Goal: Task Accomplishment & Management: Manage account settings

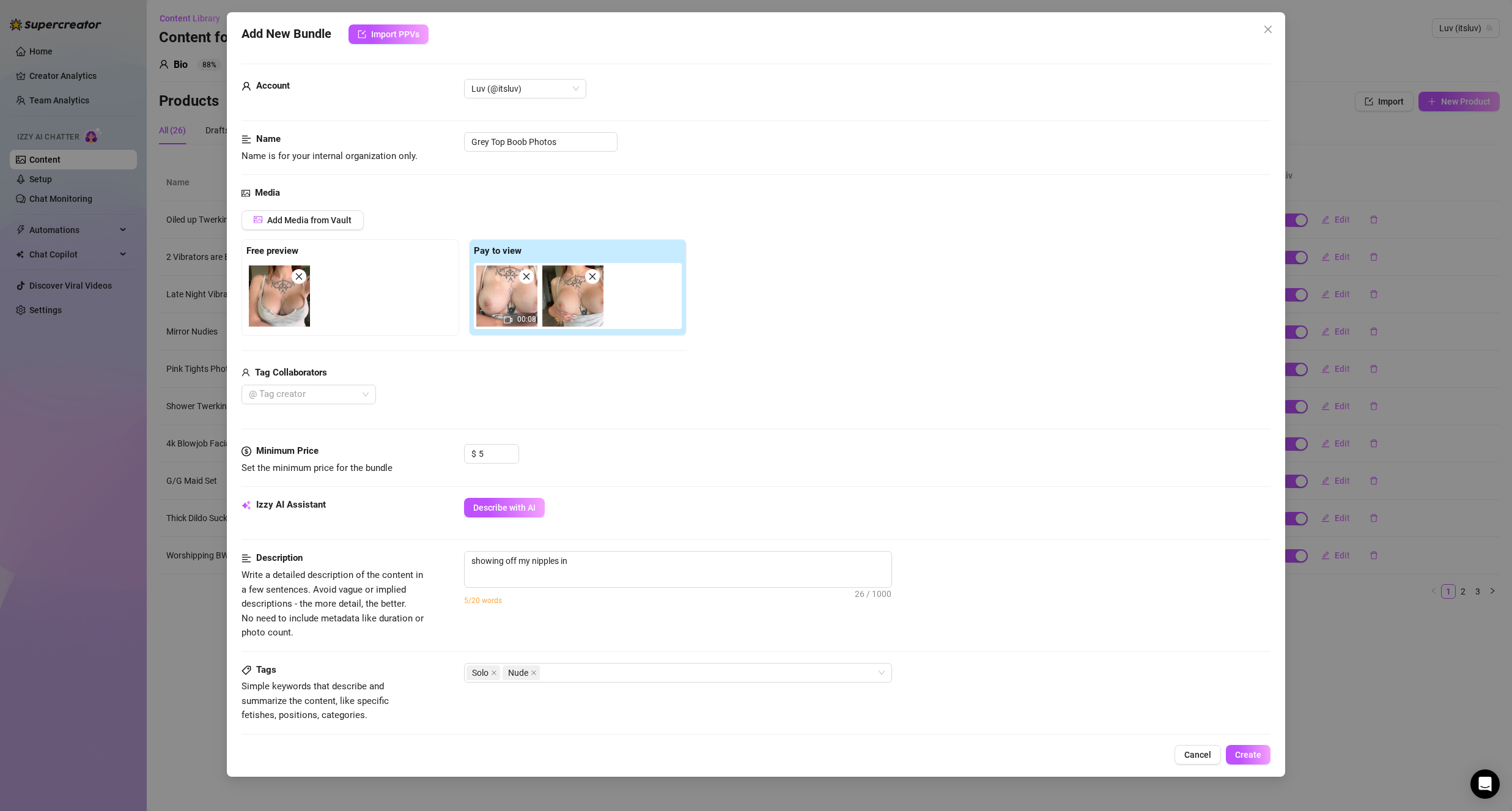
type textarea "showing off my nipples in"
click at [624, 564] on textarea "showing off my nipples in" at bounding box center [678, 560] width 427 height 18
click at [622, 571] on span "showing off my nipples in 26 / 1000" at bounding box center [678, 569] width 428 height 37
click at [602, 549] on div "Izzy AI Assistant Describe with AI" at bounding box center [756, 525] width 1029 height 53
click at [592, 566] on textarea "showing off my nipples in" at bounding box center [678, 560] width 427 height 18
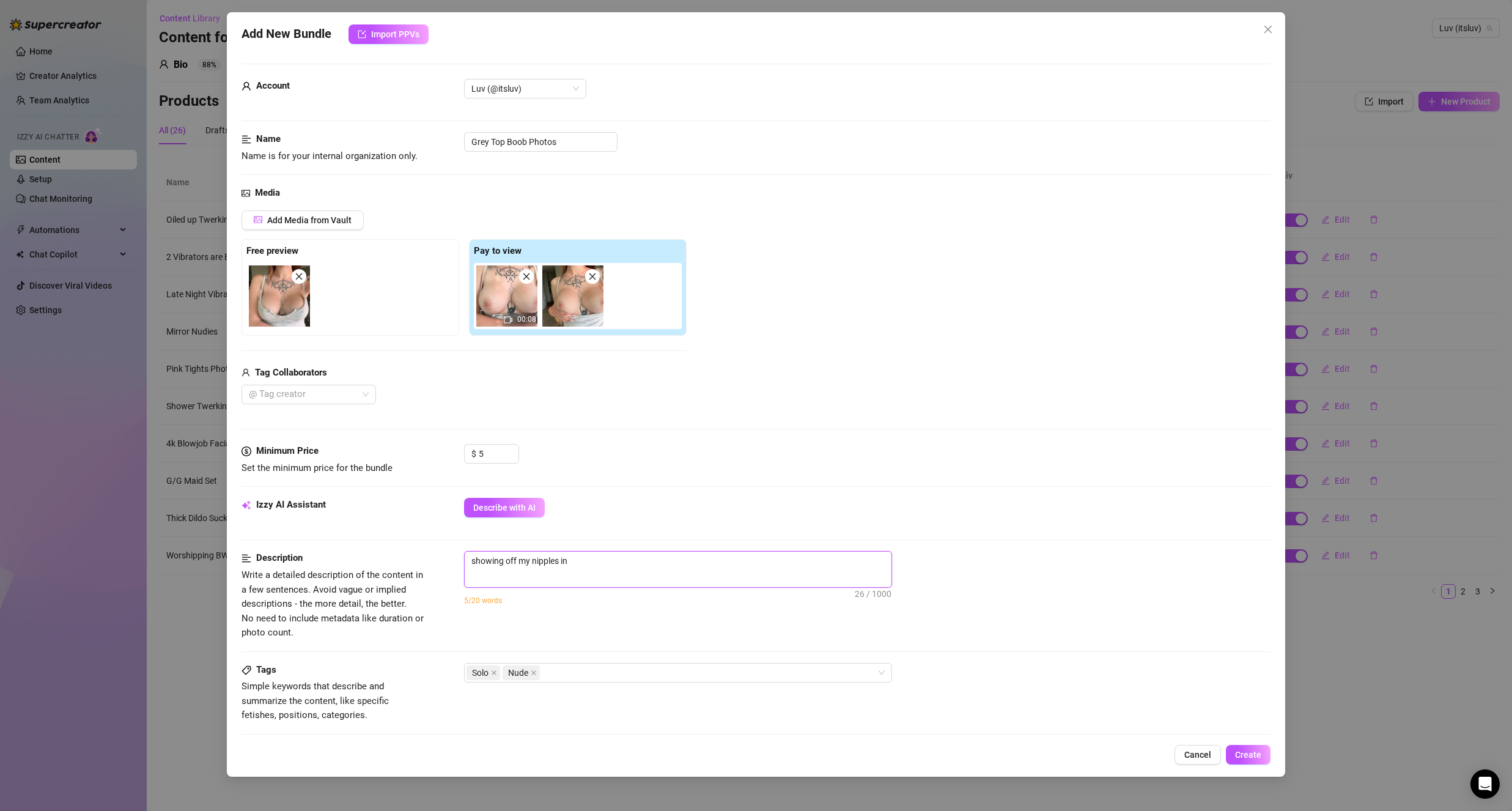
click at [607, 565] on textarea "showing off my nipples in" at bounding box center [678, 560] width 427 height 18
drag, startPoint x: 469, startPoint y: 566, endPoint x: 628, endPoint y: 579, distance: 159.5
click at [628, 579] on span "showing off my nipples in 26 / 1000" at bounding box center [678, 569] width 428 height 37
type textarea "I"
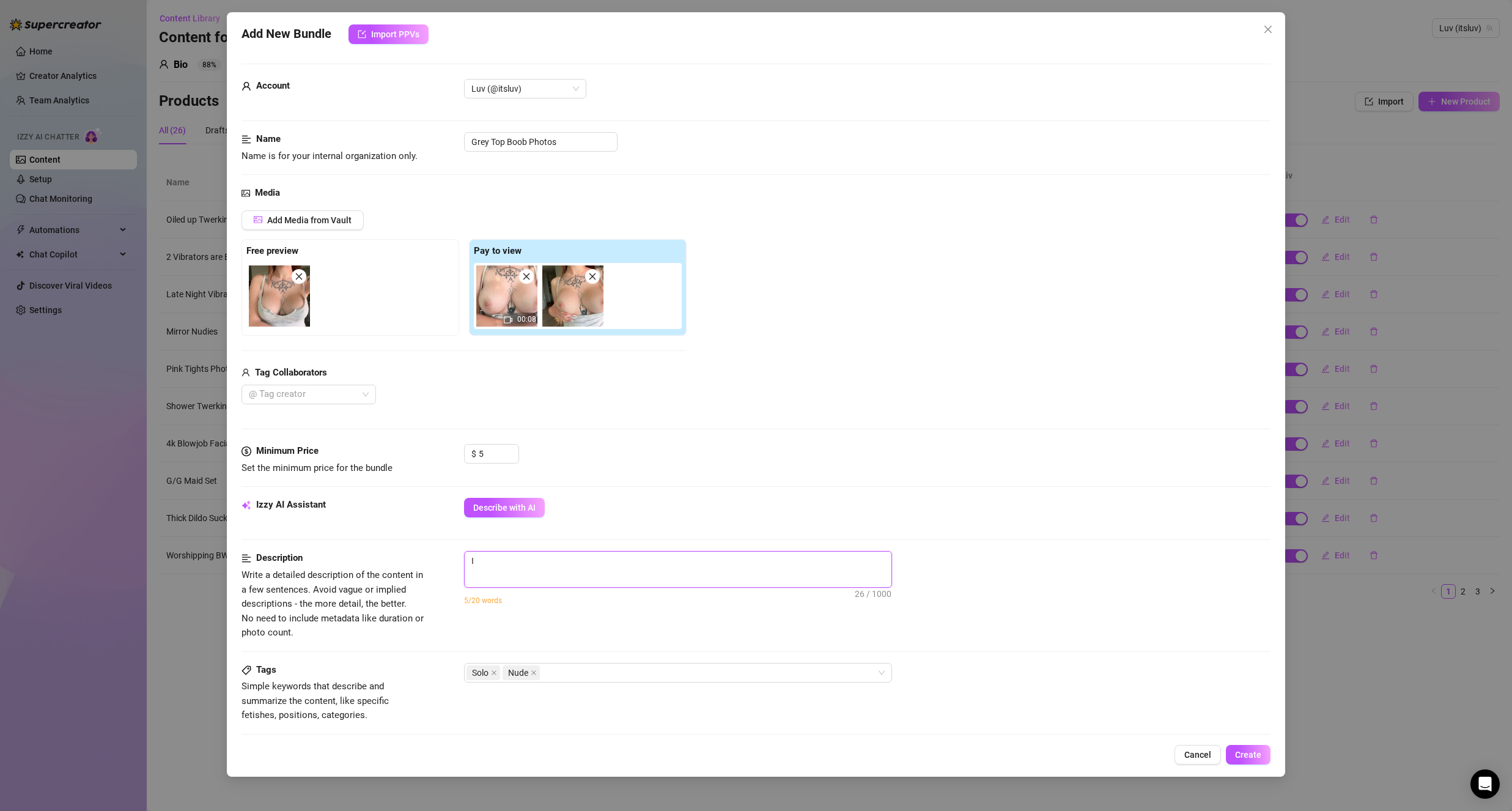
type textarea "I"
type textarea "I p"
type textarea "I pu"
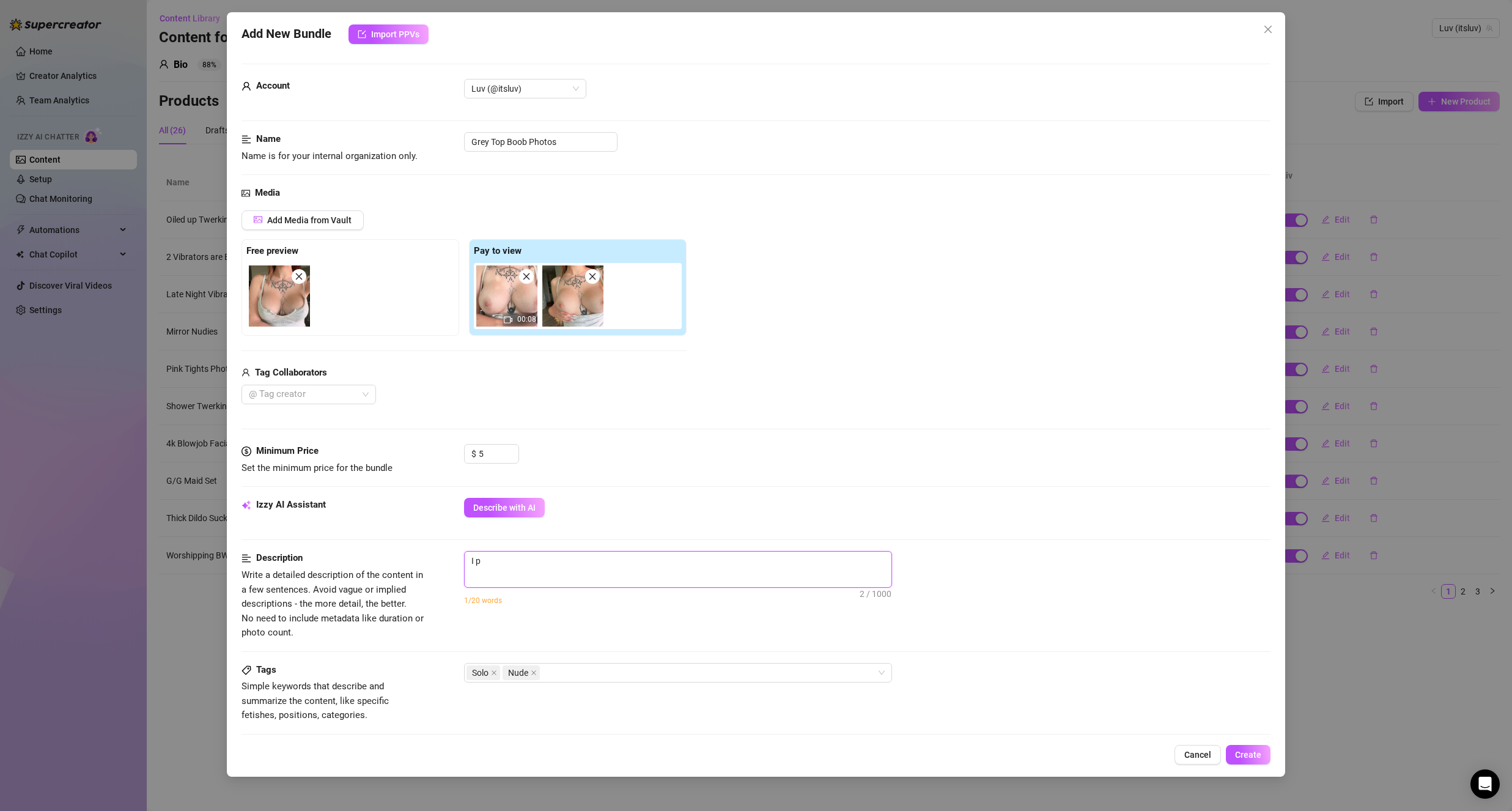
type textarea "I pu"
type textarea "I pul"
type textarea "I pull"
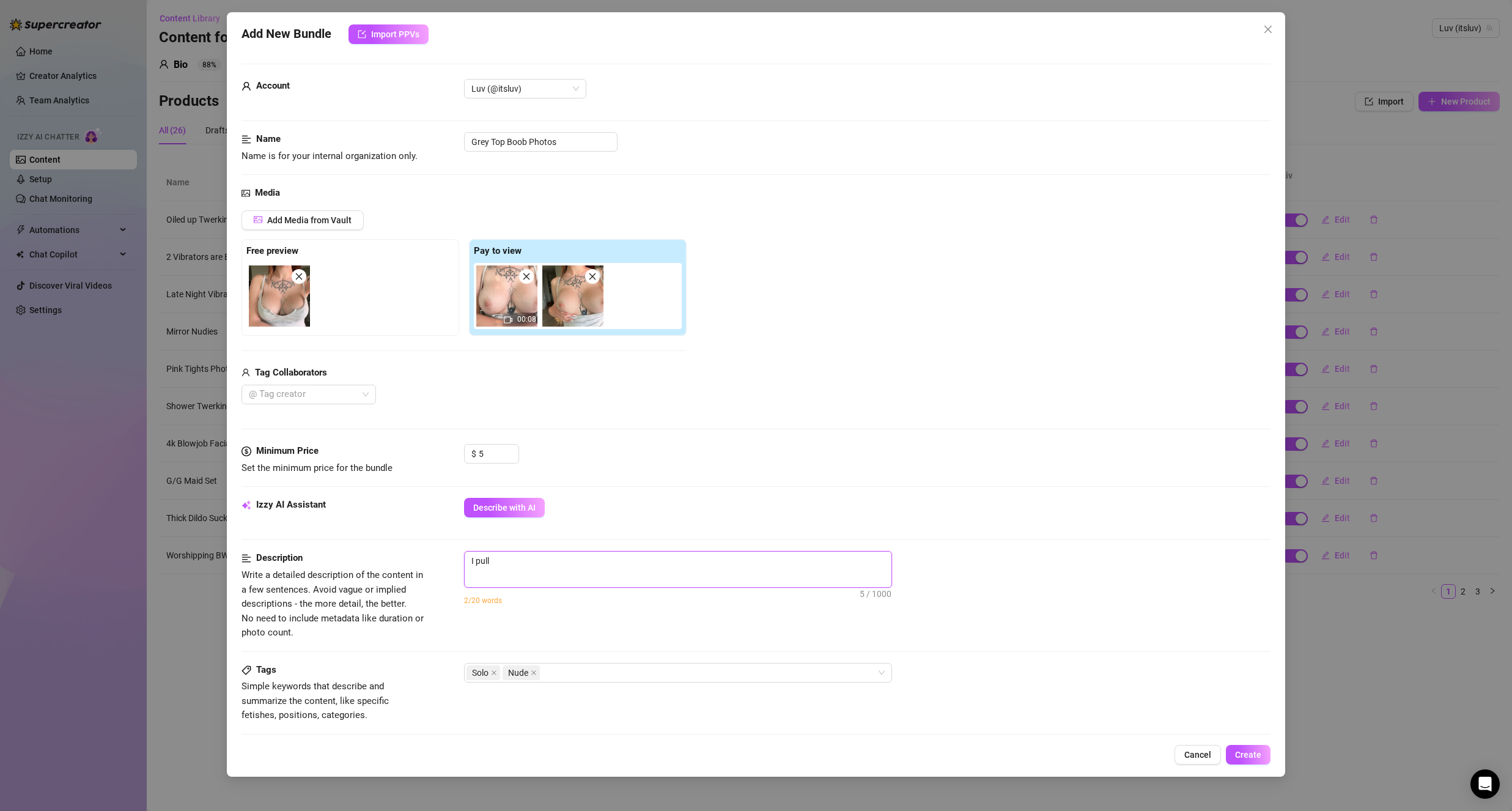
type textarea "I pulle"
type textarea "I pulled"
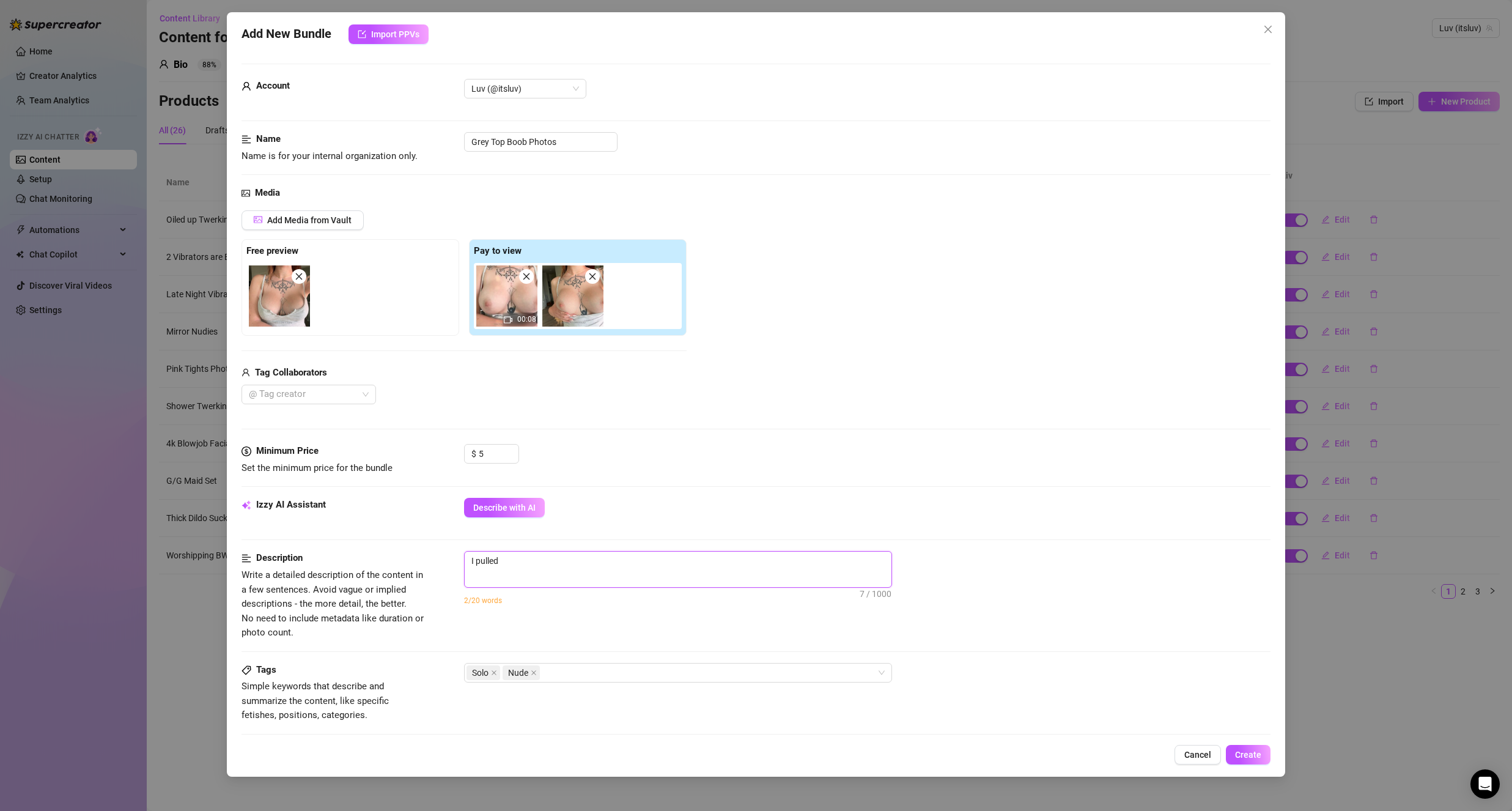
type textarea "I pulled"
type textarea "I pulled d"
type textarea "I pulled do"
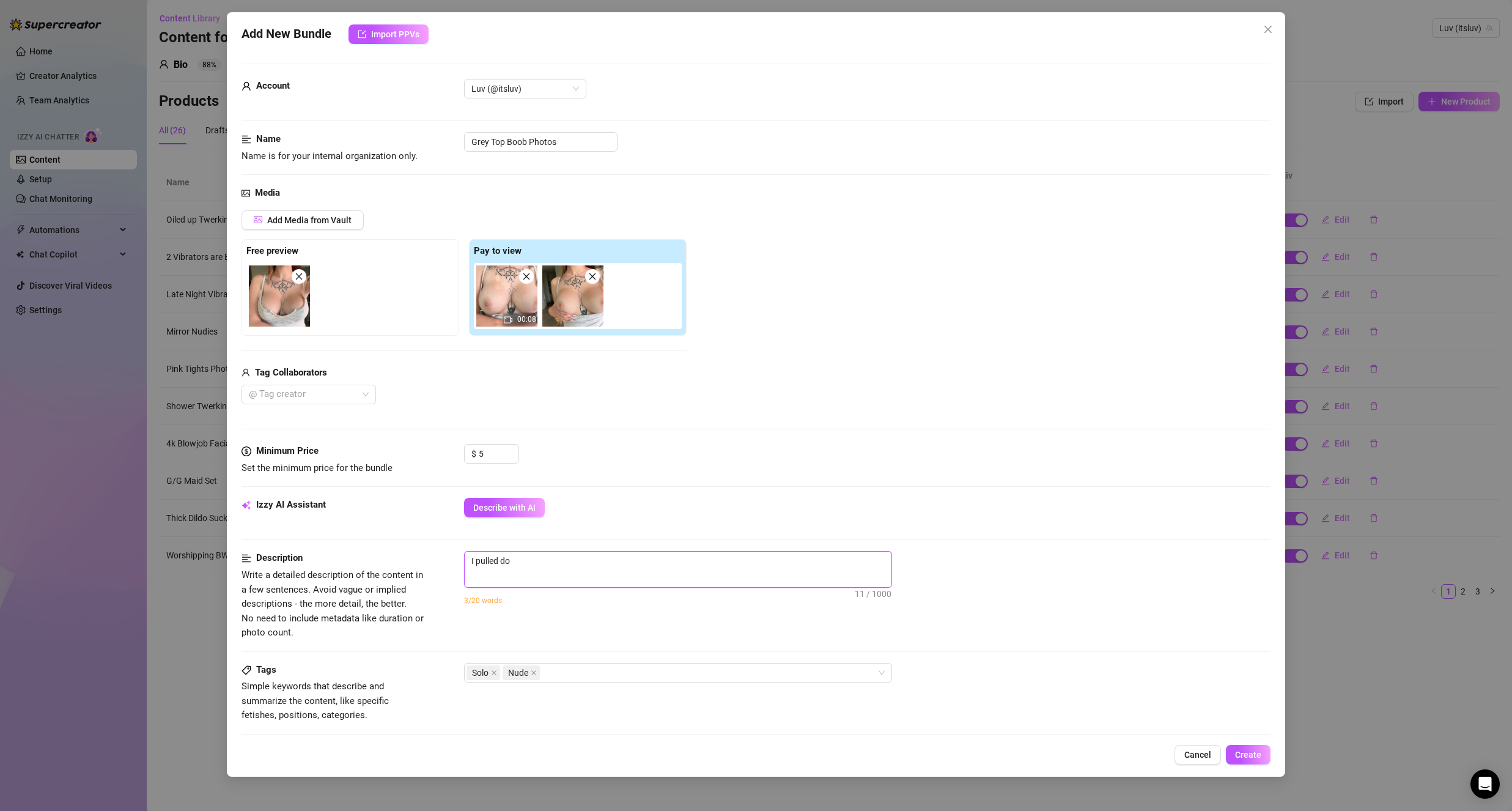
type textarea "I pulled dow"
type textarea "I pulled down"
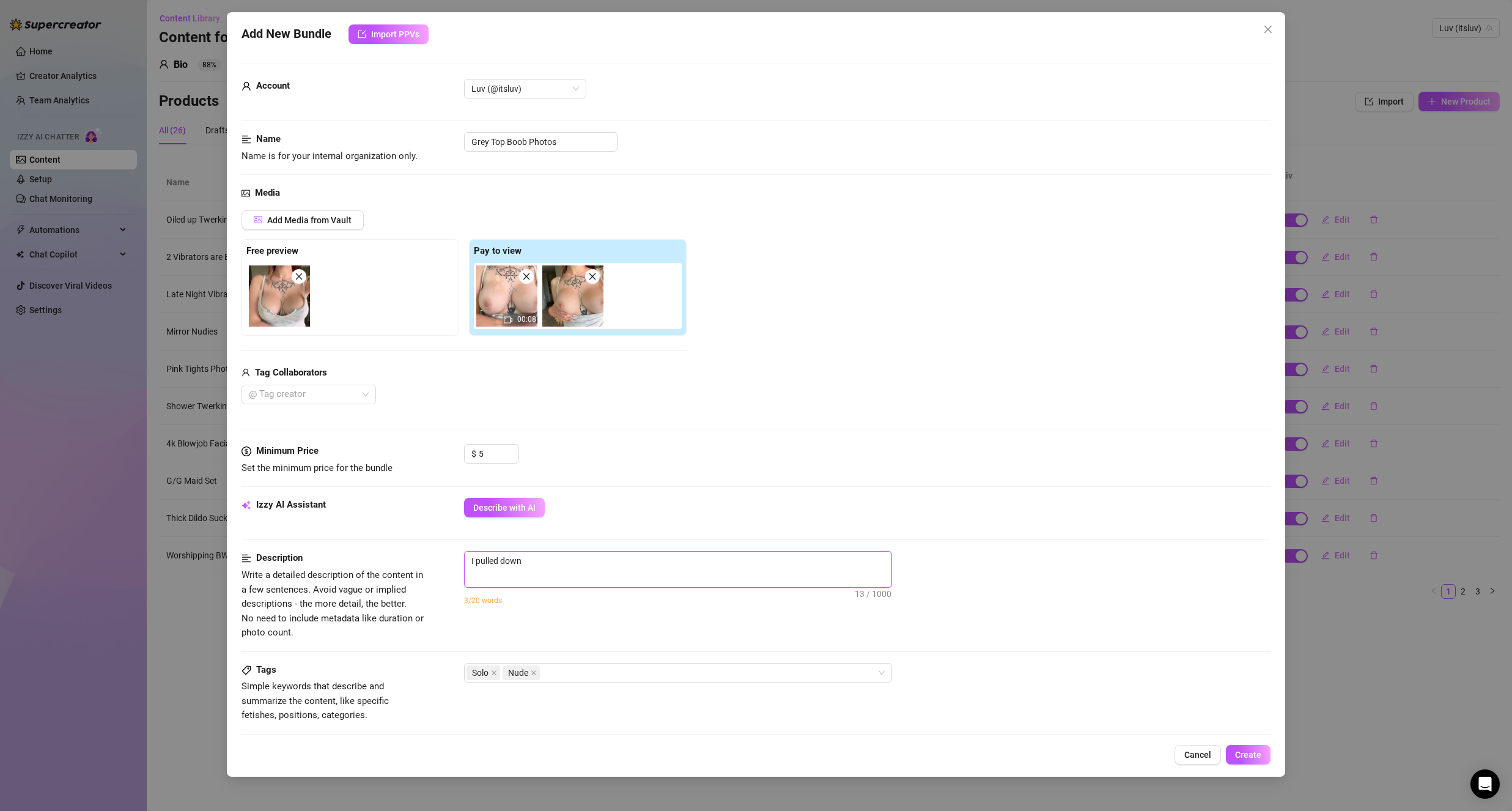
type textarea "I pulled down"
type textarea "I pulled down m"
type textarea "I pulled down my"
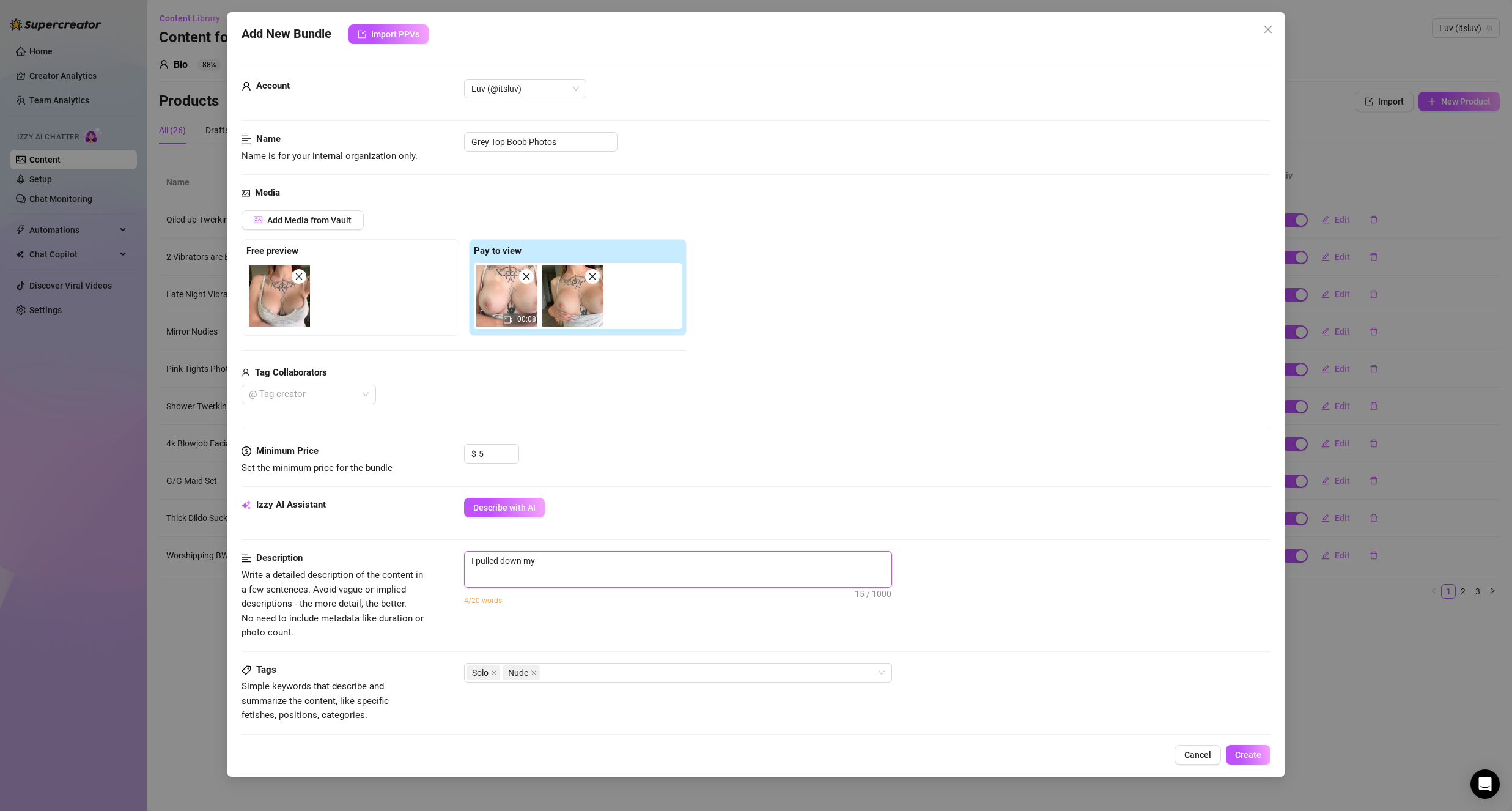
type textarea "I pulled down my"
type textarea "I pulled down my t"
type textarea "I pulled down my ta"
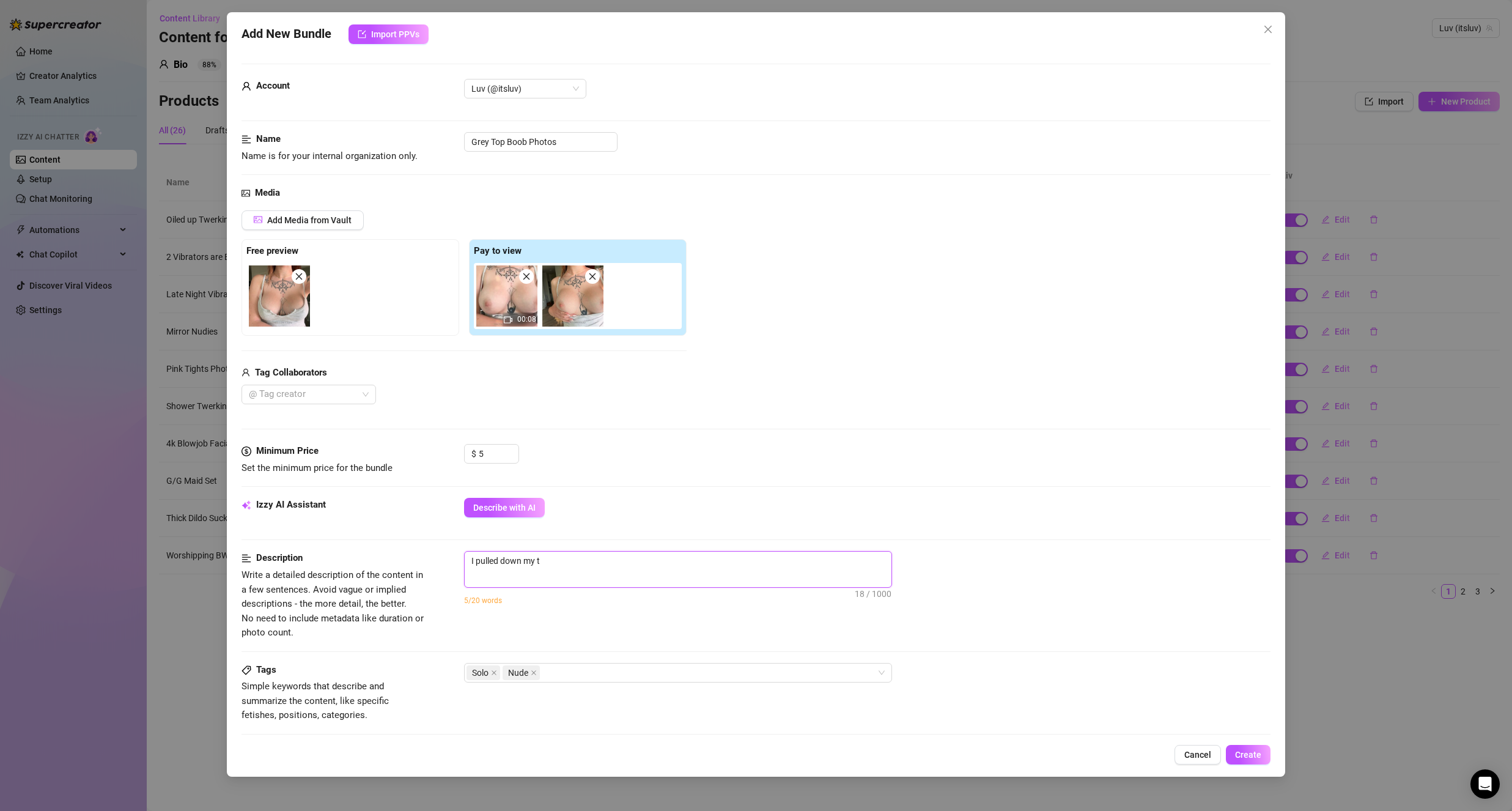
type textarea "I pulled down my ta"
type textarea "I pulled down my tan"
type textarea "I pulled down my tank"
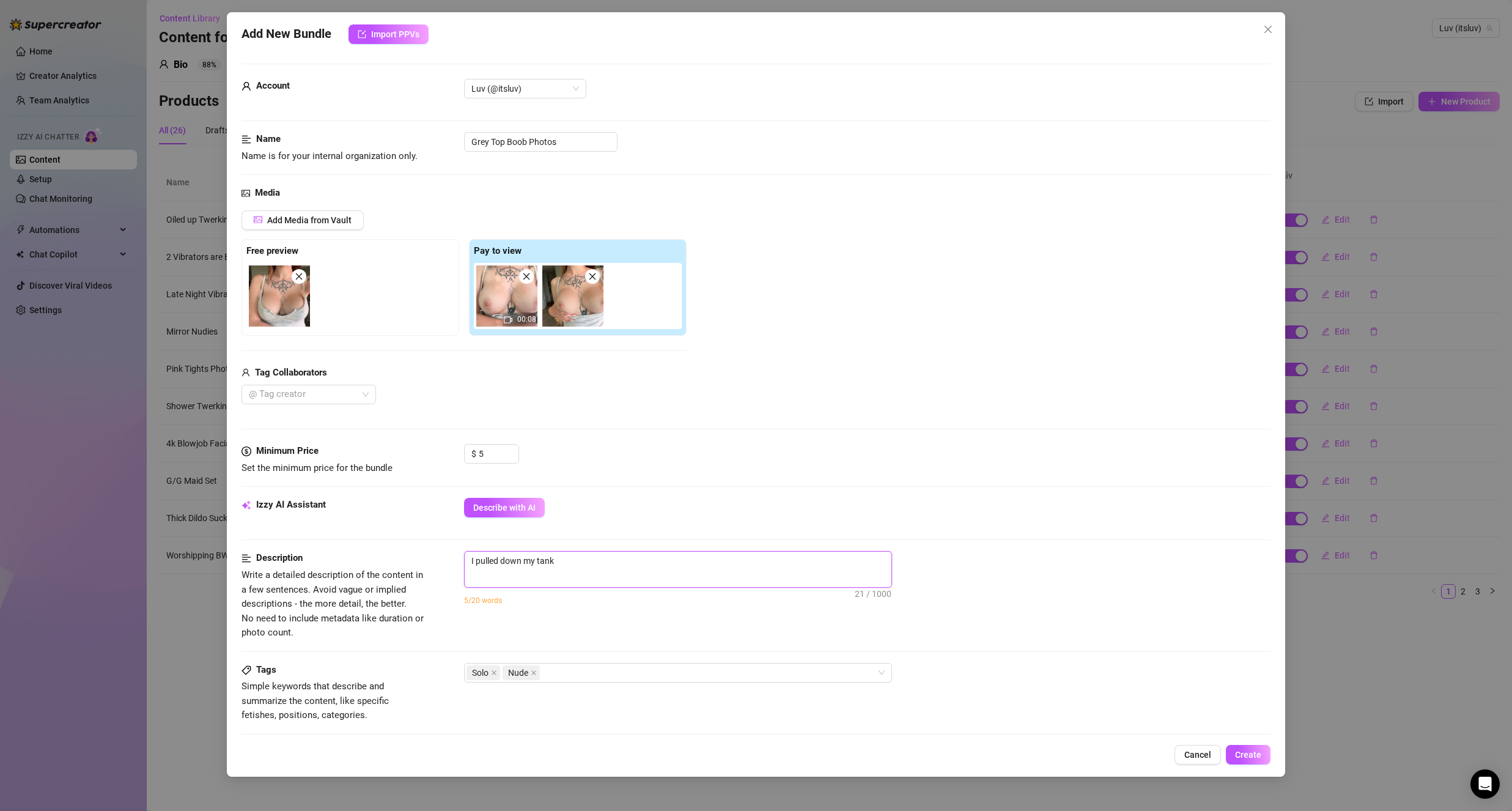
type textarea "I pulled down my tank"
type textarea "I pulled down my tank t"
type textarea "I pulled down my tank to"
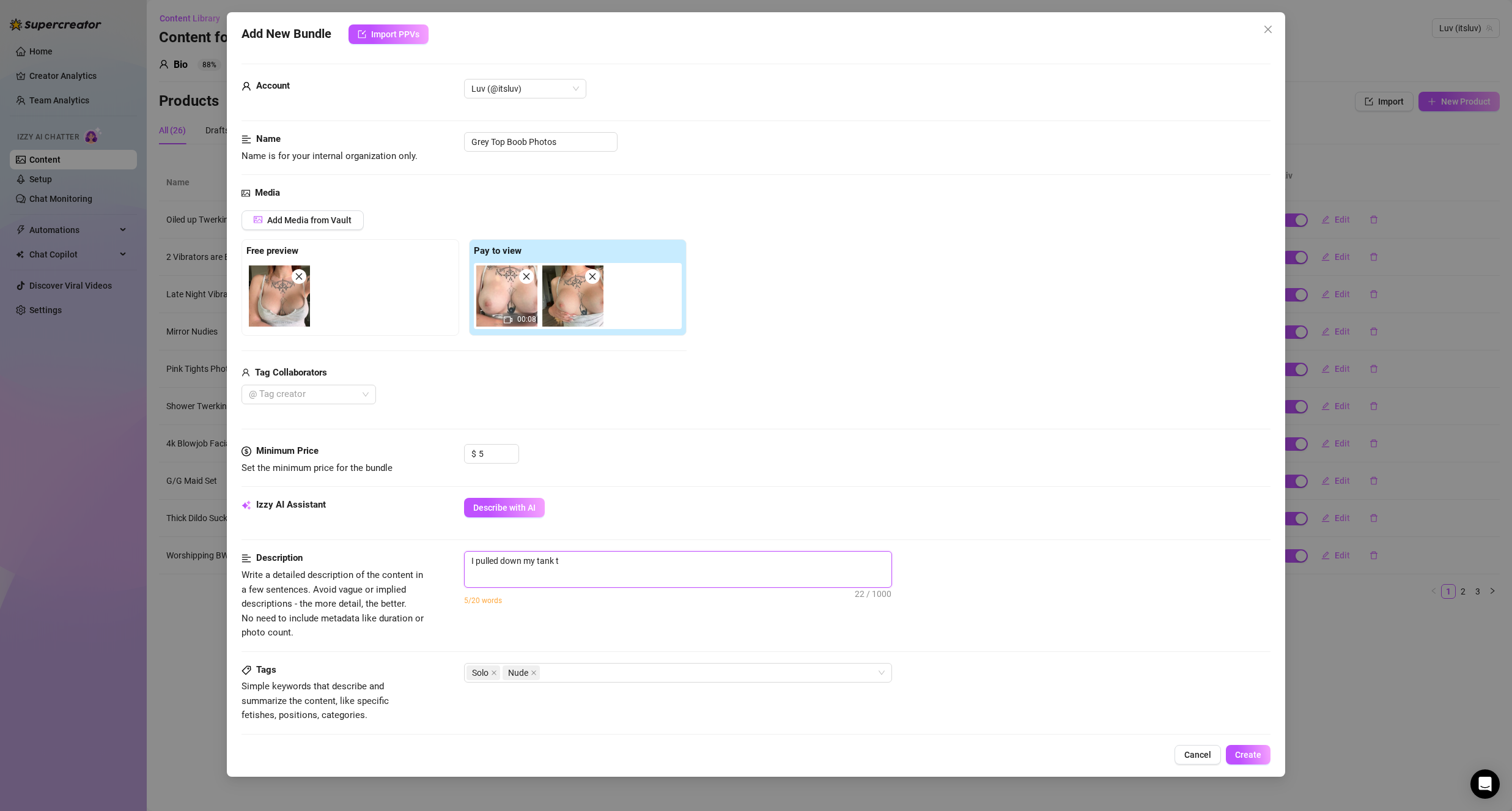
type textarea "I pulled down my tank to"
type textarea "I pulled down my tank top"
click at [536, 564] on textarea "I pulled down my tank top" at bounding box center [678, 560] width 427 height 18
type textarea "I pulled down my tank top"
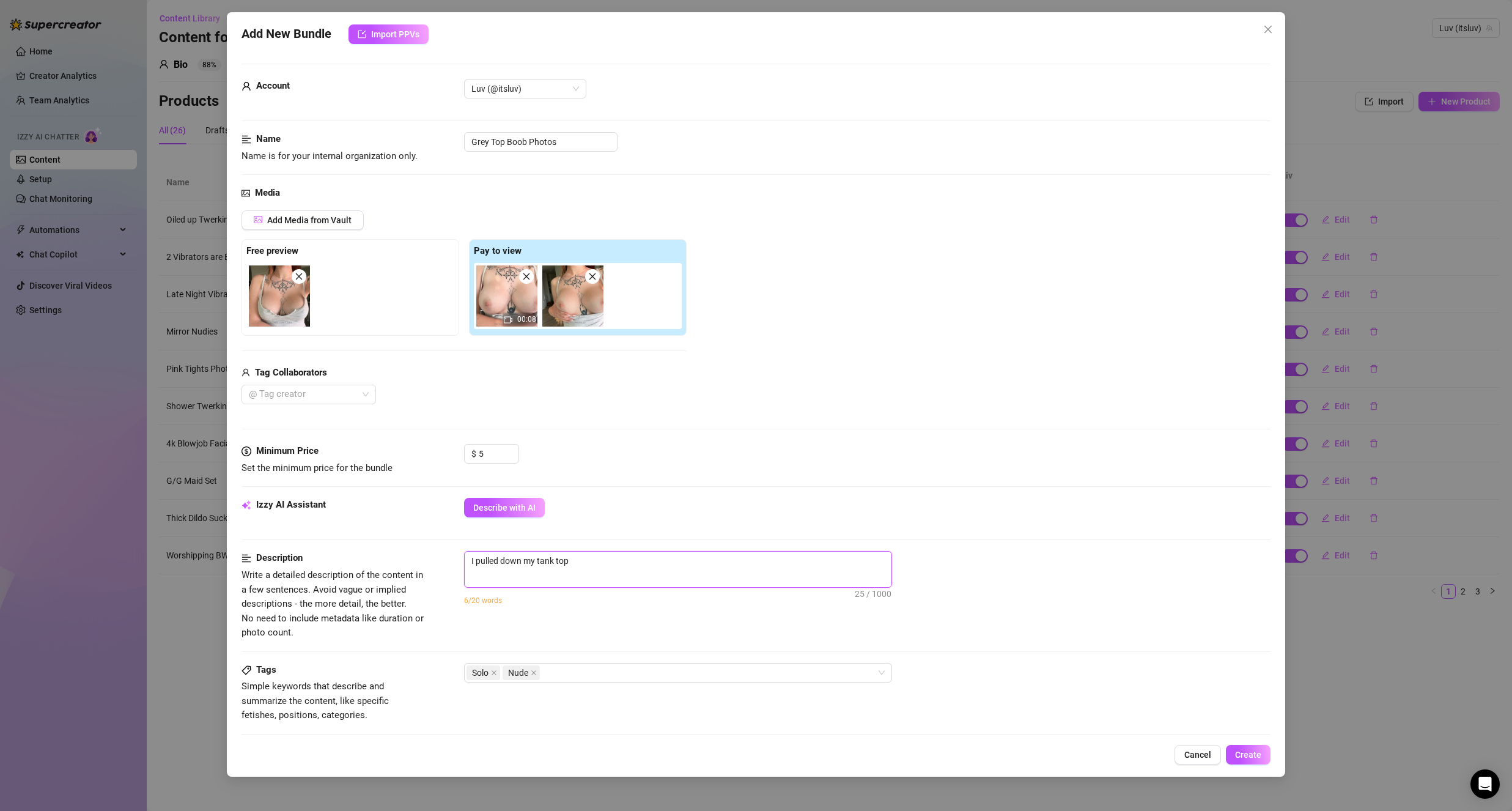
type textarea "I pulled down my tank top"
type textarea "I pulled down my g tank top"
type textarea "I pulled down my gr tank top"
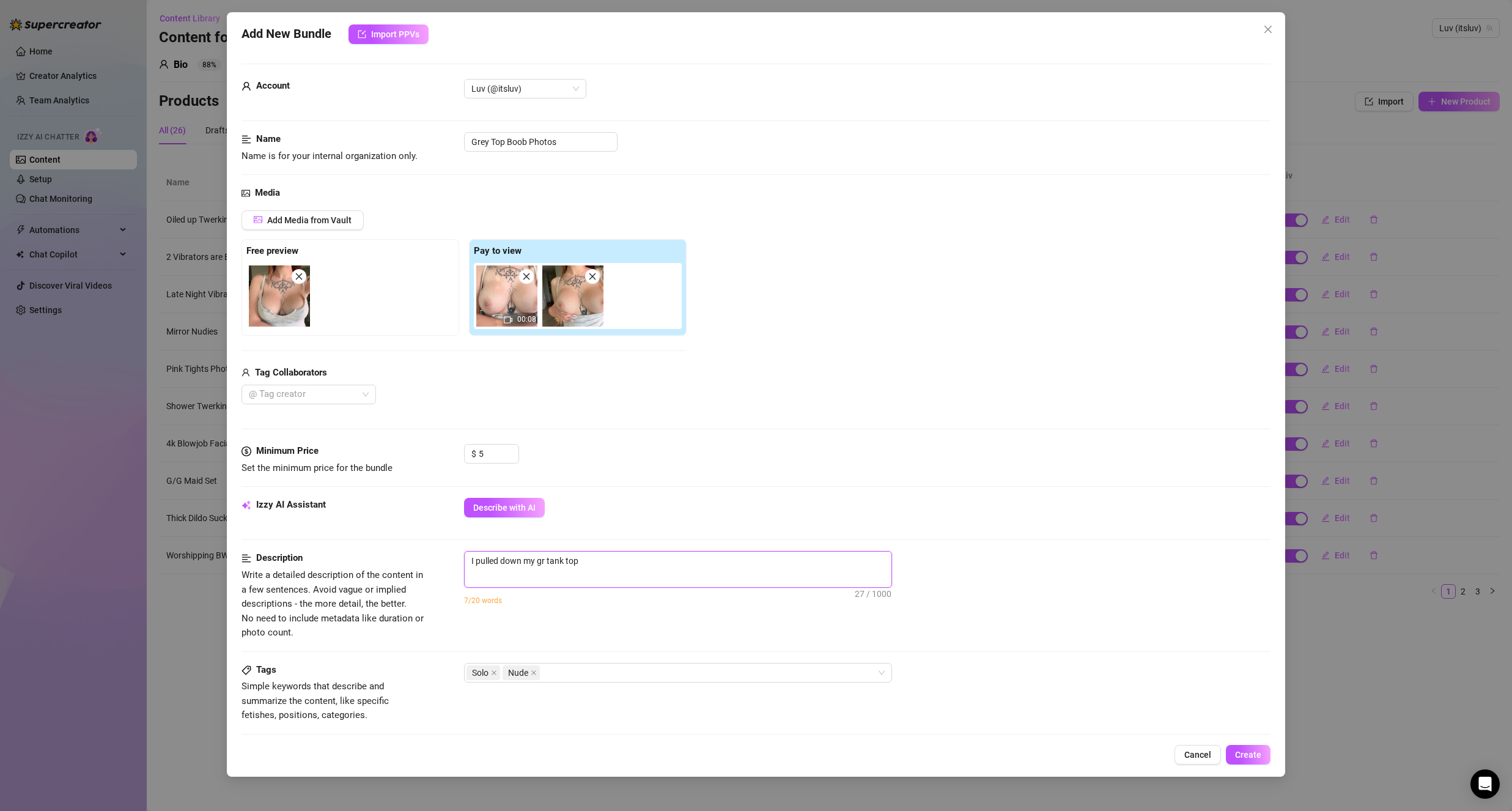
type textarea "I pulled down my gre tank top"
type textarea "I pulled down my grey tank top"
click at [750, 560] on textarea "I pulled down my grey tank top" at bounding box center [678, 560] width 427 height 18
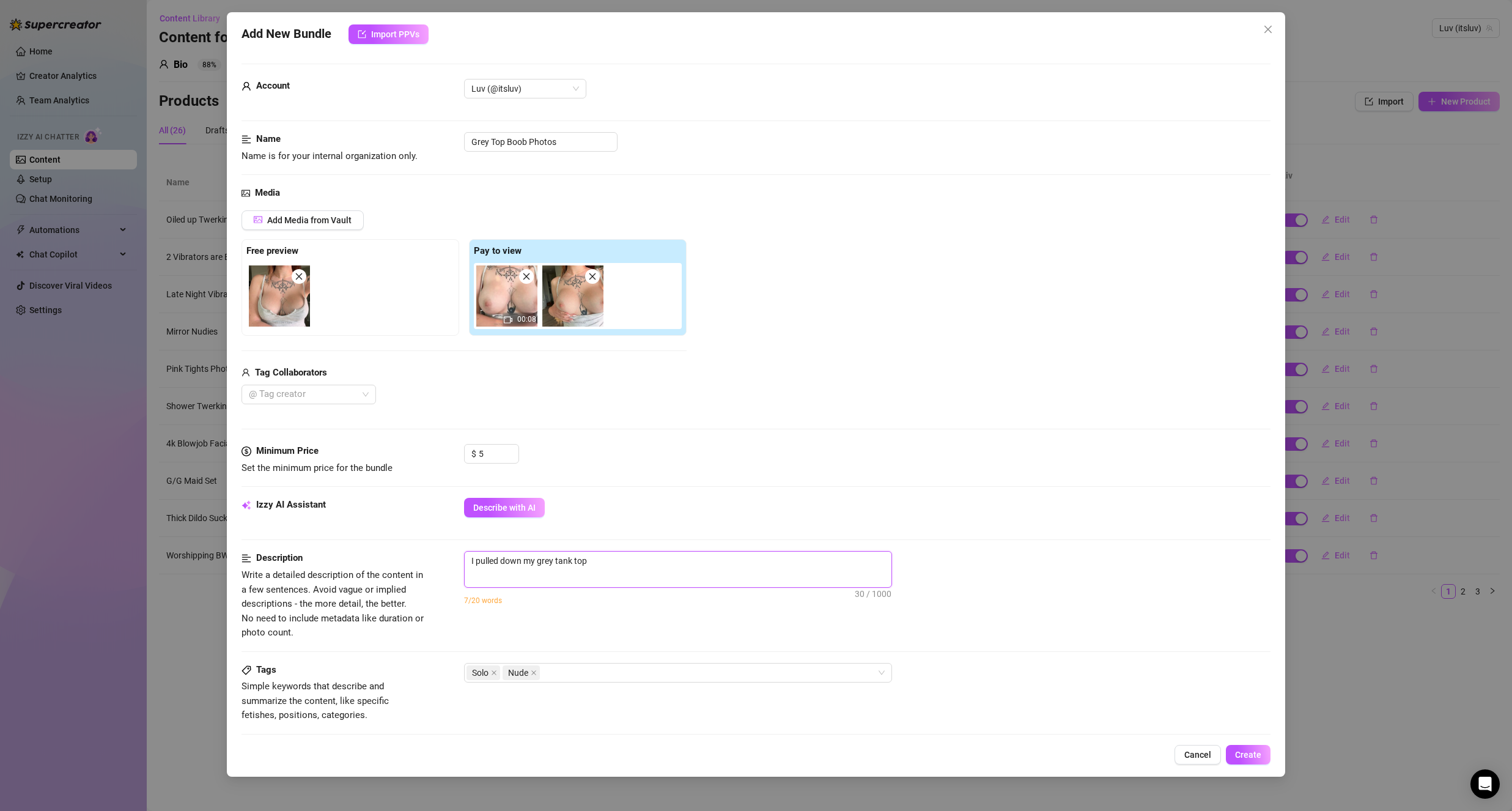
type textarea "I pulled down my grey tank top"
type textarea "I pulled down my grey tank top t"
type textarea "I pulled down my grey tank top to"
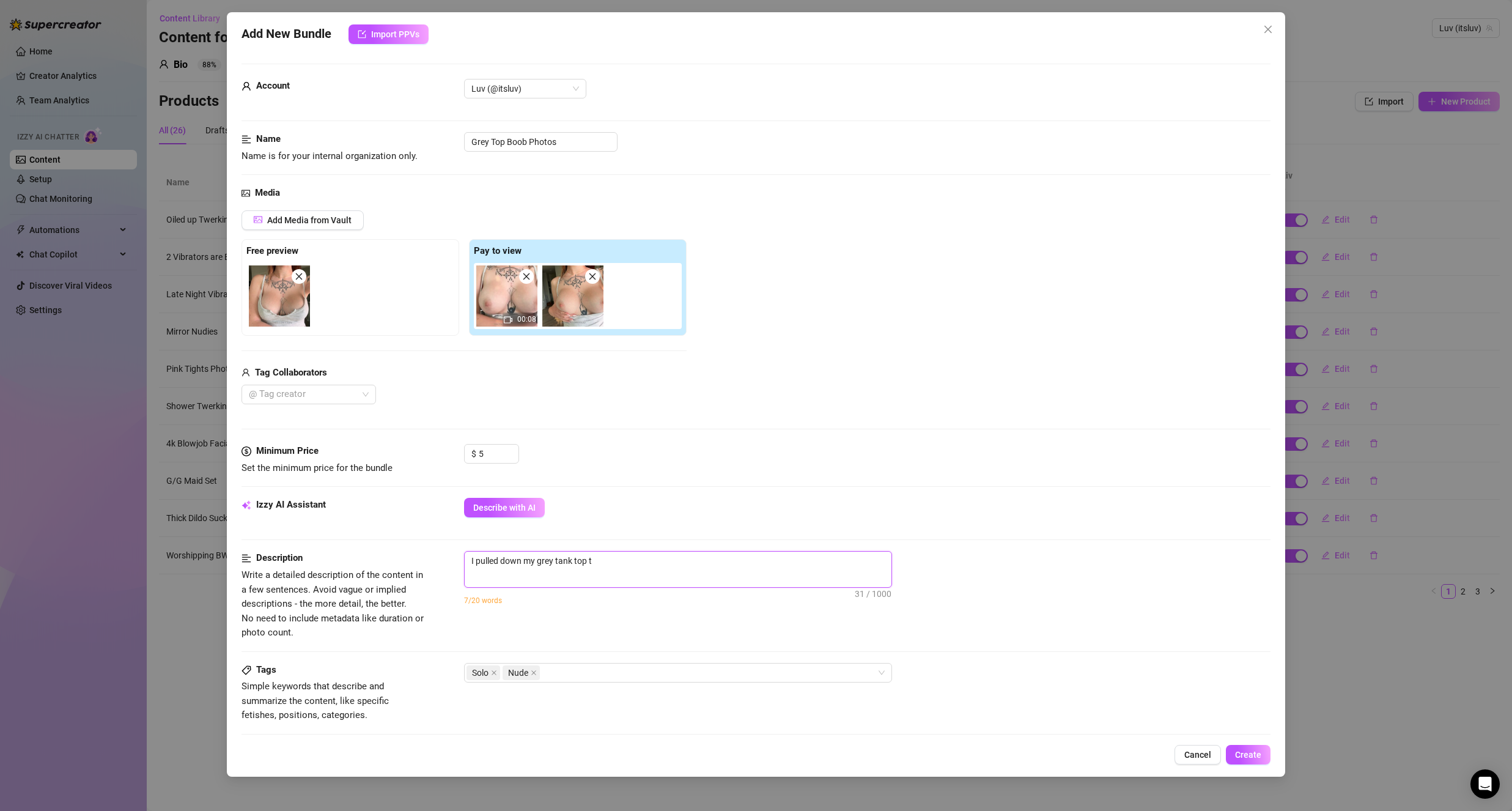
type textarea "I pulled down my grey tank top to"
type textarea "I pulled down my grey tank top to s"
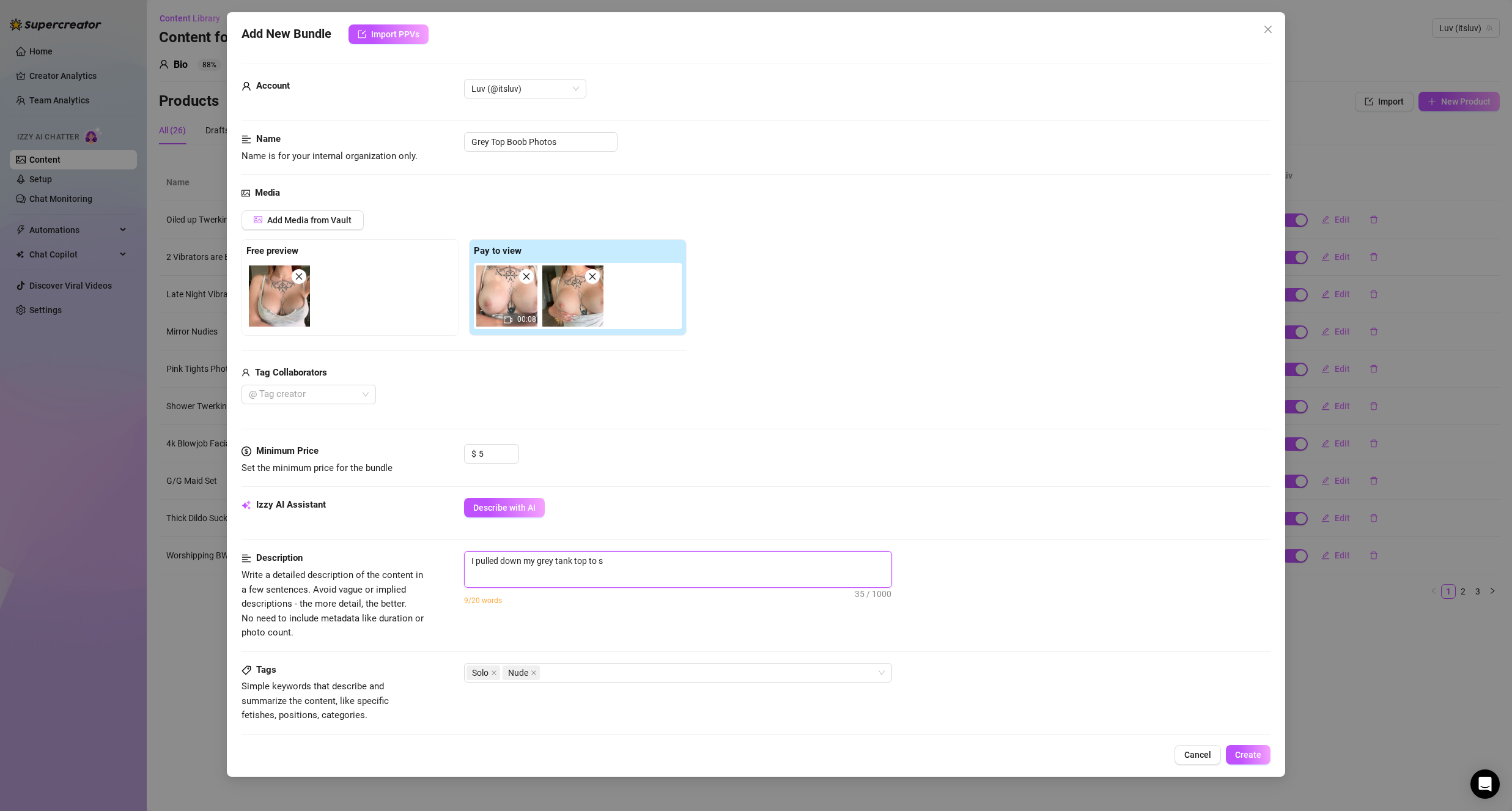
type textarea "I pulled down my grey tank top to sh"
type textarea "I pulled down my grey tank top to sho"
type textarea "I pulled down my grey tank top to show"
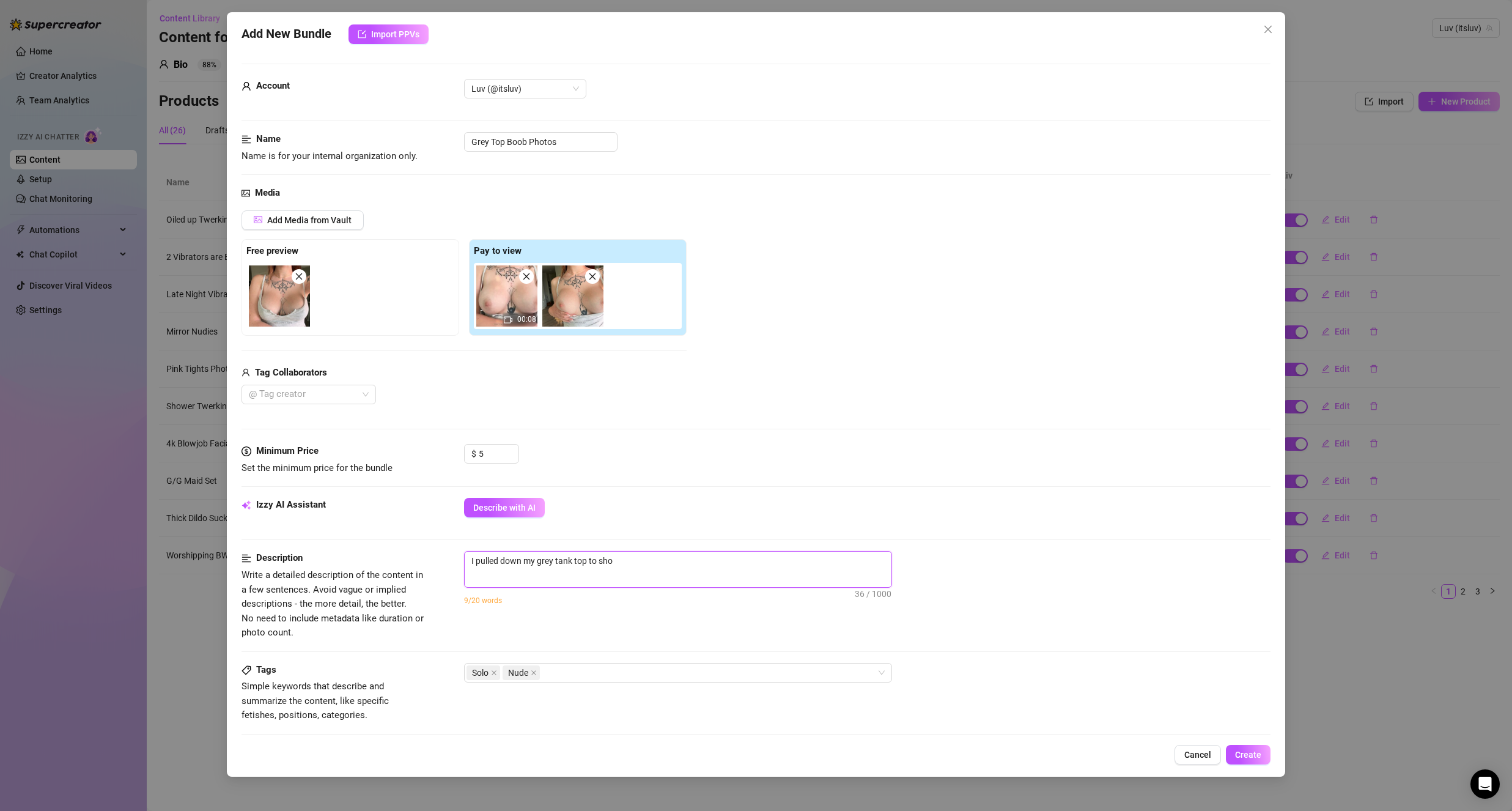
type textarea "I pulled down my grey tank top to show"
type textarea "I pulled down my grey tank top to show o"
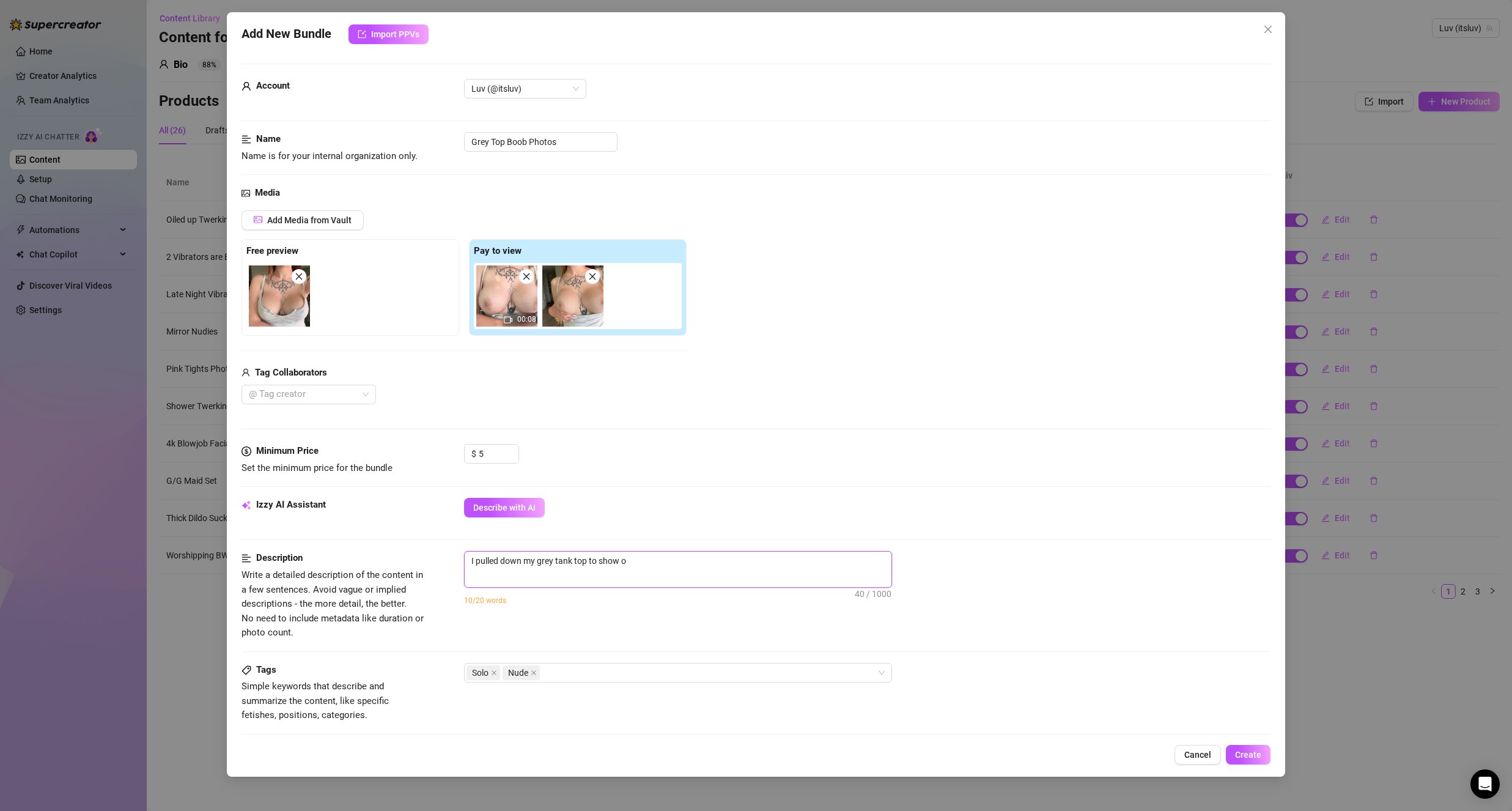
type textarea "I pulled down my grey tank top to show of"
type textarea "I pulled down my grey tank top to show off"
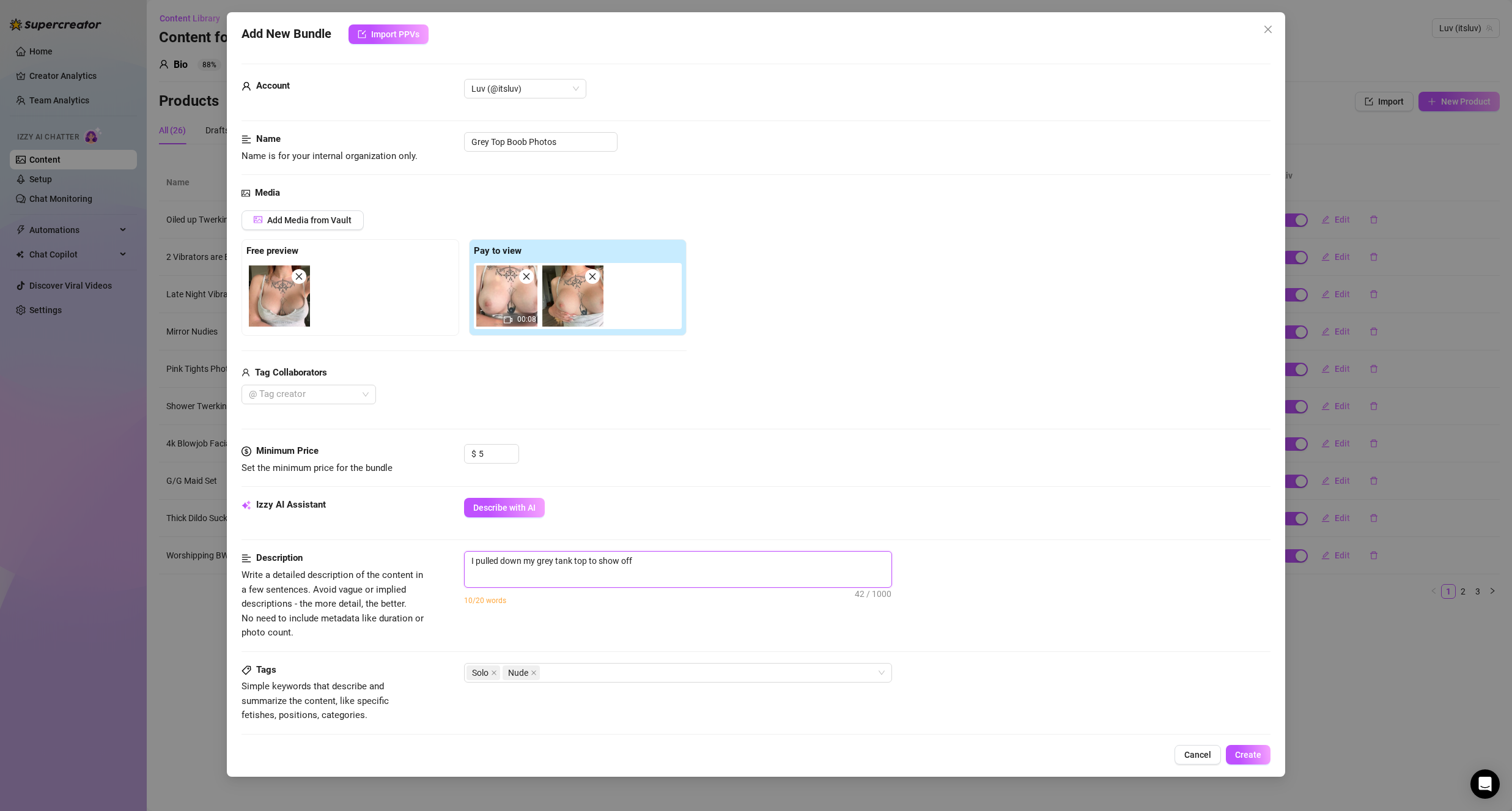
type textarea "I pulled down my grey tank top to show off"
type textarea "I pulled down my grey tank top to show off m"
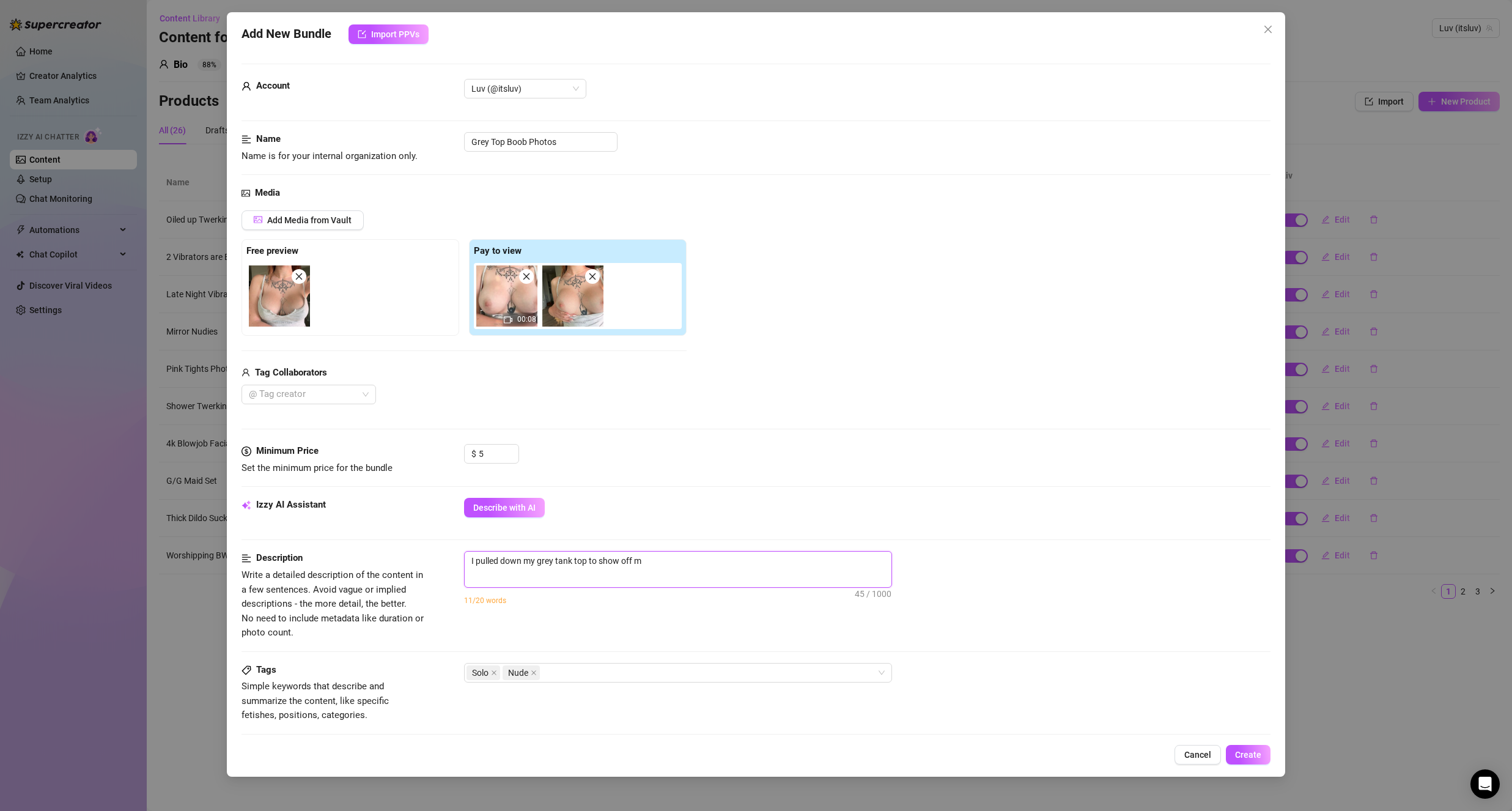
type textarea "I pulled down my grey tank top to show off m t"
type textarea "I pulled down my grey tank top to show off m ti"
type textarea "I pulled down my grey tank top to show off m t"
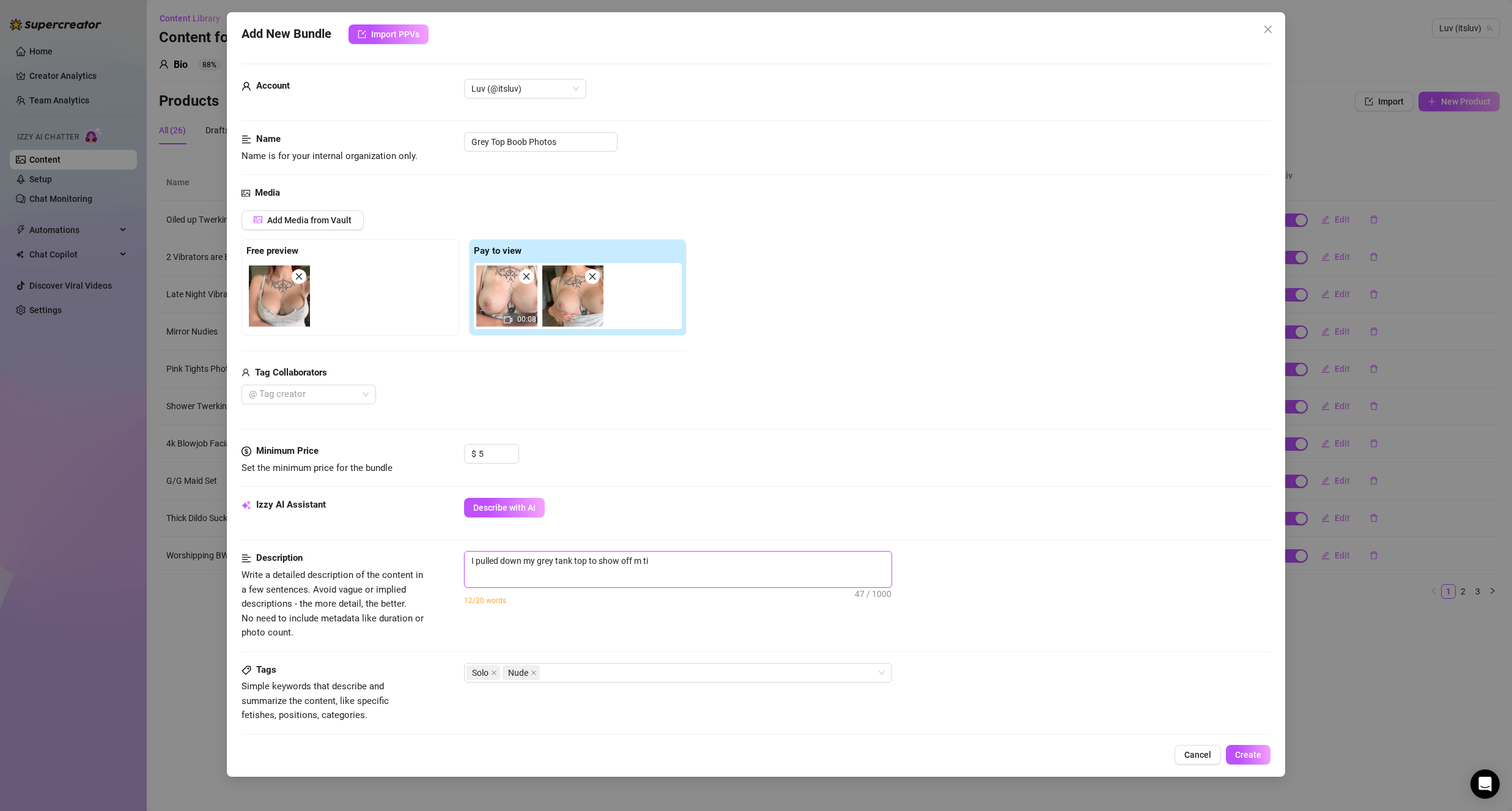
type textarea "I pulled down my grey tank top to show off m t"
type textarea "I pulled down my grey tank top to show off m"
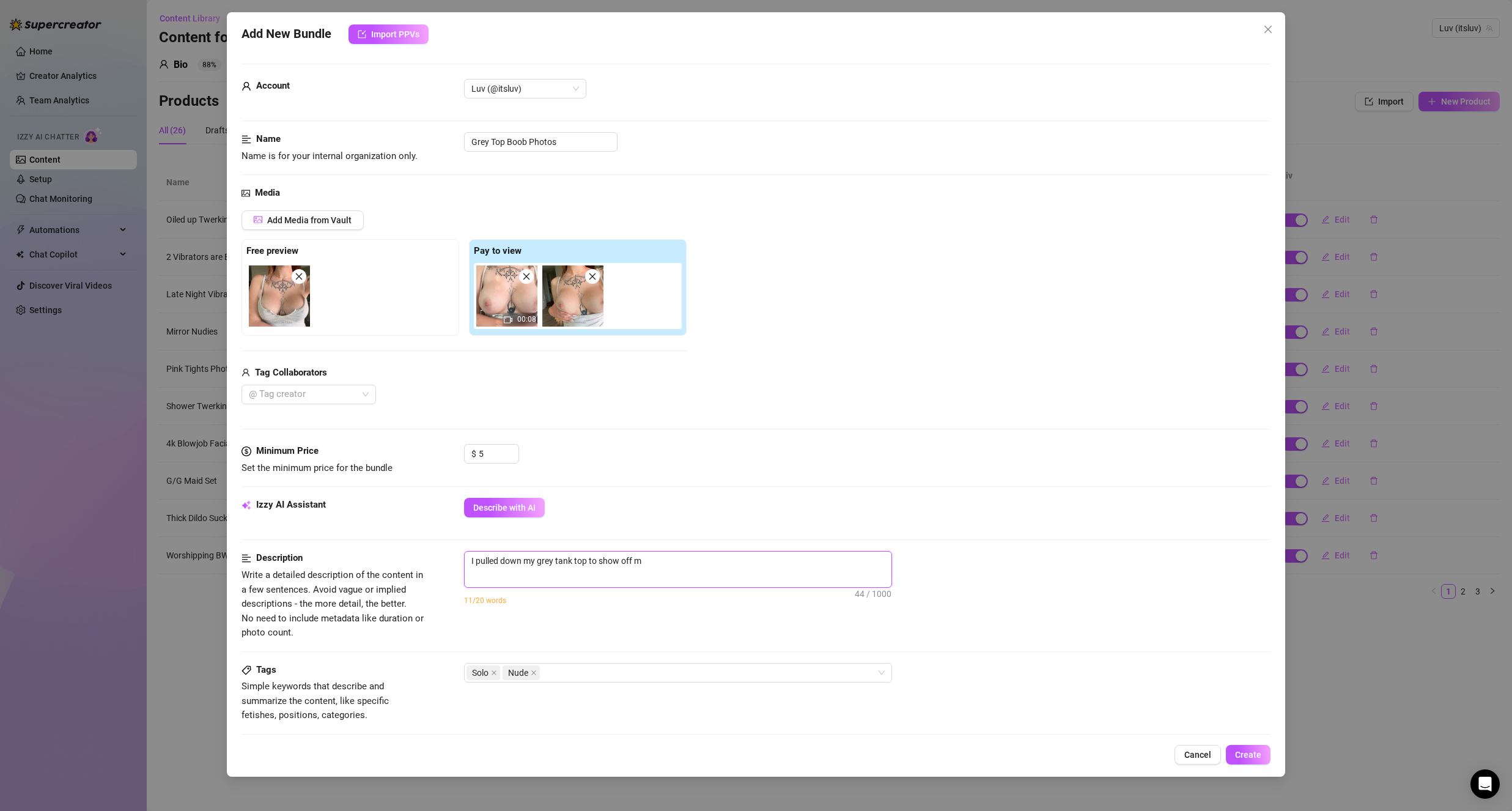
type textarea "I pulled down my grey tank top to show off my"
type textarea "I pulled down my grey tank top to show off my t"
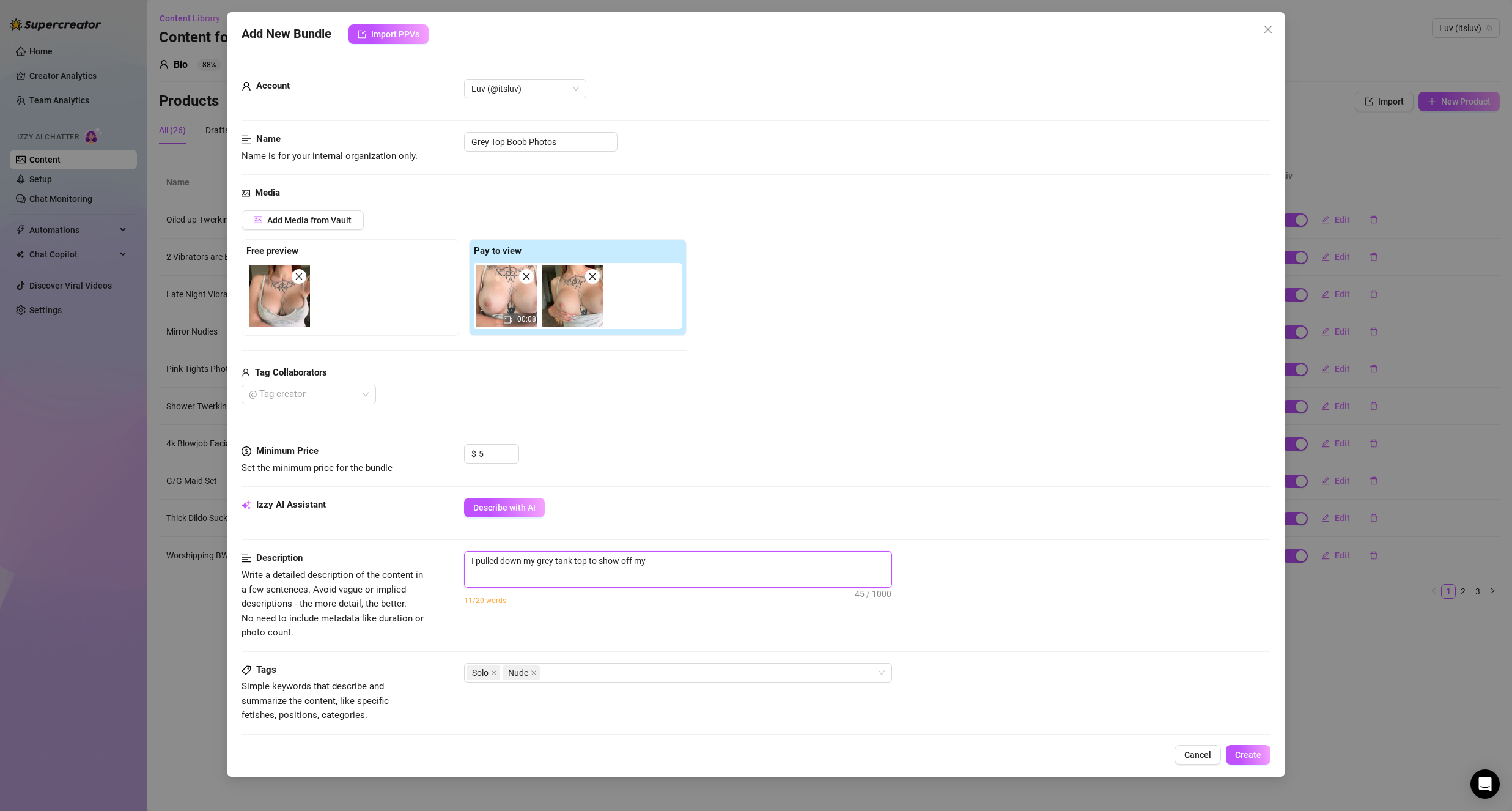
type textarea "I pulled down my grey tank top to show off my t"
type textarea "I pulled down my grey tank top to show off my ti"
type textarea "I pulled down my grey tank top to show off my tit"
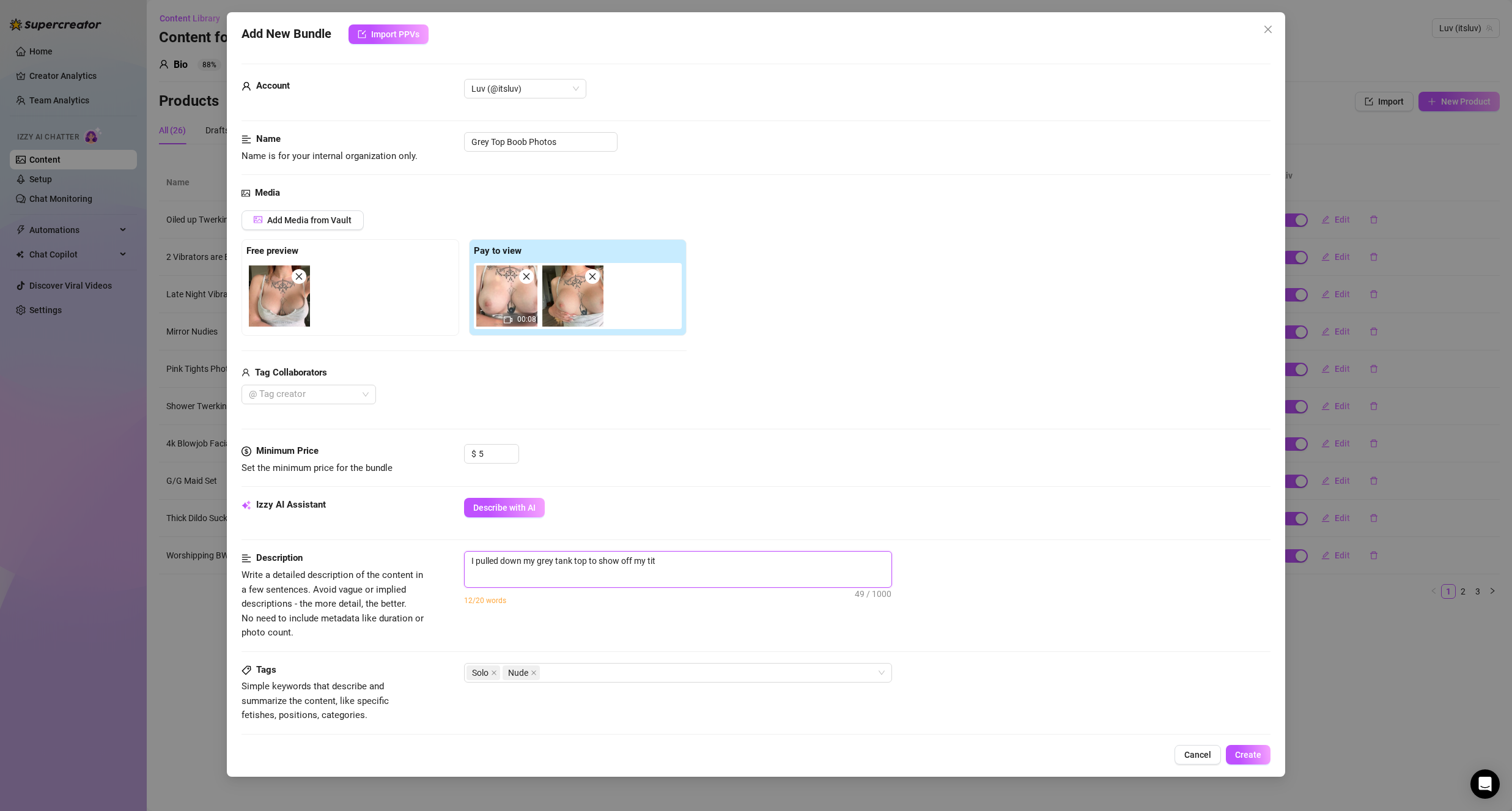
type textarea "I pulled down my grey tank top to show off my tits"
type textarea "I pulled down my grey tank top to show off my tits a"
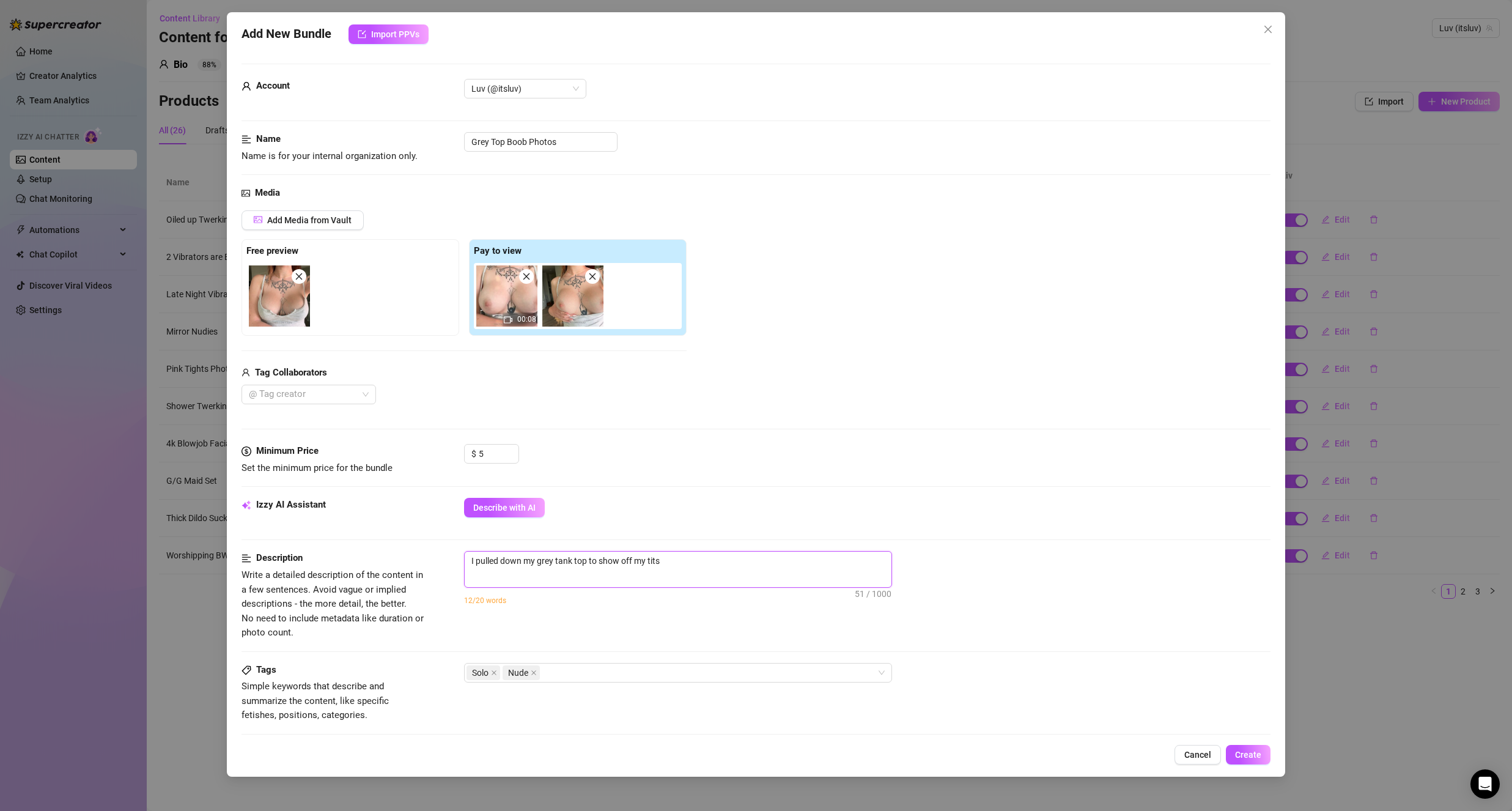
type textarea "I pulled down my grey tank top to show off my tits a"
type textarea "I pulled down my grey tank top to show off my tits an"
type textarea "I pulled down my grey tank top to show off my tits and"
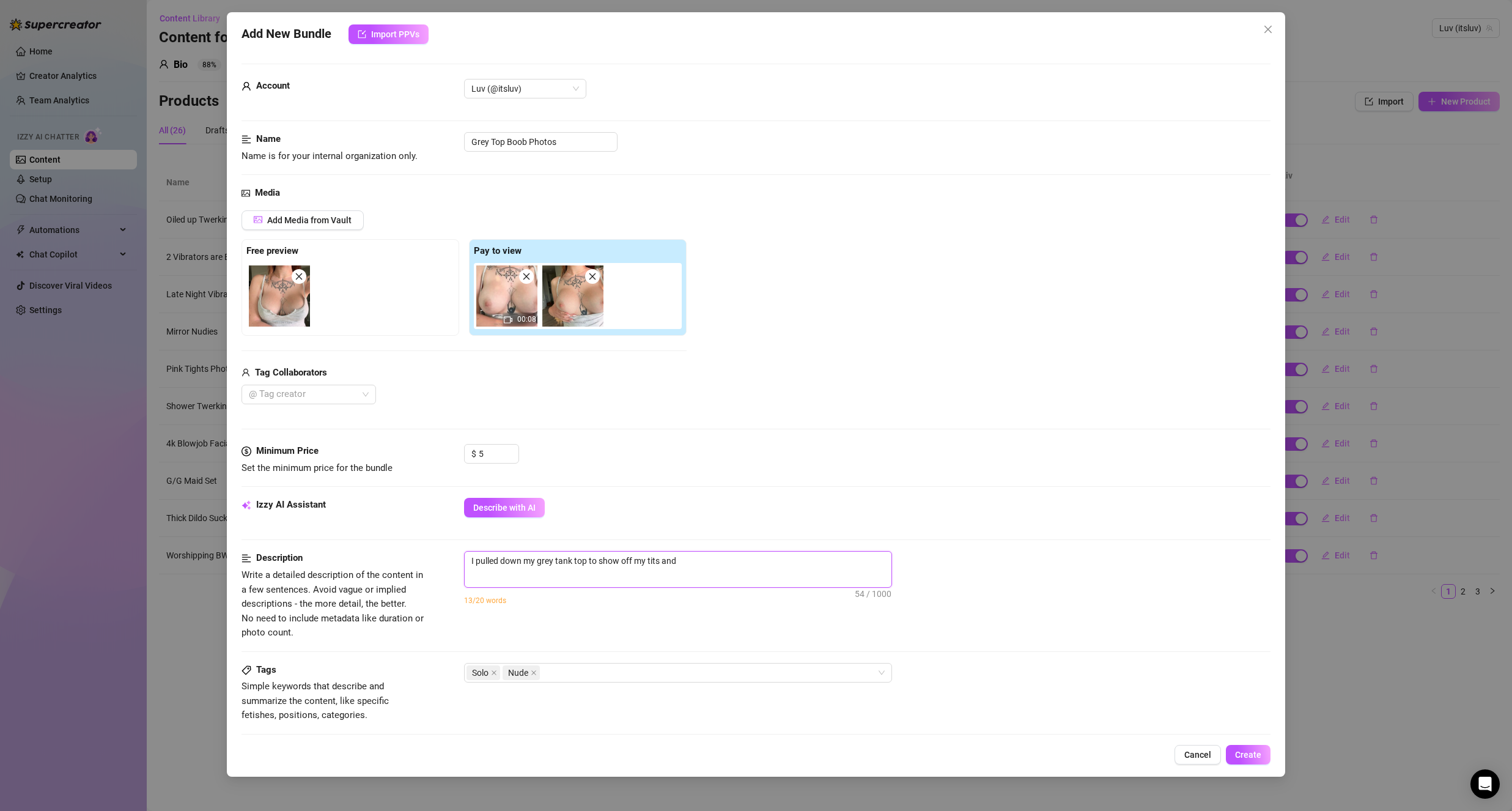
type textarea "I pulled down my grey tank top to show off my tits and"
type textarea "I pulled down my grey tank top to show off my tits and h"
type textarea "I pulled down my grey tank top to show off my tits and ha"
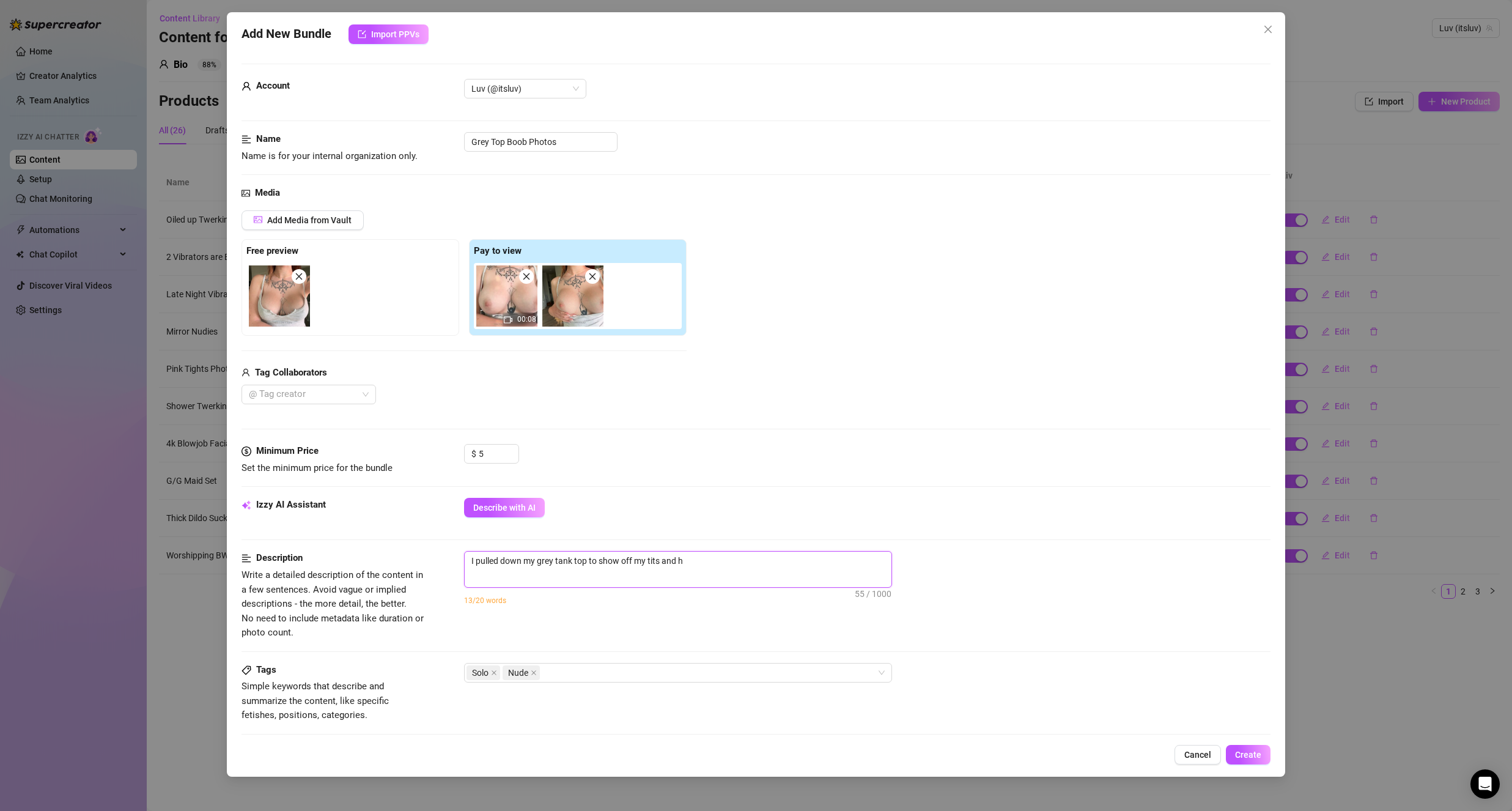
type textarea "I pulled down my grey tank top to show off my tits and ha"
type textarea "I pulled down my grey tank top to show off my tits and har"
type textarea "I pulled down my grey tank top to show off my tits and hard"
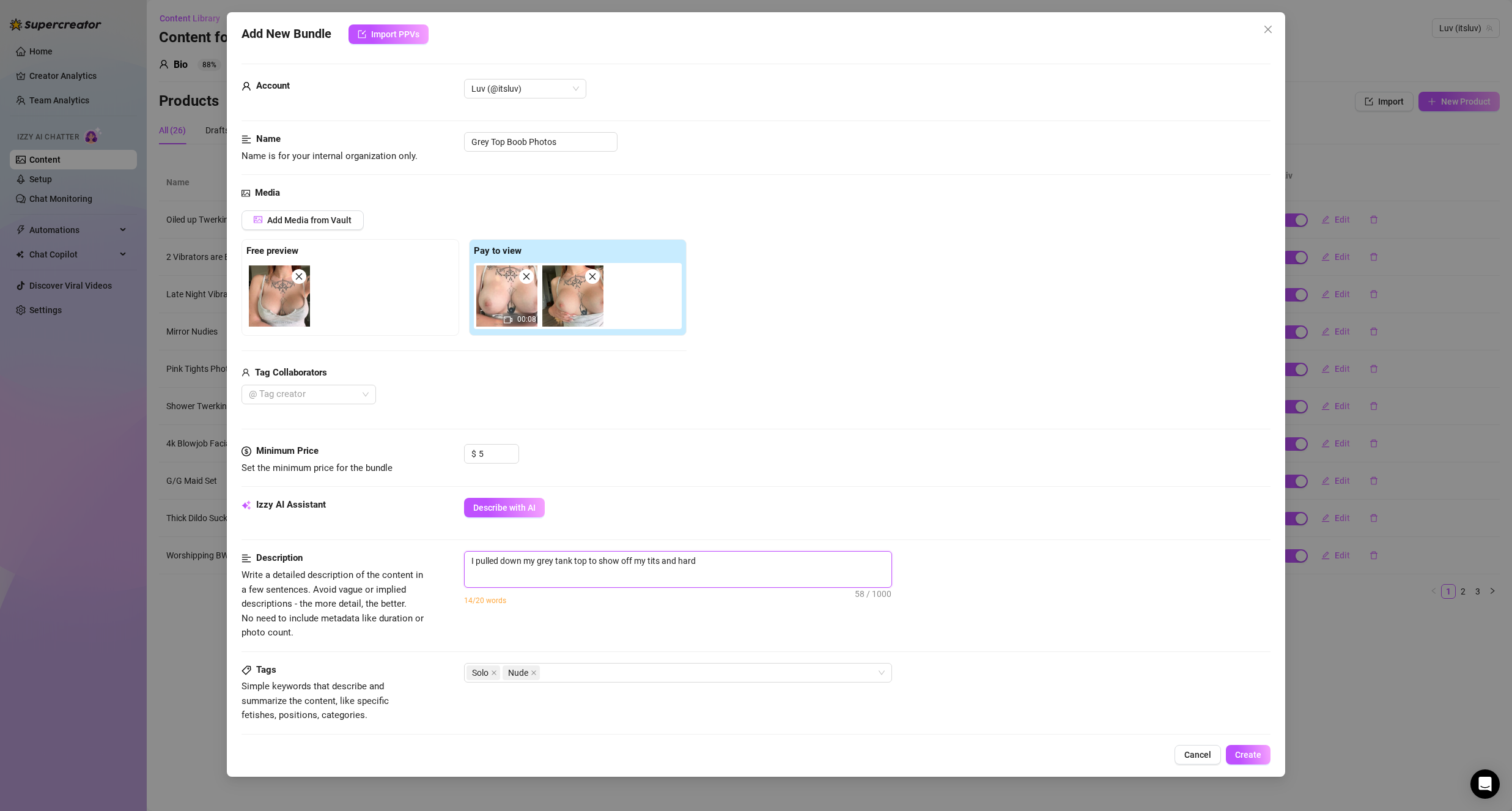
type textarea "I pulled down my grey tank top to show off my tits and hard"
type textarea "I pulled down my grey tank top to show off my tits and hard n"
type textarea "I pulled down my grey tank top to show off my tits and hard ni"
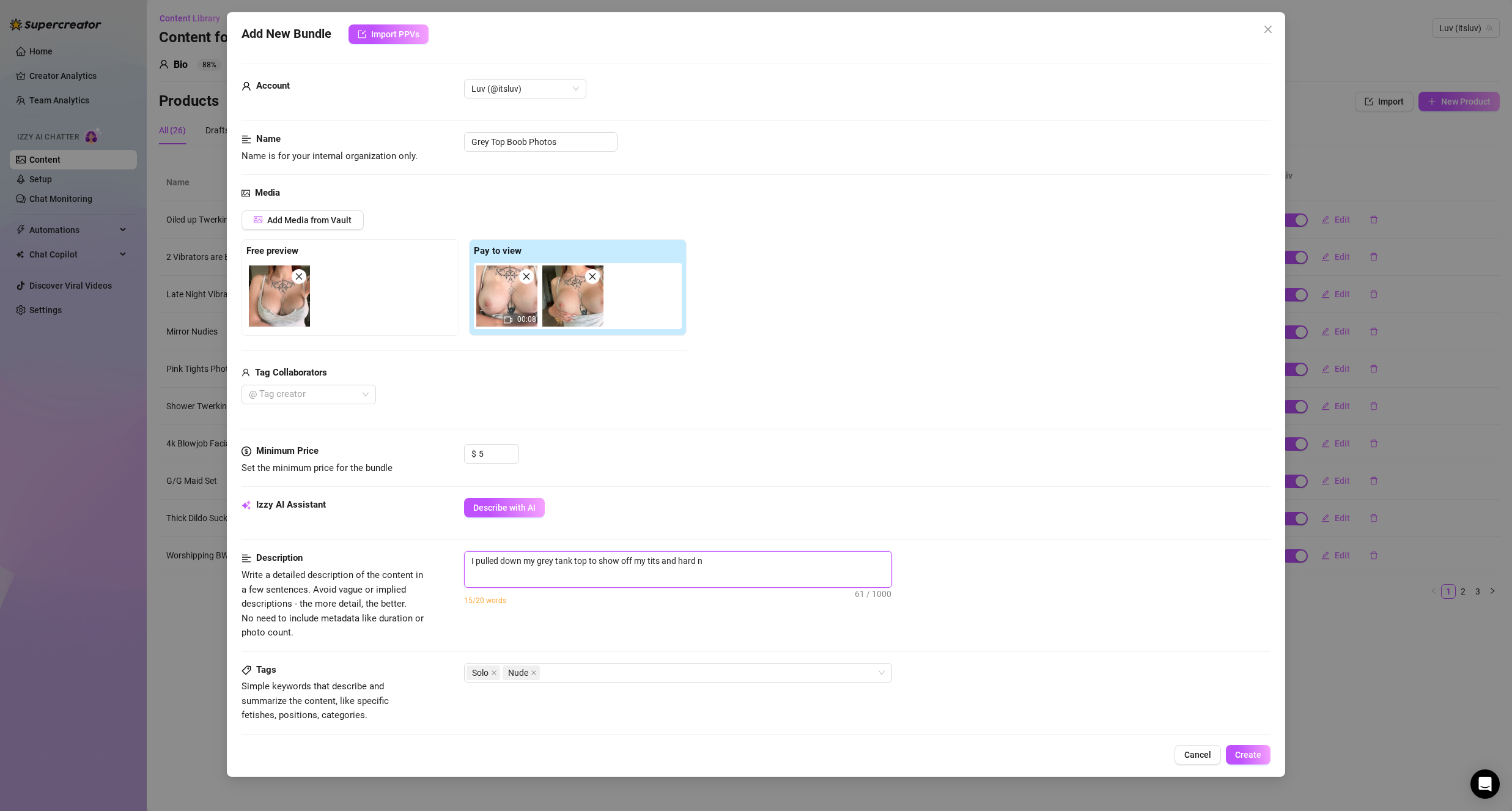
type textarea "I pulled down my grey tank top to show off my tits and hard ni"
type textarea "I pulled down my grey tank top to show off my tits and hard nip"
type textarea "I pulled down my grey tank top to show off my tits and hard [PERSON_NAME]"
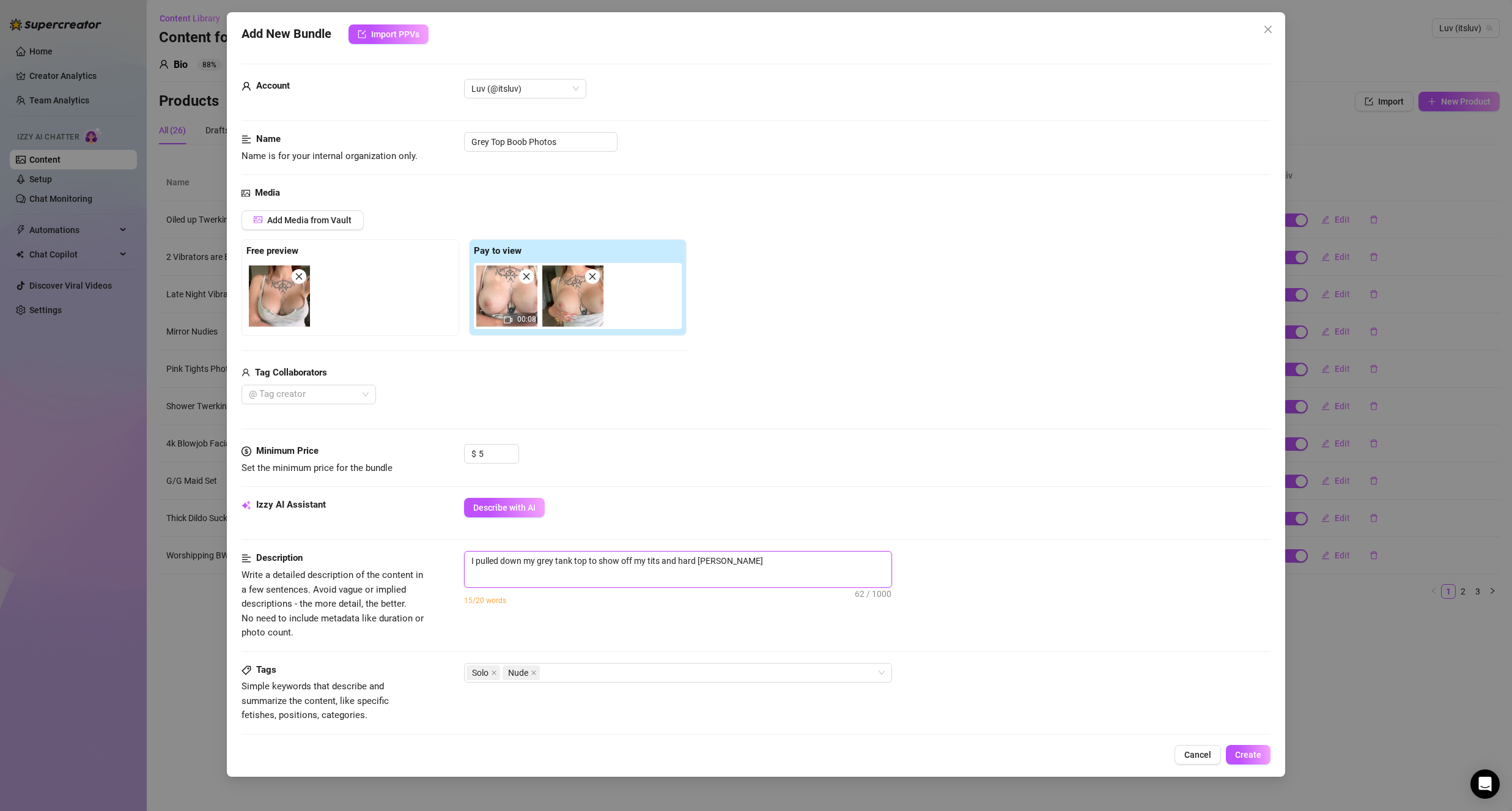
type textarea "I pulled down my grey tank top to show off my tits and hard nippl"
type textarea "I pulled down my grey tank top to show off my tits and hard nipple"
type textarea "I pulled down my grey tank top to show off my tits and hard nipples"
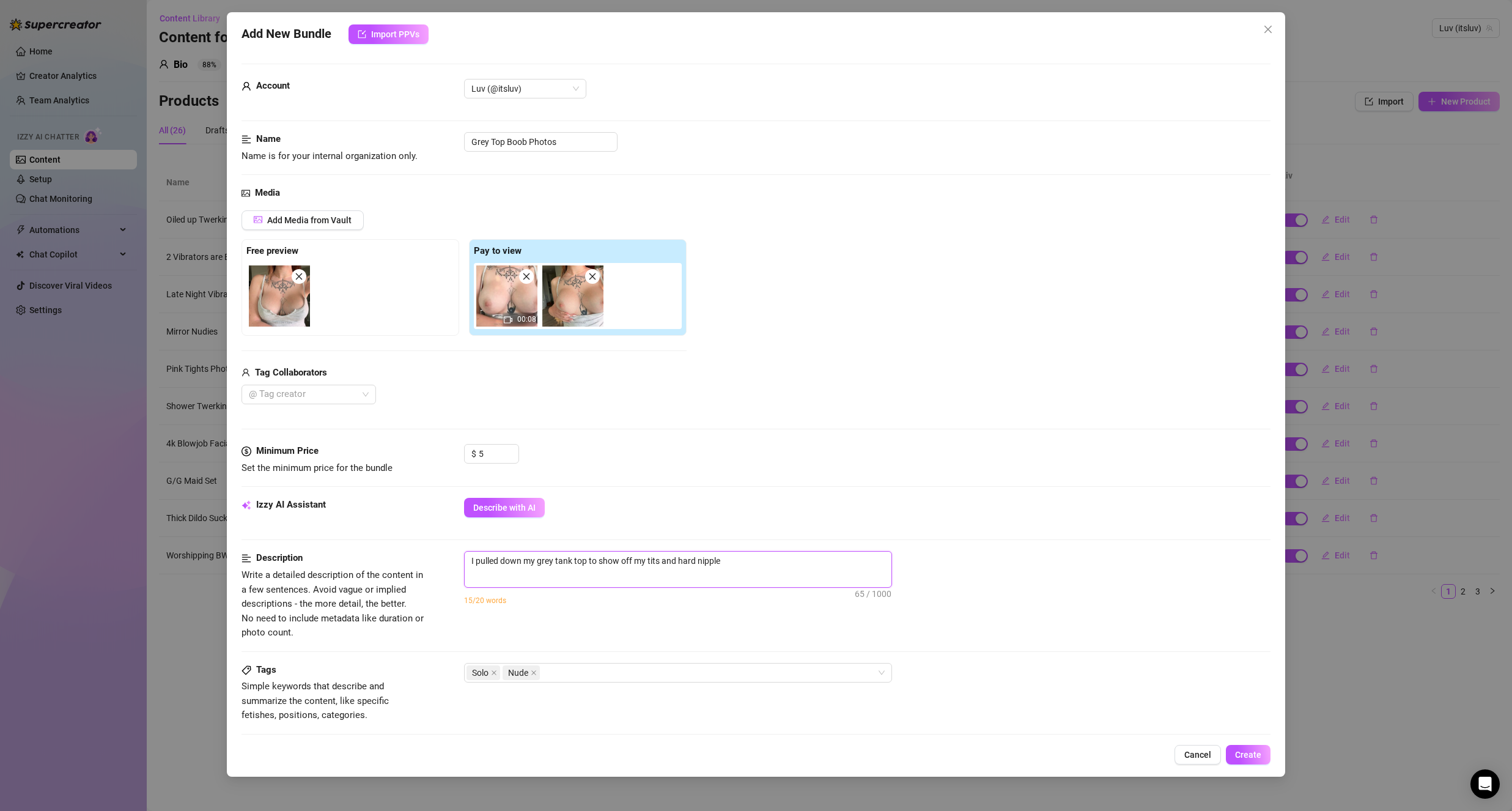
type textarea "I pulled down my grey tank top to show off my tits and hard nipples"
type textarea "I pulled down my grey tank top to show off my tits and hard nipples."
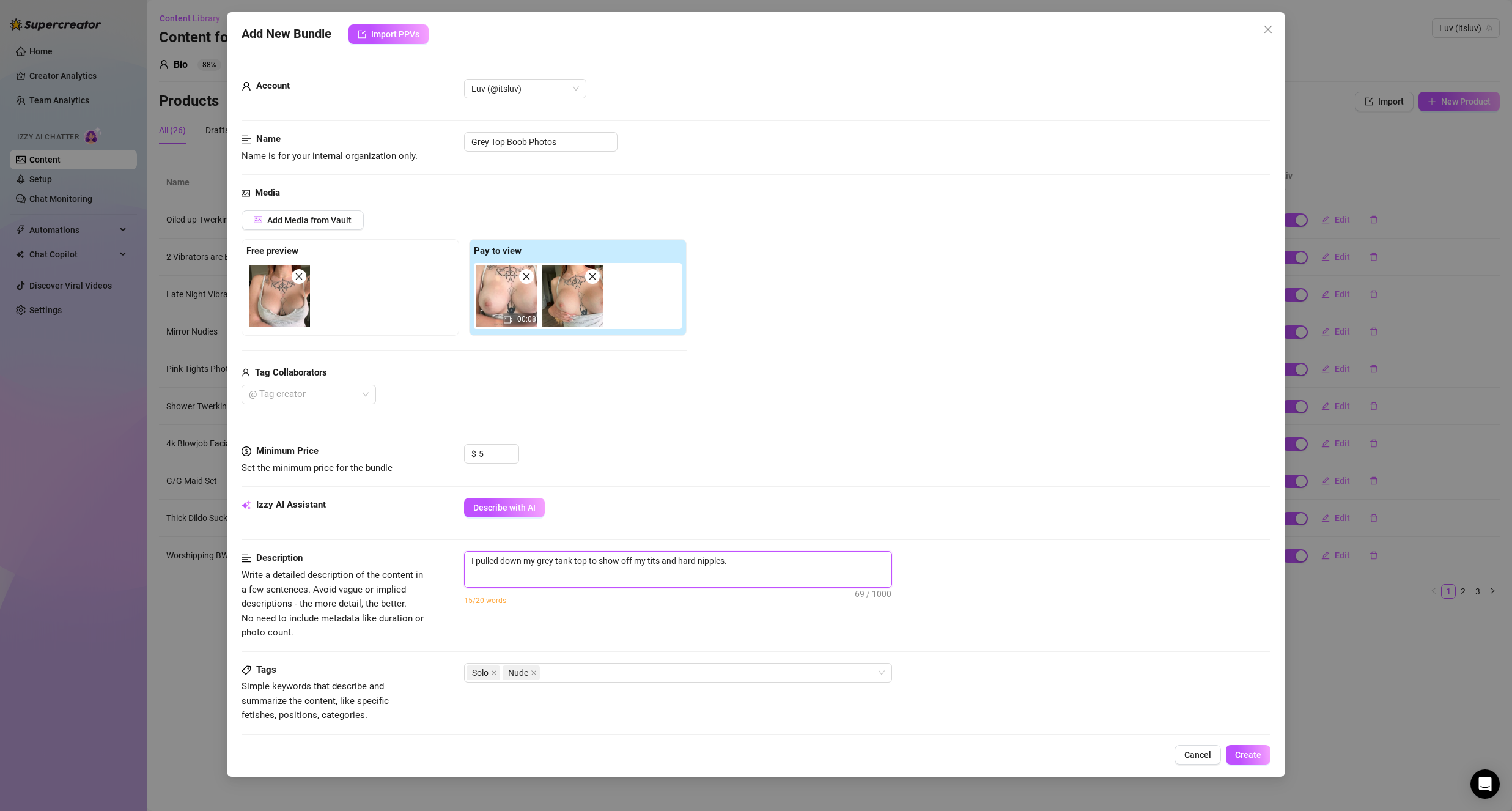
click at [519, 318] on span "00:08" at bounding box center [527, 319] width 19 height 8
click at [519, 318] on span "00:08" at bounding box center [527, 319] width 19 height 8
click at [754, 558] on textarea "I pulled down my grey tank top to show off my tits and hard nipples." at bounding box center [678, 560] width 427 height 18
type textarea "I pulled down my grey tank top to show off my tits and hard nipples. I"
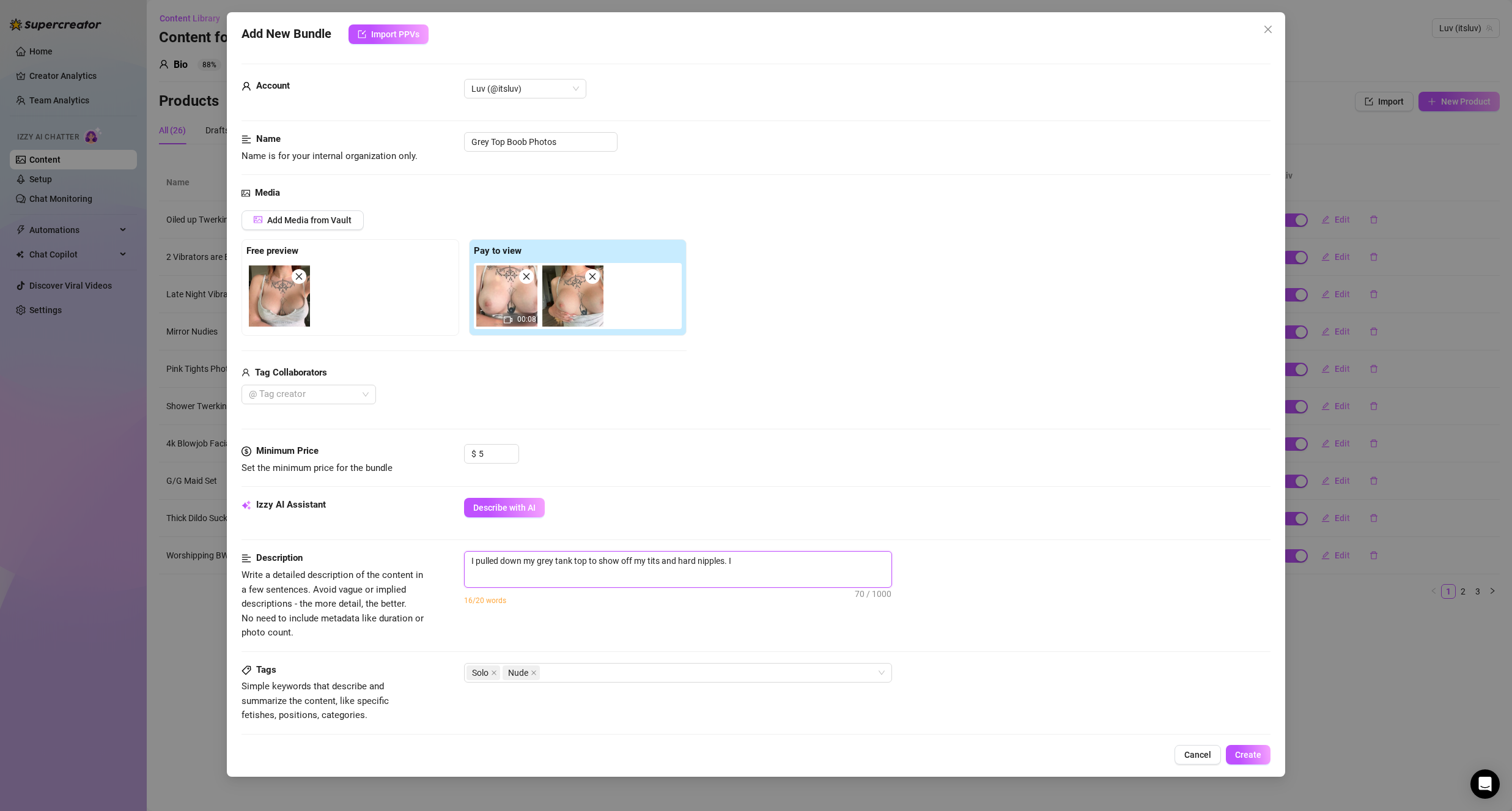
type textarea "I pulled down my grey tank top to show off my tits and hard nipples. I"
type textarea "I pulled down my grey tank top to show off my tits and hard nipples. I a"
type textarea "I pulled down my grey tank top to show off my tits and hard nipples. I ad"
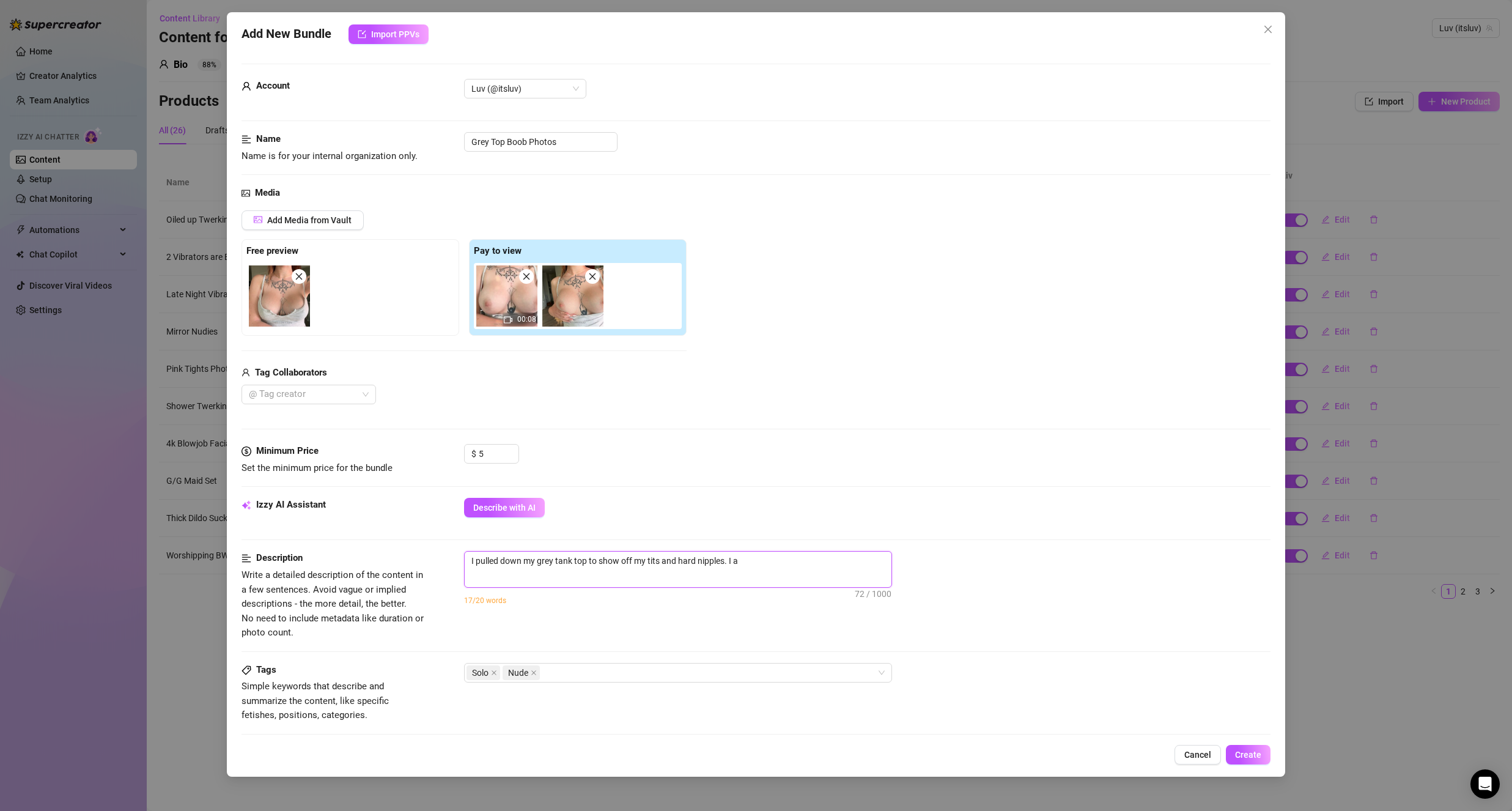
type textarea "I pulled down my grey tank top to show off my tits and hard nipples. I ad"
type textarea "I pulled down my grey tank top to show off my tits and hard nipples. I a"
type textarea "I pulled down my grey tank top to show off my tits and hard nipples. I"
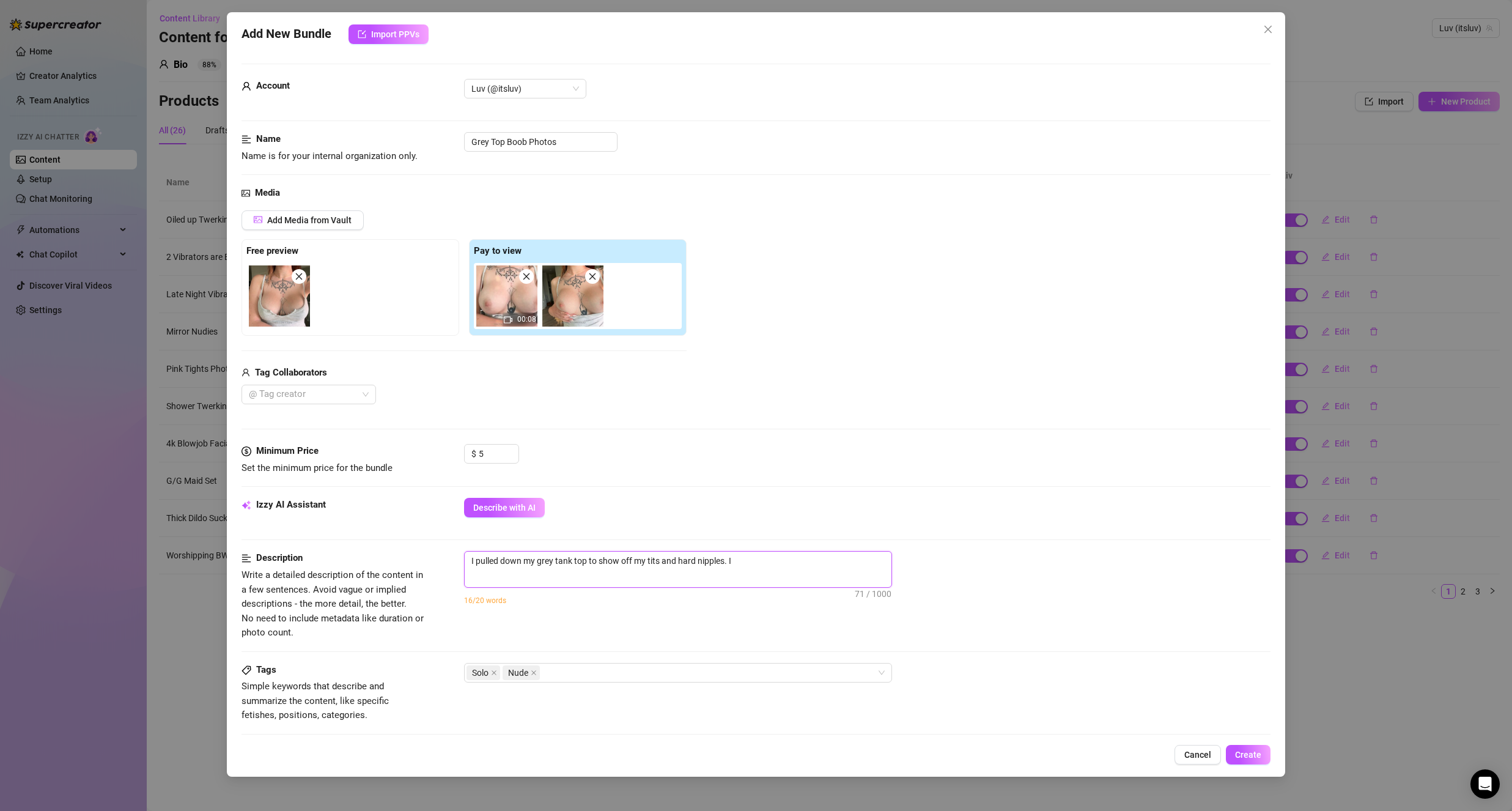
type textarea "I pulled down my grey tank top to show off my tits and hard nipples. I i"
type textarea "I pulled down my grey tank top to show off my tits and hard nipples. I in"
type textarea "I pulled down my grey tank top to show off my tits and hard nipples. I inc"
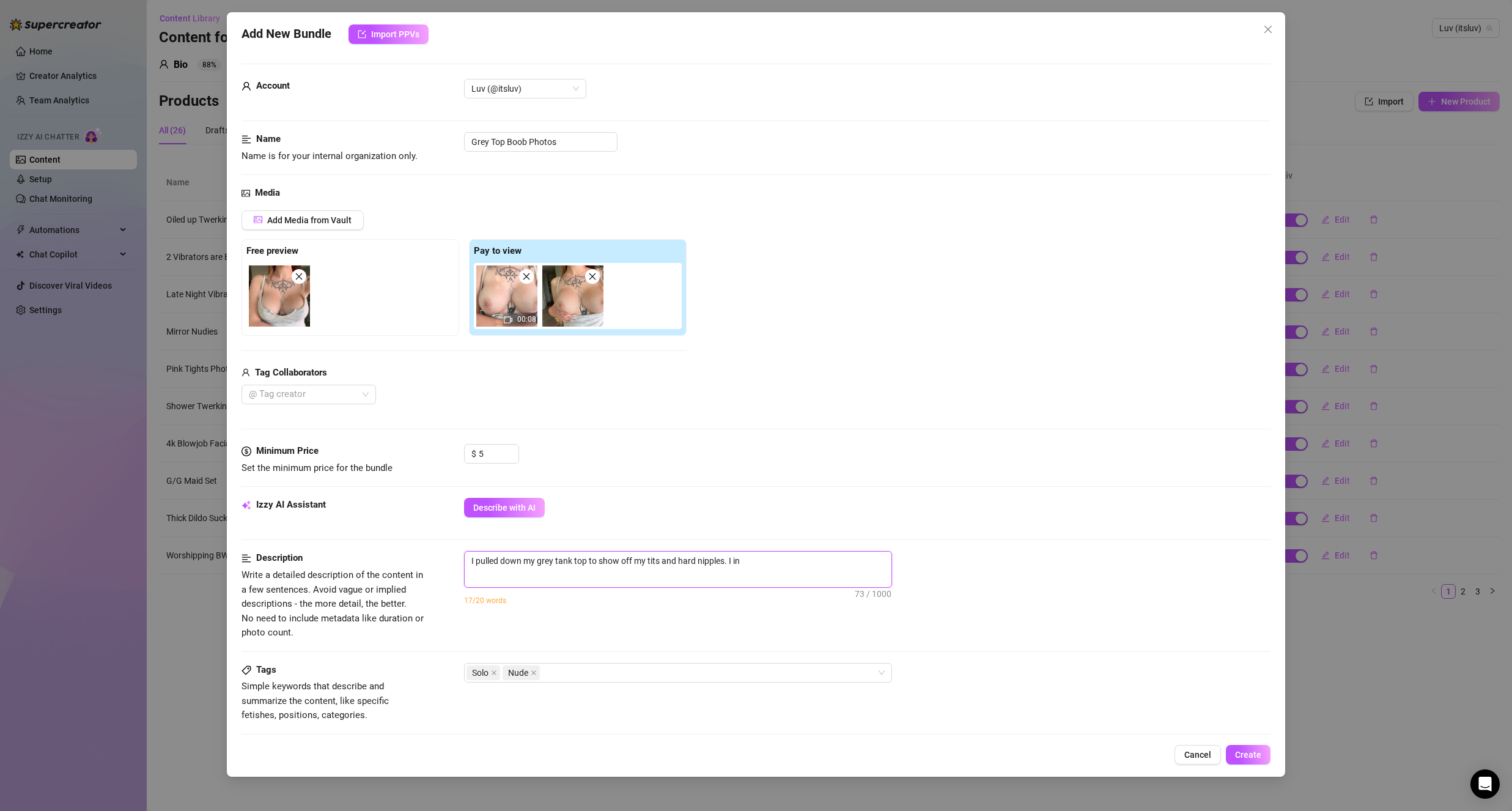
type textarea "I pulled down my grey tank top to show off my tits and hard nipples. I inc"
type textarea "I pulled down my grey tank top to show off my tits and hard nipples. I incl"
type textarea "I pulled down my grey tank top to show off my tits and hard nipples. I inclu"
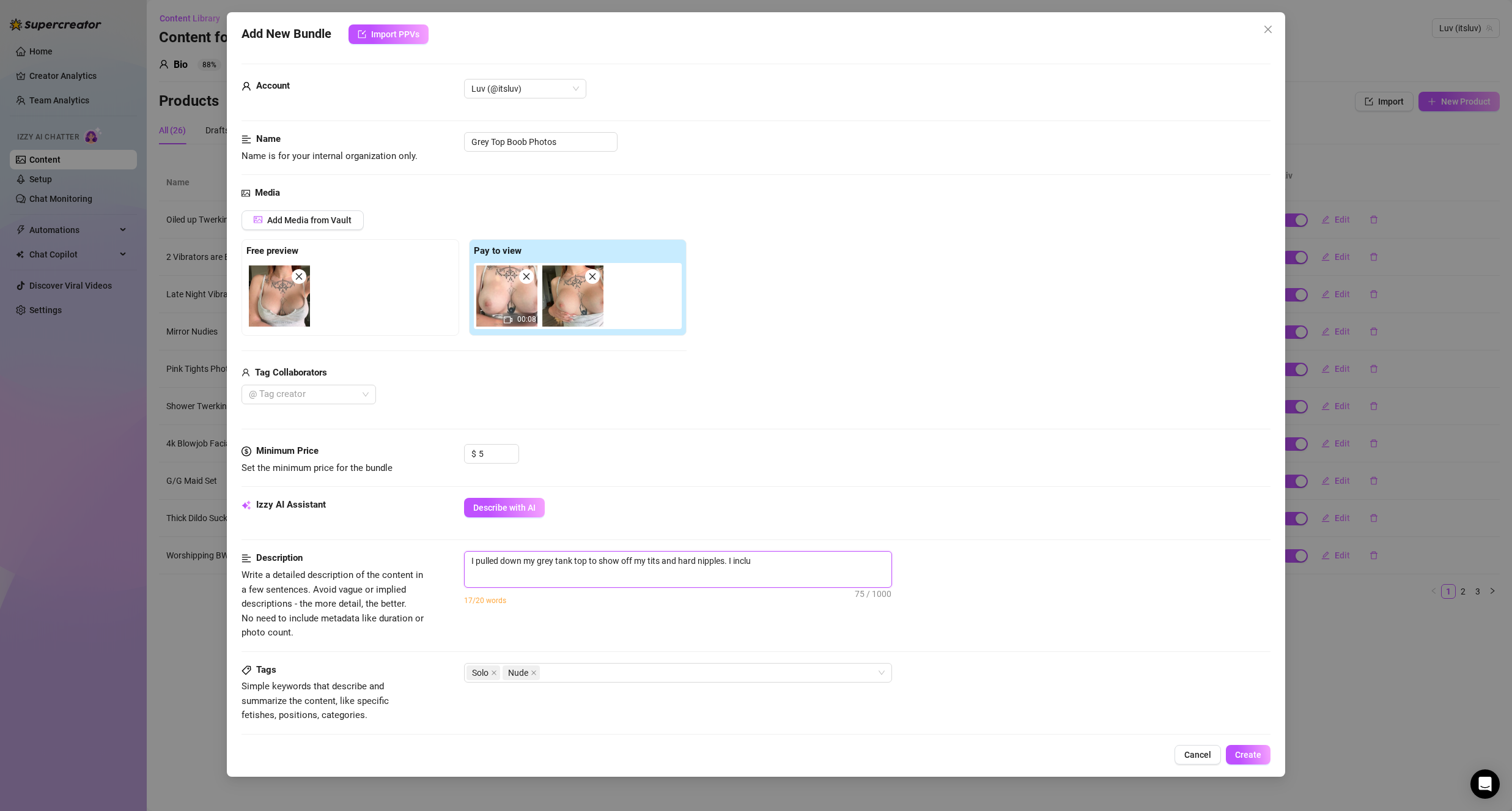
type textarea "I pulled down my grey tank top to show off my tits and hard nipples. I includ"
type textarea "I pulled down my grey tank top to show off my tits and hard nipples. I includd"
type textarea "I pulled down my grey tank top to show off my tits and hard nipples. I includ"
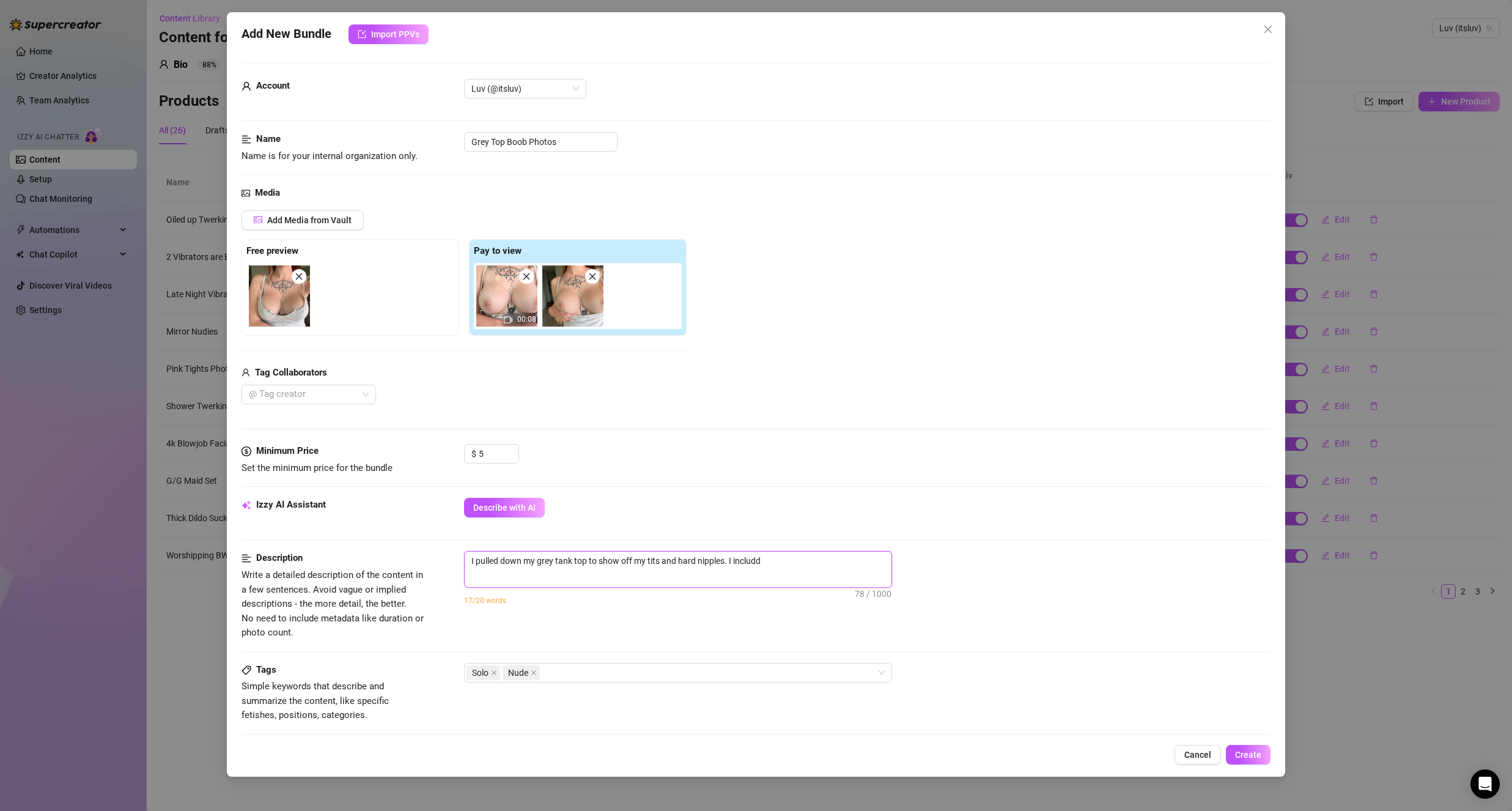
type textarea "I pulled down my grey tank top to show off my tits and hard nipples. I includ"
type textarea "I pulled down my grey tank top to show off my tits and hard nipples. I include"
type textarea "I pulled down my grey tank top to show off my tits and hard nipples. I included"
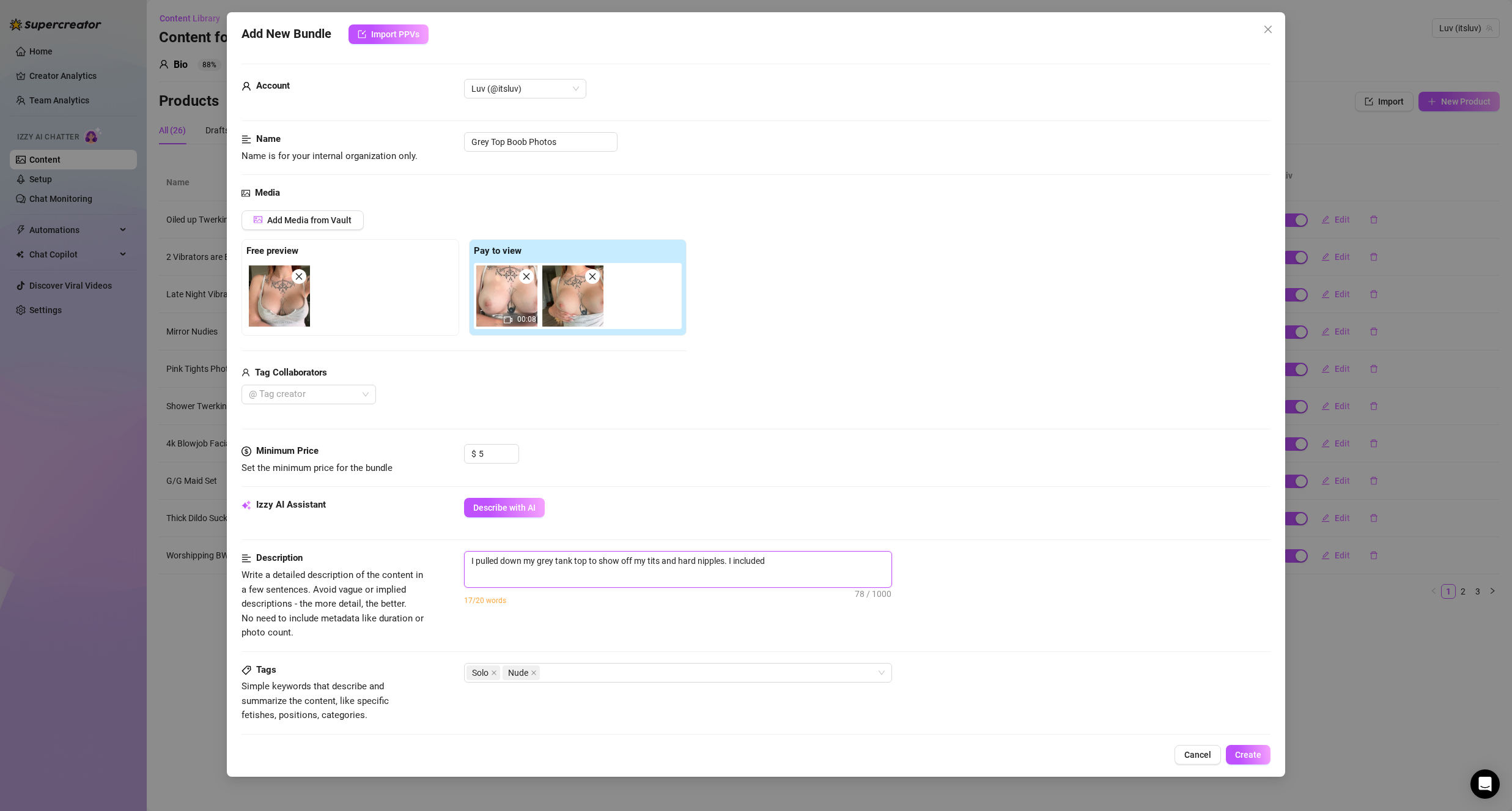
type textarea "I pulled down my grey tank top to show off my tits and hard nipples. I included"
type textarea "I pulled down my grey tank top to show off my tits and hard nipples. I included…"
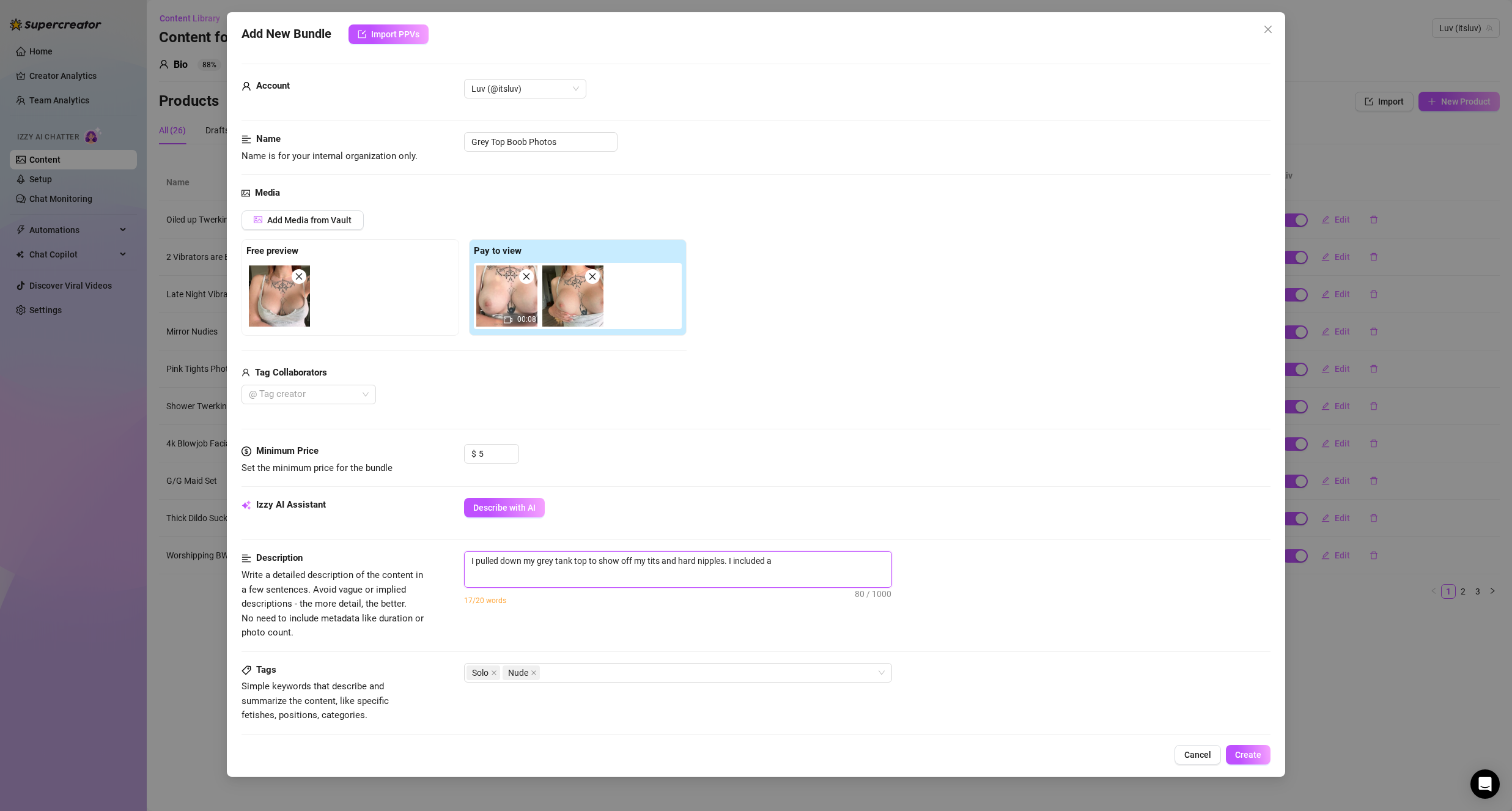
type textarea "I pulled down my grey tank top to show off my tits and hard nipples. I included…"
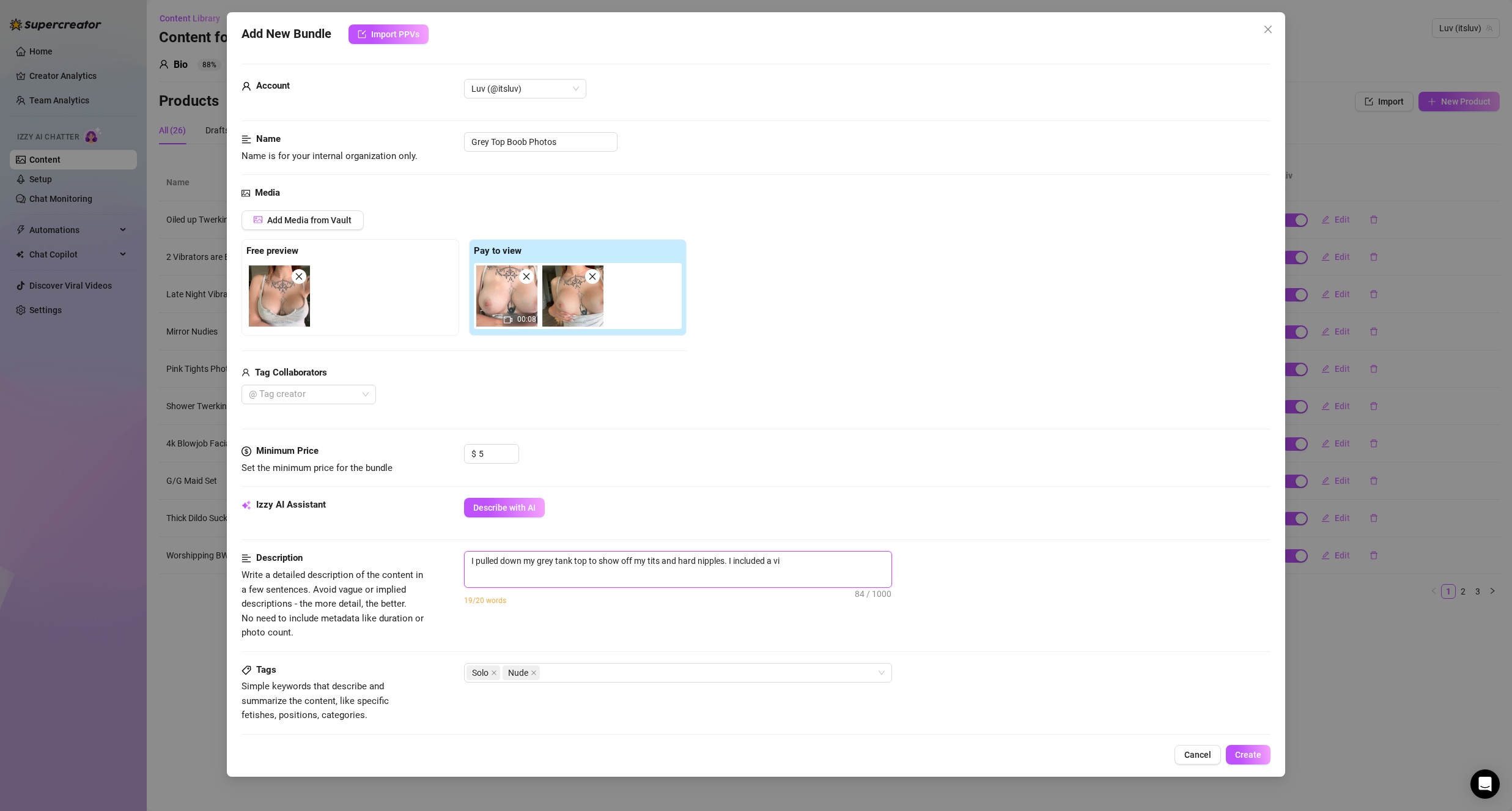
type textarea "I pulled down my grey tank top to show off my tits and hard nipples. I included…"
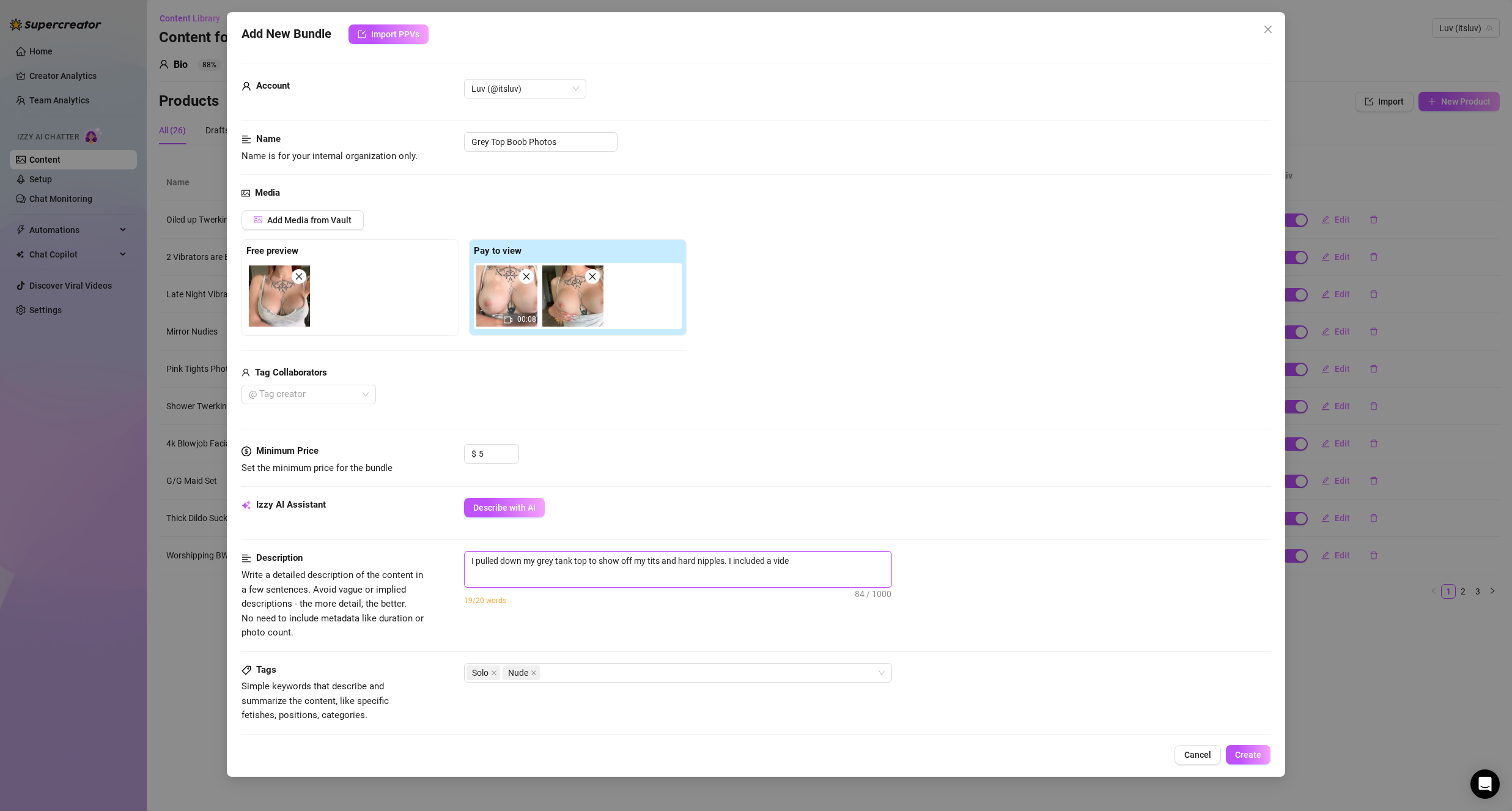
type textarea "I pulled down my grey tank top to show off my tits and hard nipples. I included…"
click at [773, 558] on textarea "I pulled down my grey tank top to show off my tits and hard nipples. I included…" at bounding box center [678, 560] width 427 height 18
click at [841, 562] on textarea "I pulled down my grey tank top to show off my tits and hard nipples. I included…" at bounding box center [678, 560] width 427 height 18
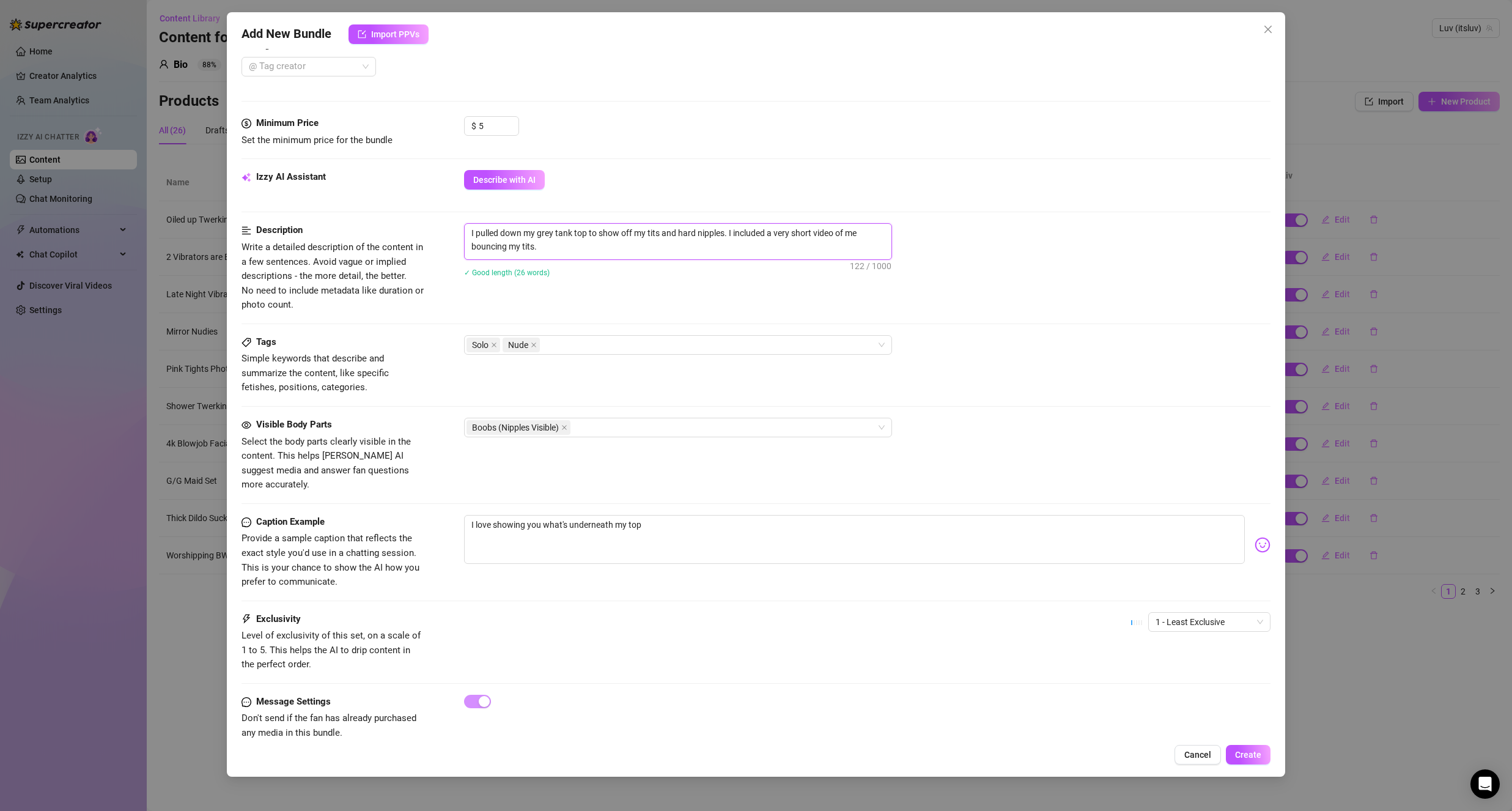
scroll to position [339, 0]
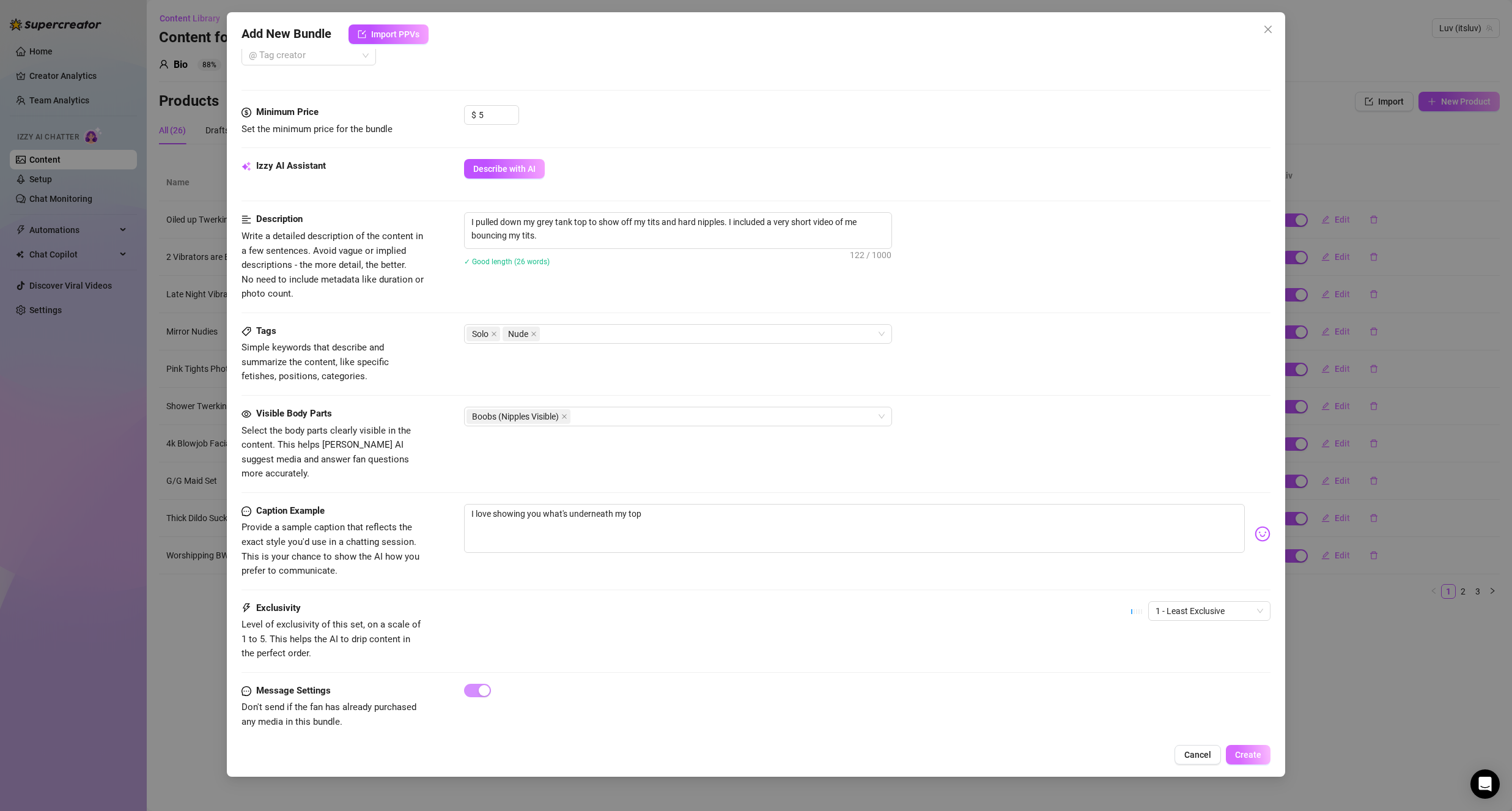
click at [1261, 753] on span "Create" at bounding box center [1248, 755] width 26 height 10
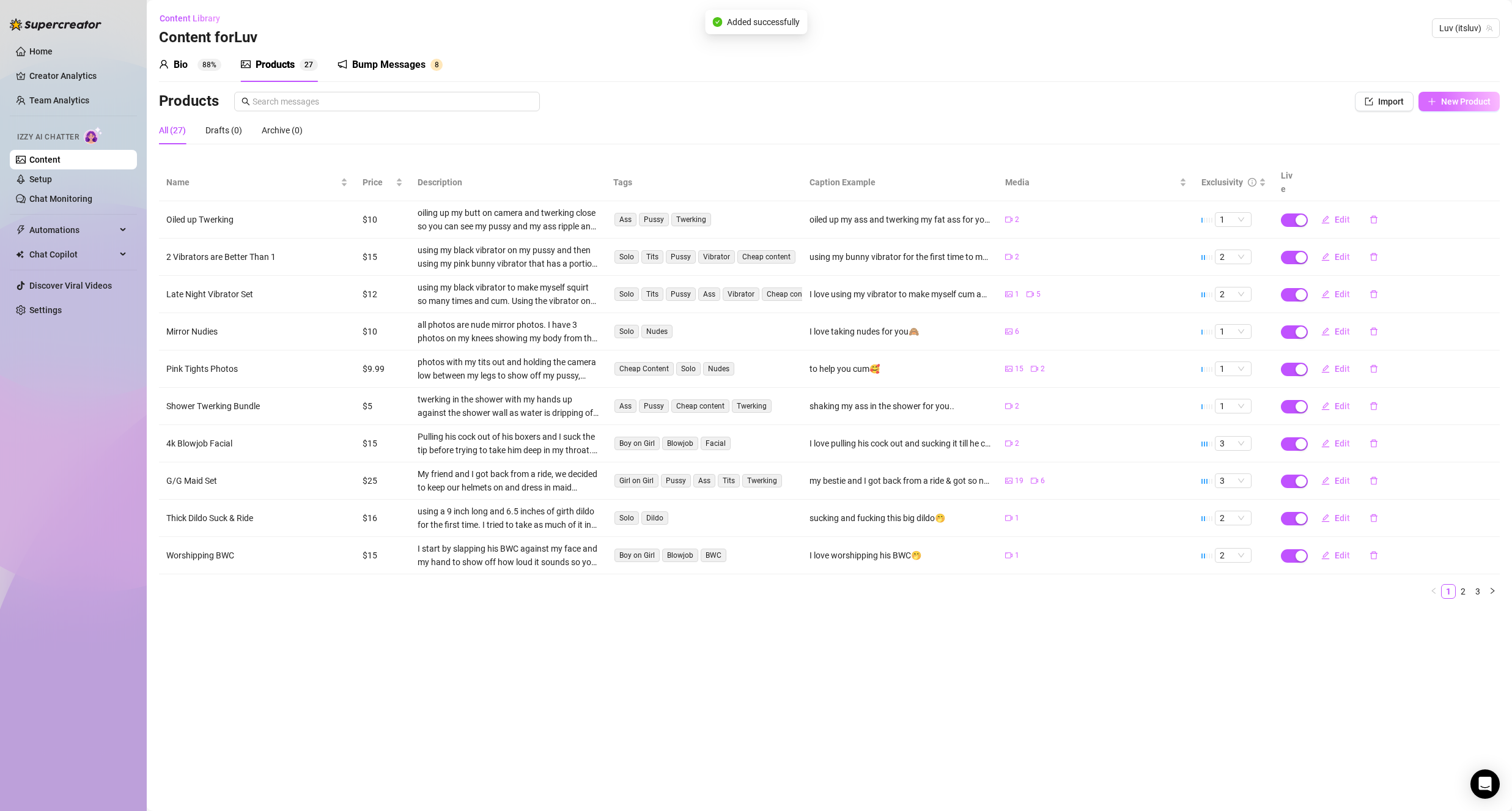
click at [1439, 105] on button "New Product" at bounding box center [1459, 101] width 81 height 19
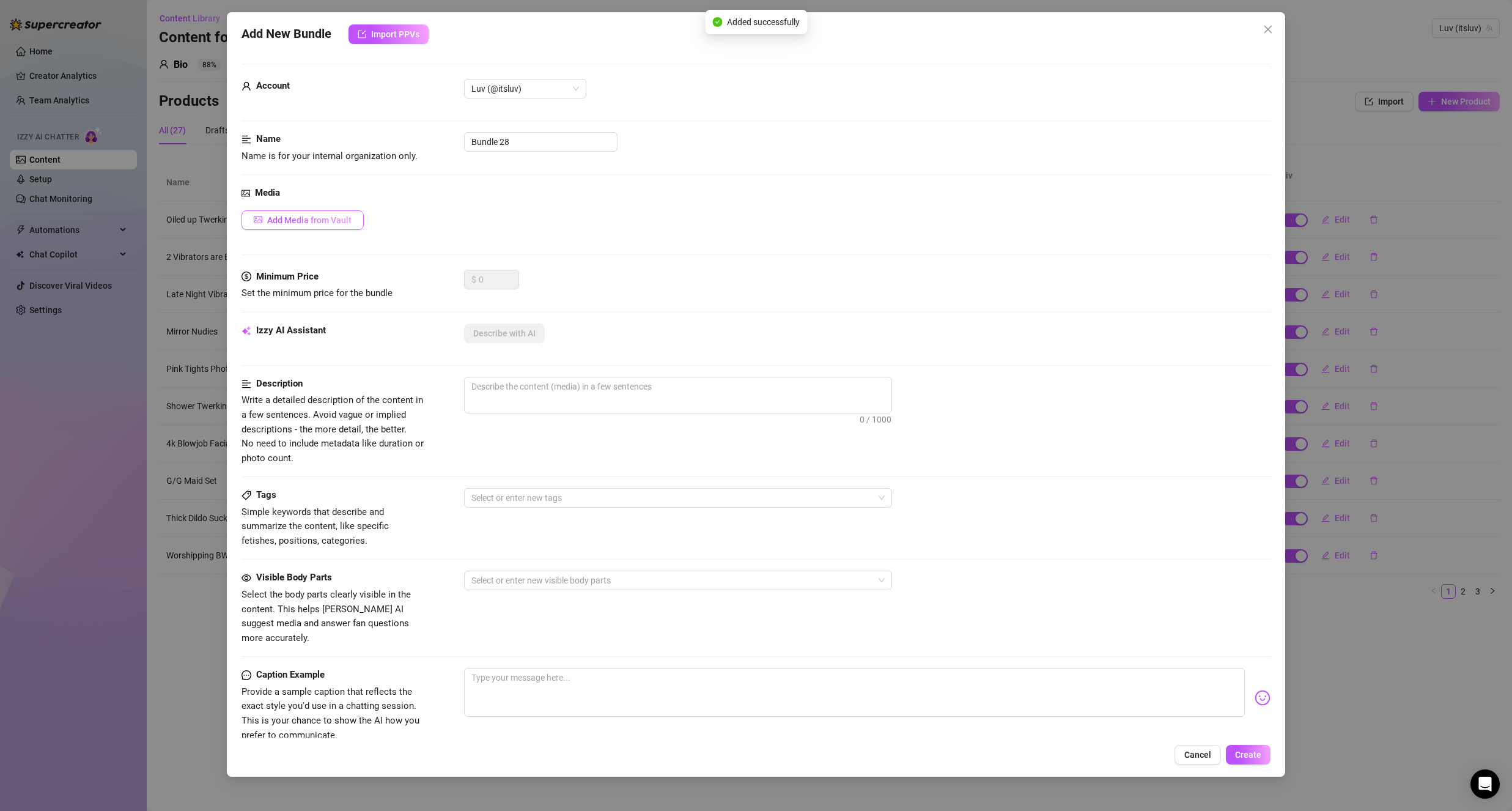
click at [321, 216] on span "Add Media from Vault" at bounding box center [310, 219] width 84 height 10
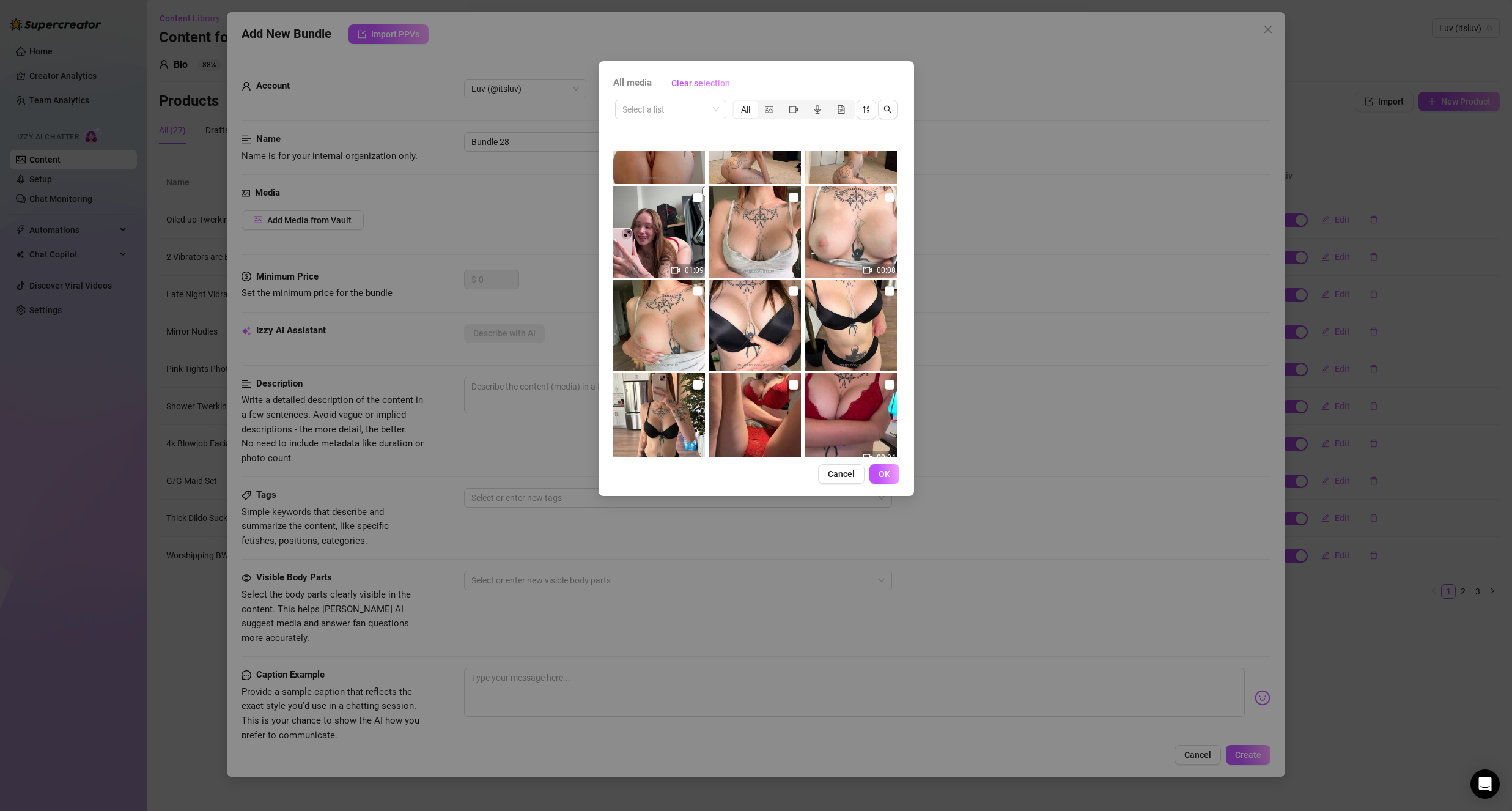
scroll to position [184, 0]
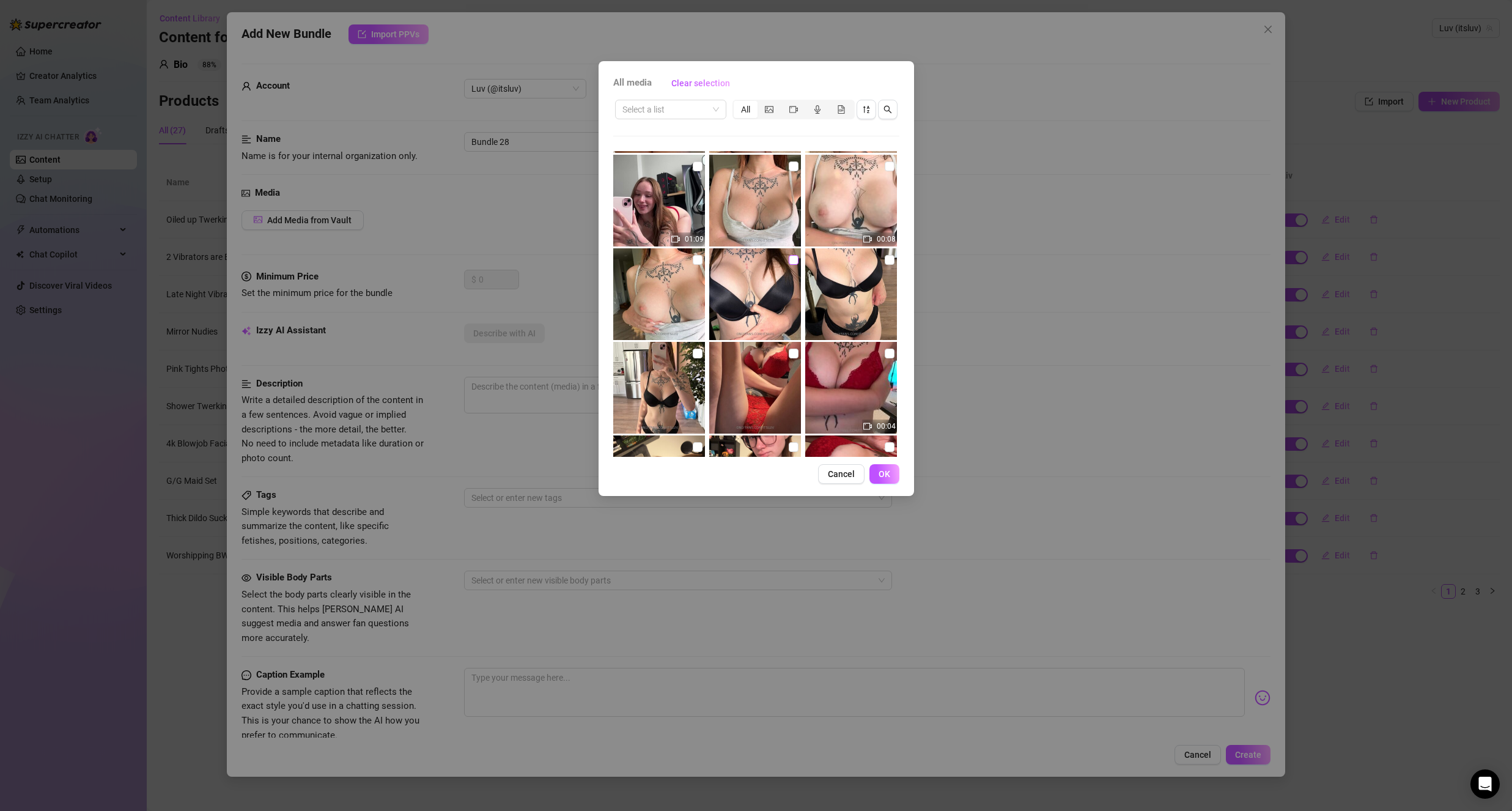
click at [789, 262] on input "checkbox" at bounding box center [793, 260] width 10 height 10
click at [792, 262] on input "checkbox" at bounding box center [793, 260] width 10 height 10
click at [841, 471] on span "Cancel" at bounding box center [841, 473] width 27 height 10
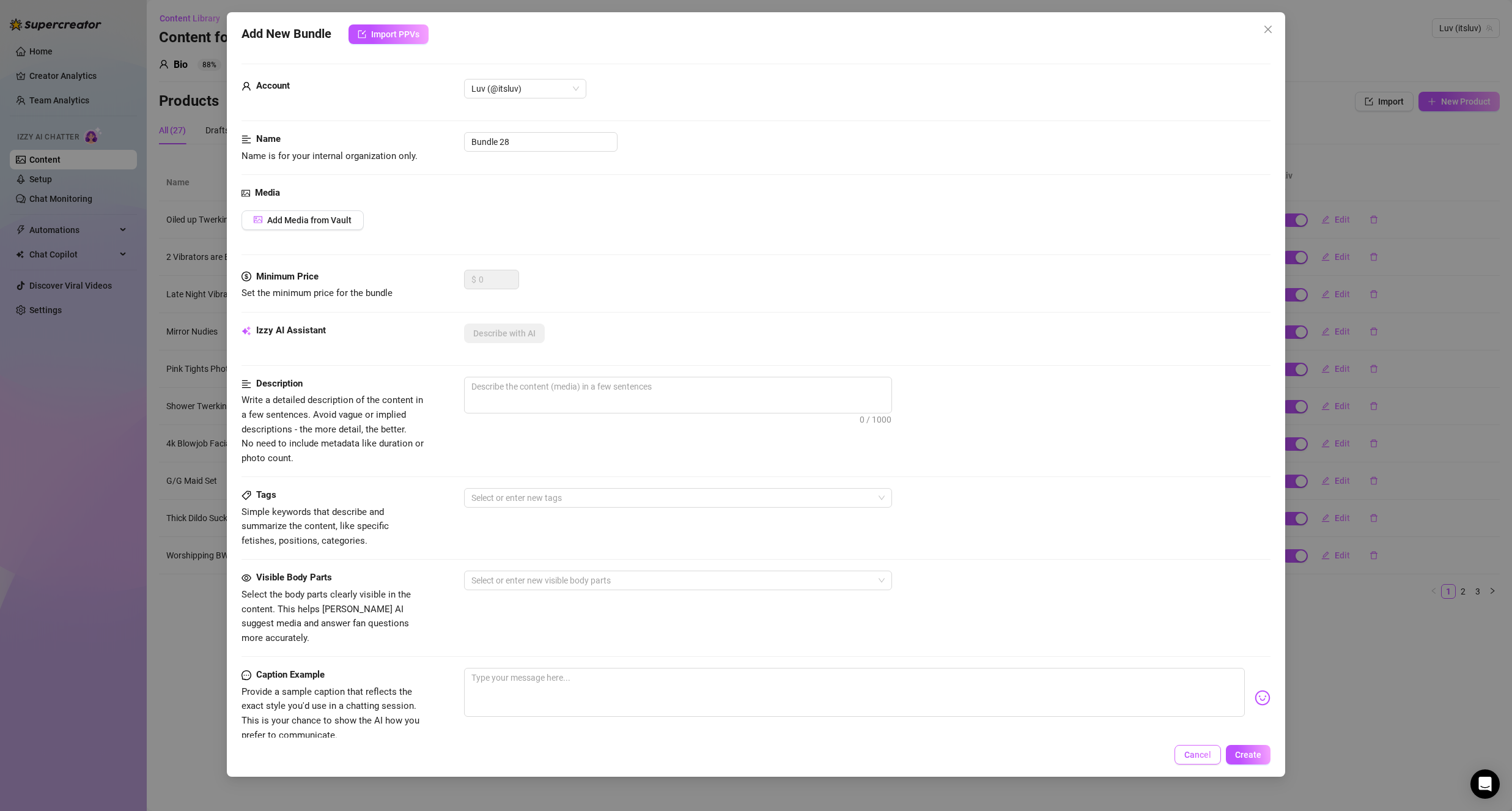
drag, startPoint x: 1185, startPoint y: 743, endPoint x: 1185, endPoint y: 751, distance: 8.0
click at [1187, 748] on div "Add New Bundle Import PPVs Account Luv (@itsluv) Name Name is for your internal…" at bounding box center [756, 394] width 1058 height 764
click at [1181, 753] on button "Cancel" at bounding box center [1198, 755] width 47 height 19
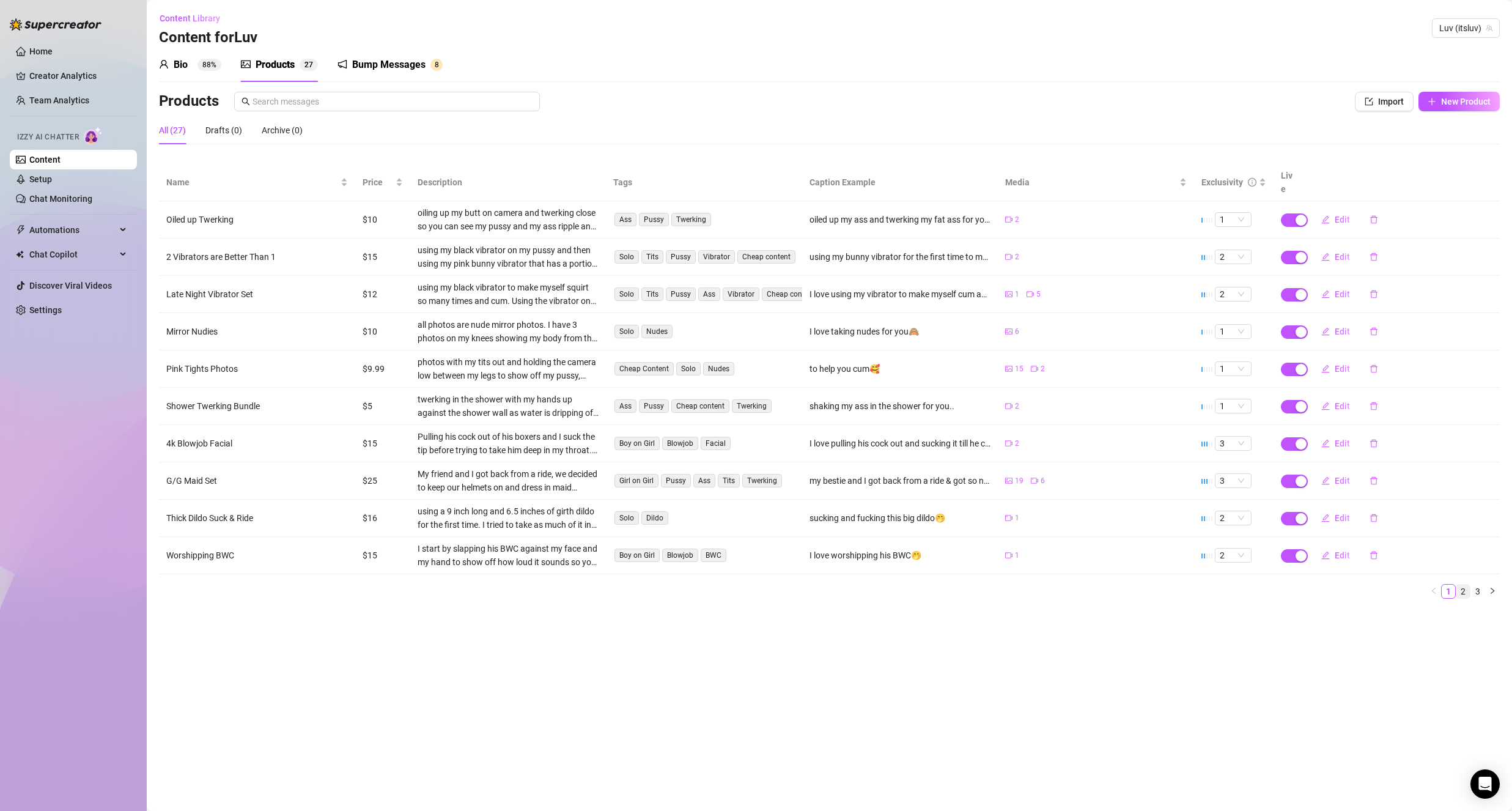
click at [1467, 584] on link "2" at bounding box center [1463, 591] width 14 height 14
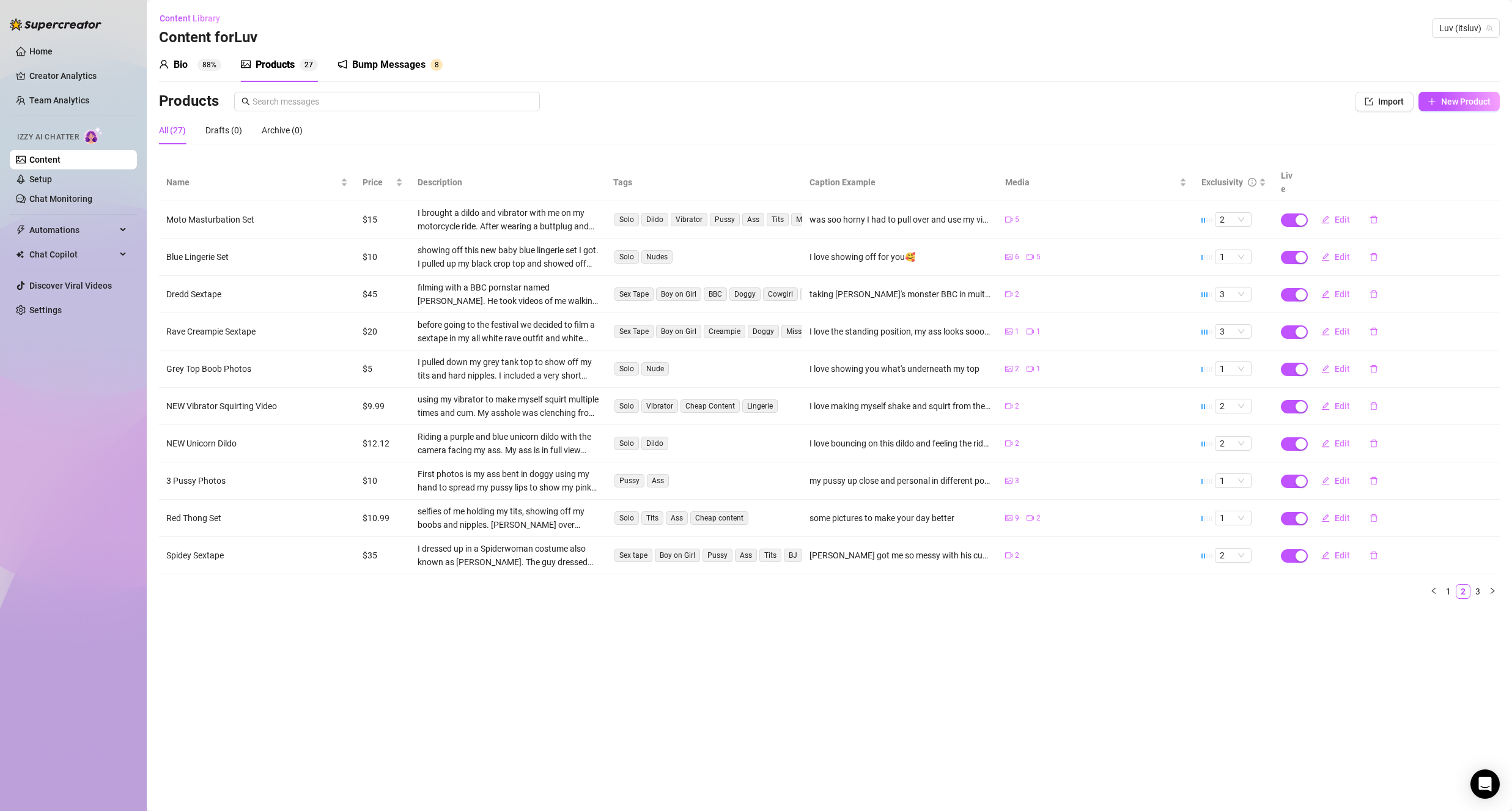
drag, startPoint x: 1480, startPoint y: 577, endPoint x: 1474, endPoint y: 575, distance: 6.3
click at [1478, 584] on link "3" at bounding box center [1478, 591] width 14 height 14
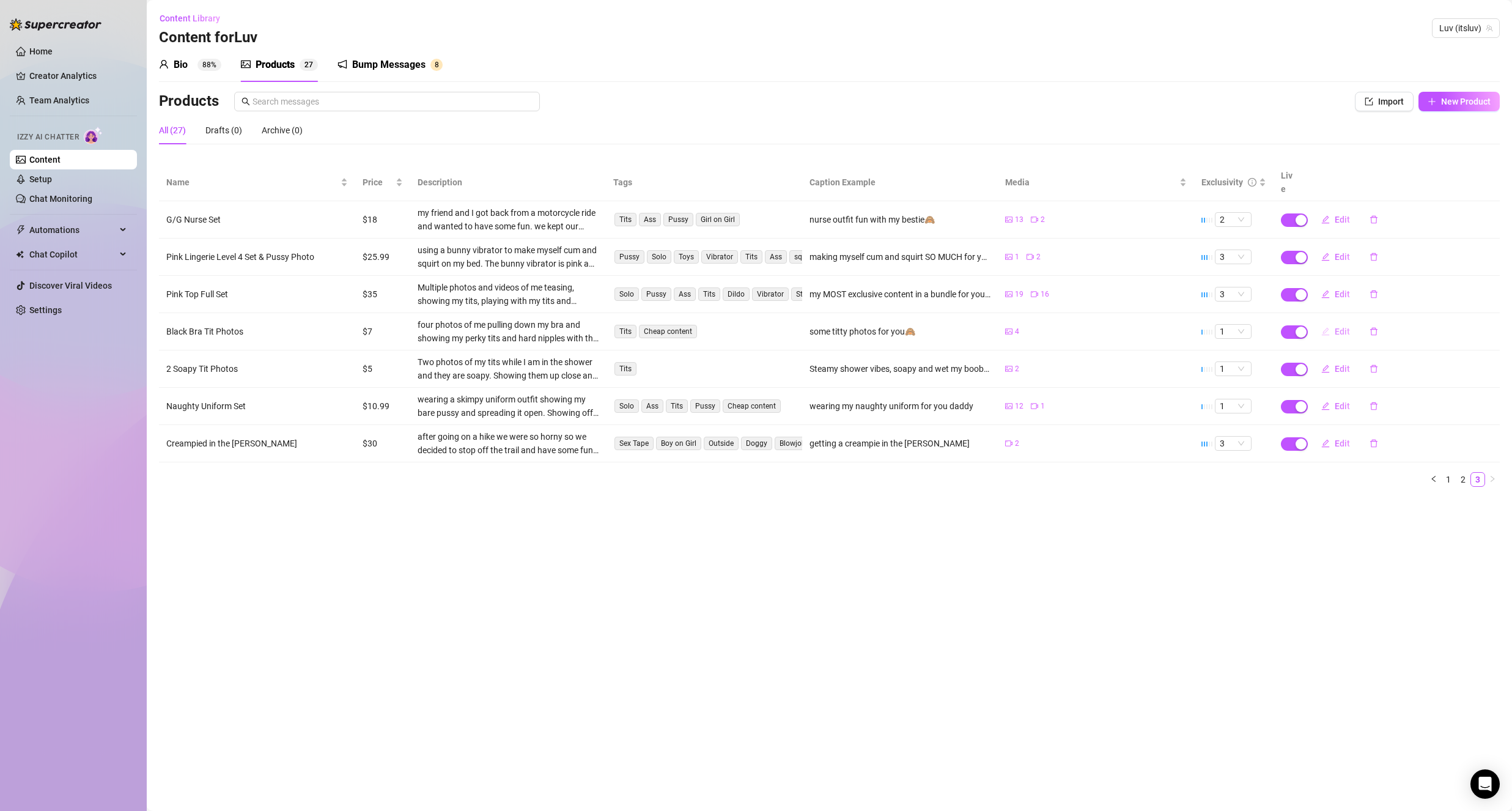
click at [1340, 327] on span "Edit" at bounding box center [1343, 331] width 16 height 10
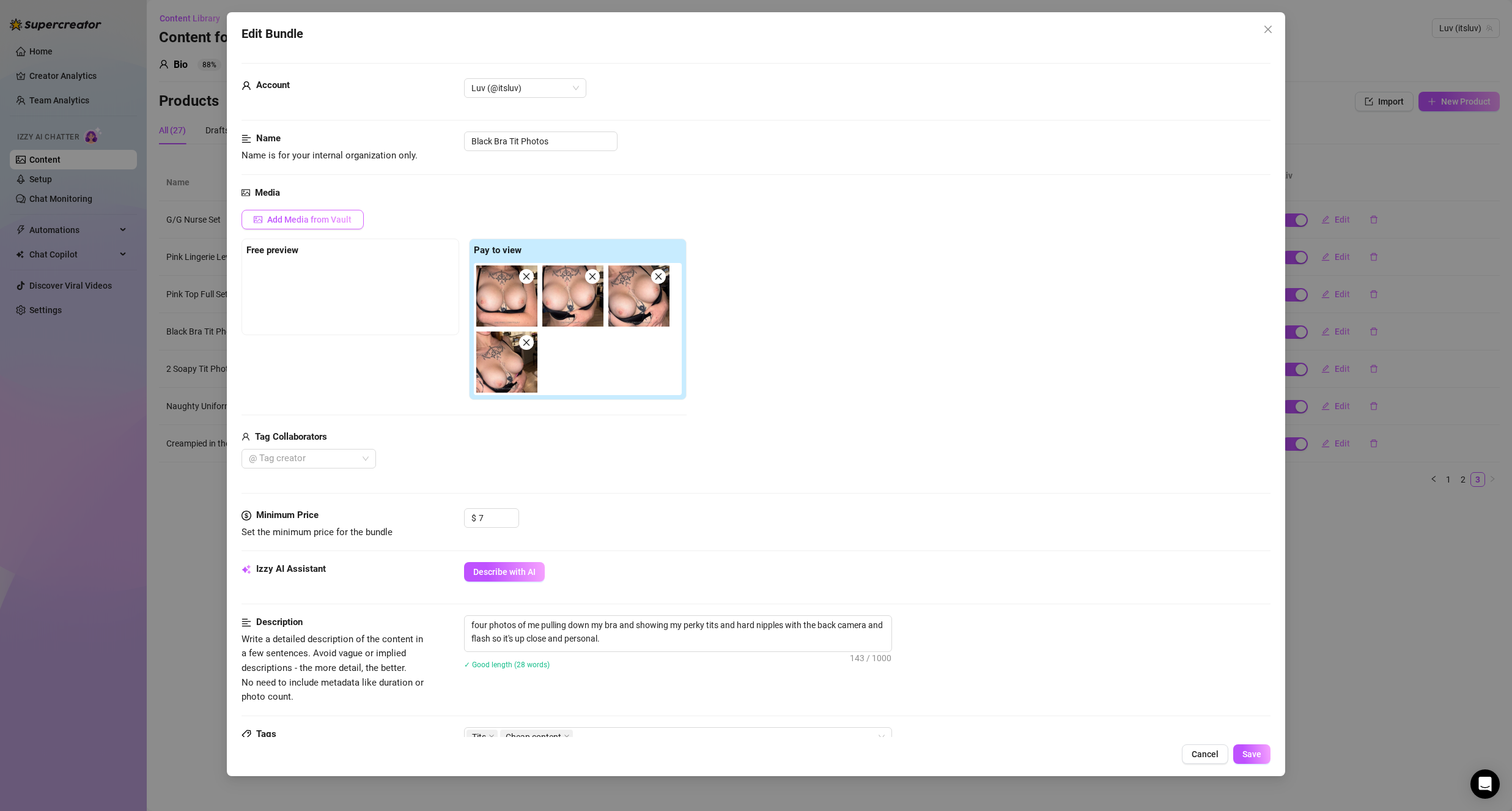
click at [343, 219] on span "Add Media from Vault" at bounding box center [310, 219] width 84 height 10
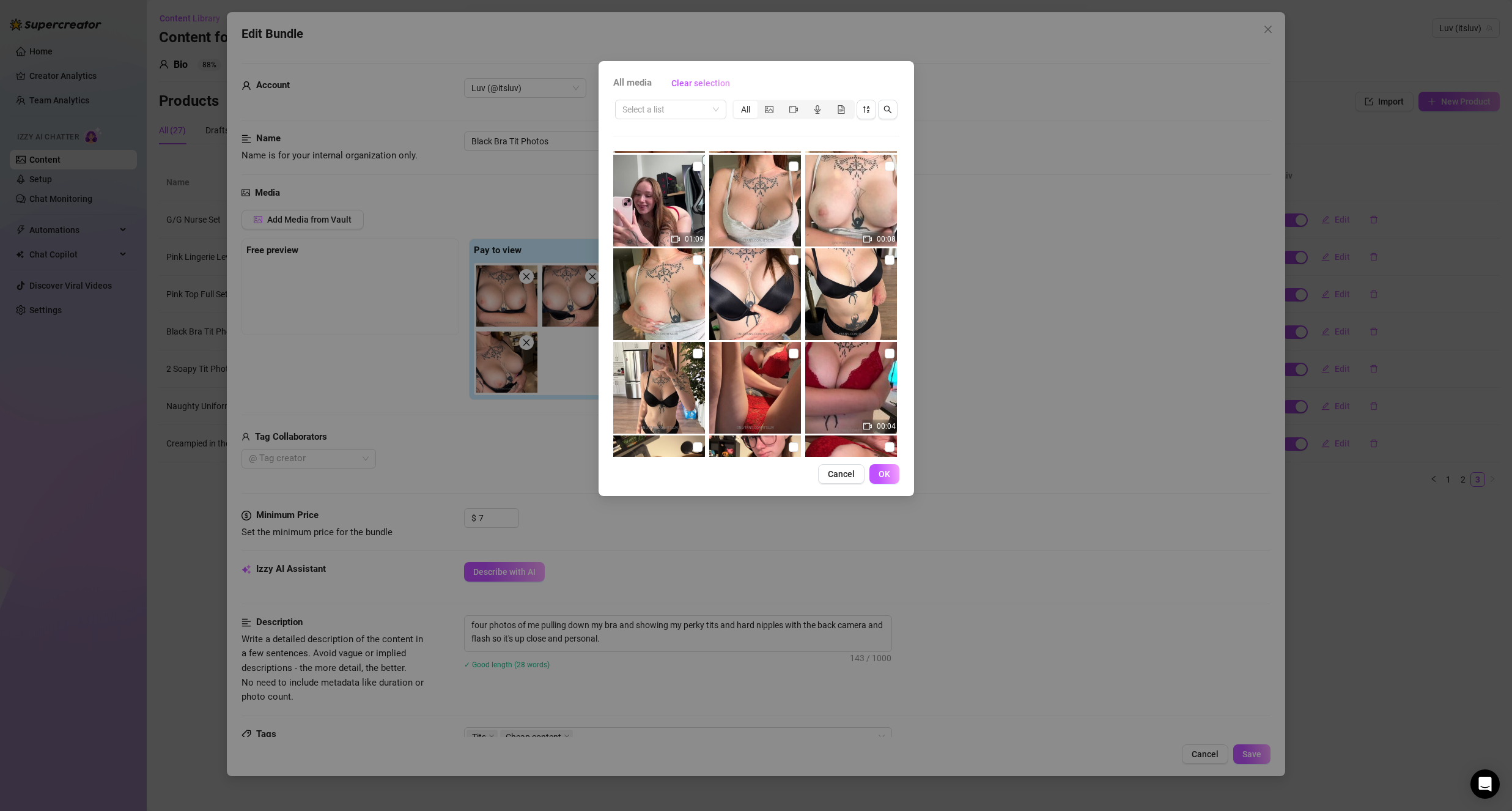
click at [789, 260] on input "checkbox" at bounding box center [793, 260] width 10 height 10
drag, startPoint x: 885, startPoint y: 258, endPoint x: 723, endPoint y: 332, distance: 178.1
click at [885, 260] on input "checkbox" at bounding box center [889, 260] width 10 height 10
click at [695, 351] on input "checkbox" at bounding box center [697, 353] width 10 height 10
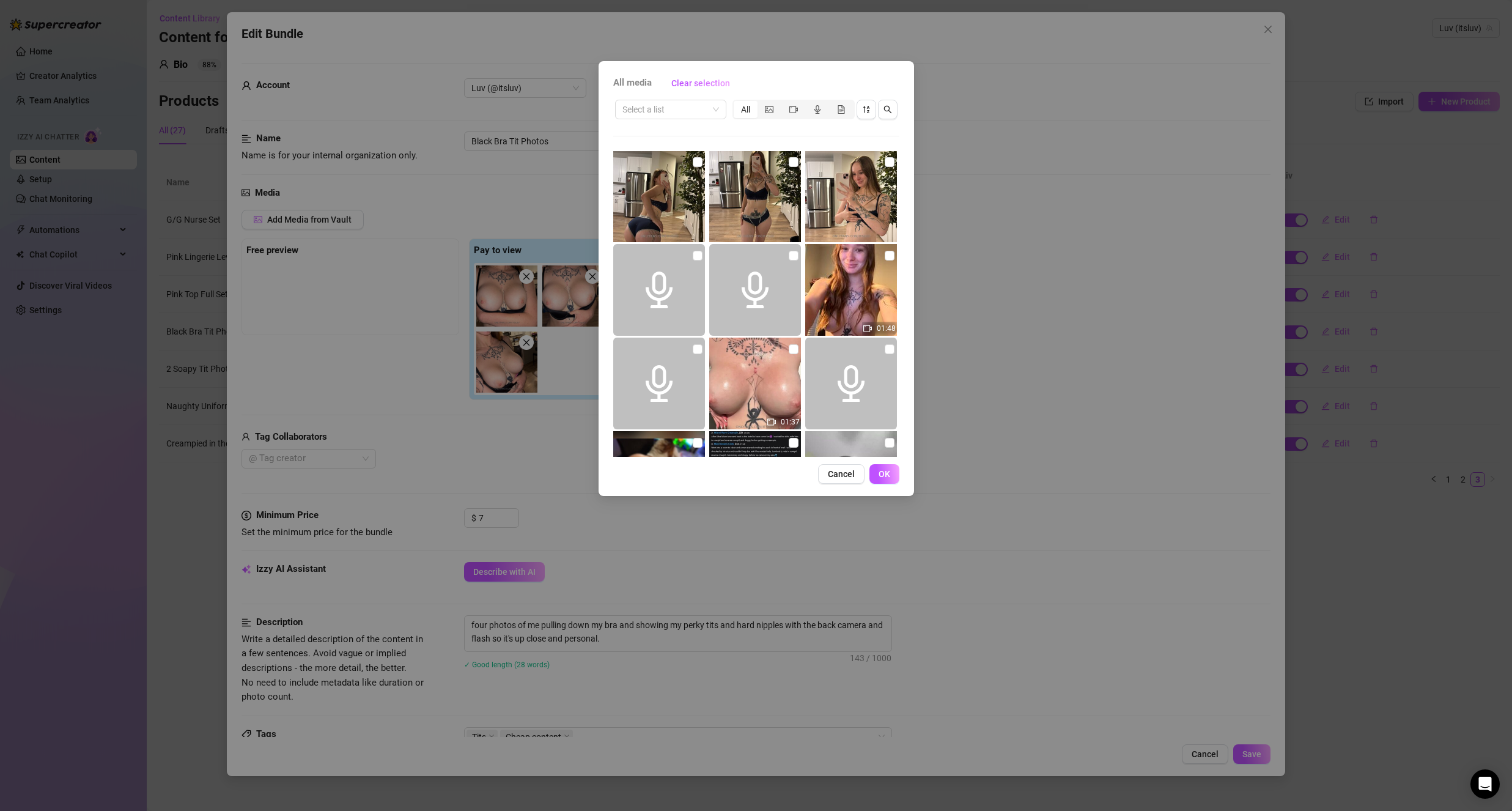
scroll to position [1134, 0]
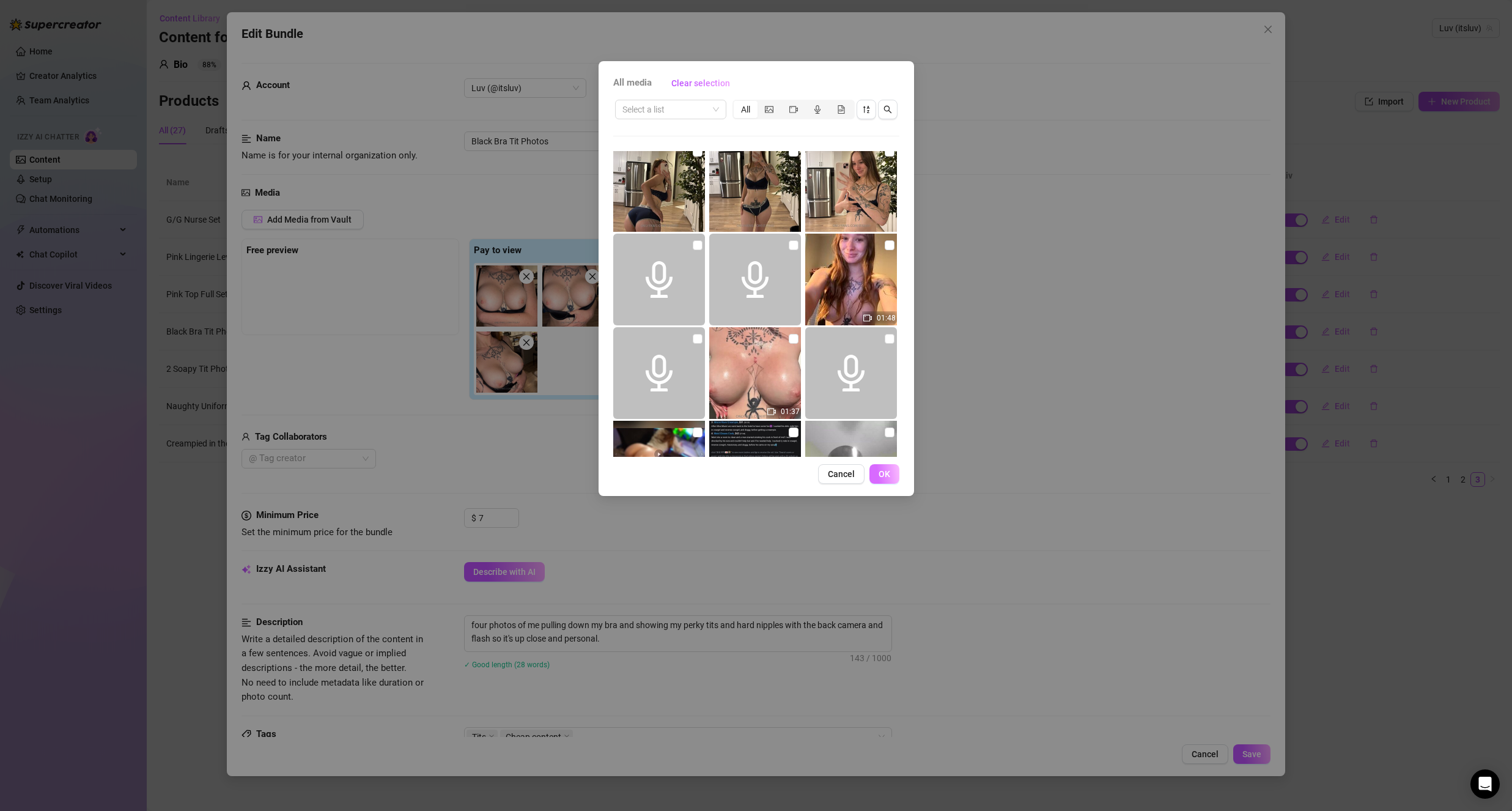
click at [889, 468] on button "OK" at bounding box center [884, 474] width 30 height 19
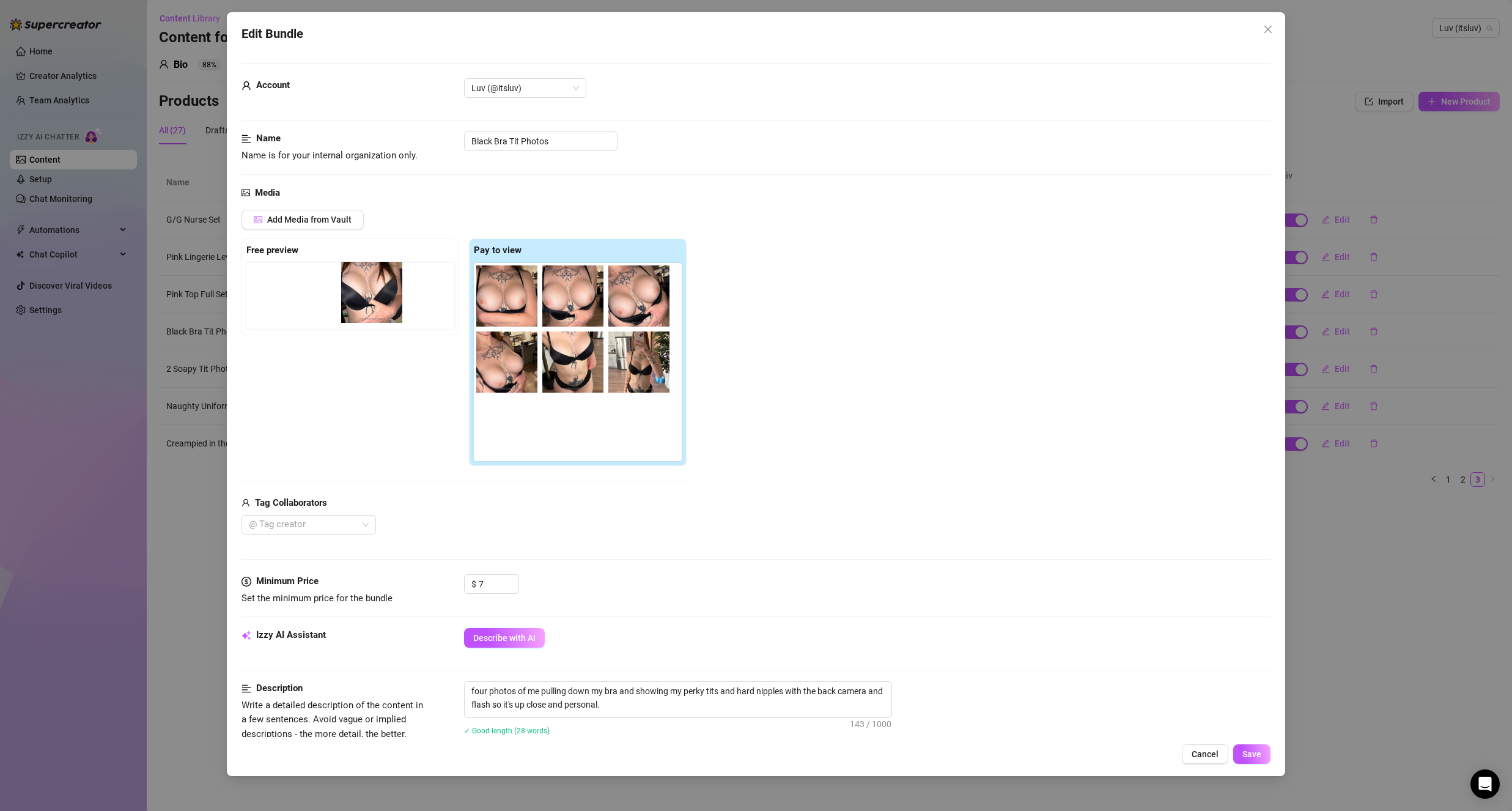
drag, startPoint x: 570, startPoint y: 382, endPoint x: 366, endPoint y: 309, distance: 216.7
click at [366, 309] on div "Free preview Pay to view" at bounding box center [464, 352] width 445 height 227
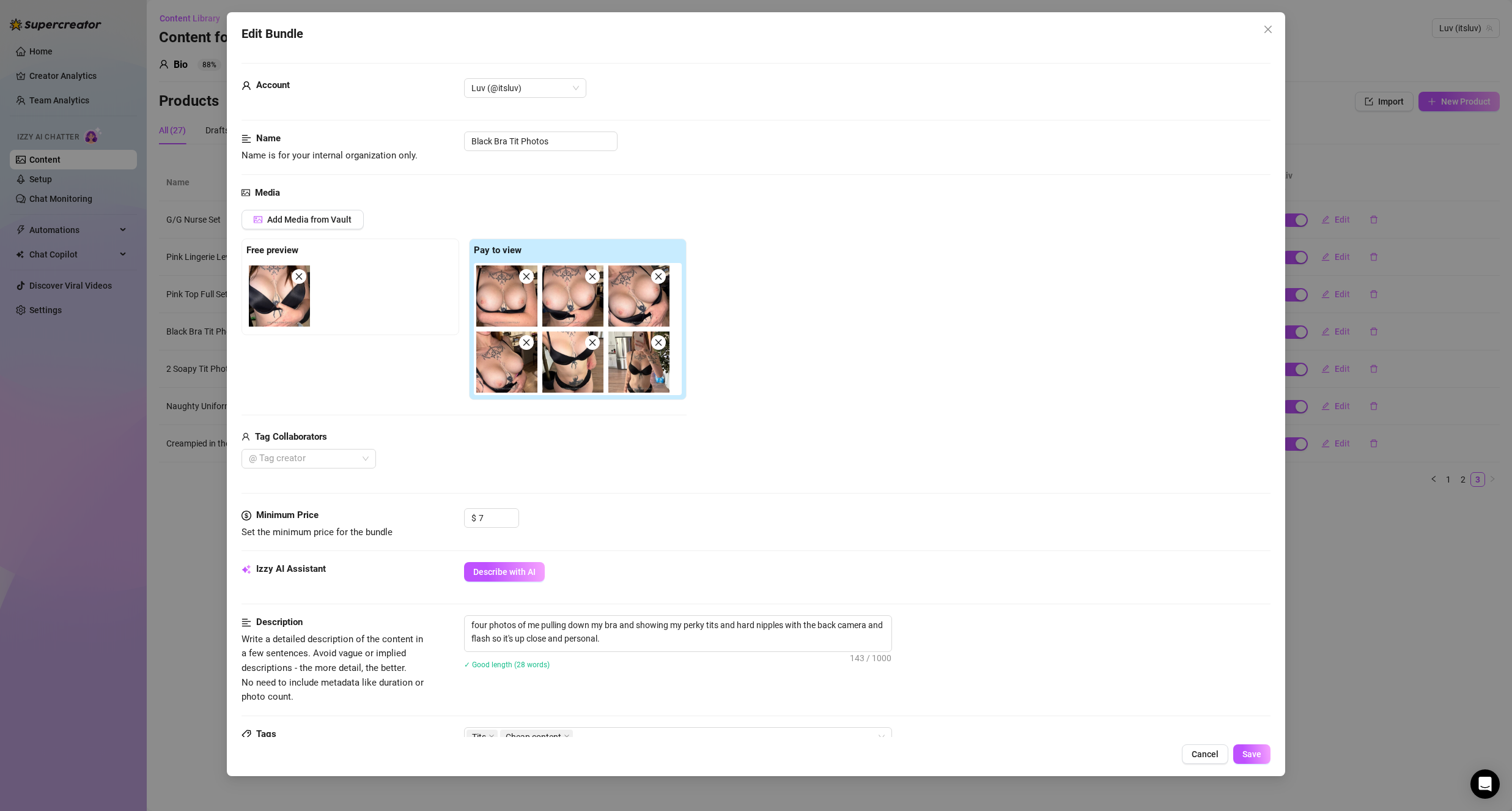
click at [577, 477] on div "Media Add Media from Vault Free preview Pay to view Tag Collaborators @ Tag cre…" at bounding box center [756, 347] width 1029 height 323
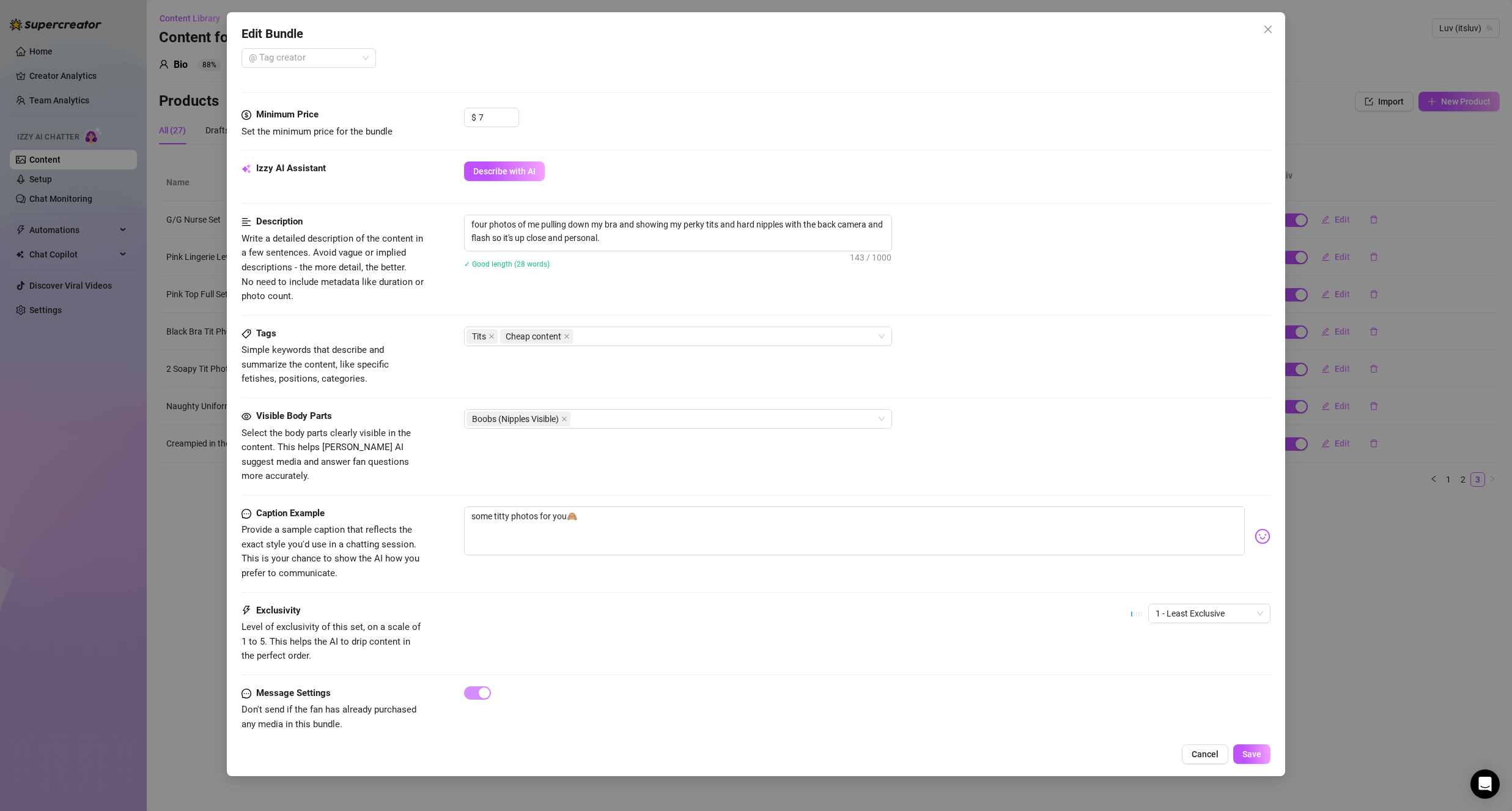
scroll to position [404, 0]
click at [669, 422] on div "Boobs (Nipples Visible)" at bounding box center [672, 416] width 410 height 17
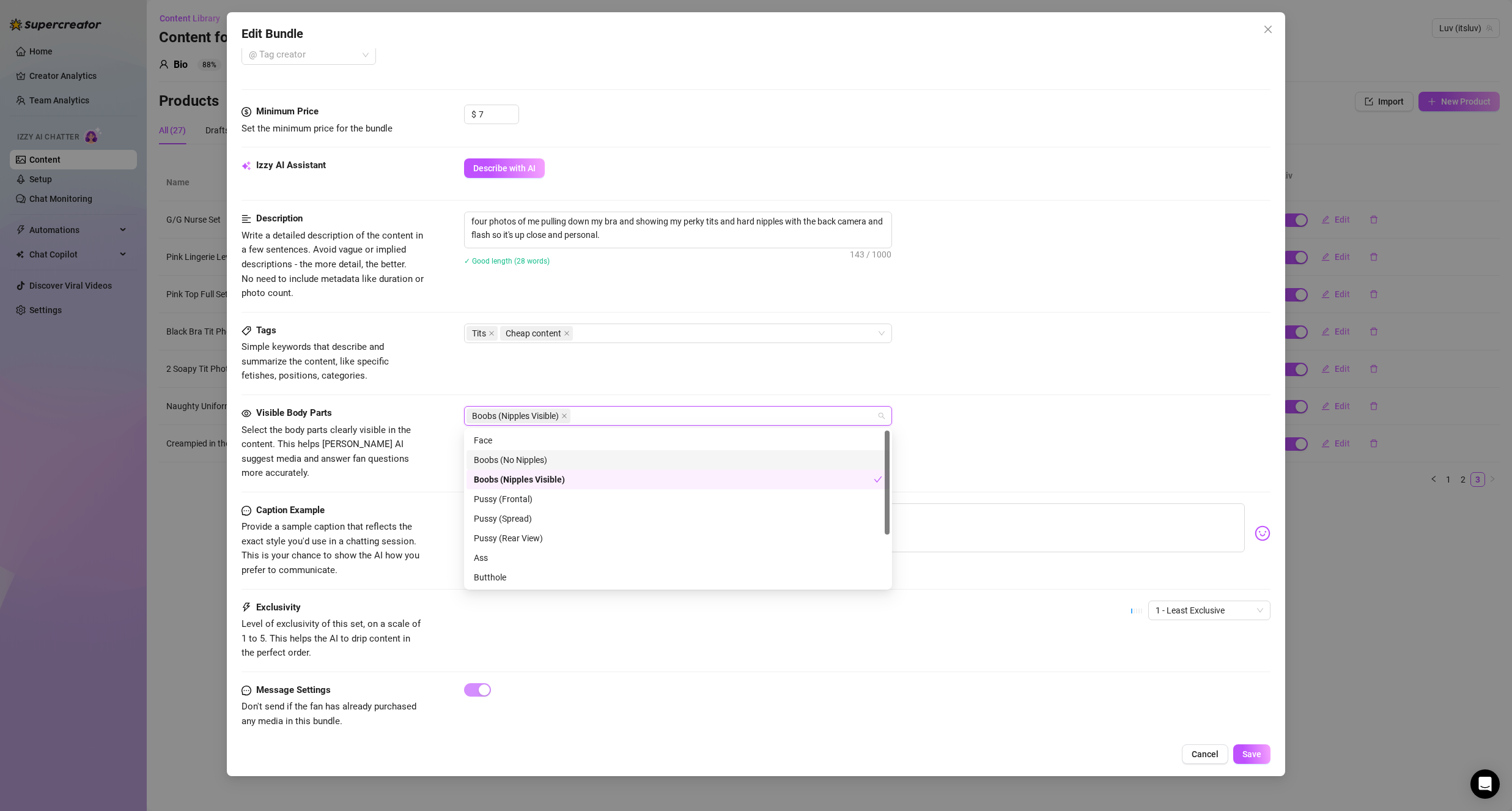
click at [631, 456] on div "Boobs (No Nipples)" at bounding box center [678, 460] width 408 height 14
click at [1108, 379] on div "Tags Simple keywords that describe and summarize the content, like specific fet…" at bounding box center [756, 353] width 1029 height 60
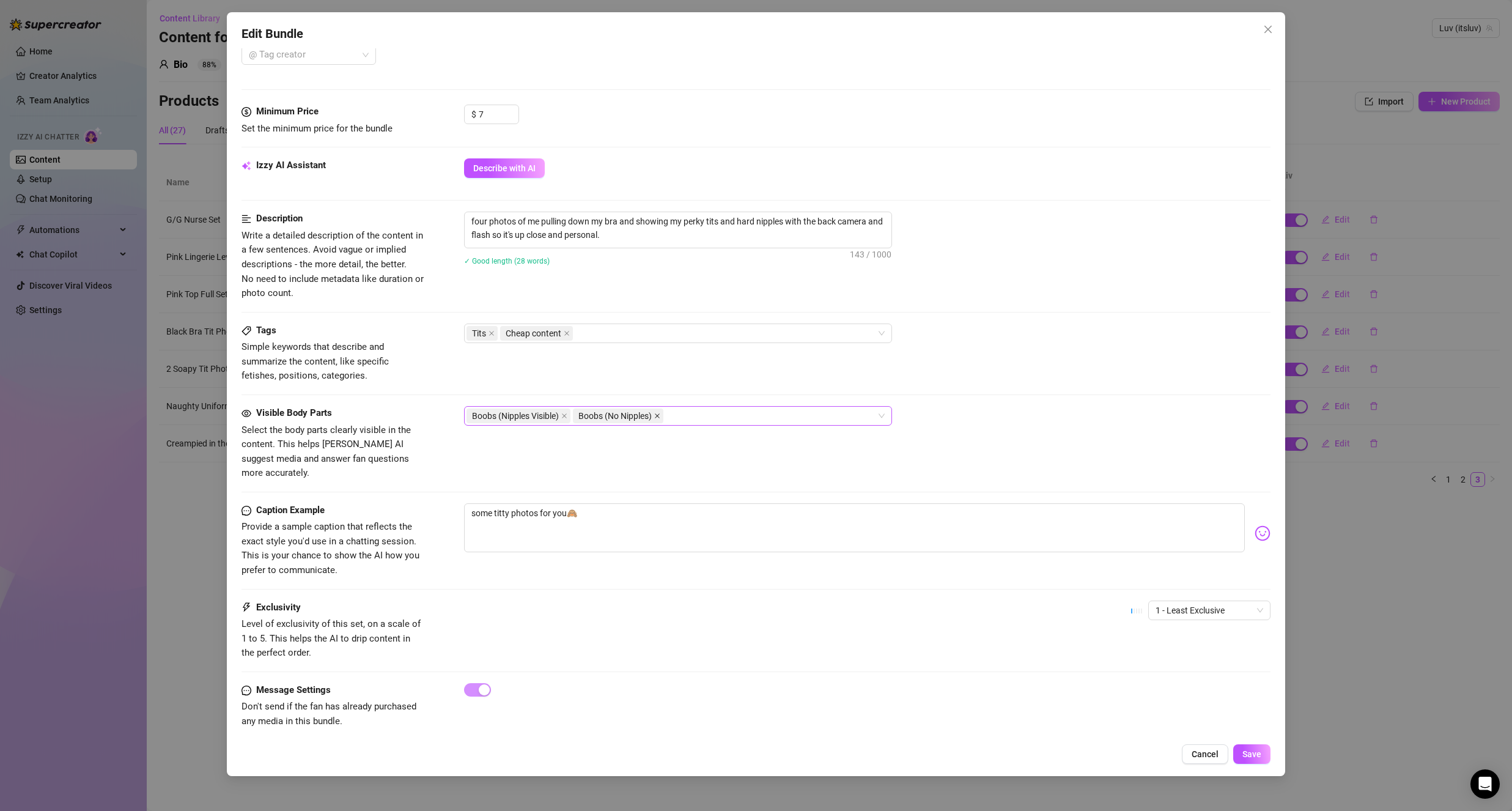
click at [659, 420] on span at bounding box center [657, 416] width 6 height 14
click at [659, 420] on div "Boobs (Nipples Visible)" at bounding box center [672, 416] width 410 height 17
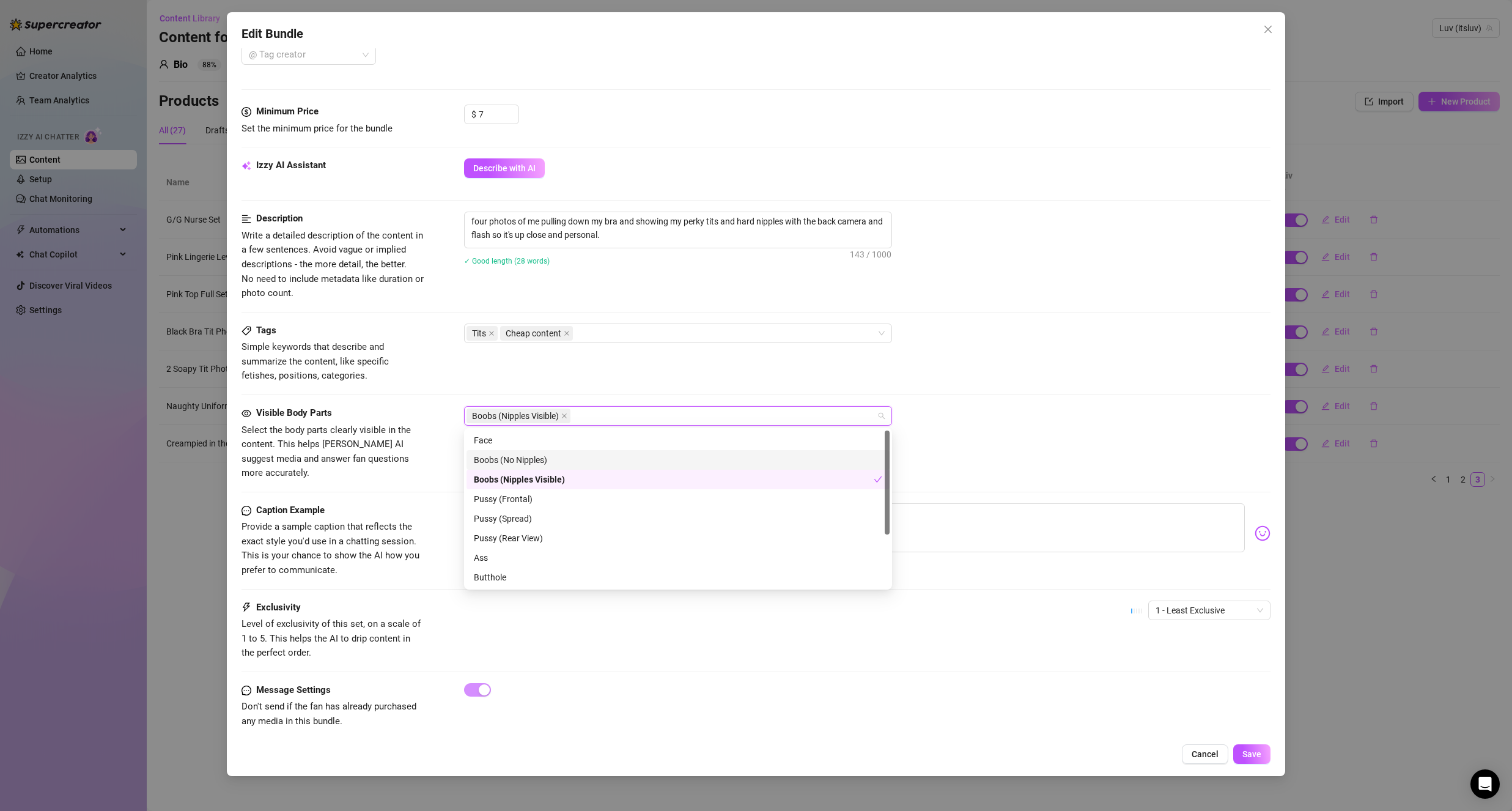
click at [632, 456] on div "Boobs (No Nipples)" at bounding box center [678, 460] width 408 height 14
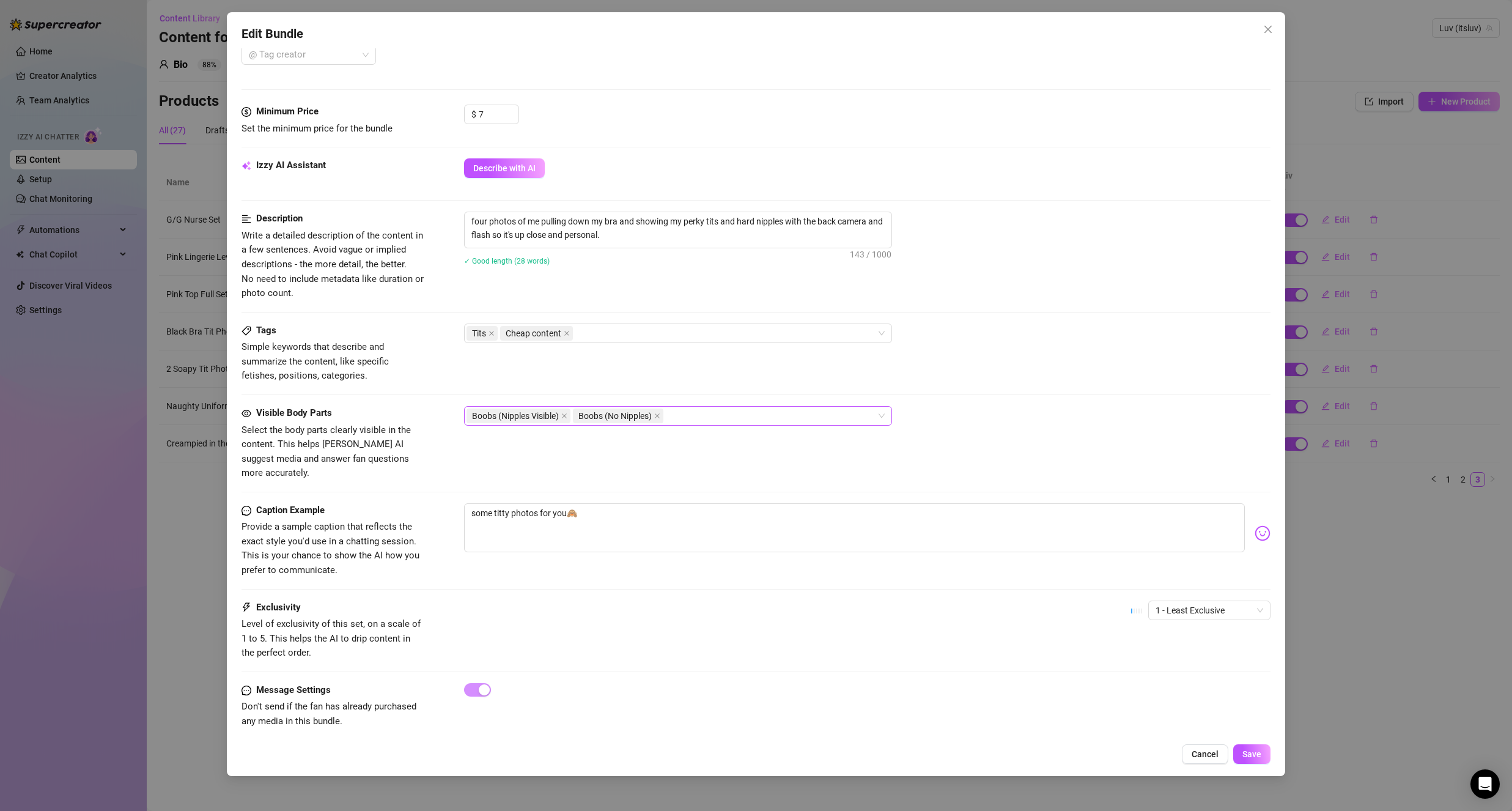
drag, startPoint x: 688, startPoint y: 394, endPoint x: 695, endPoint y: 404, distance: 12.2
click at [688, 395] on div "Tags Simple keywords that describe and summarize the content, like specific fet…" at bounding box center [756, 364] width 1029 height 82
click at [1242, 753] on button "Save" at bounding box center [1252, 754] width 37 height 19
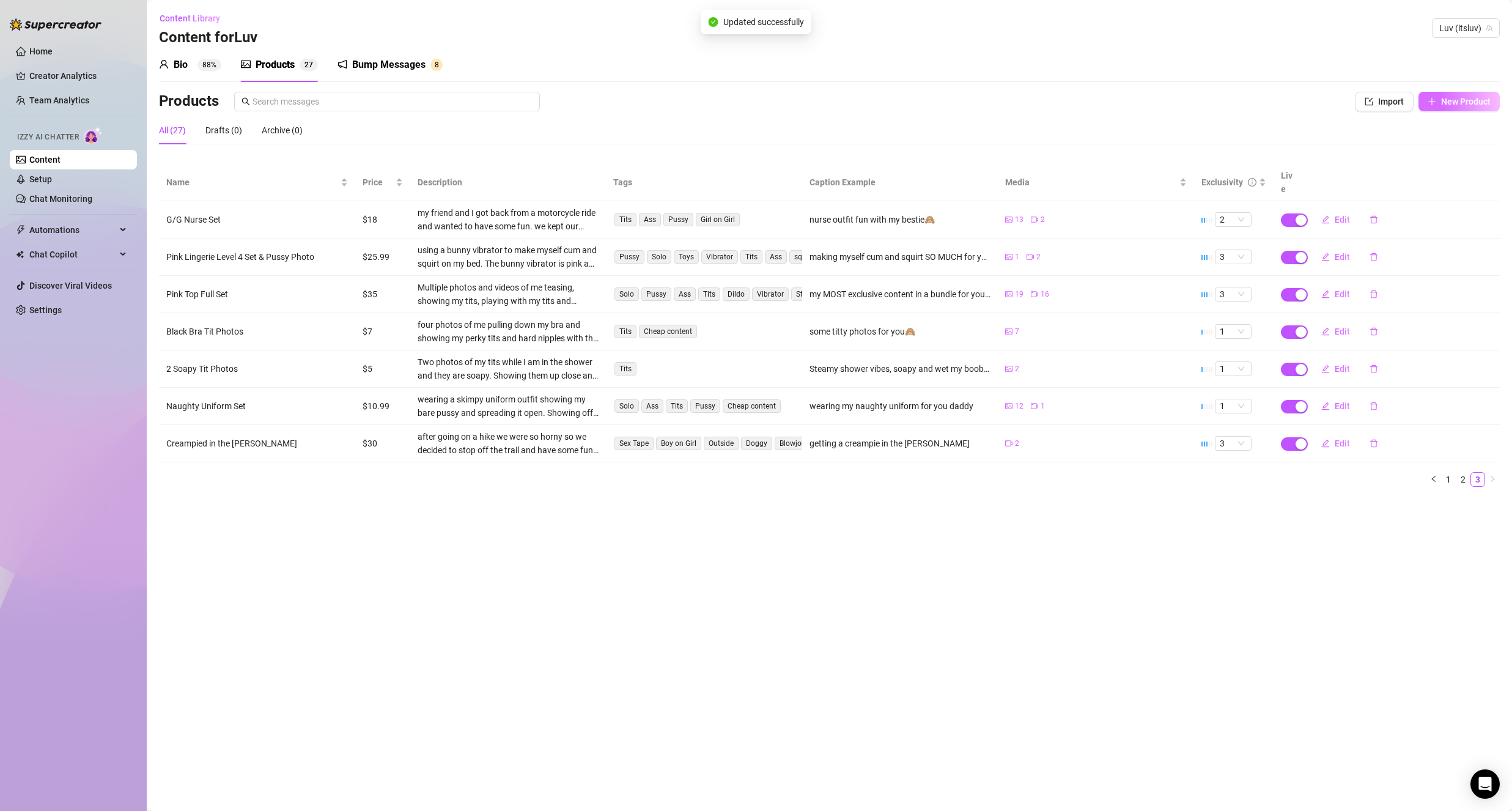
click at [1446, 102] on span "New Product" at bounding box center [1466, 101] width 49 height 10
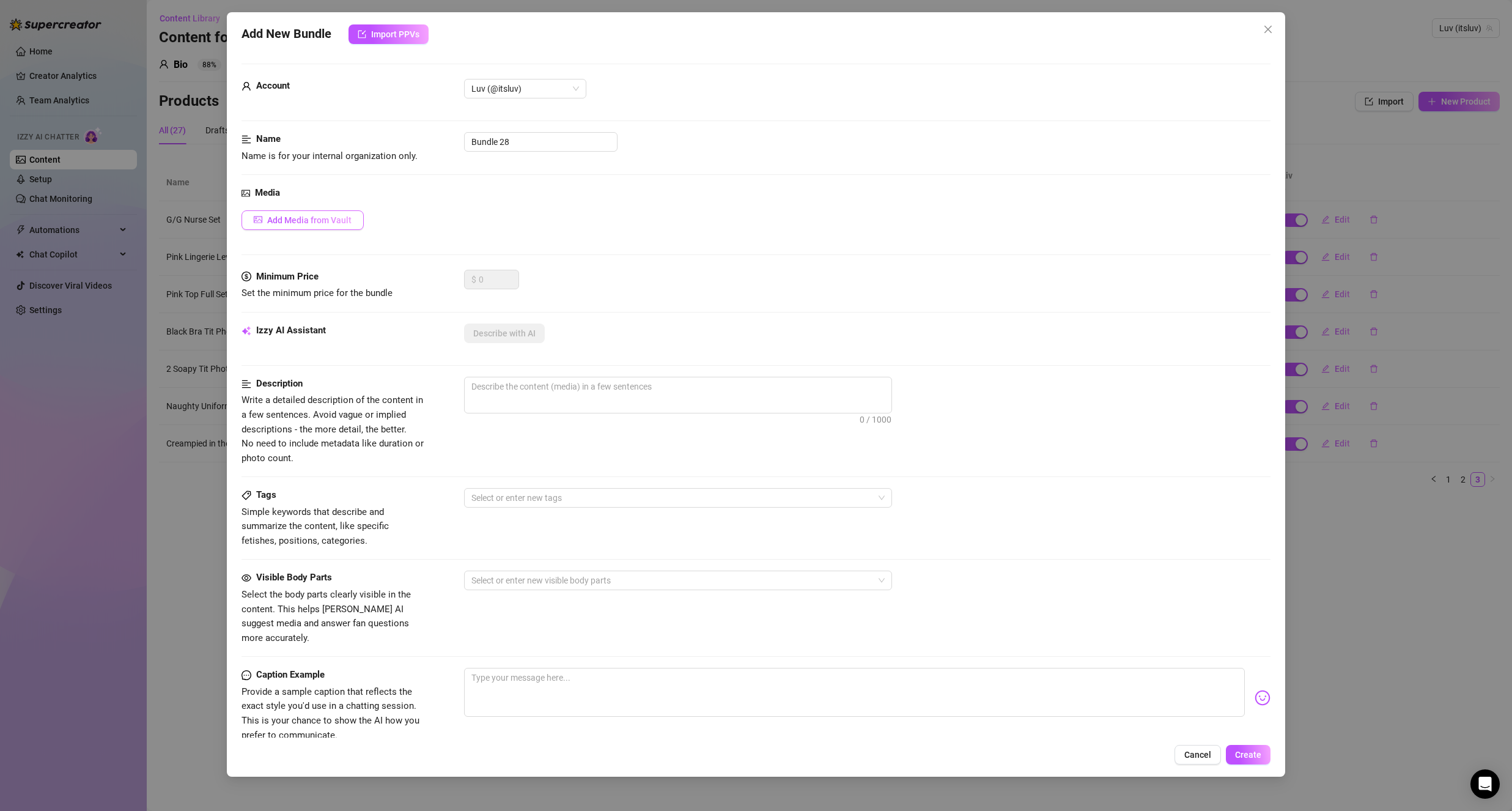
click at [329, 217] on button "Add Media from Vault" at bounding box center [303, 220] width 122 height 19
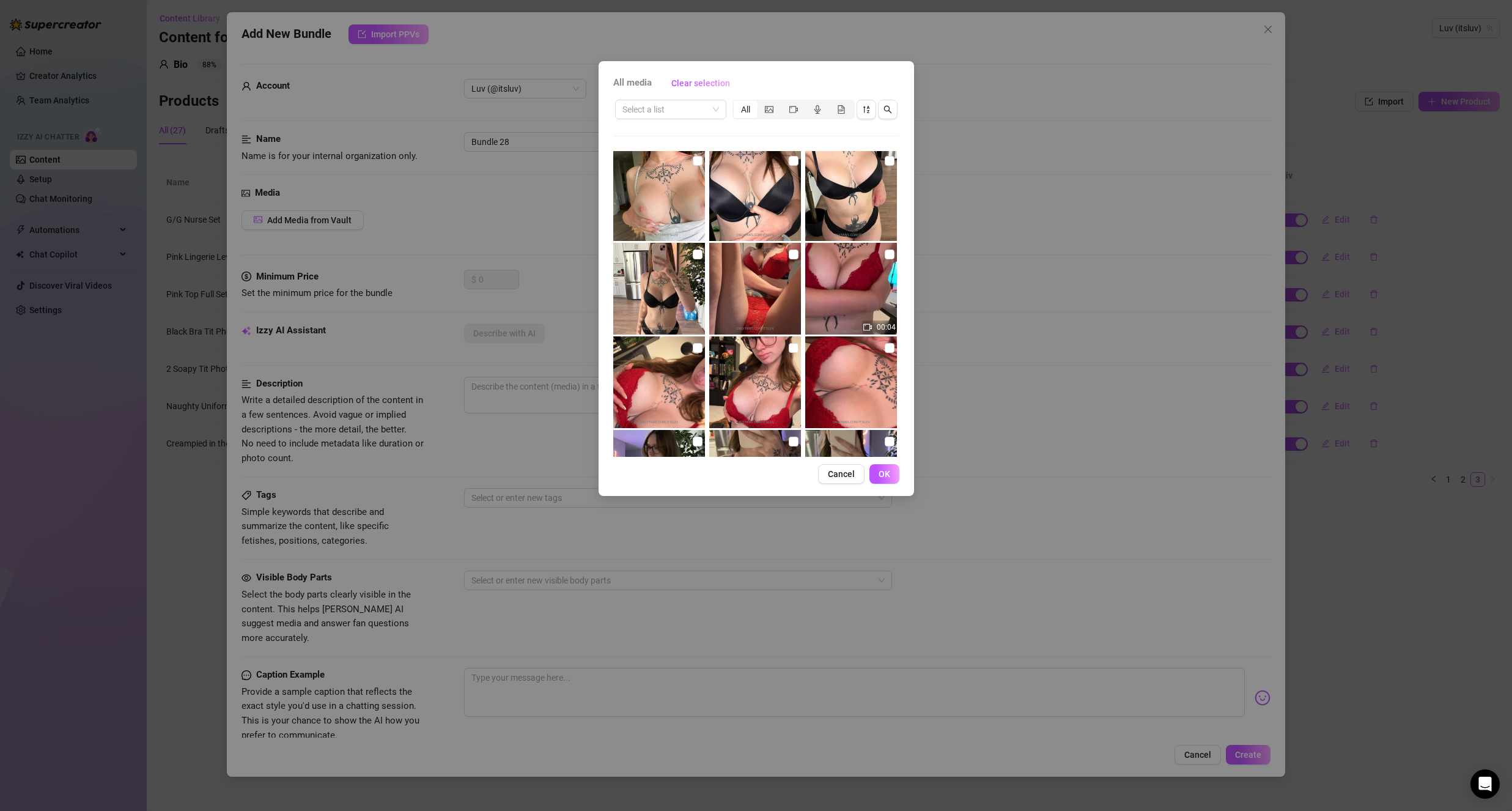
scroll to position [306, 0]
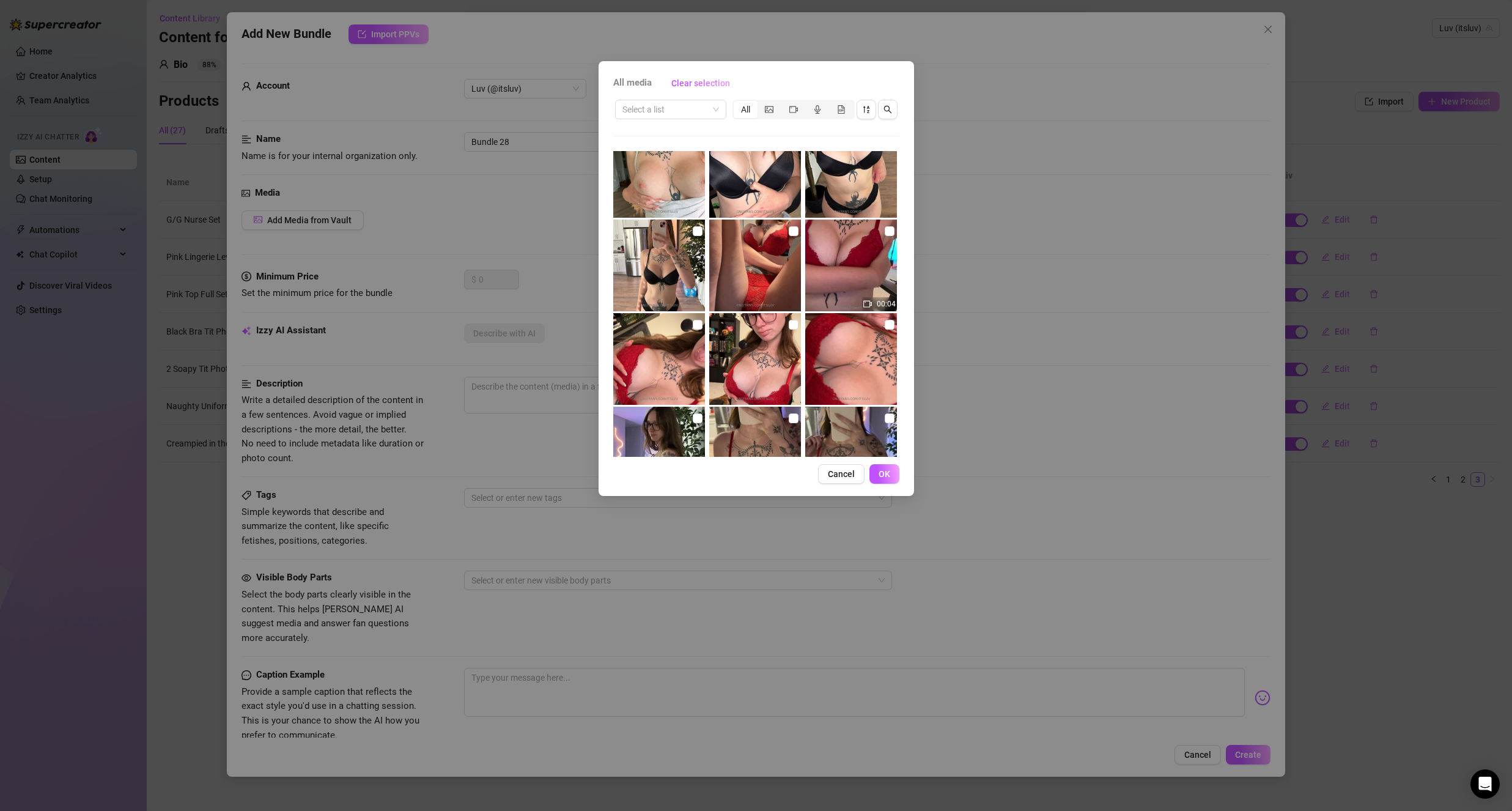
drag, startPoint x: 787, startPoint y: 236, endPoint x: 797, endPoint y: 236, distance: 10.0
click at [789, 236] on label at bounding box center [793, 231] width 10 height 14
click at [789, 236] on input "checkbox" at bounding box center [793, 231] width 10 height 10
click at [885, 233] on input "checkbox" at bounding box center [889, 231] width 10 height 10
click at [789, 232] on input "checkbox" at bounding box center [793, 231] width 10 height 10
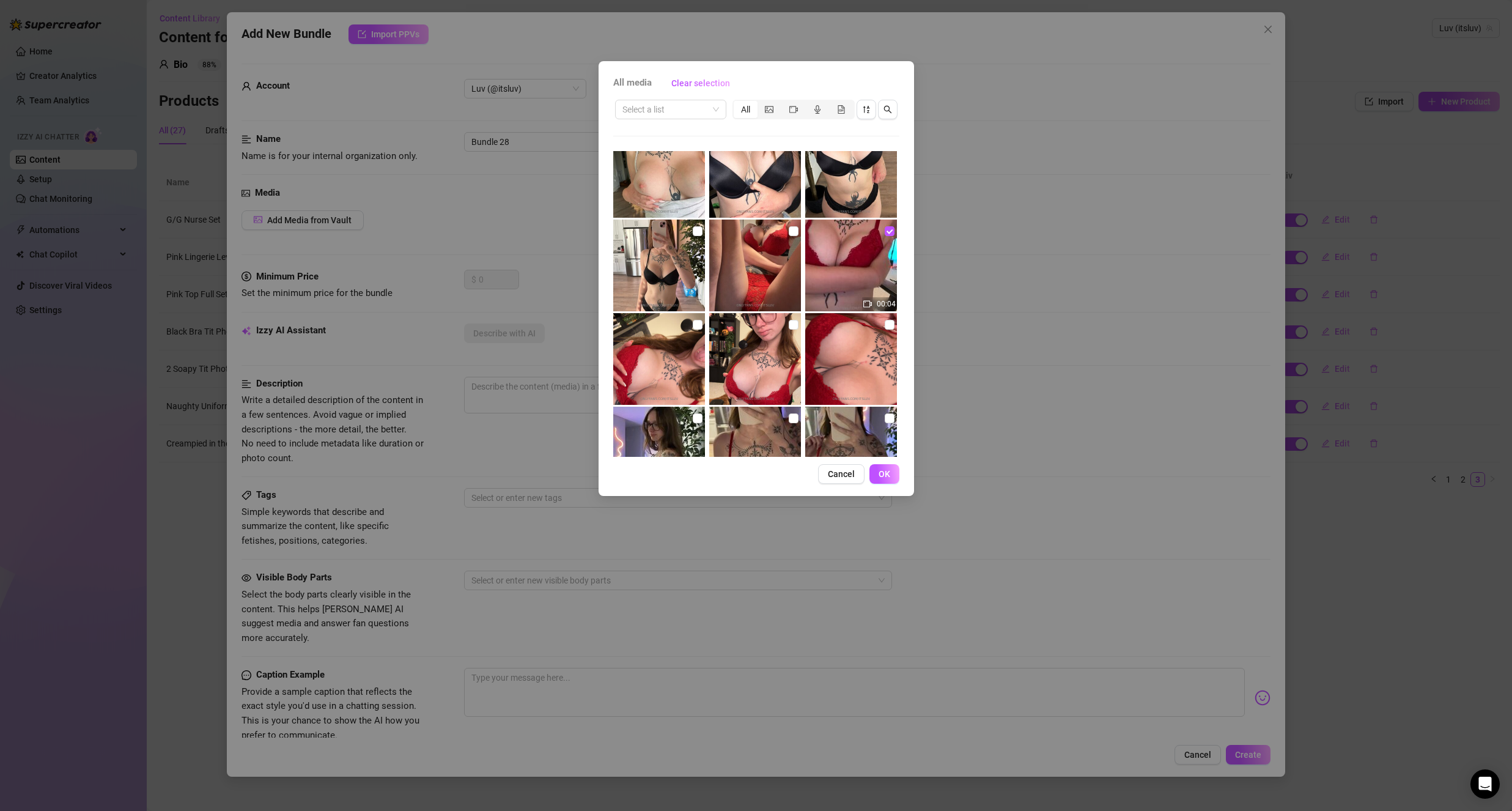
click at [885, 232] on input "checkbox" at bounding box center [889, 231] width 10 height 10
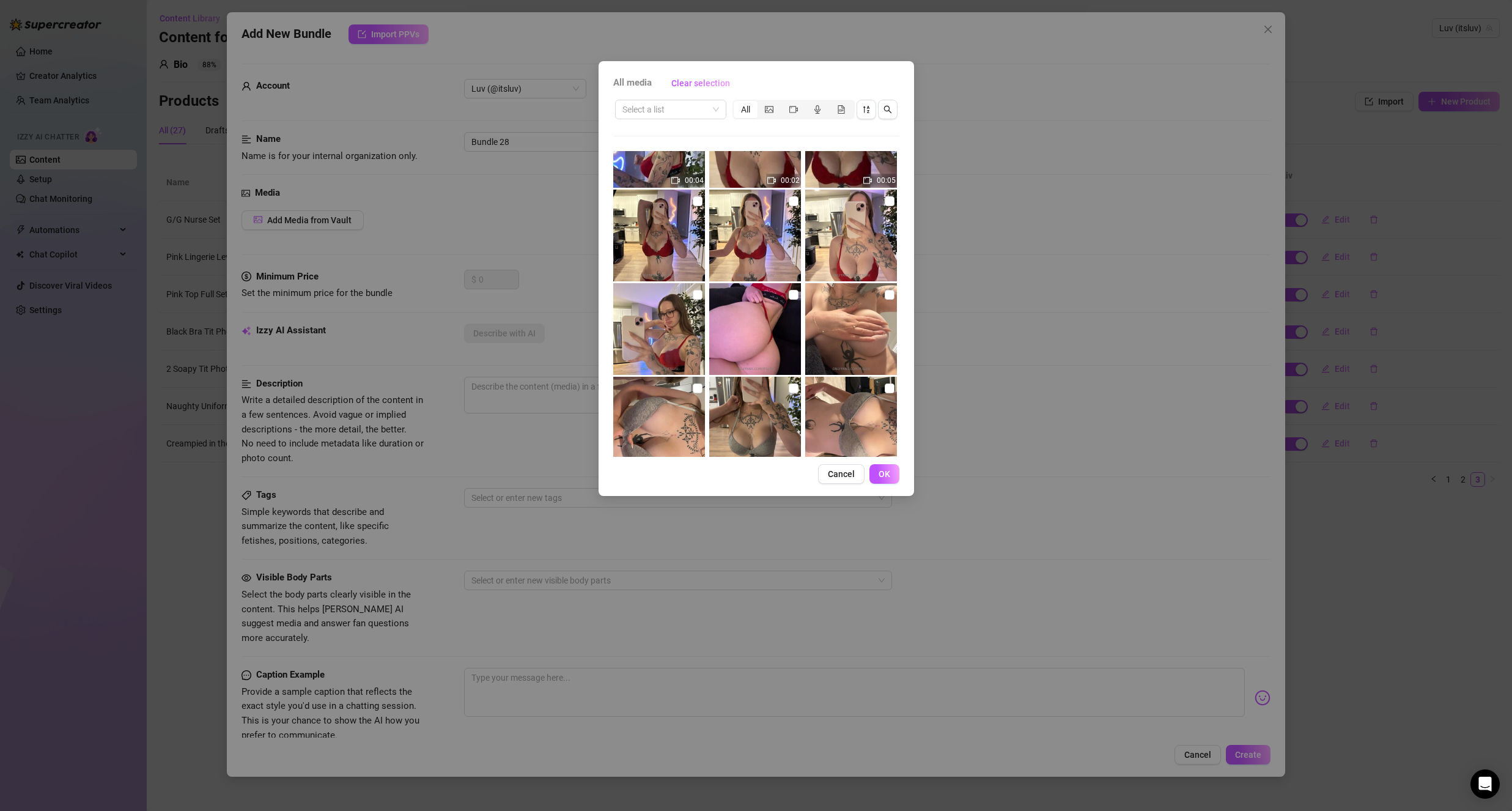
scroll to position [612, 0]
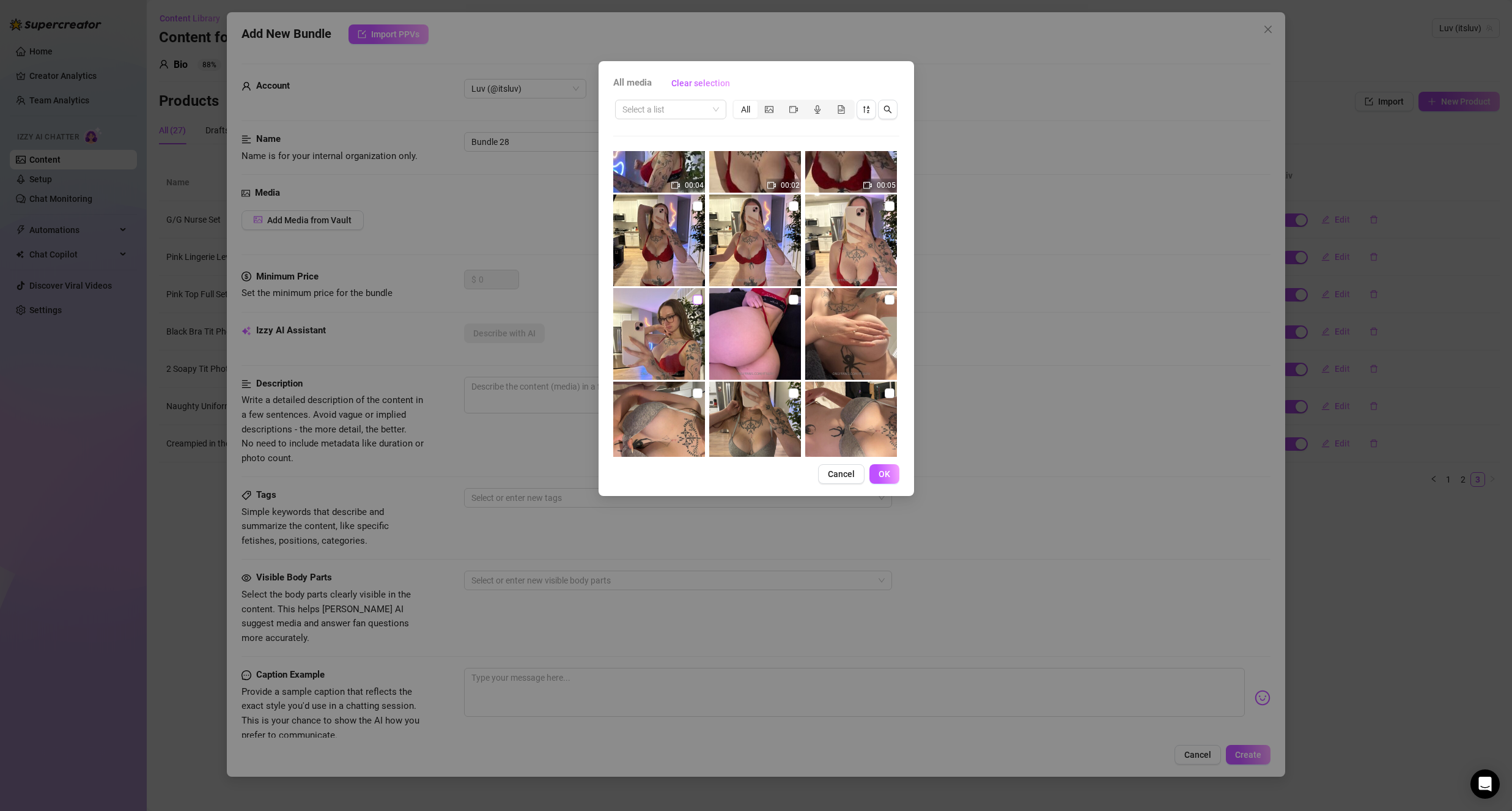
click at [699, 296] on input "checkbox" at bounding box center [697, 299] width 10 height 10
click at [885, 209] on input "checkbox" at bounding box center [889, 206] width 10 height 10
click at [789, 210] on input "checkbox" at bounding box center [793, 206] width 10 height 10
click at [697, 209] on input "checkbox" at bounding box center [697, 206] width 10 height 10
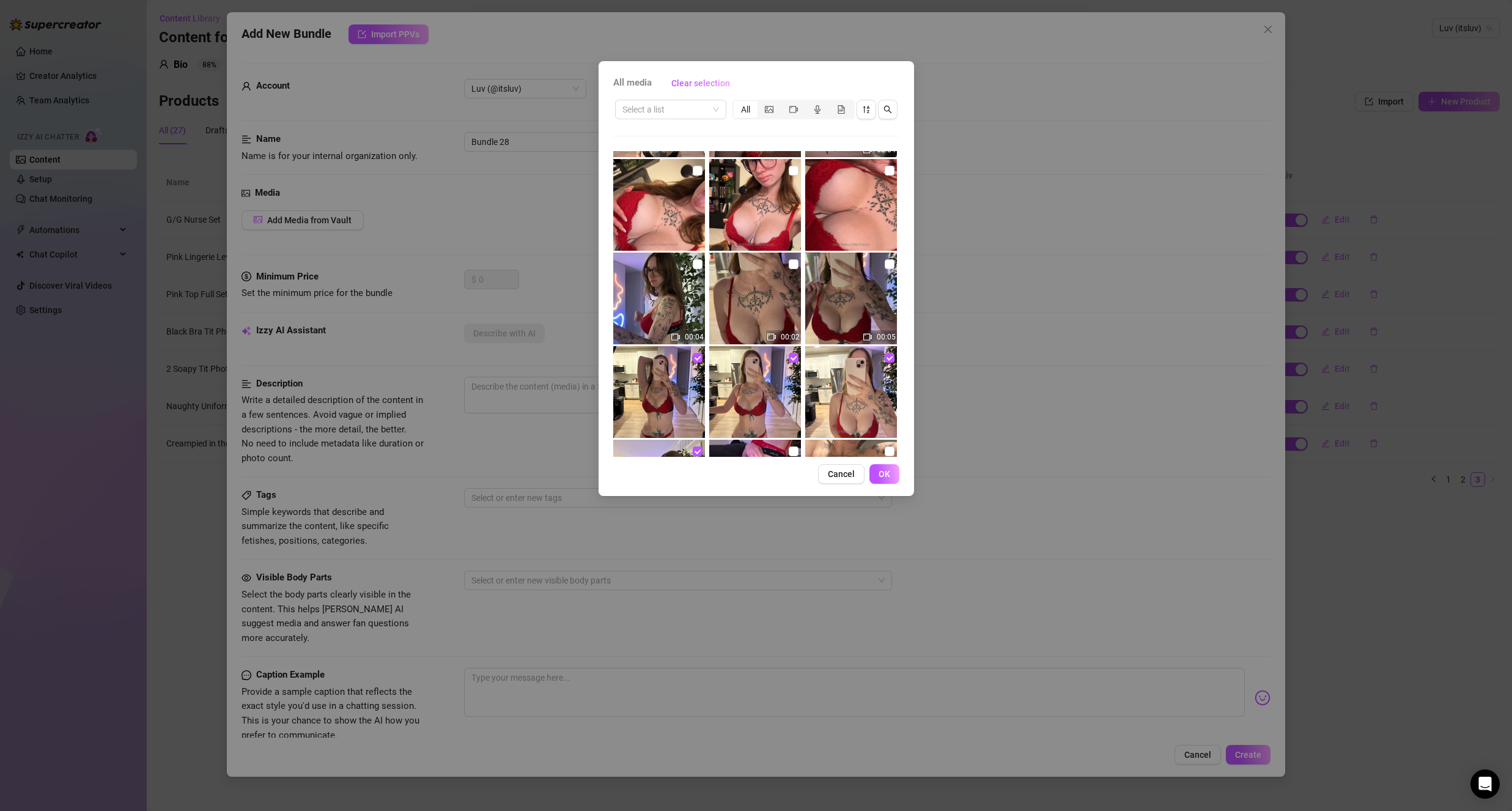
scroll to position [367, 0]
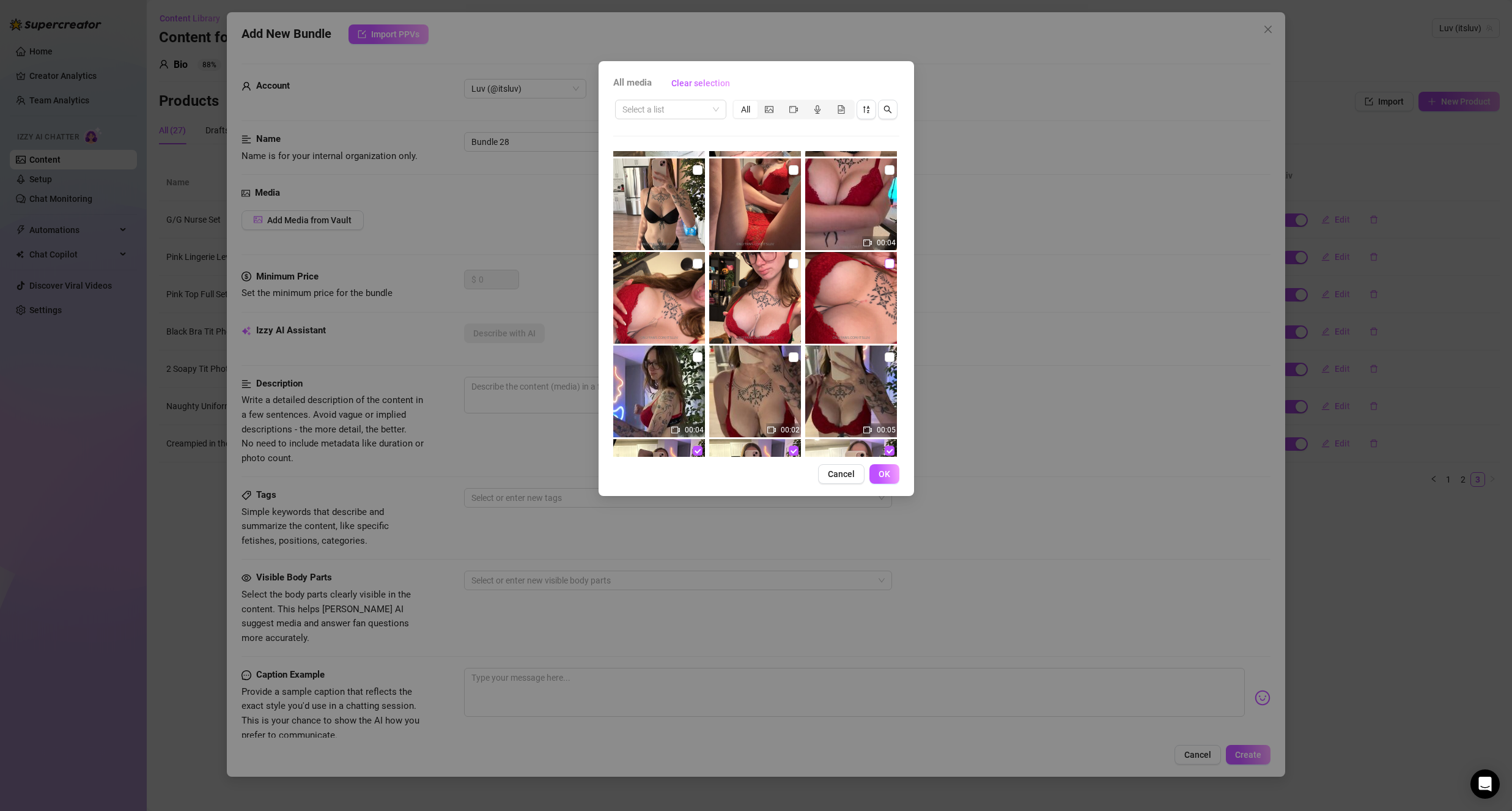
click at [885, 260] on input "checkbox" at bounding box center [889, 263] width 10 height 10
click at [789, 262] on input "checkbox" at bounding box center [793, 263] width 10 height 10
click at [693, 262] on input "checkbox" at bounding box center [697, 263] width 10 height 10
click at [789, 171] on input "checkbox" at bounding box center [793, 169] width 10 height 10
click at [885, 173] on input "checkbox" at bounding box center [889, 169] width 10 height 10
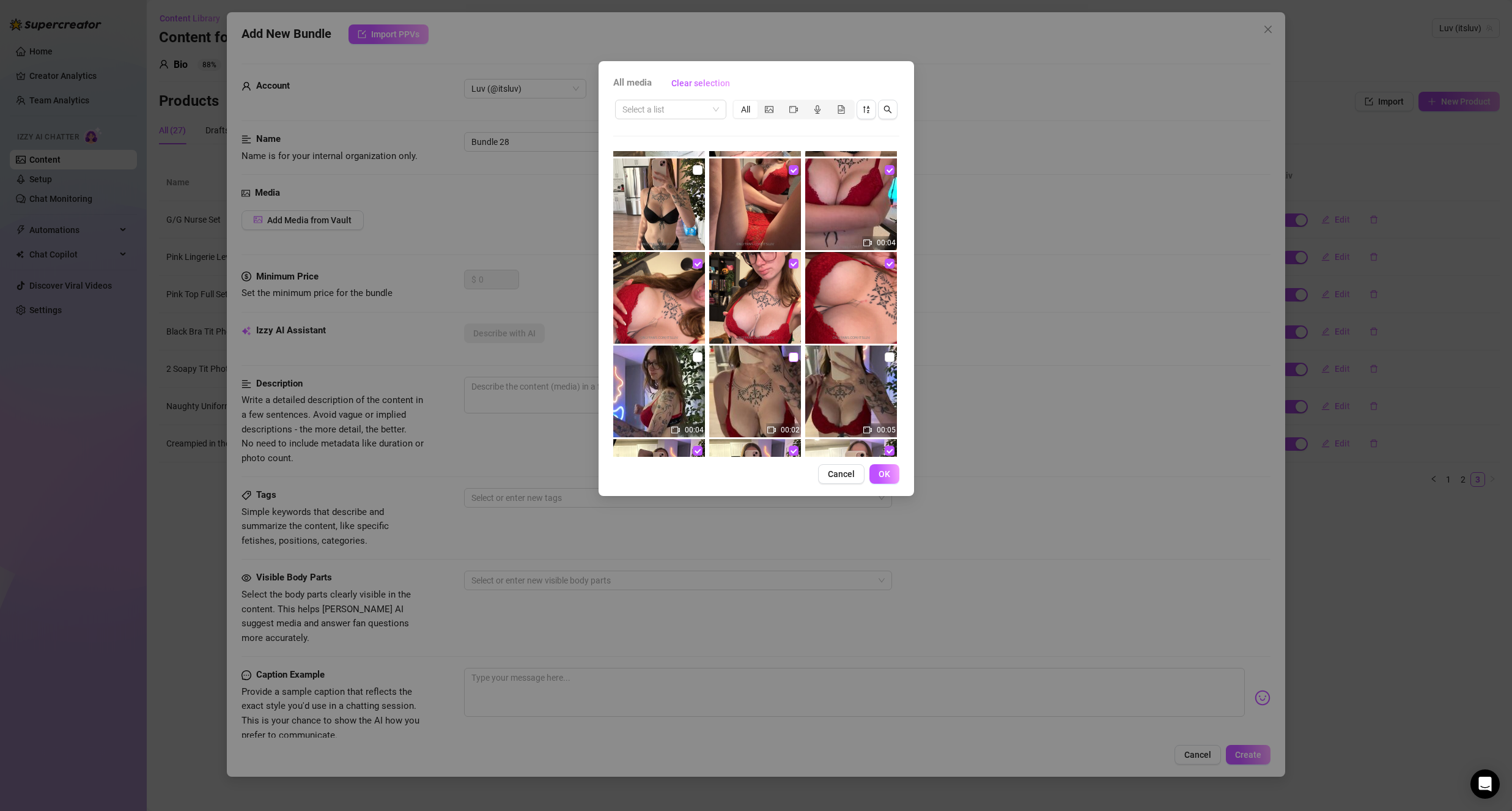
click at [789, 362] on label at bounding box center [793, 357] width 10 height 14
click at [789, 362] on input "checkbox" at bounding box center [793, 356] width 10 height 10
click at [885, 353] on input "checkbox" at bounding box center [889, 356] width 10 height 10
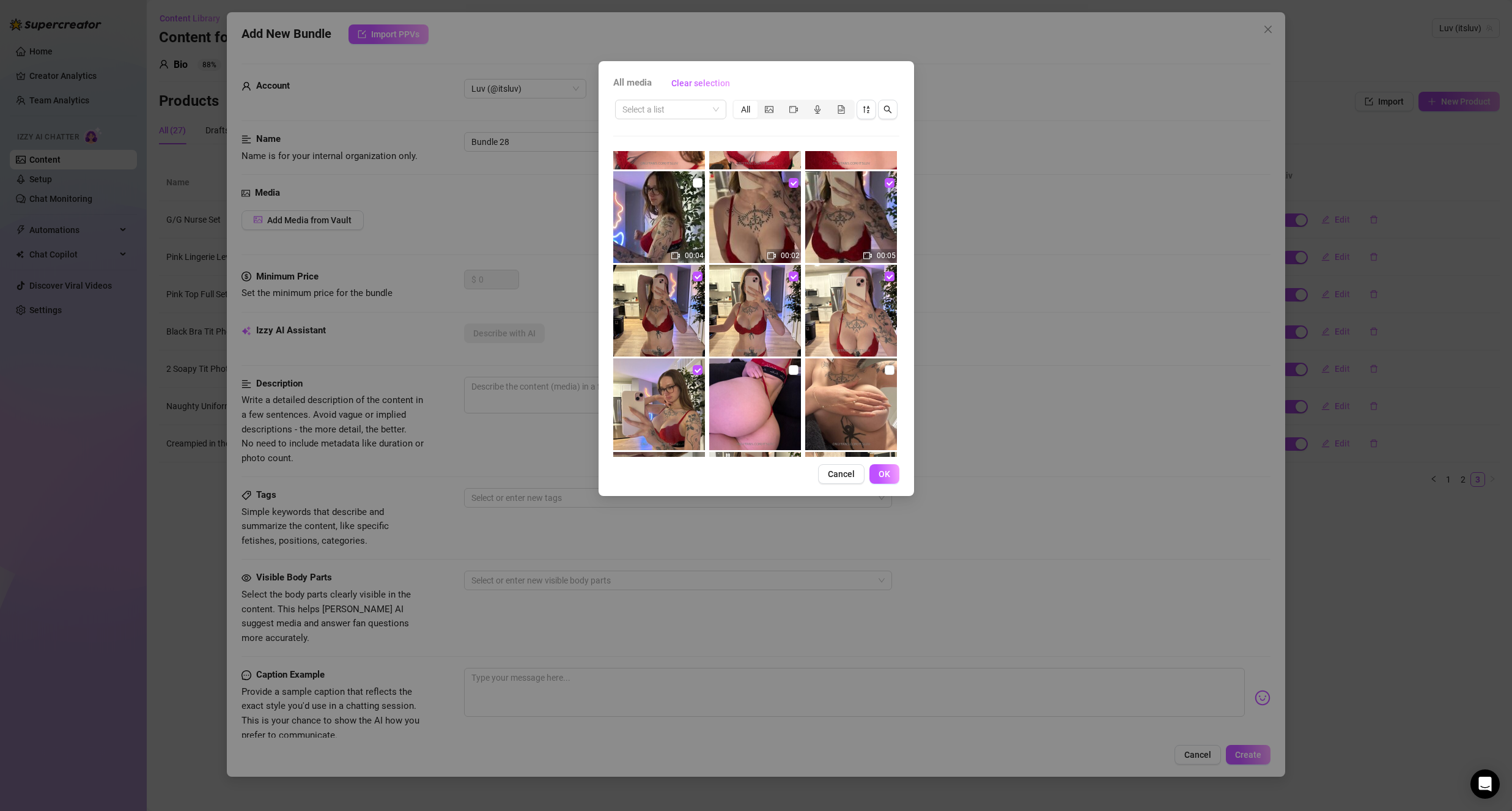
scroll to position [551, 0]
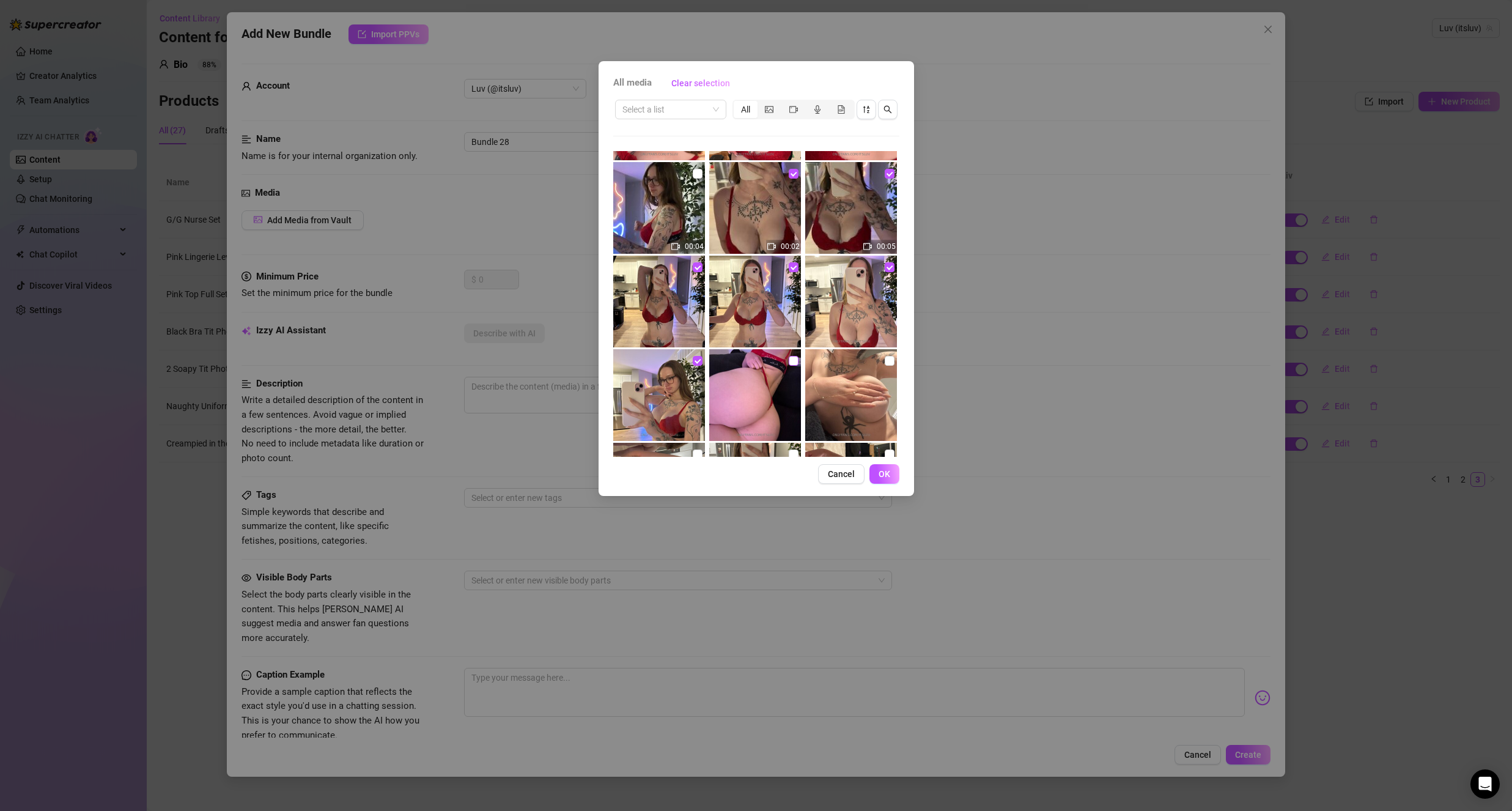
click at [792, 357] on input "checkbox" at bounding box center [793, 360] width 10 height 10
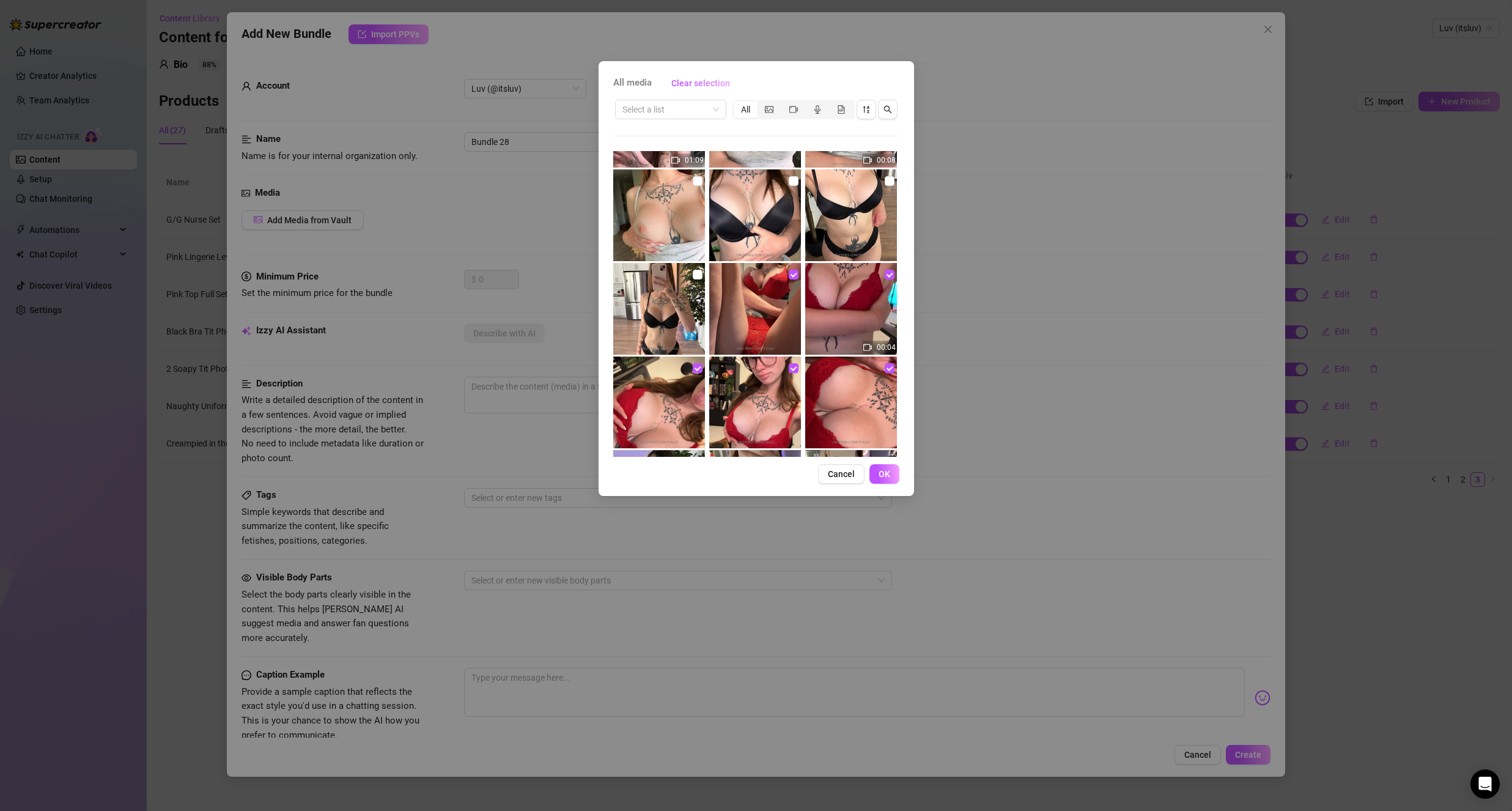
scroll to position [245, 0]
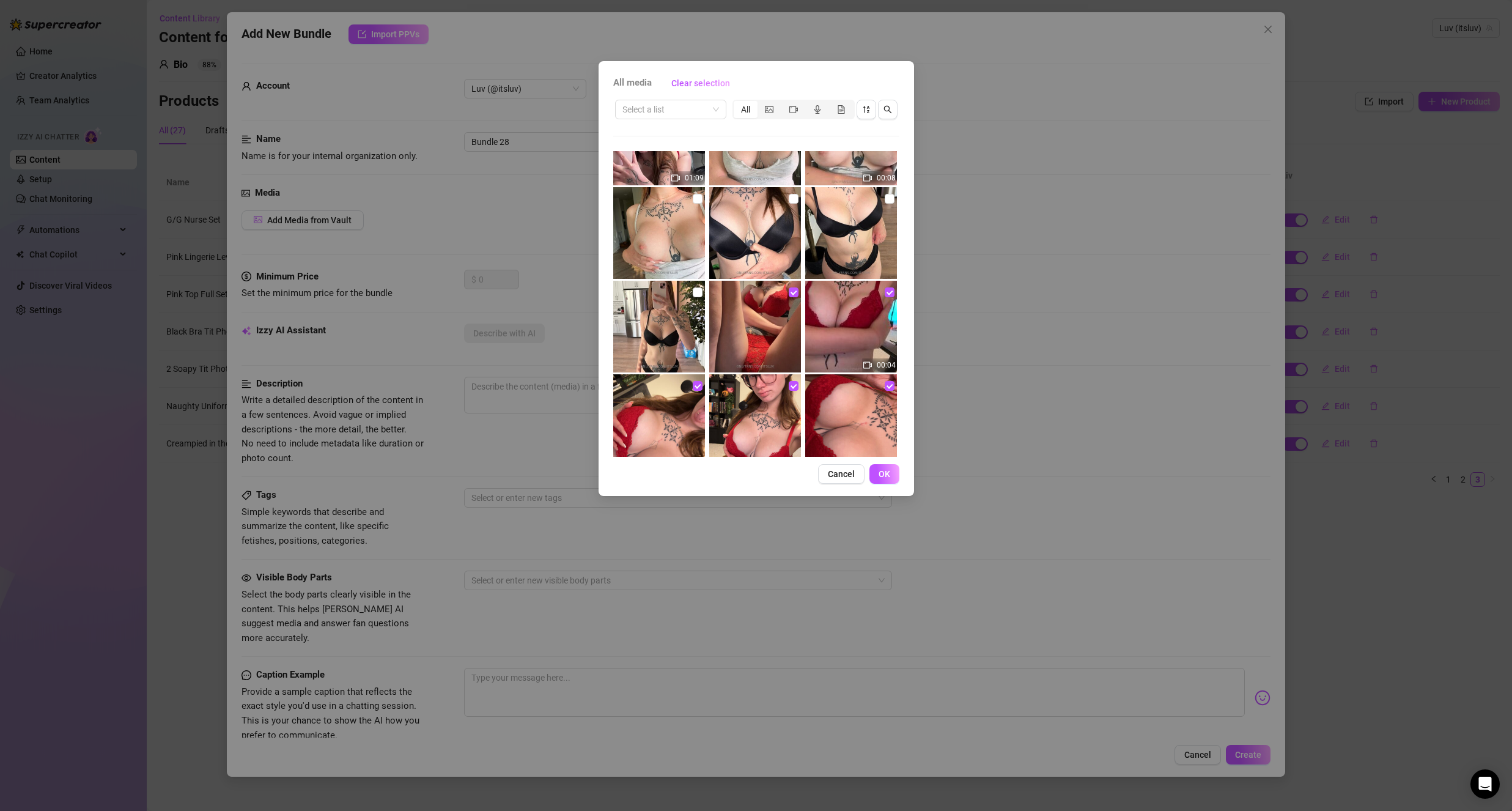
click at [882, 478] on span "OK" at bounding box center [884, 473] width 12 height 10
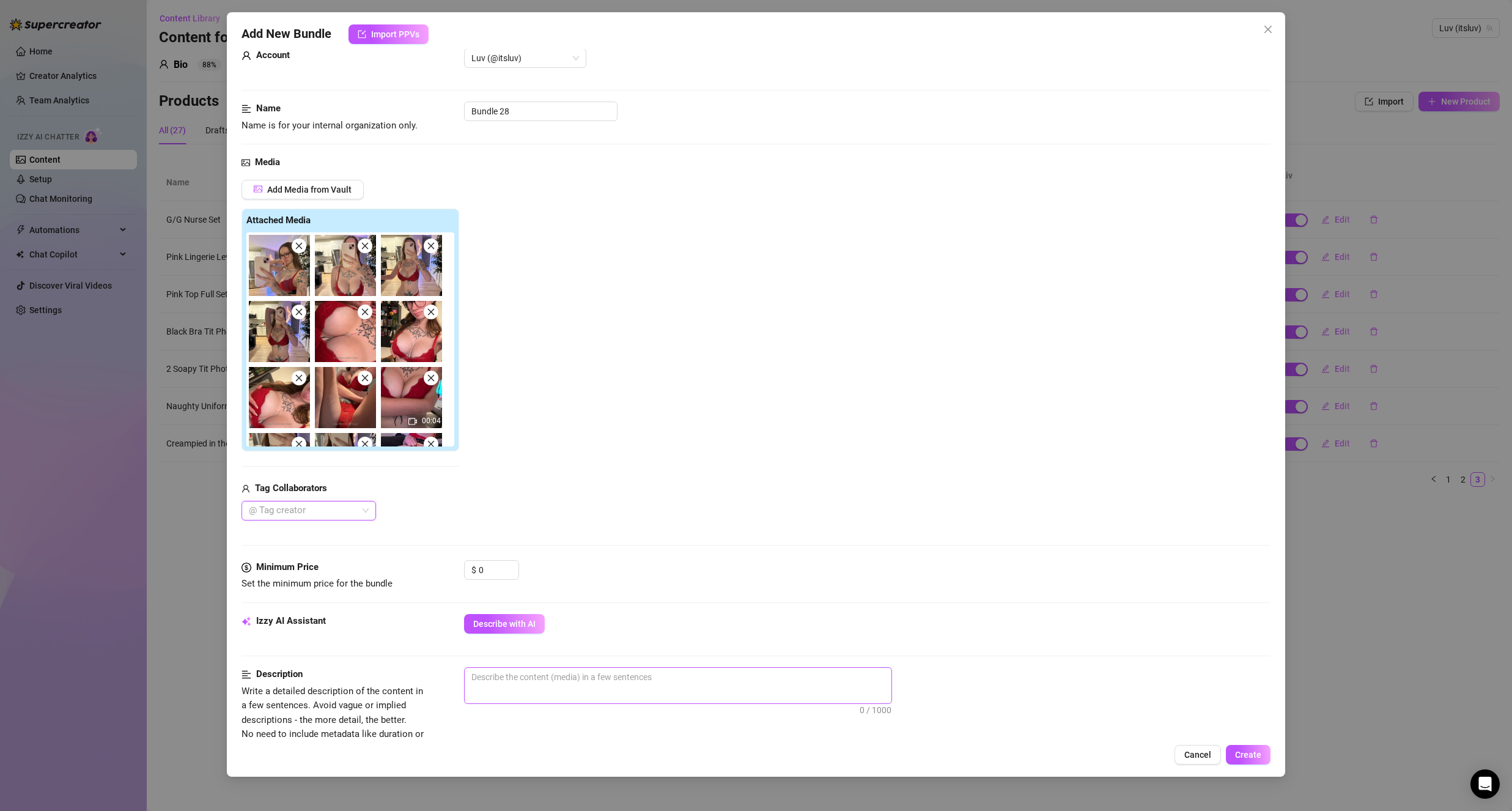
scroll to position [184, 0]
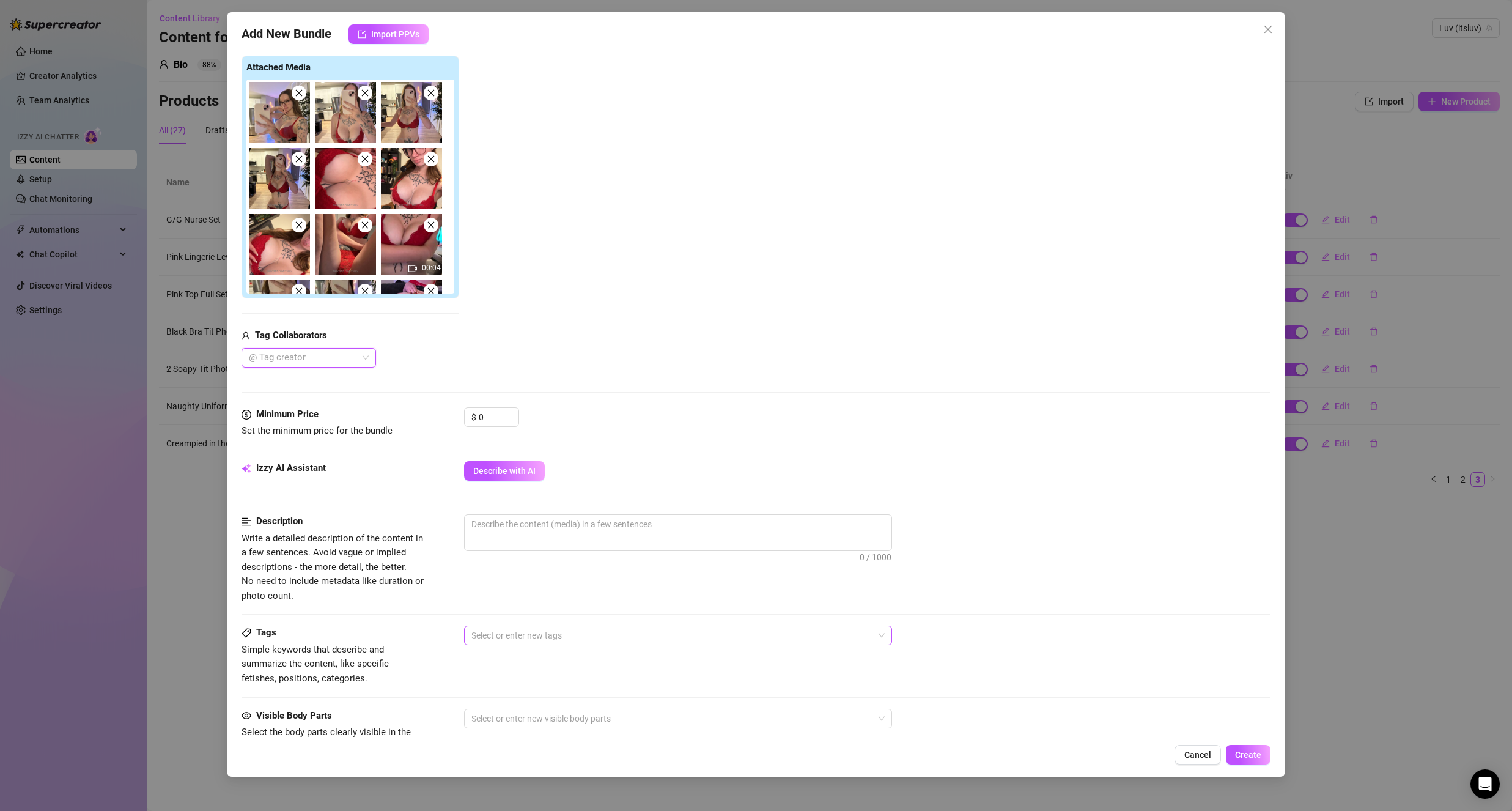
click at [528, 635] on div at bounding box center [672, 635] width 410 height 17
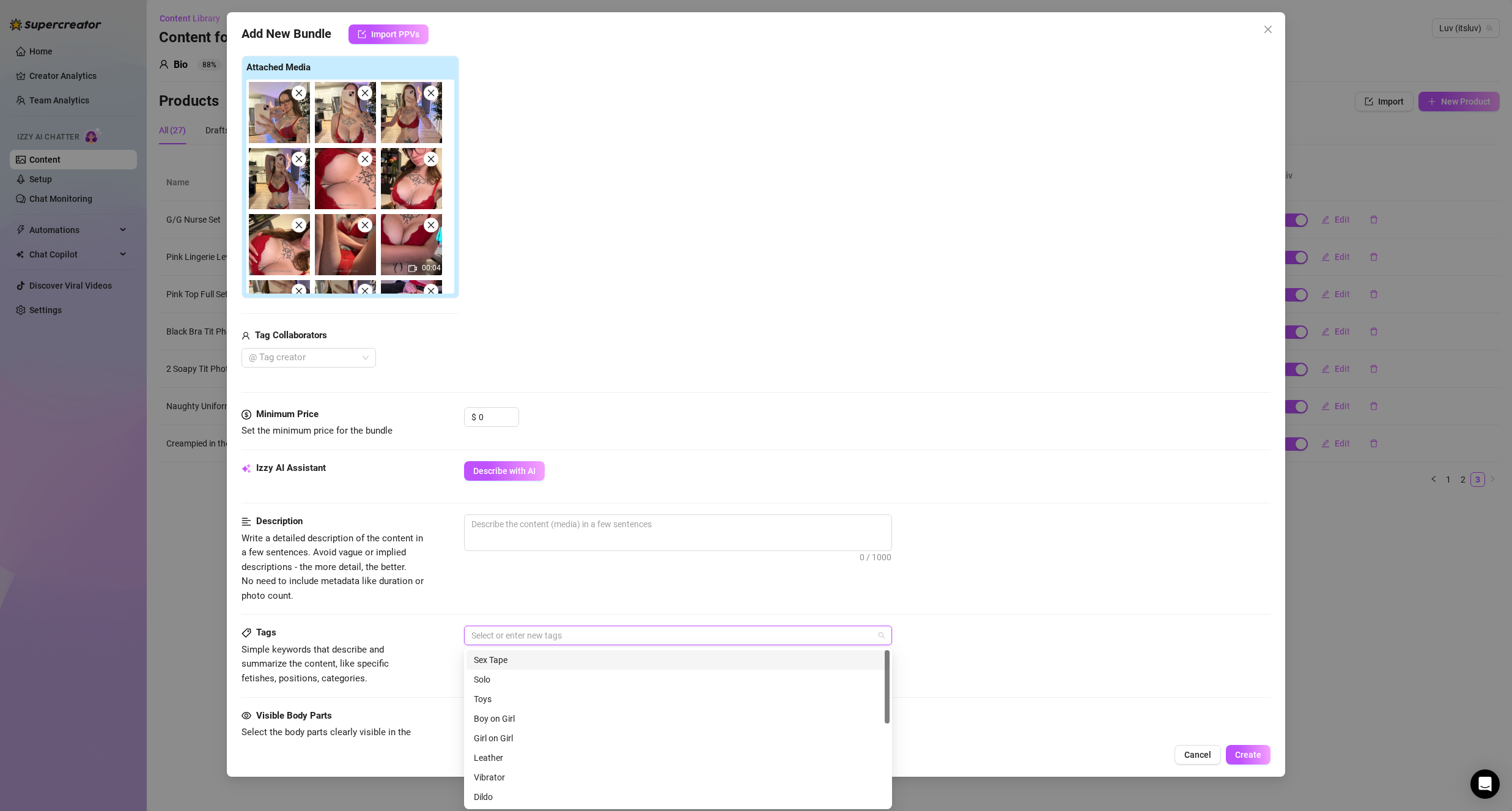
scroll to position [176, 0]
click at [514, 762] on div "Lingerie" at bounding box center [678, 757] width 408 height 14
click at [499, 682] on div "Solo" at bounding box center [678, 679] width 408 height 14
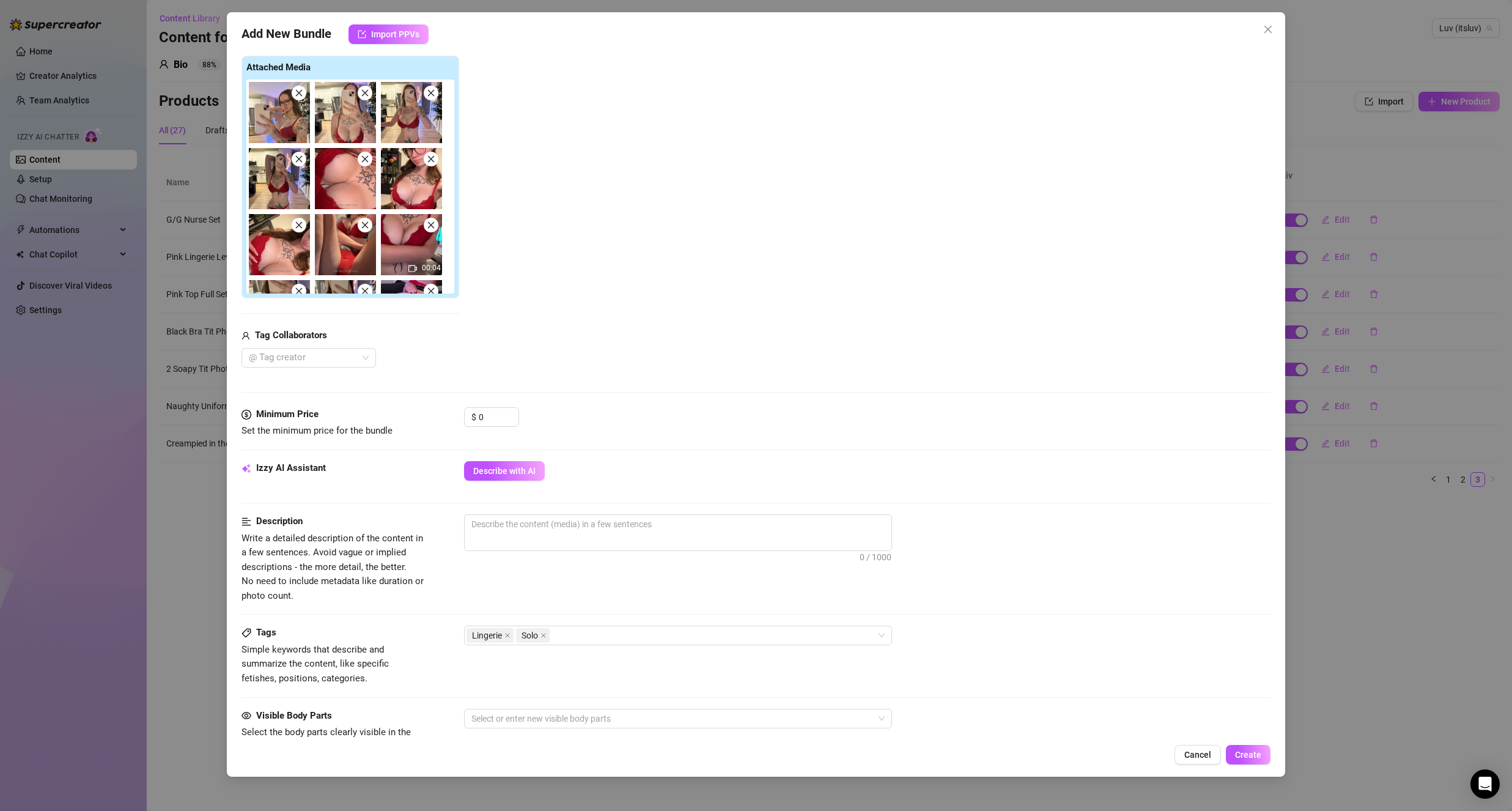
click at [427, 660] on div "Tags Simple keywords that describe and summarize the content, like specific fet…" at bounding box center [756, 655] width 1029 height 60
click at [495, 425] on input "0" at bounding box center [498, 417] width 40 height 18
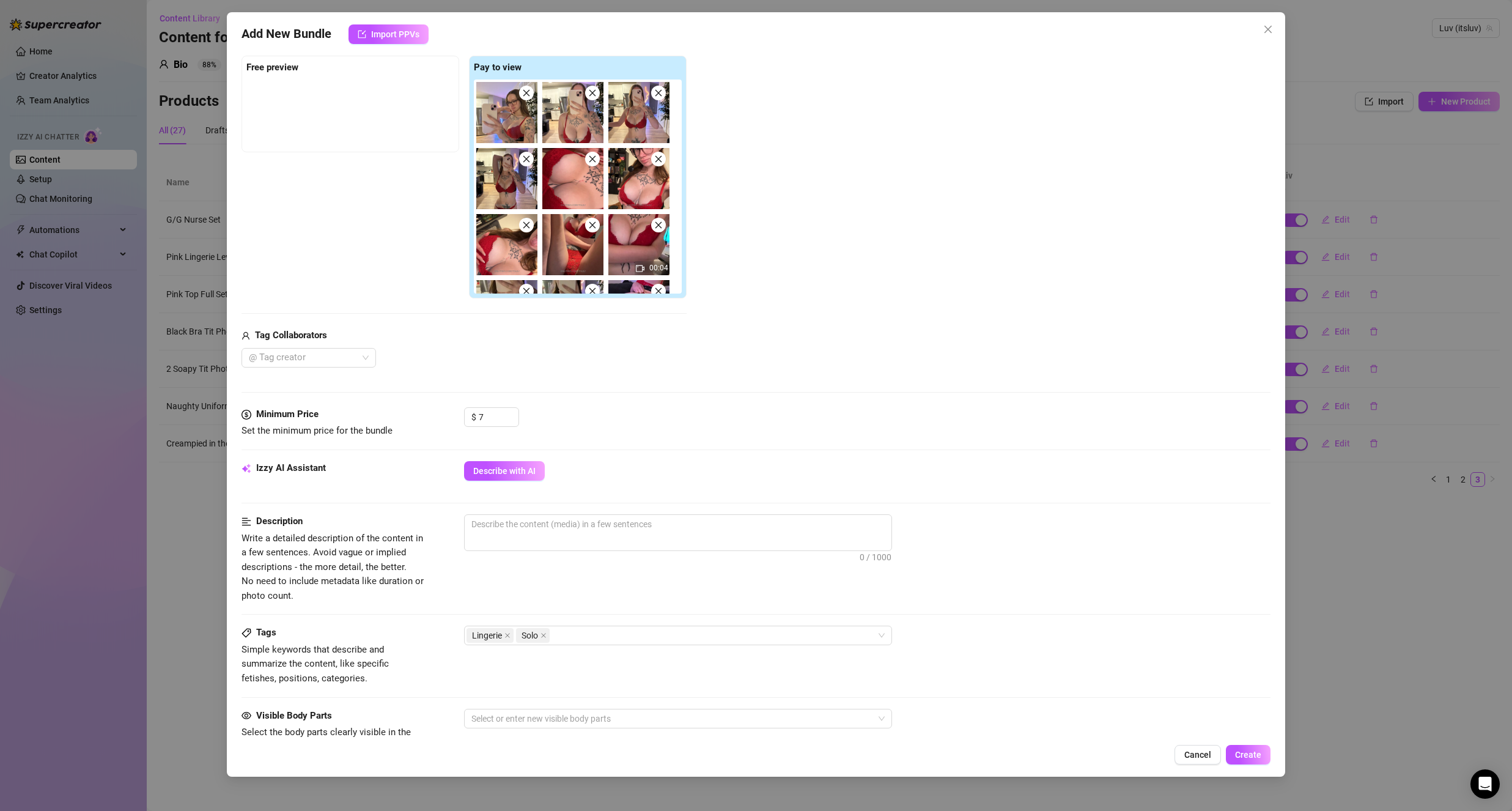
click at [704, 420] on div "$ 7" at bounding box center [867, 422] width 806 height 31
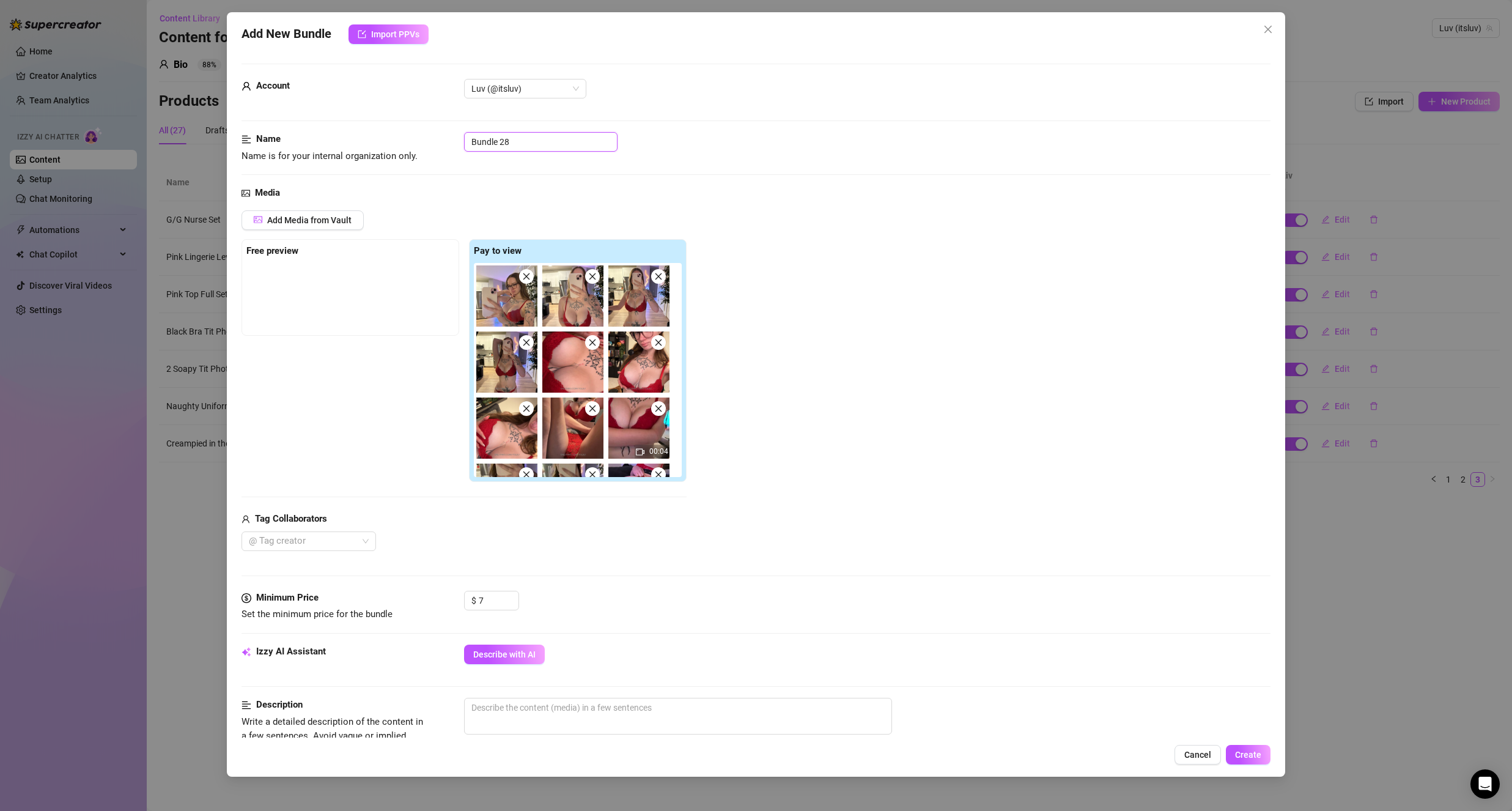
click at [530, 143] on input "Bundle 28" at bounding box center [541, 142] width 153 height 19
click at [530, 142] on input "Bundle 28" at bounding box center [541, 142] width 153 height 19
click at [528, 184] on div "Name Name is for your internal organization only. Red Lingerie Photos" at bounding box center [756, 158] width 1029 height 54
click at [518, 315] on img at bounding box center [507, 296] width 61 height 61
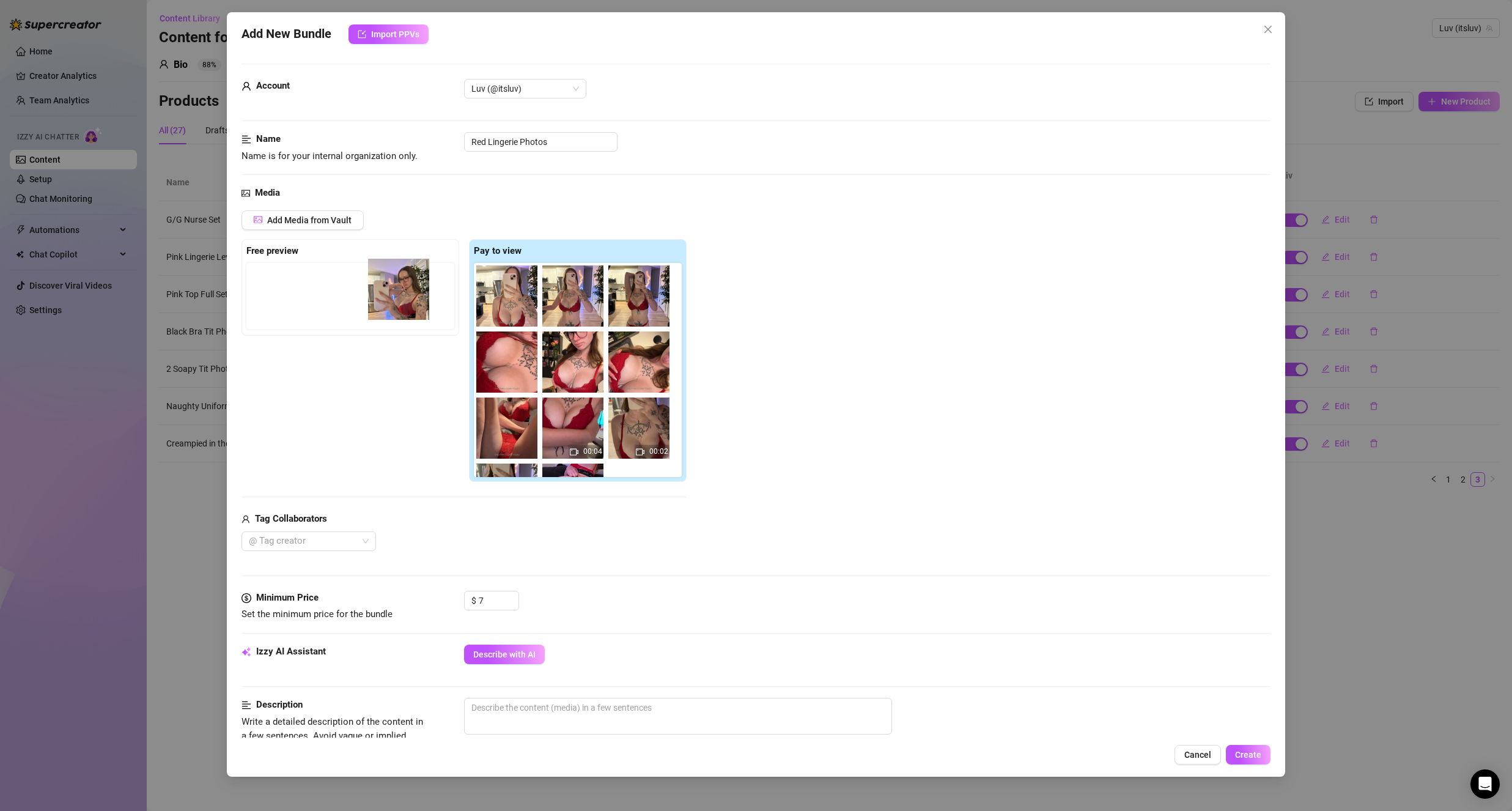
drag, startPoint x: 503, startPoint y: 319, endPoint x: 380, endPoint y: 314, distance: 123.1
click at [380, 314] on div "Free preview Pay to view 00:04 00:02 00:05" at bounding box center [464, 360] width 445 height 243
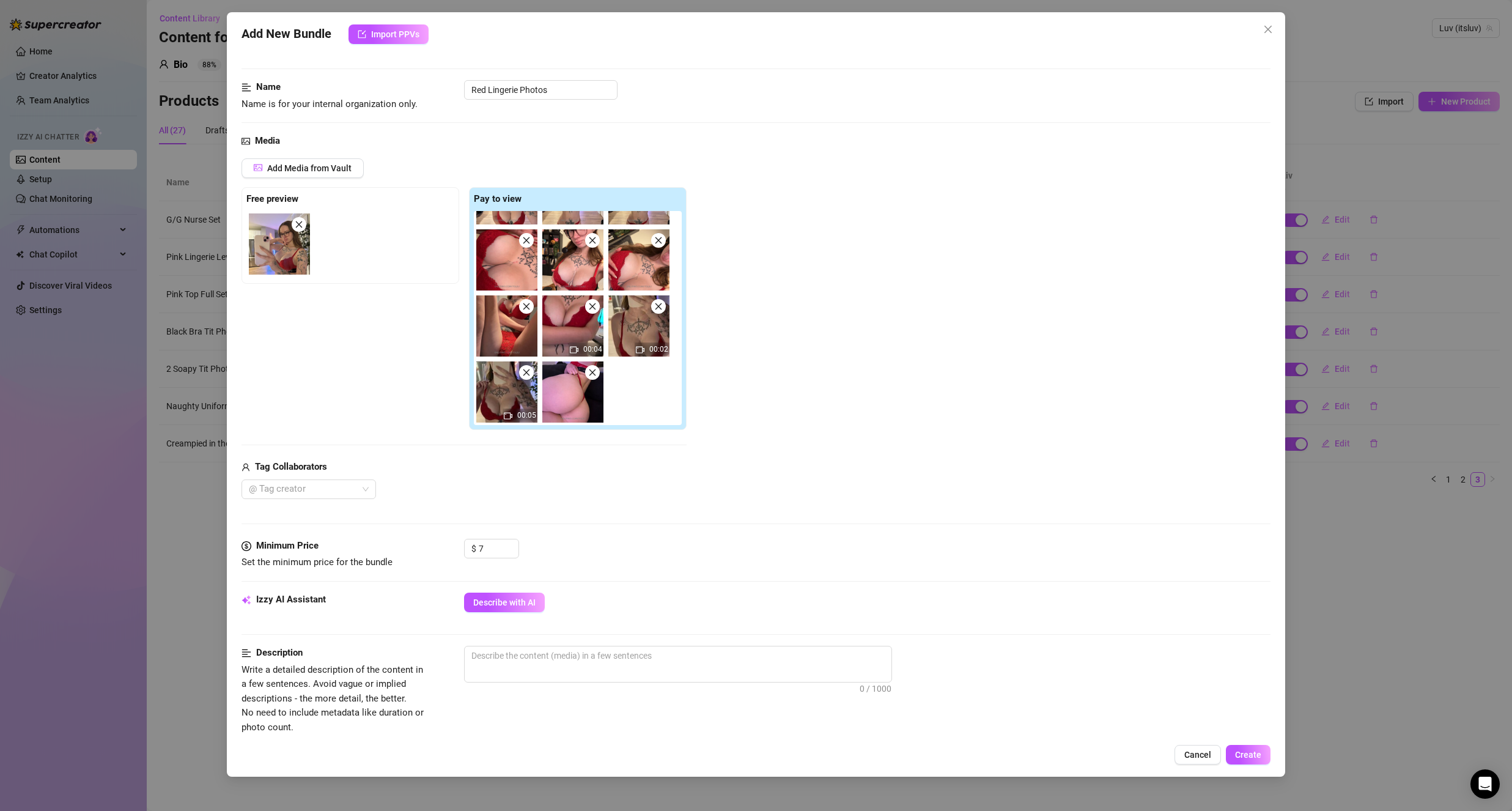
scroll to position [245, 0]
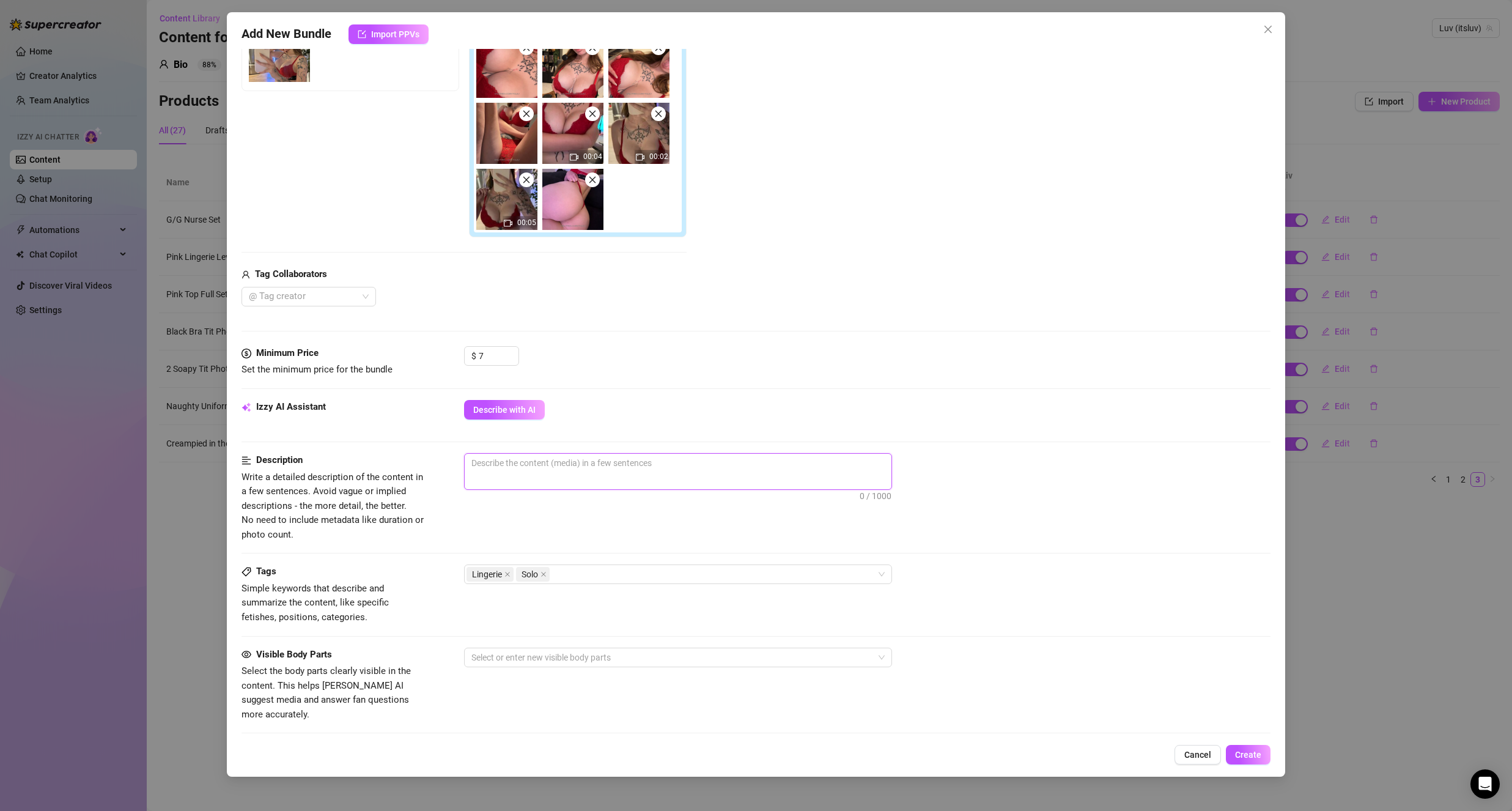
click at [539, 458] on textarea at bounding box center [678, 463] width 427 height 18
click at [525, 666] on div "Select or enter new visible body parts" at bounding box center [678, 657] width 428 height 19
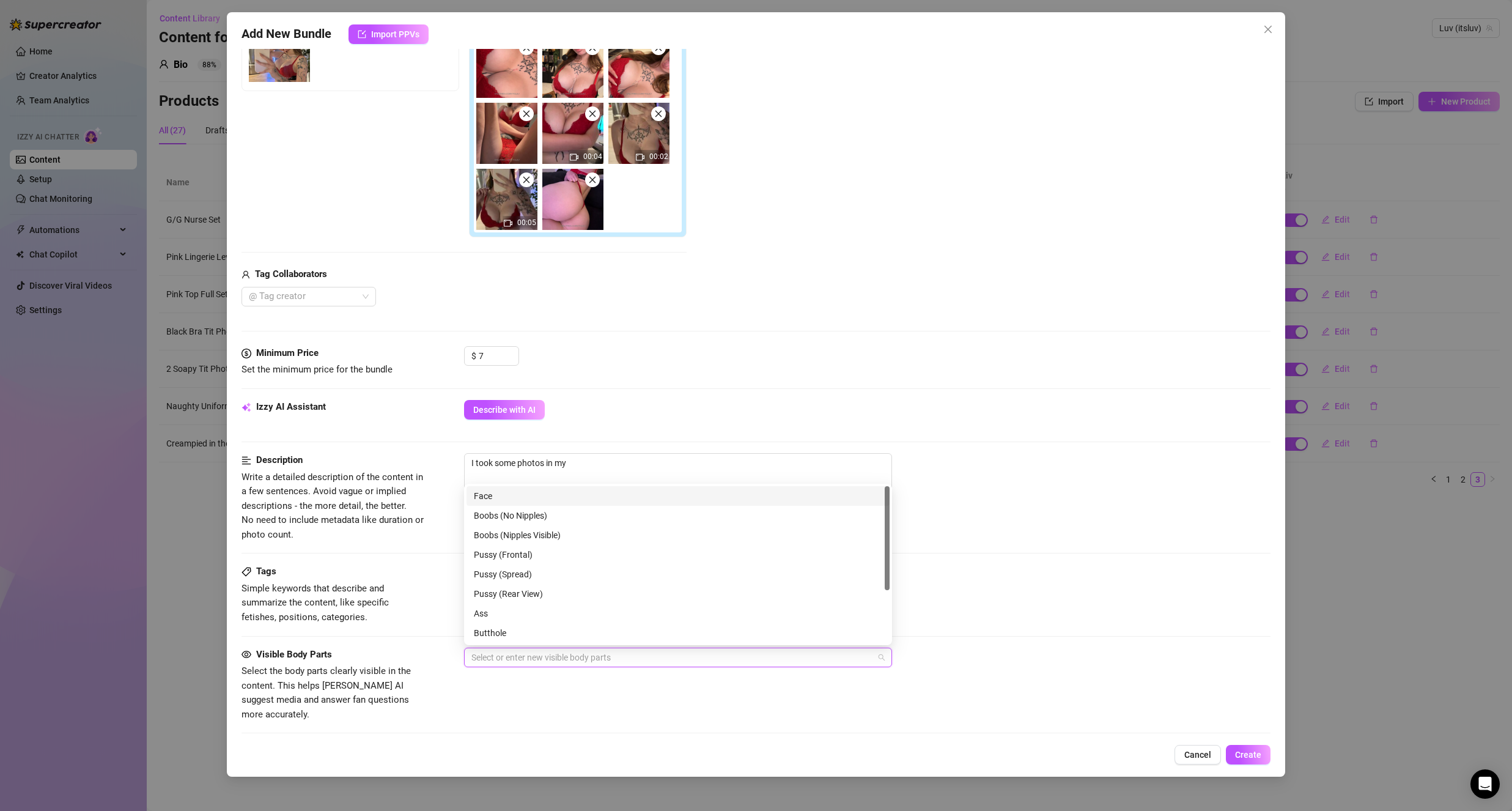
click at [491, 495] on div "Face" at bounding box center [678, 495] width 408 height 14
click at [560, 516] on div "Boobs (No Nipples)" at bounding box center [678, 516] width 408 height 14
click at [519, 608] on div "Ass" at bounding box center [678, 613] width 408 height 14
click at [499, 636] on div "Belly" at bounding box center [678, 632] width 408 height 14
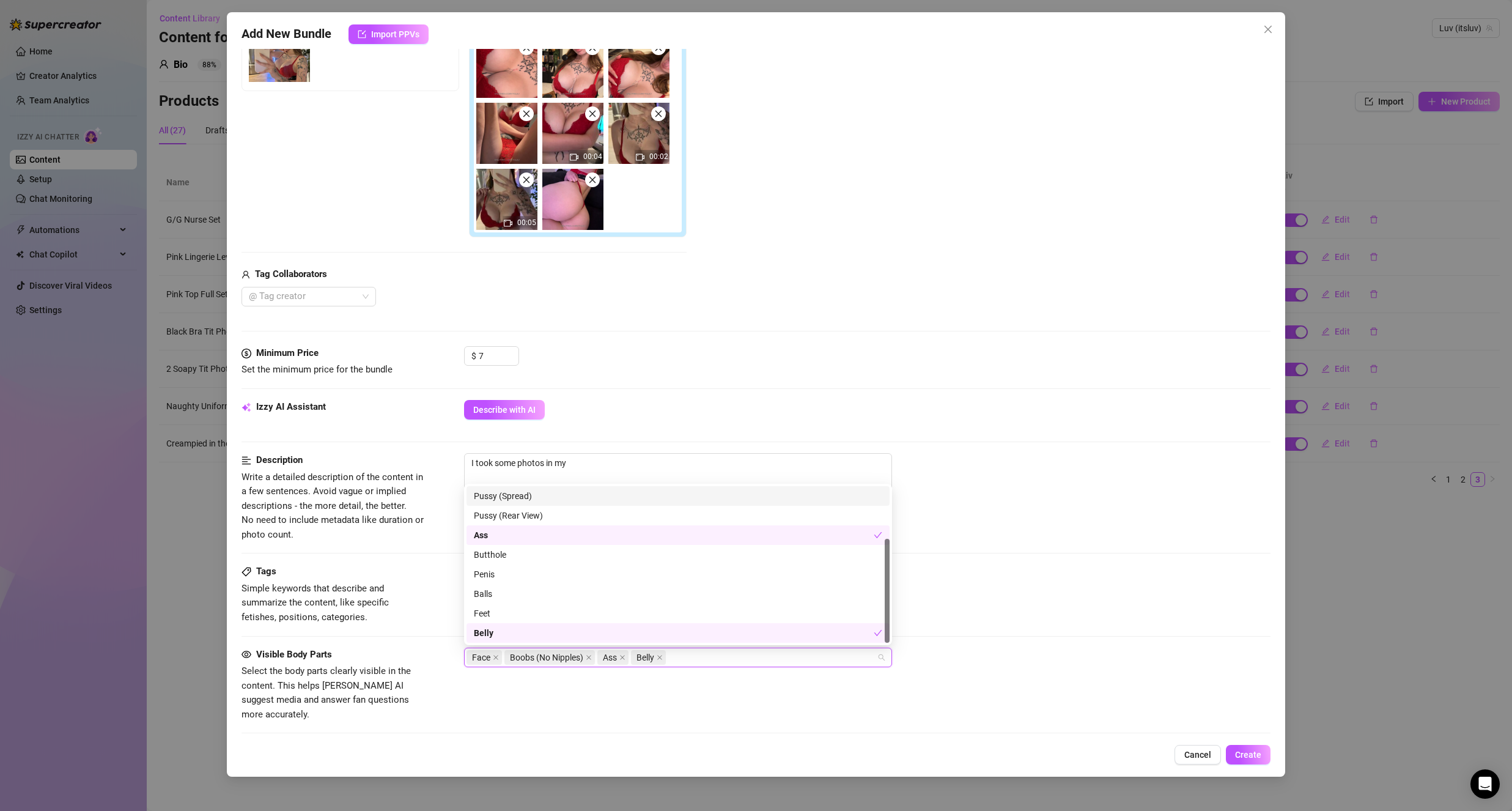
click at [660, 408] on div "Describe with AI" at bounding box center [867, 410] width 806 height 19
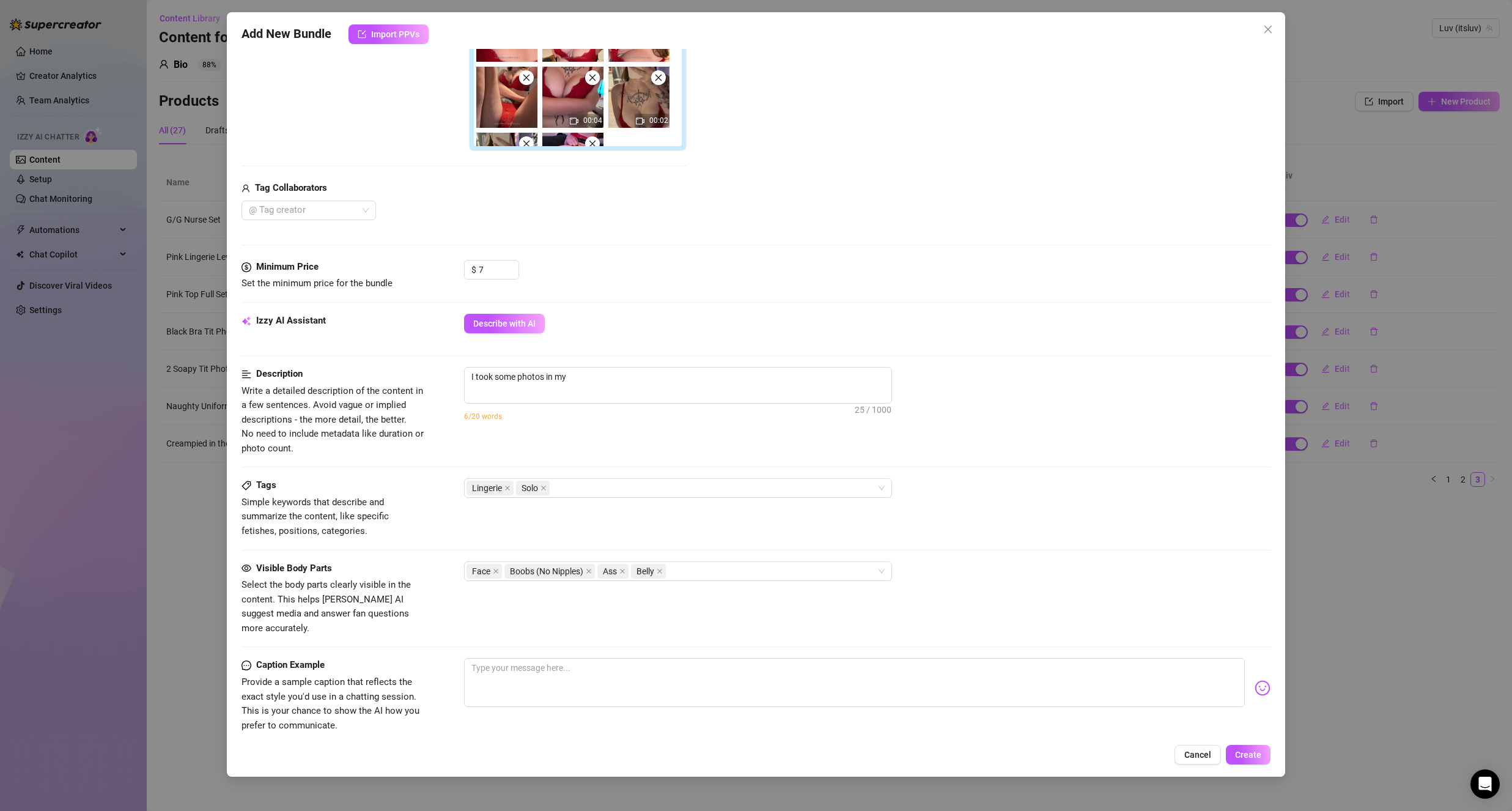
scroll to position [302, 0]
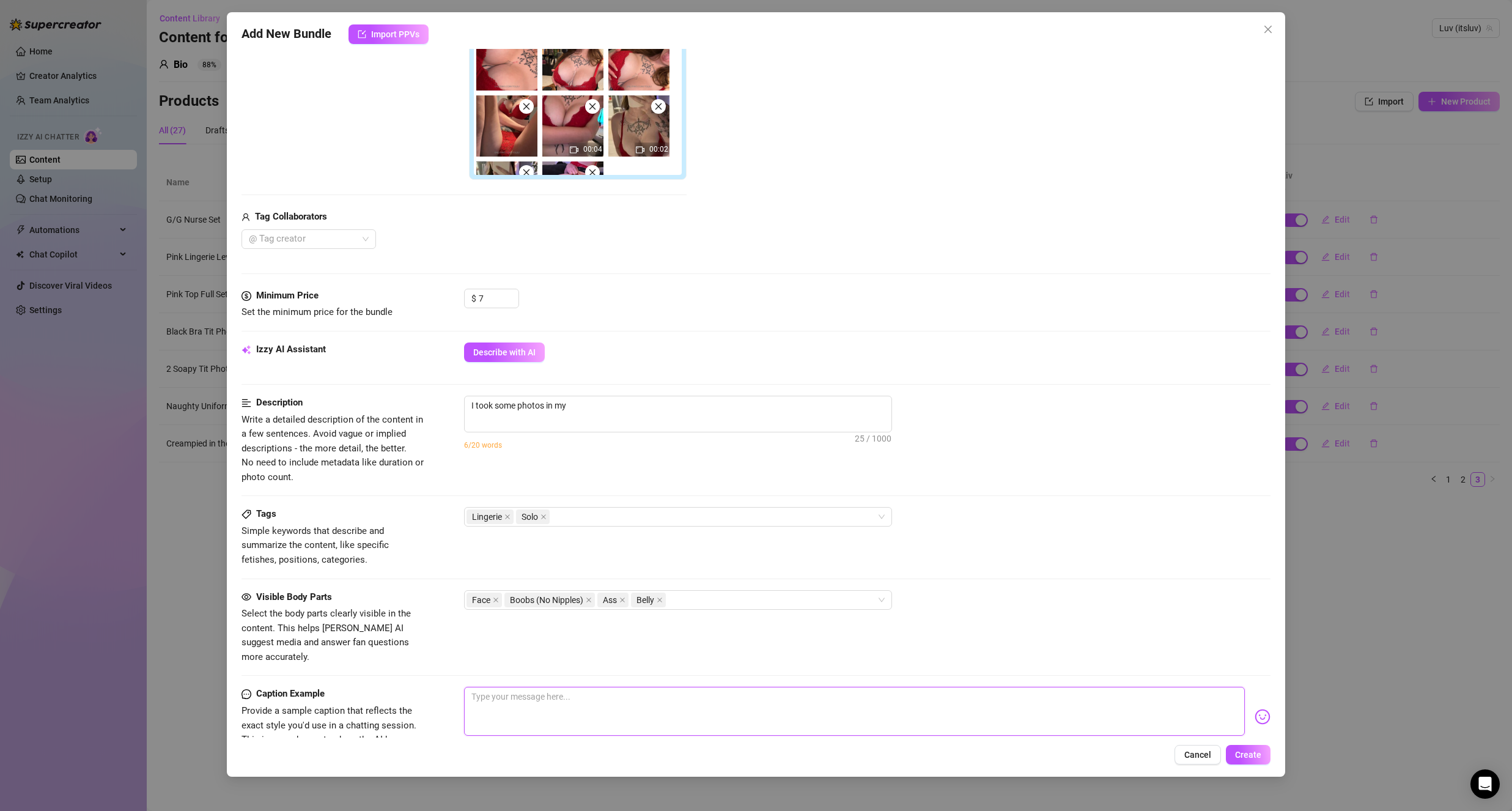
click at [525, 687] on textarea at bounding box center [854, 711] width 781 height 49
click at [636, 403] on textarea "I took some photos in my" at bounding box center [678, 405] width 427 height 18
click at [664, 419] on span "I took some photos in my 25 / 1000" at bounding box center [678, 414] width 428 height 37
click at [659, 404] on textarea "I took some photos in my" at bounding box center [678, 405] width 427 height 18
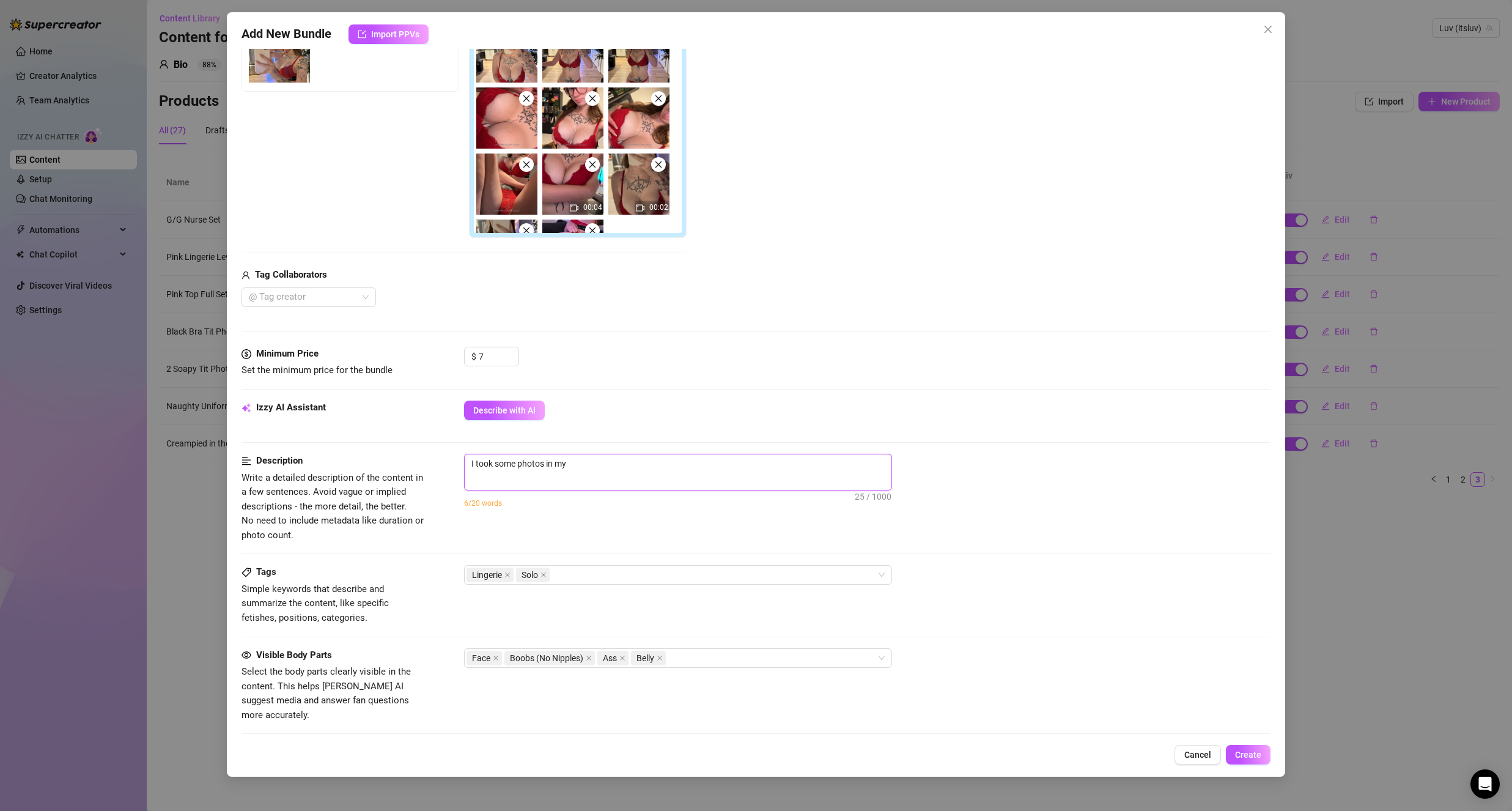
scroll to position [245, 0]
click at [599, 461] on textarea "I took some photos in my" at bounding box center [678, 463] width 427 height 18
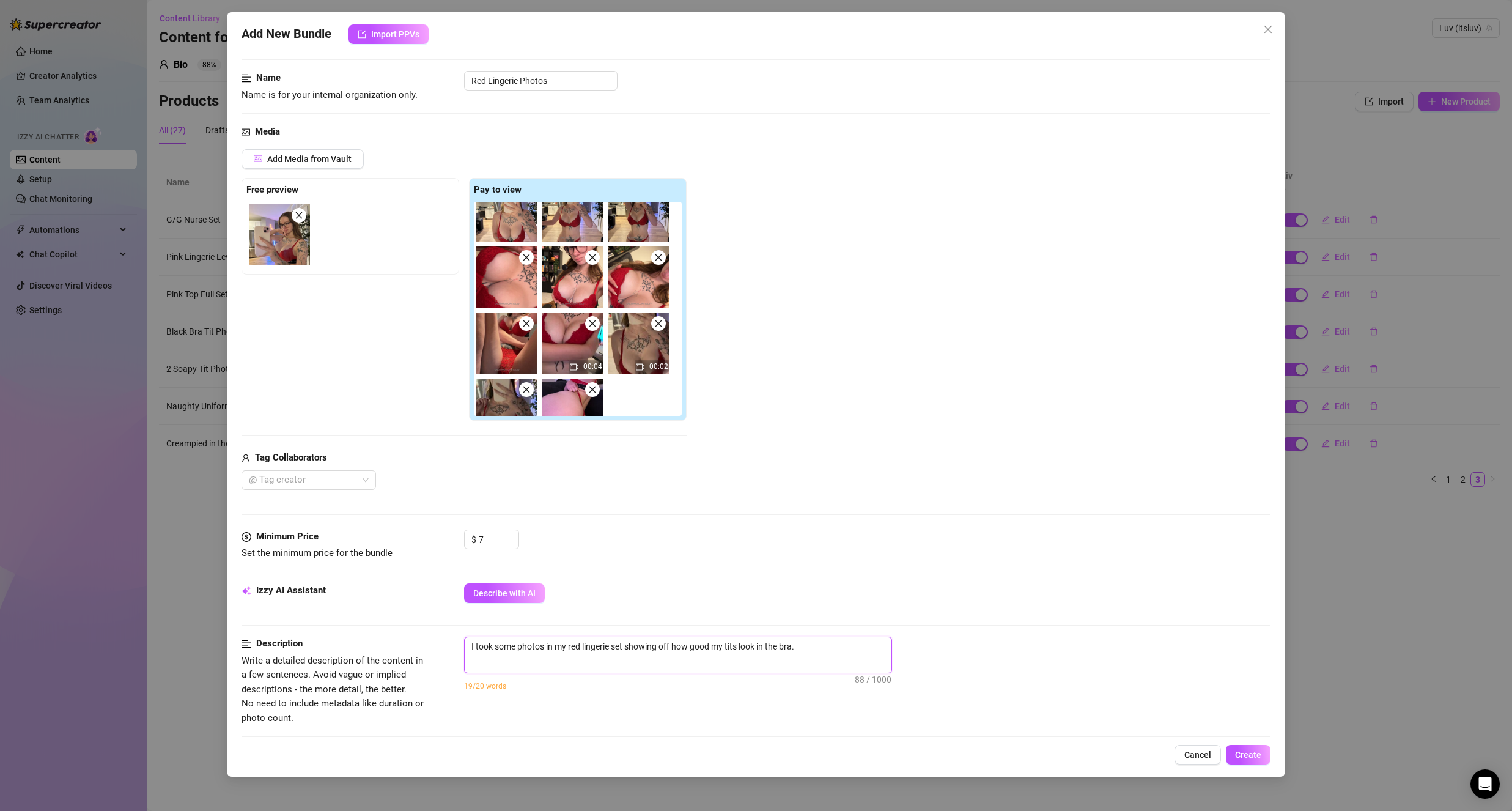
scroll to position [50, 0]
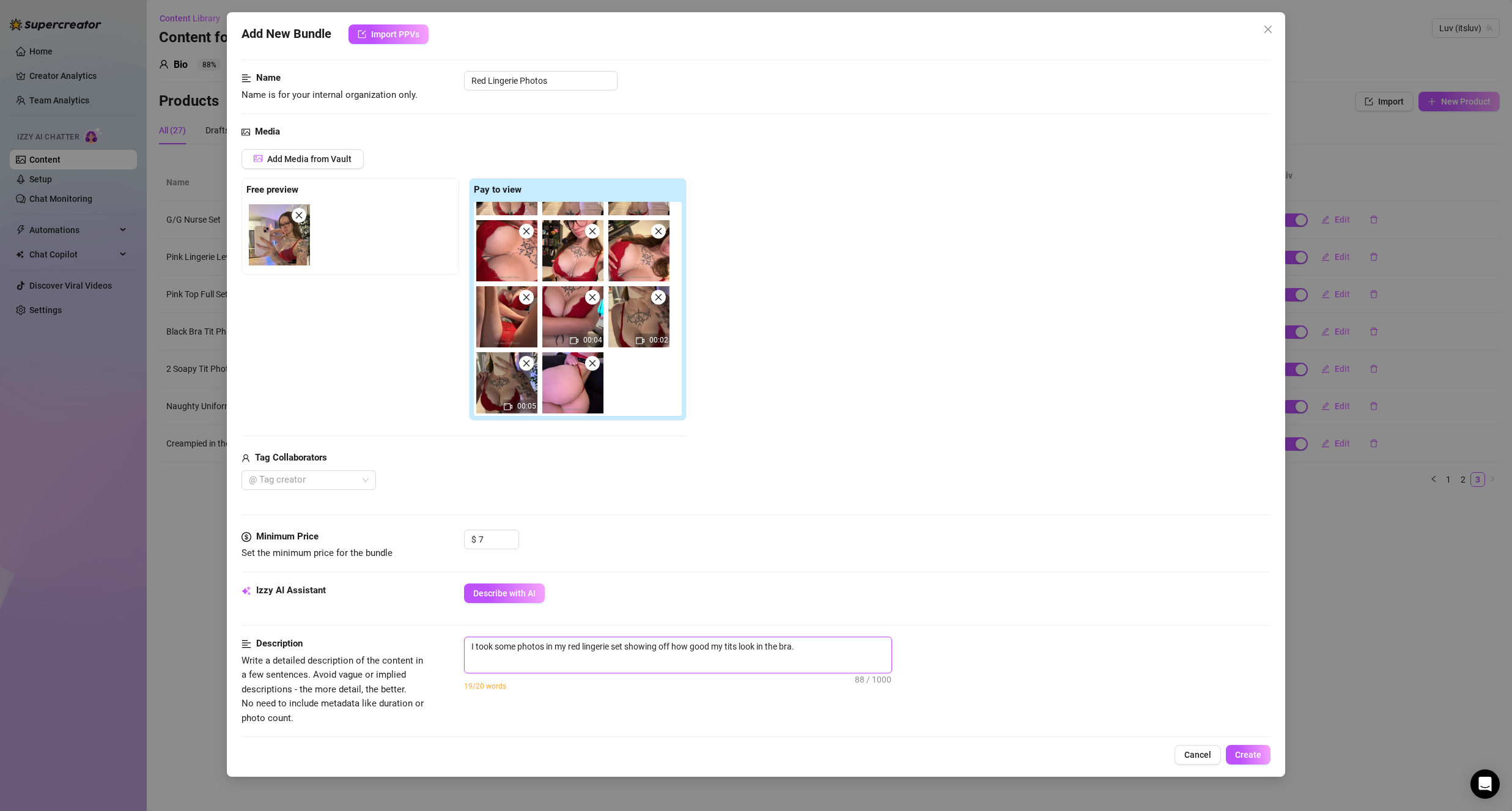
click at [841, 649] on textarea "I took some photos in my red lingerie set showing off how good my tits look in …" at bounding box center [678, 646] width 427 height 18
click at [532, 642] on textarea "I took some photos in my red lingerie set showing off how good my tits look in …" at bounding box center [678, 646] width 427 height 18
click at [873, 635] on div "Izzy AI Assistant Describe with AI" at bounding box center [756, 610] width 1029 height 53
click at [882, 648] on textarea "I took some selfies and mirror photos in my red lingerie set showing off how go…" at bounding box center [678, 646] width 427 height 18
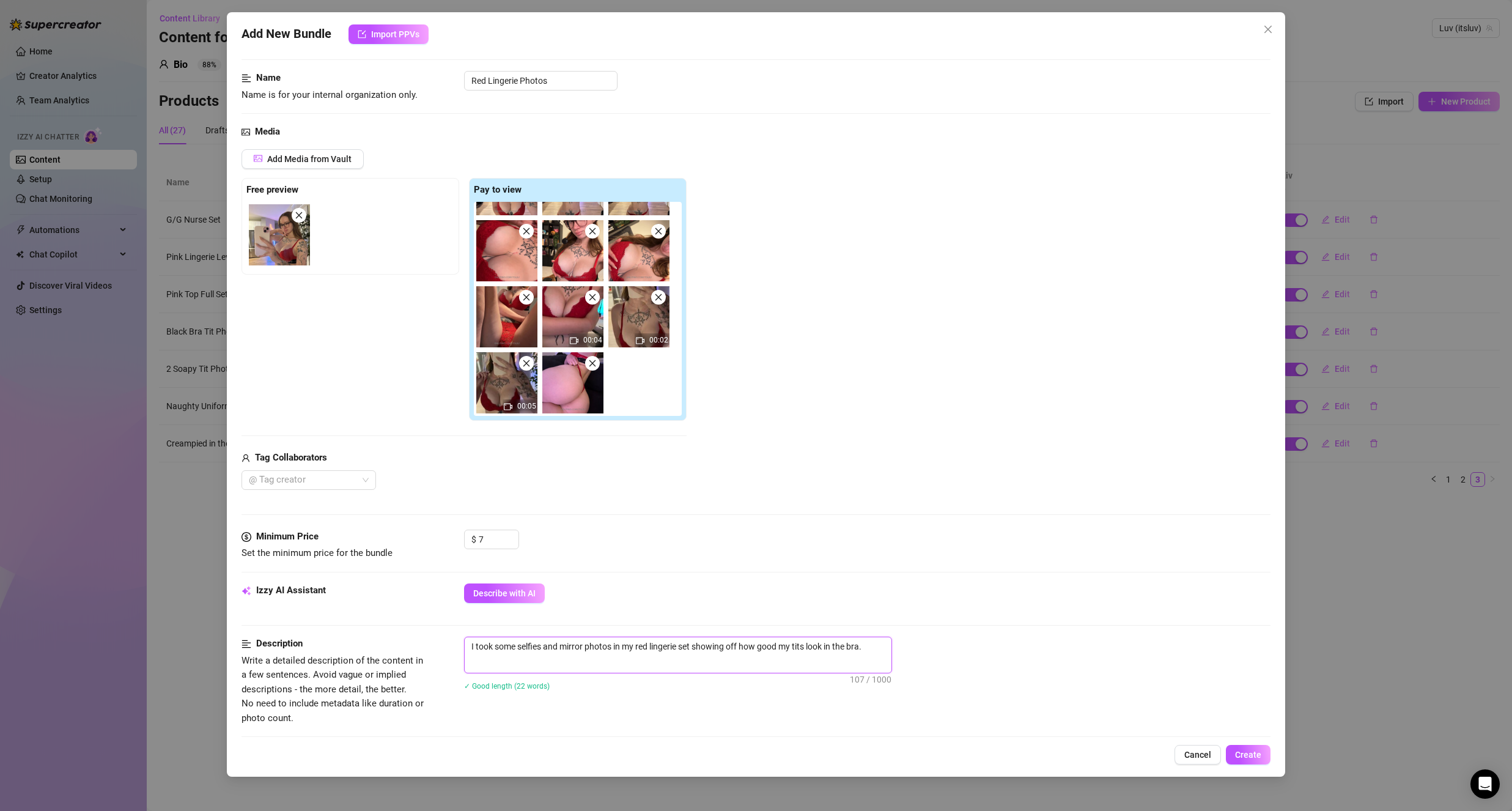
click at [876, 652] on textarea "I took some selfies and mirror photos in my red lingerie set showing off how go…" at bounding box center [678, 646] width 427 height 18
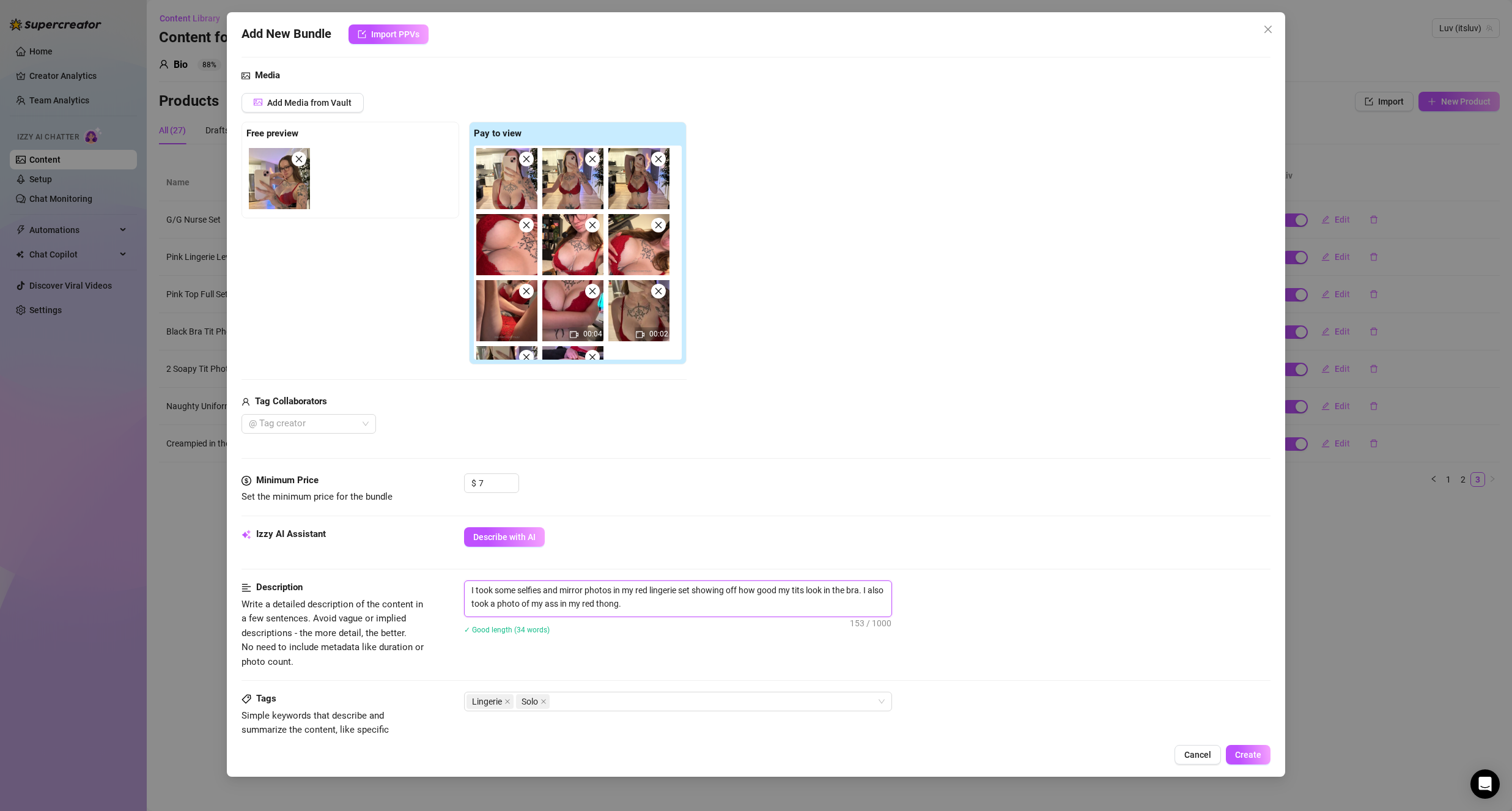
scroll to position [122, 0]
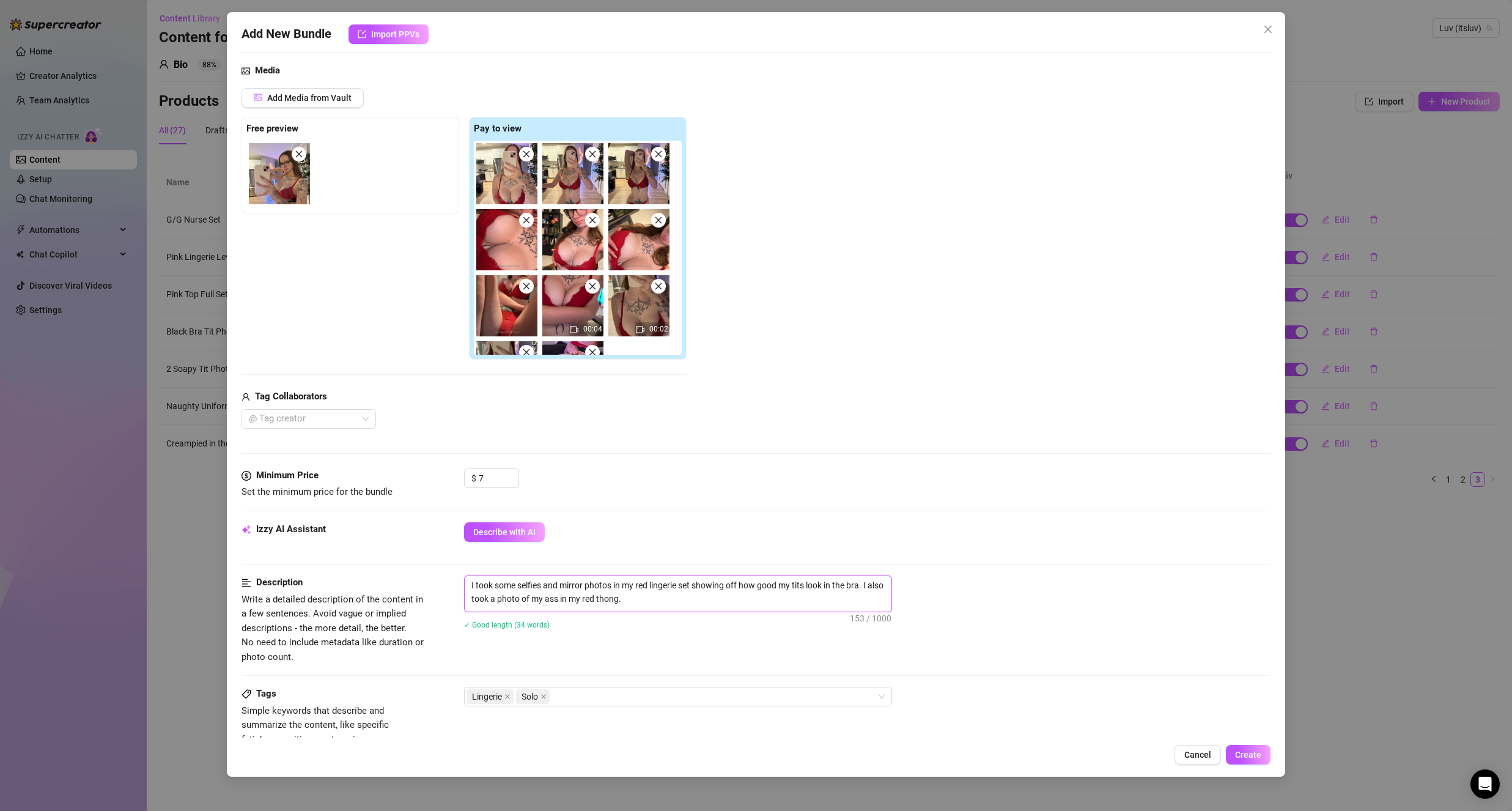
click at [497, 595] on textarea "I took some selfies and mirror photos in my red lingerie set showing off how go…" at bounding box center [678, 592] width 427 height 32
click at [716, 601] on textarea "I took some selfies and mirror photos in my red lingerie set showing off how go…" at bounding box center [678, 592] width 427 height 32
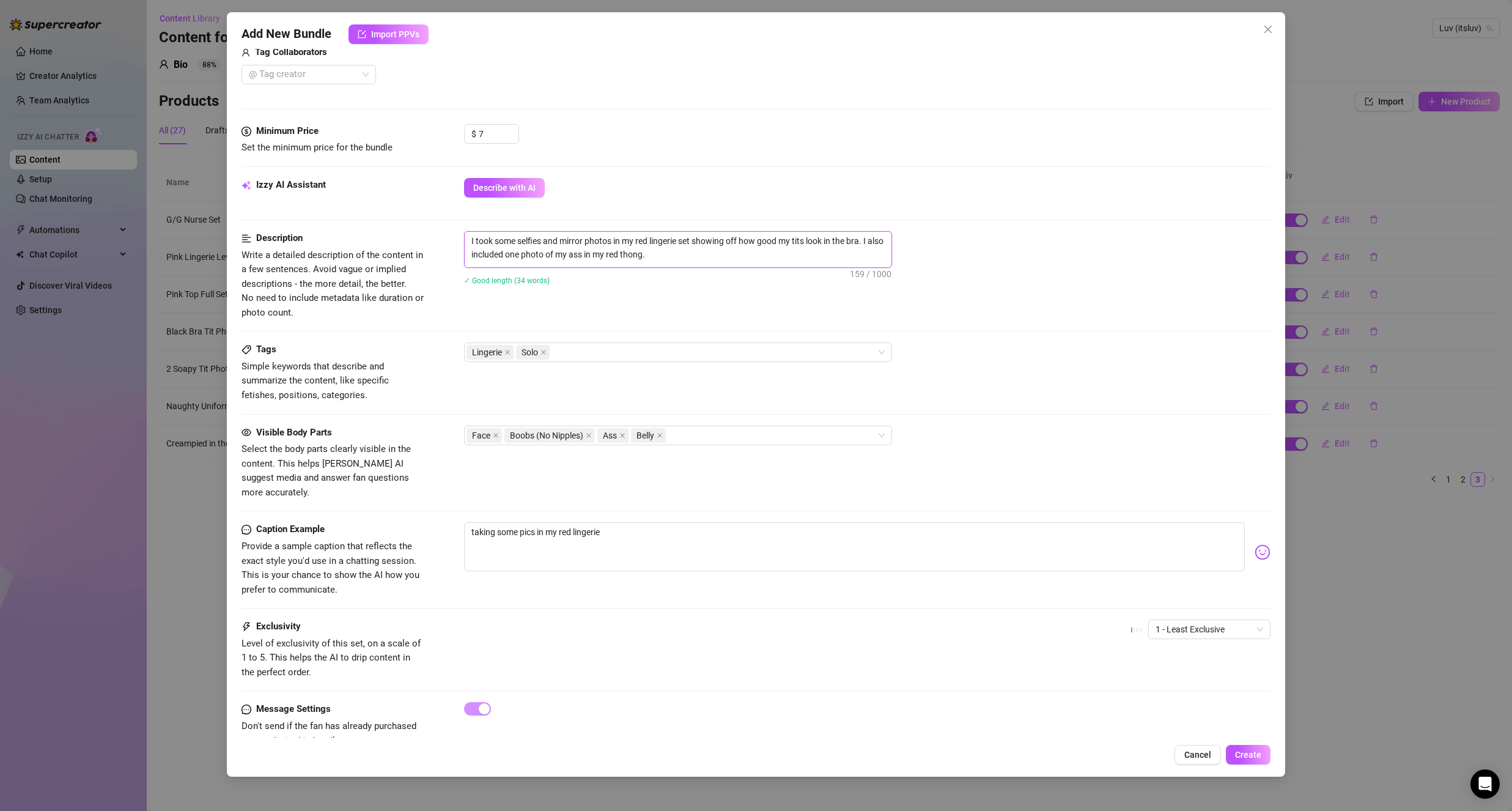
scroll to position [486, 0]
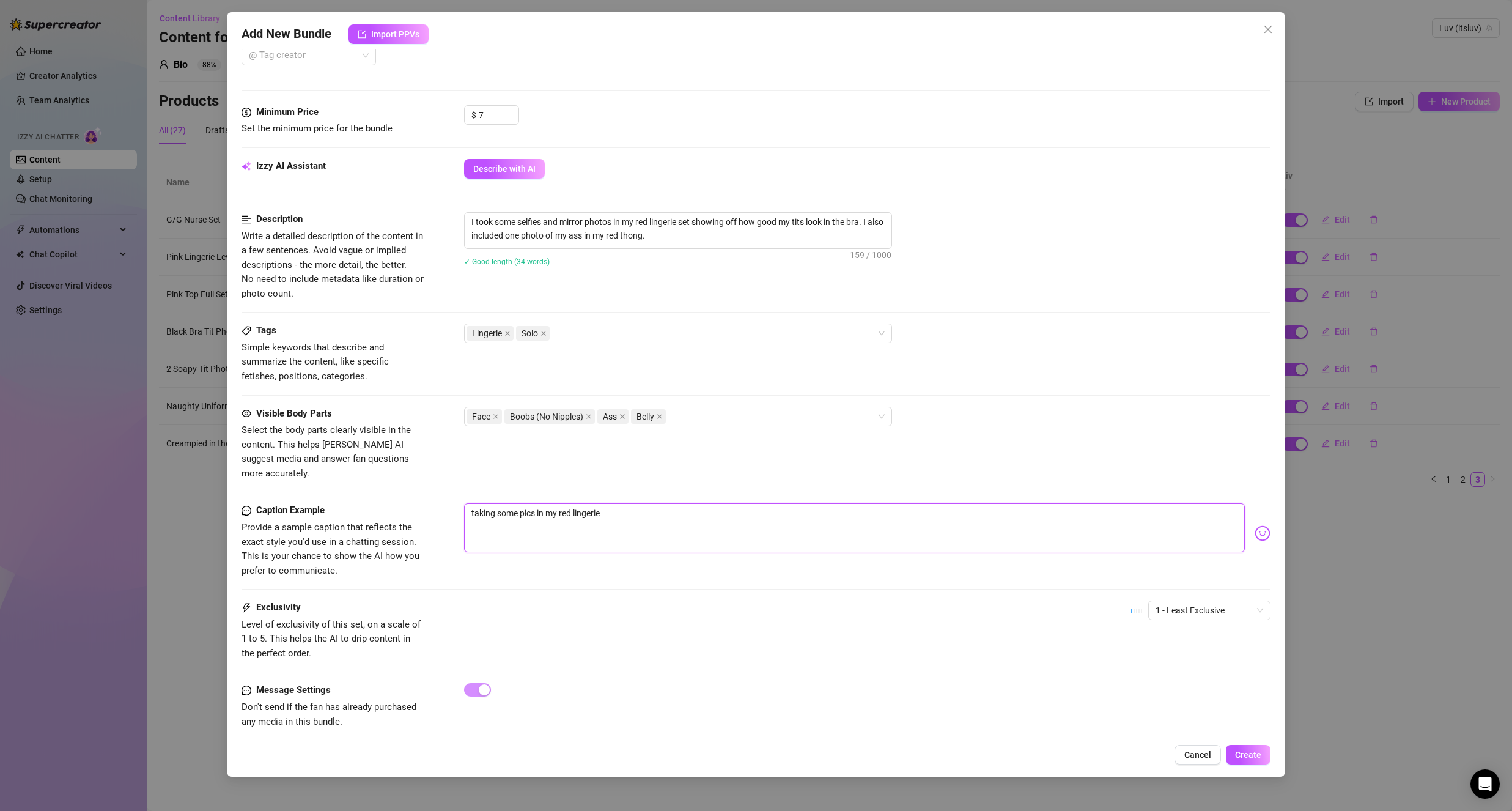
click at [636, 508] on textarea "taking some pics in my red lingerie" at bounding box center [854, 527] width 781 height 49
click at [1254, 525] on img at bounding box center [1262, 533] width 16 height 16
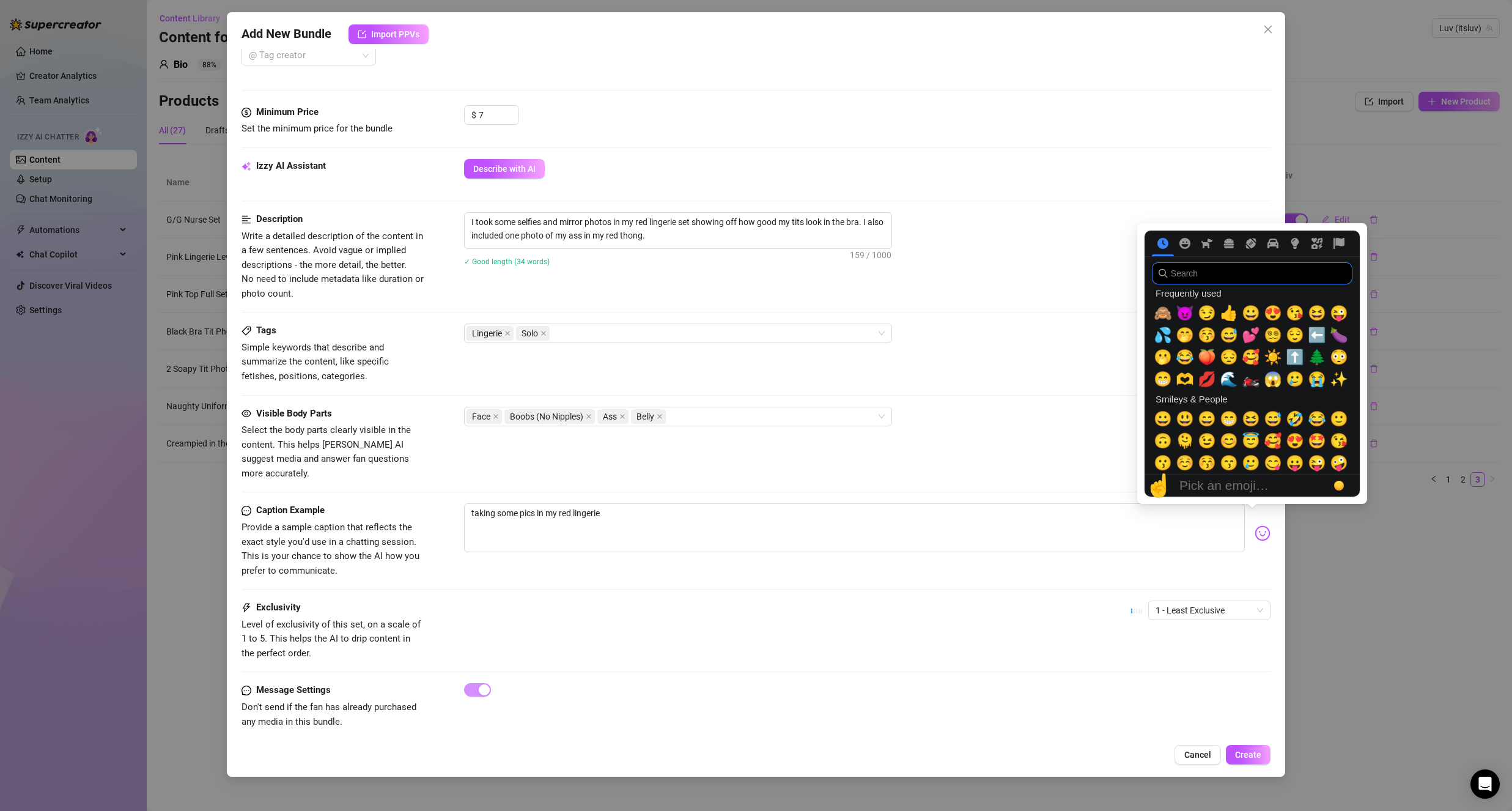
click at [1265, 275] on input "search" at bounding box center [1252, 273] width 201 height 22
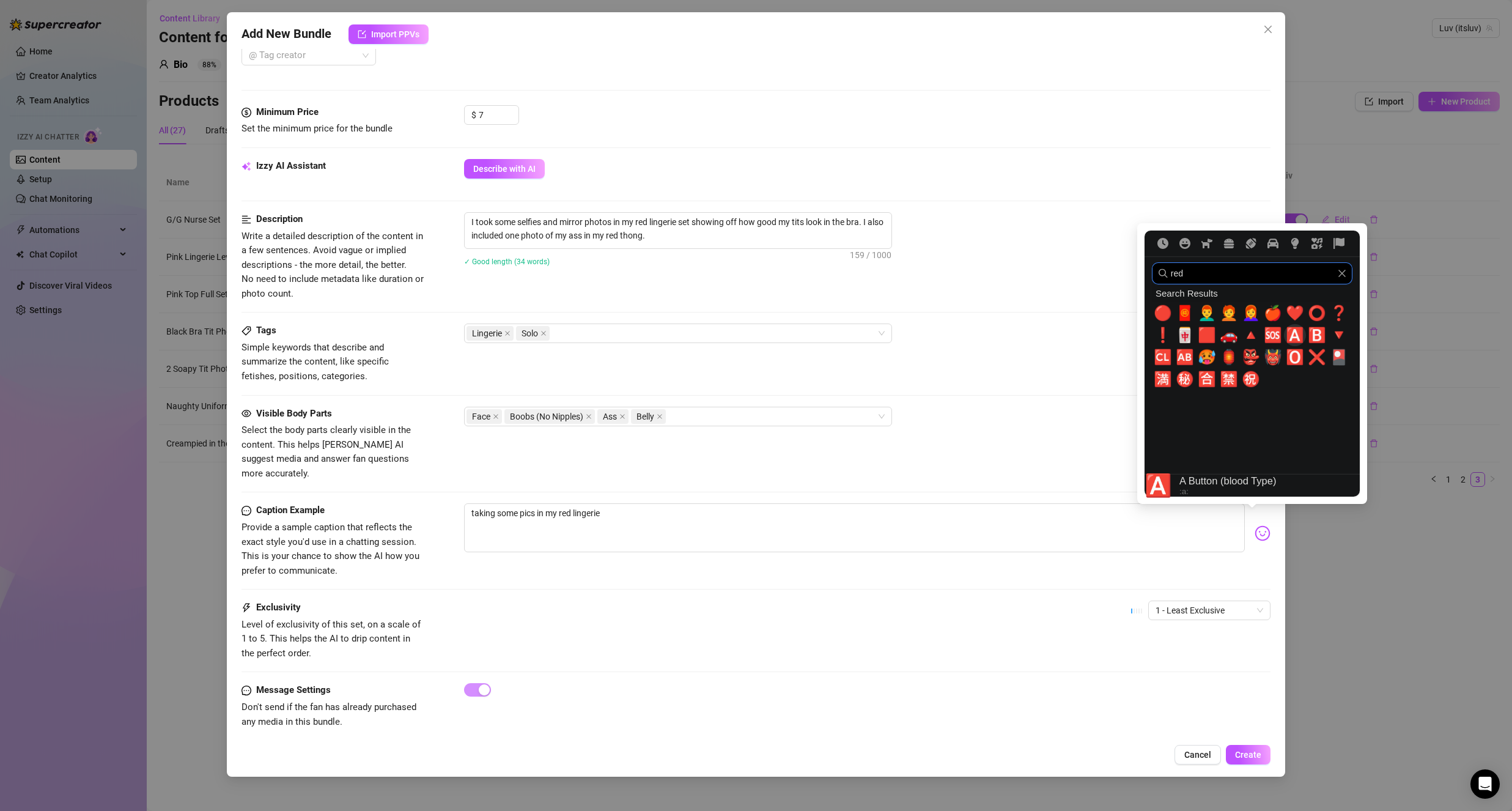
click at [1296, 314] on span "❤️" at bounding box center [1295, 313] width 18 height 17
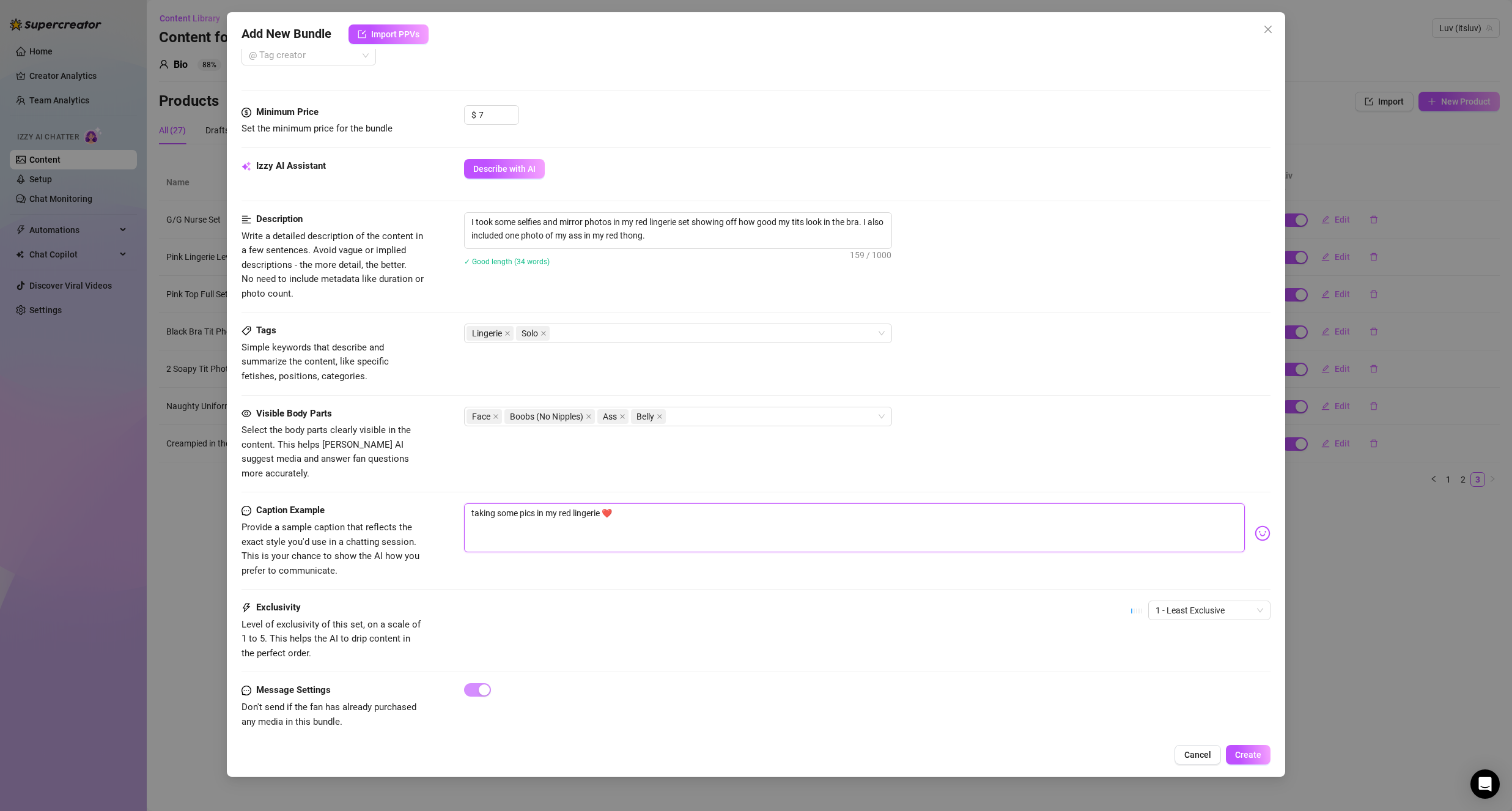
click at [606, 534] on textarea "taking some pics in my red lingerie ❤️" at bounding box center [854, 527] width 781 height 49
click at [605, 503] on textarea "taking some pics in my red lingerie ❤️" at bounding box center [854, 527] width 781 height 49
drag, startPoint x: 547, startPoint y: 502, endPoint x: 571, endPoint y: 505, distance: 24.2
click at [571, 505] on textarea "taking some pics in my red lingerie ❤️" at bounding box center [854, 527] width 781 height 49
click at [581, 503] on textarea "taking some pics in lingerie ❤️" at bounding box center [854, 527] width 781 height 49
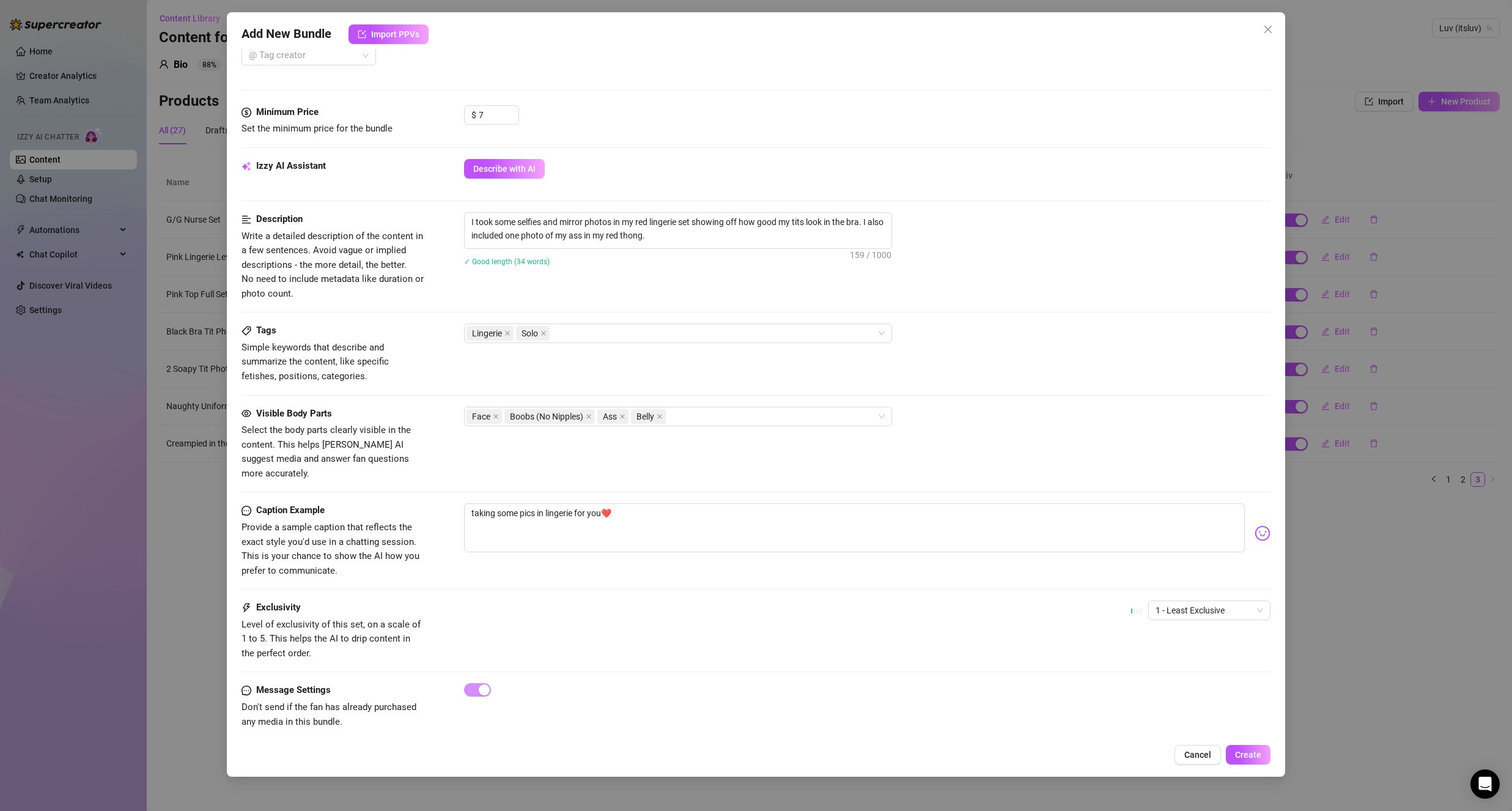
click at [556, 472] on div "Visible Body Parts Select the body parts clearly visible in the content. This h…" at bounding box center [756, 455] width 1029 height 97
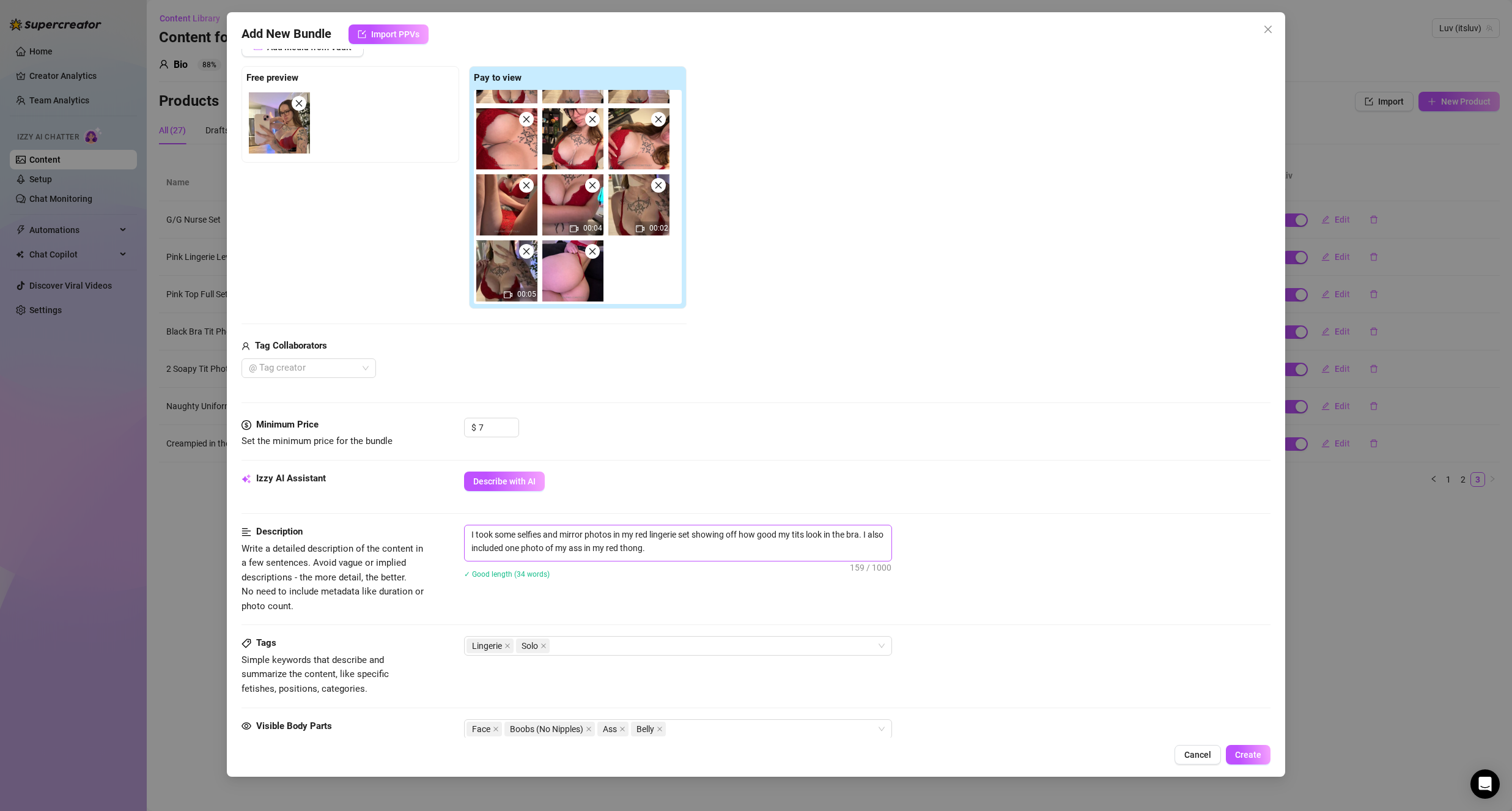
scroll to position [184, 0]
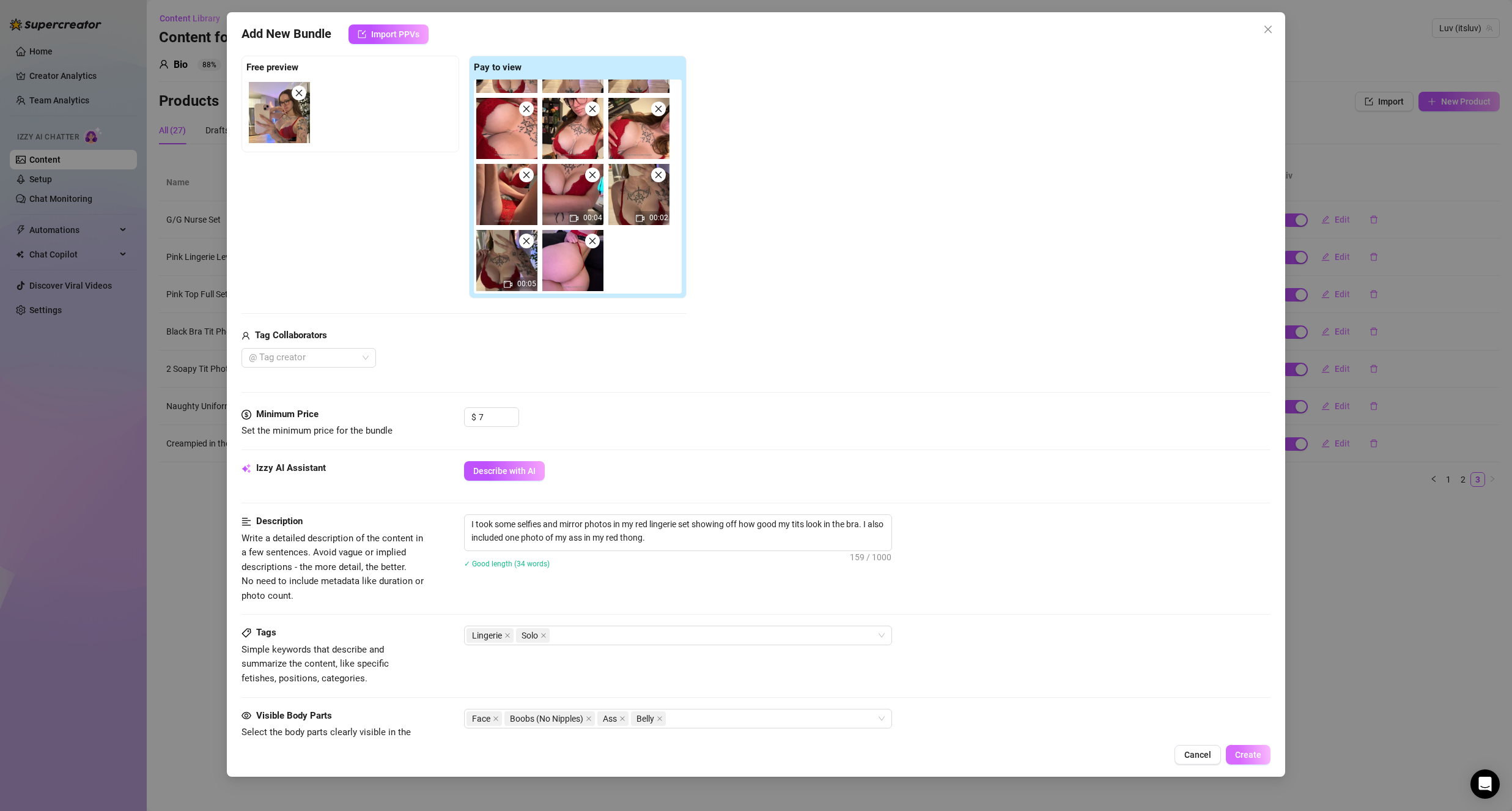
click at [1254, 755] on span "Create" at bounding box center [1248, 755] width 26 height 10
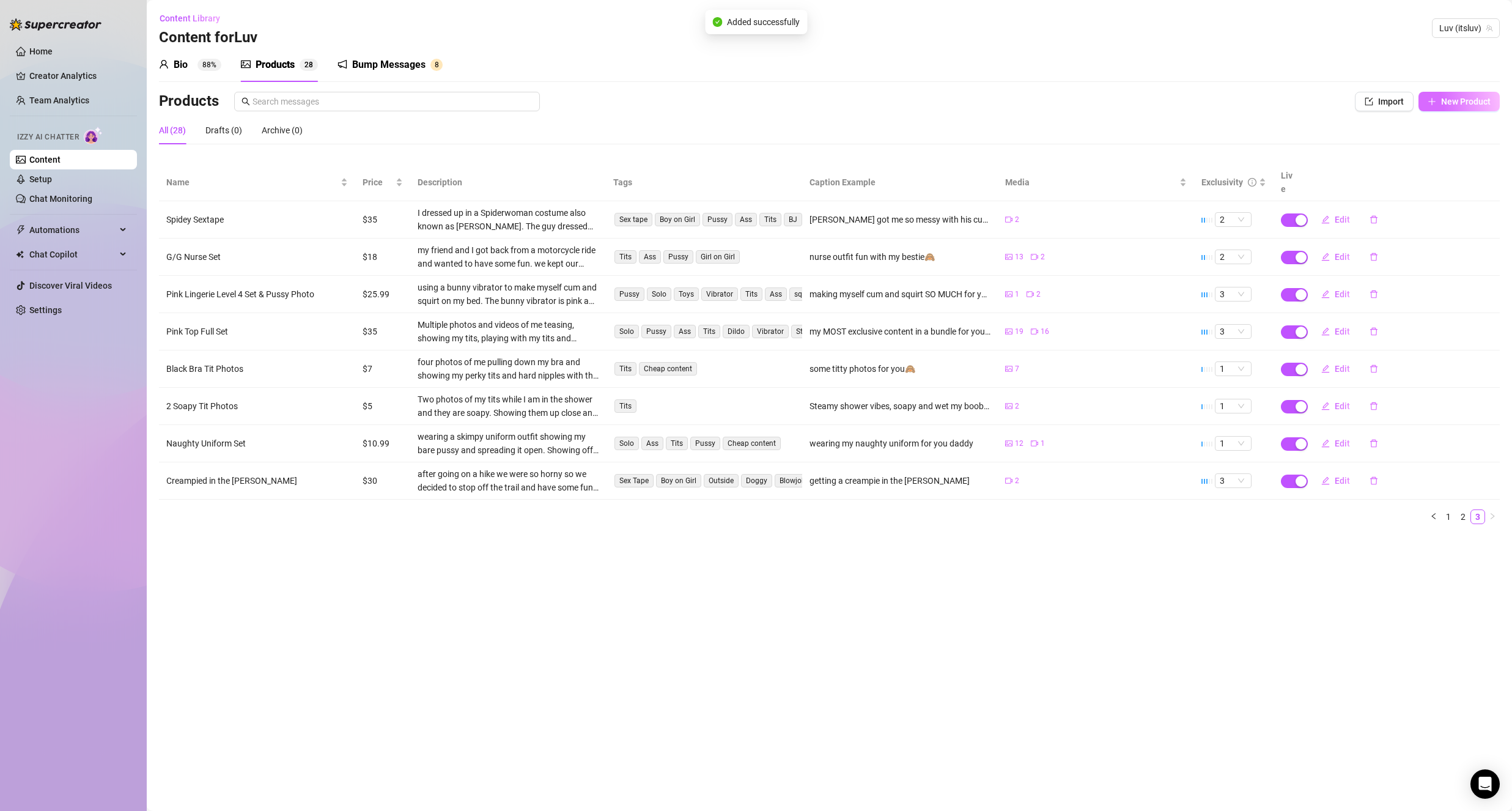
click at [1451, 101] on span "New Product" at bounding box center [1466, 101] width 49 height 10
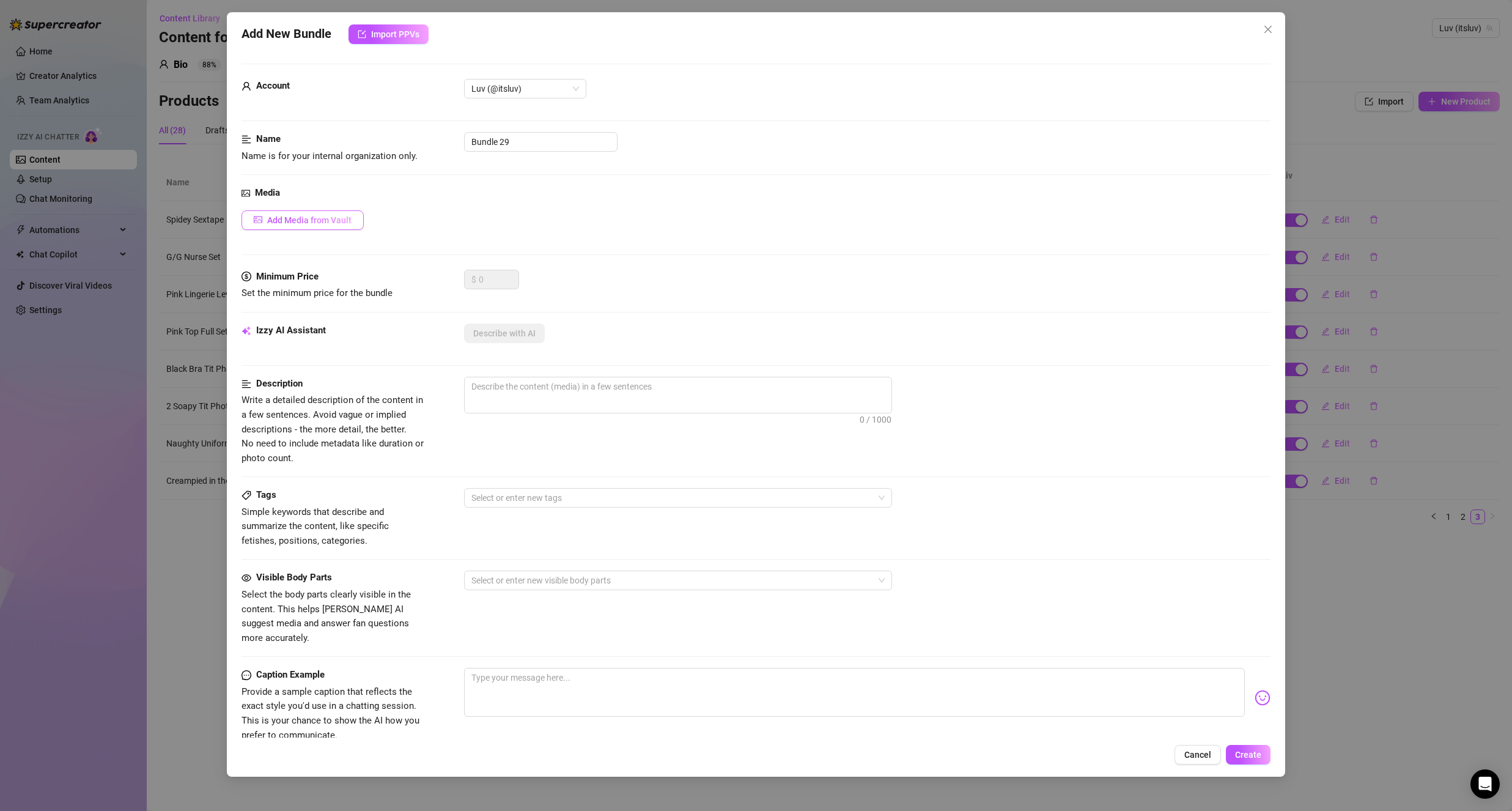
click at [318, 228] on button "Add Media from Vault" at bounding box center [303, 220] width 122 height 19
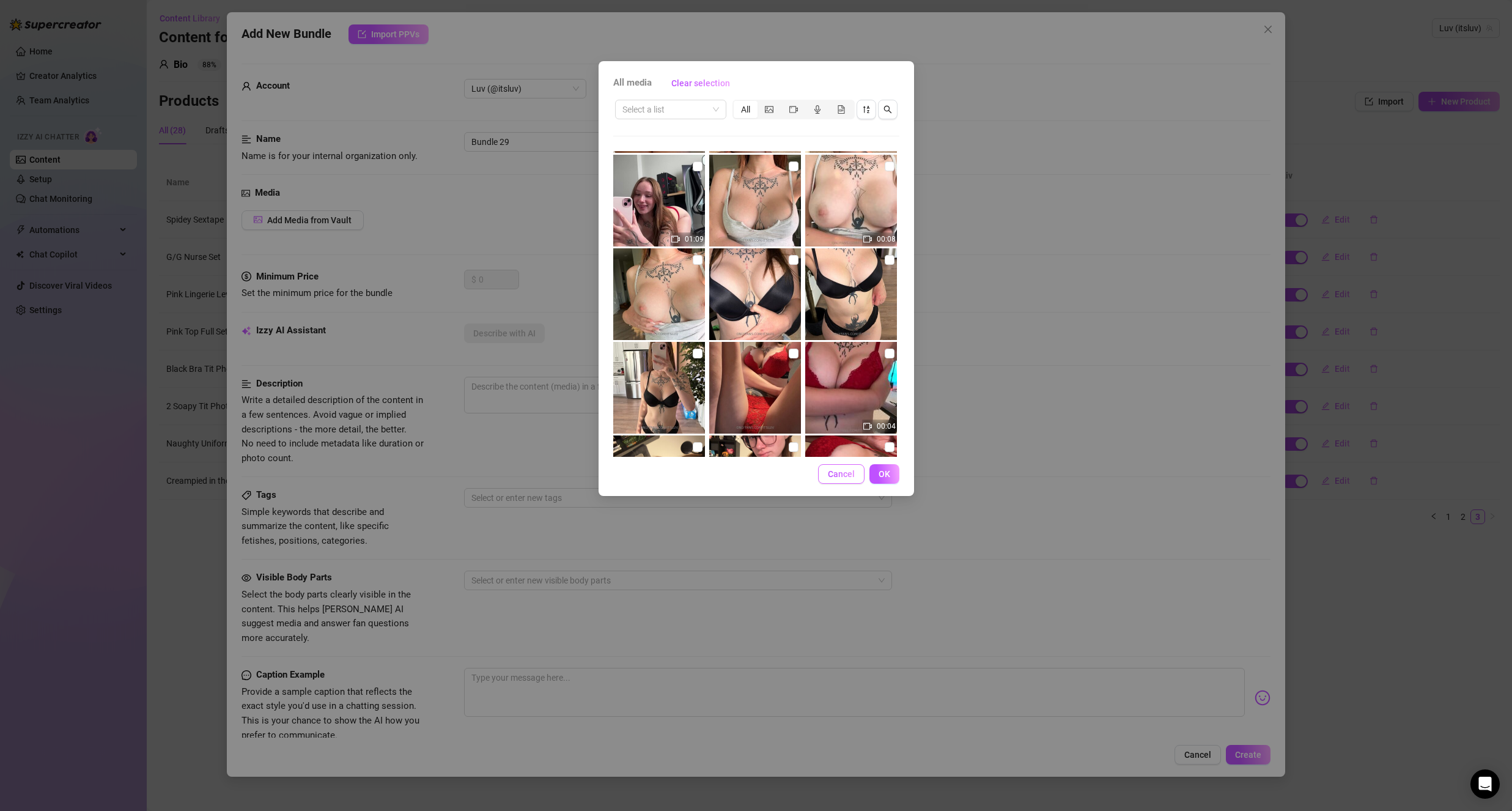
click at [836, 472] on span "Cancel" at bounding box center [841, 473] width 27 height 10
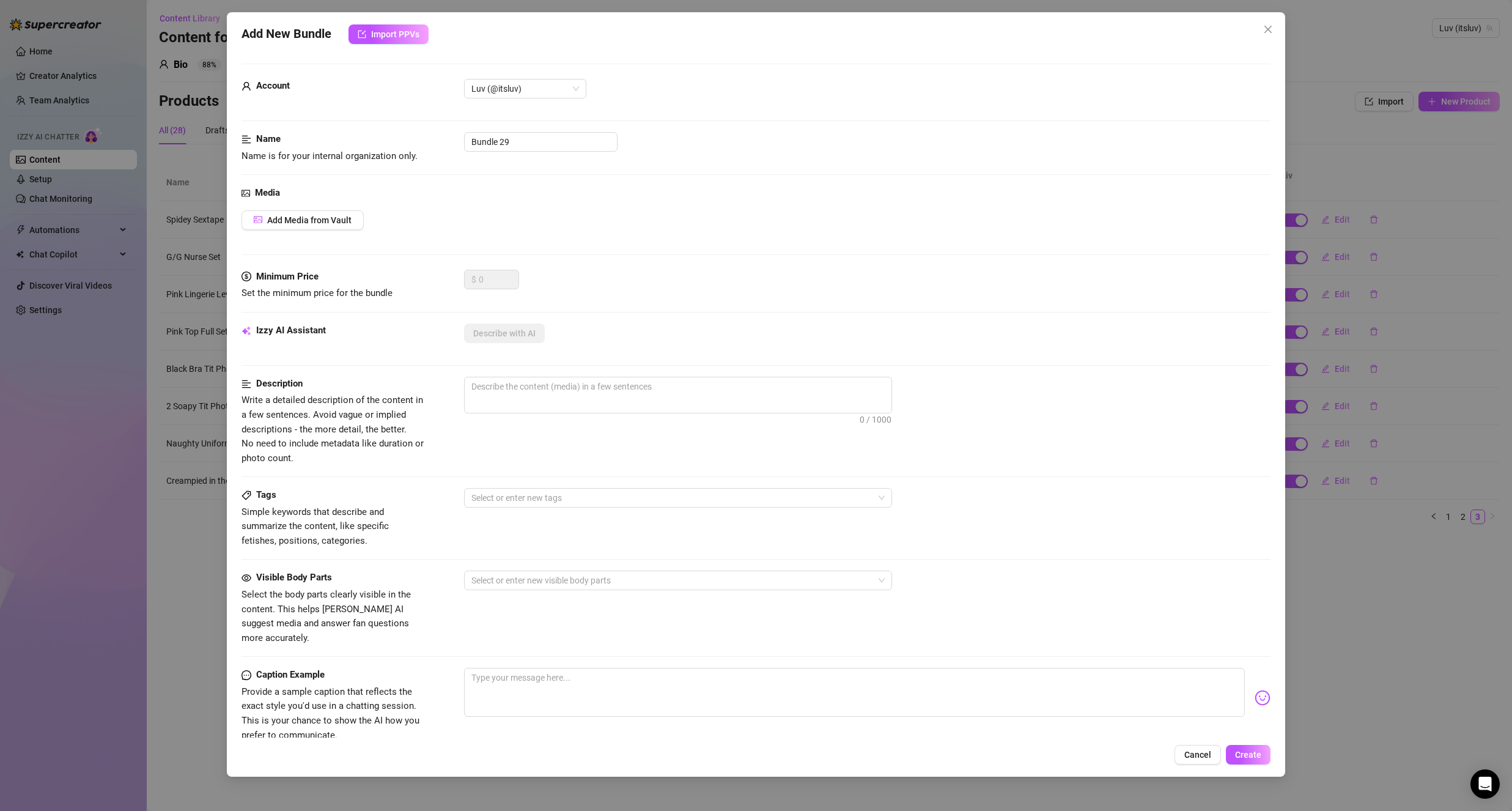
drag, startPoint x: 1189, startPoint y: 757, endPoint x: 1170, endPoint y: 766, distance: 21.0
click at [1189, 759] on span "Cancel" at bounding box center [1197, 755] width 27 height 10
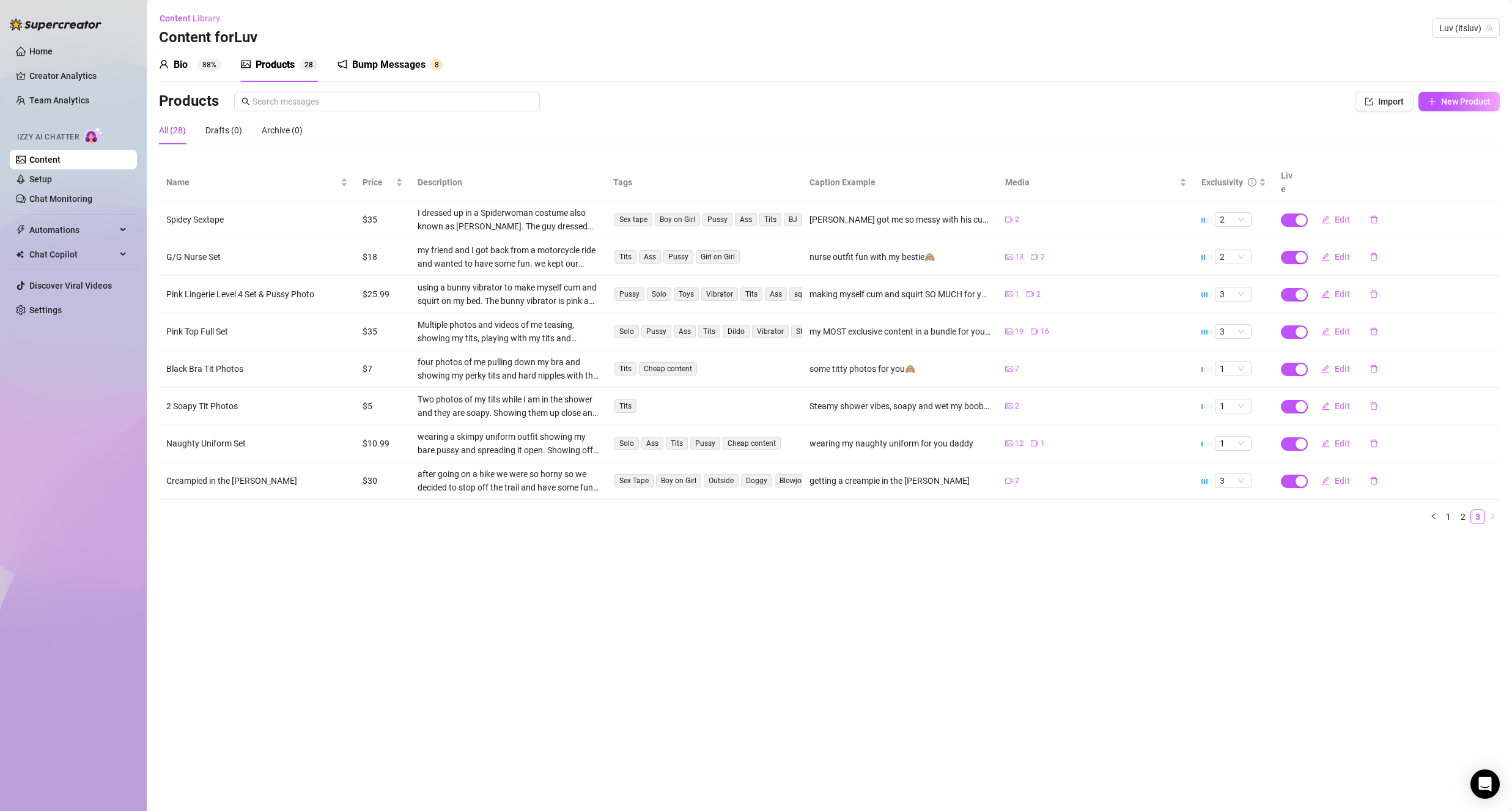
drag, startPoint x: 1465, startPoint y: 503, endPoint x: 1510, endPoint y: 521, distance: 48.5
click at [1465, 510] on link "2" at bounding box center [1463, 516] width 14 height 14
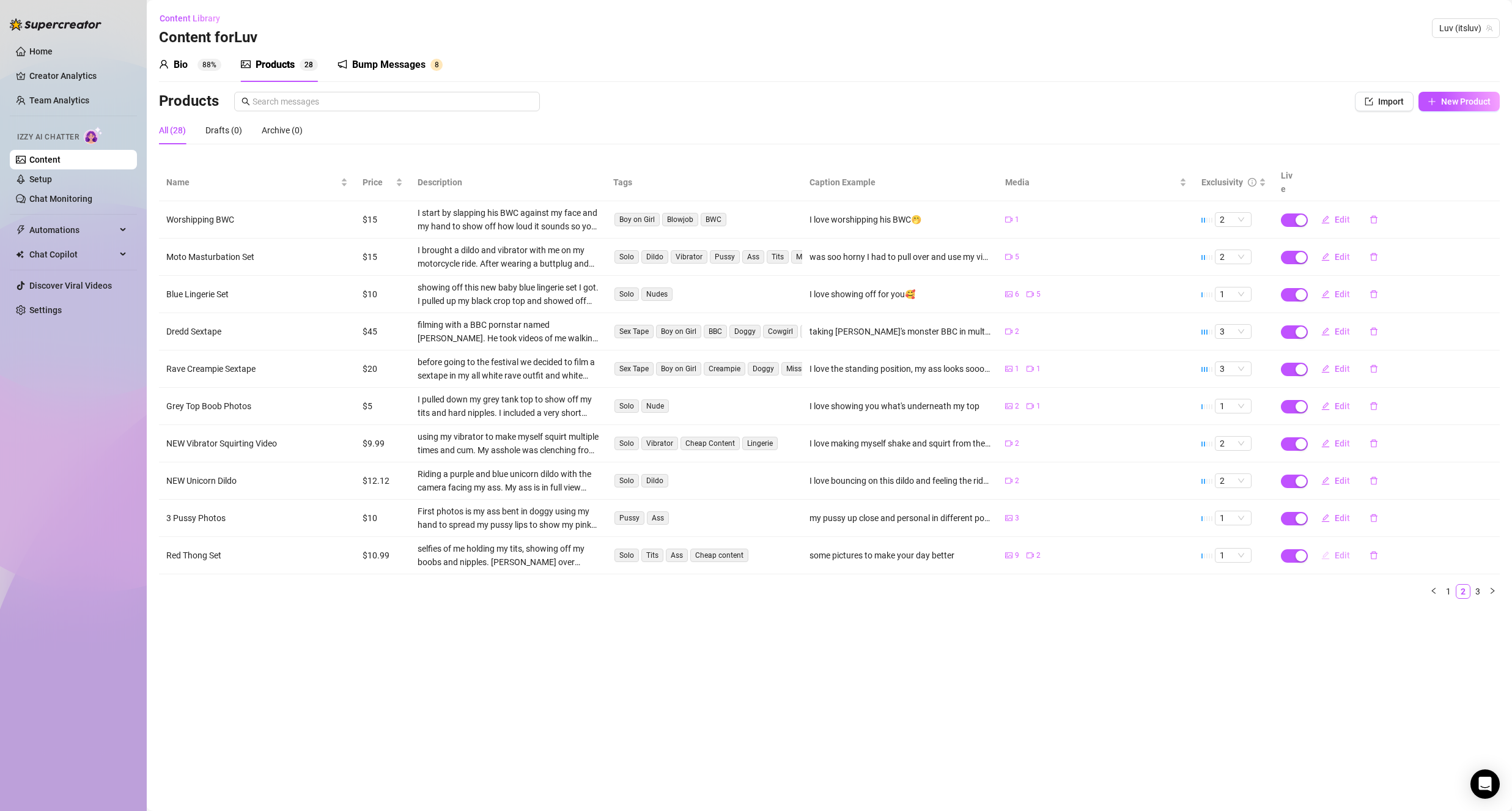
click at [1330, 545] on button "Edit" at bounding box center [1335, 555] width 48 height 19
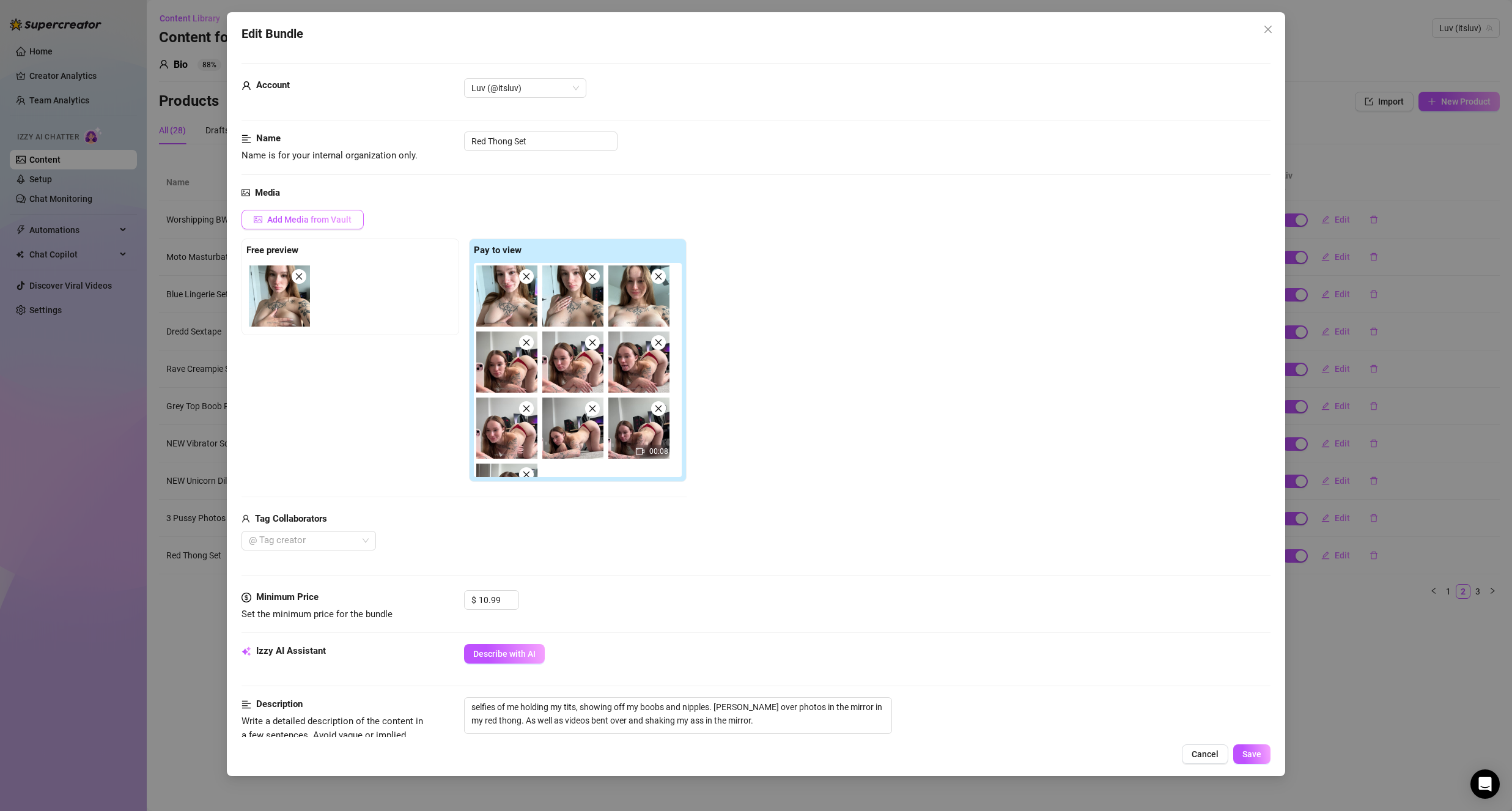
click at [327, 220] on span "Add Media from Vault" at bounding box center [310, 219] width 84 height 10
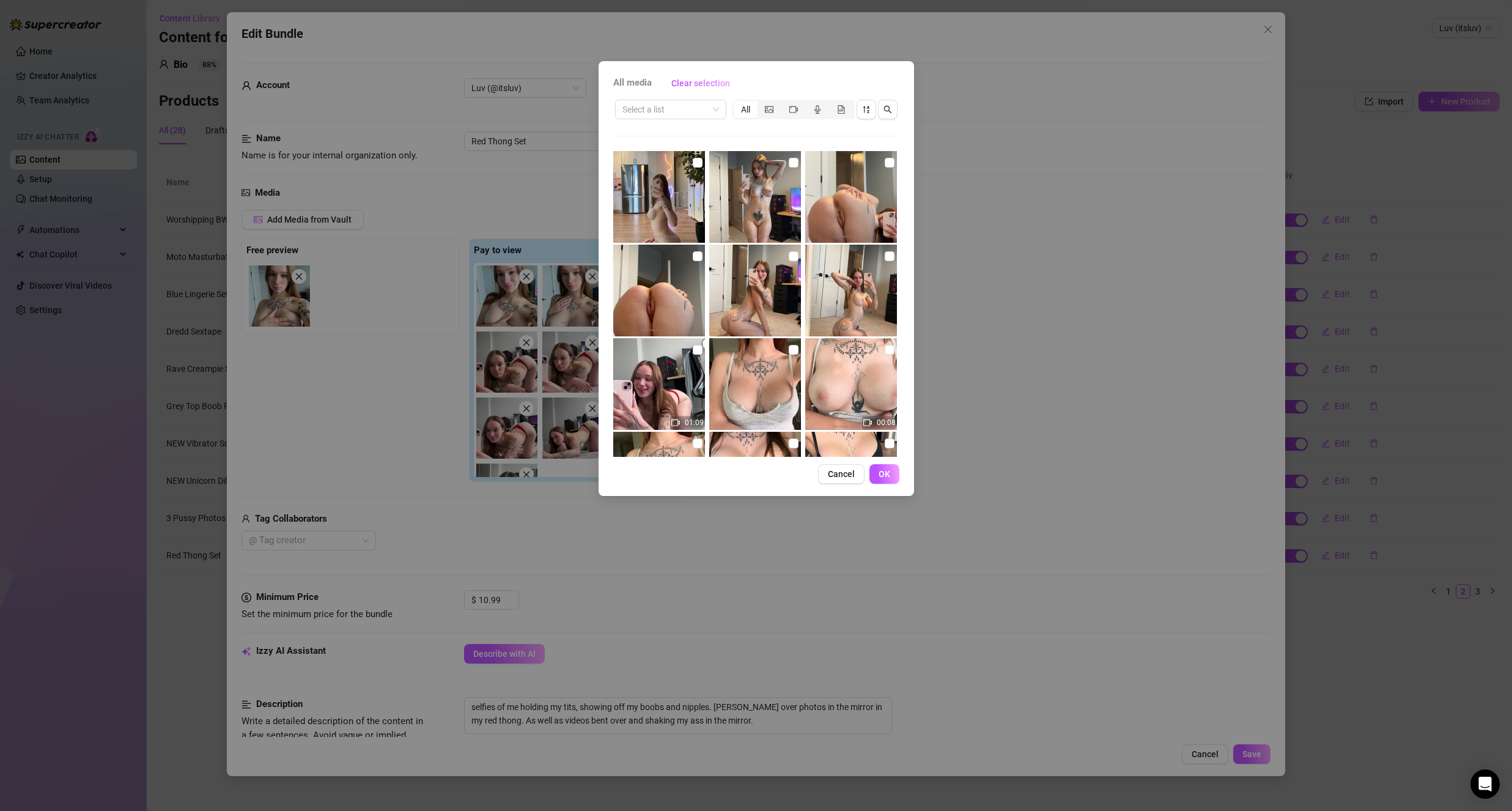
click at [832, 477] on span "Cancel" at bounding box center [841, 473] width 27 height 10
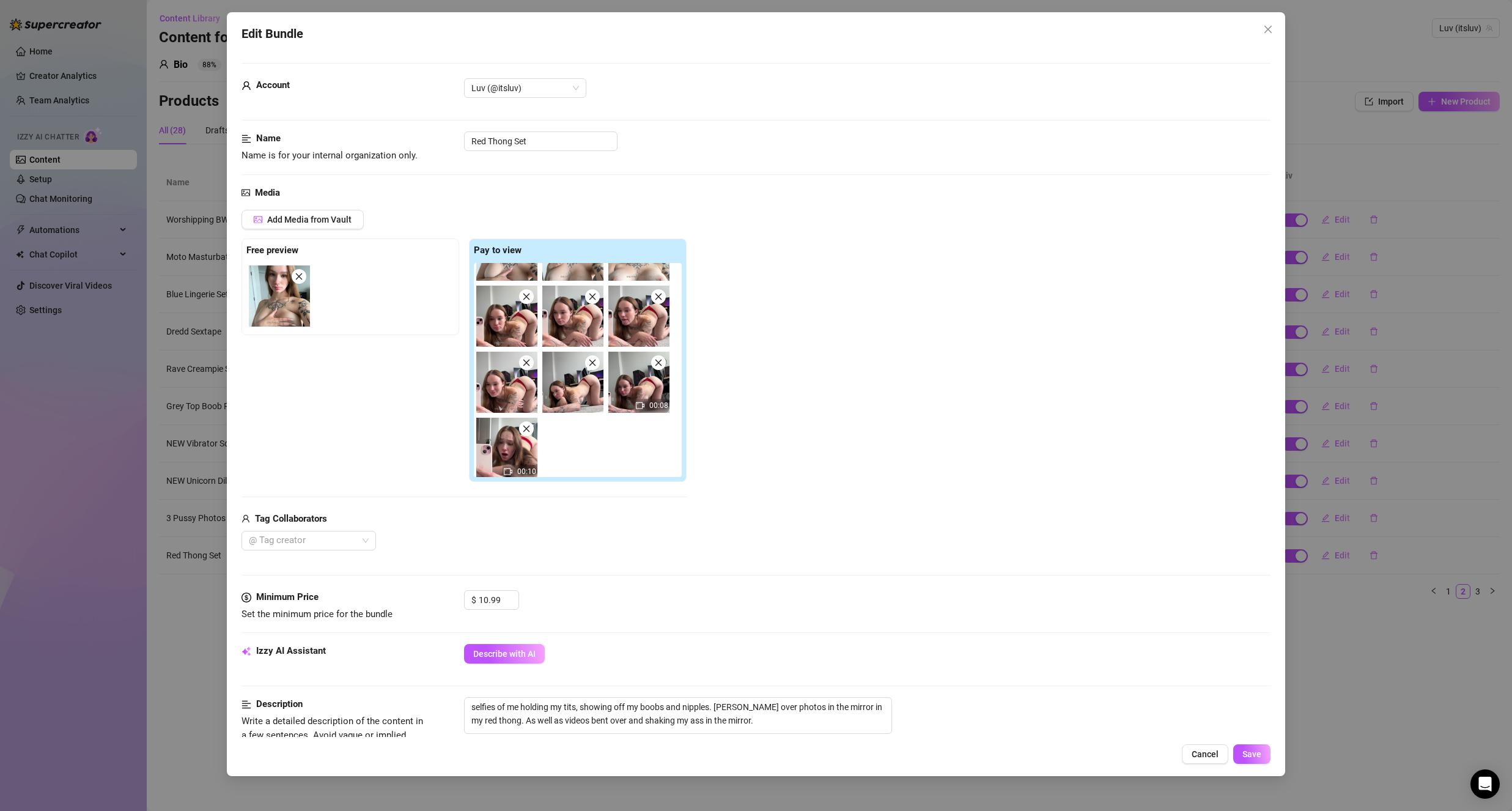
scroll to position [50, 0]
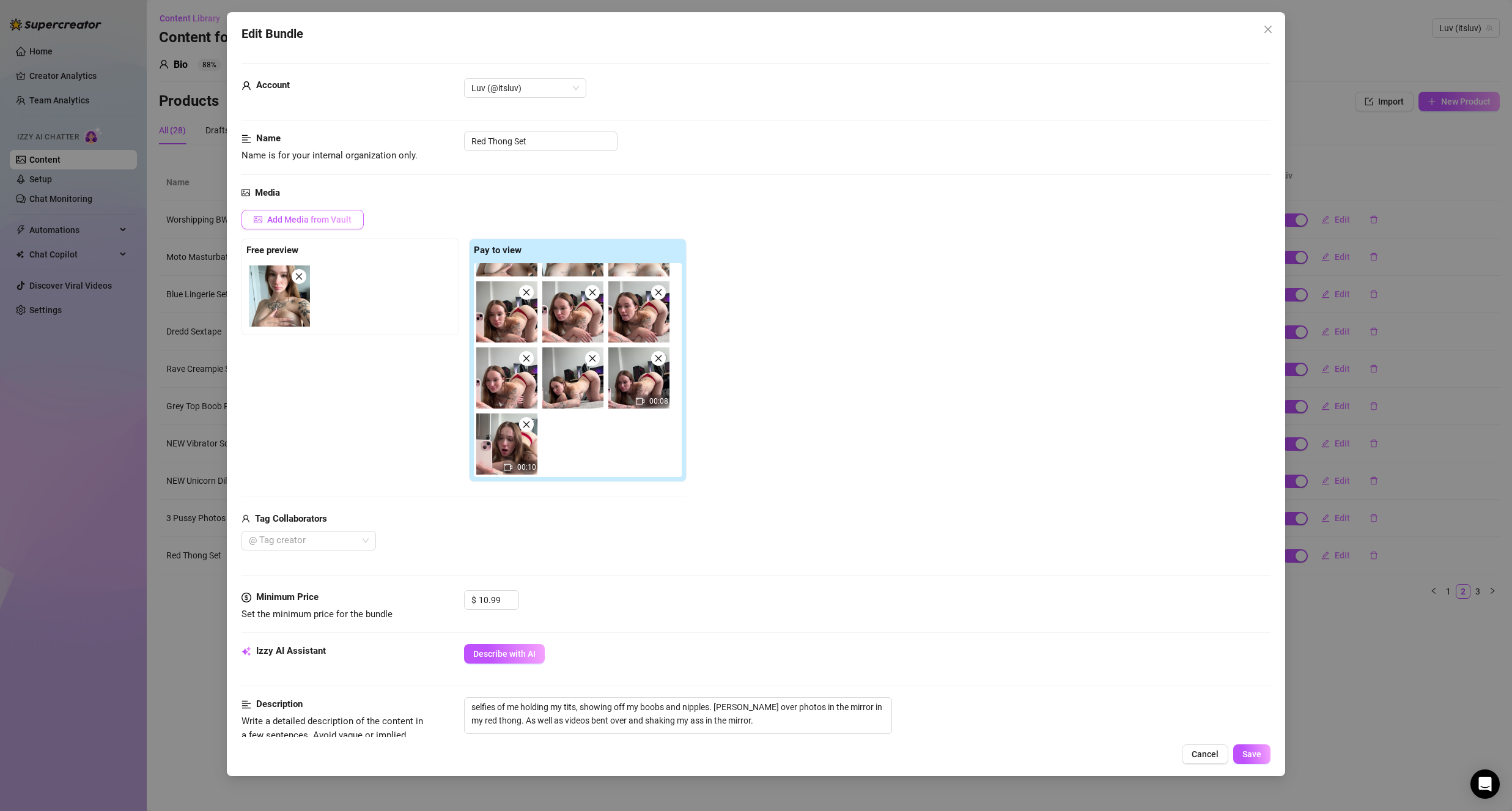
click at [328, 220] on span "Add Media from Vault" at bounding box center [310, 219] width 84 height 10
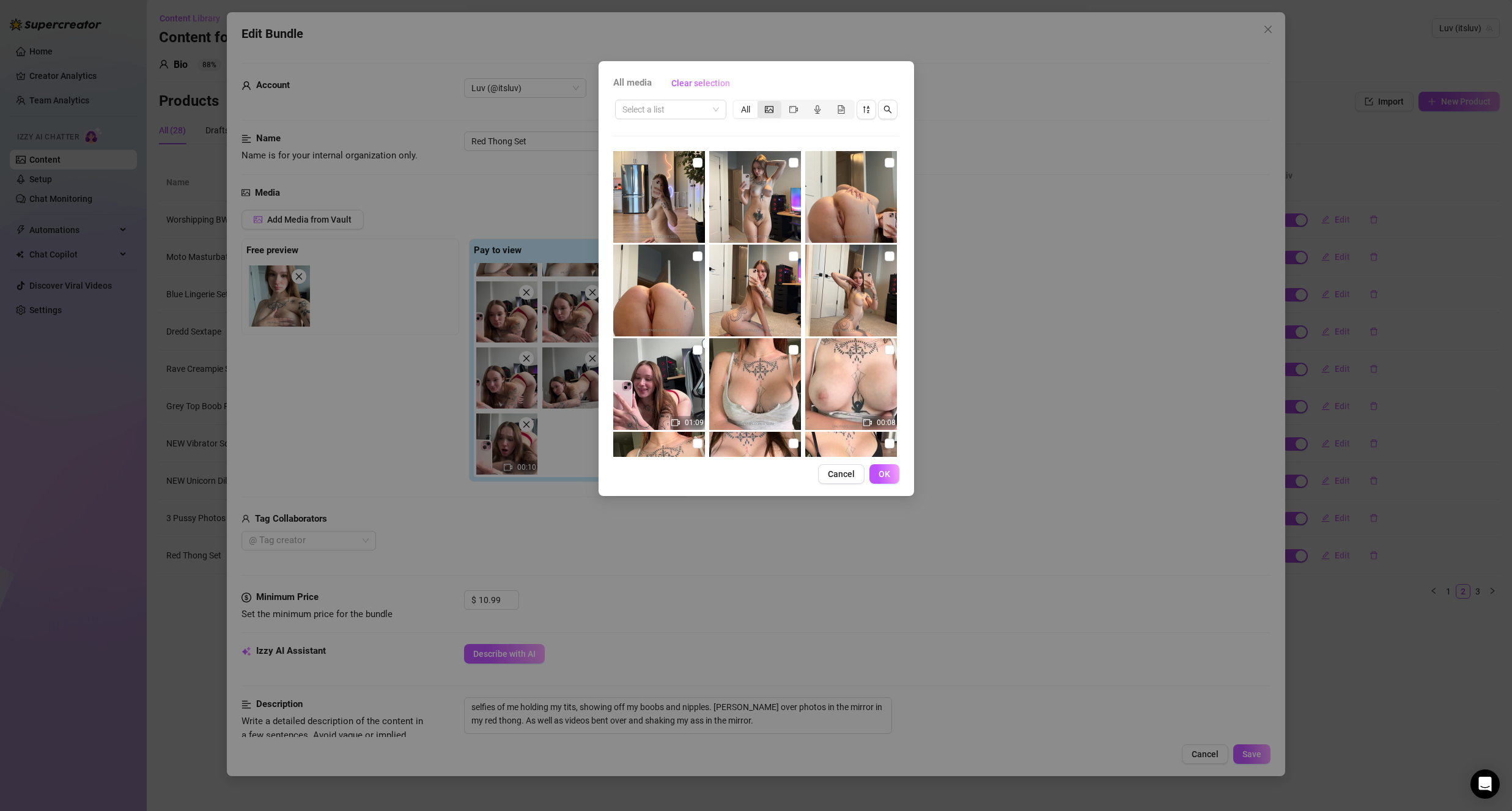
click at [773, 114] on div "segmented control" at bounding box center [769, 109] width 24 height 17
click at [761, 103] on input "segmented control" at bounding box center [761, 103] width 0 height 0
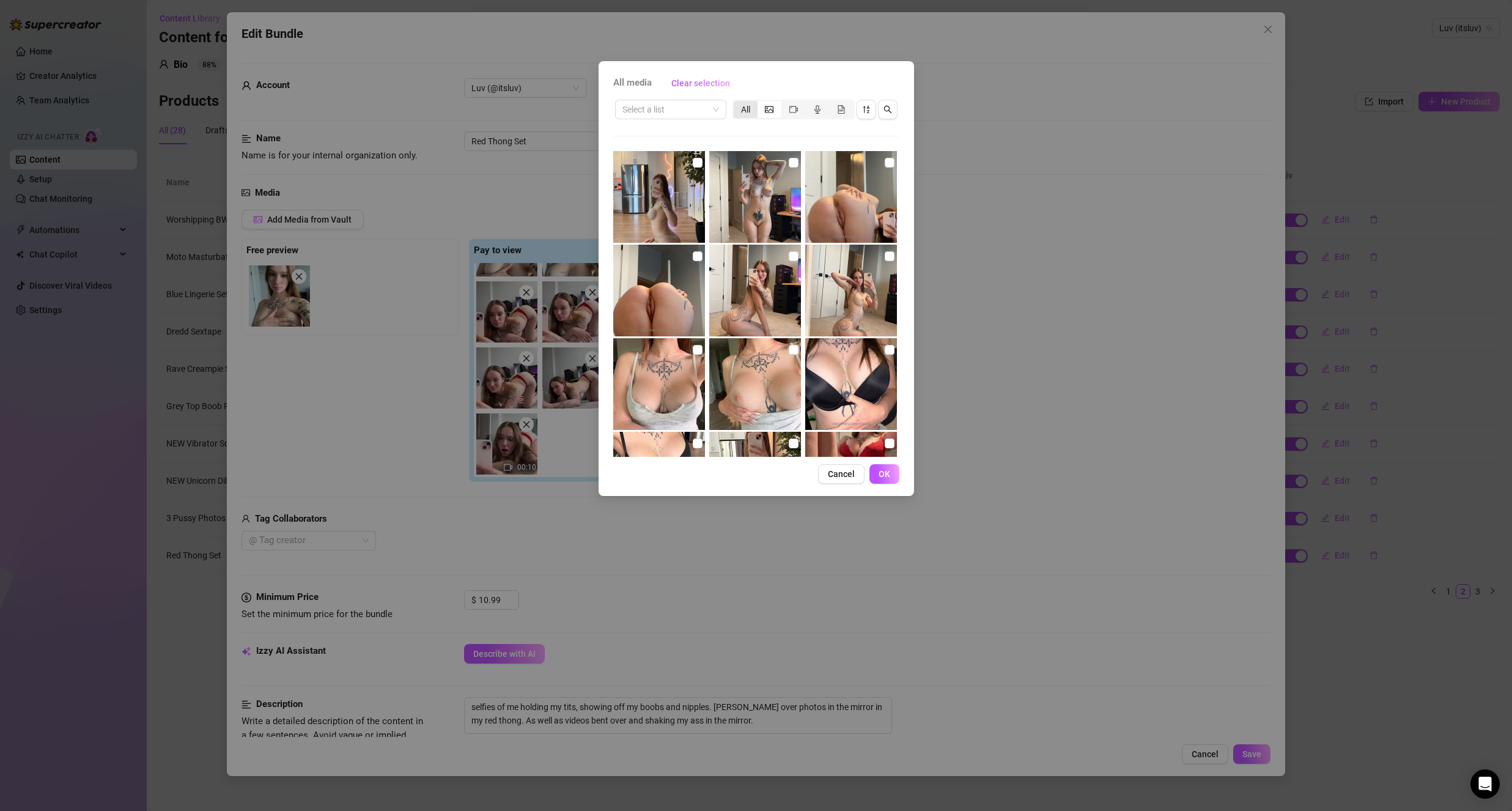
click at [740, 111] on div "All" at bounding box center [745, 109] width 24 height 17
click at [737, 103] on input "All" at bounding box center [737, 103] width 0 height 0
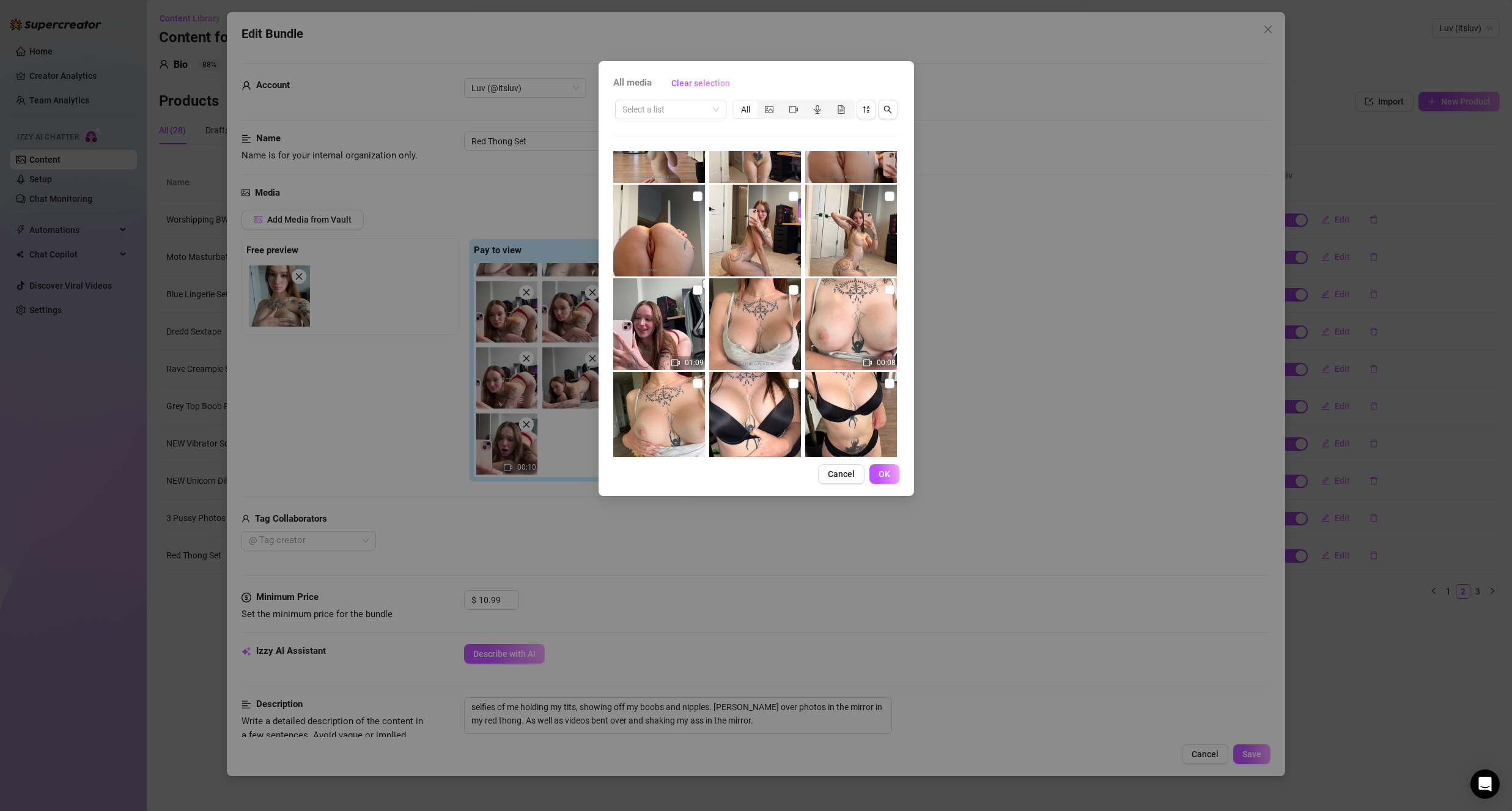
scroll to position [61, 0]
click at [695, 296] on img at bounding box center [659, 323] width 92 height 92
click at [695, 293] on label at bounding box center [697, 288] width 10 height 14
click at [695, 293] on input "checkbox" at bounding box center [697, 288] width 10 height 10
click at [890, 477] on button "OK" at bounding box center [884, 474] width 30 height 19
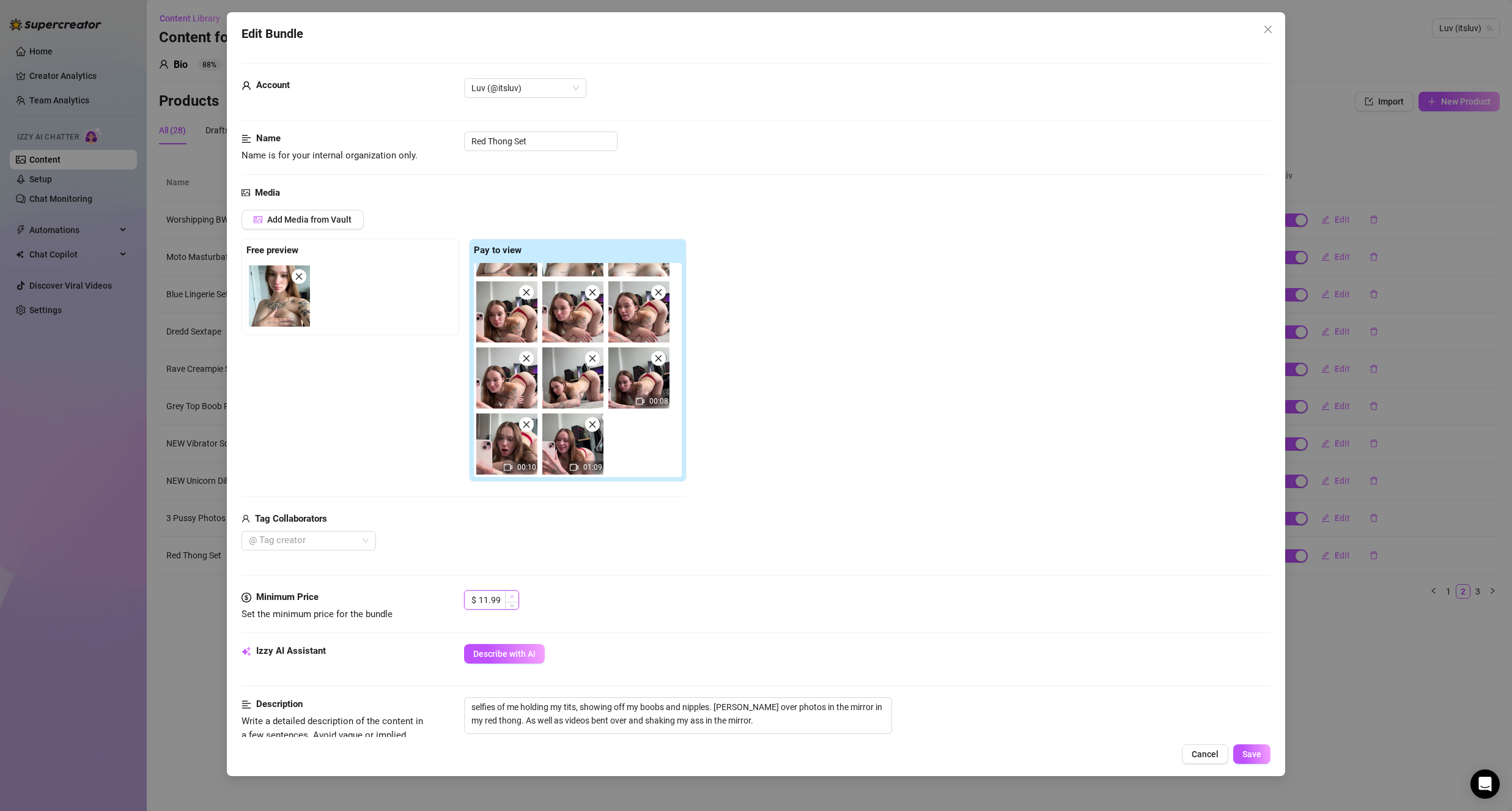
click at [510, 596] on icon "up" at bounding box center [512, 596] width 5 height 5
click at [507, 594] on span "Increase Value" at bounding box center [512, 596] width 14 height 11
click at [667, 573] on div "Media Add Media from Vault Free preview Pay to view 00:08 00:10 01:09 Tag Colla…" at bounding box center [756, 388] width 1029 height 405
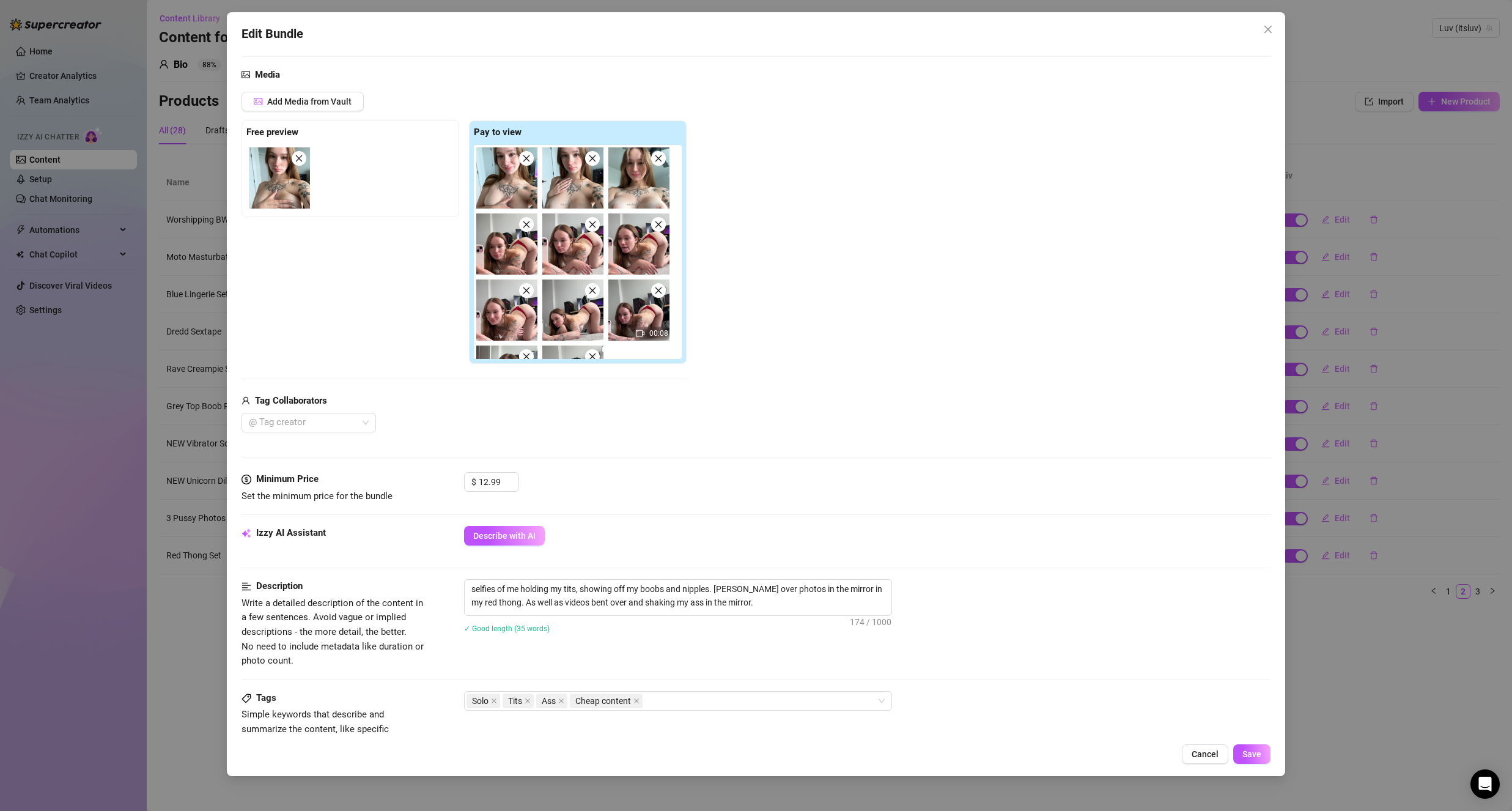
scroll to position [122, 0]
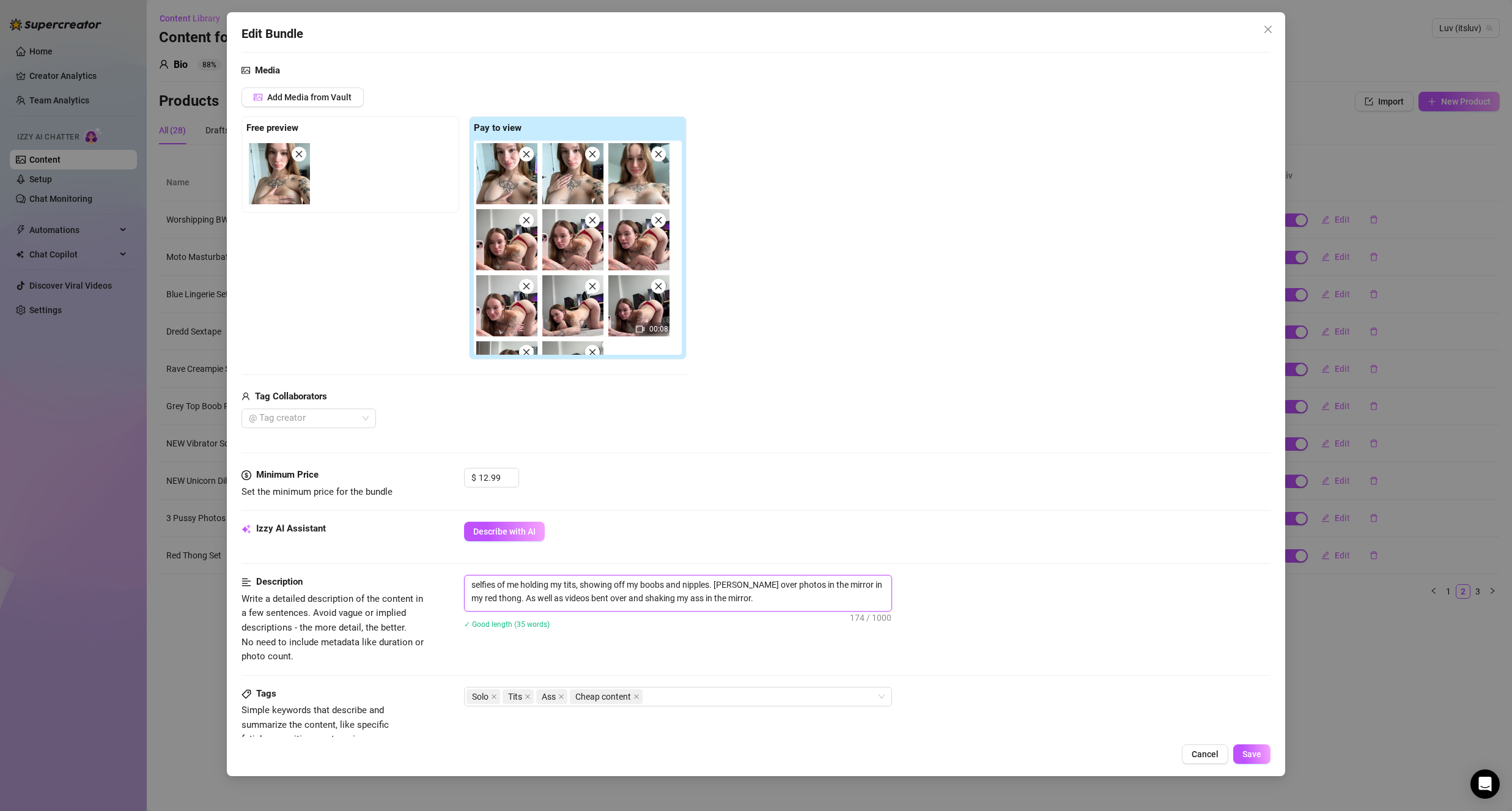
click at [761, 602] on textarea "selfies of me holding my tits, showing off my boobs and nipples. [PERSON_NAME] …" at bounding box center [678, 591] width 427 height 32
click at [1260, 751] on span "Save" at bounding box center [1252, 754] width 19 height 10
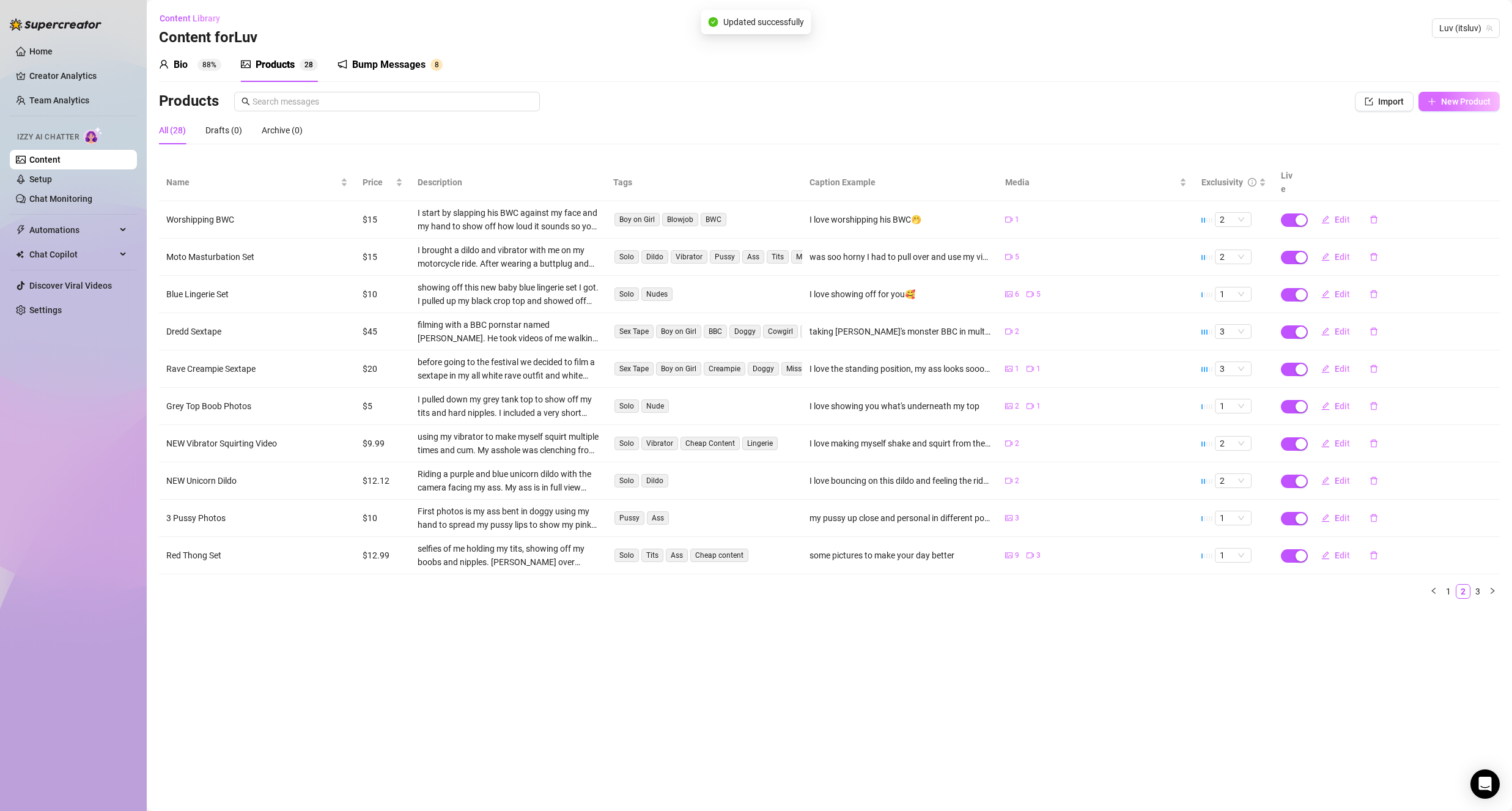
click at [1445, 100] on span "New Product" at bounding box center [1466, 101] width 49 height 10
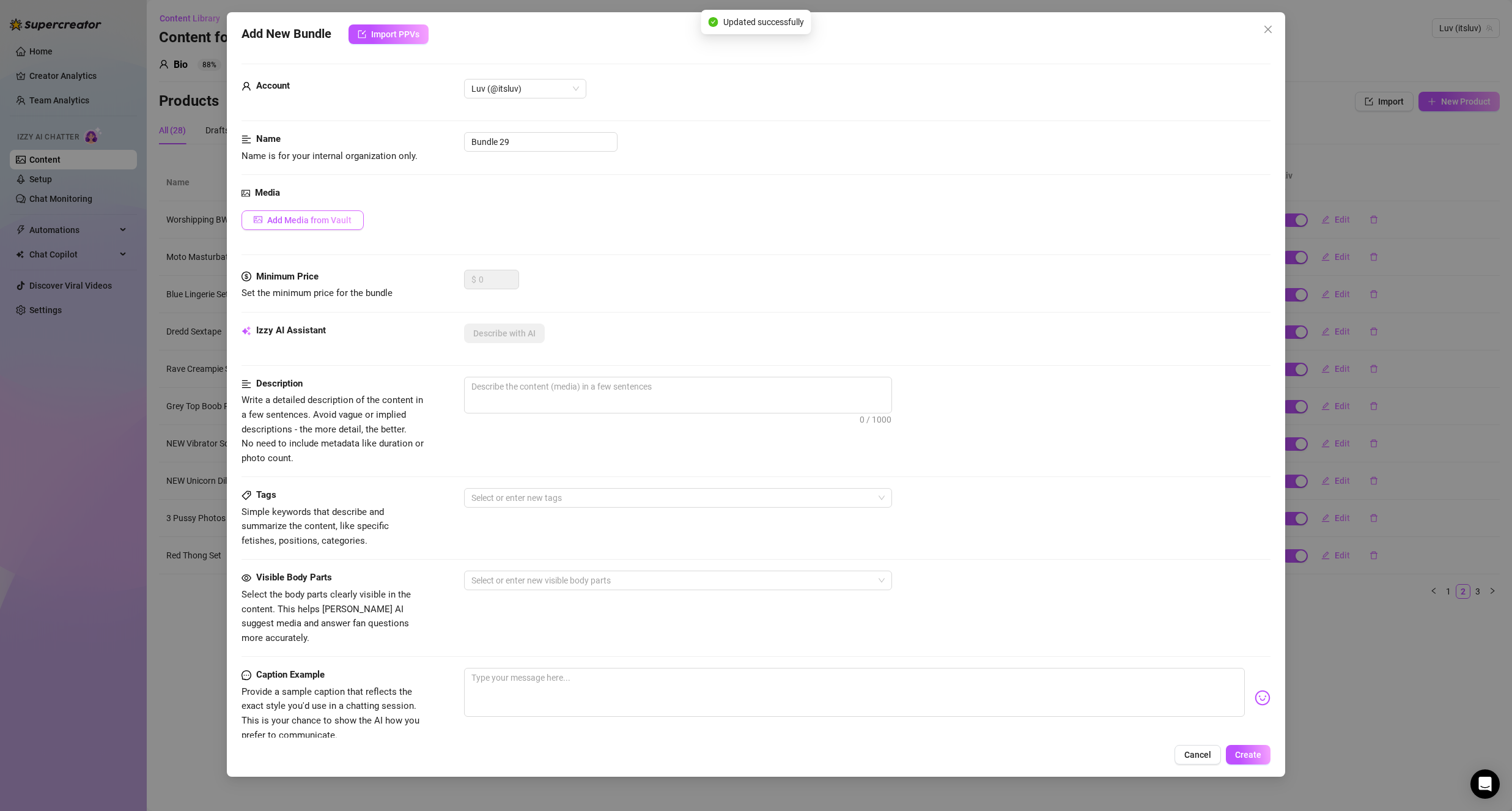
click at [297, 225] on span "Add Media from Vault" at bounding box center [310, 219] width 84 height 10
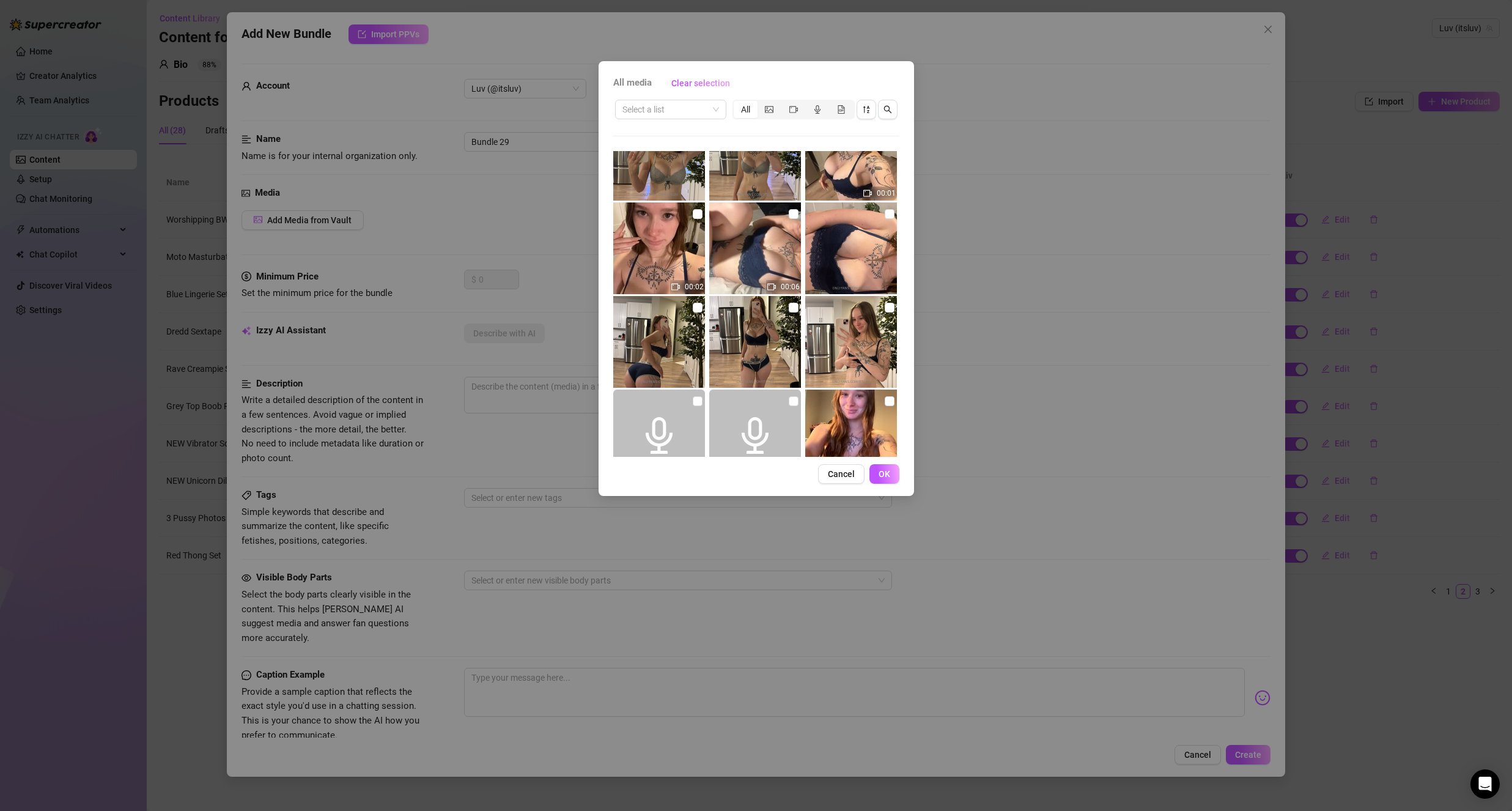
scroll to position [979, 0]
drag, startPoint x: 880, startPoint y: 310, endPoint x: 869, endPoint y: 310, distance: 11.0
click at [885, 310] on input "checkbox" at bounding box center [889, 306] width 10 height 10
click at [790, 308] on input "checkbox" at bounding box center [793, 306] width 10 height 10
click at [697, 310] on input "checkbox" at bounding box center [697, 306] width 10 height 10
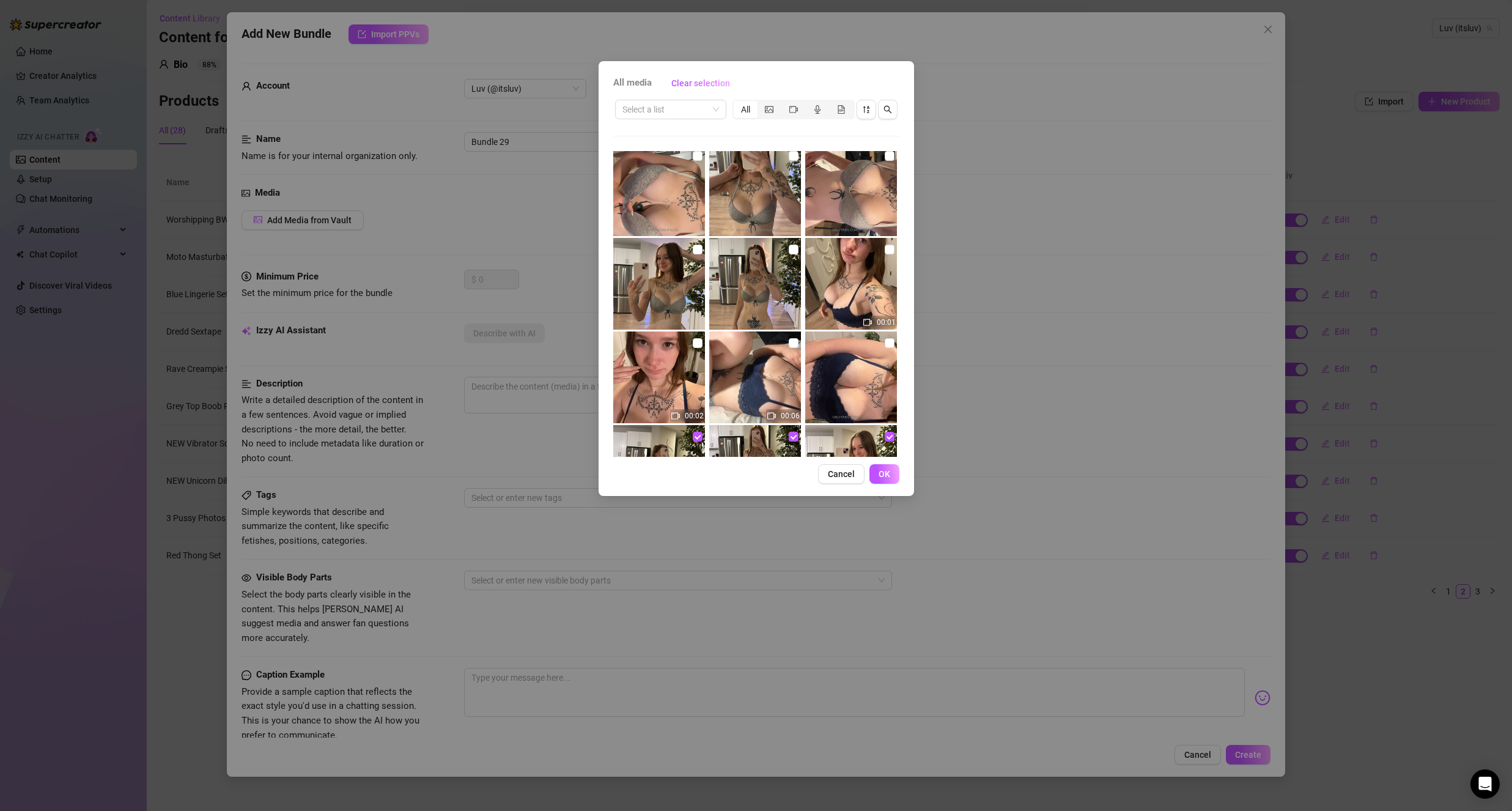
scroll to position [795, 0]
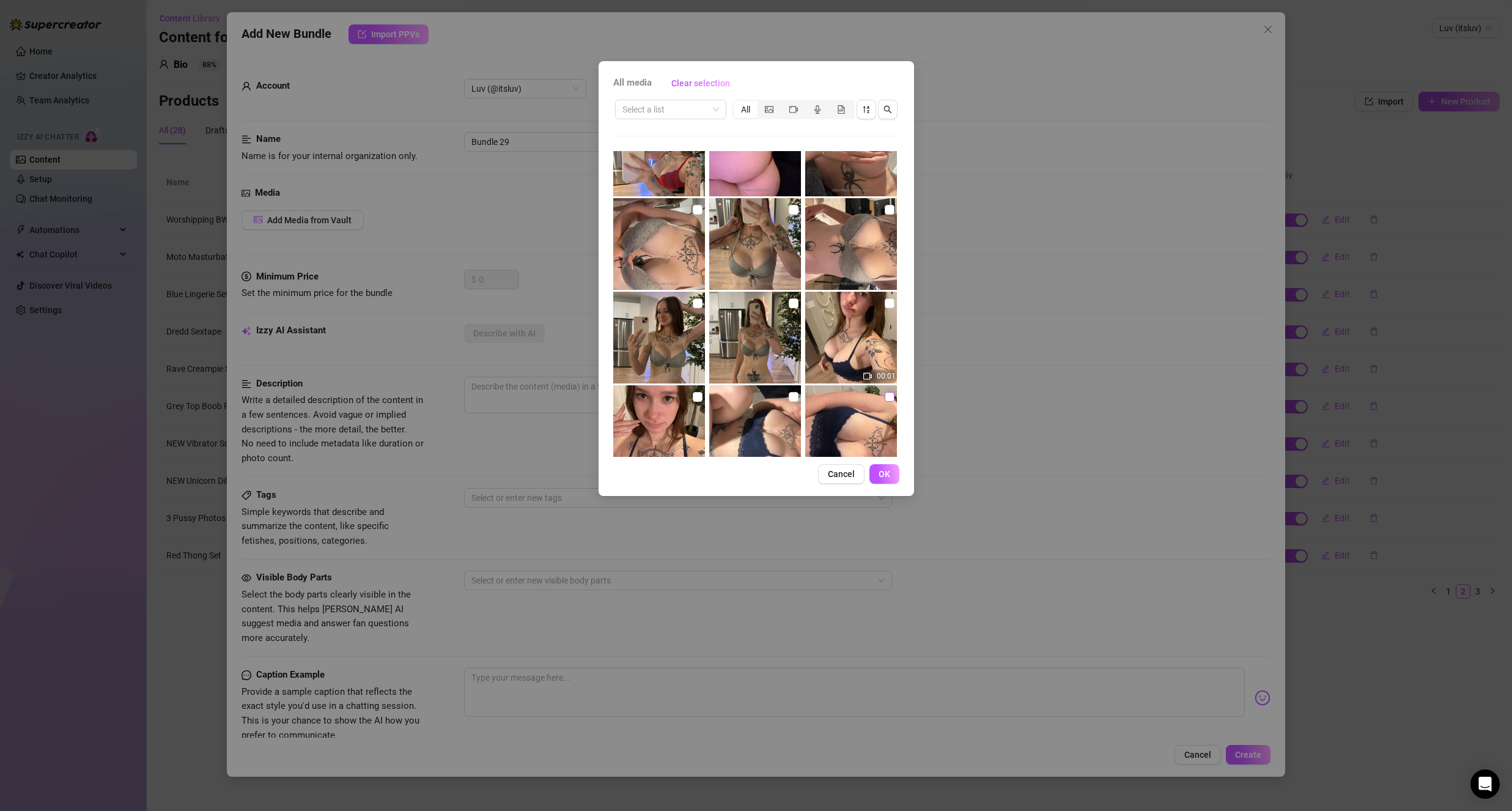
click at [885, 393] on input "checkbox" at bounding box center [889, 397] width 10 height 10
click at [789, 395] on input "checkbox" at bounding box center [793, 397] width 10 height 10
click at [694, 397] on input "checkbox" at bounding box center [697, 397] width 10 height 10
drag, startPoint x: 881, startPoint y: 305, endPoint x: 853, endPoint y: 325, distance: 34.4
click at [885, 305] on input "checkbox" at bounding box center [889, 303] width 10 height 10
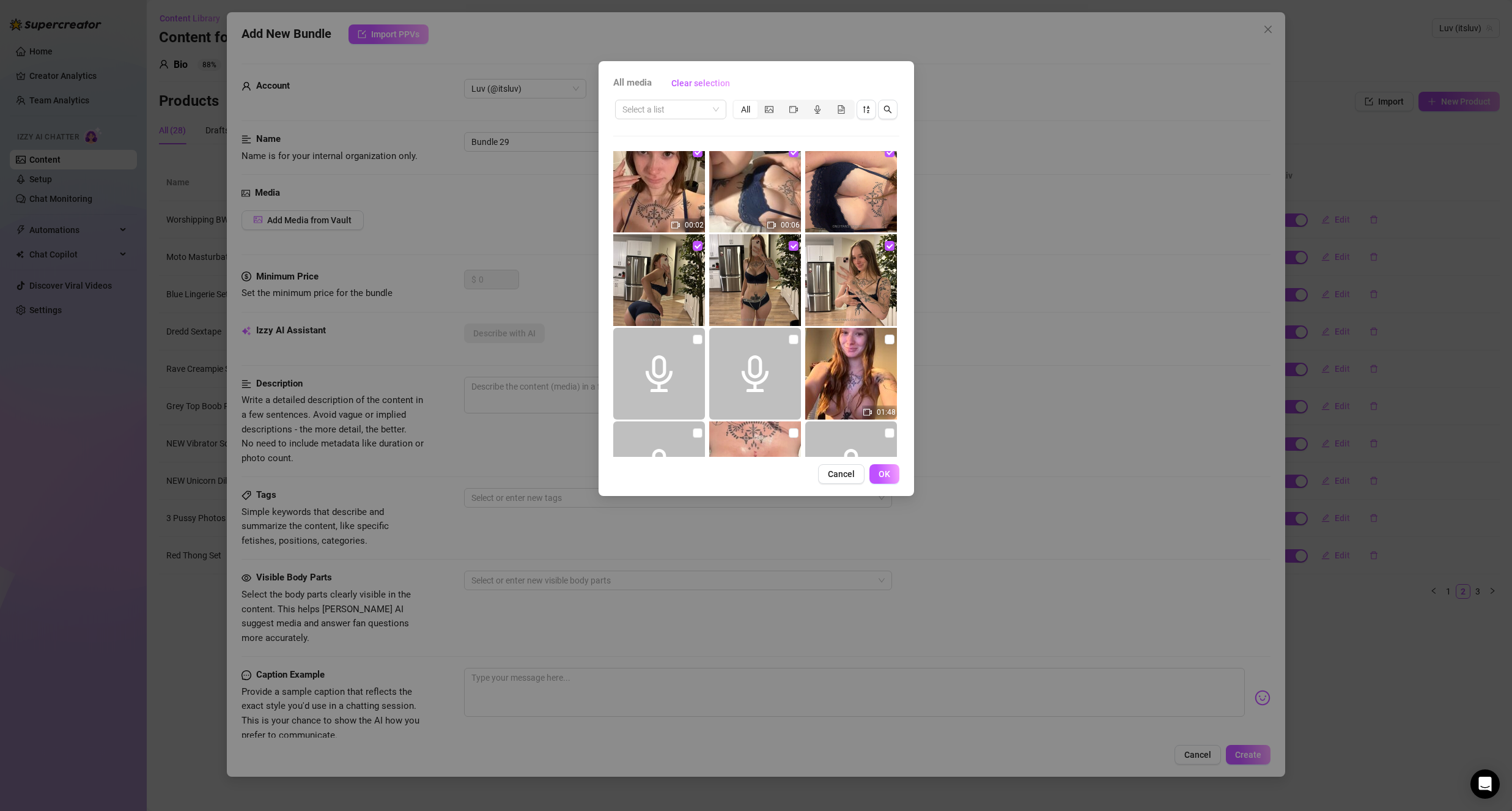
scroll to position [1223, 0]
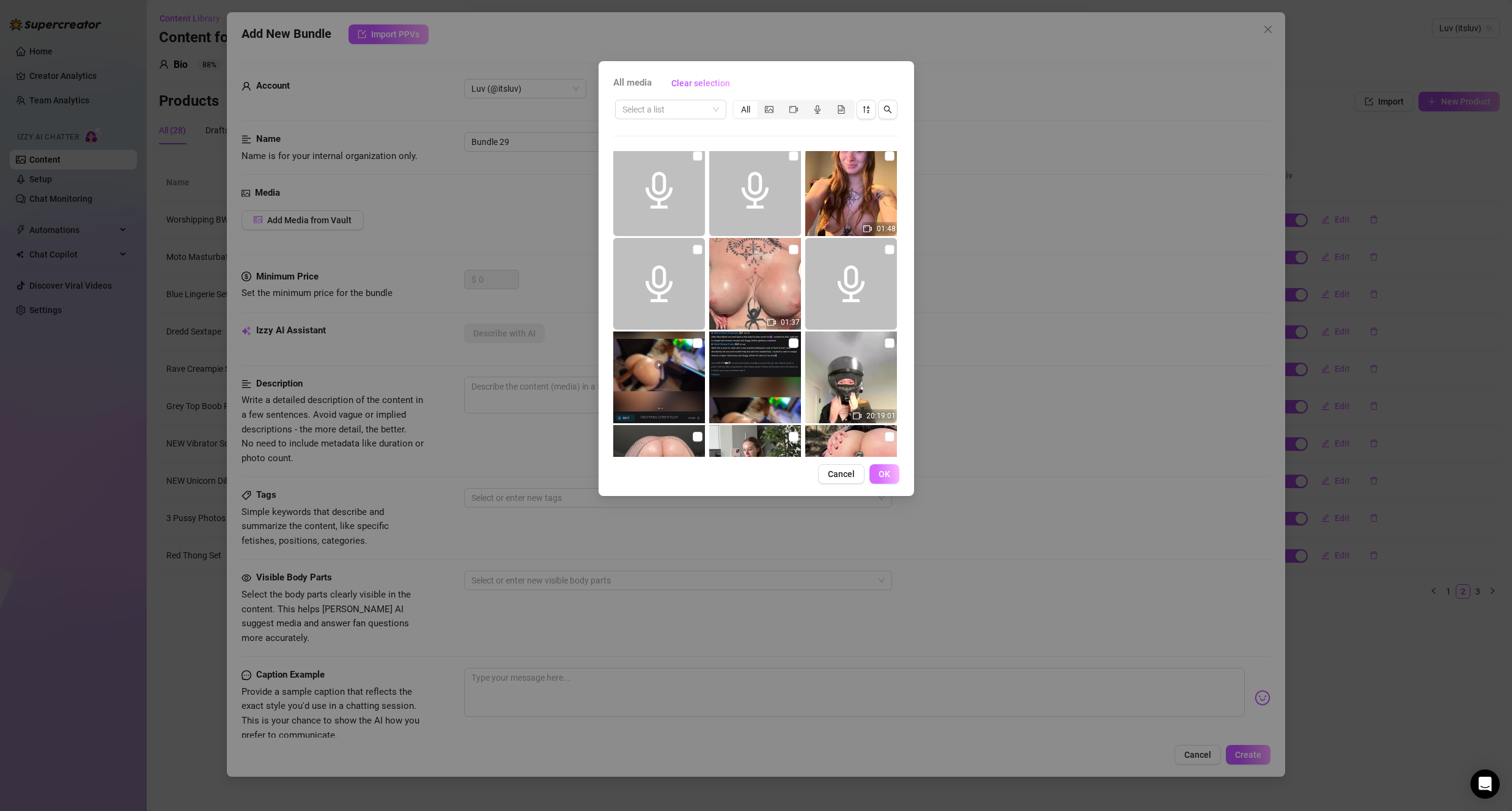
click at [878, 476] on button "OK" at bounding box center [884, 474] width 30 height 19
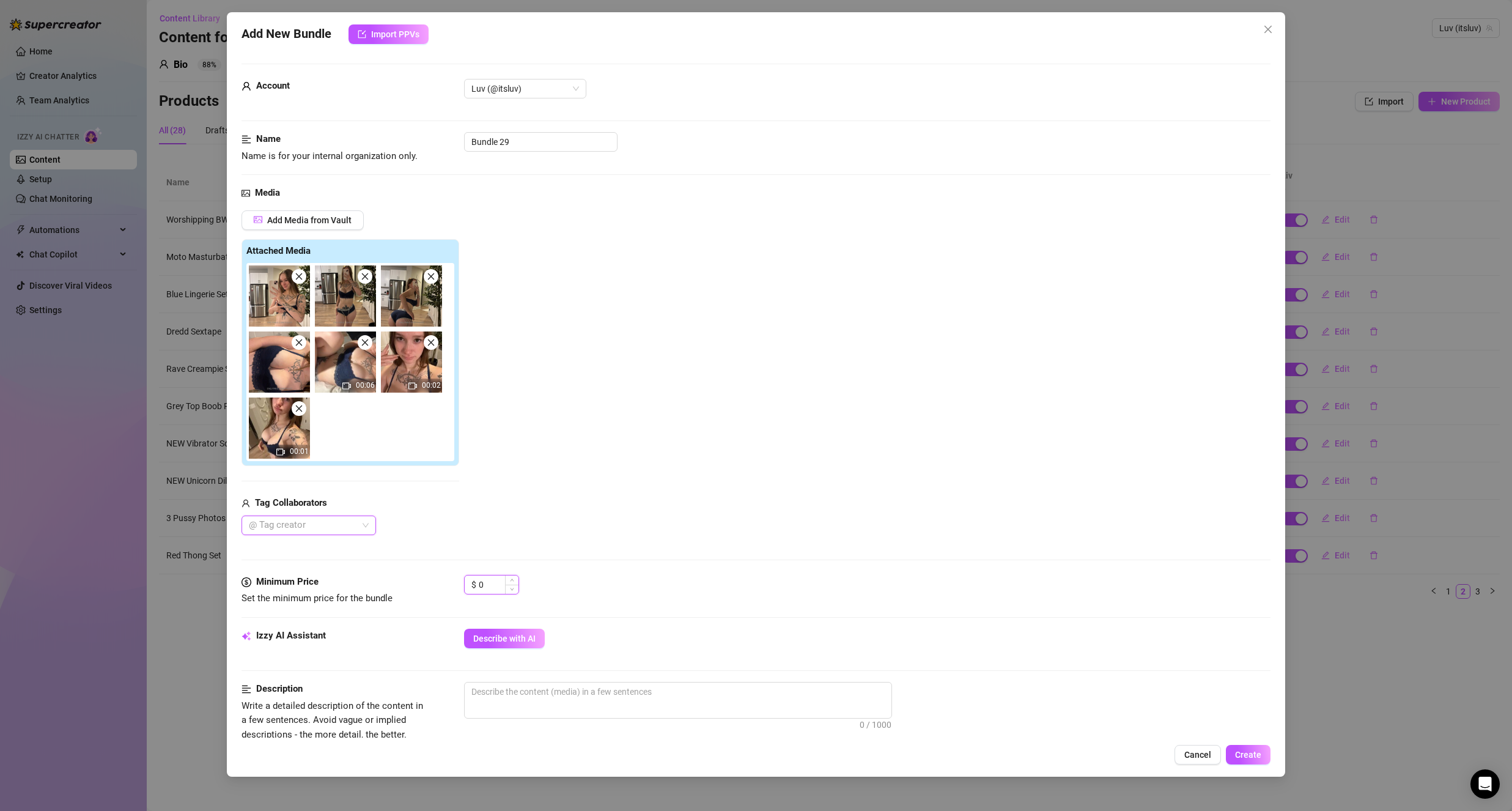
click at [488, 583] on input "0" at bounding box center [498, 584] width 40 height 18
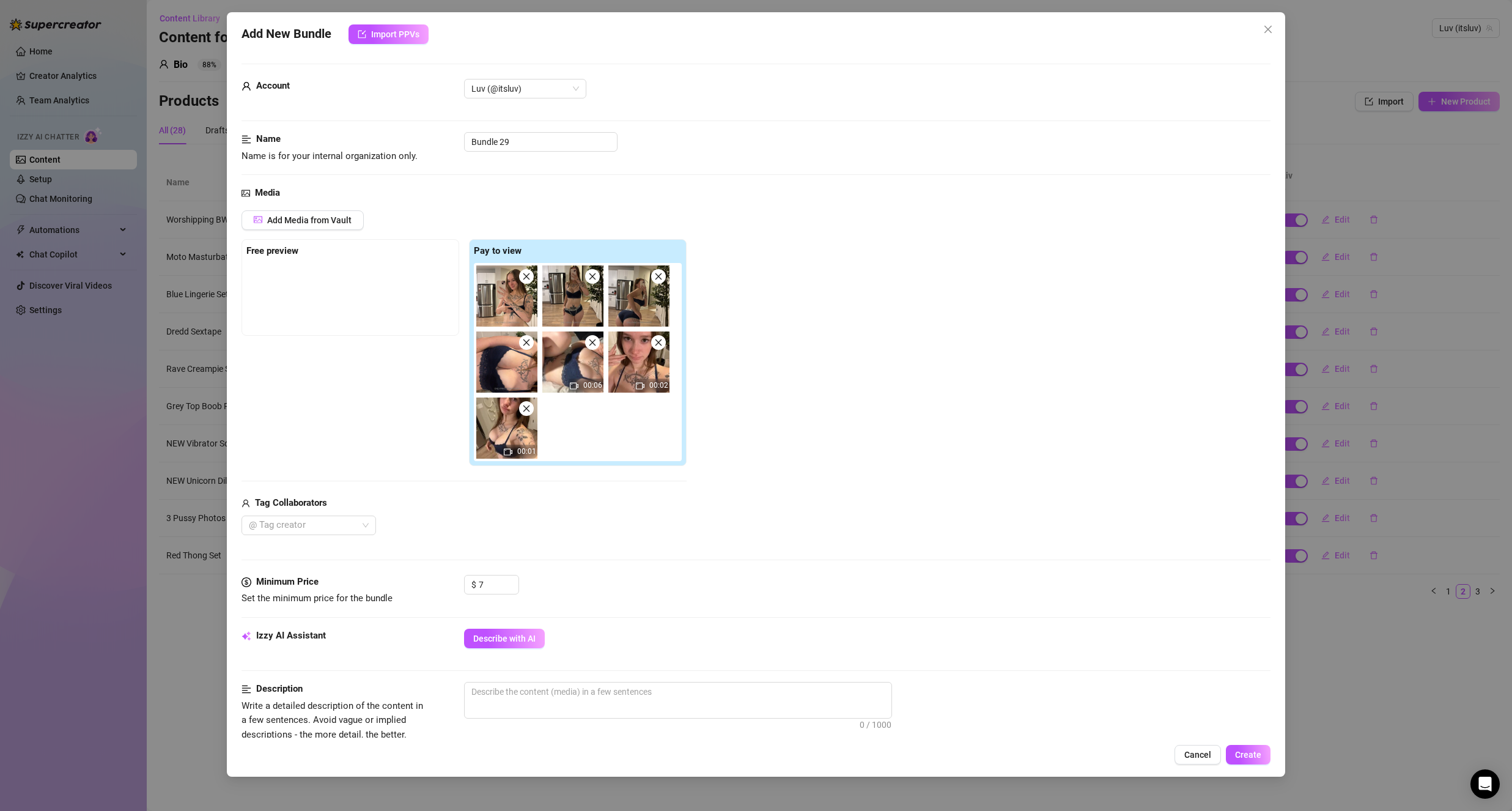
click at [578, 551] on div "Media Add Media from Vault Free preview Pay to view 00:06 00:02 00:01 Tag Colla…" at bounding box center [756, 380] width 1029 height 389
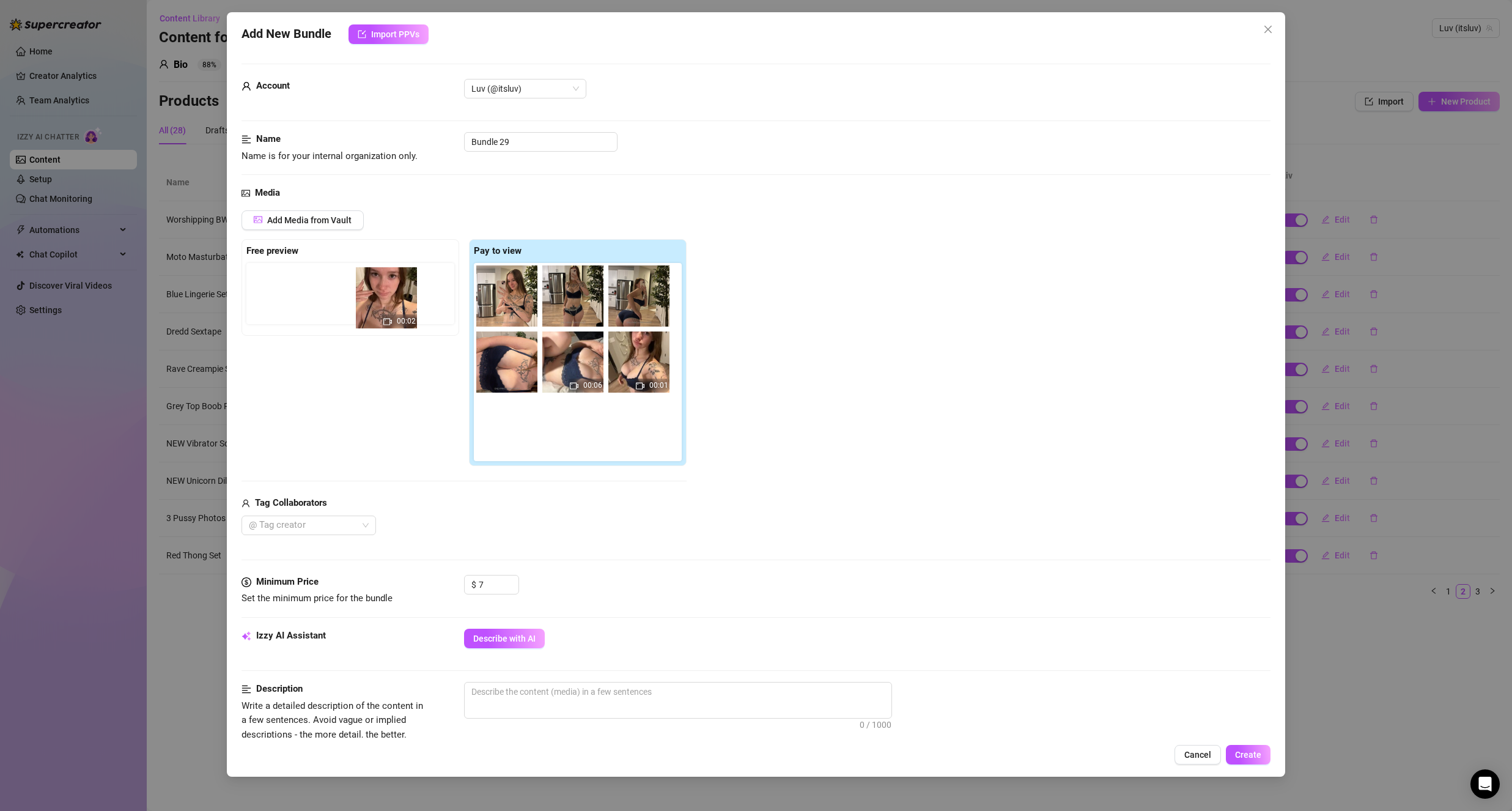
drag, startPoint x: 641, startPoint y: 375, endPoint x: 383, endPoint y: 318, distance: 264.2
click at [383, 316] on div "Free preview Pay to view 00:06 00:02 00:01" at bounding box center [464, 353] width 445 height 227
drag, startPoint x: 634, startPoint y: 388, endPoint x: 283, endPoint y: 321, distance: 357.3
click at [279, 322] on div "Free preview Pay to view 00:06 00:02 00:01" at bounding box center [464, 353] width 445 height 227
drag, startPoint x: 630, startPoint y: 376, endPoint x: 264, endPoint y: 306, distance: 372.6
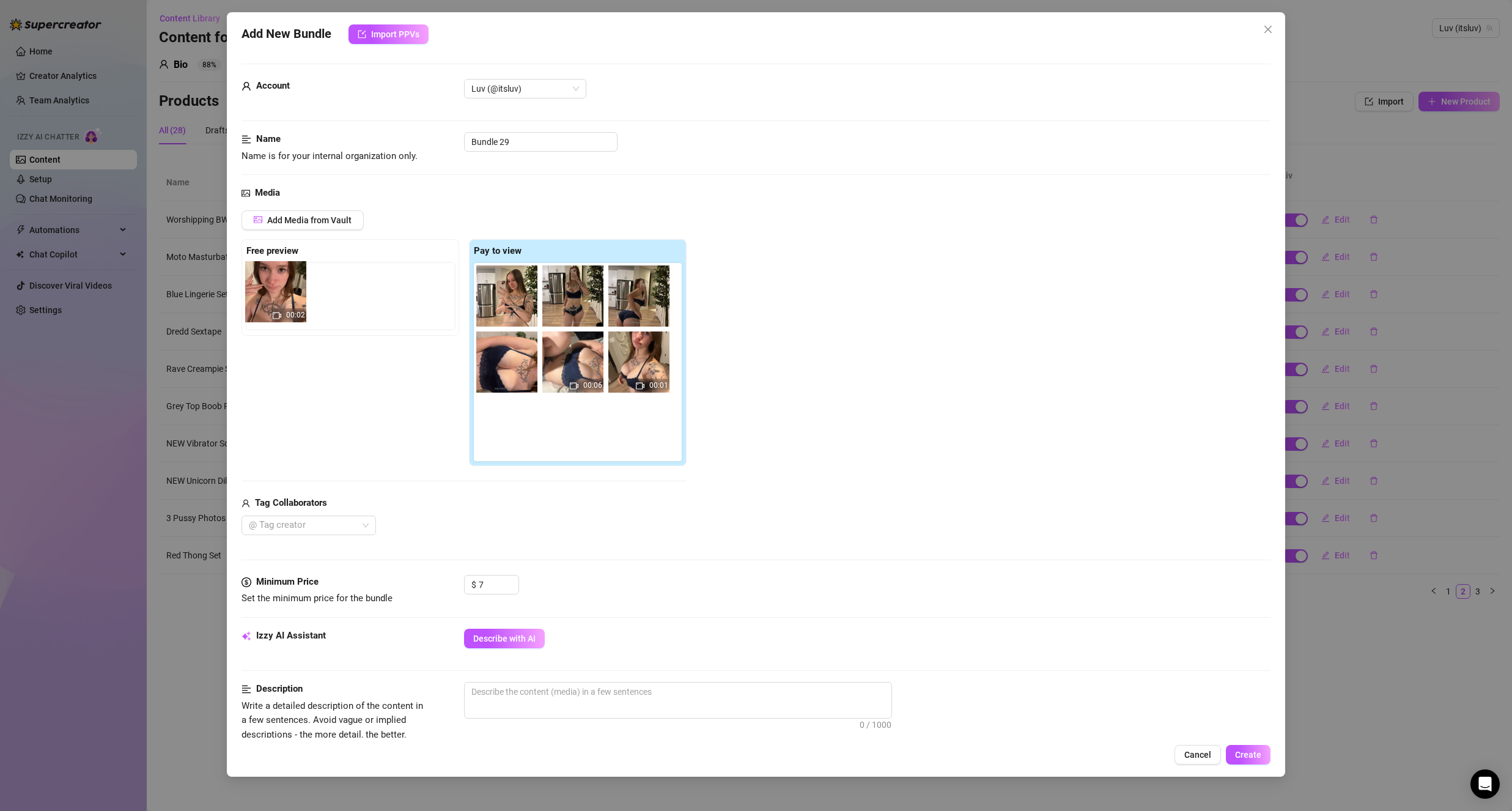
click at [264, 306] on div "Free preview Pay to view 00:06 00:02 00:01" at bounding box center [464, 353] width 445 height 227
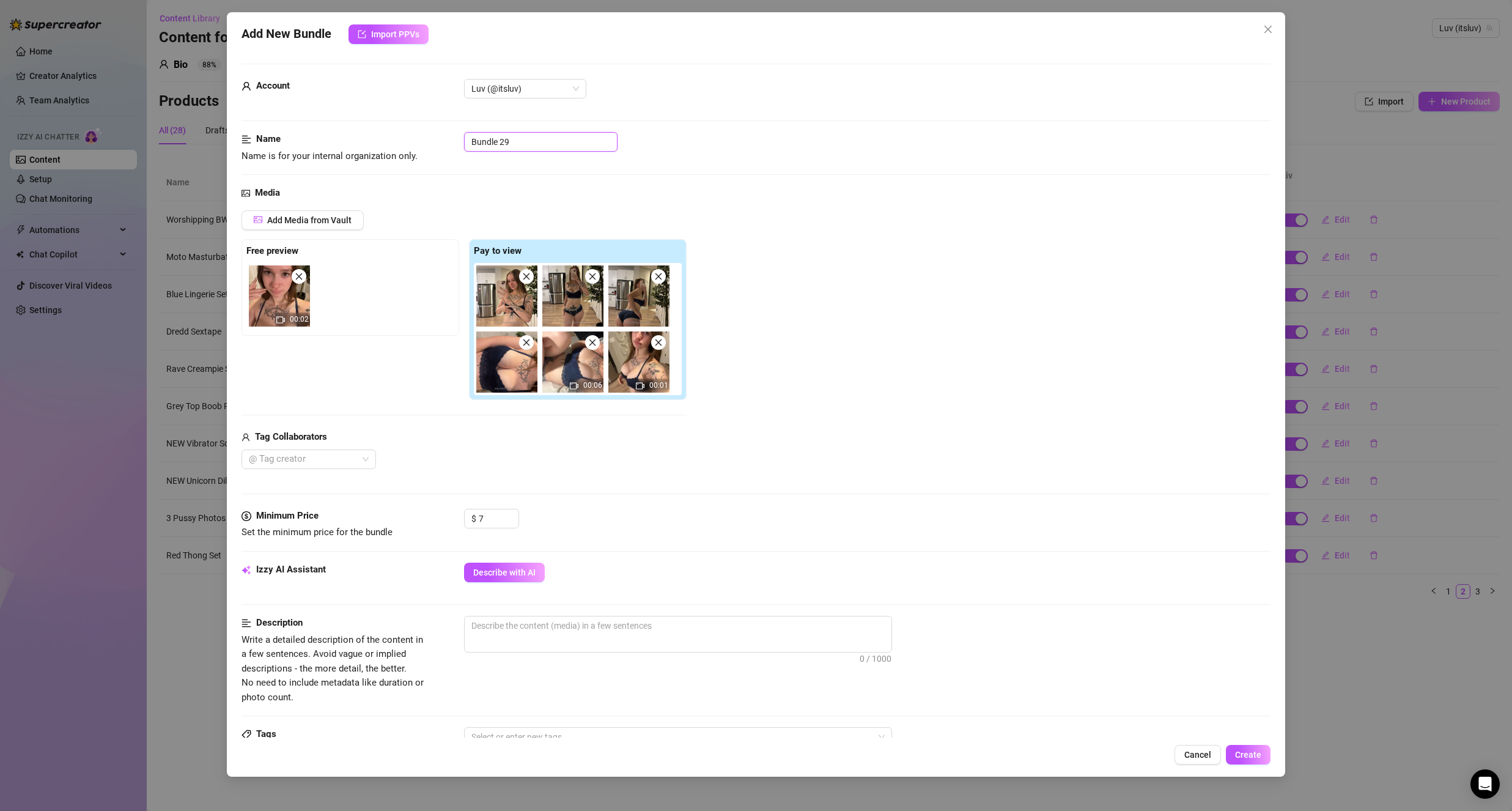
drag, startPoint x: 530, startPoint y: 141, endPoint x: 441, endPoint y: 171, distance: 93.9
click at [441, 171] on div "Name Name is for your internal organization only. Bundle 29" at bounding box center [756, 158] width 1029 height 54
click at [515, 199] on div "Media" at bounding box center [756, 193] width 1029 height 15
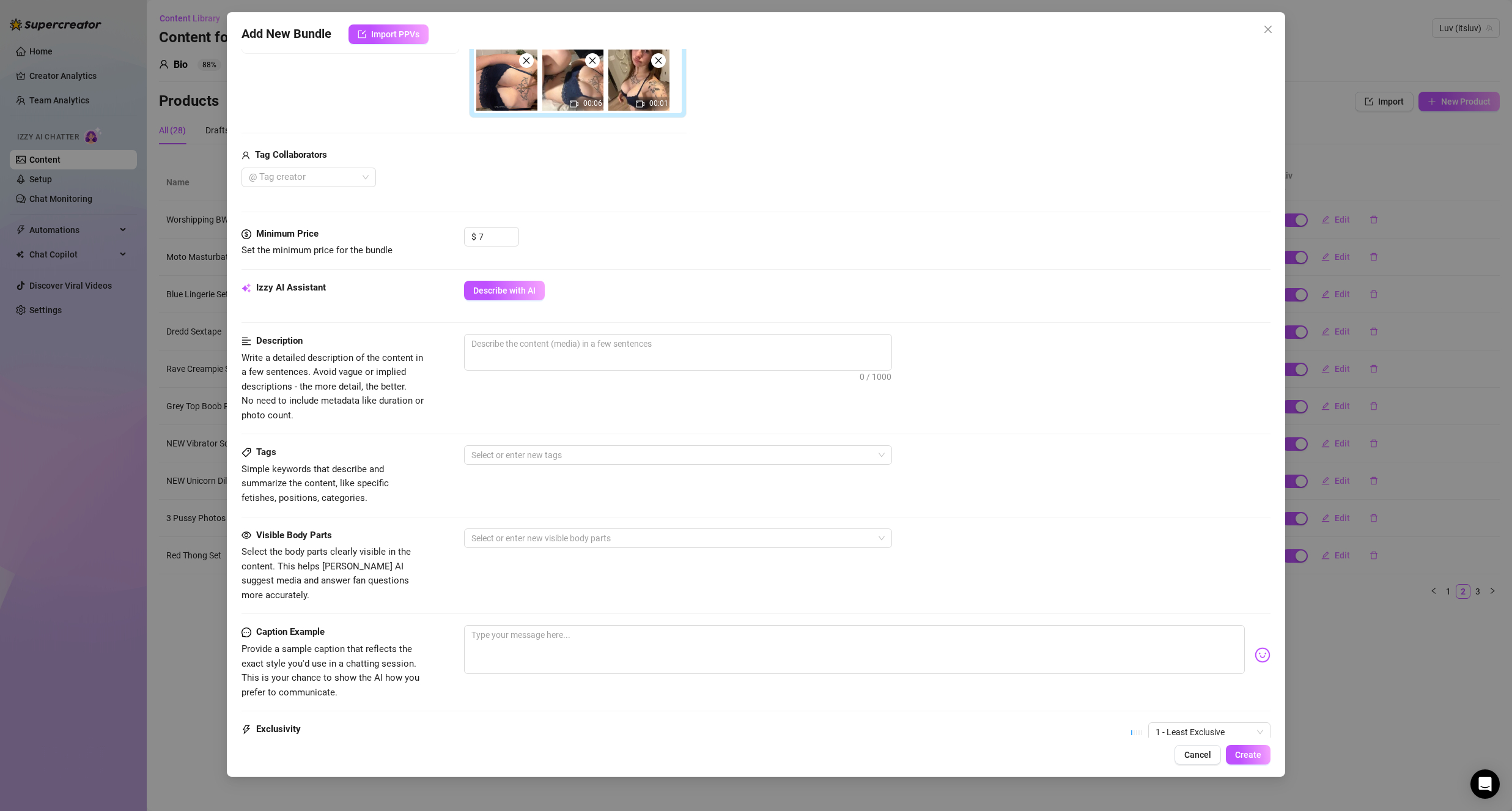
scroll to position [306, 0]
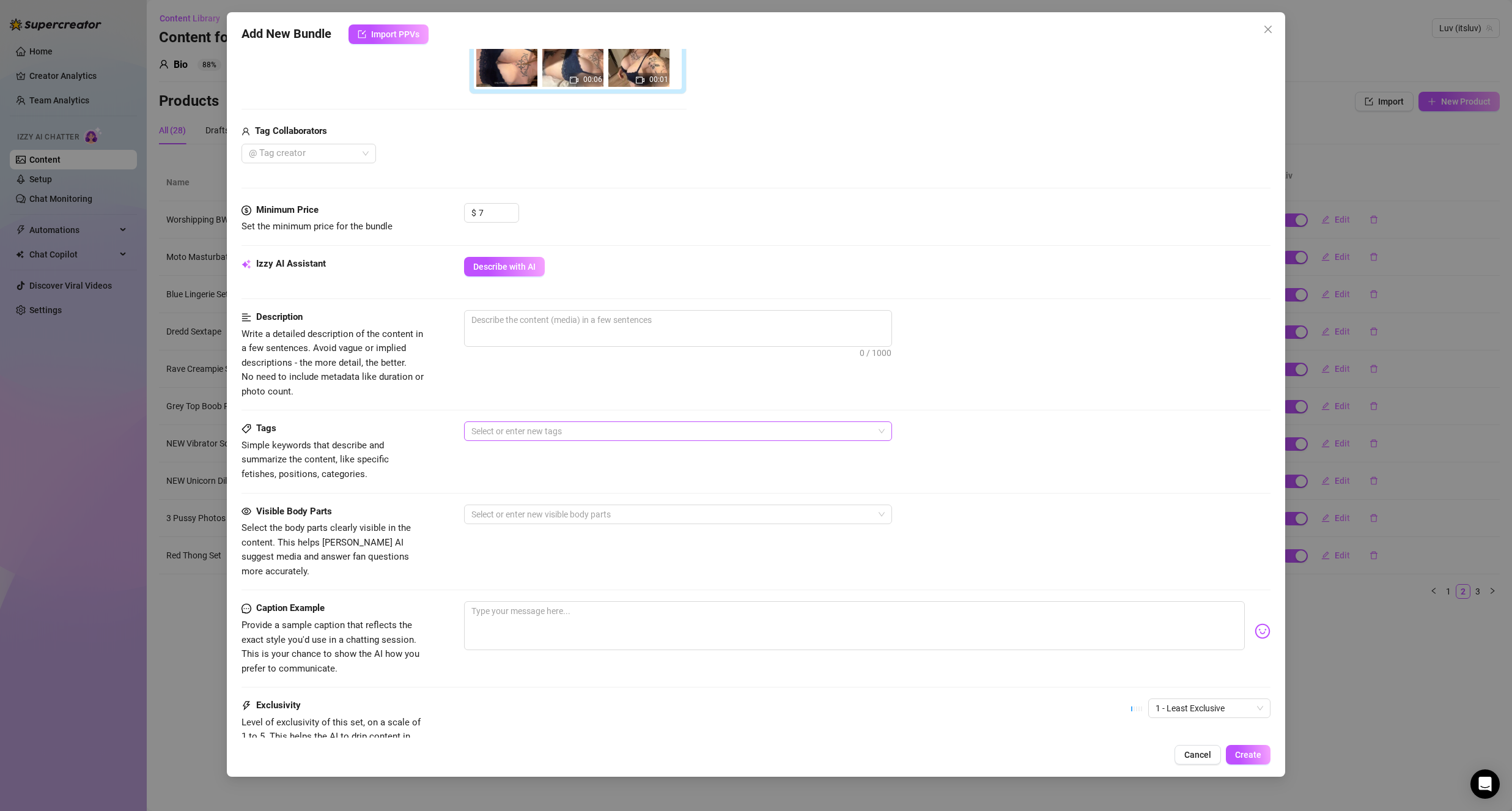
click at [524, 430] on div at bounding box center [672, 431] width 410 height 17
click at [508, 473] on div "Solo" at bounding box center [678, 475] width 408 height 14
click at [524, 434] on div "Solo" at bounding box center [672, 431] width 410 height 17
click at [569, 557] on div "Lingerie" at bounding box center [678, 553] width 408 height 14
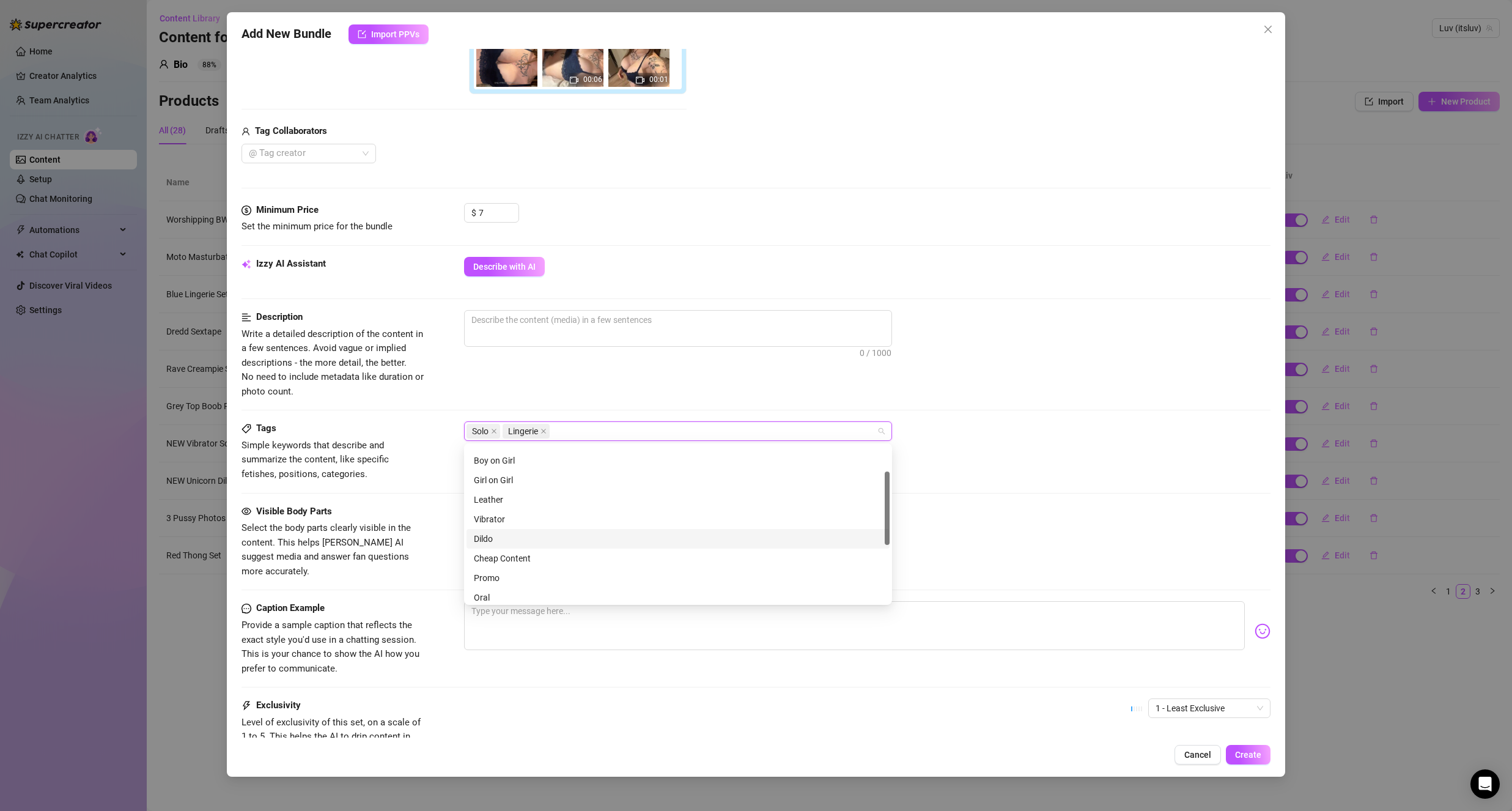
scroll to position [0, 0]
click at [428, 465] on div "Tags Simple keywords that describe and summarize the content, like specific fet…" at bounding box center [756, 451] width 1029 height 60
click at [502, 516] on div at bounding box center [672, 514] width 410 height 17
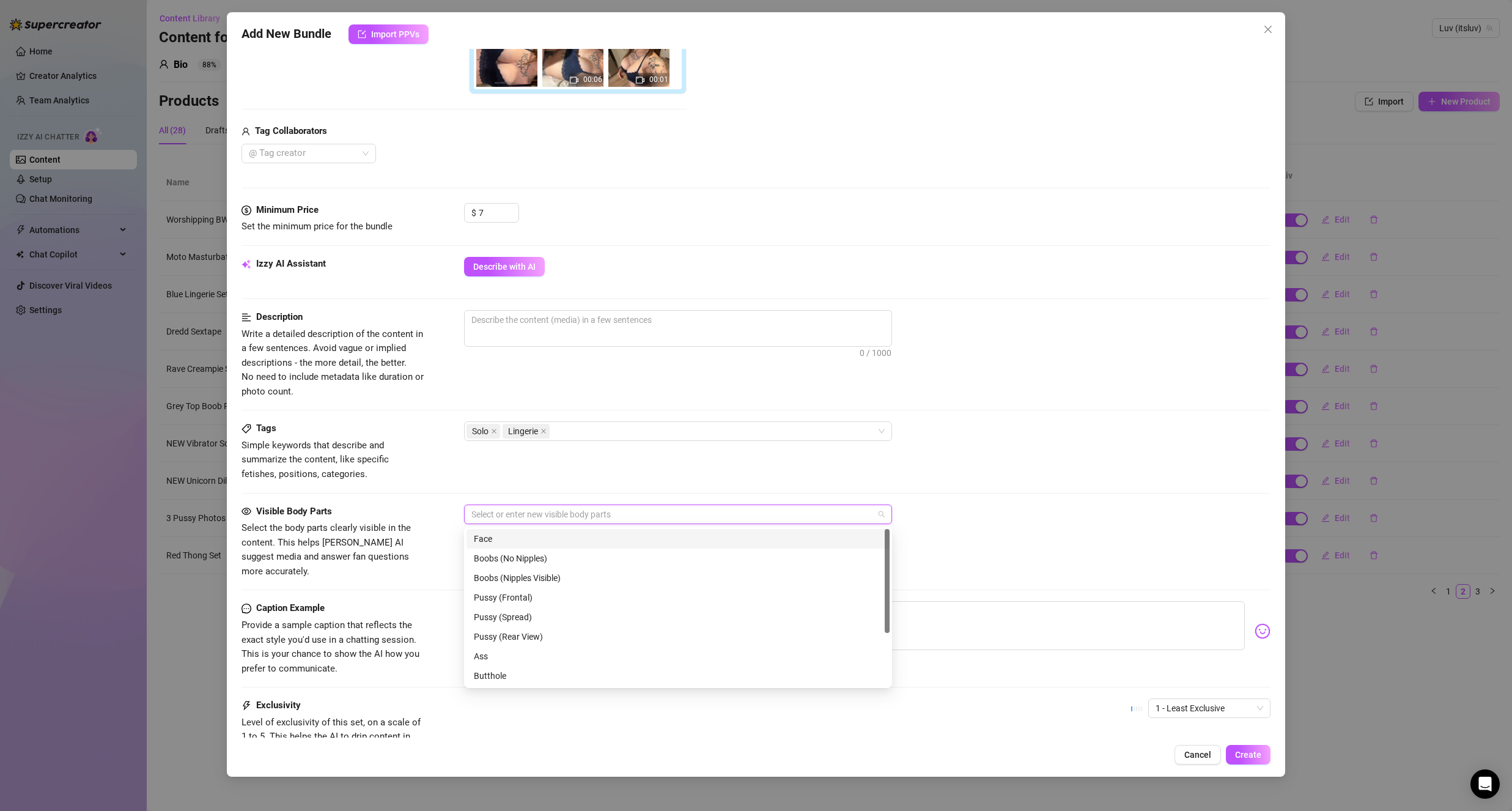
click at [530, 538] on div "Face" at bounding box center [678, 538] width 408 height 14
click at [577, 553] on div "Boobs (No Nipples)" at bounding box center [678, 558] width 408 height 14
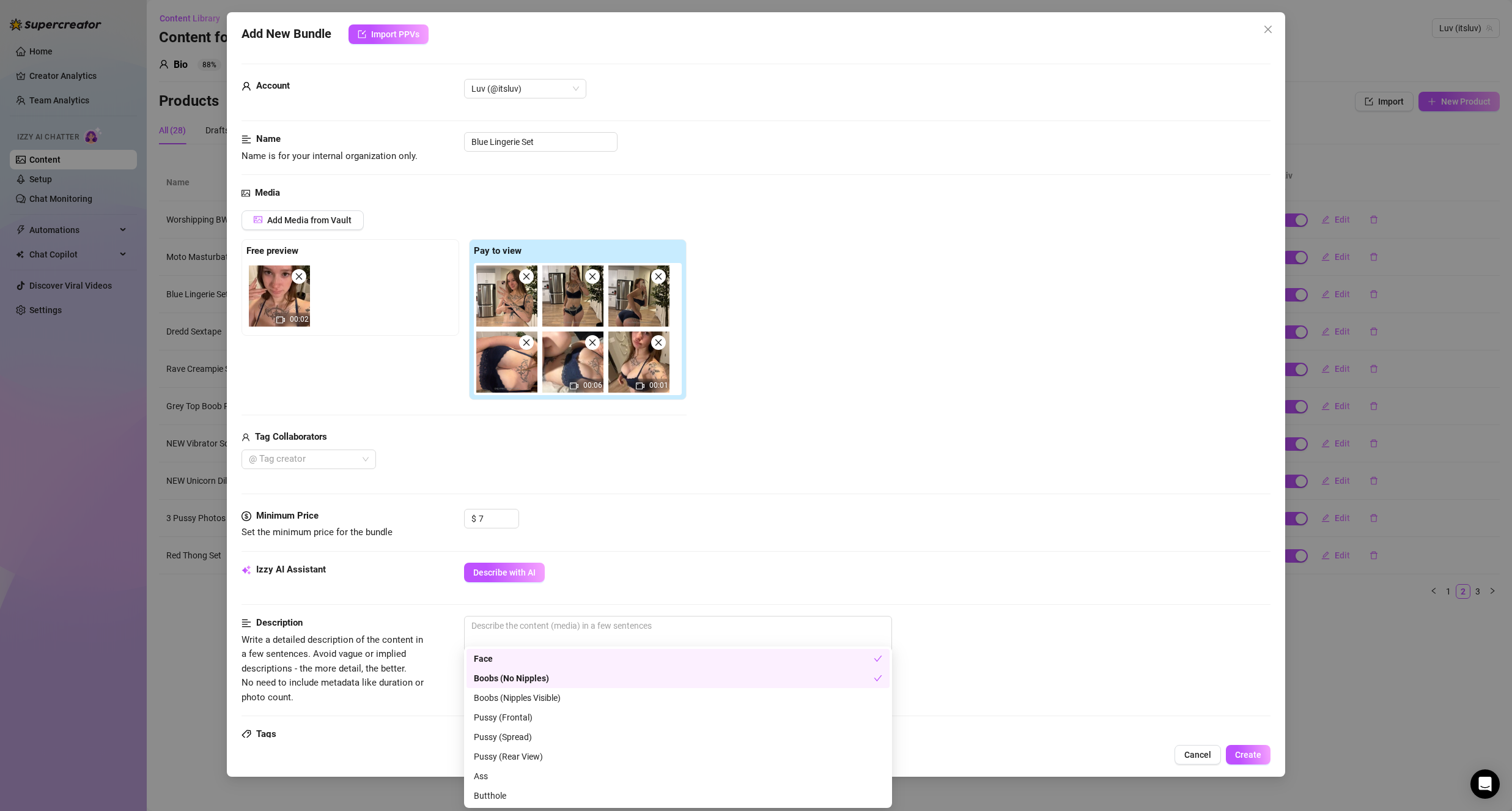
click at [706, 414] on div "Add Media from Vault Free preview 00:02 Pay to view 00:06 00:01 Tag Collaborato…" at bounding box center [756, 340] width 1029 height 258
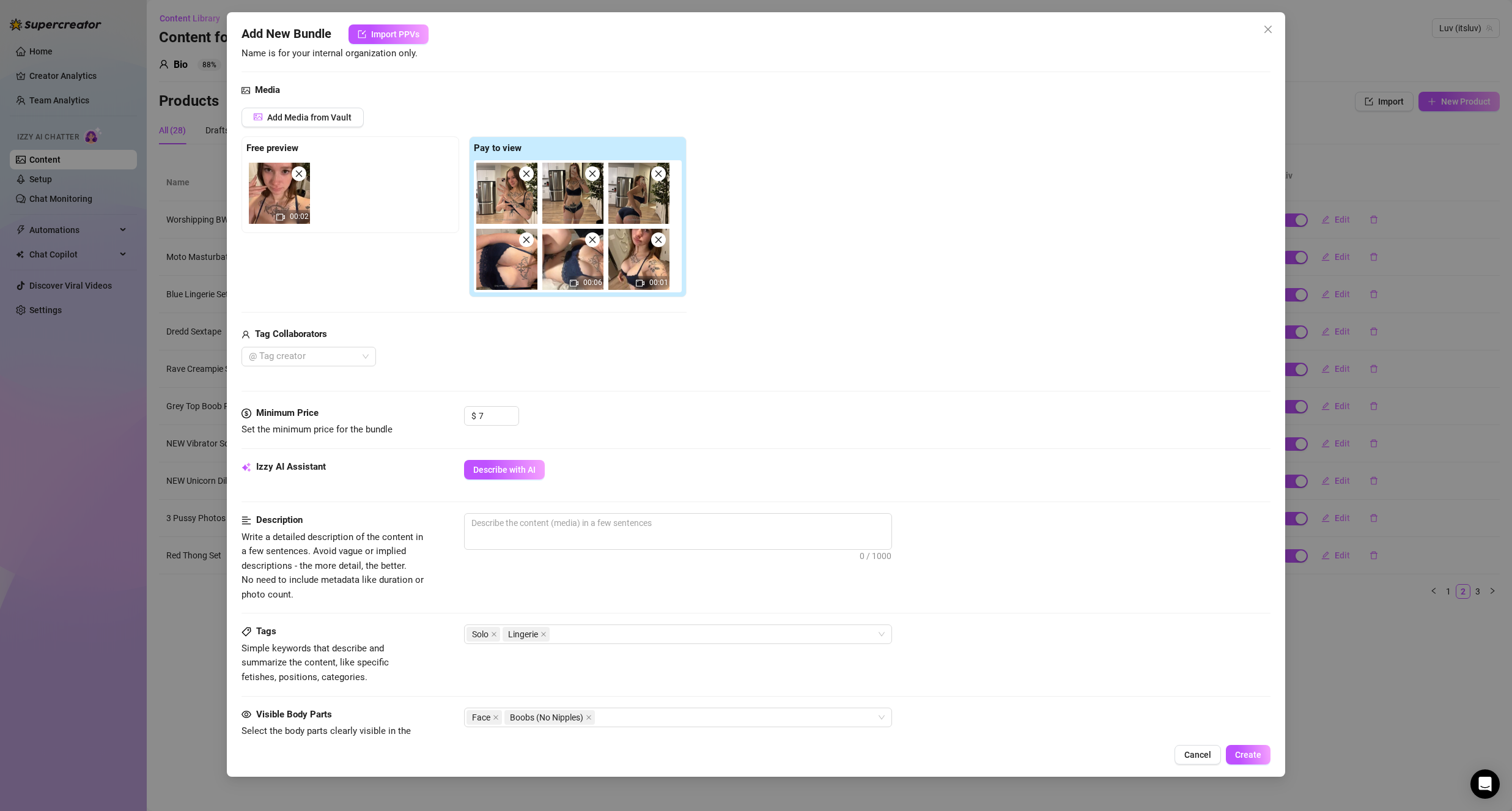
scroll to position [122, 0]
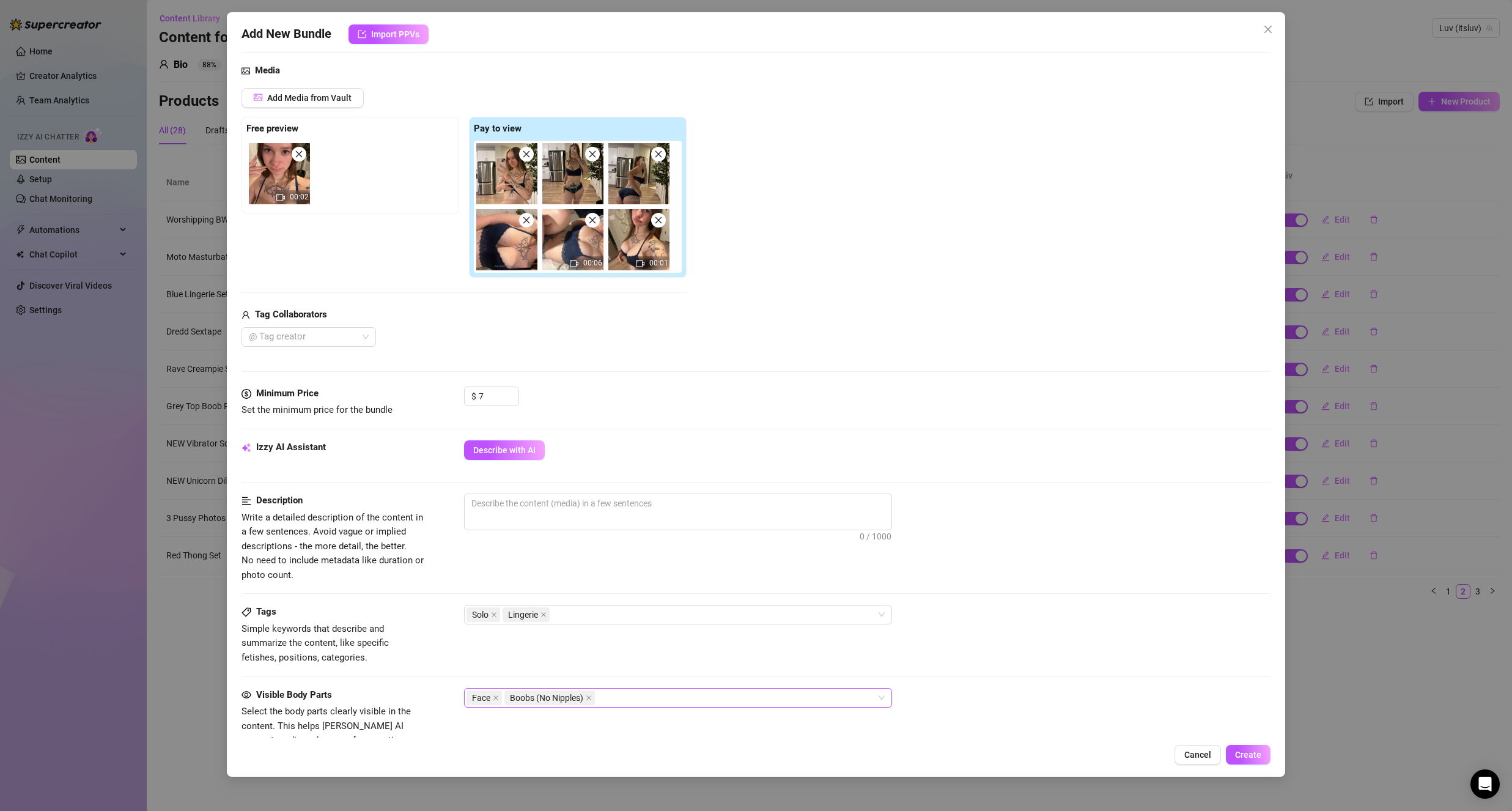
click at [639, 699] on div "Face Boobs (No Nipples)" at bounding box center [672, 697] width 410 height 17
click at [597, 577] on div "Ass" at bounding box center [678, 575] width 408 height 14
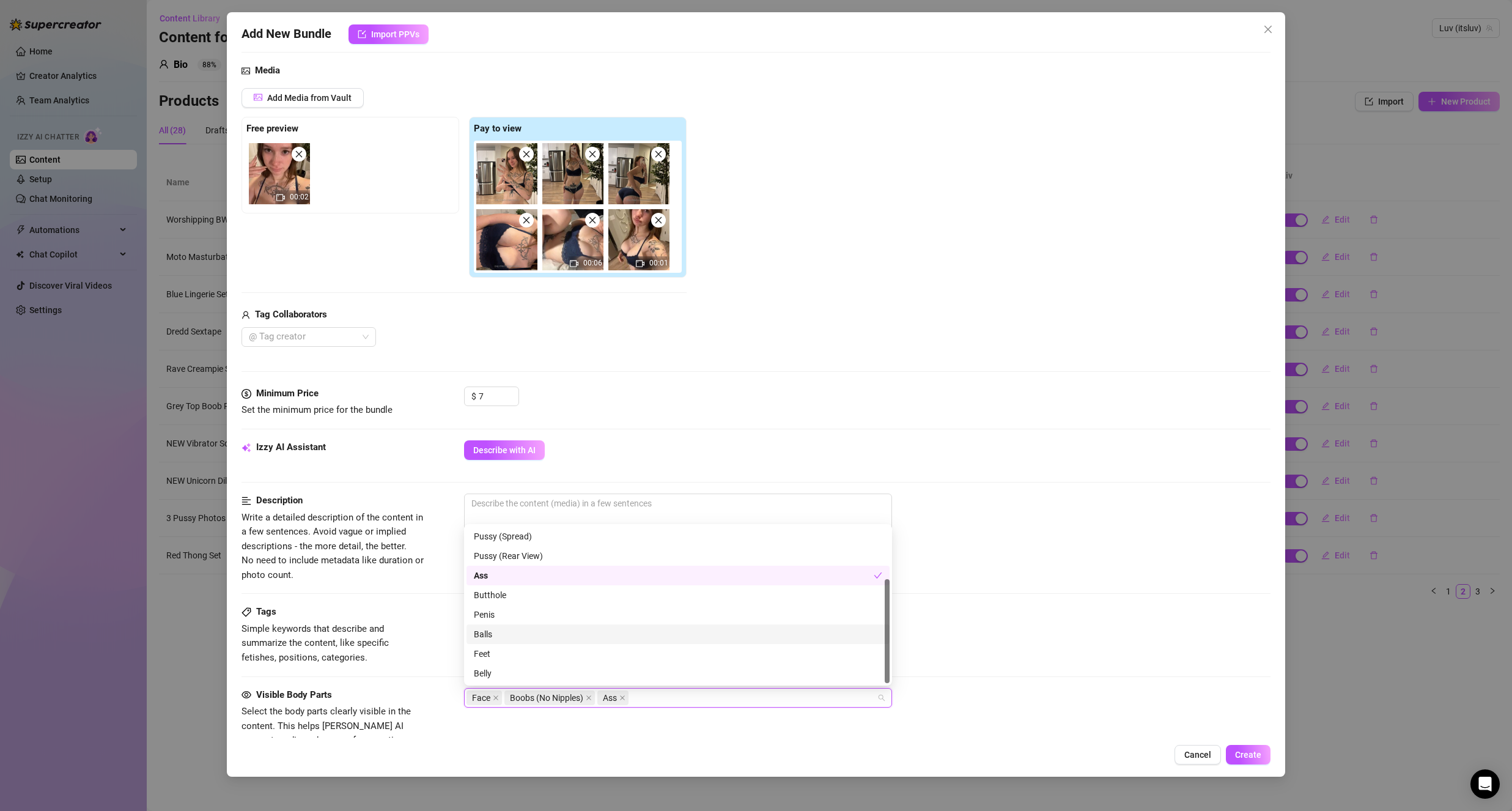
click at [589, 635] on div "Balls" at bounding box center [678, 634] width 408 height 14
drag, startPoint x: 589, startPoint y: 634, endPoint x: 565, endPoint y: 662, distance: 36.9
click at [589, 635] on div "Balls" at bounding box center [674, 634] width 400 height 14
click at [574, 671] on div "Belly" at bounding box center [678, 673] width 408 height 14
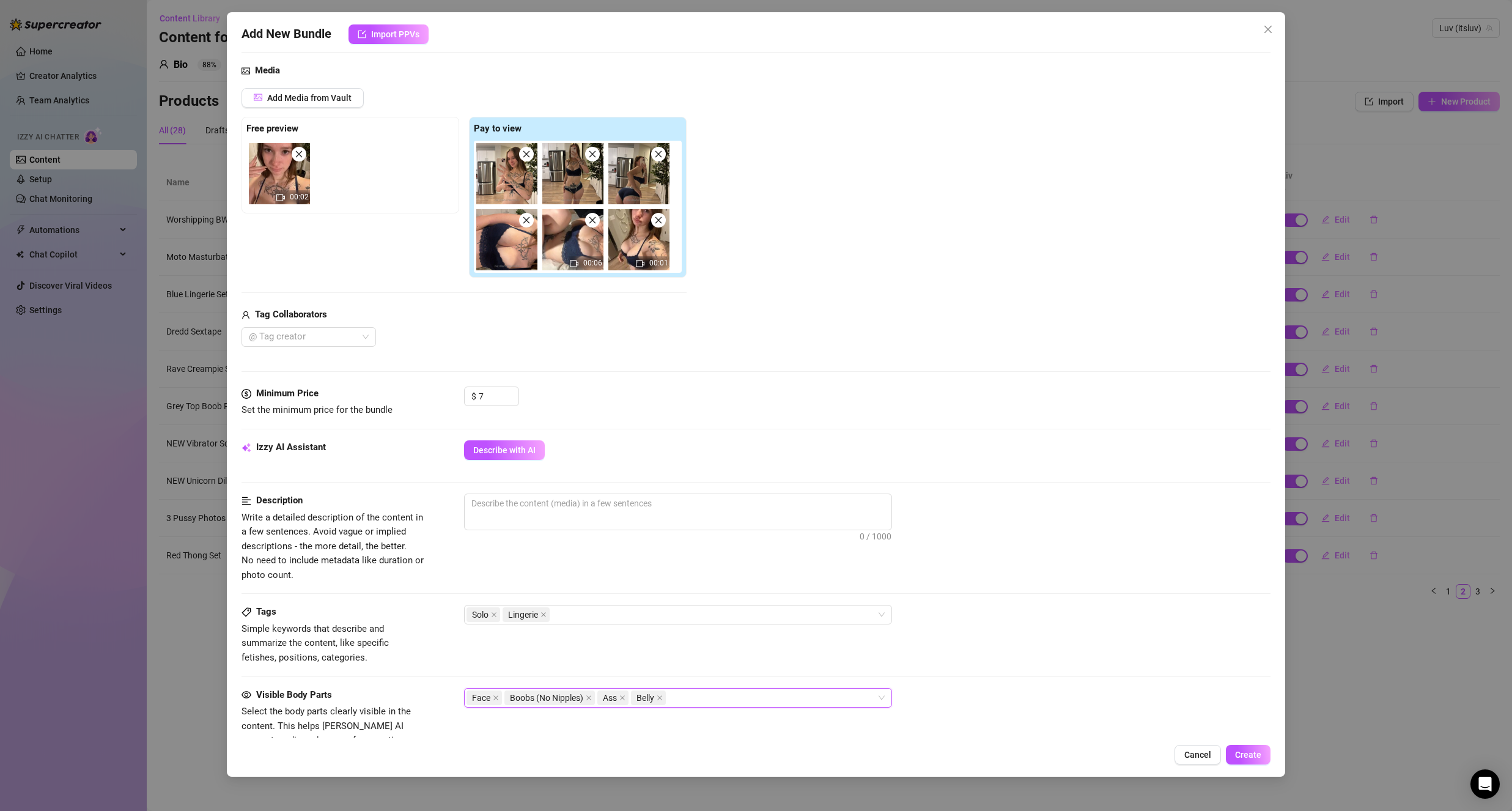
click at [369, 633] on span "Simple keywords that describe and summarize the content, like specific fetishes…" at bounding box center [315, 643] width 147 height 40
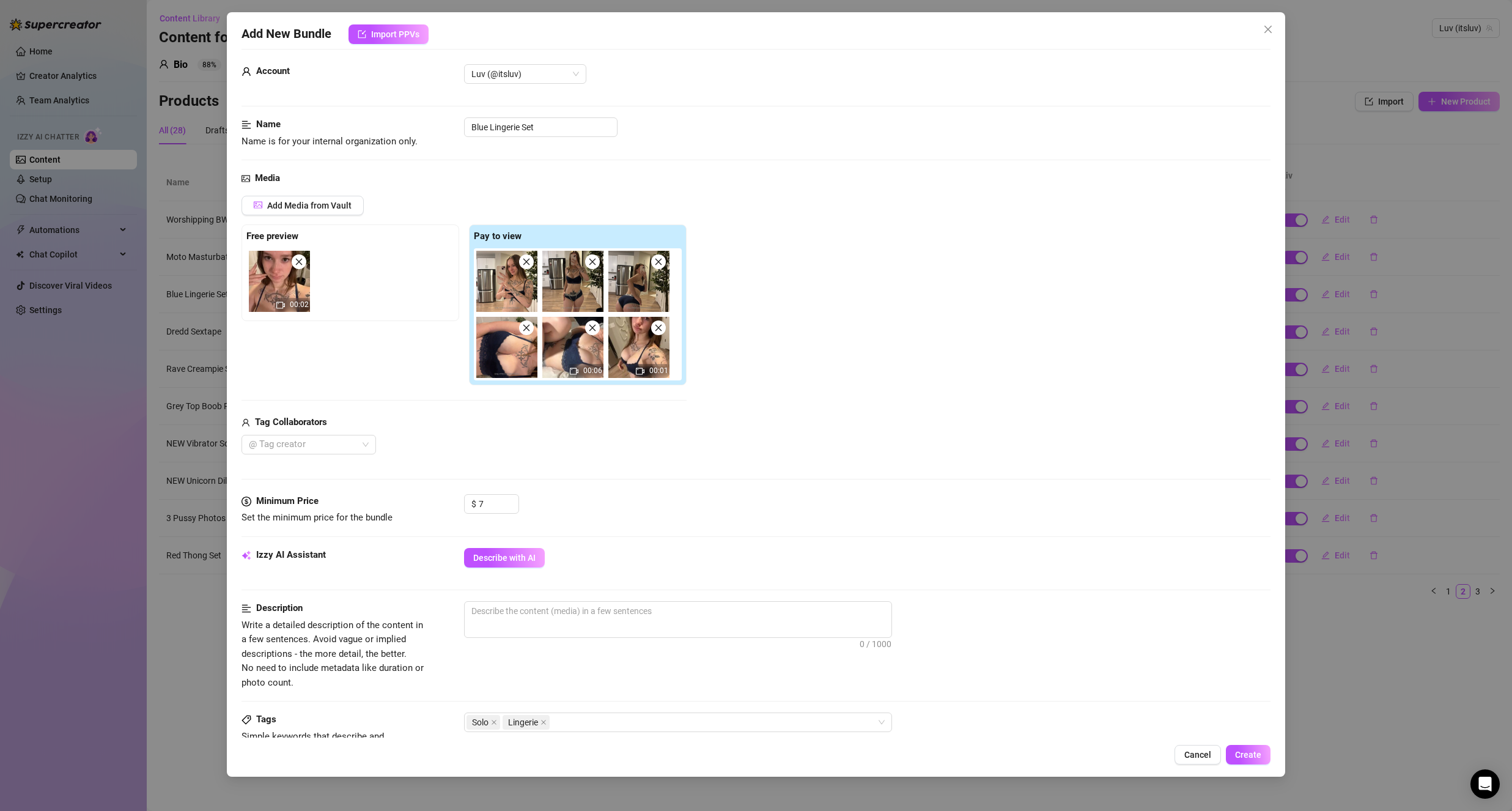
scroll to position [0, 0]
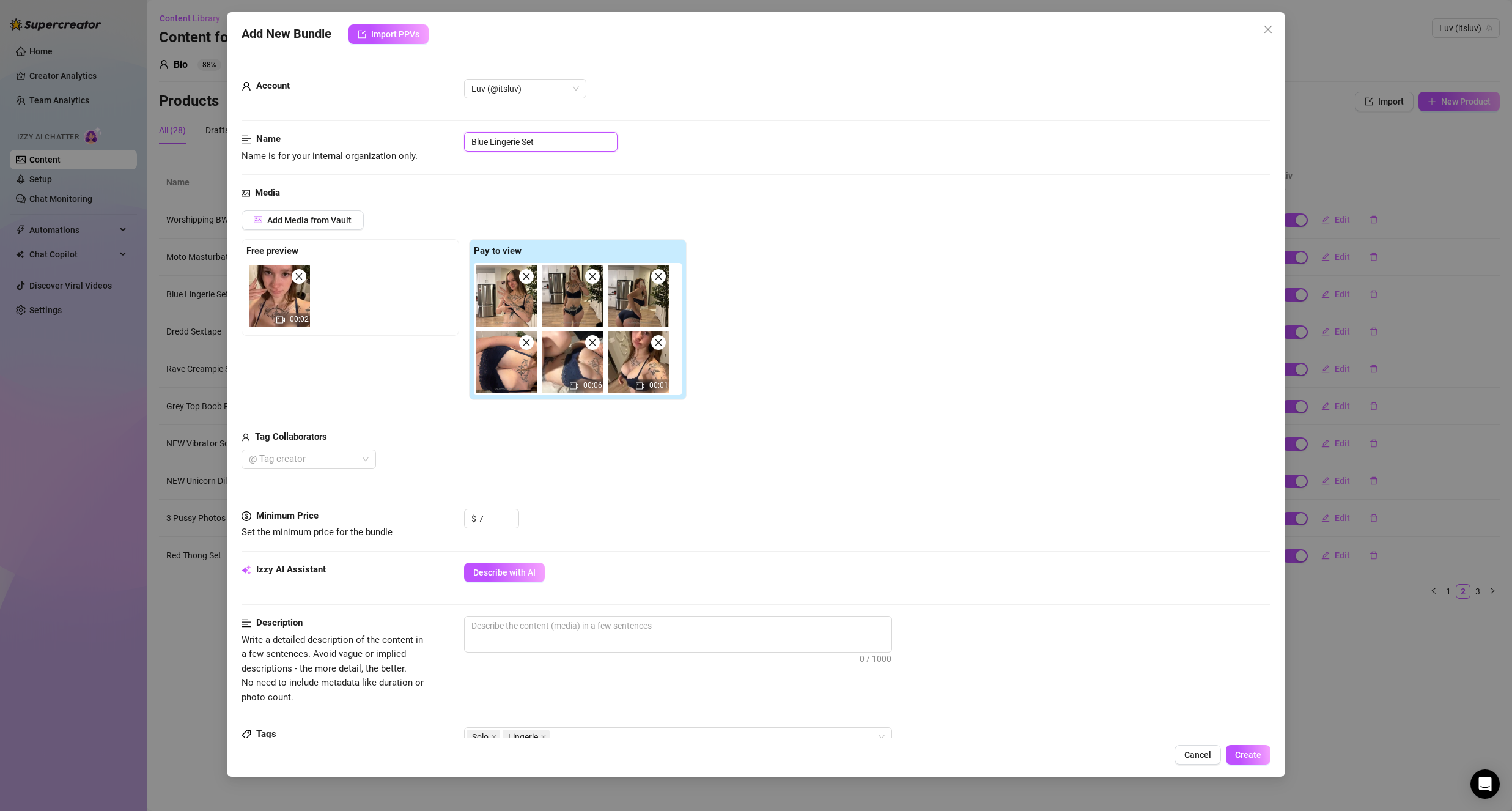
click at [473, 142] on input "Blue Lingerie Set" at bounding box center [541, 142] width 153 height 19
click at [474, 142] on input "Blue Lingerie Set" at bounding box center [541, 142] width 153 height 19
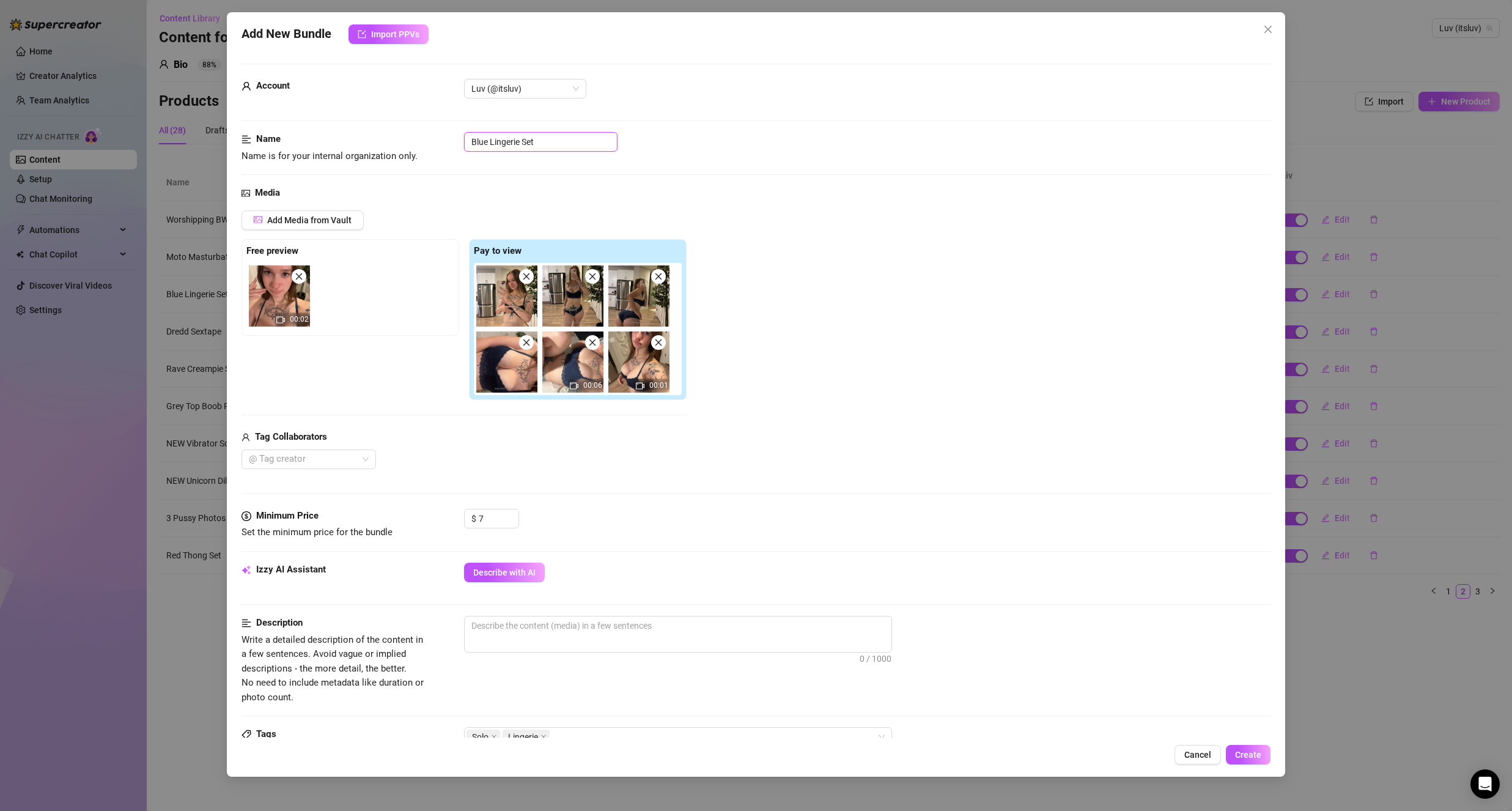
click at [474, 142] on input "Blue Lingerie Set" at bounding box center [541, 142] width 153 height 19
click at [488, 148] on input "Blue Lingerie Set" at bounding box center [541, 142] width 153 height 19
drag, startPoint x: 484, startPoint y: 143, endPoint x: 478, endPoint y: 142, distance: 6.1
click at [478, 143] on input "Blue Lingerie Set" at bounding box center [541, 142] width 153 height 19
click at [478, 143] on input "Blue Lingerie Set" at bounding box center [541, 142] width 153 height 19
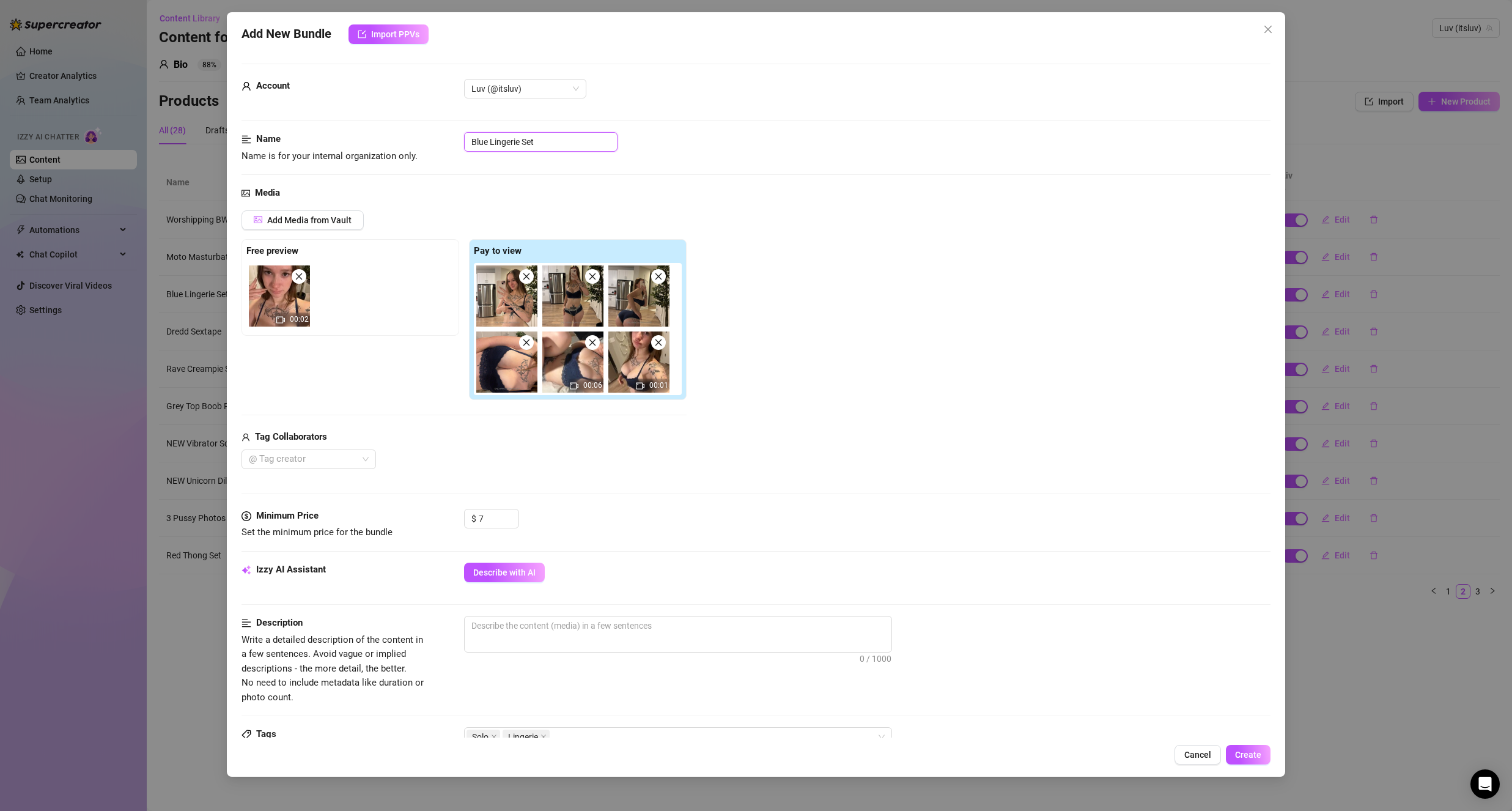
click at [478, 143] on input "Blue Lingerie Set" at bounding box center [541, 142] width 153 height 19
drag, startPoint x: 485, startPoint y: 143, endPoint x: 469, endPoint y: 140, distance: 16.3
click at [469, 140] on input "Blue Lingerie Set" at bounding box center [541, 142] width 153 height 19
click at [572, 193] on div "Media" at bounding box center [756, 193] width 1029 height 15
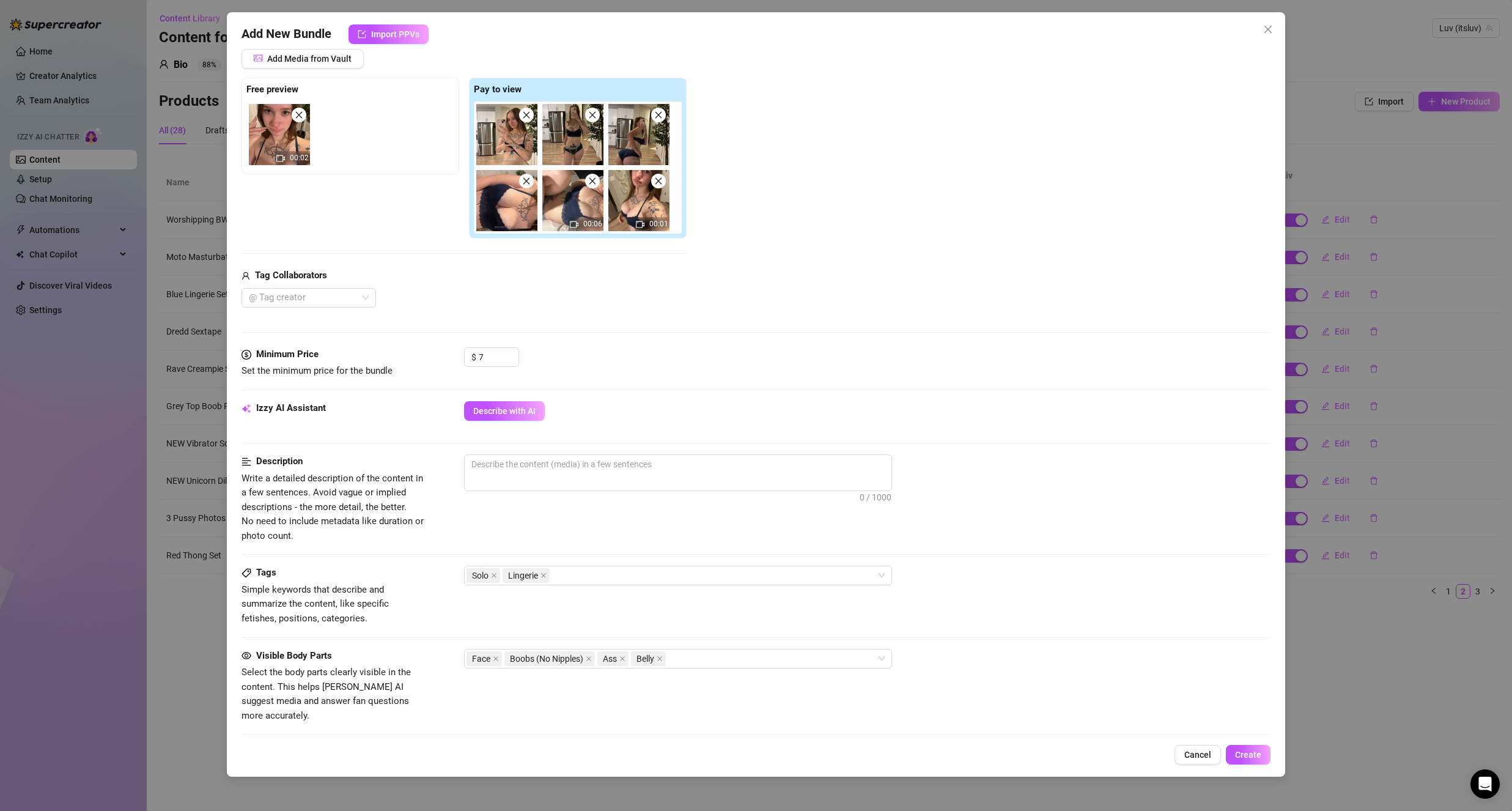
scroll to position [184, 0]
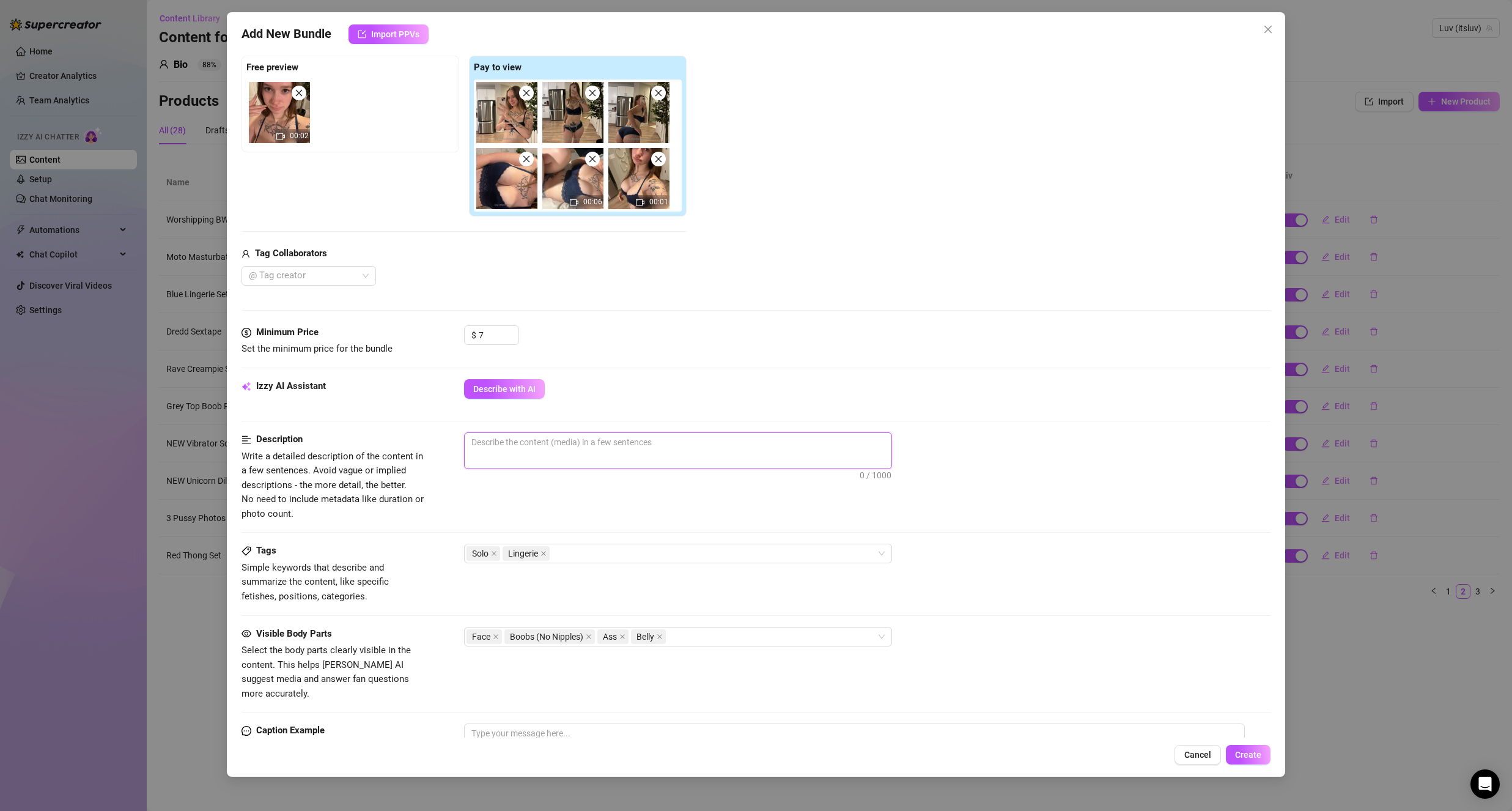
click at [527, 439] on textarea at bounding box center [678, 442] width 427 height 18
click at [658, 383] on div "Describe with AI" at bounding box center [867, 389] width 806 height 19
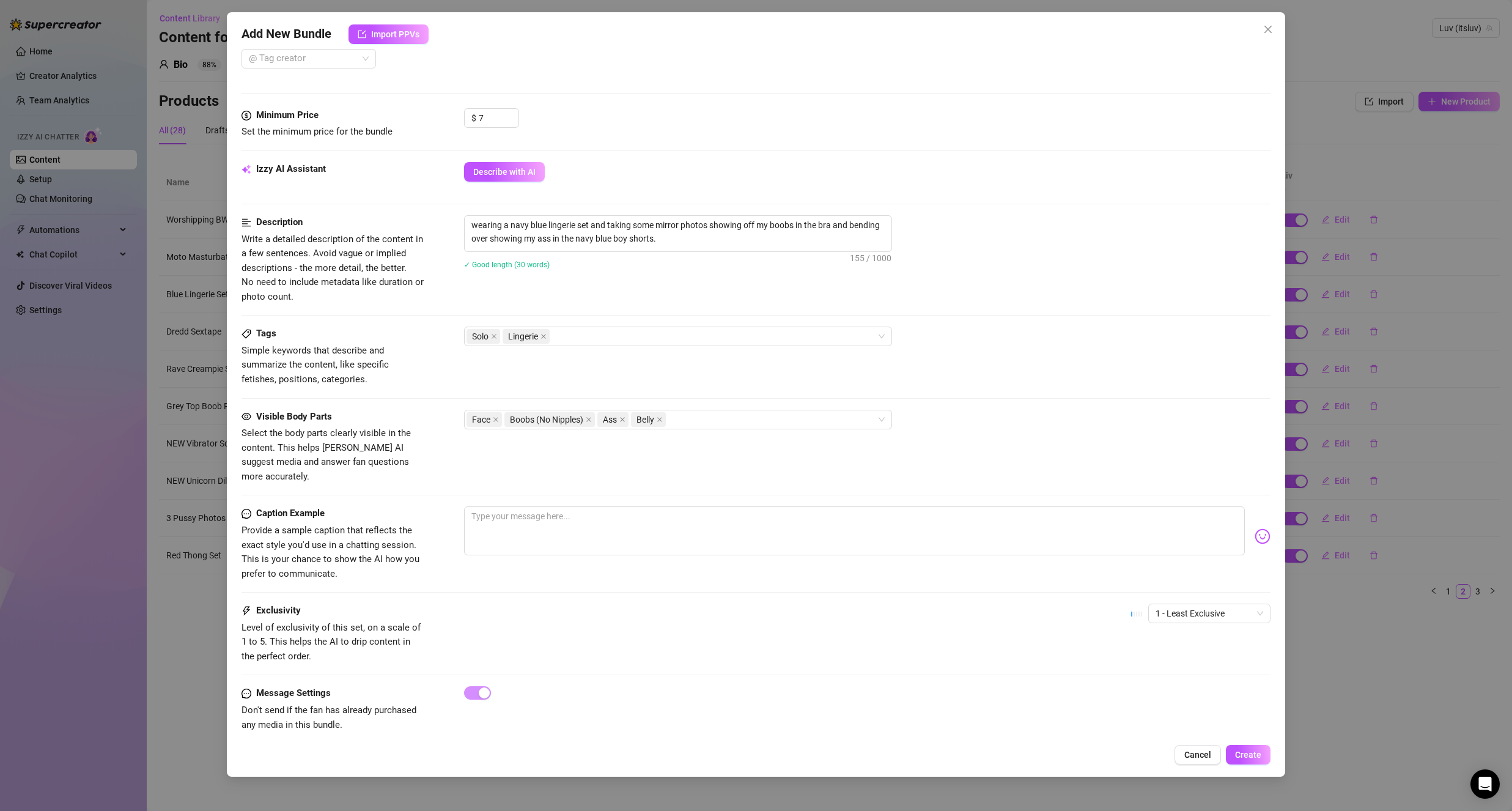
scroll to position [404, 0]
click at [552, 503] on textarea at bounding box center [854, 527] width 781 height 49
click at [1254, 525] on img at bounding box center [1262, 533] width 16 height 16
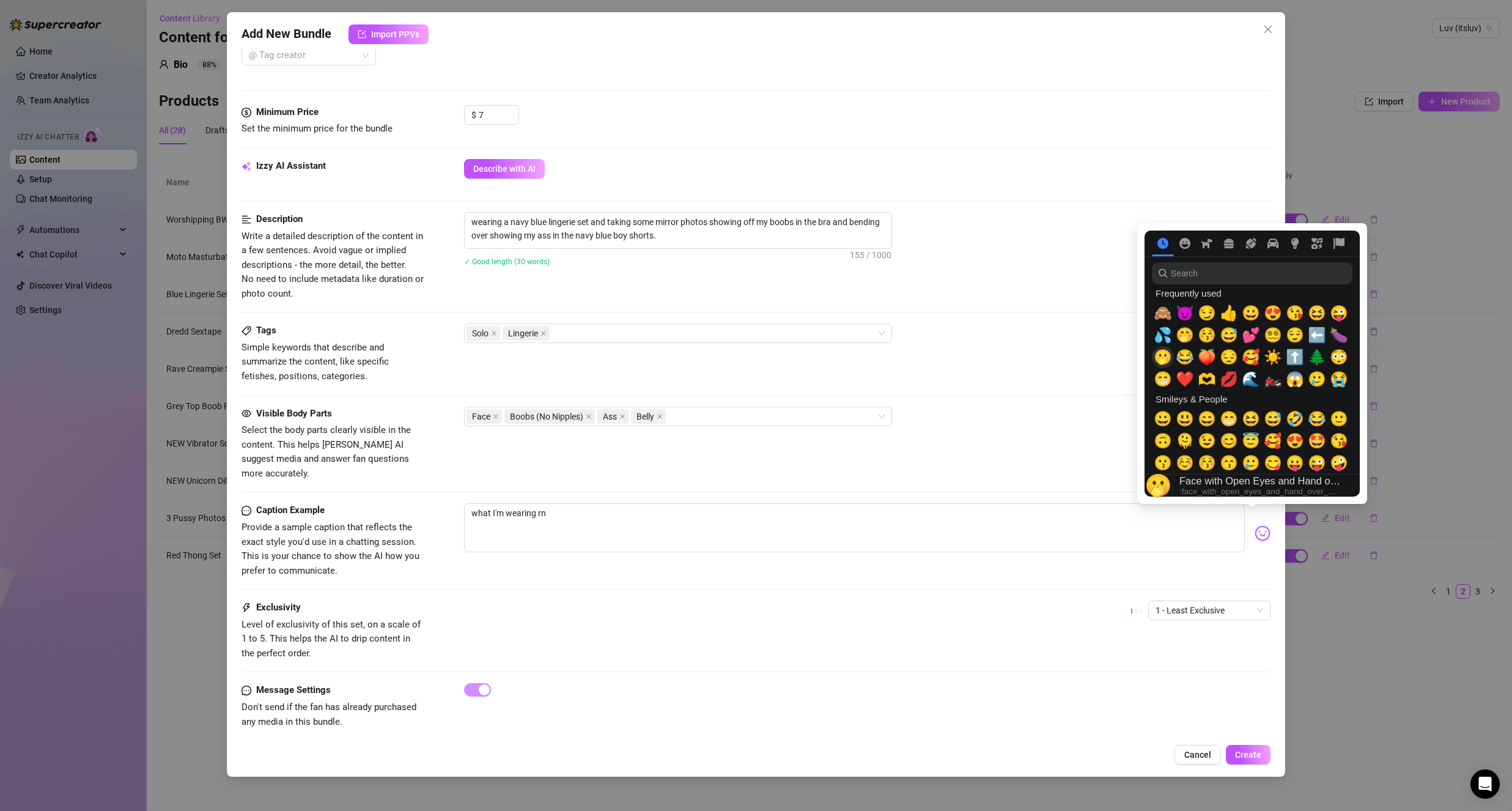
click at [1167, 357] on span "🫢" at bounding box center [1163, 357] width 18 height 17
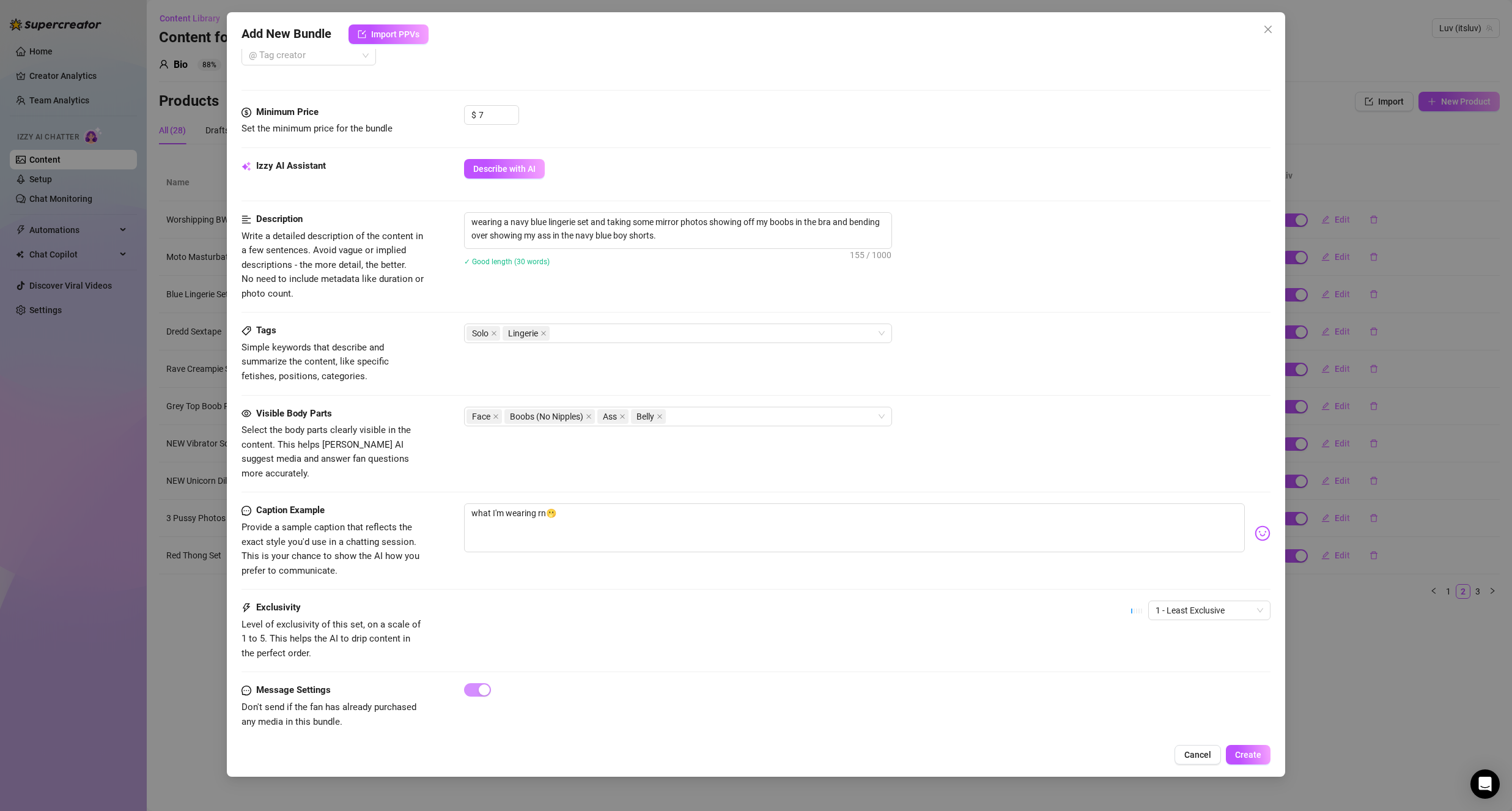
click at [914, 445] on div "Visible Body Parts Select the body parts clearly visible in the content. This h…" at bounding box center [756, 443] width 1029 height 75
click at [1247, 755] on span "Create" at bounding box center [1248, 755] width 26 height 10
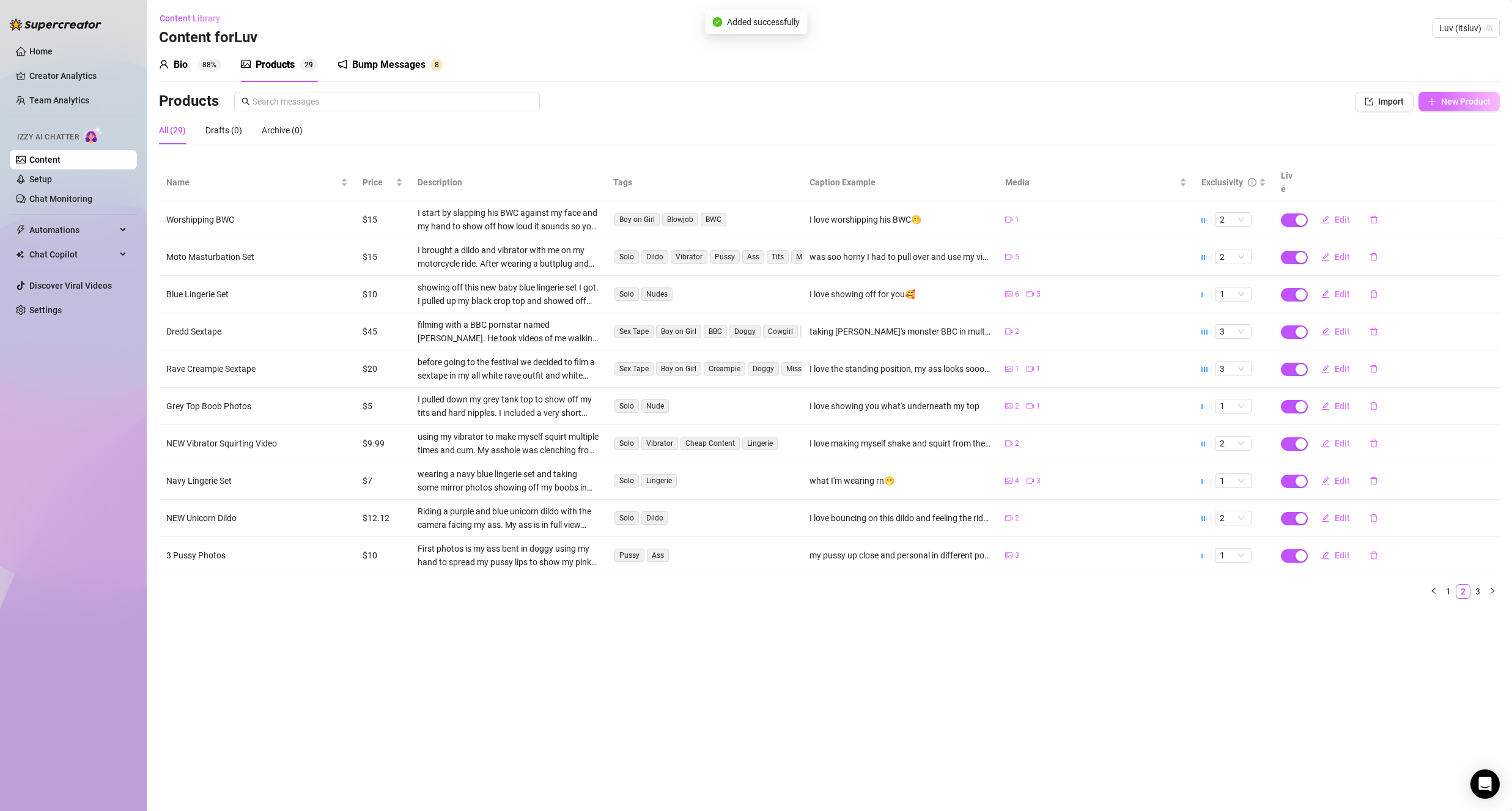
click at [1440, 95] on button "New Product" at bounding box center [1459, 101] width 81 height 19
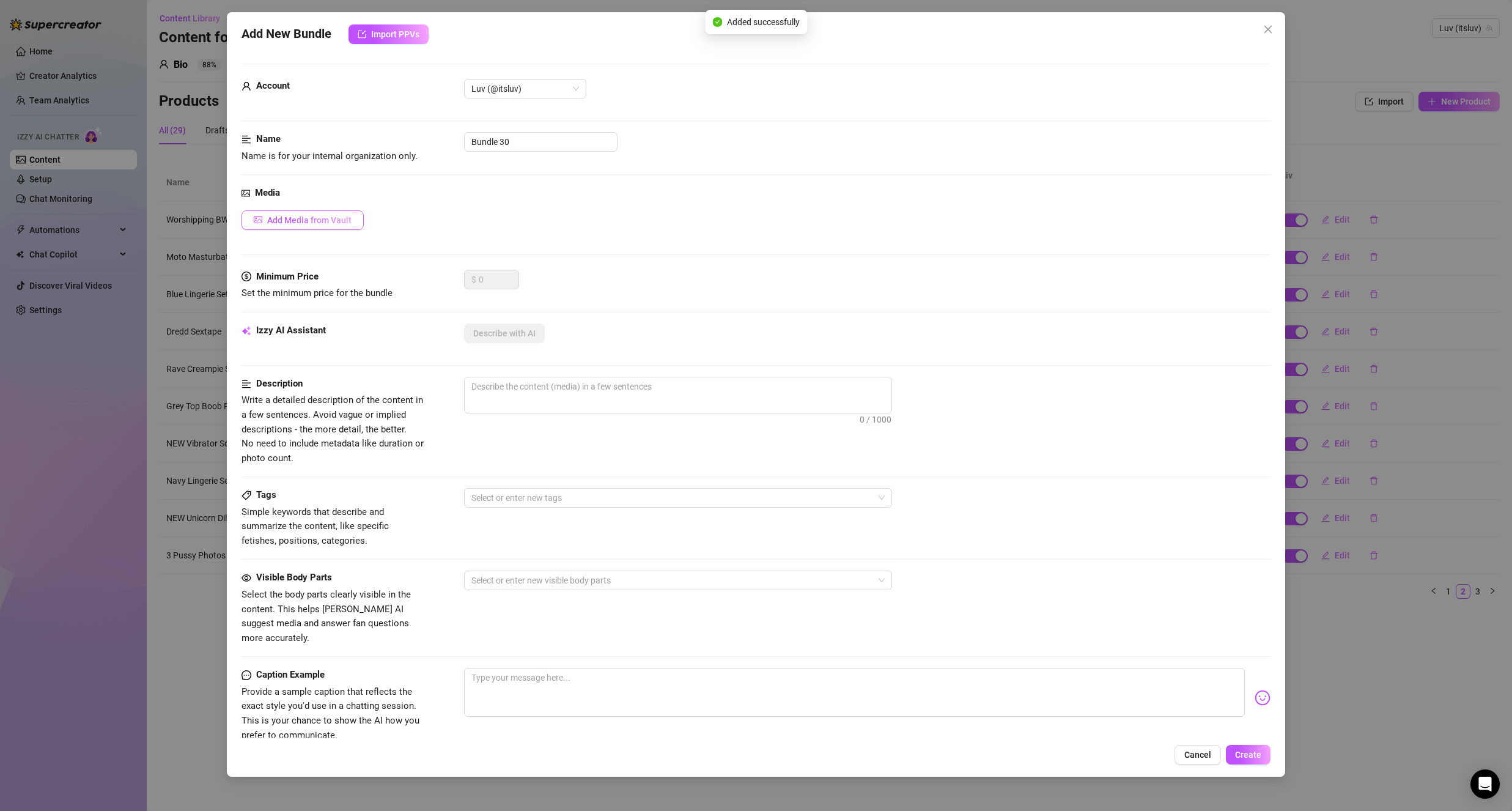
click at [299, 228] on button "Add Media from Vault" at bounding box center [303, 220] width 122 height 19
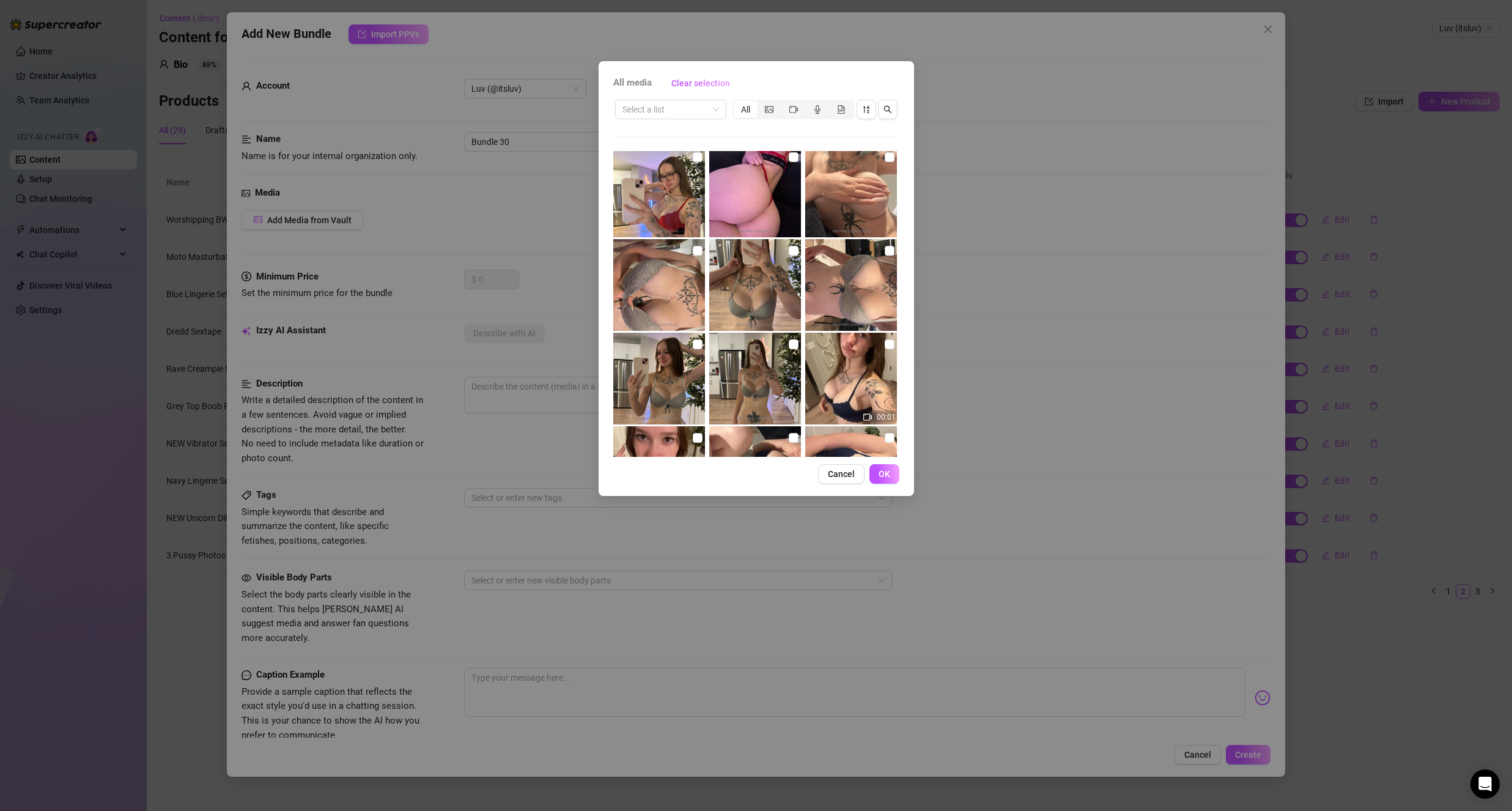
scroll to position [795, 0]
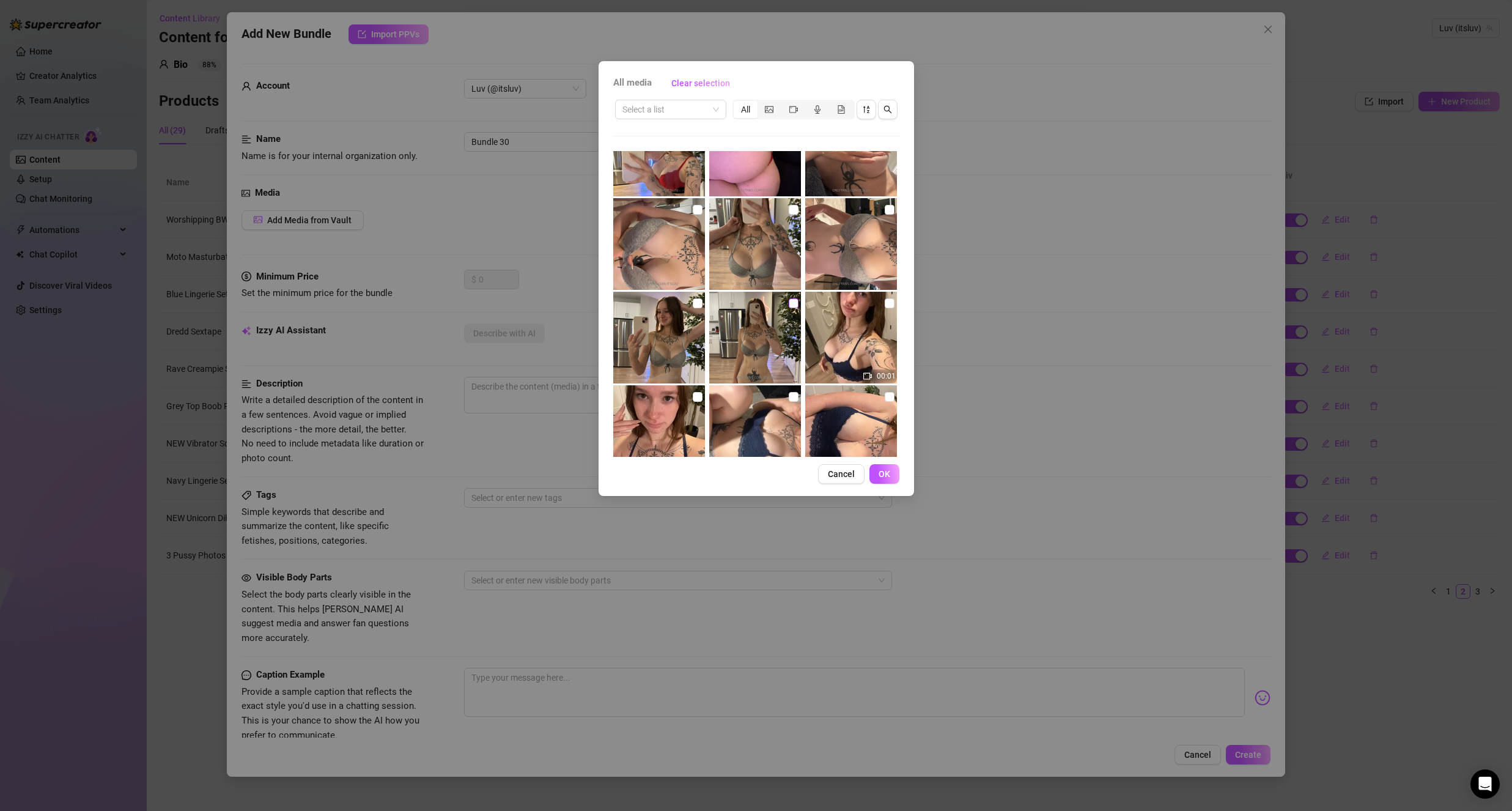
click at [789, 305] on input "checkbox" at bounding box center [793, 303] width 10 height 10
click at [699, 301] on input "checkbox" at bounding box center [697, 303] width 10 height 10
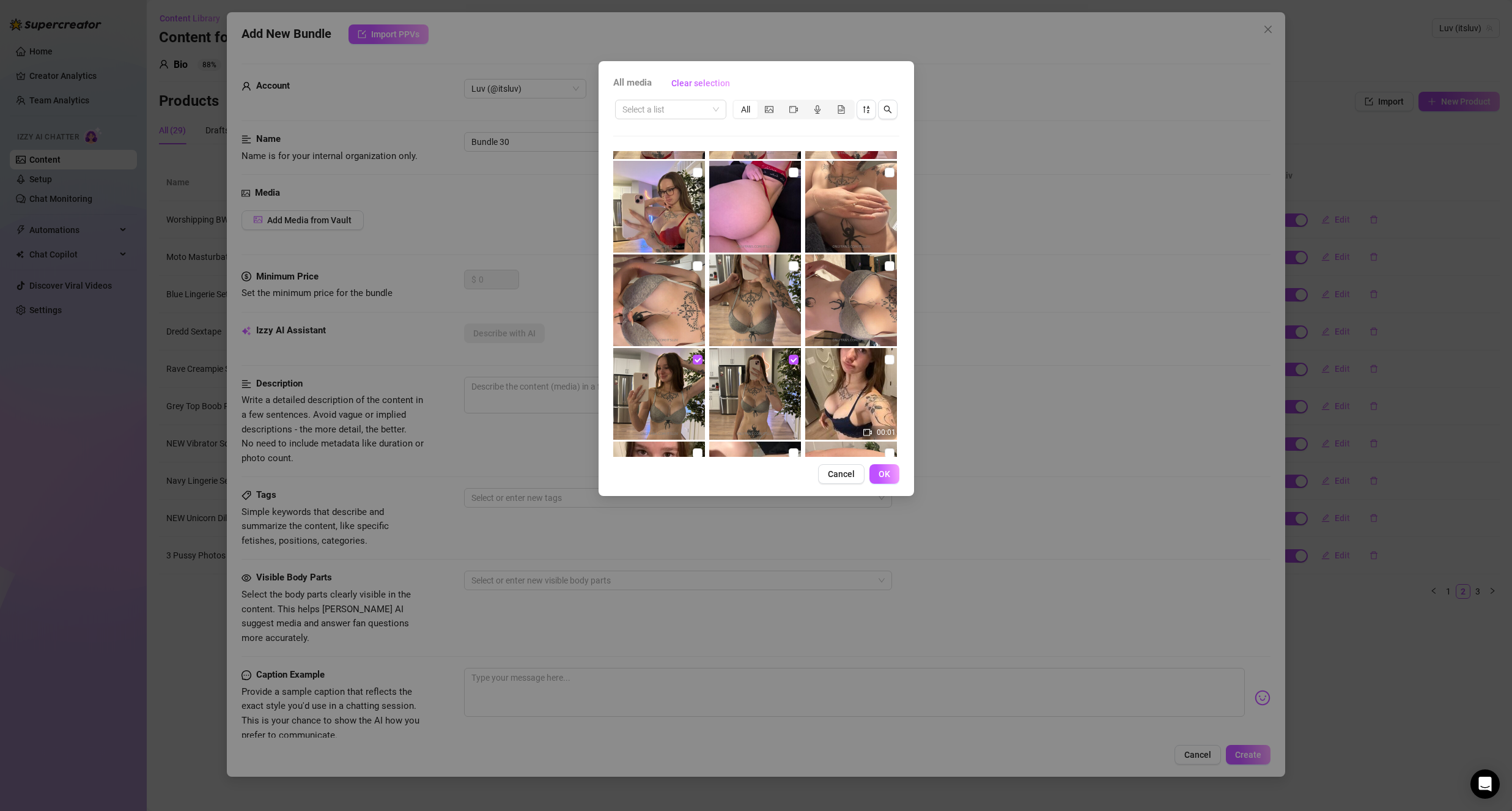
scroll to position [734, 0]
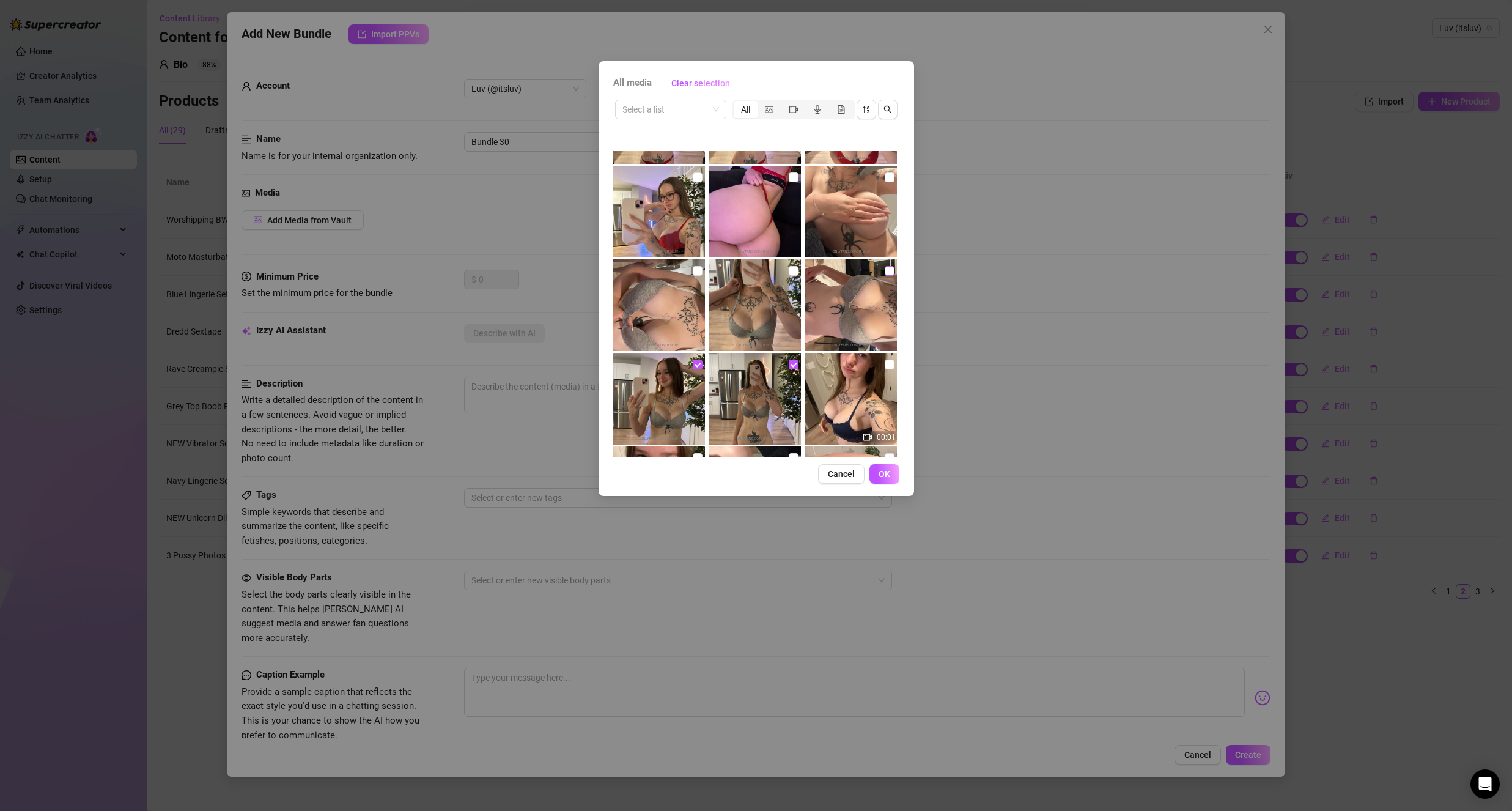
click at [885, 269] on input "checkbox" at bounding box center [889, 271] width 10 height 10
drag, startPoint x: 789, startPoint y: 267, endPoint x: 781, endPoint y: 269, distance: 8.2
click at [789, 268] on input "checkbox" at bounding box center [793, 271] width 10 height 10
click at [697, 268] on input "checkbox" at bounding box center [697, 271] width 10 height 10
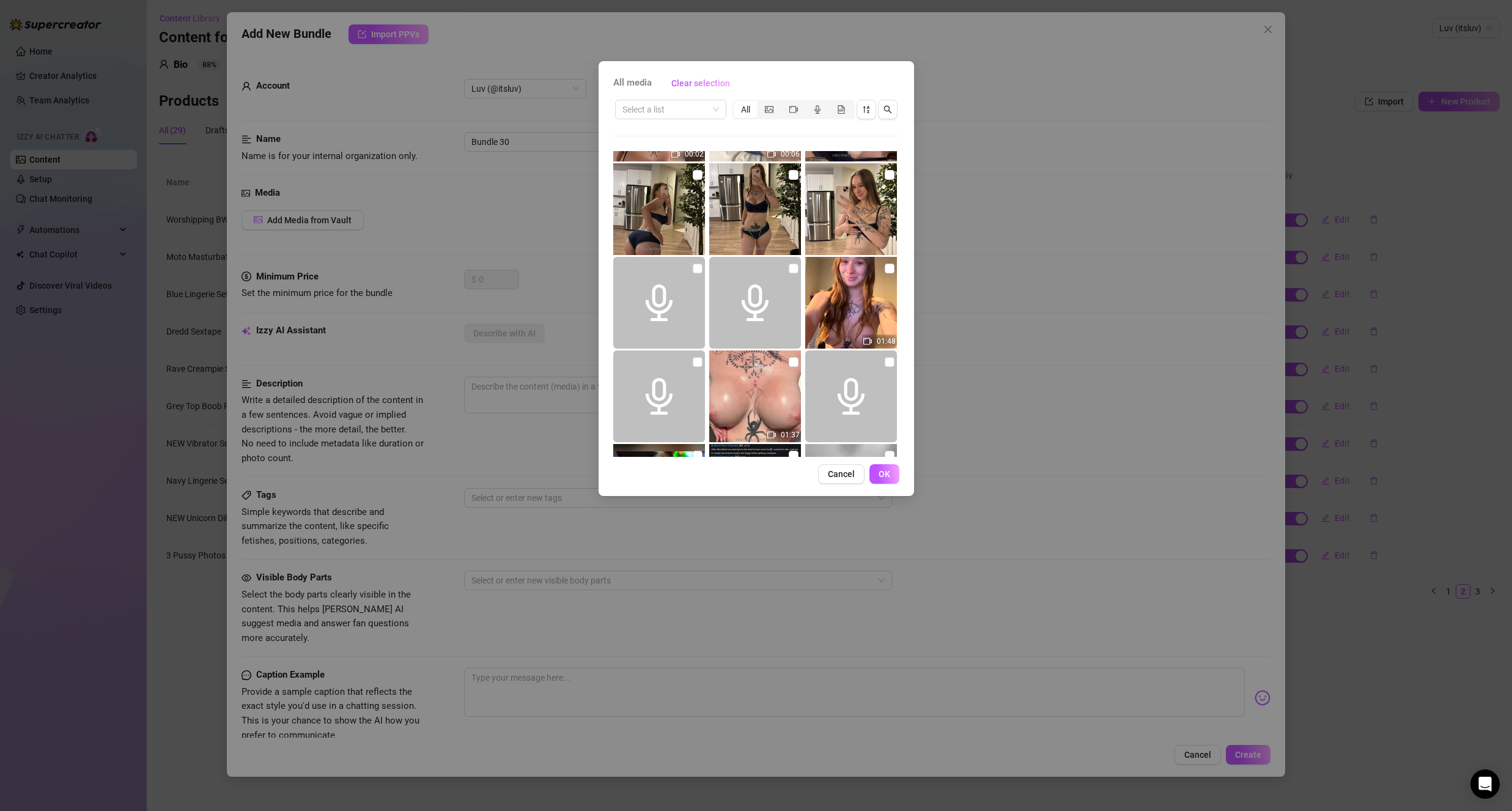
scroll to position [1162, 0]
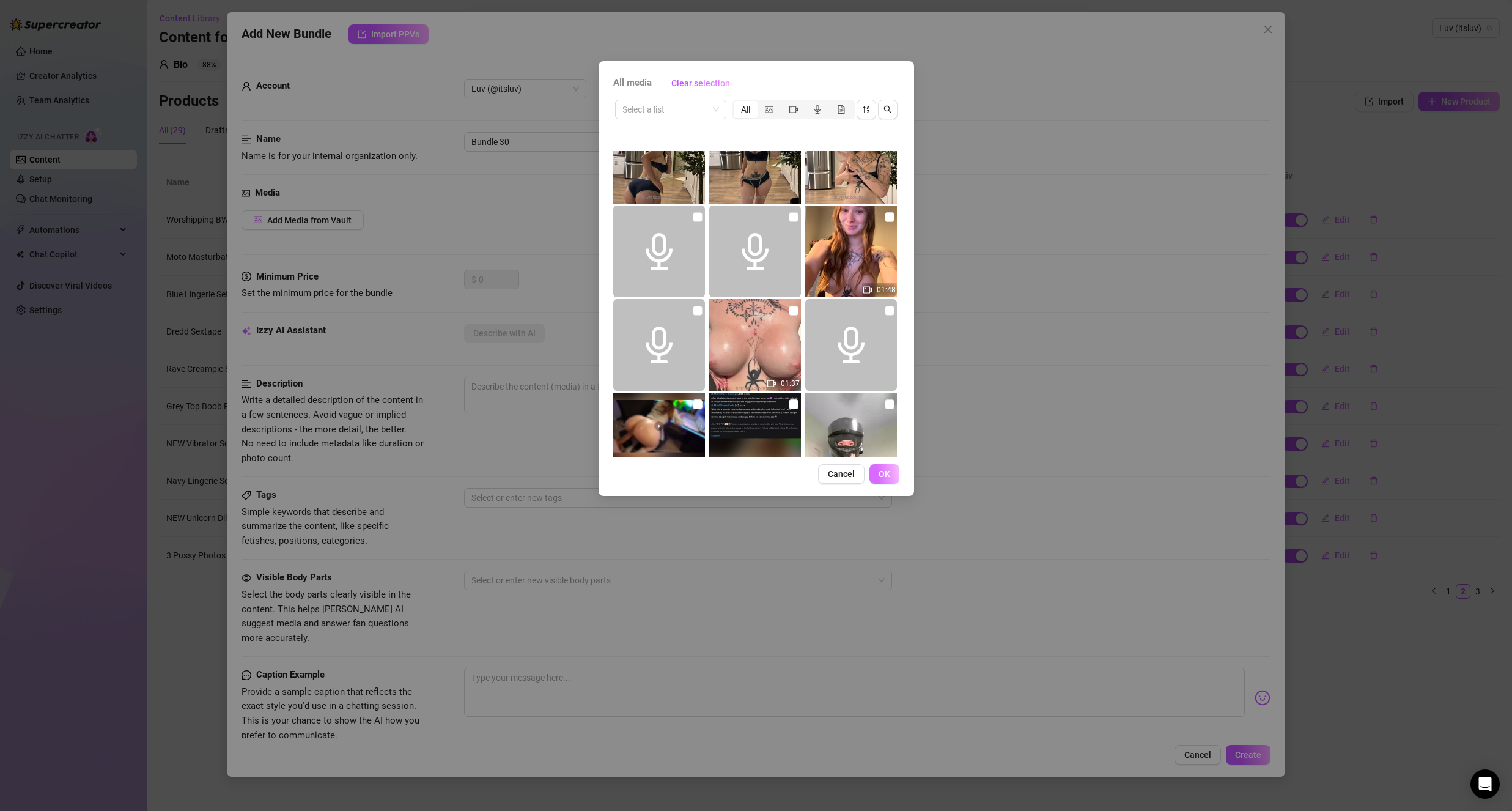
click at [884, 469] on span "OK" at bounding box center [884, 473] width 12 height 10
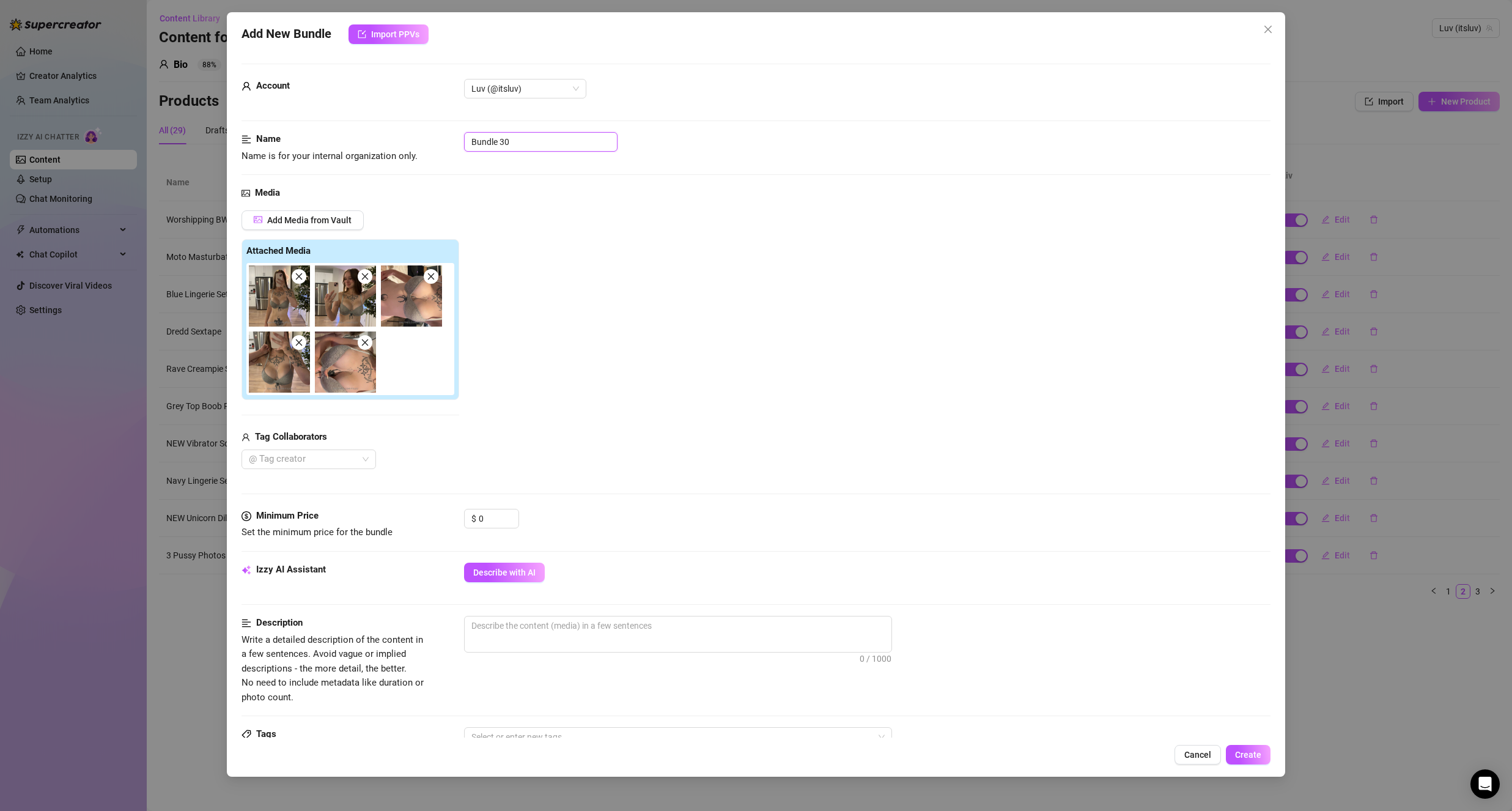
click at [537, 136] on input "Bundle 30" at bounding box center [541, 142] width 153 height 19
click at [537, 135] on input "Bundle 30" at bounding box center [541, 142] width 153 height 19
drag, startPoint x: 582, startPoint y: 329, endPoint x: 574, endPoint y: 329, distance: 8.0
click at [581, 331] on div "Add Media from Vault Attached Media Tag Collaborators @ Tag creator" at bounding box center [756, 340] width 1029 height 258
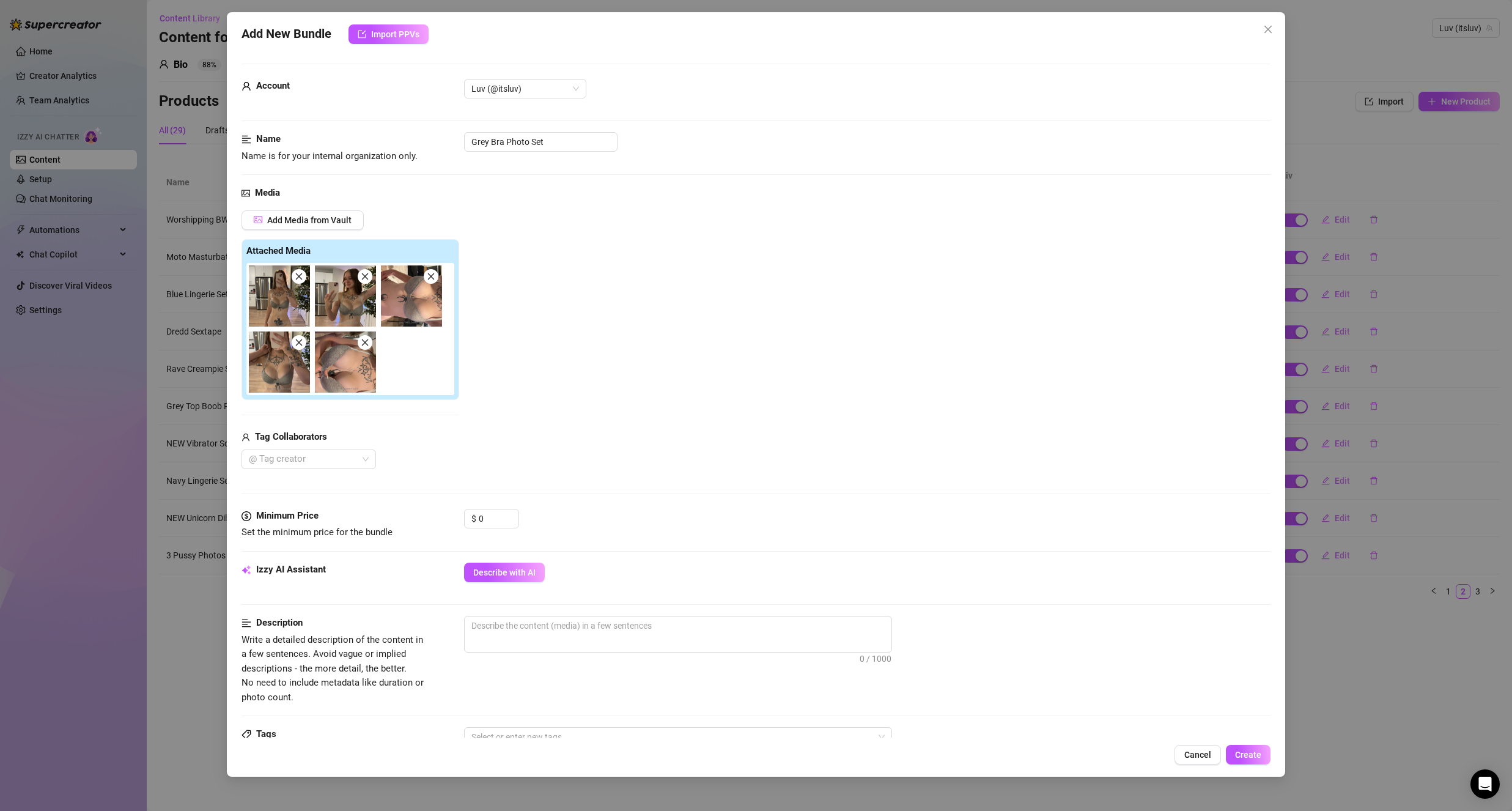
click at [558, 295] on div "Add Media from Vault Attached Media Tag Collaborators @ Tag creator" at bounding box center [756, 340] width 1029 height 258
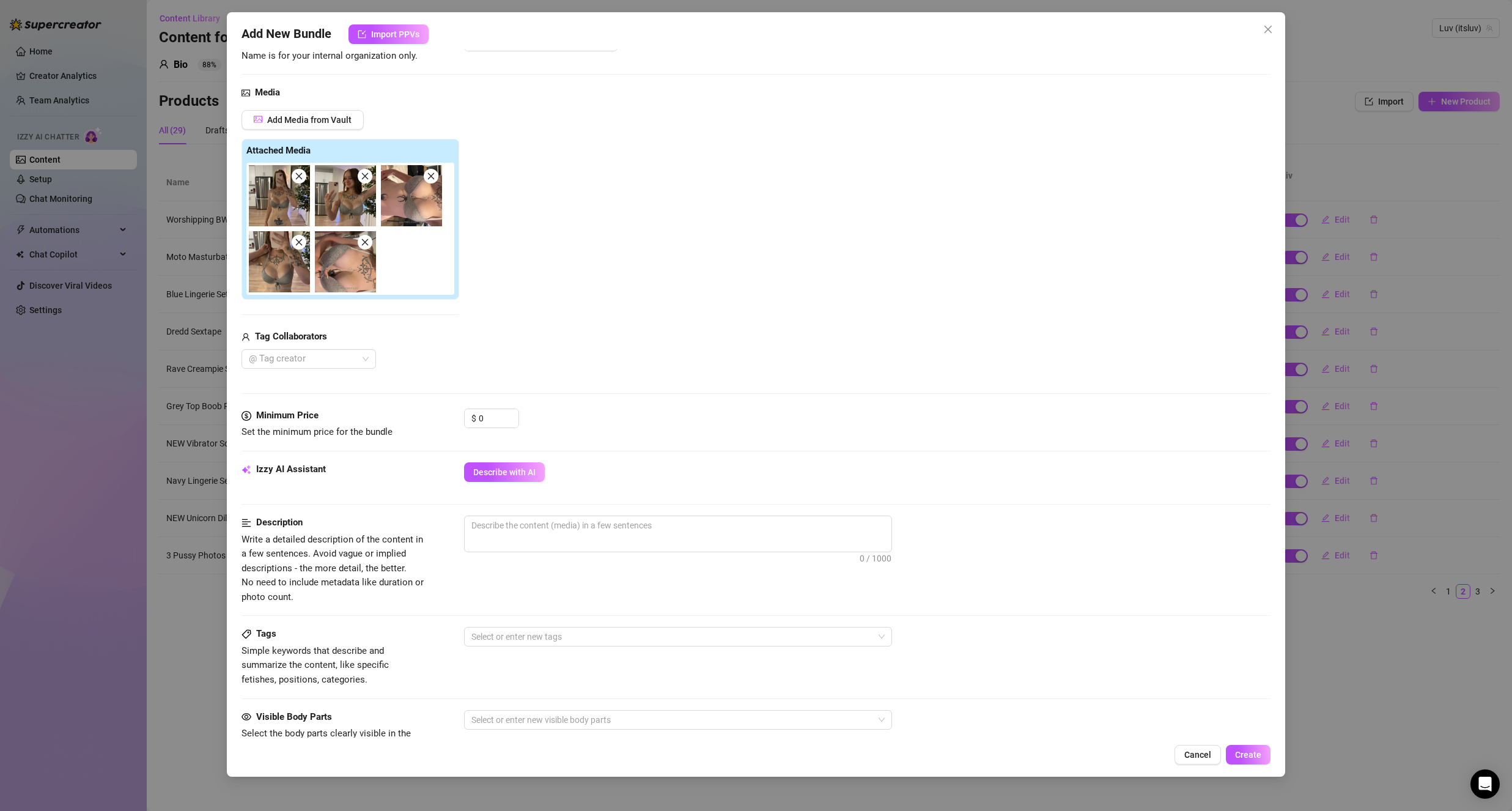
scroll to position [122, 0]
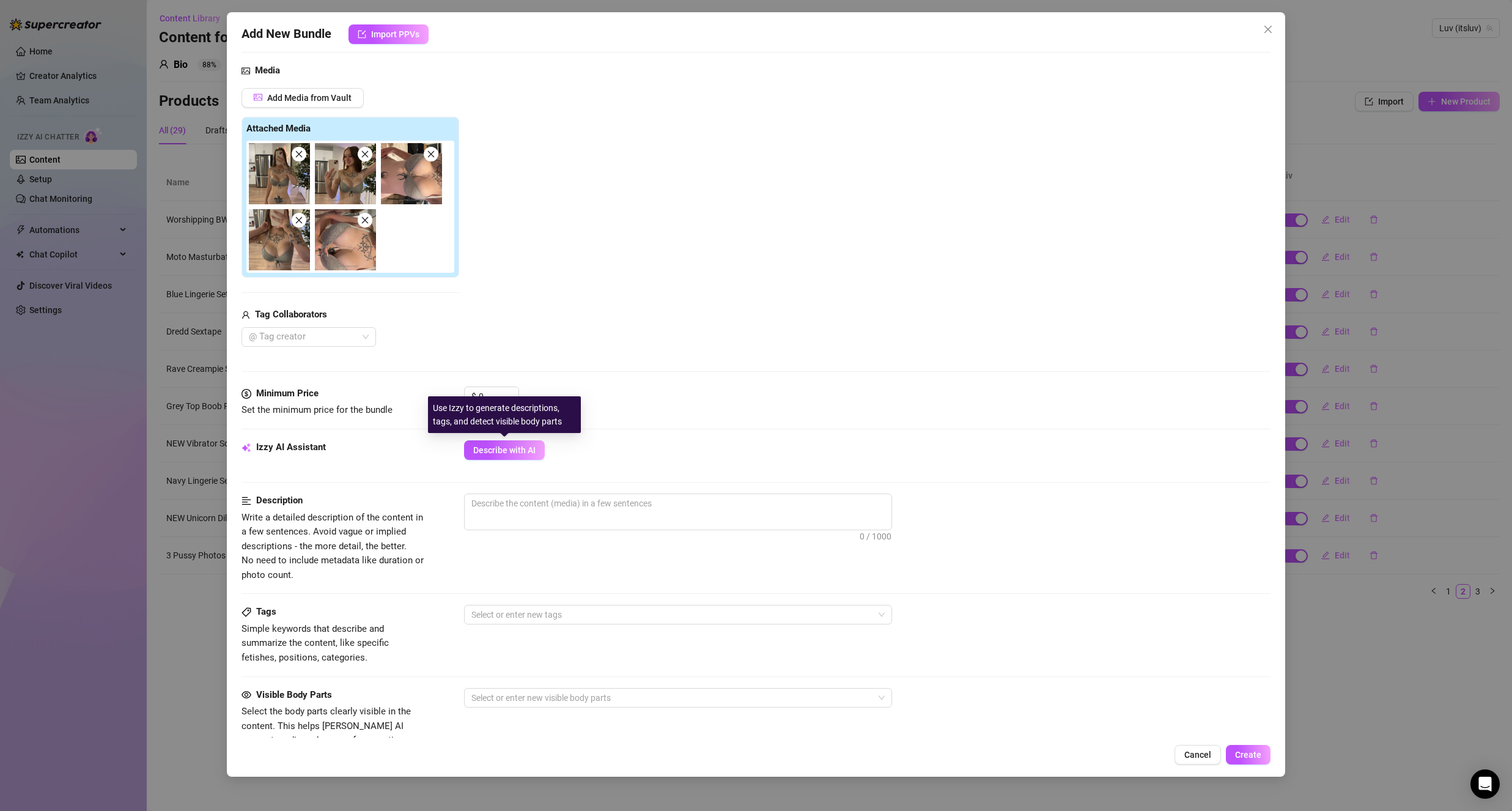
click at [499, 401] on div "Use Izzy to generate descriptions, tags, and detect visible body parts" at bounding box center [504, 414] width 153 height 37
click at [491, 394] on input "0" at bounding box center [498, 396] width 40 height 18
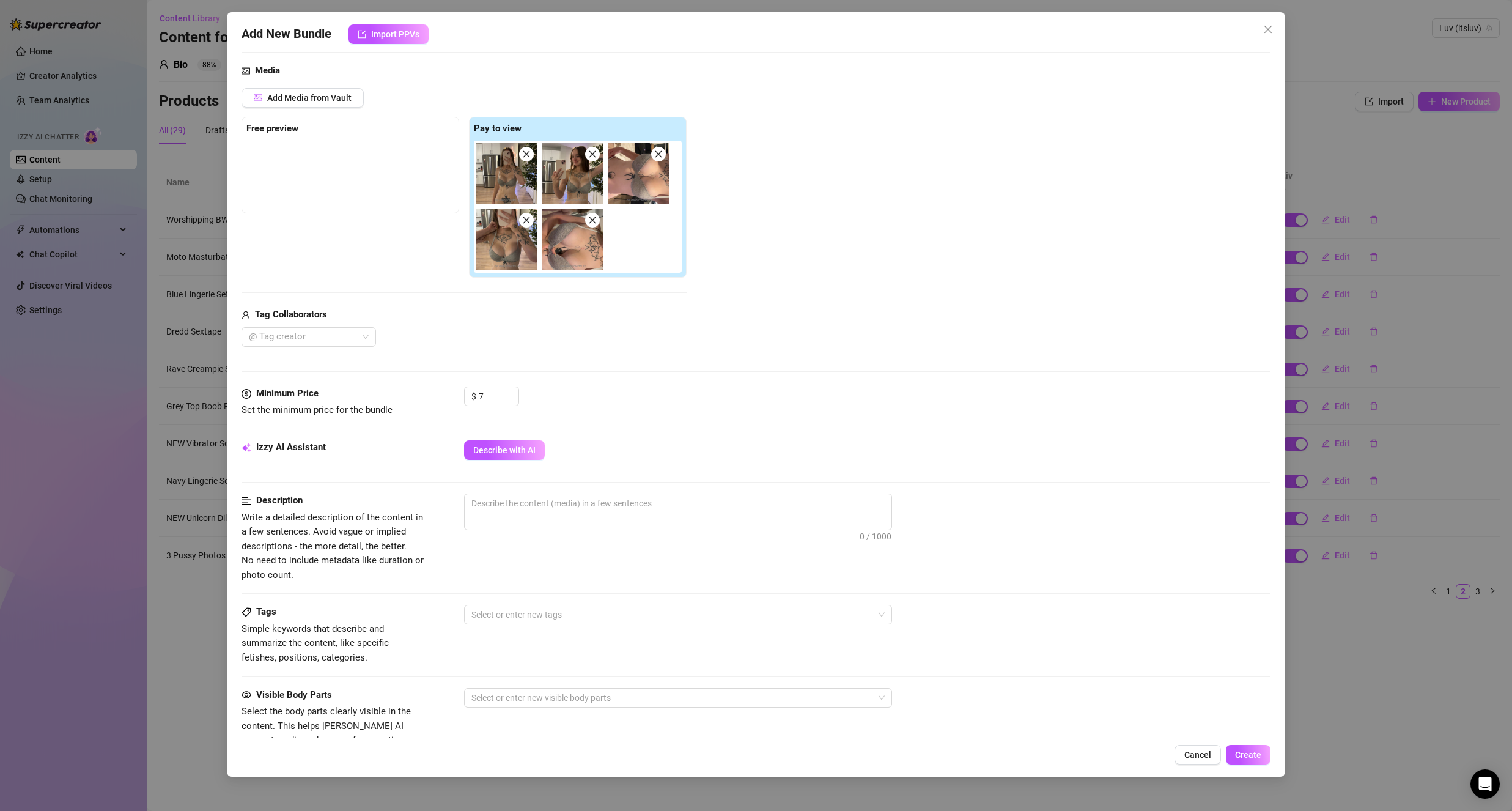
click at [658, 393] on div "$ 7" at bounding box center [867, 401] width 806 height 31
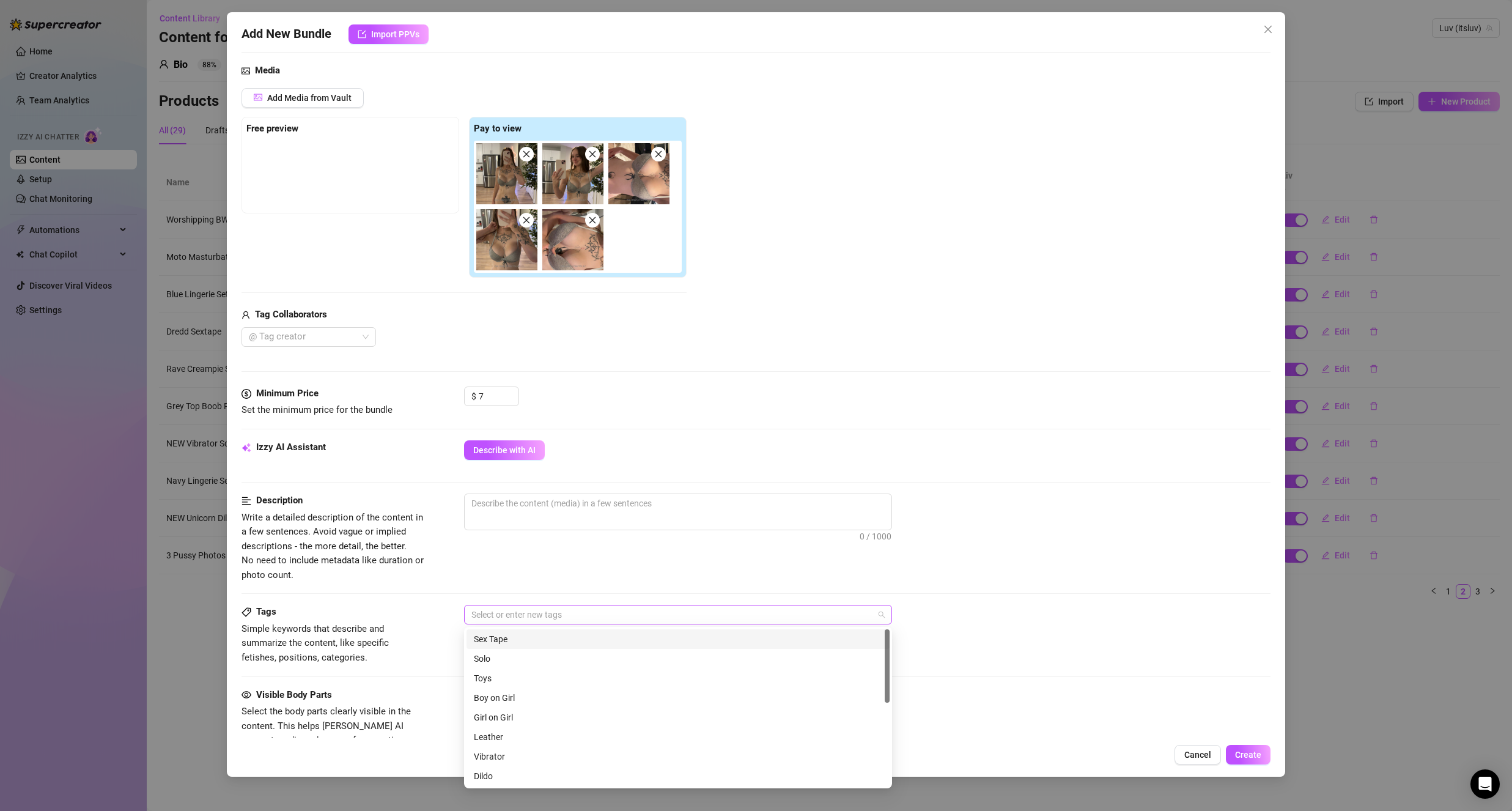
click at [486, 617] on div at bounding box center [672, 614] width 410 height 17
click at [532, 663] on div "Solo" at bounding box center [678, 658] width 408 height 14
click at [498, 740] on div "Lingerie" at bounding box center [678, 736] width 408 height 14
click at [400, 634] on span "Simple keywords that describe and summarize the content, like specific fetishes…" at bounding box center [333, 643] width 184 height 44
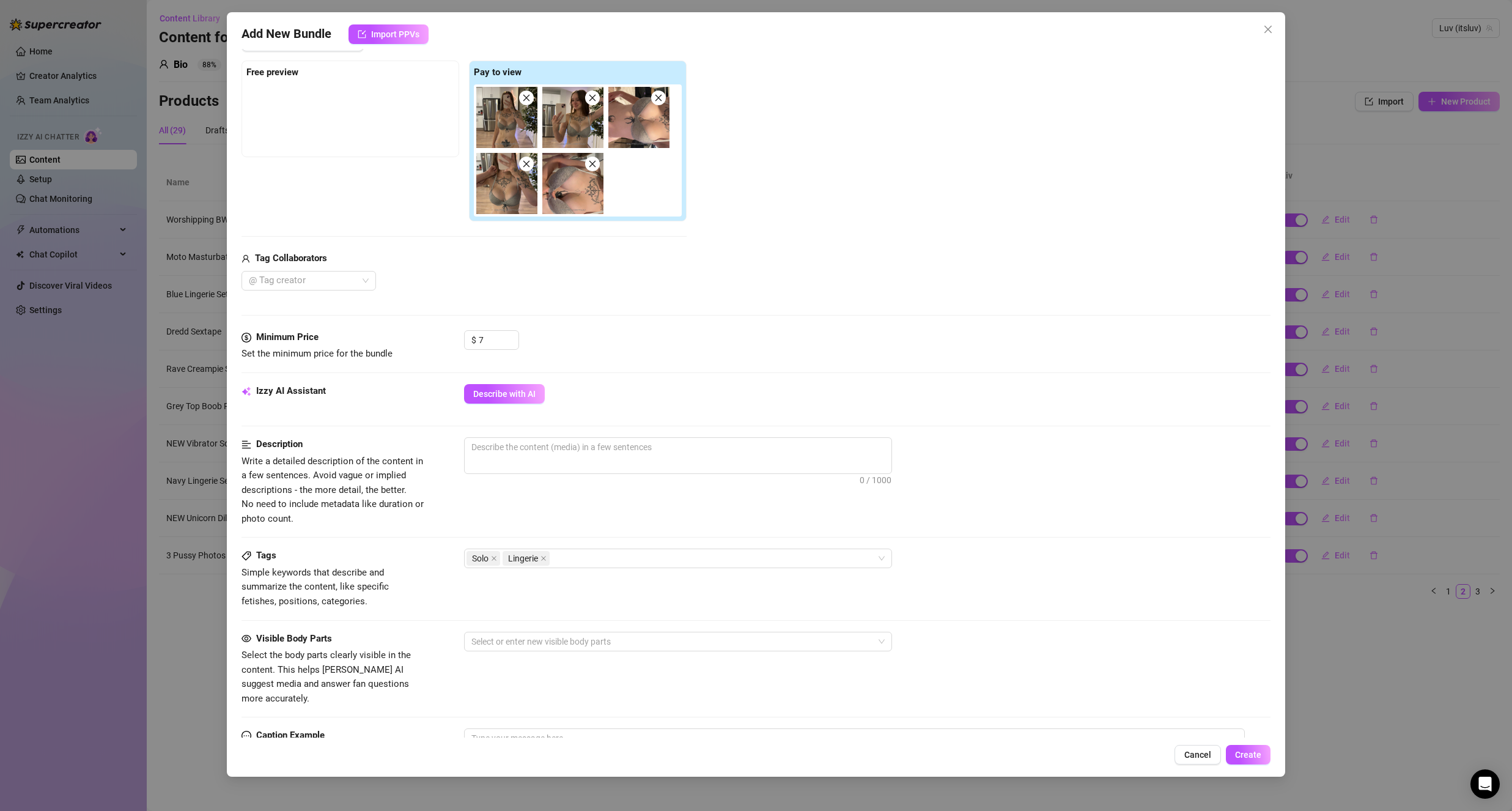
scroll to position [184, 0]
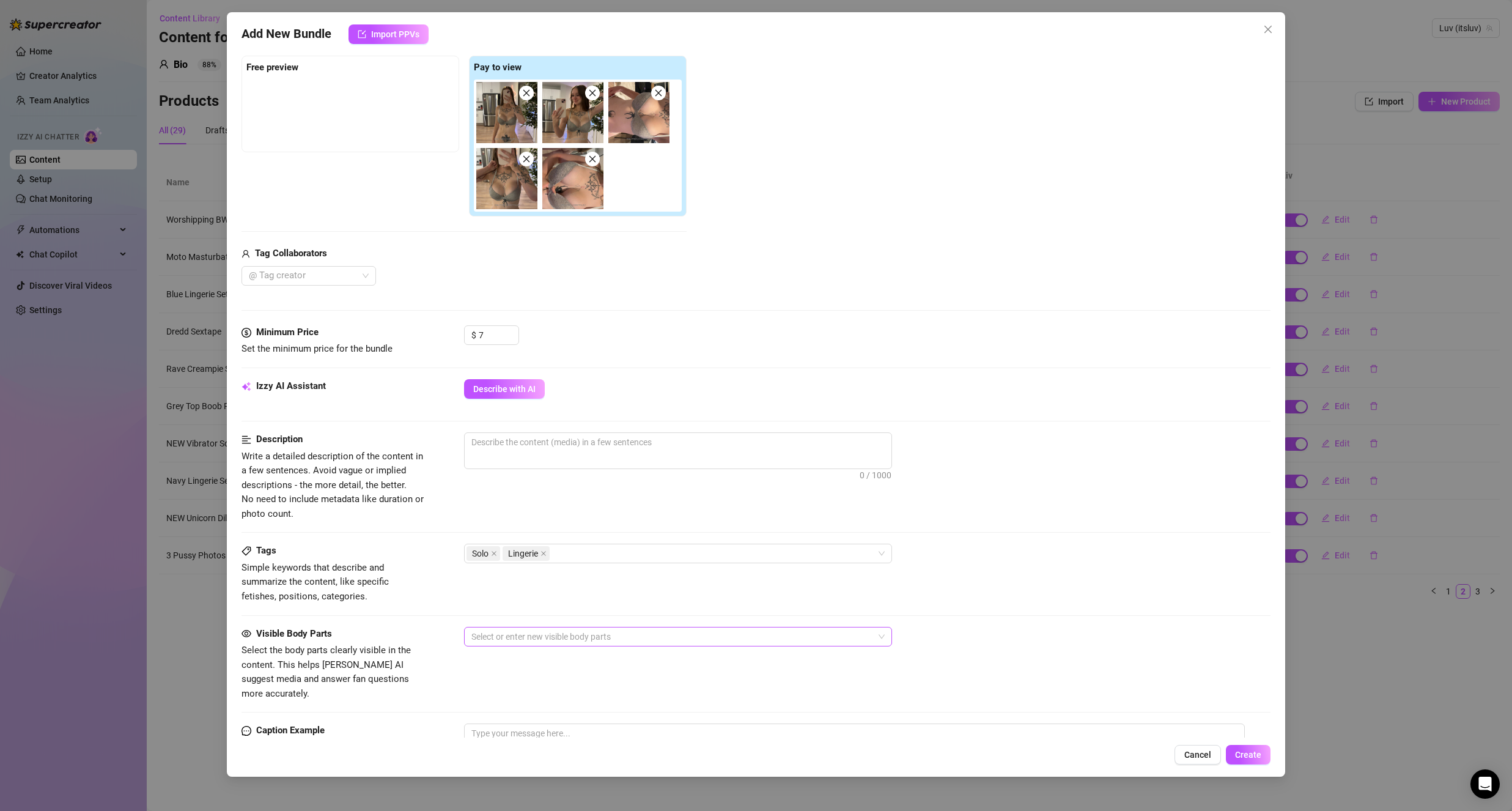
click at [500, 636] on div at bounding box center [672, 636] width 410 height 17
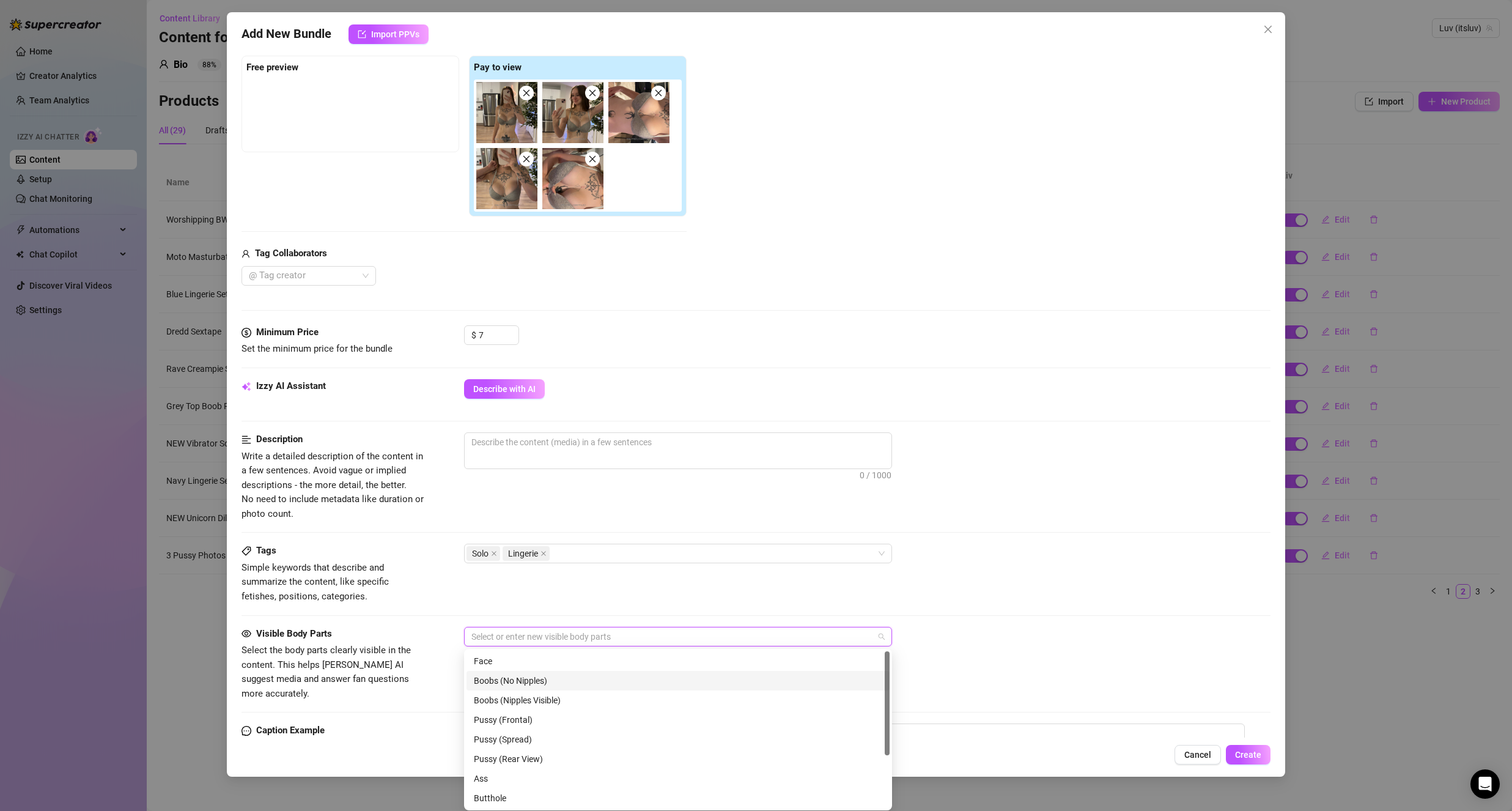
click at [528, 684] on div "Boobs (No Nipples)" at bounding box center [678, 680] width 408 height 14
click at [530, 663] on div "Face" at bounding box center [678, 661] width 408 height 14
click at [498, 799] on div "Belly" at bounding box center [678, 798] width 408 height 14
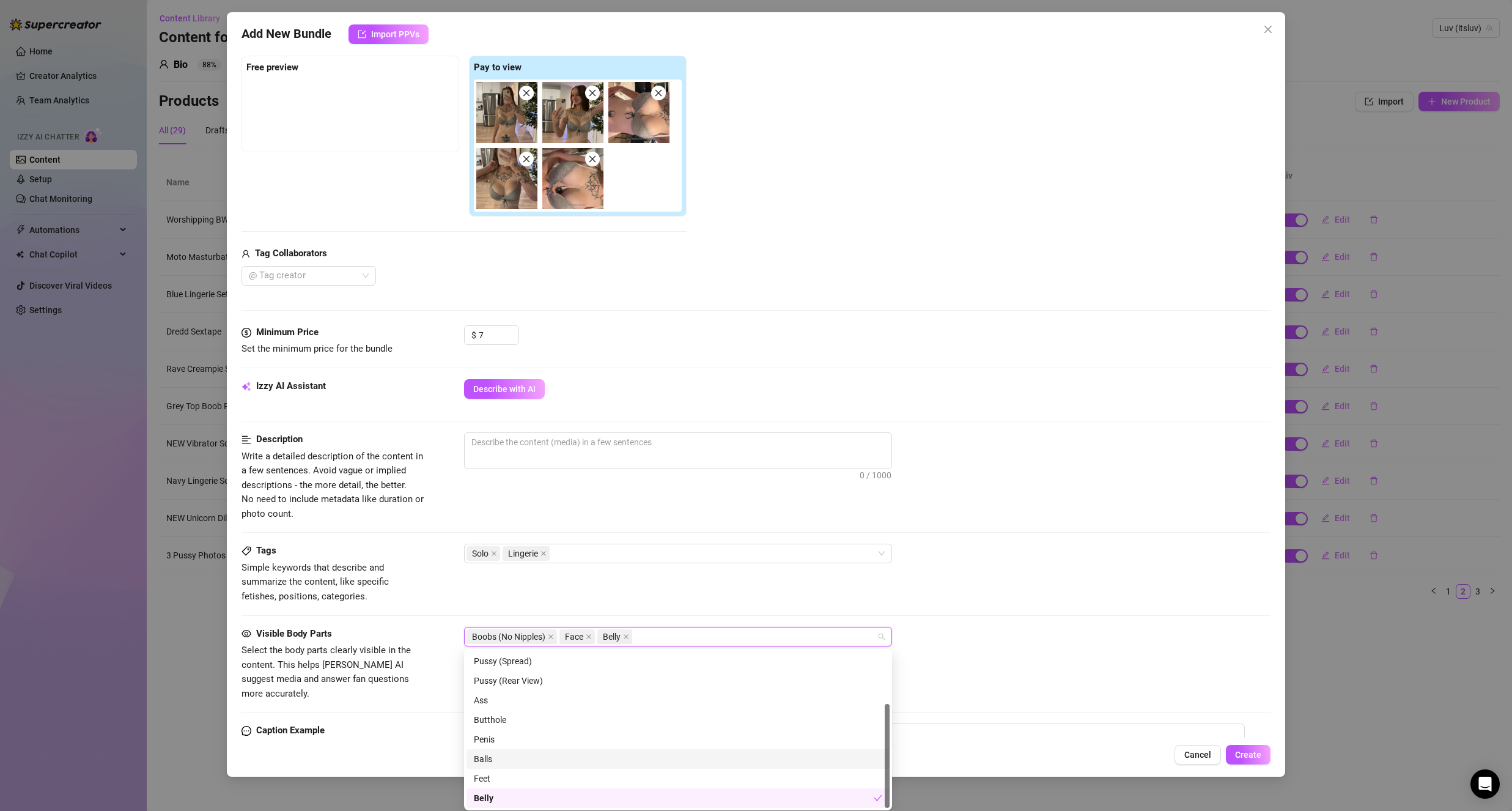
drag, startPoint x: 427, startPoint y: 631, endPoint x: 435, endPoint y: 600, distance: 32.0
click at [427, 632] on div "Visible Body Parts Select the body parts clearly visible in the content. This h…" at bounding box center [756, 664] width 1029 height 75
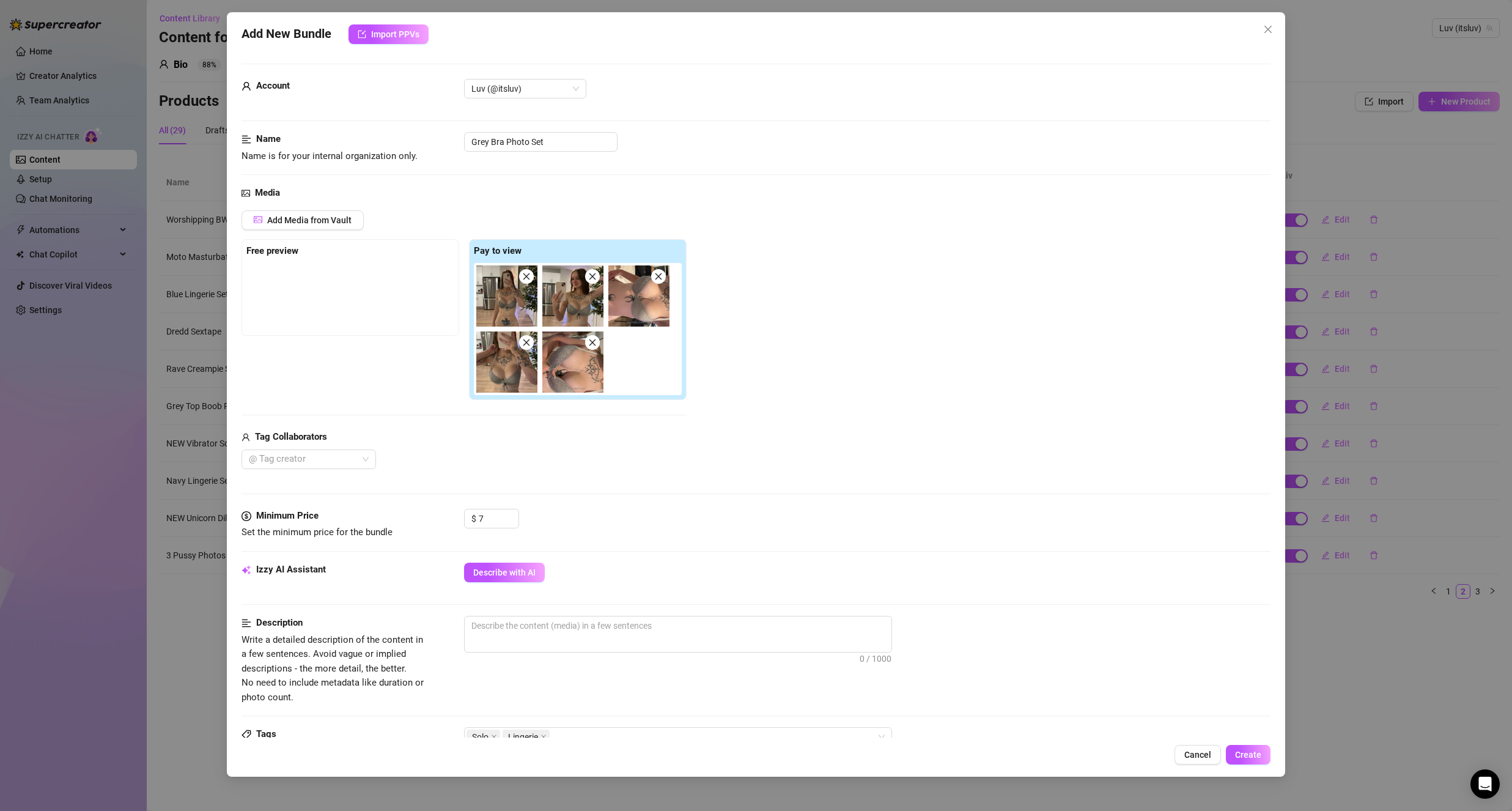
scroll to position [122, 0]
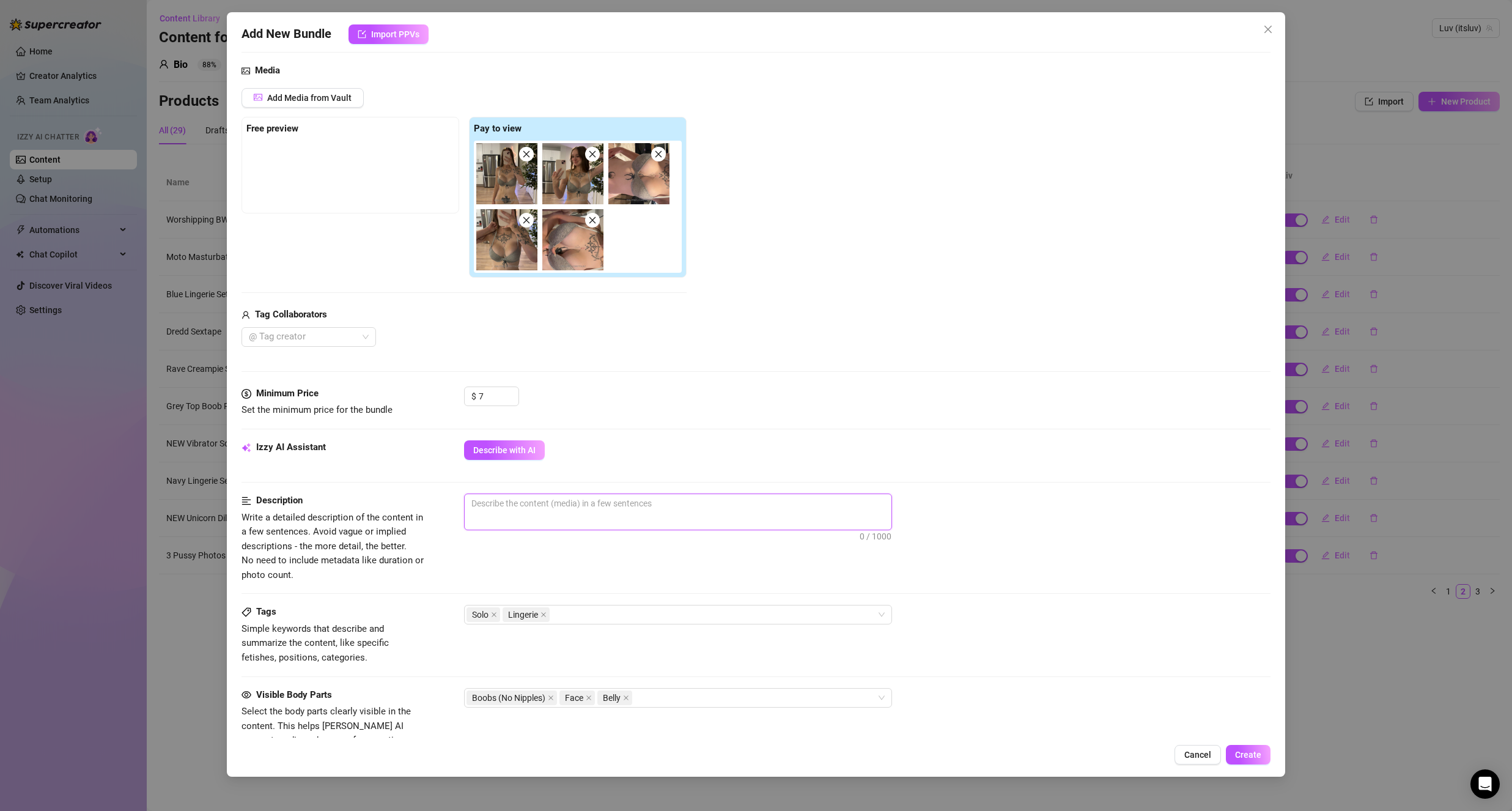
click at [537, 503] on textarea at bounding box center [678, 503] width 427 height 18
click at [842, 499] on textarea "three mirror photos showing off my gray bra and my tits in the bra. two selfies…" at bounding box center [678, 510] width 427 height 32
click at [776, 434] on div "Minimum Price Set the minimum price for the bundle $ 7" at bounding box center [756, 413] width 1029 height 54
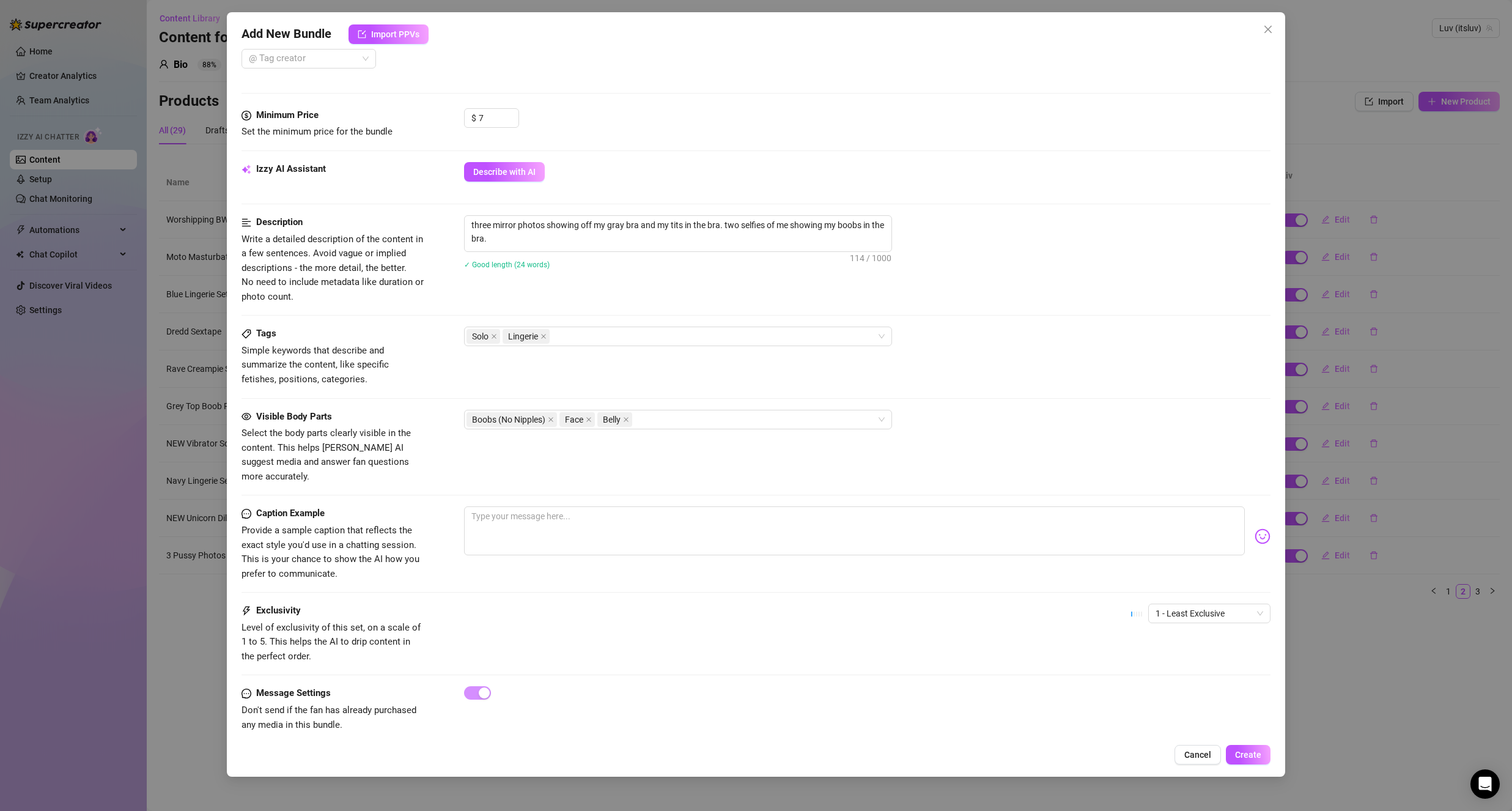
scroll to position [404, 0]
click at [528, 517] on textarea at bounding box center [854, 527] width 781 height 49
click at [1101, 503] on textarea "I love wearing lingerie sets" at bounding box center [854, 527] width 781 height 49
click at [571, 503] on textarea "I love wearing lingerie sets around the house" at bounding box center [854, 527] width 781 height 49
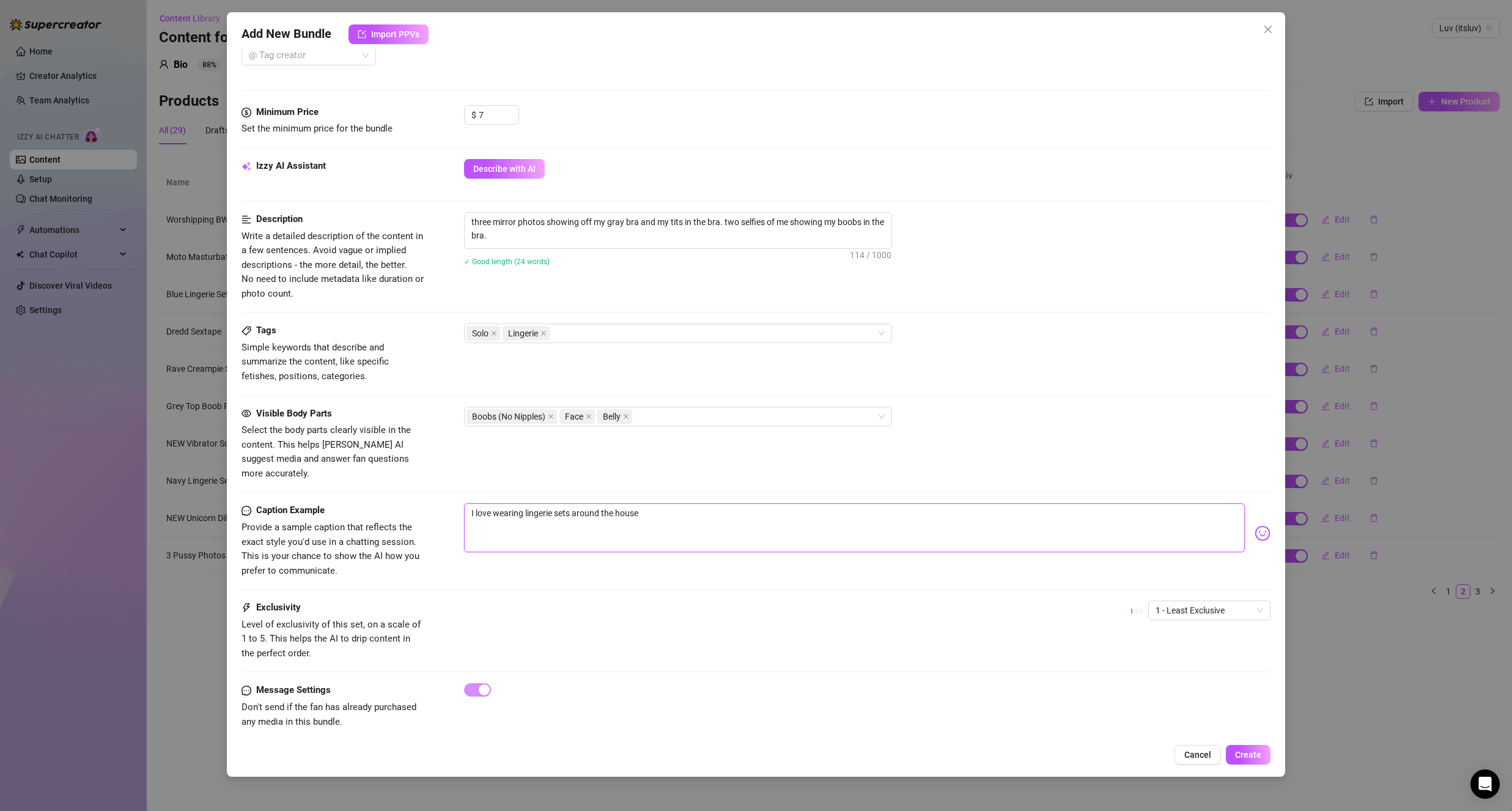
click at [564, 503] on textarea "I love wearing lingerie sets around the house" at bounding box center [854, 527] width 781 height 49
click at [689, 516] on textarea "I love wearing lingerie around the house" at bounding box center [854, 527] width 781 height 49
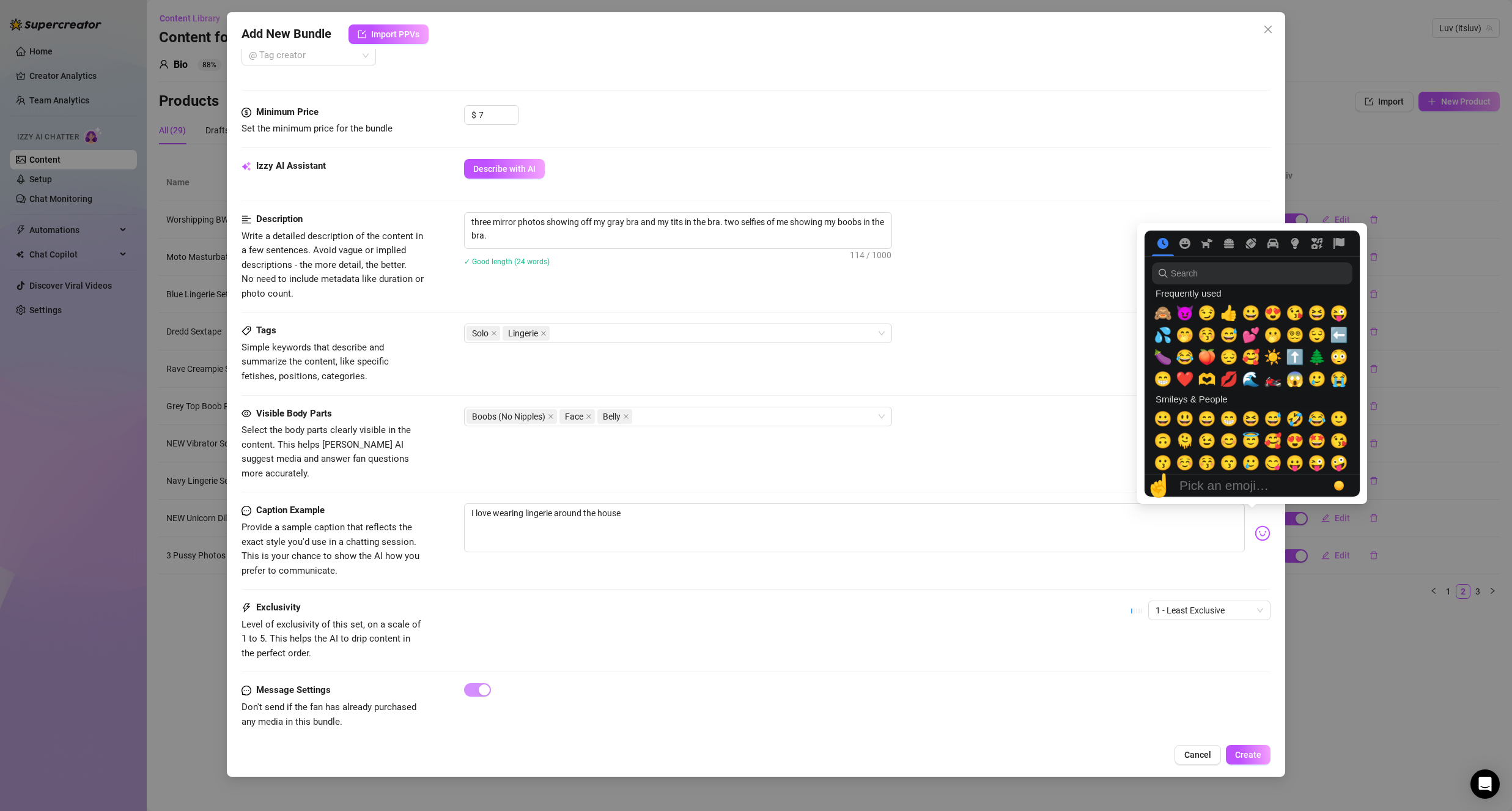
click at [1255, 525] on img at bounding box center [1262, 533] width 16 height 16
drag, startPoint x: 1187, startPoint y: 331, endPoint x: 1159, endPoint y: 345, distance: 31.3
click at [1187, 332] on span "🤭" at bounding box center [1185, 335] width 18 height 17
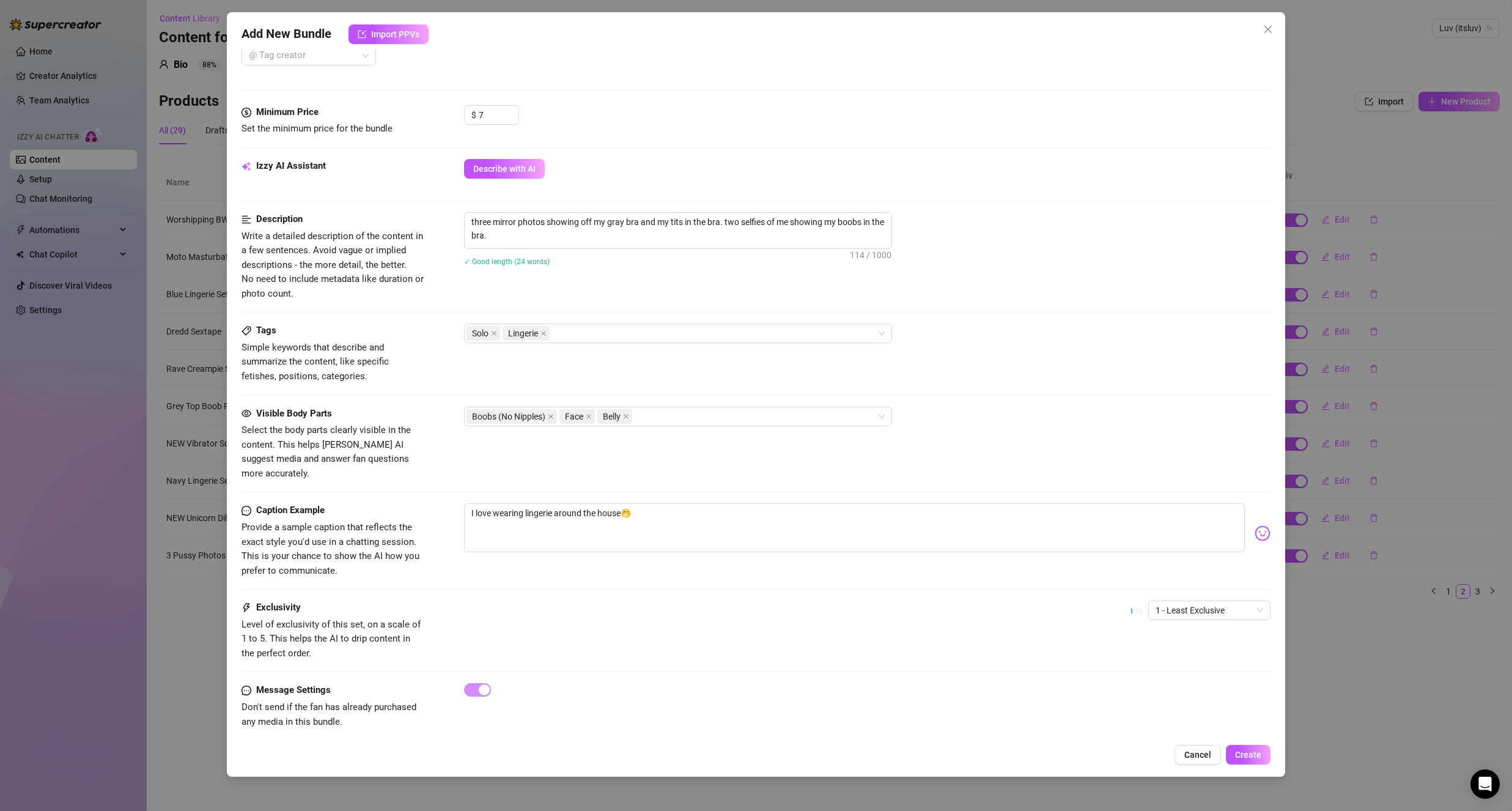
click at [821, 459] on div "Visible Body Parts Select the body parts clearly visible in the content. This h…" at bounding box center [756, 443] width 1029 height 75
click at [1248, 755] on span "Create" at bounding box center [1248, 755] width 26 height 10
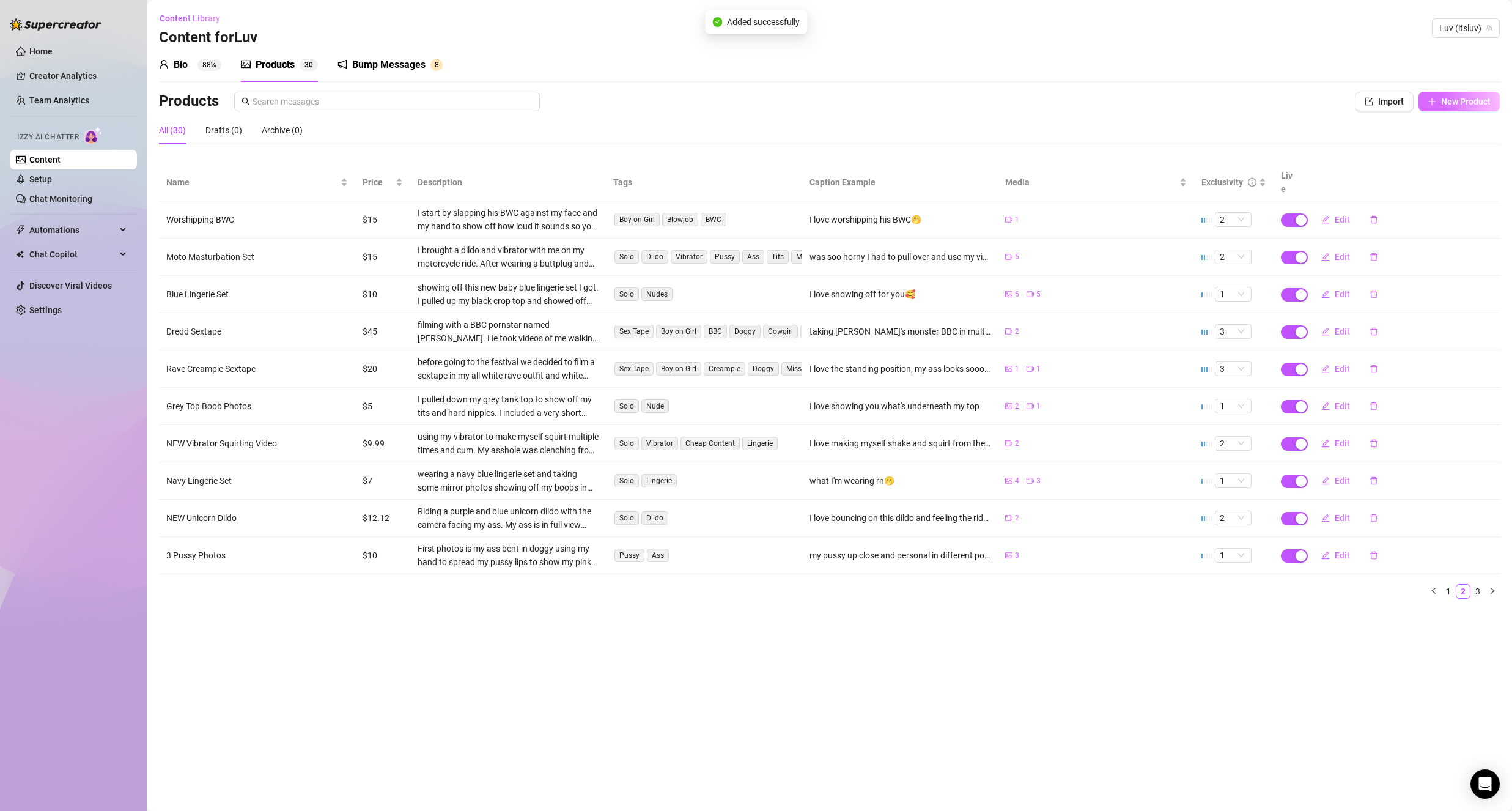
click at [1433, 107] on button "New Product" at bounding box center [1459, 101] width 81 height 19
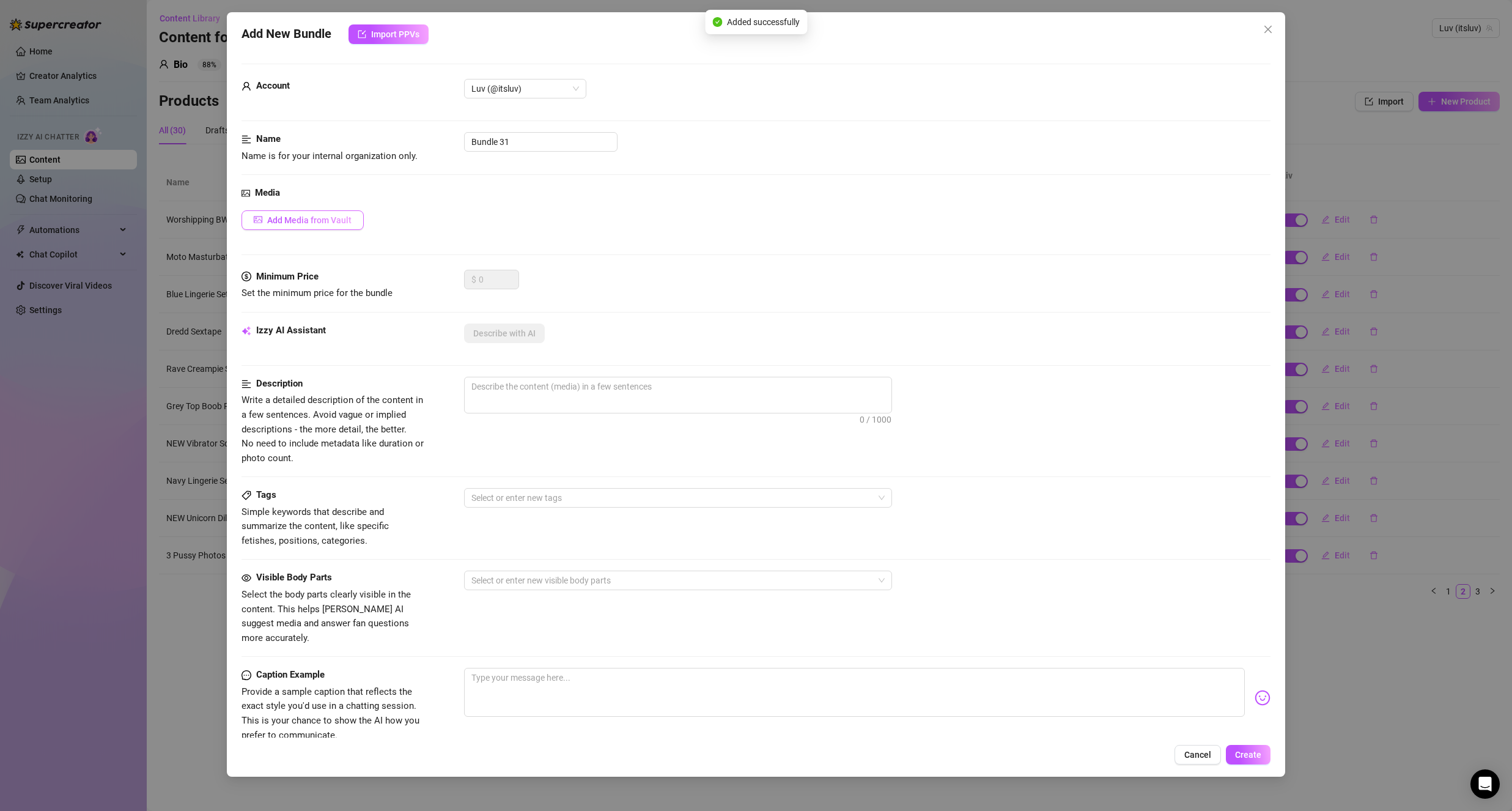
click at [350, 221] on span "Add Media from Vault" at bounding box center [310, 219] width 84 height 10
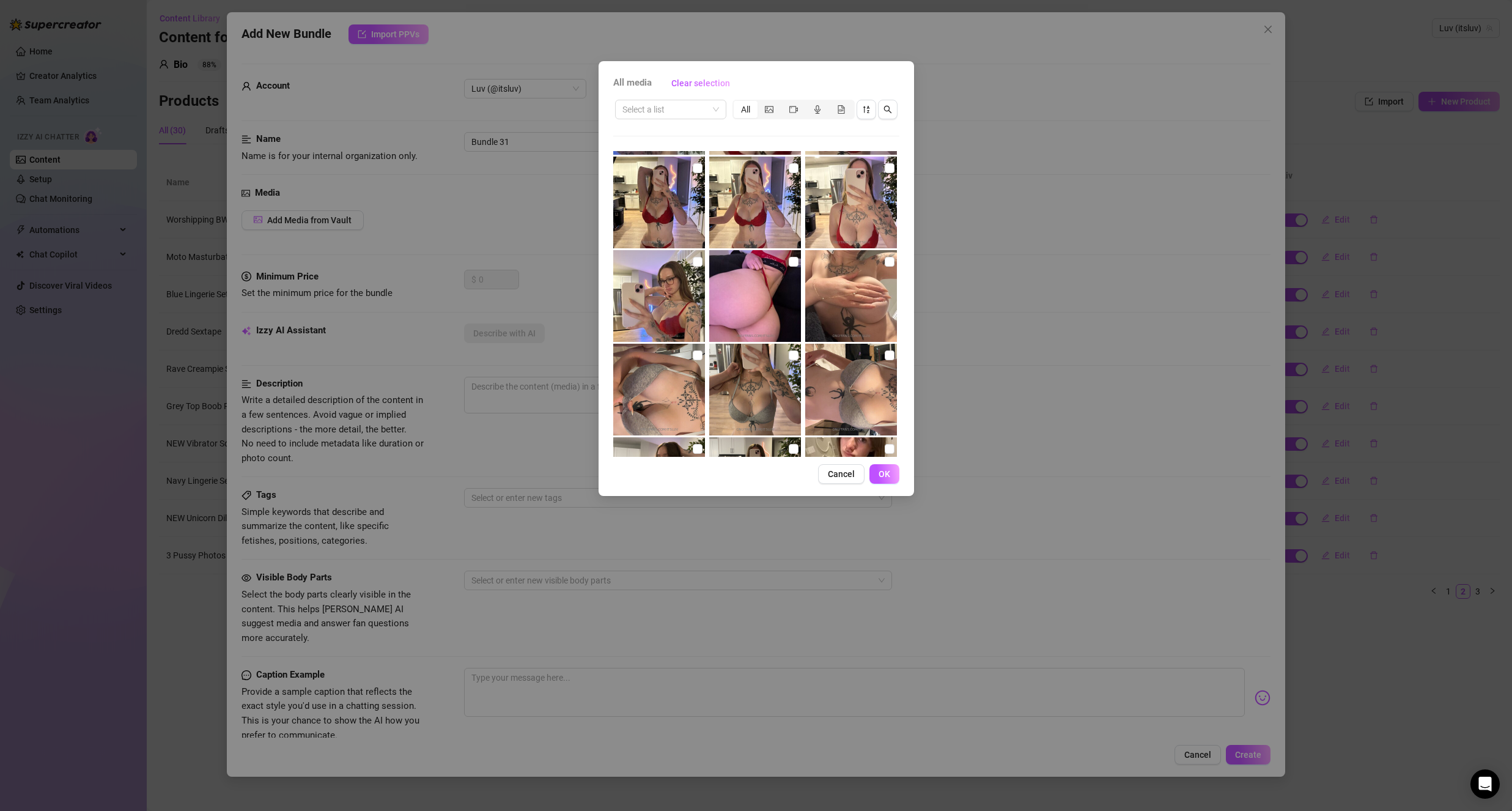
scroll to position [673, 0]
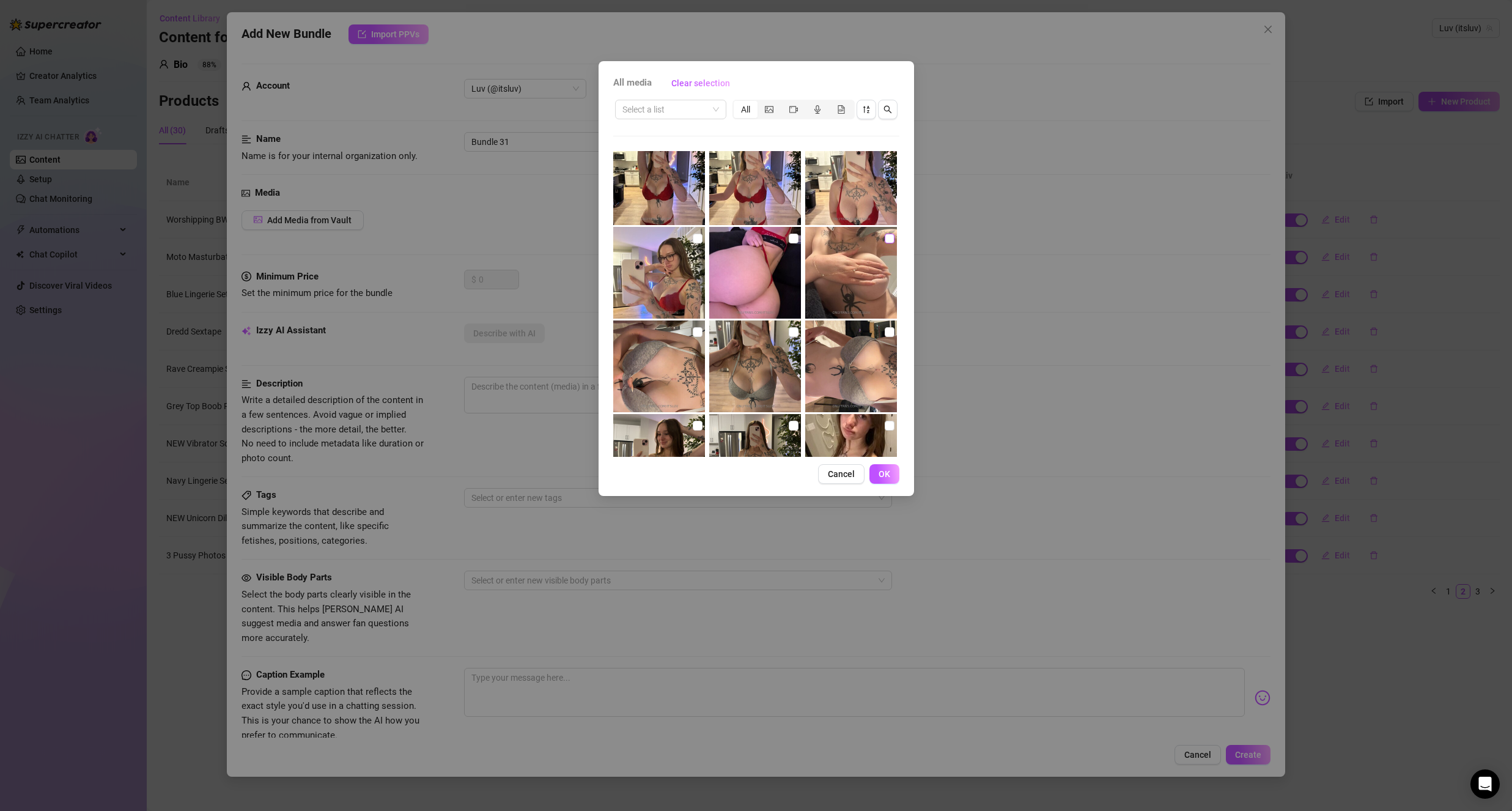
click at [885, 237] on input "checkbox" at bounding box center [889, 238] width 10 height 10
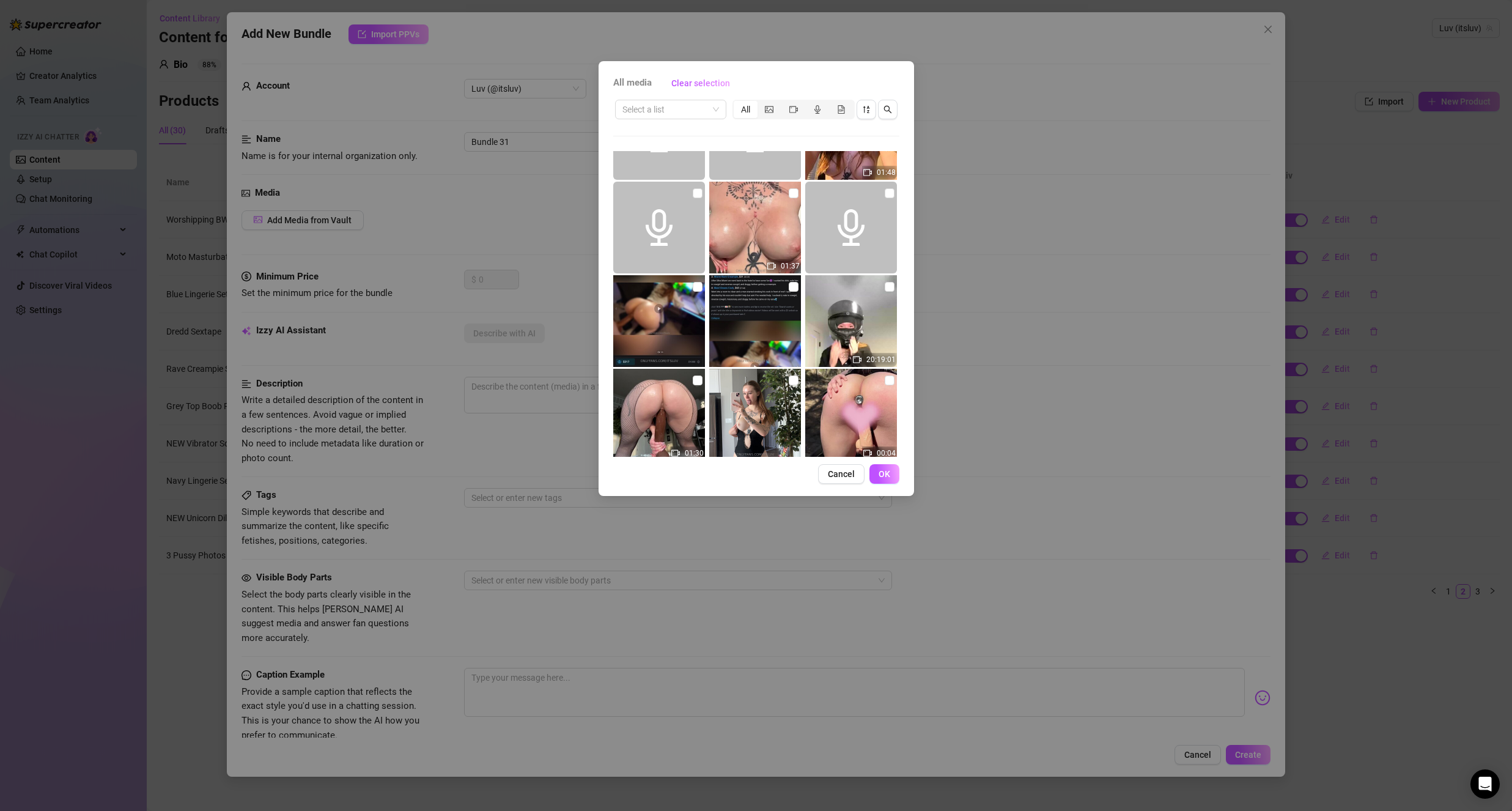
scroll to position [1284, 0]
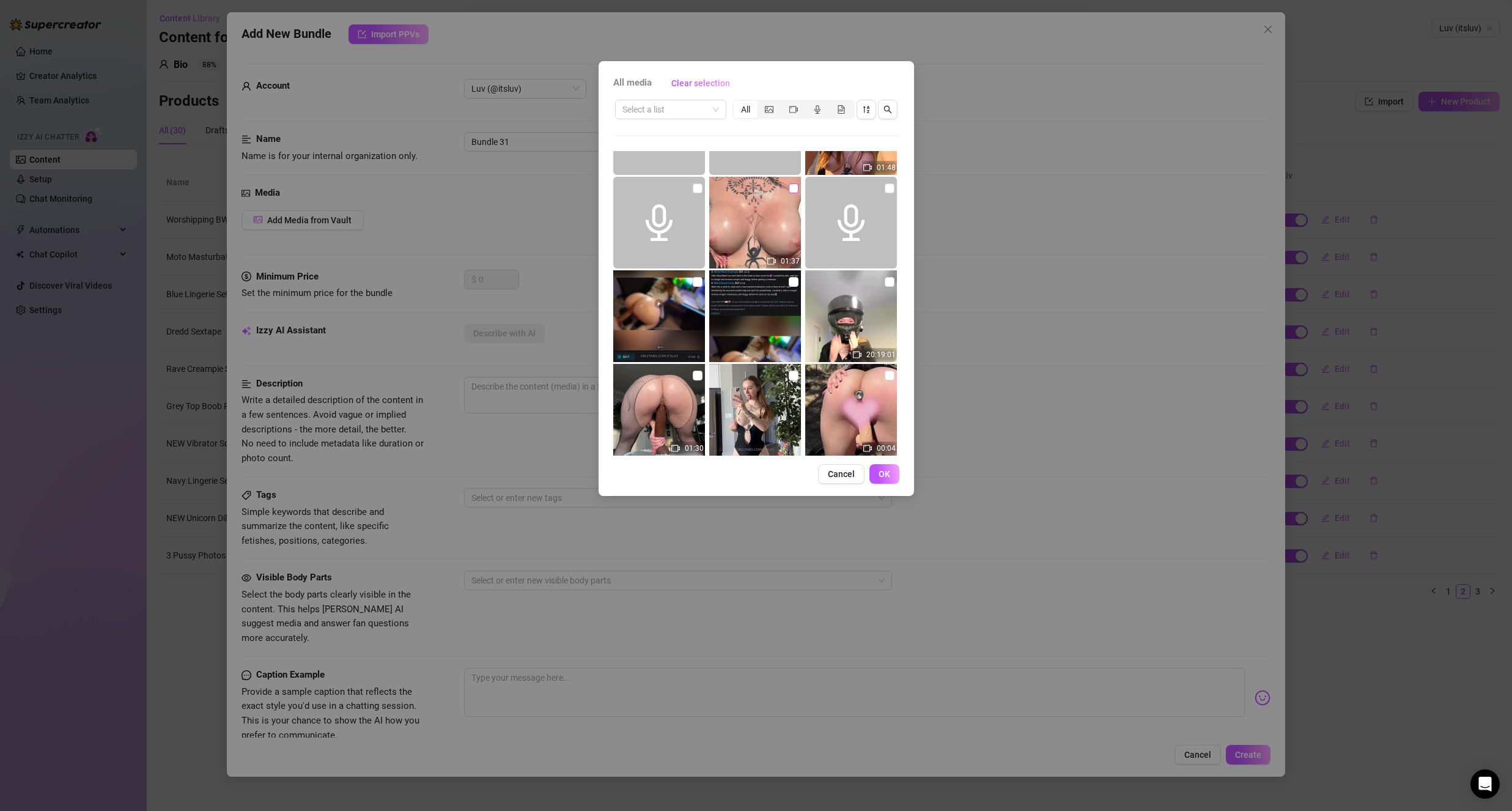
click at [793, 187] on input "checkbox" at bounding box center [793, 188] width 10 height 10
click at [884, 474] on span "OK" at bounding box center [884, 473] width 12 height 10
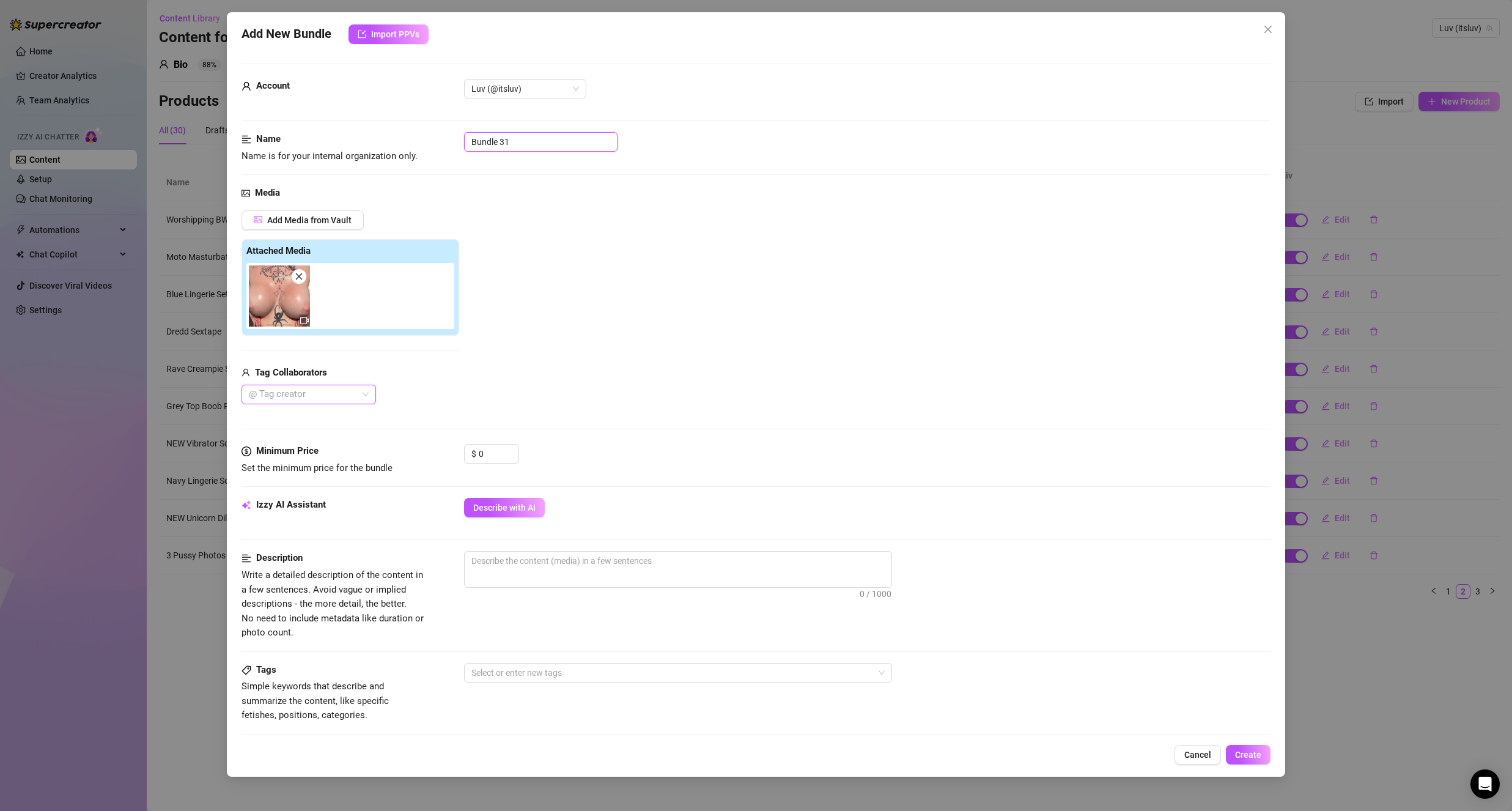
click at [539, 141] on input "Bundle 31" at bounding box center [541, 142] width 153 height 19
click at [513, 308] on div "Add Media from Vault Attached Media Tag Collaborators @ Tag creator" at bounding box center [756, 307] width 1029 height 194
click at [490, 447] on input "0" at bounding box center [498, 454] width 40 height 18
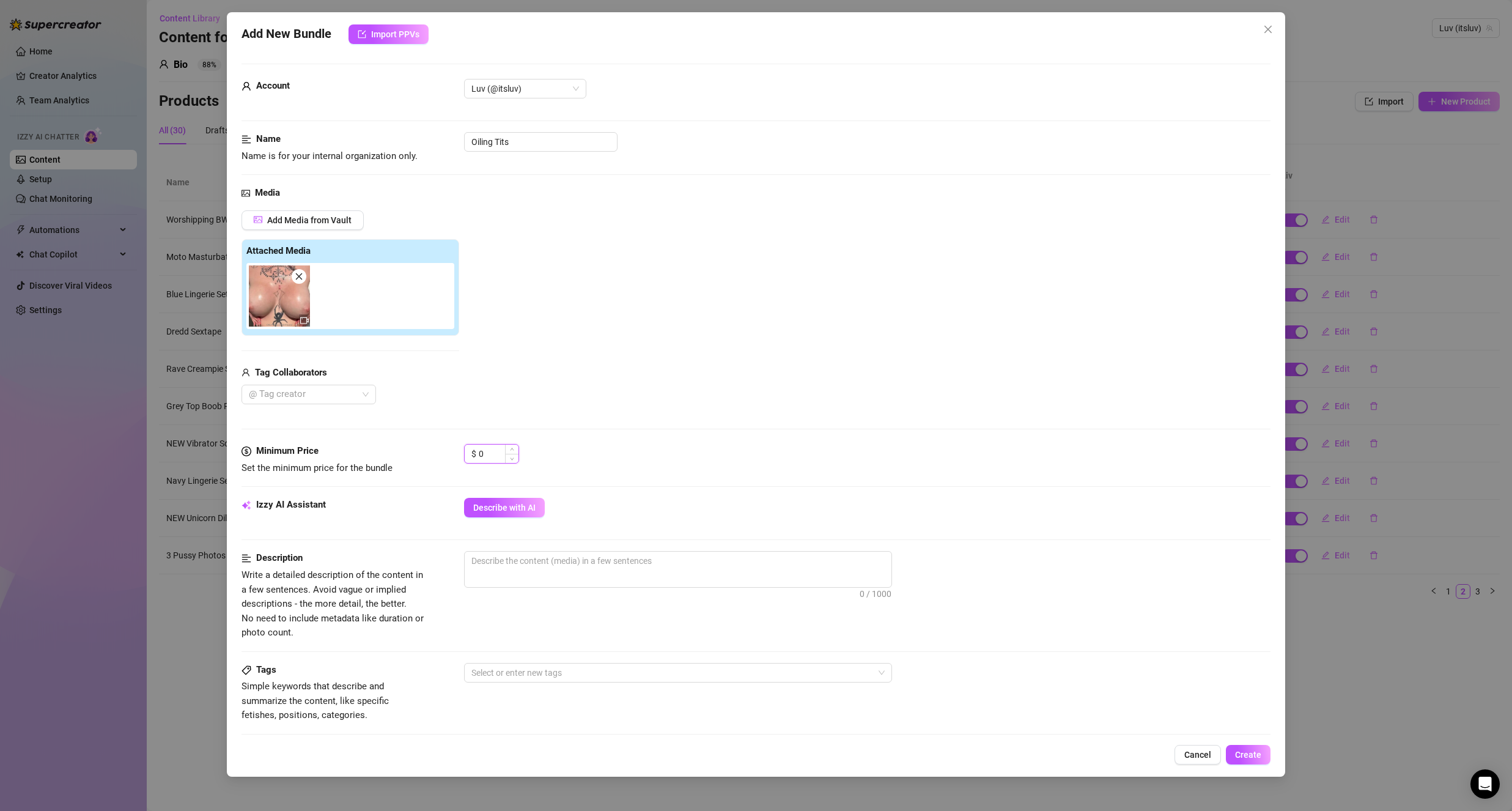
click at [490, 447] on input "0" at bounding box center [498, 454] width 40 height 18
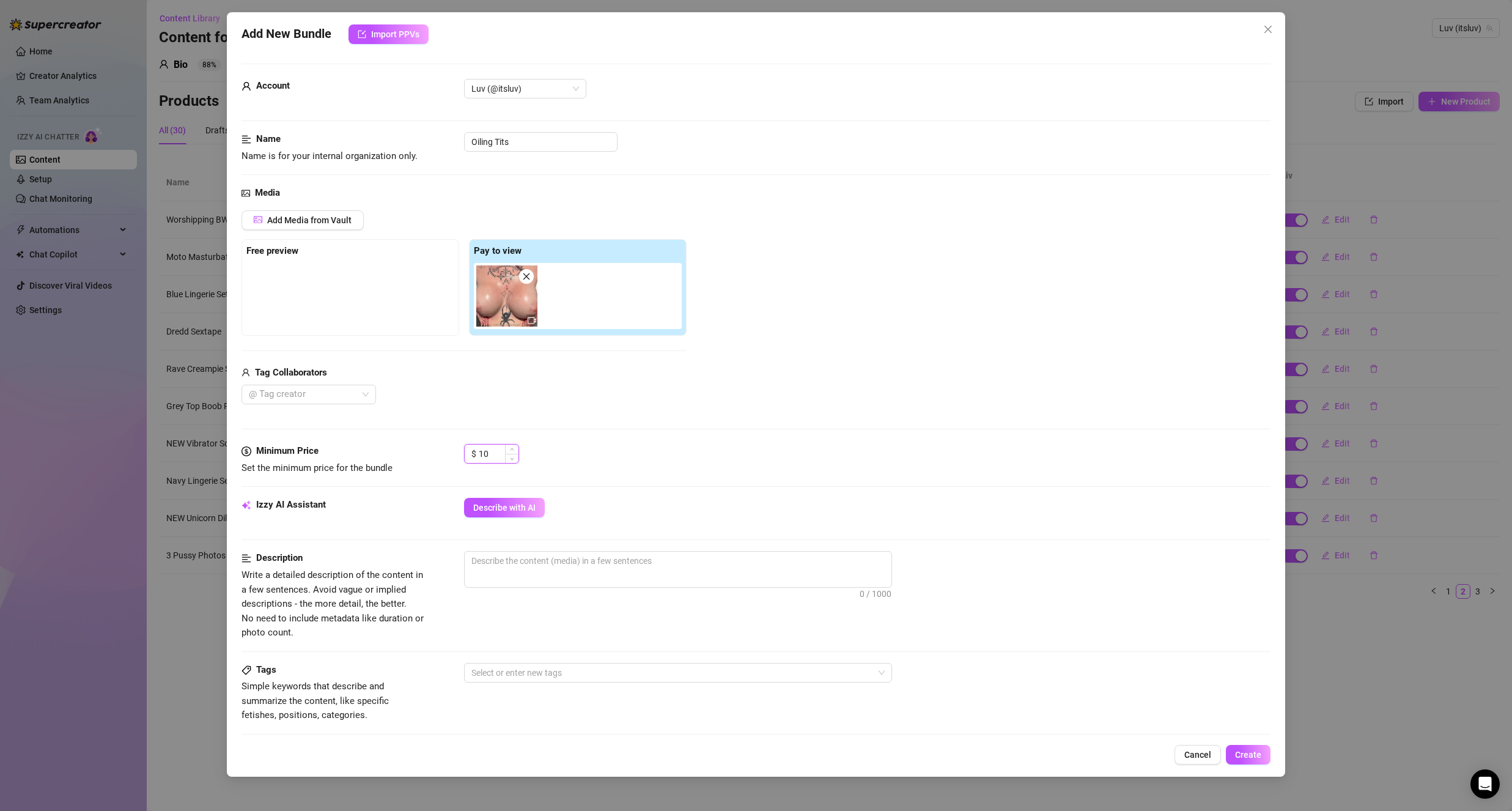
click at [490, 446] on input "10" at bounding box center [498, 454] width 40 height 18
click at [503, 409] on div "Media Add Media from Vault Free preview Pay to view Tag Collaborators @ Tag cre…" at bounding box center [756, 314] width 1029 height 258
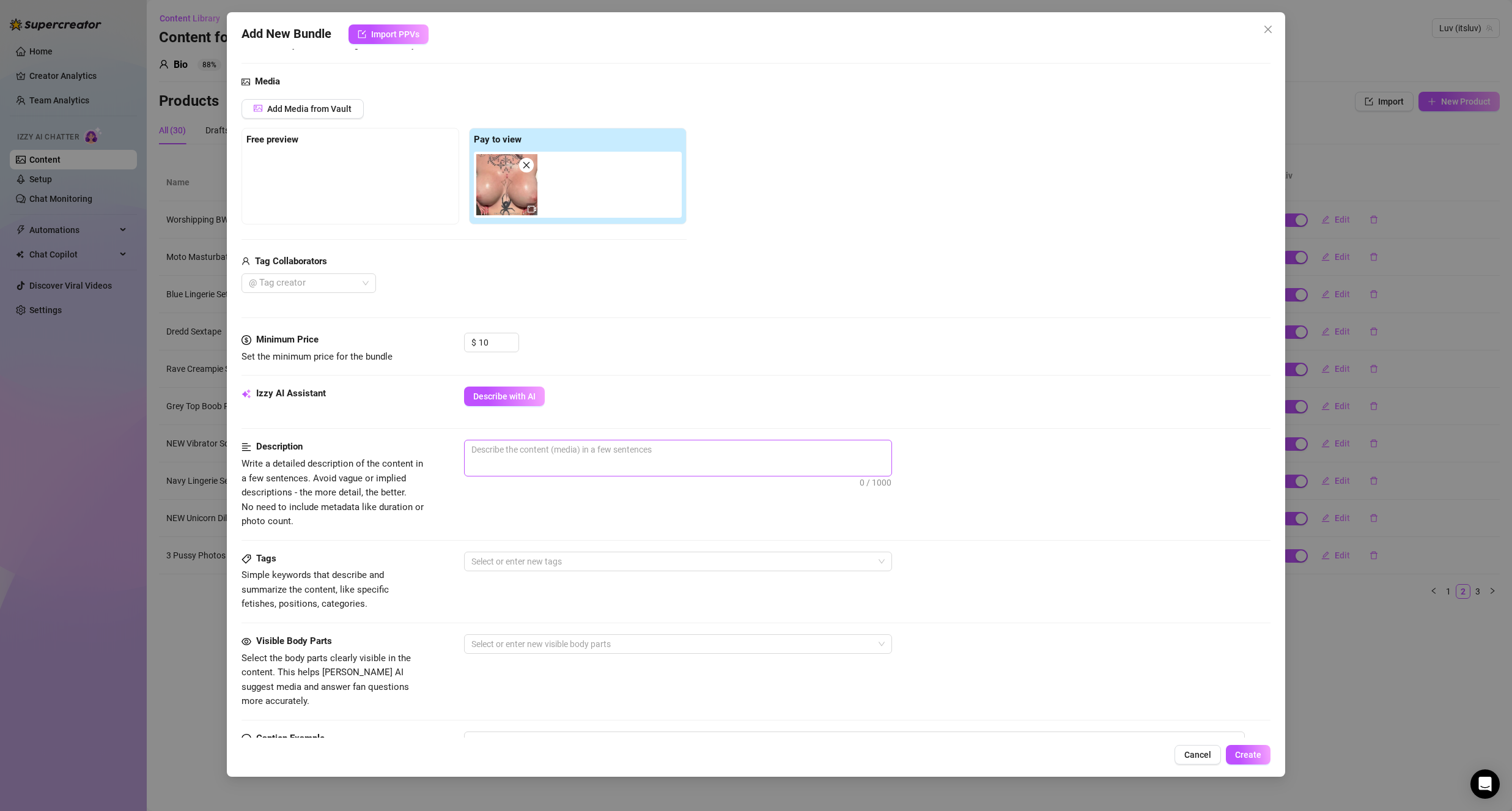
scroll to position [122, 0]
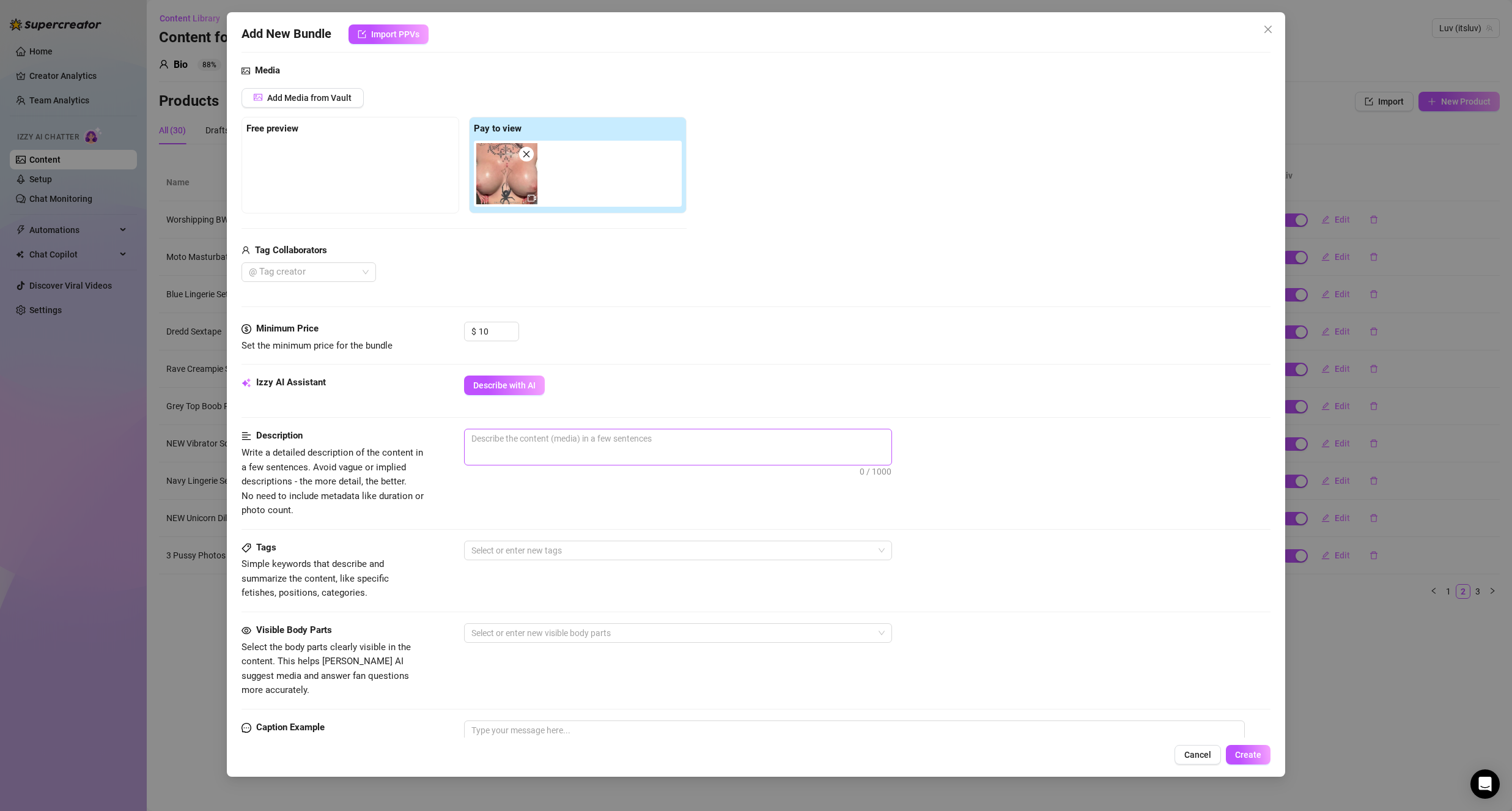
click at [500, 448] on span "0 / 1000" at bounding box center [678, 447] width 428 height 37
click at [511, 439] on textarea at bounding box center [678, 438] width 427 height 18
click at [478, 564] on div "Tags Simple keywords that describe and summarize the content, like specific fet…" at bounding box center [756, 571] width 1029 height 60
click at [538, 557] on div at bounding box center [672, 550] width 410 height 17
click at [536, 597] on div "Solo" at bounding box center [678, 594] width 408 height 14
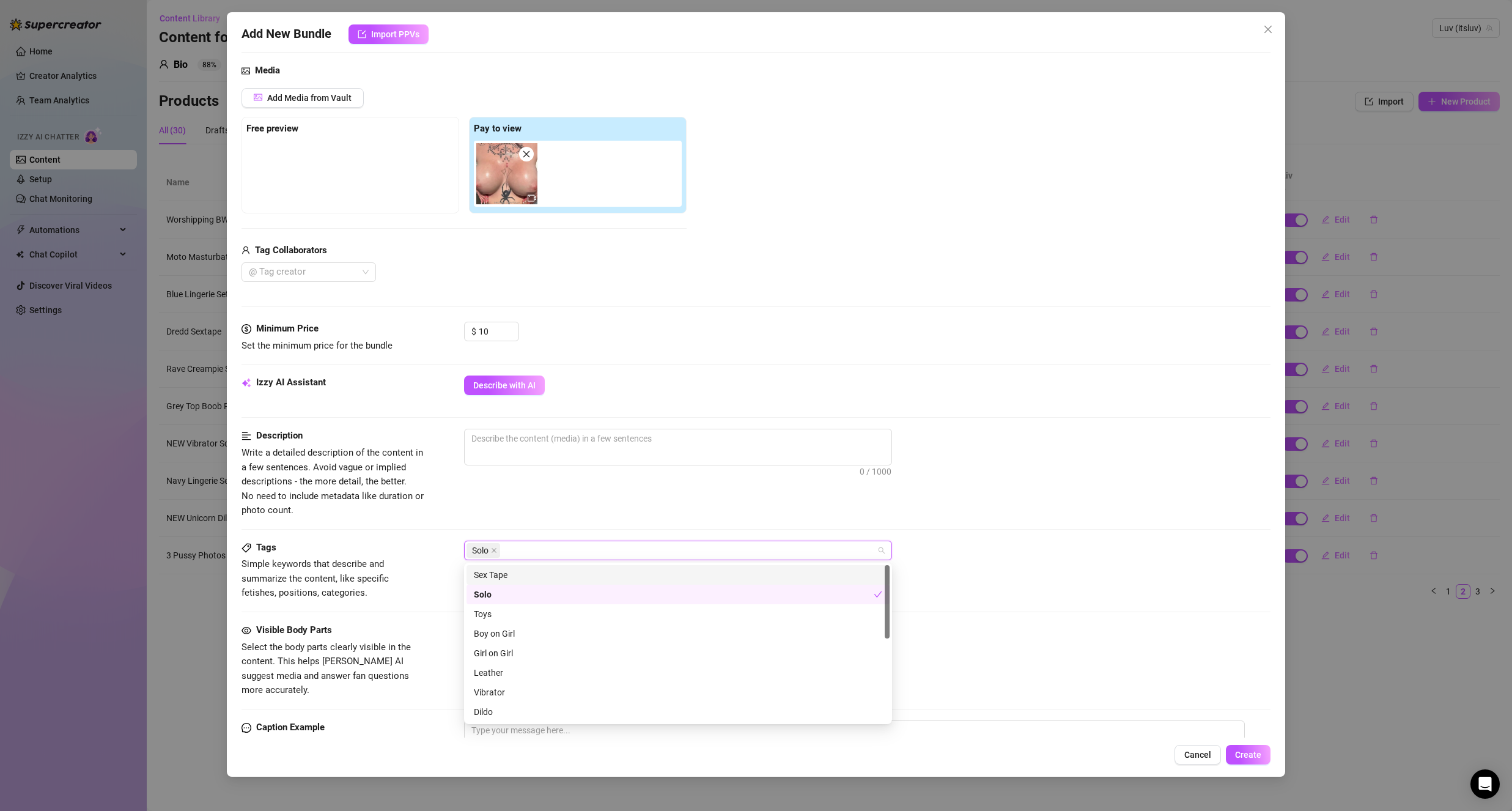
click at [564, 546] on div "Solo" at bounding box center [672, 550] width 410 height 17
click at [555, 554] on div "Solo" at bounding box center [672, 550] width 410 height 17
click at [553, 579] on div "Nude" at bounding box center [678, 575] width 408 height 14
click at [621, 493] on div "0 / 1000" at bounding box center [867, 463] width 806 height 69
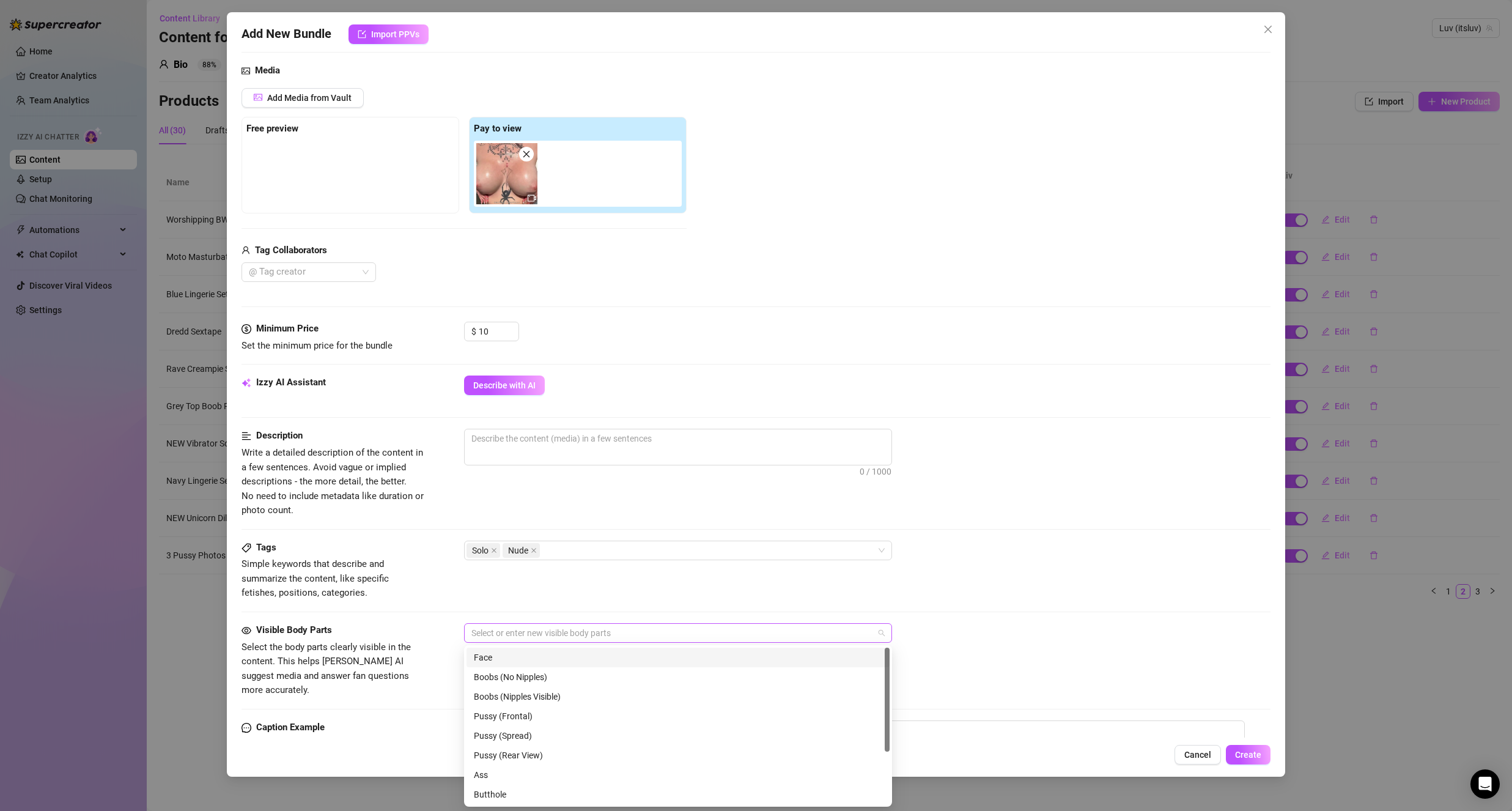
click at [488, 636] on div at bounding box center [672, 633] width 410 height 17
click at [569, 698] on div "Boobs (Nipples Visible)" at bounding box center [678, 696] width 408 height 14
click at [636, 575] on div "Tags Simple keywords that describe and summarize the content, like specific fet…" at bounding box center [756, 571] width 1029 height 60
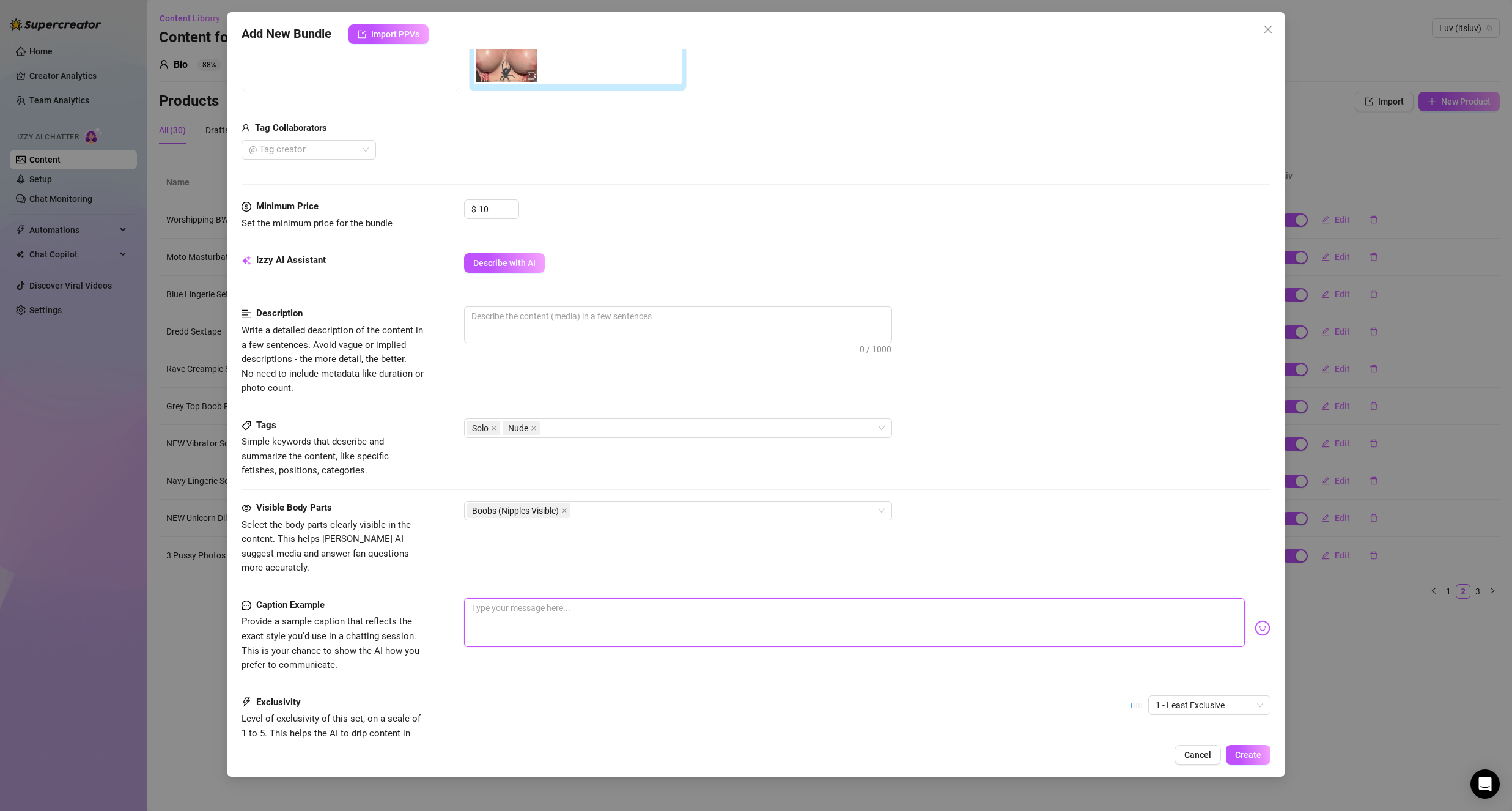
click at [591, 598] on textarea at bounding box center [854, 622] width 781 height 49
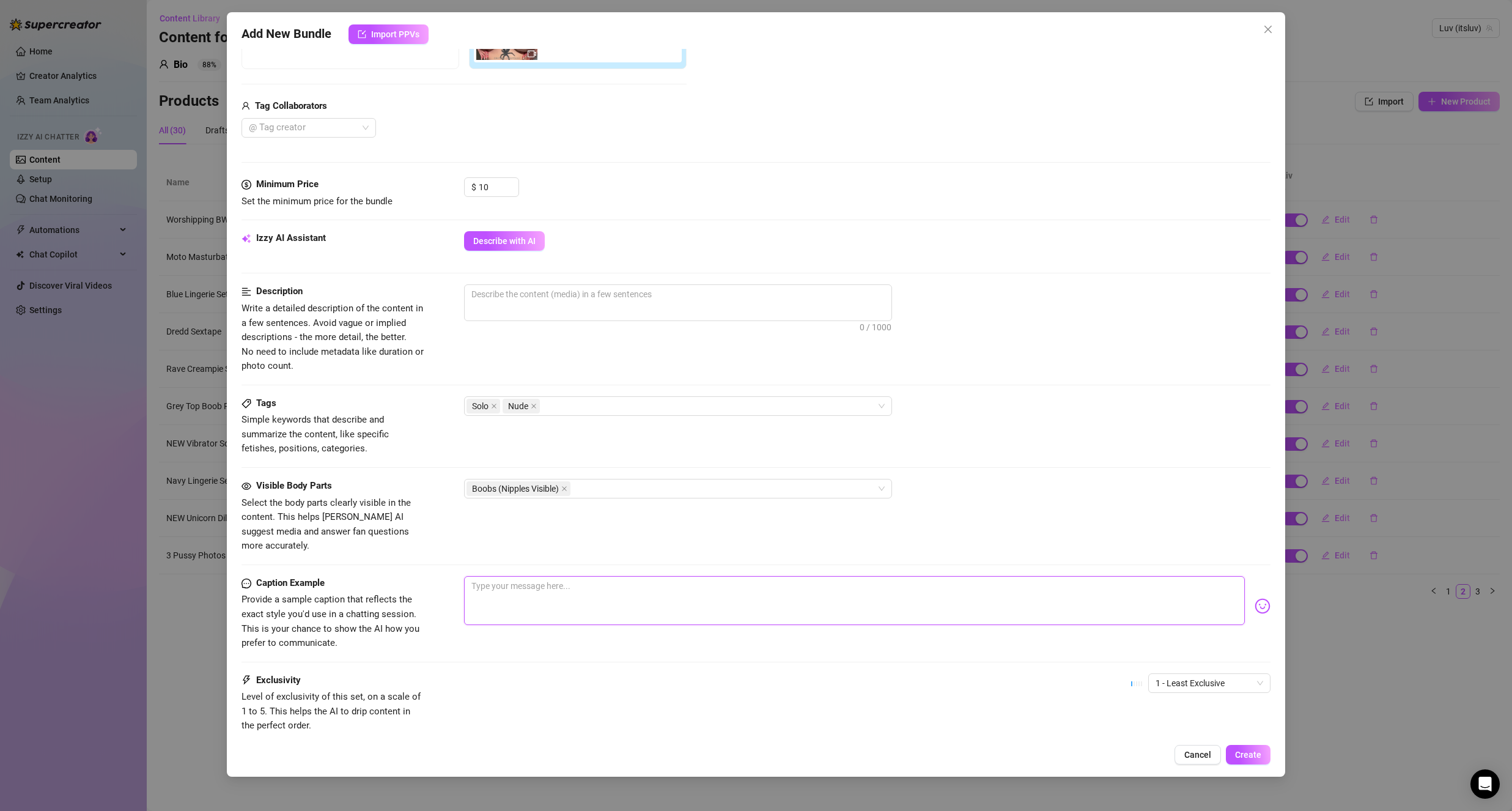
scroll to position [339, 0]
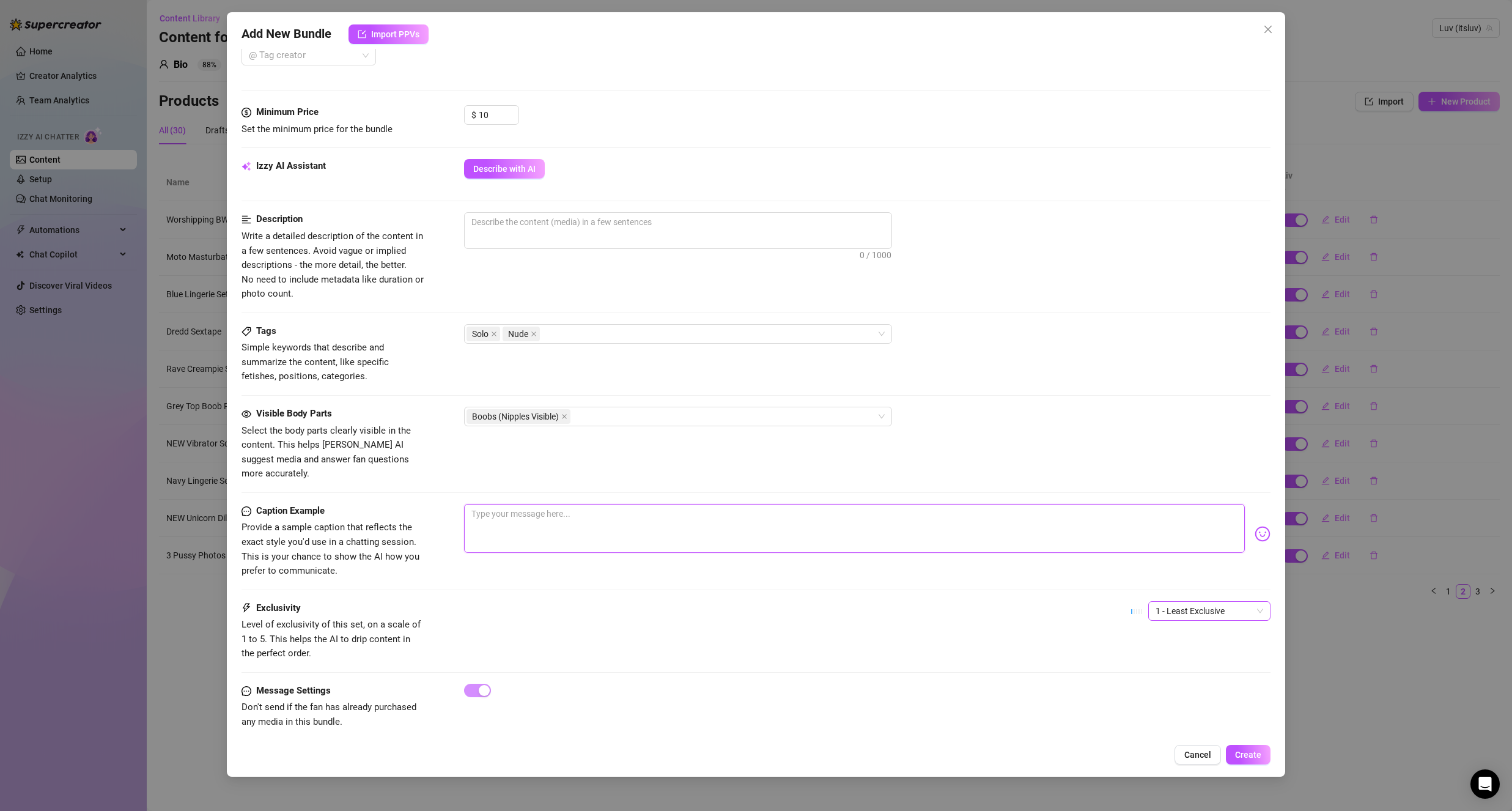
click at [1156, 602] on span "1 - Least Exclusive" at bounding box center [1209, 611] width 108 height 18
click at [1154, 635] on div "2" at bounding box center [1199, 640] width 103 height 14
click at [926, 504] on textarea at bounding box center [854, 528] width 781 height 49
click at [553, 507] on textarea "I love oiling up my bobs" at bounding box center [854, 528] width 781 height 49
drag, startPoint x: 856, startPoint y: 507, endPoint x: 1030, endPoint y: 515, distance: 174.2
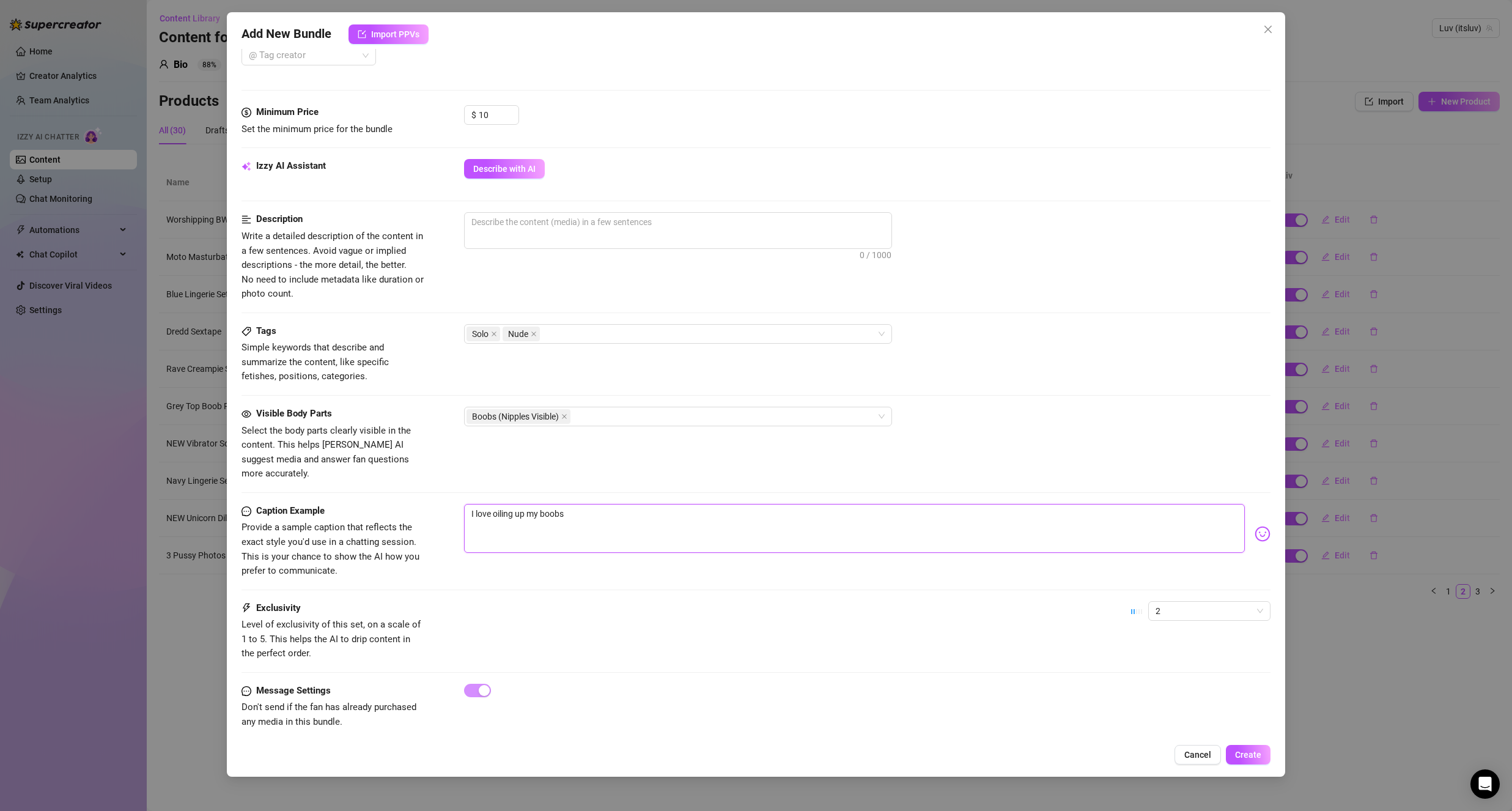
click at [856, 508] on textarea "I love oiling up my boobs" at bounding box center [854, 528] width 781 height 49
click at [1254, 526] on img at bounding box center [1262, 534] width 16 height 16
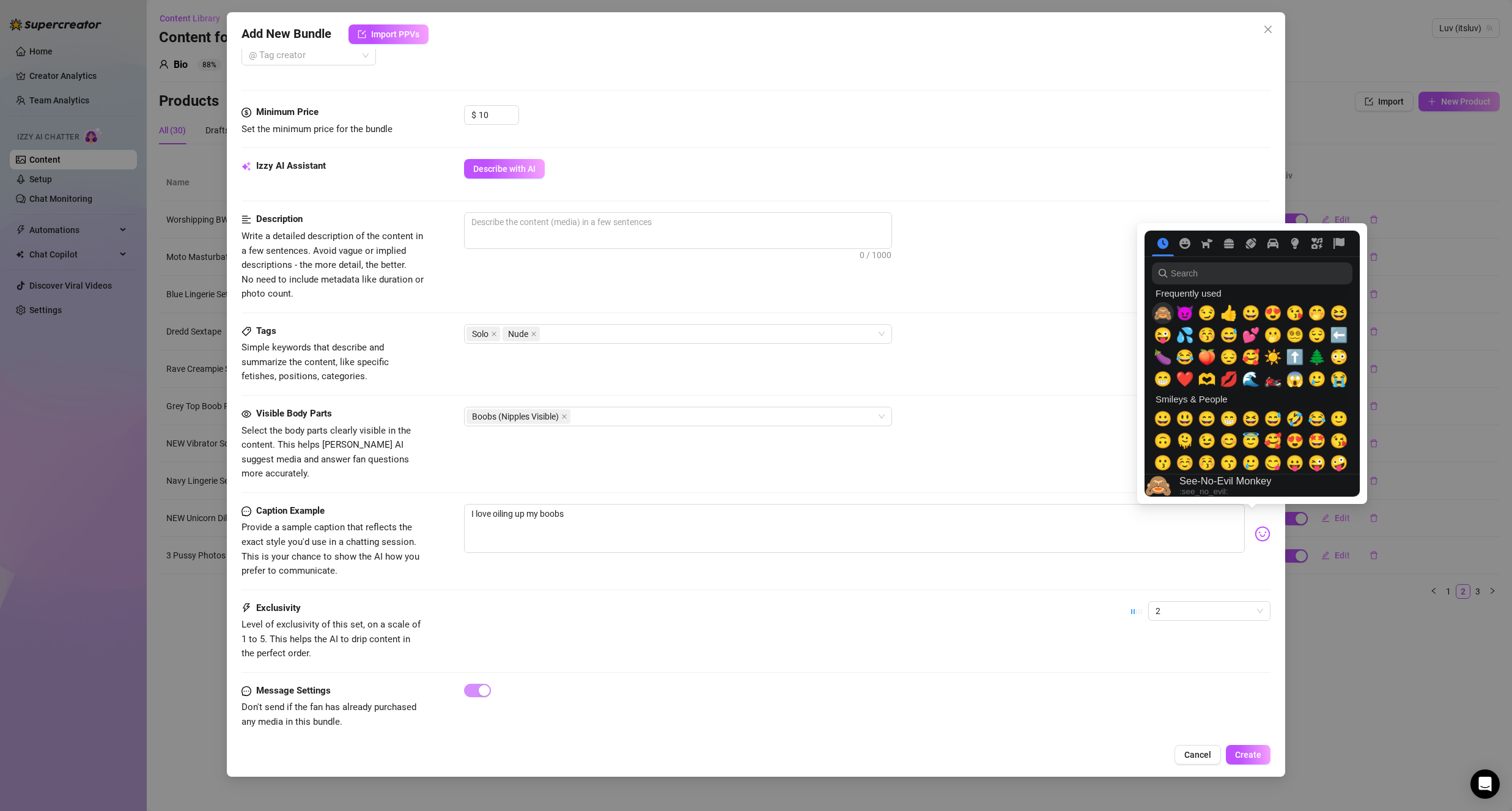
click at [1164, 308] on span "🙈" at bounding box center [1163, 313] width 18 height 17
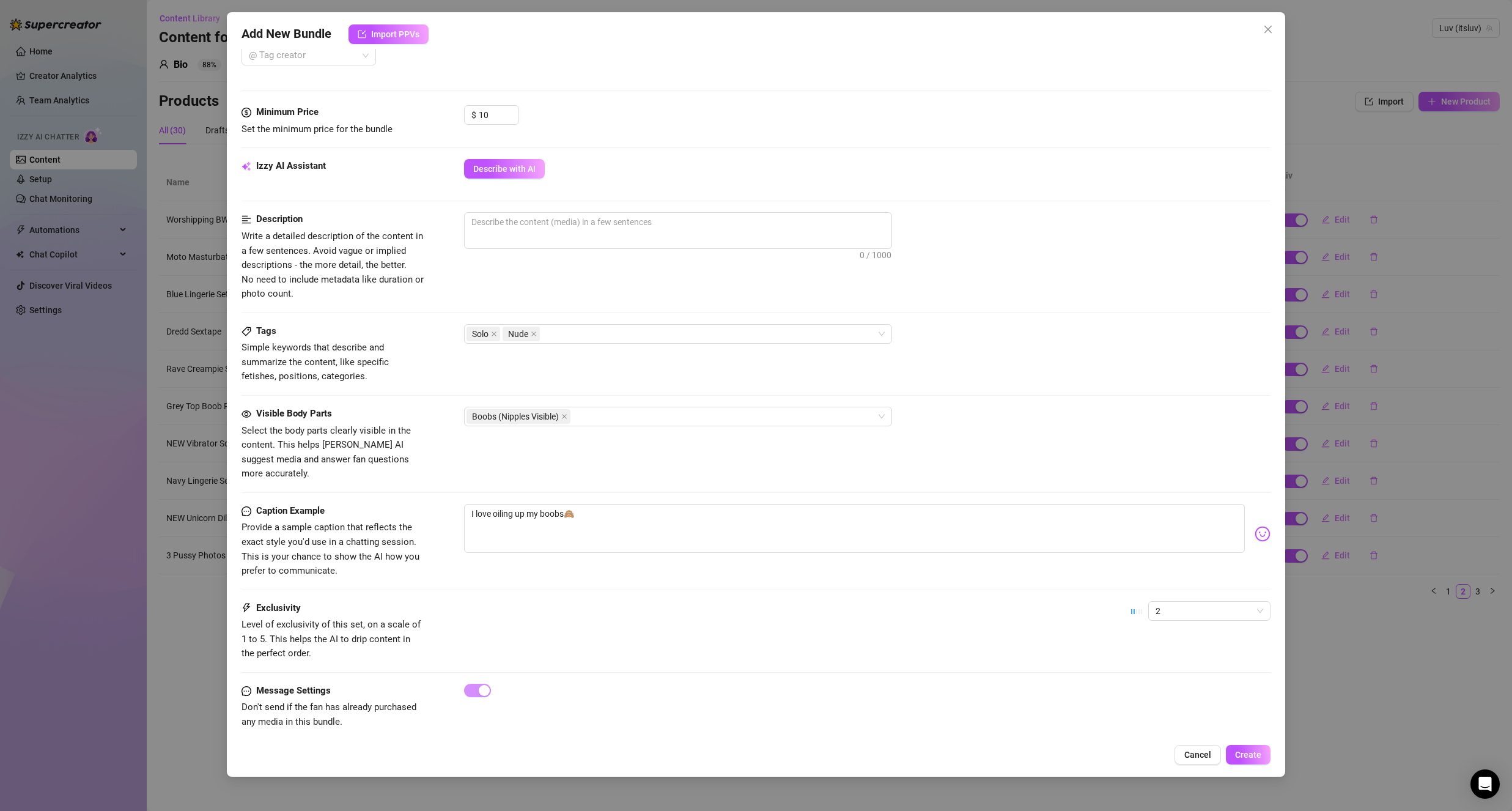
click at [730, 465] on div "Visible Body Parts Select the body parts clearly visible in the content. This h…" at bounding box center [756, 443] width 1029 height 75
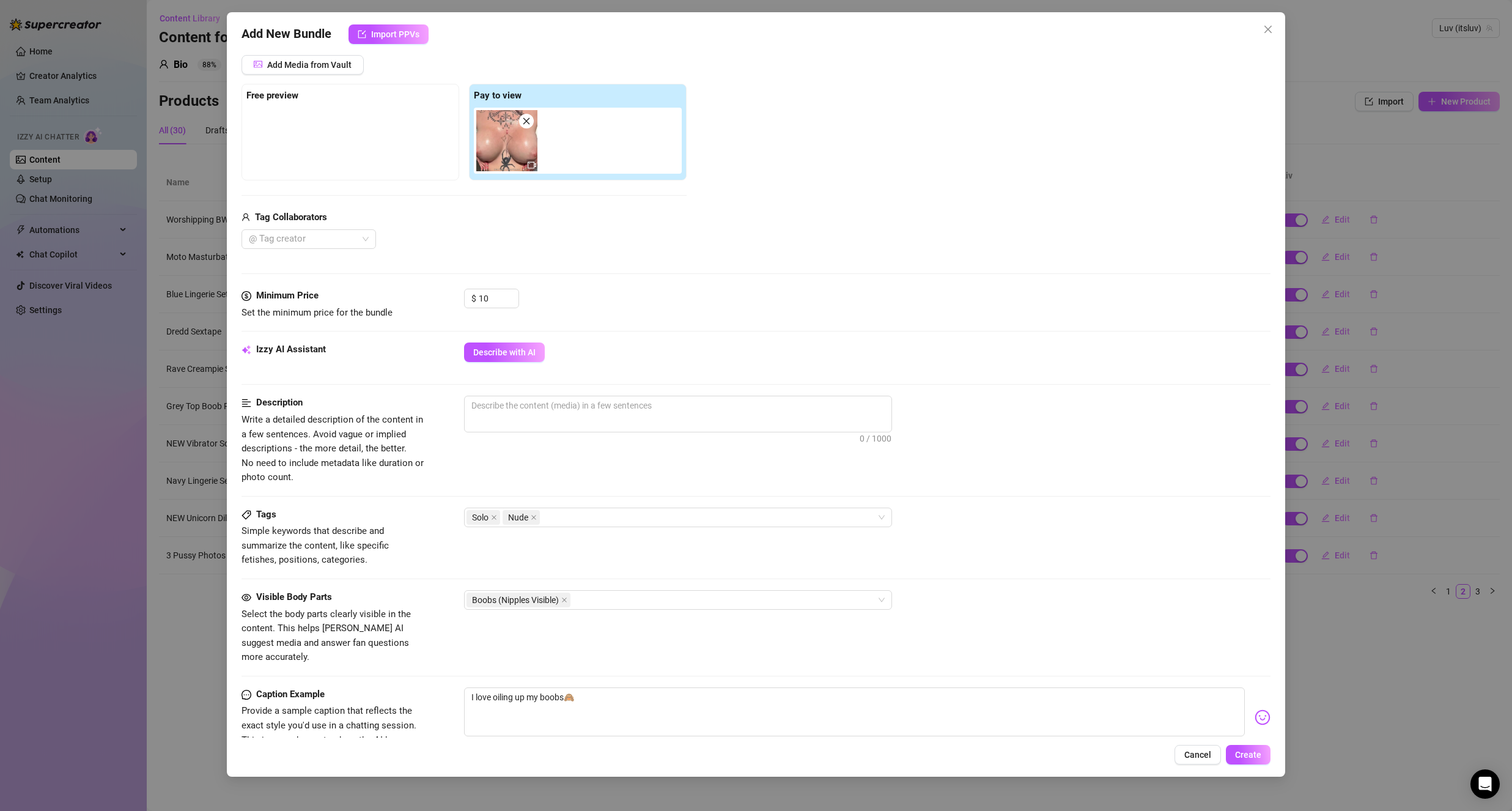
click at [601, 392] on div "Izzy AI Assistant Describe with AI" at bounding box center [756, 369] width 1029 height 53
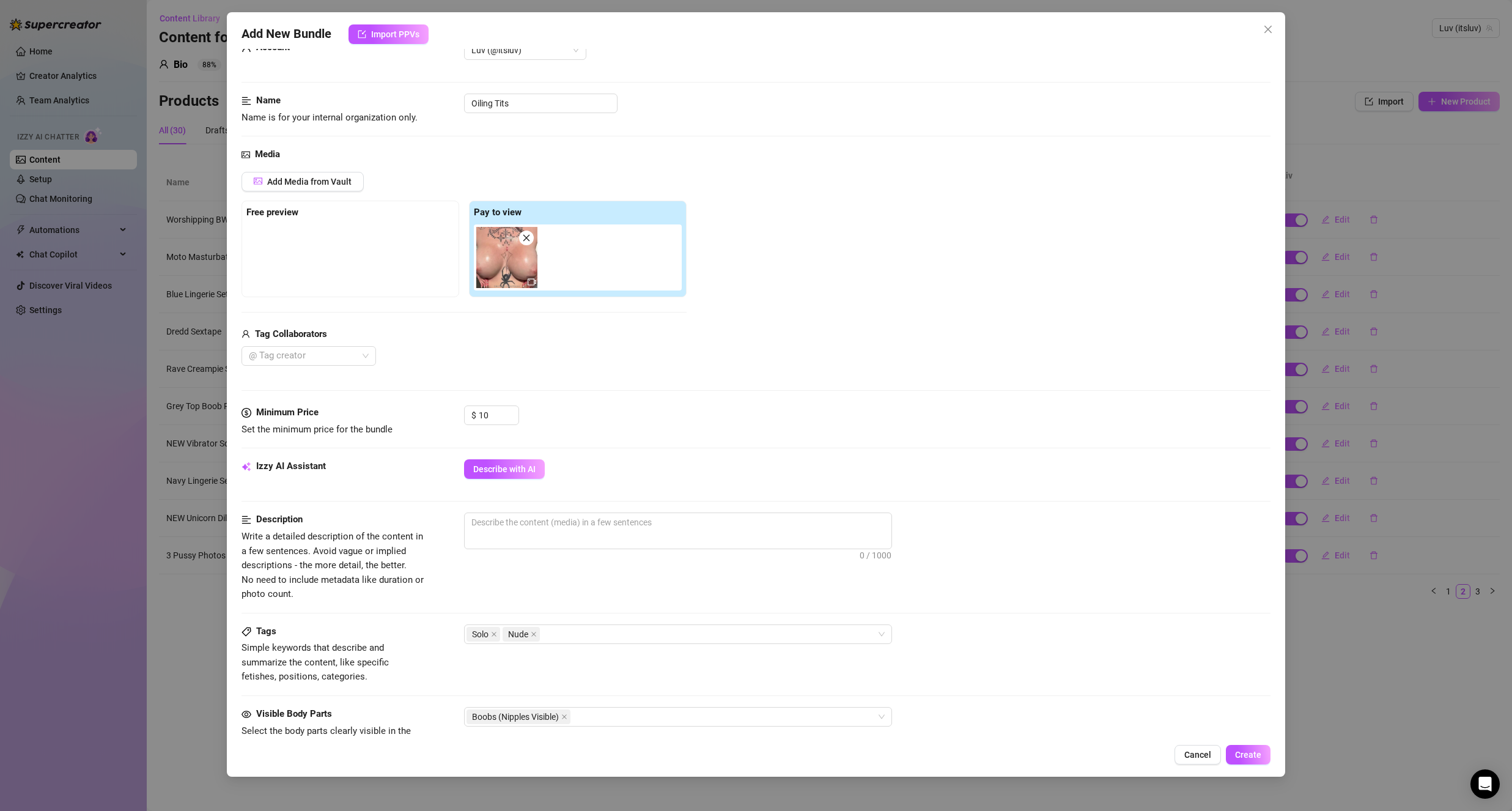
scroll to position [0, 0]
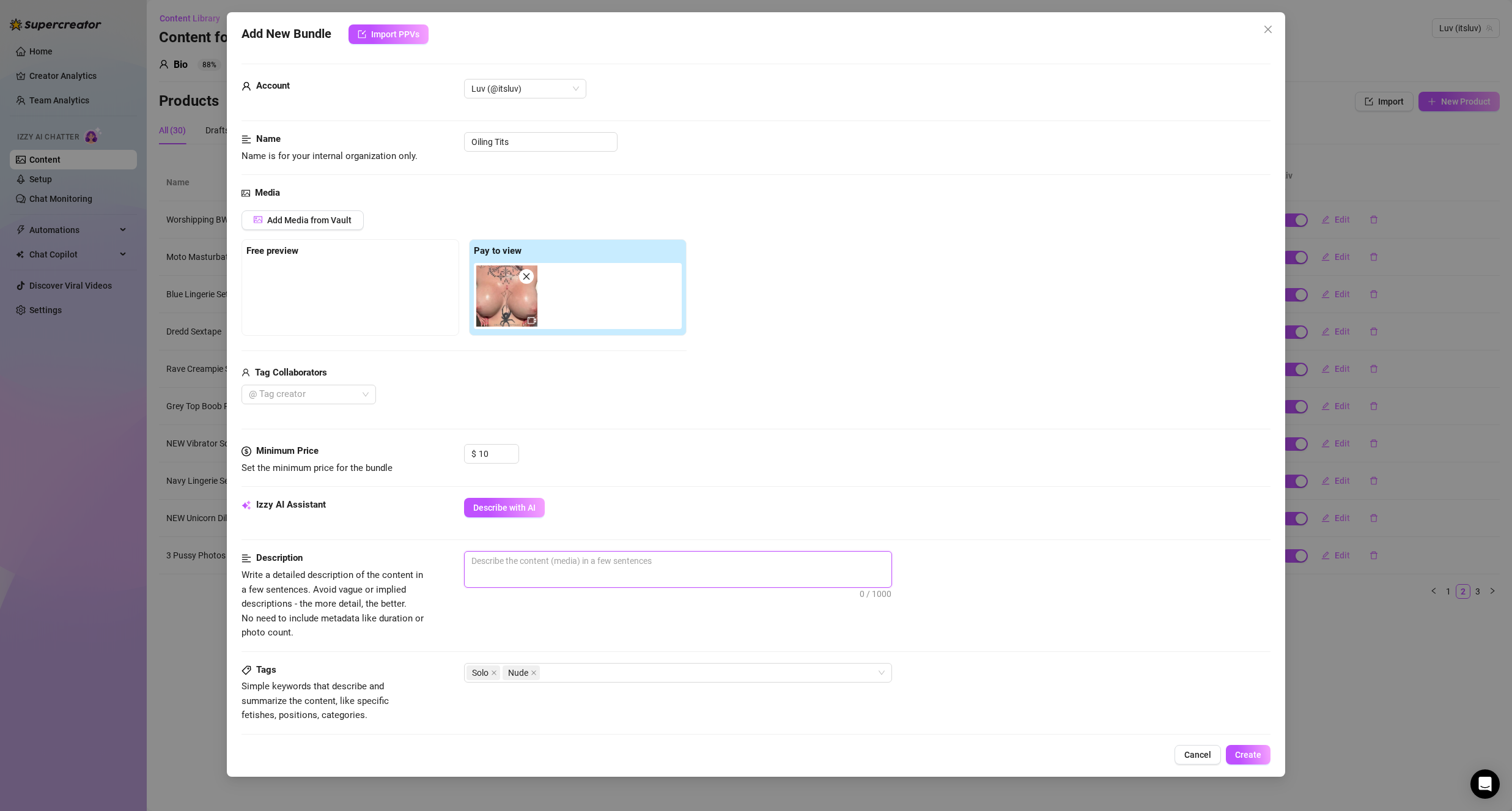
click at [534, 560] on textarea at bounding box center [678, 560] width 427 height 18
click at [800, 562] on textarea "I love oiling up my boobs and bouncing, watching them jiggle while pinching my …" at bounding box center [678, 560] width 427 height 18
click at [531, 581] on textarea "I love oiling up my boobs and bouncing, watching them jiggle while pinching my …" at bounding box center [678, 567] width 427 height 32
click at [467, 563] on textarea "I love oiling up my boobs and bouncing, watching them jiggle while pinching my …" at bounding box center [678, 567] width 427 height 32
drag, startPoint x: 679, startPoint y: 558, endPoint x: 715, endPoint y: 561, distance: 36.1
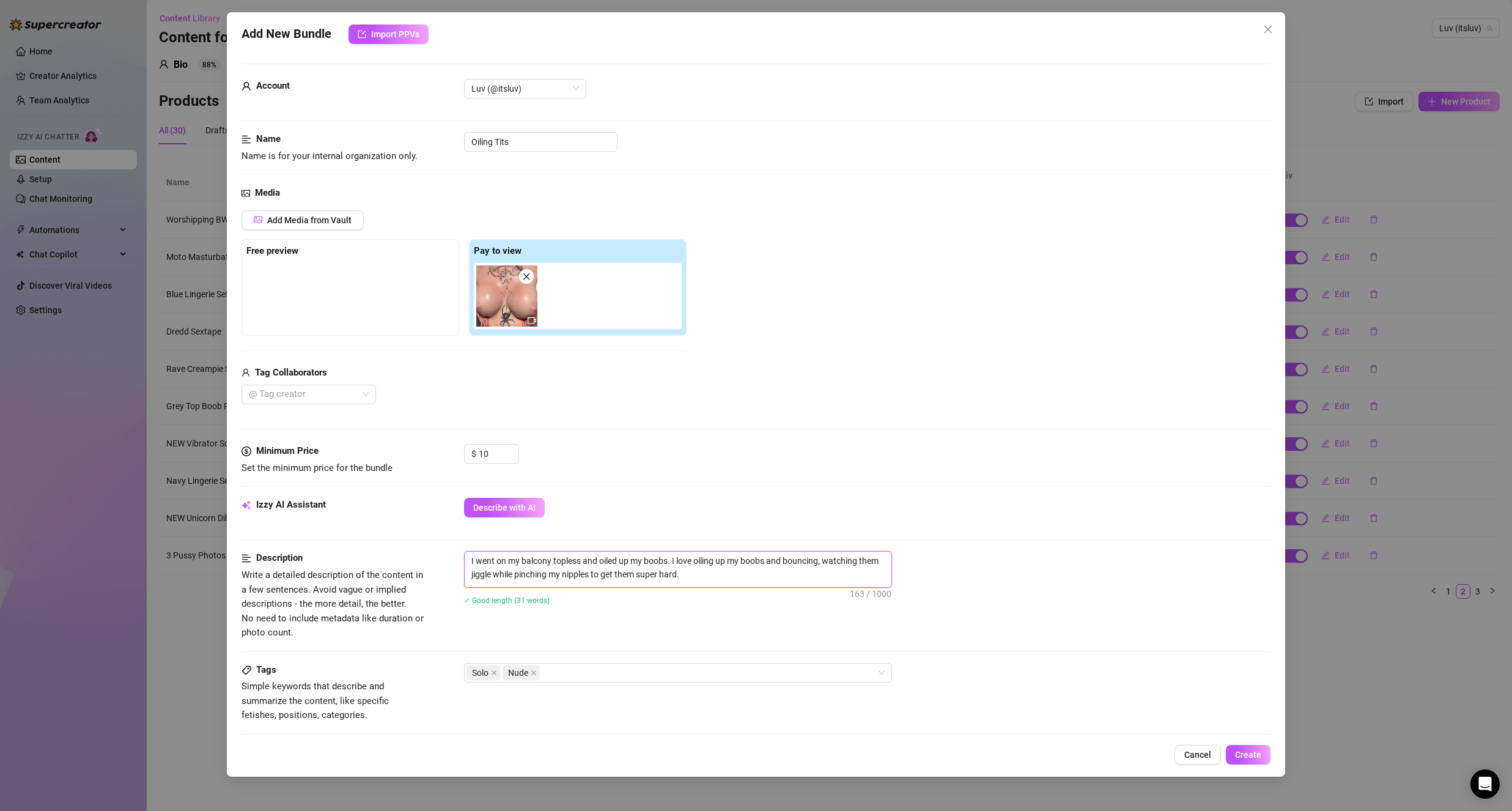
click at [715, 561] on textarea "I went on my balcony topless and oiled up my boobs. I love oiling up my boobs a…" at bounding box center [678, 567] width 427 height 32
drag, startPoint x: 763, startPoint y: 560, endPoint x: 793, endPoint y: 573, distance: 32.7
click at [764, 560] on textarea "I went on my balcony topless and oiled up my boobs. I oiled up my boobs and bou…" at bounding box center [678, 567] width 427 height 32
click at [797, 576] on textarea "I went on my balcony topless and oiled up my boobs. I oiled up my boobs and sta…" at bounding box center [678, 567] width 427 height 32
click at [673, 616] on div "I went on my balcony topless and oiled up my boobs. I oiled up my boobs and sta…" at bounding box center [867, 586] width 806 height 69
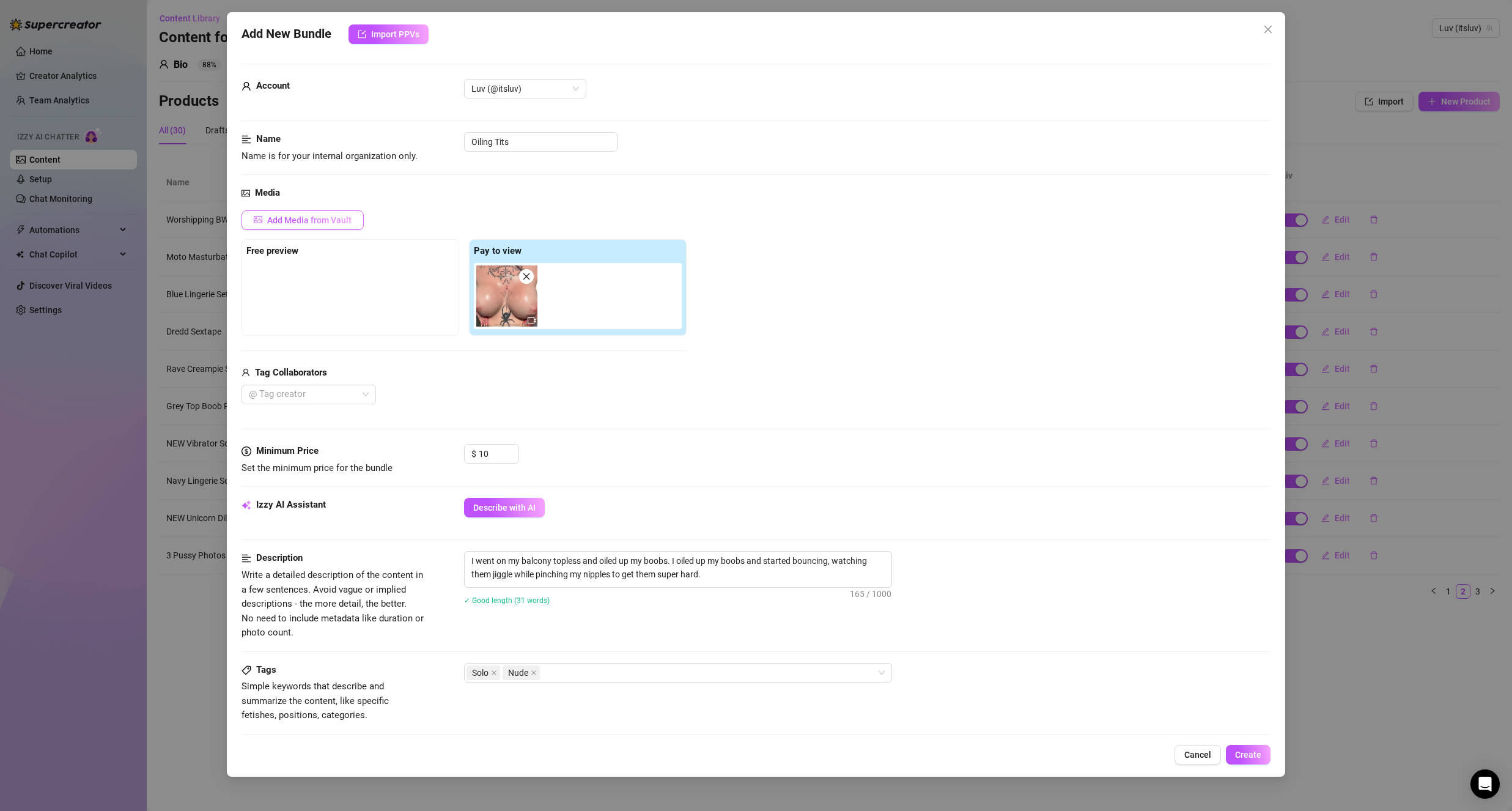
click at [343, 218] on span "Add Media from Vault" at bounding box center [310, 219] width 84 height 10
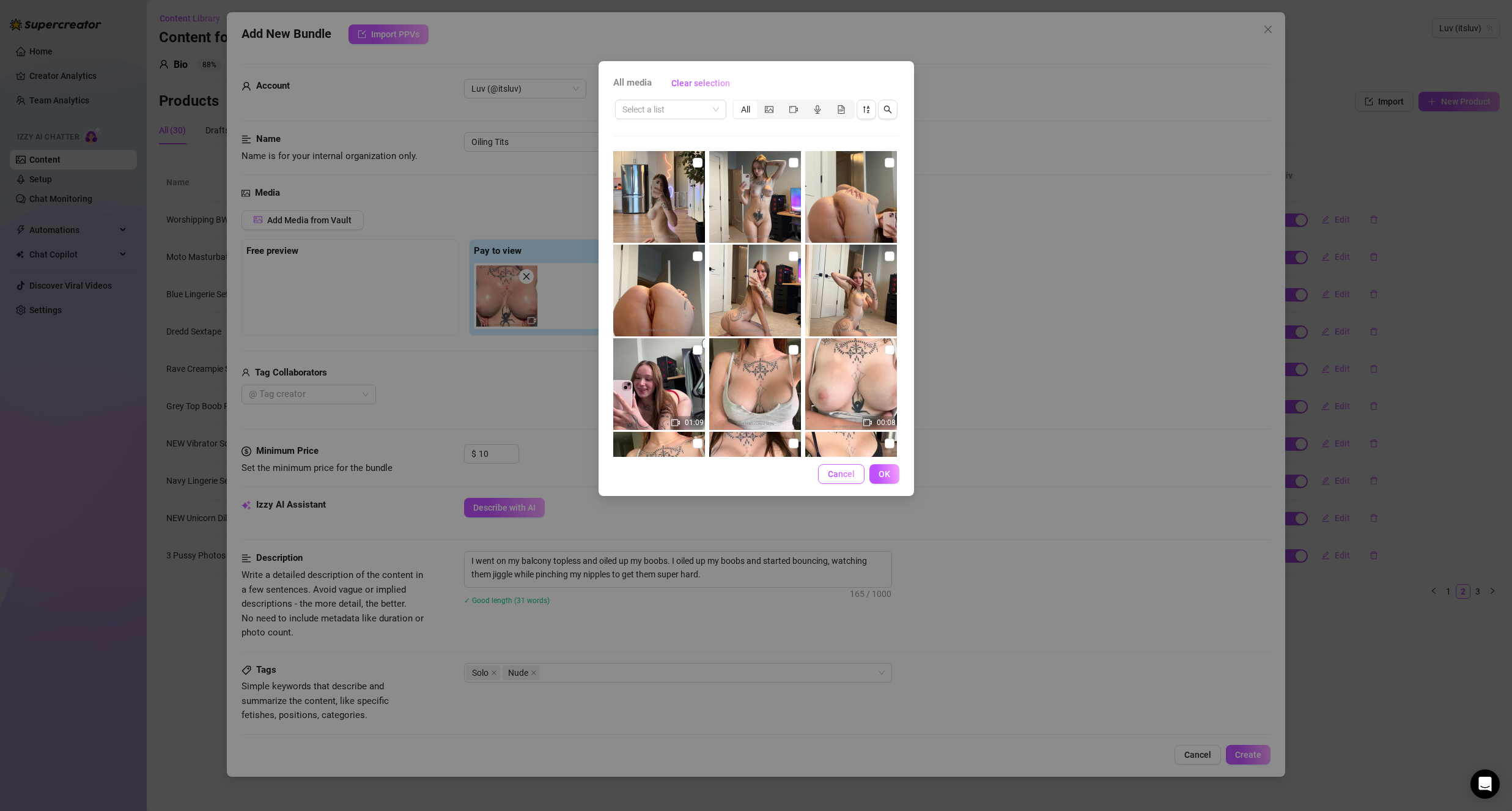
click at [836, 479] on span "Cancel" at bounding box center [841, 473] width 27 height 10
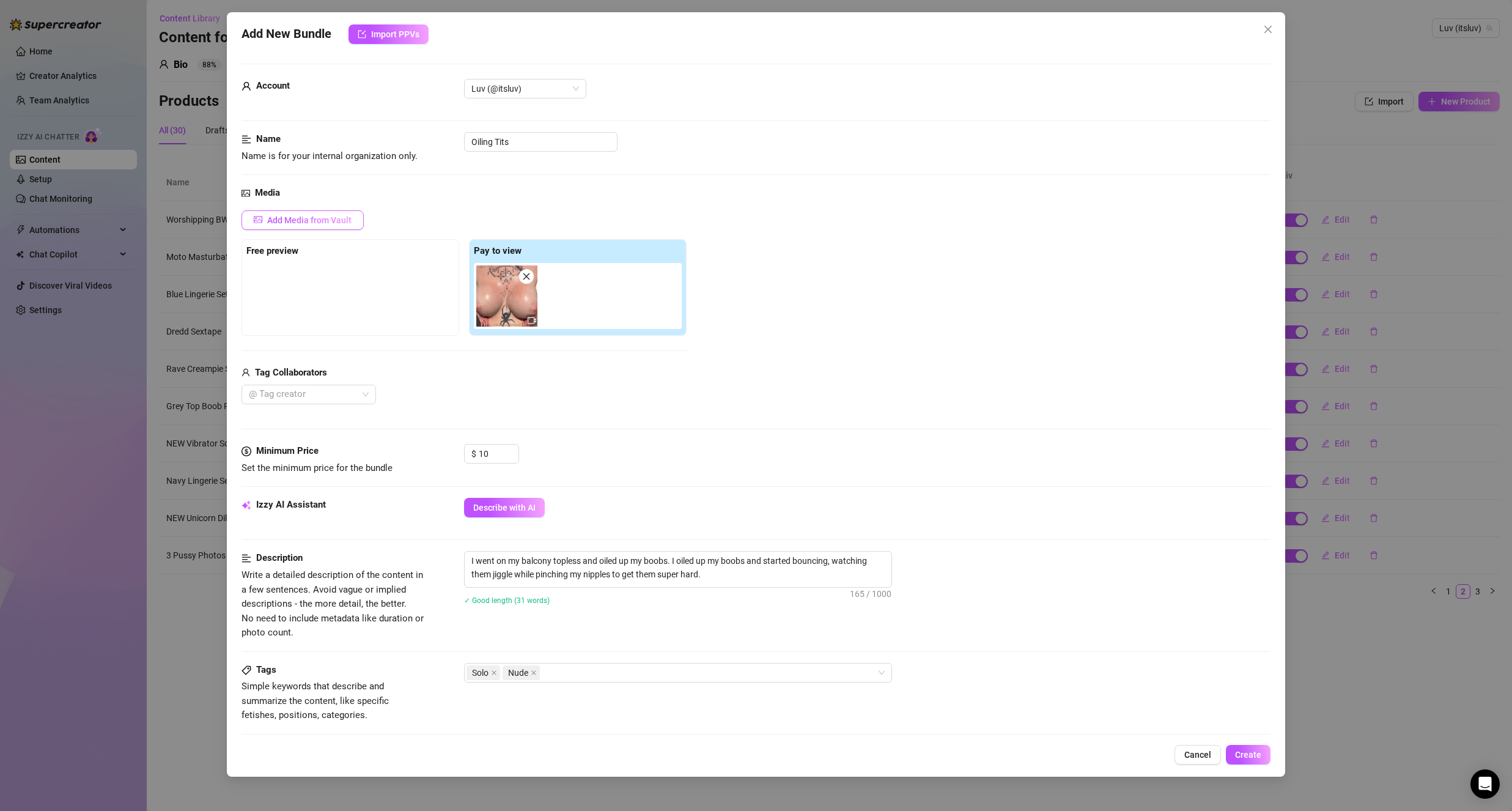
click at [301, 223] on span "Add Media from Vault" at bounding box center [310, 219] width 84 height 10
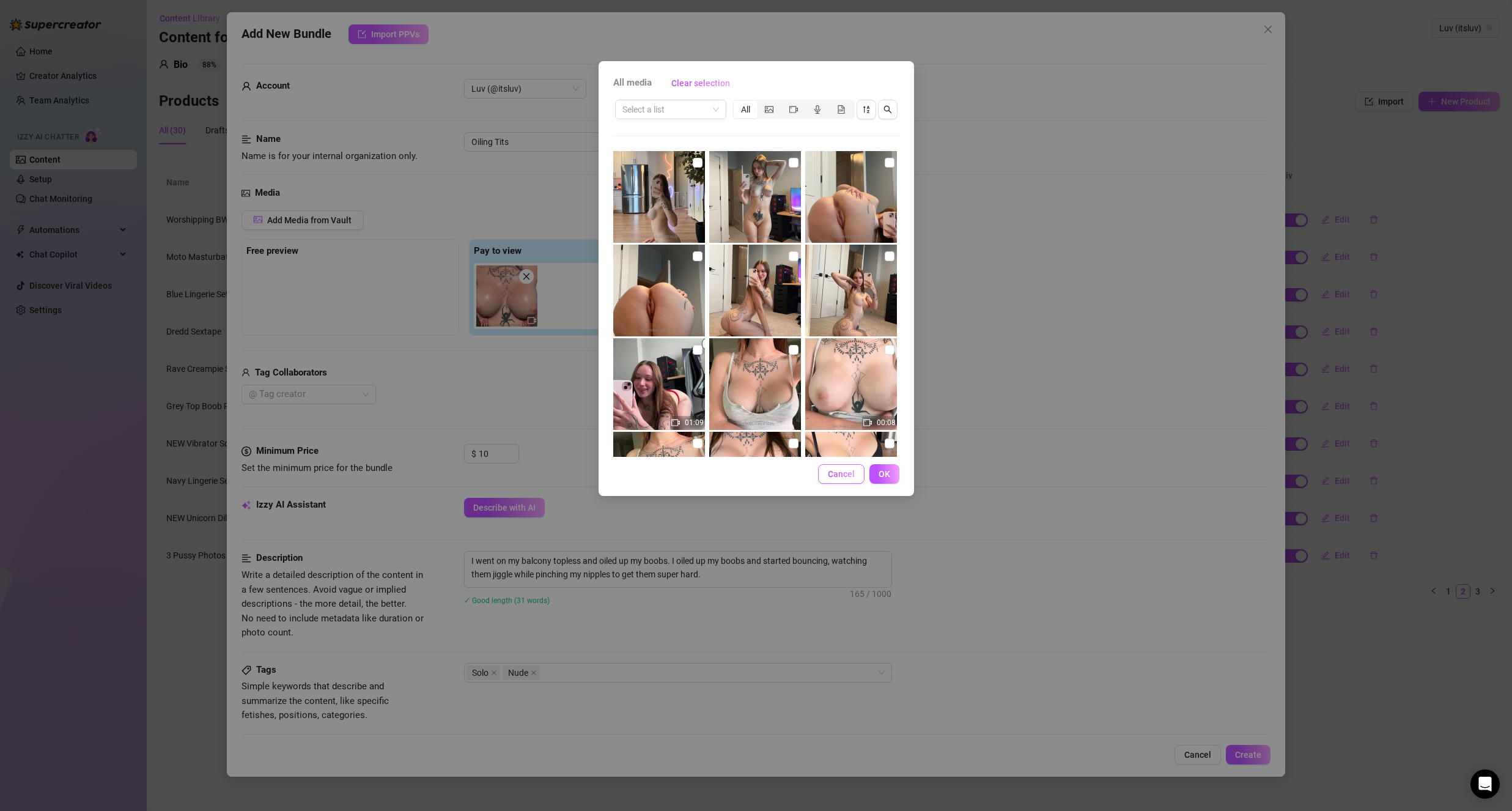
click at [839, 478] on span "Cancel" at bounding box center [841, 473] width 27 height 10
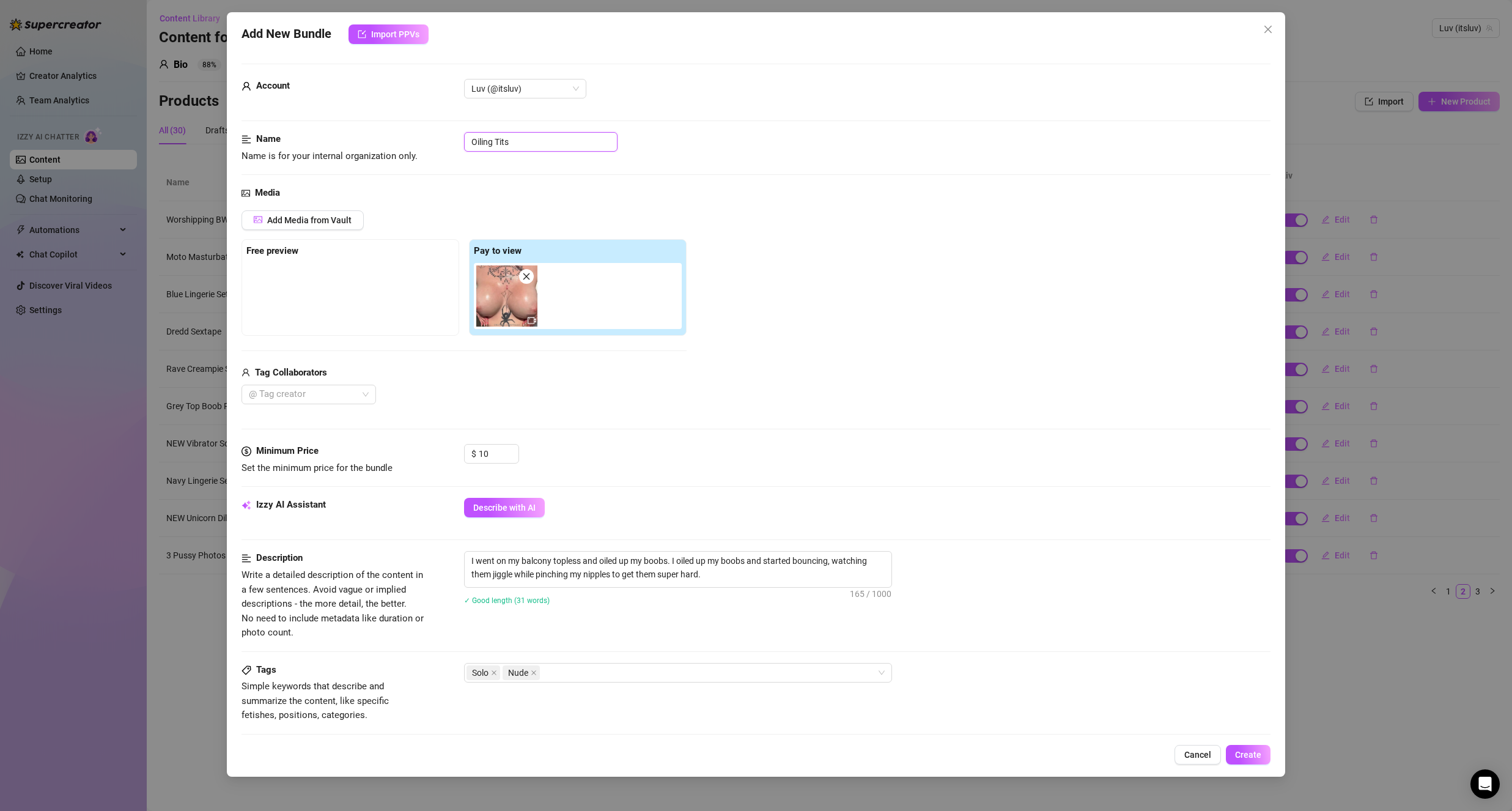
click at [543, 148] on input "Oiling Tits" at bounding box center [541, 142] width 153 height 19
click at [736, 254] on div "Add Media from Vault Free preview Pay to view Tag Collaborators @ Tag creator" at bounding box center [756, 307] width 1029 height 194
click at [1237, 758] on span "Create" at bounding box center [1248, 755] width 26 height 10
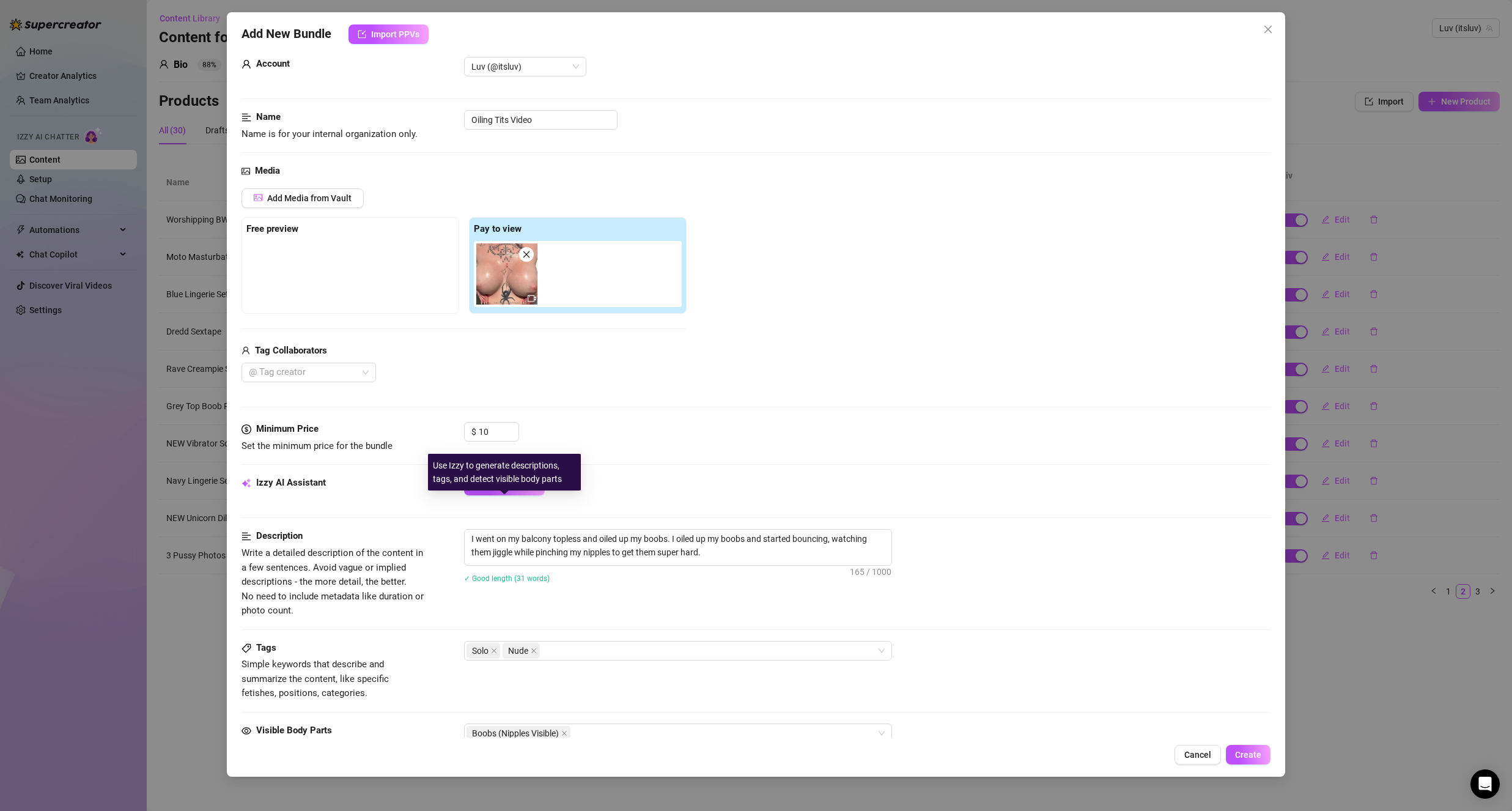
scroll to position [61, 0]
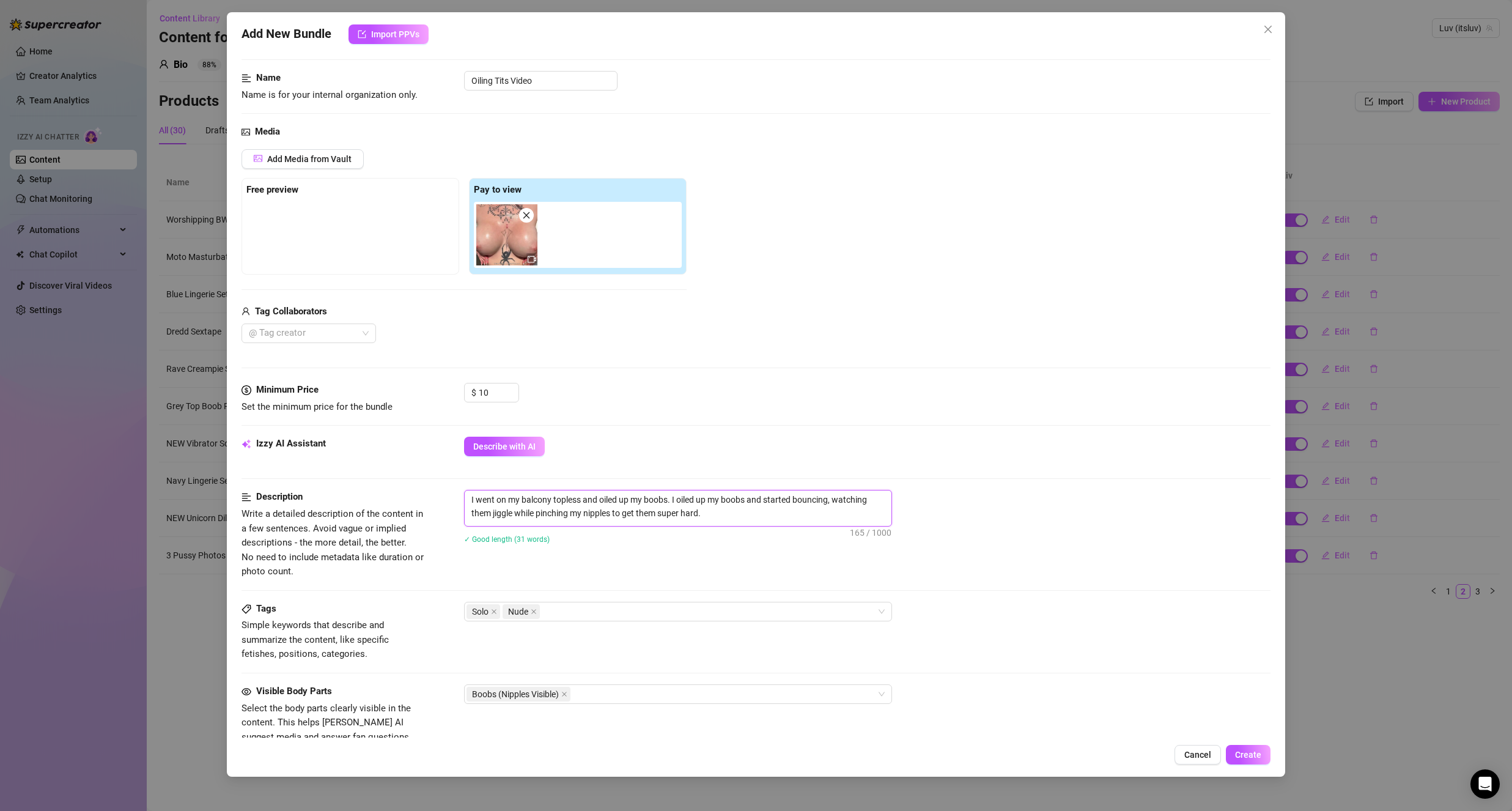
click at [539, 505] on textarea "I went on my balcony topless and oiled up my boobs. I oiled up my boobs and sta…" at bounding box center [678, 506] width 427 height 32
click at [539, 504] on textarea "I went on my balcony topless and oiled up my boobs. I oiled up my boobs and sta…" at bounding box center [678, 506] width 427 height 32
click at [550, 503] on textarea "I went on my balcony topless and oiled up my boobs. I oiled up my boobs and sta…" at bounding box center [678, 506] width 427 height 32
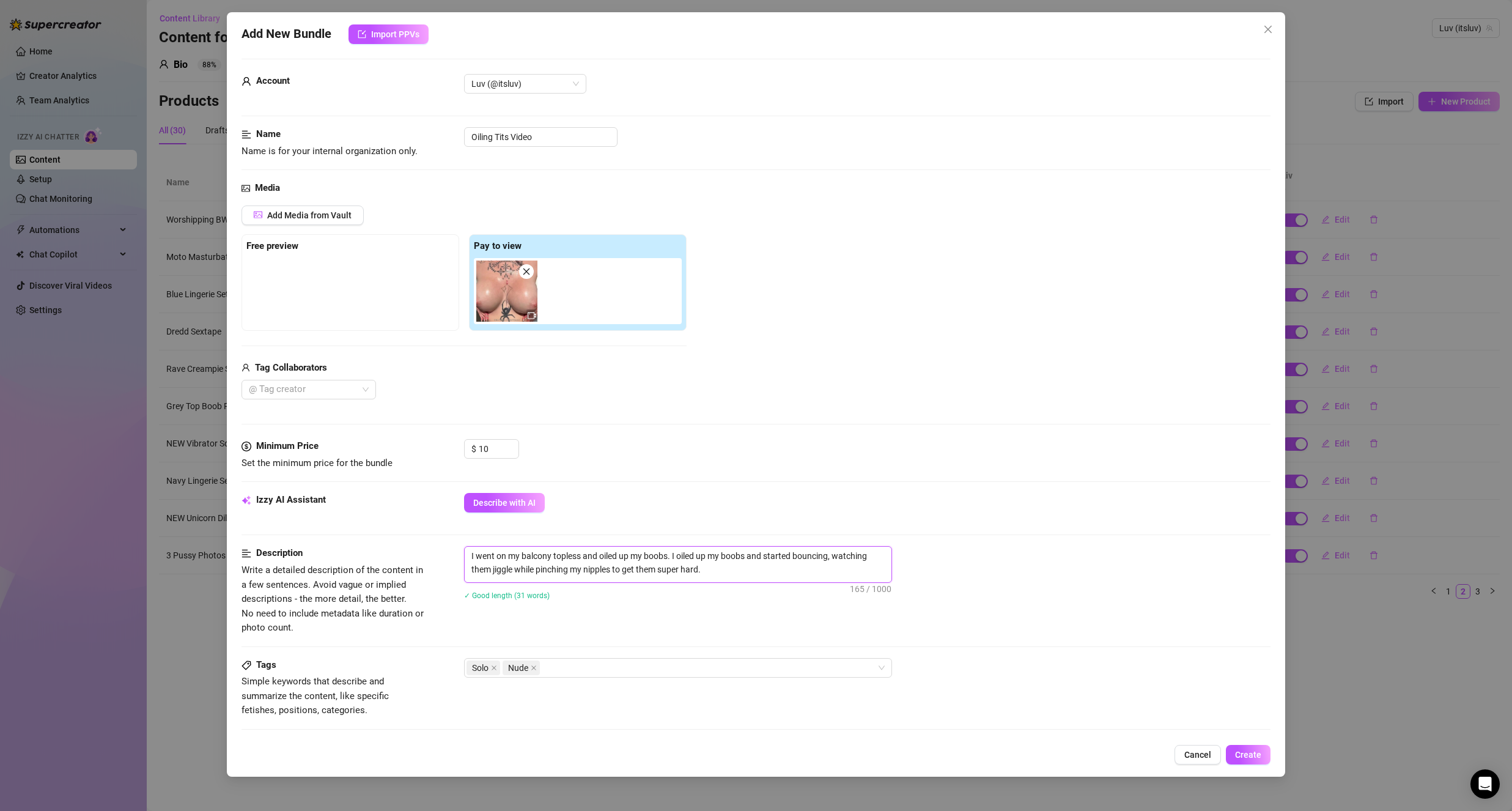
scroll to position [0, 0]
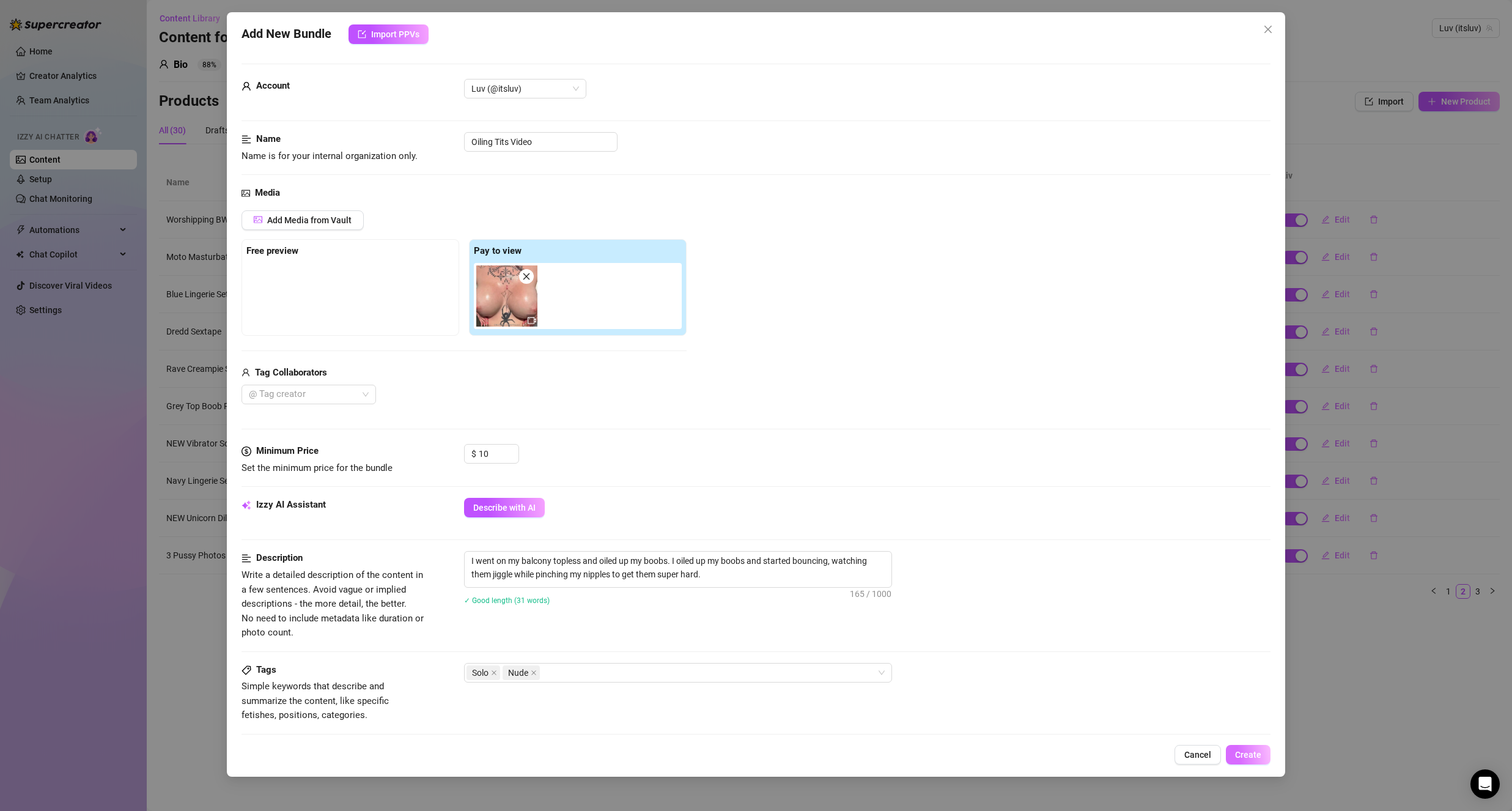
click at [1247, 756] on span "Create" at bounding box center [1248, 755] width 26 height 10
click at [529, 568] on textarea "I went on my balcony topless and oiled up my boobs. I oiled up my boobs and sta…" at bounding box center [678, 567] width 427 height 32
drag, startPoint x: 524, startPoint y: 561, endPoint x: 550, endPoint y: 563, distance: 26.1
click at [550, 563] on textarea "I went on my balcony topless and oiled up my boobs. I oiled up my boobs and sta…" at bounding box center [678, 567] width 427 height 32
drag, startPoint x: 523, startPoint y: 566, endPoint x: 541, endPoint y: 565, distance: 18.0
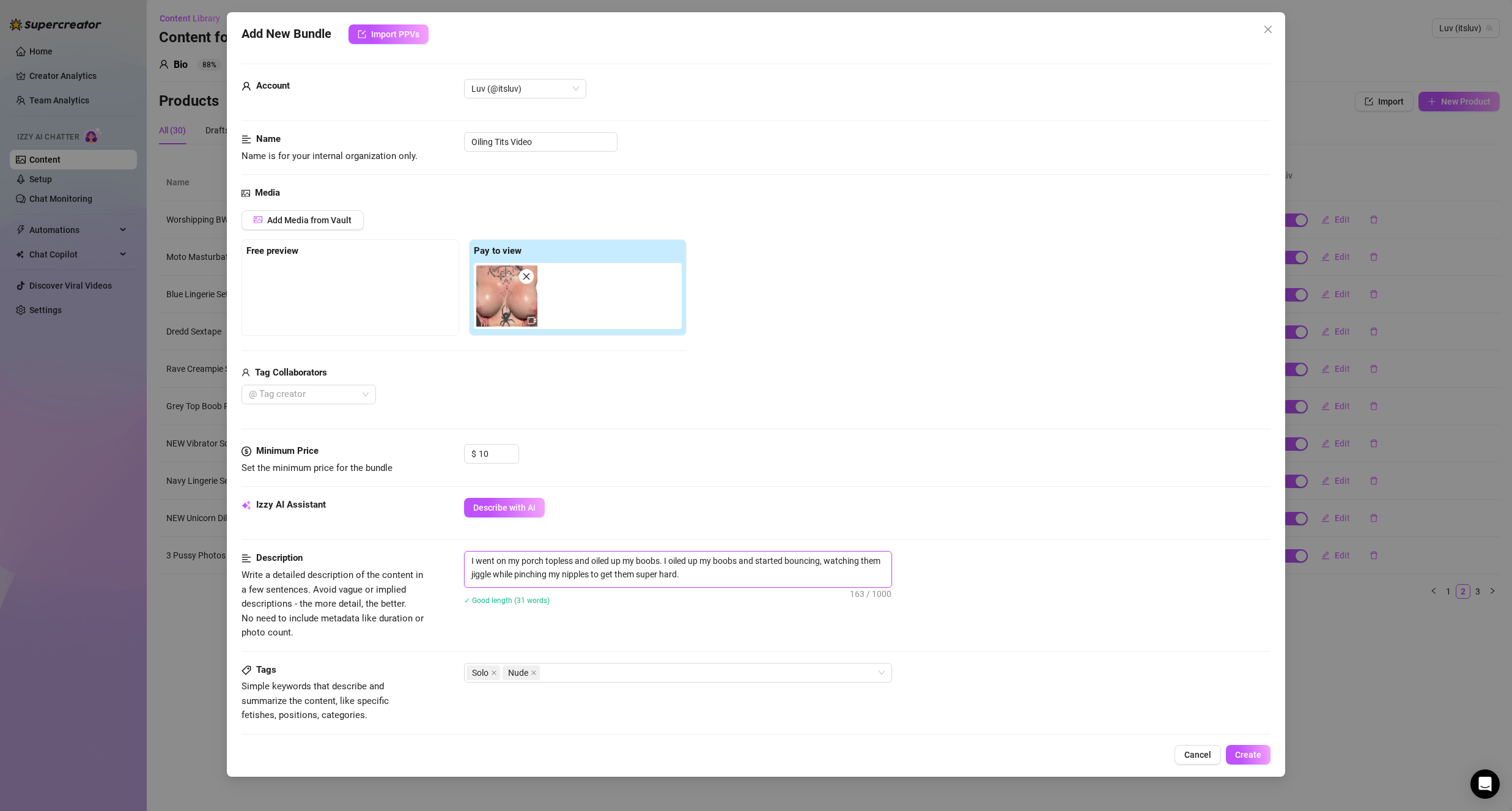
click at [541, 565] on textarea "I went on my porch topless and oiled up my boobs. I oiled up my boobs and start…" at bounding box center [678, 567] width 427 height 32
click at [1238, 751] on span "Create" at bounding box center [1248, 755] width 26 height 10
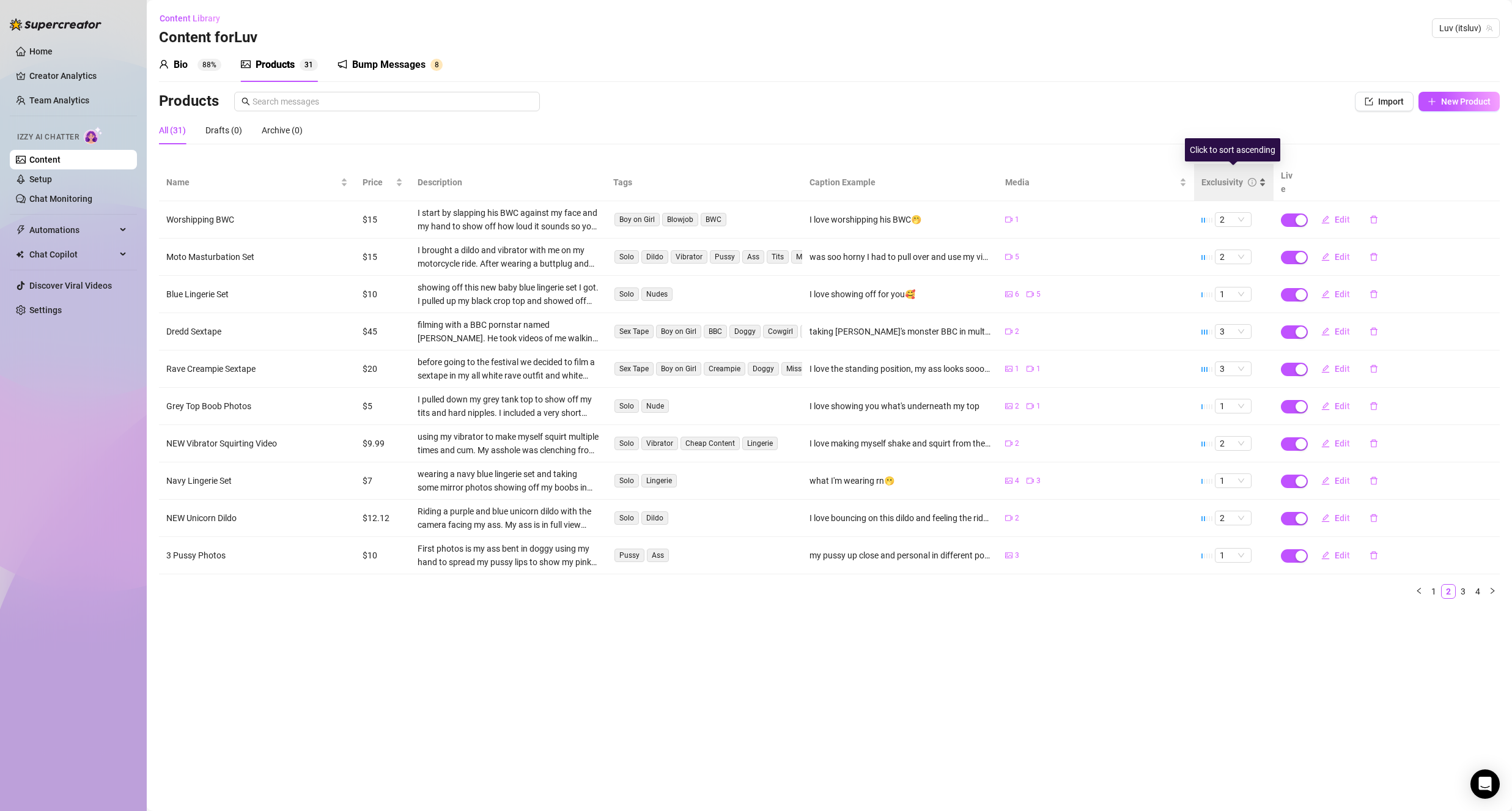
click at [1205, 175] on div "Exclusivity" at bounding box center [1234, 182] width 65 height 14
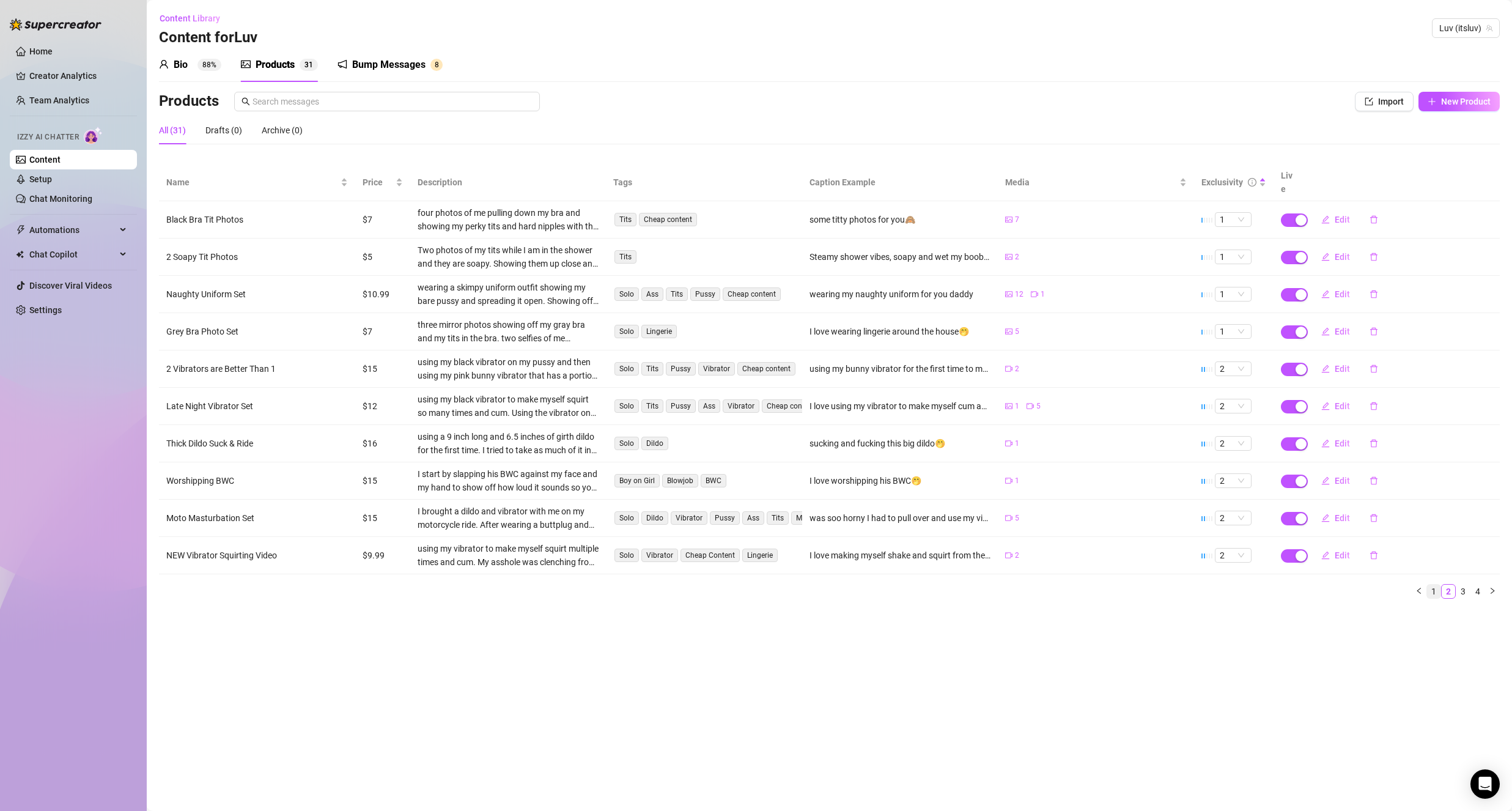
click at [1435, 584] on link "1" at bounding box center [1433, 591] width 14 height 14
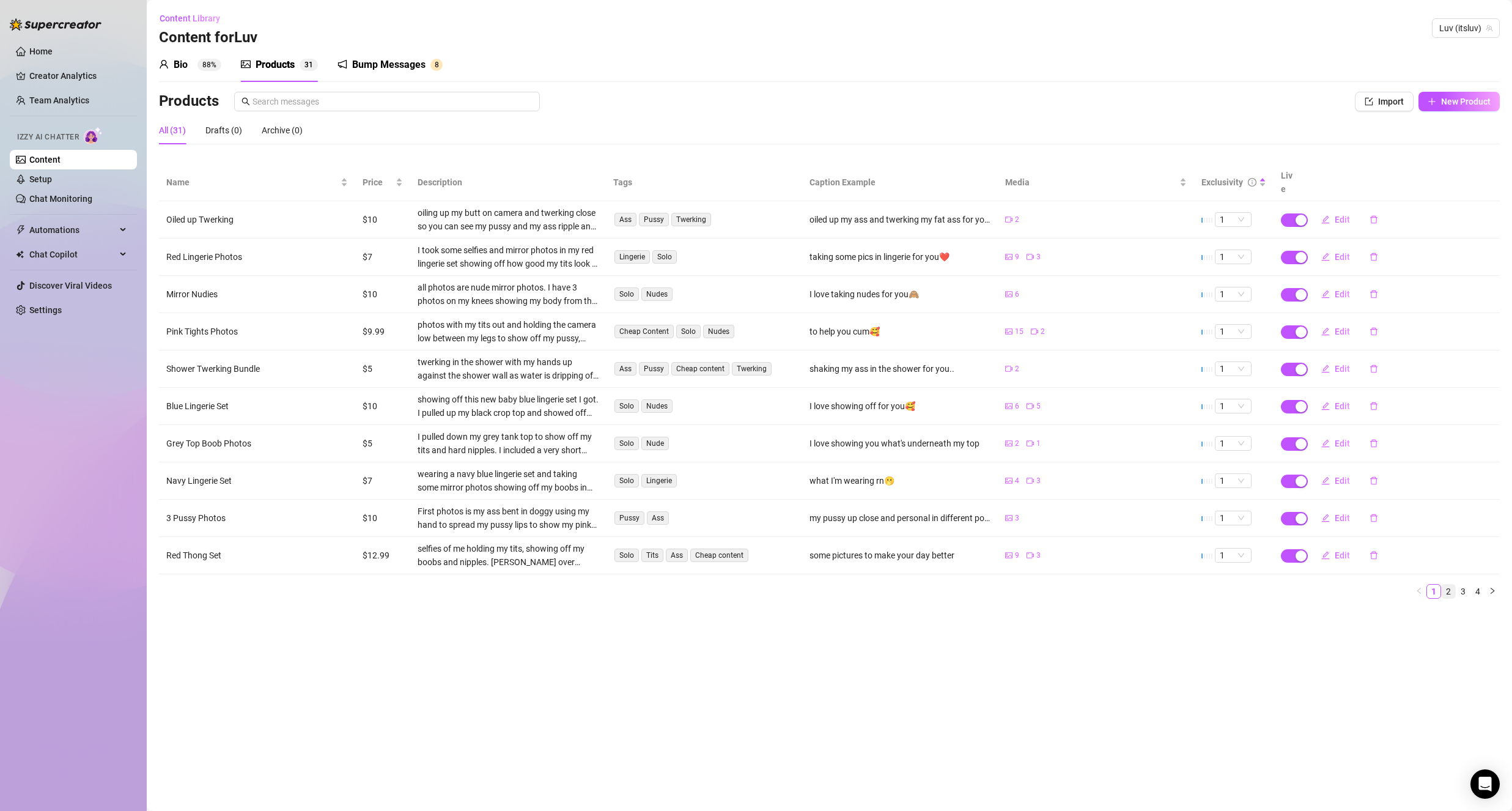
click at [1444, 584] on link "2" at bounding box center [1448, 591] width 14 height 14
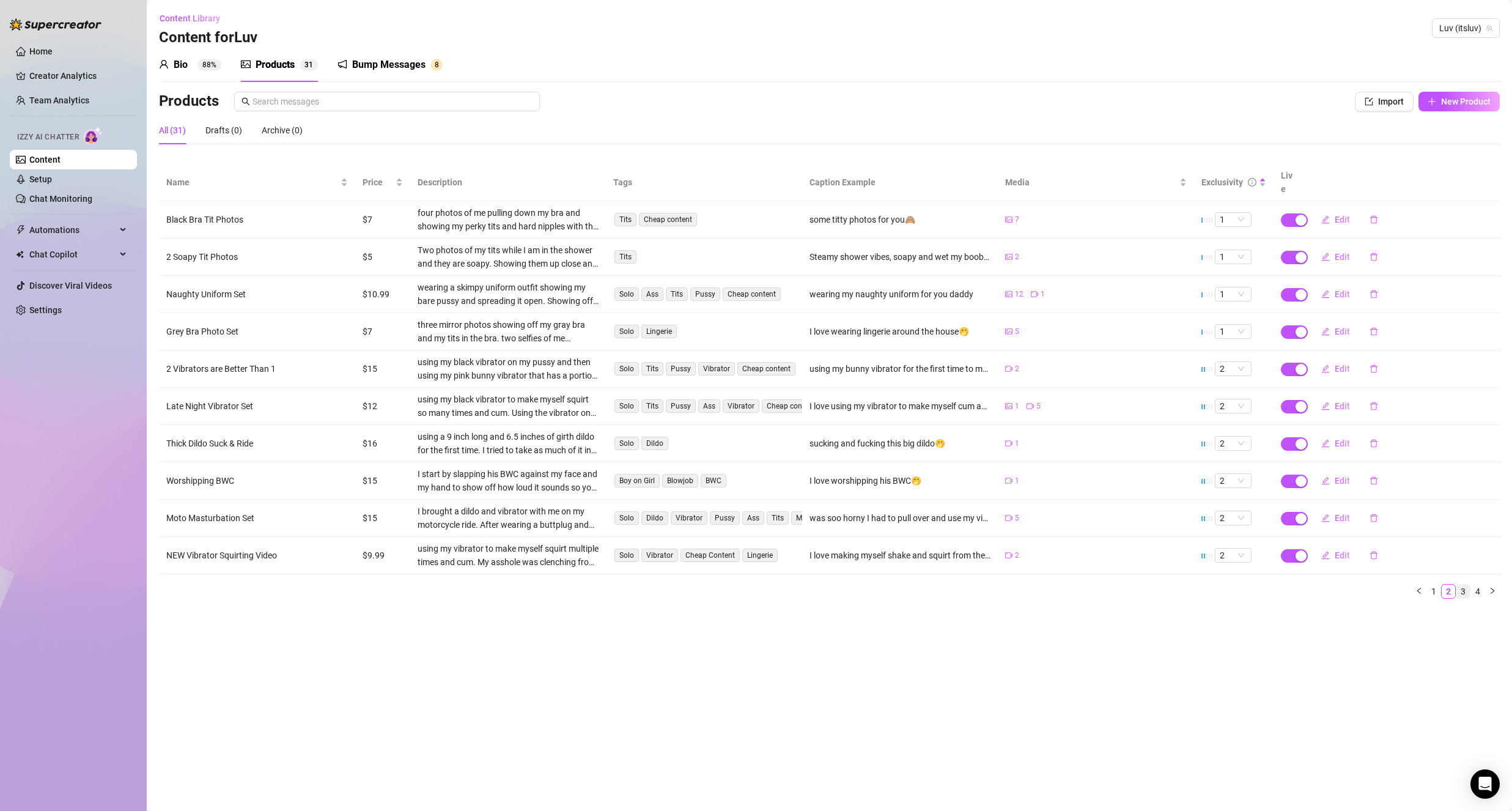
click at [1457, 584] on link "3" at bounding box center [1463, 591] width 14 height 14
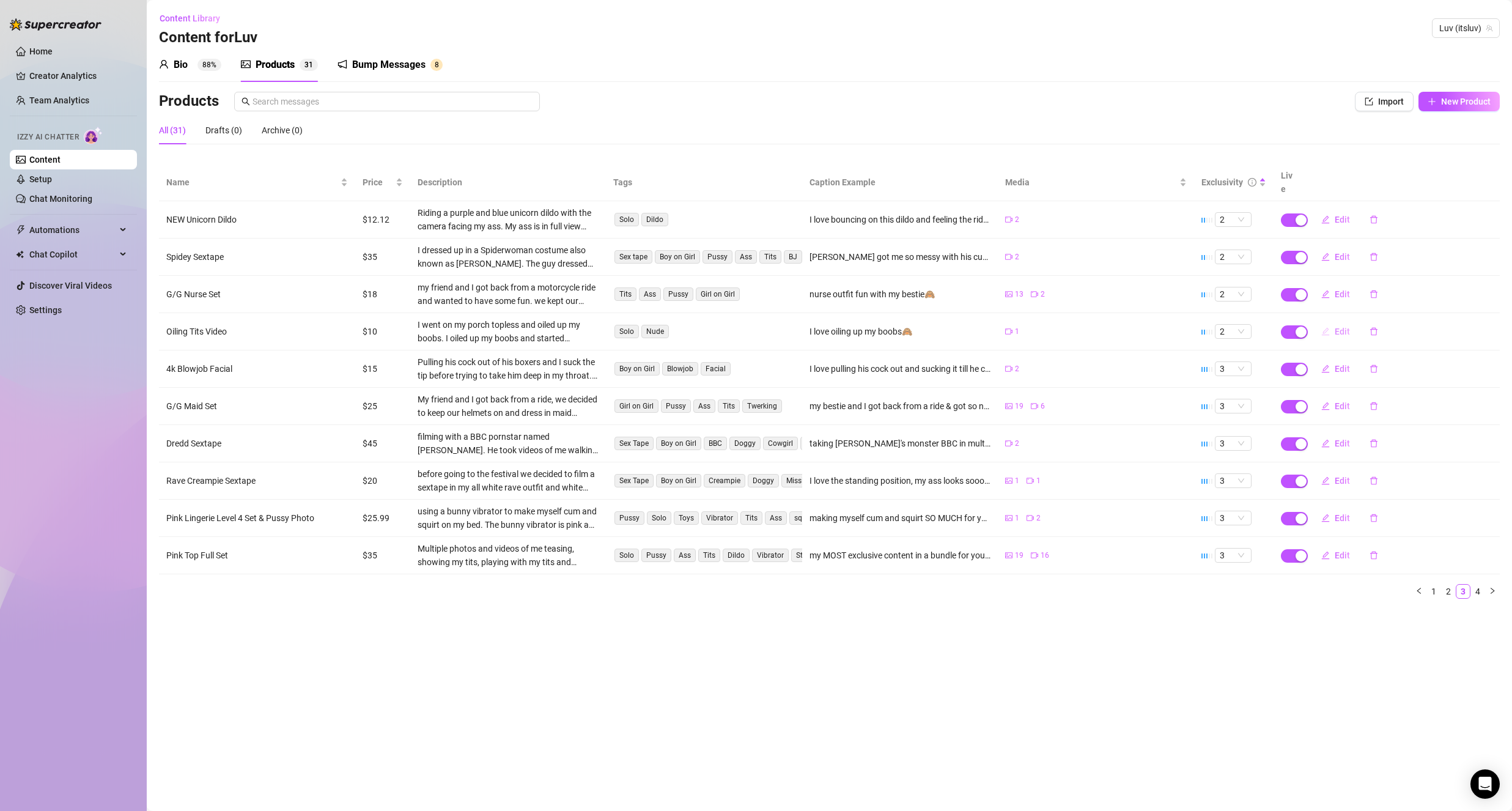
click at [1328, 327] on icon "edit" at bounding box center [1325, 331] width 8 height 8
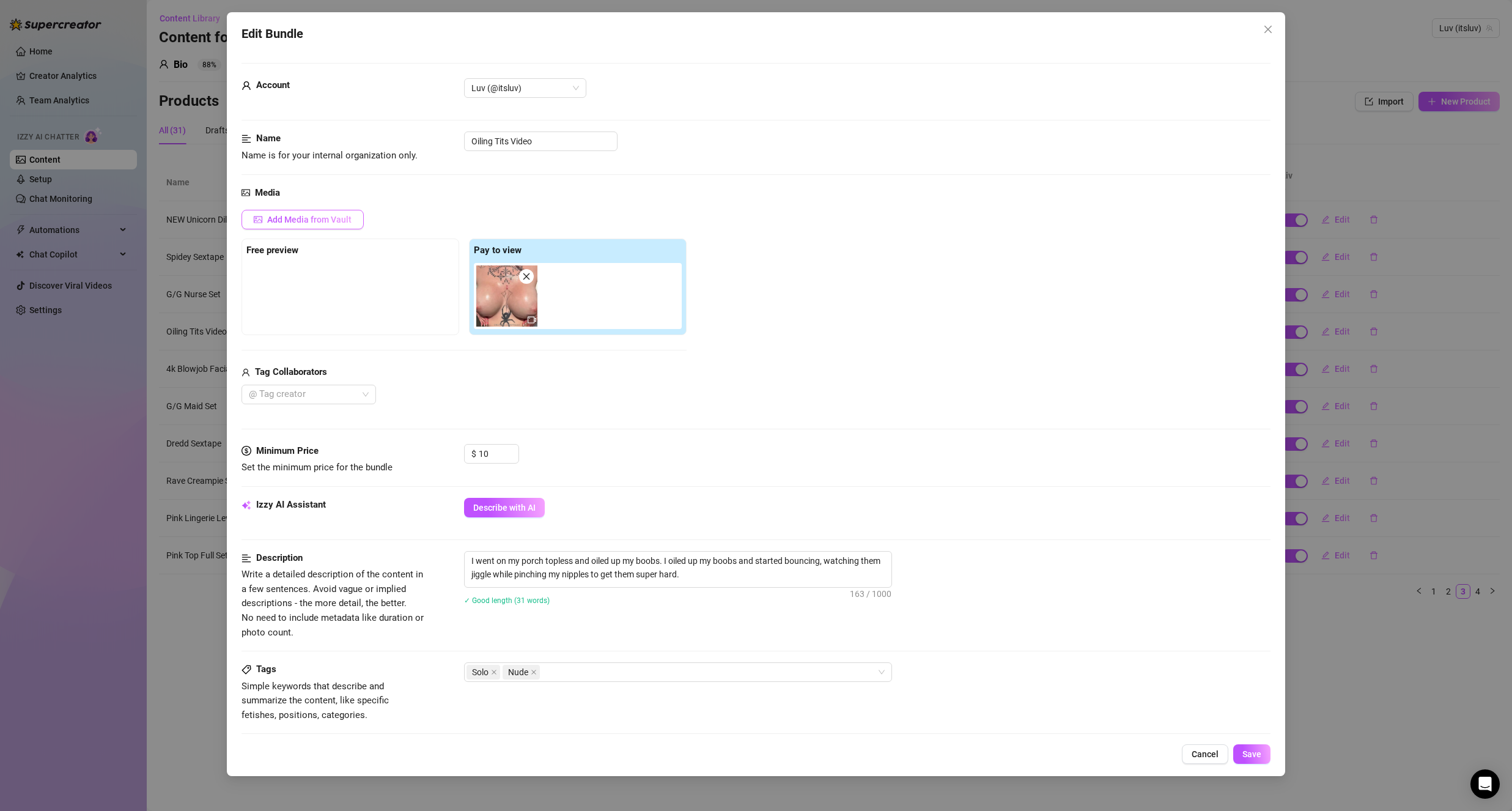
click at [310, 225] on span "Add Media from Vault" at bounding box center [310, 219] width 84 height 10
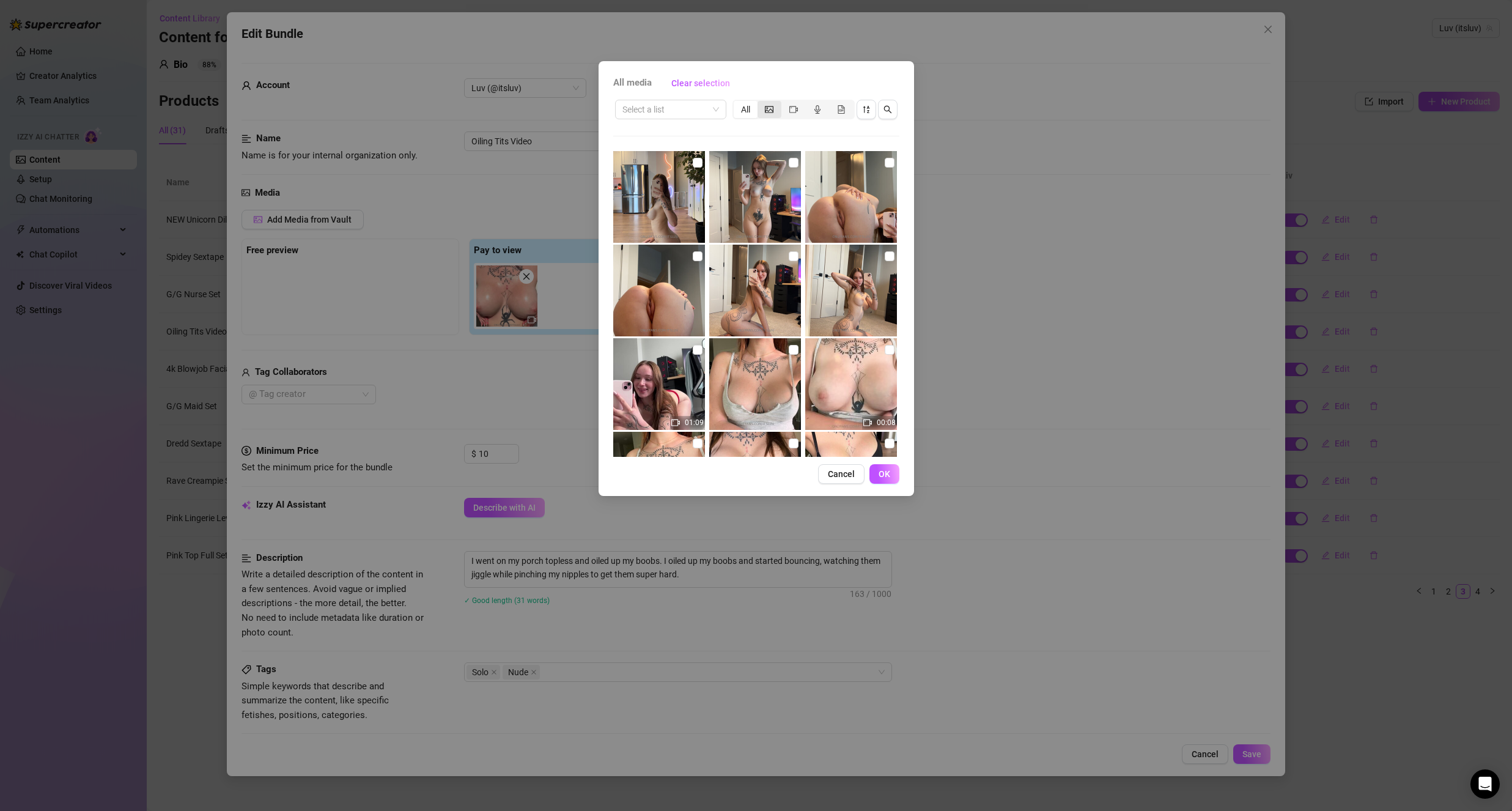
click at [763, 110] on div "segmented control" at bounding box center [769, 109] width 24 height 17
click at [761, 103] on input "segmented control" at bounding box center [761, 103] width 0 height 0
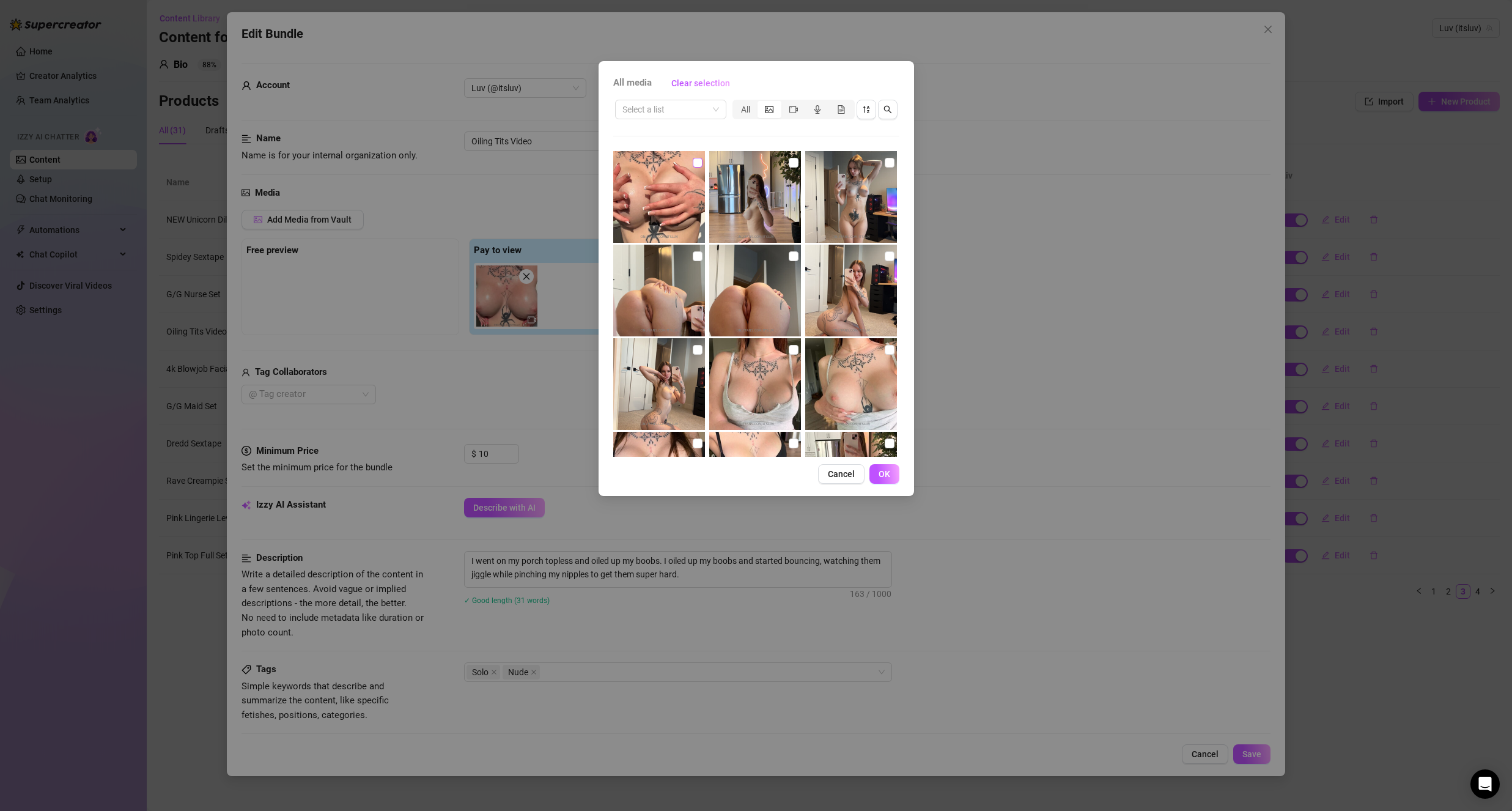
click at [698, 166] on input "checkbox" at bounding box center [697, 162] width 10 height 10
click at [887, 466] on button "OK" at bounding box center [884, 474] width 30 height 19
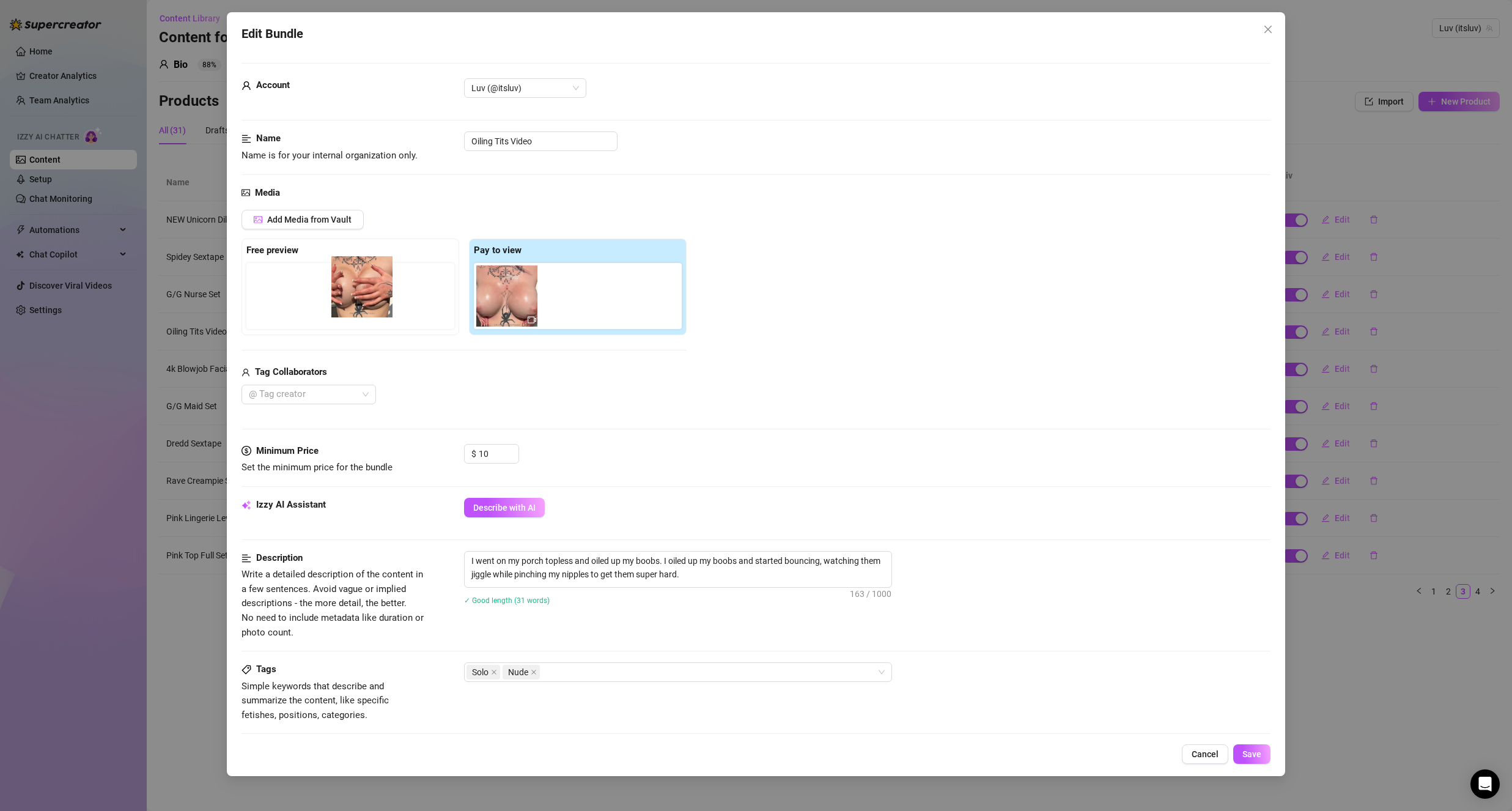
drag, startPoint x: 578, startPoint y: 301, endPoint x: 383, endPoint y: 299, distance: 195.0
click at [362, 292] on div "Free preview Pay to view" at bounding box center [464, 286] width 445 height 97
click at [1249, 761] on button "Save" at bounding box center [1252, 754] width 37 height 19
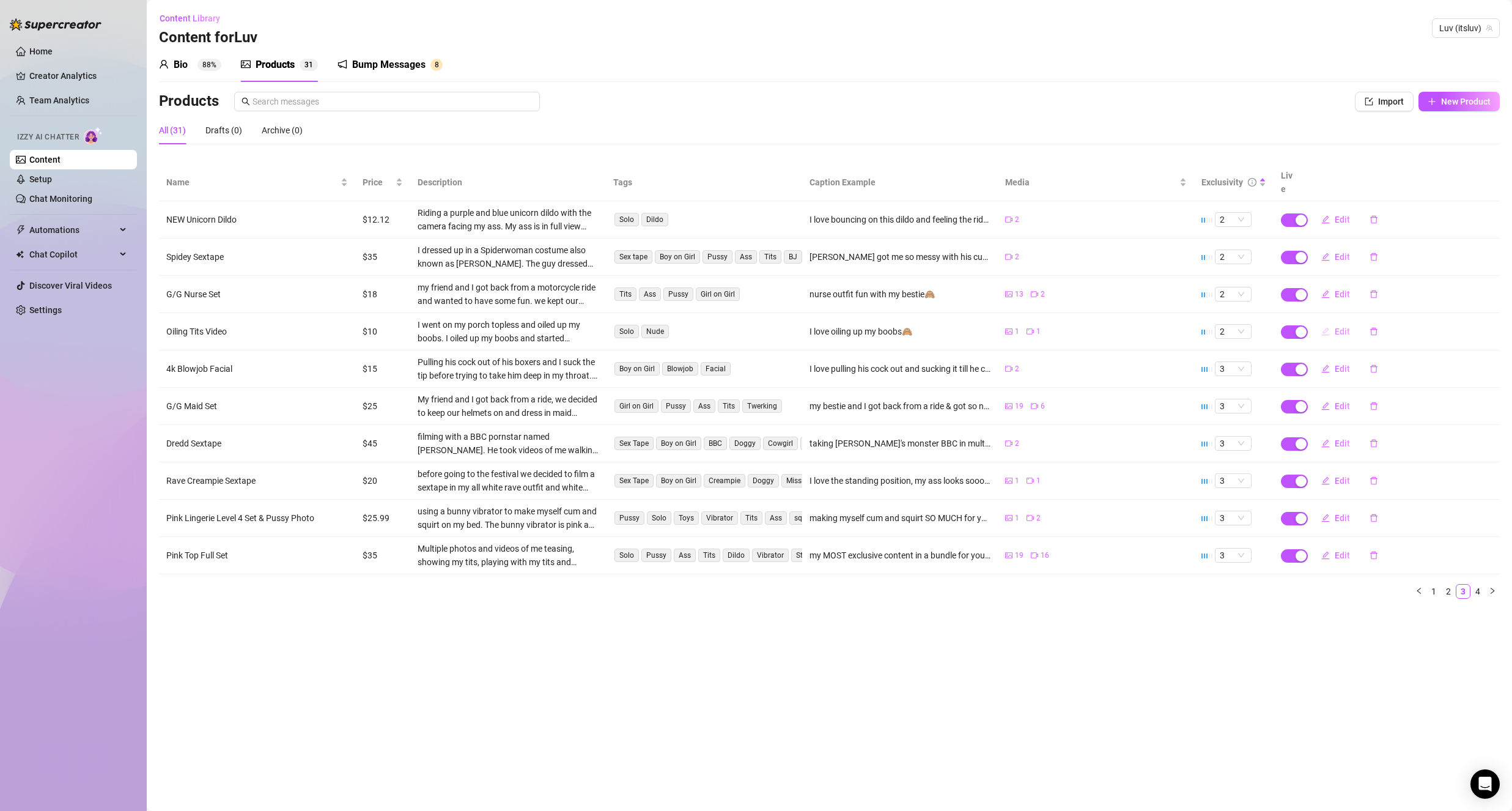
click at [1333, 321] on button "Edit" at bounding box center [1335, 331] width 48 height 19
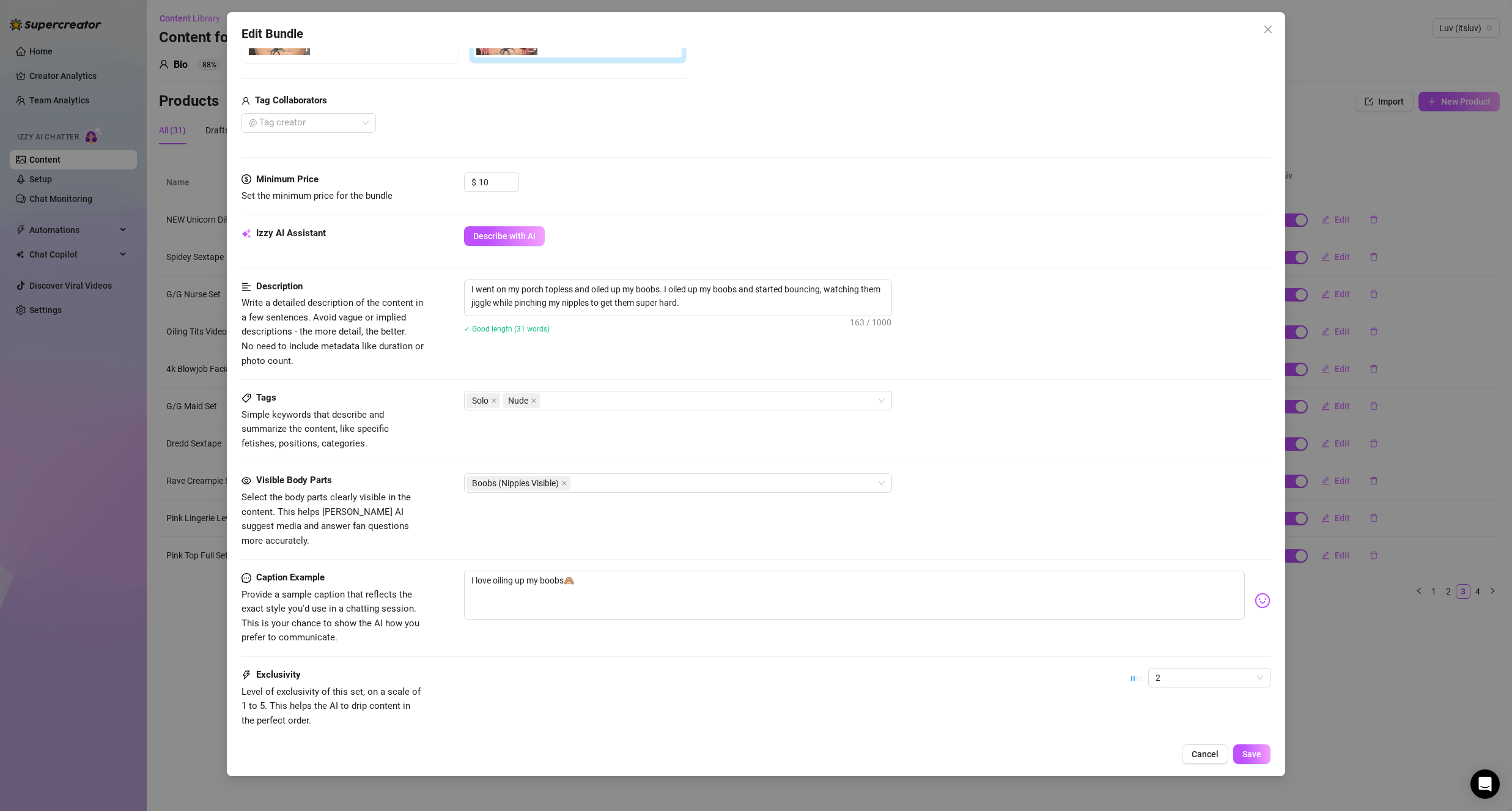
scroll to position [339, 0]
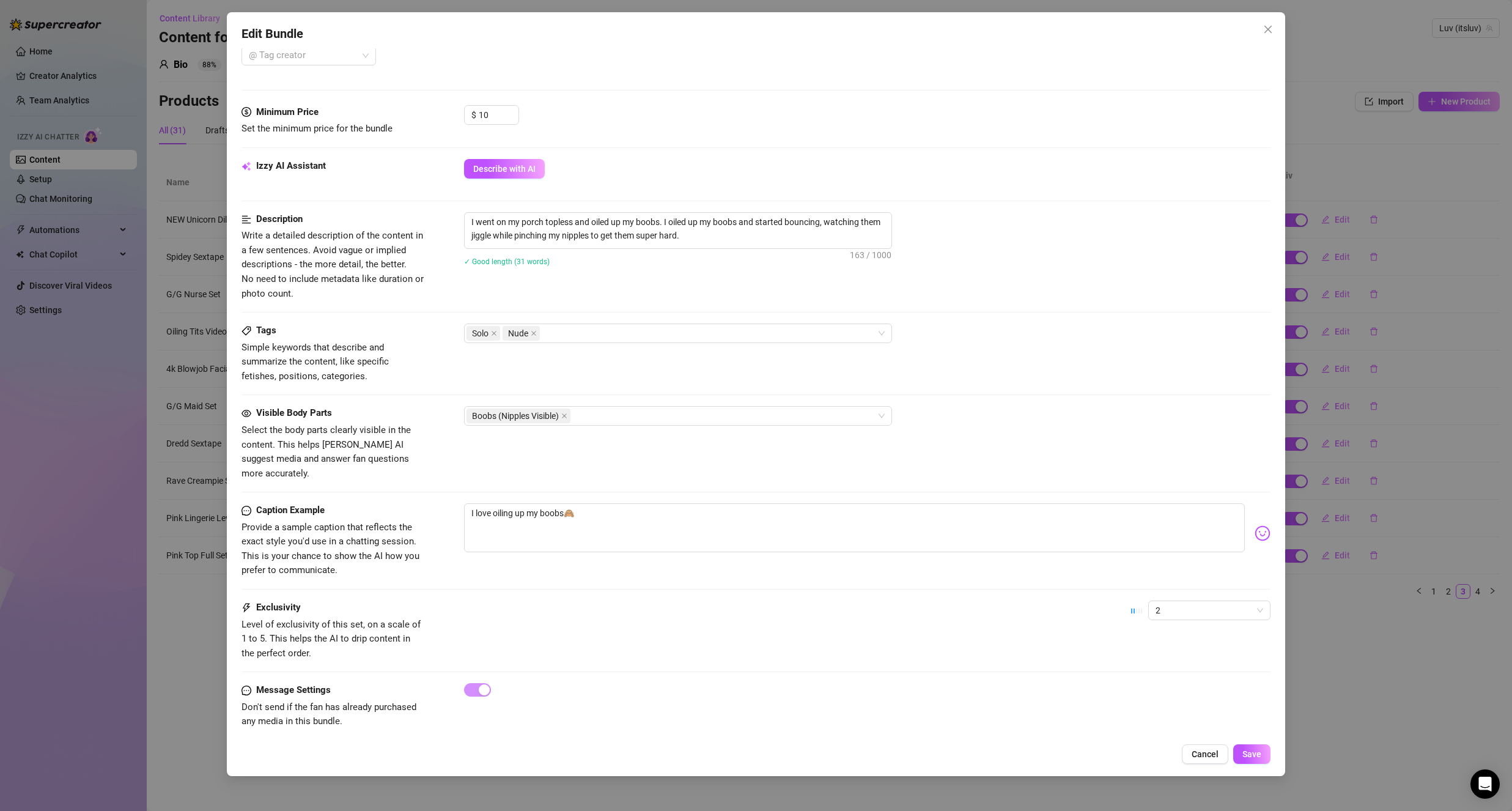
click at [1219, 753] on button "Cancel" at bounding box center [1205, 754] width 47 height 19
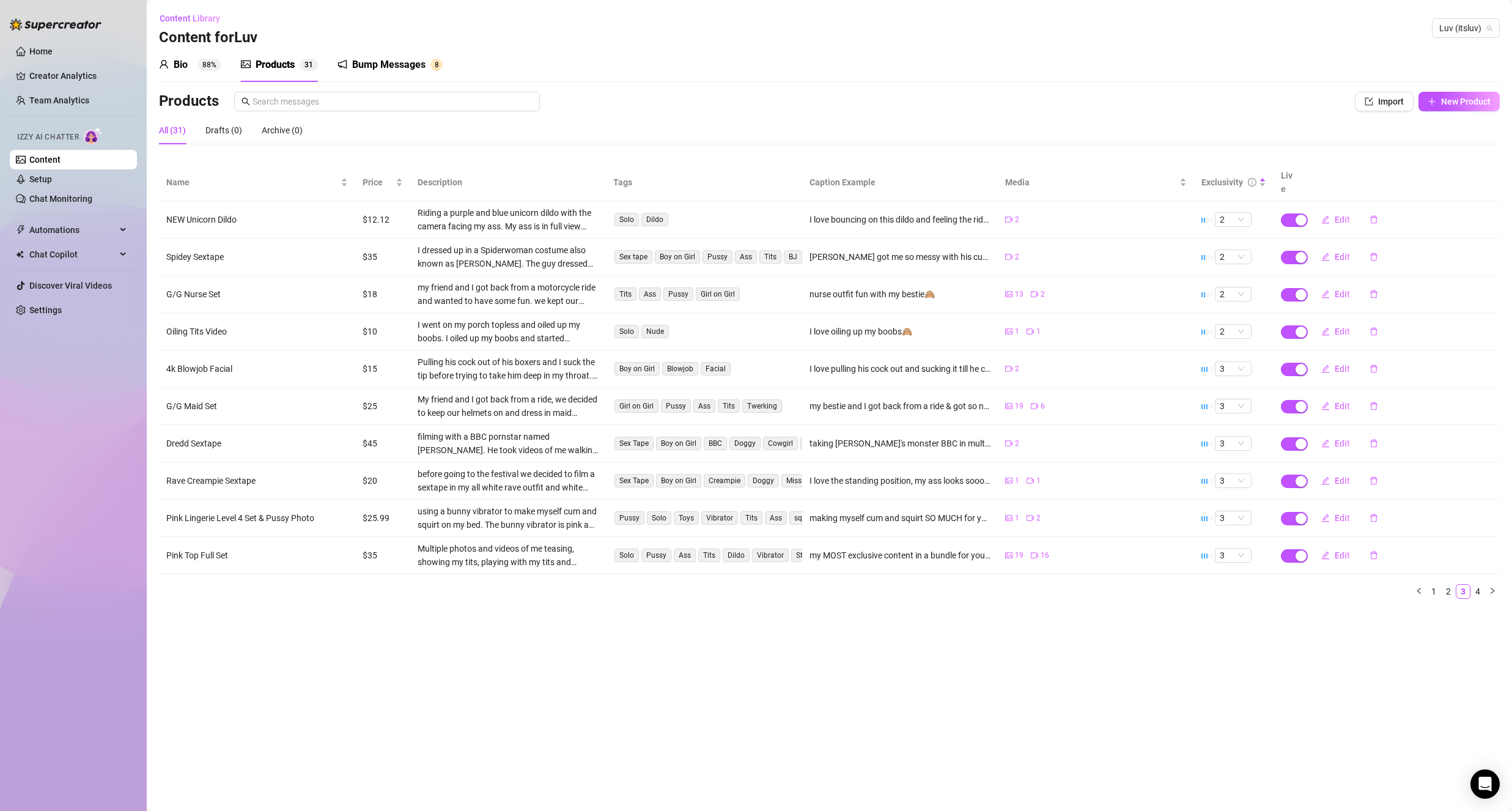
click at [362, 66] on div "Bump Messages" at bounding box center [388, 65] width 73 height 15
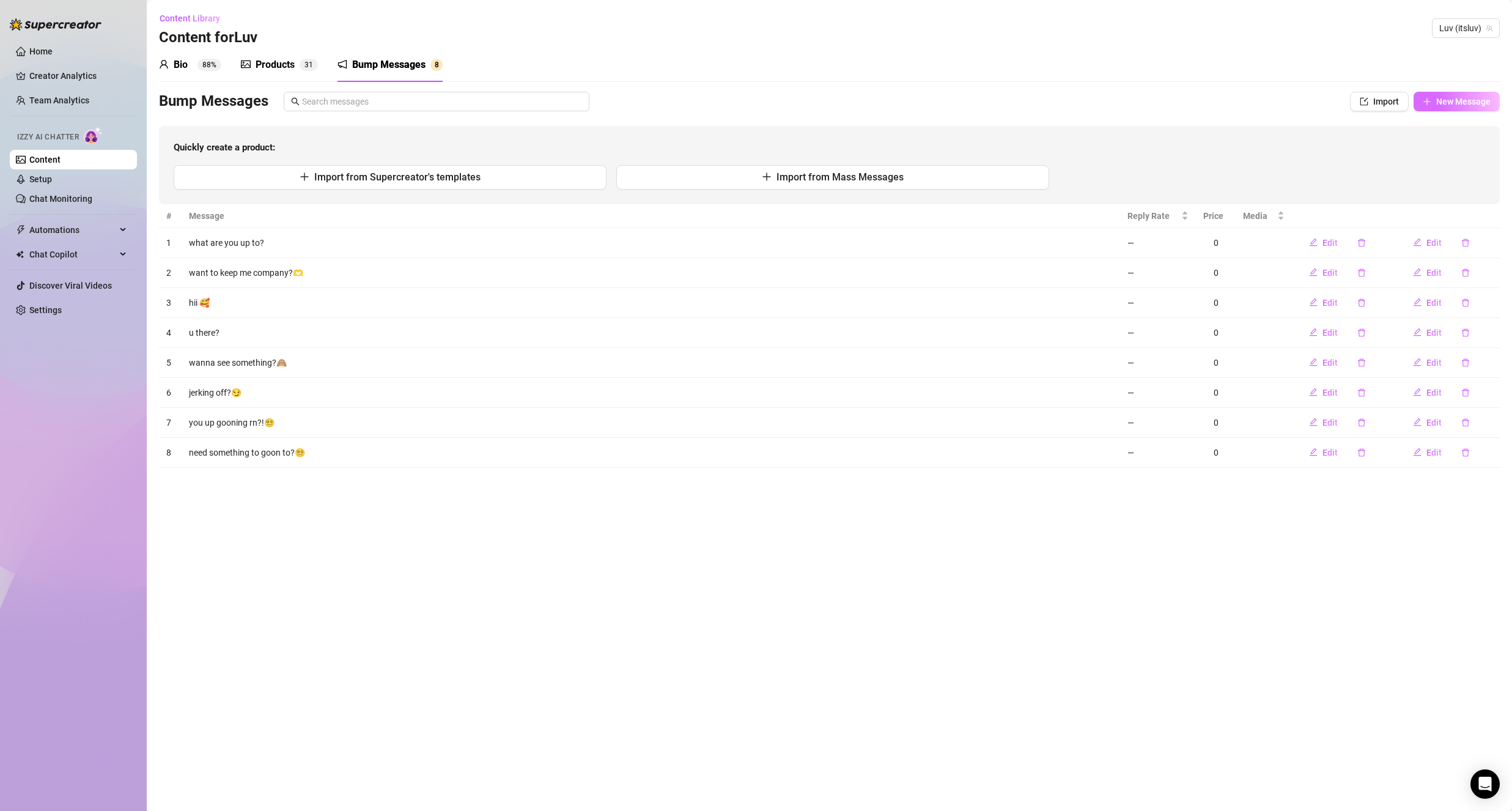
click at [1448, 100] on span "New Message" at bounding box center [1463, 101] width 55 height 10
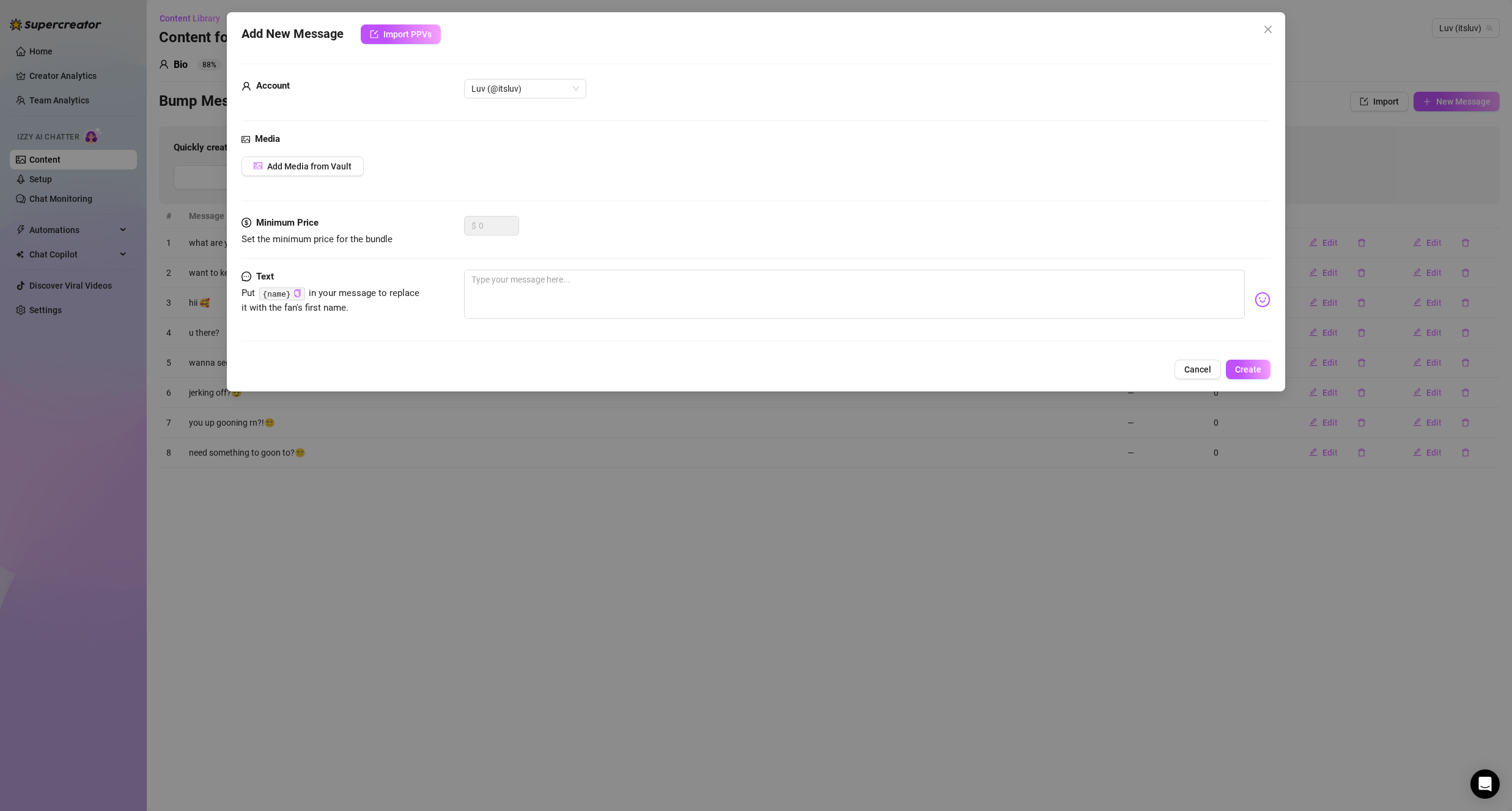
click at [284, 177] on div "Media Add Media from Vault" at bounding box center [756, 173] width 1029 height 84
click at [293, 158] on button "Add Media from Vault" at bounding box center [303, 166] width 122 height 19
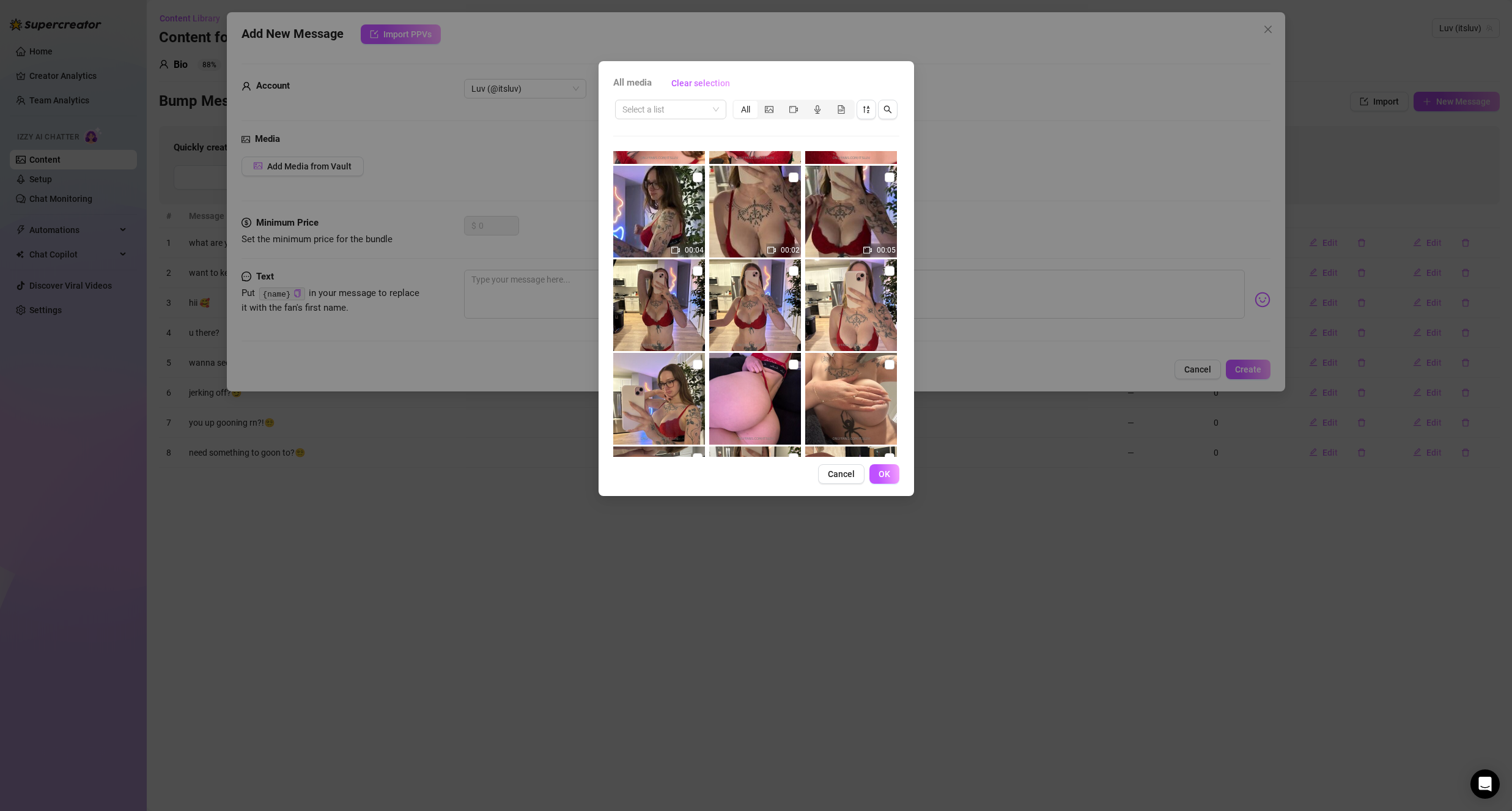
scroll to position [551, 0]
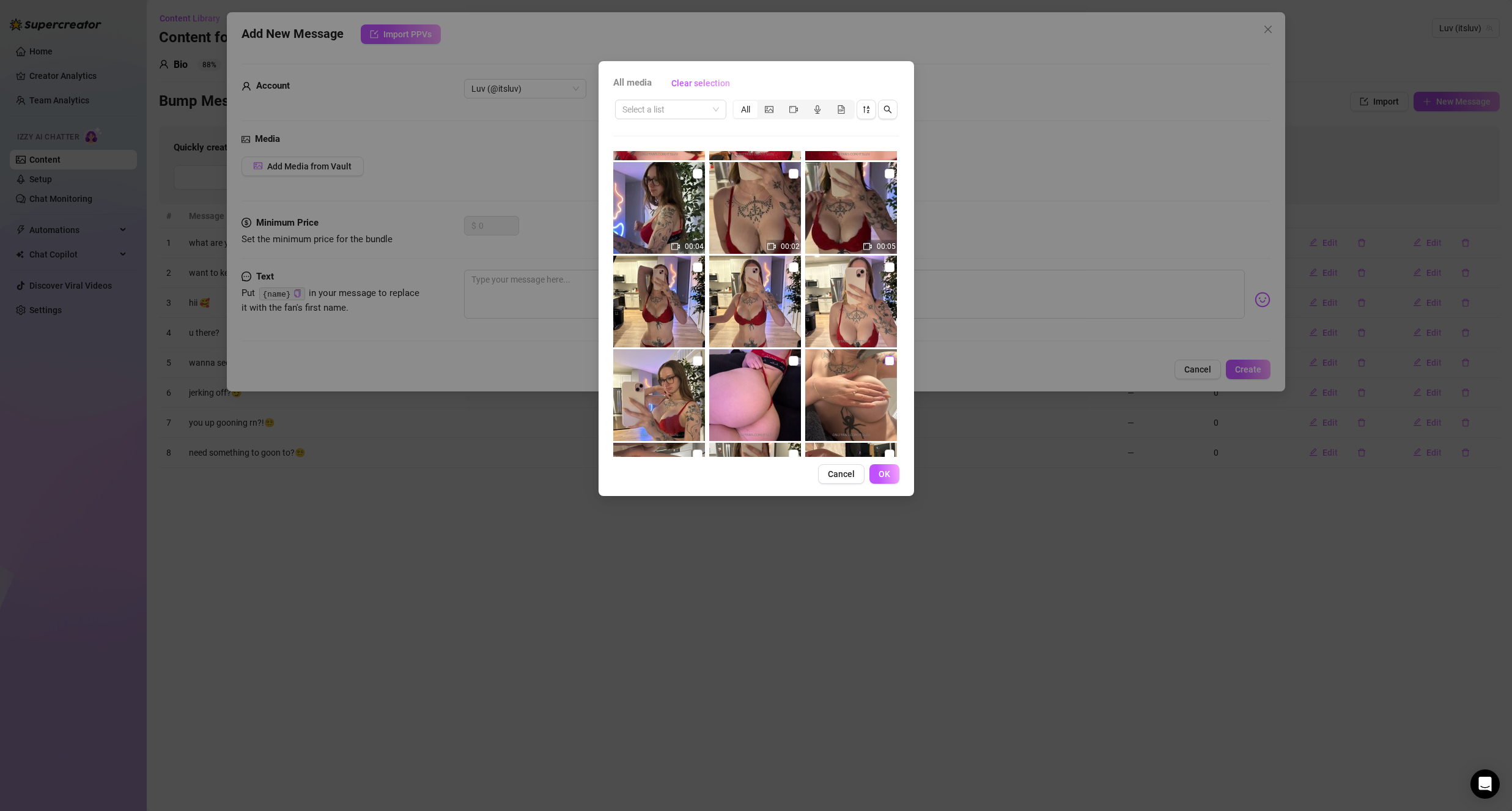
click at [885, 364] on input "checkbox" at bounding box center [889, 360] width 10 height 10
click at [889, 469] on span "OK" at bounding box center [884, 473] width 12 height 10
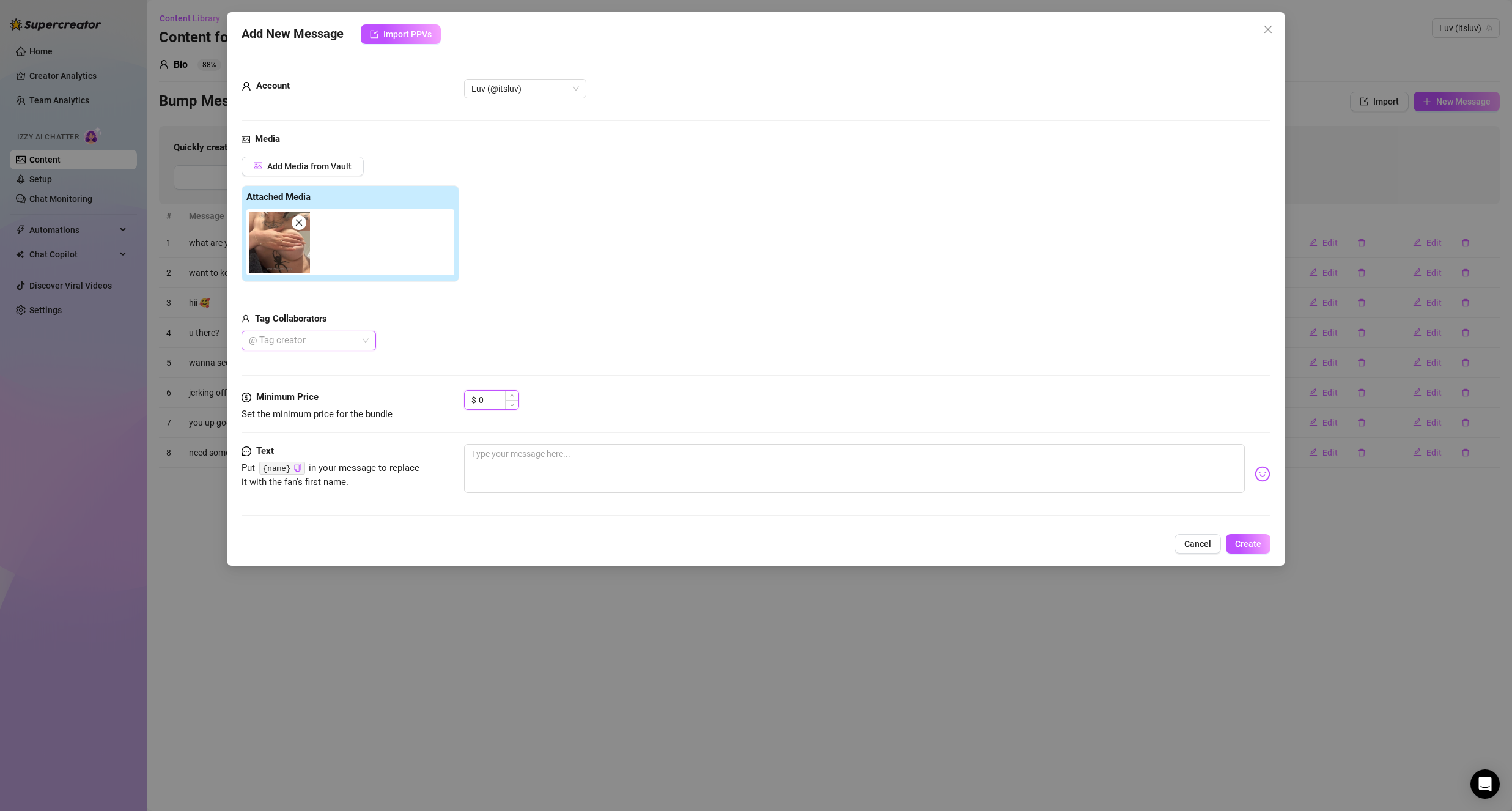
click at [495, 405] on input "0" at bounding box center [498, 400] width 40 height 18
click at [503, 458] on textarea at bounding box center [854, 468] width 781 height 49
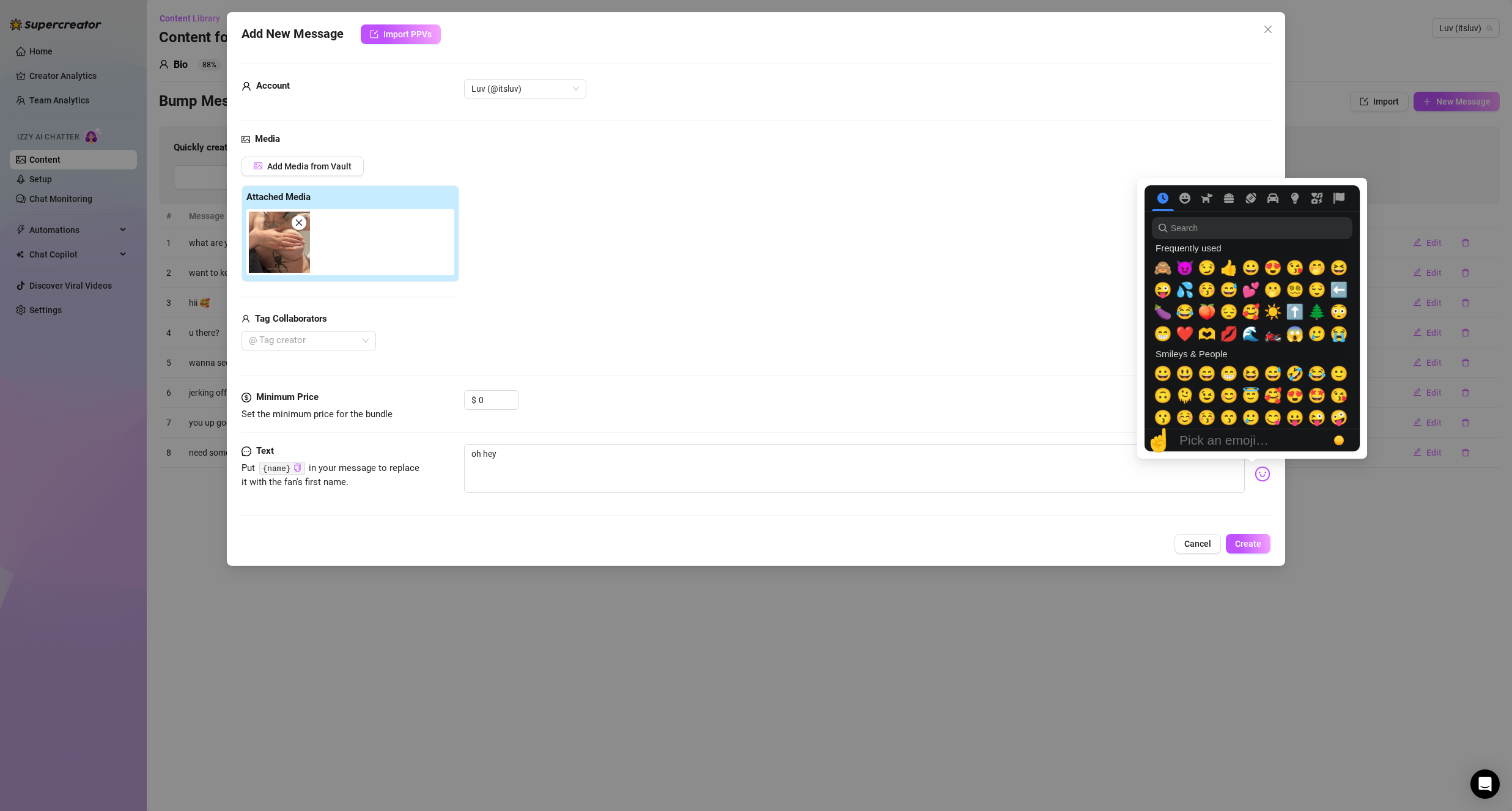
click at [1254, 472] on img at bounding box center [1262, 474] width 16 height 16
click at [1161, 268] on span "🙈" at bounding box center [1163, 268] width 18 height 17
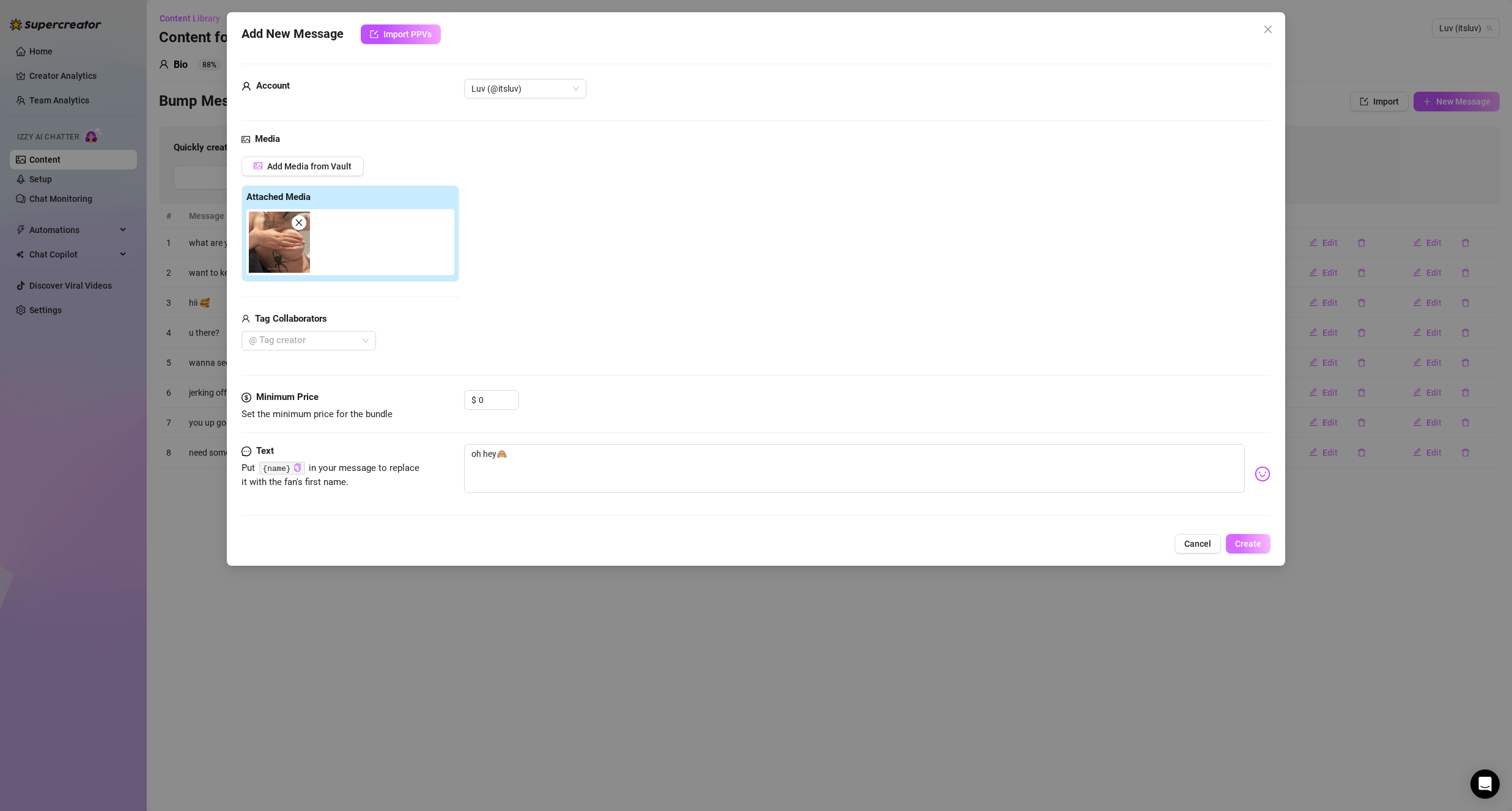
click at [1255, 541] on span "Create" at bounding box center [1248, 543] width 26 height 10
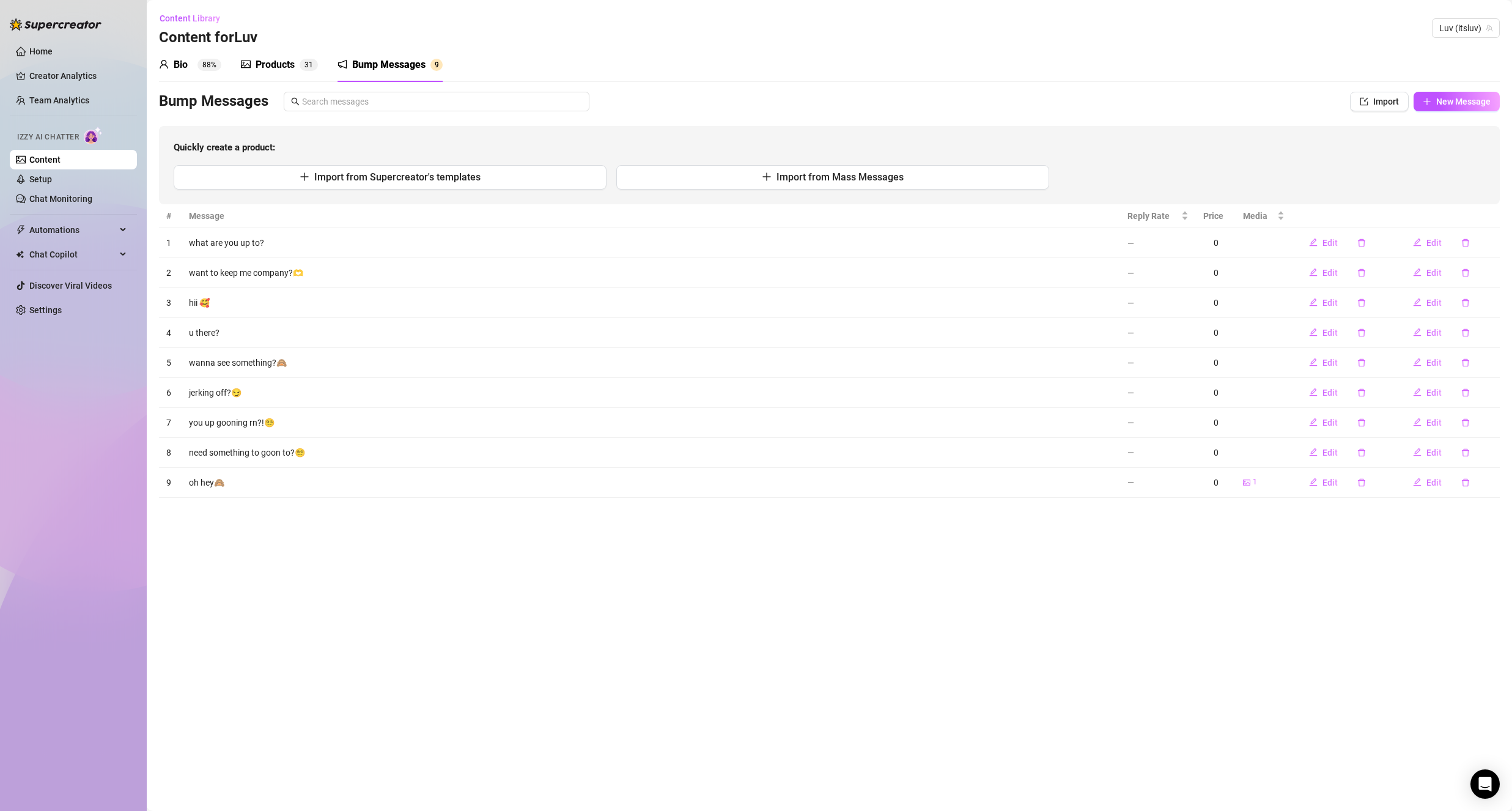
click at [936, 582] on main "Content Library Content for [PERSON_NAME] (itsluv) Bio 88% Products 3 1 Bump Me…" at bounding box center [829, 405] width 1365 height 811
click at [404, 181] on span "Import from Supercreator's templates" at bounding box center [397, 177] width 166 height 12
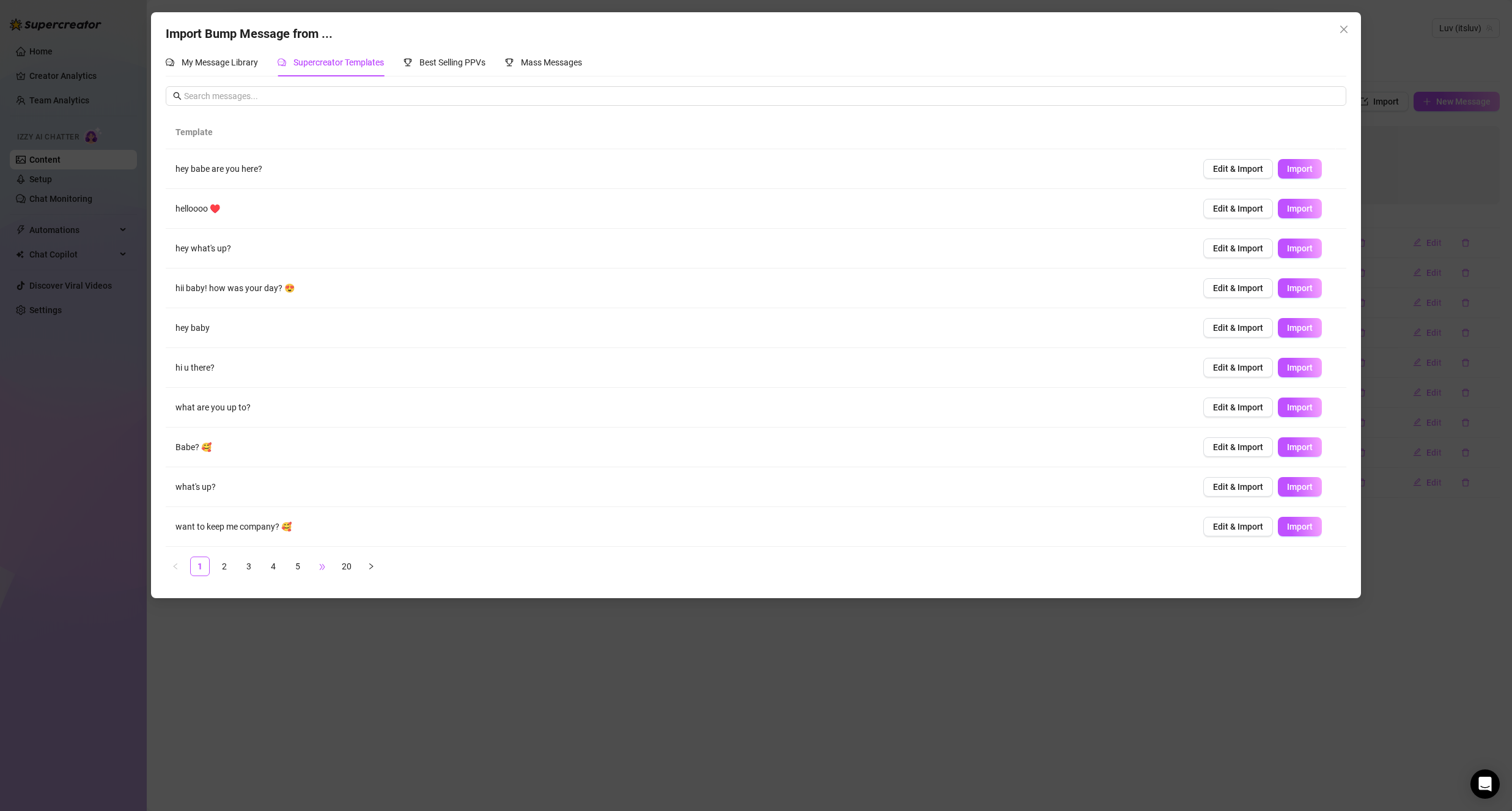
click at [315, 566] on span "•••" at bounding box center [322, 566] width 19 height 19
click at [1291, 527] on span "Import" at bounding box center [1300, 526] width 26 height 10
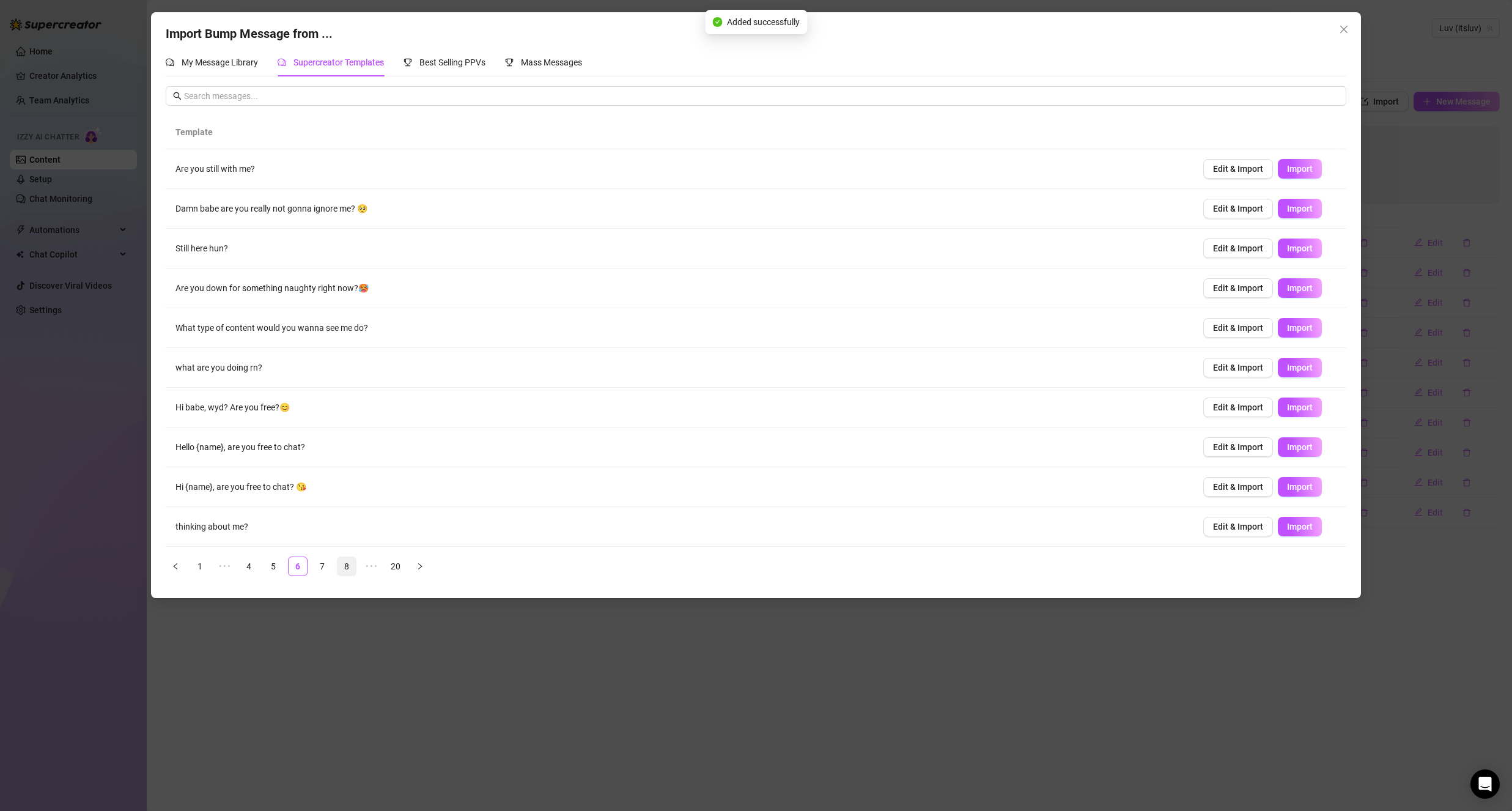
click at [341, 566] on link "8" at bounding box center [347, 566] width 18 height 18
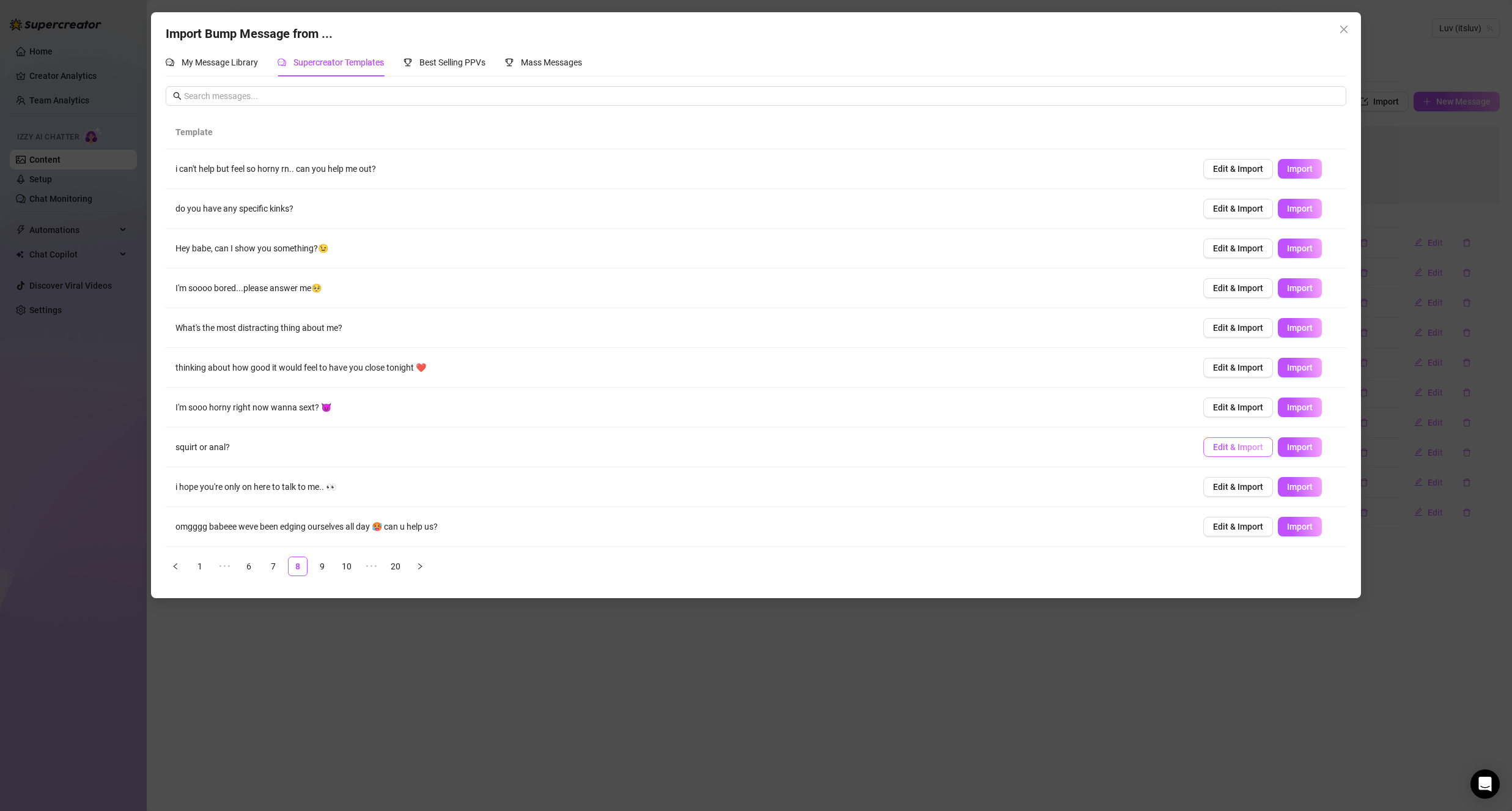
click at [1248, 449] on span "Edit & Import" at bounding box center [1237, 447] width 50 height 10
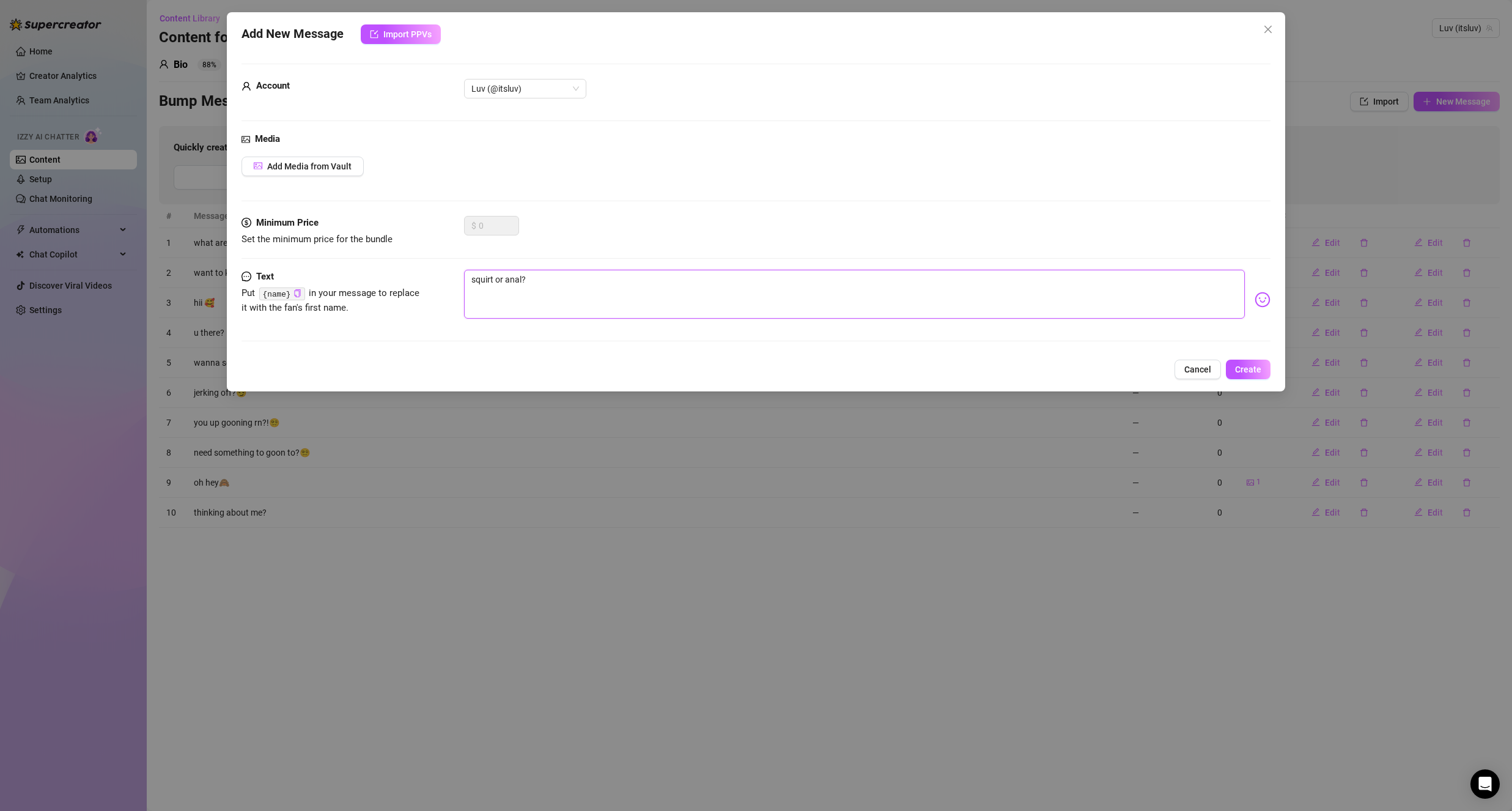
click at [518, 282] on textarea "squirt or anal?" at bounding box center [854, 293] width 781 height 49
click at [495, 287] on textarea "squirt or riding dildos?" at bounding box center [854, 293] width 781 height 49
click at [493, 284] on textarea "squirt or riding dildos?" at bounding box center [854, 293] width 781 height 49
click at [509, 283] on textarea "squirt or riding dildos?" at bounding box center [854, 293] width 781 height 49
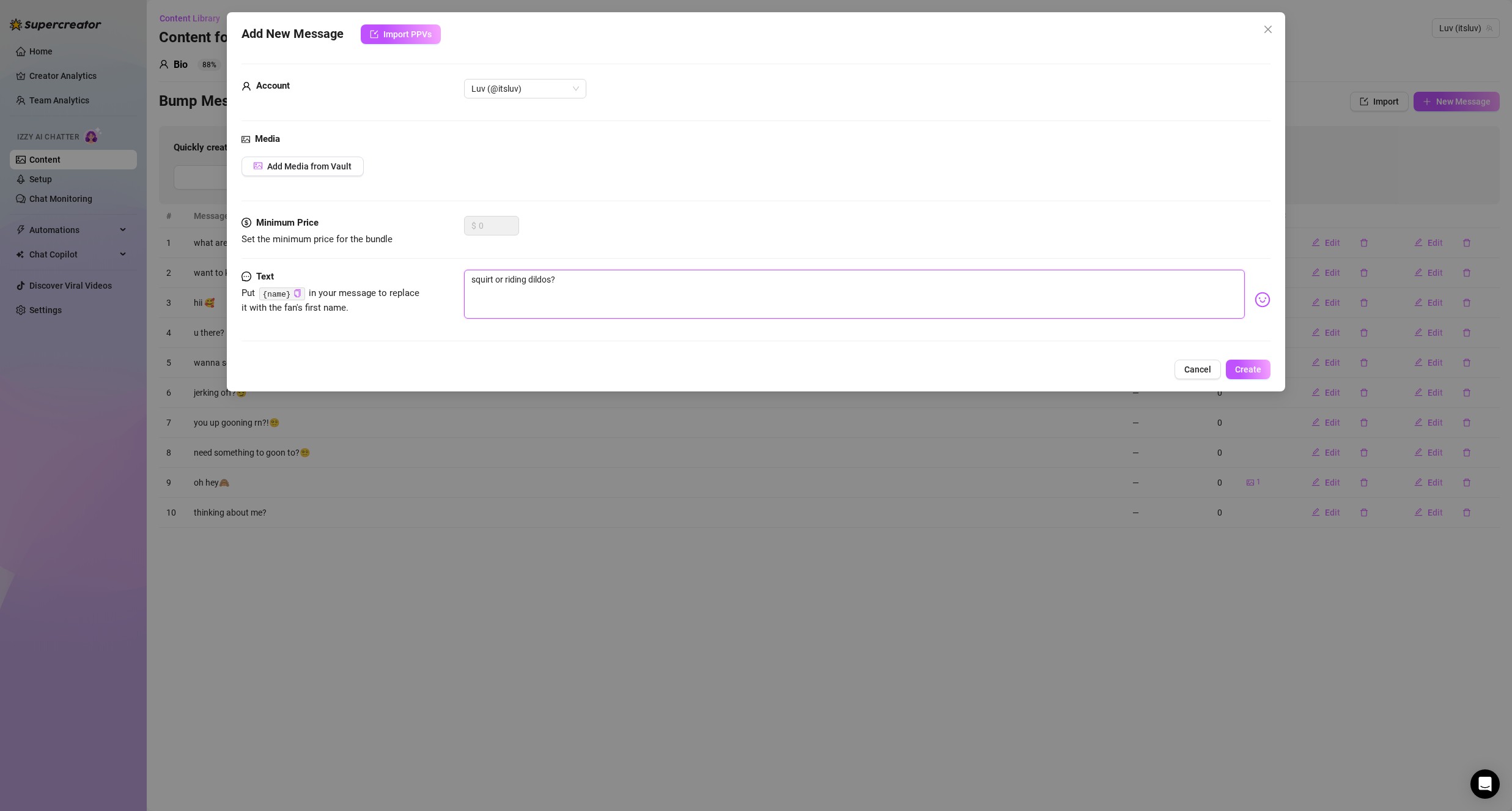
click at [509, 283] on textarea "squirt or riding dildos?" at bounding box center [854, 293] width 781 height 49
click at [558, 283] on textarea "squirt or creamy dildos?" at bounding box center [854, 293] width 781 height 49
click at [593, 231] on div "$ 0" at bounding box center [867, 231] width 806 height 31
click at [1260, 365] on span "Create" at bounding box center [1248, 369] width 26 height 10
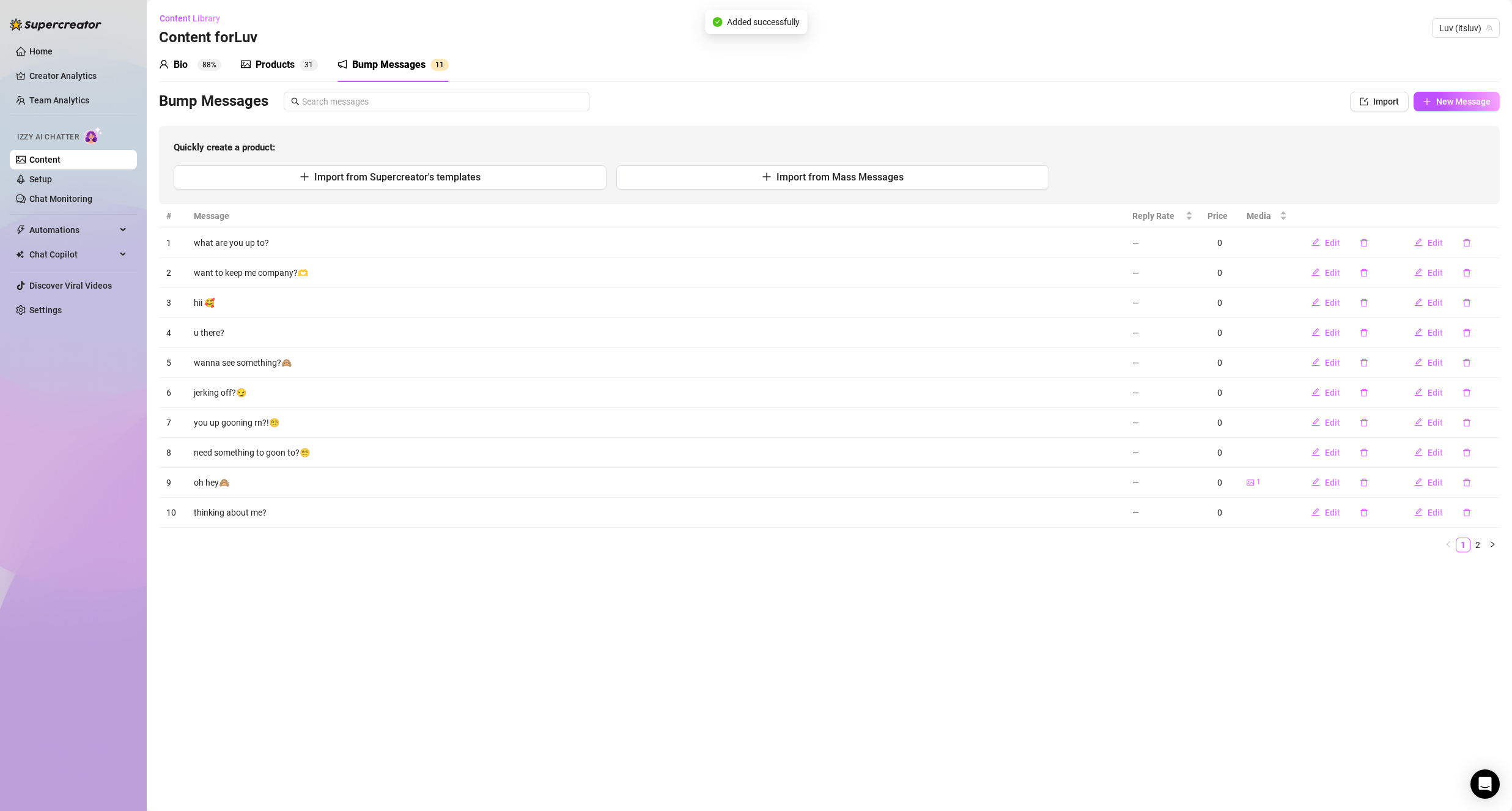
click at [275, 71] on div "Products" at bounding box center [275, 65] width 39 height 15
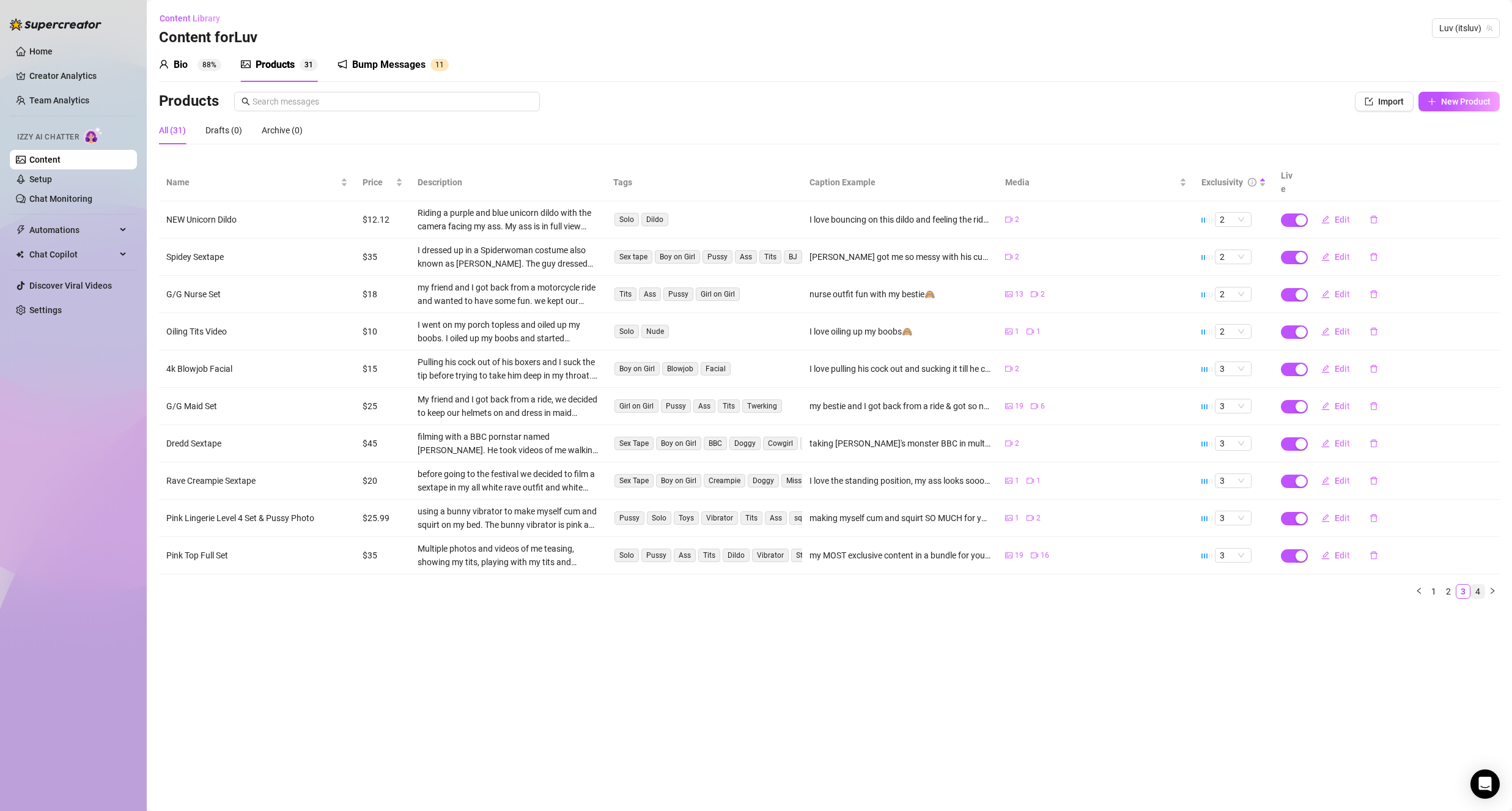
click at [1472, 584] on link "4" at bounding box center [1478, 591] width 14 height 14
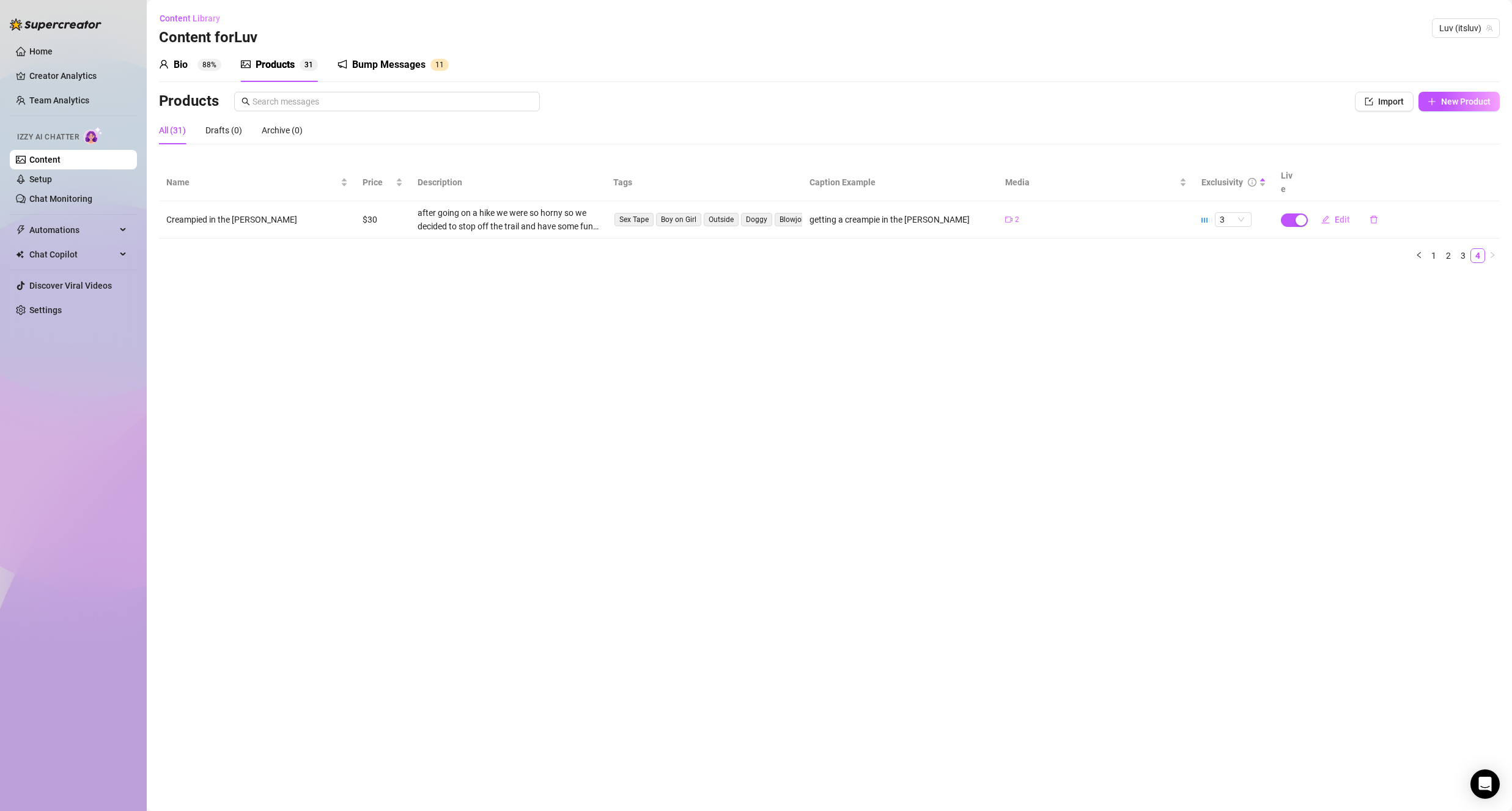
click at [1461, 583] on main "Content Library Content for [PERSON_NAME] (itsluv) Bio 88% Products 3 1 Bump Me…" at bounding box center [829, 405] width 1365 height 811
click at [1467, 249] on link "3" at bounding box center [1463, 255] width 14 height 14
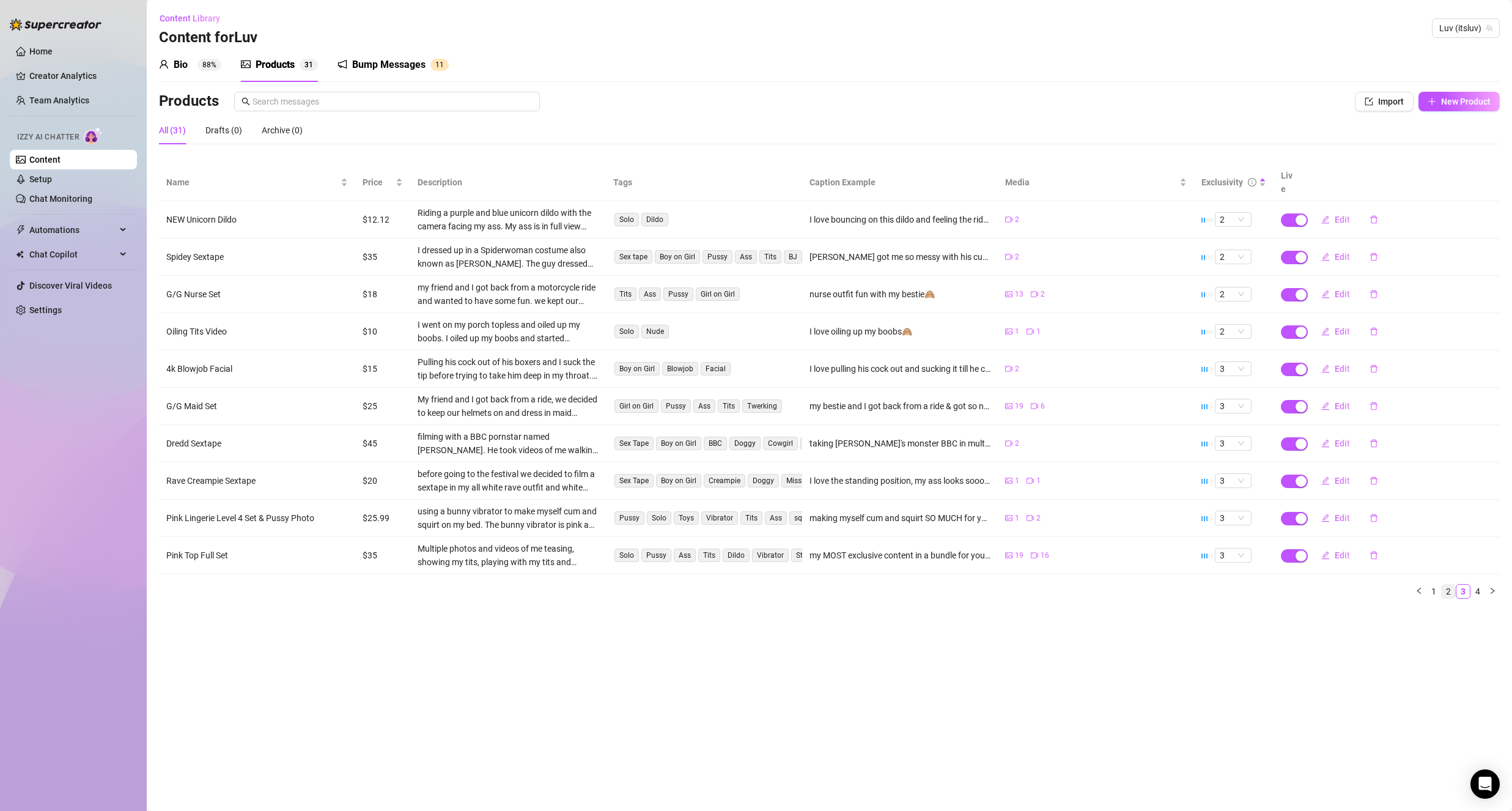
click at [1451, 584] on li "2" at bounding box center [1448, 591] width 15 height 15
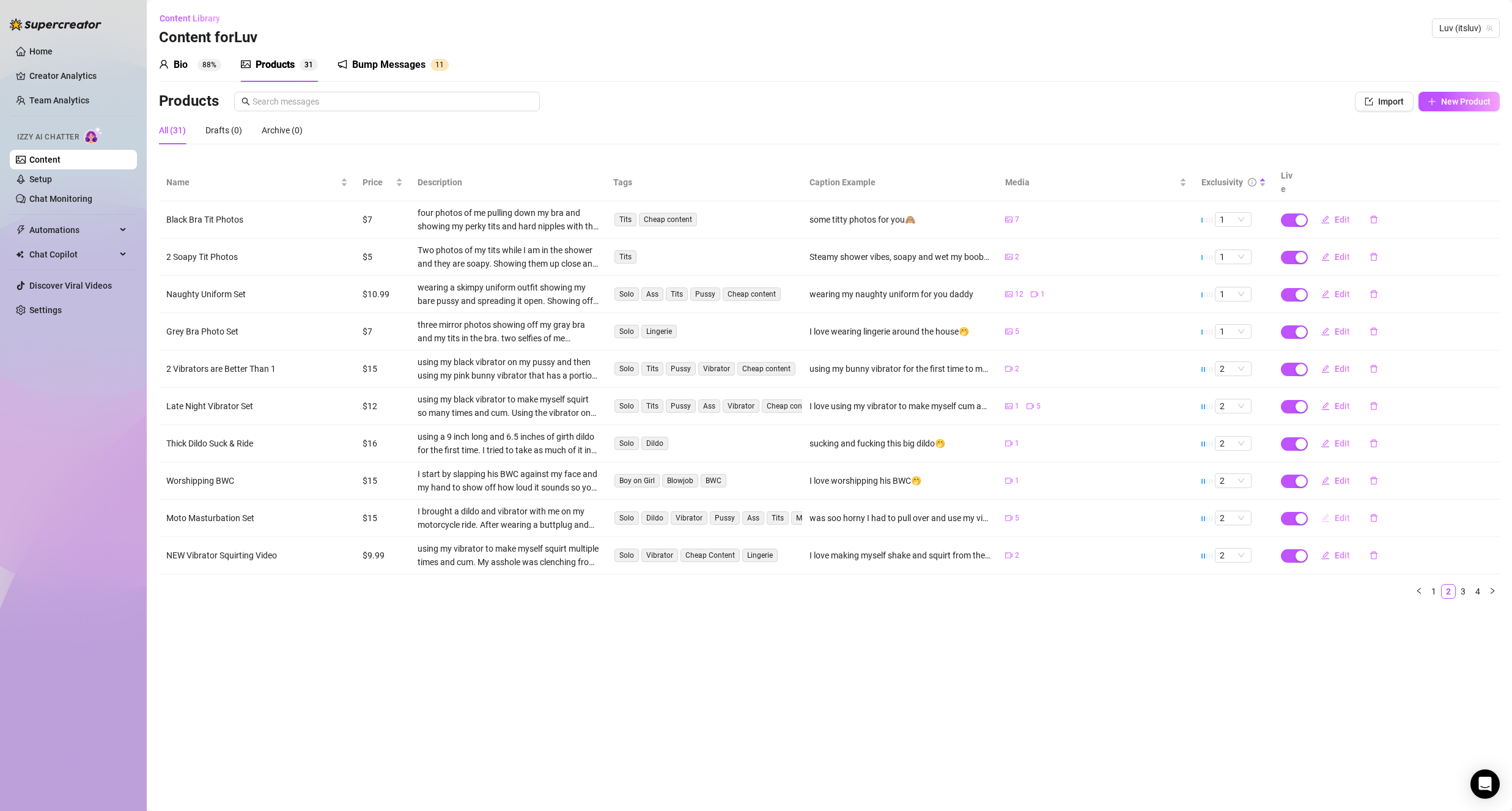
click at [1334, 510] on button "Edit" at bounding box center [1335, 518] width 48 height 19
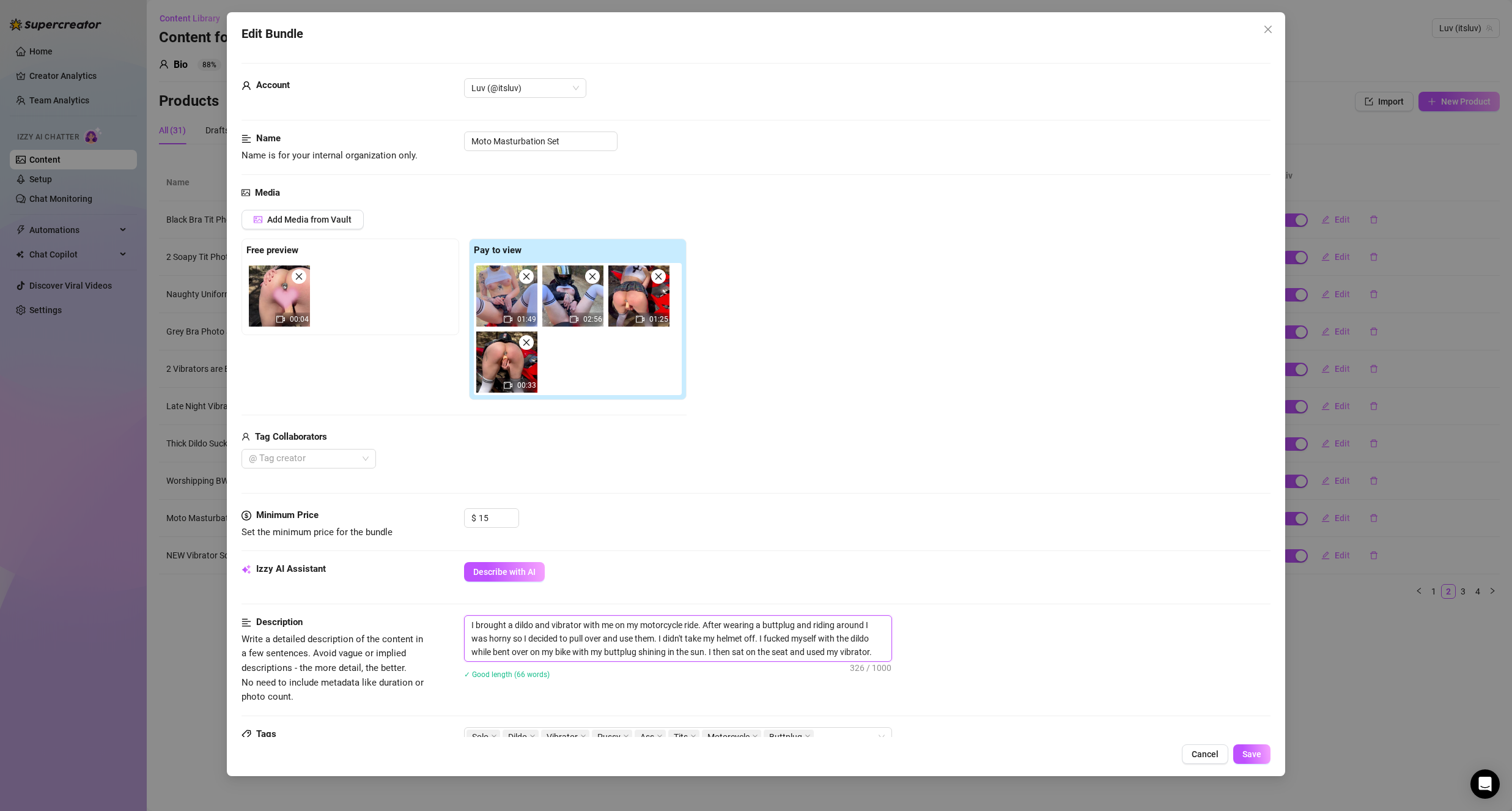
click at [835, 626] on textarea "I brought a dildo and vibrator with me on my motorcycle ride. After wearing a b…" at bounding box center [678, 638] width 427 height 45
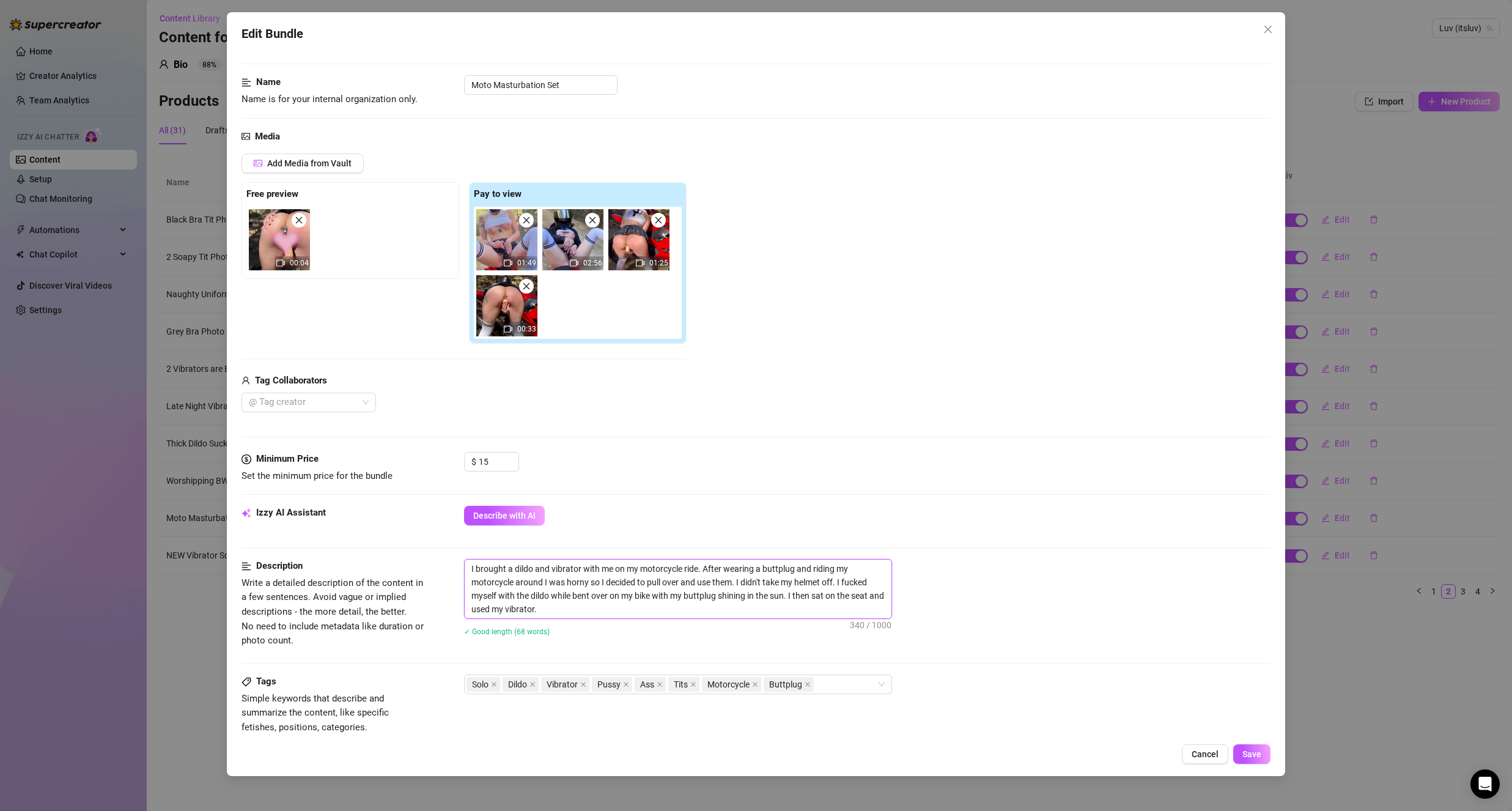
scroll to position [61, 0]
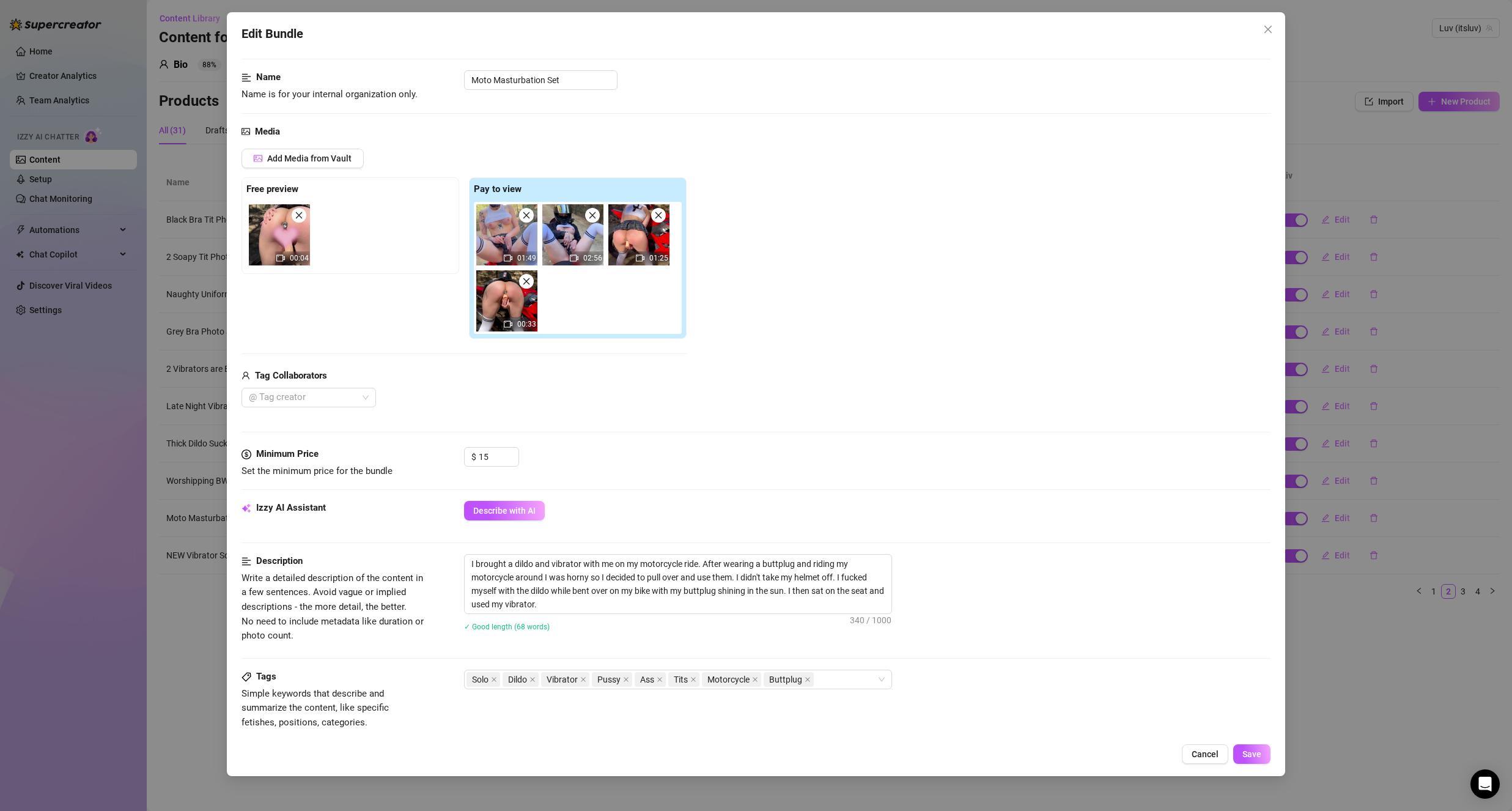
click at [623, 618] on div "✓ Good length (68 words)" at bounding box center [867, 626] width 806 height 19
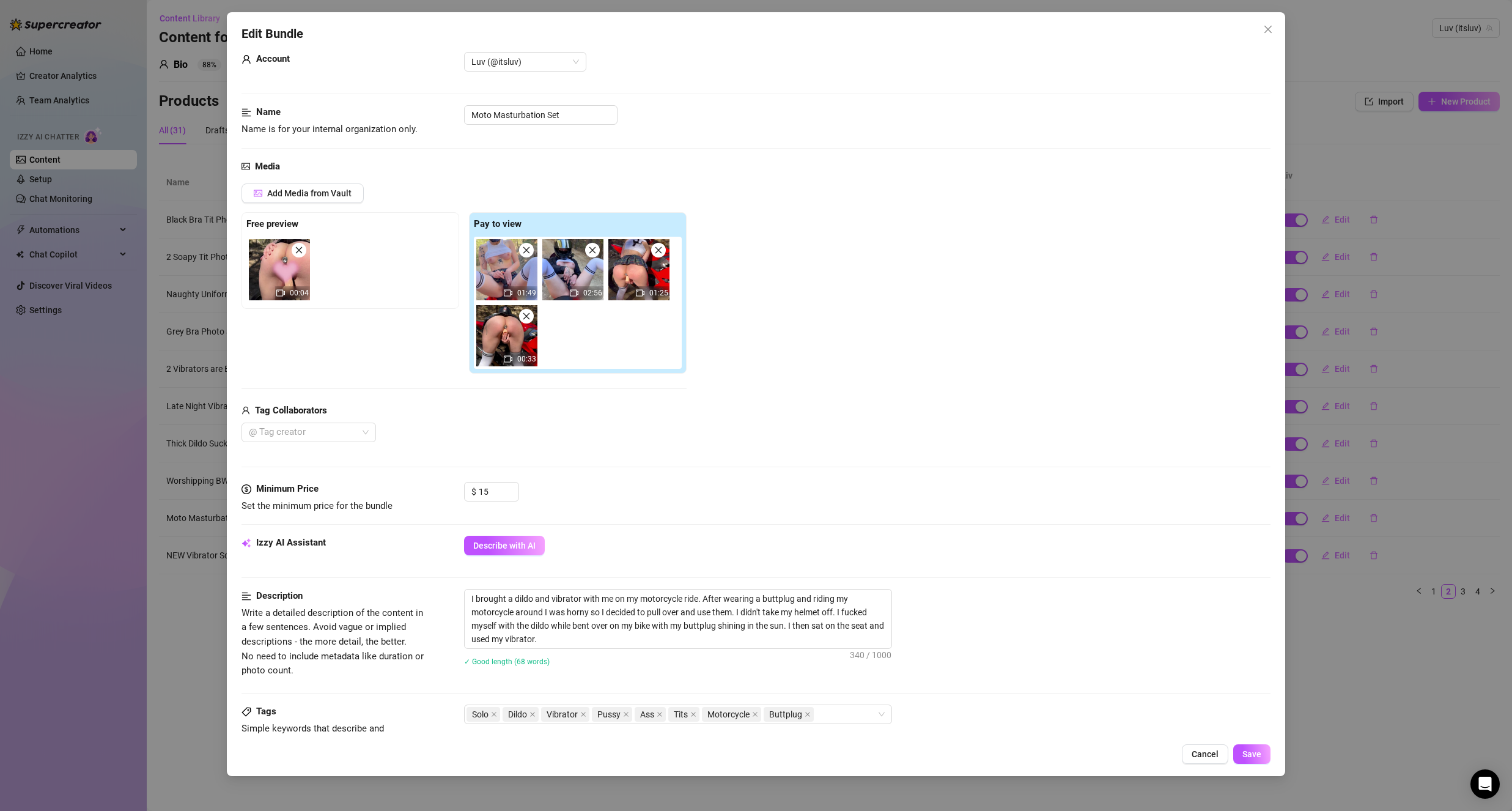
scroll to position [0, 0]
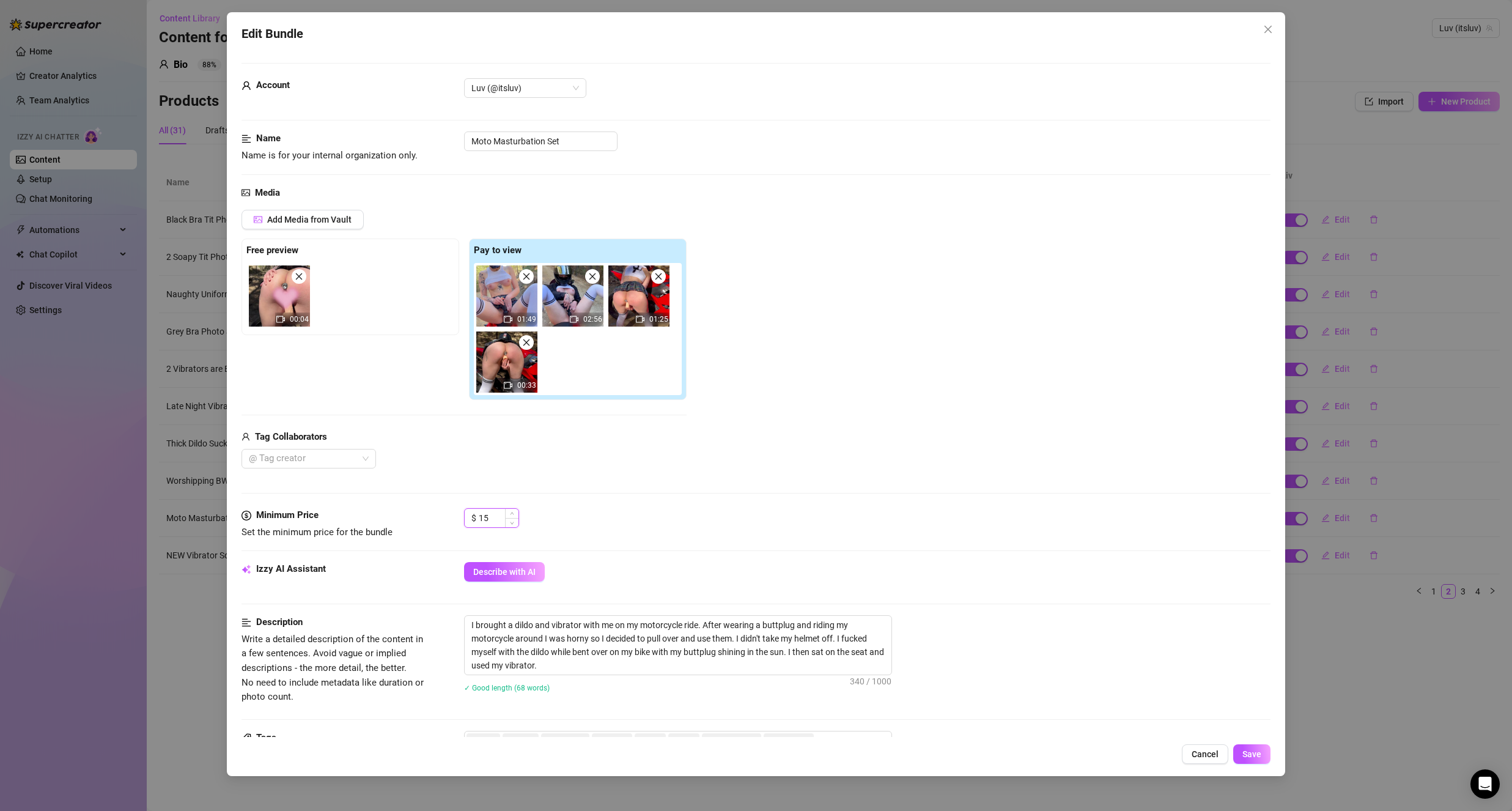
click at [493, 513] on input "15" at bounding box center [498, 518] width 40 height 18
click at [743, 540] on div "Minimum Price Set the minimum price for the bundle $ 20" at bounding box center [756, 524] width 1029 height 31
click at [1263, 754] on button "Save" at bounding box center [1252, 754] width 37 height 19
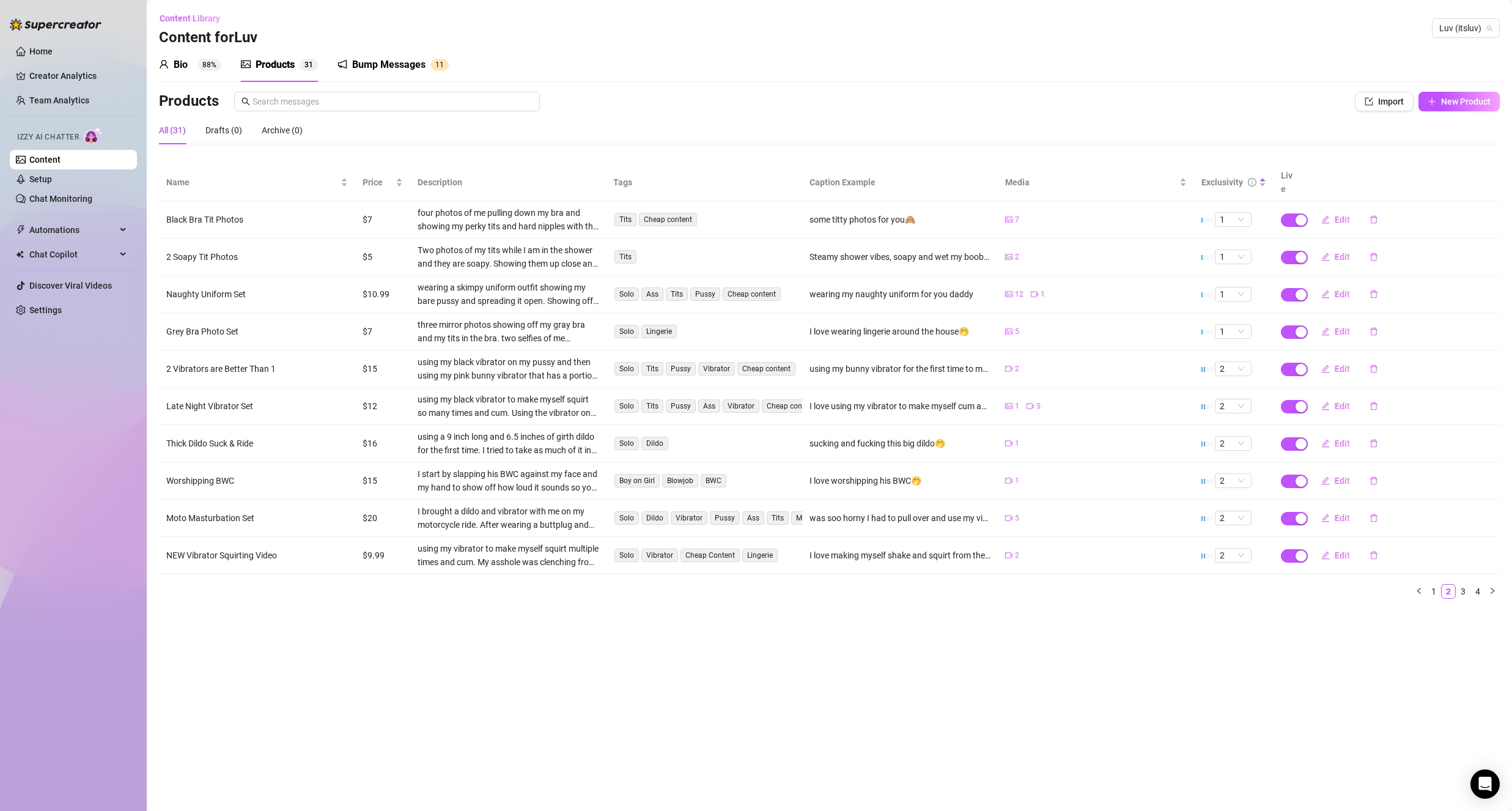
click at [1456, 568] on div "Name Price Description Tags Caption Example Media Exclusivity Live Black Bra Ti…" at bounding box center [829, 381] width 1341 height 435
click at [405, 68] on div "Bump Messages" at bounding box center [388, 65] width 73 height 15
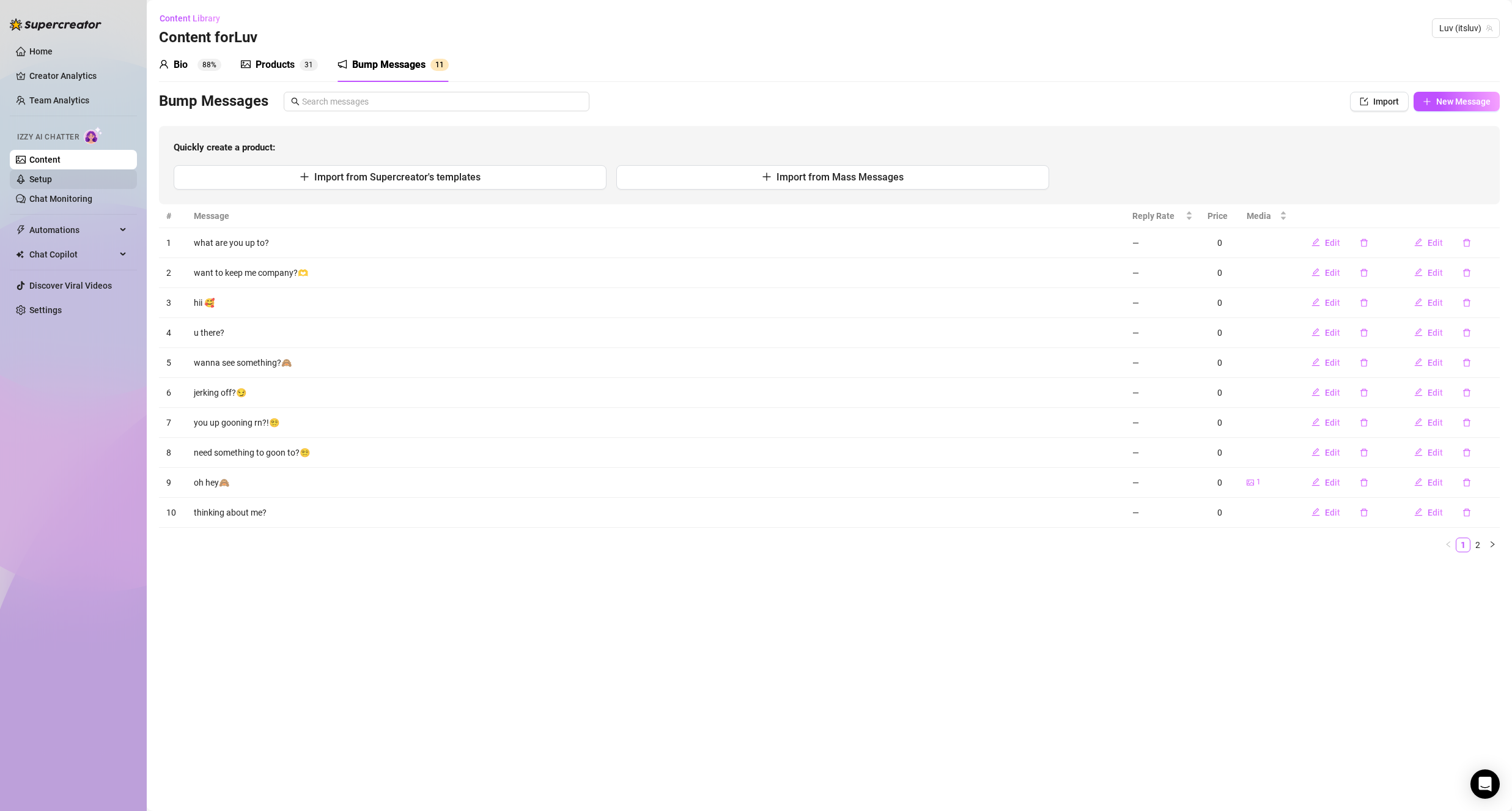
click at [52, 174] on link "Setup" at bounding box center [40, 179] width 23 height 10
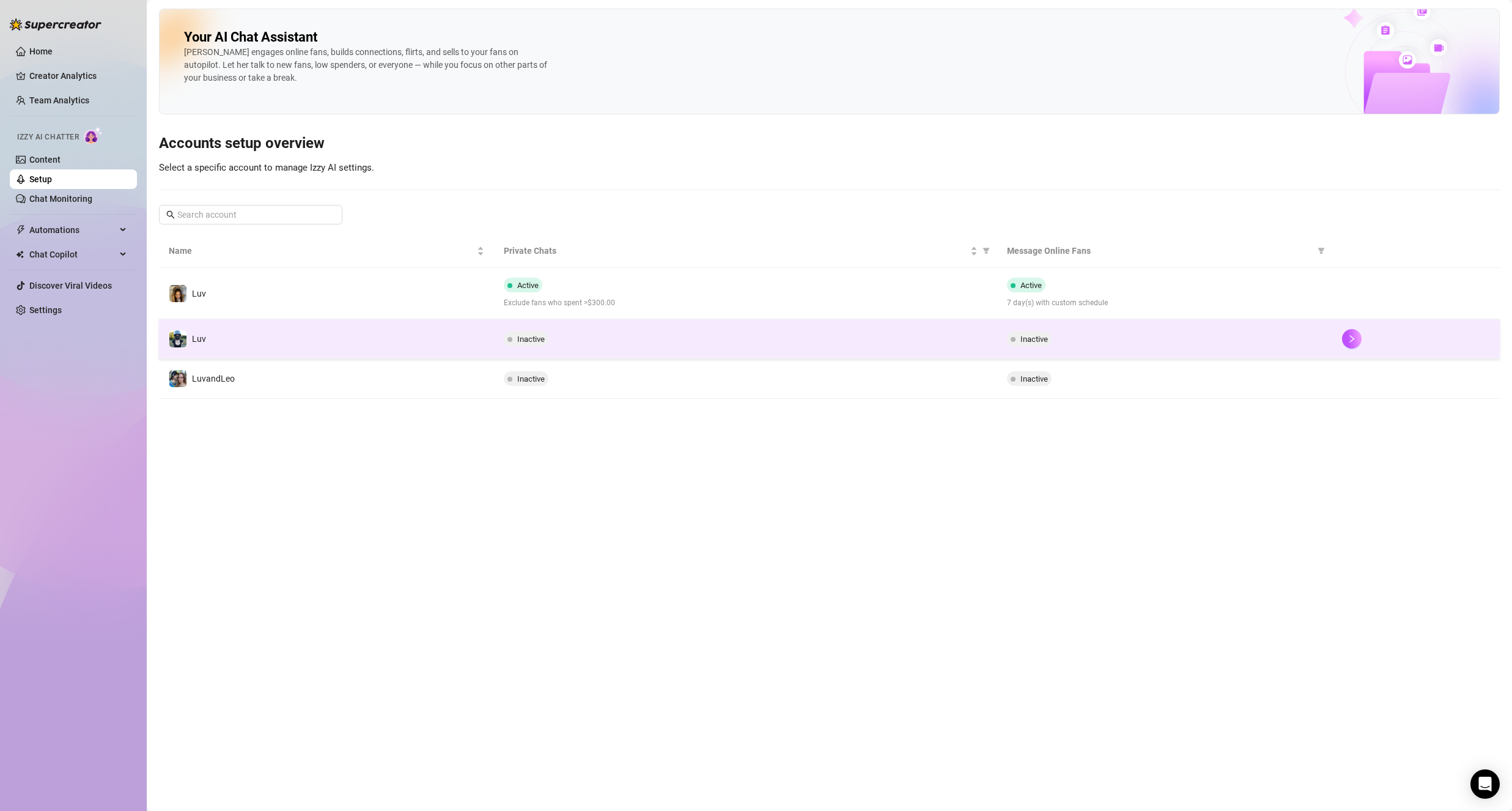
click at [573, 332] on div "Inactive" at bounding box center [745, 338] width 483 height 15
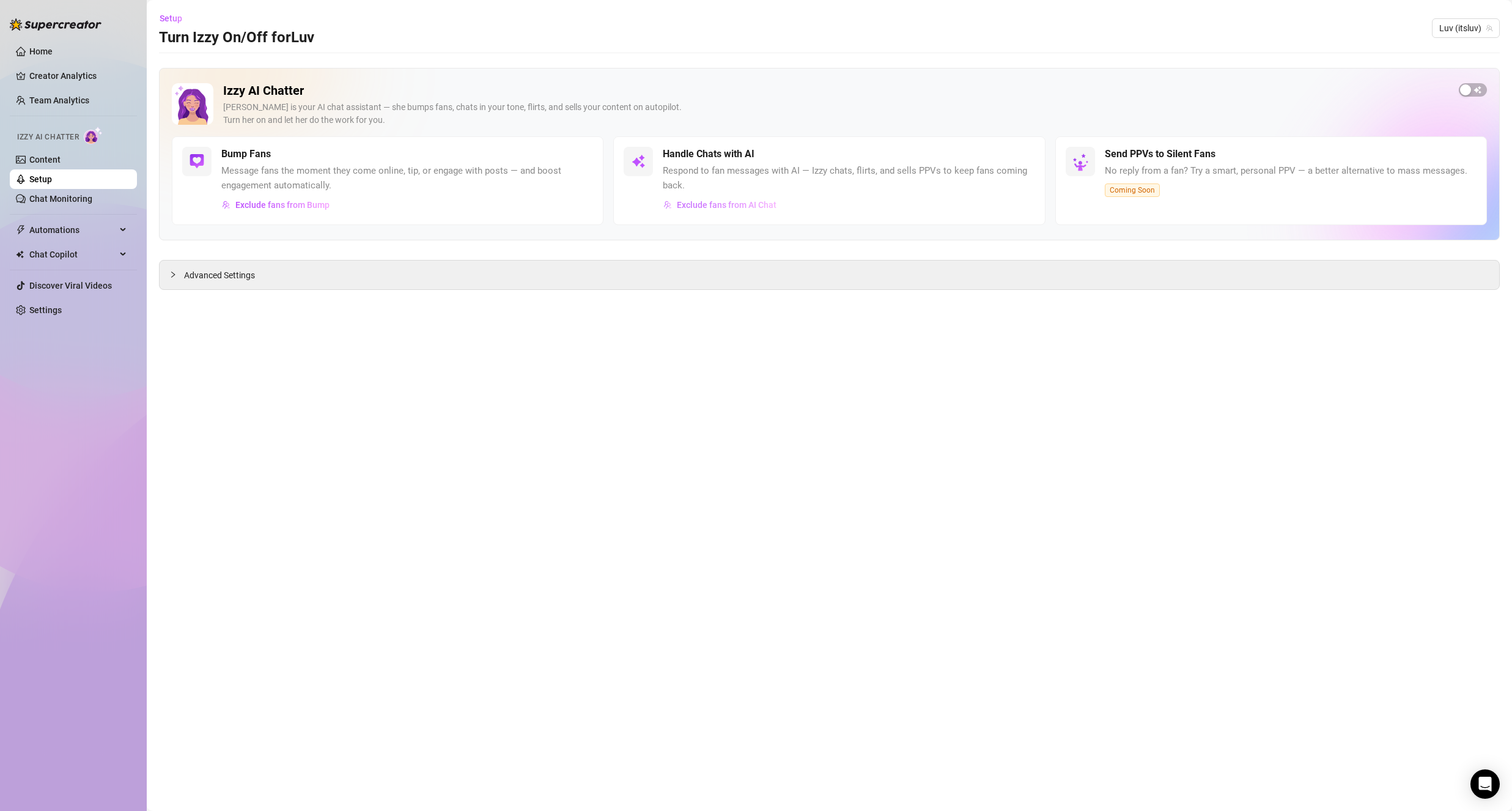
click at [733, 205] on span "Exclude fans from AI Chat" at bounding box center [727, 205] width 100 height 10
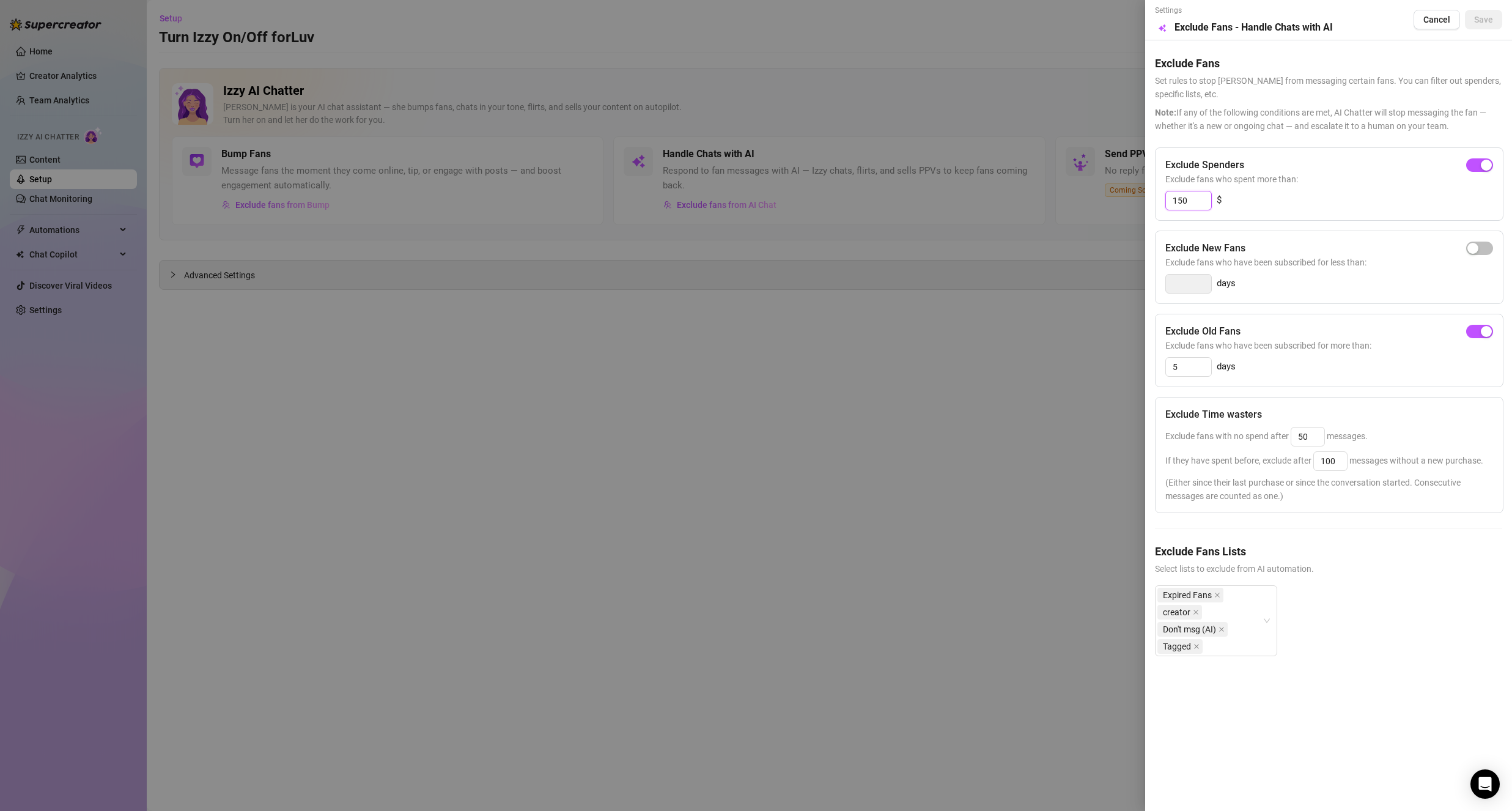
click at [1191, 197] on input "150" at bounding box center [1189, 201] width 45 height 18
click at [1481, 23] on span "Save" at bounding box center [1483, 19] width 19 height 10
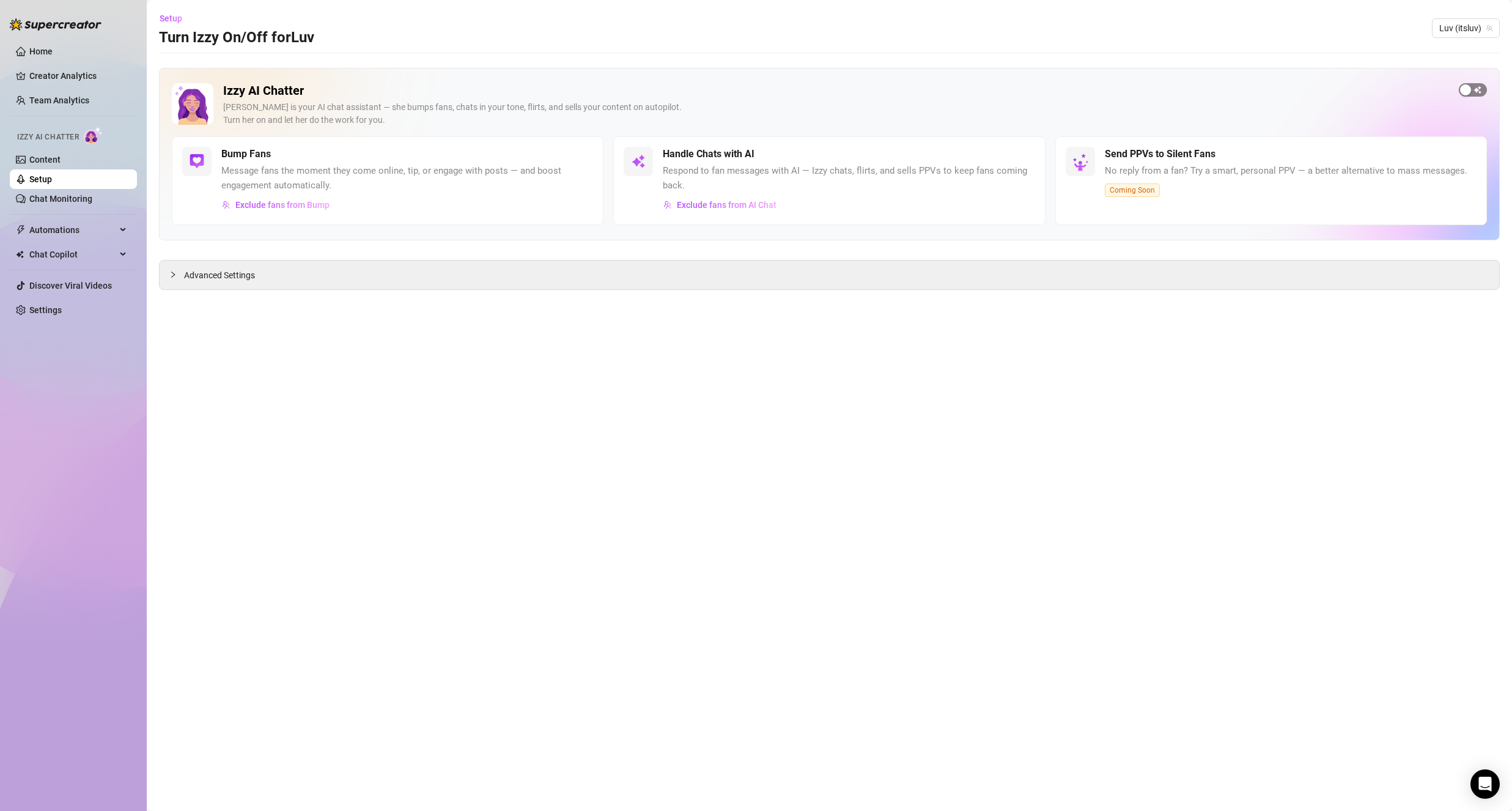
click at [1471, 84] on button "button" at bounding box center [1472, 90] width 28 height 14
click at [234, 205] on button "Exclude fans from Bump" at bounding box center [276, 205] width 109 height 19
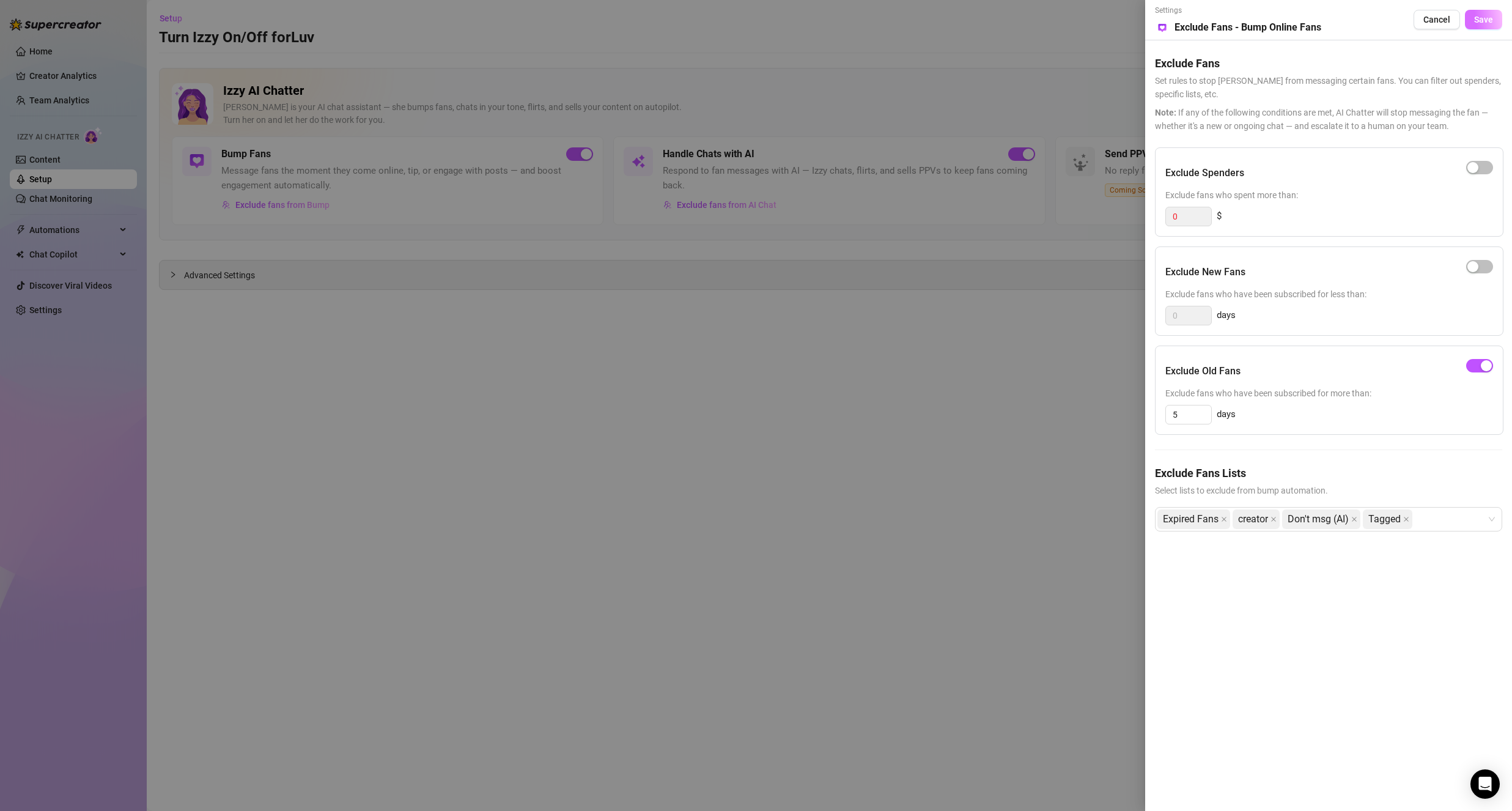
click at [1485, 22] on span "Save" at bounding box center [1483, 19] width 19 height 10
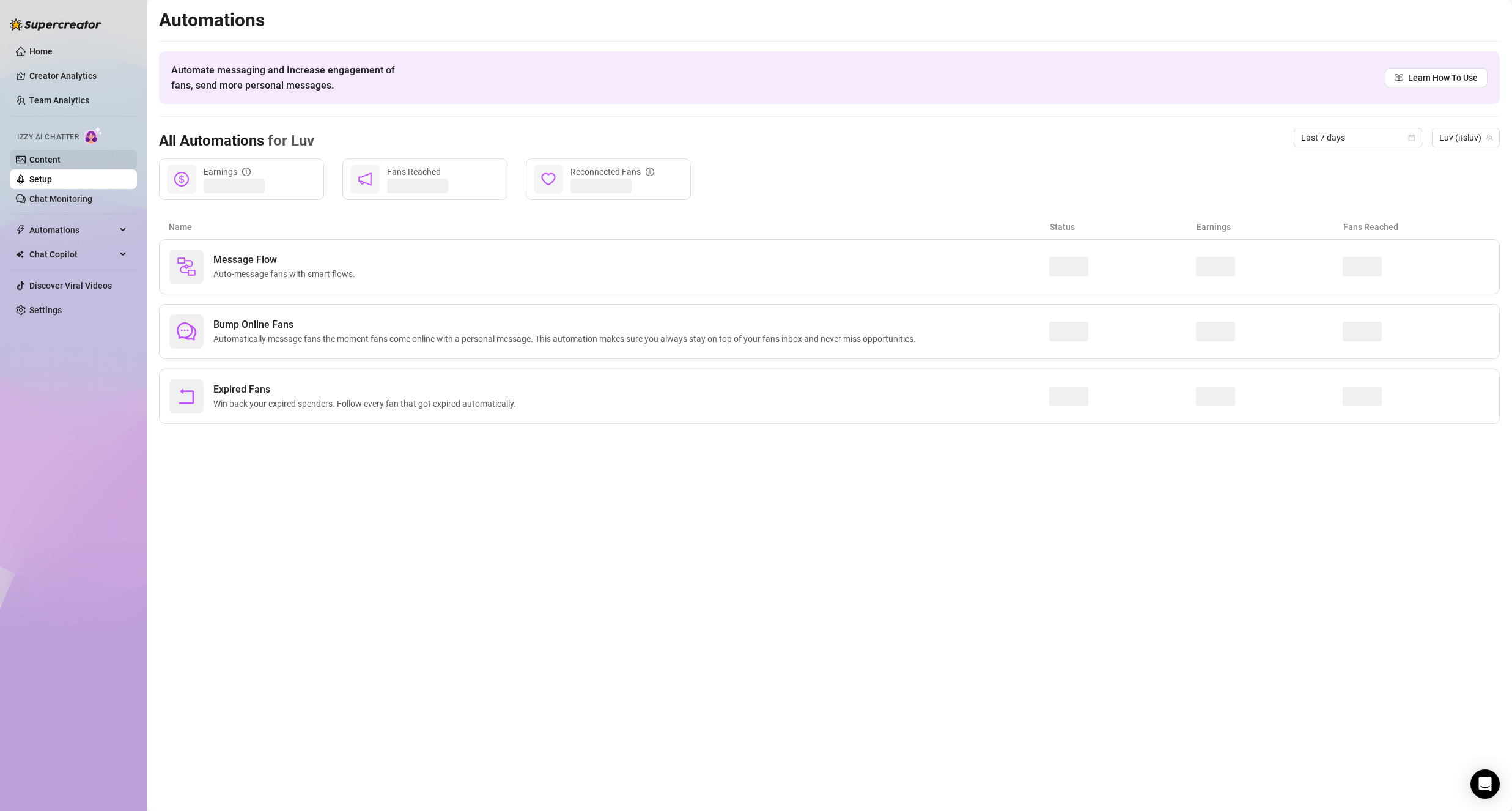
click at [60, 155] on link "Content" at bounding box center [45, 159] width 31 height 10
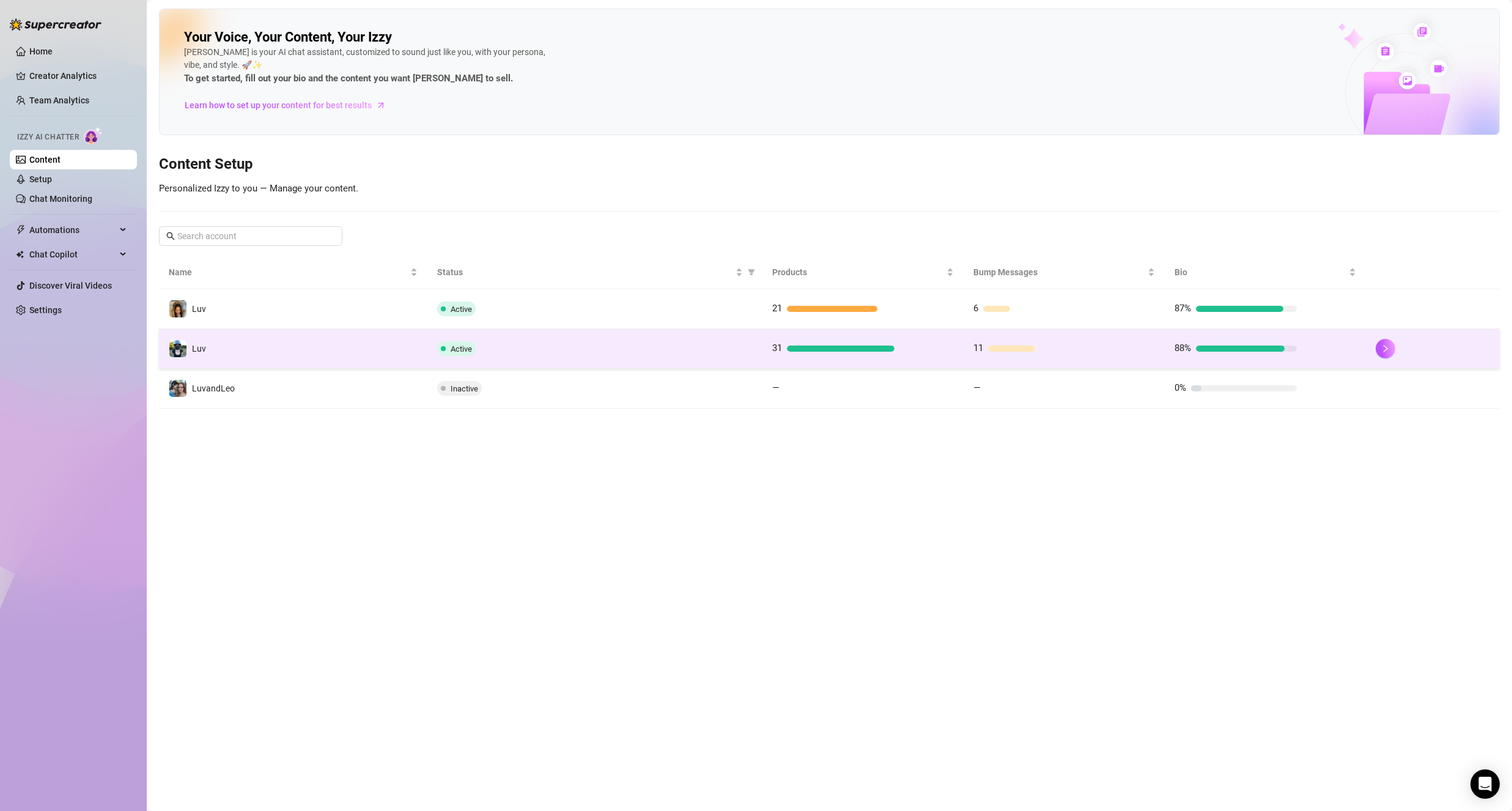
click at [304, 344] on td "Luv" at bounding box center [293, 349] width 268 height 40
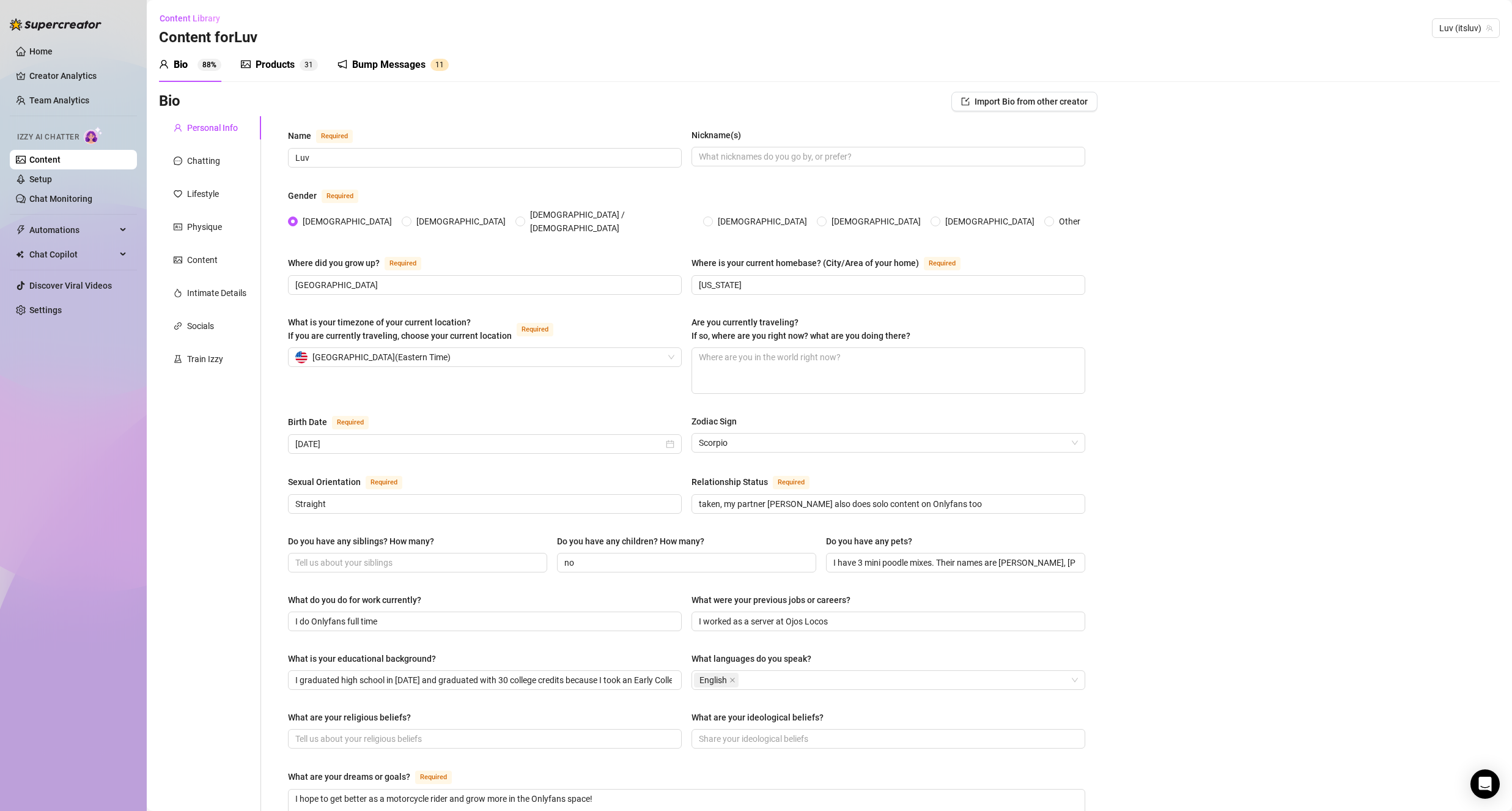
click at [312, 67] on span "1" at bounding box center [311, 64] width 5 height 8
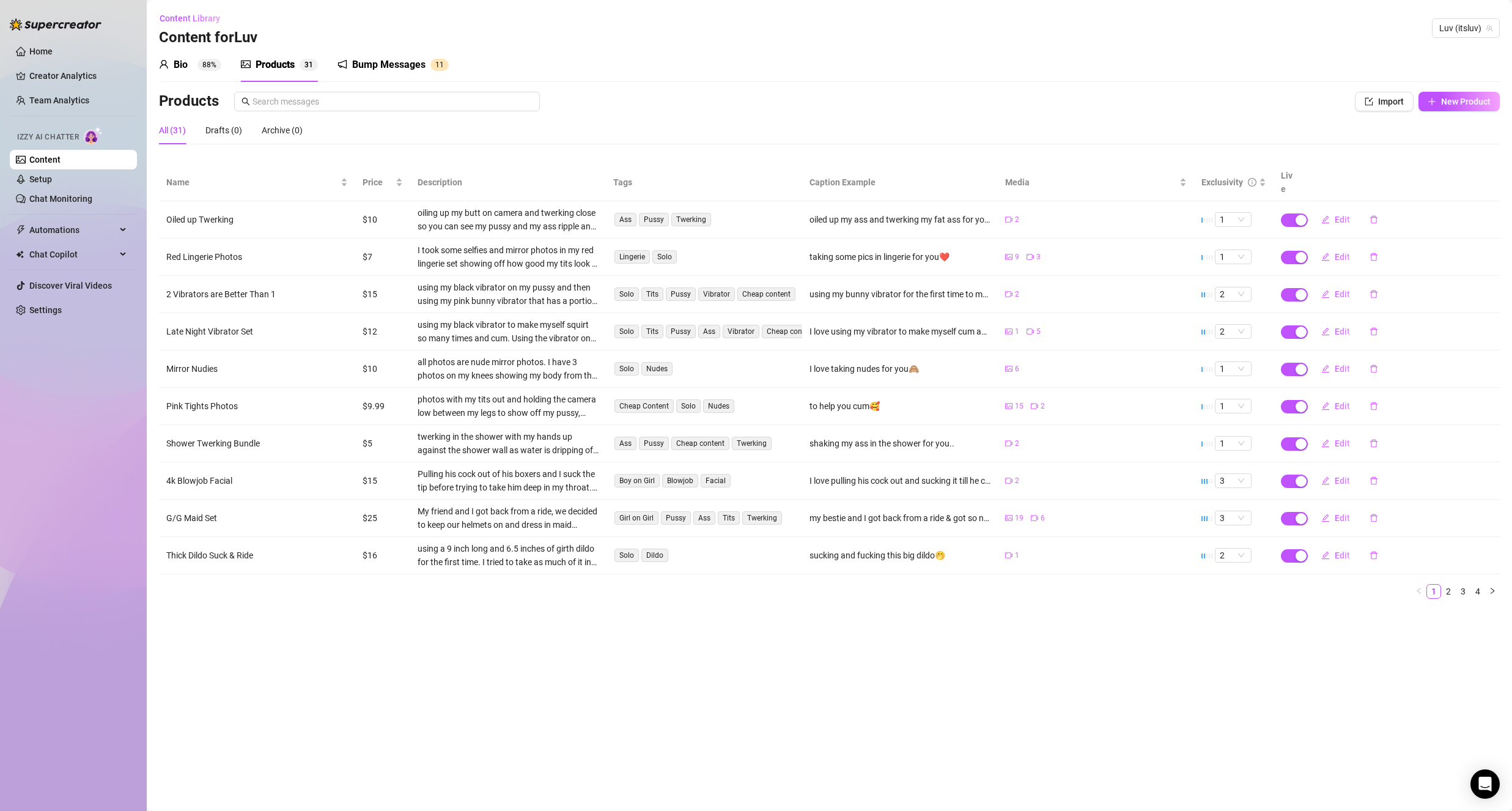
click at [332, 91] on div "Bio 88% Products 3 1 Bump Messages 1 1 Bio Import Bio from other creator Person…" at bounding box center [829, 328] width 1341 height 561
click at [325, 100] on input "text" at bounding box center [392, 101] width 280 height 14
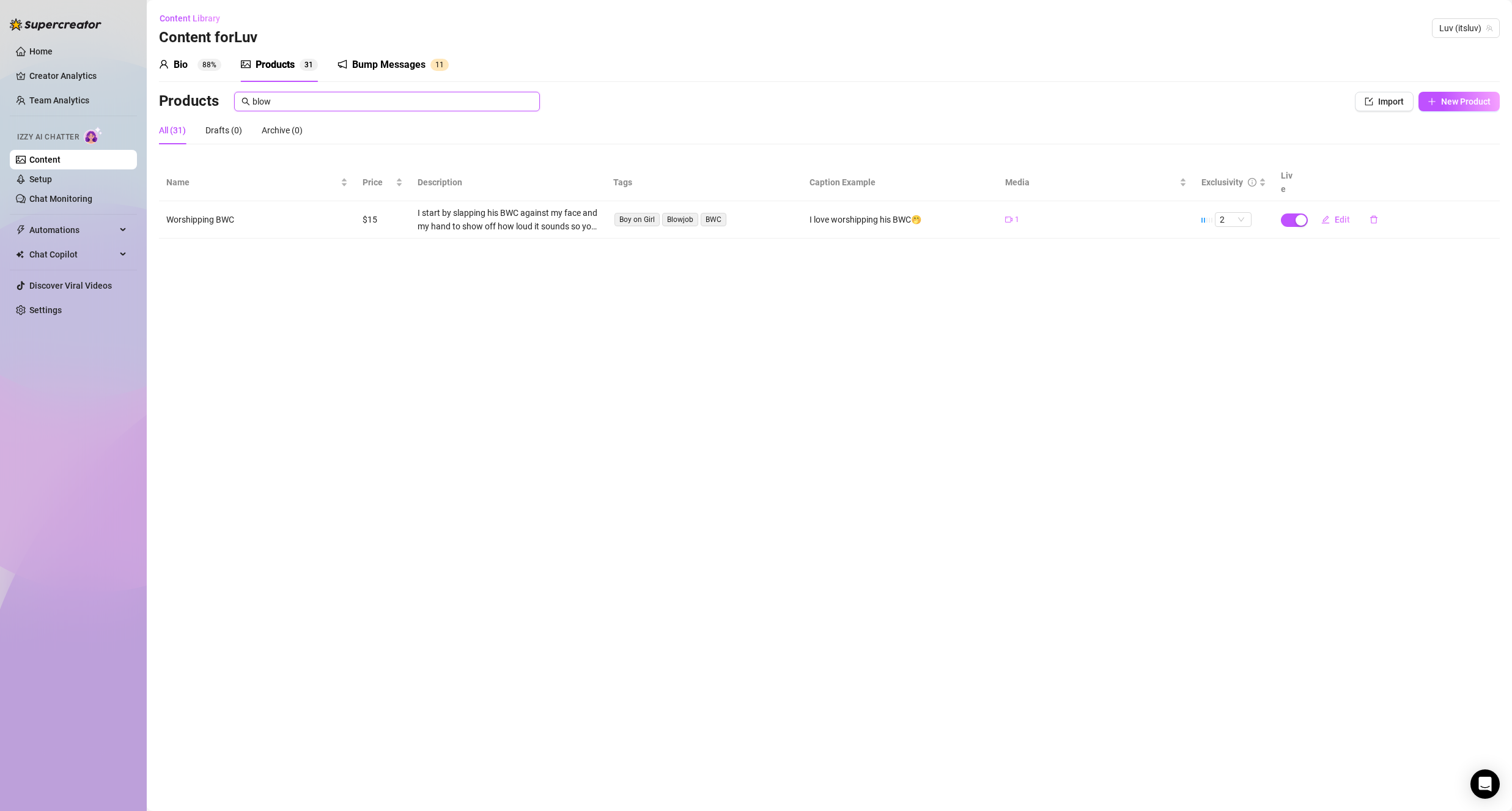
click at [317, 97] on input "blow" at bounding box center [392, 101] width 280 height 14
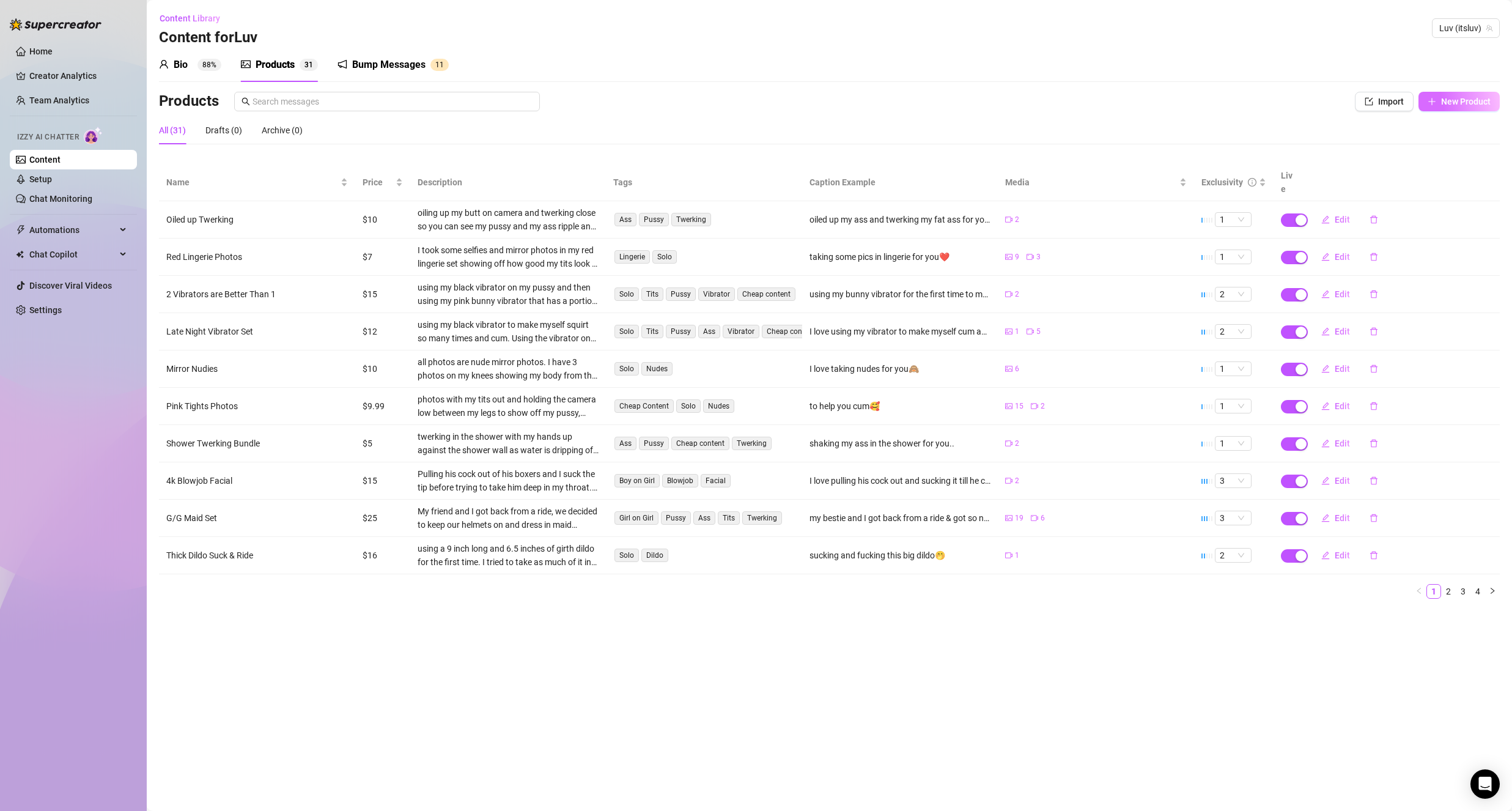
click at [1434, 99] on icon "plus" at bounding box center [1431, 101] width 8 height 8
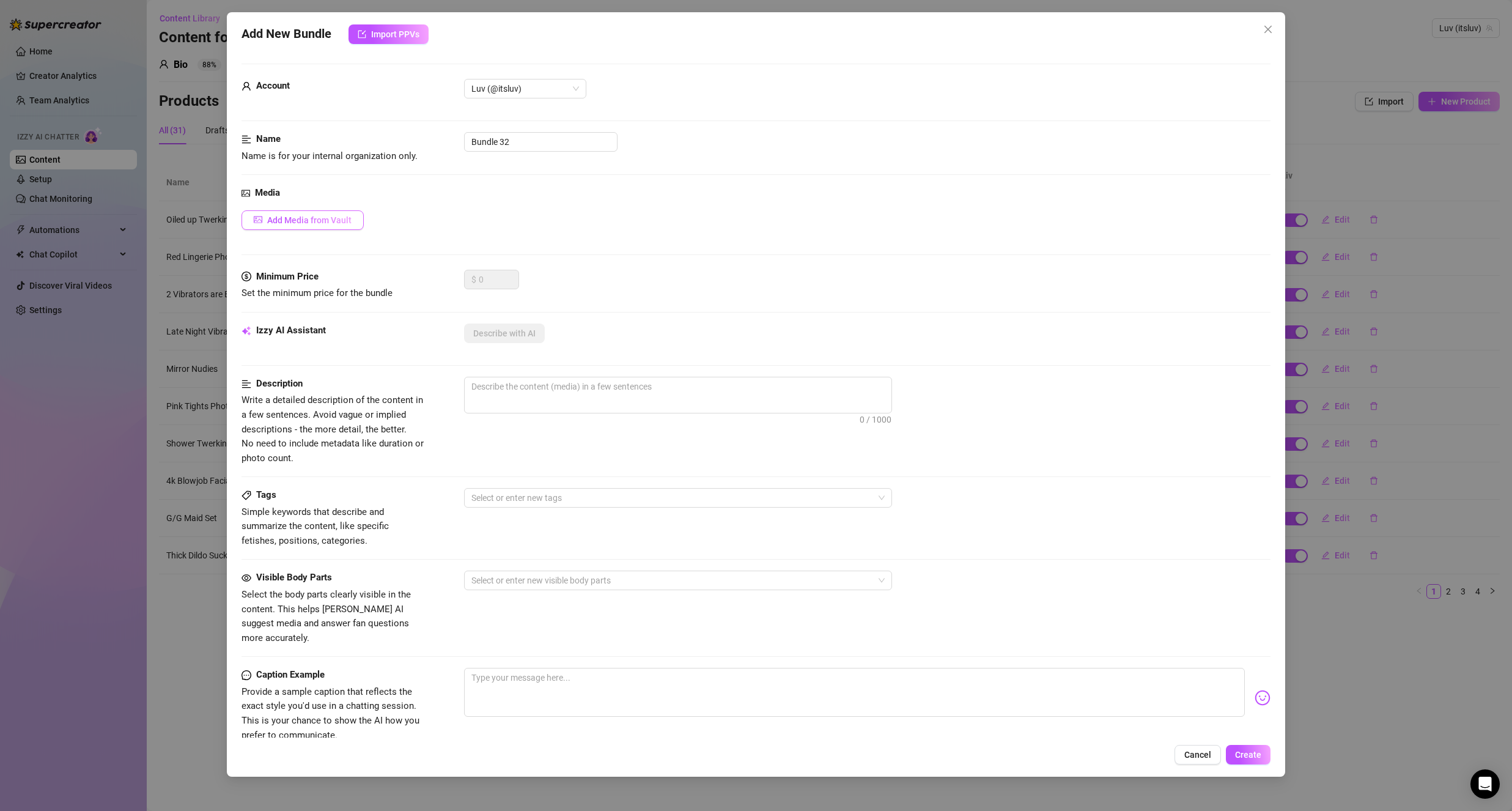
click at [301, 226] on button "Add Media from Vault" at bounding box center [303, 220] width 122 height 19
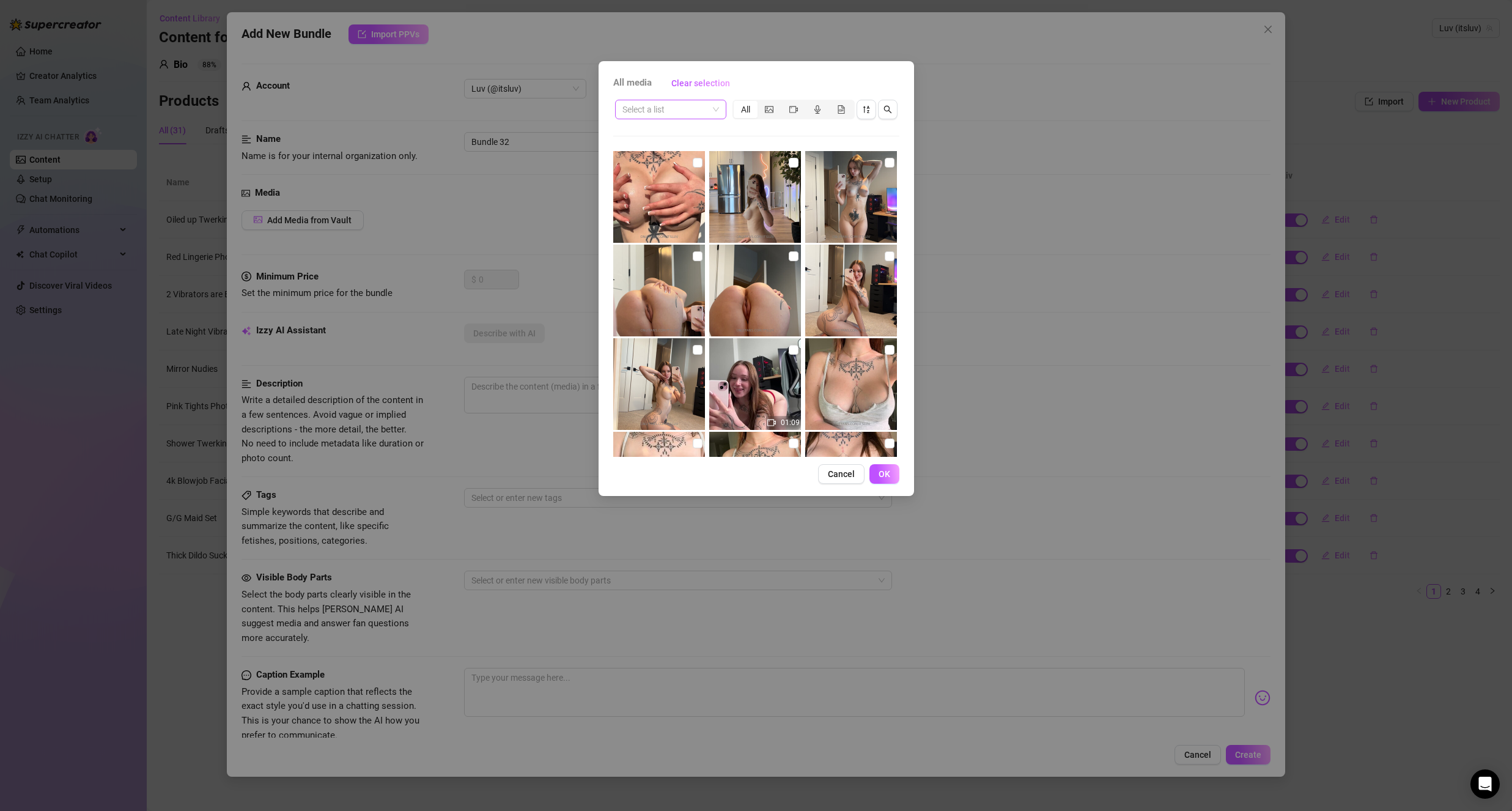
click at [693, 119] on div "Select a list" at bounding box center [670, 110] width 111 height 19
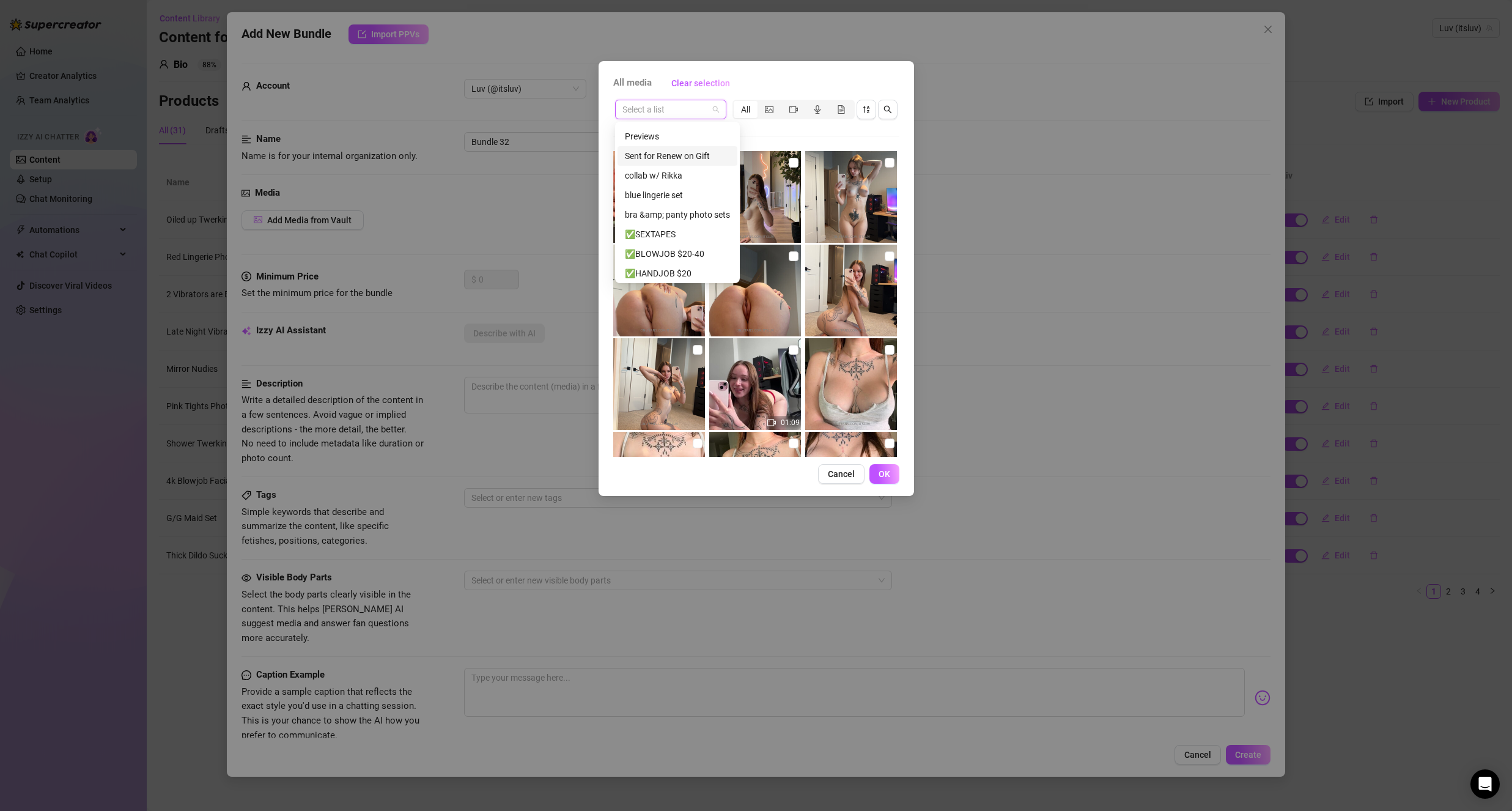
scroll to position [39, 0]
click at [663, 242] on div "✅BLOWJOB $20-40" at bounding box center [688, 251] width 141 height 19
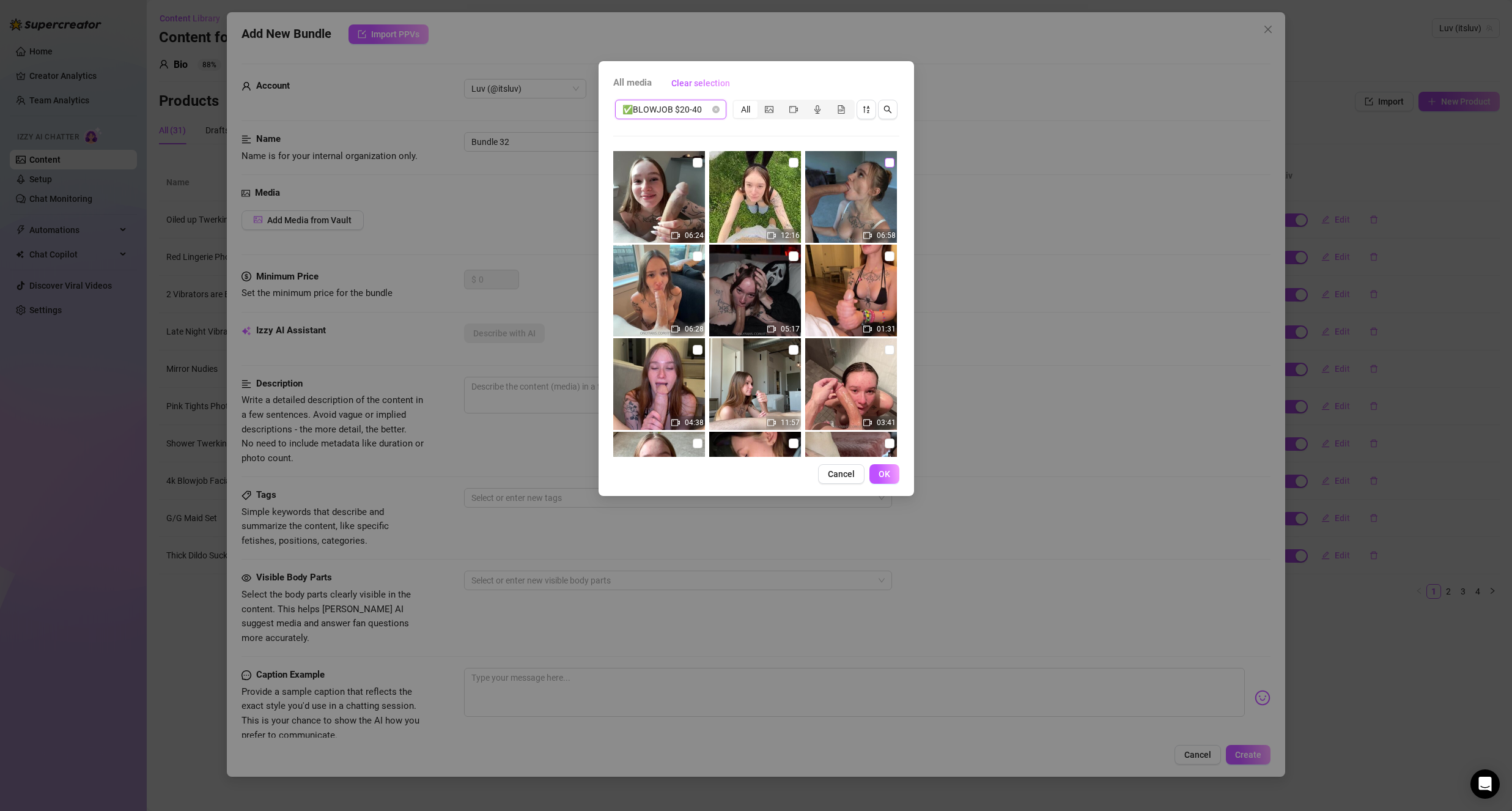
click at [885, 166] on input "checkbox" at bounding box center [889, 162] width 10 height 10
click at [850, 479] on button "Cancel" at bounding box center [841, 474] width 47 height 19
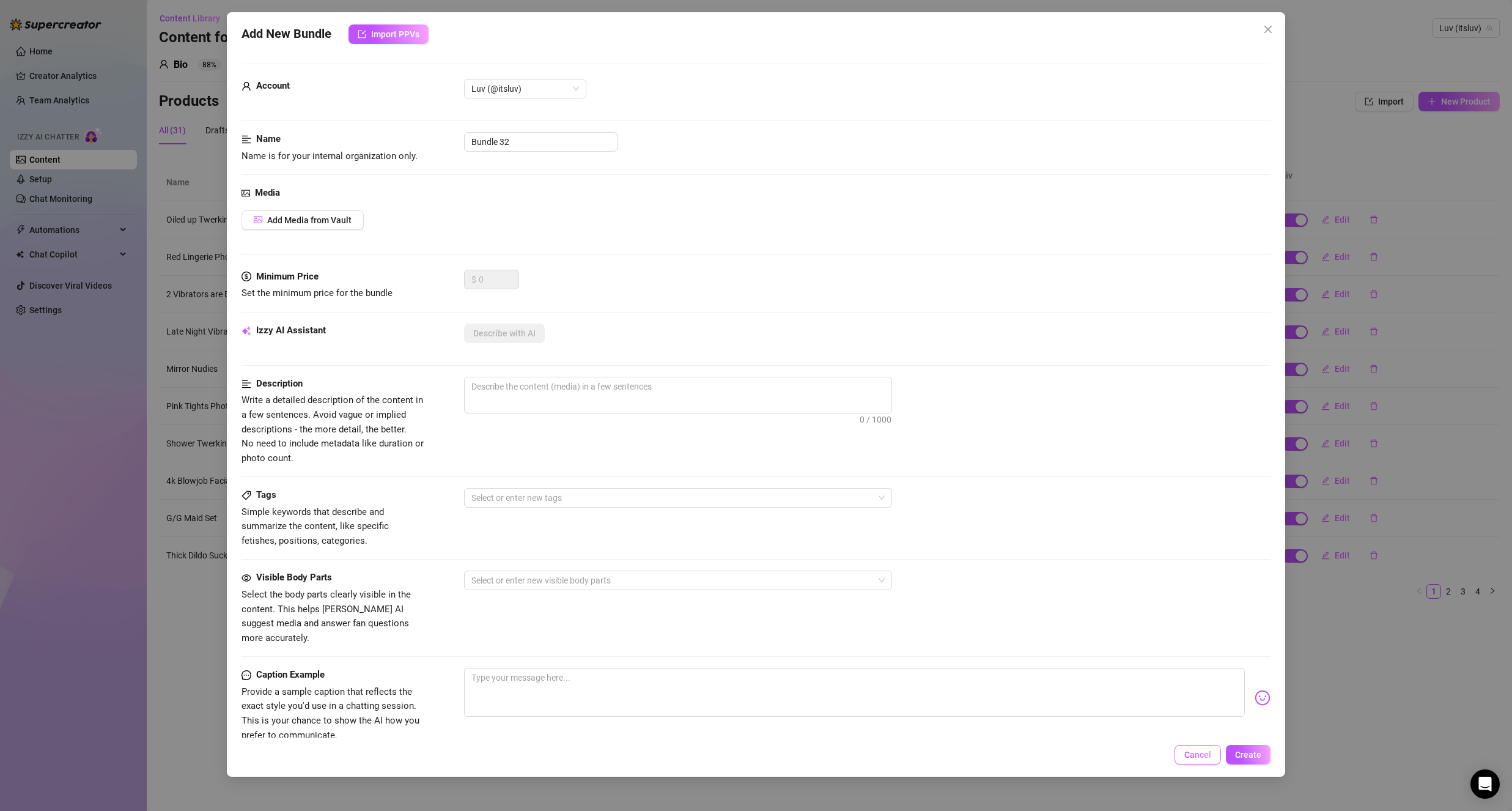
click at [1200, 756] on span "Cancel" at bounding box center [1197, 755] width 27 height 10
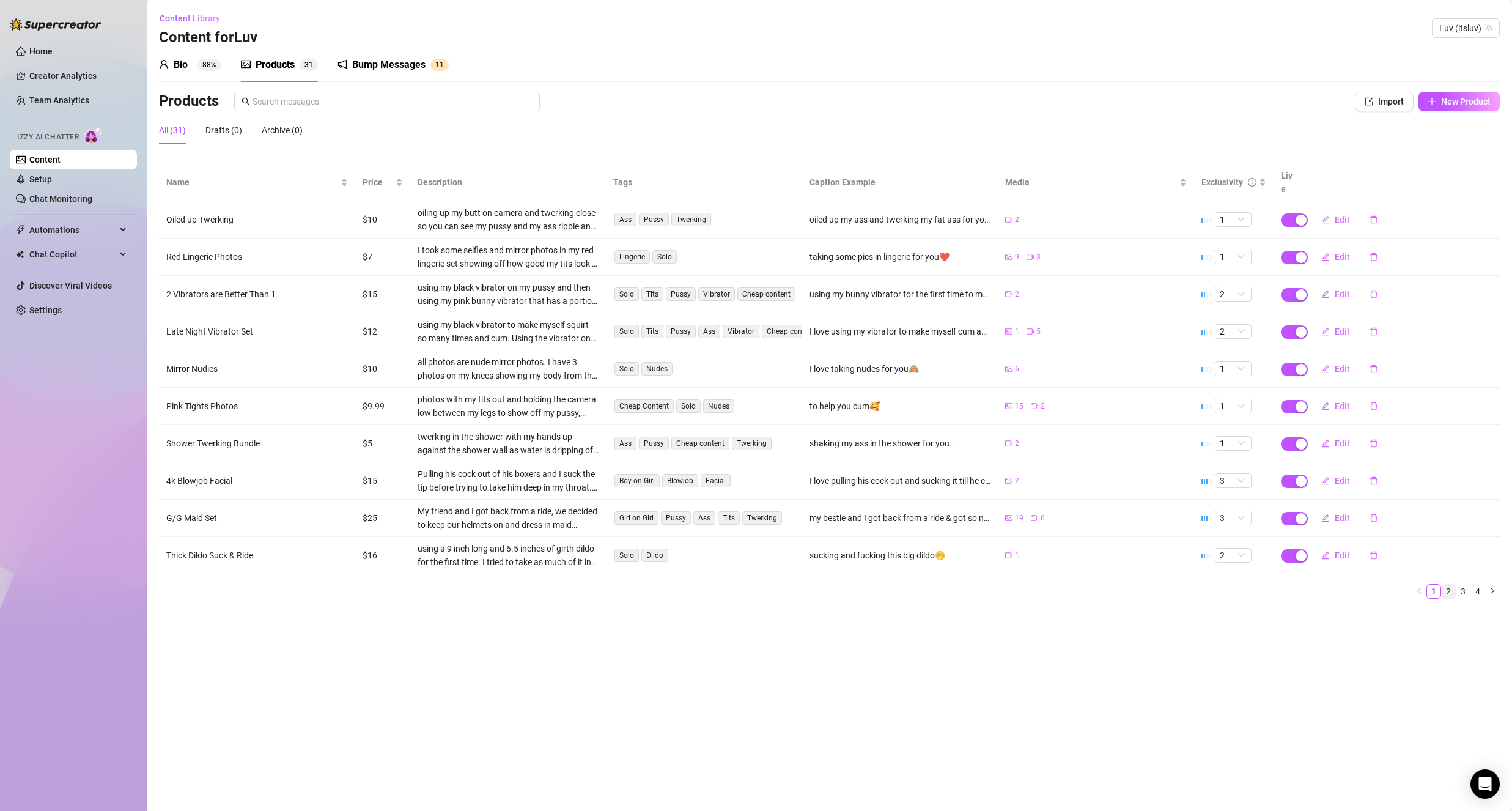
drag, startPoint x: 1459, startPoint y: 571, endPoint x: 1449, endPoint y: 575, distance: 10.8
click at [1450, 584] on ul "1 2 3 4" at bounding box center [829, 591] width 1341 height 15
click at [1448, 584] on link "2" at bounding box center [1448, 591] width 14 height 14
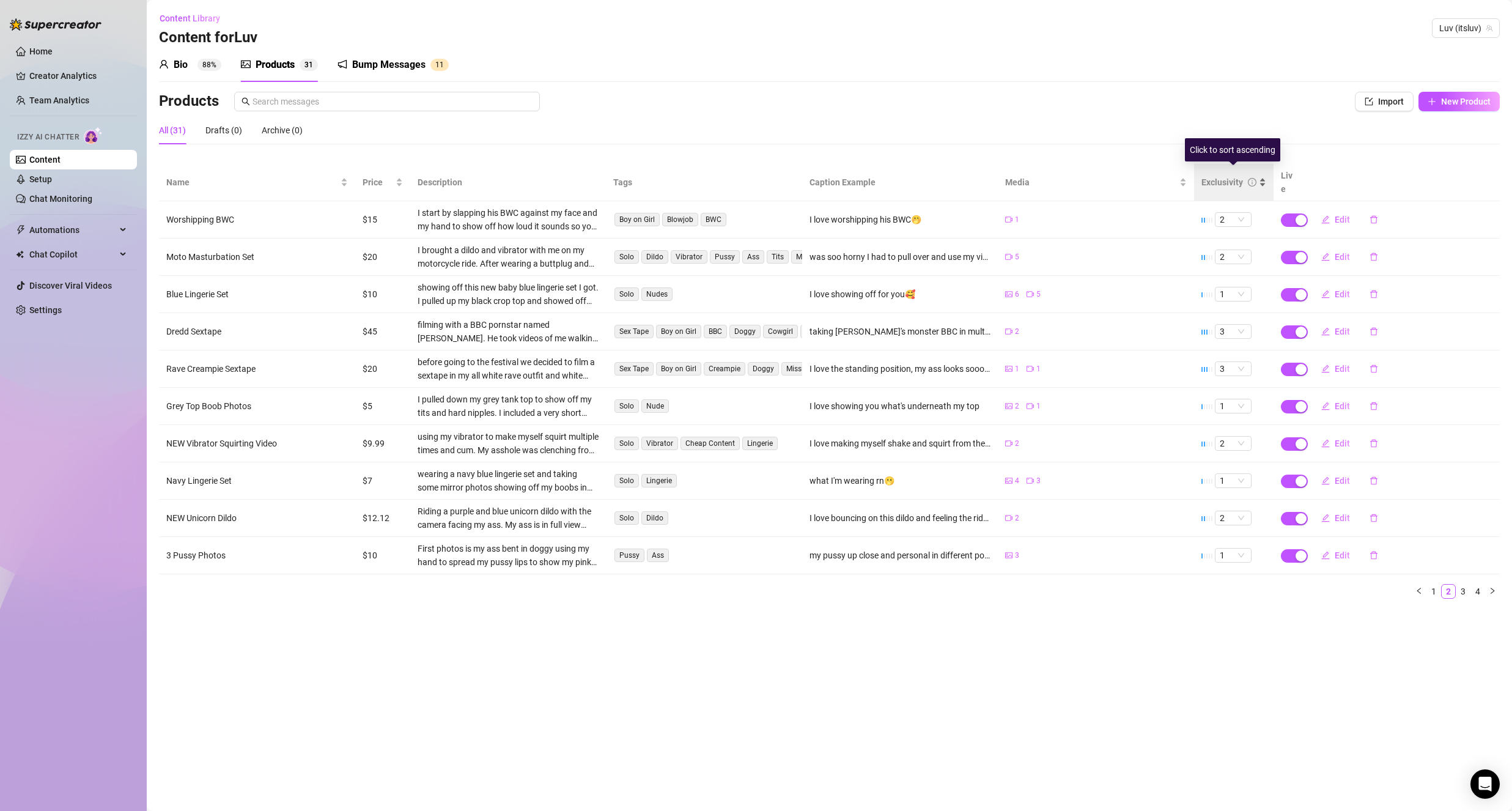
click at [1230, 175] on div "Exclusivity" at bounding box center [1222, 182] width 42 height 14
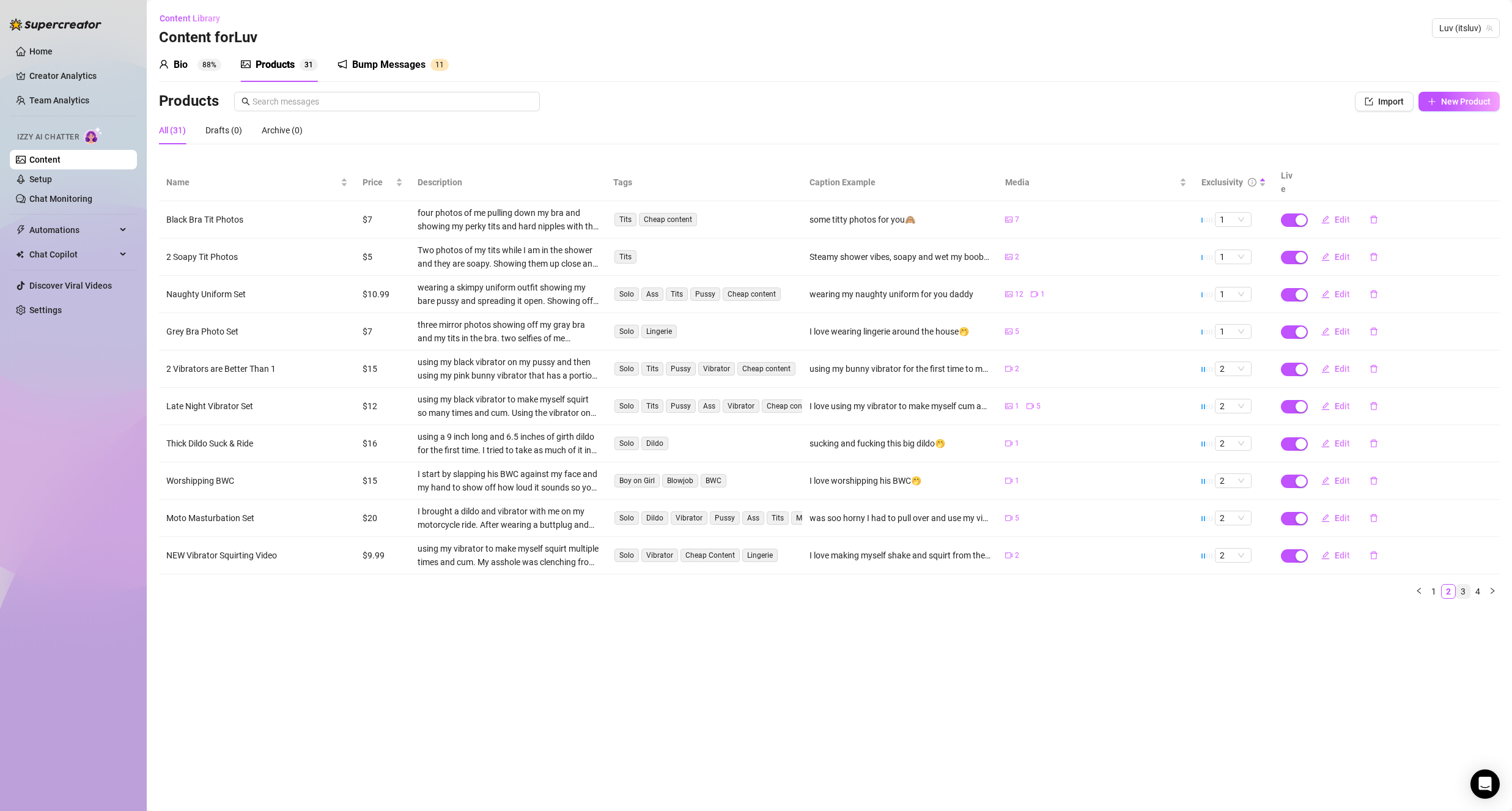
click at [1466, 584] on link "3" at bounding box center [1463, 591] width 14 height 14
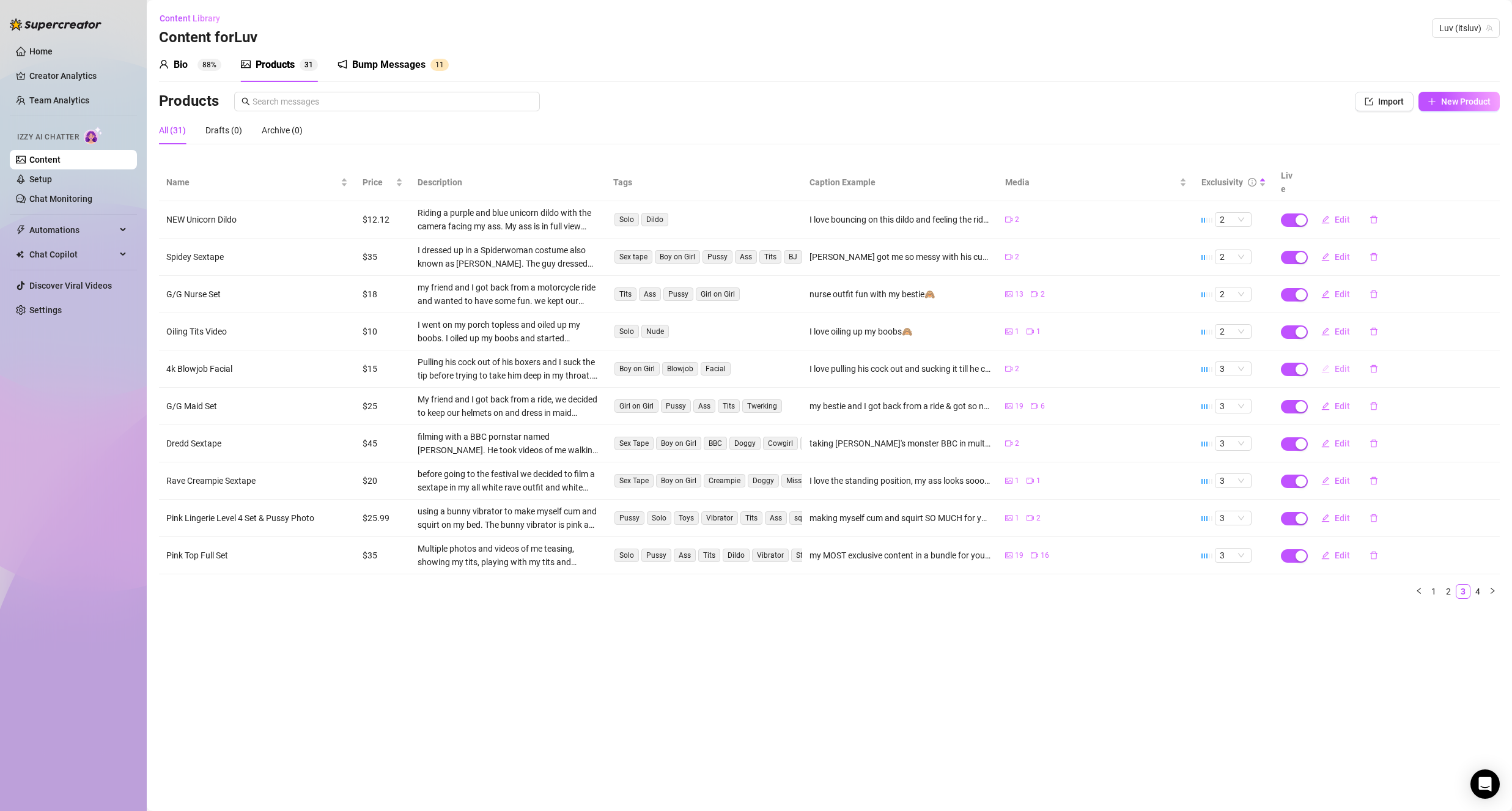
click at [1330, 359] on button "Edit" at bounding box center [1335, 369] width 48 height 19
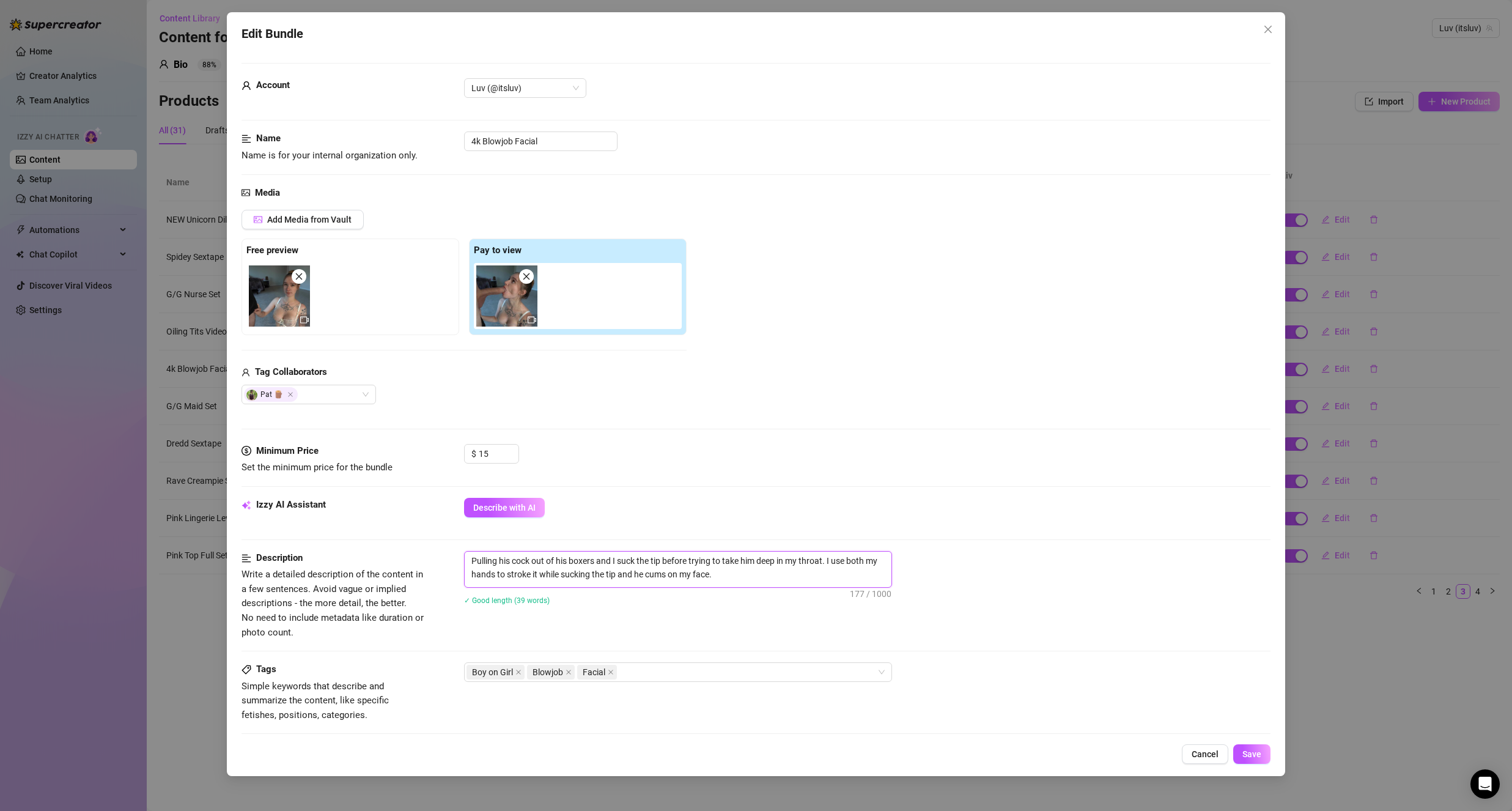
click at [738, 576] on textarea "Pulling his cock out of his boxers and I suck the tip before trying to take him…" at bounding box center [678, 567] width 427 height 32
click at [725, 572] on textarea "Pulling his cock out of his boxers and I suck the tip before trying to take him…" at bounding box center [678, 567] width 427 height 32
click at [725, 573] on textarea "Pulling his cock out of his boxers and I suck the tip before trying to take him…" at bounding box center [678, 567] width 427 height 32
click at [769, 573] on textarea "Pulling his cock out of his boxers and I suck the tip before trying to take him…" at bounding box center [678, 567] width 427 height 32
click at [745, 572] on textarea "Pulling his cock out of his boxers and I suck the tip before trying to take him…" at bounding box center [678, 567] width 427 height 32
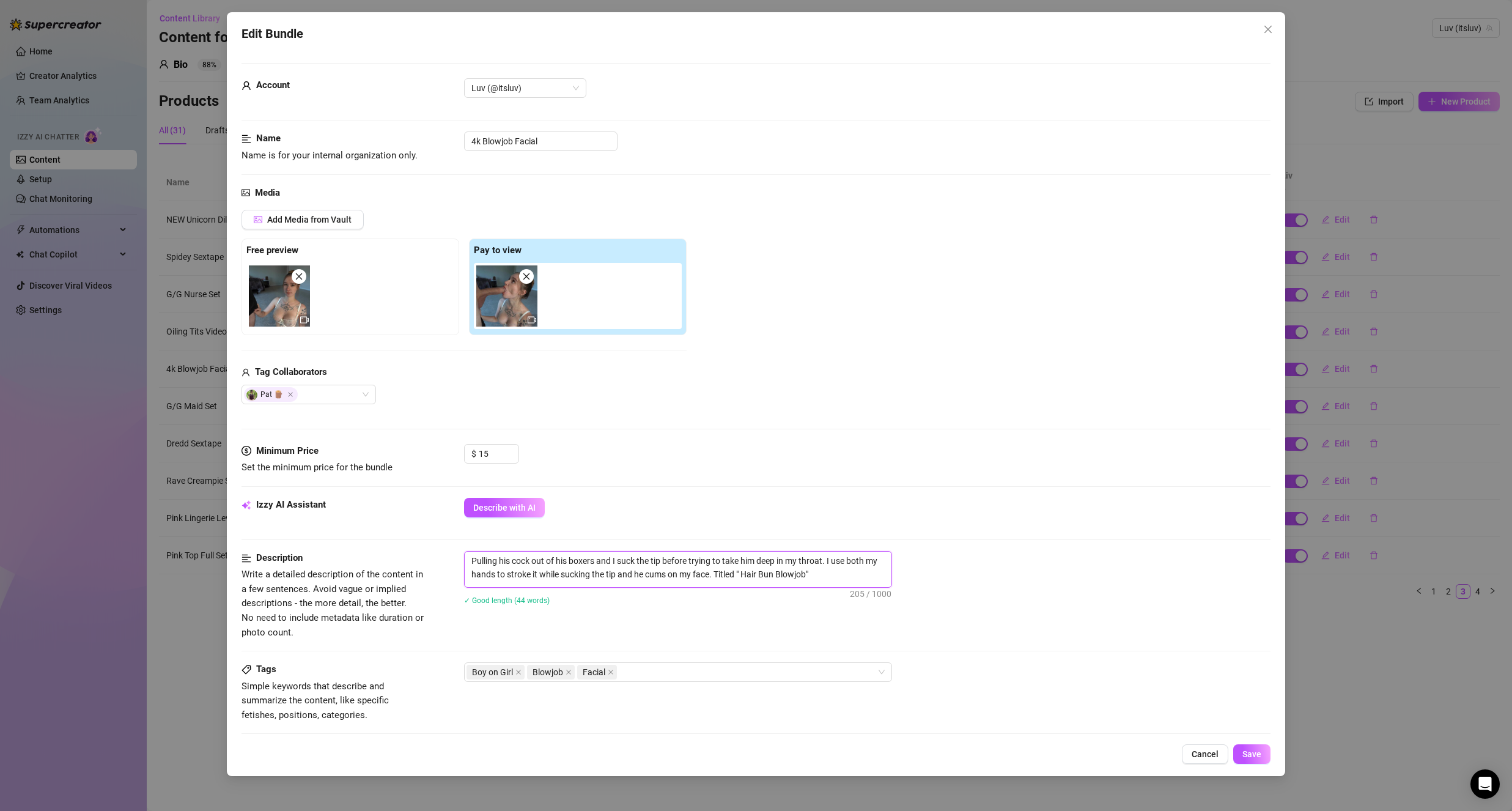
click at [745, 572] on textarea "Pulling his cock out of his boxers and I suck the tip before trying to take him…" at bounding box center [678, 567] width 427 height 32
click at [854, 569] on textarea "Pulling his cock out of his boxers and I suck the tip before trying to take him…" at bounding box center [678, 567] width 427 height 32
click at [484, 142] on input "4k Blowjob Facial" at bounding box center [541, 141] width 153 height 19
click at [629, 182] on div "Name Name is for your internal organization only. 4k Hair Bun Blowjob Facial" at bounding box center [756, 158] width 1029 height 54
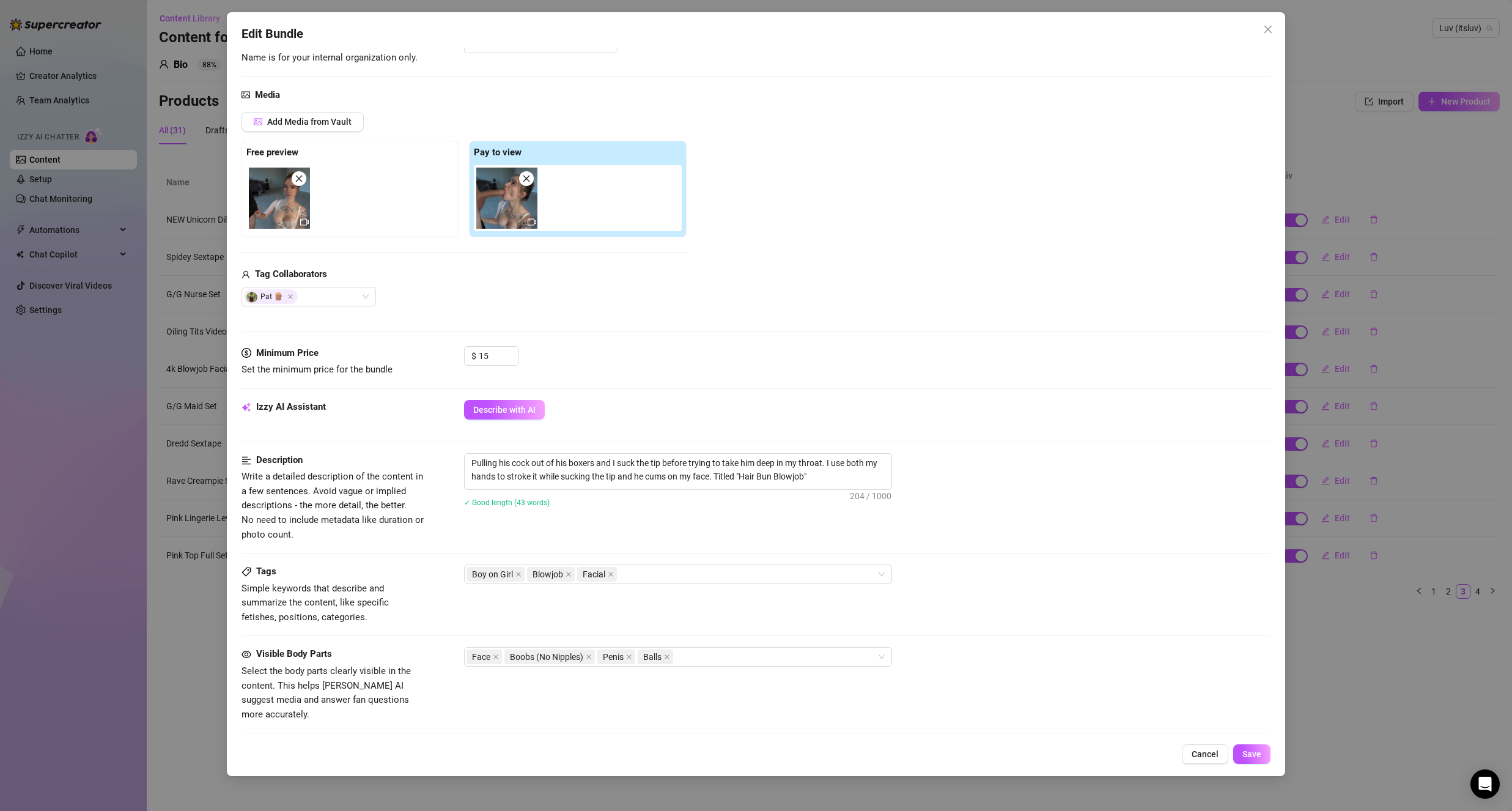
scroll to position [122, 0]
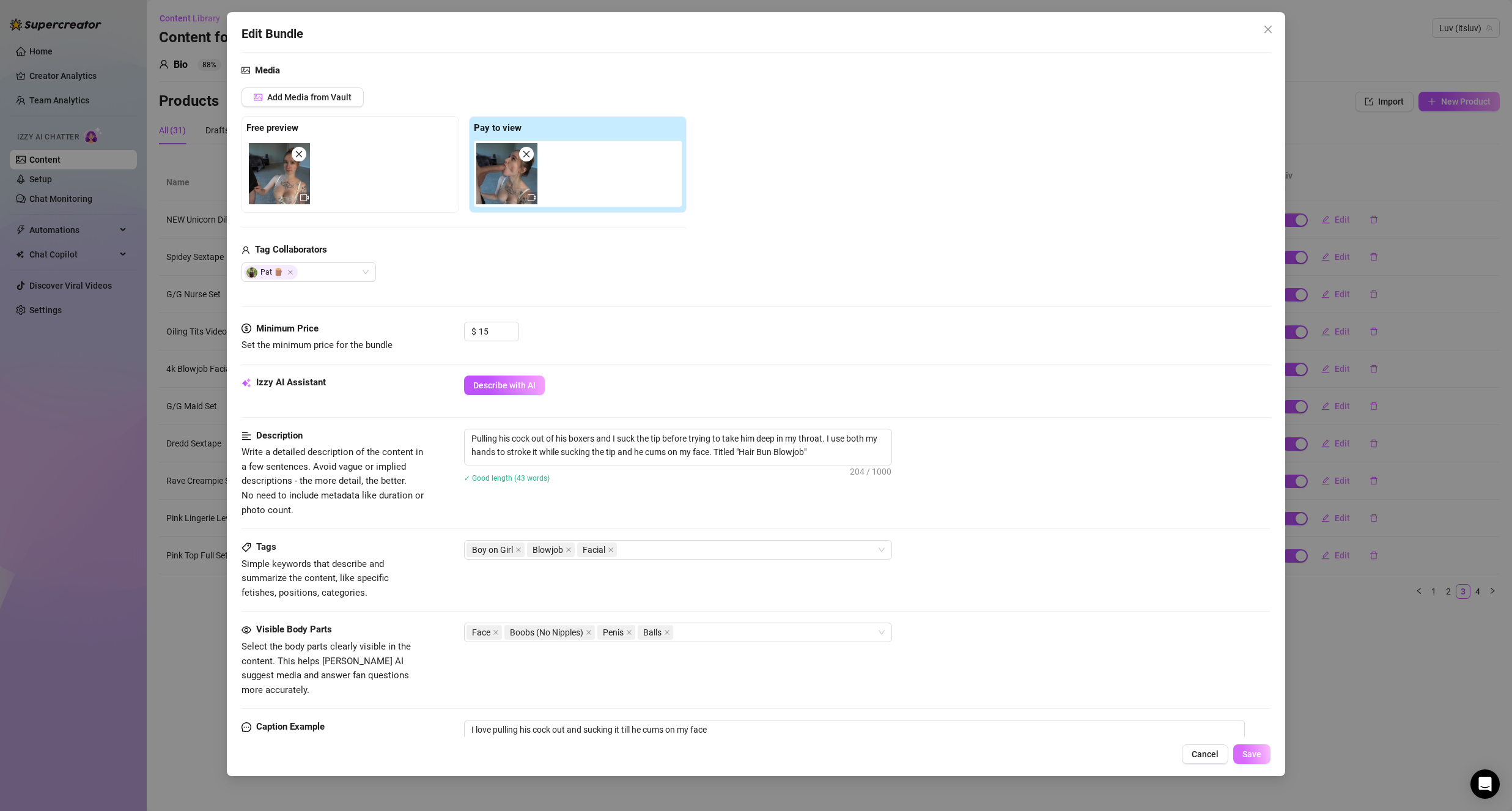
click at [1258, 758] on span "Save" at bounding box center [1252, 754] width 19 height 10
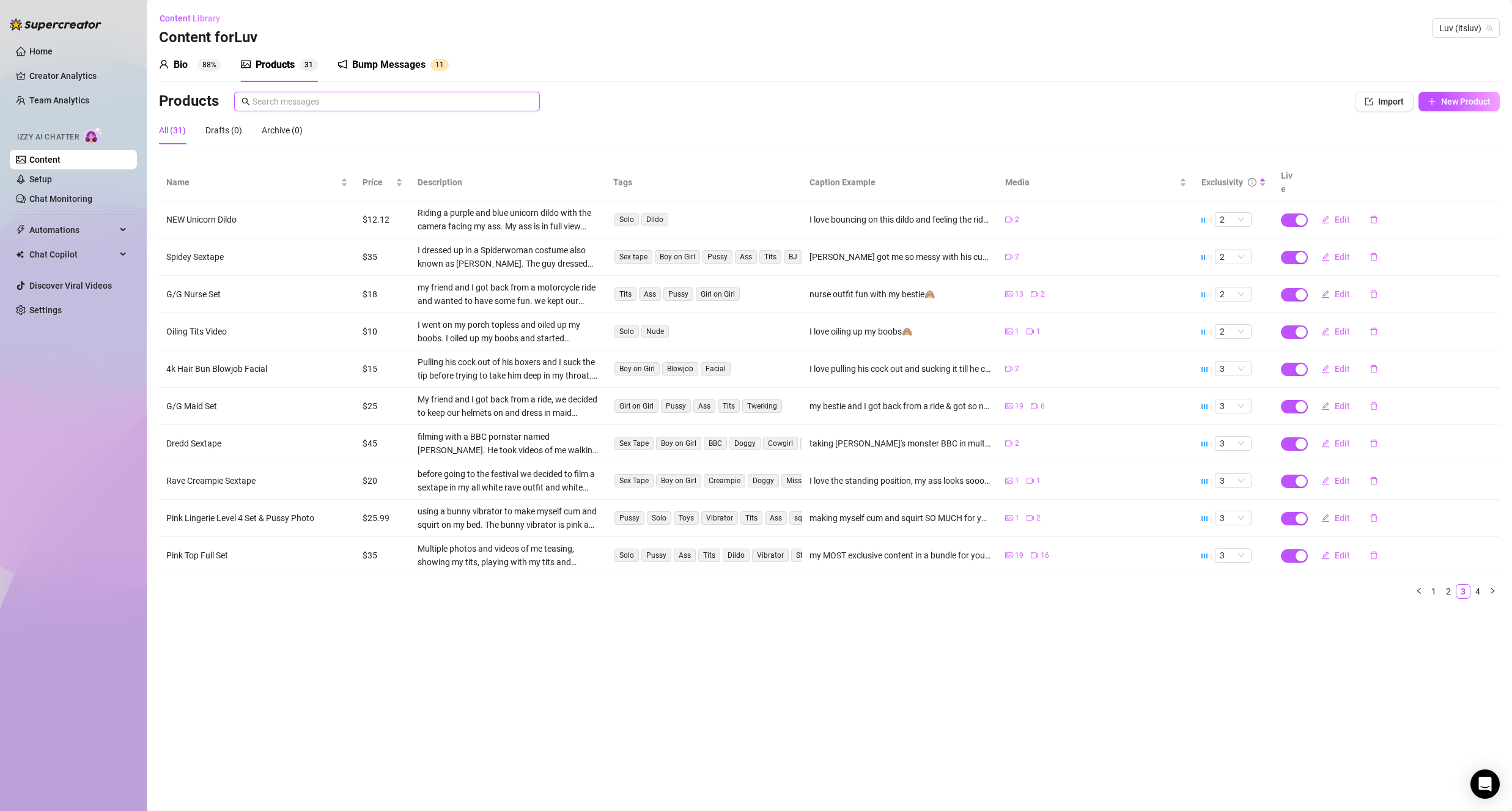
click at [296, 101] on input "text" at bounding box center [392, 101] width 280 height 14
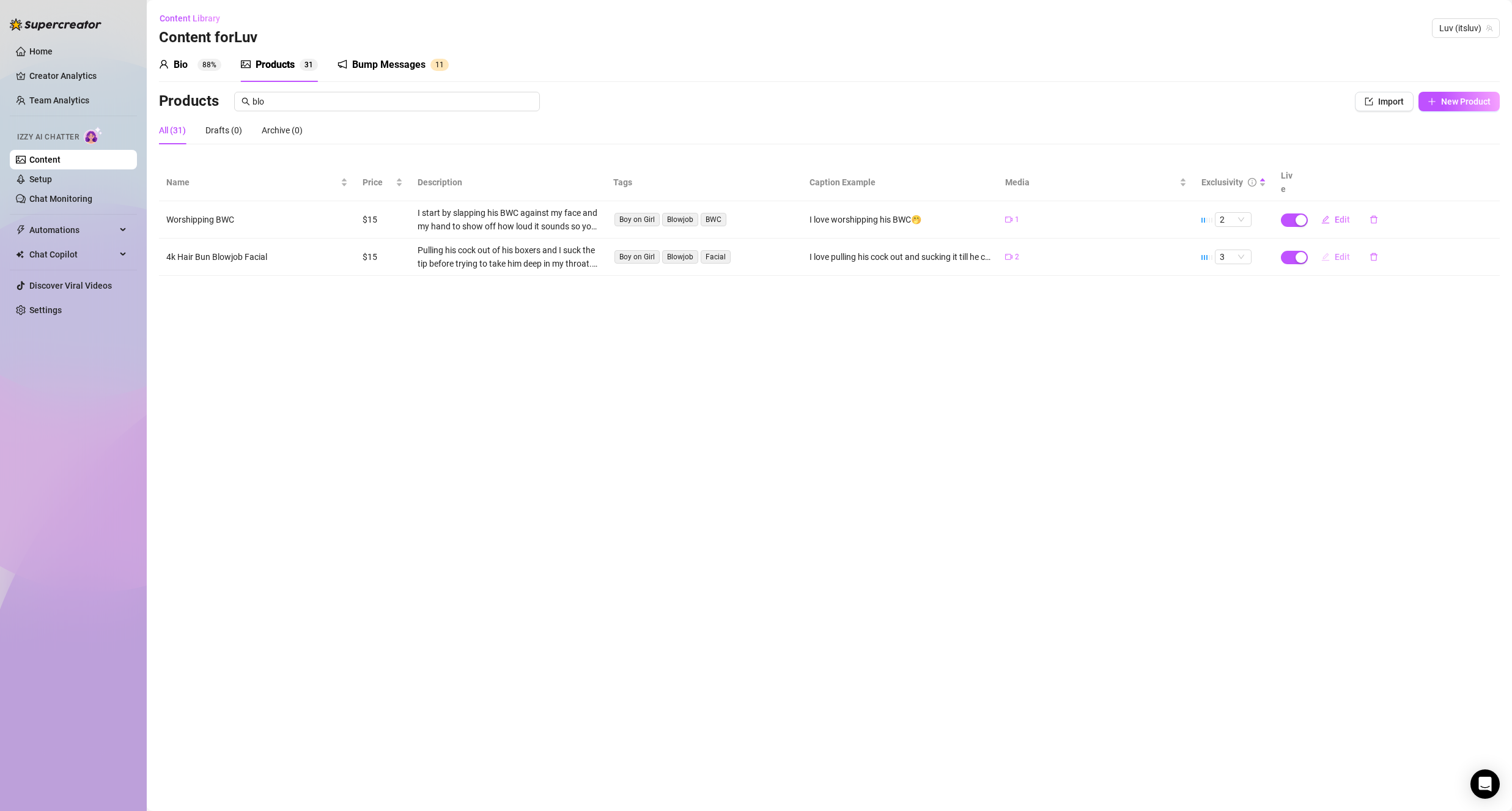
click at [1324, 253] on icon "edit" at bounding box center [1325, 256] width 8 height 8
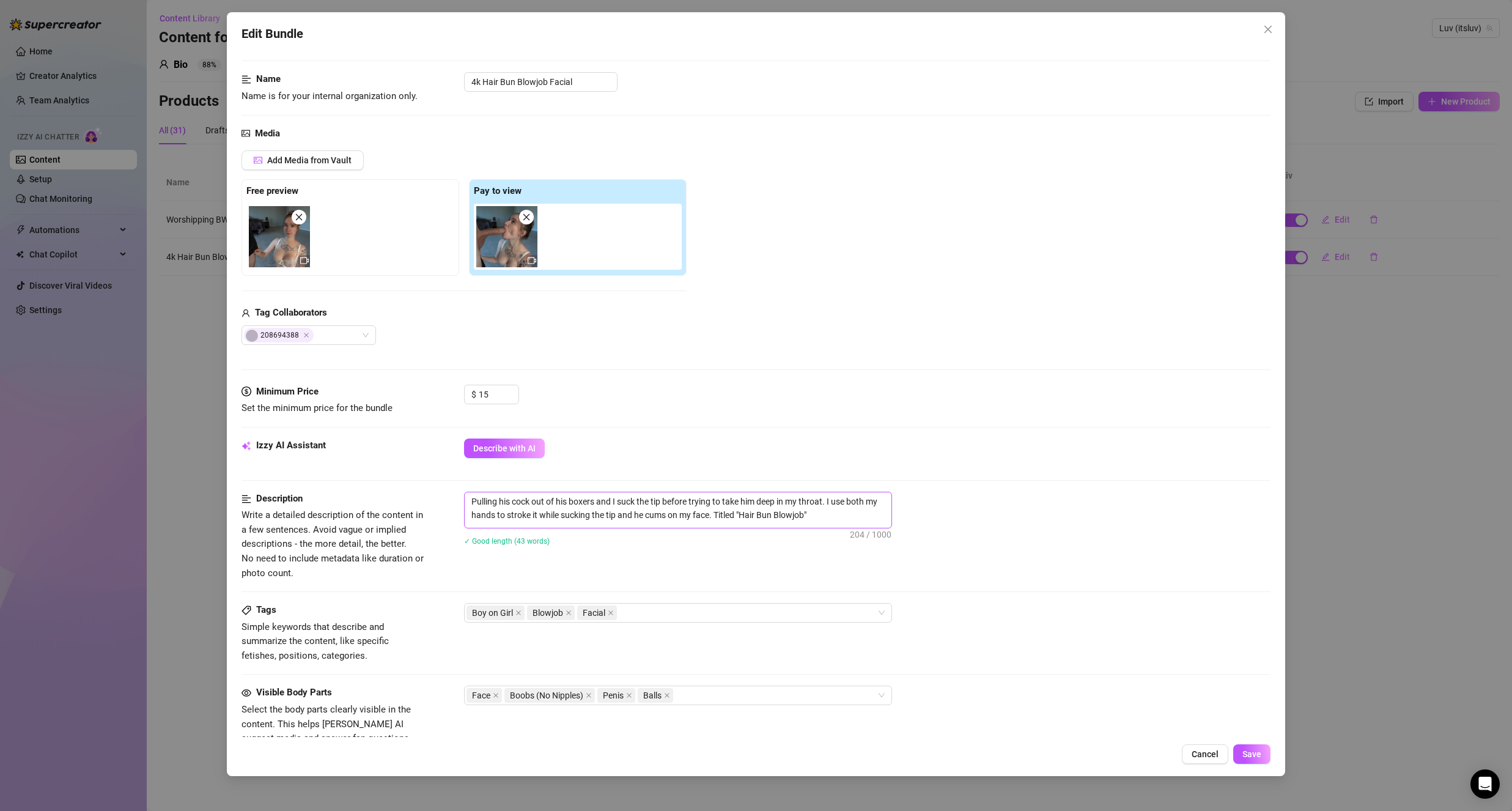
scroll to position [61, 0]
drag, startPoint x: 466, startPoint y: 495, endPoint x: 924, endPoint y: 530, distance: 459.3
click at [924, 530] on div "Pulling his cock out of his boxers and I suck the tip before trying to take him…" at bounding box center [867, 524] width 806 height 69
click at [1202, 748] on button "Cancel" at bounding box center [1205, 754] width 47 height 19
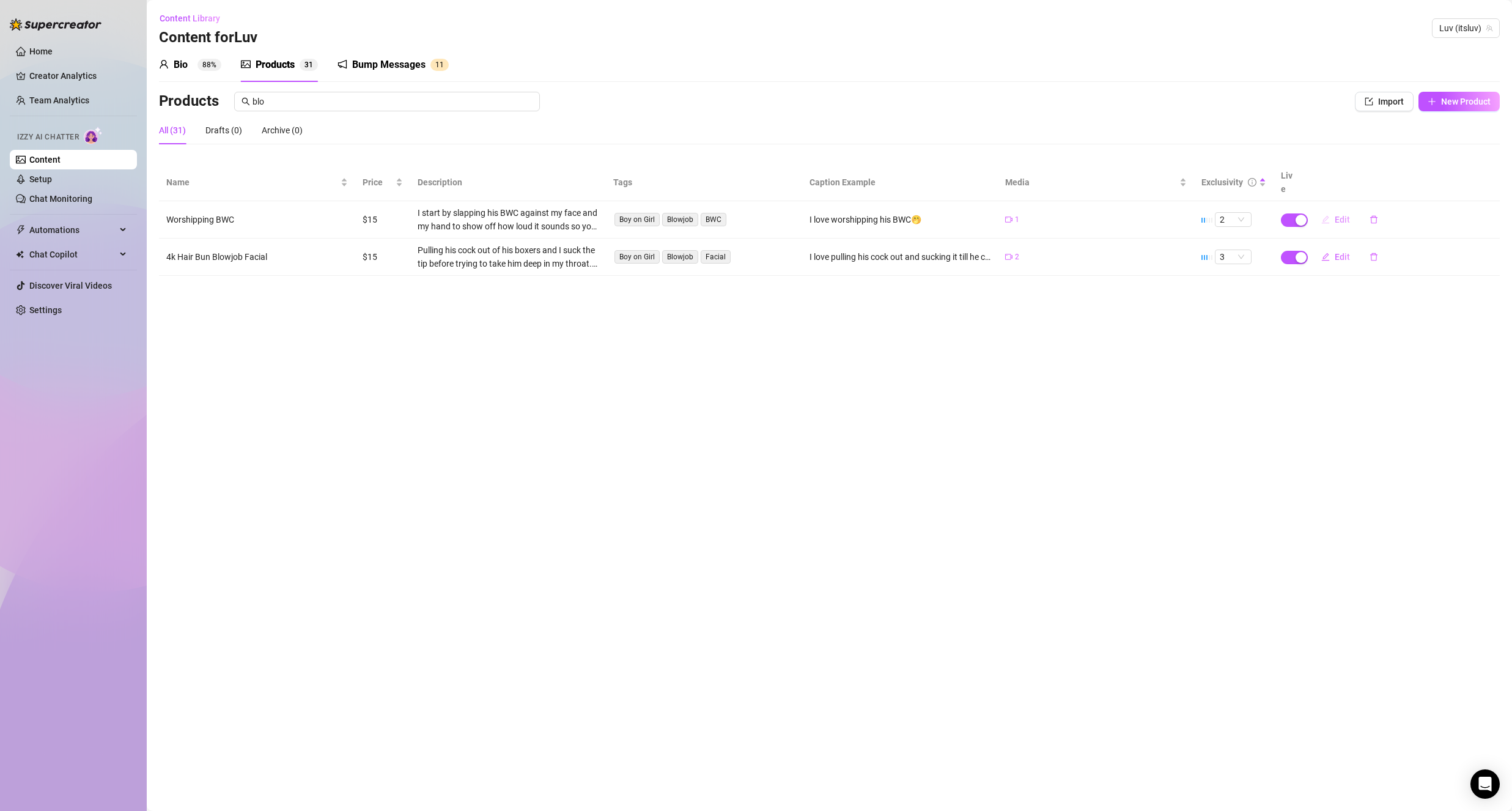
click at [1335, 215] on span "Edit" at bounding box center [1343, 219] width 16 height 10
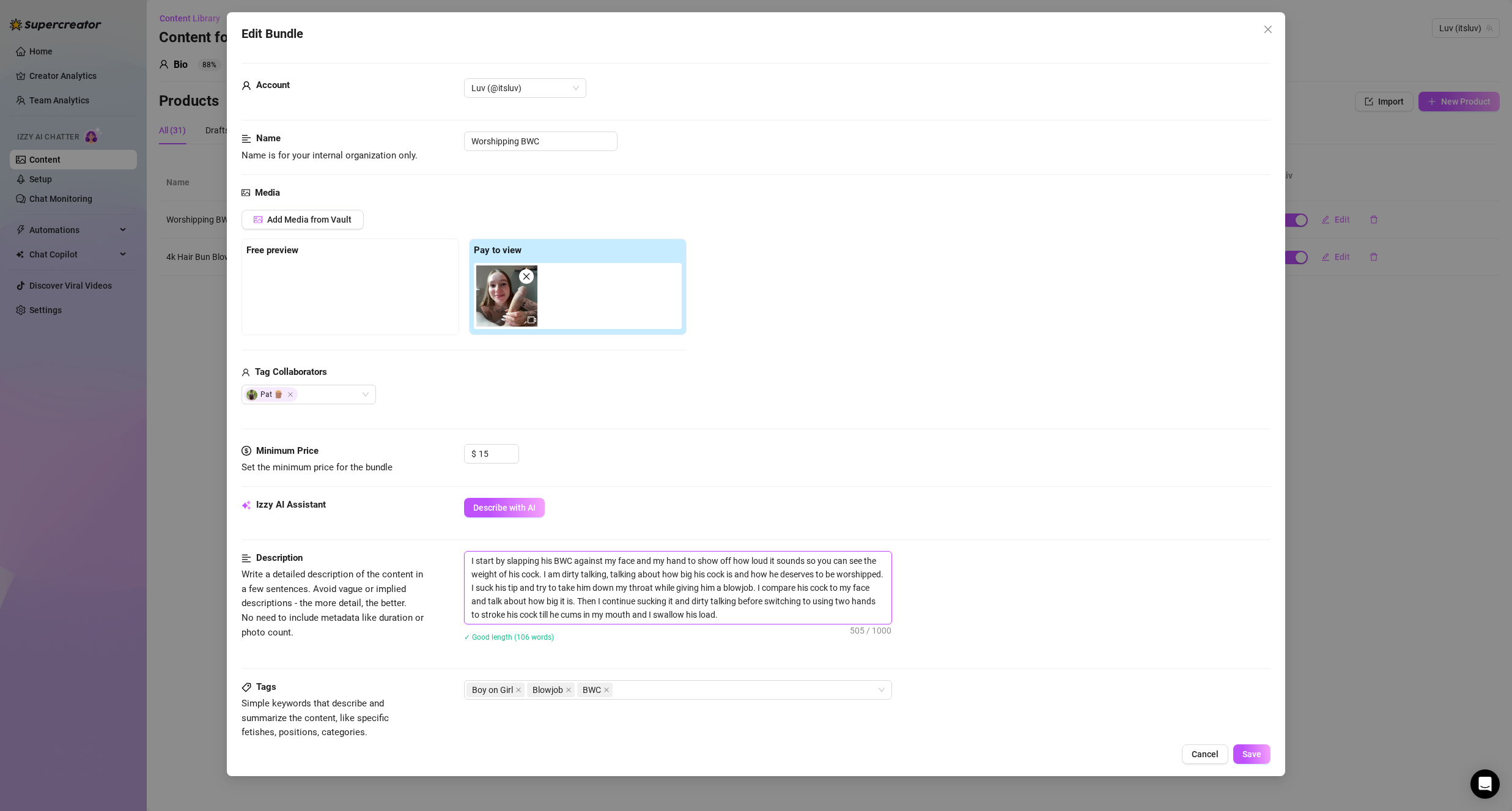
drag, startPoint x: 467, startPoint y: 556, endPoint x: 873, endPoint y: 636, distance: 413.8
click at [873, 636] on div "I start by slapping his BWC against my face and my hand to show off how loud it…" at bounding box center [867, 605] width 806 height 106
click at [1189, 752] on button "Cancel" at bounding box center [1205, 754] width 47 height 19
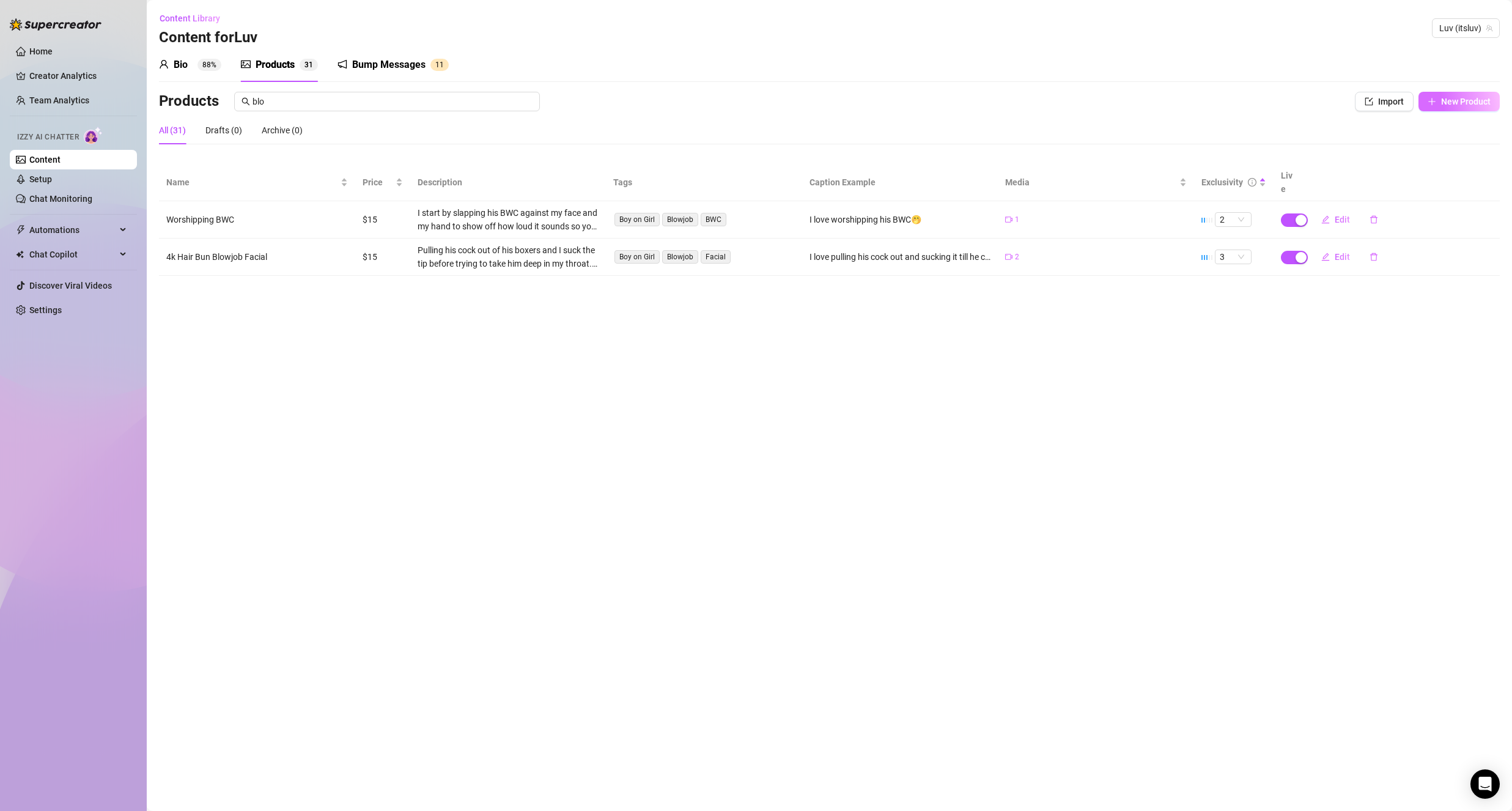
click at [1438, 99] on button "New Product" at bounding box center [1459, 101] width 81 height 19
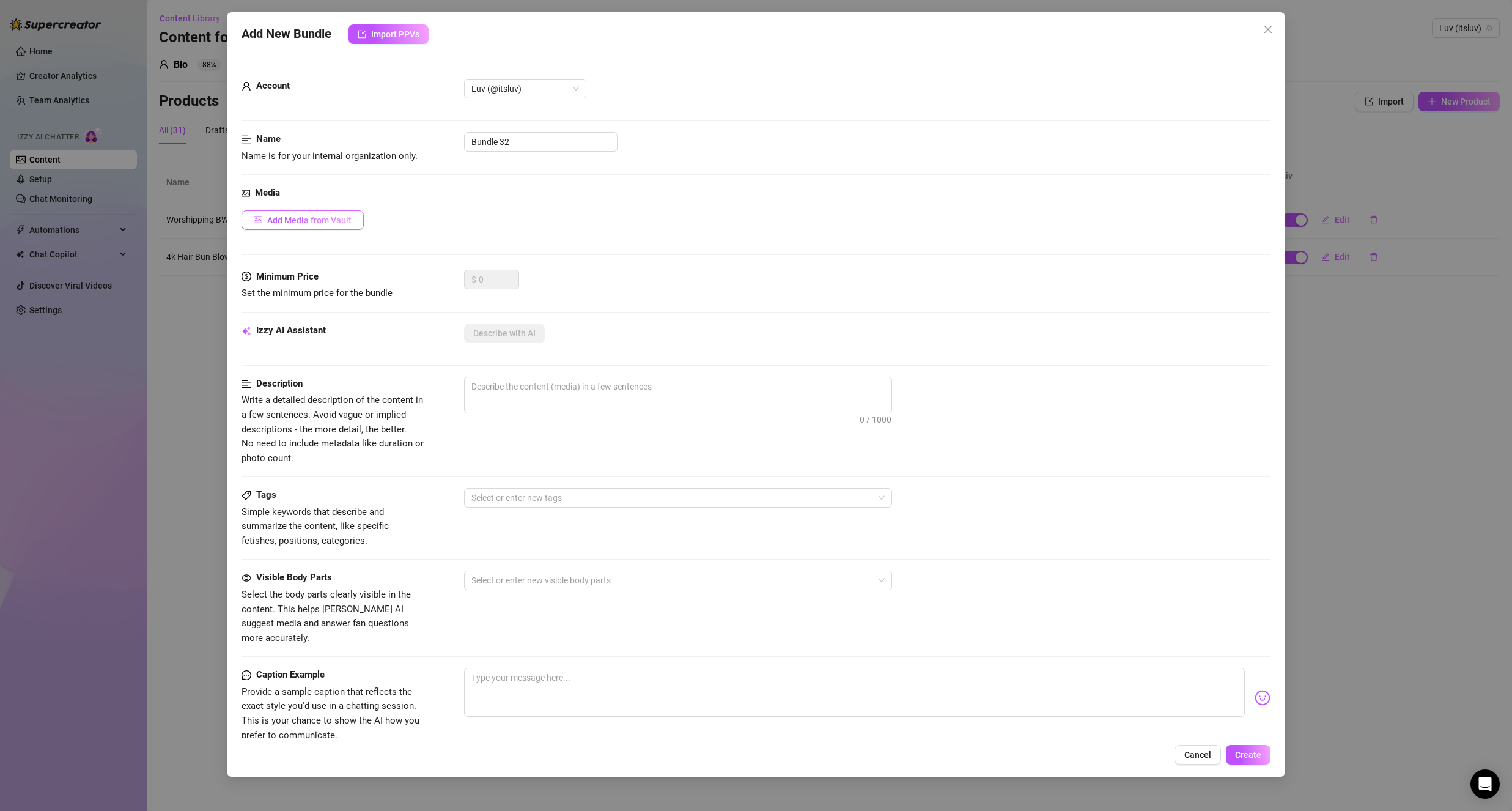
click at [345, 229] on button "Add Media from Vault" at bounding box center [303, 220] width 122 height 19
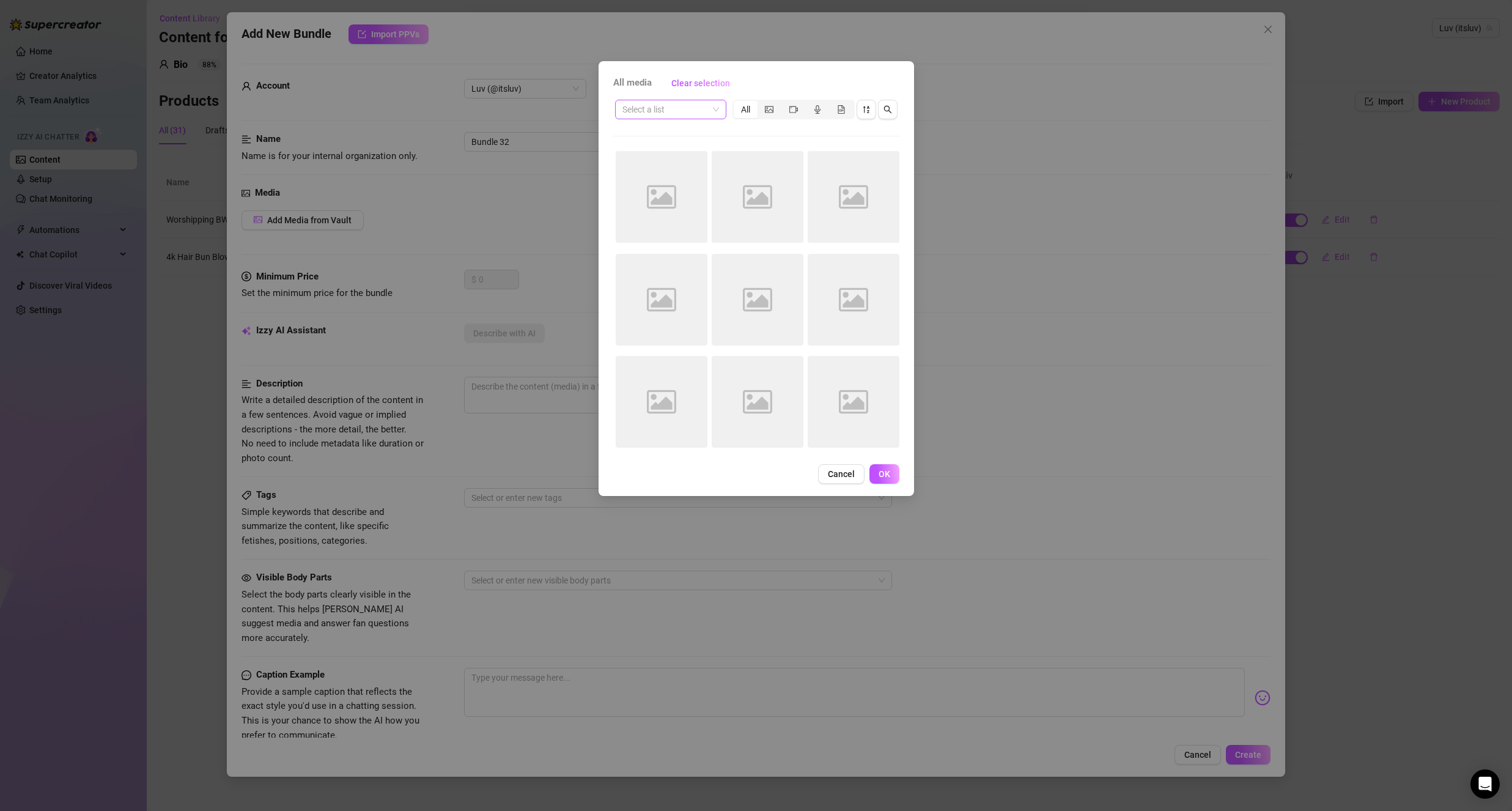
click at [656, 112] on input "search" at bounding box center [665, 109] width 86 height 18
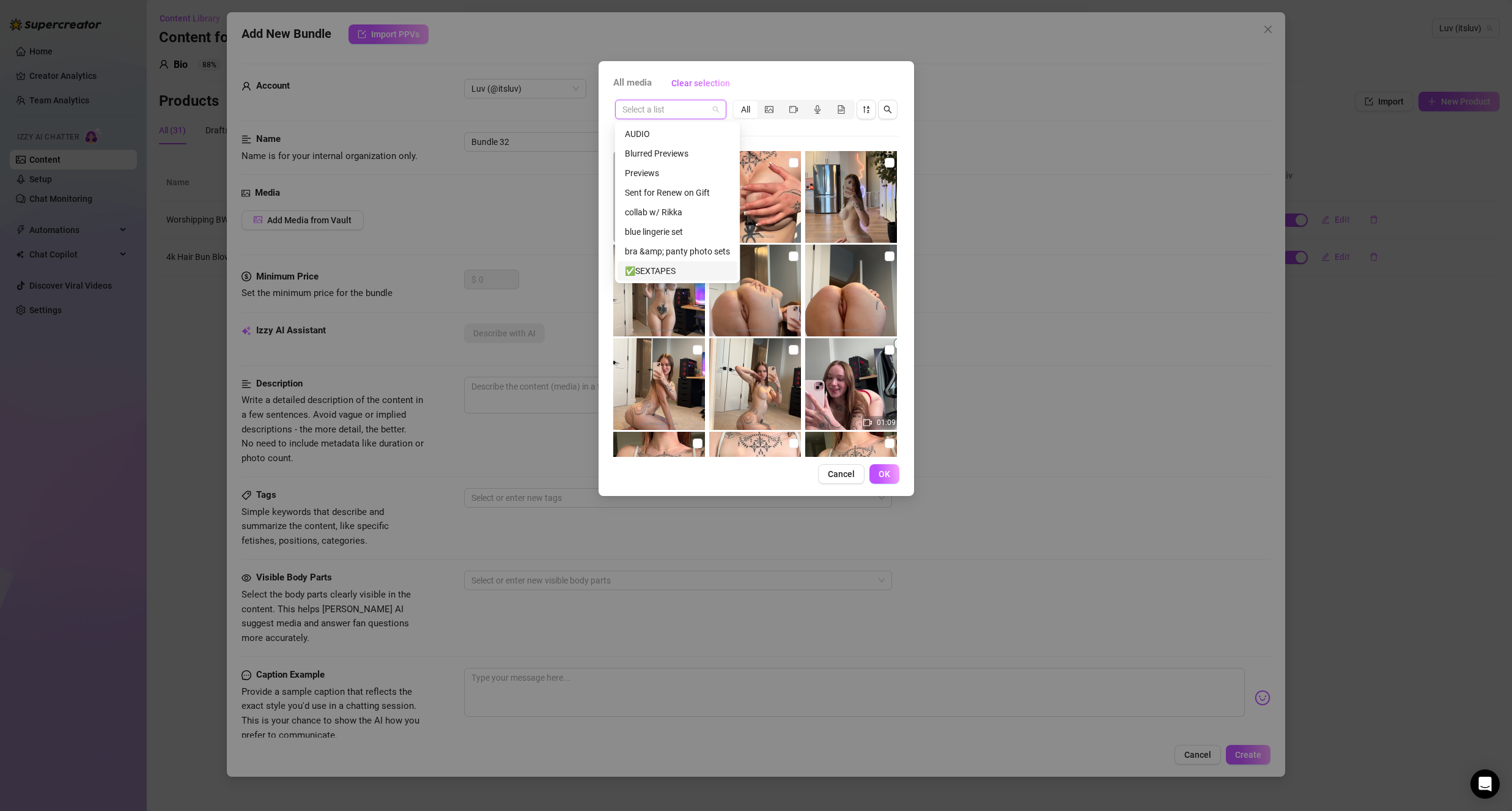
click at [836, 479] on button "Cancel" at bounding box center [841, 474] width 47 height 19
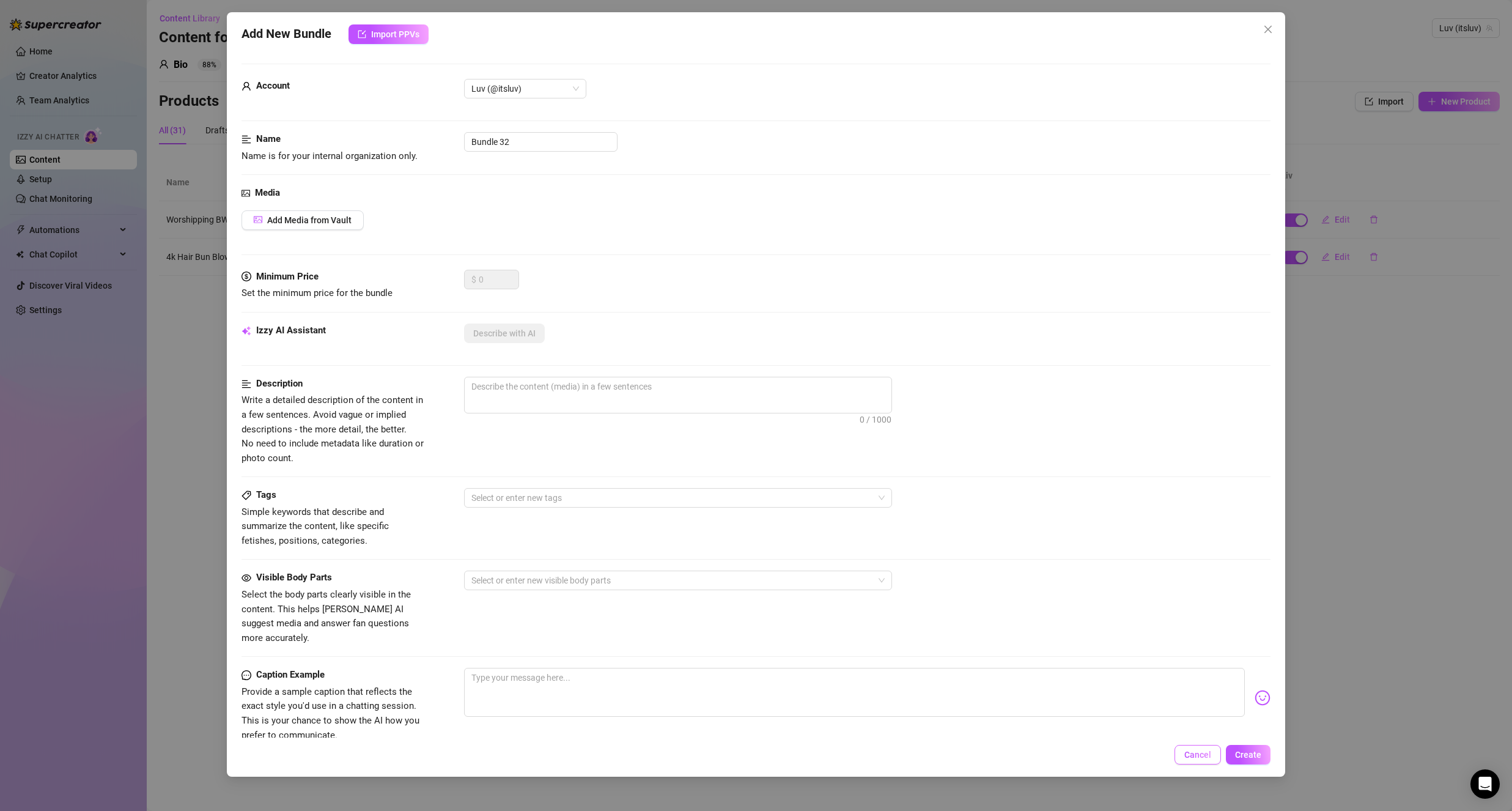
click at [1190, 755] on span "Cancel" at bounding box center [1197, 755] width 27 height 10
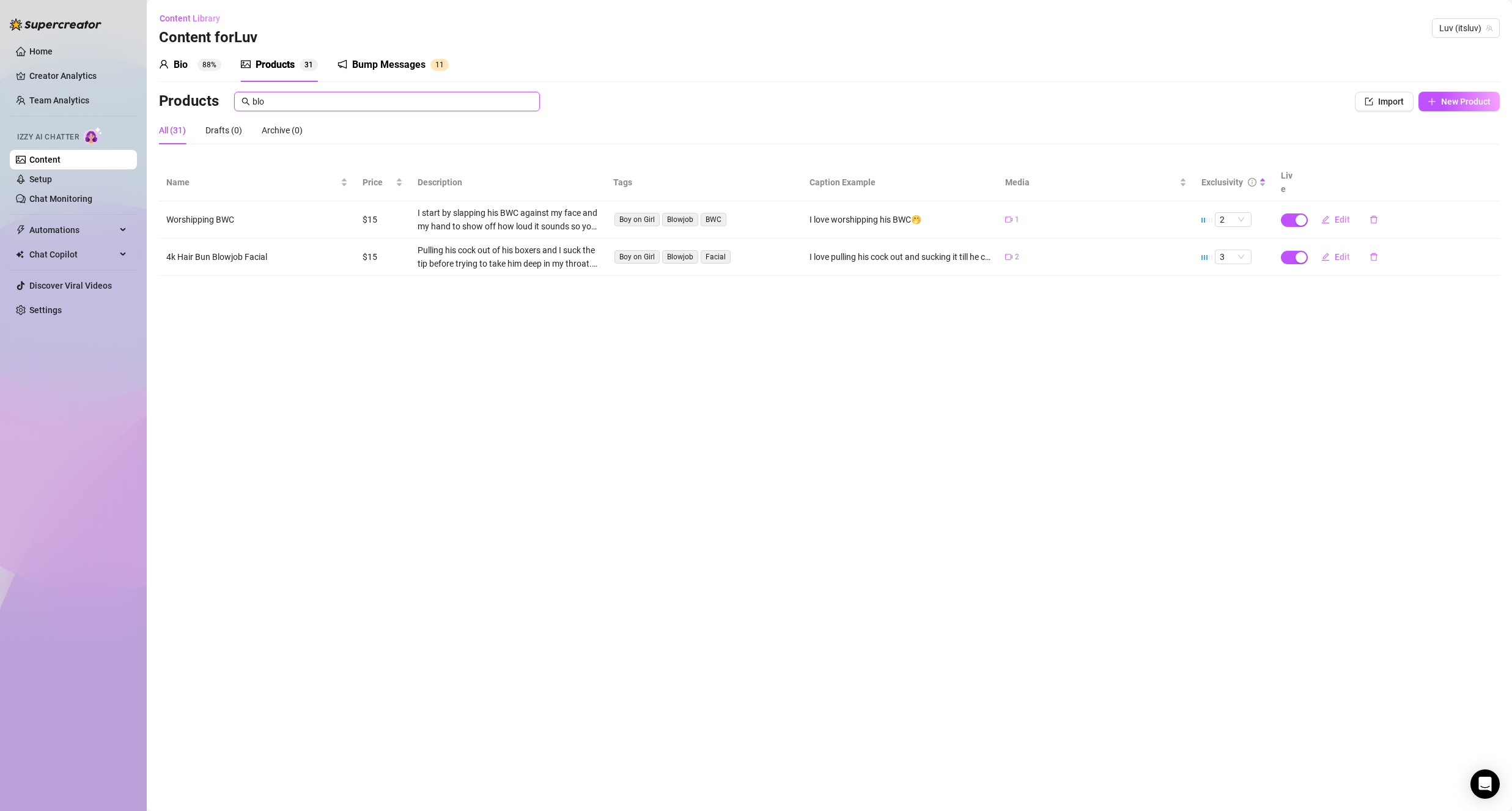
click at [369, 107] on input "blo" at bounding box center [392, 101] width 280 height 14
click at [369, 108] on input "blo" at bounding box center [392, 101] width 280 height 14
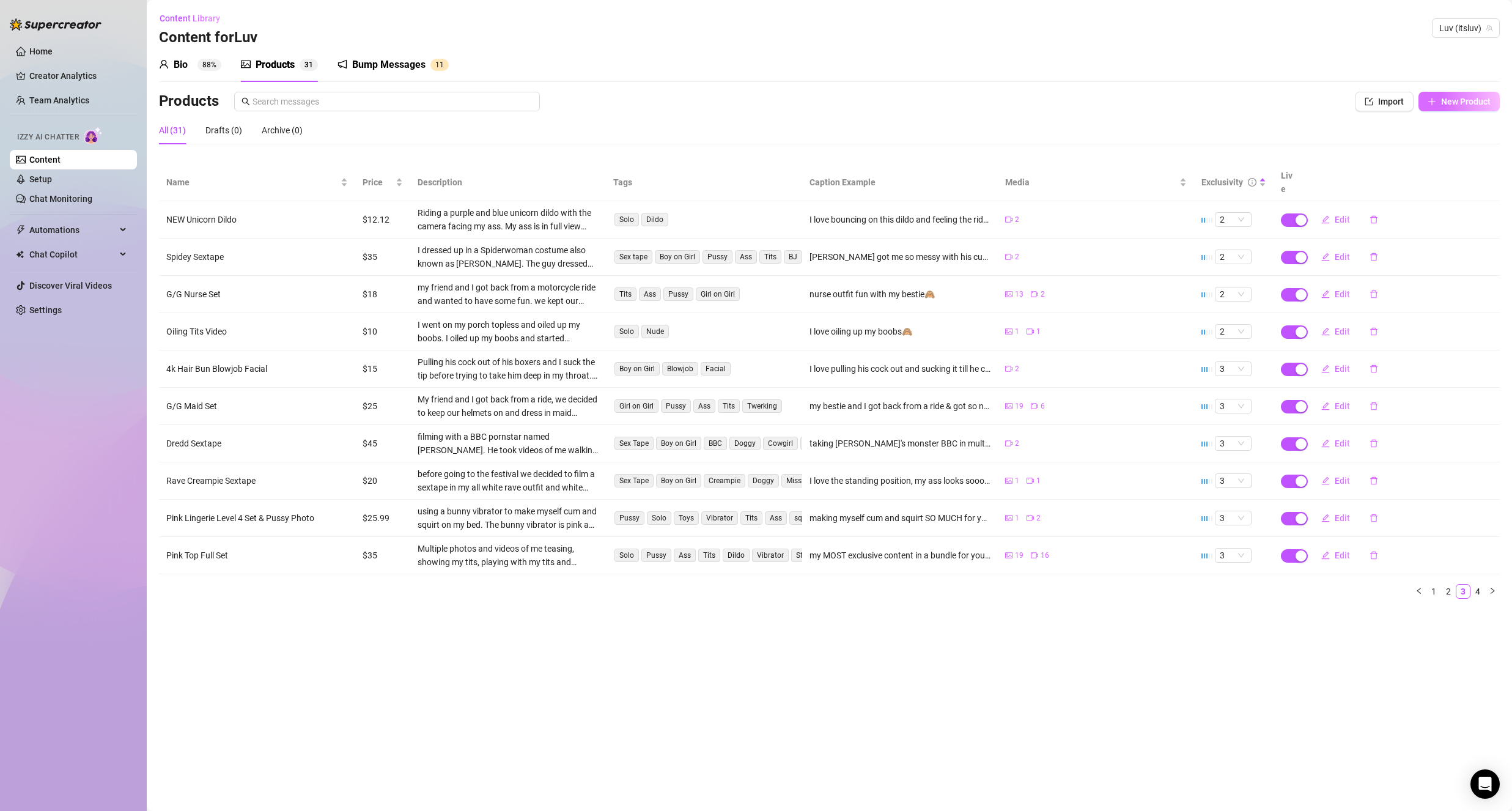
click at [1441, 100] on span "New Product" at bounding box center [1466, 101] width 49 height 10
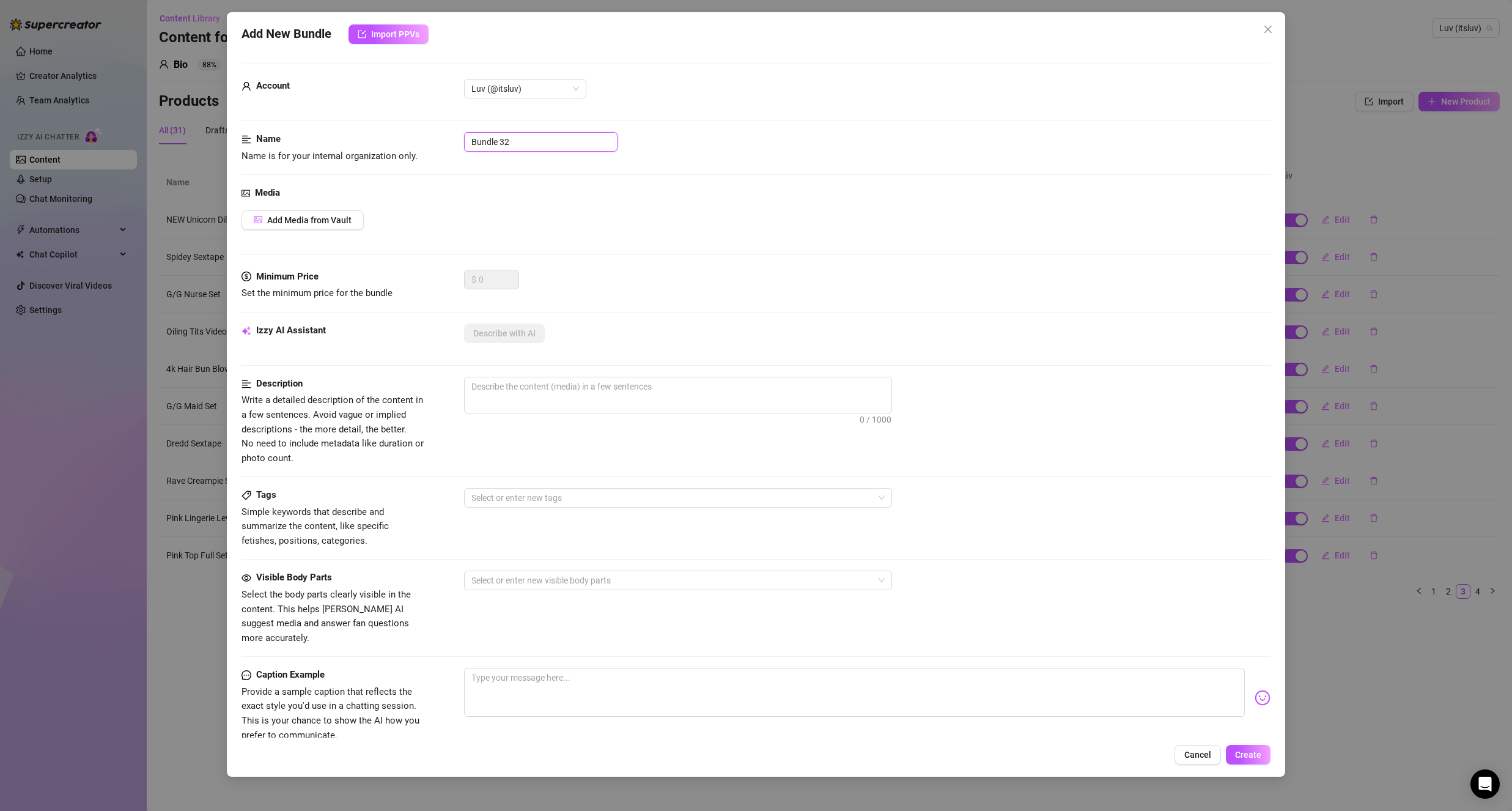
drag, startPoint x: 515, startPoint y: 147, endPoint x: 360, endPoint y: 154, distance: 155.2
click at [360, 154] on div "Name Name is for your internal organization only. Bundle 32" at bounding box center [756, 147] width 1029 height 31
click at [269, 223] on span "Add Media from Vault" at bounding box center [310, 219] width 84 height 10
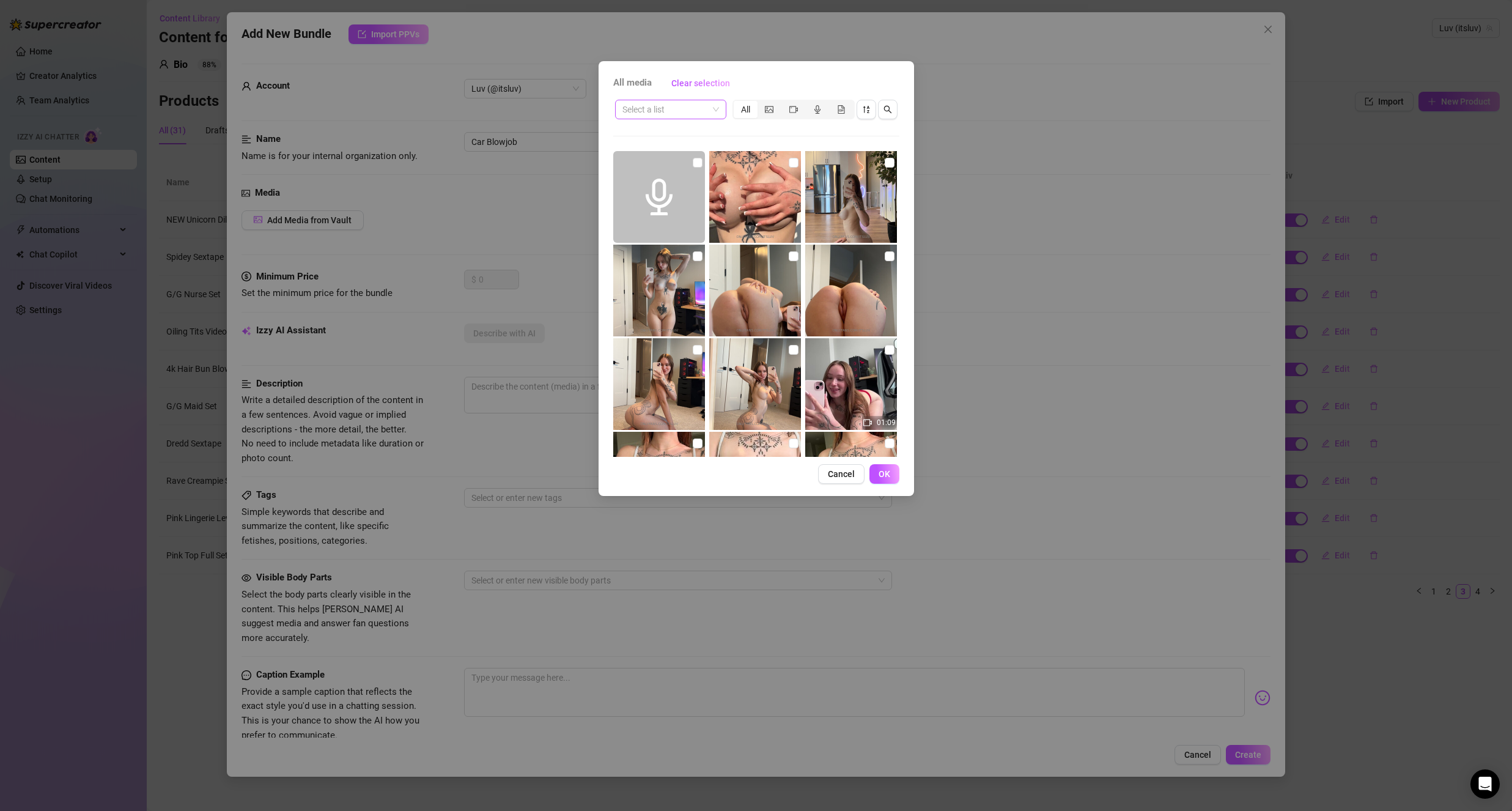
click at [663, 116] on input "search" at bounding box center [665, 109] width 86 height 18
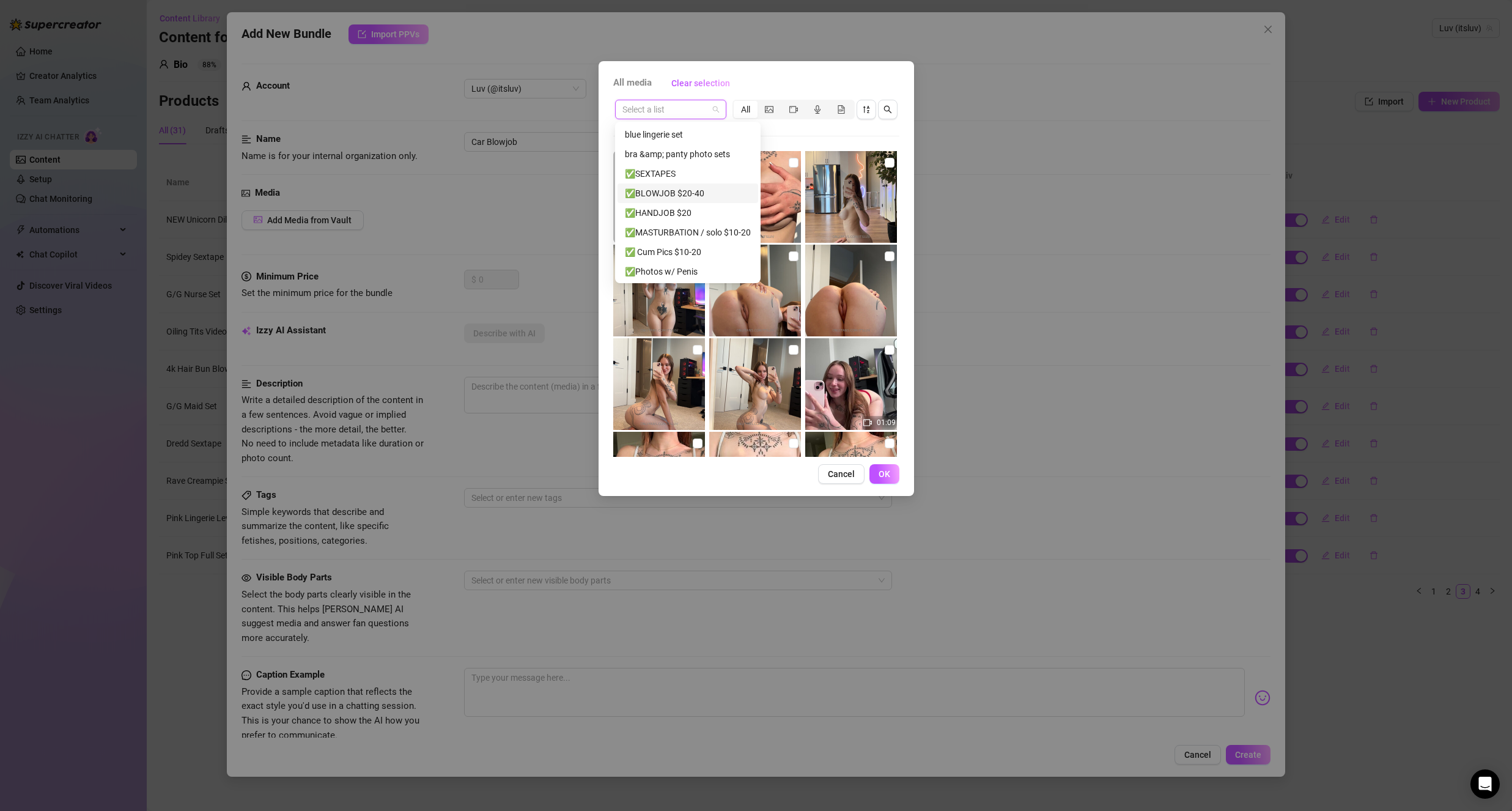
scroll to position [100, 0]
click at [695, 192] on div "✅BLOWJOB $20-40" at bounding box center [688, 190] width 126 height 14
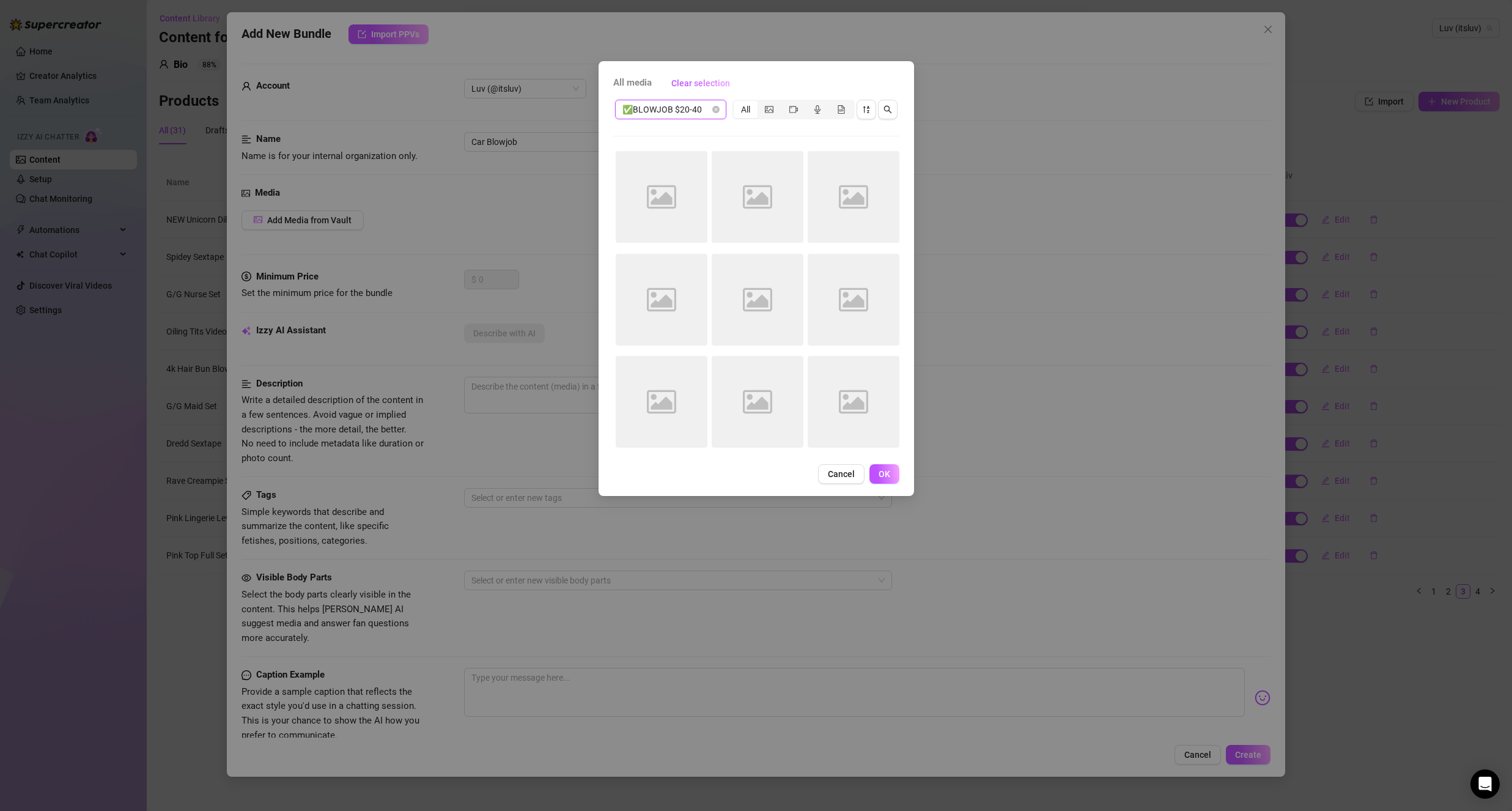
click at [791, 142] on div "✅BLOWJOB $20-40 ✅BLOWJOB $20-40 All Image placeholder Image placeholder Image p…" at bounding box center [756, 277] width 286 height 359
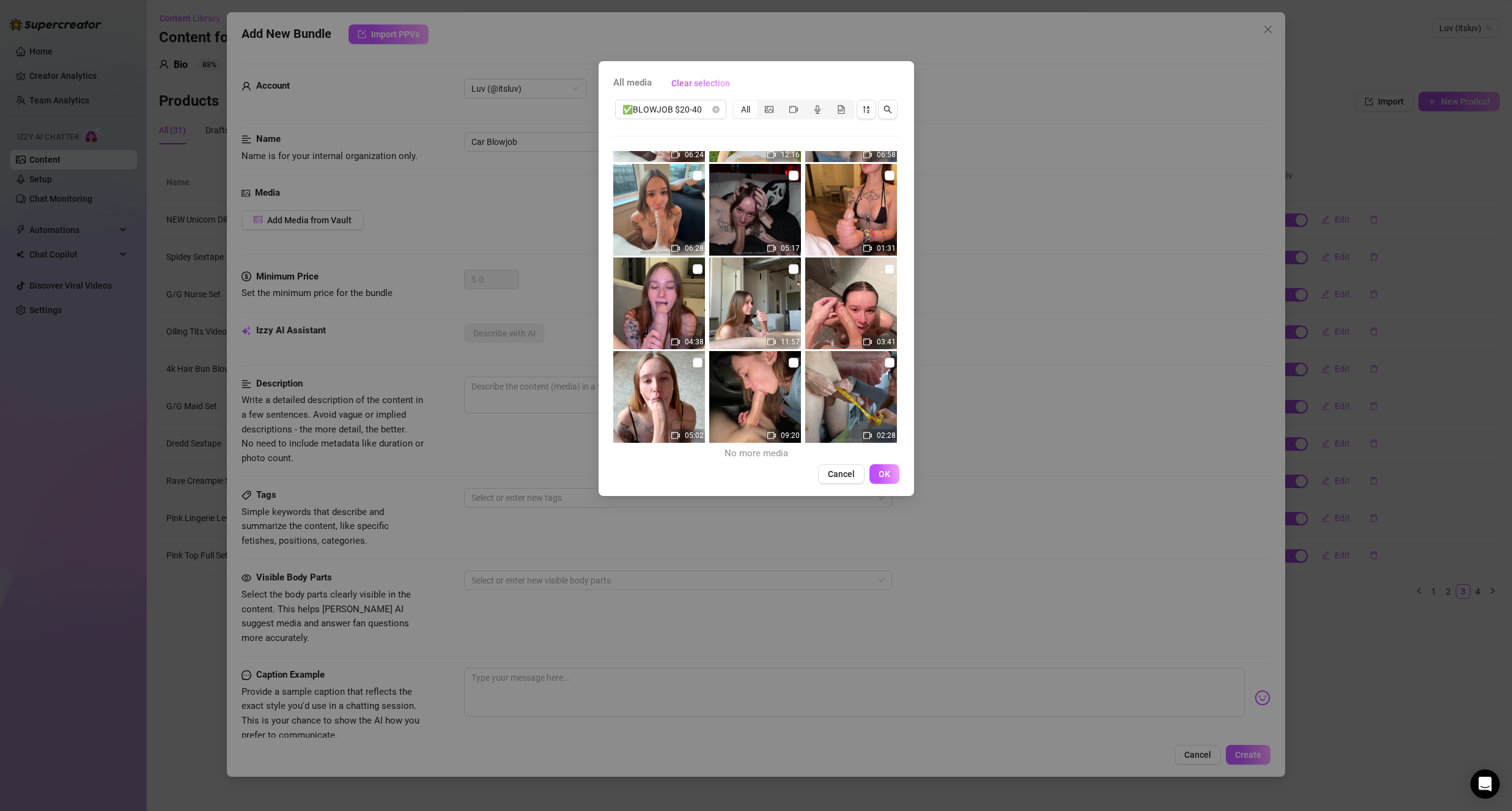
scroll to position [87, 0]
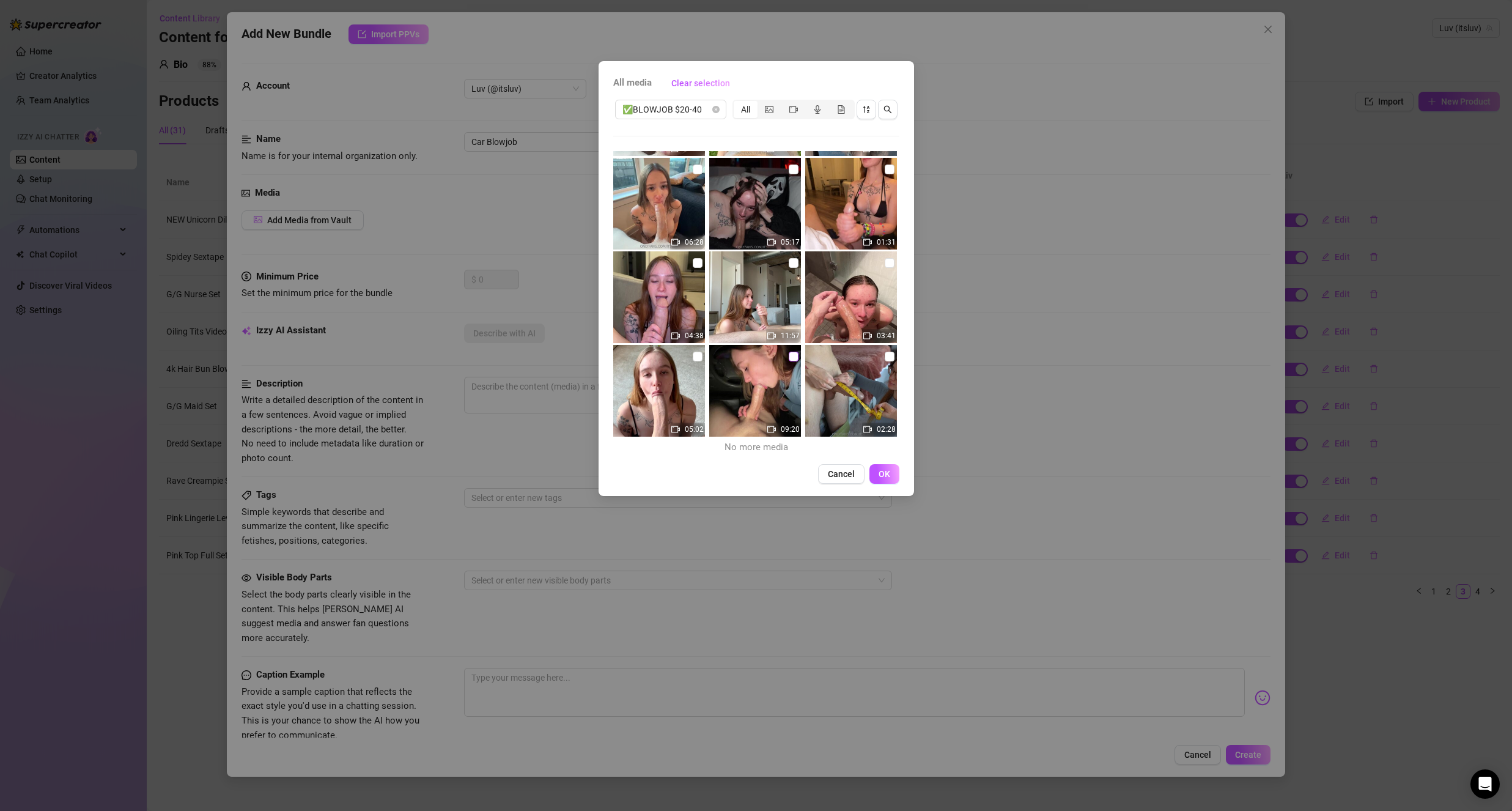
click at [789, 353] on input "checkbox" at bounding box center [793, 356] width 10 height 10
drag, startPoint x: 686, startPoint y: 109, endPoint x: 678, endPoint y: 116, distance: 10.6
click at [683, 114] on span "✅BLOWJOB $20-40" at bounding box center [671, 109] width 97 height 18
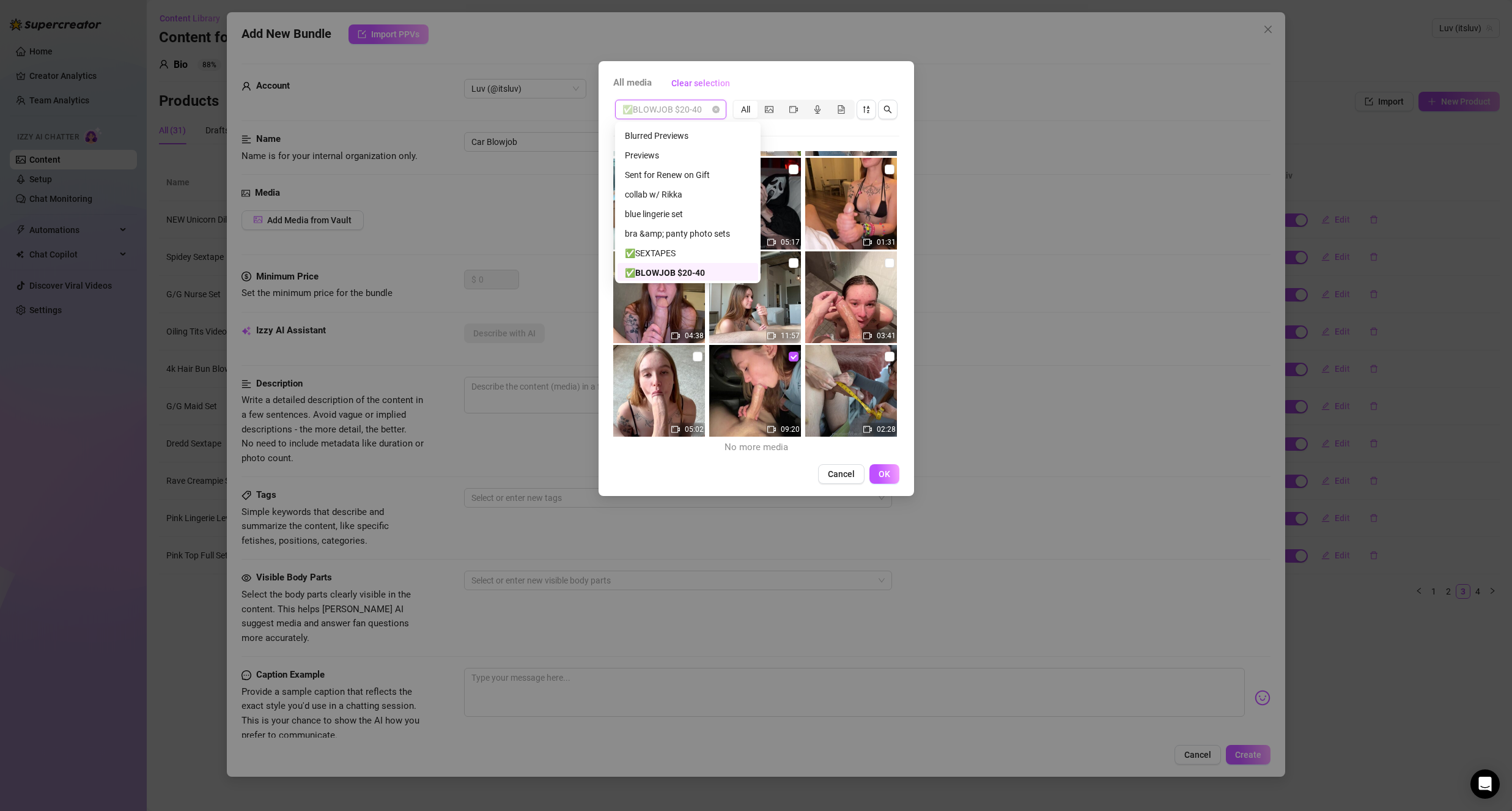
scroll to position [0, 0]
click at [684, 155] on div "Blurred Previews" at bounding box center [688, 153] width 126 height 14
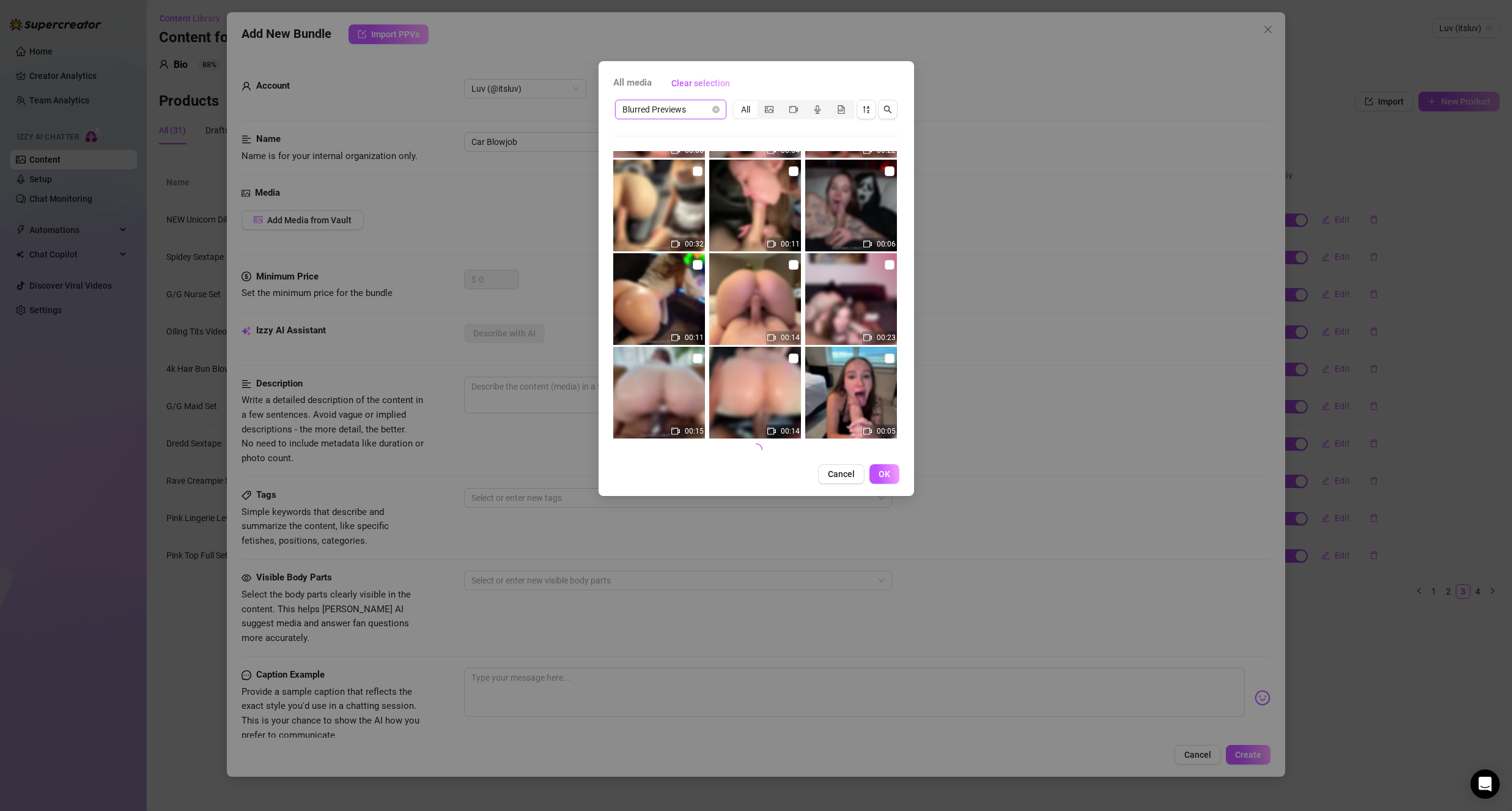
scroll to position [461, 0]
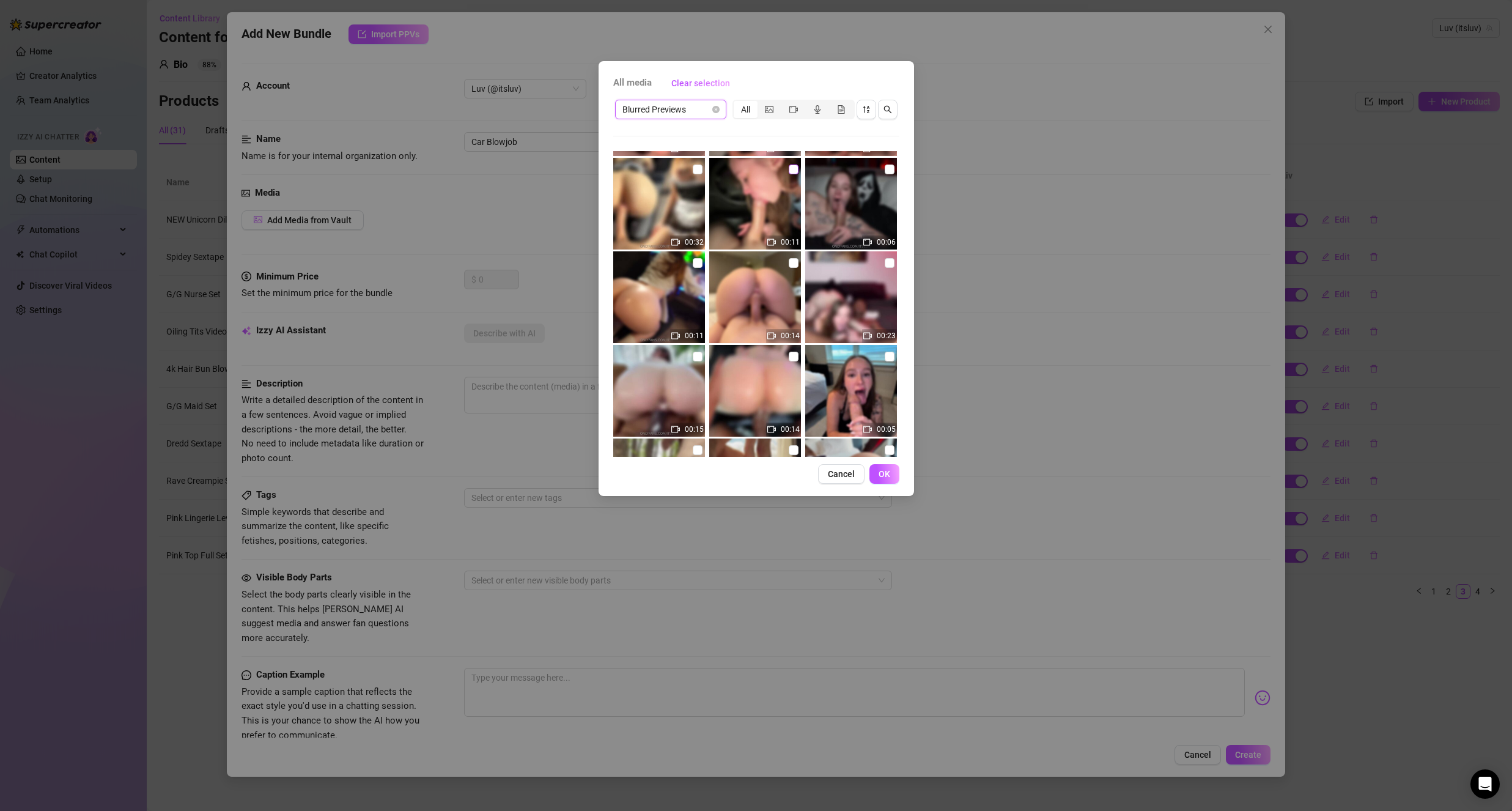
click at [793, 168] on input "checkbox" at bounding box center [793, 169] width 10 height 10
click at [892, 468] on button "OK" at bounding box center [884, 474] width 30 height 19
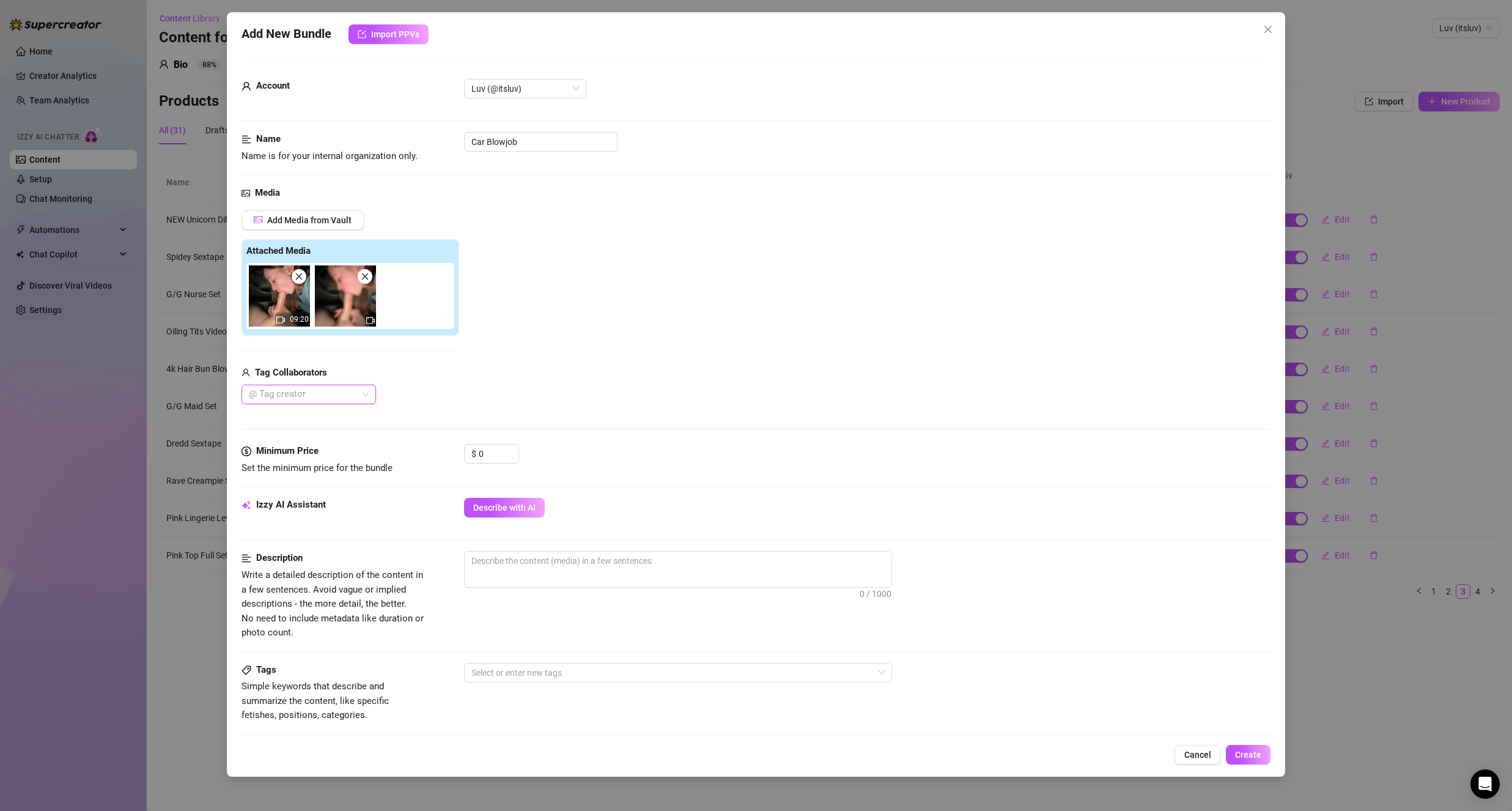
click at [303, 395] on div at bounding box center [303, 394] width 117 height 17
click at [322, 419] on div "Pat 🪵" at bounding box center [308, 419] width 115 height 14
click at [583, 384] on div "Add Media from Vault Attached Media 09:20 Tag Collaborators Pat 🪵" at bounding box center [756, 307] width 1029 height 194
click at [505, 454] on span "Decrease Value" at bounding box center [512, 457] width 14 height 11
click at [504, 455] on div "0" at bounding box center [498, 454] width 40 height 18
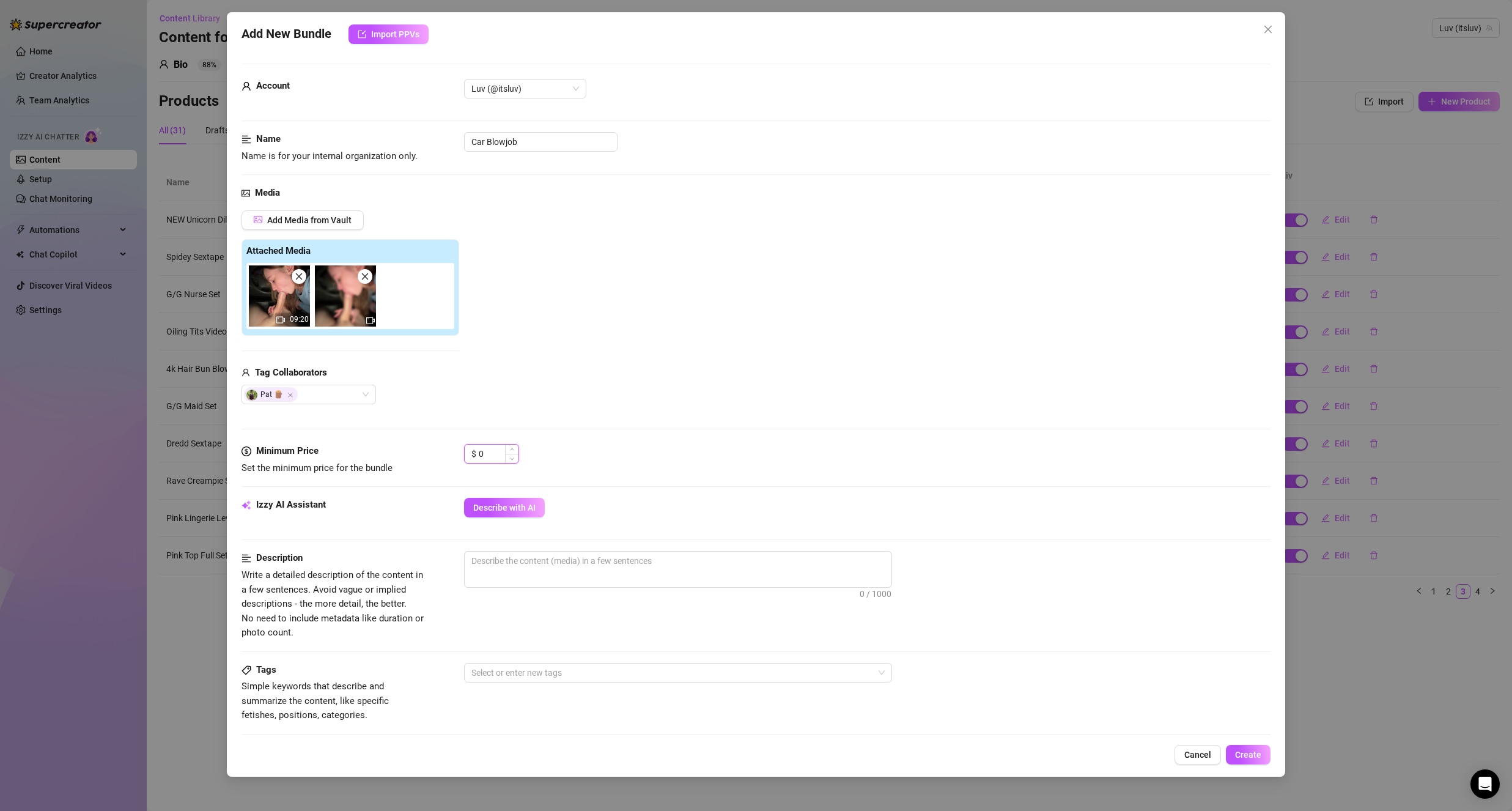
click at [489, 456] on input "0" at bounding box center [498, 454] width 40 height 18
click at [489, 456] on input "0" at bounding box center [498, 454] width 40 height 18
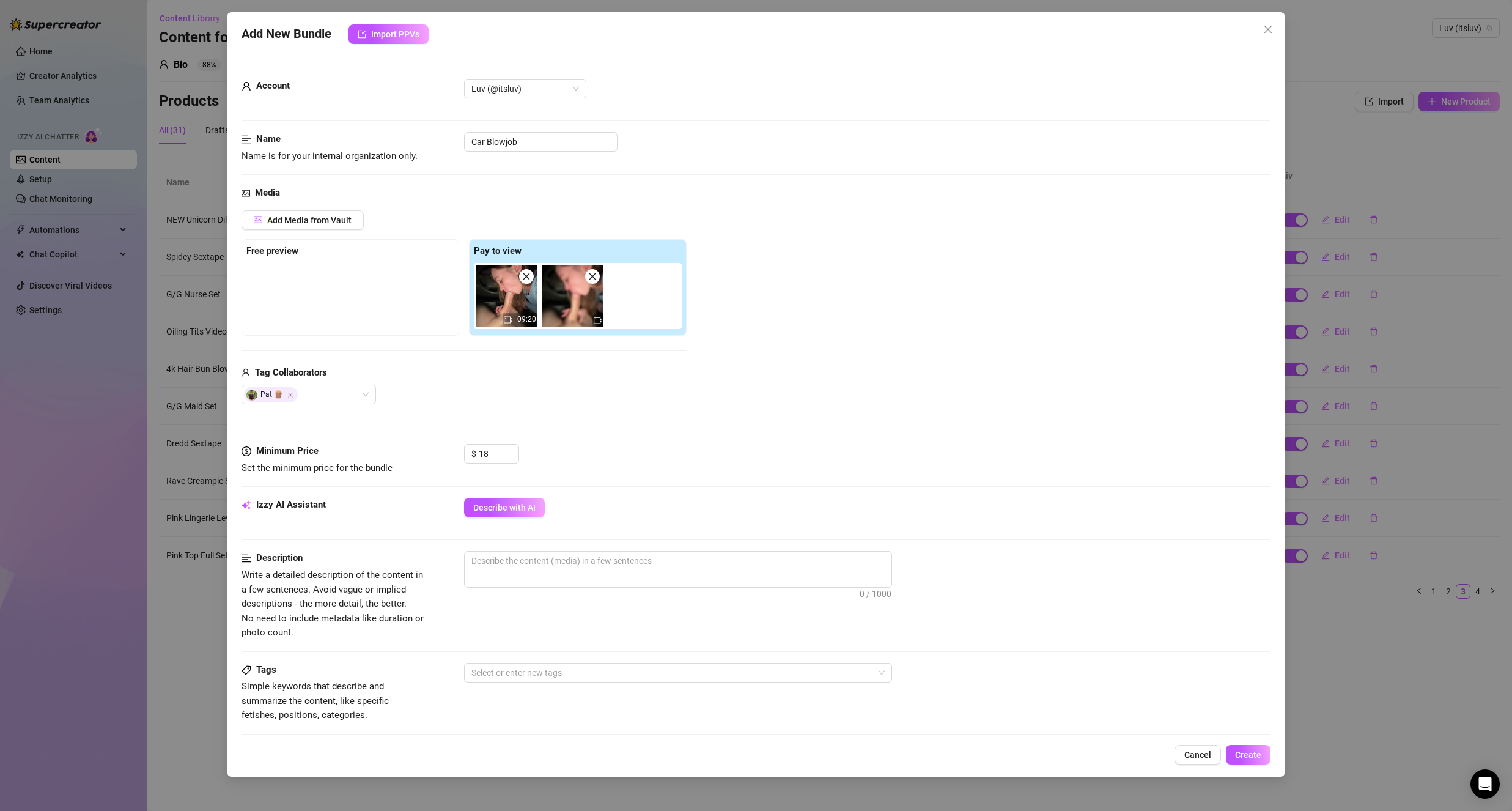
click at [538, 411] on div "Media Add Media from Vault Free preview Pay to view 09:20 Tag Collaborators Pat…" at bounding box center [756, 314] width 1029 height 258
drag, startPoint x: 569, startPoint y: 310, endPoint x: 335, endPoint y: 288, distance: 235.0
click at [336, 283] on div "Free preview Pay to view 09:20" at bounding box center [464, 287] width 445 height 97
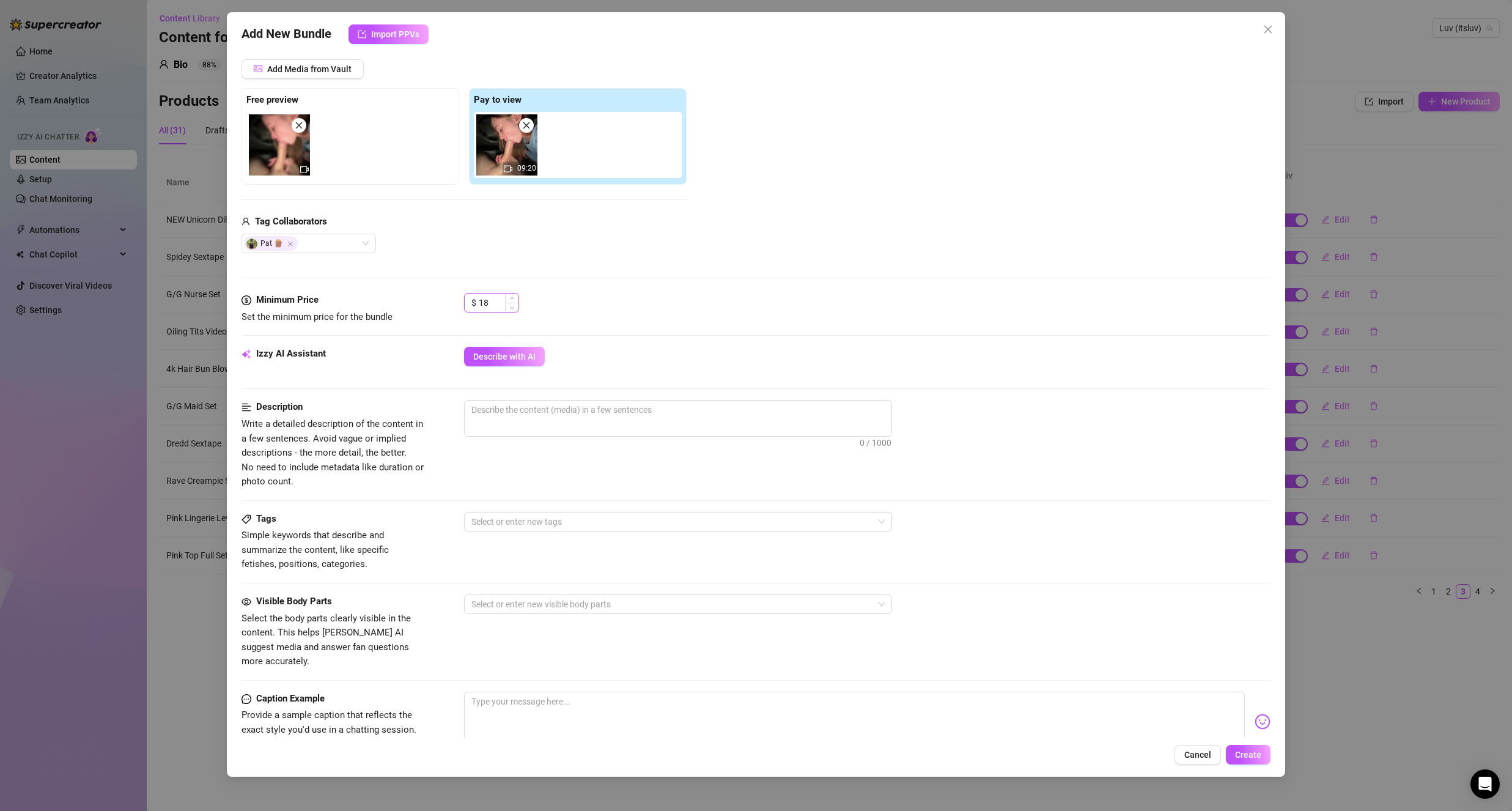
scroll to position [184, 0]
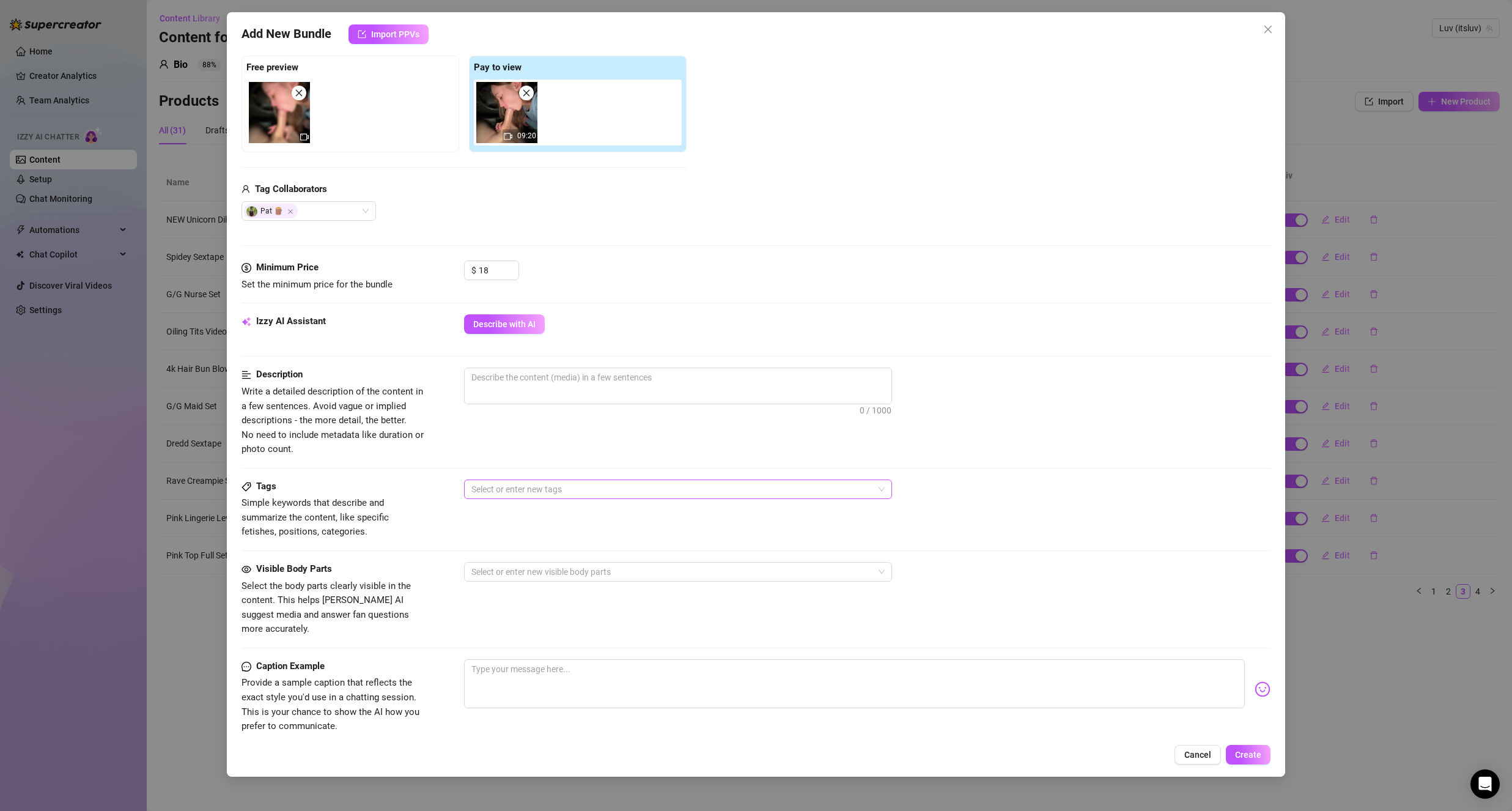
click at [465, 486] on div "Select or enter new tags" at bounding box center [678, 489] width 428 height 19
click at [508, 568] on div "Boy on Girl" at bounding box center [678, 572] width 408 height 14
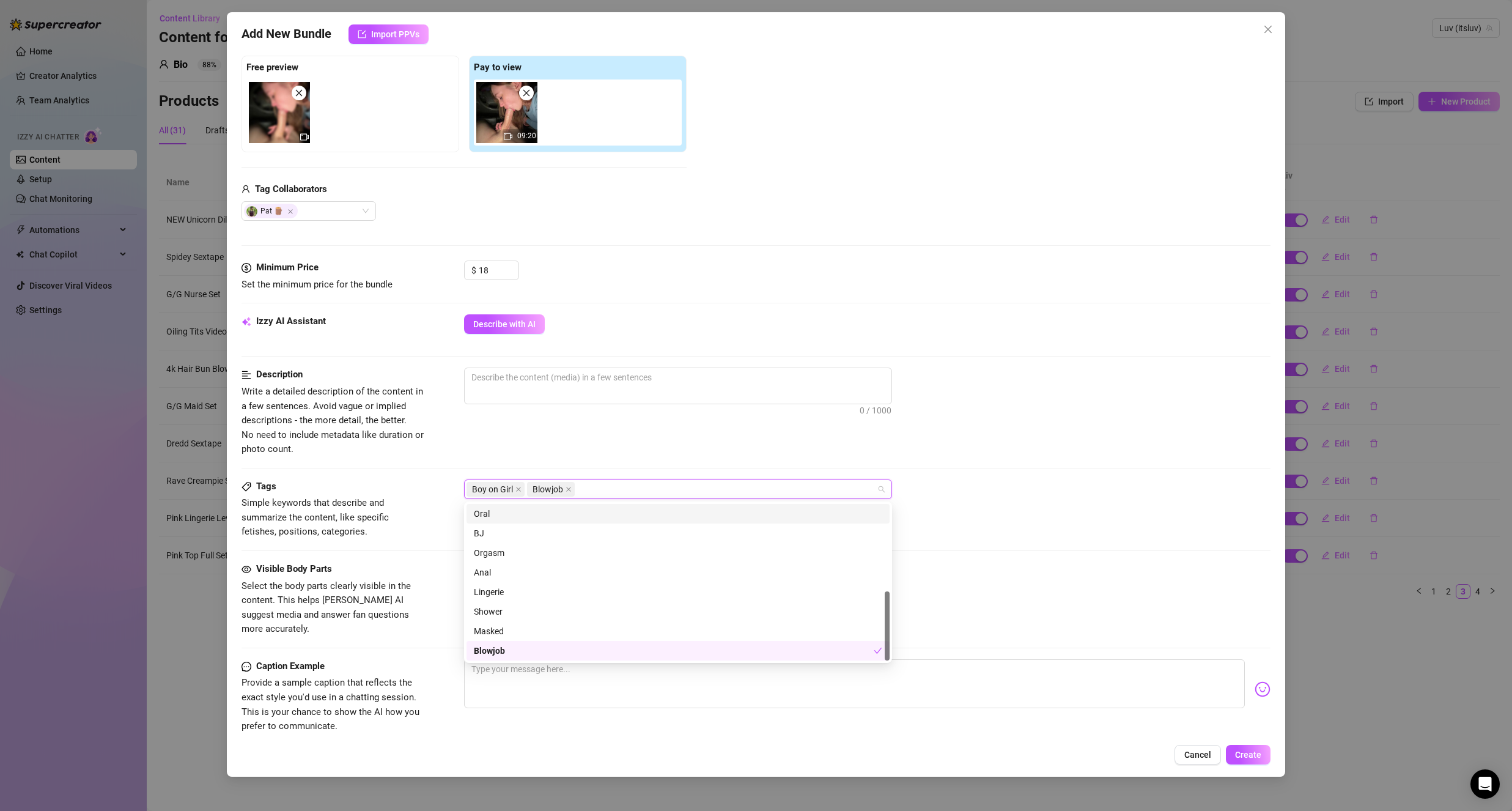
click at [643, 434] on div "0 / 1000" at bounding box center [867, 402] width 806 height 69
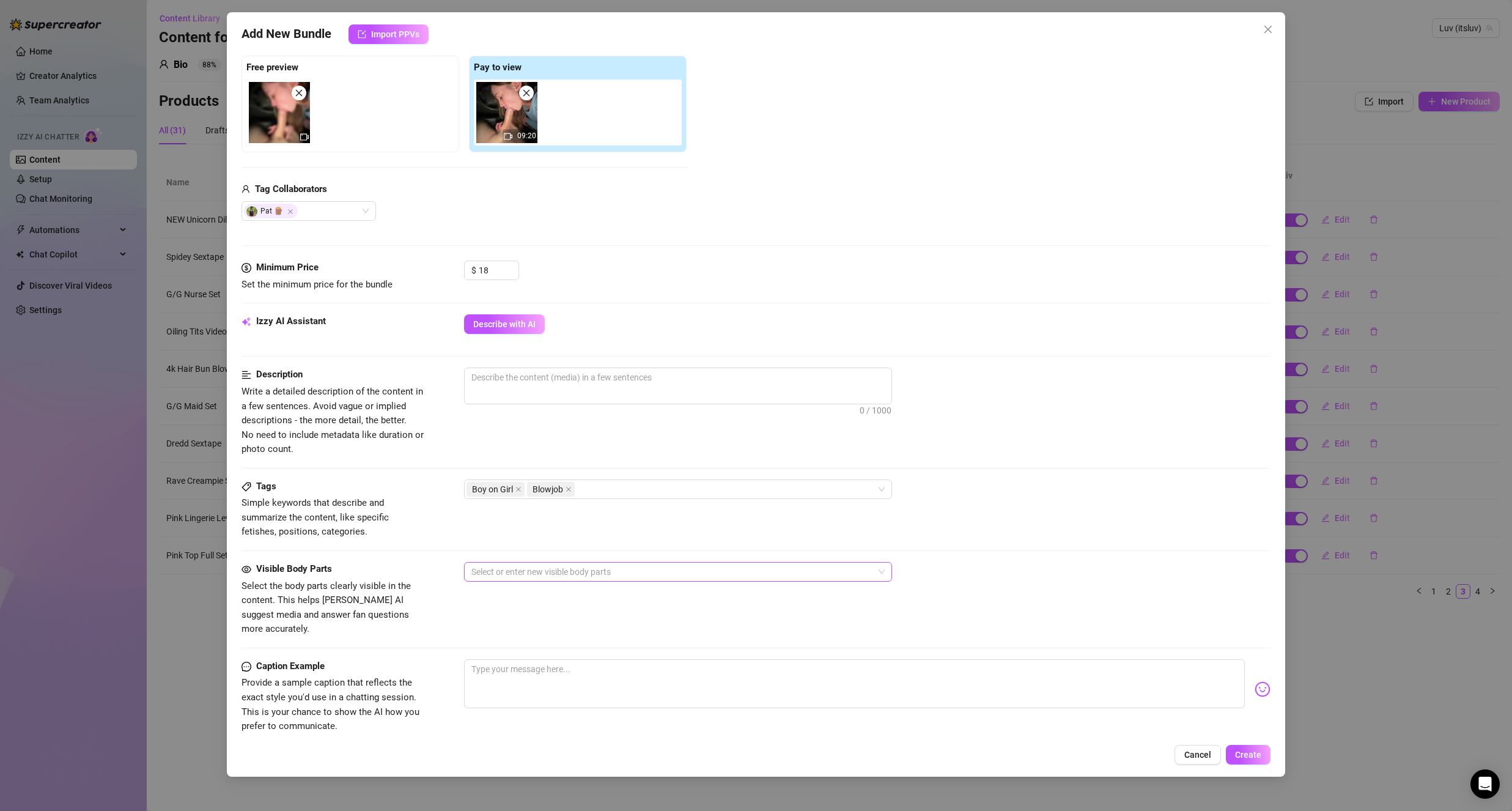
click at [485, 569] on div at bounding box center [672, 571] width 410 height 17
click at [530, 601] on div "Face" at bounding box center [678, 596] width 408 height 14
click at [551, 679] on div "Penis" at bounding box center [678, 674] width 408 height 14
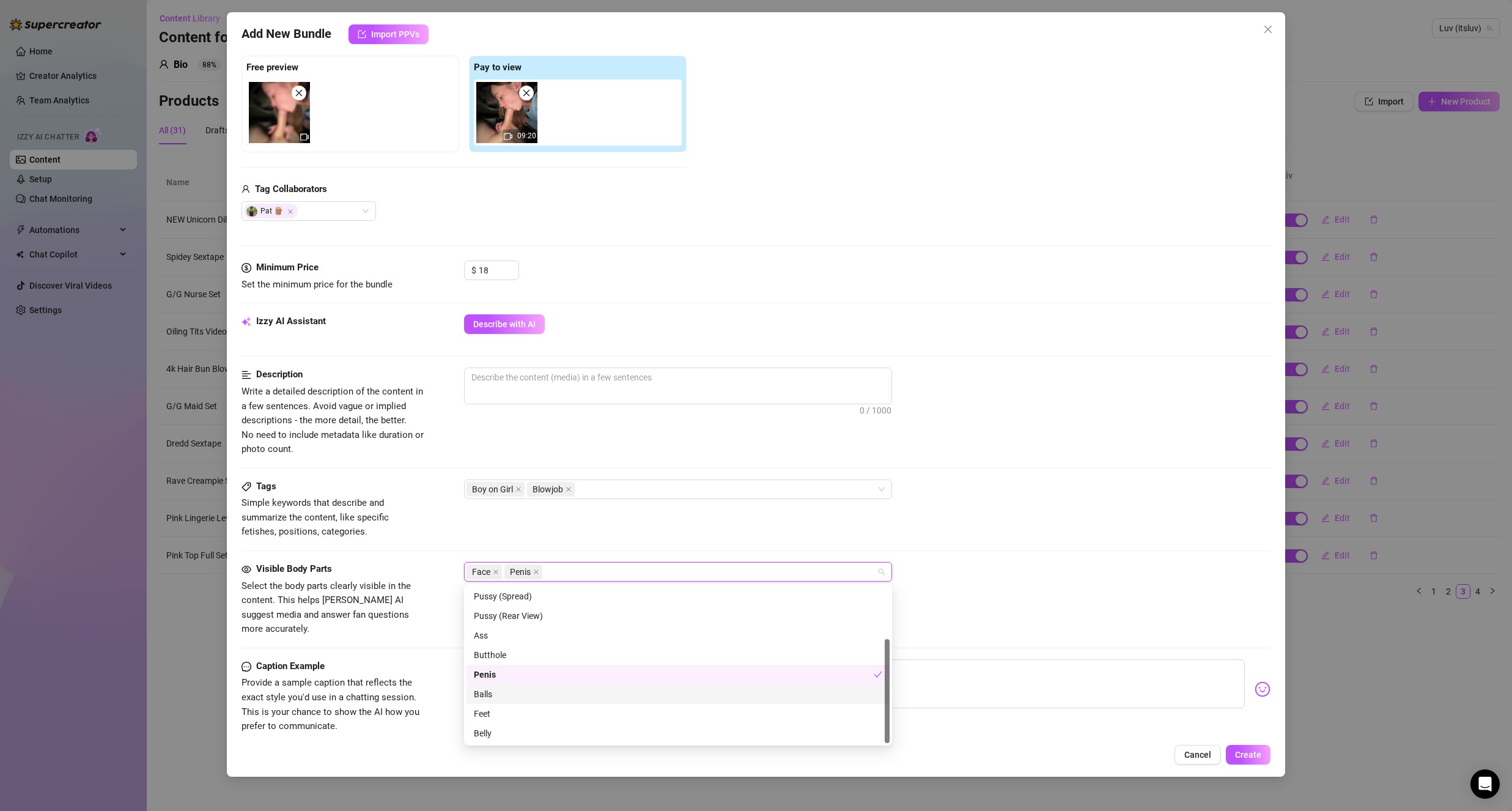
click at [528, 691] on div "Balls" at bounding box center [678, 694] width 408 height 14
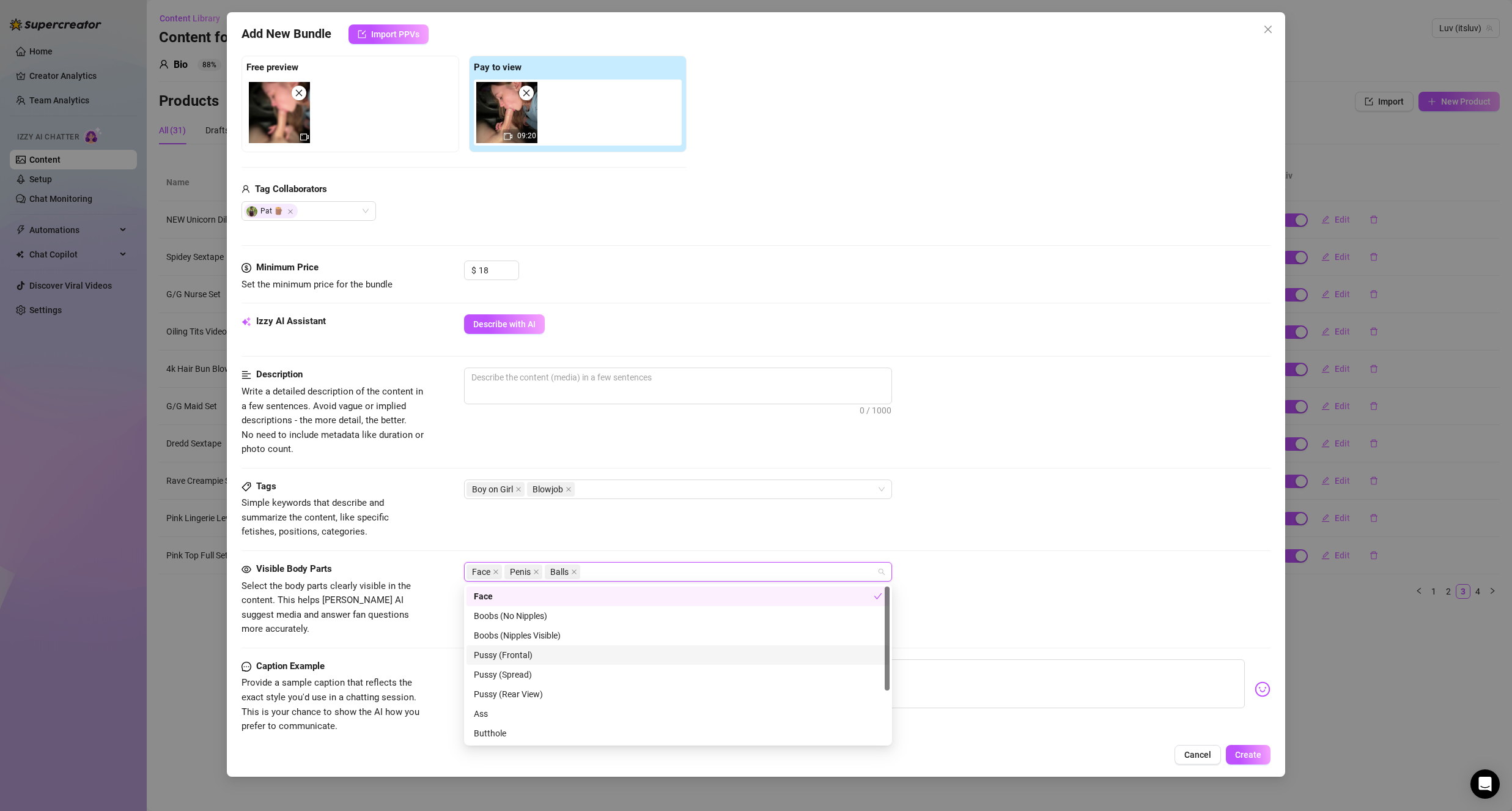
click at [421, 606] on span "Select the body parts clearly visible in the content. This helps [PERSON_NAME] …" at bounding box center [333, 608] width 184 height 58
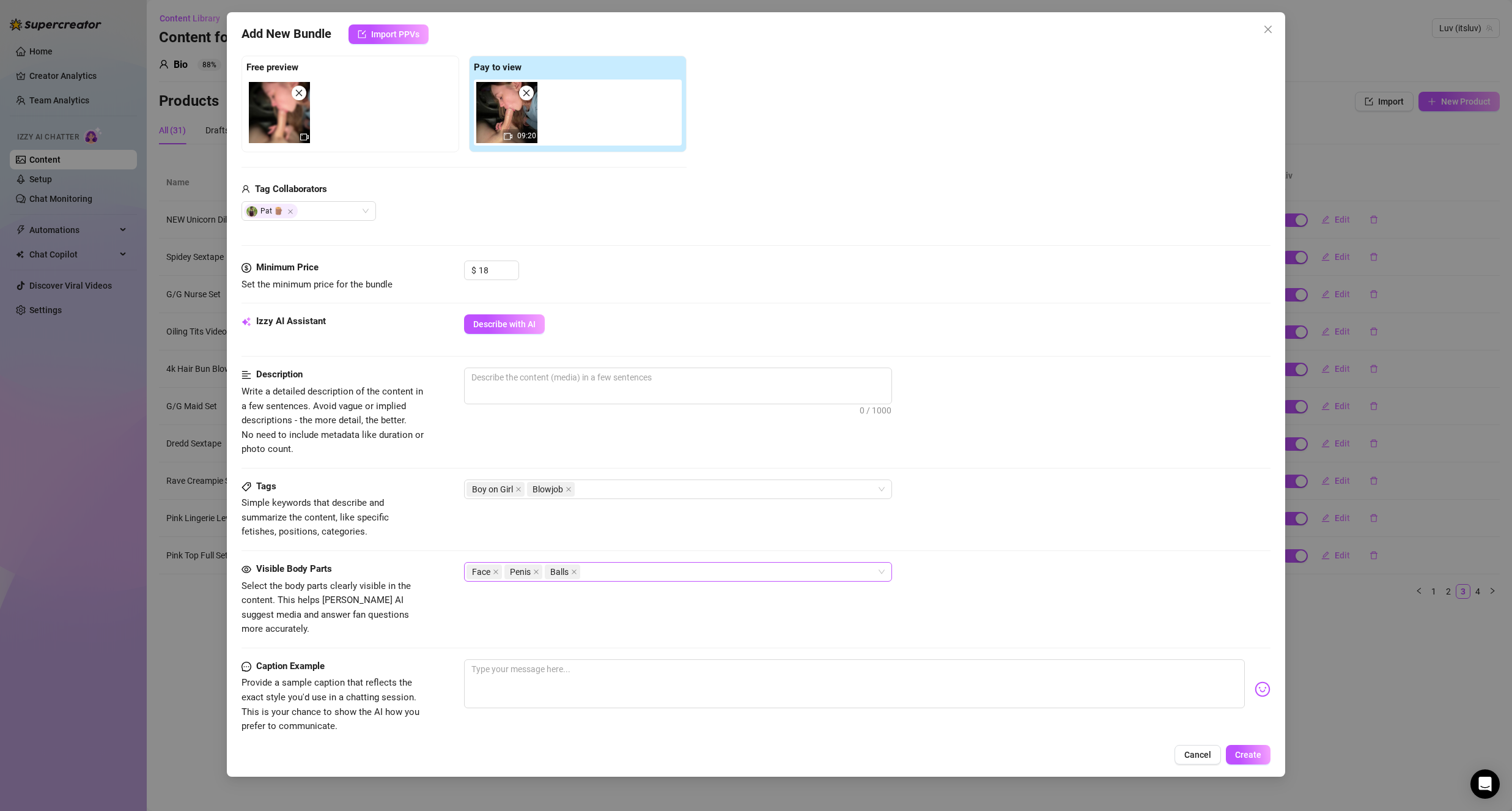
click at [612, 572] on div "Face Penis Balls" at bounding box center [672, 571] width 410 height 17
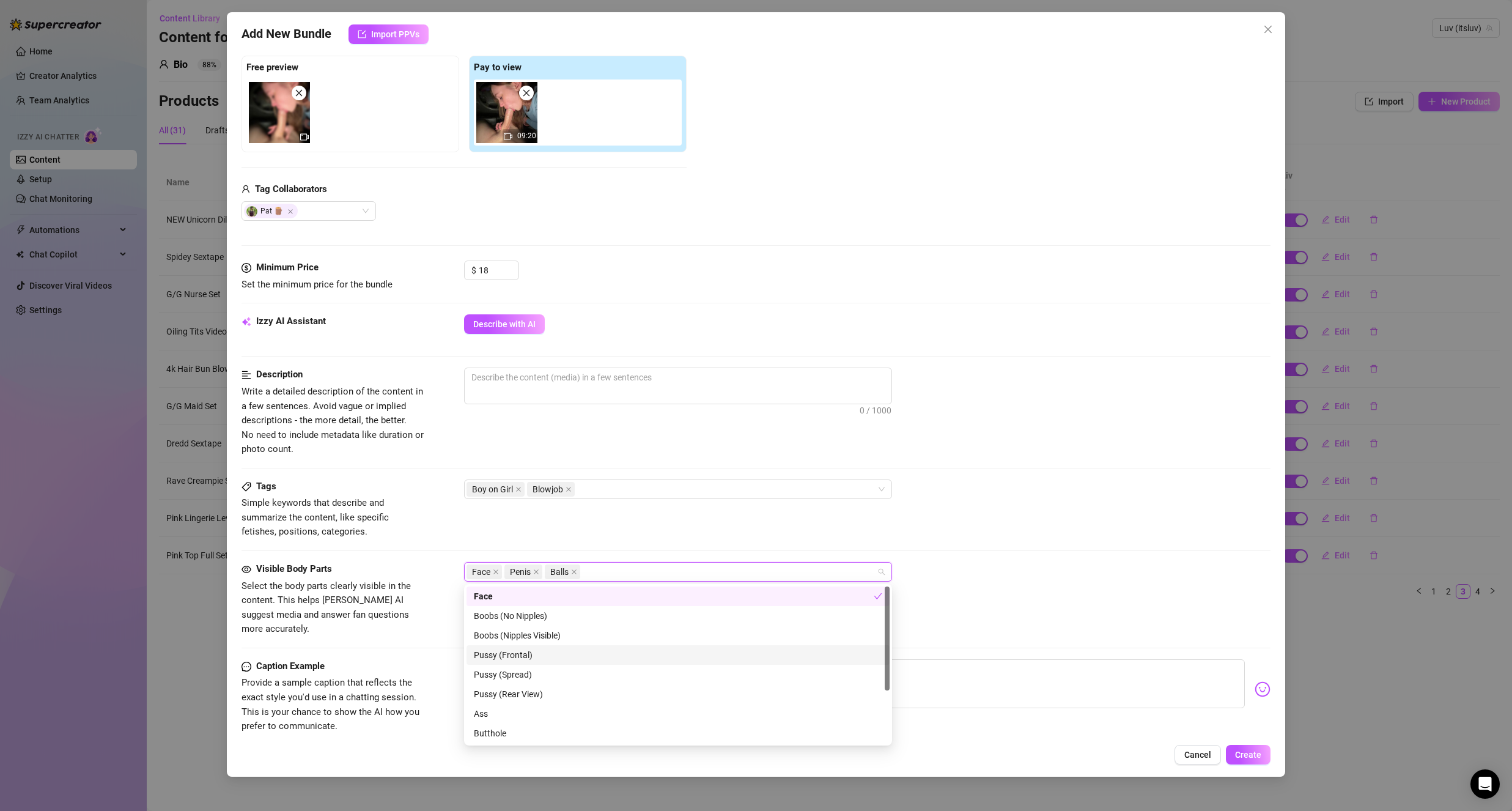
drag, startPoint x: 613, startPoint y: 572, endPoint x: 606, endPoint y: 564, distance: 10.6
click at [613, 572] on div "Face Penis Balls" at bounding box center [672, 571] width 410 height 17
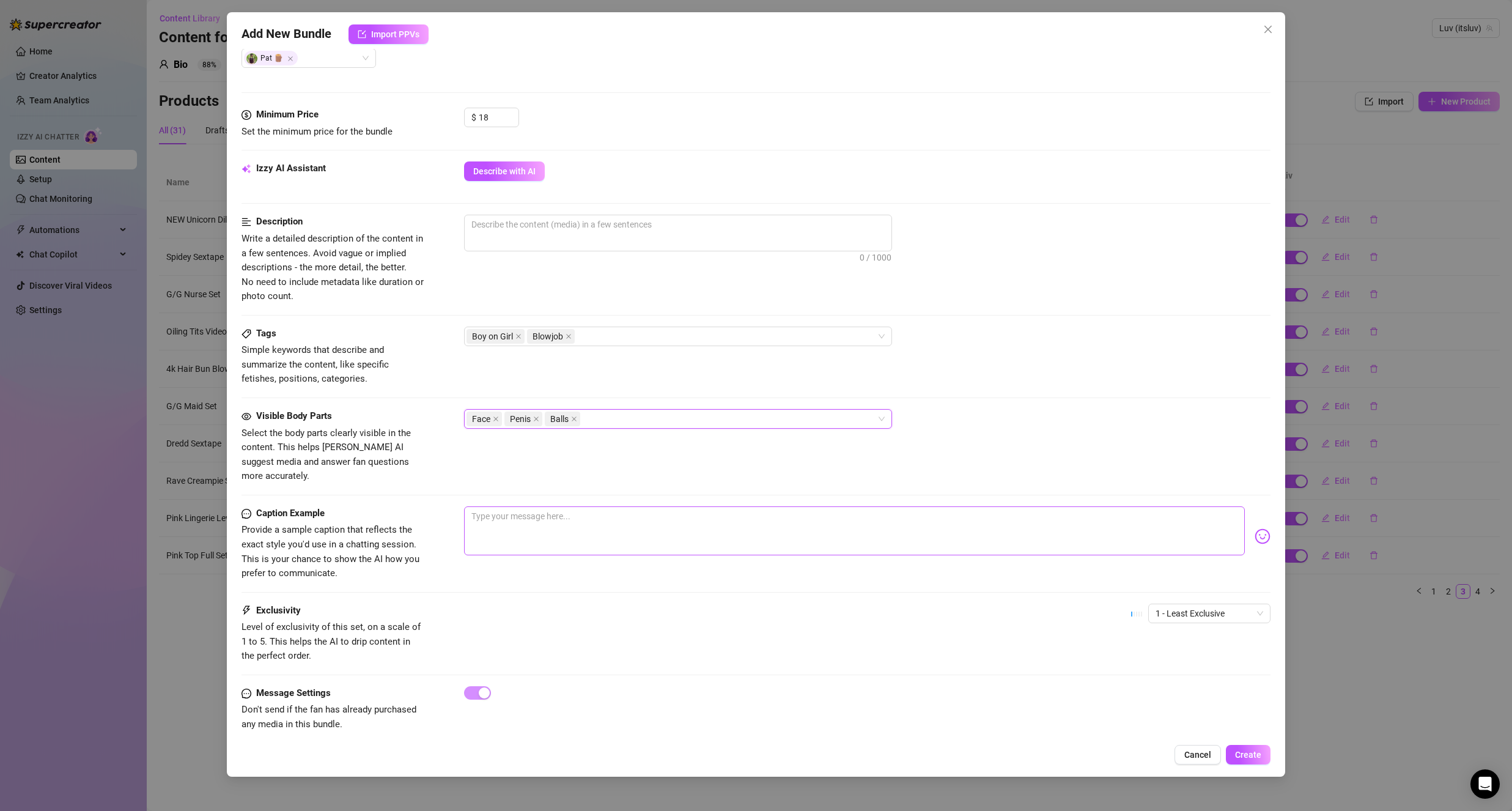
scroll to position [339, 0]
click at [1148, 601] on div "1 - Least Exclusive" at bounding box center [1209, 611] width 122 height 19
click at [1160, 649] on div "2" at bounding box center [1198, 640] width 118 height 19
drag, startPoint x: 961, startPoint y: 614, endPoint x: 936, endPoint y: 610, distance: 25.3
click at [960, 615] on div "Exclusivity Level of exclusivity of this set, on a scale of 1 to 5. This helps …" at bounding box center [756, 631] width 1029 height 60
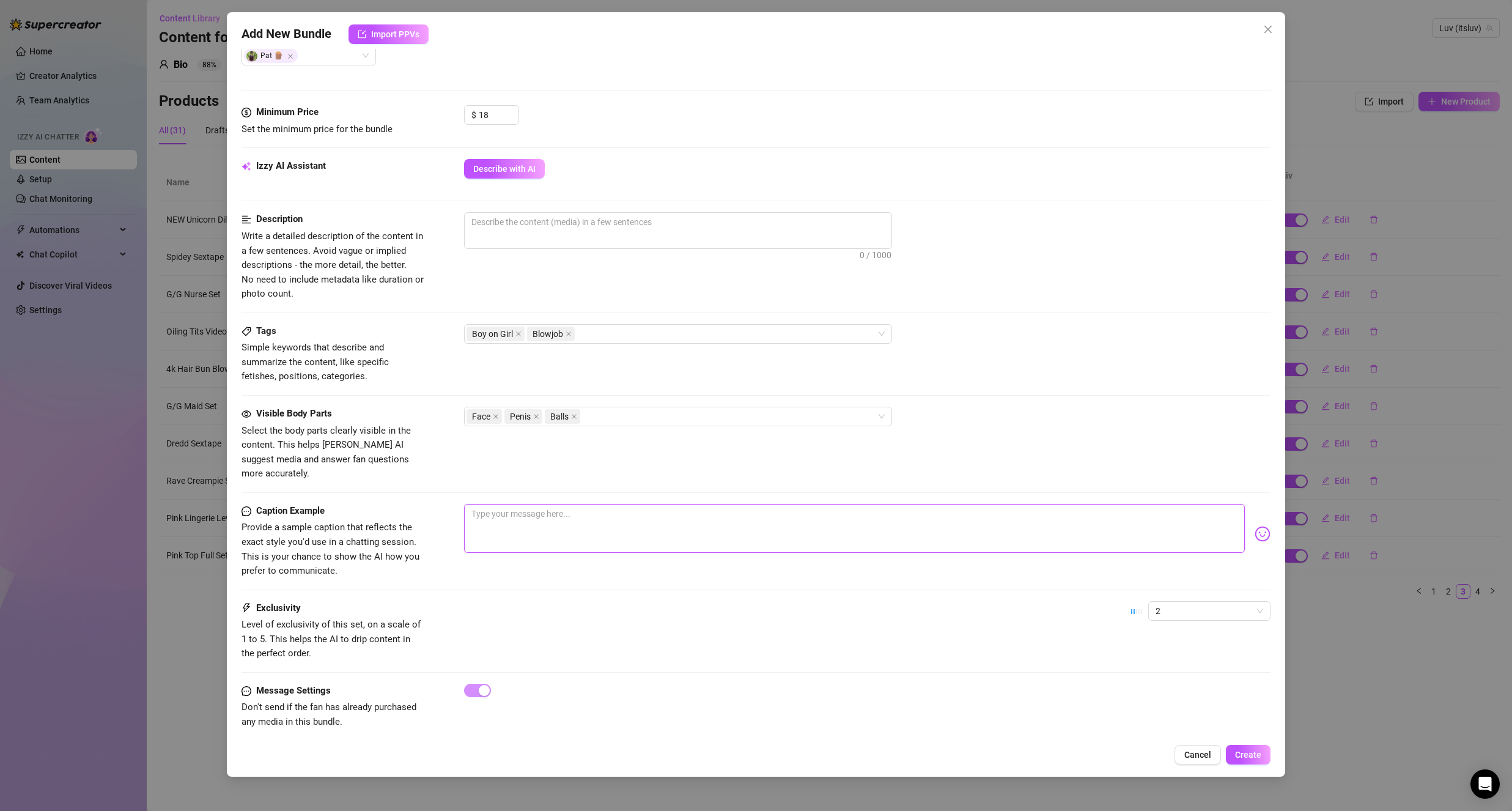
click at [560, 505] on textarea at bounding box center [854, 528] width 781 height 49
click at [604, 454] on div "Visible Body Parts Select the body parts clearly visible in the content. This h…" at bounding box center [756, 443] width 1029 height 75
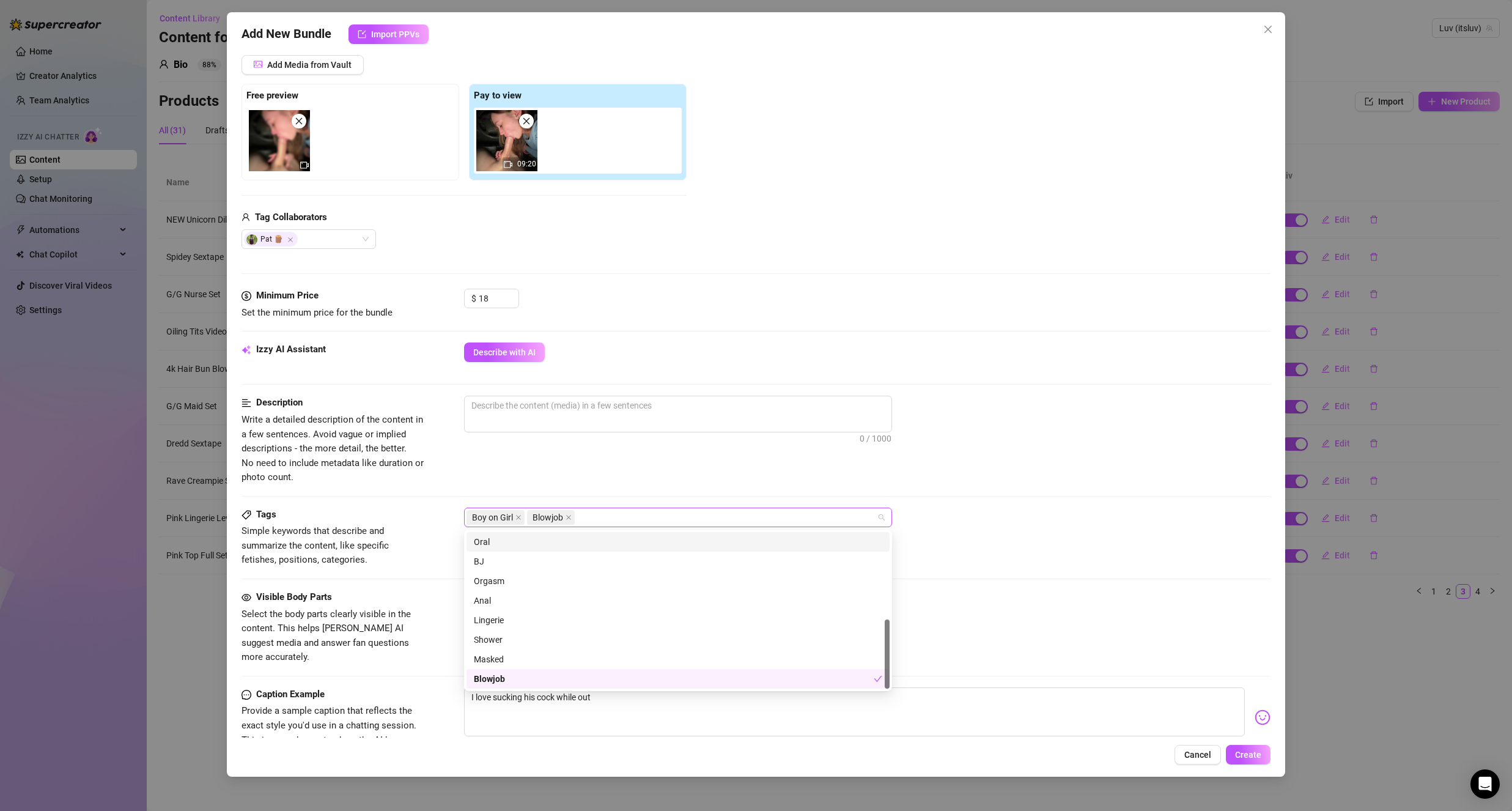
click at [593, 518] on div "Boy on Girl Blowjob" at bounding box center [672, 518] width 410 height 17
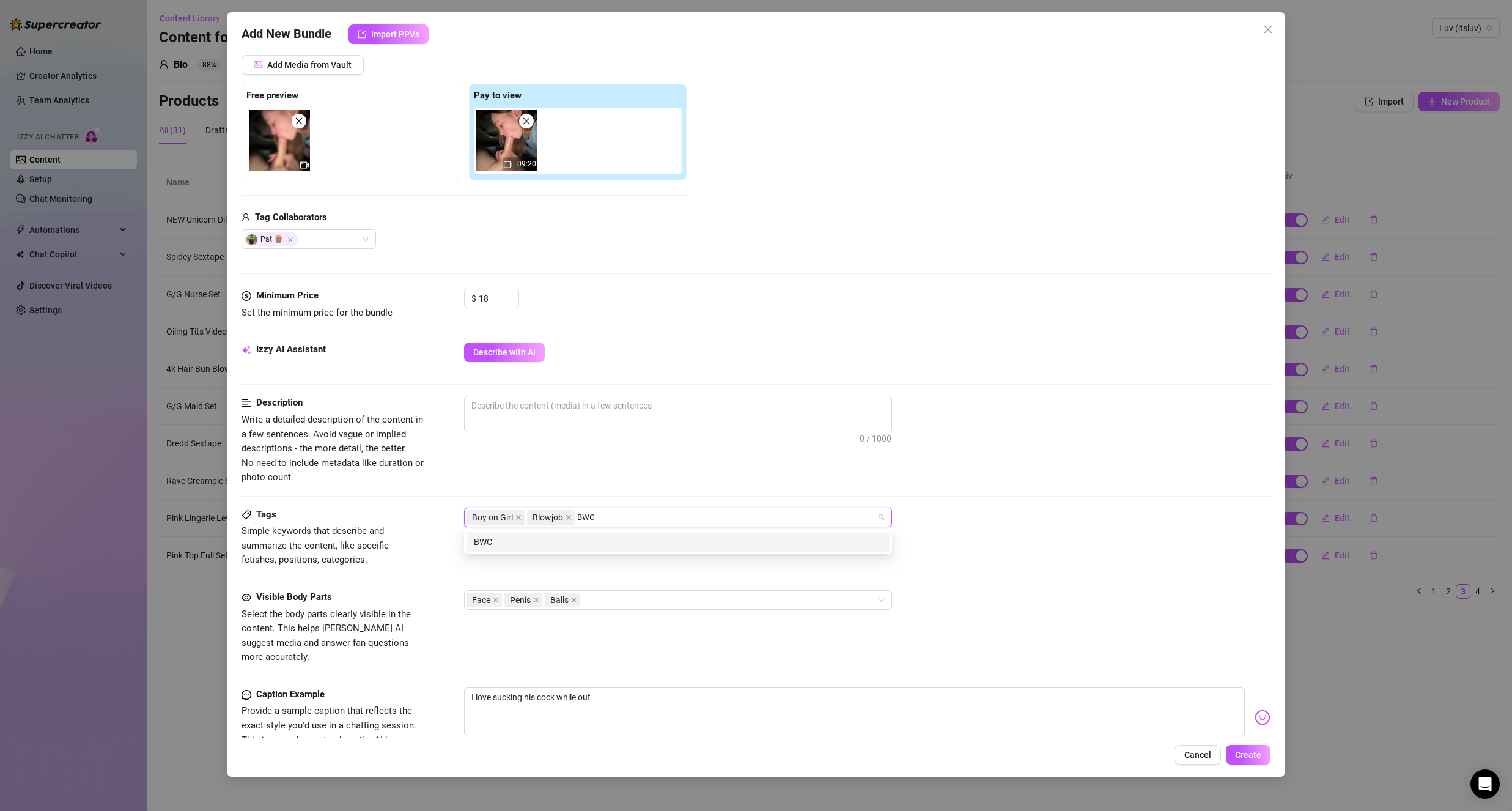
click at [534, 545] on div "BWC" at bounding box center [678, 542] width 408 height 14
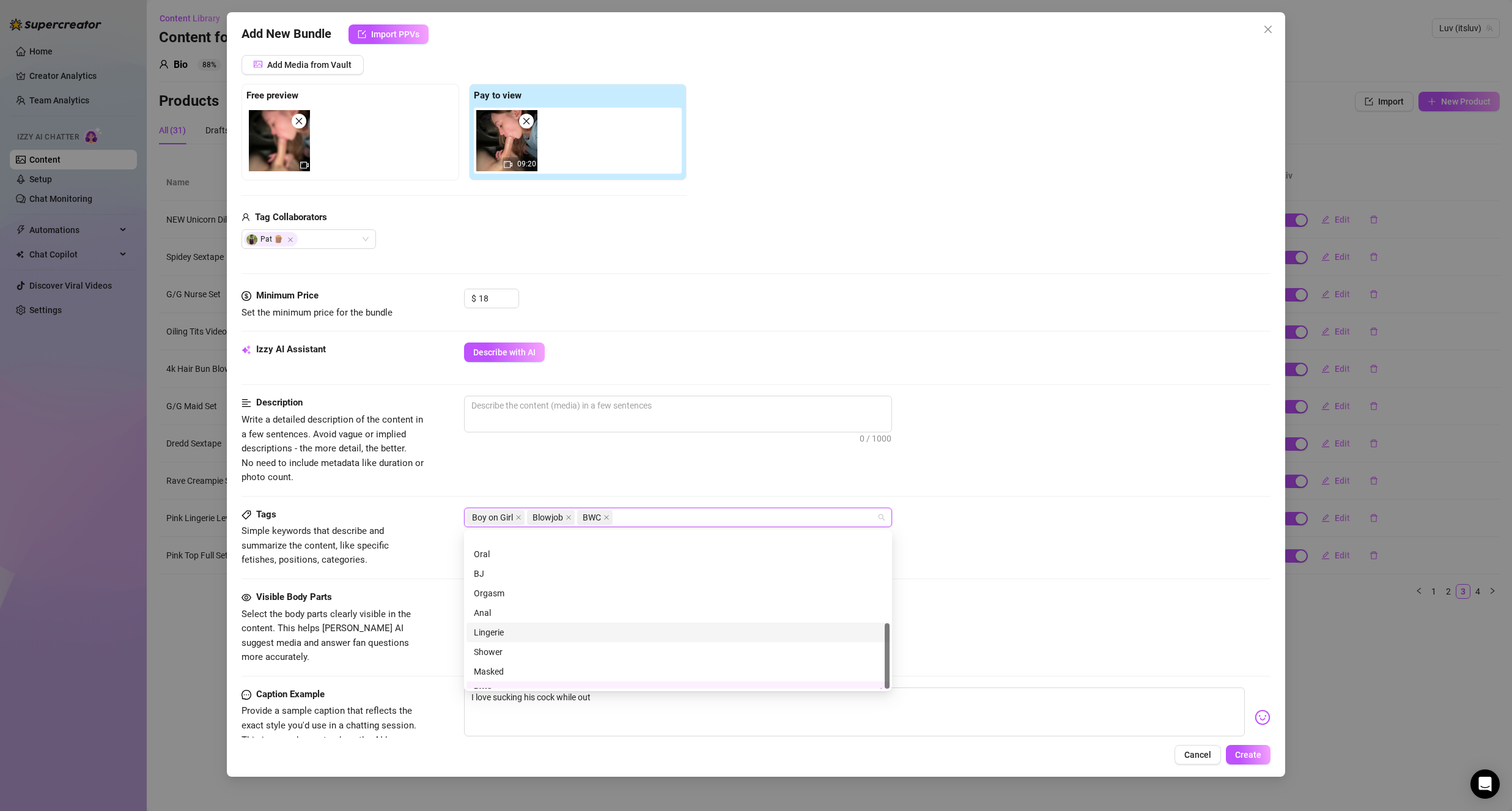
scroll to position [215, 0]
click at [707, 452] on div at bounding box center [867, 445] width 806 height 19
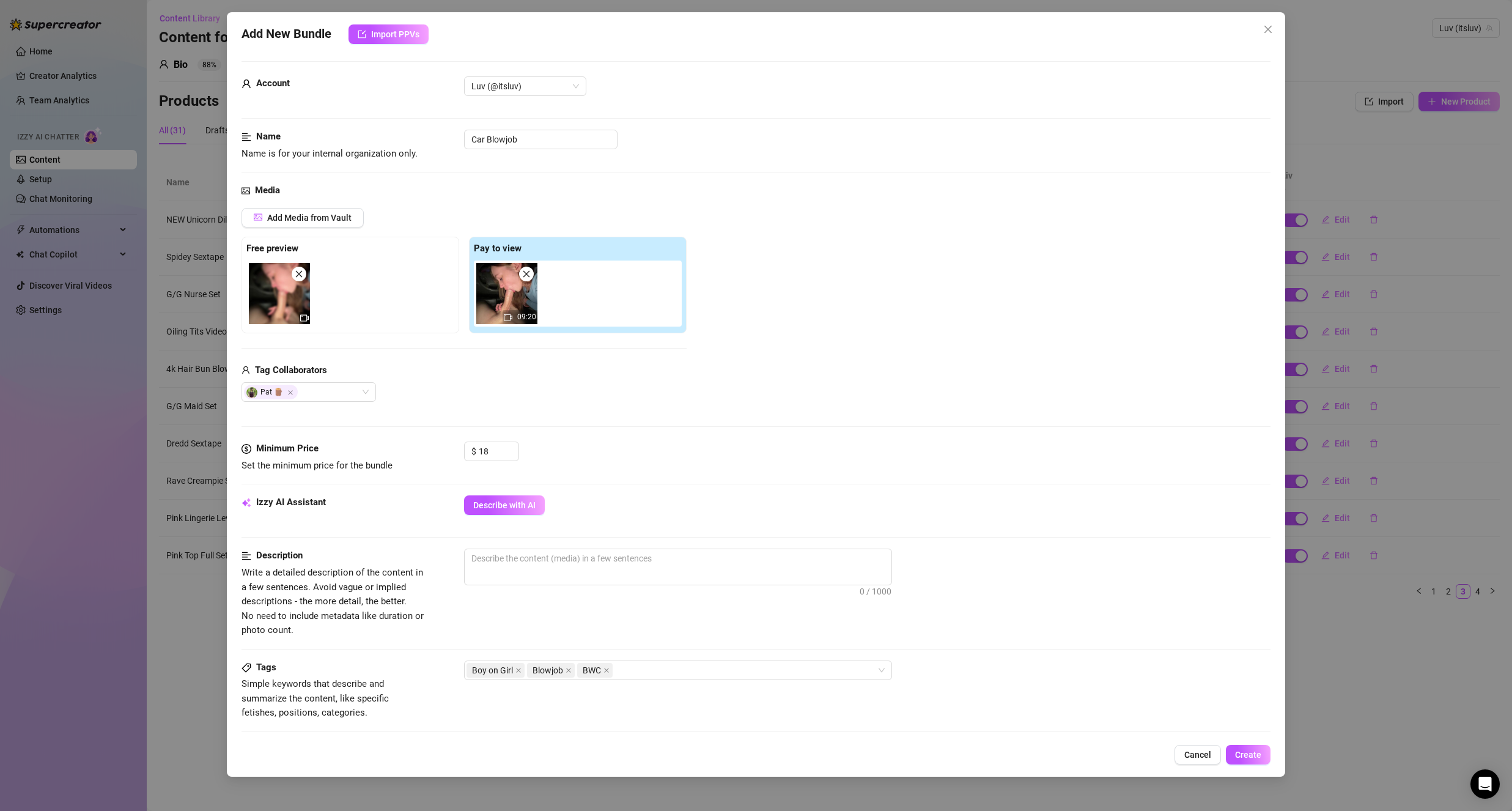
scroll to position [0, 0]
click at [654, 579] on span "0 / 1000" at bounding box center [678, 569] width 428 height 37
click at [673, 570] on textarea at bounding box center [678, 560] width 427 height 18
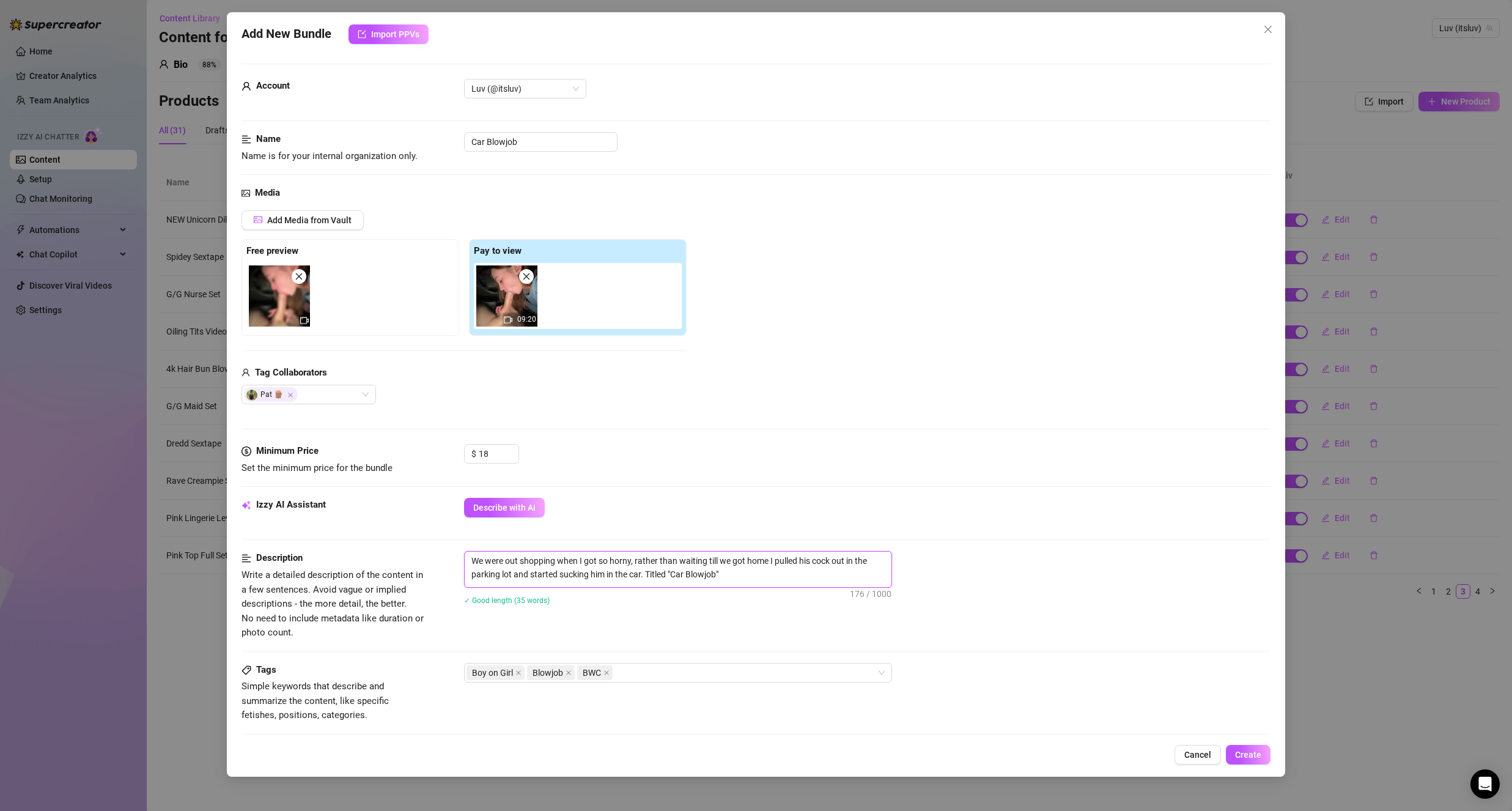
click at [645, 577] on textarea "We were out shopping when I got so horny, rather than waiting till we got home …" at bounding box center [678, 567] width 427 height 32
click at [604, 519] on div "Izzy AI Assistant Describe with AI" at bounding box center [756, 513] width 1029 height 31
click at [871, 516] on div "Describe with AI" at bounding box center [867, 508] width 806 height 19
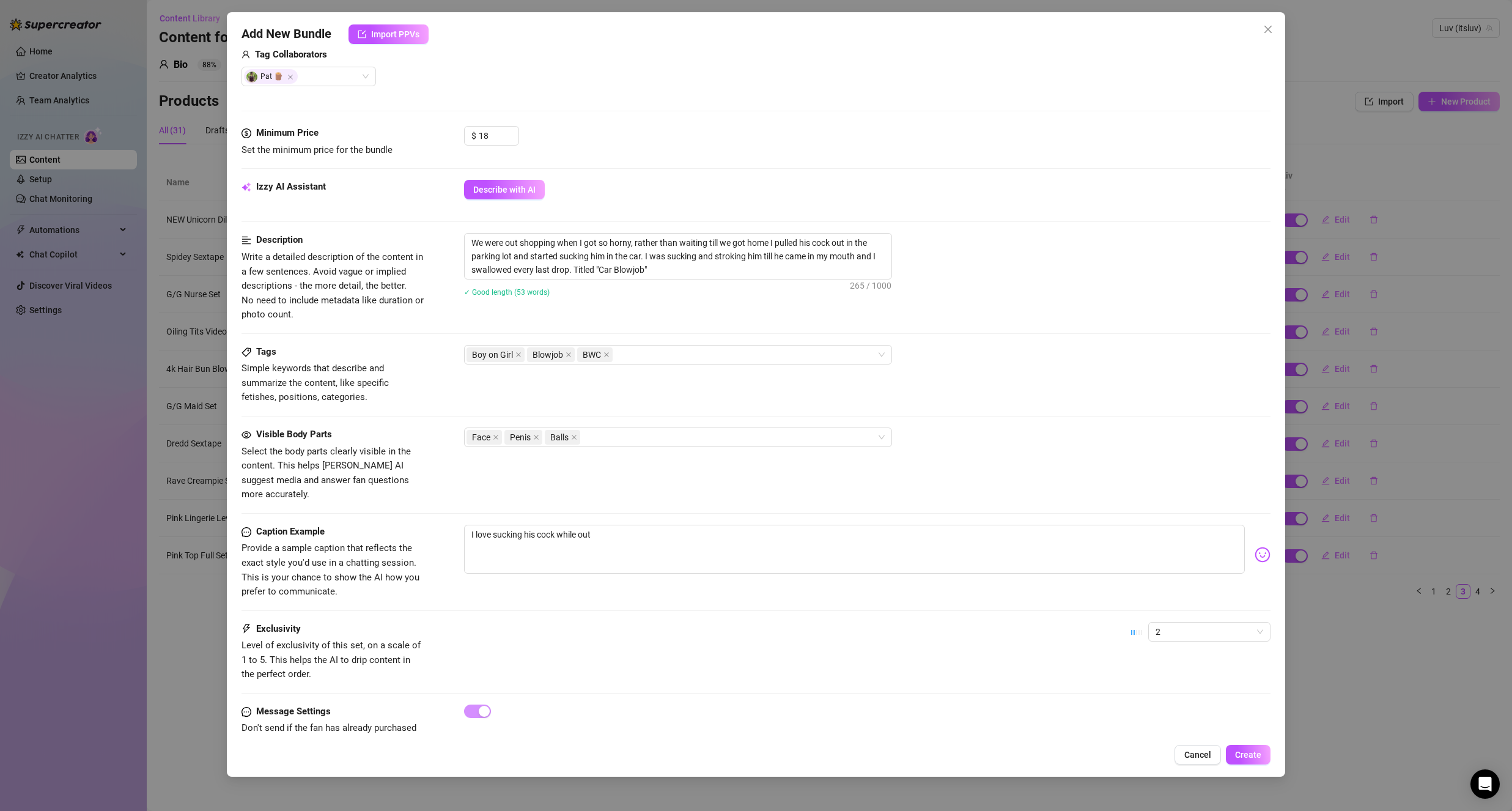
scroll to position [339, 0]
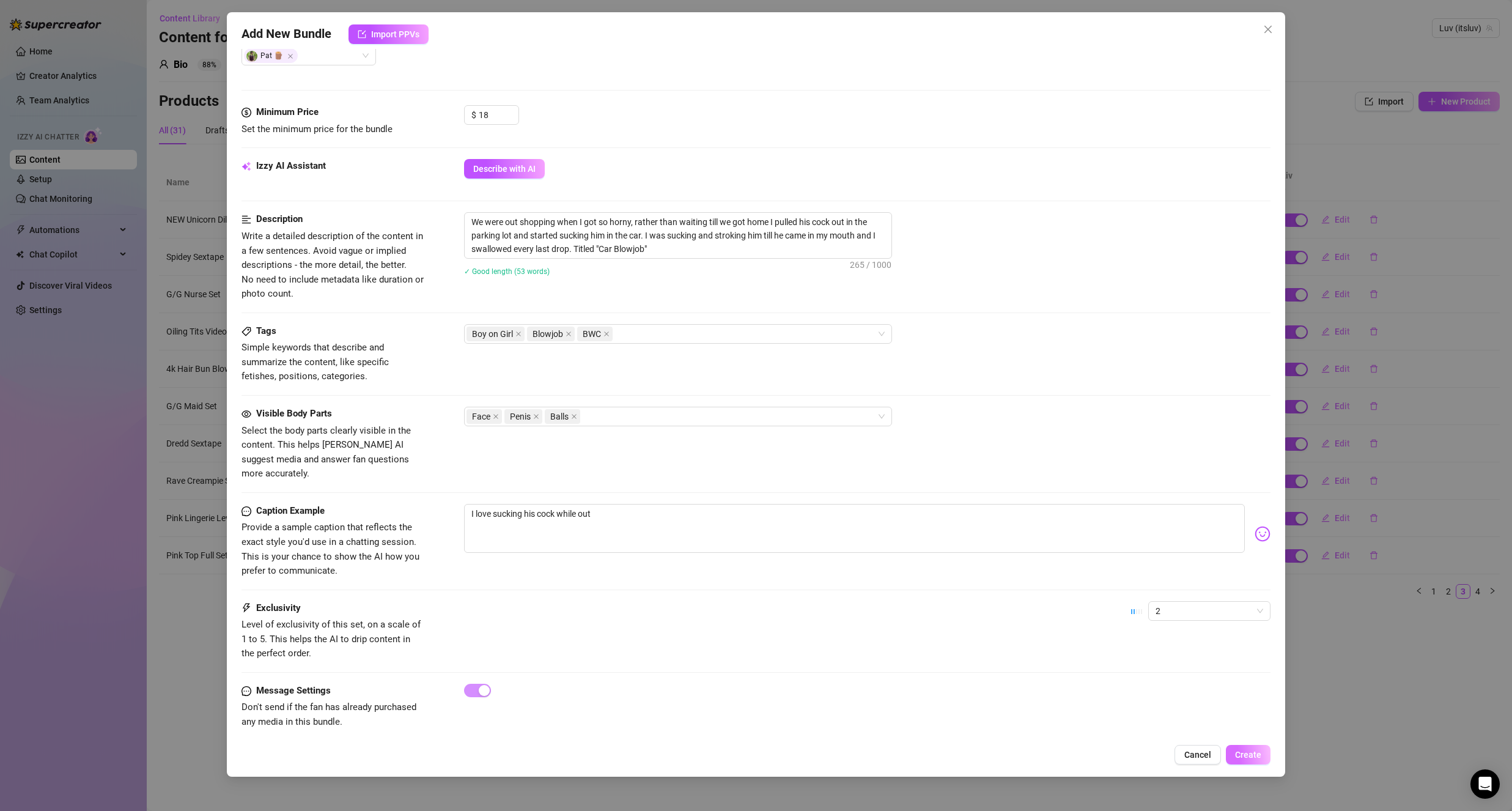
click at [1256, 752] on span "Create" at bounding box center [1248, 755] width 26 height 10
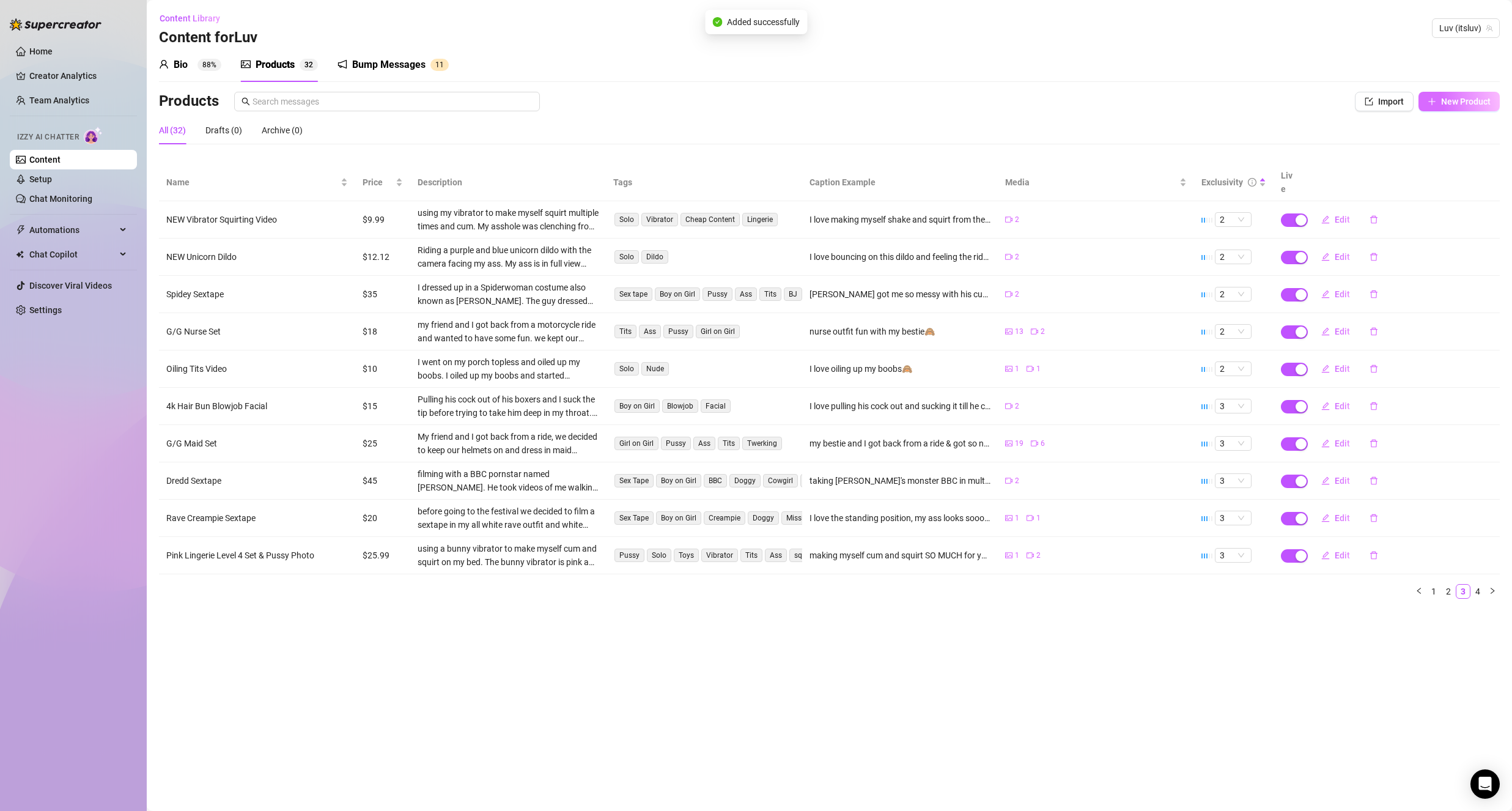
click at [1448, 101] on span "New Product" at bounding box center [1466, 101] width 49 height 10
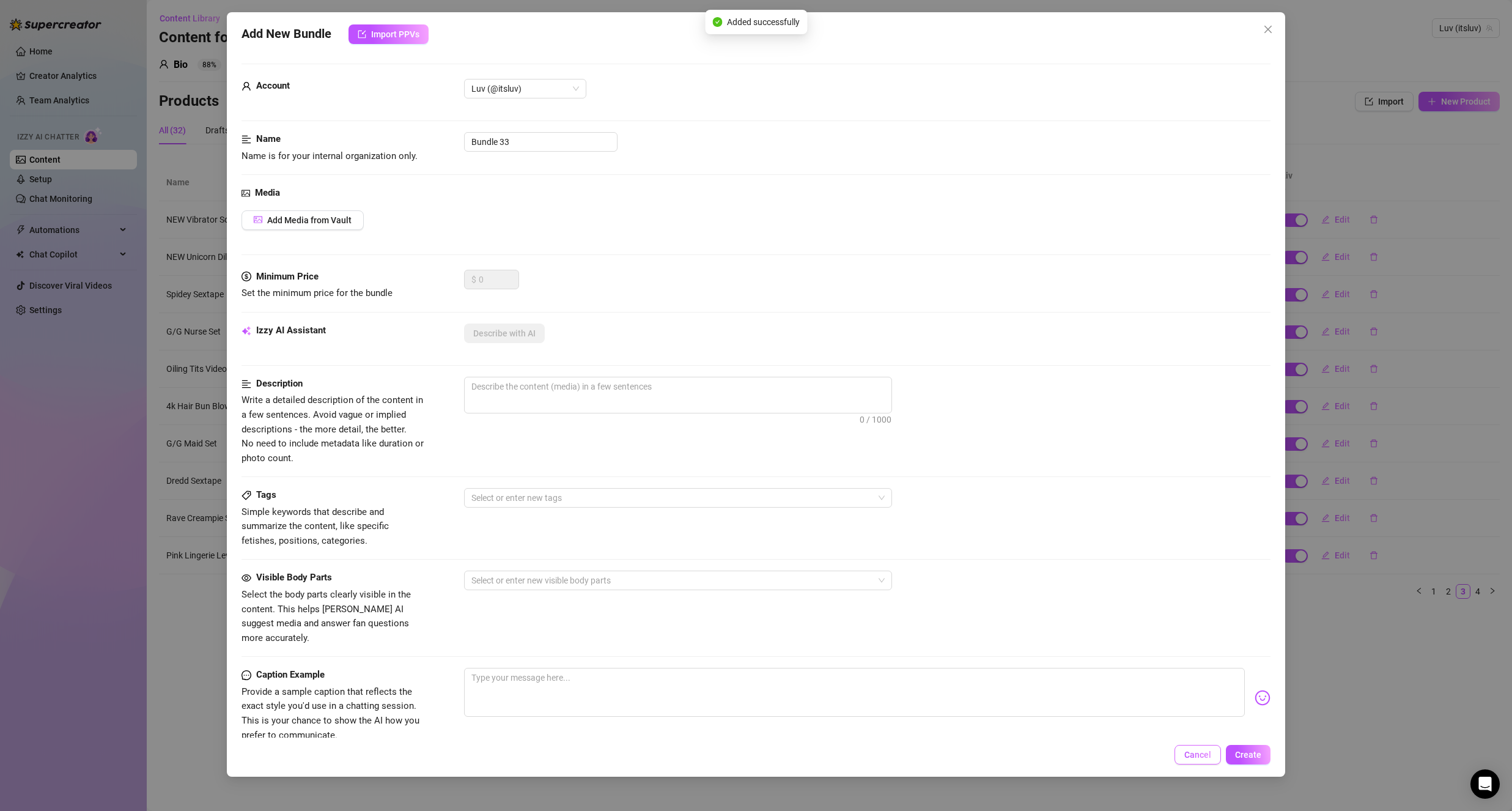
click at [1212, 755] on button "Cancel" at bounding box center [1198, 755] width 47 height 19
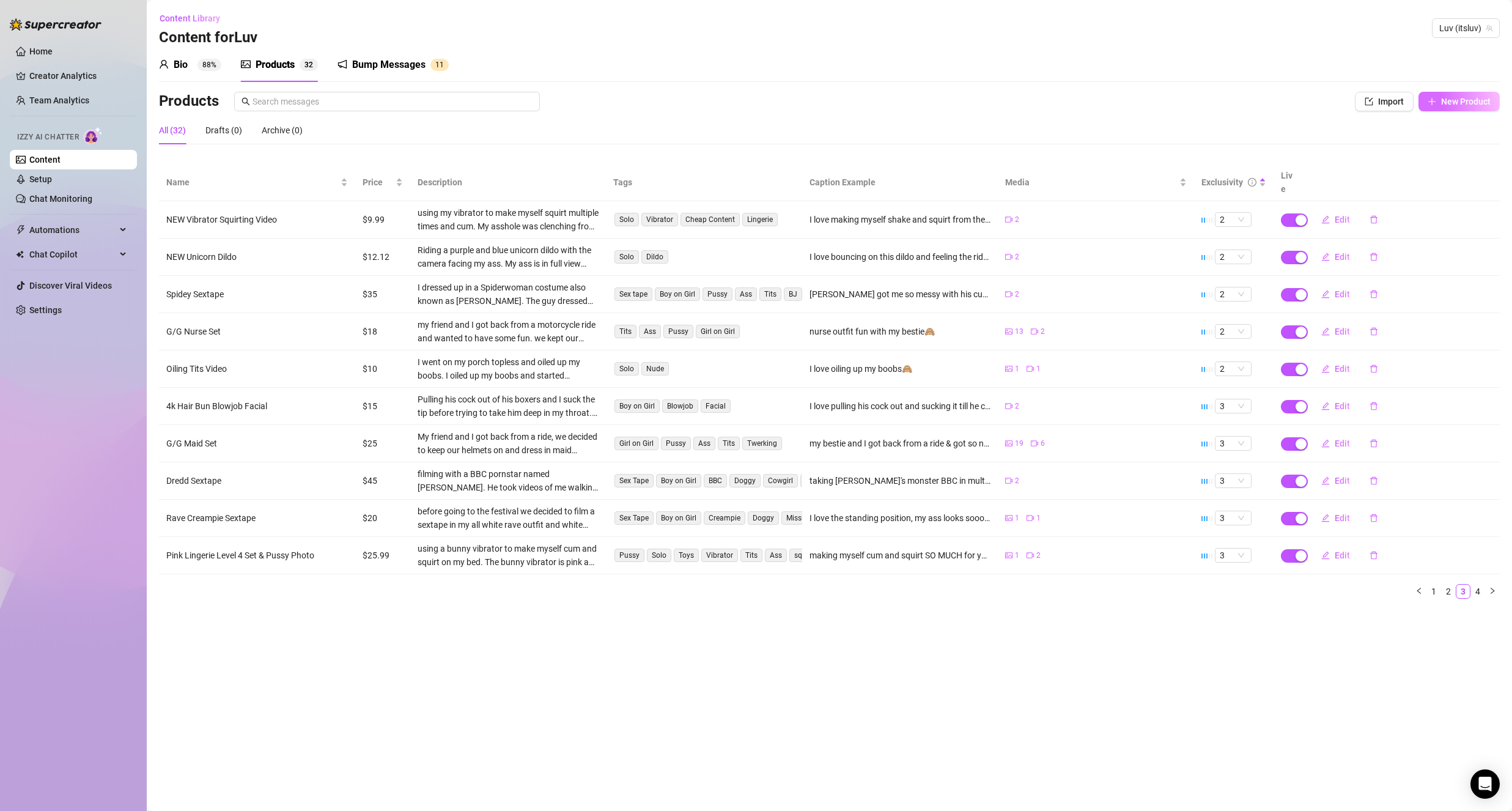
drag, startPoint x: 1456, startPoint y: 101, endPoint x: 1461, endPoint y: 105, distance: 6.4
click at [1461, 105] on span "New Product" at bounding box center [1466, 101] width 49 height 10
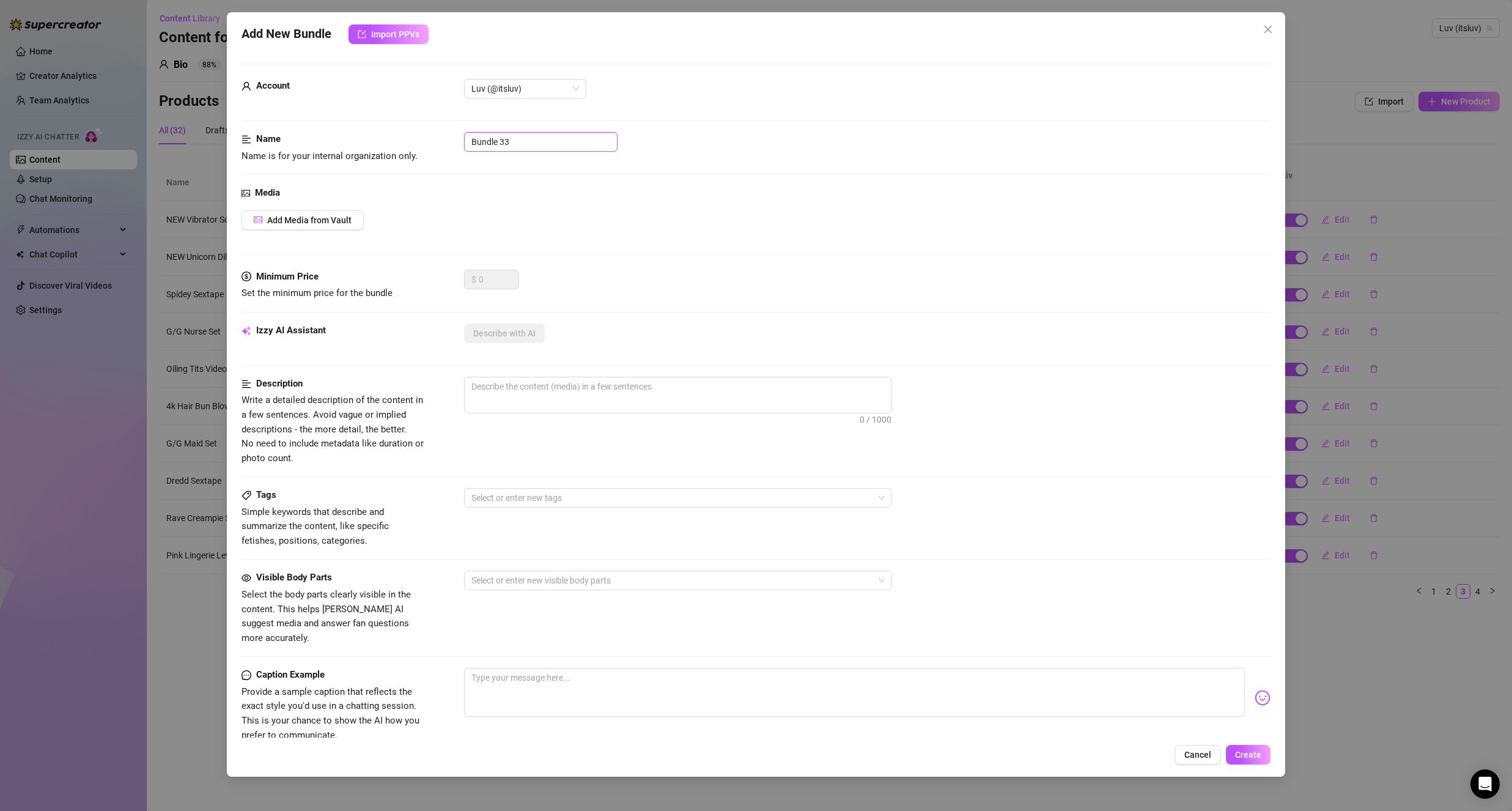
drag, startPoint x: 536, startPoint y: 149, endPoint x: 414, endPoint y: 159, distance: 122.4
click at [414, 159] on div "Name Name is for your internal organization only. Bundle 33" at bounding box center [756, 147] width 1029 height 31
click at [356, 221] on button "Add Media from Vault" at bounding box center [303, 220] width 122 height 19
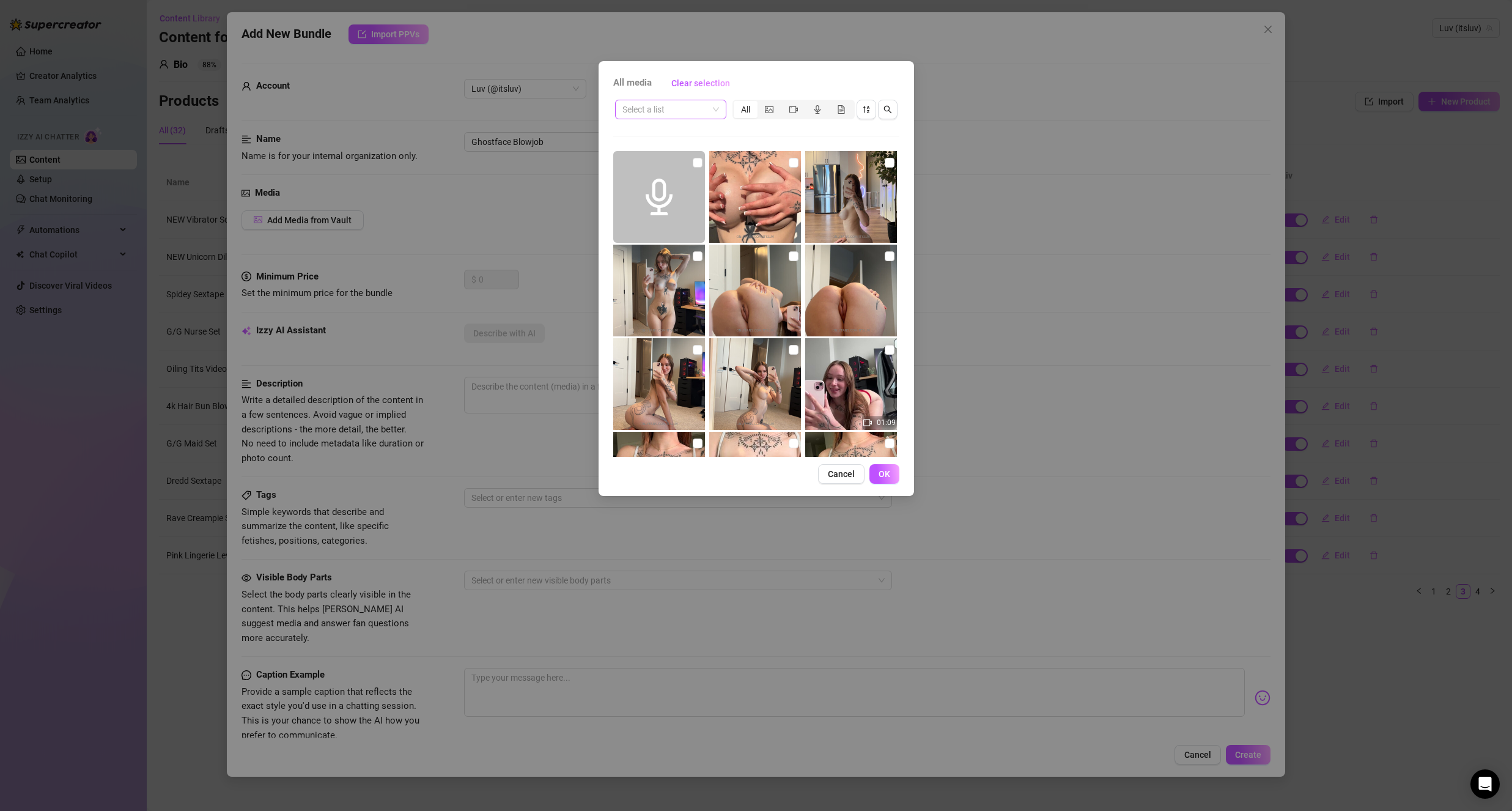
click at [660, 118] on input "search" at bounding box center [665, 109] width 86 height 18
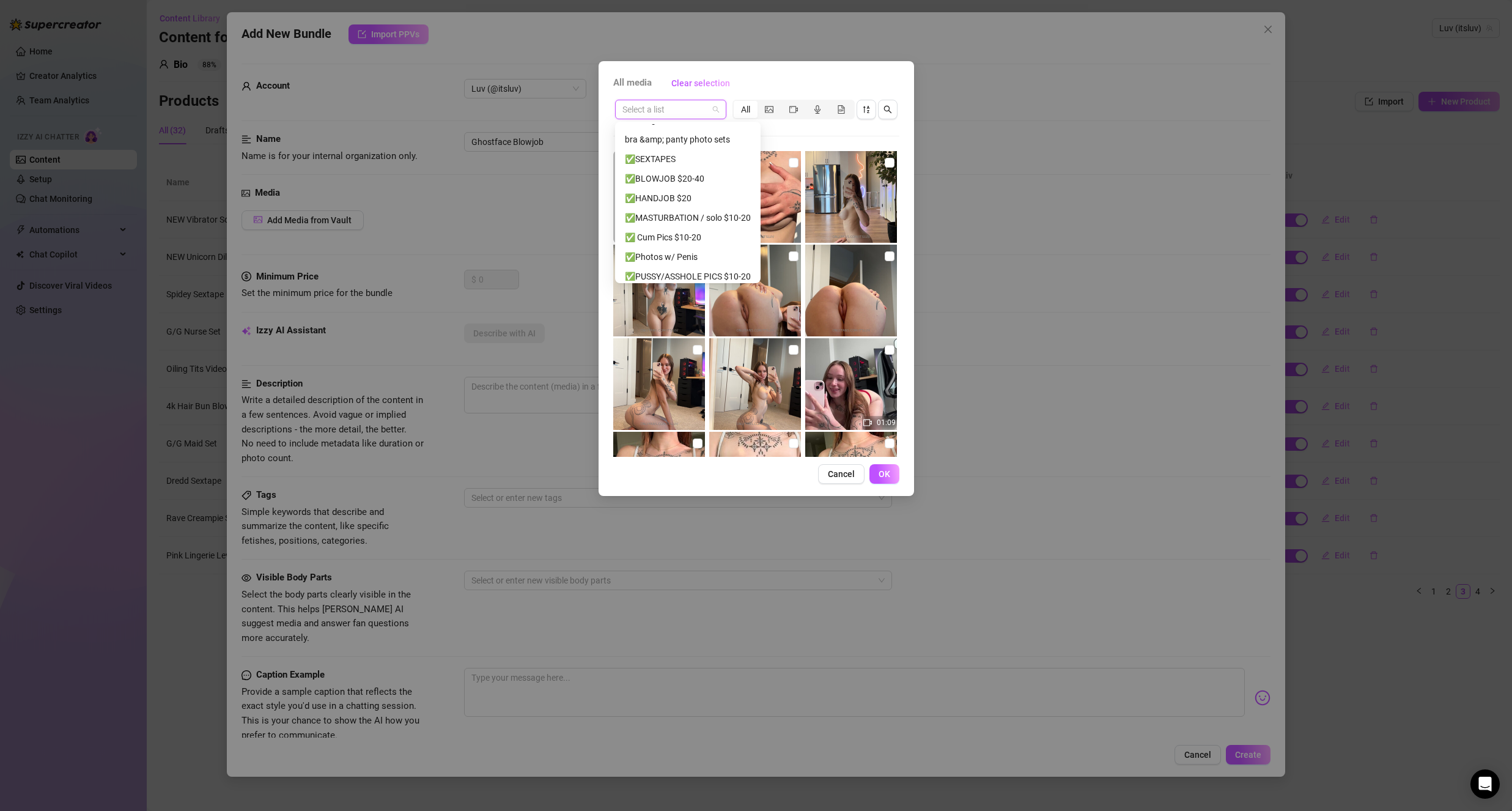
scroll to position [122, 0]
click at [700, 170] on div "✅BLOWJOB $20-40" at bounding box center [688, 168] width 126 height 14
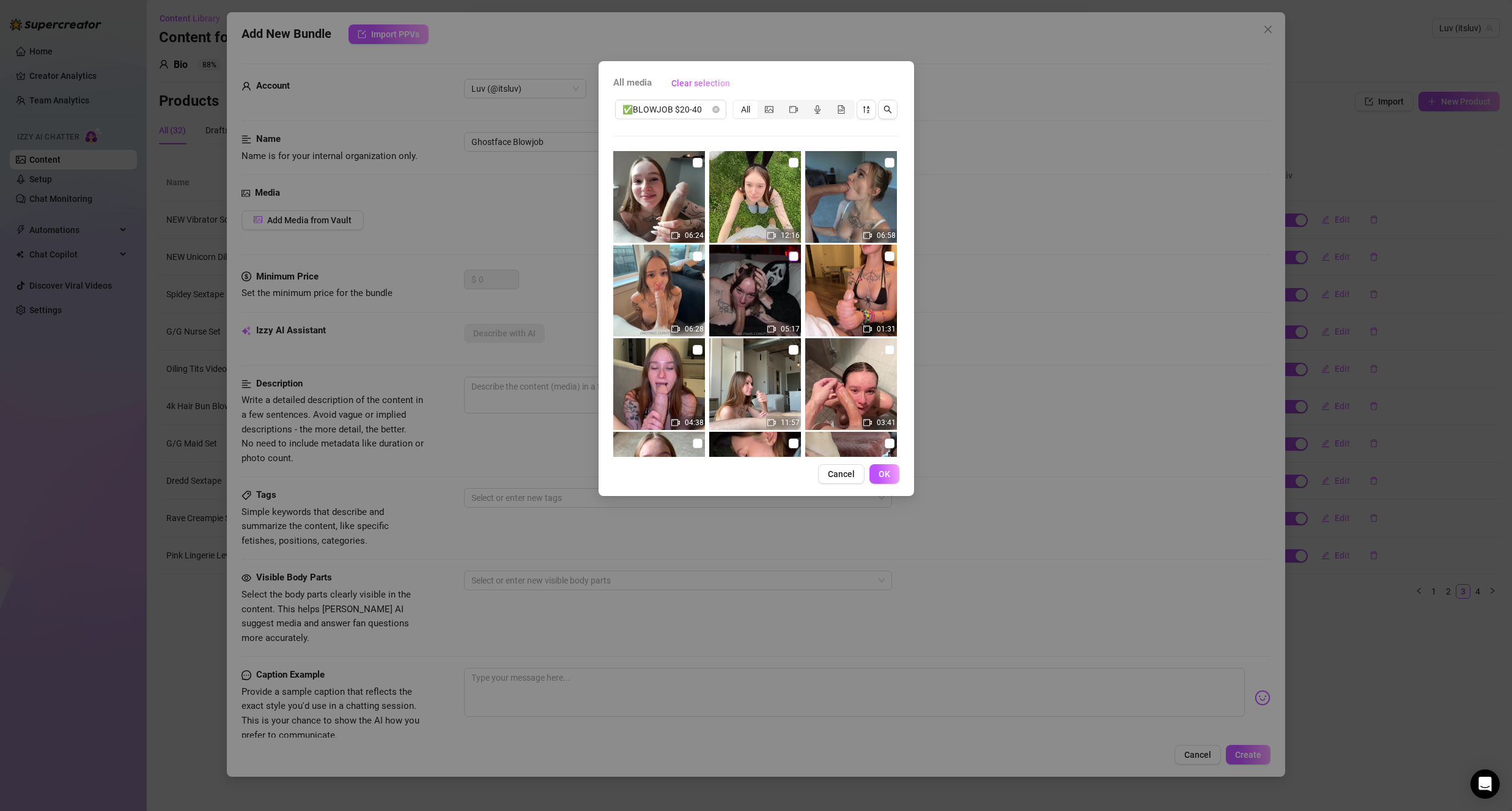
click at [789, 256] on input "checkbox" at bounding box center [793, 256] width 10 height 10
click at [671, 97] on div "All media Clear selection ✅BLOWJOB $20-40 All 06:24 12:16 06:58 06:28 05:17 01:…" at bounding box center [756, 279] width 316 height 435
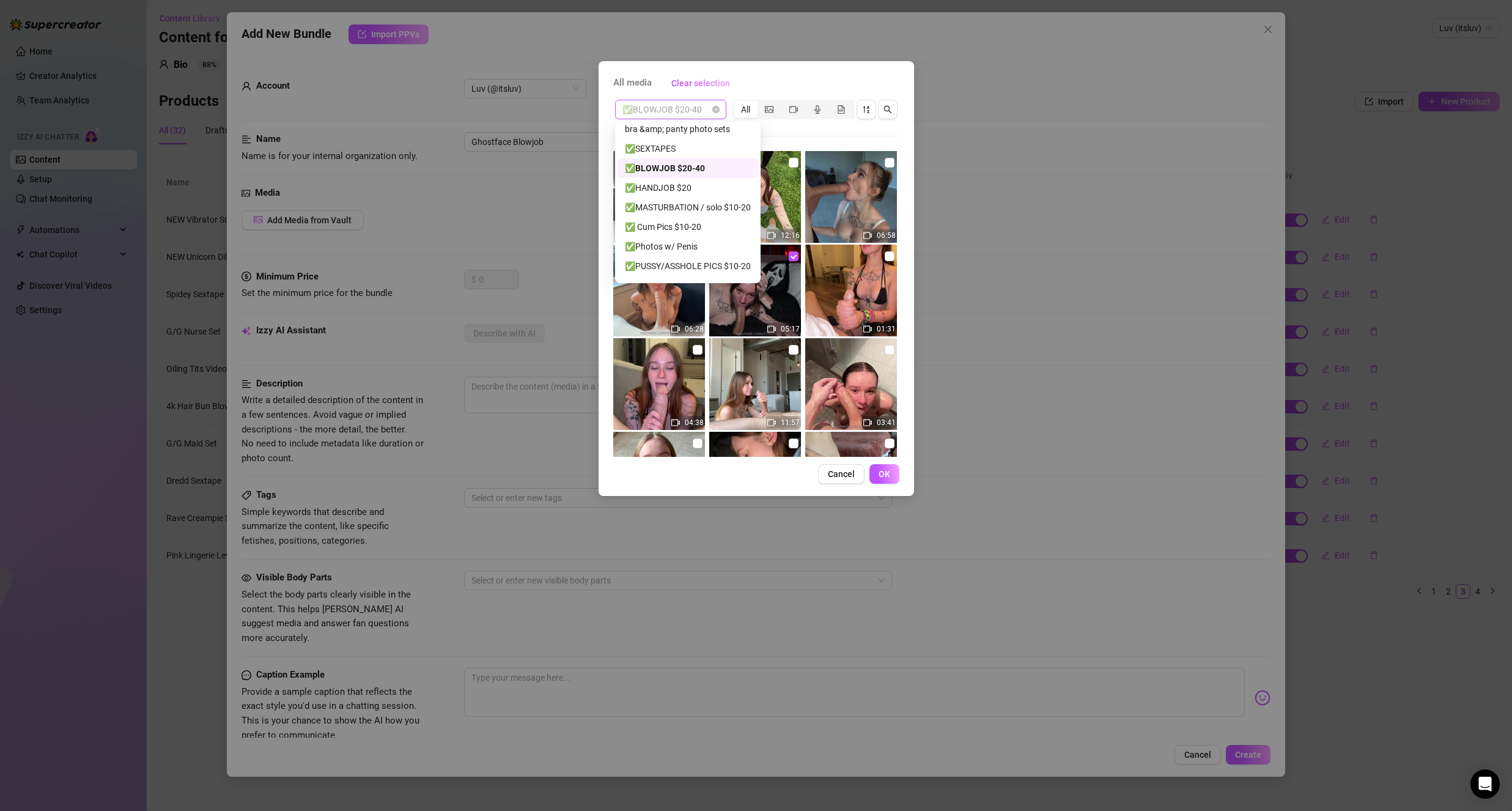
click at [667, 109] on span "✅BLOWJOB $20-40" at bounding box center [671, 109] width 97 height 18
click at [704, 158] on div "Blurred Previews" at bounding box center [688, 153] width 126 height 14
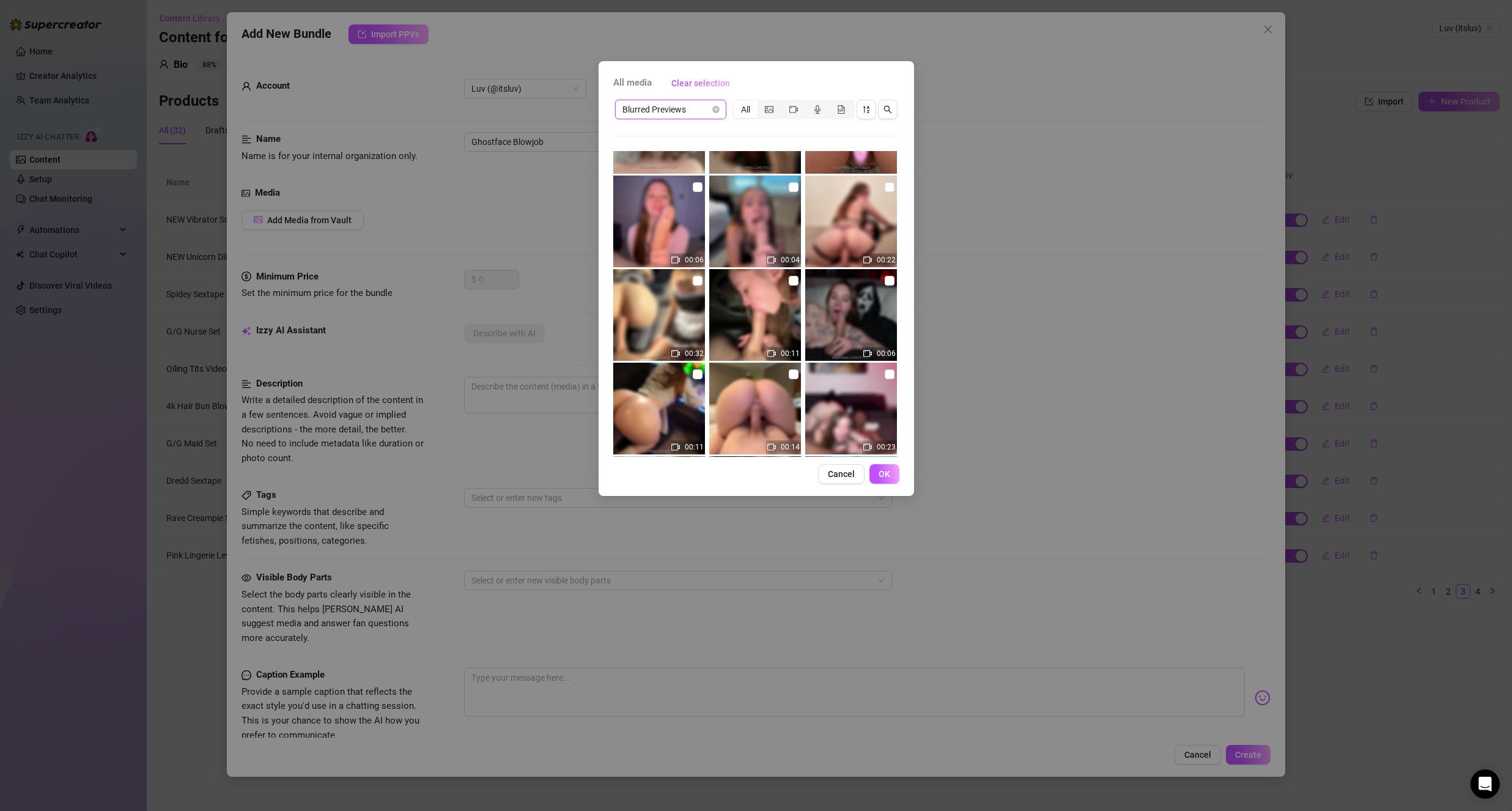
scroll to position [367, 0]
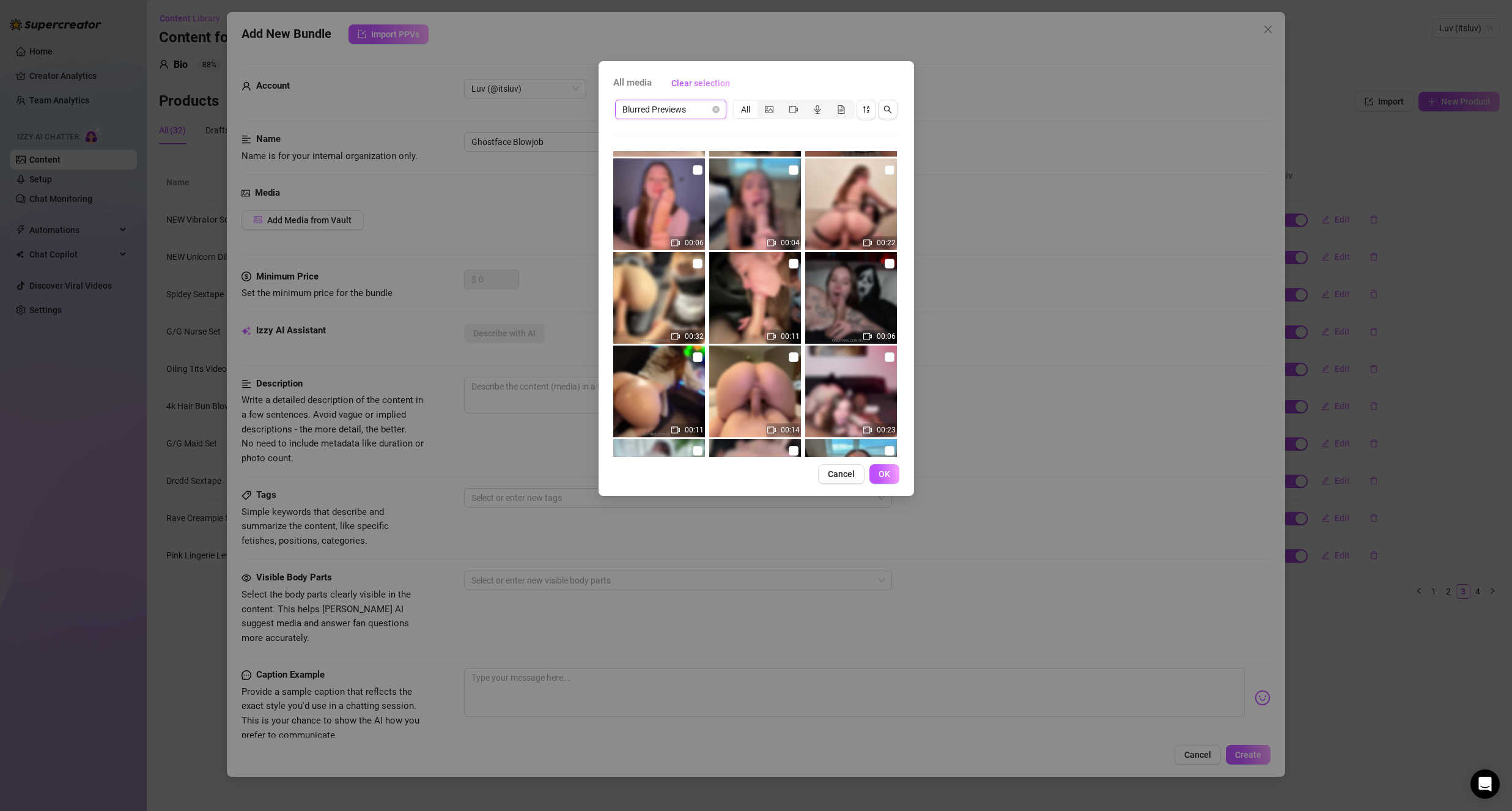
drag, startPoint x: 878, startPoint y: 266, endPoint x: 888, endPoint y: 367, distance: 101.5
click at [885, 266] on input "checkbox" at bounding box center [889, 263] width 10 height 10
click at [893, 478] on button "OK" at bounding box center [884, 474] width 30 height 19
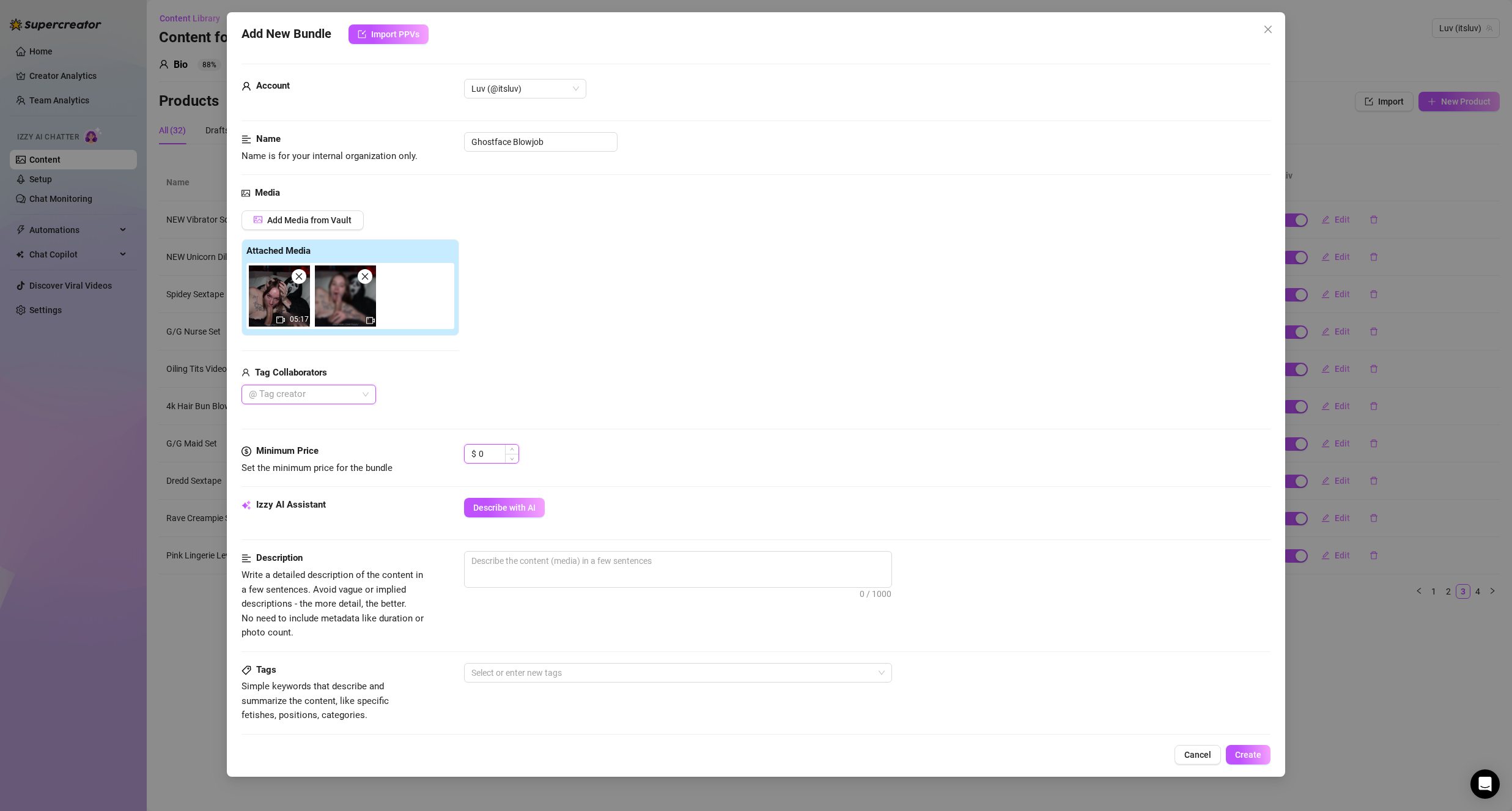
click at [484, 456] on input "0" at bounding box center [498, 454] width 40 height 18
click at [484, 457] on input "0" at bounding box center [498, 454] width 40 height 18
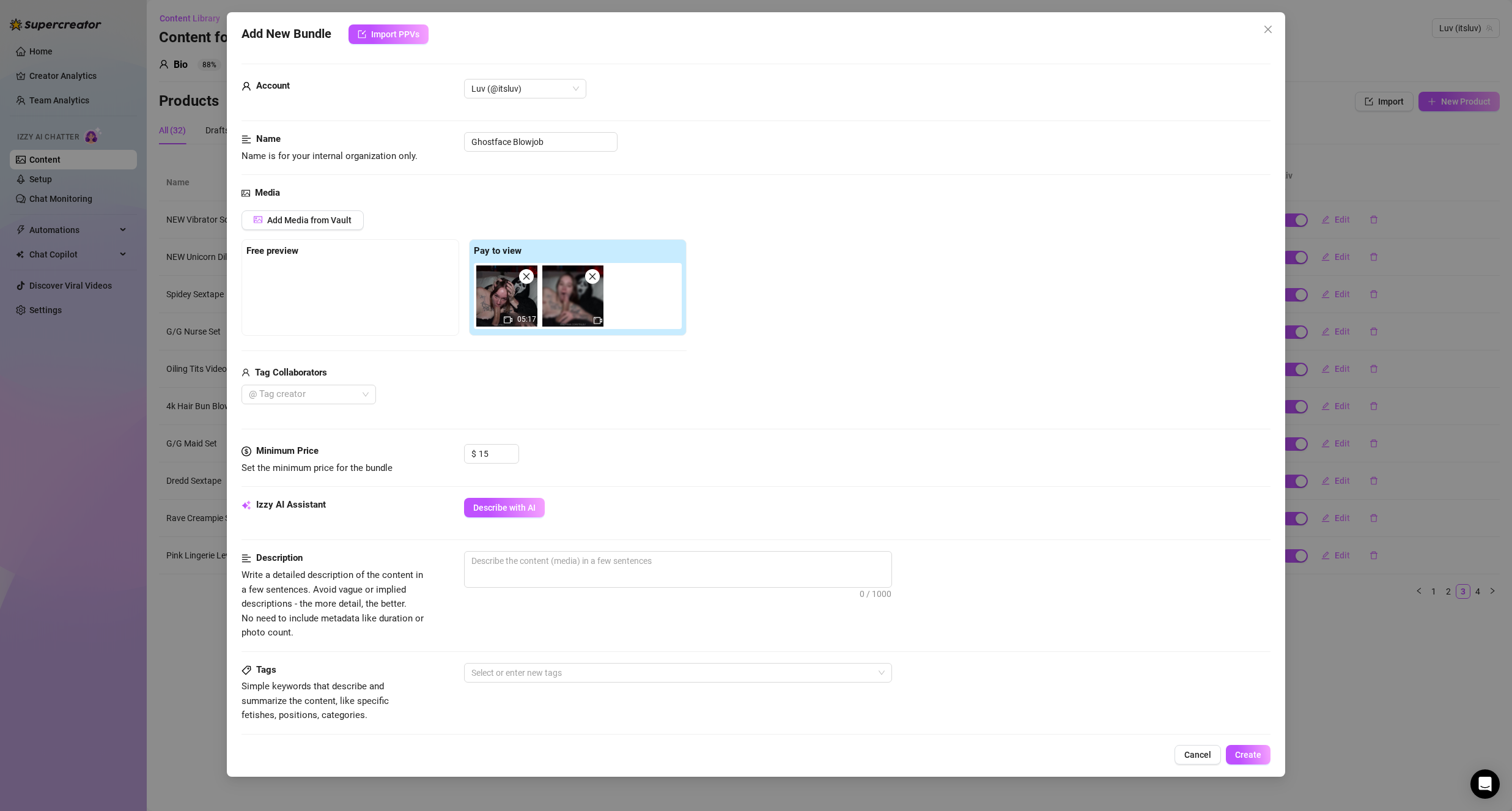
drag, startPoint x: 640, startPoint y: 428, endPoint x: 631, endPoint y: 428, distance: 9.0
click at [642, 429] on div "Media Add Media from Vault Free preview Pay to view 05:17 Tag Collaborators @ T…" at bounding box center [756, 314] width 1029 height 258
click at [506, 314] on div "05:17" at bounding box center [520, 319] width 35 height 14
drag, startPoint x: 574, startPoint y: 310, endPoint x: 351, endPoint y: 312, distance: 223.0
click at [336, 319] on div "Free preview Pay to view 05:17" at bounding box center [464, 287] width 445 height 97
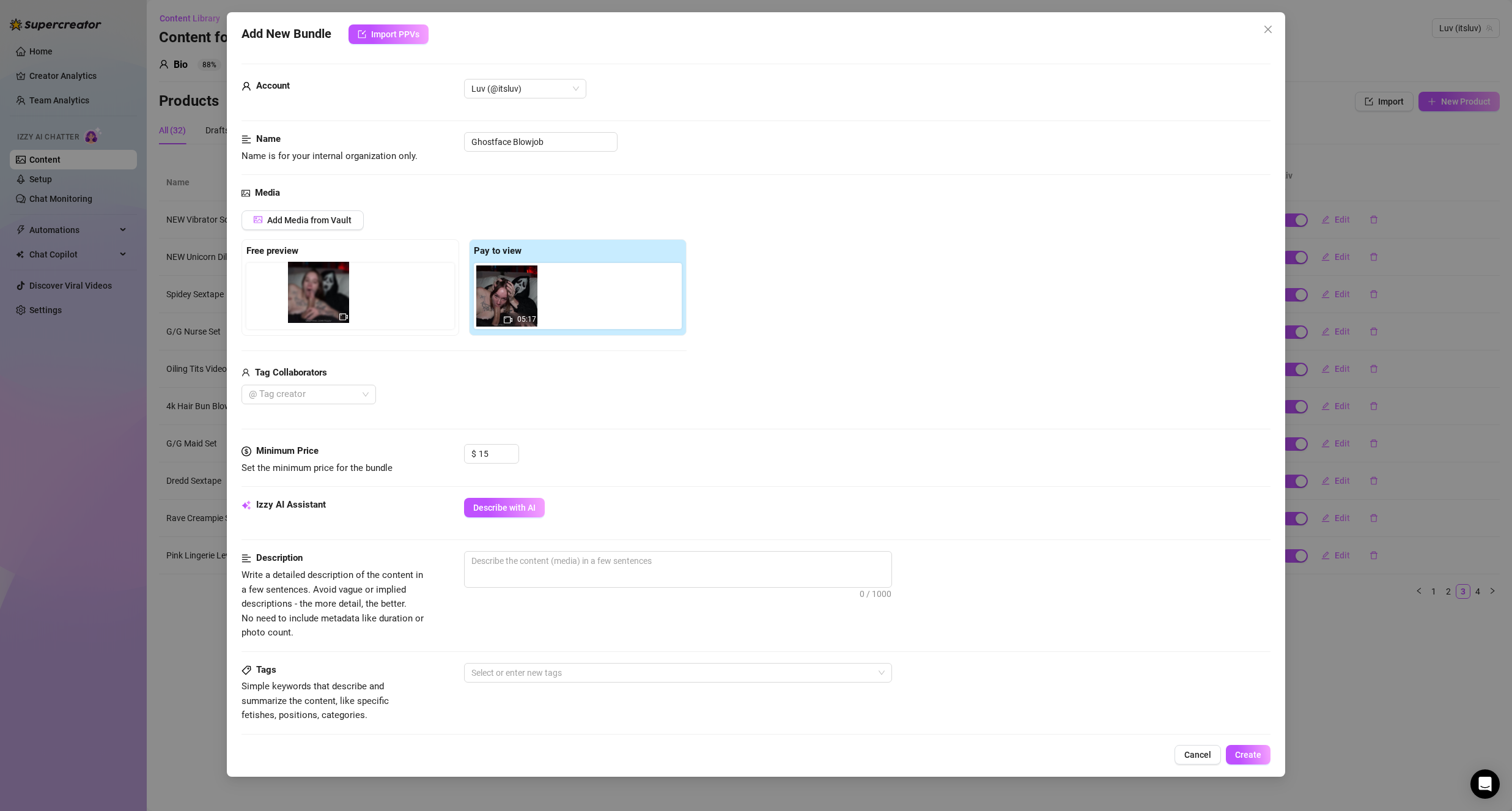
drag, startPoint x: 601, startPoint y: 315, endPoint x: 342, endPoint y: 312, distance: 259.0
click at [342, 312] on div "Free preview Pay to view 05:17" at bounding box center [464, 287] width 445 height 97
click at [337, 393] on div at bounding box center [303, 394] width 117 height 17
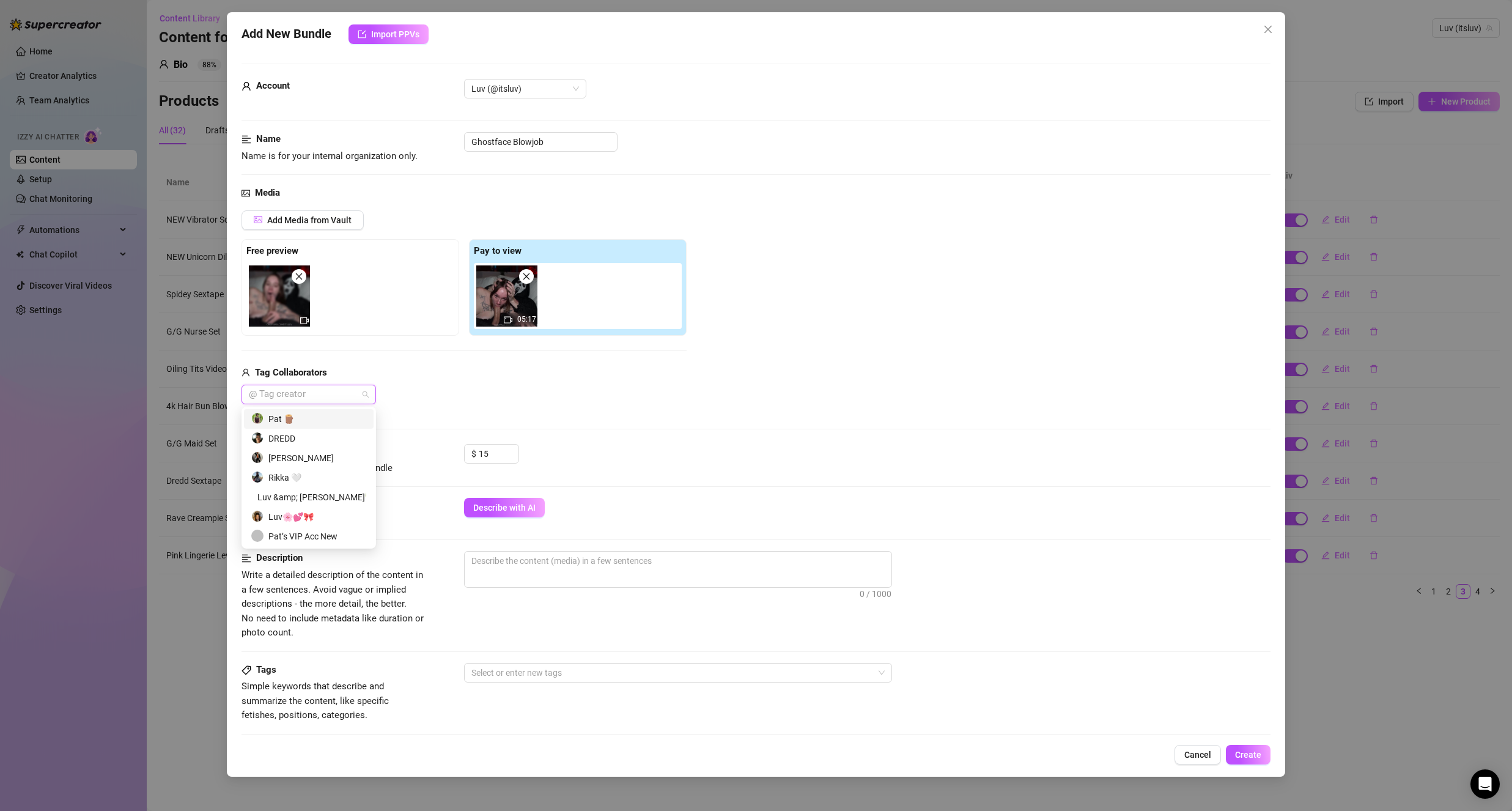
click at [325, 427] on div "Pat 🪵" at bounding box center [309, 419] width 130 height 19
click at [545, 397] on div "Pat 🪵" at bounding box center [464, 394] width 445 height 19
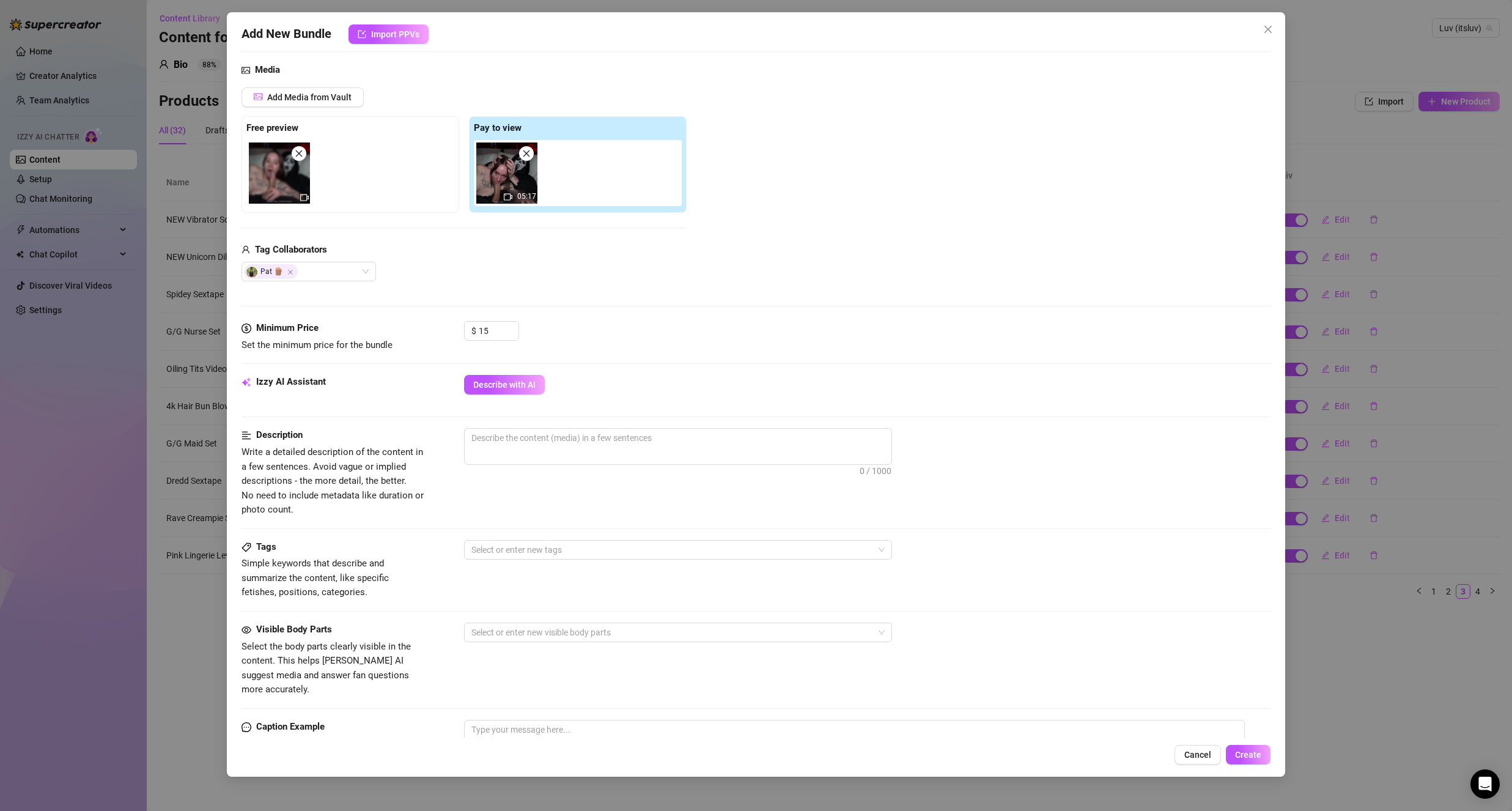
scroll to position [184, 0]
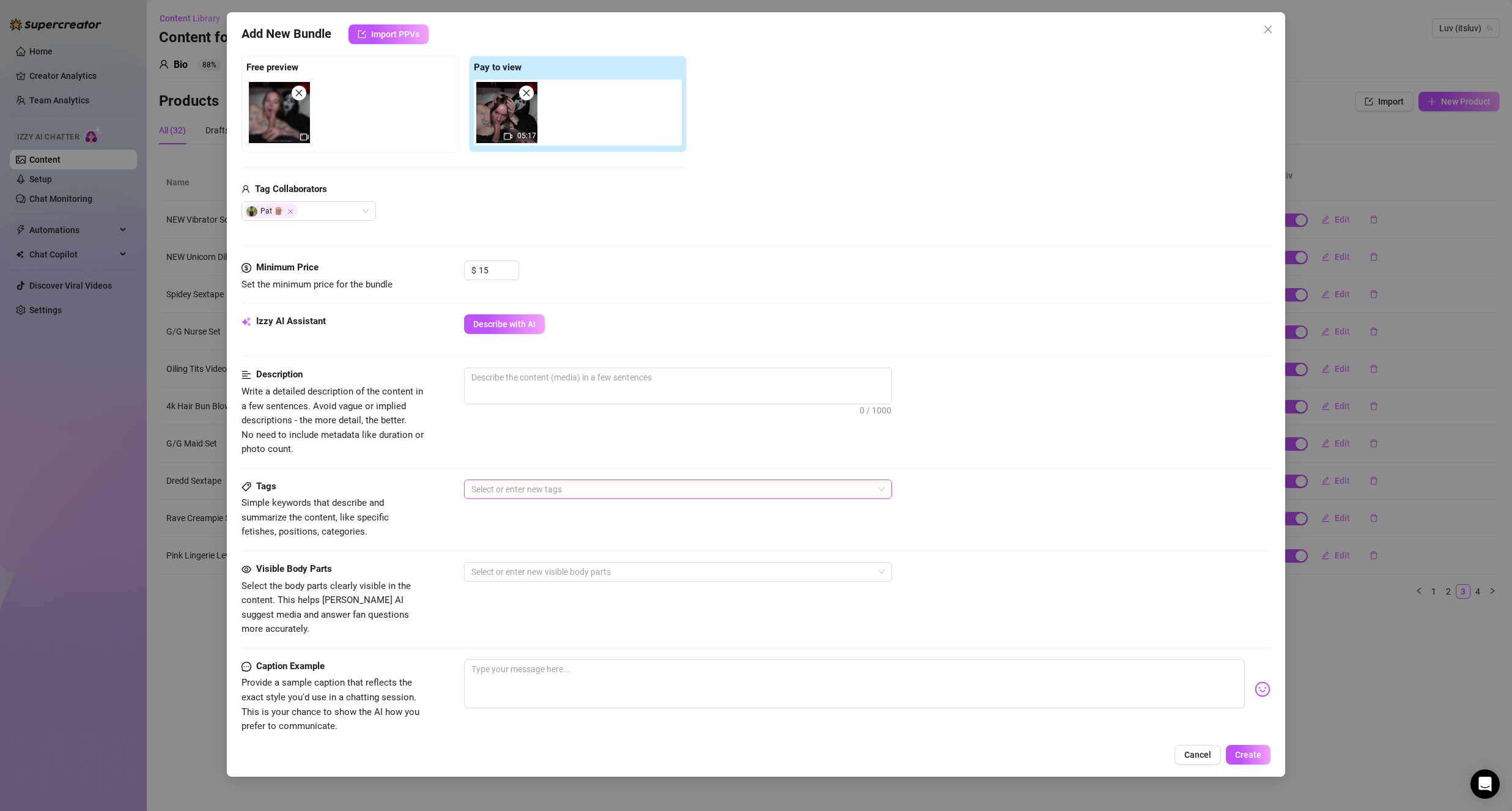
click at [522, 495] on div at bounding box center [672, 489] width 410 height 17
drag, startPoint x: 510, startPoint y: 575, endPoint x: 547, endPoint y: 563, distance: 38.9
click at [510, 575] on div "Boy on Girl" at bounding box center [678, 572] width 408 height 14
click at [632, 436] on div "0 / 1000" at bounding box center [867, 402] width 806 height 69
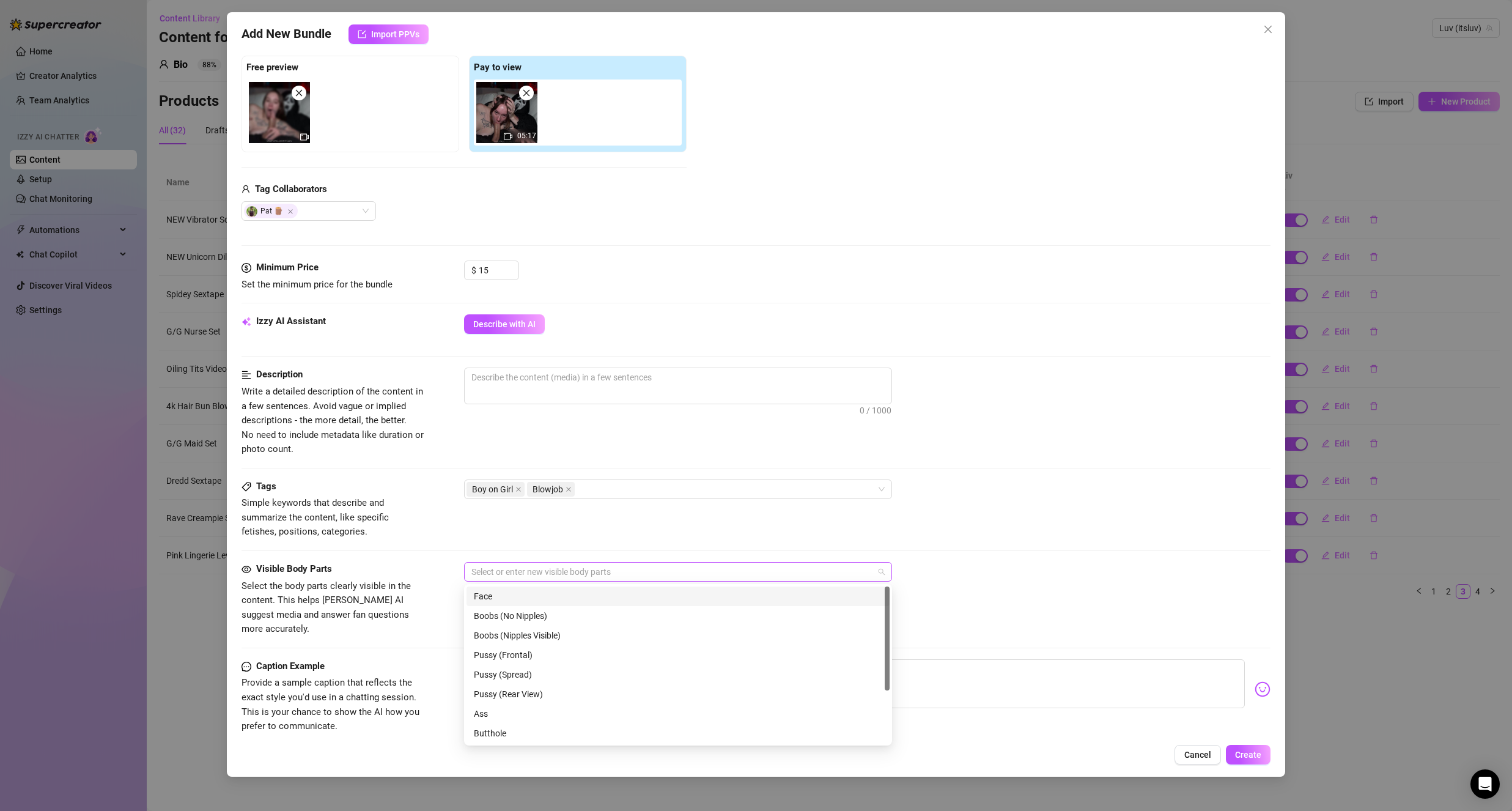
click at [494, 577] on div at bounding box center [672, 571] width 410 height 17
click at [588, 603] on div "Face" at bounding box center [678, 596] width 408 height 14
click at [581, 637] on div "Boobs (Nipples Visible)" at bounding box center [678, 635] width 408 height 14
click at [519, 688] on div "Penis" at bounding box center [678, 692] width 408 height 14
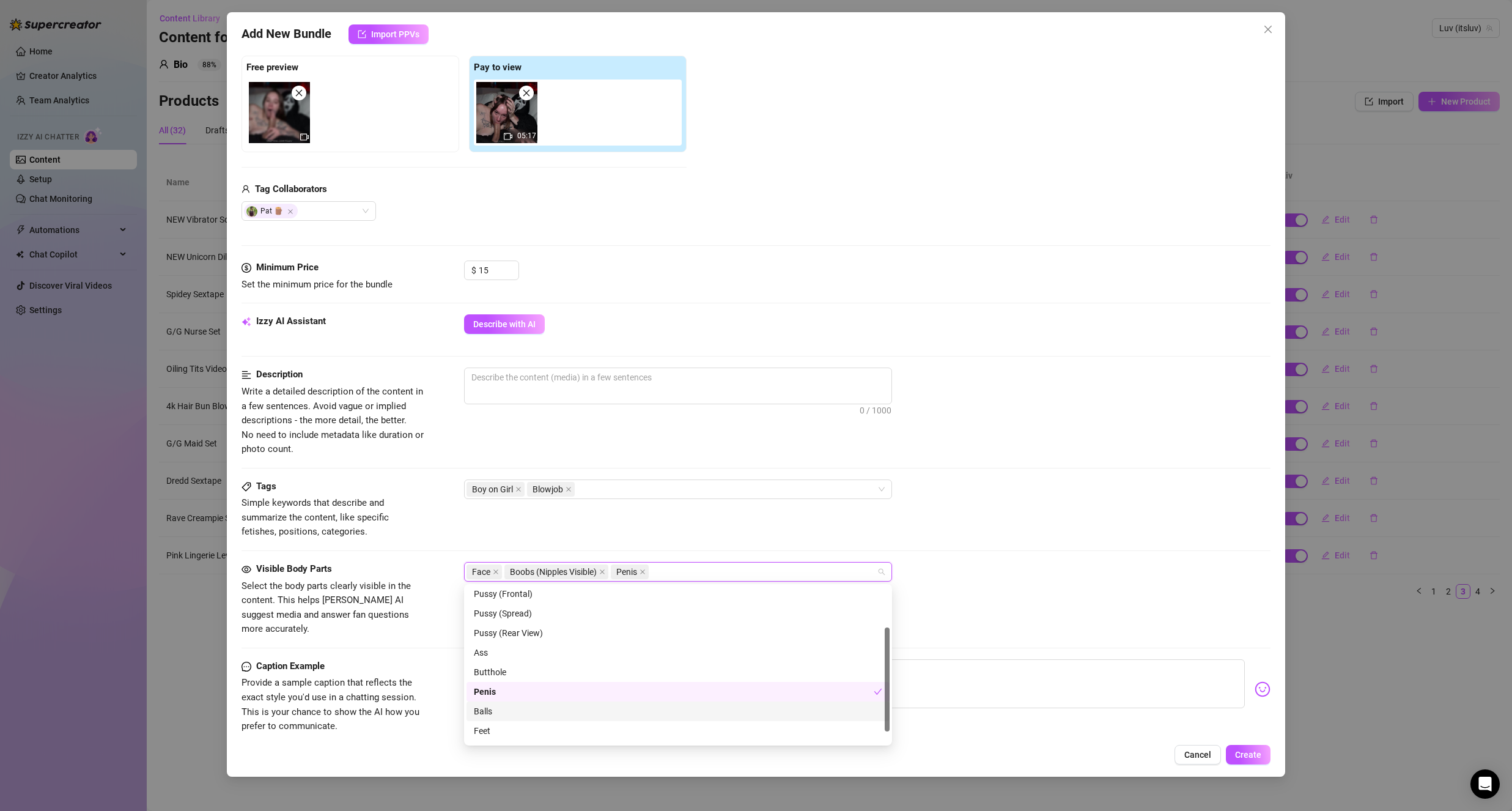
click at [518, 711] on div "Balls" at bounding box center [678, 711] width 408 height 14
click at [399, 560] on div "Tags Simple keywords that describe and summarize the content, like specific fet…" at bounding box center [756, 520] width 1029 height 82
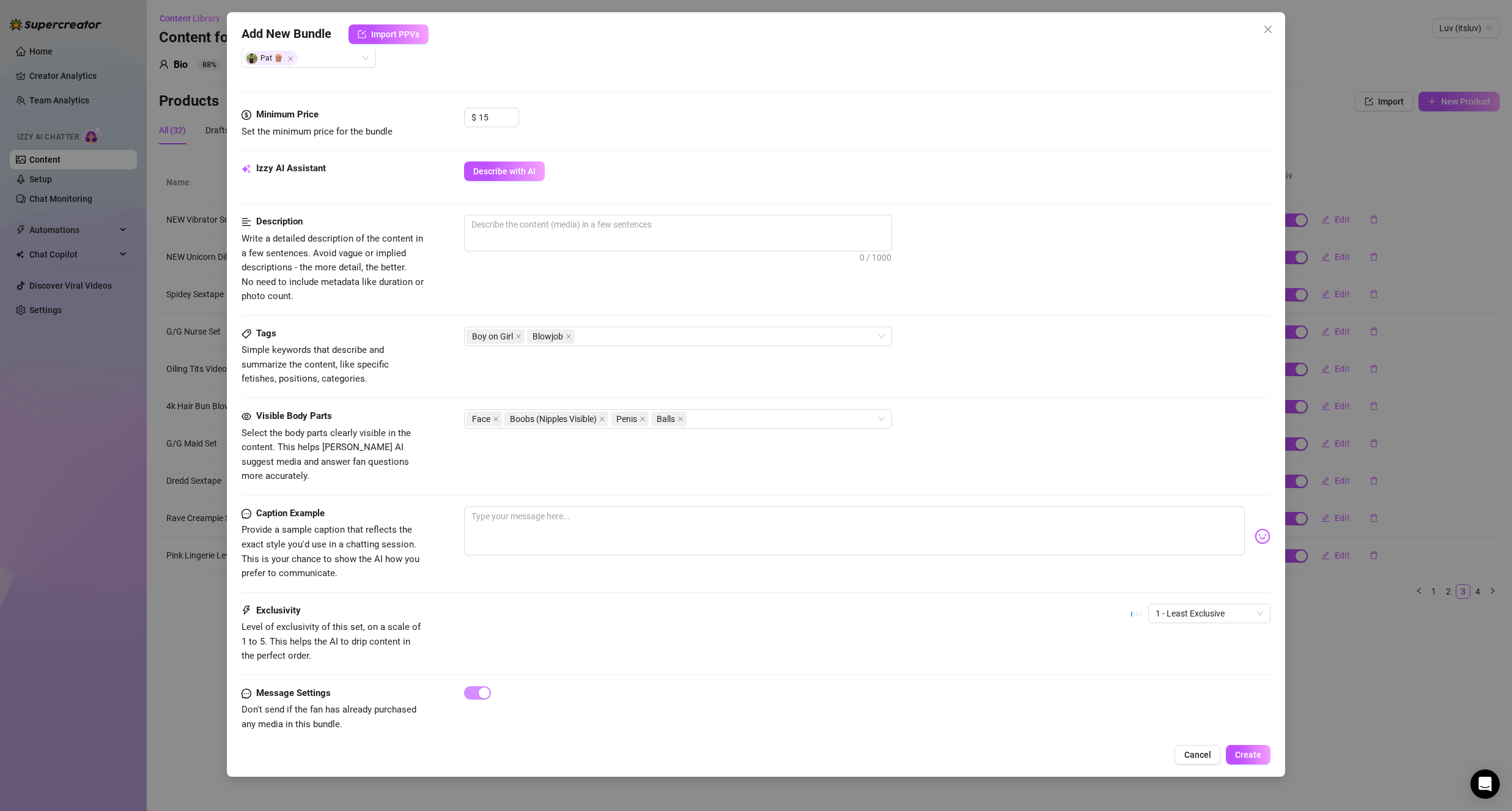
scroll to position [339, 0]
click at [1159, 602] on span "1 - Least Exclusive" at bounding box center [1209, 611] width 108 height 18
click at [1163, 636] on div "2" at bounding box center [1199, 640] width 103 height 14
click at [989, 616] on div "Exclusivity Level of exclusivity of this set, on a scale of 1 to 5. This helps …" at bounding box center [756, 631] width 1029 height 60
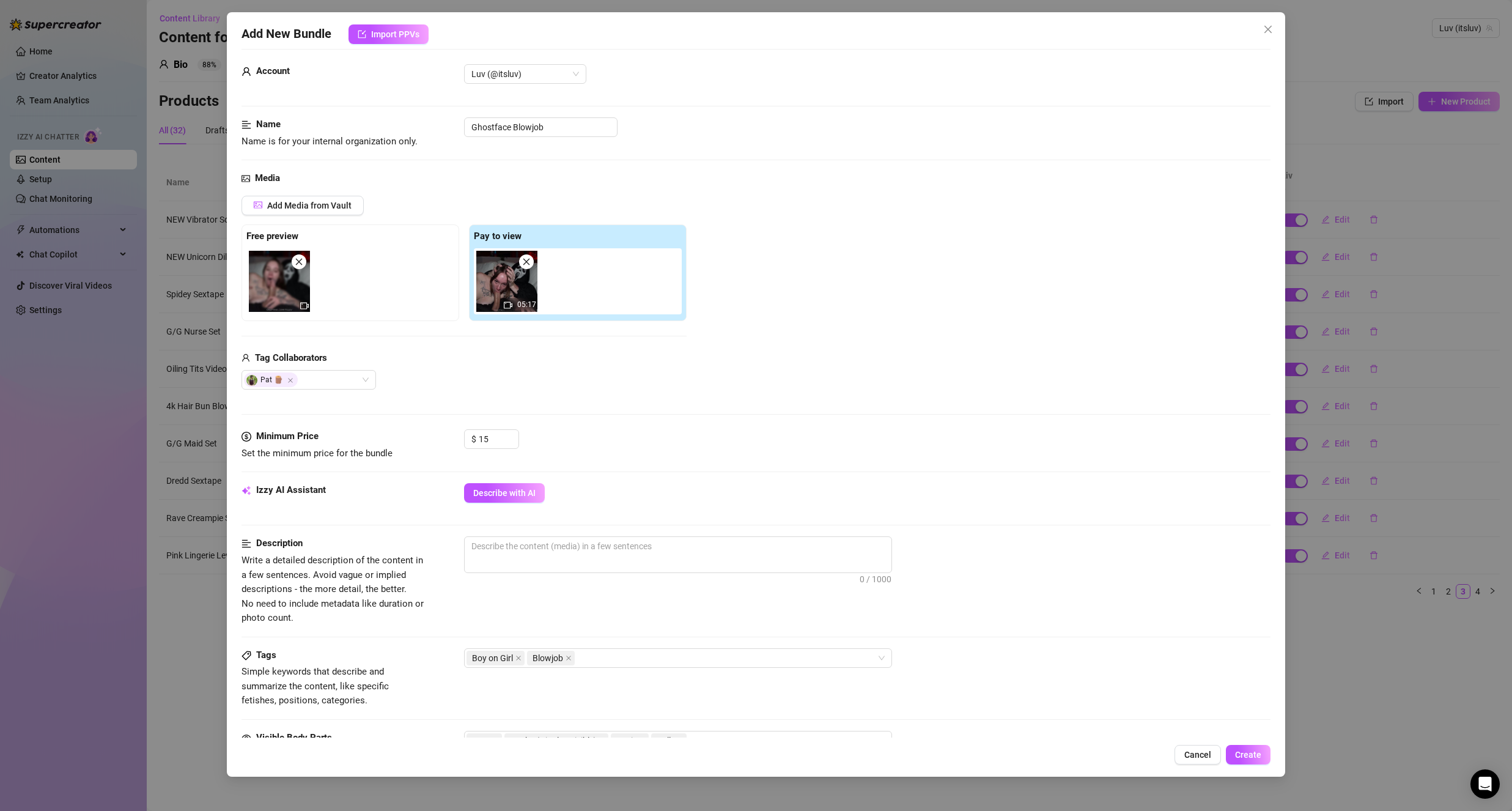
scroll to position [0, 0]
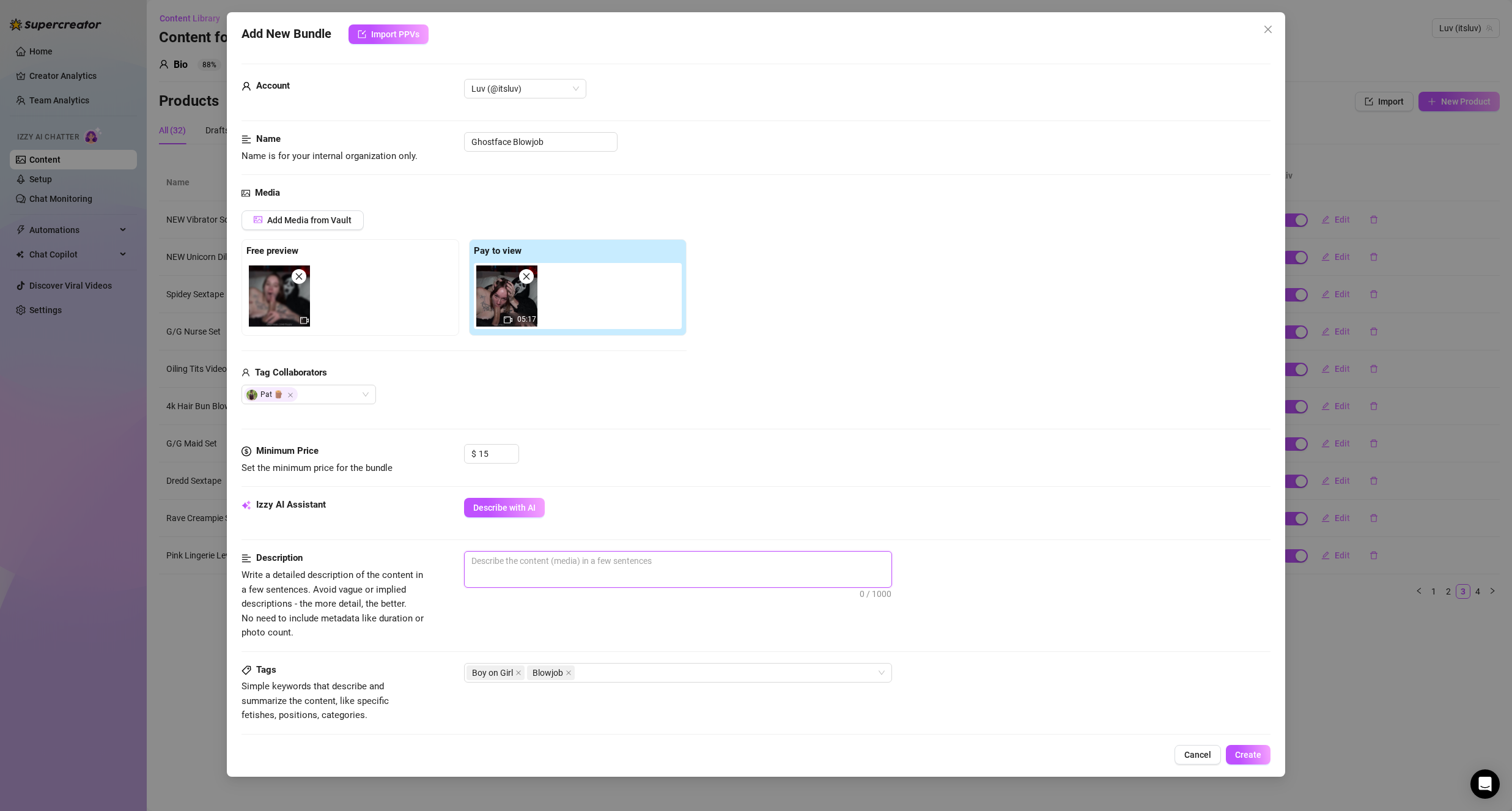
click at [529, 560] on textarea at bounding box center [678, 560] width 427 height 18
click at [527, 560] on textarea at bounding box center [678, 560] width 427 height 18
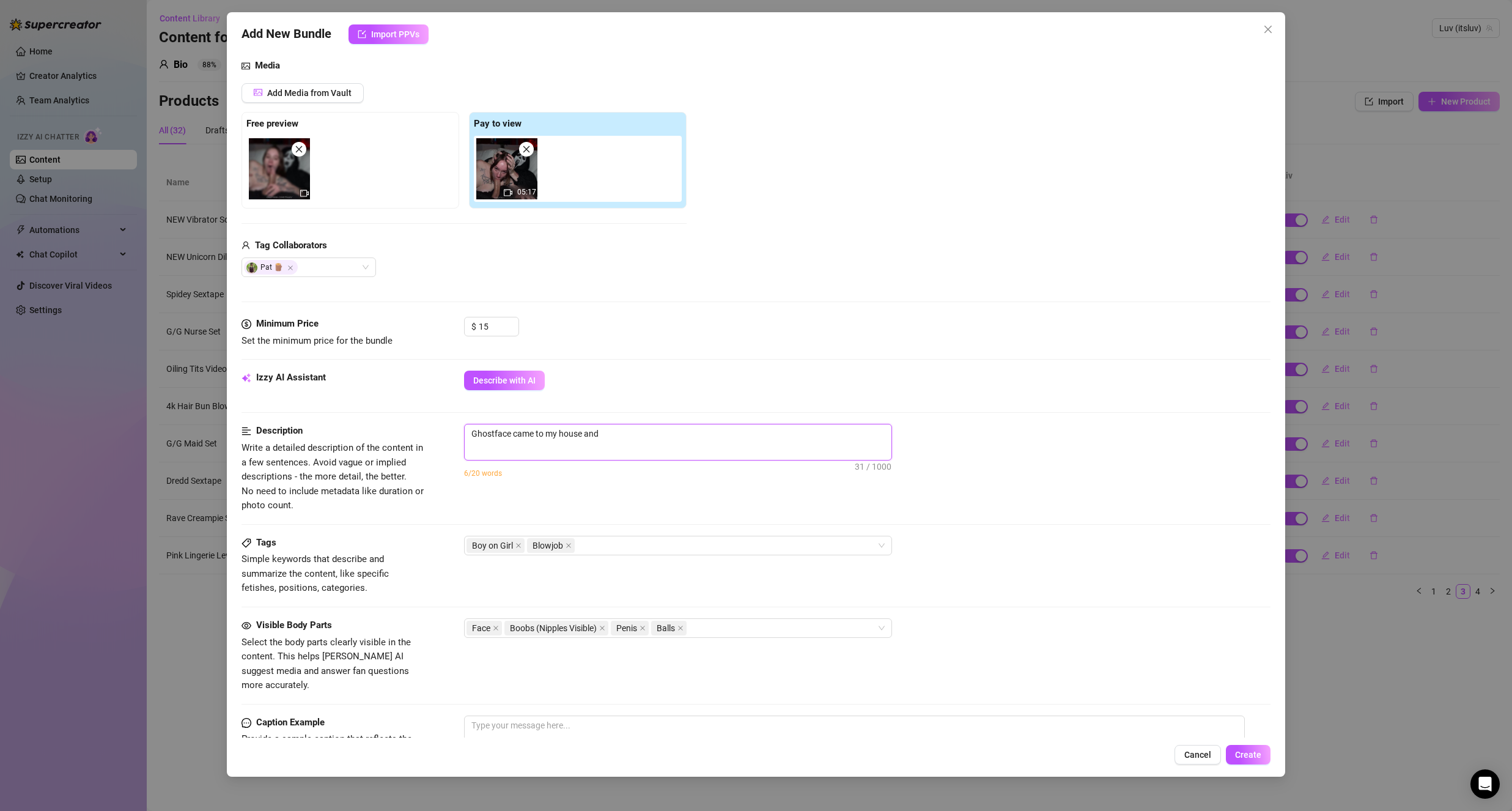
scroll to position [184, 0]
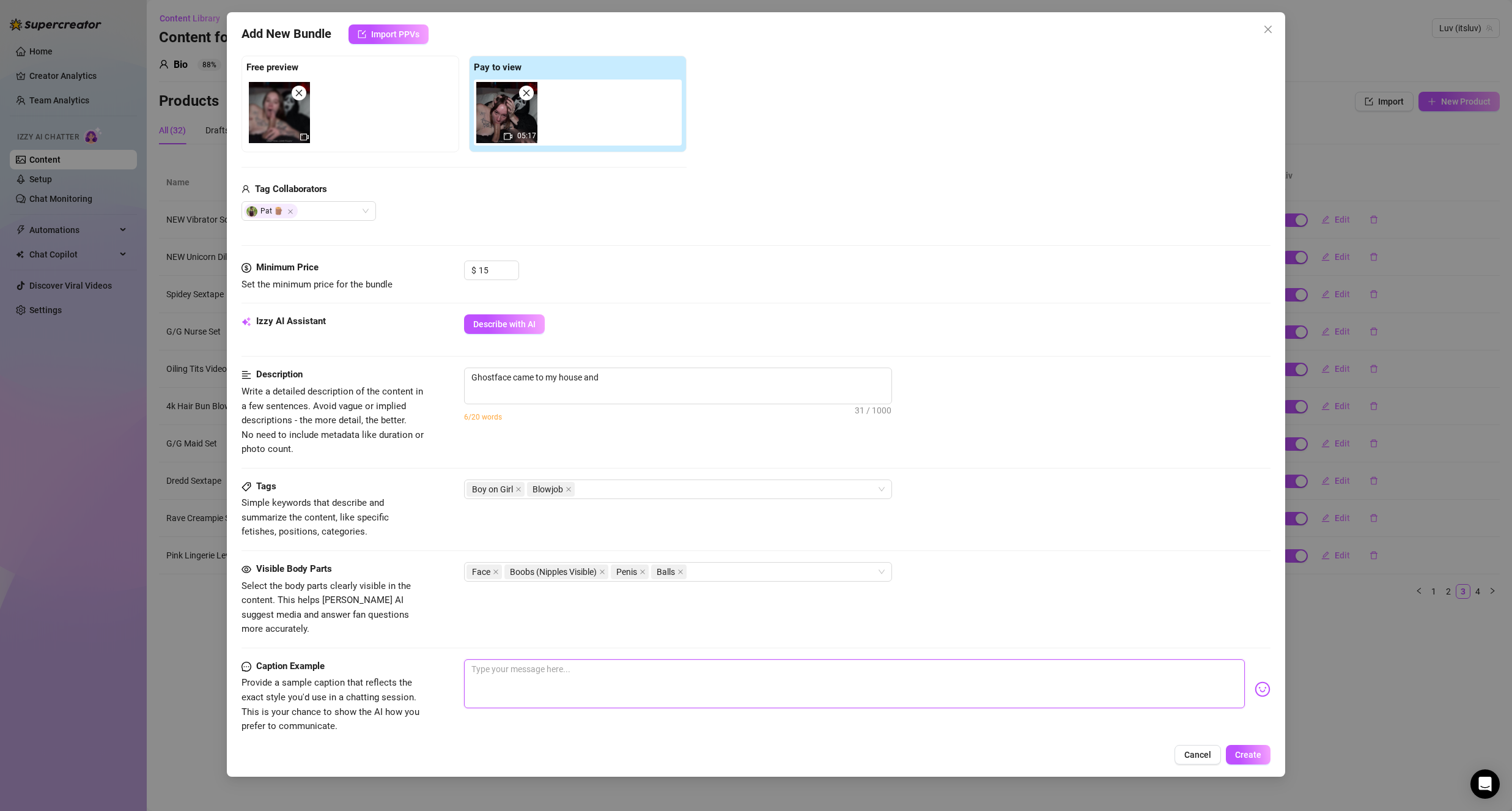
click at [527, 660] on textarea at bounding box center [854, 683] width 781 height 49
click at [637, 380] on textarea "Ghostface came to my house and" at bounding box center [678, 377] width 427 height 18
click at [874, 379] on textarea "[PERSON_NAME] came to my house and made me suck his cock. He held my head down …" at bounding box center [678, 377] width 427 height 18
click at [832, 379] on textarea "[PERSON_NAME] came to my house and made me suck his cock. He held my head down …" at bounding box center [678, 377] width 427 height 18
click at [855, 382] on textarea "[PERSON_NAME] came to my house and made me suck his cock. He held my head down …" at bounding box center [678, 377] width 427 height 18
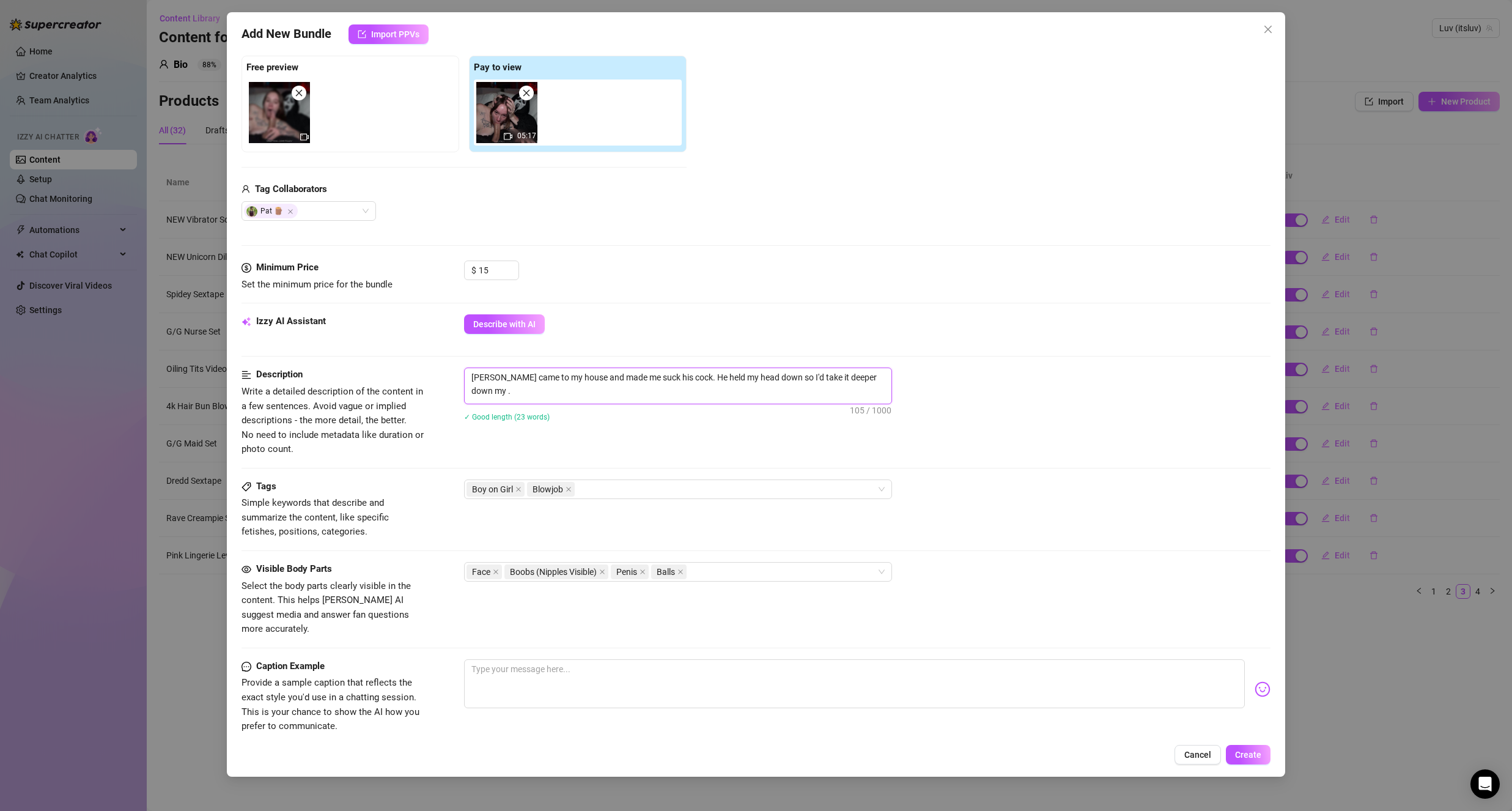
scroll to position [0, 0]
click at [842, 399] on textarea "[PERSON_NAME] came to my house and made me suck his cock. He held my head down …" at bounding box center [678, 384] width 427 height 32
click at [514, 393] on textarea "[PERSON_NAME] came to my house and made me suck his cock. He held my head down …" at bounding box center [678, 384] width 427 height 32
click at [542, 397] on textarea "[PERSON_NAME] came to my house and made me suck his cock. He held my head down …" at bounding box center [678, 384] width 427 height 32
click at [543, 396] on textarea "[PERSON_NAME] came to my house and made me suck his cock. He held my head down …" at bounding box center [678, 384] width 427 height 32
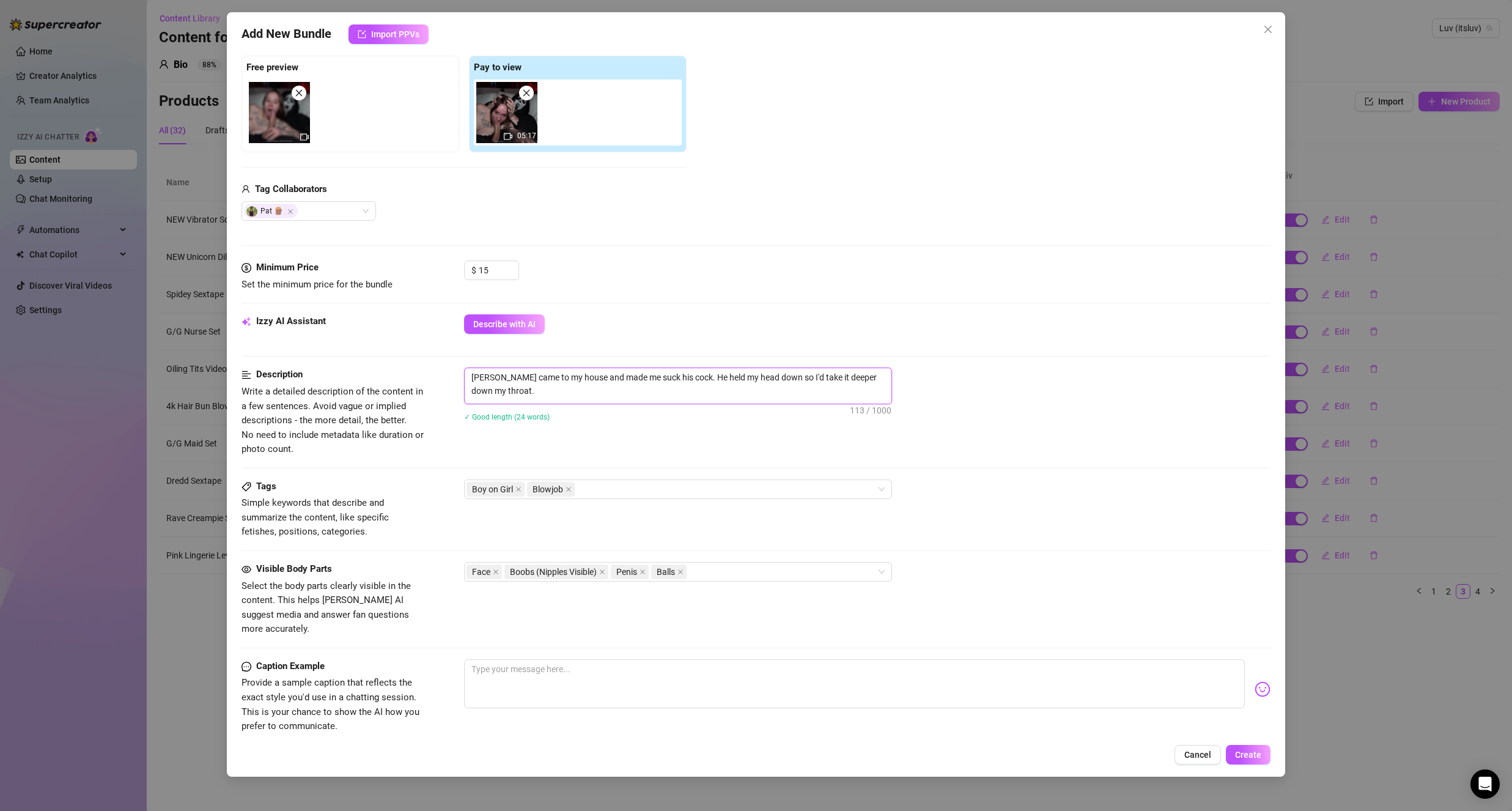
click at [543, 396] on textarea "[PERSON_NAME] came to my house and made me suck his cock. He held my head down …" at bounding box center [678, 384] width 427 height 32
click at [680, 409] on textarea "[PERSON_NAME] came to my house and made me suck his cock. He held my head down …" at bounding box center [678, 391] width 427 height 45
click at [645, 438] on div "[PERSON_NAME] came to my house and made me suck his cock. He held my head down …" at bounding box center [867, 407] width 806 height 79
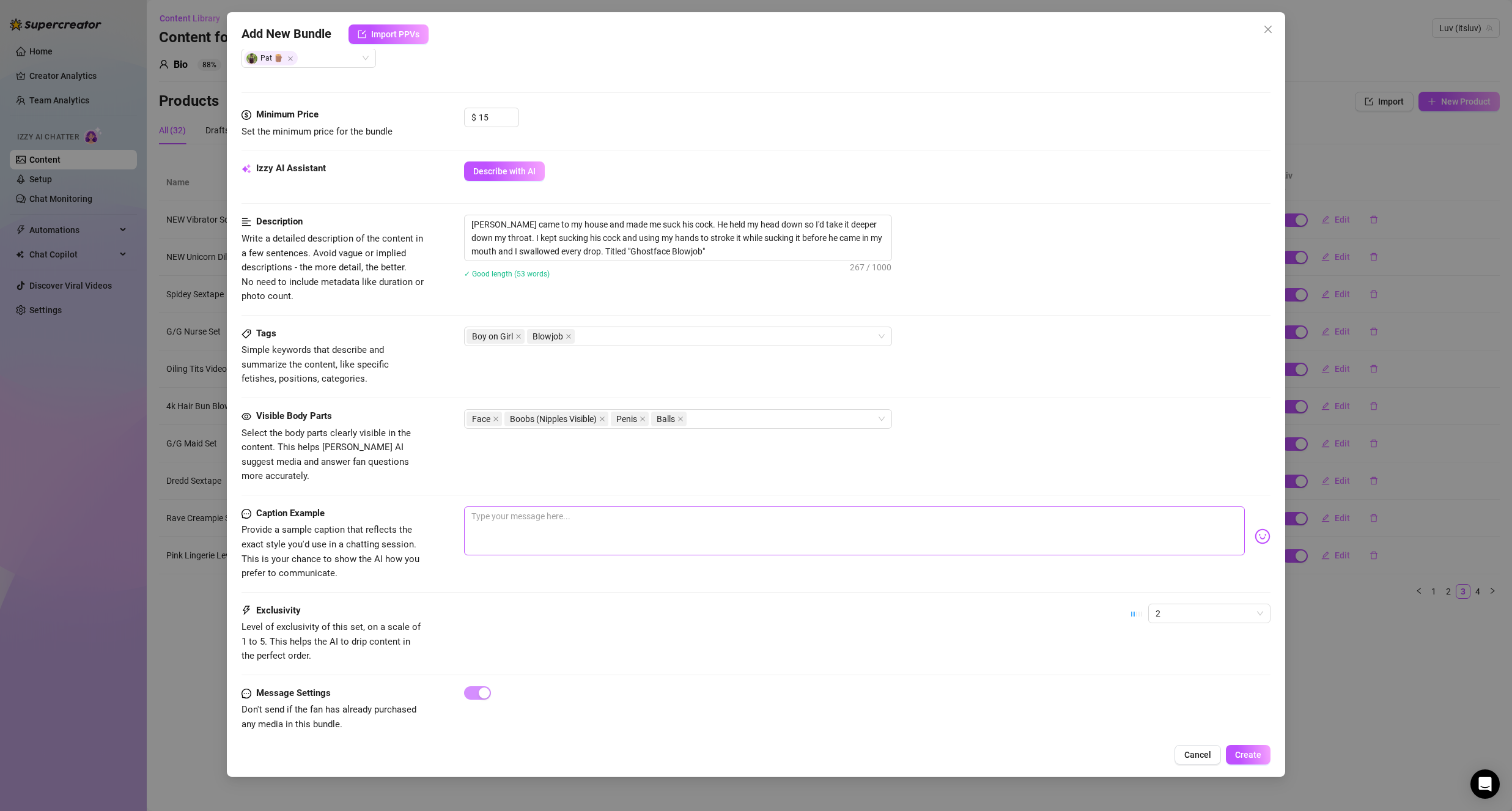
scroll to position [339, 0]
click at [634, 504] on textarea at bounding box center [854, 528] width 781 height 49
click at [1254, 526] on img at bounding box center [1262, 534] width 16 height 16
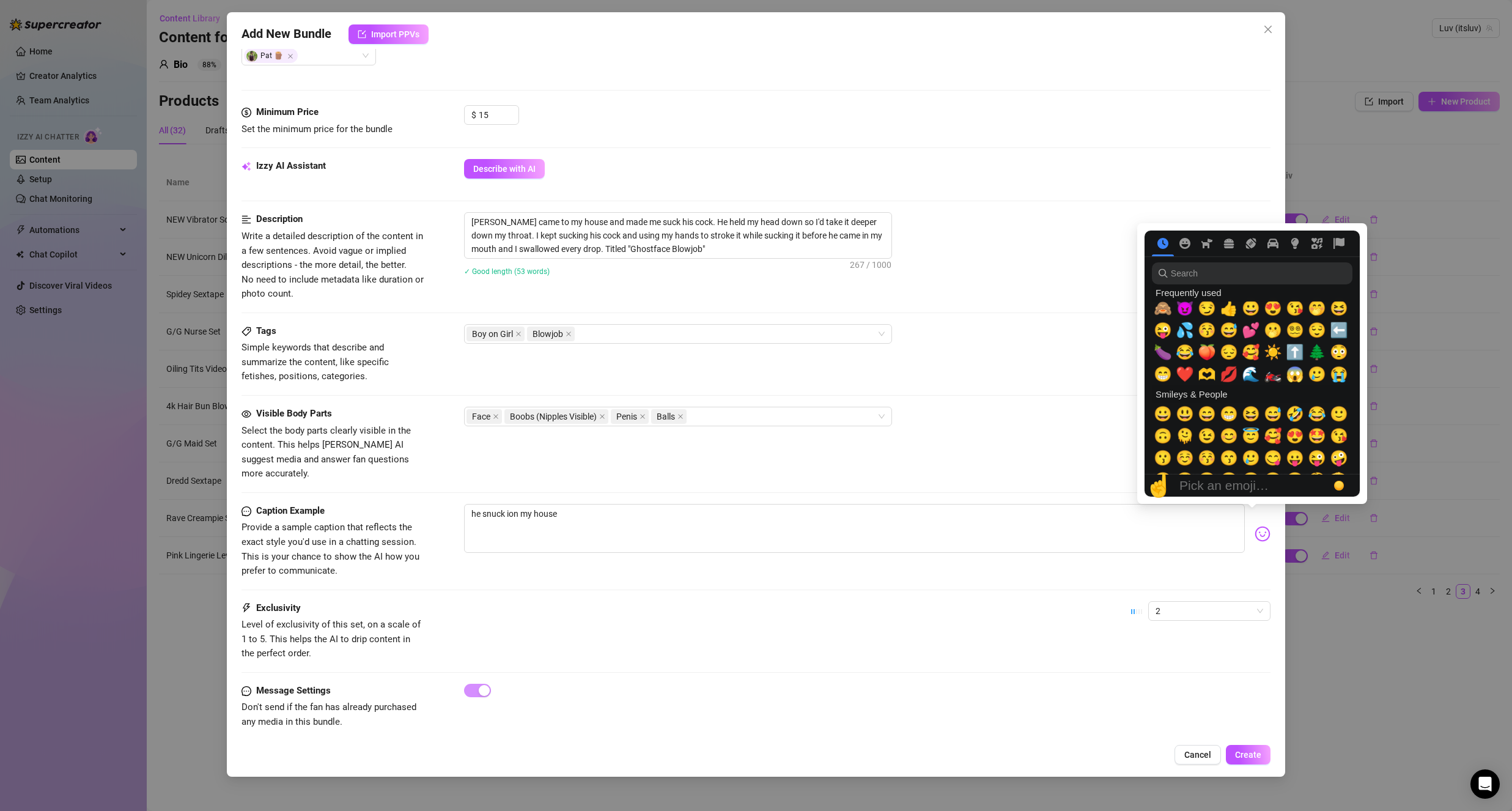
scroll to position [0, 0]
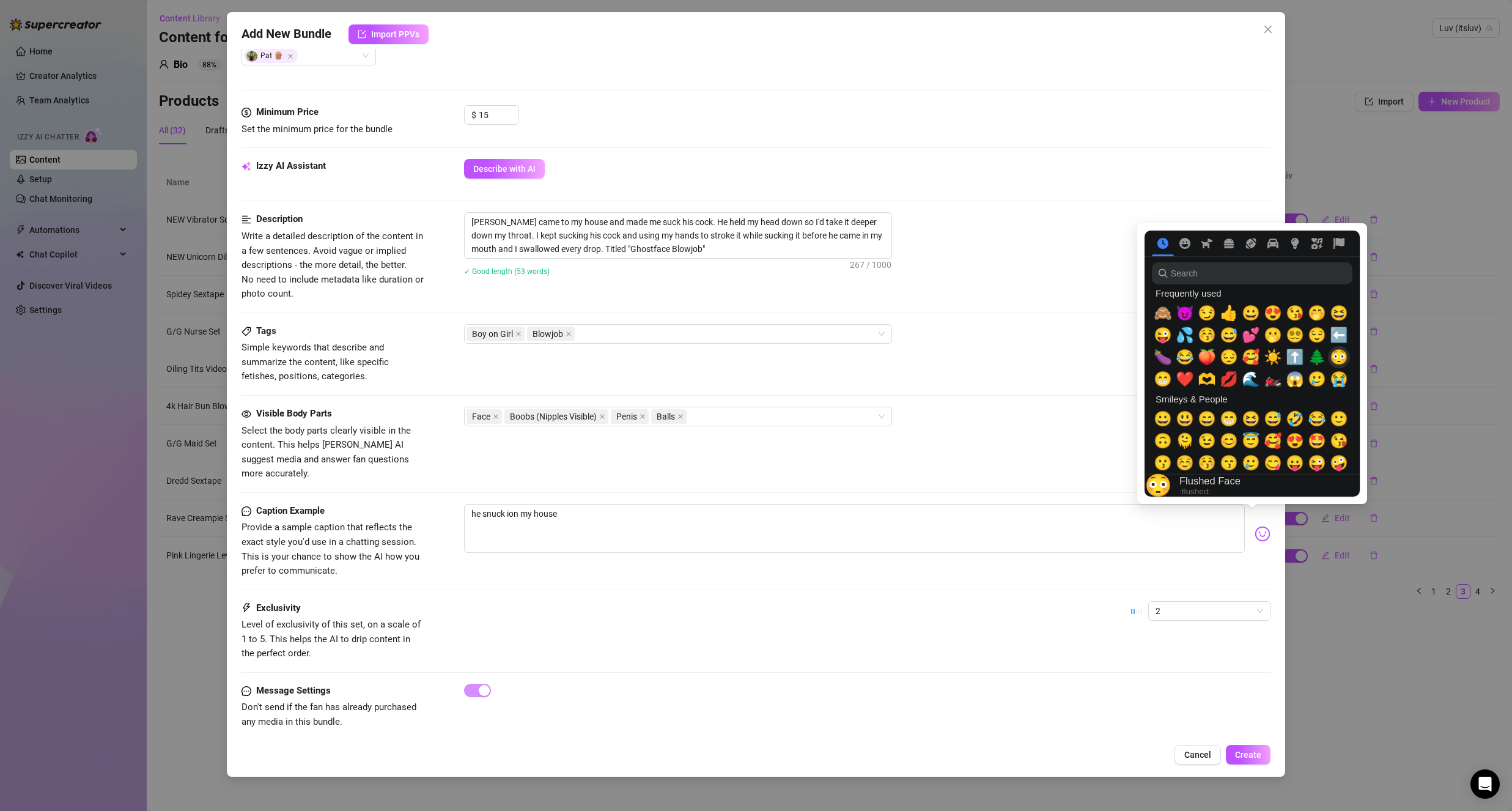
click at [1335, 360] on span "😳" at bounding box center [1339, 357] width 18 height 17
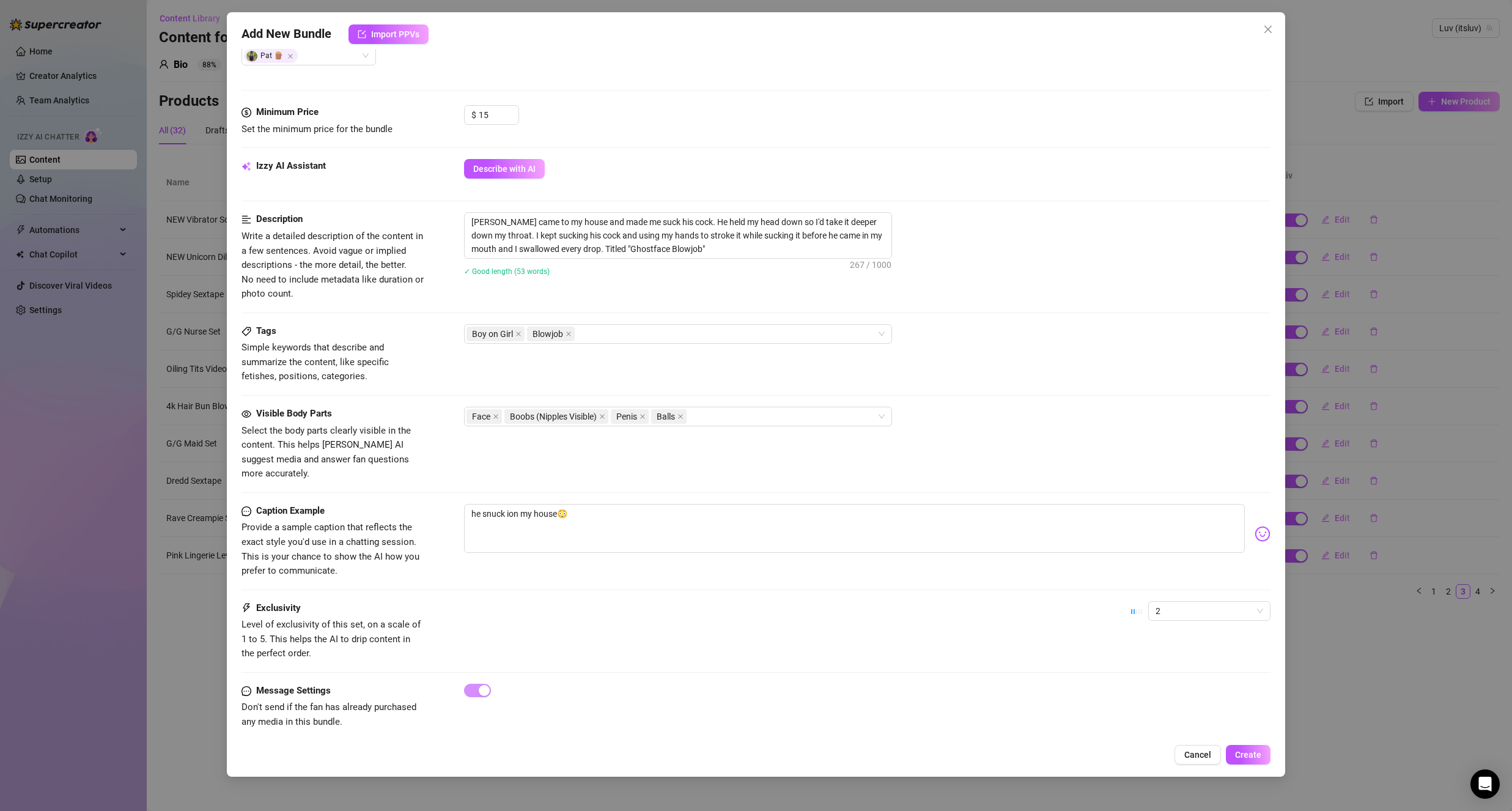
click at [658, 560] on div "Caption Example Provide a sample caption that reflects the exact style you'd us…" at bounding box center [756, 541] width 1029 height 75
click at [515, 504] on textarea "he snuck ion my house😳" at bounding box center [854, 528] width 781 height 49
click at [695, 684] on div at bounding box center [867, 690] width 806 height 14
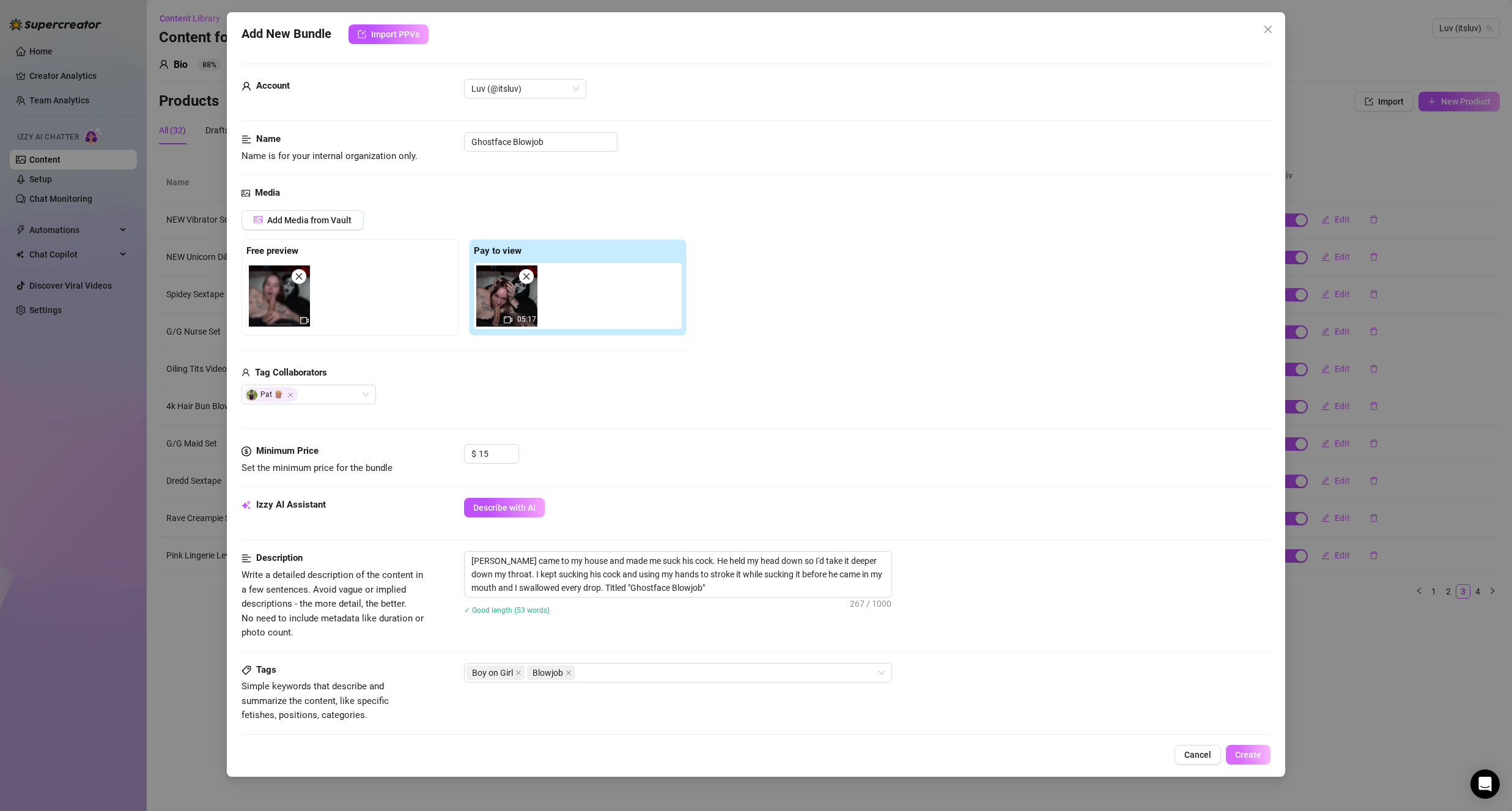
click at [1247, 753] on span "Create" at bounding box center [1248, 755] width 26 height 10
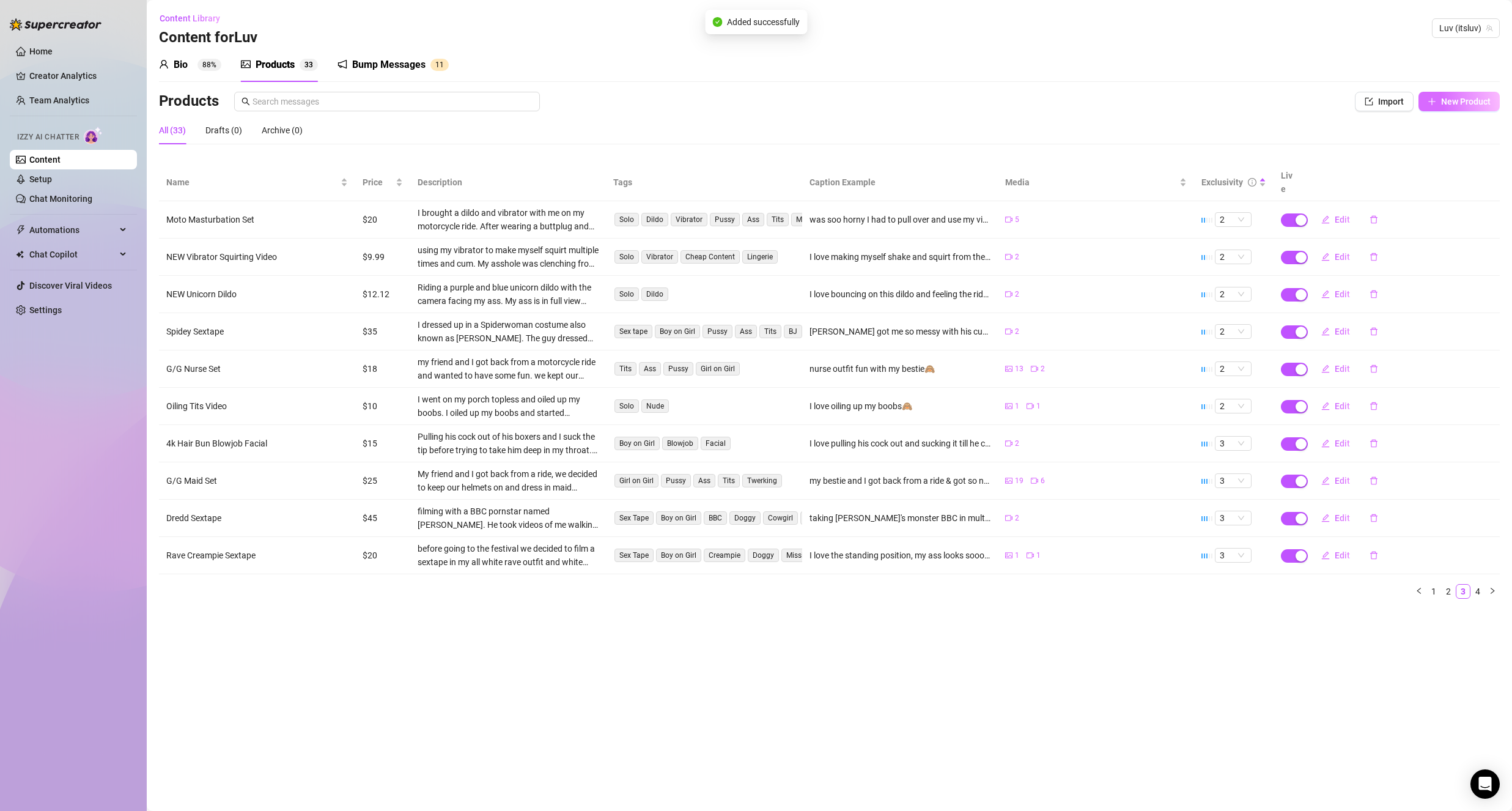
click at [1449, 104] on span "New Product" at bounding box center [1466, 101] width 49 height 10
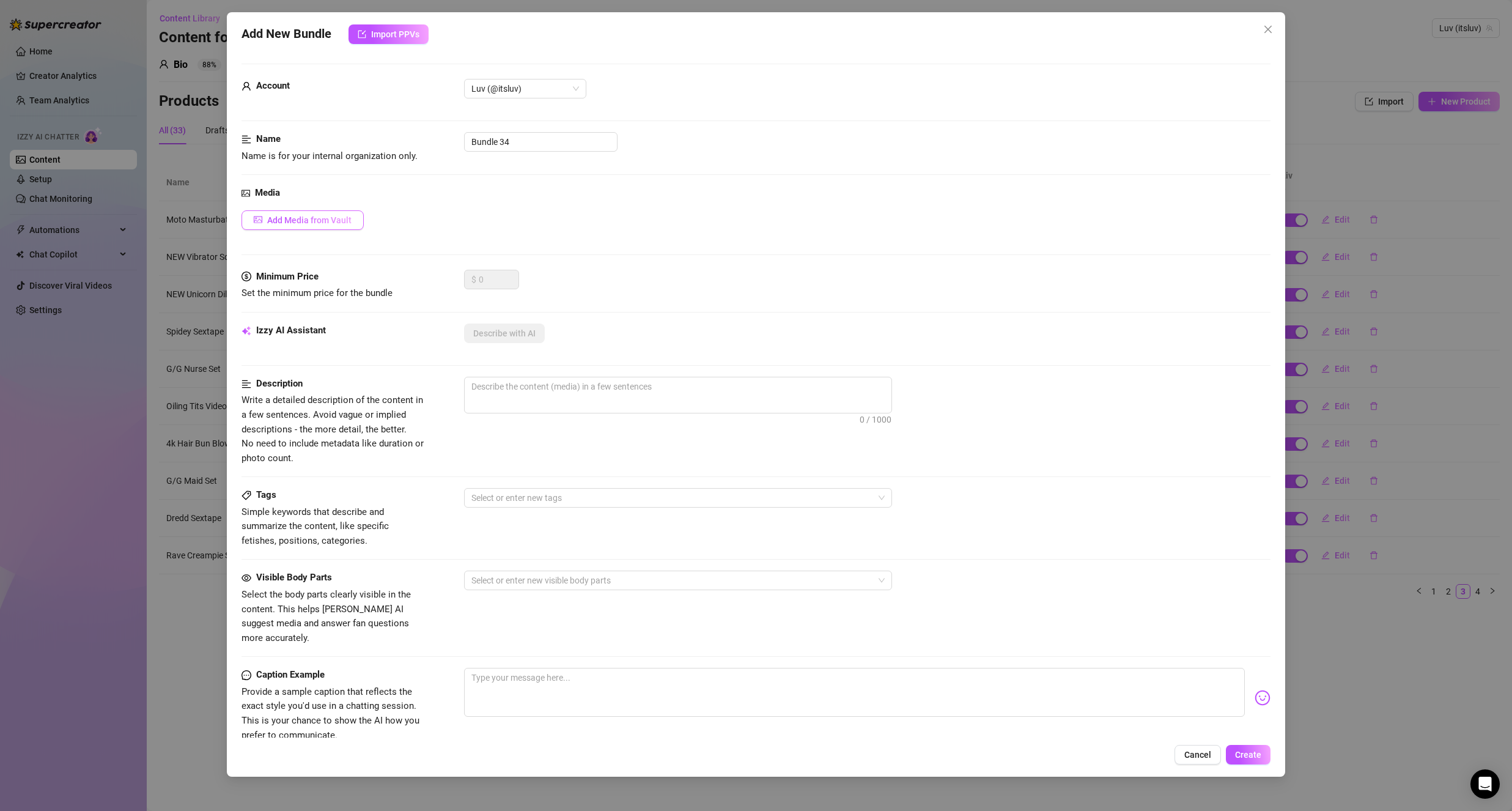
click at [327, 221] on span "Add Media from Vault" at bounding box center [310, 219] width 84 height 10
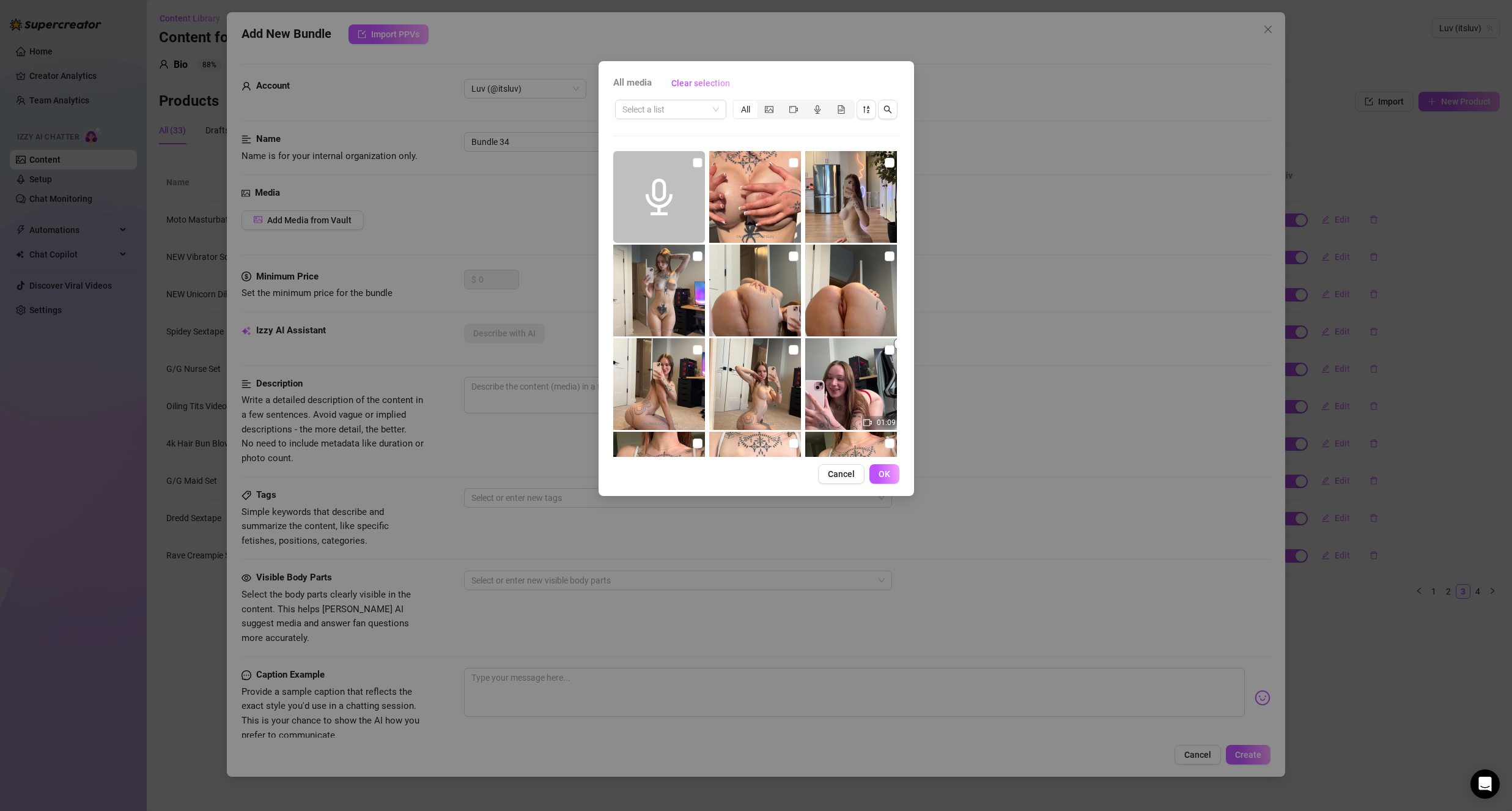
click at [693, 120] on div "Select a list All" at bounding box center [756, 110] width 286 height 23
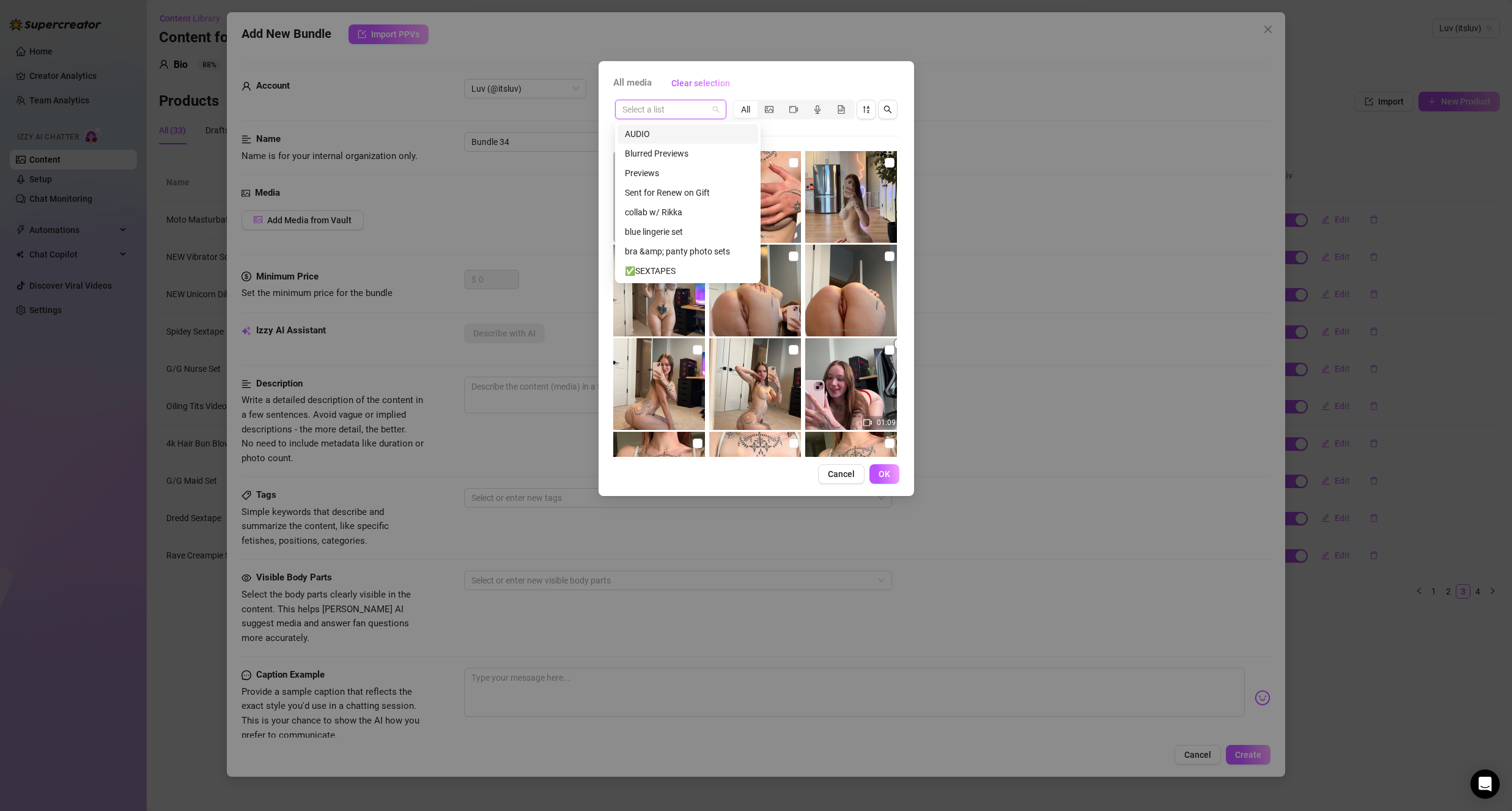
click at [702, 112] on input "search" at bounding box center [665, 109] width 86 height 18
click at [713, 169] on div "✅BLOWJOB $20-40" at bounding box center [688, 168] width 126 height 14
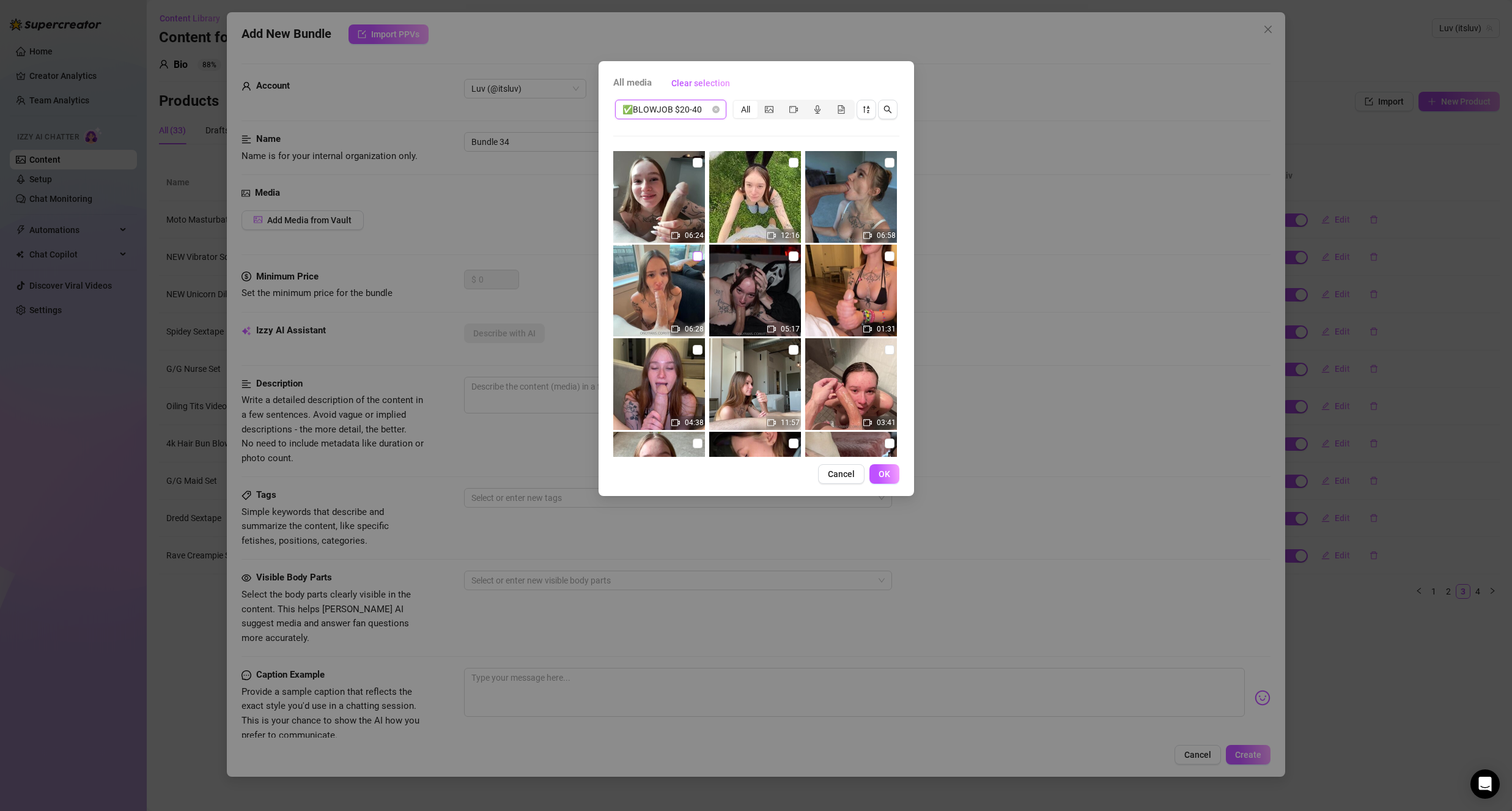
click at [697, 255] on input "checkbox" at bounding box center [697, 256] width 10 height 10
click at [659, 105] on span "✅BLOWJOB $20-40" at bounding box center [671, 109] width 97 height 18
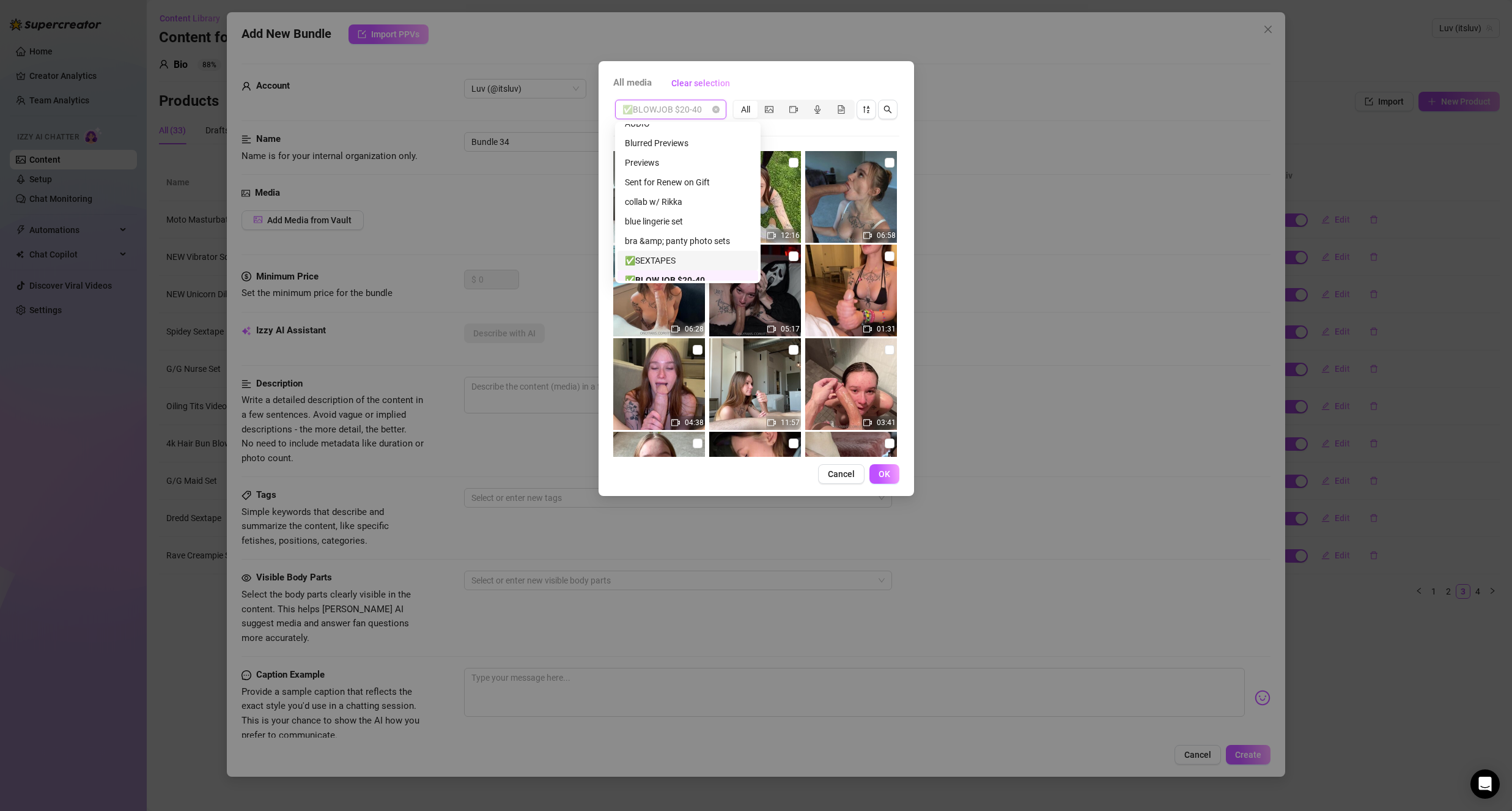
scroll to position [0, 0]
click at [665, 156] on div "Blurred Previews" at bounding box center [688, 153] width 126 height 14
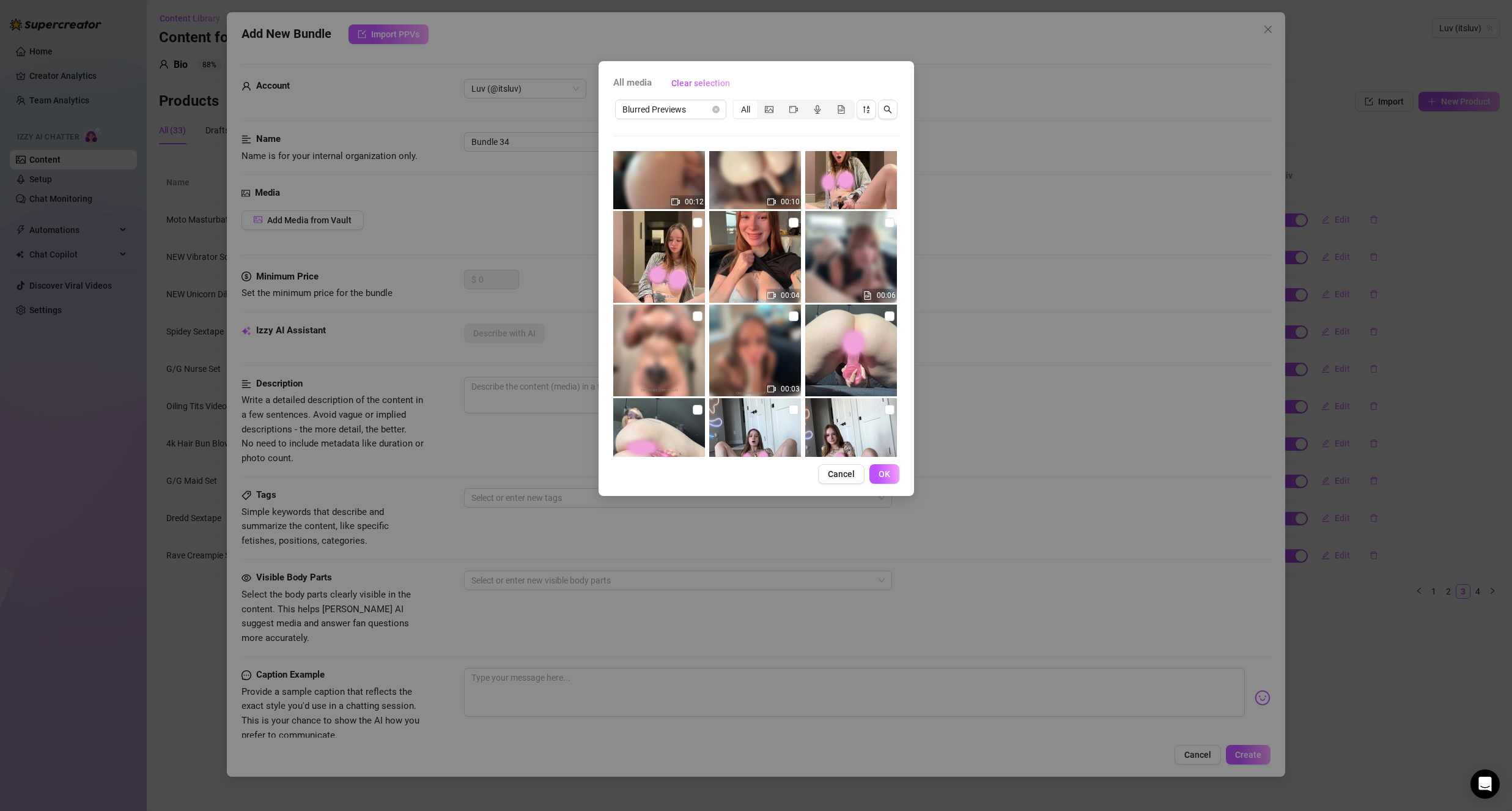
scroll to position [1101, 0]
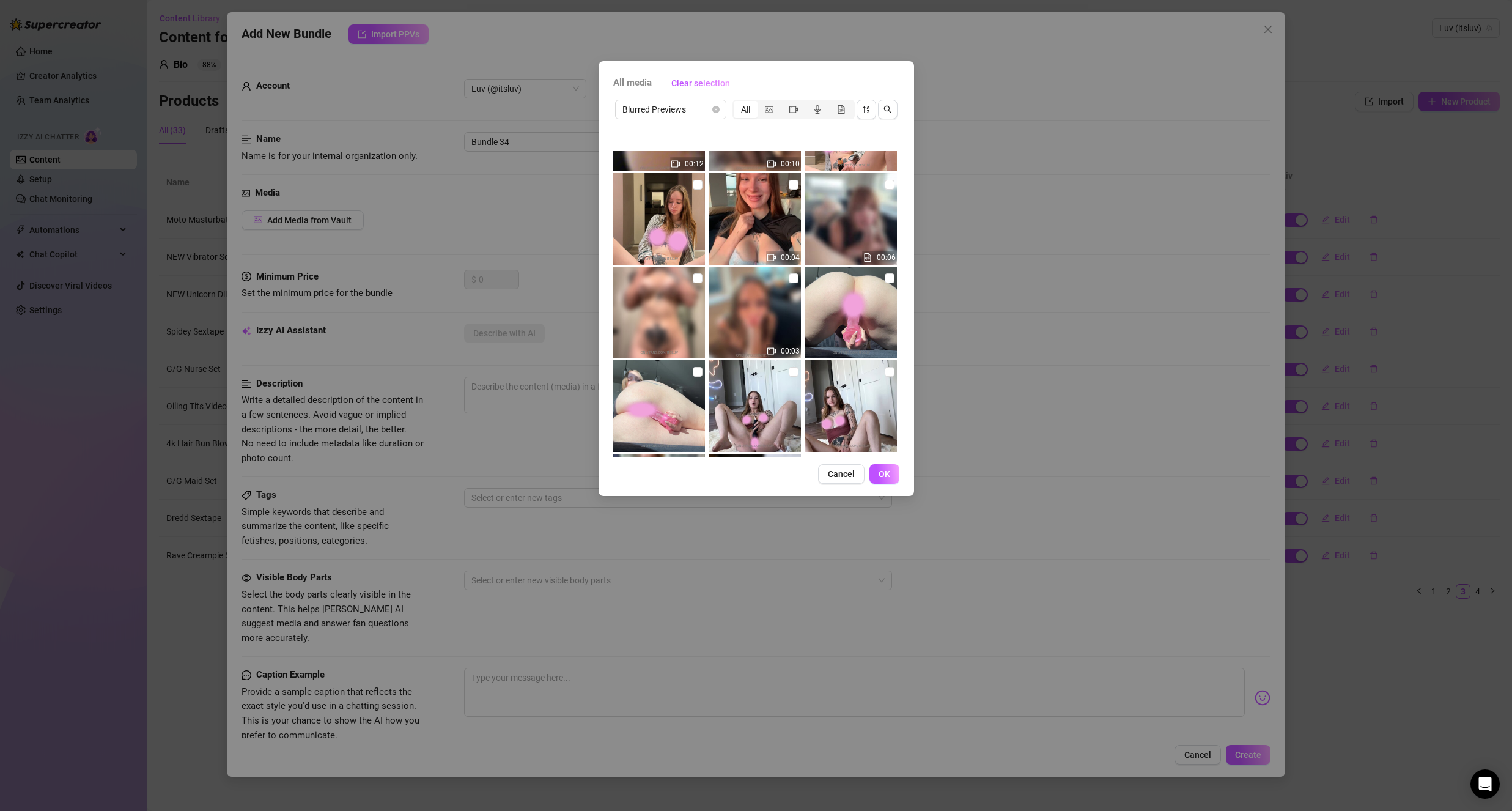
click at [788, 286] on img at bounding box center [754, 312] width 92 height 92
click at [793, 273] on div "00:03" at bounding box center [756, 312] width 94 height 92
click at [789, 278] on input "checkbox" at bounding box center [793, 278] width 10 height 10
click at [873, 467] on button "OK" at bounding box center [884, 474] width 30 height 19
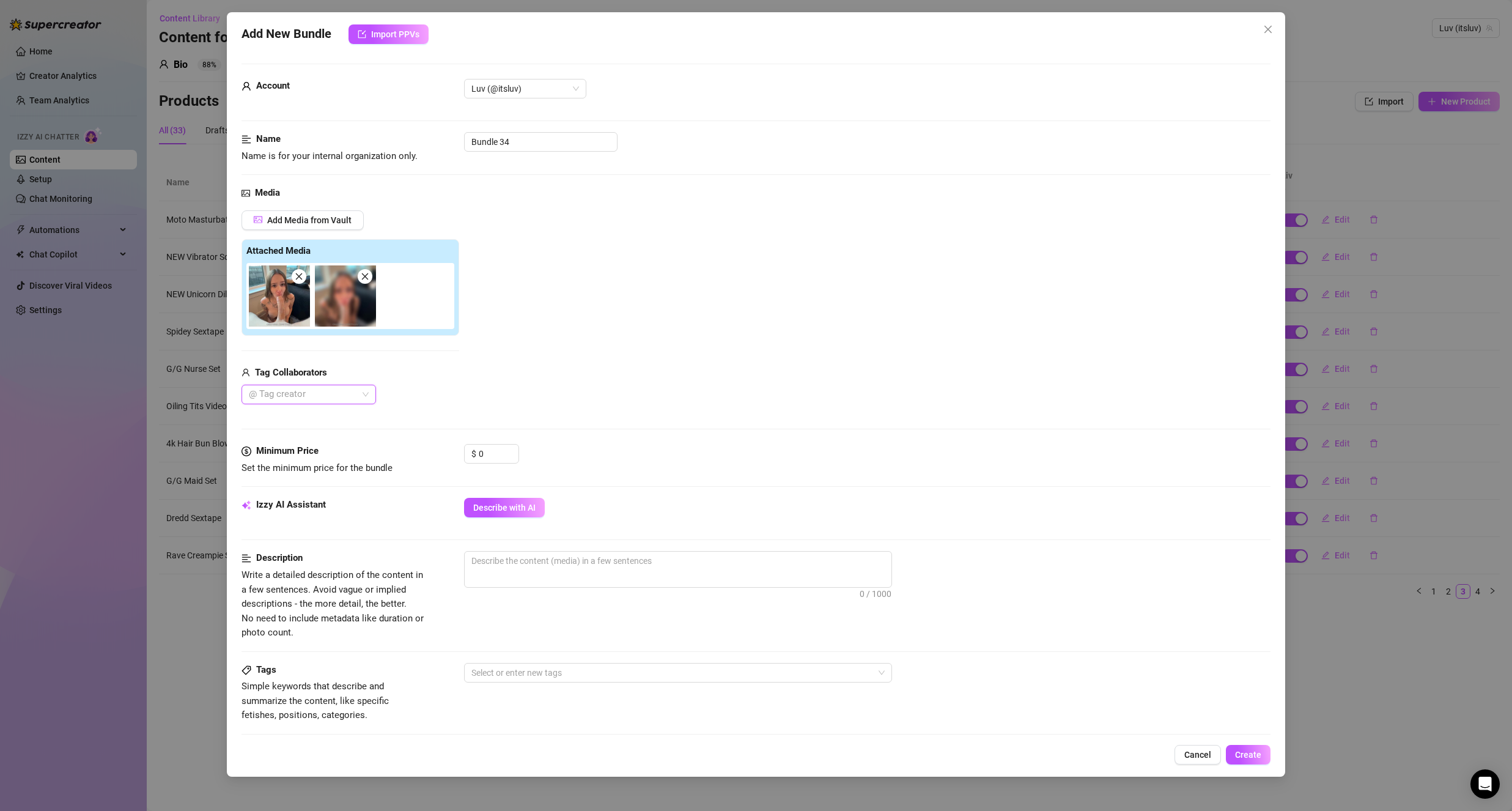
click at [264, 395] on div at bounding box center [303, 394] width 117 height 17
click at [297, 423] on div "Pat 🪵" at bounding box center [308, 419] width 115 height 14
click at [578, 386] on div "Add Media from Vault Attached Media Tag Collaborators Pat 🪵" at bounding box center [756, 307] width 1029 height 194
click at [488, 460] on input "0" at bounding box center [498, 454] width 40 height 18
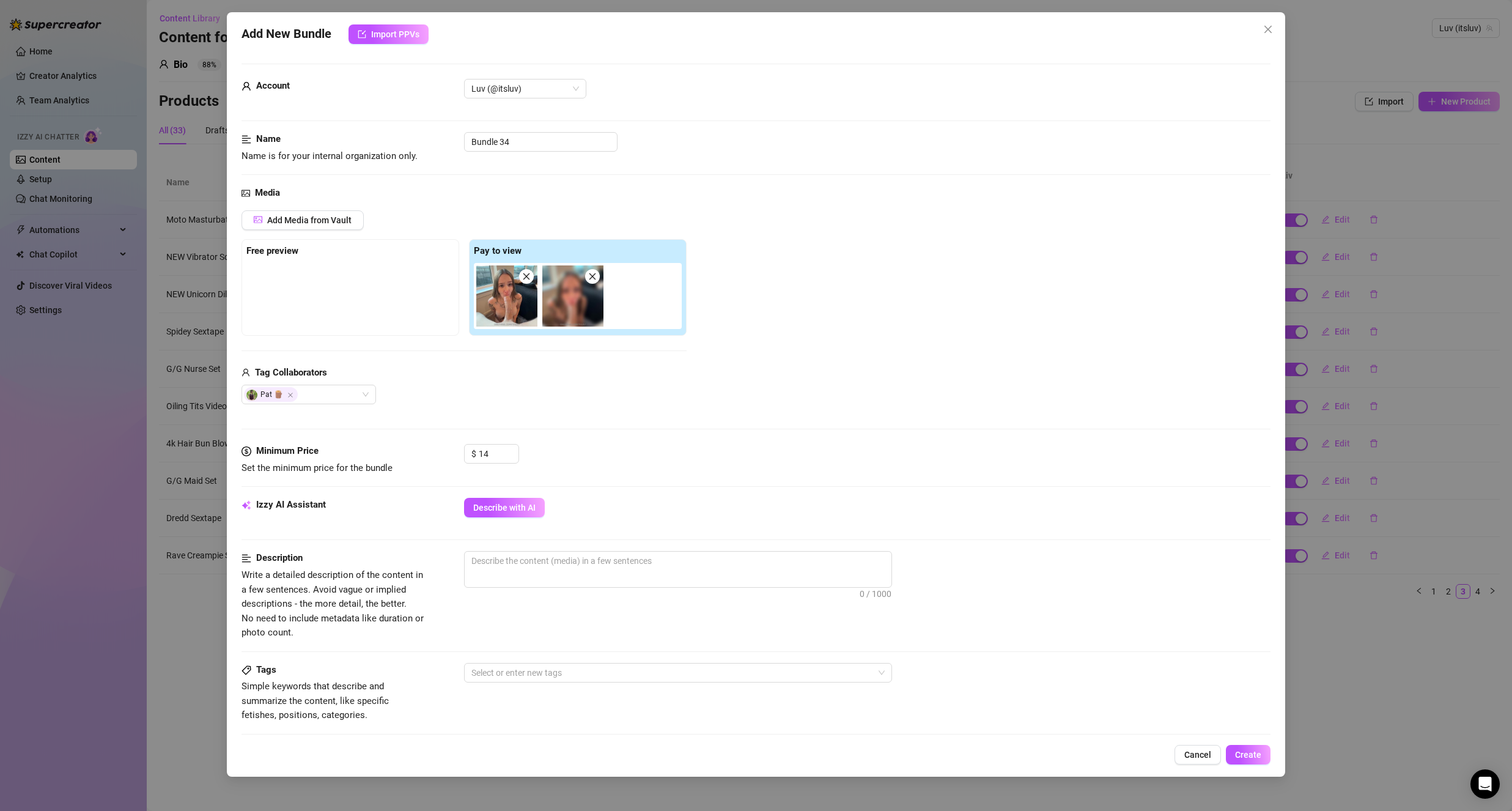
click at [560, 412] on div "Media Add Media from Vault Free preview Pay to view Tag Collaborators Pat 🪵" at bounding box center [756, 314] width 1029 height 258
drag, startPoint x: 575, startPoint y: 314, endPoint x: 314, endPoint y: 309, distance: 261.0
click at [315, 308] on div "Free preview Pay to view" at bounding box center [464, 287] width 445 height 97
click at [504, 454] on input "14" at bounding box center [498, 454] width 40 height 18
click at [608, 408] on div "Media Add Media from Vault Free preview Pay to view Tag Collaborators Pat 🪵" at bounding box center [756, 314] width 1029 height 258
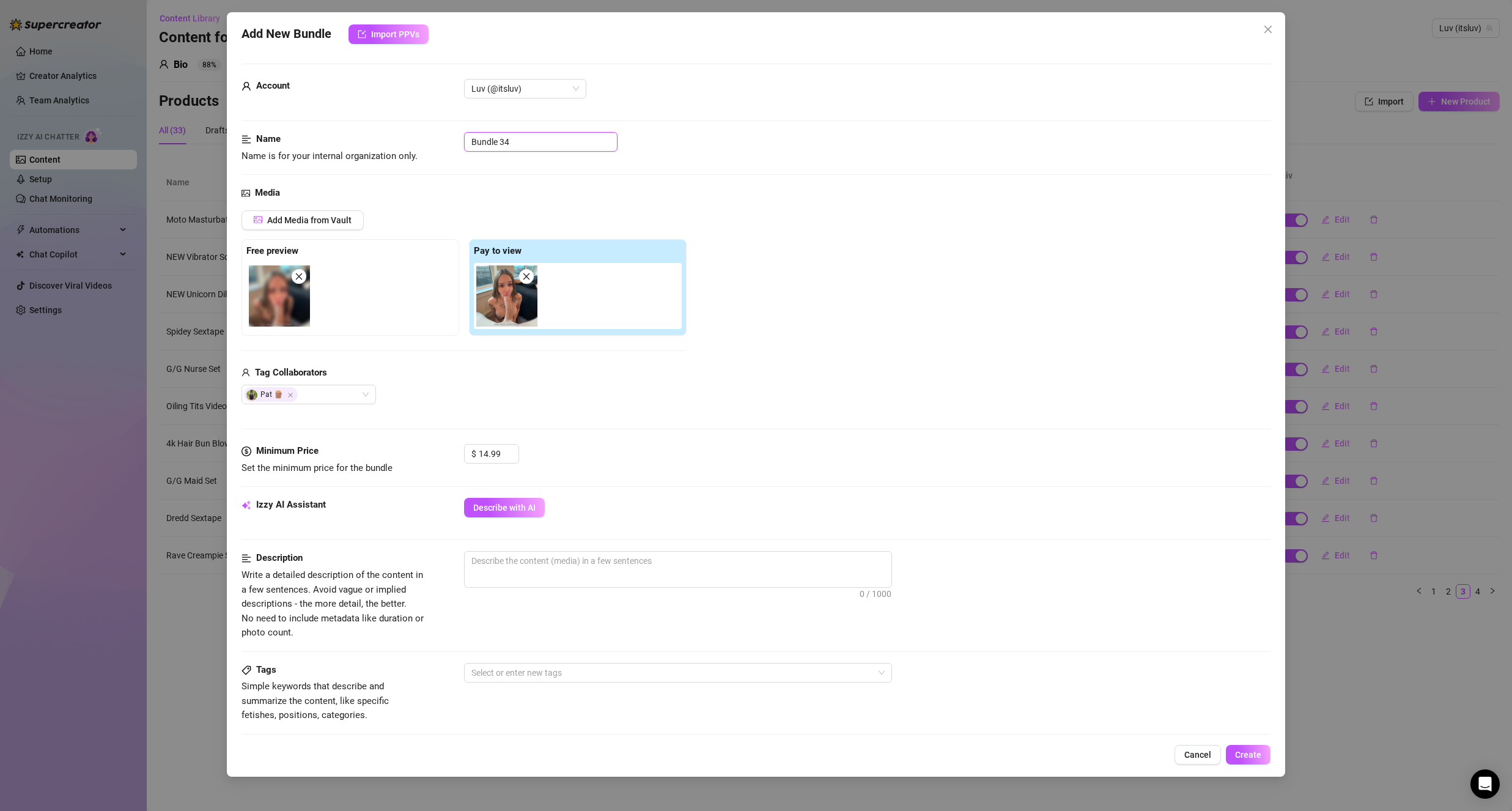
drag, startPoint x: 525, startPoint y: 138, endPoint x: 411, endPoint y: 148, distance: 114.4
click at [412, 149] on div "Name Name is for your internal organization only. Bundle 34" at bounding box center [756, 147] width 1029 height 31
drag, startPoint x: 486, startPoint y: 166, endPoint x: 509, endPoint y: 192, distance: 34.7
click at [486, 166] on div "Name Name is for your internal organization only. Sloppy Blowjob" at bounding box center [756, 158] width 1029 height 54
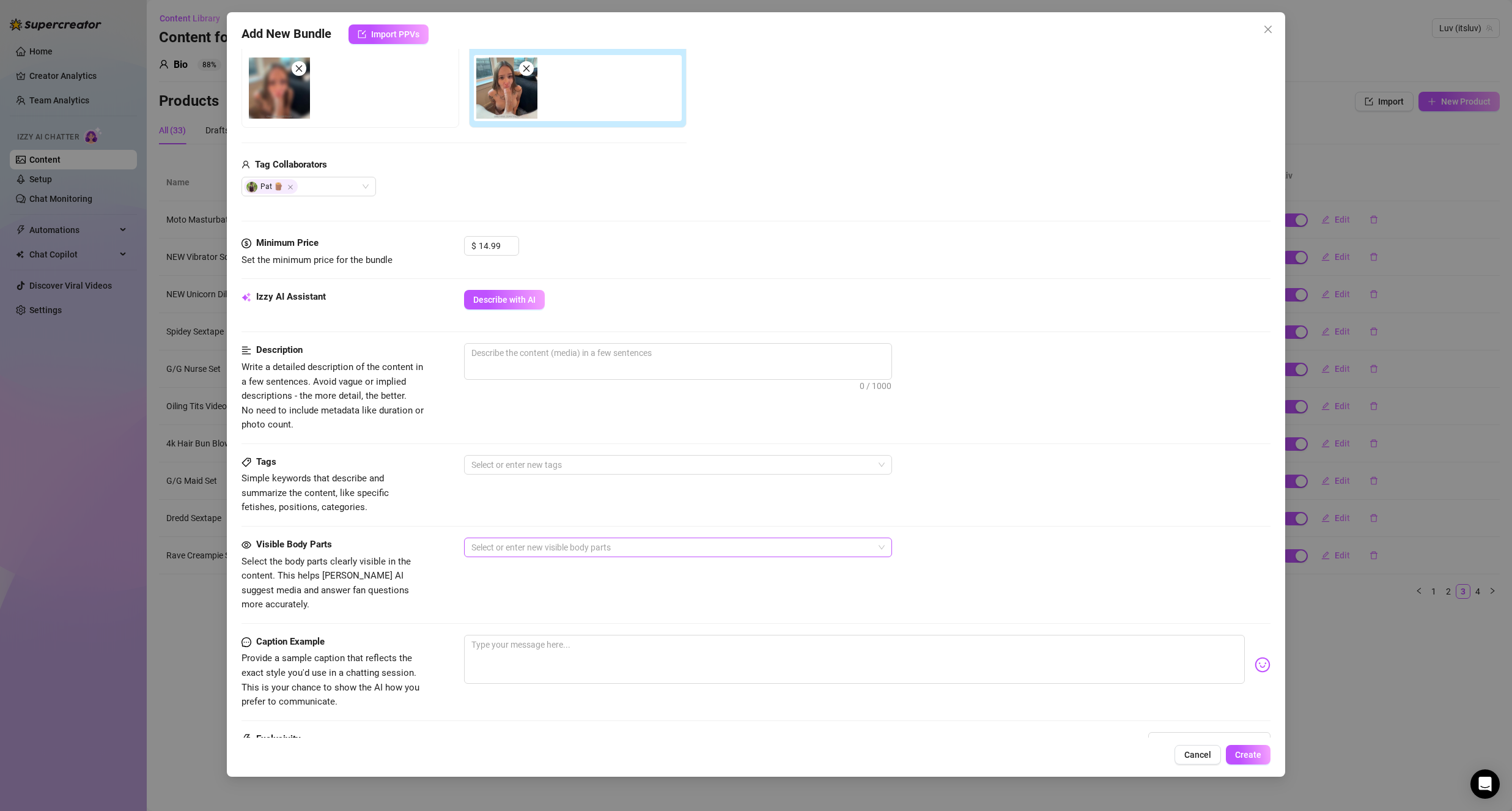
scroll to position [306, 0]
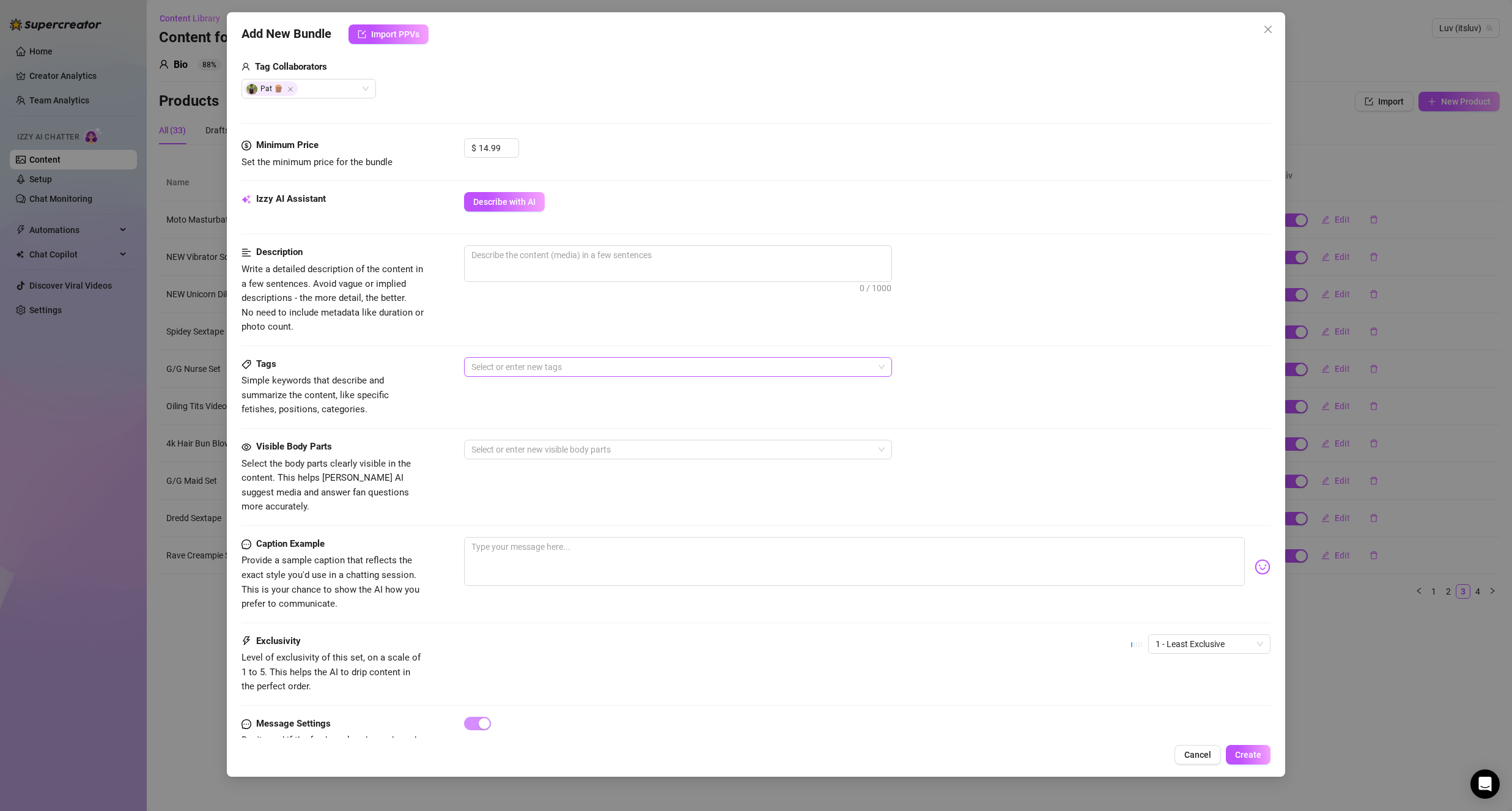
click at [542, 375] on div "Tags Simple keywords that describe and summarize the content, like specific fet…" at bounding box center [756, 387] width 1029 height 60
click at [542, 375] on div "Select or enter new tags" at bounding box center [678, 367] width 428 height 19
click at [524, 448] on div "Boy on Girl" at bounding box center [678, 450] width 408 height 14
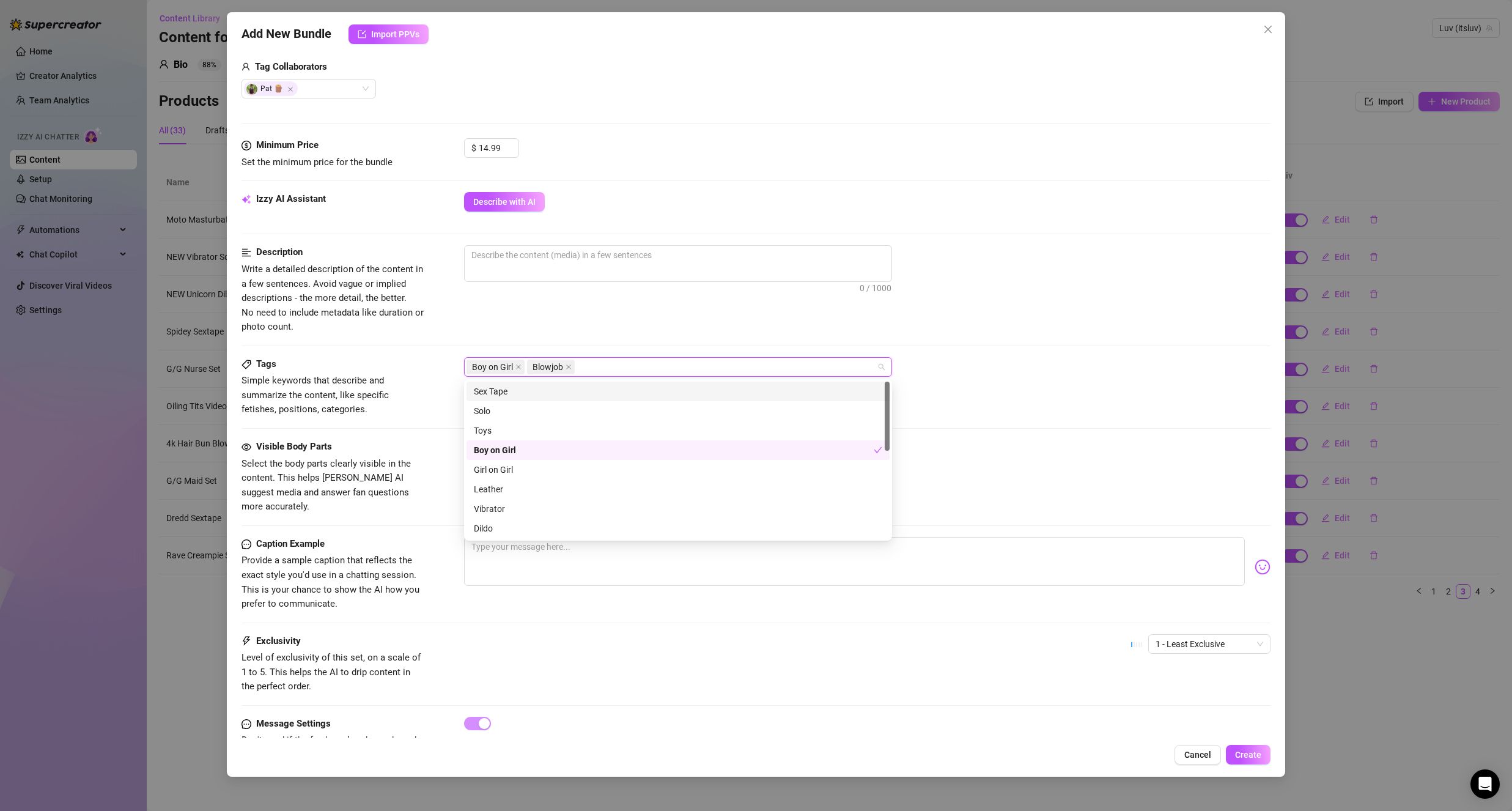
click at [606, 312] on div "0 / 1000" at bounding box center [867, 280] width 806 height 69
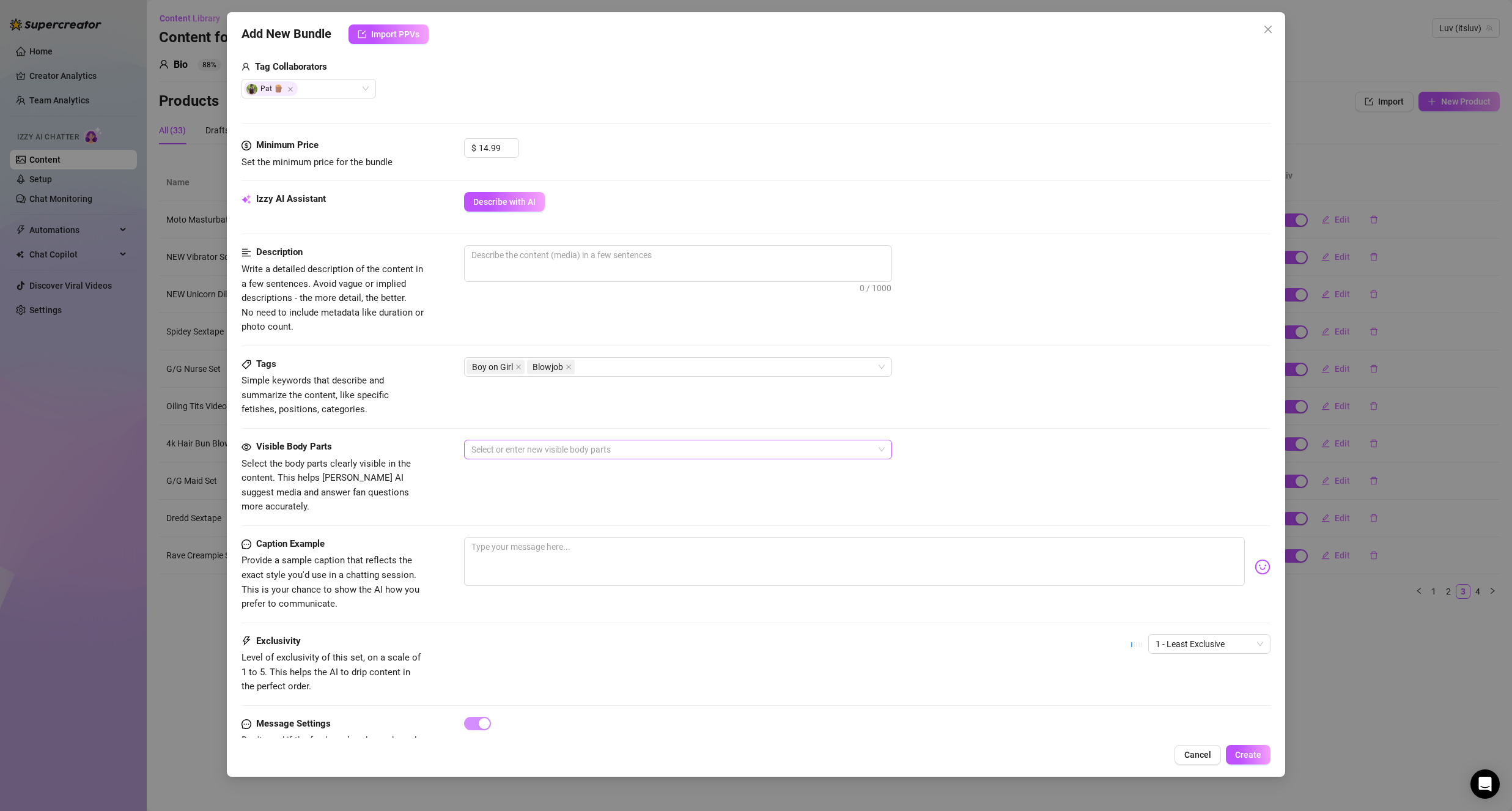
click at [572, 448] on div at bounding box center [672, 449] width 410 height 17
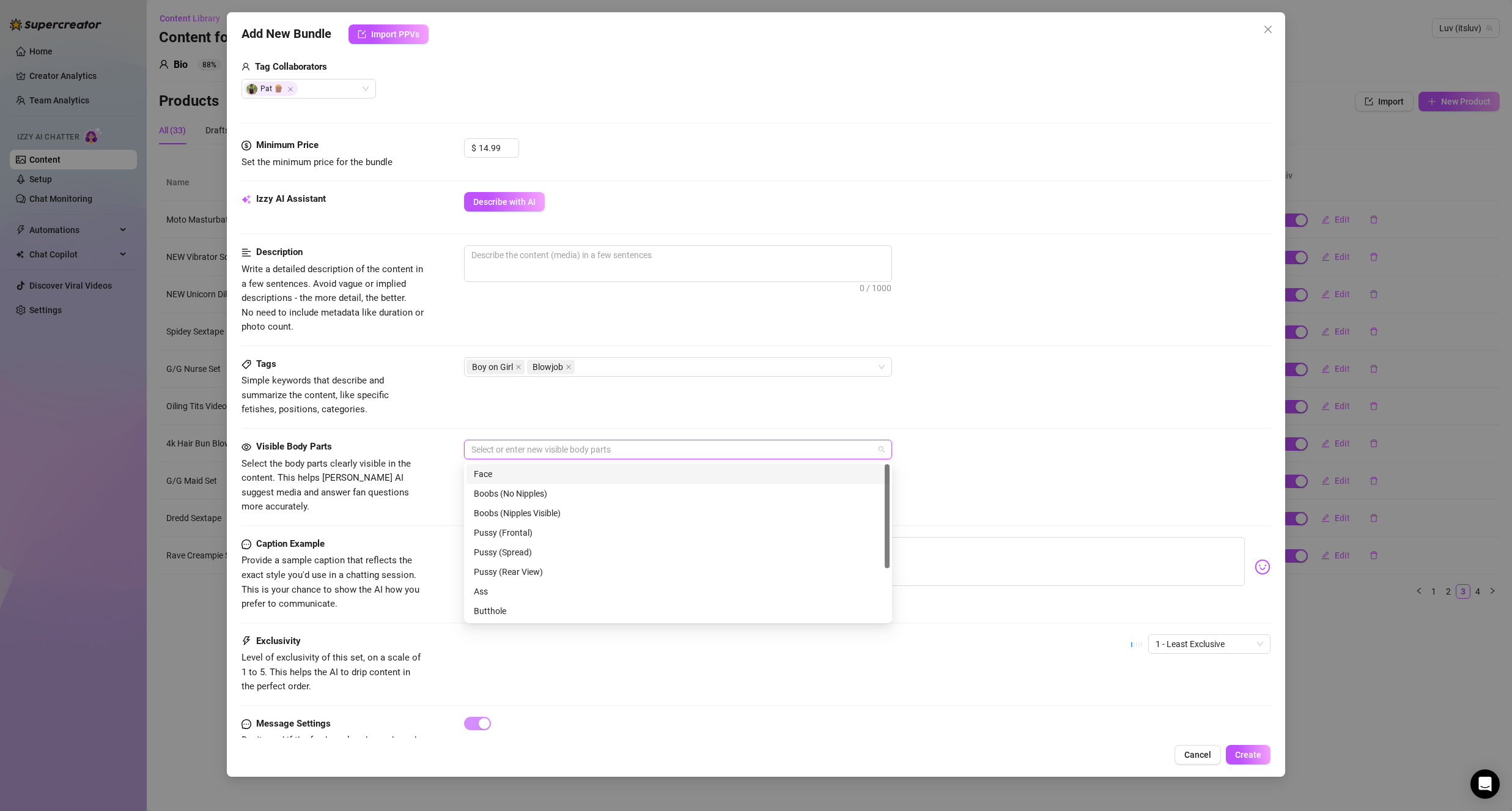
click at [565, 473] on div "Face" at bounding box center [678, 473] width 408 height 14
click at [580, 516] on div "Boobs (Nipples Visible)" at bounding box center [678, 513] width 408 height 14
click at [515, 576] on div "Penis" at bounding box center [678, 569] width 423 height 19
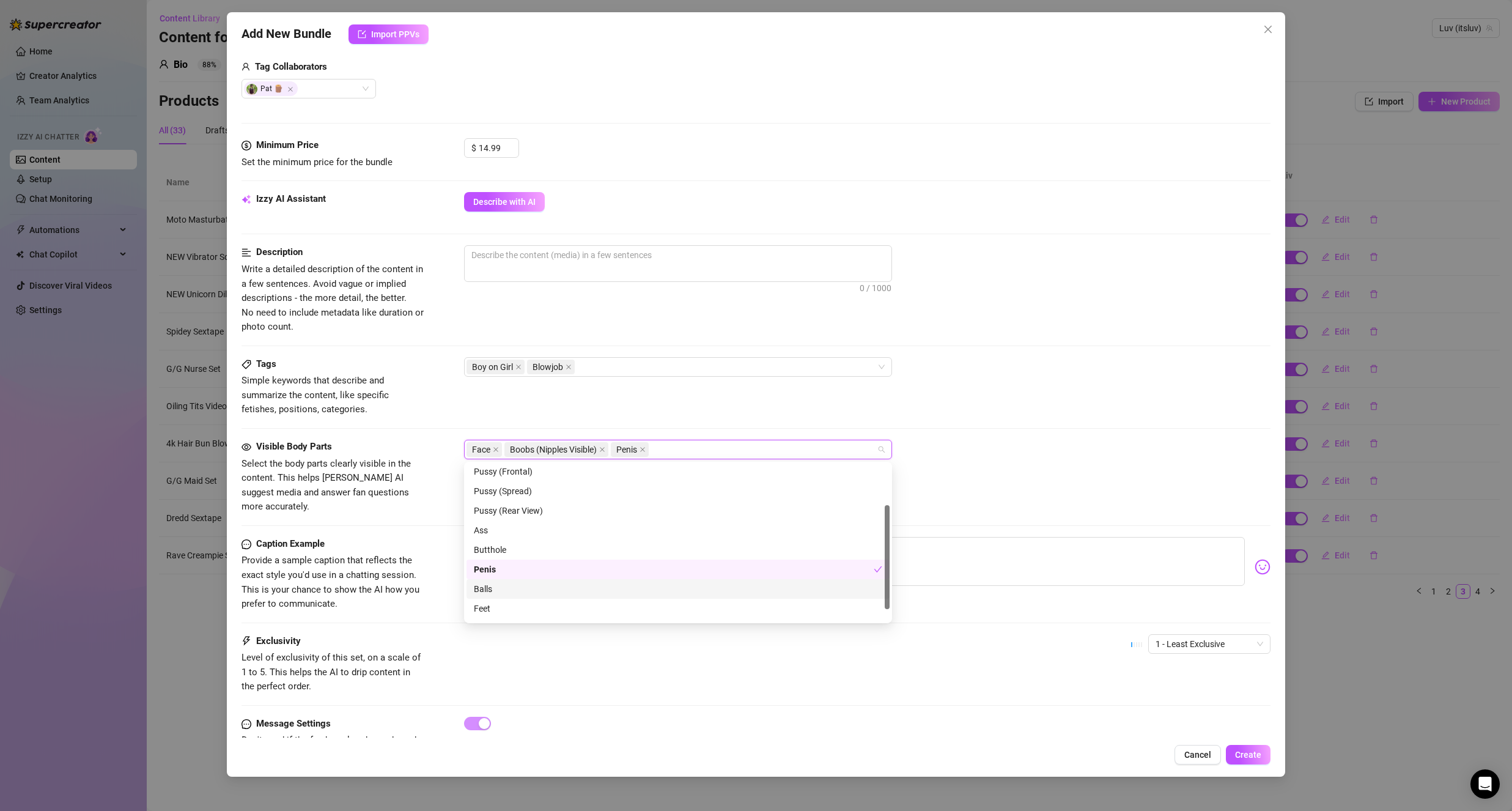
click at [503, 592] on div "Balls" at bounding box center [678, 589] width 408 height 14
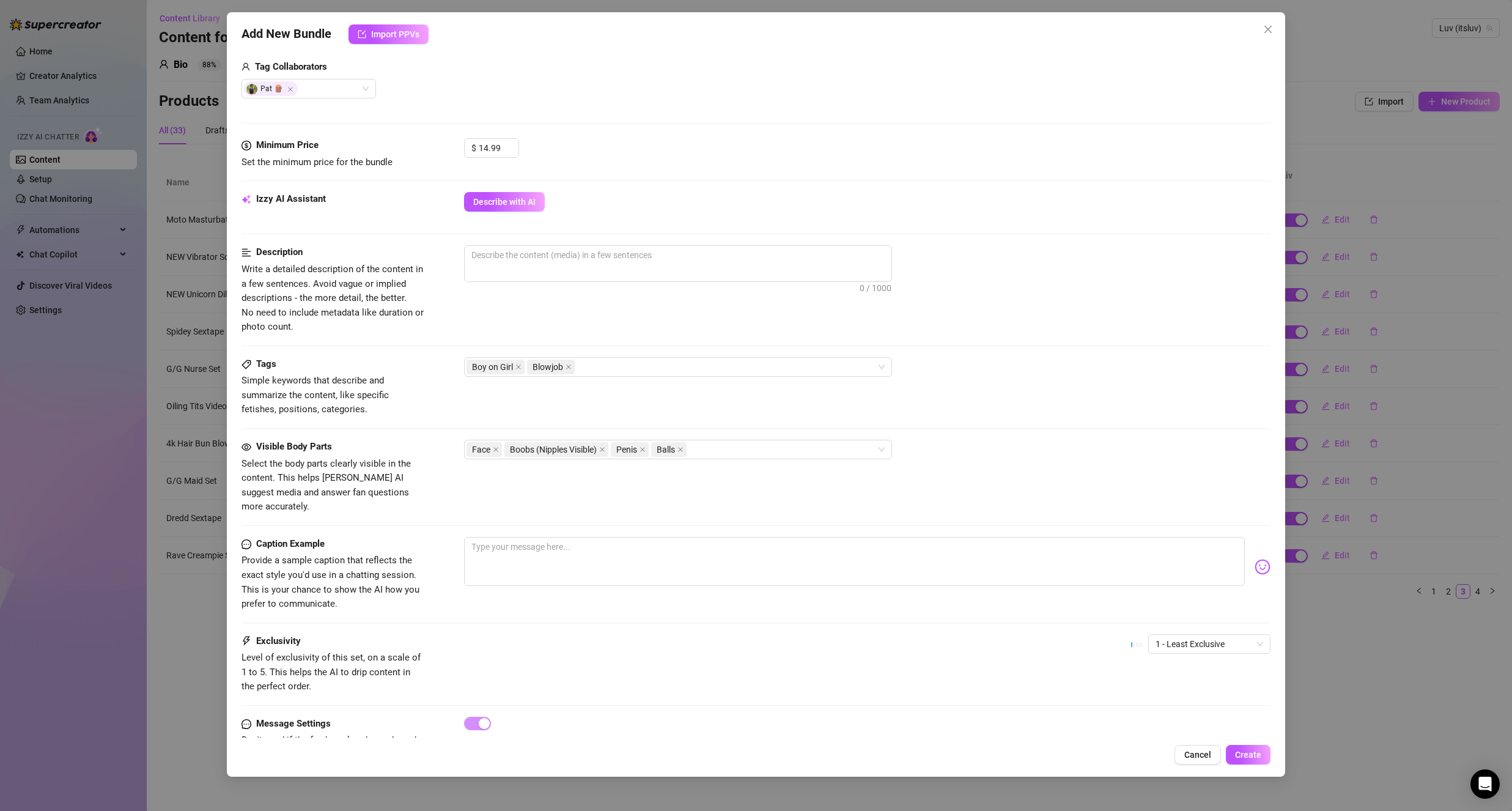
click at [370, 515] on div "Visible Body Parts Select the body parts clearly visible in the content. This h…" at bounding box center [756, 488] width 1029 height 97
click at [1191, 624] on form "Account Luv (@itsluv) Name Name is for your internal organization only. Sloppy …" at bounding box center [756, 271] width 1029 height 1027
click at [1187, 635] on span "1 - Least Exclusive" at bounding box center [1209, 644] width 108 height 18
click at [1171, 669] on div "2" at bounding box center [1199, 673] width 103 height 14
drag, startPoint x: 1002, startPoint y: 654, endPoint x: 996, endPoint y: 651, distance: 6.7
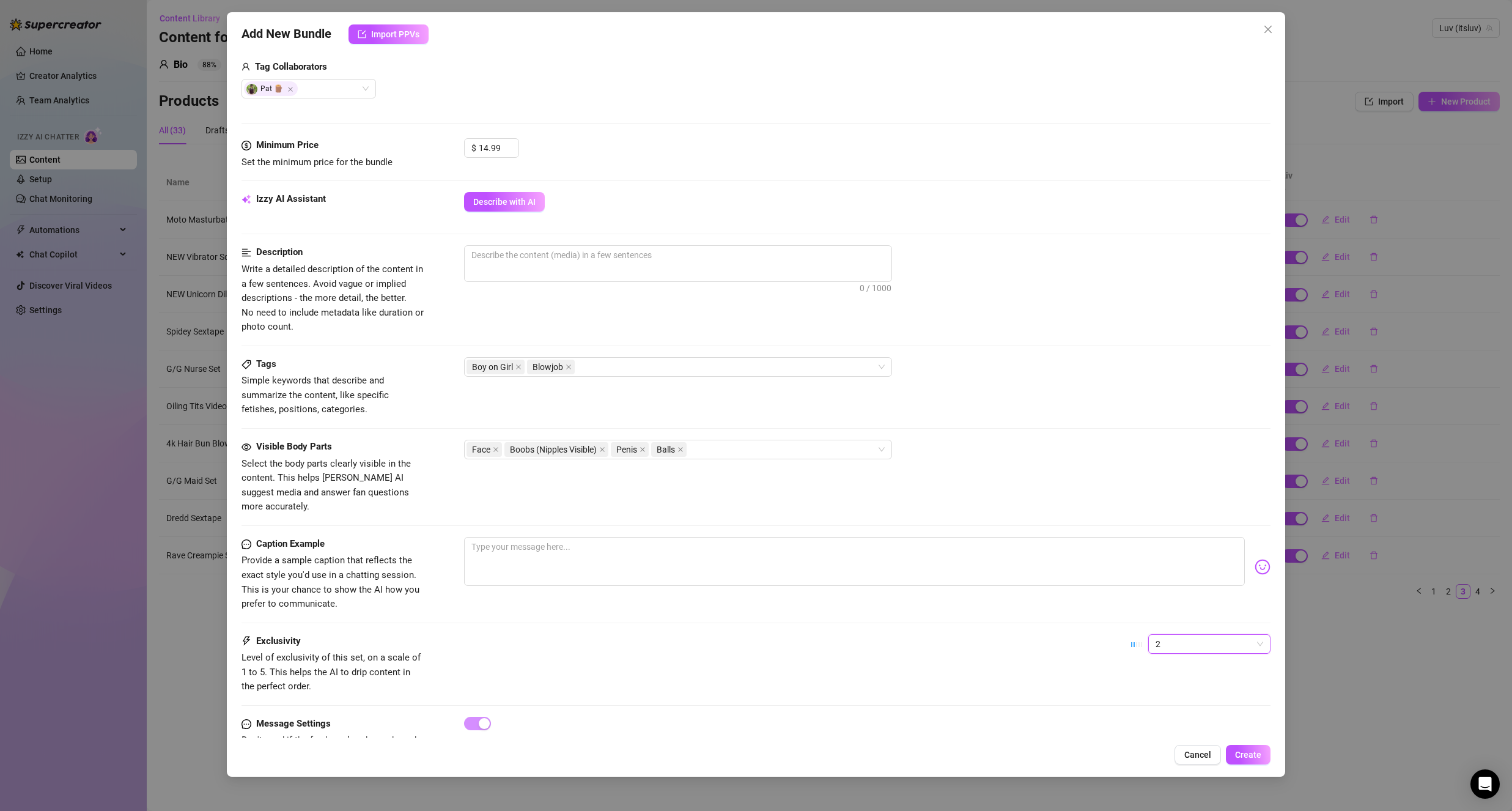
click at [1002, 655] on div "Exclusivity Level of exclusivity of this set, on a scale of 1 to 5. This helps …" at bounding box center [756, 664] width 1029 height 60
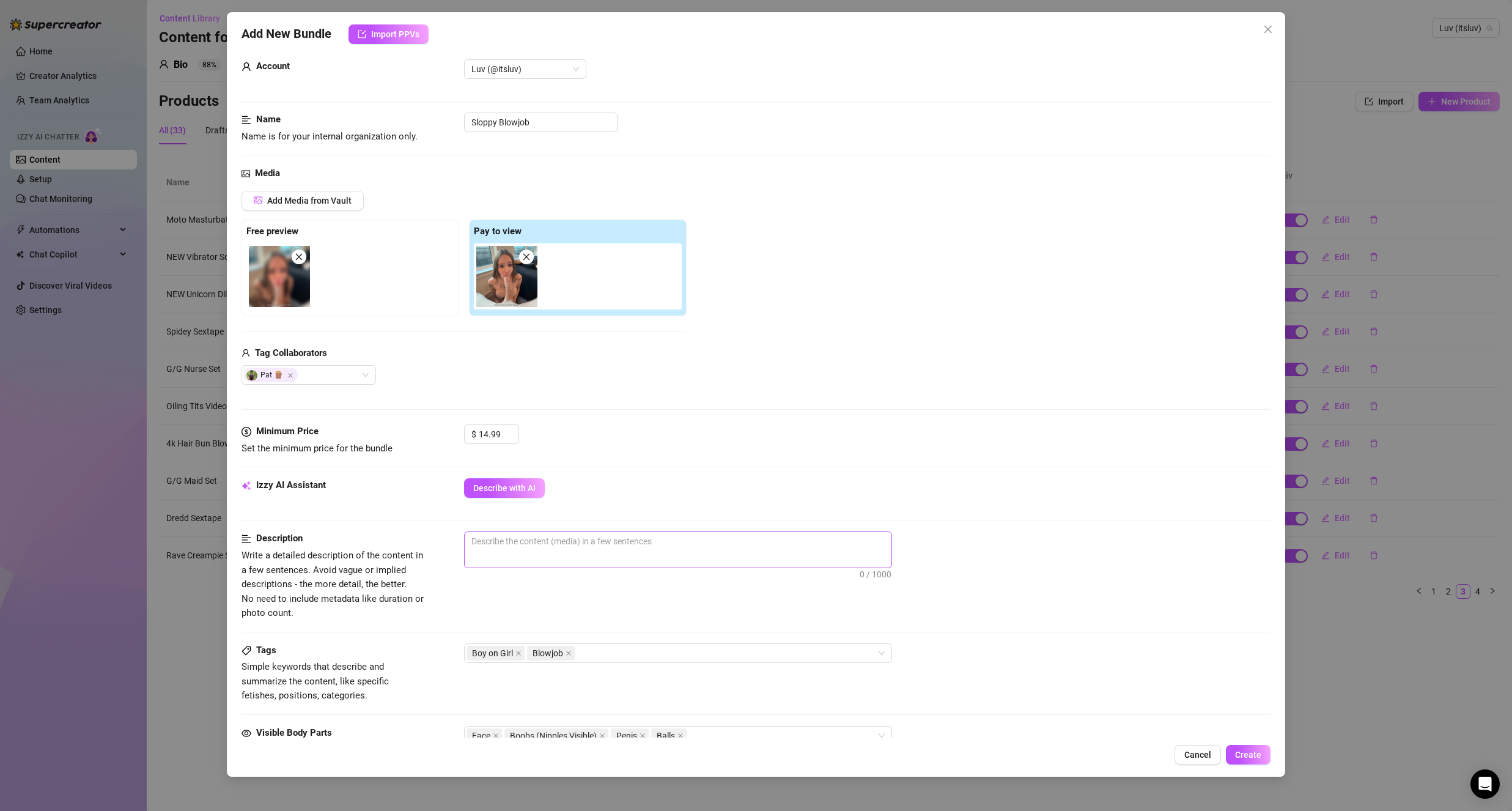
scroll to position [0, 0]
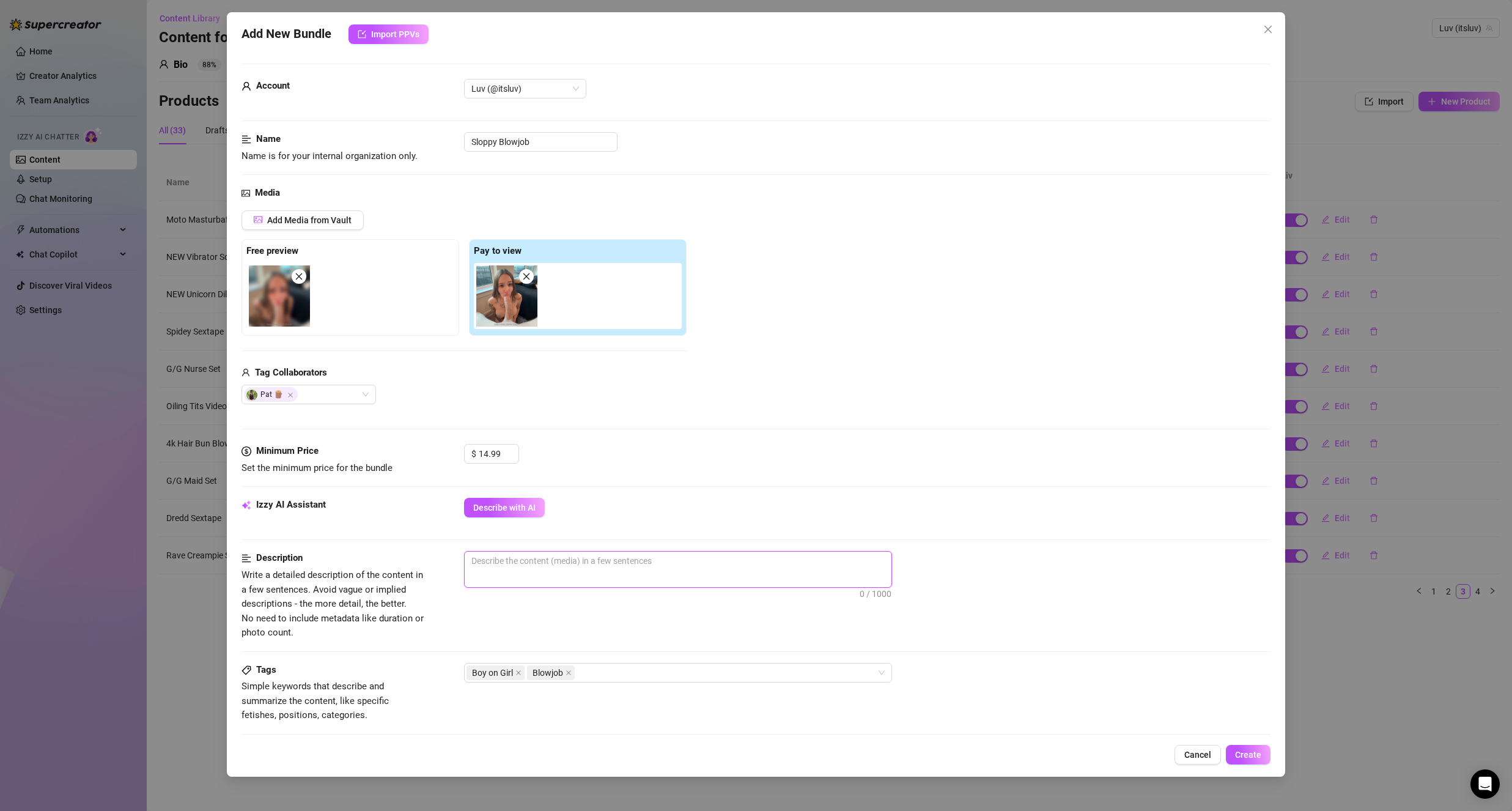
click at [617, 555] on textarea at bounding box center [678, 560] width 427 height 18
click at [581, 565] on textarea "Sucking his cock" at bounding box center [678, 560] width 427 height 18
click at [518, 562] on textarea "Sucking his cock" at bounding box center [678, 560] width 427 height 18
click at [538, 567] on textarea "Sucking his cock" at bounding box center [678, 560] width 427 height 18
click at [806, 568] on textarea "Sucking his cock and getting his cock all sloppy with my spit by trying to" at bounding box center [678, 560] width 427 height 18
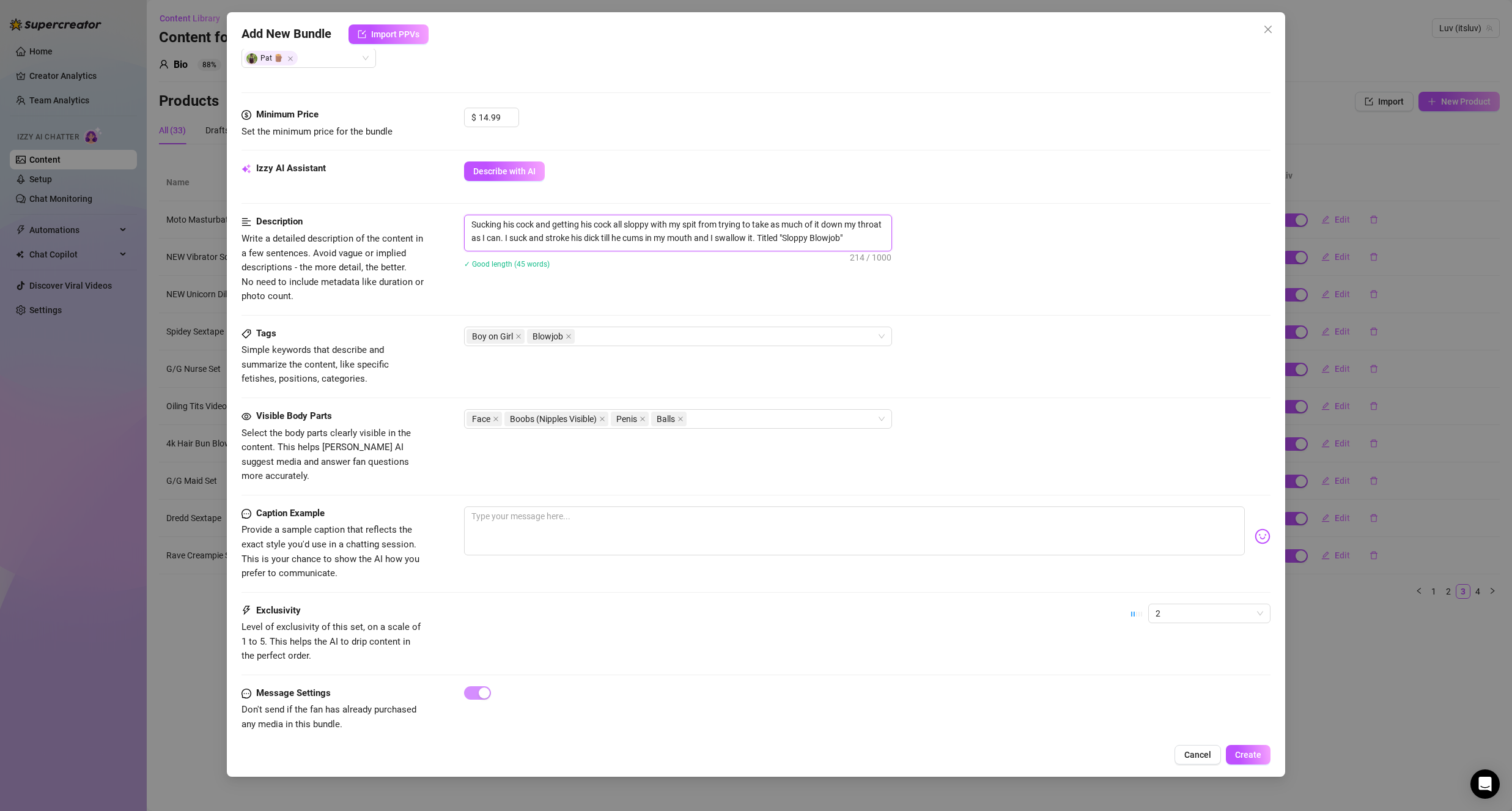
scroll to position [339, 0]
click at [673, 504] on textarea at bounding box center [854, 528] width 781 height 49
click at [1245, 755] on span "Create" at bounding box center [1248, 755] width 26 height 10
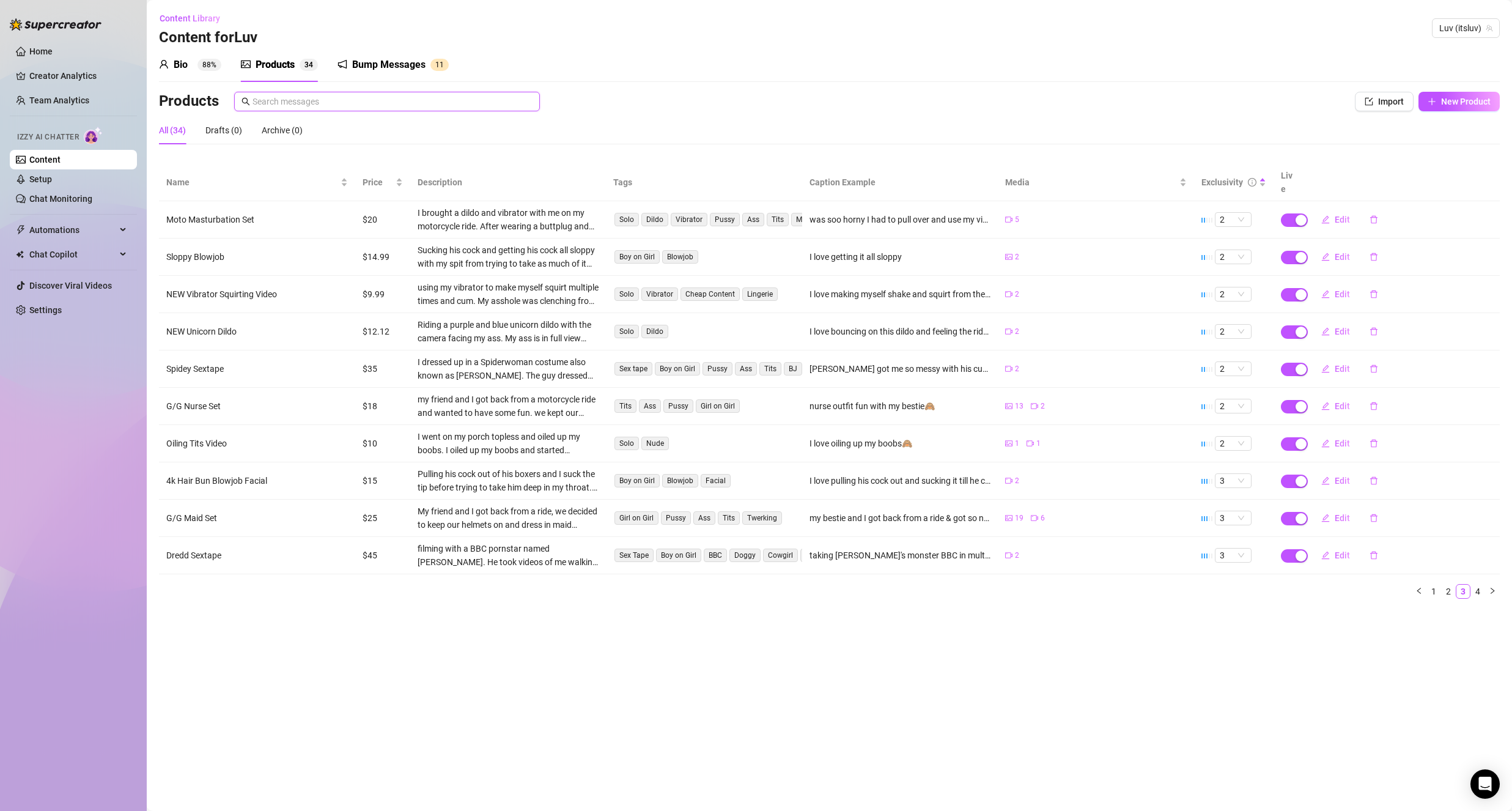
click at [415, 105] on input "text" at bounding box center [392, 101] width 280 height 14
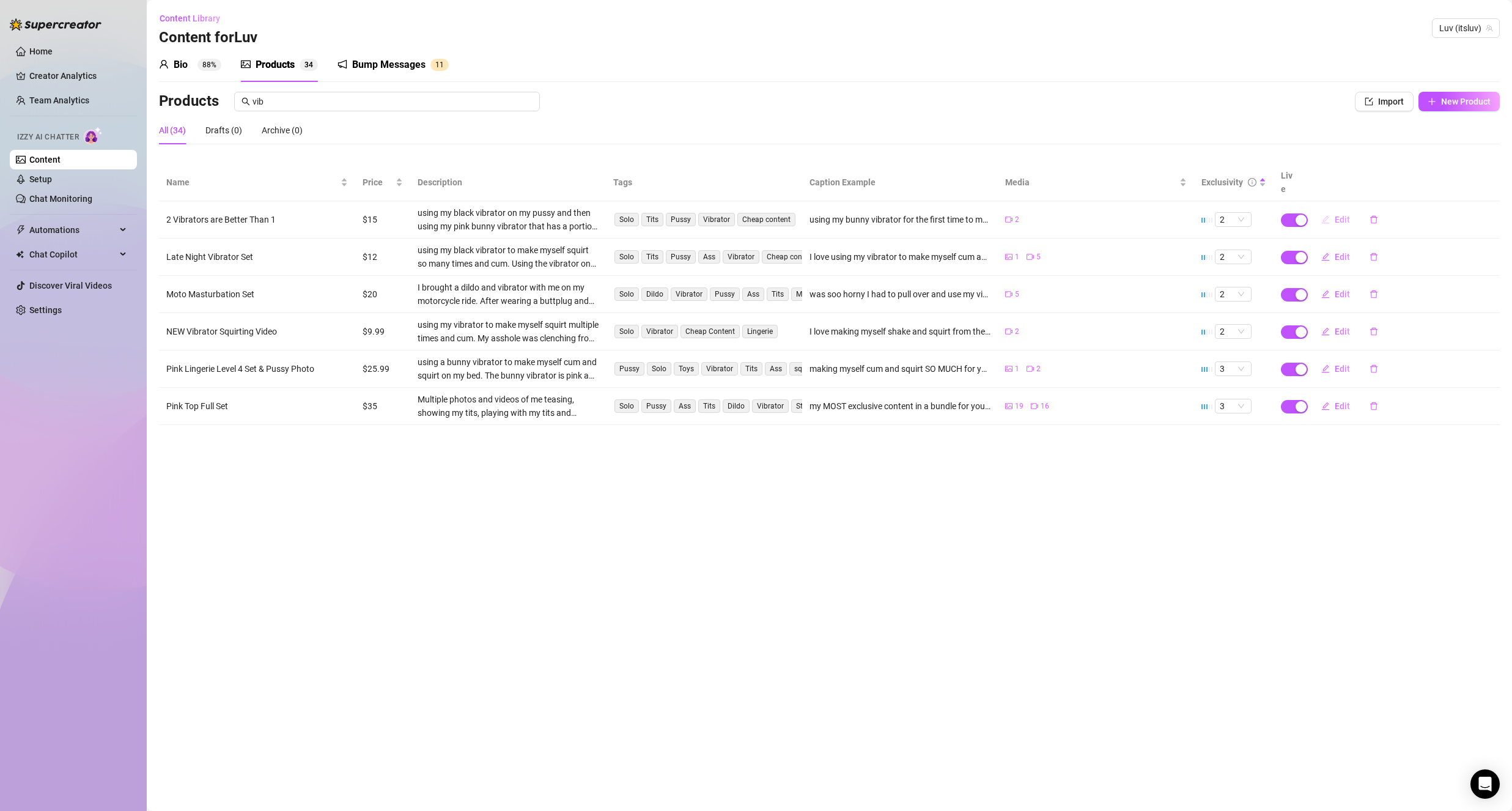
click at [1326, 215] on icon "edit" at bounding box center [1325, 219] width 8 height 8
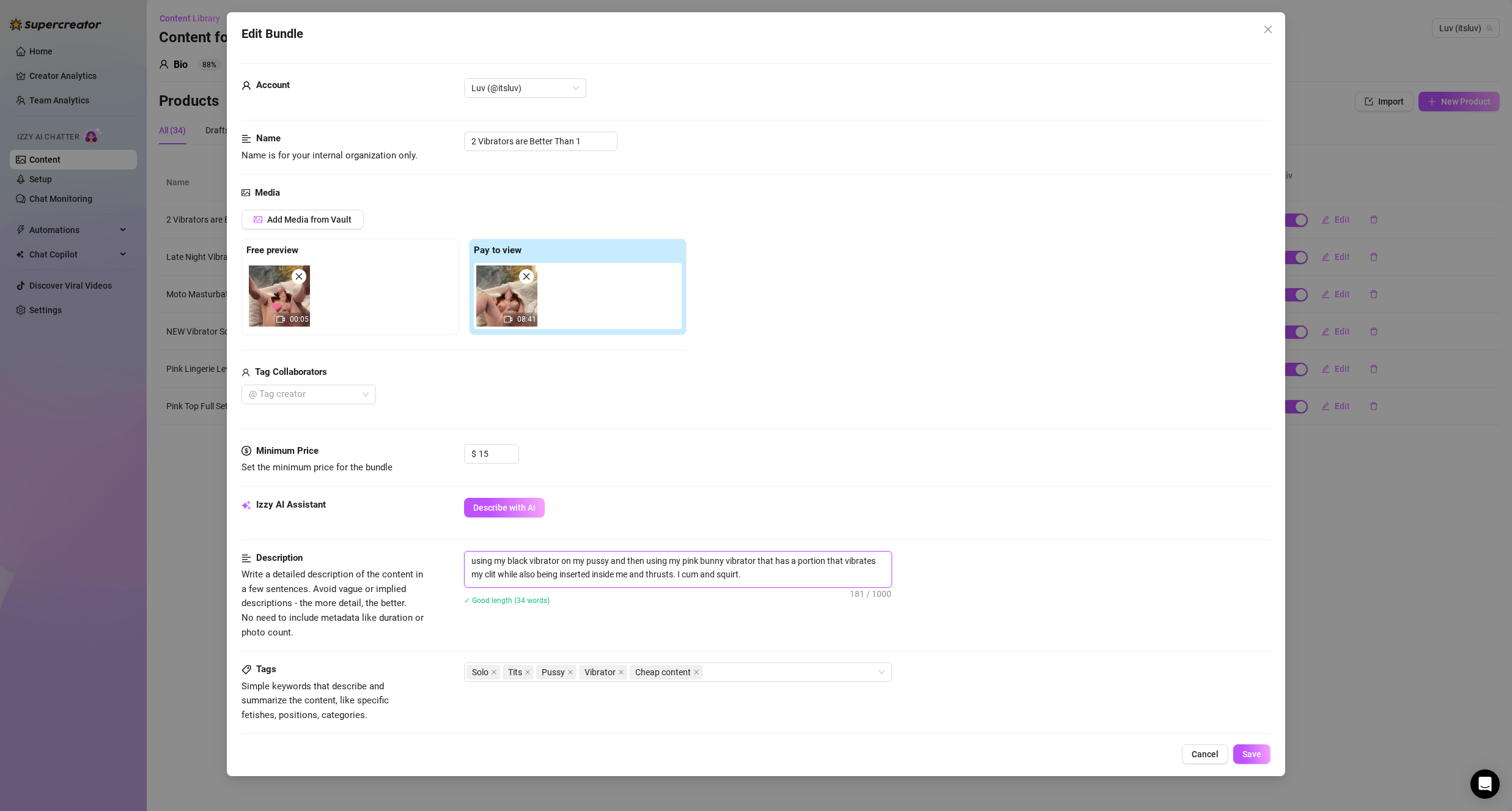
click at [752, 582] on textarea "using my black vibrator on my pussy and then using my pink bunny vibrator that …" at bounding box center [678, 567] width 427 height 32
click at [805, 572] on textarea "using my black vibrator on my pussy and then using my pink bunny vibrator that …" at bounding box center [678, 567] width 427 height 32
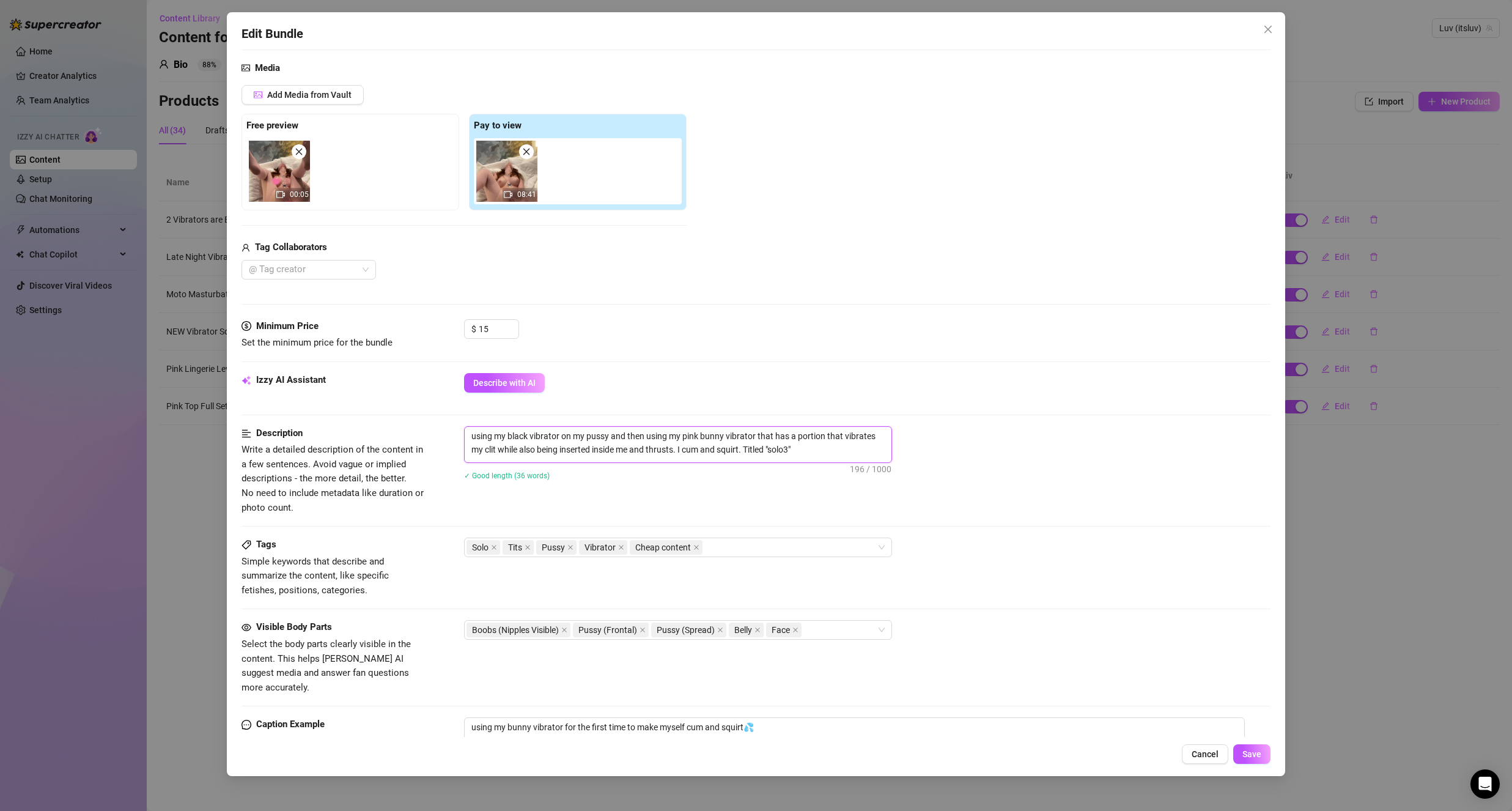
scroll to position [33, 0]
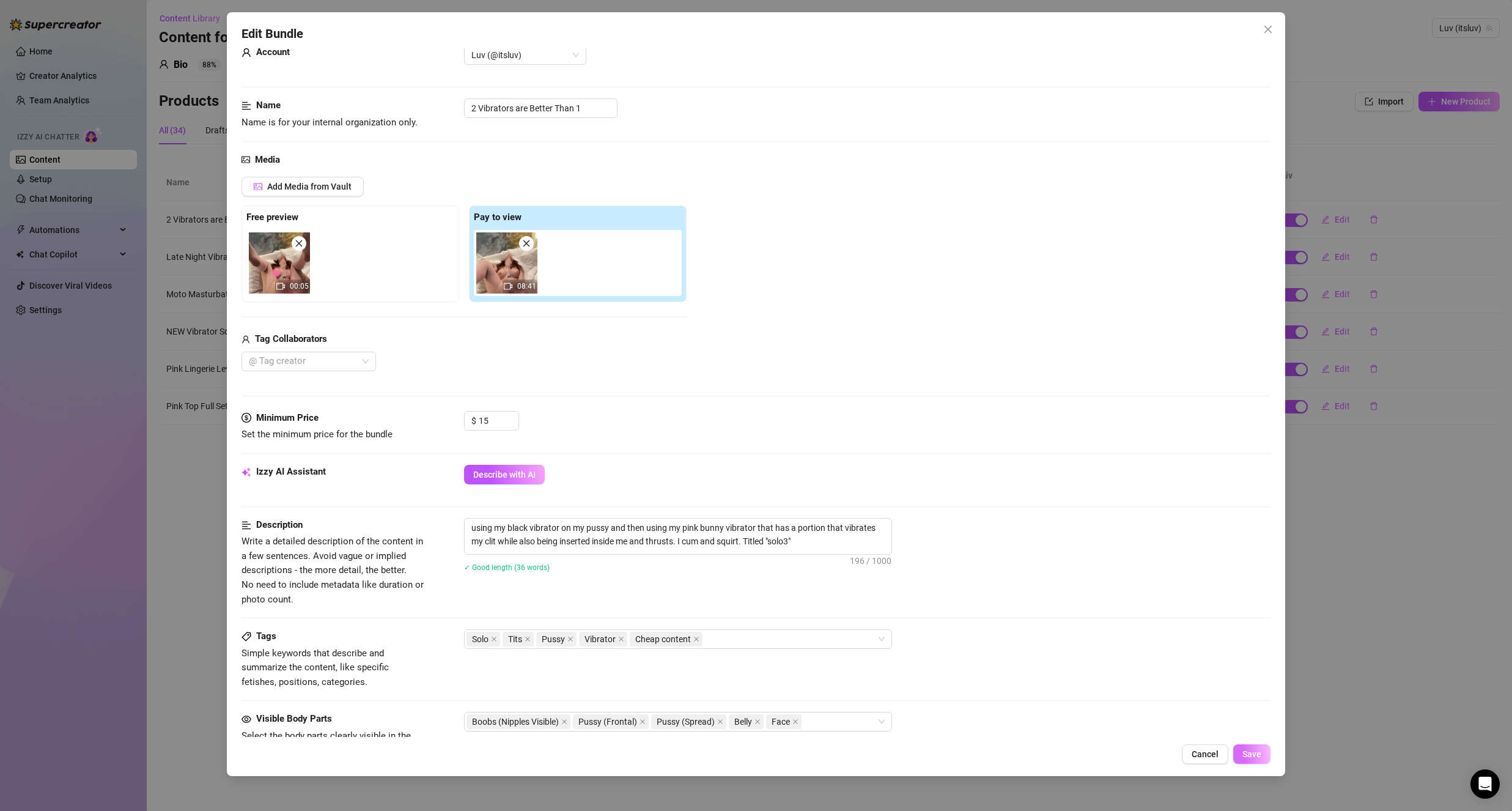
click at [1254, 752] on span "Save" at bounding box center [1252, 754] width 19 height 10
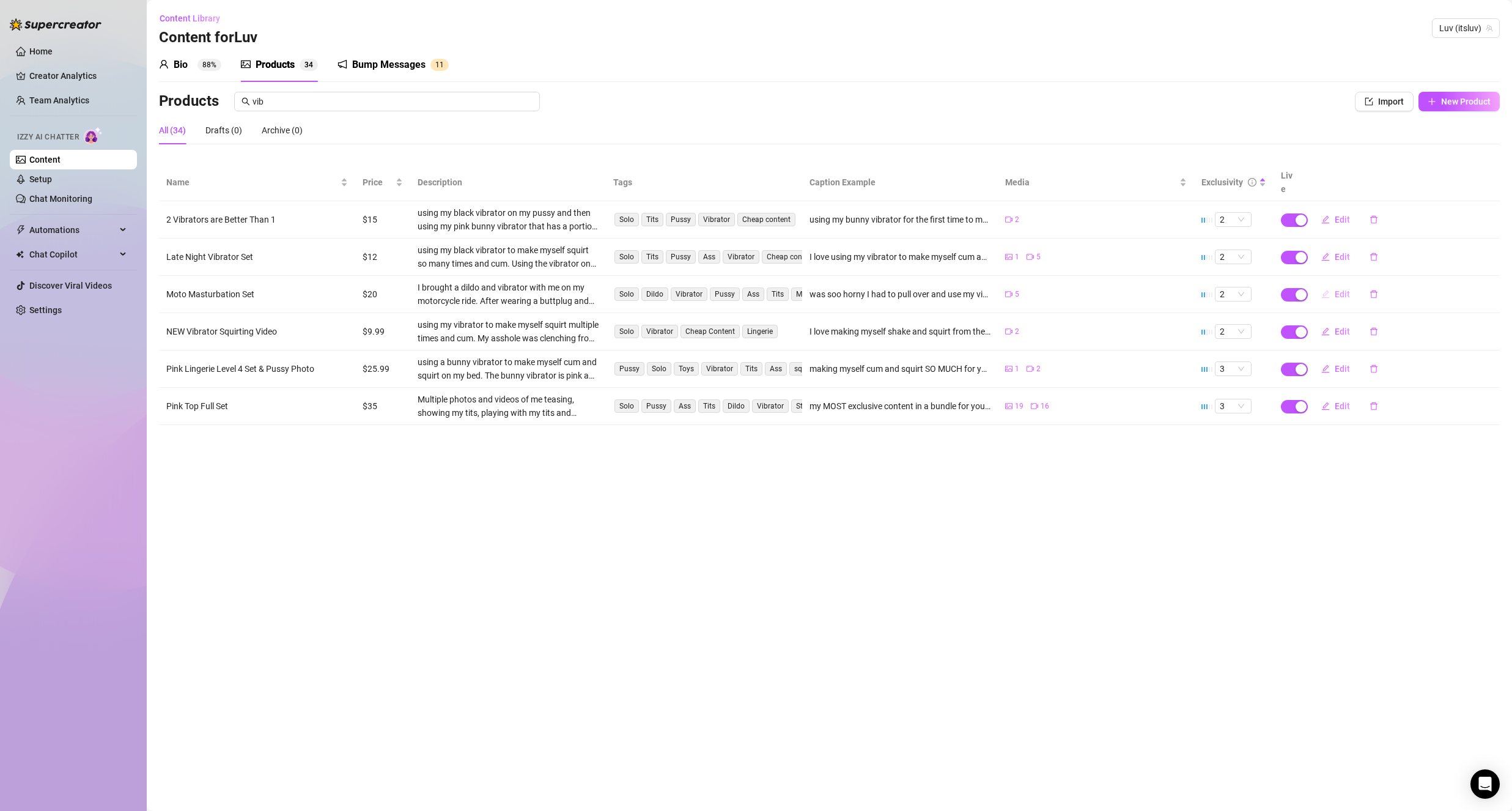
click at [1325, 290] on icon "edit" at bounding box center [1325, 293] width 8 height 8
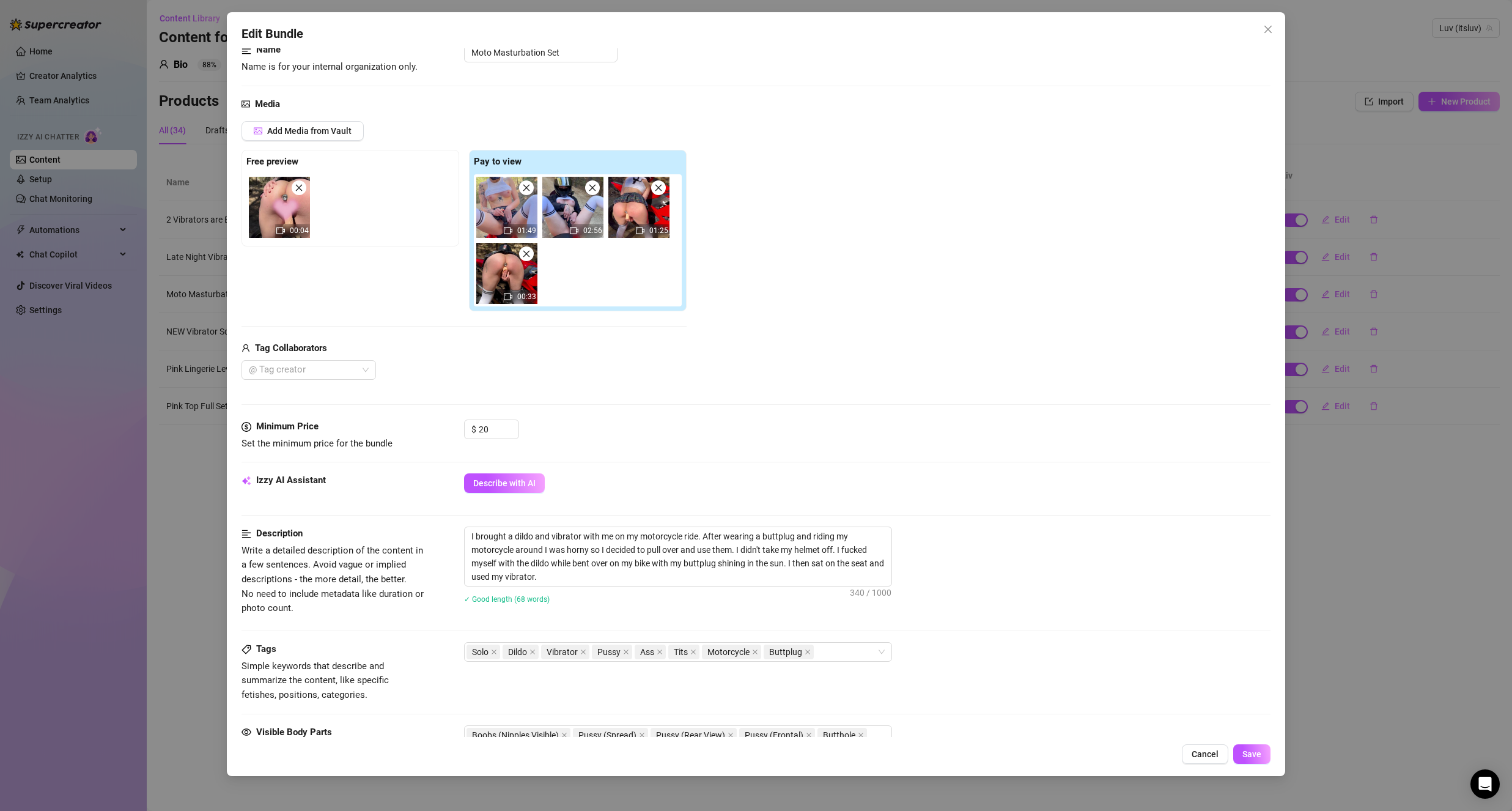
scroll to position [122, 0]
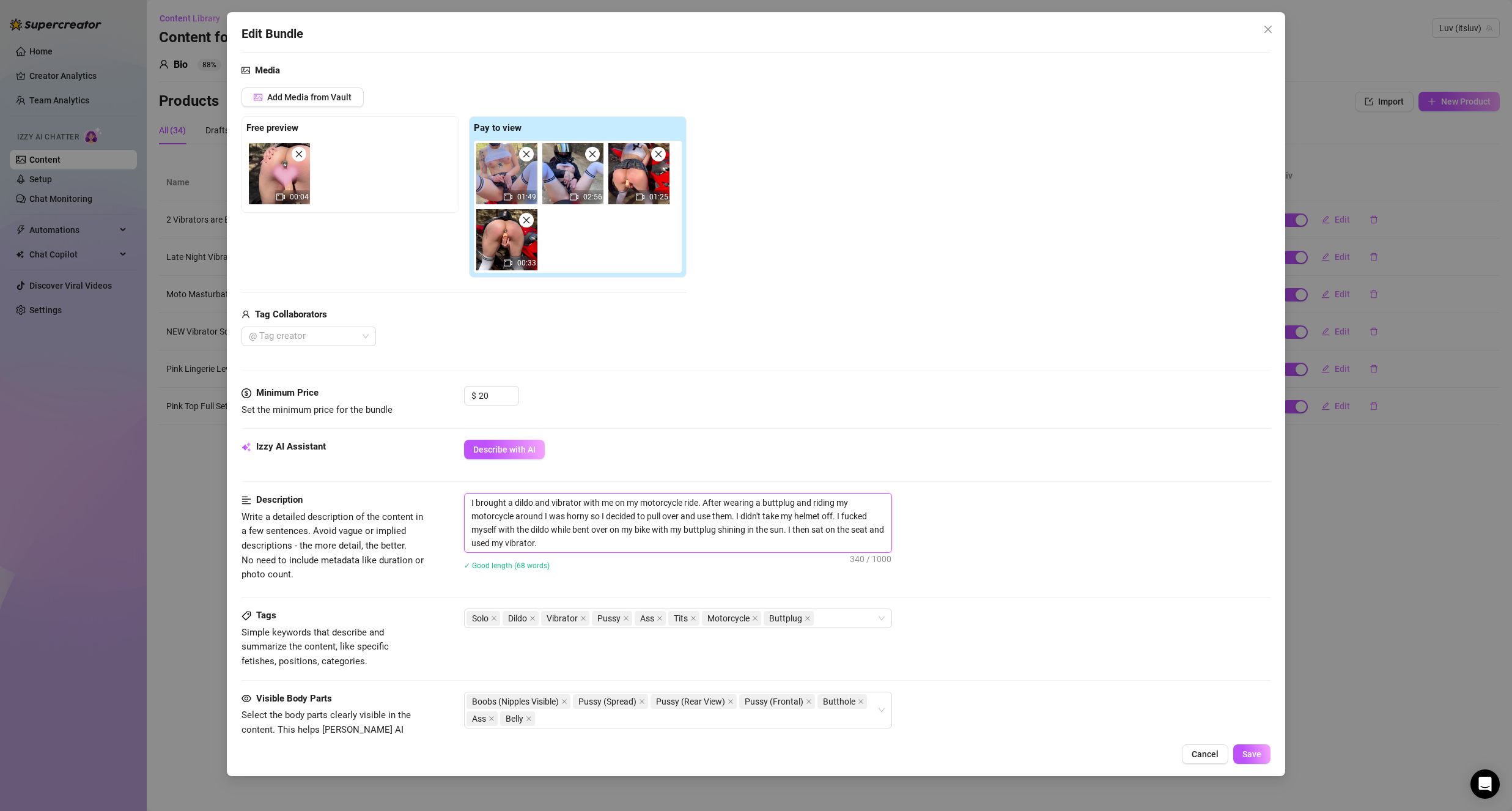
click at [614, 544] on textarea "I brought a dildo and vibrator with me on my motorcycle ride. After wearing a b…" at bounding box center [678, 523] width 427 height 58
click at [556, 547] on textarea "I brought a dildo and vibrator with me on my motorcycle ride. After wearing a b…" at bounding box center [678, 523] width 427 height 58
click at [557, 547] on textarea "I brought a dildo and vibrator with me on my motorcycle ride. After wearing a b…" at bounding box center [678, 523] width 427 height 58
click at [719, 574] on div "✓ Good length (70 words)" at bounding box center [867, 565] width 806 height 19
click at [1251, 755] on span "Save" at bounding box center [1252, 754] width 19 height 10
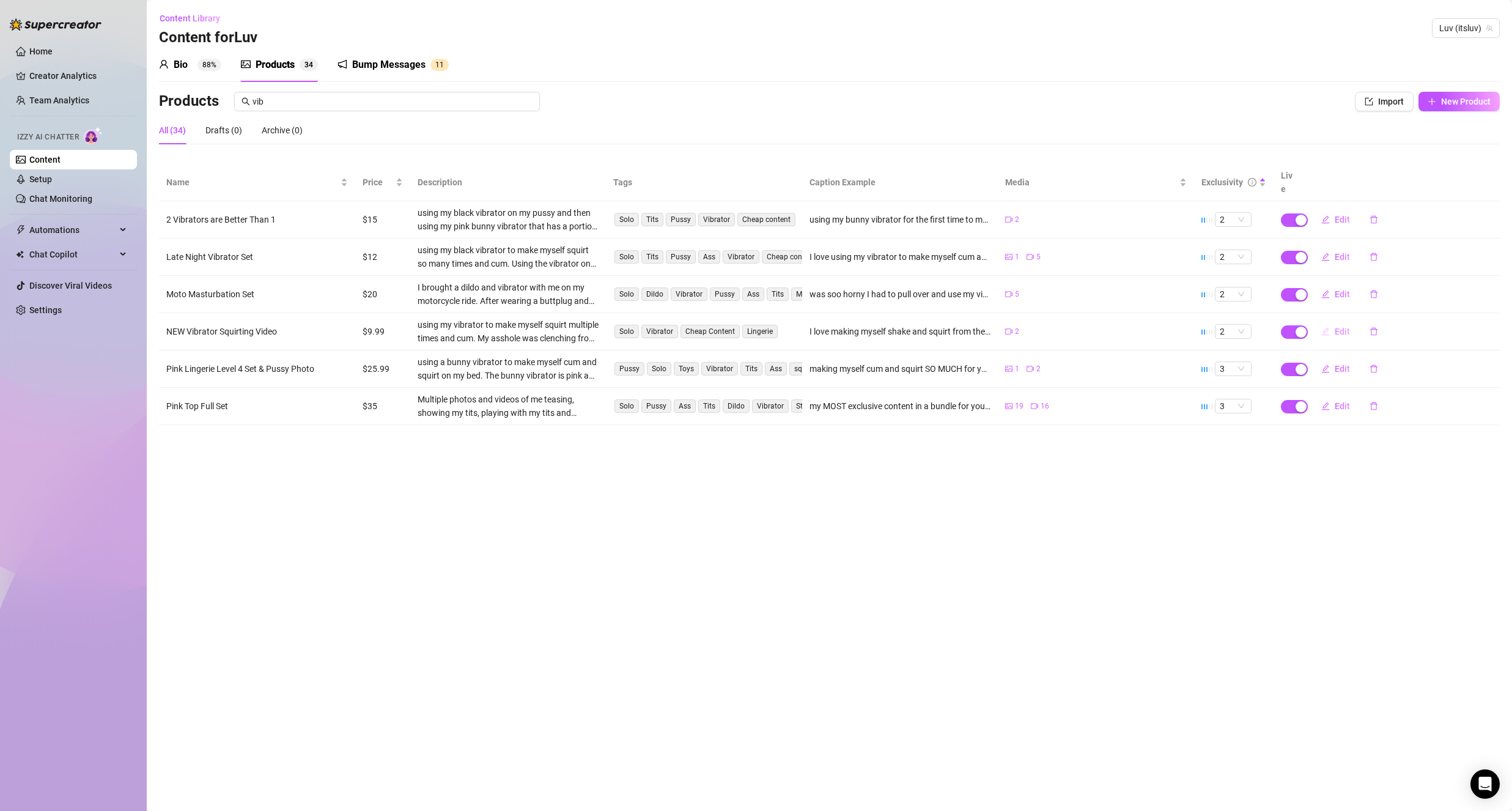
click at [1336, 327] on span "Edit" at bounding box center [1343, 331] width 16 height 10
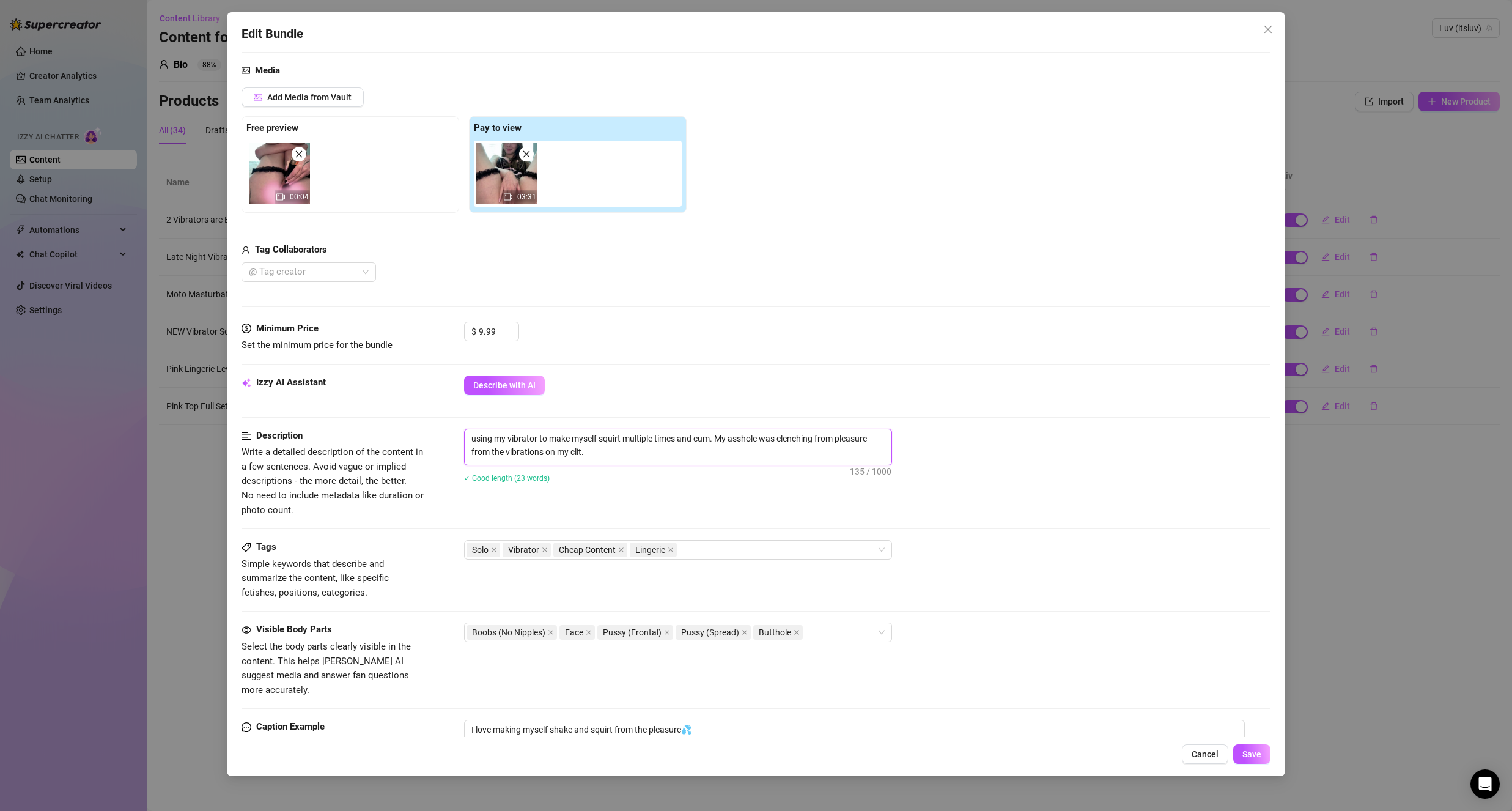
click at [639, 456] on textarea "using my vibrator to make myself squirt multiple times and cum. My asshole was …" at bounding box center [678, 445] width 427 height 32
click at [608, 373] on div "Minimum Price Set the minimum price for the bundle $ 9.99" at bounding box center [756, 348] width 1029 height 54
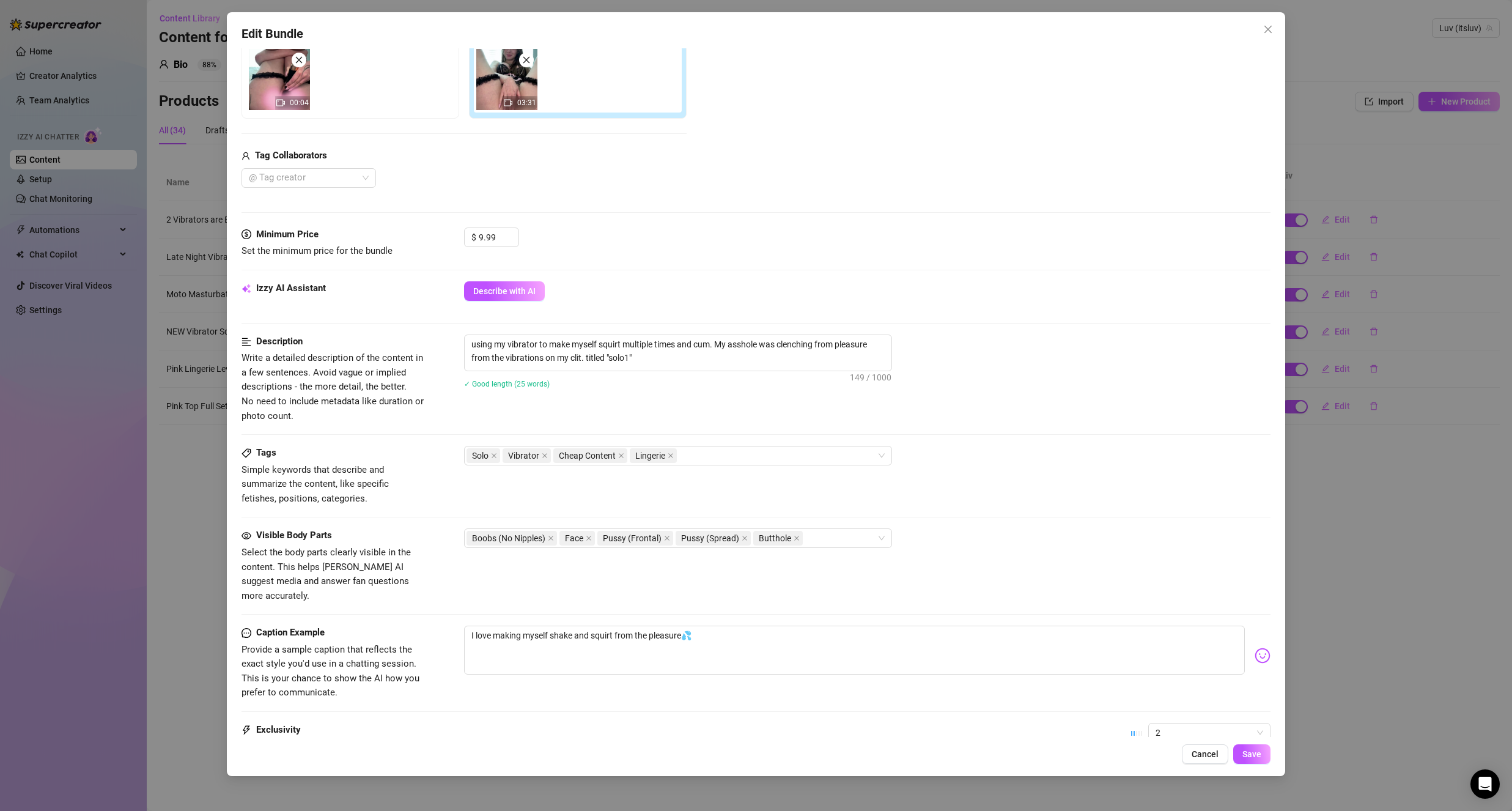
scroll to position [94, 0]
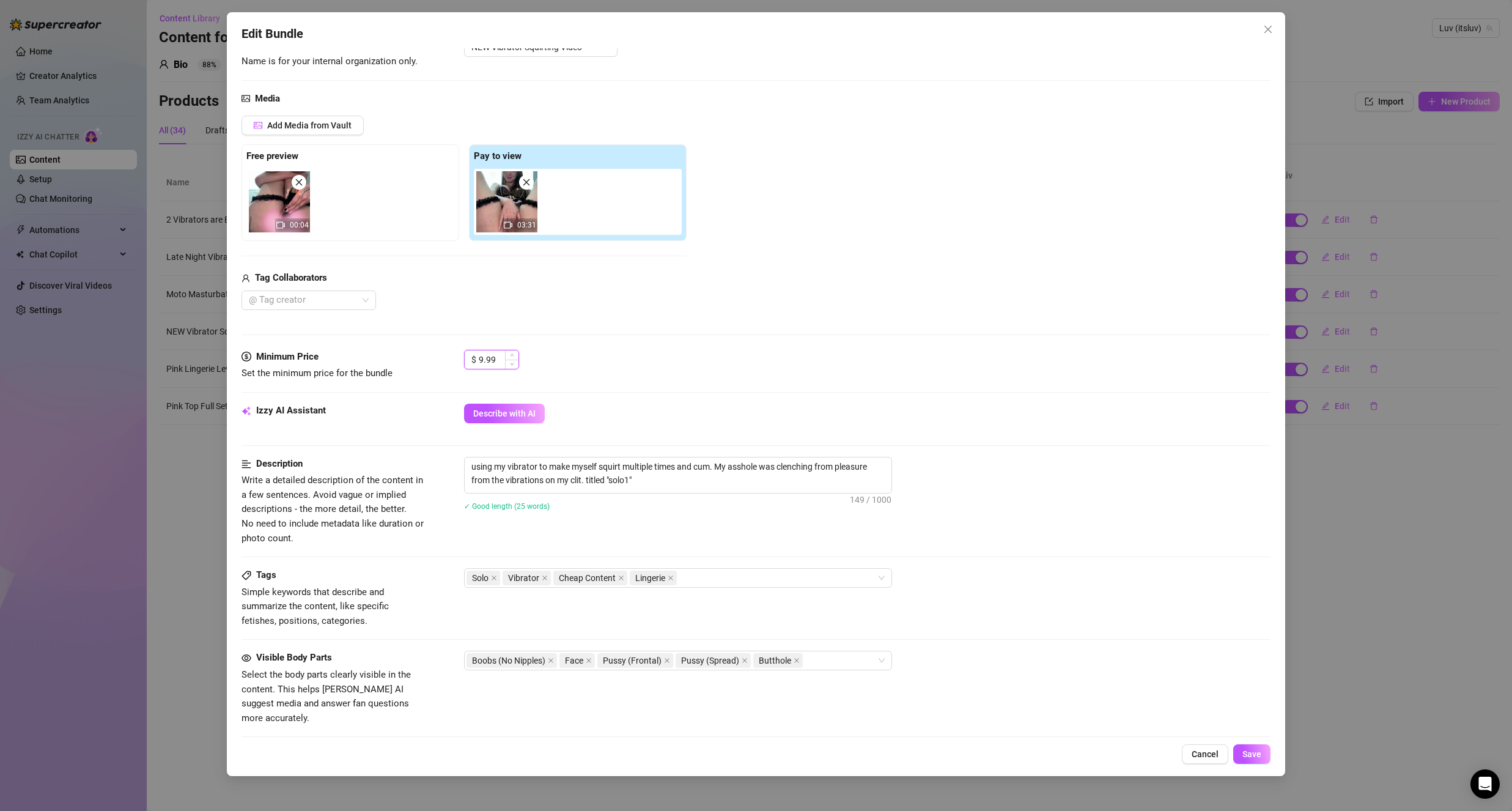
click at [481, 364] on input "9.99" at bounding box center [498, 360] width 40 height 18
drag, startPoint x: 712, startPoint y: 388, endPoint x: 1243, endPoint y: 632, distance: 584.4
click at [719, 390] on div "Minimum Price Set the minimum price for the bundle $ 10.99" at bounding box center [756, 377] width 1029 height 54
click at [1252, 751] on span "Save" at bounding box center [1252, 754] width 19 height 10
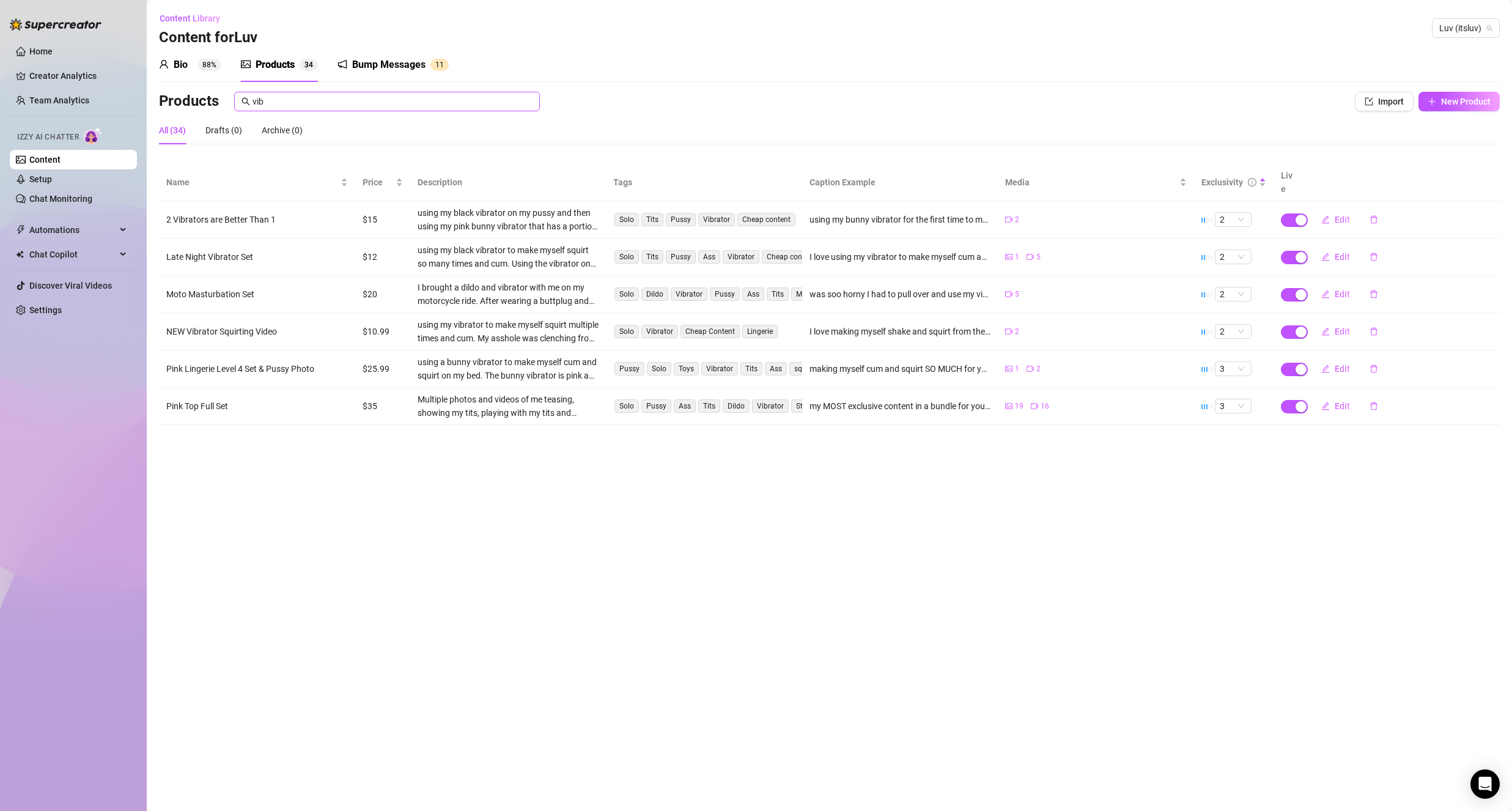
click at [482, 110] on span "vib" at bounding box center [387, 101] width 306 height 19
click at [482, 109] on span "vib" at bounding box center [387, 101] width 306 height 19
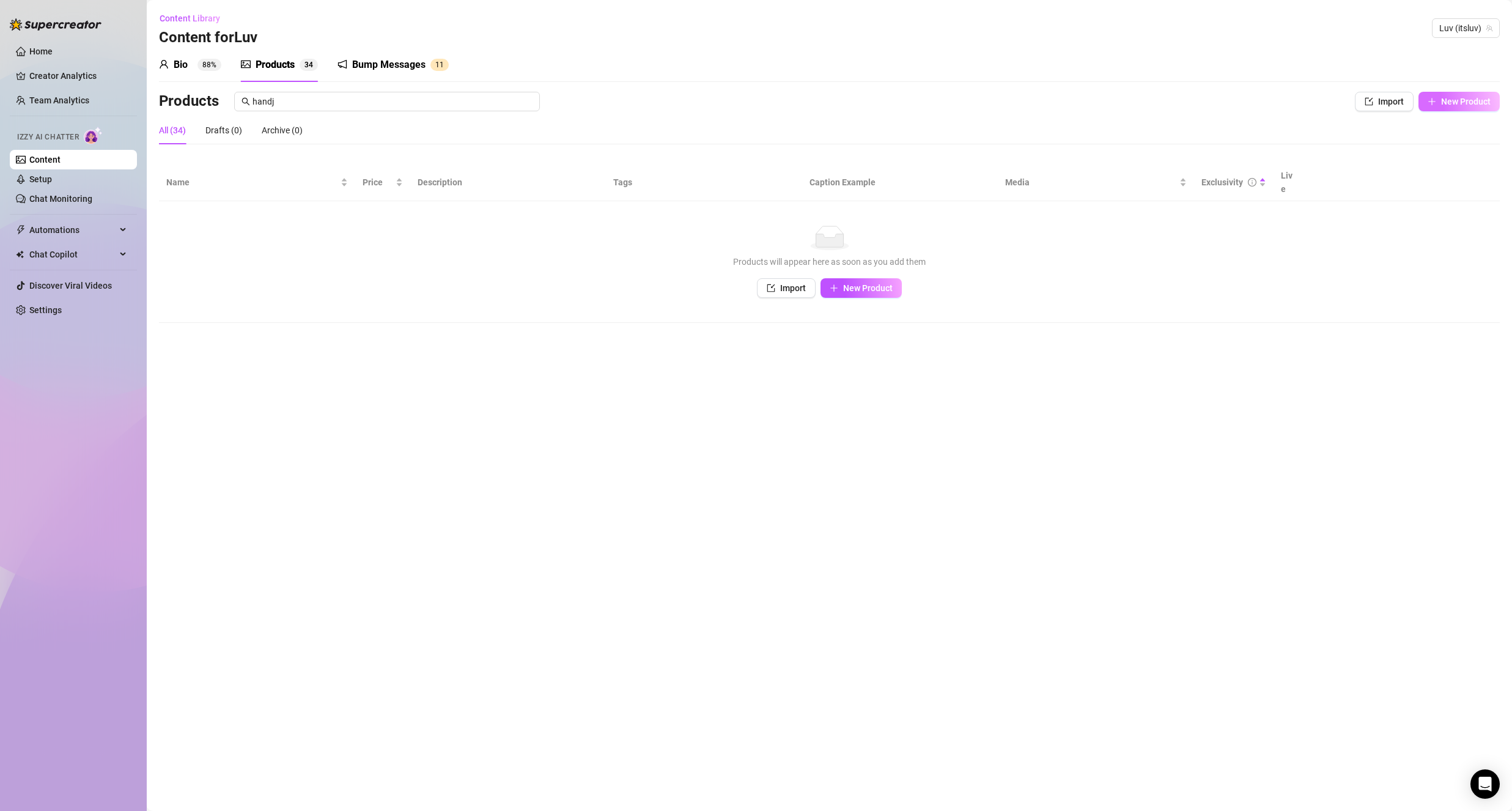
click at [1446, 105] on span "New Product" at bounding box center [1466, 101] width 49 height 10
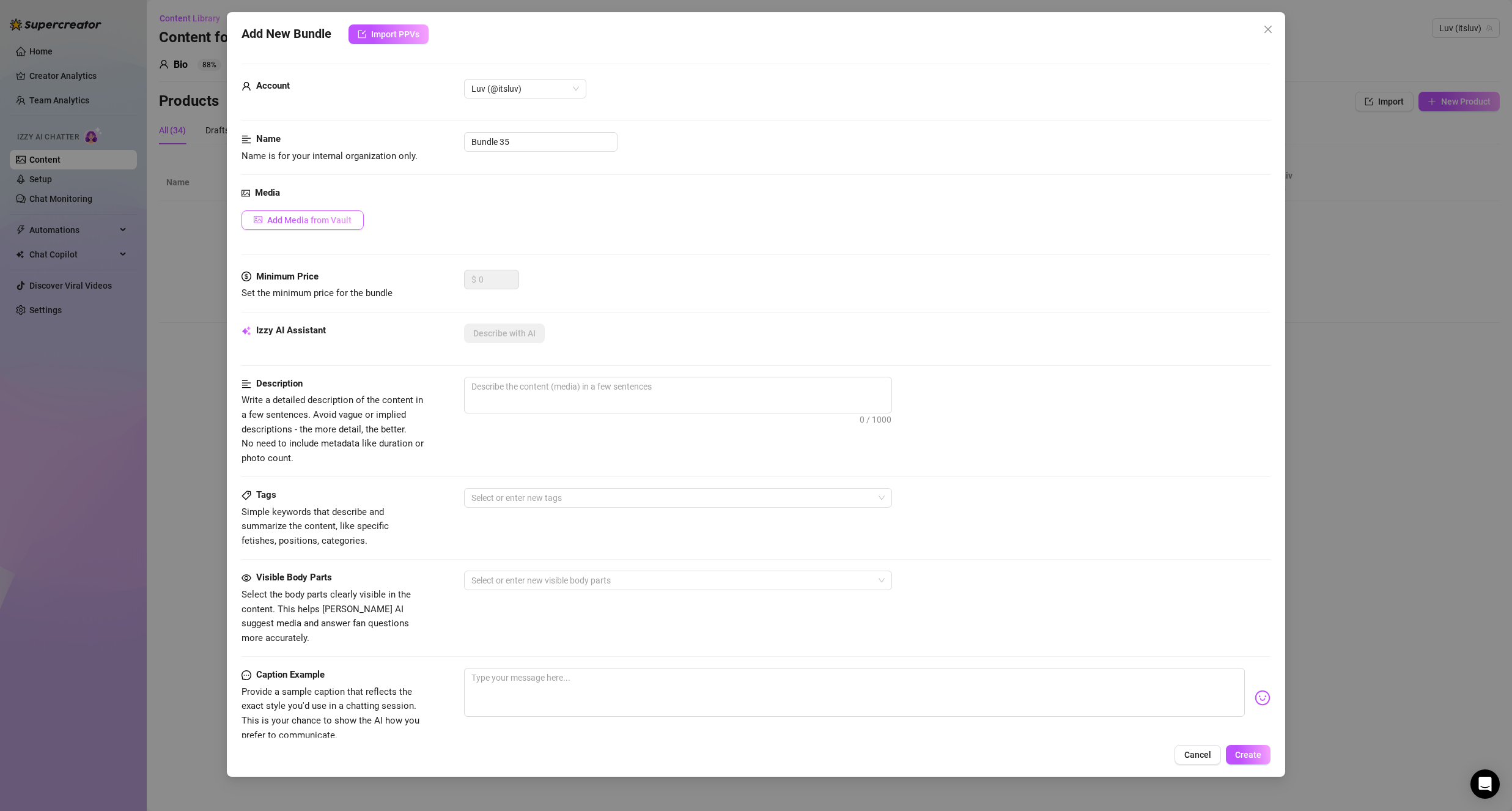
click at [303, 216] on span "Add Media from Vault" at bounding box center [310, 219] width 84 height 10
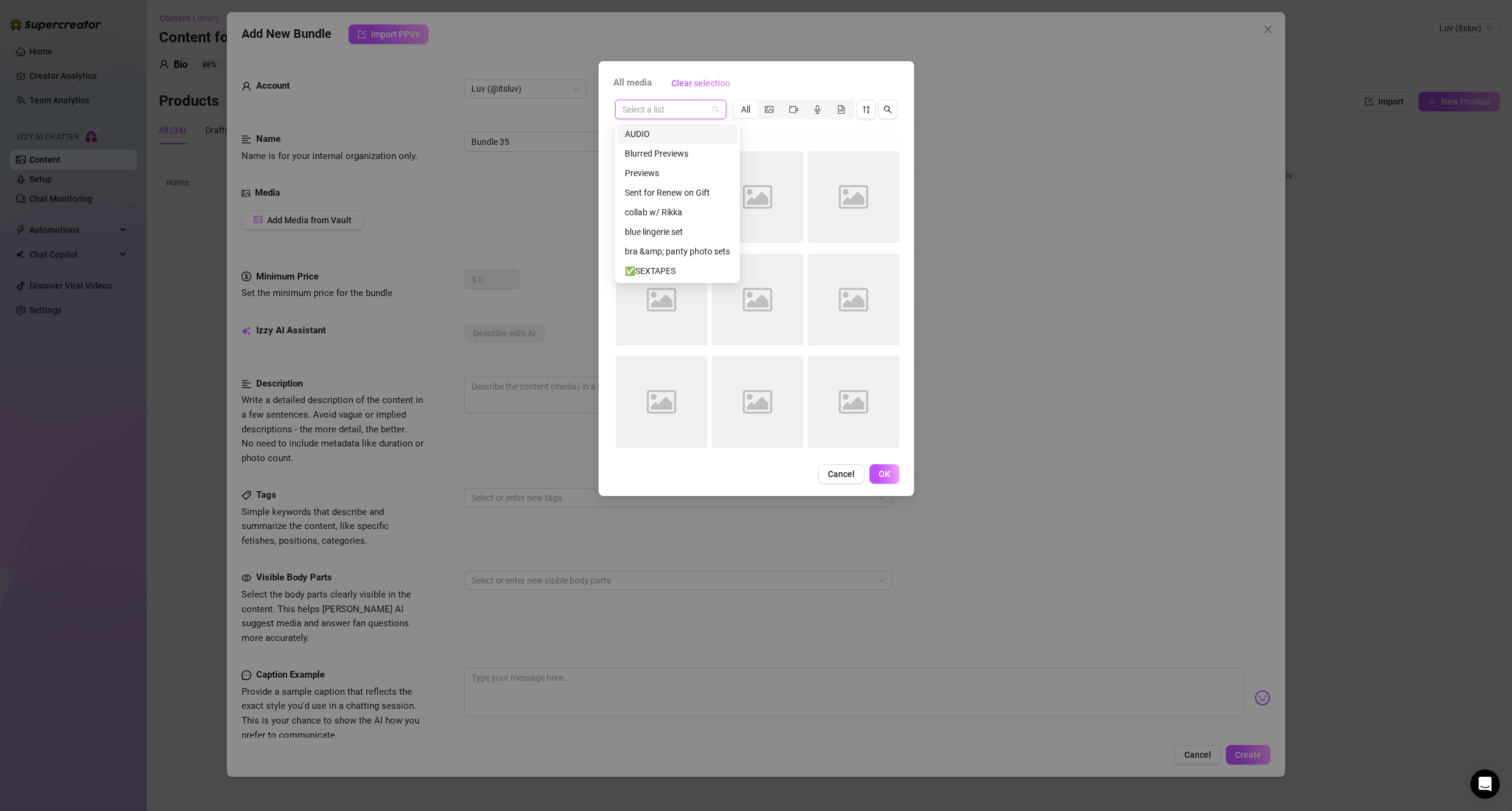
click at [655, 108] on input "search" at bounding box center [665, 109] width 86 height 18
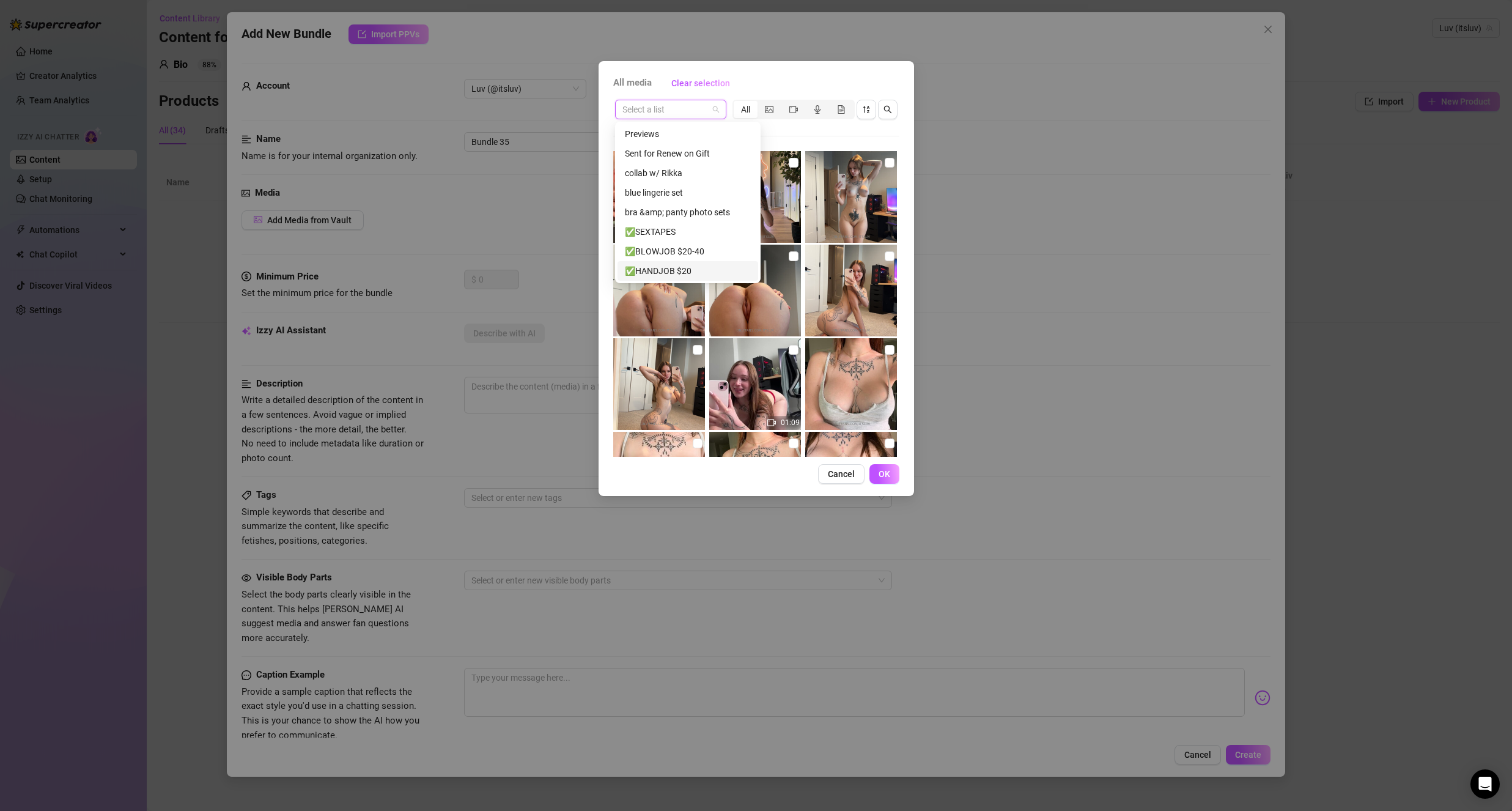
click at [651, 266] on div "✅HANDJOB $20" at bounding box center [688, 271] width 126 height 14
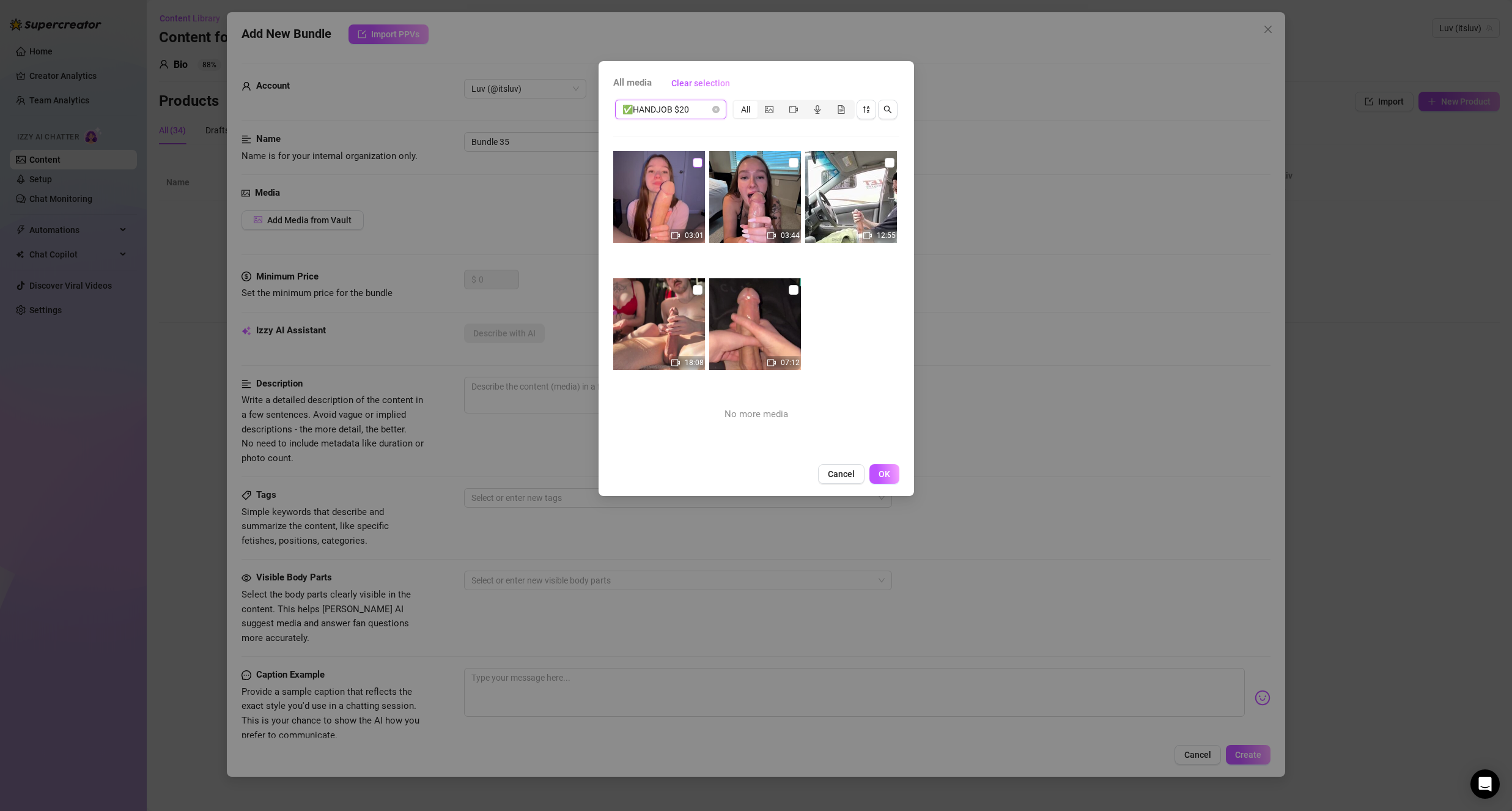
click at [698, 164] on input "checkbox" at bounding box center [697, 162] width 10 height 10
click at [686, 116] on span "✅HANDJOB $20" at bounding box center [671, 109] width 97 height 18
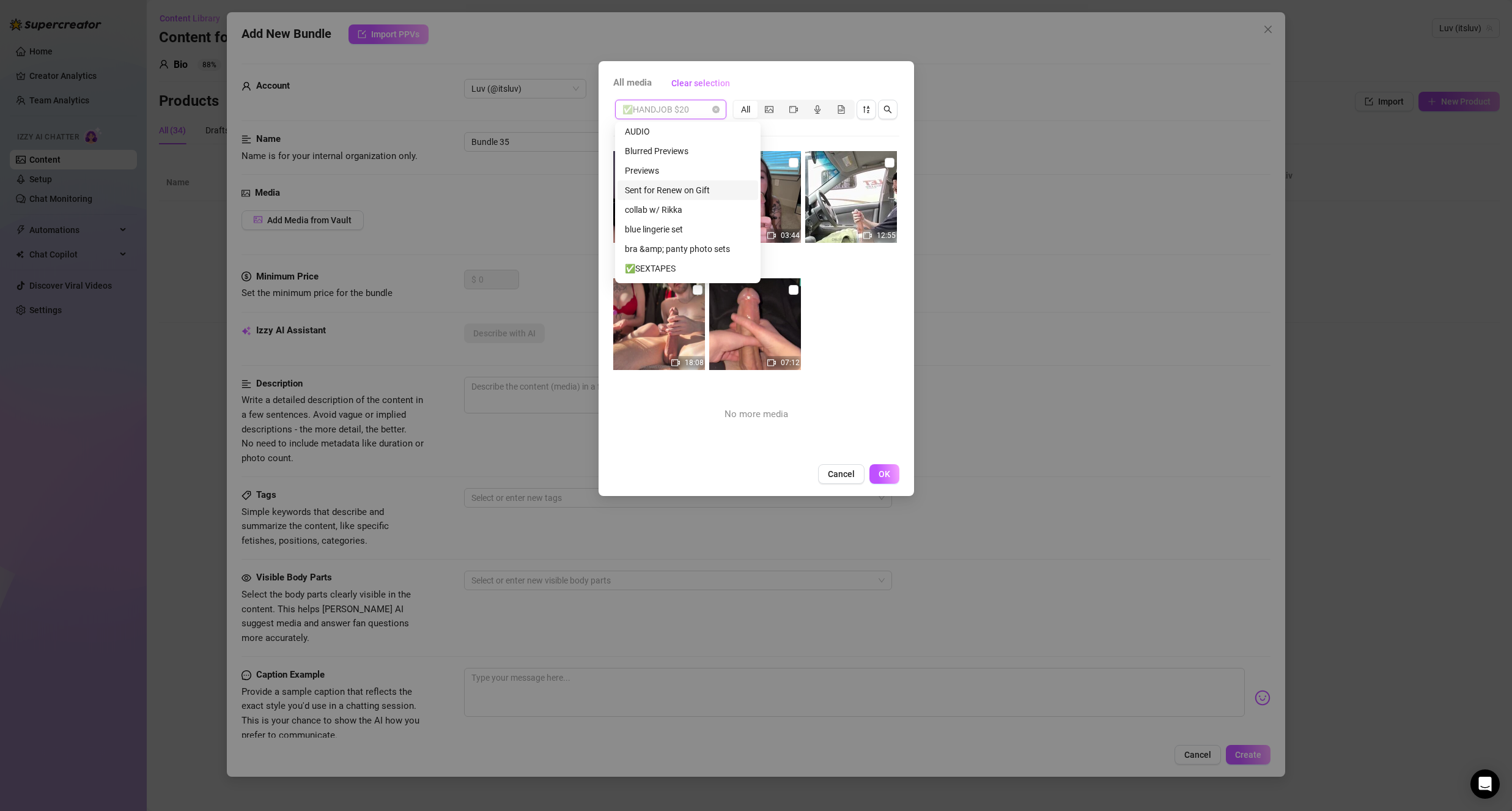
scroll to position [0, 0]
click at [672, 153] on div "Blurred Previews" at bounding box center [688, 153] width 126 height 14
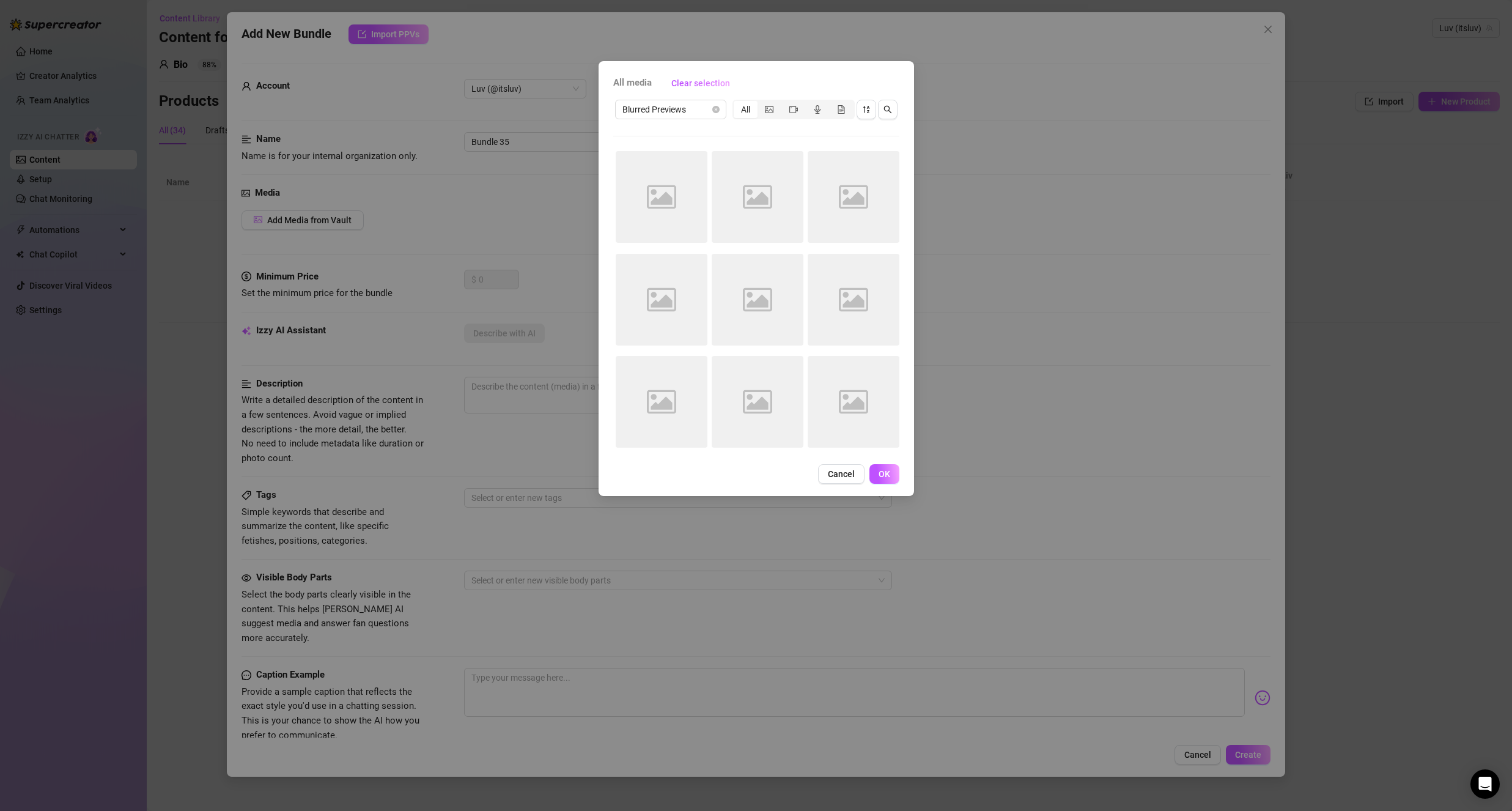
click at [843, 129] on div "Blurred Previews All Image placeholder Image placeholder Image placeholder Imag…" at bounding box center [756, 277] width 286 height 359
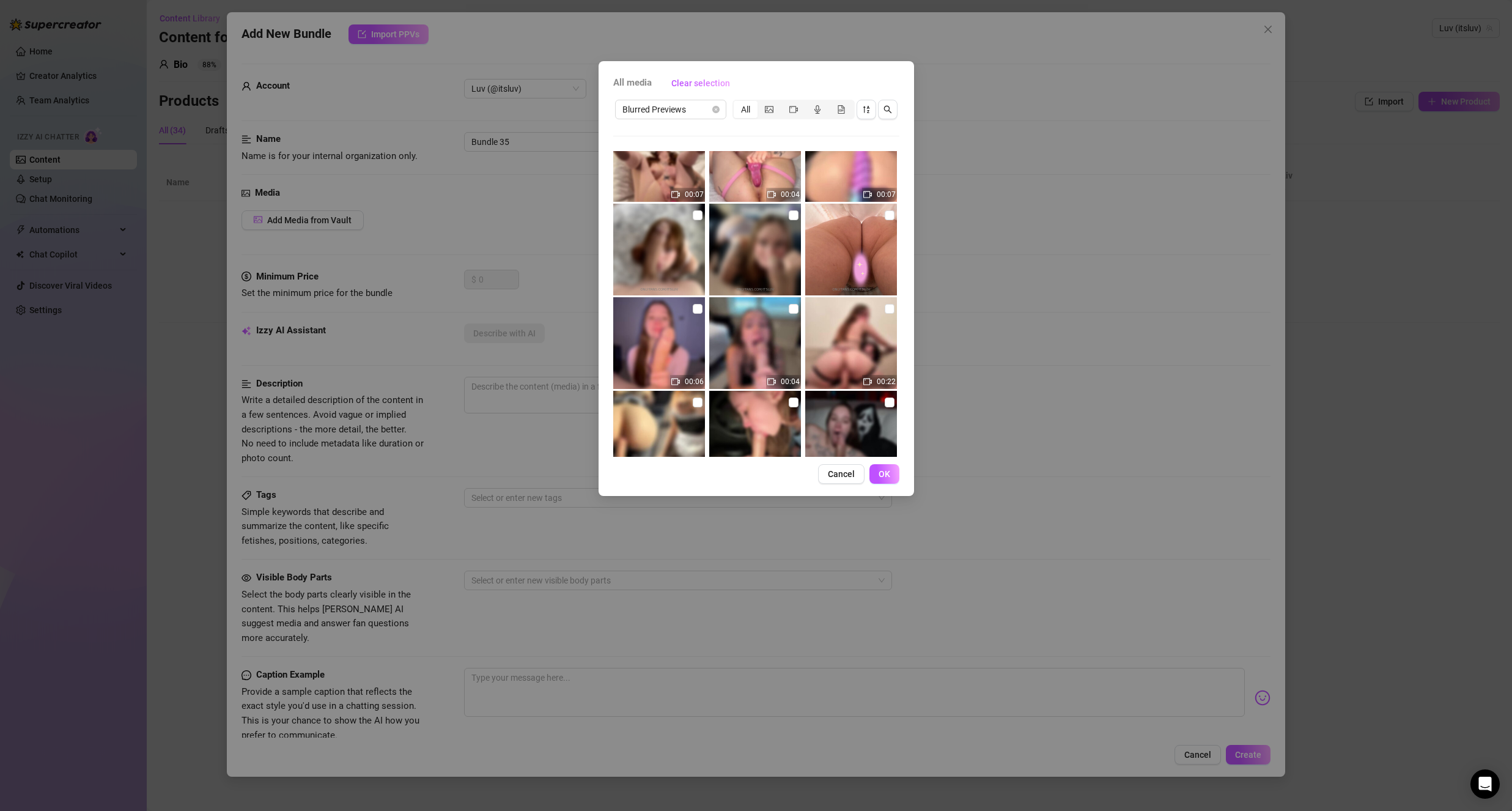
scroll to position [245, 0]
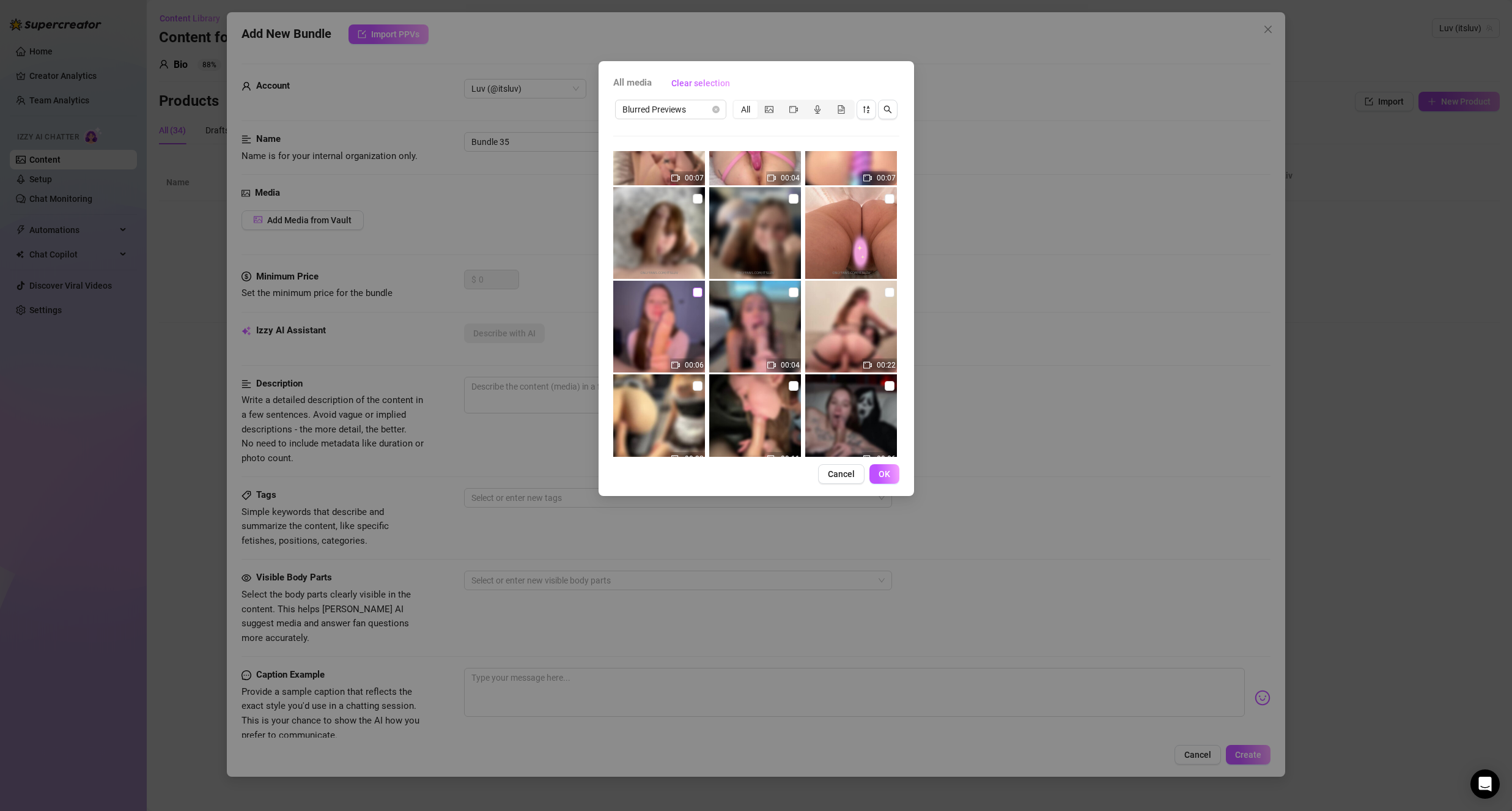
click at [695, 295] on input "checkbox" at bounding box center [697, 292] width 10 height 10
drag, startPoint x: 897, startPoint y: 471, endPoint x: 758, endPoint y: 390, distance: 160.9
click at [894, 473] on button "OK" at bounding box center [884, 474] width 30 height 19
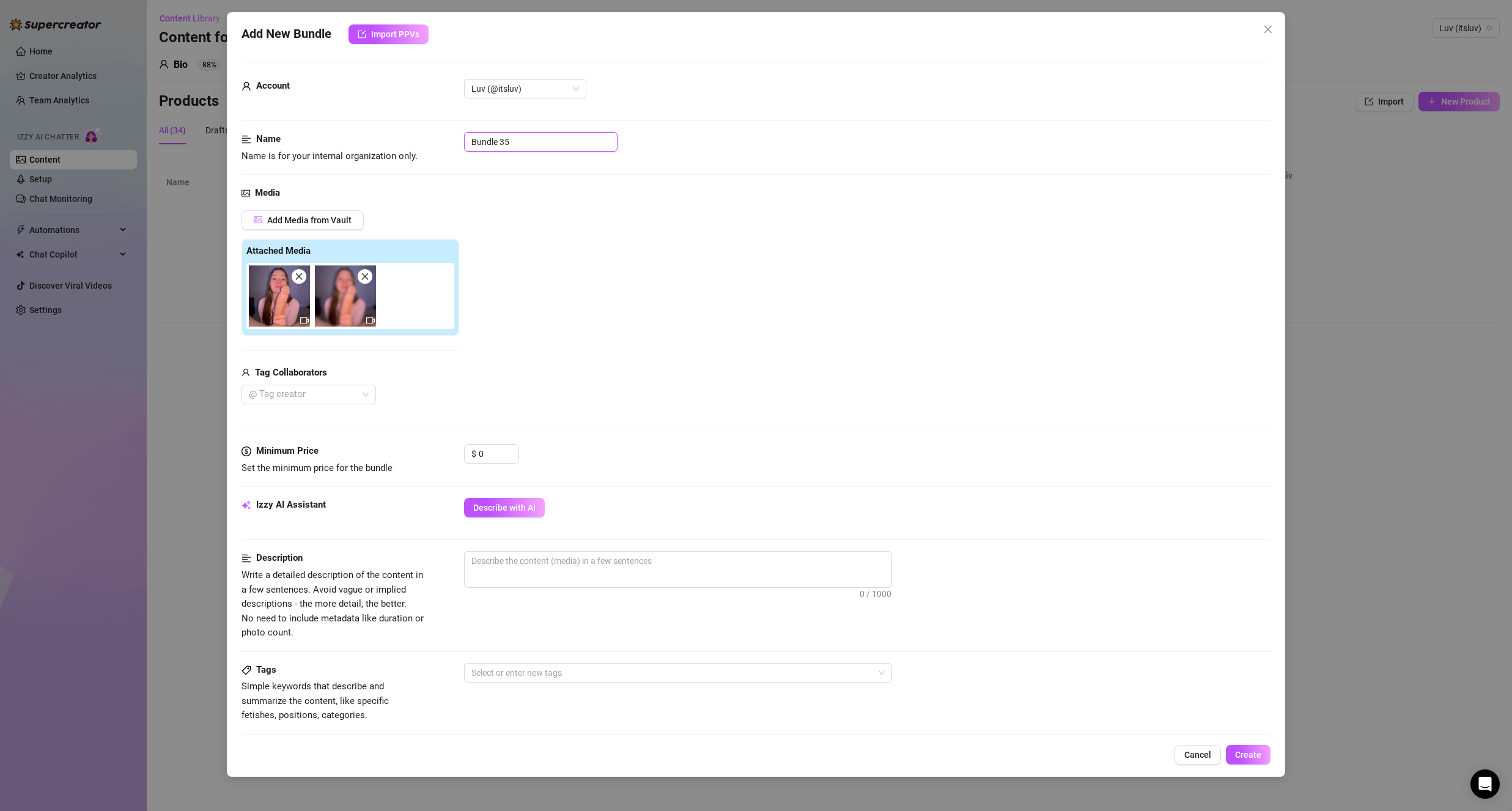
drag, startPoint x: 564, startPoint y: 141, endPoint x: 438, endPoint y: 154, distance: 126.7
click at [435, 155] on div "Name Name is for your internal organization only. Bundle 35" at bounding box center [756, 147] width 1029 height 31
click at [465, 226] on div "Add Media from Vault Attached Media Tag Collaborators @ Tag creator" at bounding box center [756, 307] width 1029 height 194
click at [488, 451] on input "0" at bounding box center [498, 454] width 40 height 18
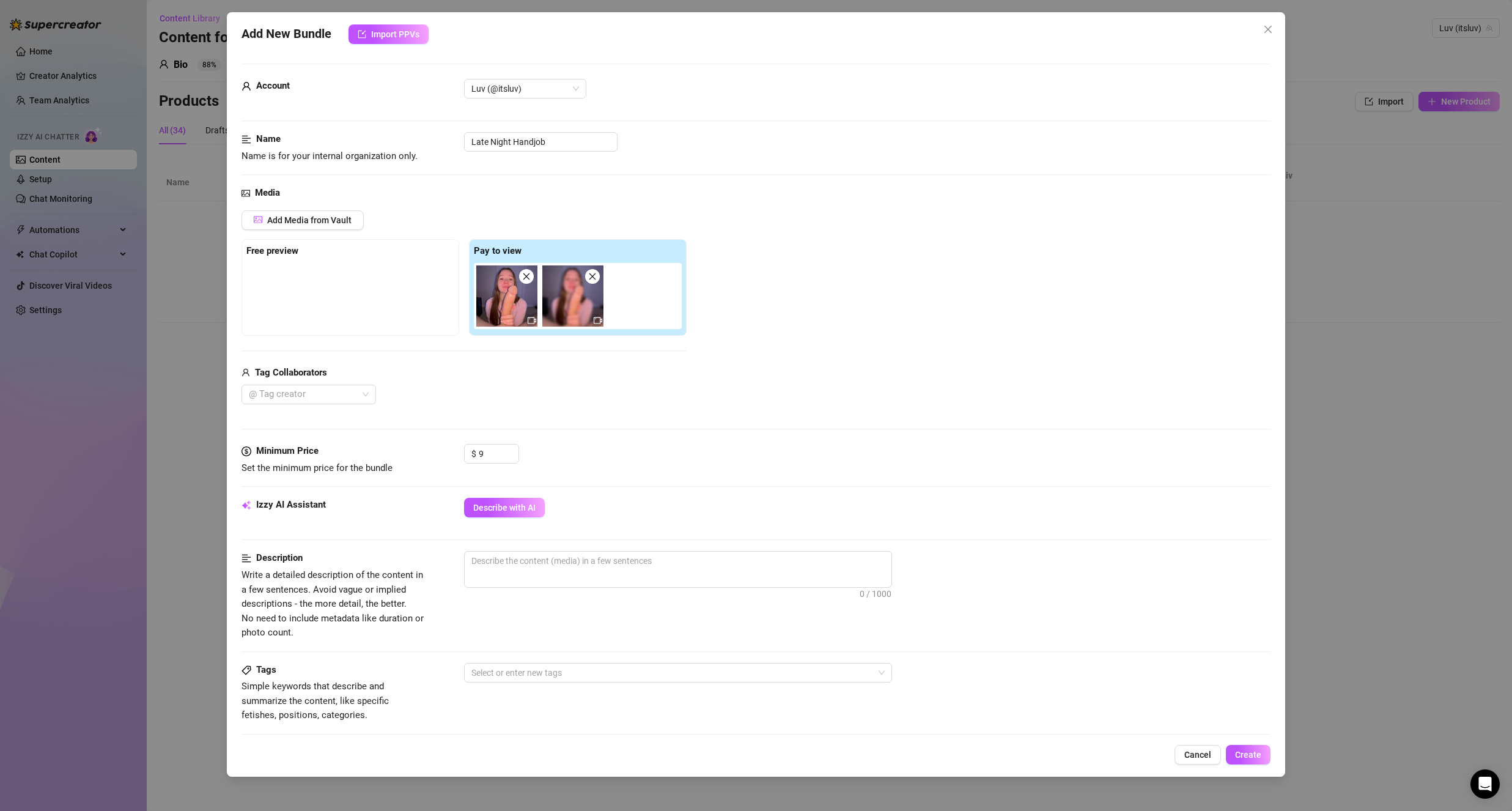
click at [469, 418] on div "Media Add Media from Vault Free preview Pay to view Tag Collaborators @ Tag cre…" at bounding box center [756, 314] width 1029 height 258
drag, startPoint x: 556, startPoint y: 313, endPoint x: 284, endPoint y: 311, distance: 272.0
click at [295, 302] on div "Free preview Pay to view" at bounding box center [464, 287] width 445 height 97
click at [300, 392] on div at bounding box center [303, 394] width 117 height 17
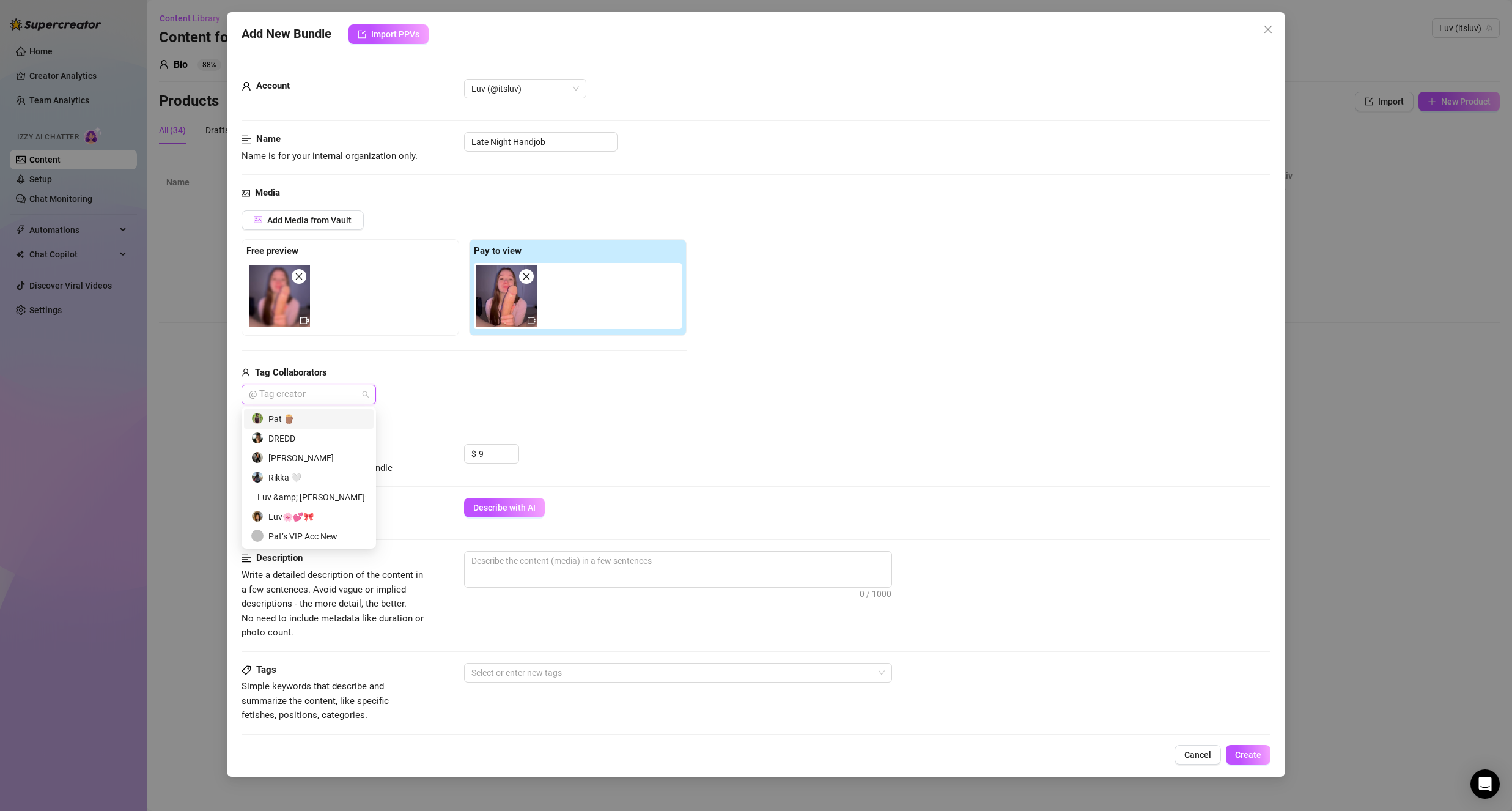
click at [312, 420] on div "Pat 🪵" at bounding box center [308, 419] width 115 height 14
click at [447, 392] on div "Pat 🪵" at bounding box center [464, 394] width 445 height 19
click at [530, 569] on textarea at bounding box center [678, 560] width 427 height 18
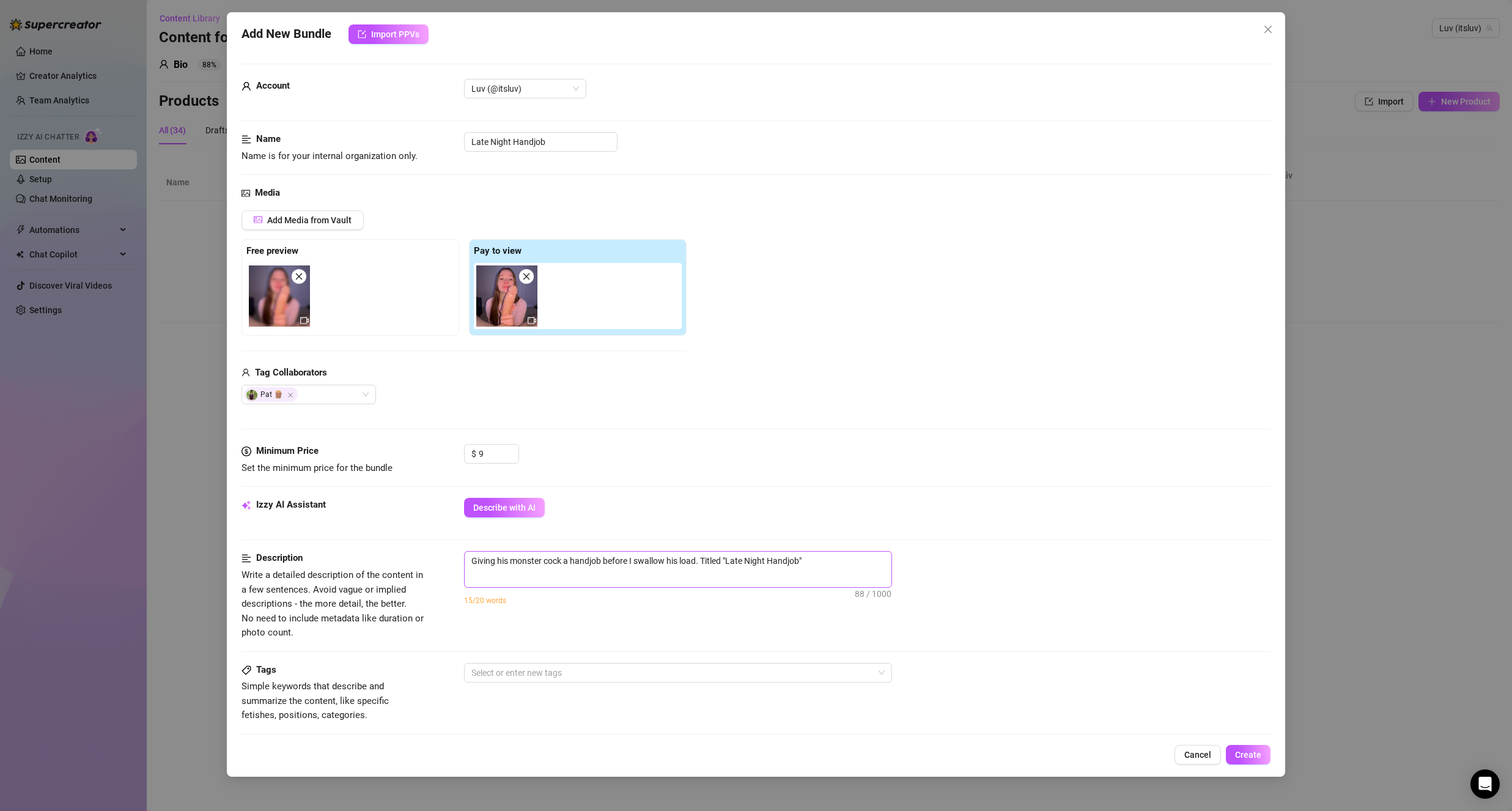
click at [787, 582] on span "Giving his monster cock a handjob before I swallow his load. Titled "Late Night…" at bounding box center [678, 569] width 428 height 37
click at [688, 573] on span "Giving his monster cock a handjob before I swallow his load. Titled "Late Night…" at bounding box center [678, 569] width 428 height 37
click at [646, 558] on textarea "Giving his monster cock a handjob before I swallow his load. Titled "Late Night…" at bounding box center [678, 560] width 427 height 18
click at [519, 680] on div at bounding box center [672, 673] width 410 height 17
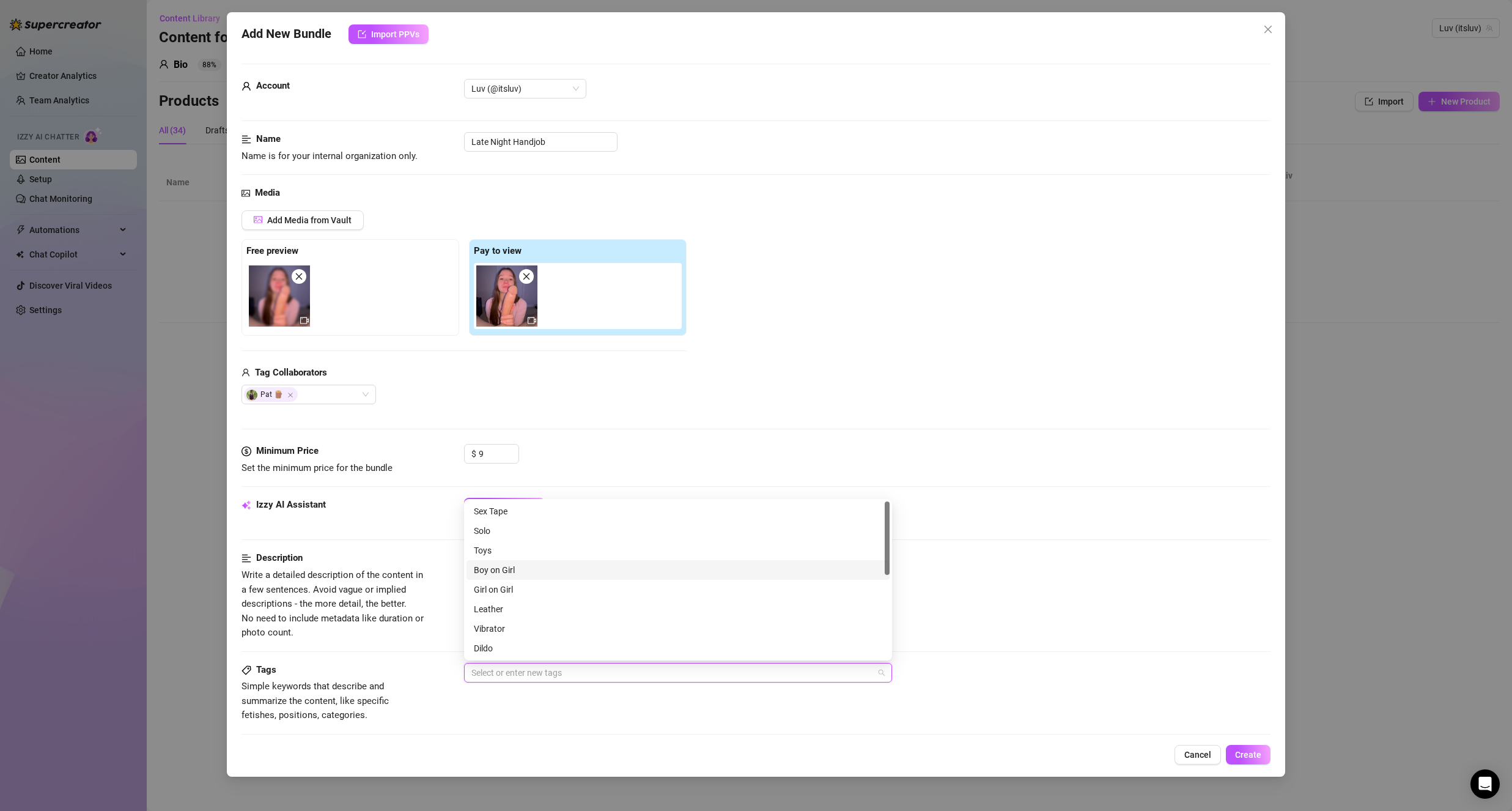
click at [516, 568] on div "Boy on Girl" at bounding box center [678, 569] width 408 height 14
click at [551, 652] on div "Handjob" at bounding box center [678, 648] width 408 height 14
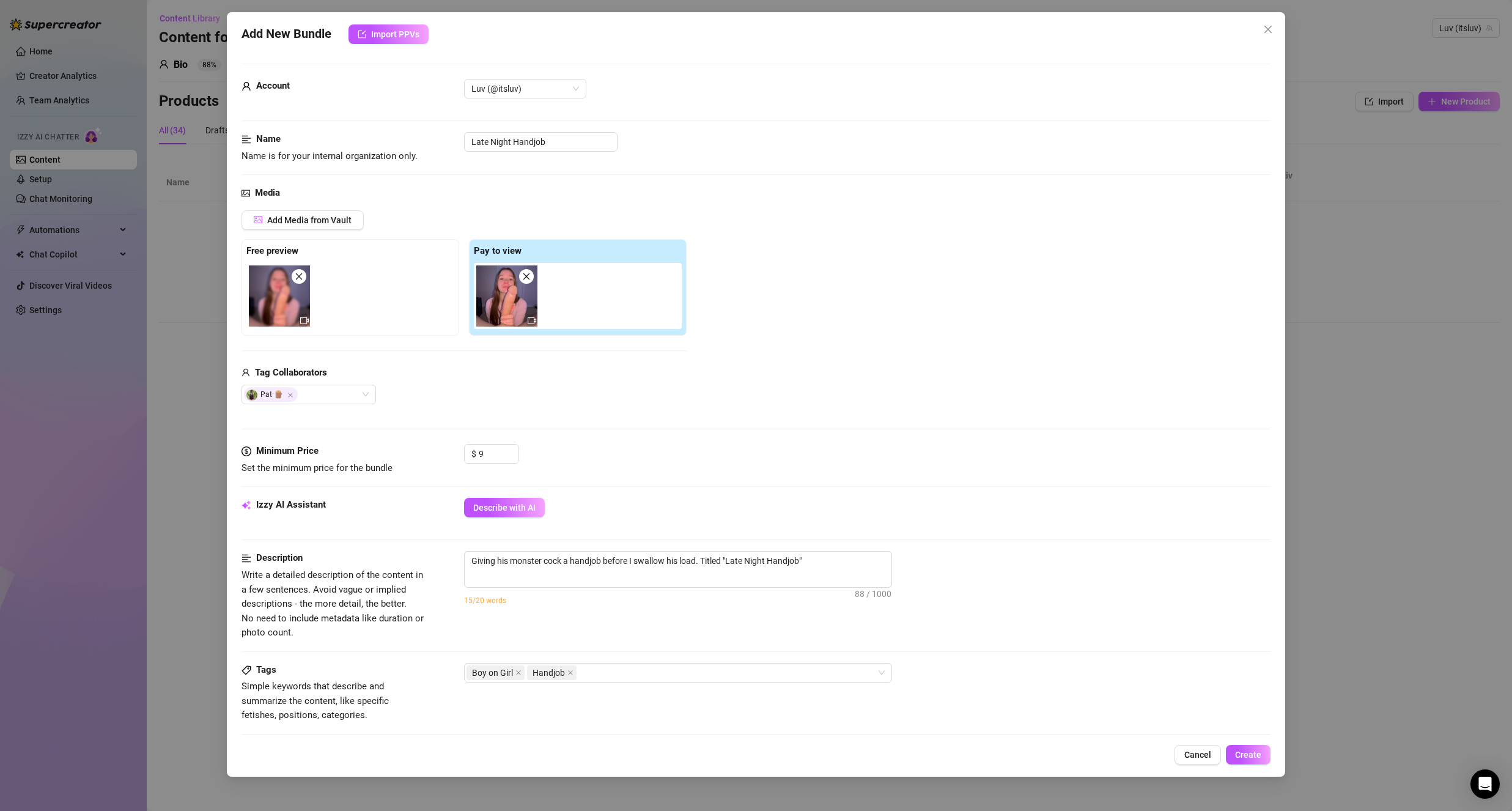
click at [382, 631] on span "Write a detailed description of the content in a few sentences. Avoid vague or …" at bounding box center [333, 604] width 184 height 72
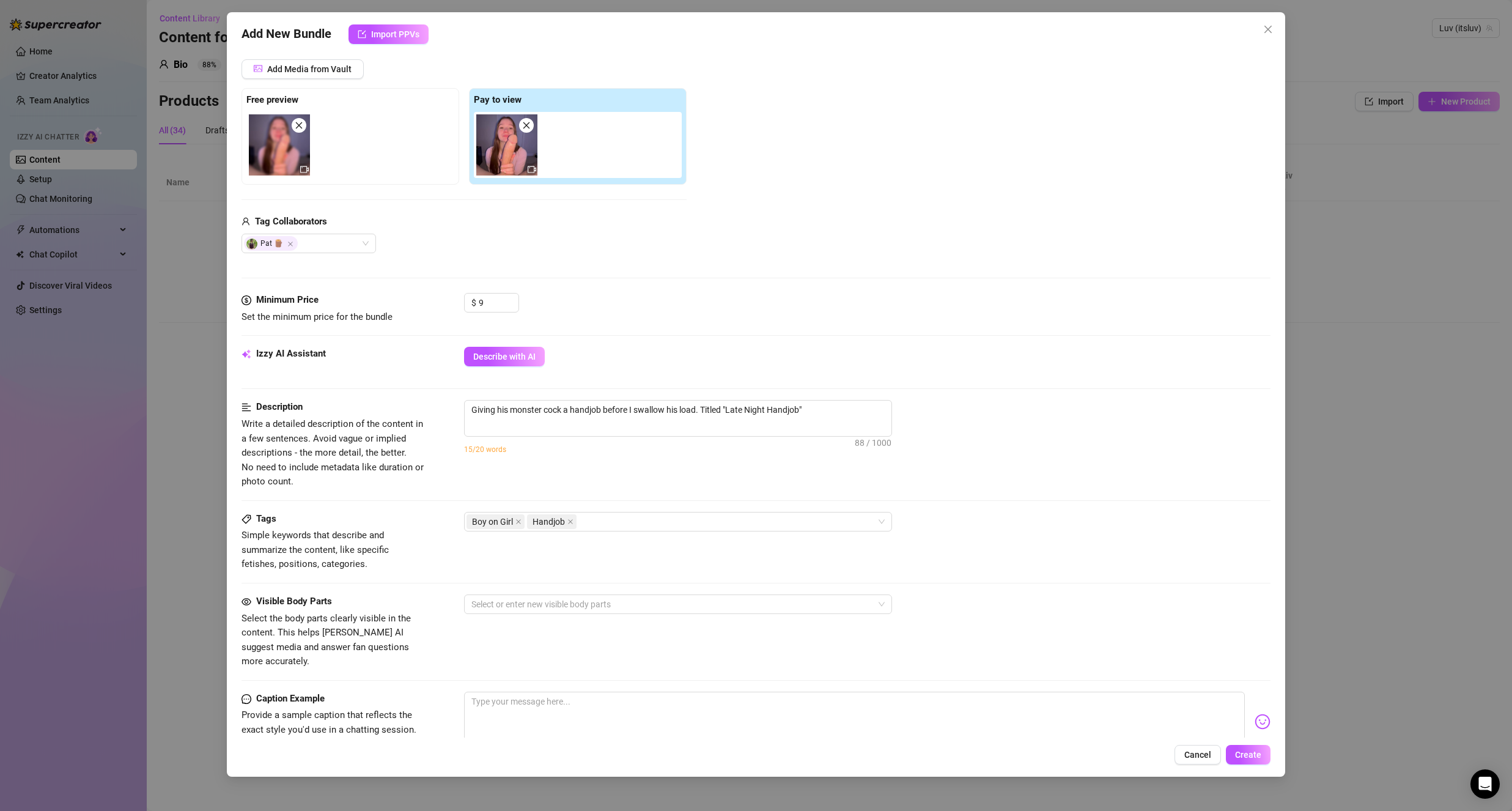
scroll to position [306, 0]
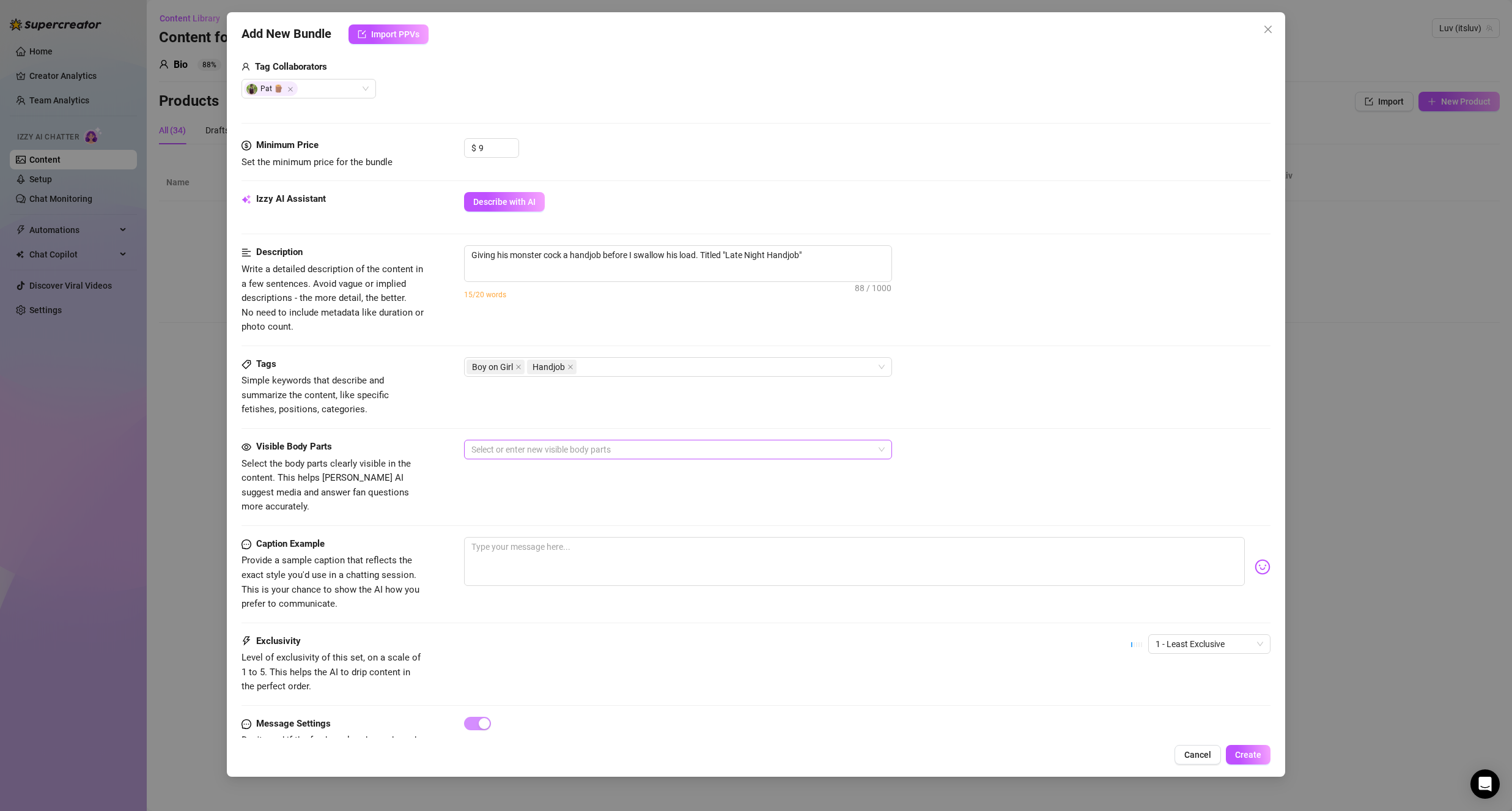
click at [530, 451] on div at bounding box center [672, 449] width 410 height 17
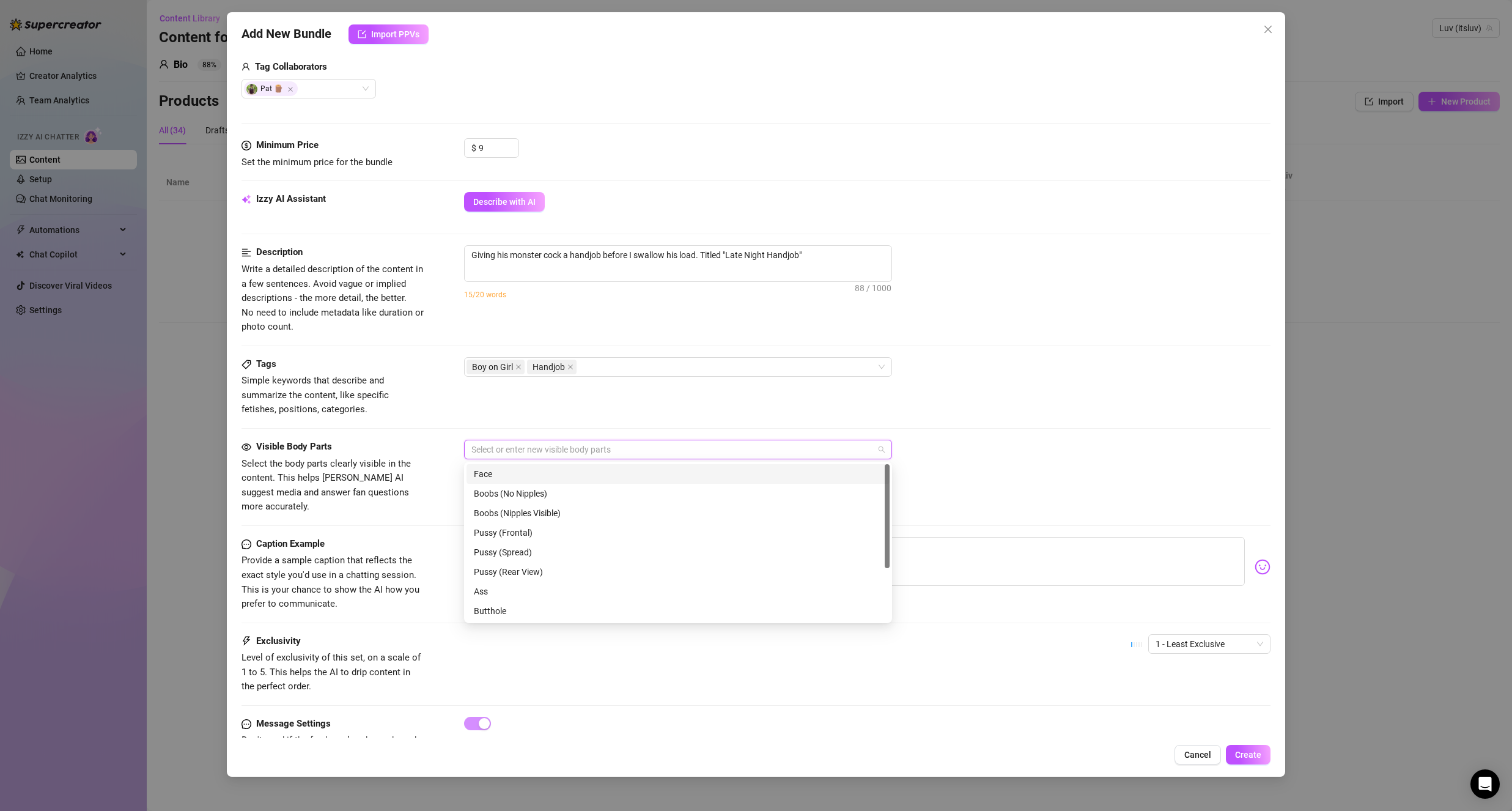
click at [554, 471] on div "Face" at bounding box center [678, 473] width 408 height 14
click at [539, 570] on div "Penis" at bounding box center [678, 569] width 408 height 14
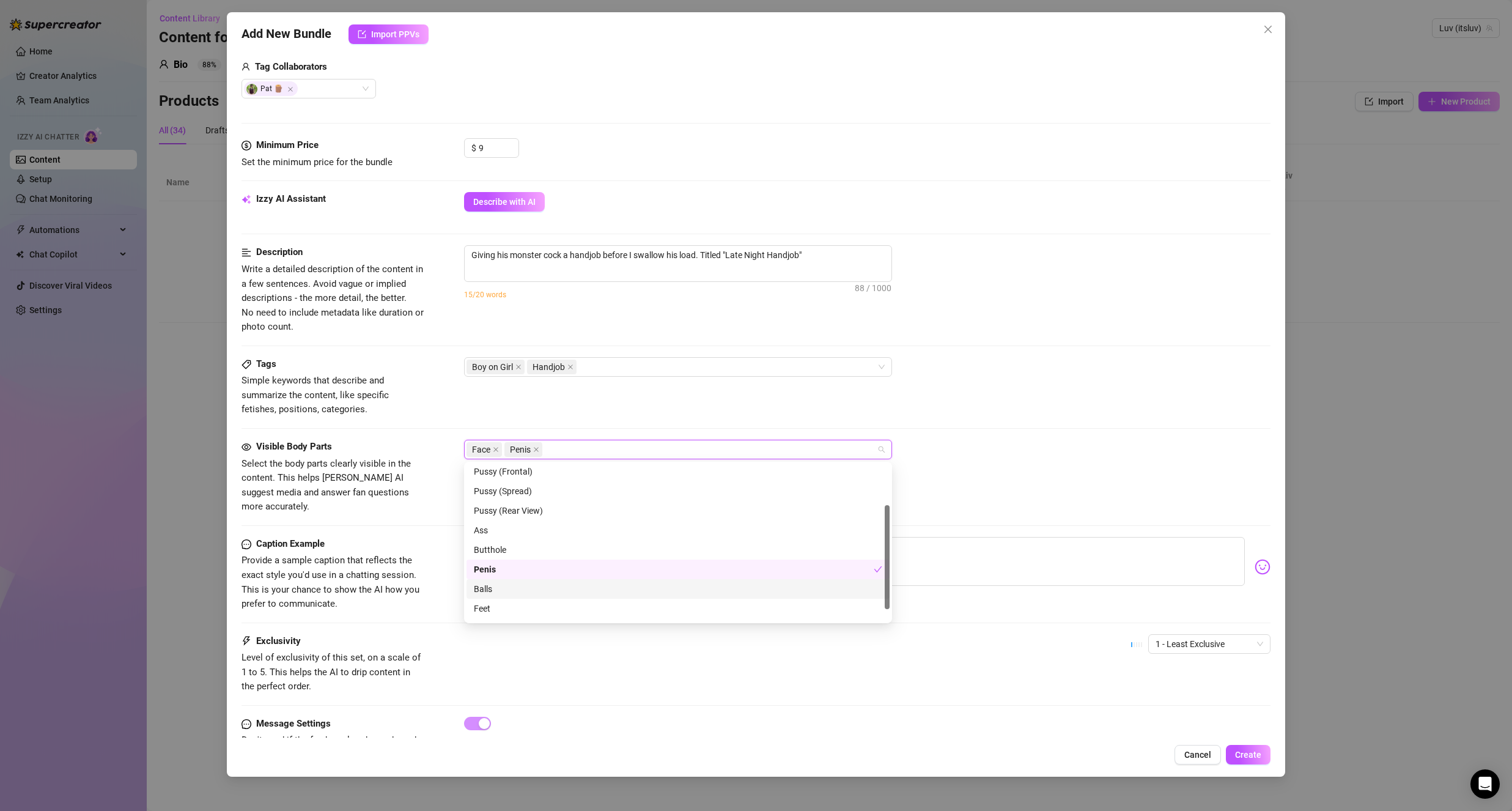
click at [540, 587] on div "Balls" at bounding box center [678, 589] width 408 height 14
click at [408, 577] on span "Provide a sample caption that reflects the exact style you'd use in a chatting …" at bounding box center [330, 582] width 178 height 55
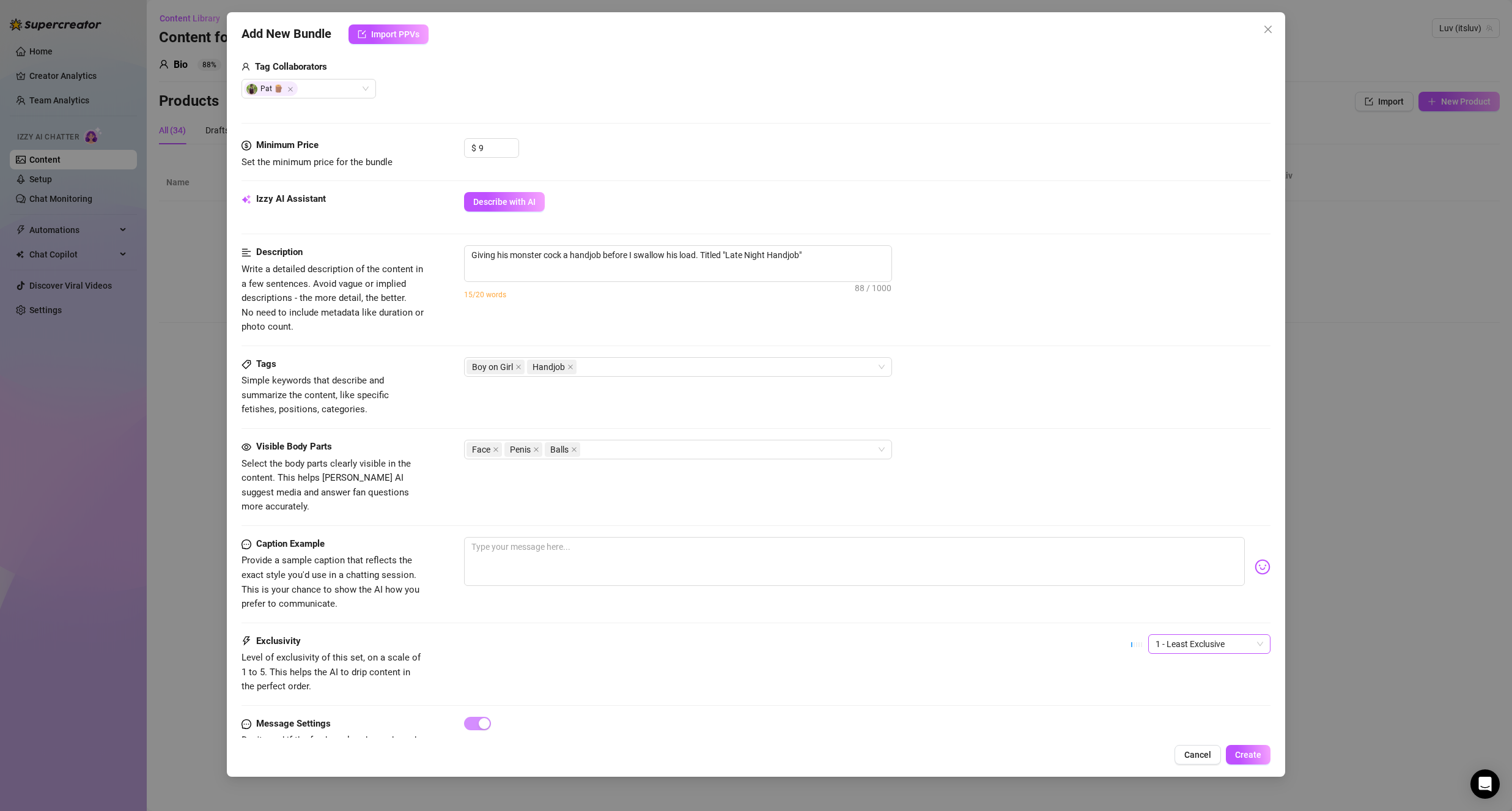
click at [1190, 635] on span "1 - Least Exclusive" at bounding box center [1209, 644] width 108 height 18
click at [1162, 679] on div "2" at bounding box center [1199, 673] width 103 height 14
click at [957, 645] on div "Exclusivity Level of exclusivity of this set, on a scale of 1 to 5. This helps …" at bounding box center [756, 664] width 1029 height 60
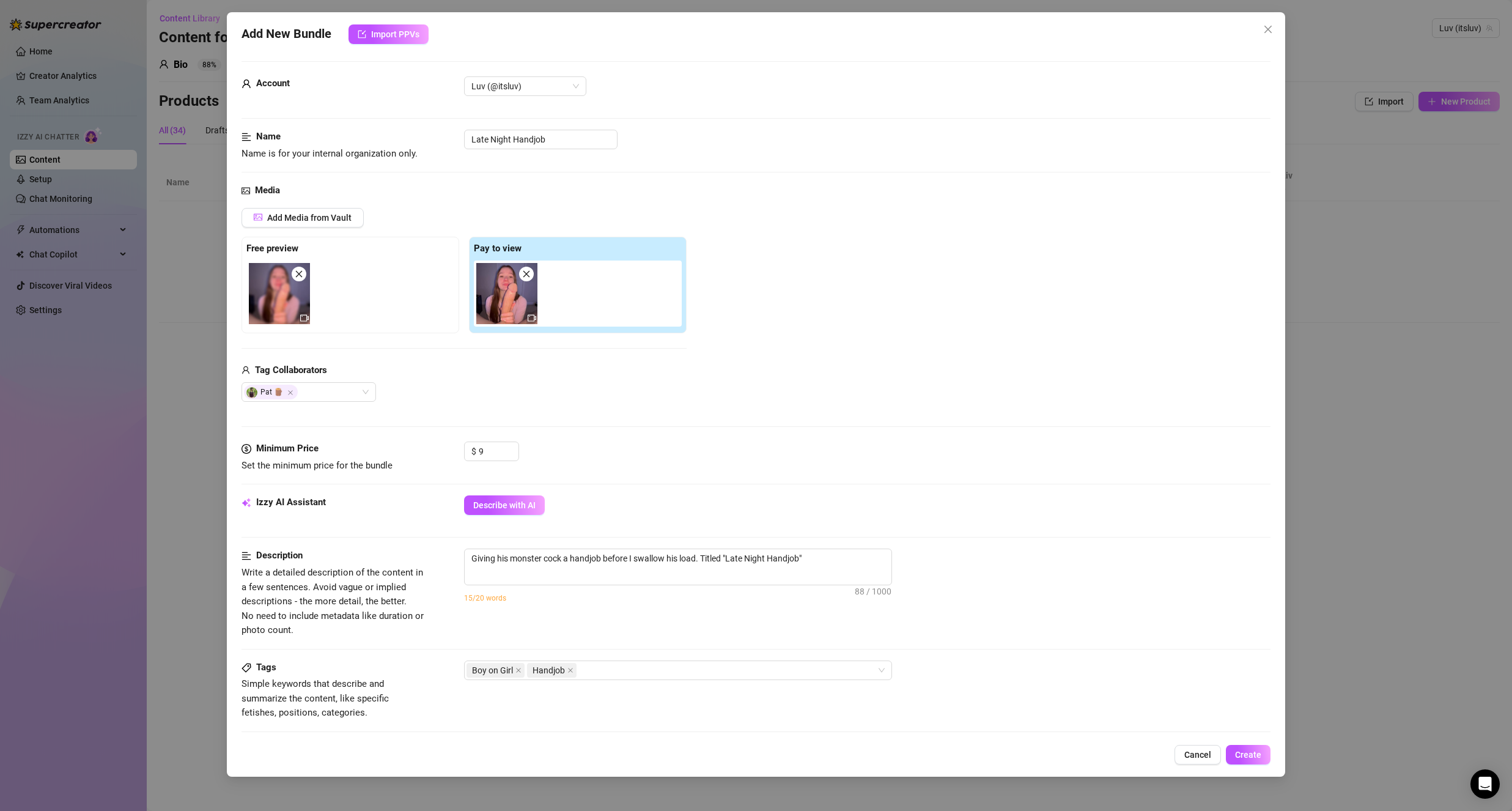
scroll to position [0, 0]
click at [604, 568] on textarea "Giving his monster cock a handjob before I swallow his load. Titled "Late Night…" at bounding box center [678, 560] width 427 height 18
click at [606, 562] on textarea "Giving his monster cock a handjob before I swallow his load. Titled "Late Night…" at bounding box center [678, 560] width 427 height 18
click at [708, 522] on div "Izzy AI Assistant Describe with AI" at bounding box center [756, 513] width 1029 height 31
click at [787, 560] on textarea "Giving his monster cock a handjob using both of my hands before I swallow his l…" at bounding box center [678, 567] width 427 height 32
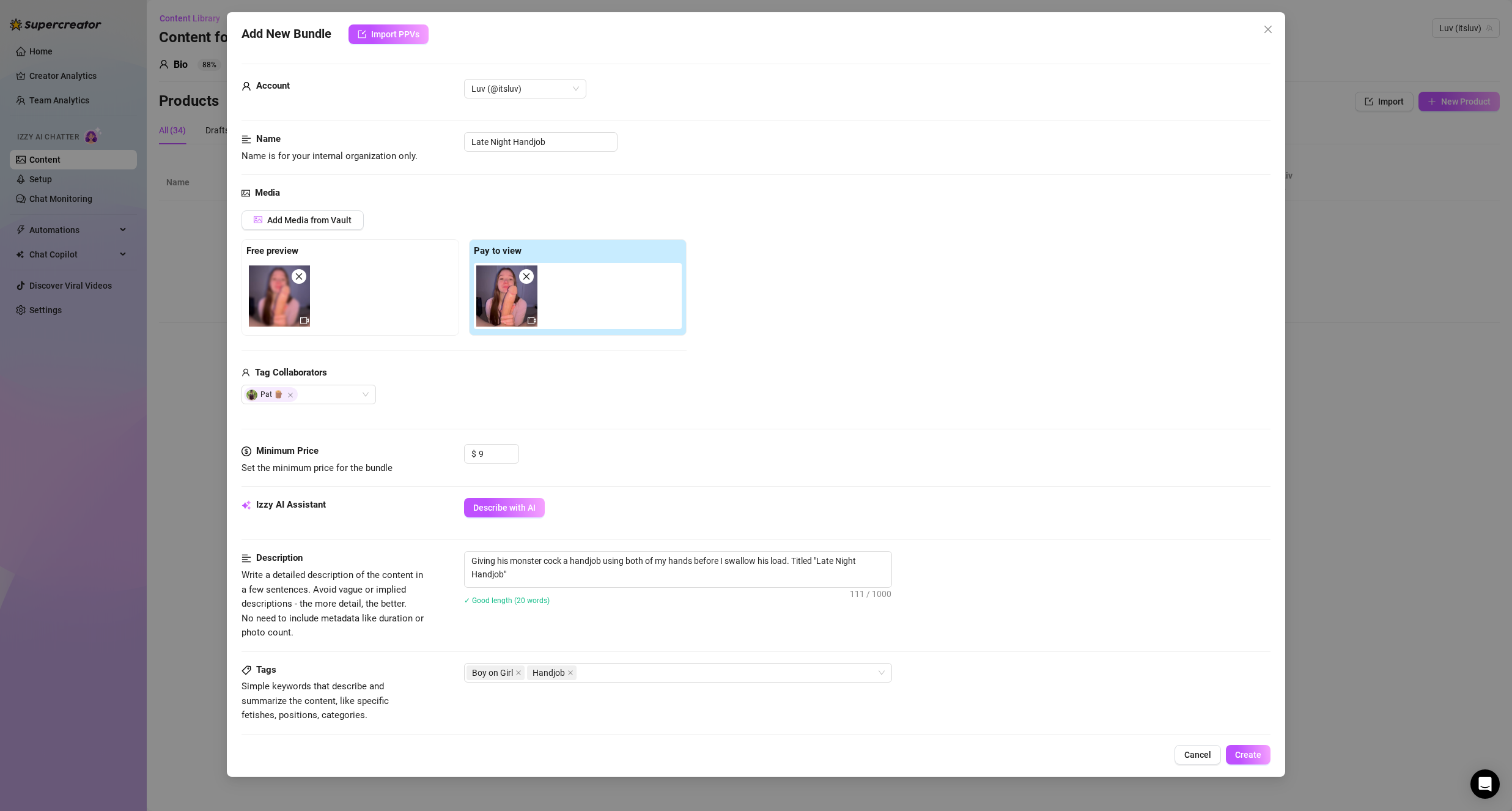
click at [760, 596] on div "✓ Good length (20 words)" at bounding box center [867, 599] width 806 height 14
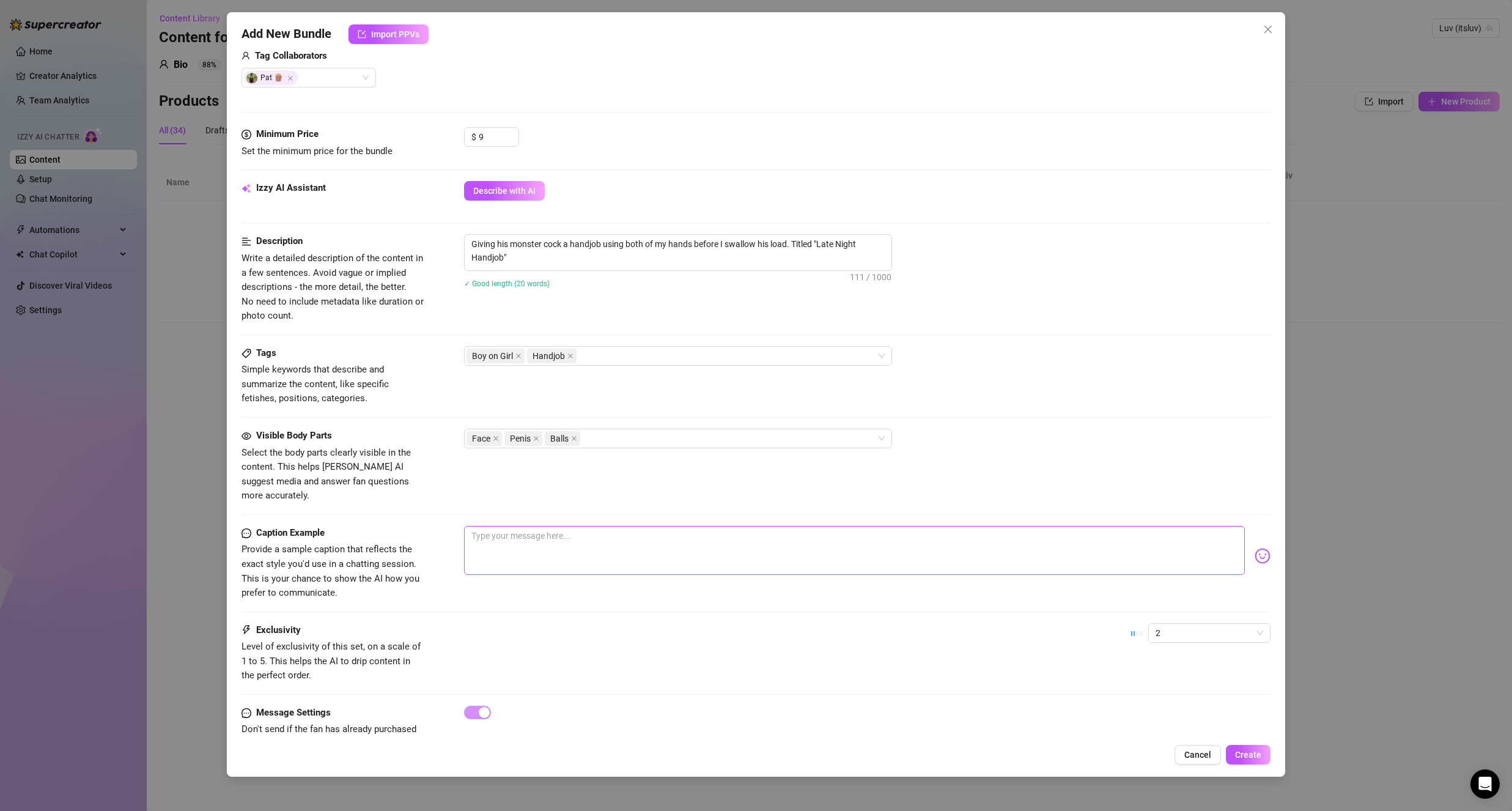
scroll to position [339, 0]
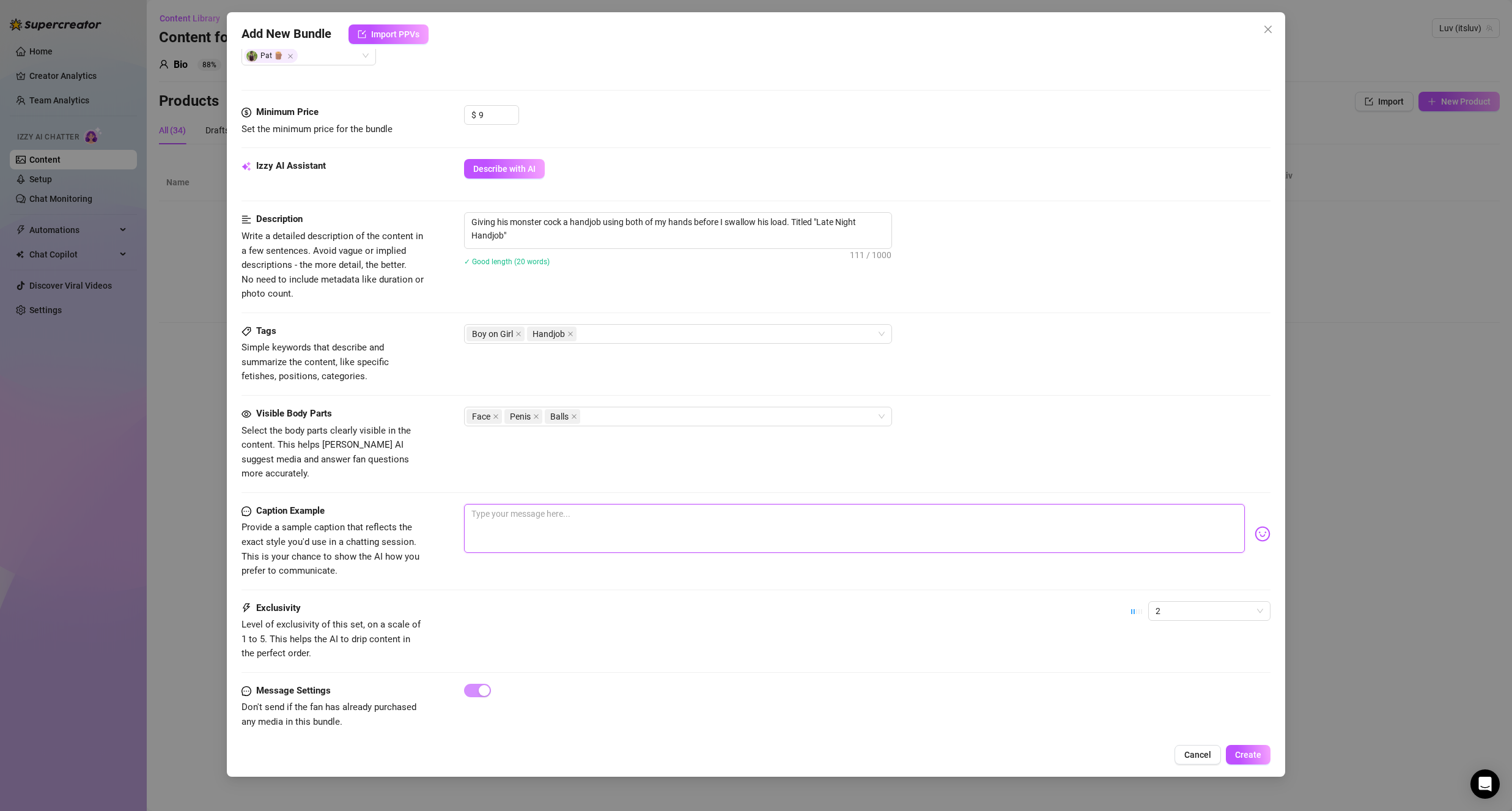
click at [520, 510] on textarea at bounding box center [854, 528] width 781 height 49
click at [602, 464] on div "Visible Body Parts Select the body parts clearly visible in the content. This h…" at bounding box center [756, 443] width 1029 height 75
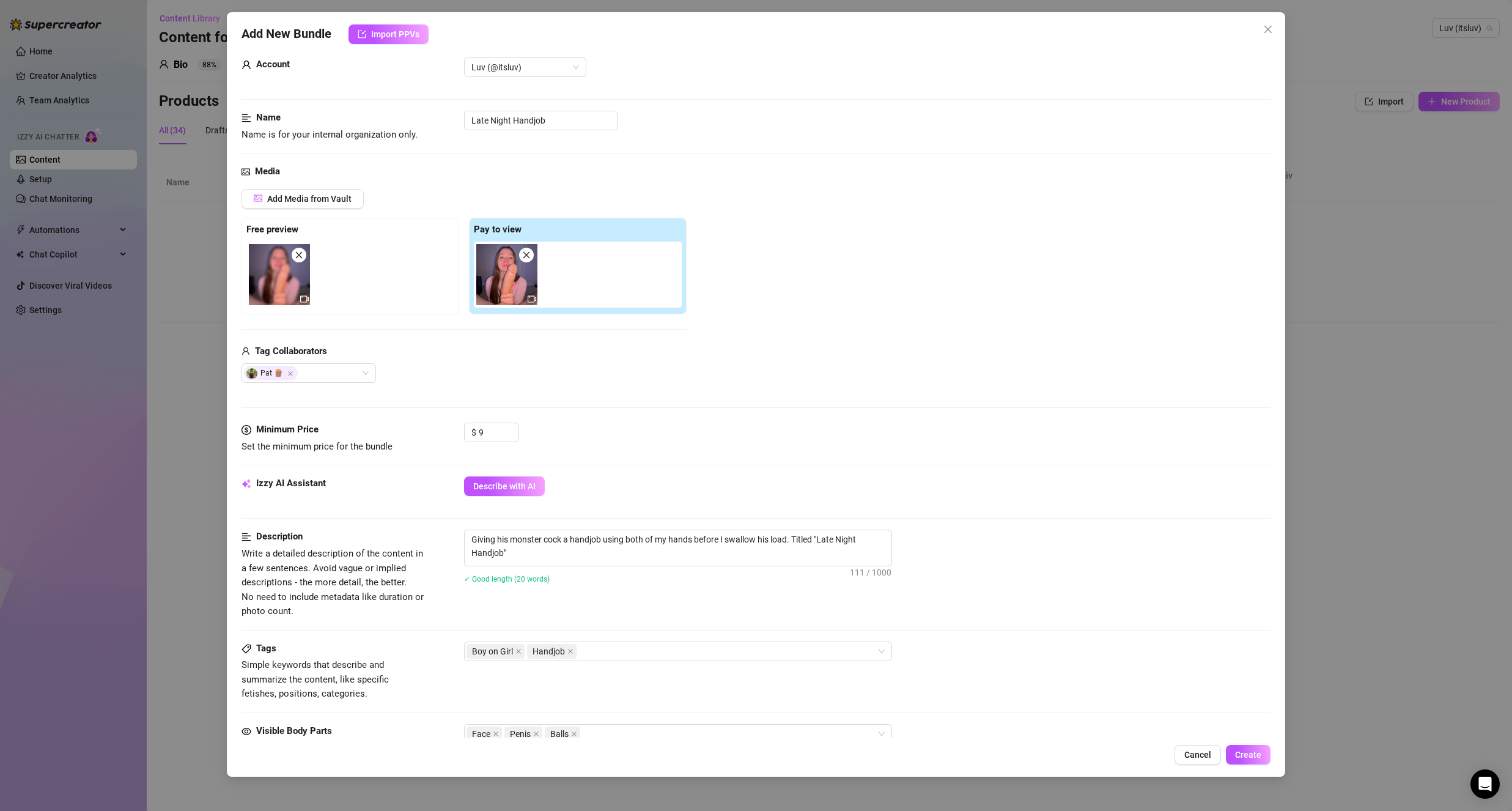
scroll to position [0, 0]
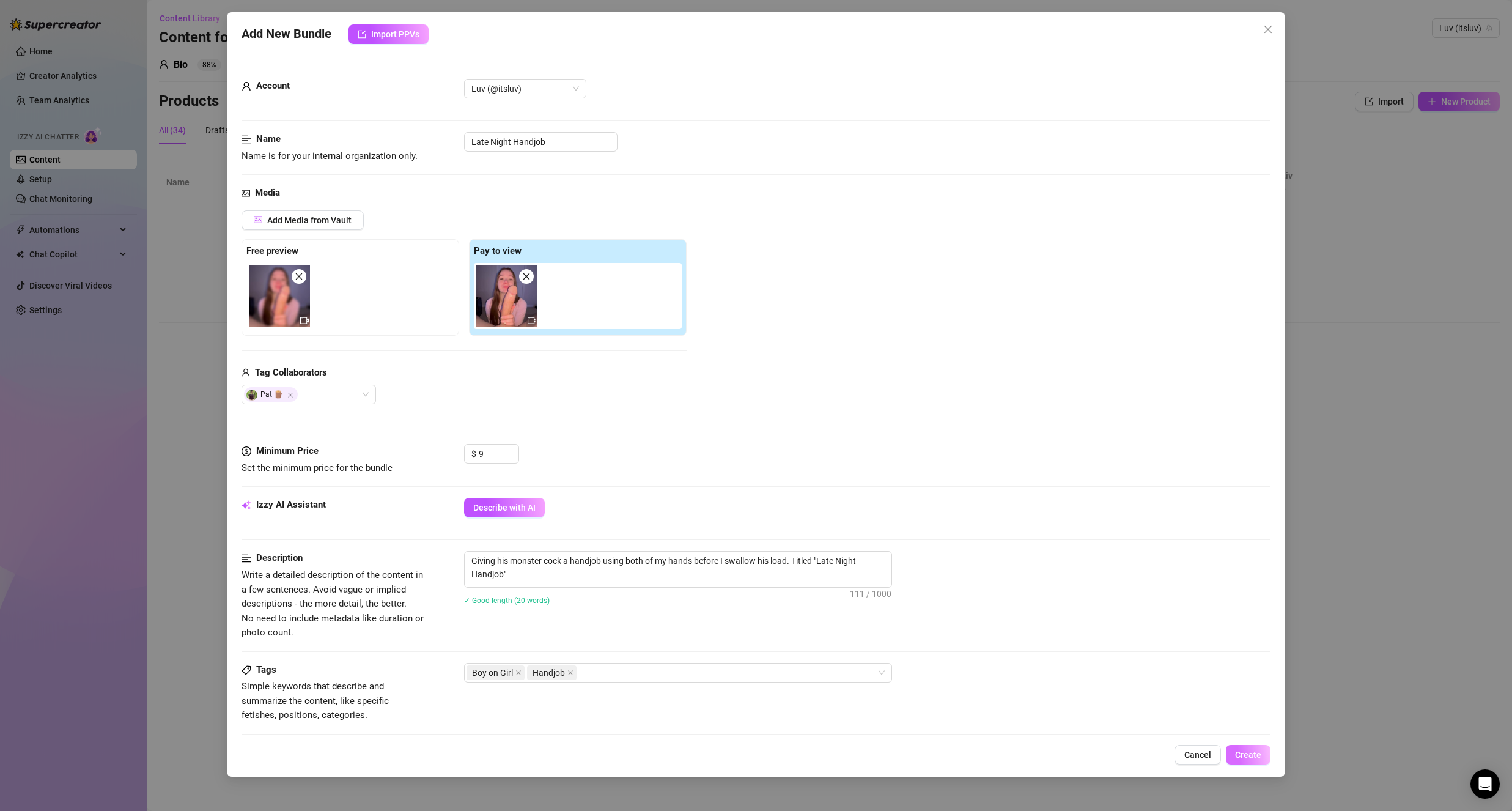
click at [1239, 751] on span "Create" at bounding box center [1248, 755] width 26 height 10
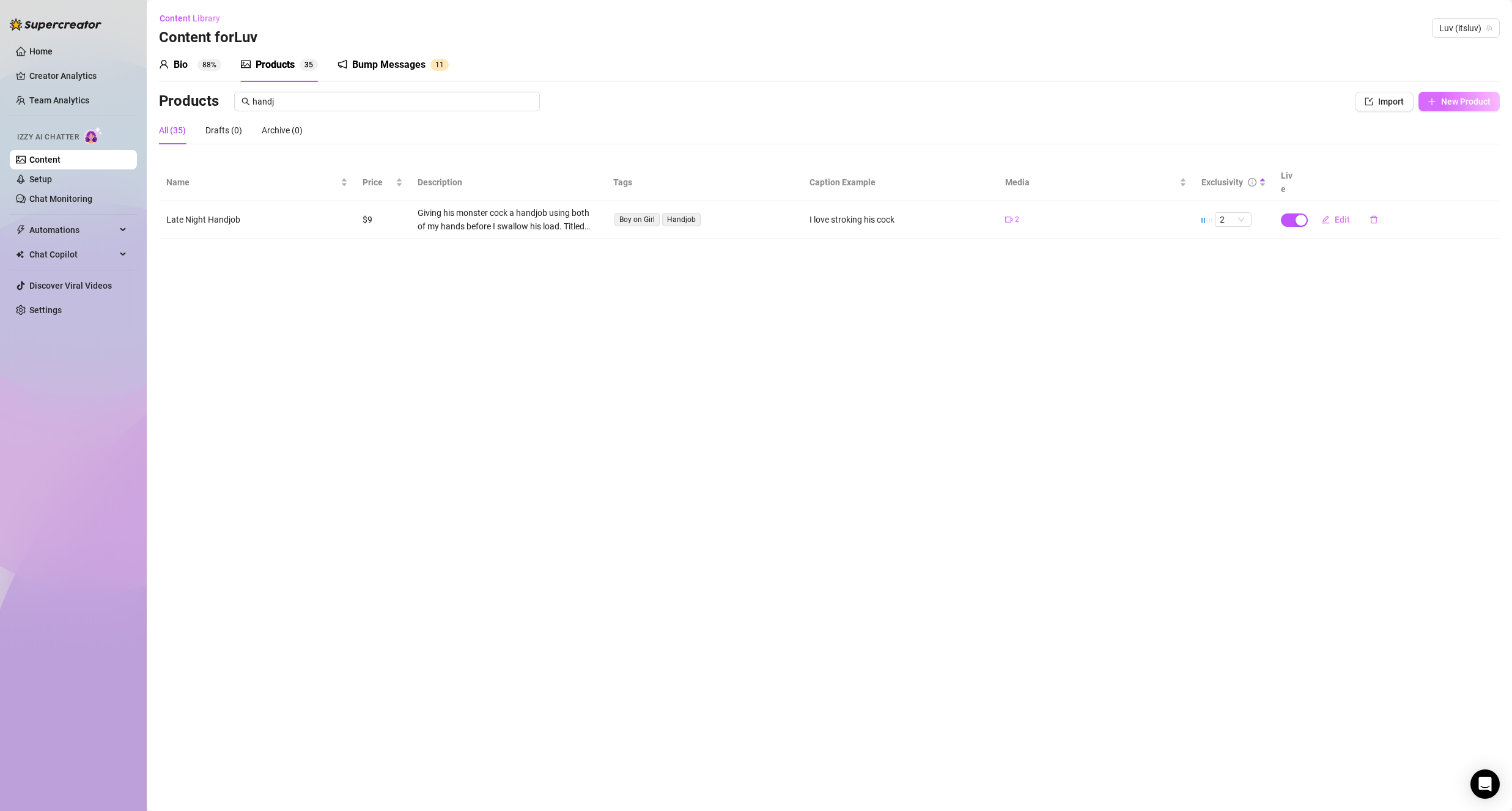
click at [1446, 110] on button "New Product" at bounding box center [1459, 101] width 81 height 19
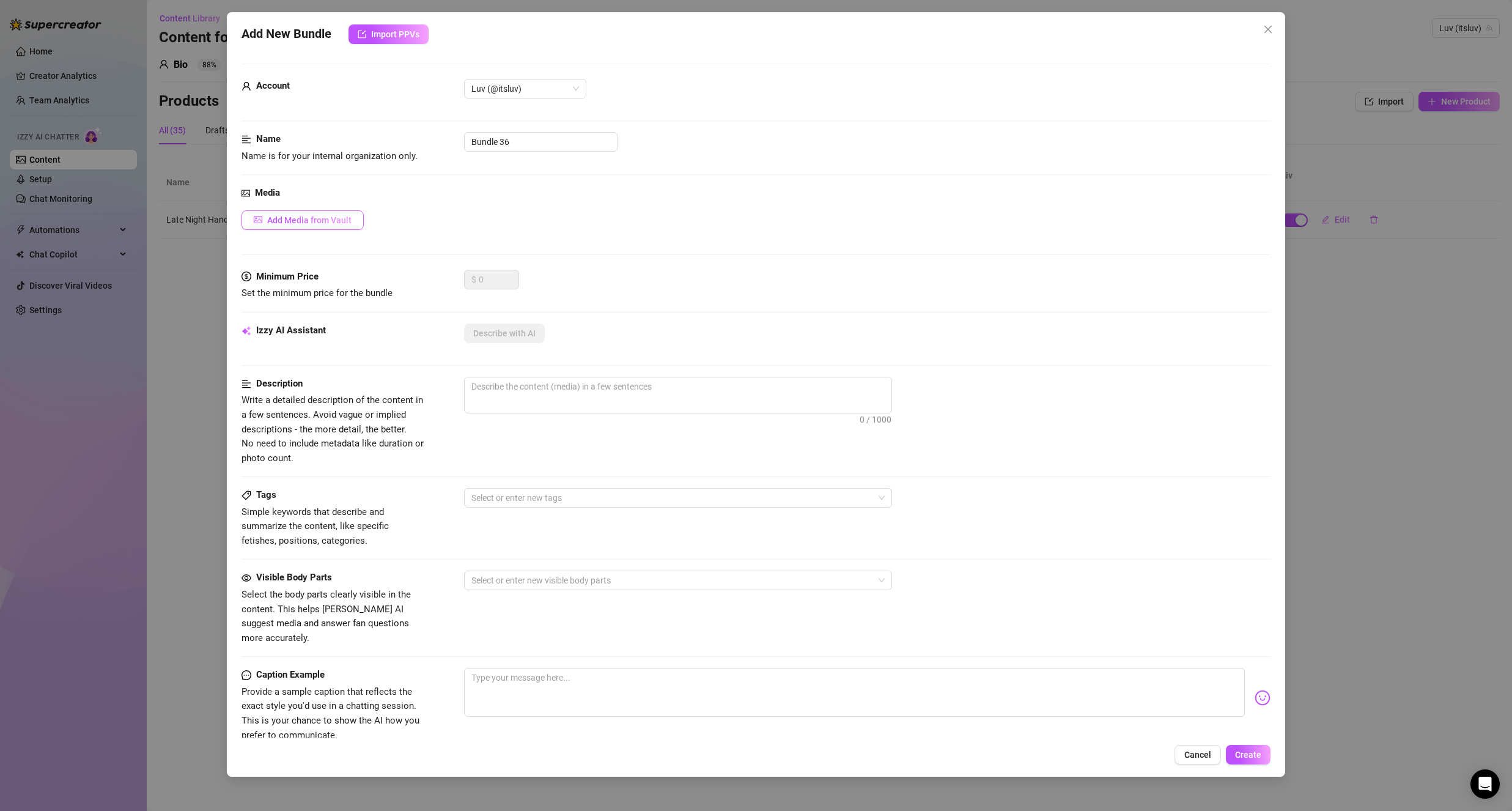
click at [327, 217] on span "Add Media from Vault" at bounding box center [310, 219] width 84 height 10
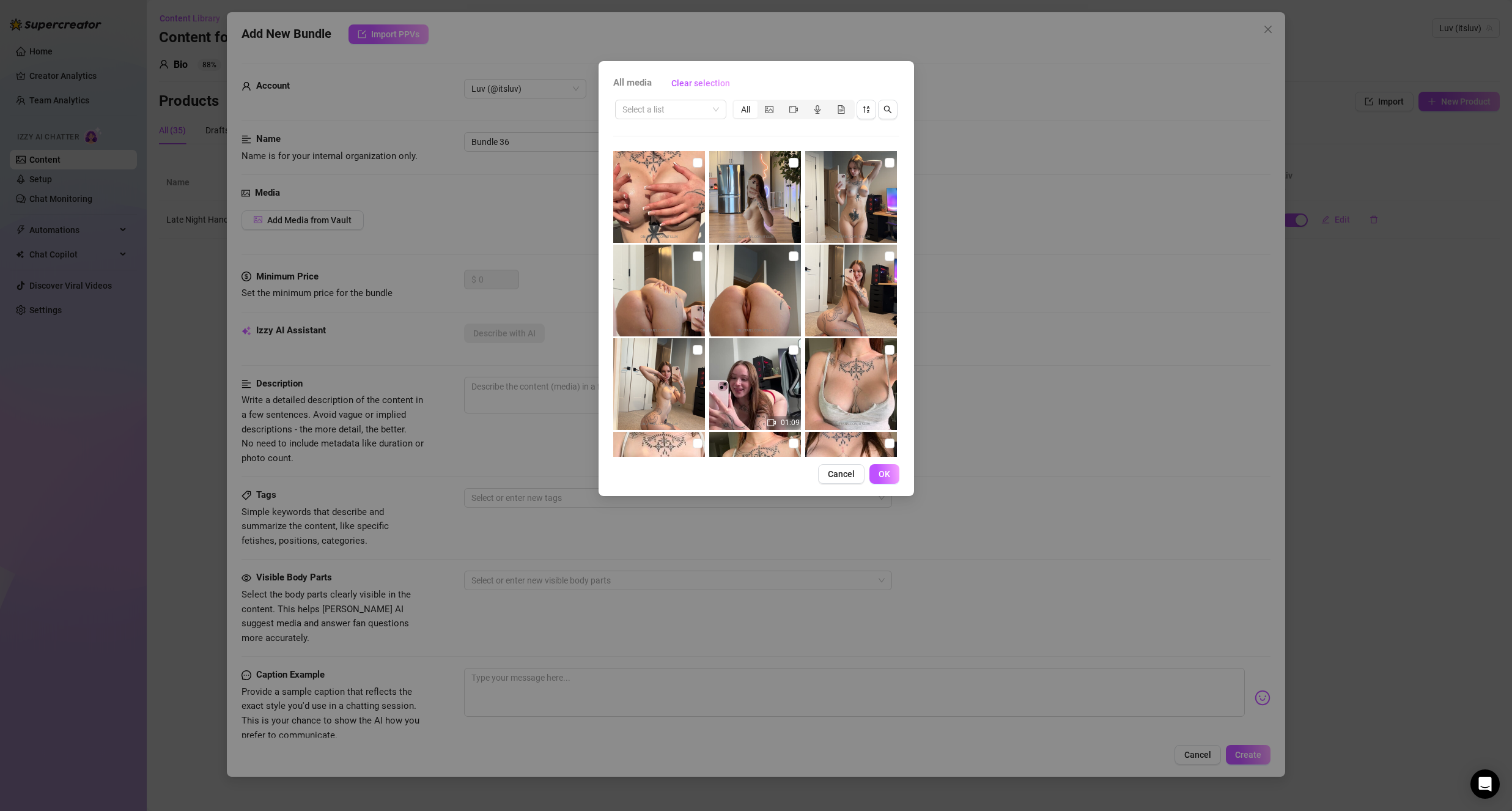
click at [686, 99] on div "Select a list All" at bounding box center [756, 110] width 286 height 23
click at [678, 113] on input "search" at bounding box center [665, 109] width 86 height 18
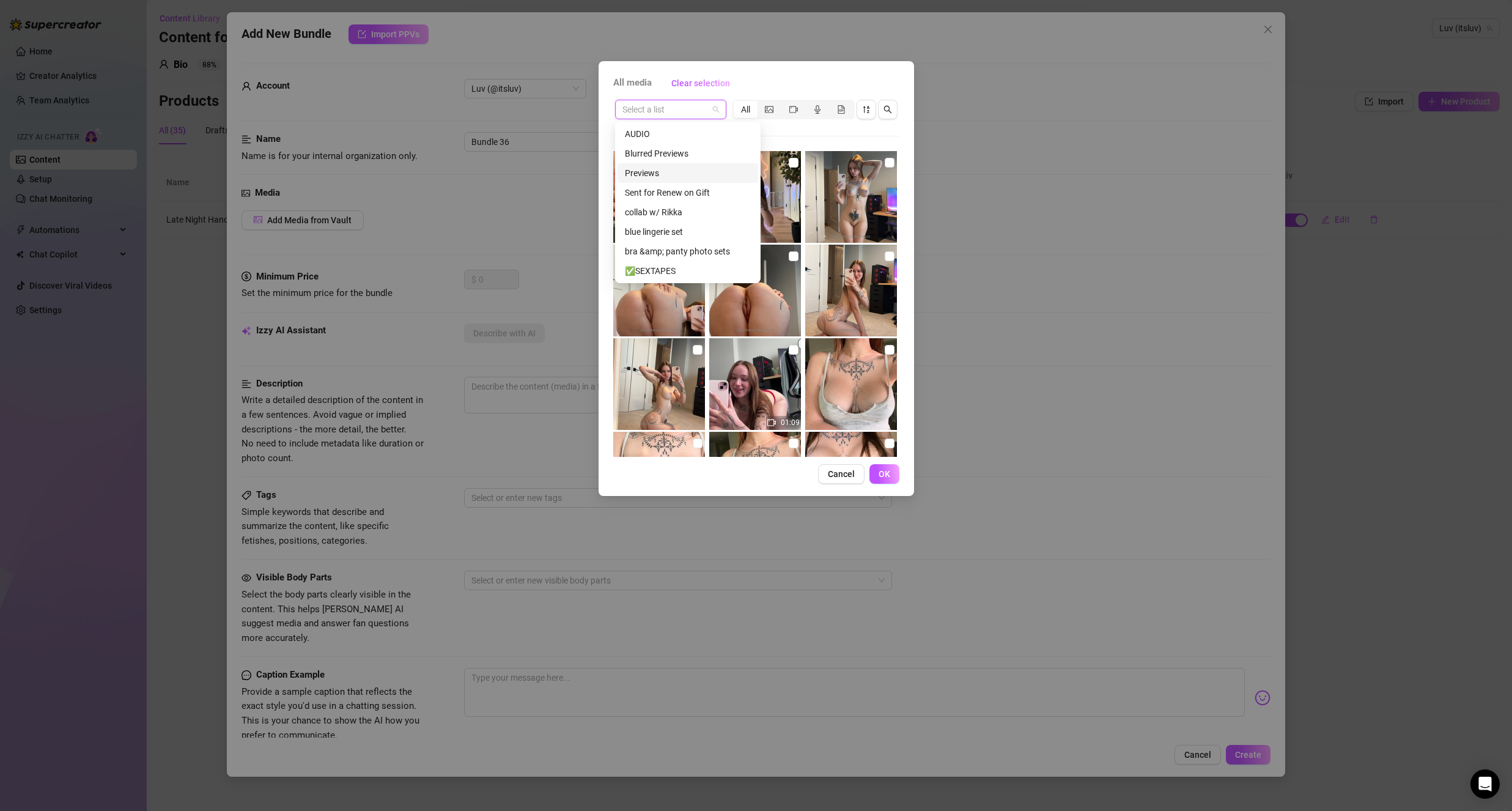
click at [688, 173] on div "Previews" at bounding box center [688, 173] width 126 height 14
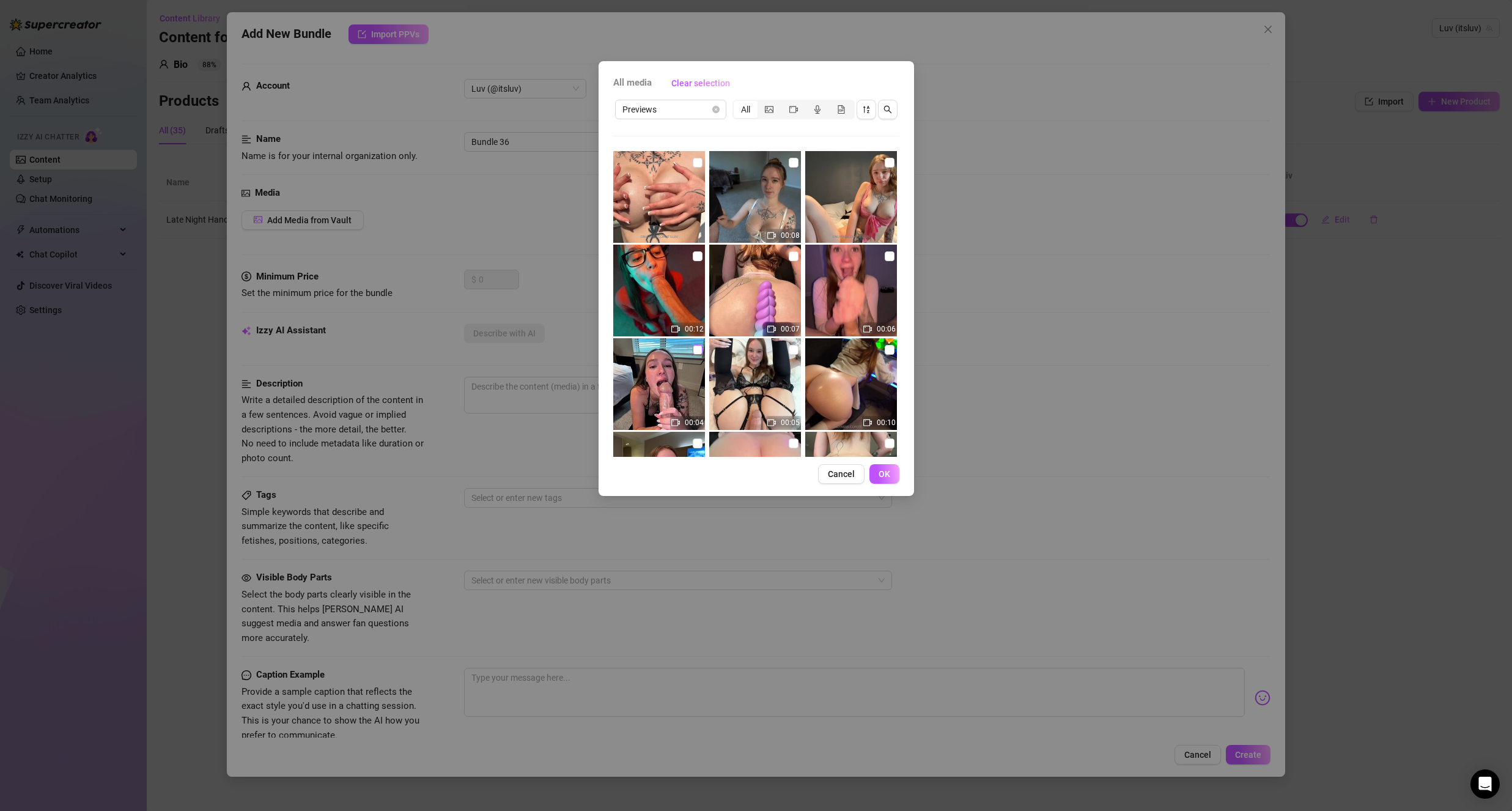
click at [698, 353] on input "checkbox" at bounding box center [697, 349] width 10 height 10
click at [676, 386] on img at bounding box center [659, 384] width 92 height 92
click at [696, 347] on input "checkbox" at bounding box center [697, 349] width 10 height 10
click at [693, 347] on input "checkbox" at bounding box center [697, 349] width 10 height 10
click at [681, 117] on span "Previews" at bounding box center [671, 109] width 97 height 18
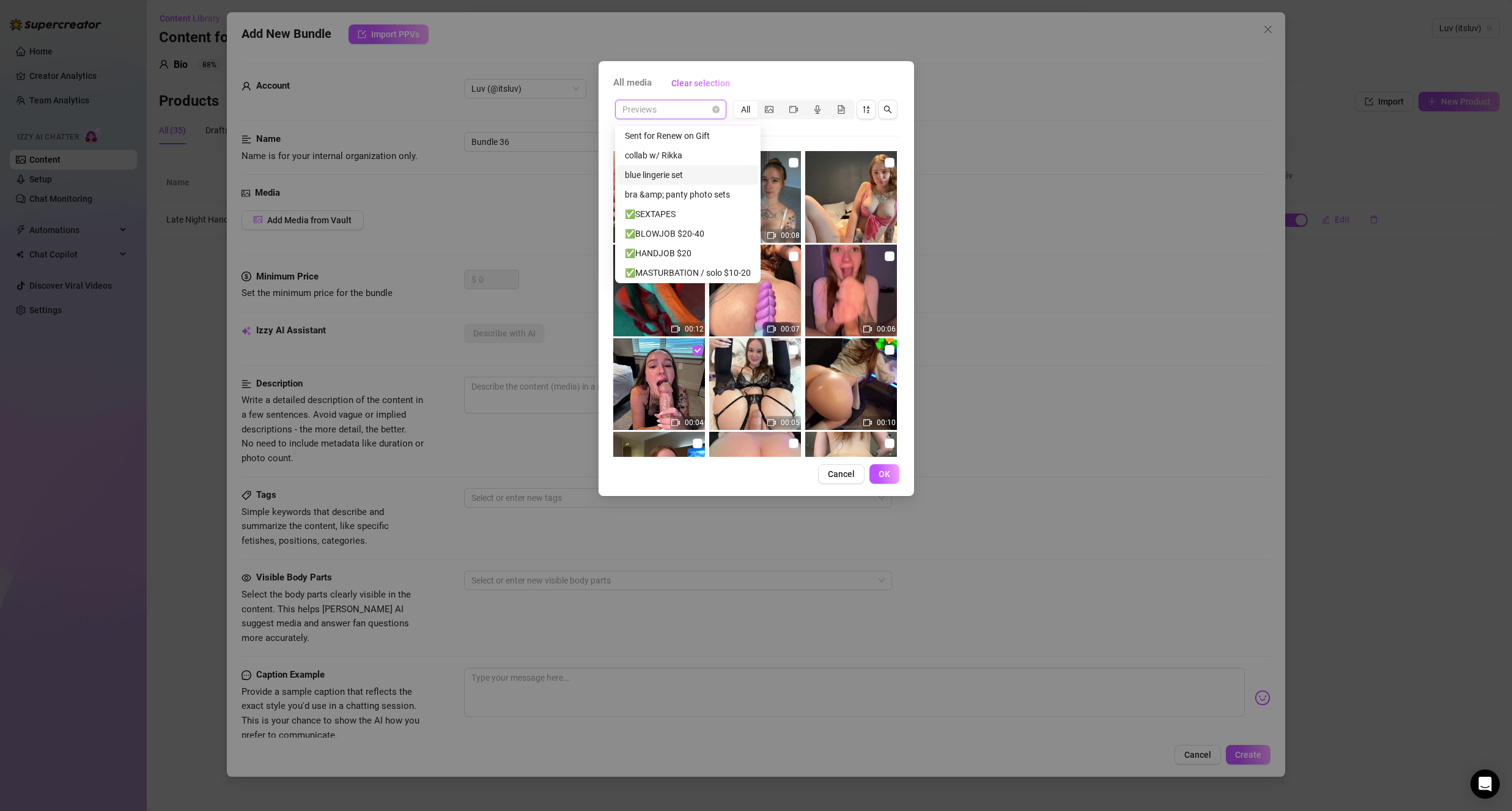
scroll to position [61, 0]
click at [672, 245] on div "✅HANDJOB $20" at bounding box center [688, 249] width 126 height 14
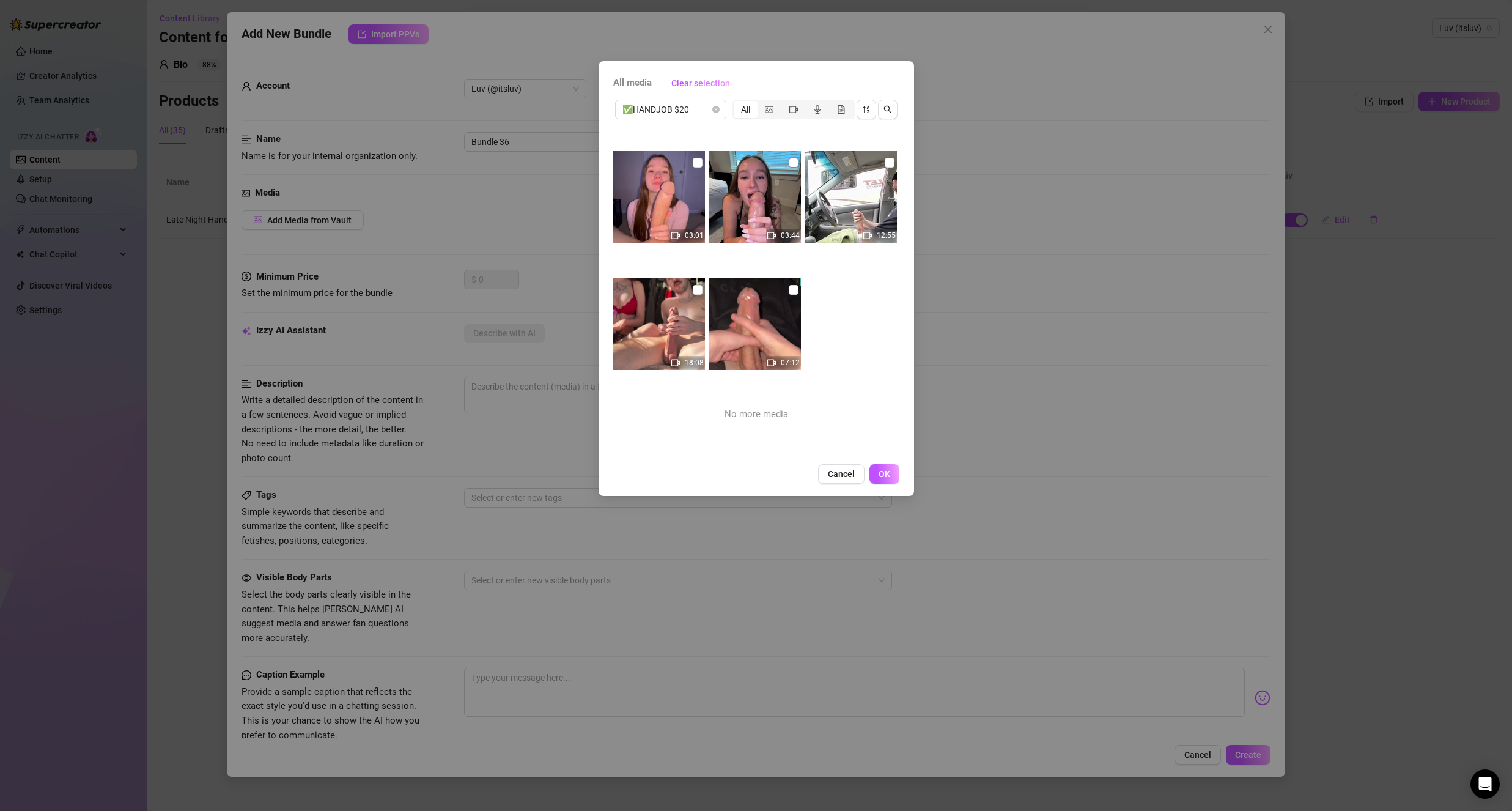
click at [789, 165] on input "checkbox" at bounding box center [793, 162] width 10 height 10
click at [882, 473] on span "OK" at bounding box center [884, 473] width 12 height 10
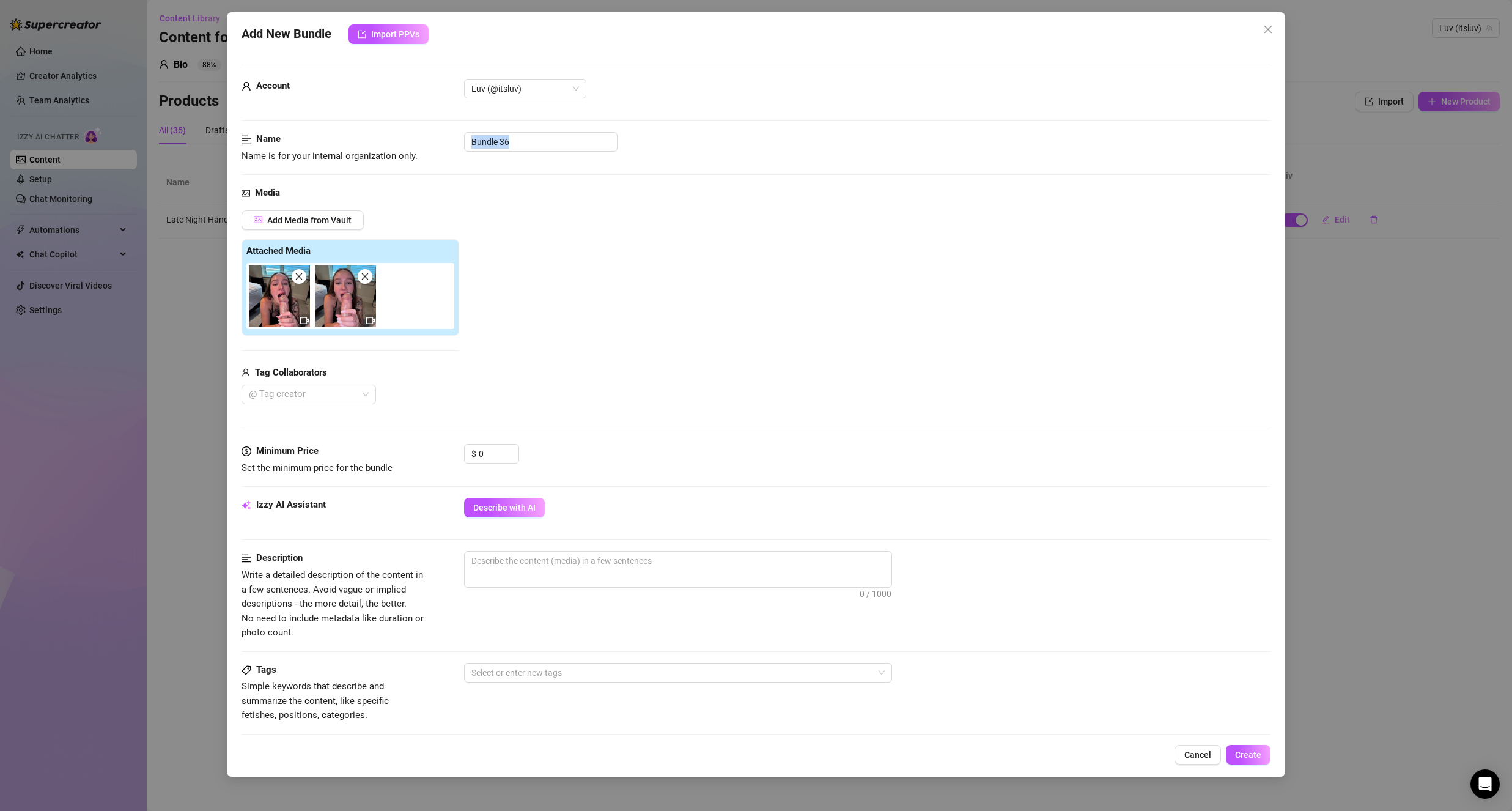
drag, startPoint x: 565, startPoint y: 153, endPoint x: 467, endPoint y: 145, distance: 98.3
click at [428, 173] on div "Name Name is for your internal organization only. Bundle 36" at bounding box center [756, 158] width 1029 height 54
click at [467, 145] on input "Bundle 36" at bounding box center [541, 142] width 153 height 19
drag, startPoint x: 467, startPoint y: 145, endPoint x: 578, endPoint y: 125, distance: 112.8
click at [578, 125] on form "Account Luv (@itsluv) Name Name is for your internal organization only. Bundle …" at bounding box center [756, 577] width 1029 height 1027
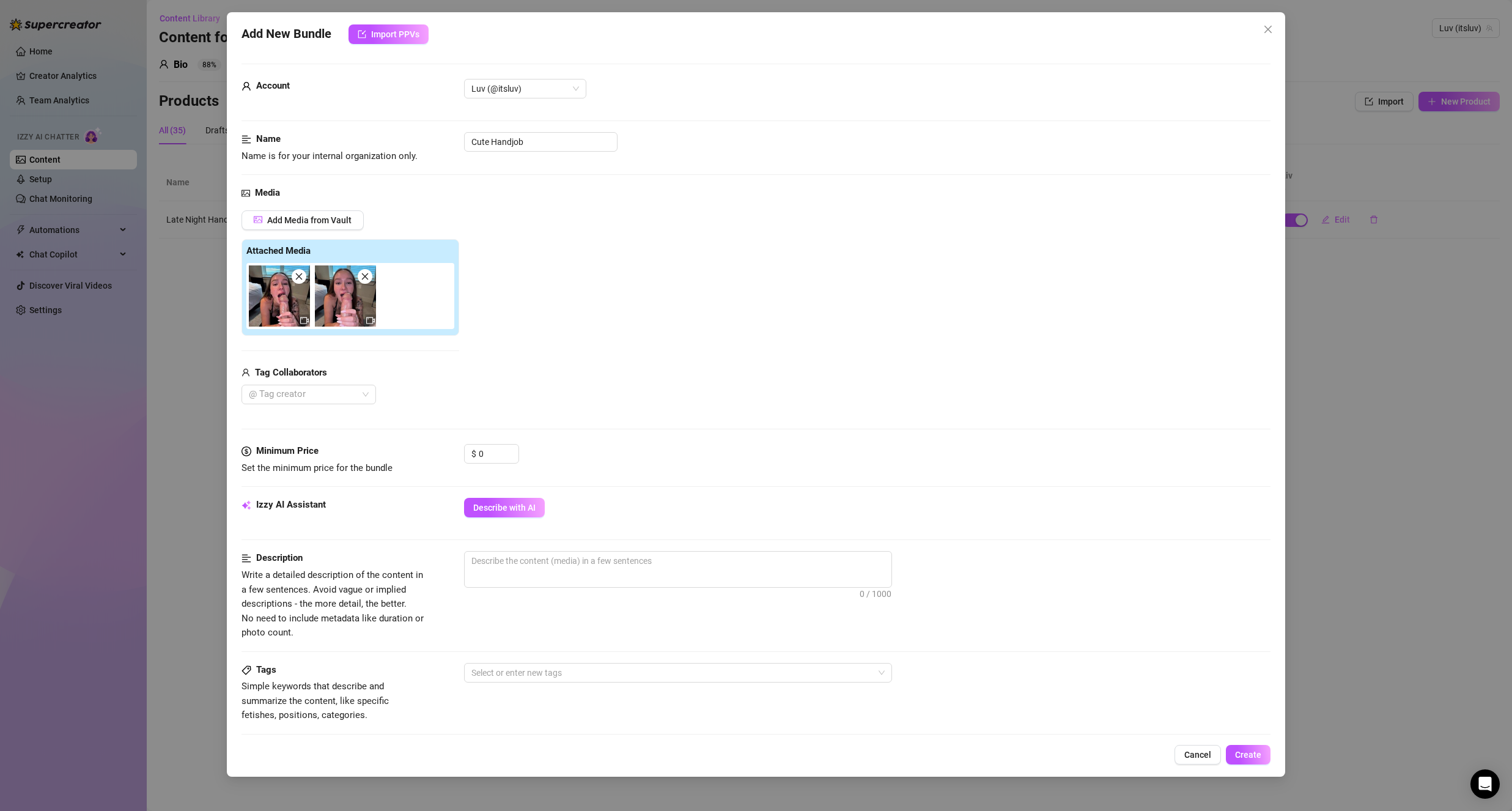
click at [565, 236] on div "Add Media from Vault Attached Media Tag Collaborators @ Tag creator" at bounding box center [756, 307] width 1029 height 194
click at [299, 398] on div at bounding box center [303, 394] width 117 height 17
click at [325, 421] on div "Pat 🪵" at bounding box center [308, 419] width 115 height 14
click at [469, 405] on div "Media Add Media from Vault Attached Media Tag Collaborators Pat 🪵" at bounding box center [756, 314] width 1029 height 258
click at [487, 454] on input "0" at bounding box center [498, 454] width 40 height 18
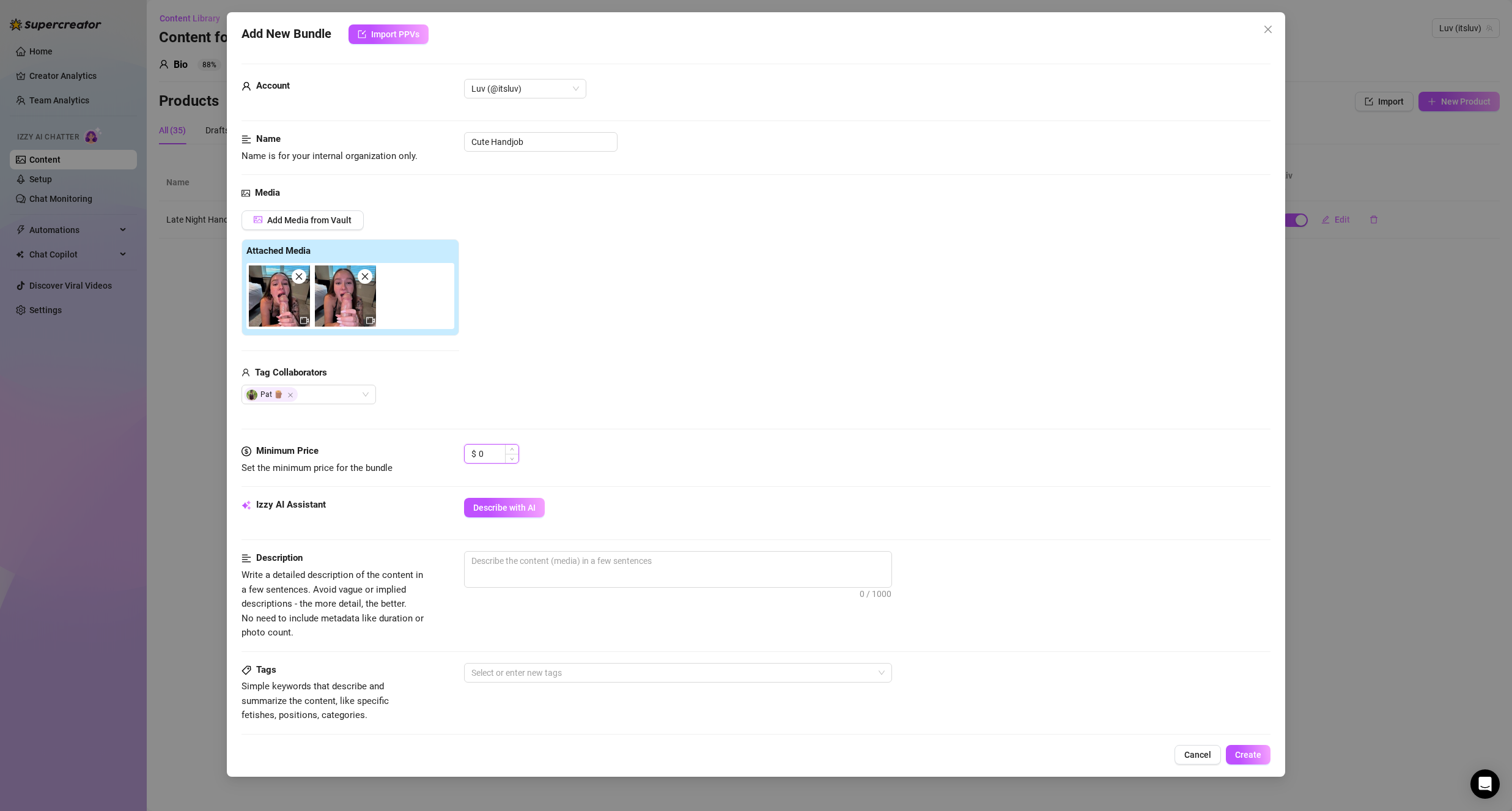
click at [487, 454] on input "0" at bounding box center [498, 454] width 40 height 18
click at [486, 452] on input "0" at bounding box center [498, 454] width 40 height 18
click at [487, 452] on input "0" at bounding box center [498, 454] width 40 height 18
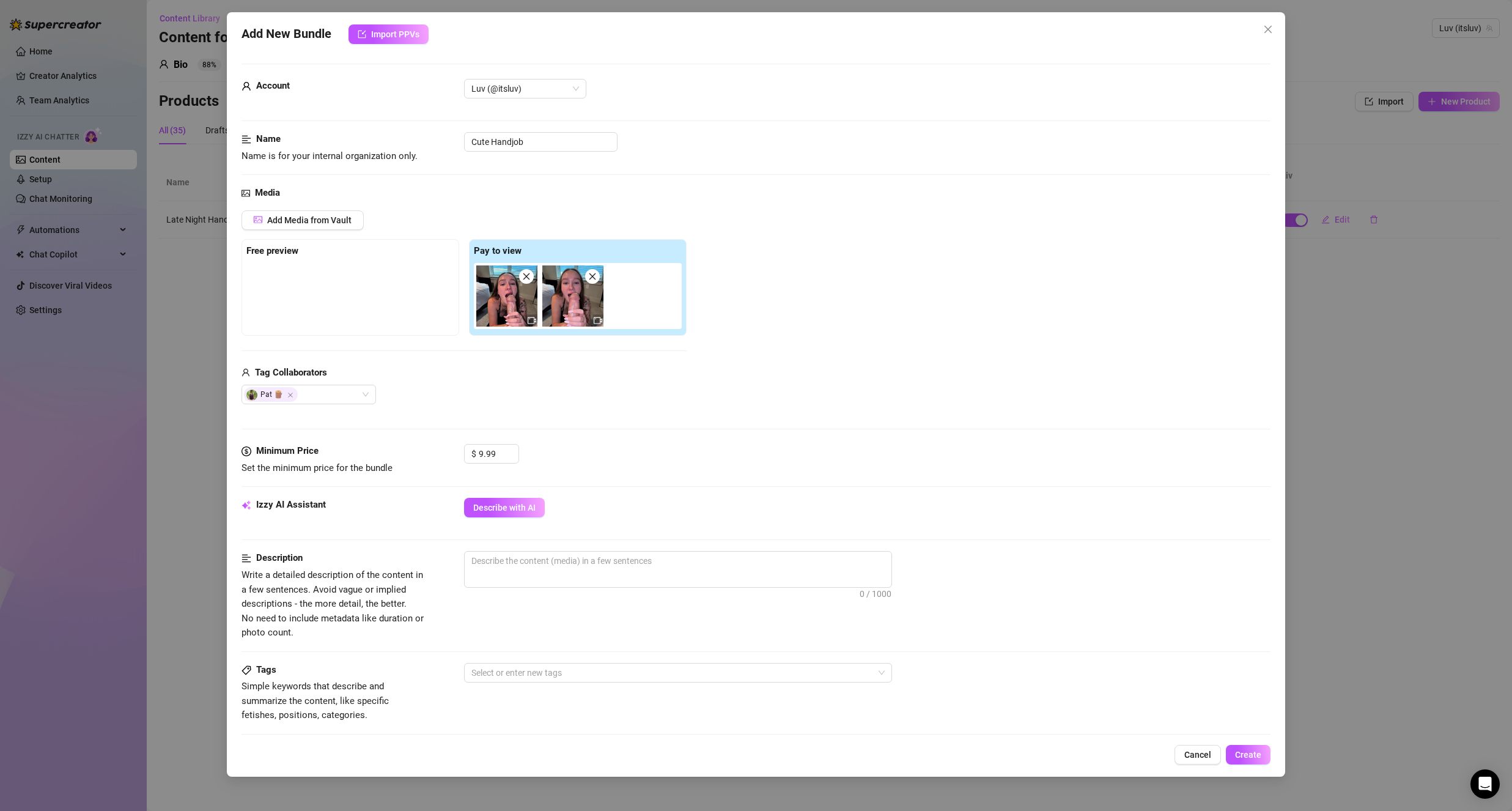
click at [521, 416] on div "Media Add Media from Vault Free preview Pay to view Tag Collaborators Pat 🪵" at bounding box center [756, 314] width 1029 height 258
click at [263, 223] on button "Add Media from Vault" at bounding box center [303, 220] width 122 height 19
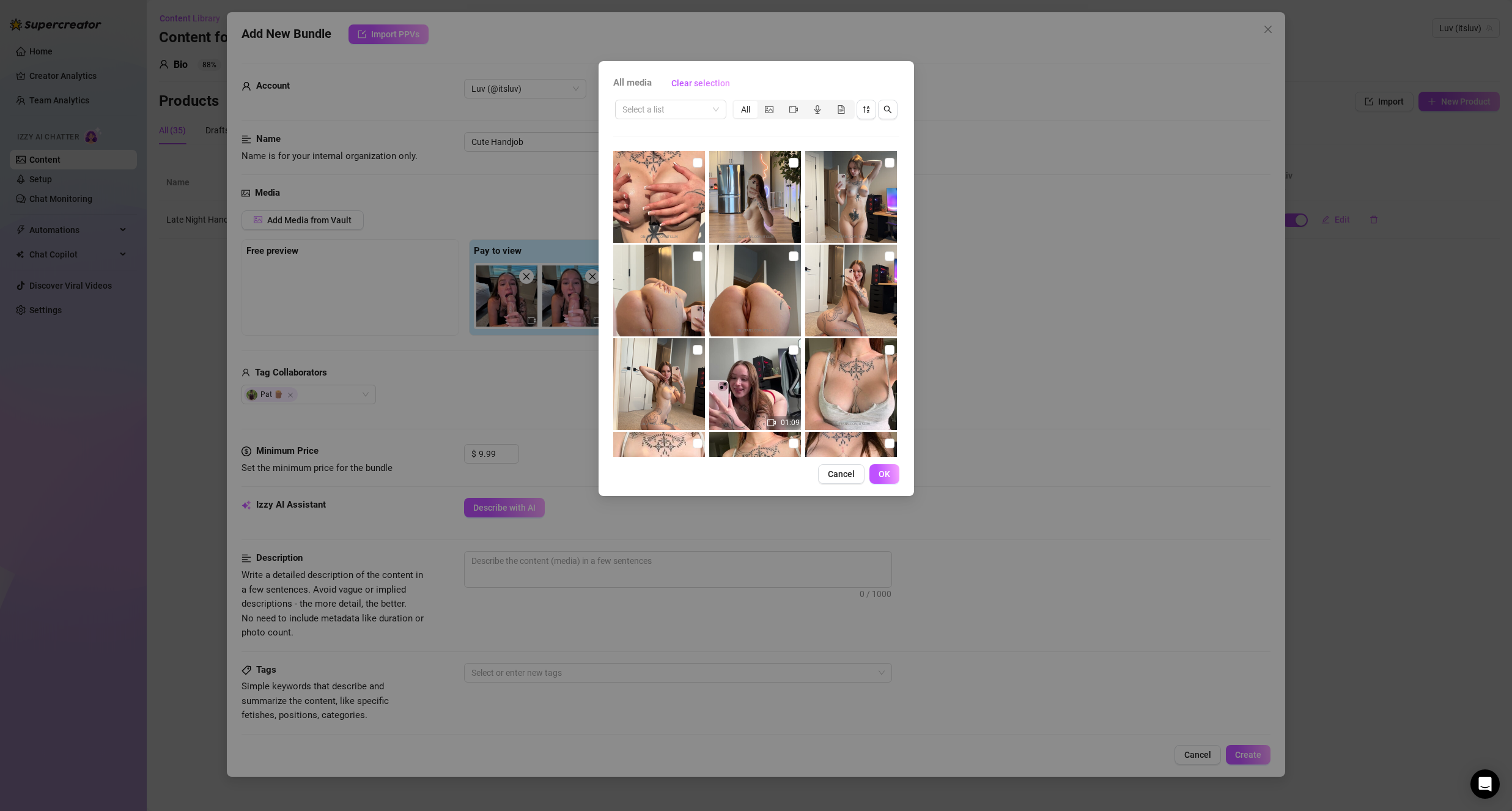
drag, startPoint x: 663, startPoint y: 110, endPoint x: 660, endPoint y: 120, distance: 10.4
click at [663, 110] on input "search" at bounding box center [665, 109] width 86 height 18
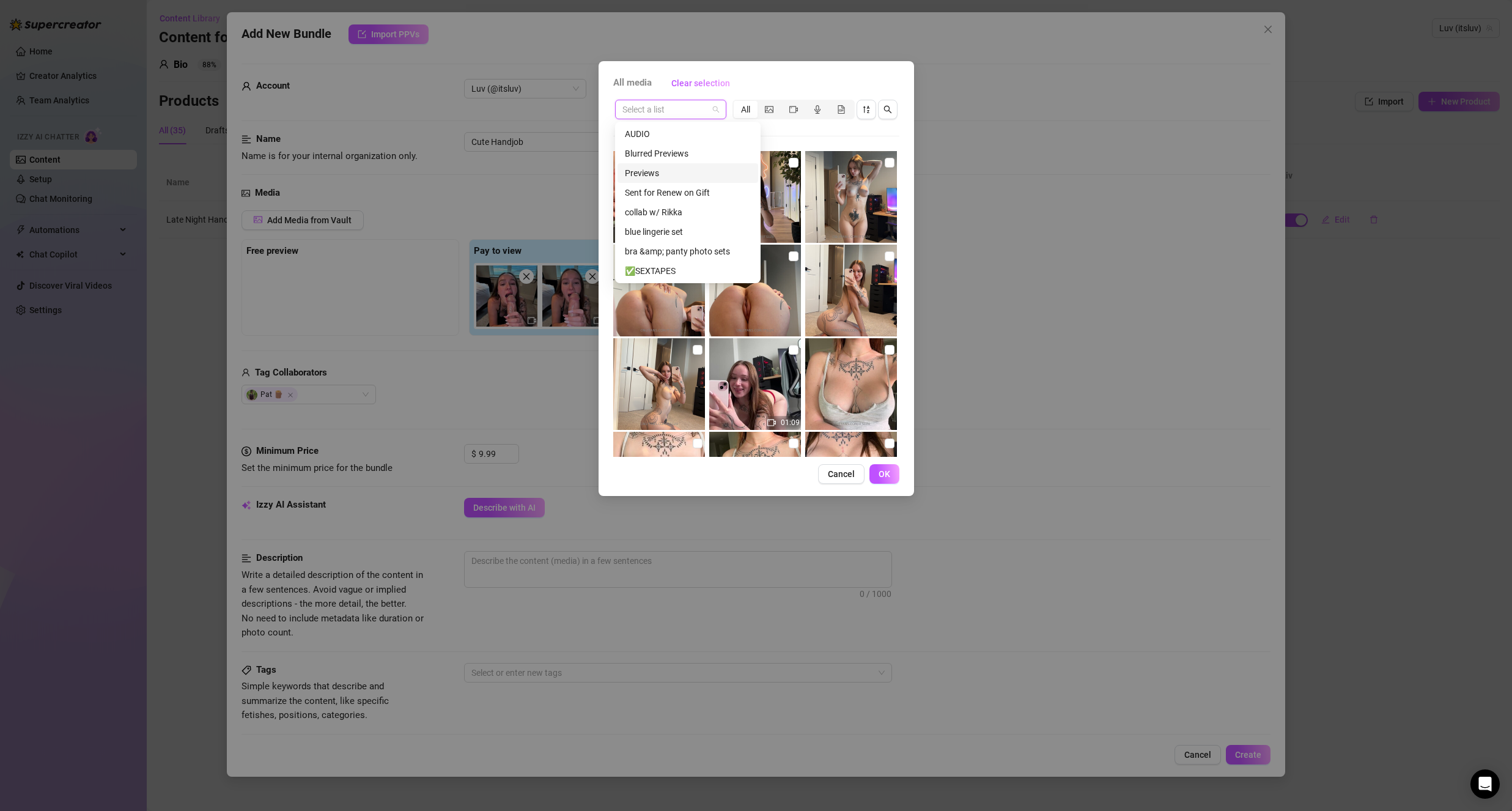
click at [662, 169] on div "Previews" at bounding box center [688, 173] width 126 height 14
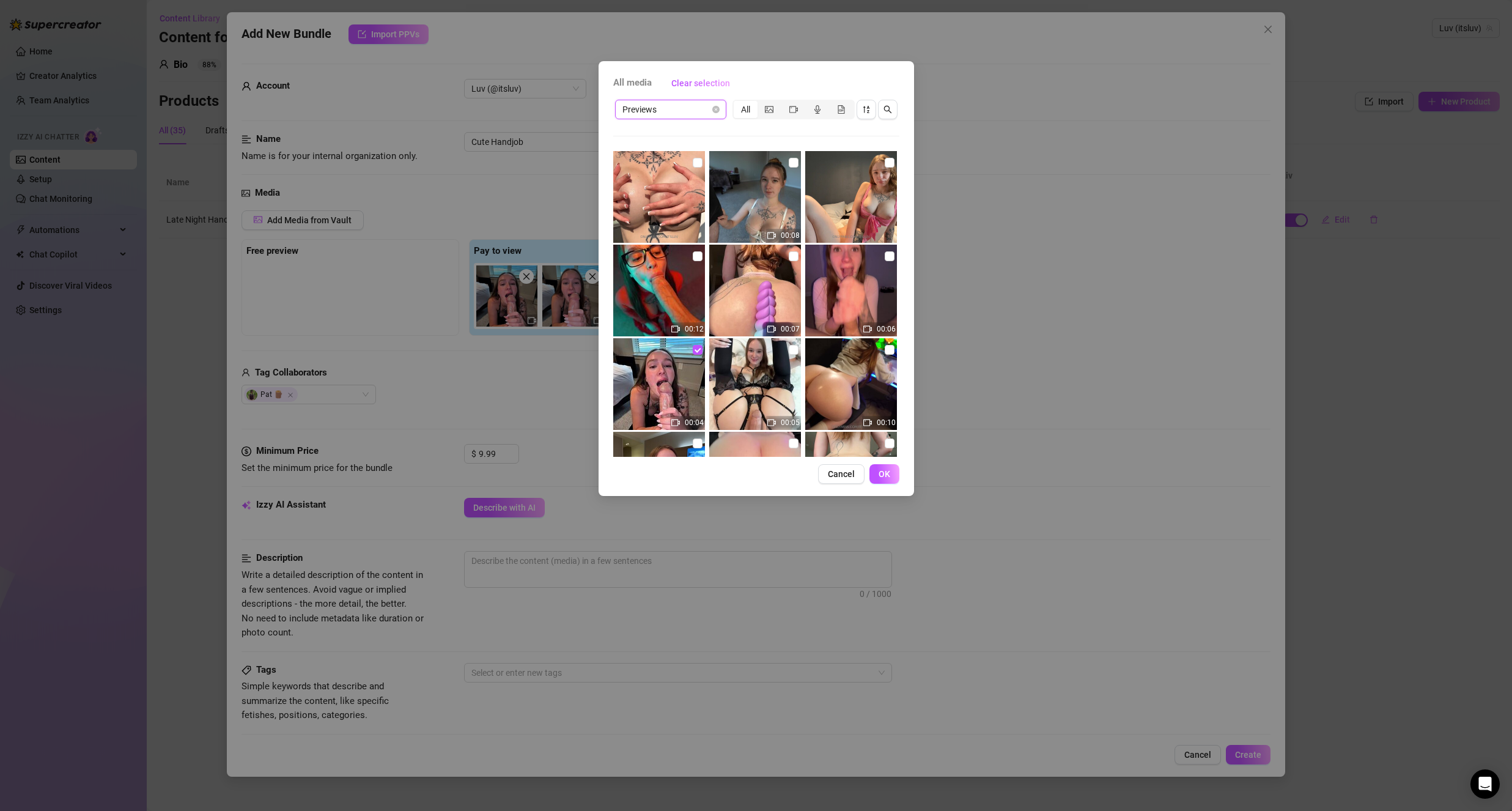
drag, startPoint x: 836, startPoint y: 471, endPoint x: 430, endPoint y: 242, distance: 466.1
click at [833, 471] on span "Cancel" at bounding box center [841, 473] width 27 height 10
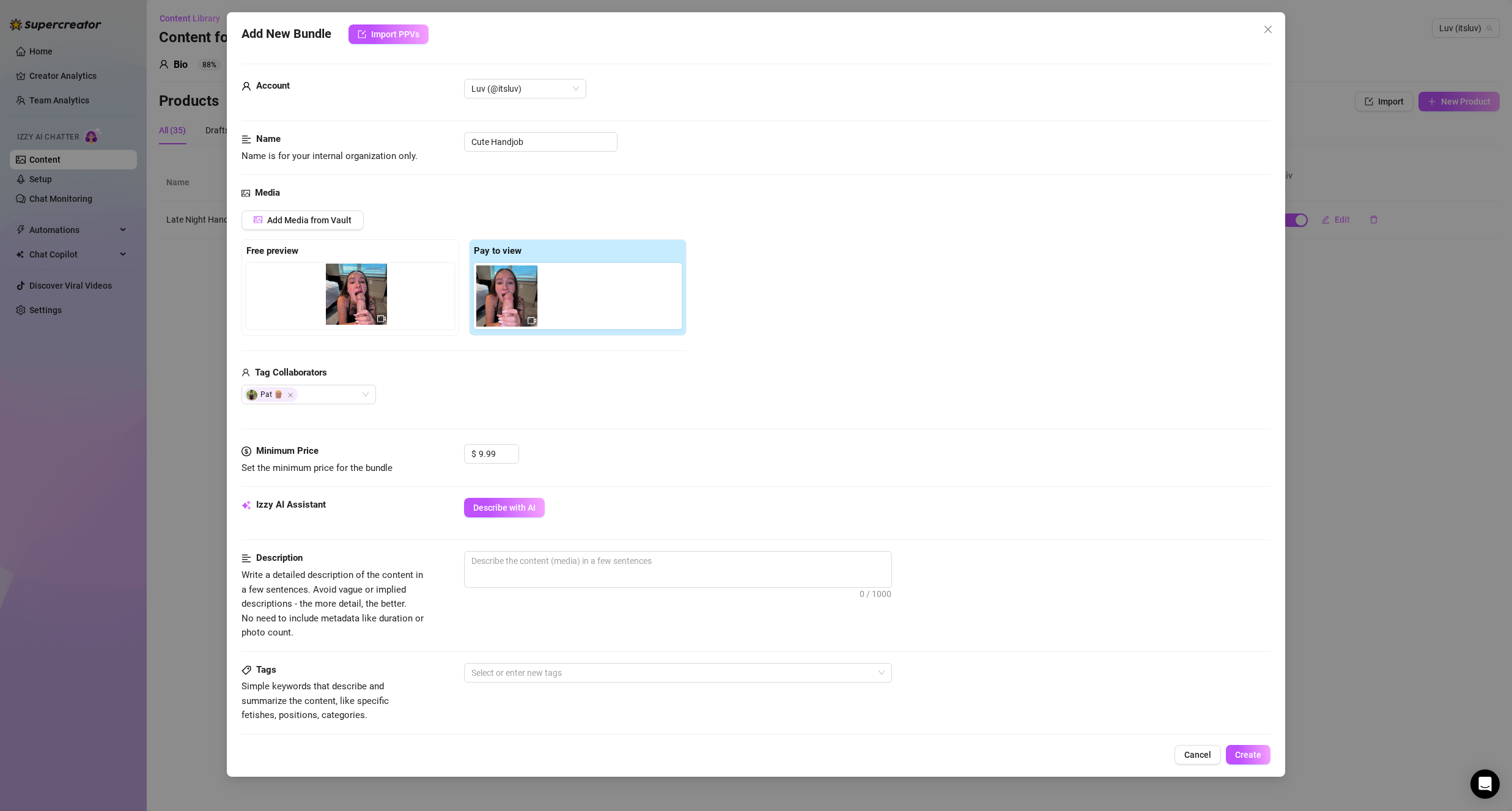
drag, startPoint x: 415, startPoint y: 295, endPoint x: 354, endPoint y: 307, distance: 62.2
click at [354, 307] on div "Free preview Pay to view" at bounding box center [464, 287] width 445 height 97
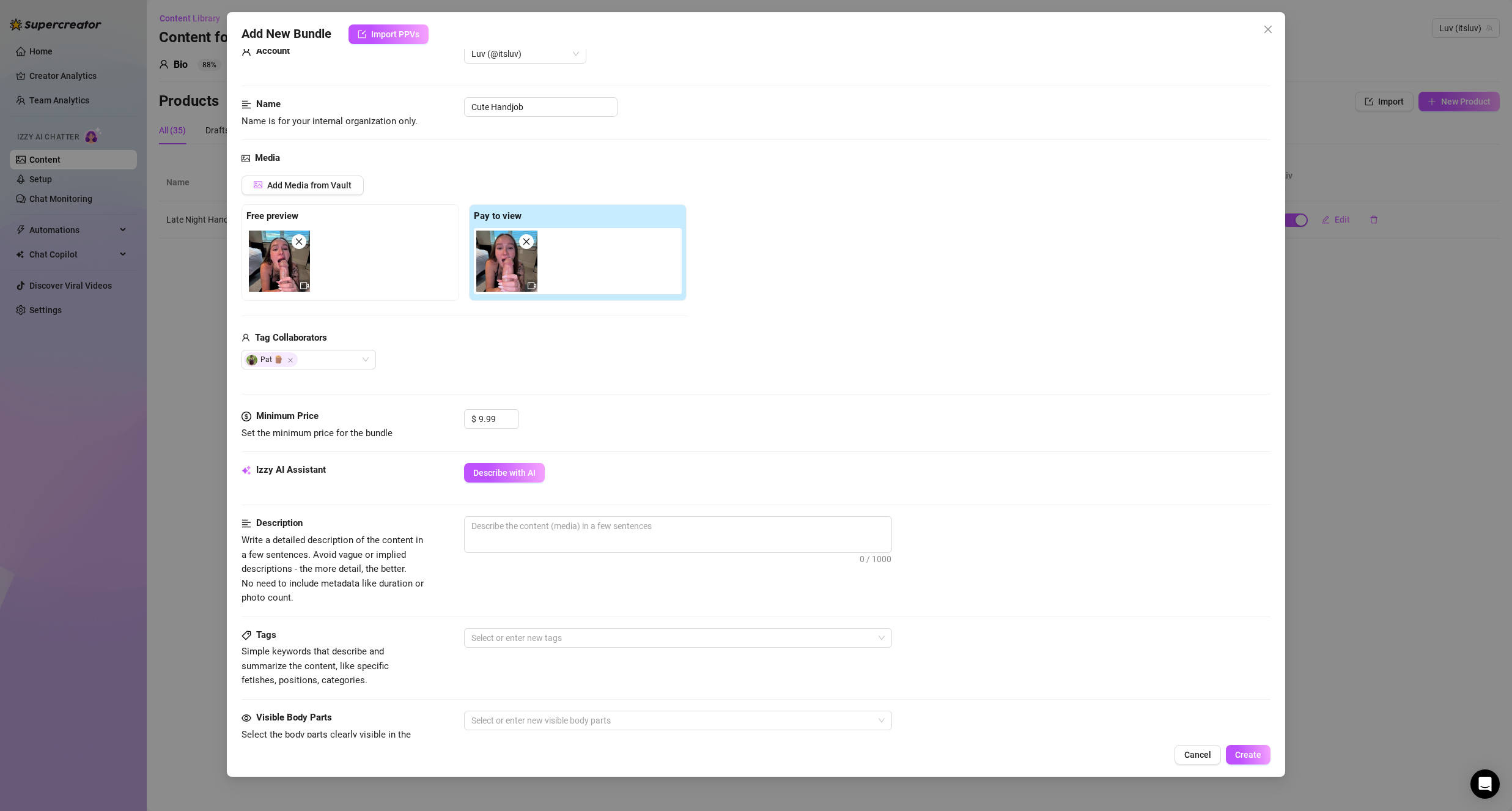
scroll to position [122, 0]
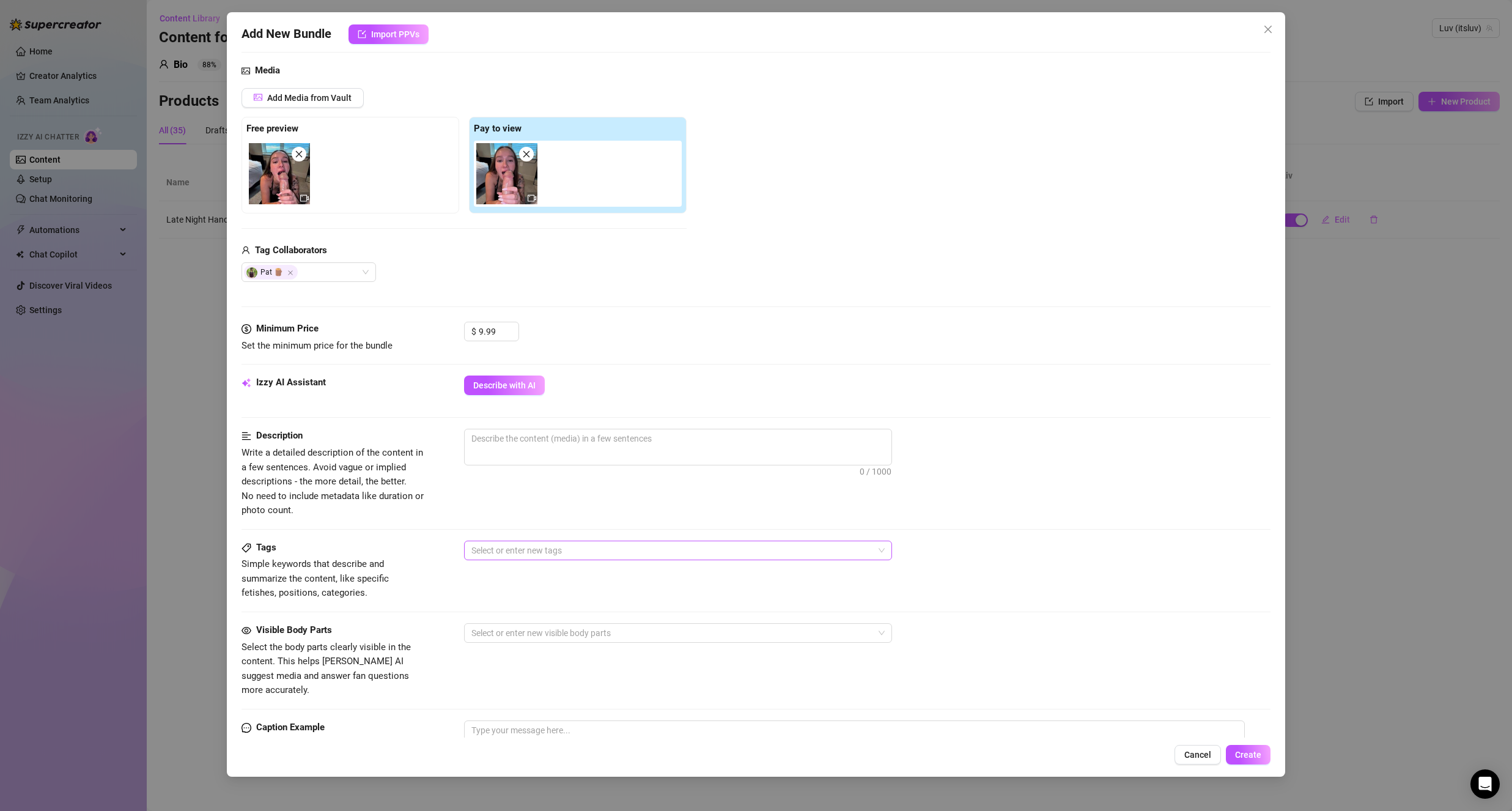
click at [534, 557] on div at bounding box center [672, 550] width 410 height 17
click at [518, 641] on div "Boy on Girl" at bounding box center [678, 634] width 423 height 19
click at [517, 475] on div at bounding box center [867, 477] width 806 height 19
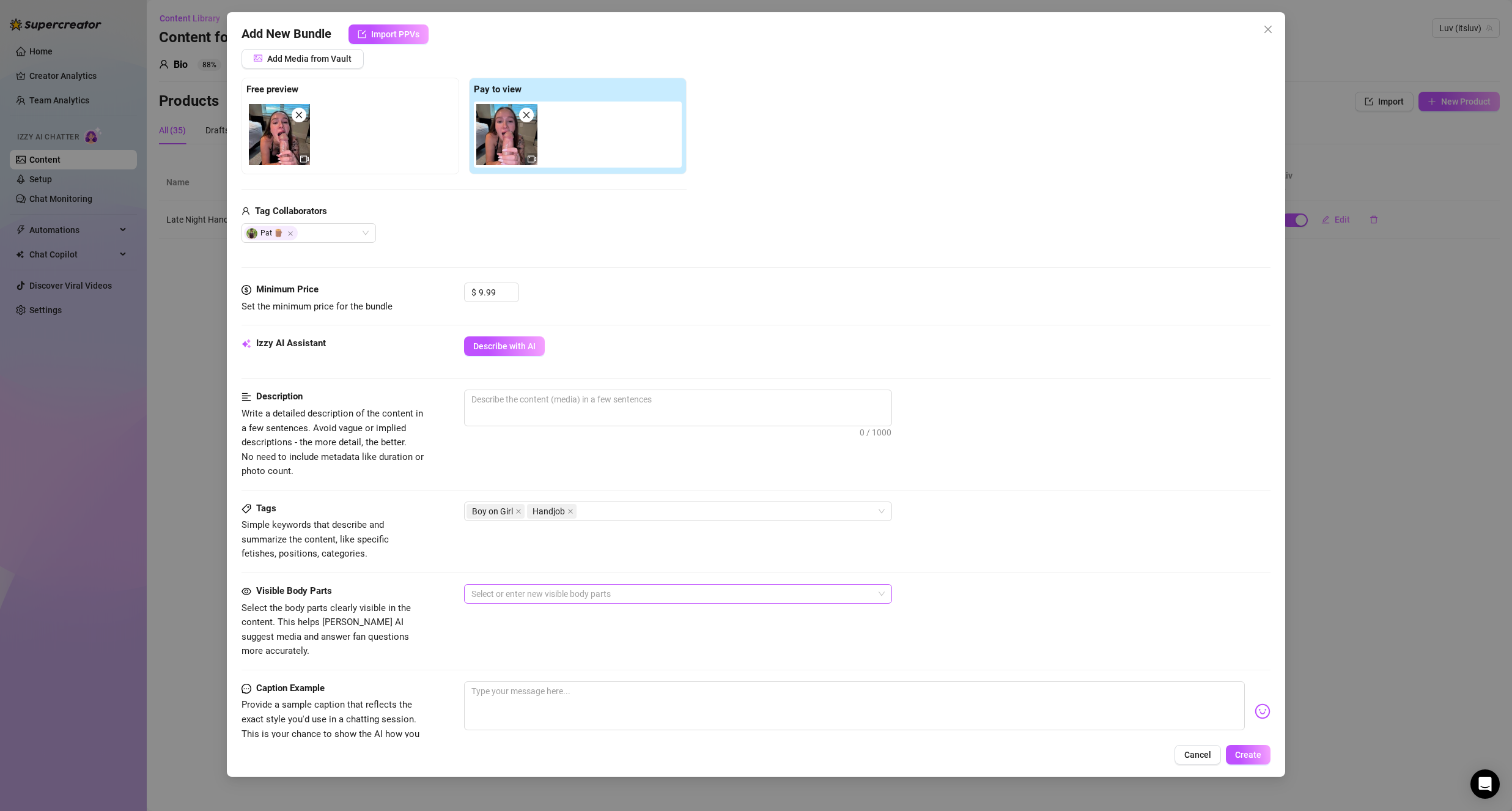
scroll to position [245, 0]
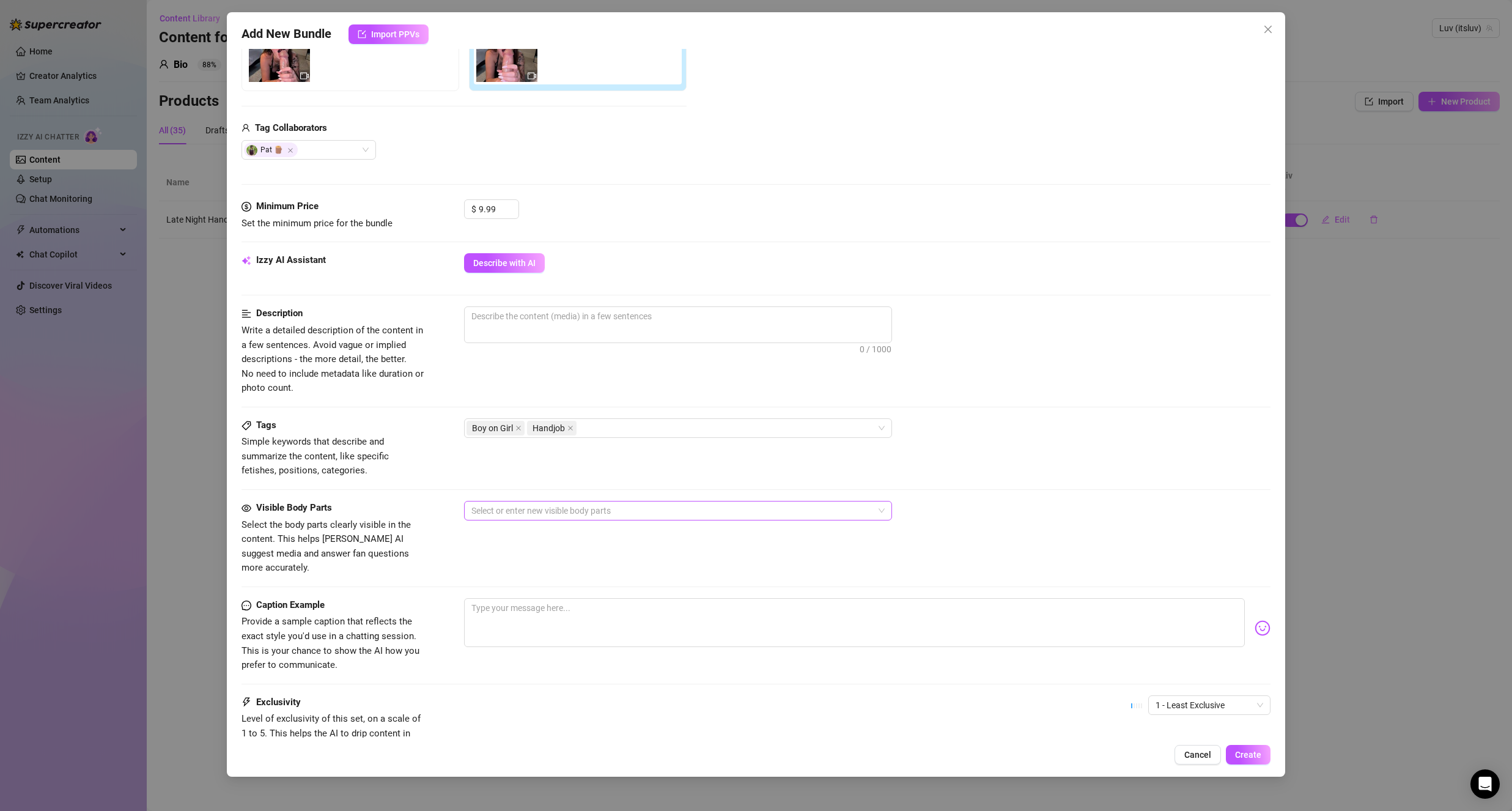
click at [519, 501] on form "Account Luv (@itsluv) Name Name is for your internal organization only. Cute Ha…" at bounding box center [756, 332] width 1029 height 1027
click at [519, 514] on div at bounding box center [672, 510] width 410 height 17
click at [527, 555] on div "Boobs (No Nipples)" at bounding box center [678, 555] width 408 height 14
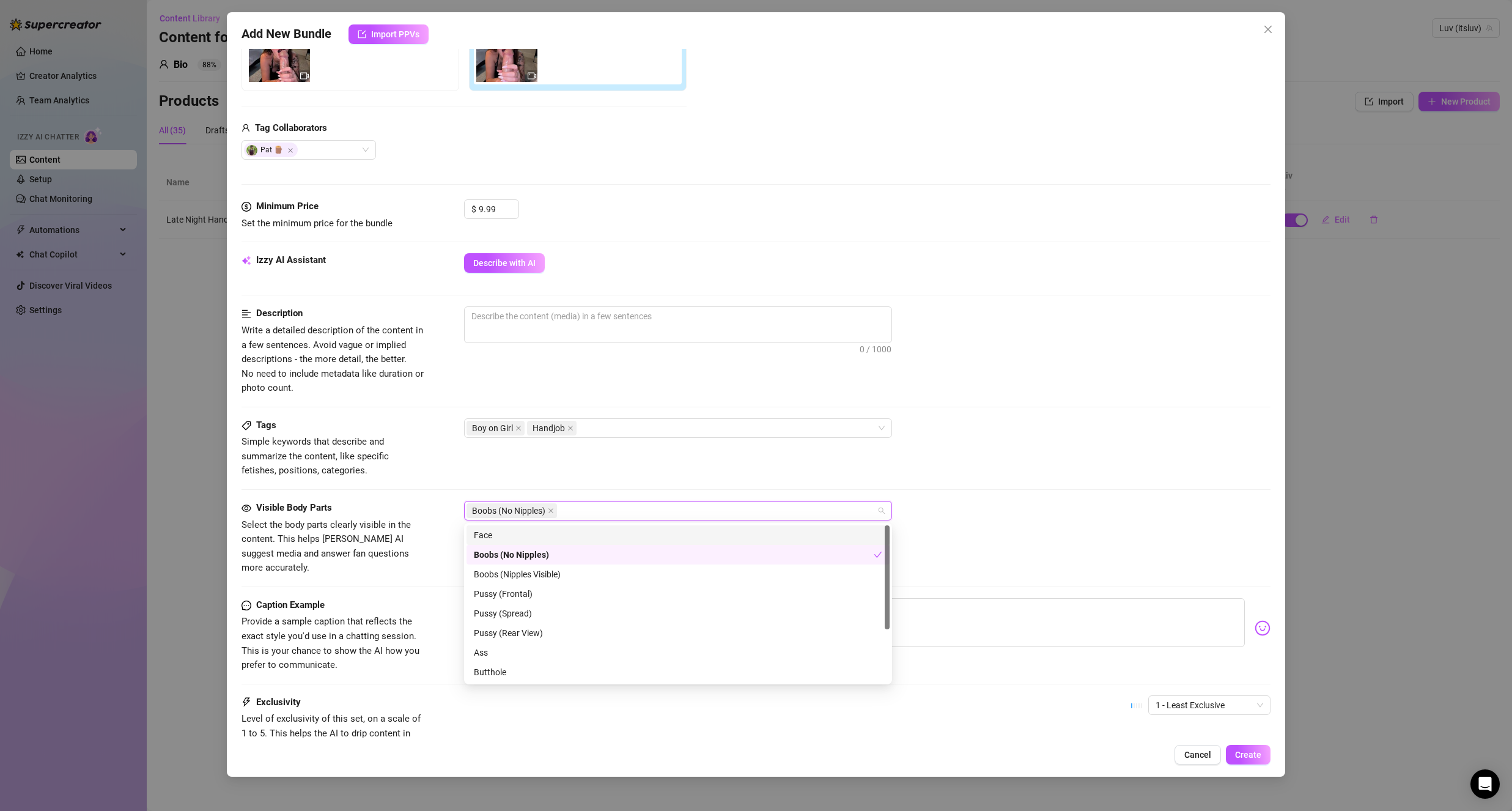
click at [539, 531] on div "Face" at bounding box center [678, 535] width 408 height 14
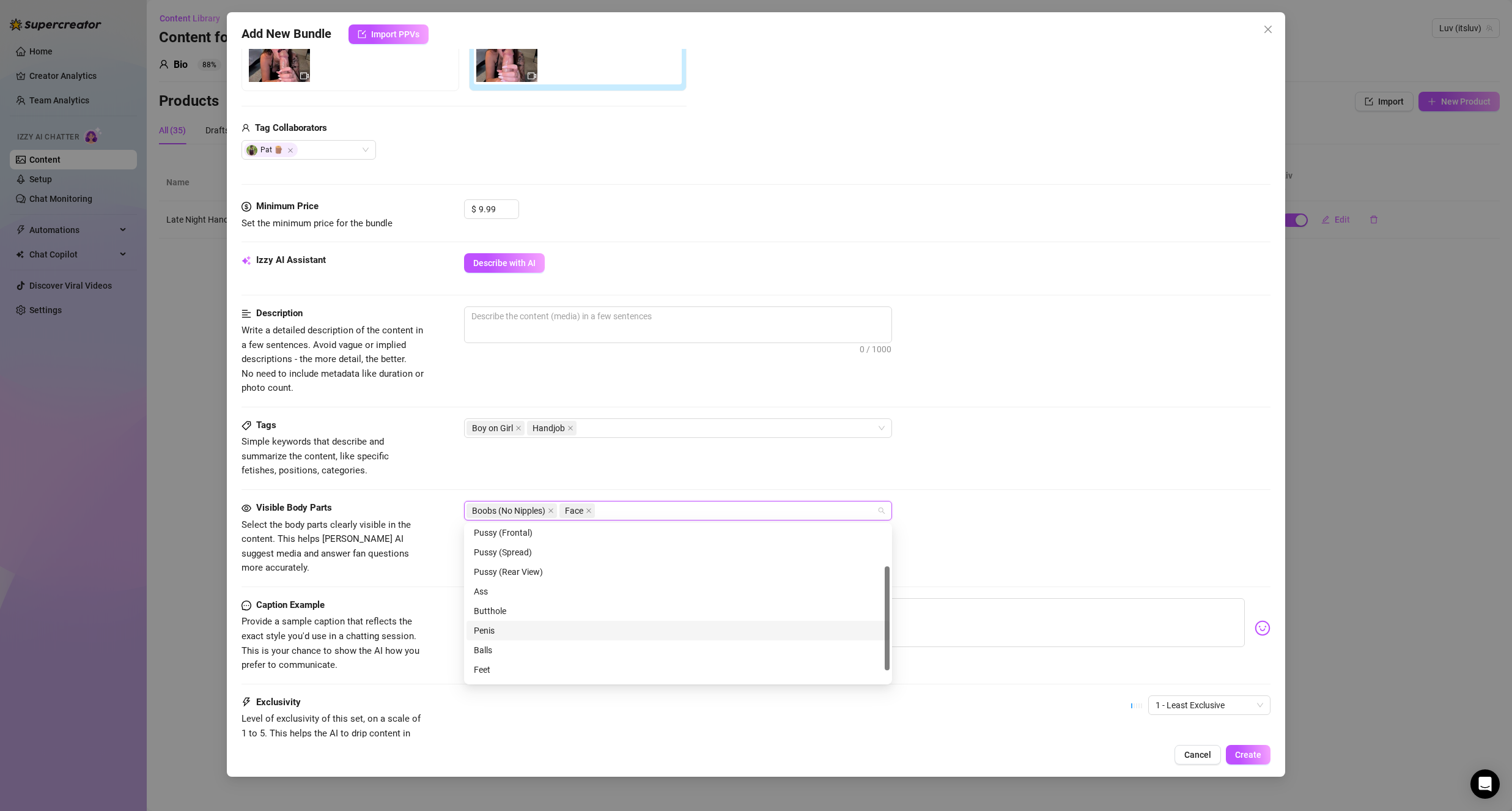
click at [534, 636] on div "Penis" at bounding box center [678, 630] width 408 height 14
click at [525, 647] on div "Balls" at bounding box center [678, 650] width 408 height 14
click at [406, 618] on span "Provide a sample caption that reflects the exact style you'd use in a chatting …" at bounding box center [330, 643] width 178 height 55
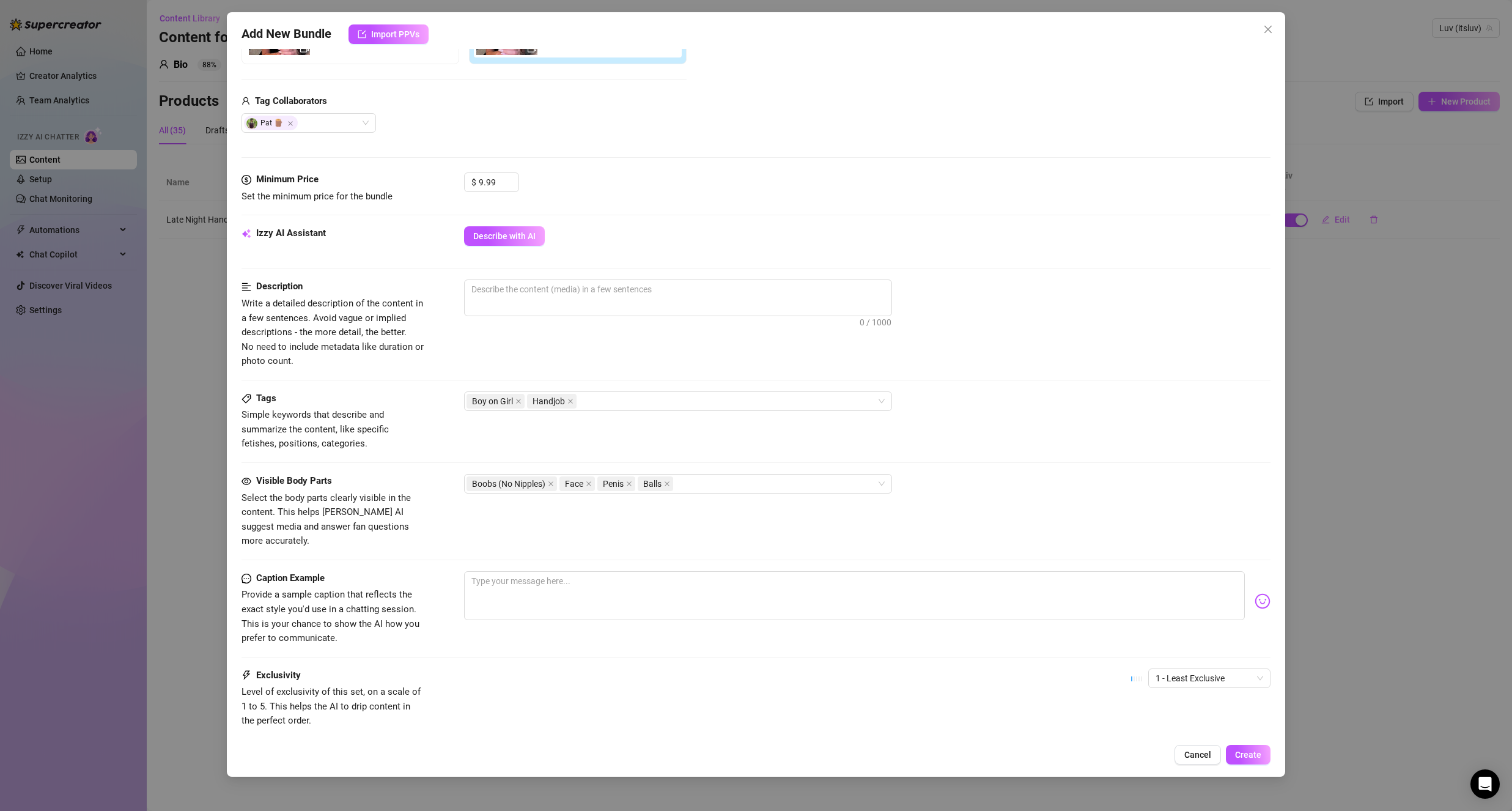
scroll to position [339, 0]
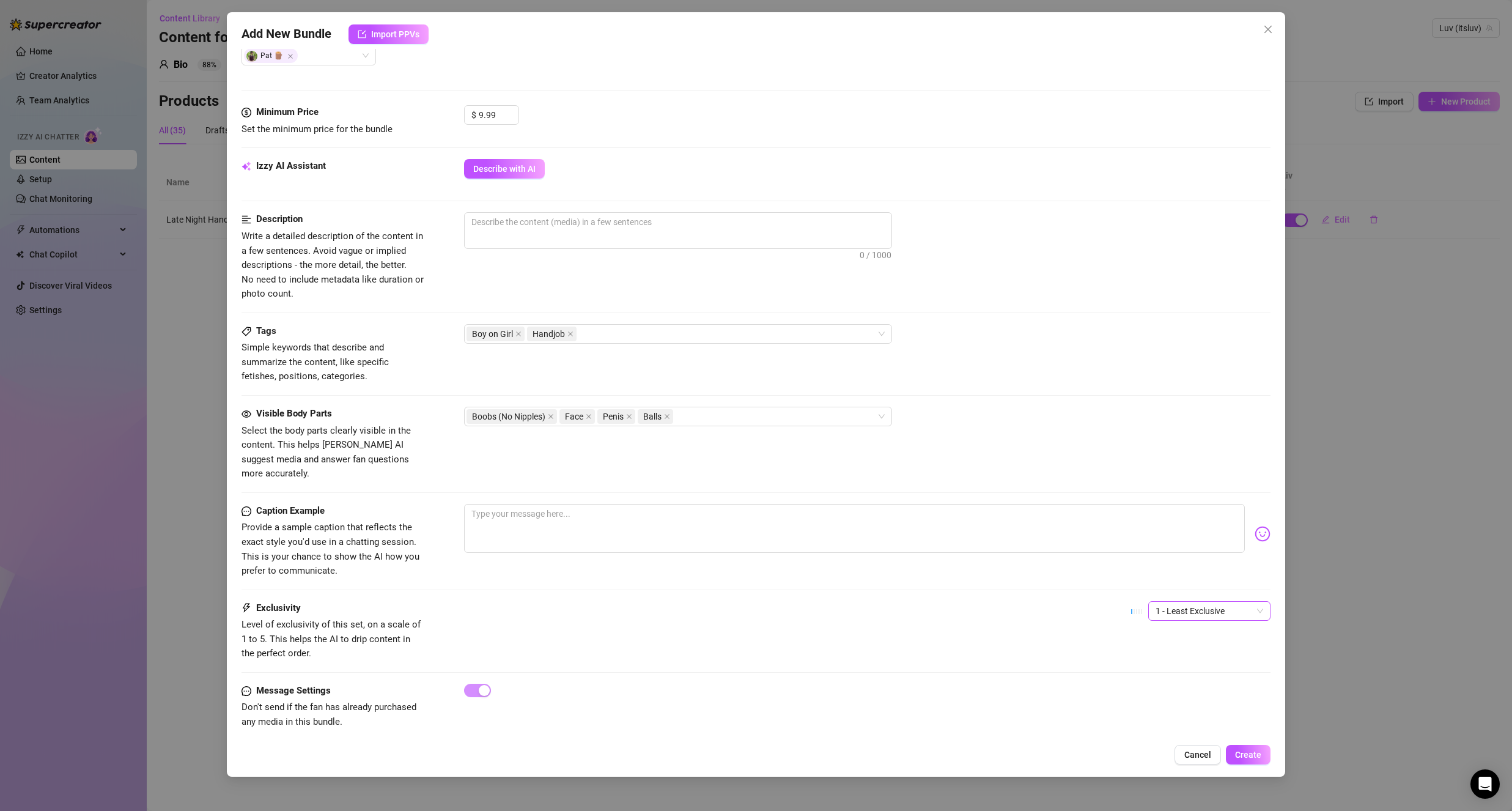
click at [1148, 601] on div "1 - Least Exclusive" at bounding box center [1209, 611] width 122 height 19
click at [1148, 642] on div "2" at bounding box center [1199, 640] width 103 height 14
click at [899, 649] on div "Exclusivity Level of exclusivity of this set, on a scale of 1 to 5. This helps …" at bounding box center [756, 642] width 1029 height 82
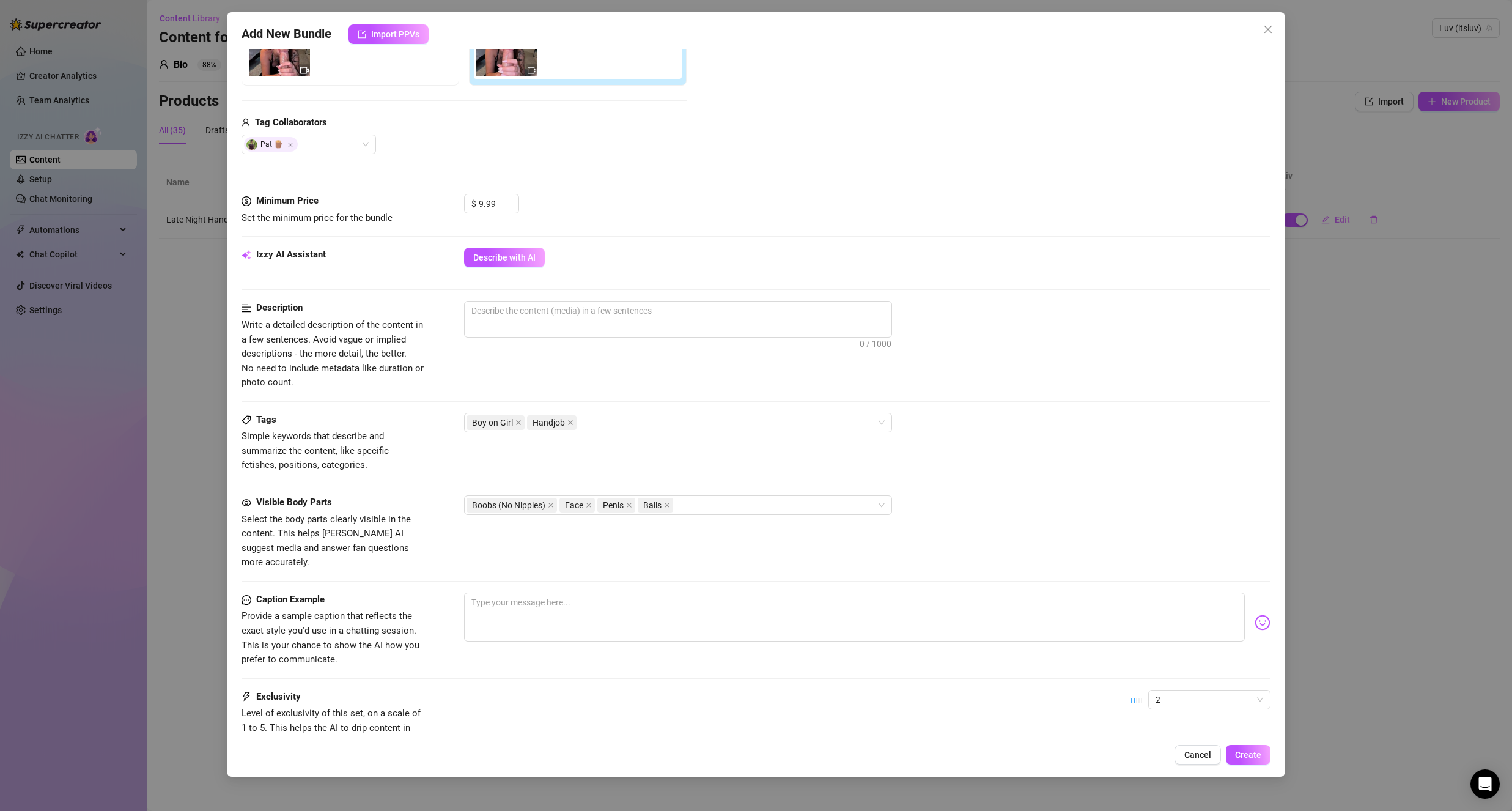
scroll to position [216, 0]
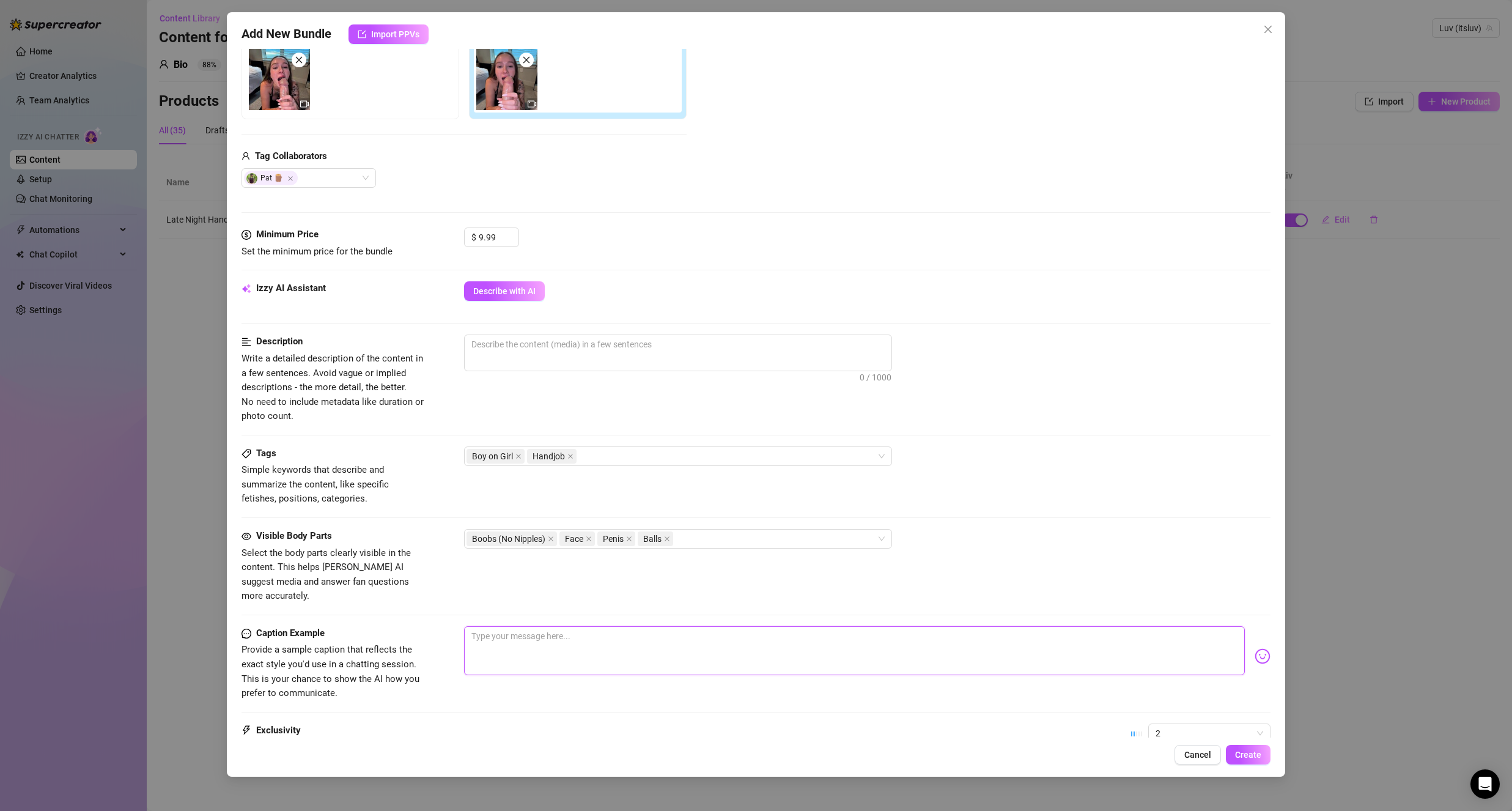
drag, startPoint x: 510, startPoint y: 653, endPoint x: 509, endPoint y: 642, distance: 11.0
click at [510, 650] on textarea at bounding box center [854, 650] width 781 height 49
click at [530, 361] on span "0 / 1000" at bounding box center [678, 353] width 428 height 37
drag, startPoint x: 529, startPoint y: 364, endPoint x: 536, endPoint y: 361, distance: 7.6
click at [536, 361] on span "0 / 1000" at bounding box center [678, 353] width 428 height 37
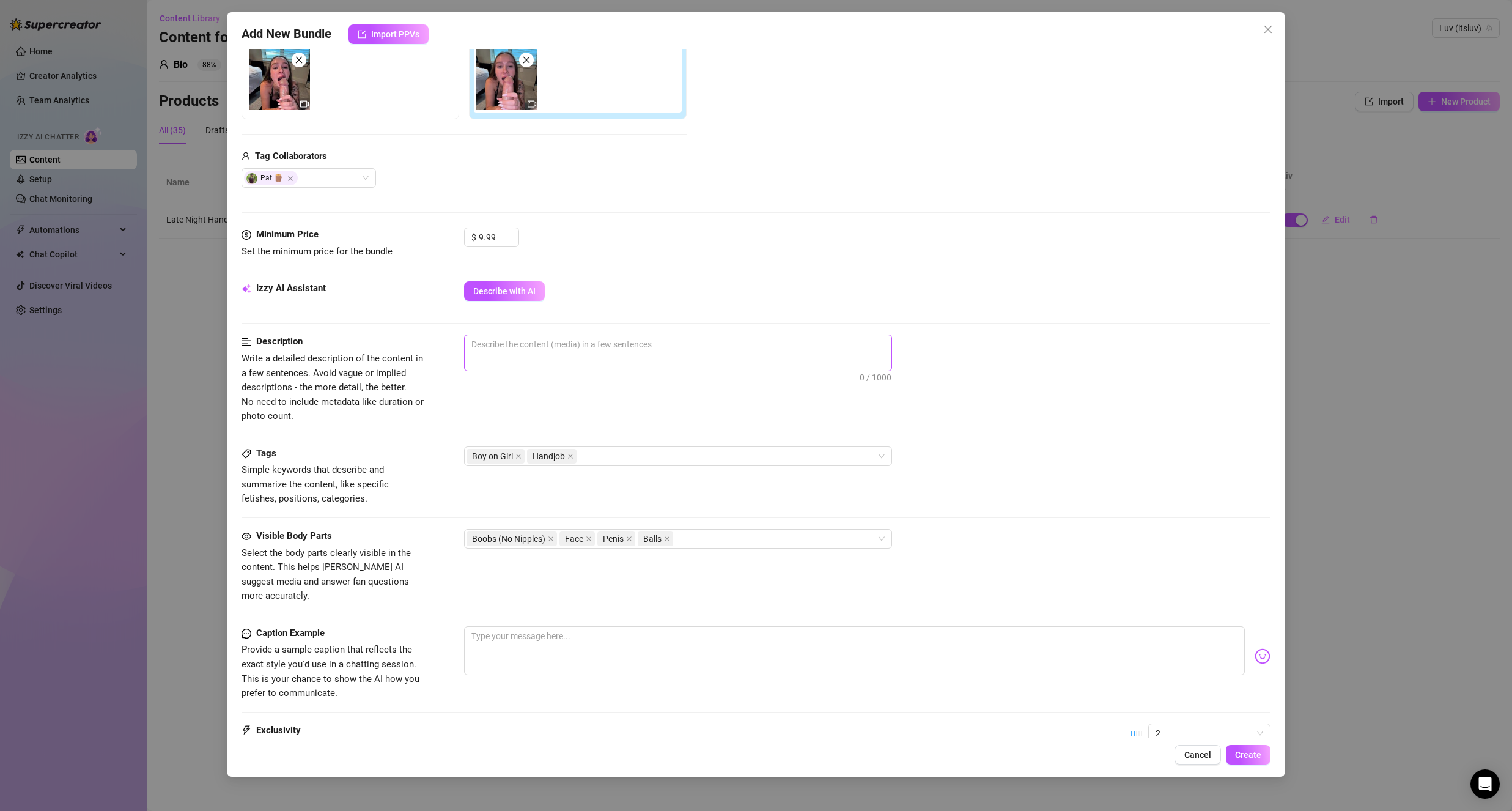
drag, startPoint x: 537, startPoint y: 360, endPoint x: 530, endPoint y: 356, distance: 8.1
click at [530, 356] on span "0 / 1000" at bounding box center [678, 353] width 428 height 37
click at [530, 355] on span "0 / 1000" at bounding box center [678, 353] width 428 height 37
click at [512, 334] on div "Izzy AI Assistant Describe with AI" at bounding box center [756, 308] width 1029 height 53
click at [519, 342] on textarea at bounding box center [678, 344] width 427 height 18
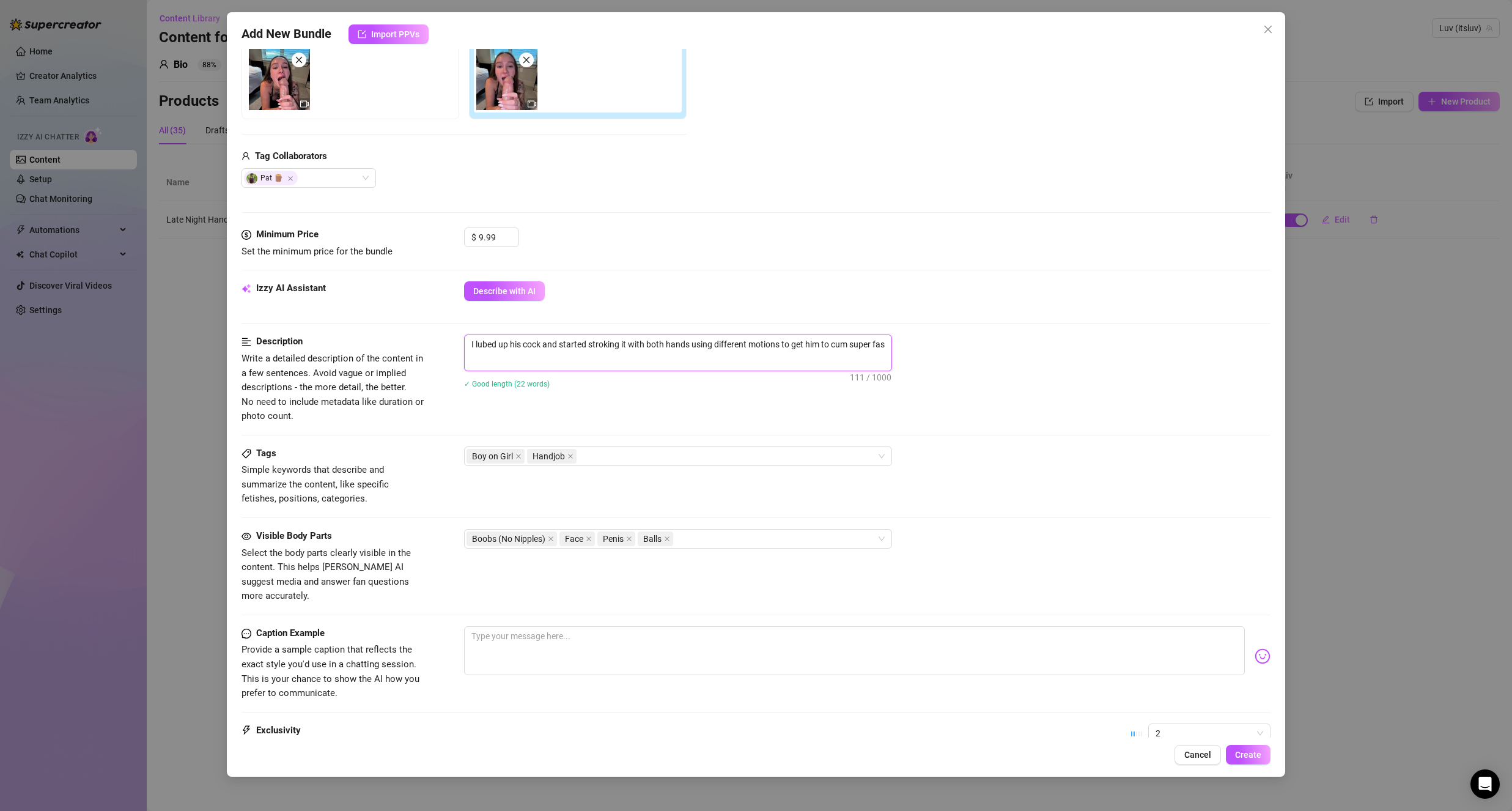
scroll to position [0, 0]
click at [730, 360] on textarea "I lubed up his cock and started stroking it with both hands using different mot…" at bounding box center [678, 351] width 427 height 32
click at [699, 408] on div "Description Write a detailed description of the content in a few sentences. Avo…" at bounding box center [756, 379] width 1029 height 89
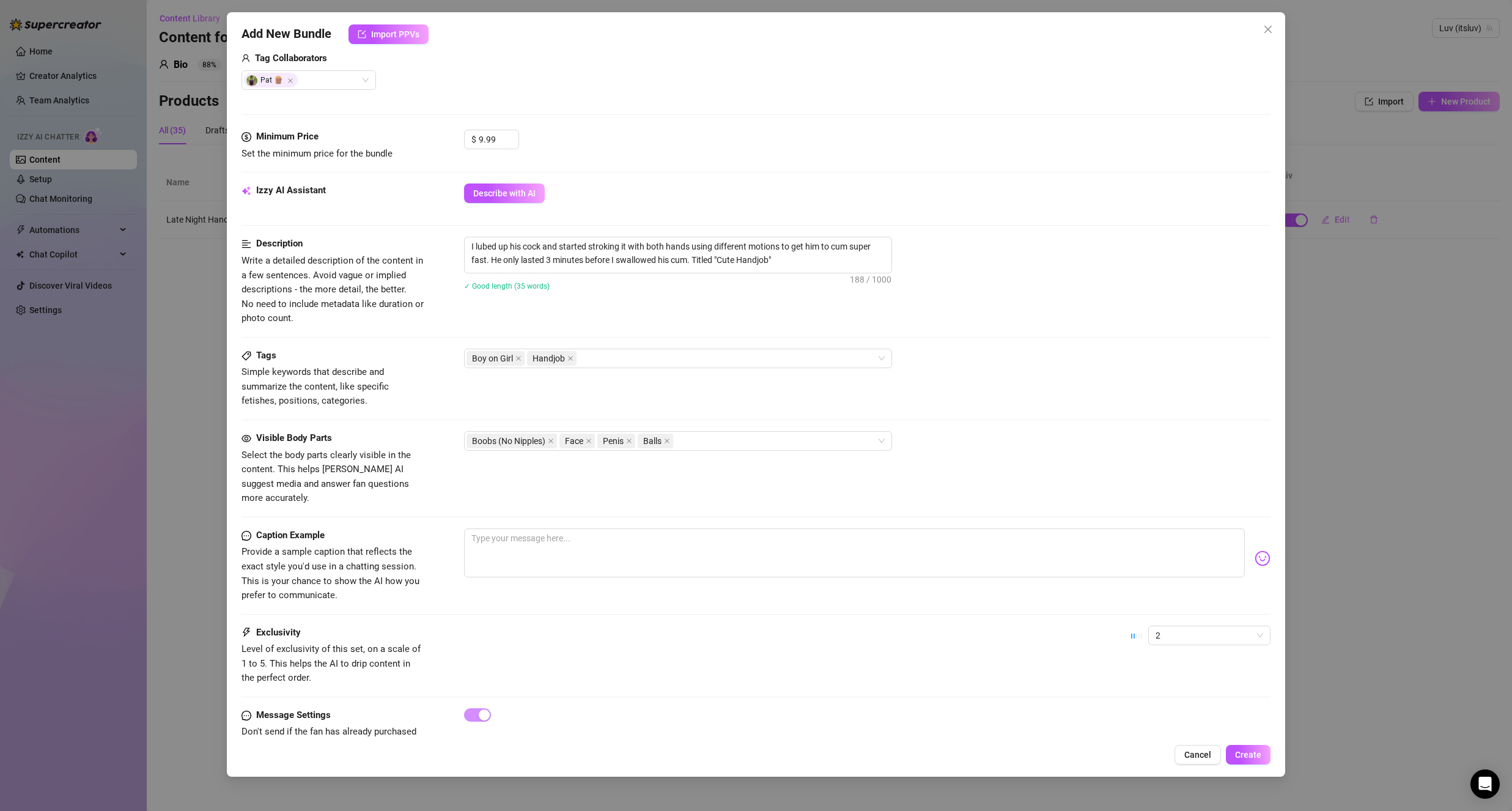
scroll to position [339, 0]
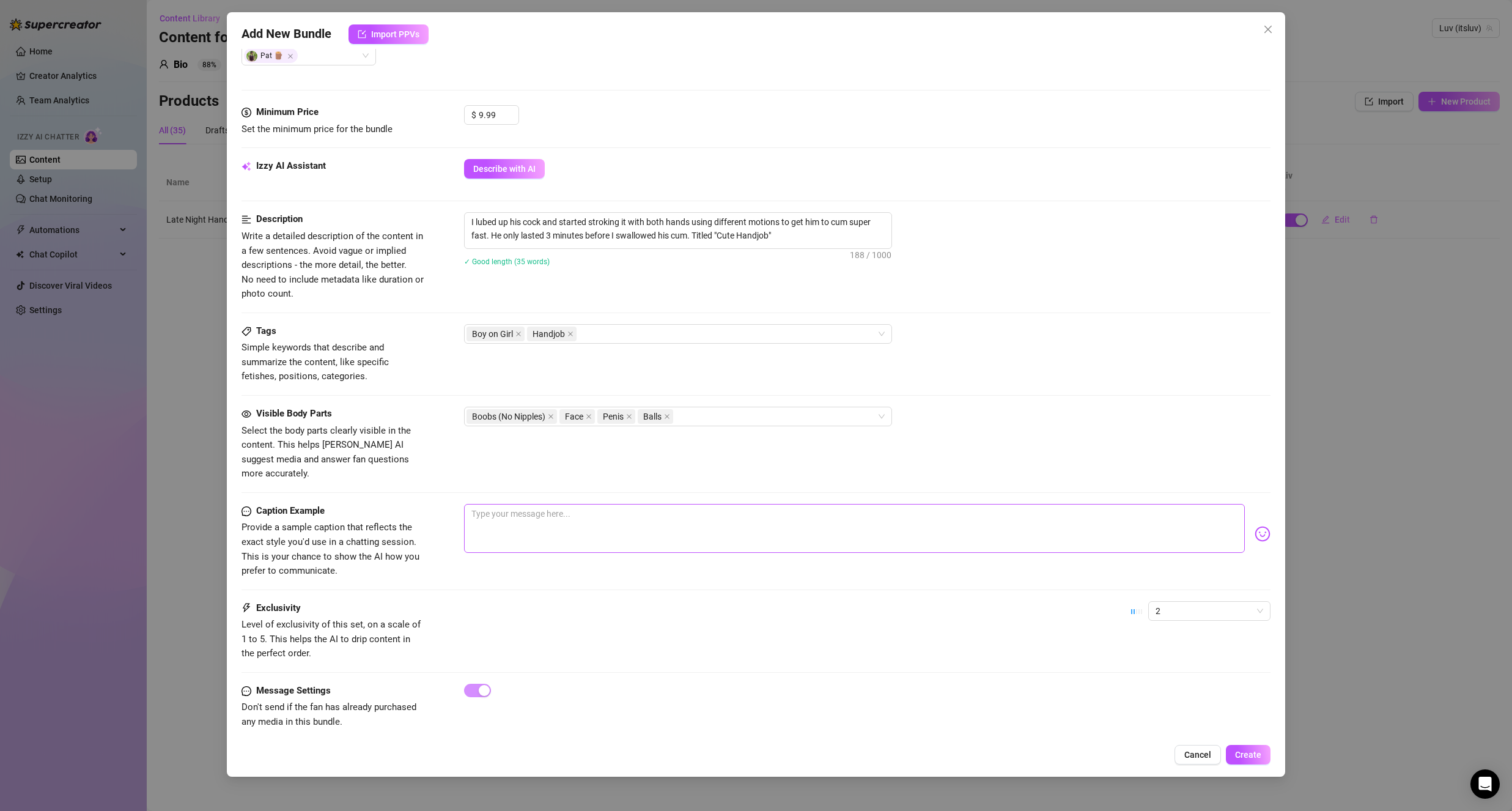
drag, startPoint x: 484, startPoint y: 543, endPoint x: 514, endPoint y: 521, distance: 37.2
click at [484, 543] on div at bounding box center [867, 534] width 806 height 60
click at [514, 520] on textarea at bounding box center [854, 528] width 781 height 49
click at [532, 476] on div "Visible Body Parts Select the body parts clearly visible in the content. This h…" at bounding box center [756, 455] width 1029 height 97
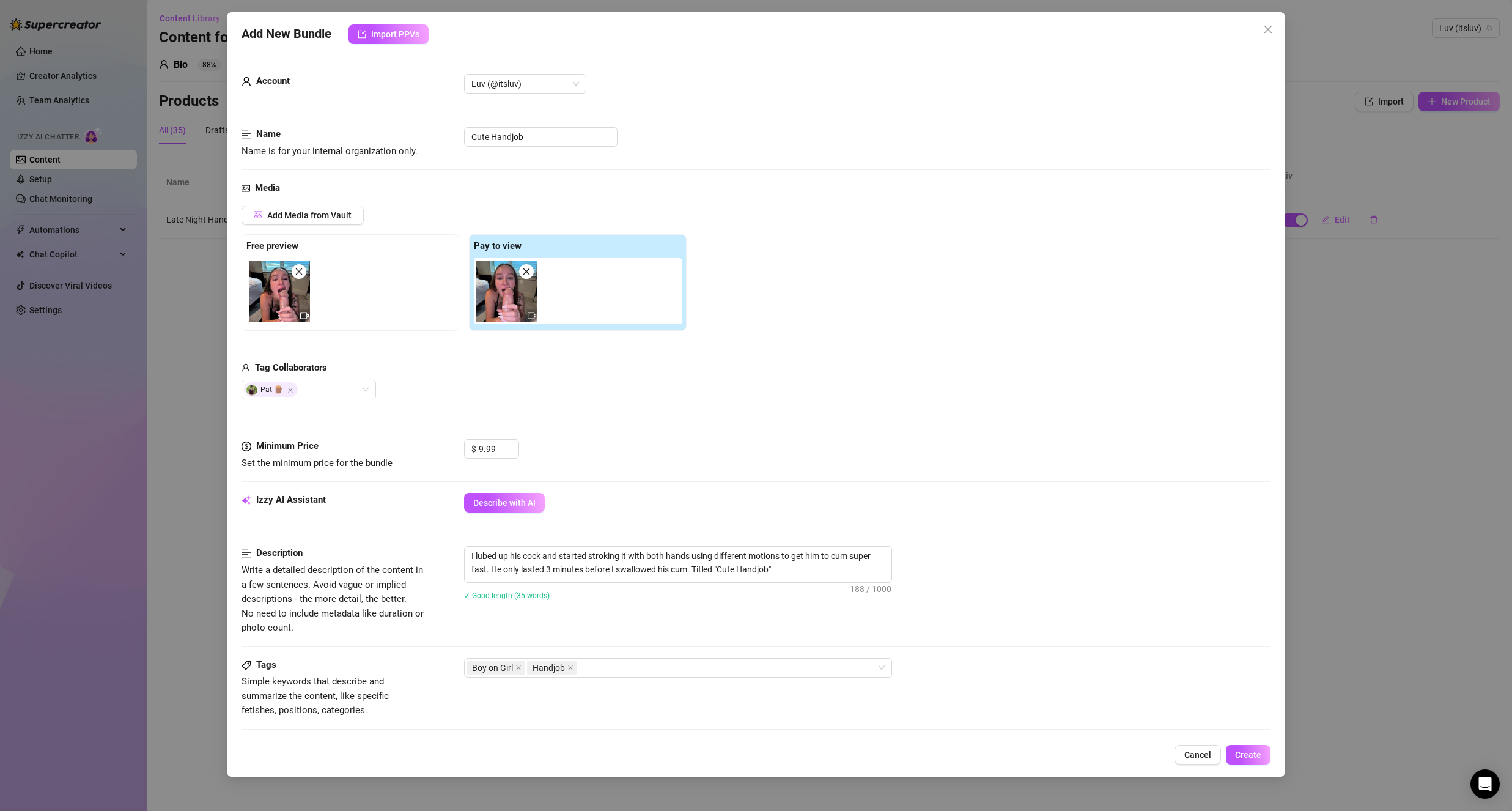
scroll to position [0, 0]
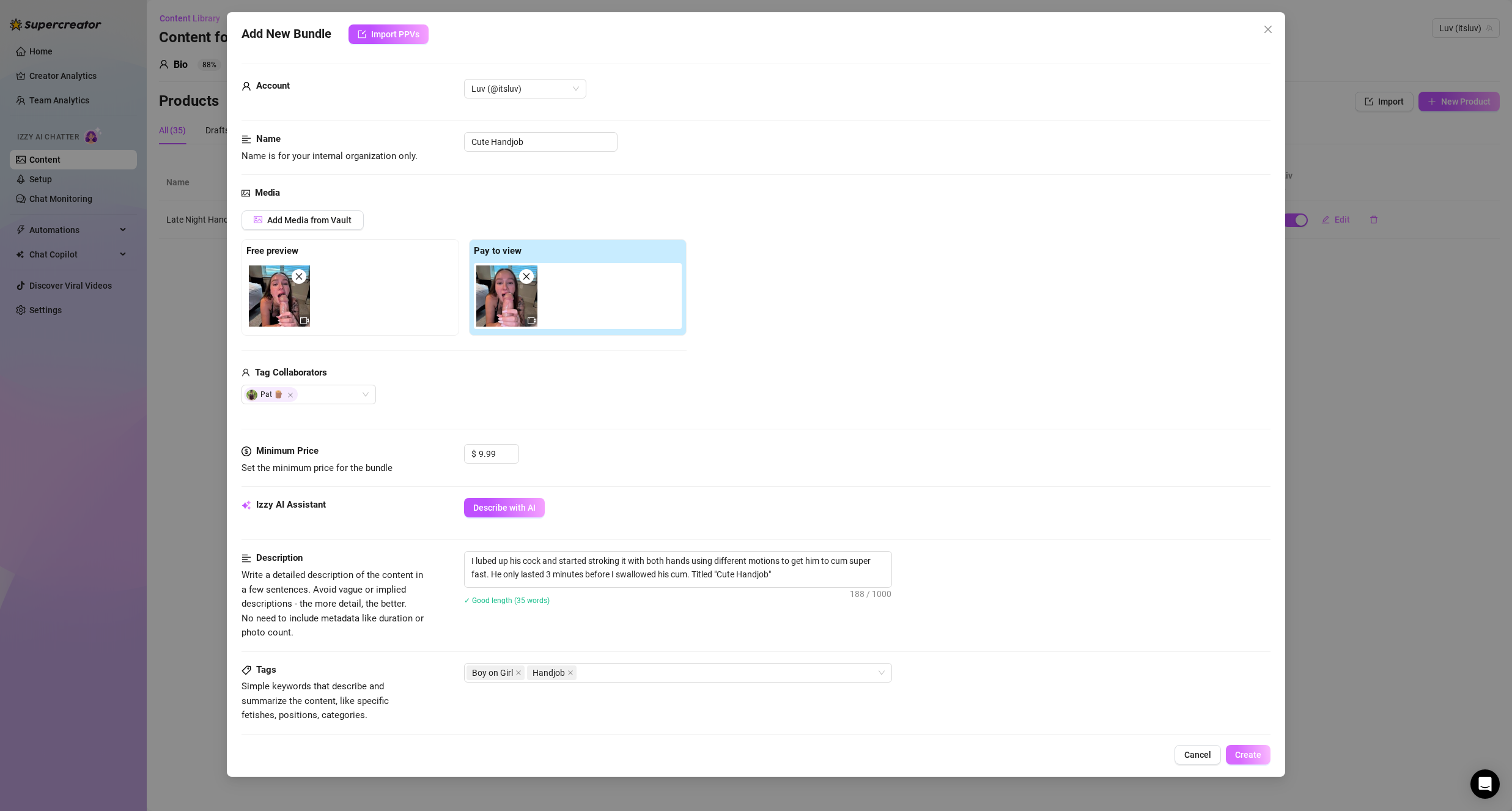
click at [1247, 762] on button "Create" at bounding box center [1248, 755] width 45 height 19
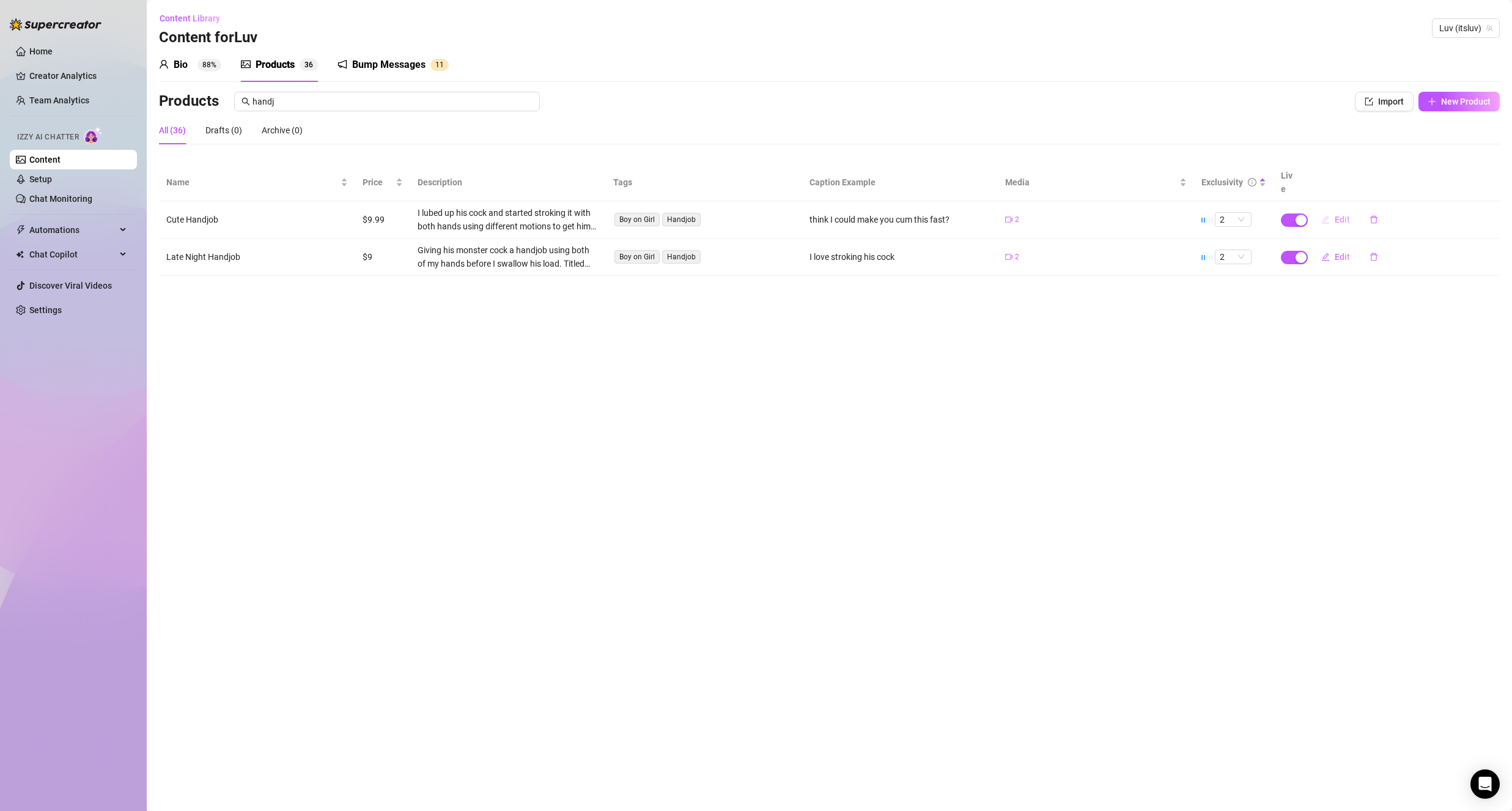
click at [1332, 210] on button "Edit" at bounding box center [1335, 219] width 48 height 19
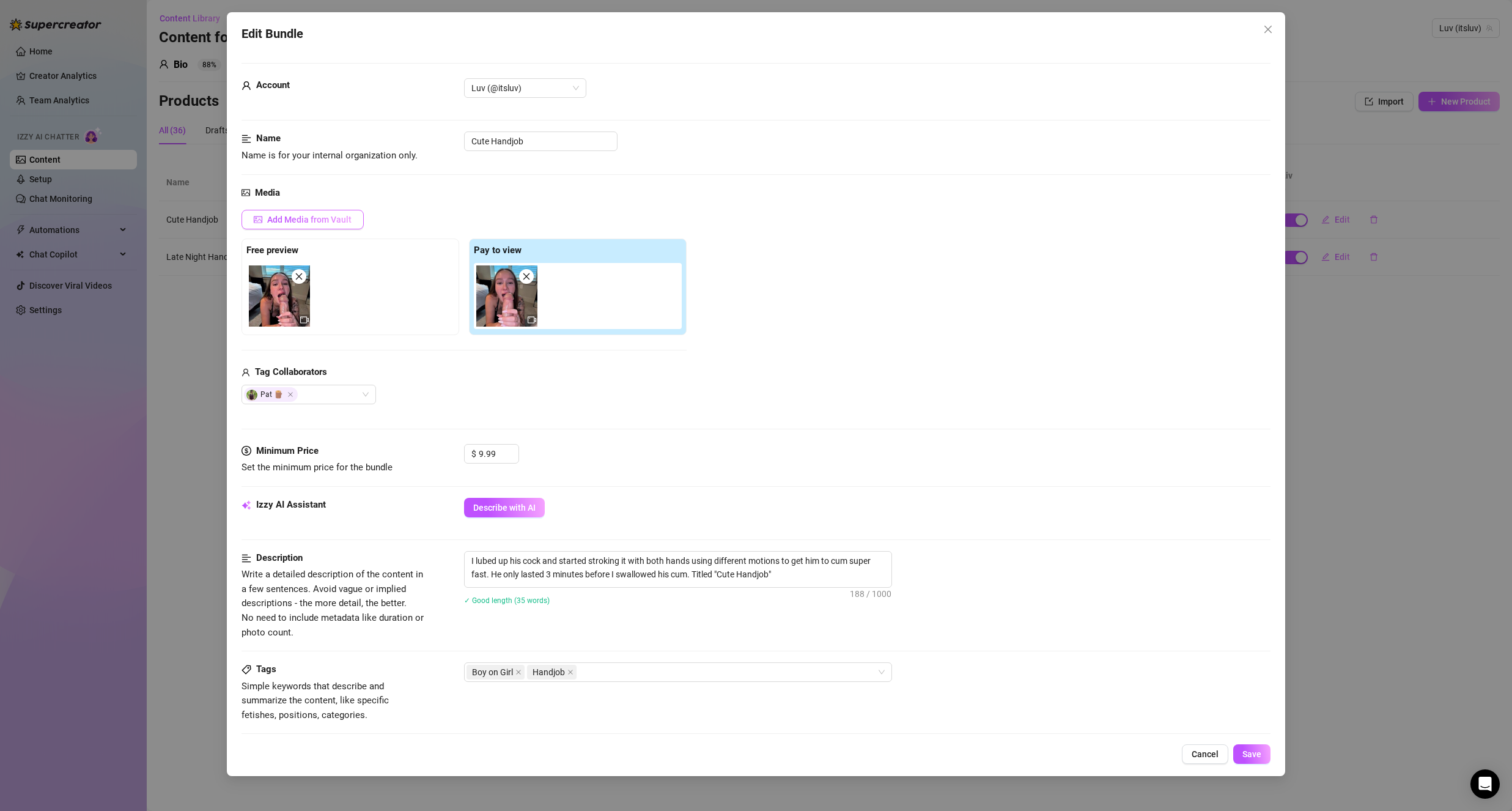
click at [336, 226] on button "Add Media from Vault" at bounding box center [303, 219] width 122 height 19
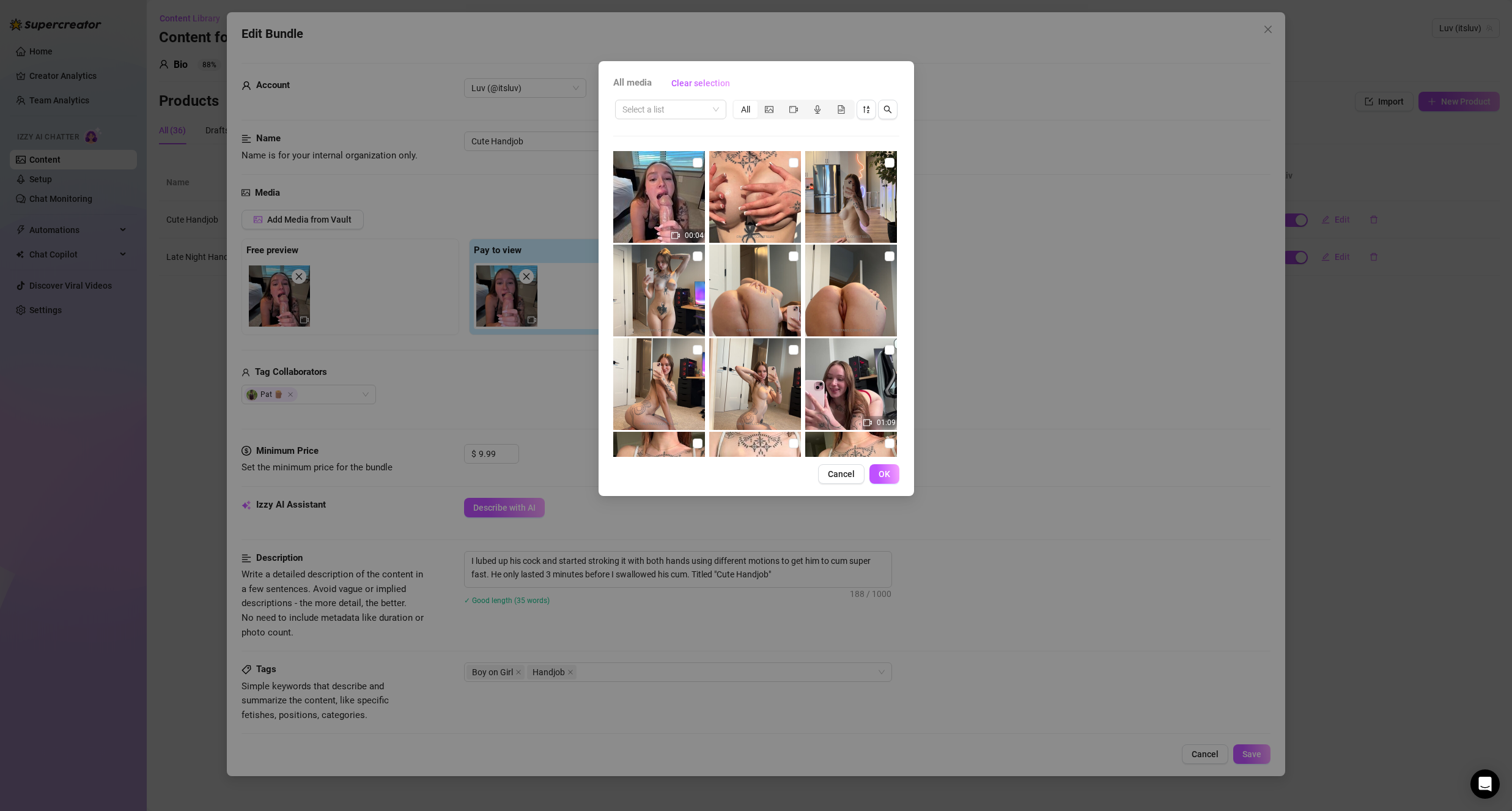
click at [842, 479] on button "Cancel" at bounding box center [841, 474] width 47 height 19
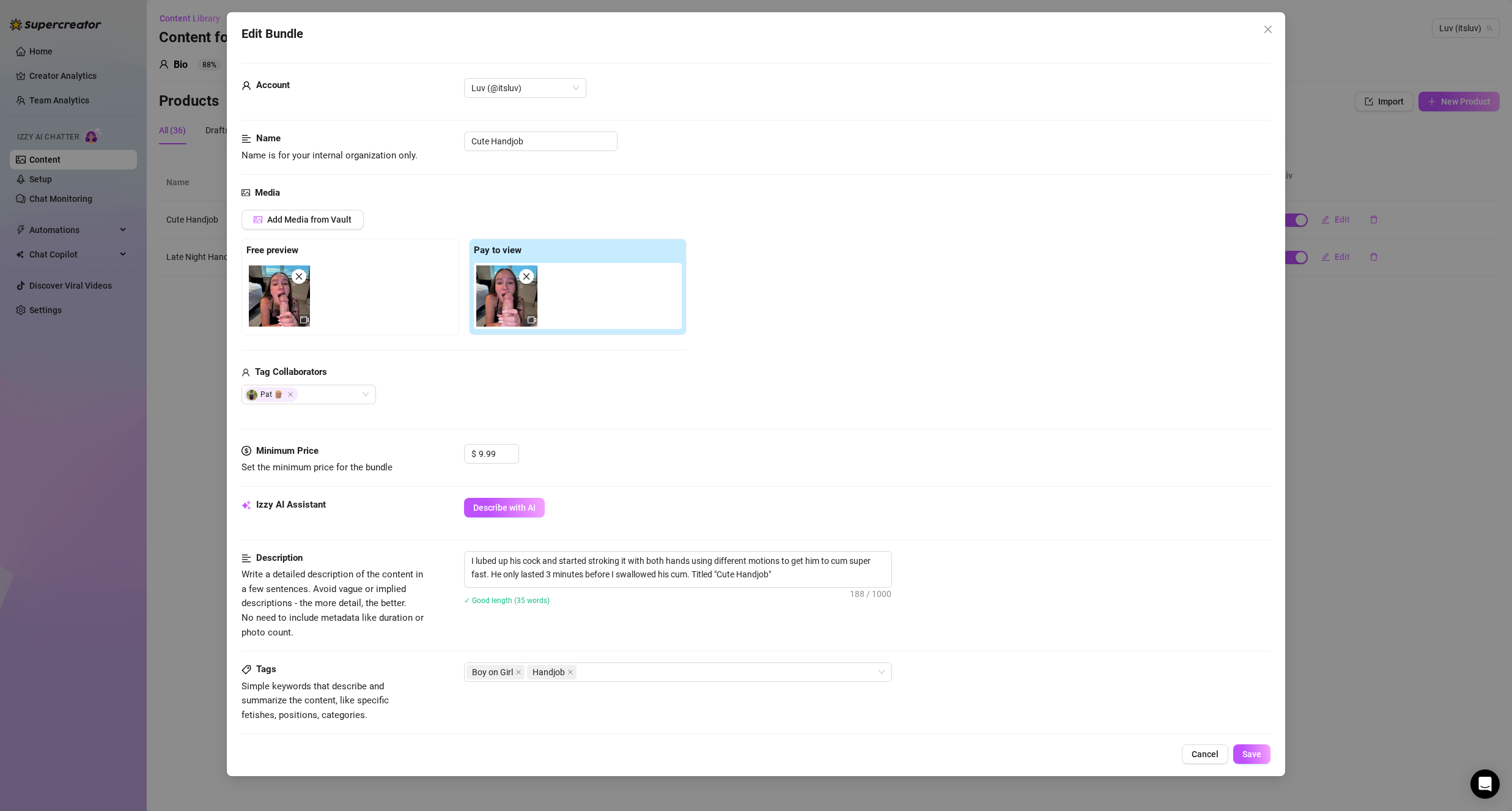
click at [301, 284] on img at bounding box center [279, 296] width 61 height 61
click at [301, 276] on icon "close" at bounding box center [299, 276] width 8 height 8
click at [327, 220] on span "Add Media from Vault" at bounding box center [310, 219] width 84 height 10
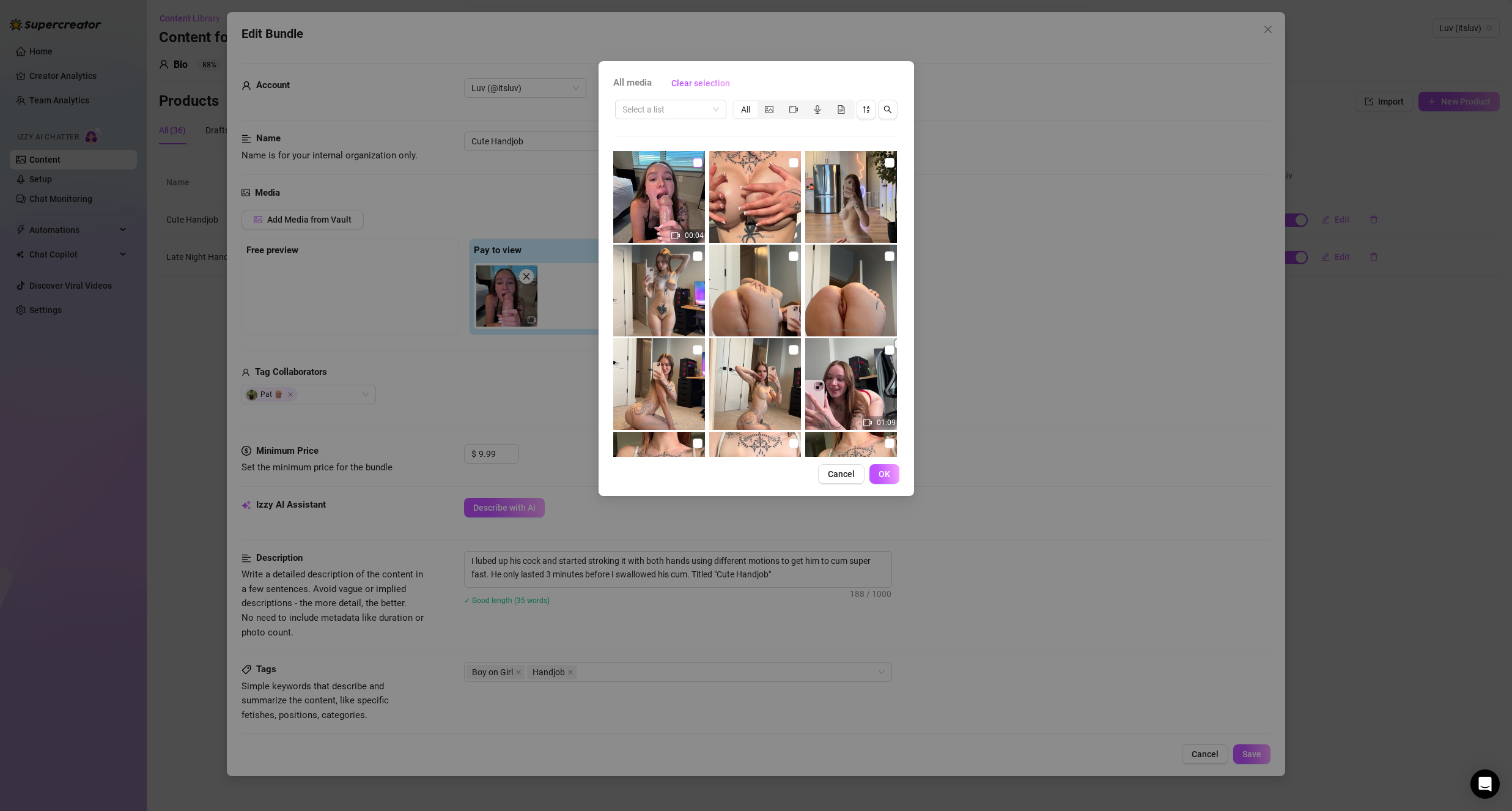
click at [701, 163] on img at bounding box center [659, 197] width 92 height 92
click at [693, 161] on input "checkbox" at bounding box center [697, 162] width 10 height 10
click at [882, 469] on span "OK" at bounding box center [884, 473] width 12 height 10
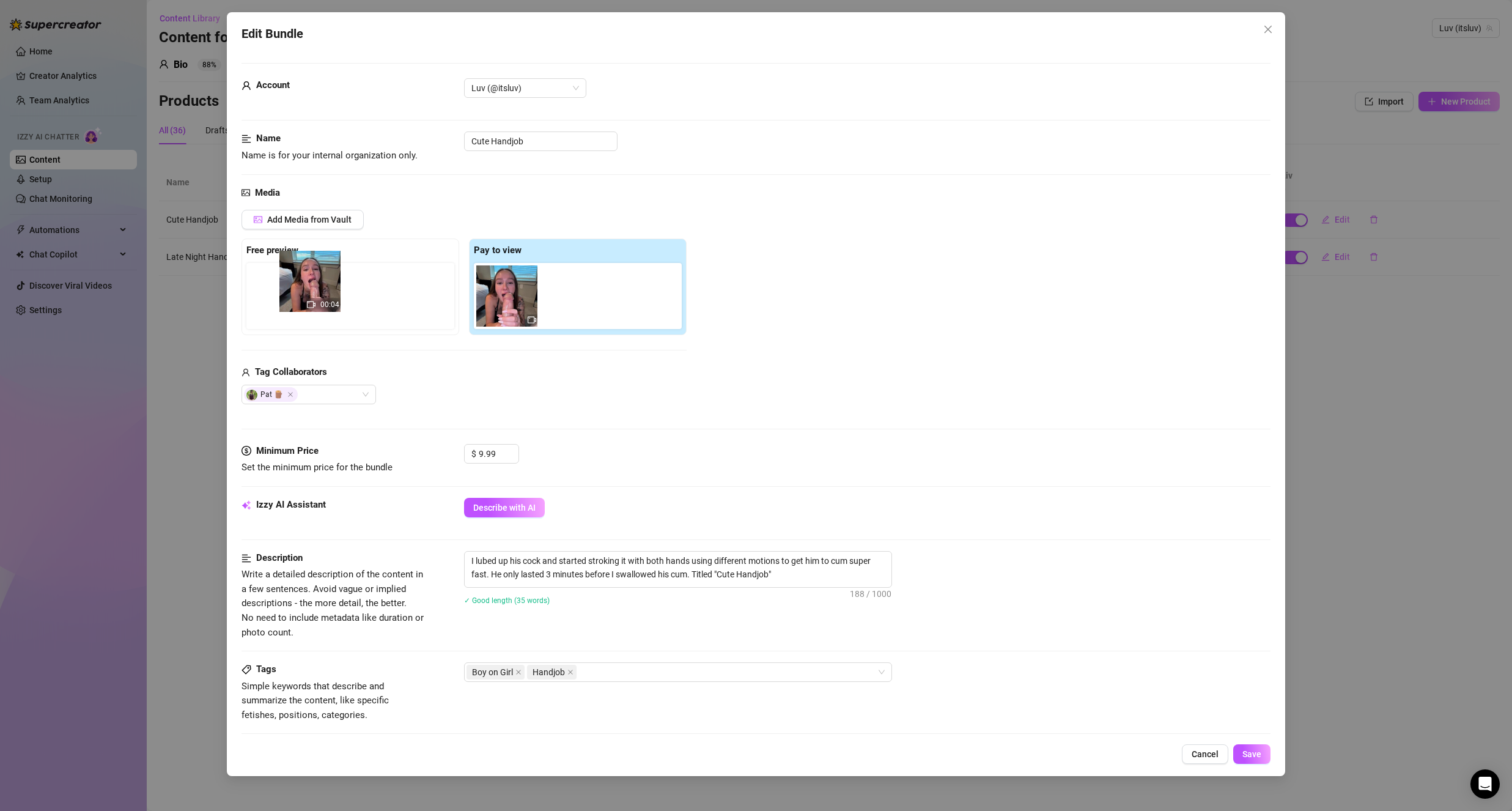
drag, startPoint x: 577, startPoint y: 308, endPoint x: 306, endPoint y: 306, distance: 271.0
click at [306, 306] on div "Free preview Pay to view 00:04" at bounding box center [464, 286] width 445 height 97
click at [1252, 753] on span "Save" at bounding box center [1252, 754] width 19 height 10
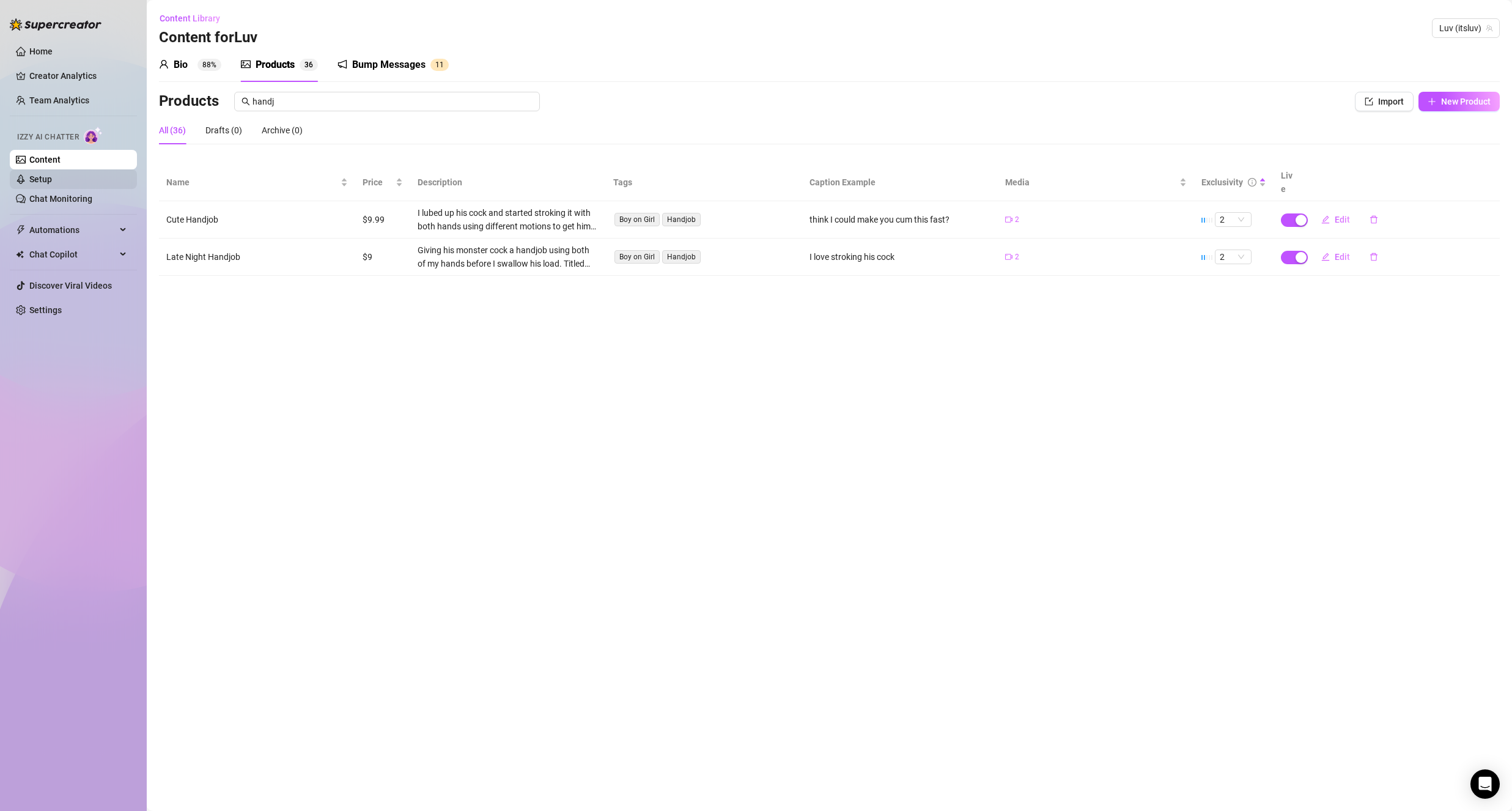
click at [52, 178] on link "Setup" at bounding box center [40, 179] width 23 height 10
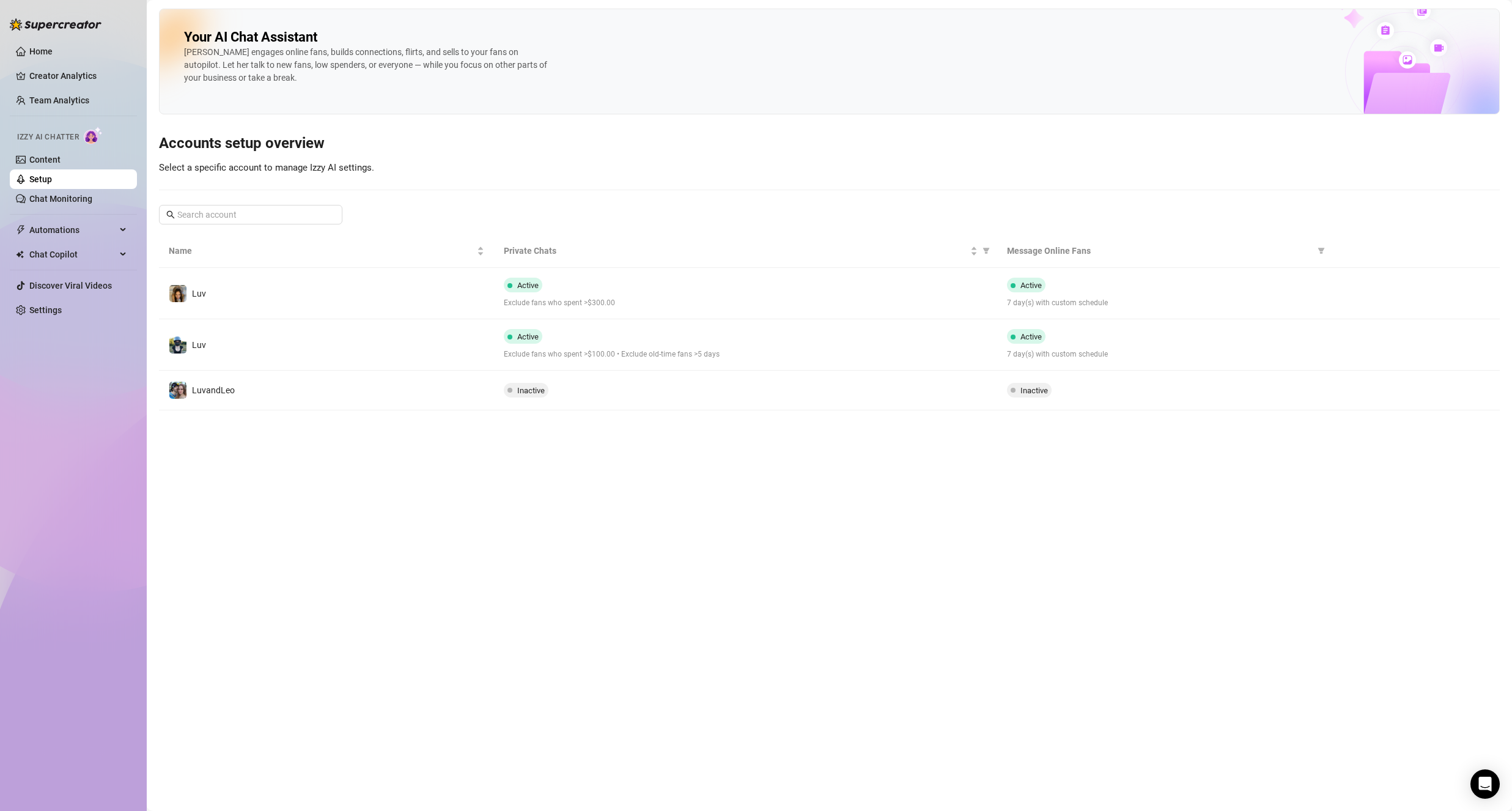
click at [319, 352] on td "Luv" at bounding box center [327, 345] width 335 height 51
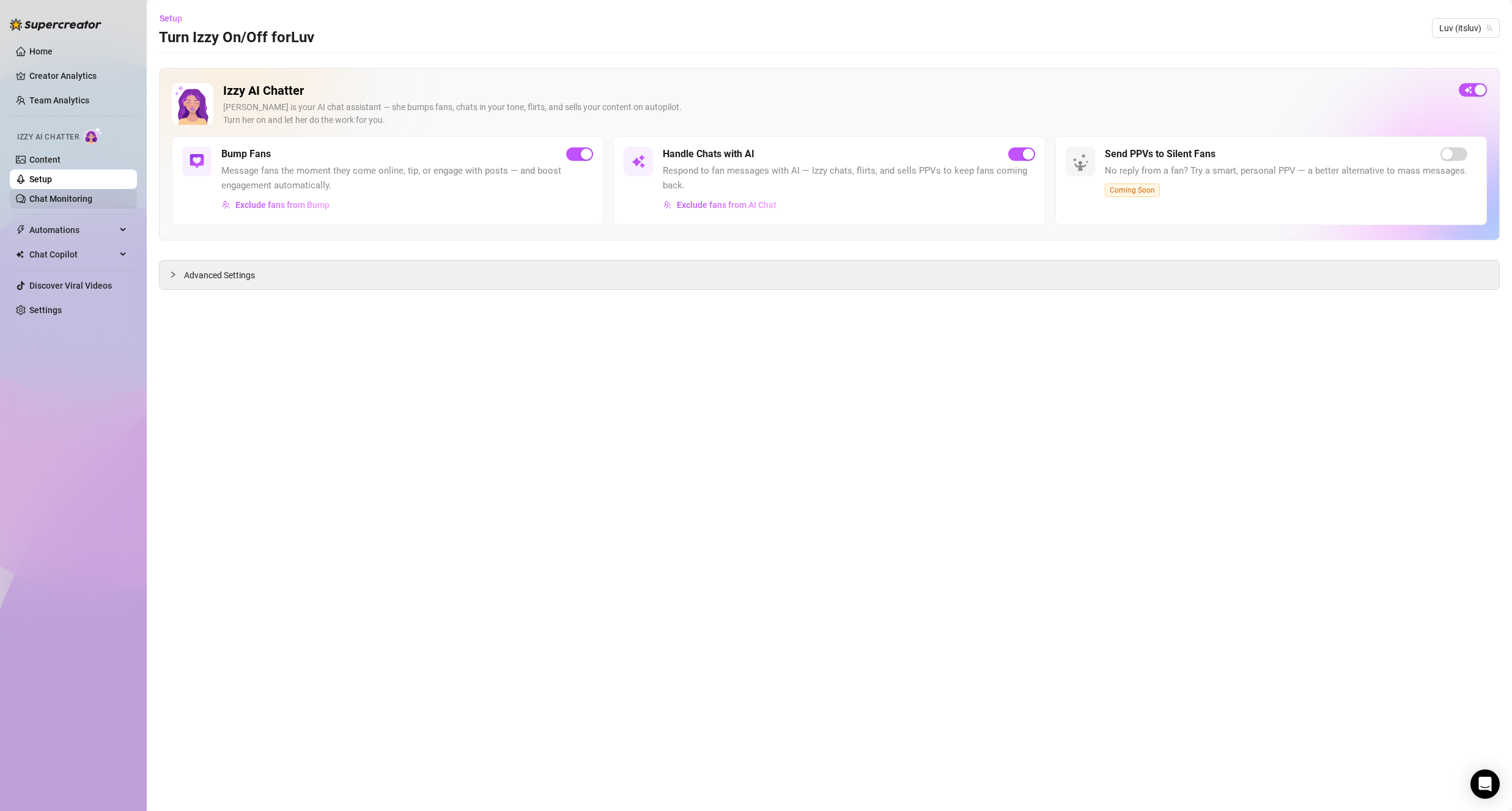
click at [87, 204] on link "Chat Monitoring" at bounding box center [60, 199] width 63 height 10
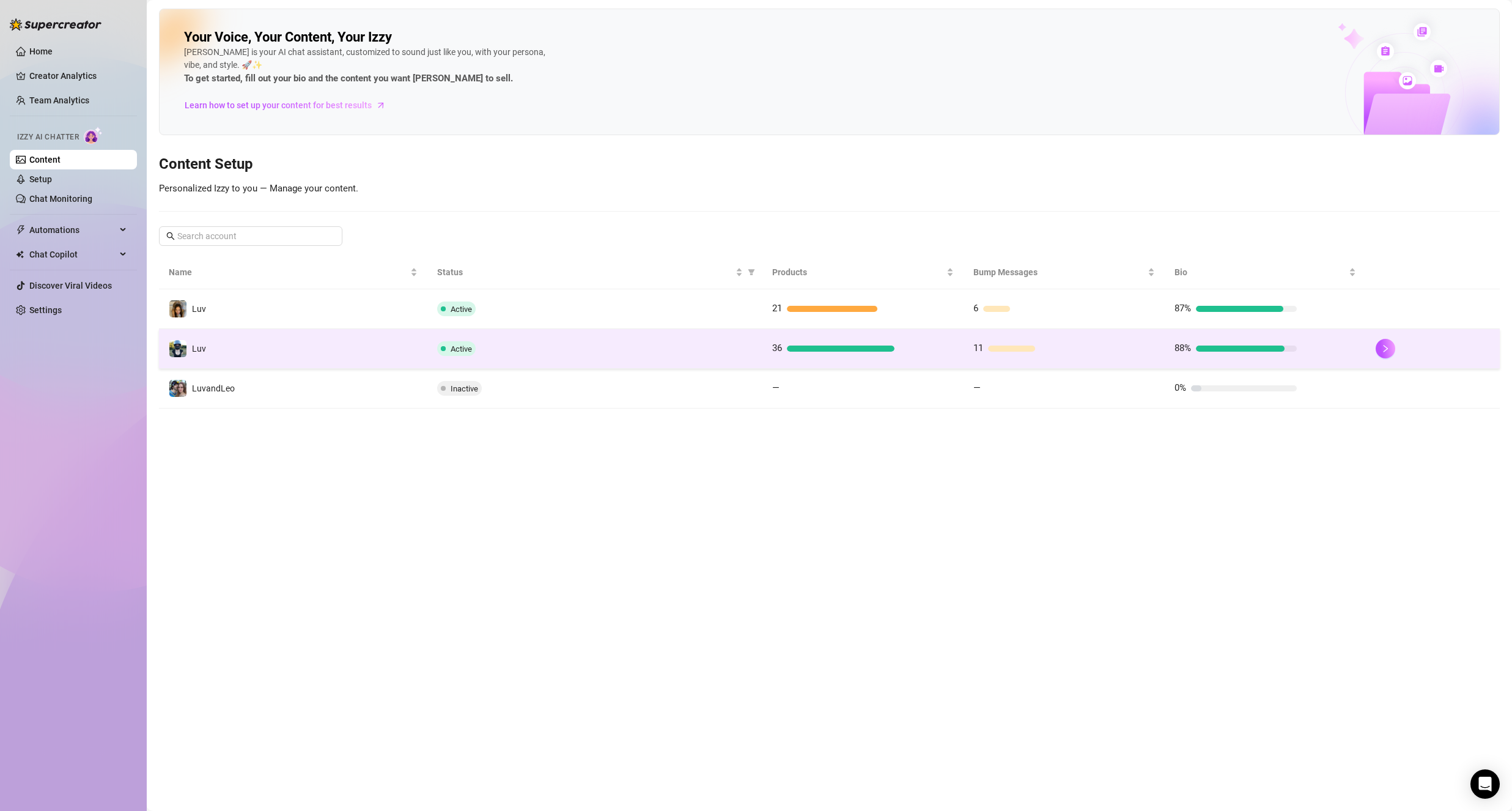
click at [303, 342] on td "Luv" at bounding box center [293, 349] width 268 height 40
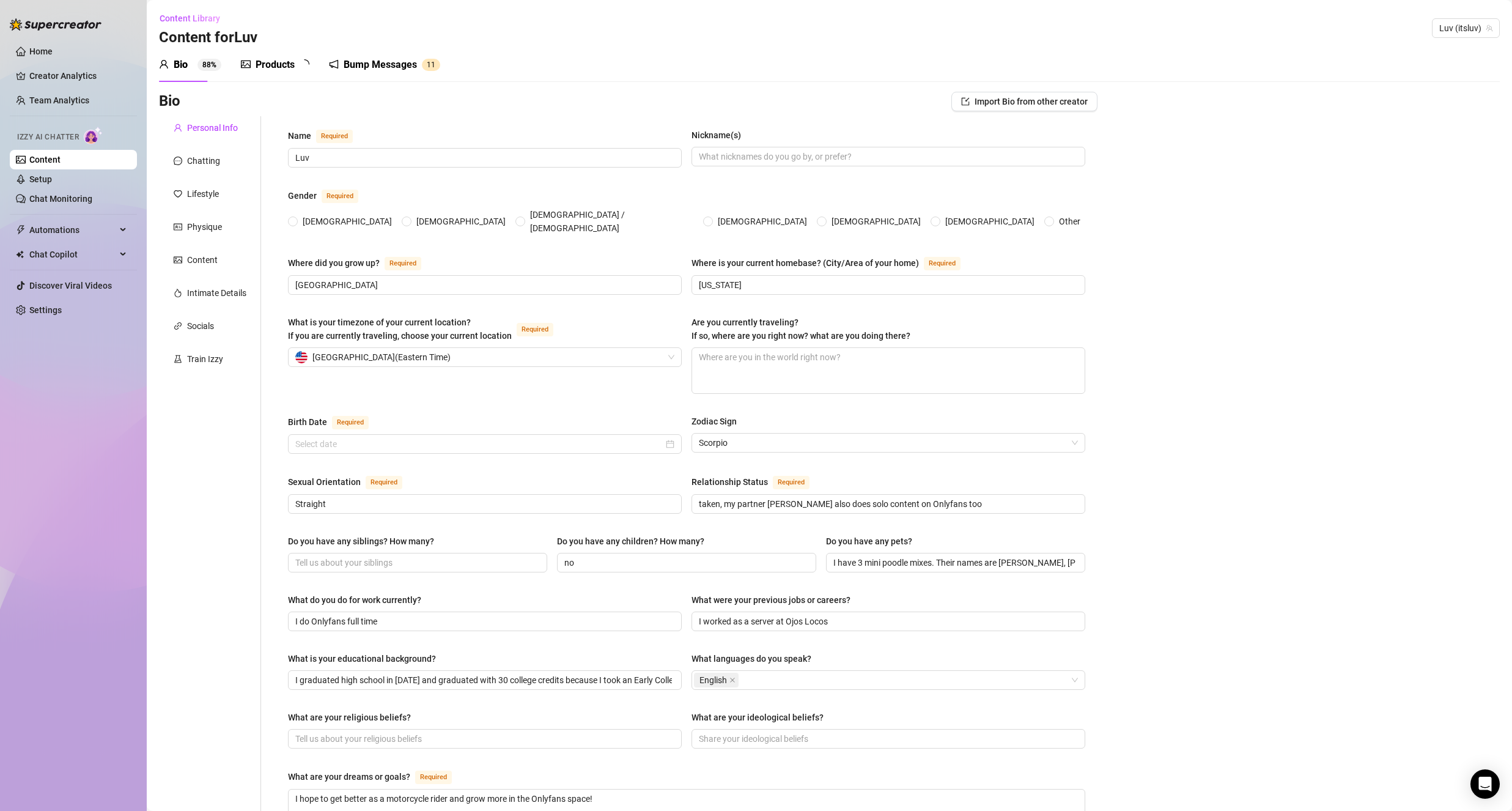
radio input "true"
type input "[DATE]"
click at [210, 166] on div "Chatting" at bounding box center [203, 160] width 33 height 14
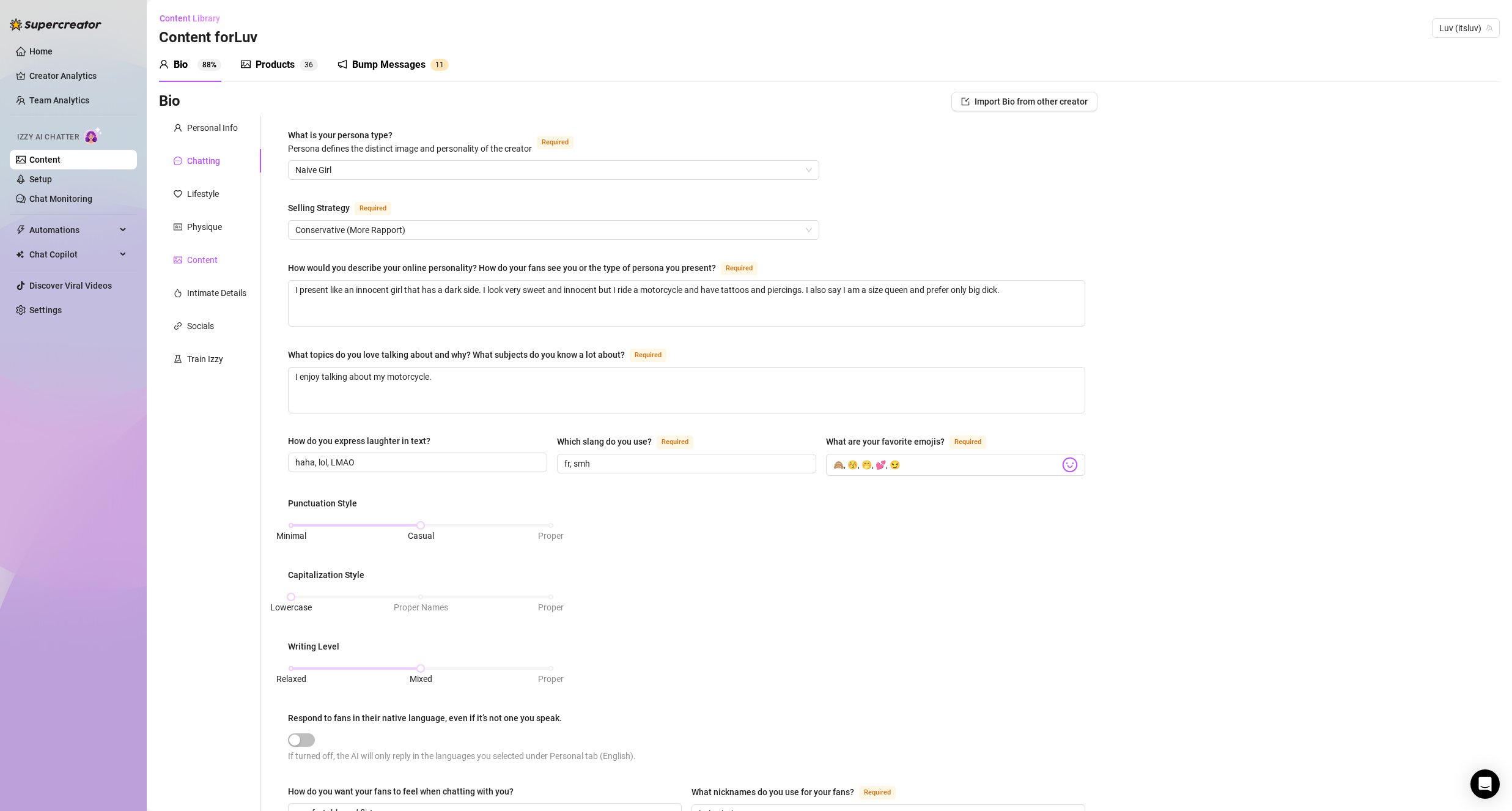
click at [211, 256] on div "Content" at bounding box center [202, 260] width 31 height 14
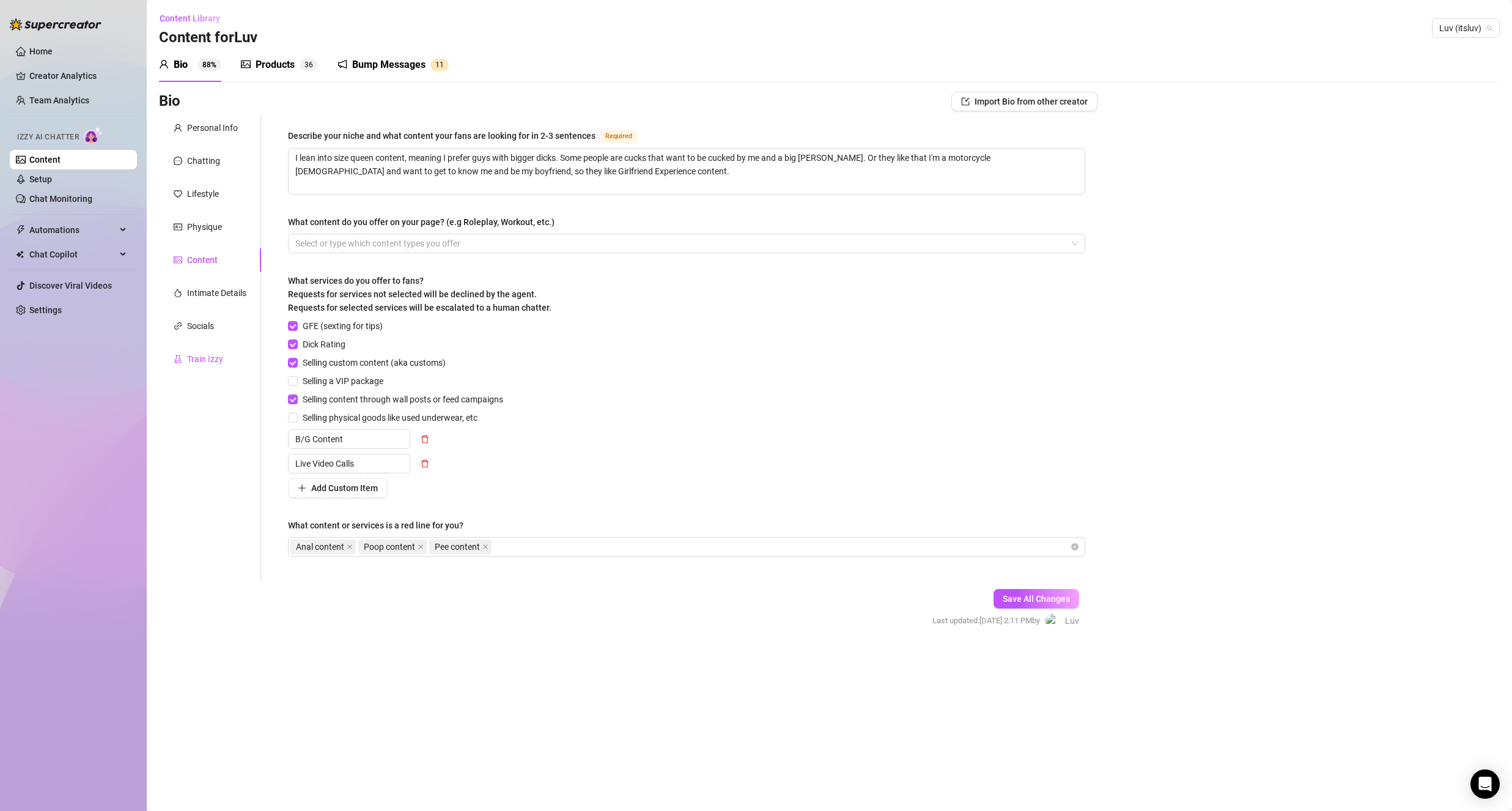
click at [203, 364] on div "Train Izzy" at bounding box center [205, 358] width 36 height 14
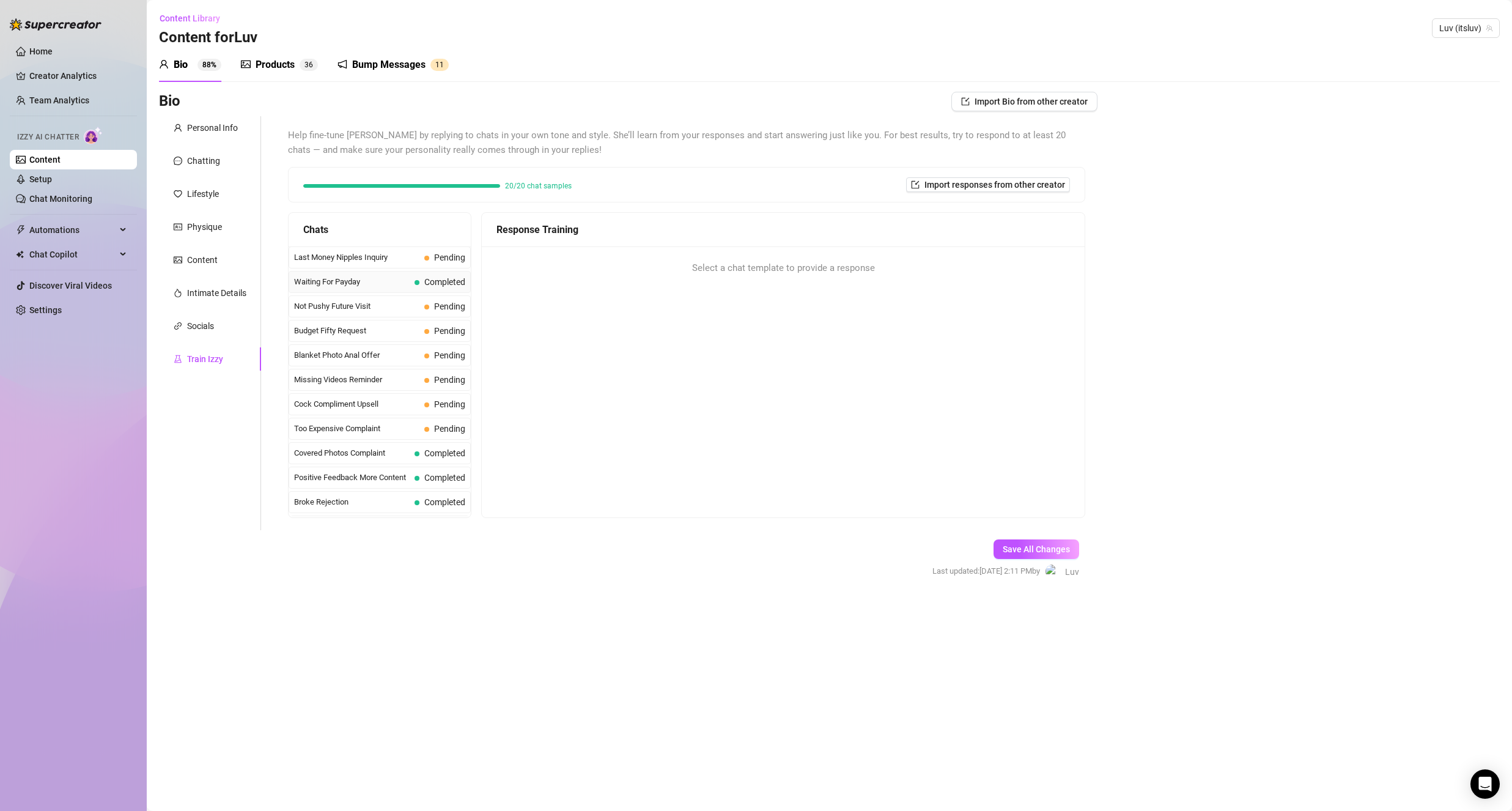
click at [376, 281] on span "Waiting For Payday" at bounding box center [352, 282] width 116 height 12
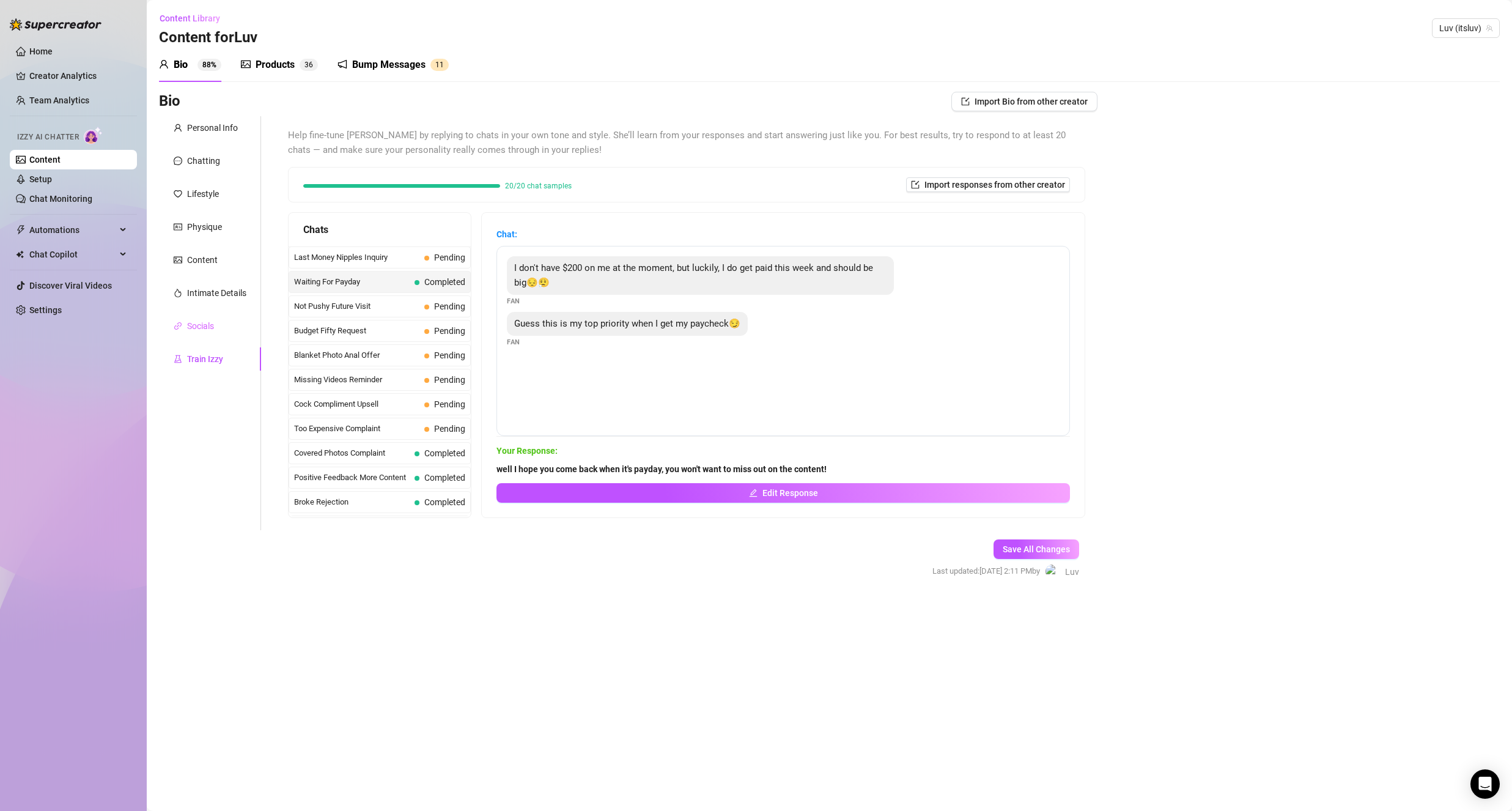
click at [219, 330] on div "Socials" at bounding box center [210, 326] width 102 height 23
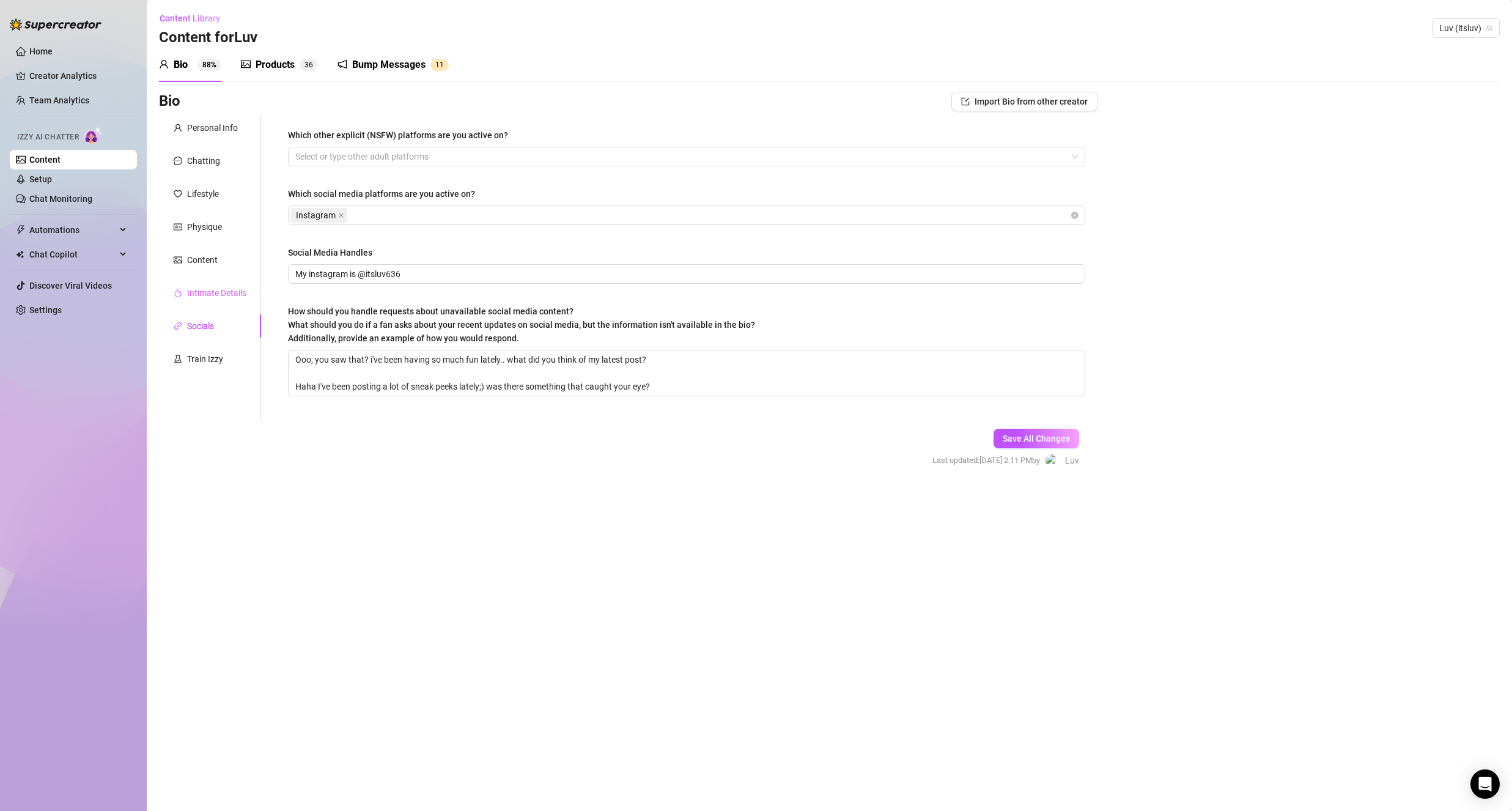
click at [210, 304] on div "Intimate Details" at bounding box center [210, 293] width 102 height 23
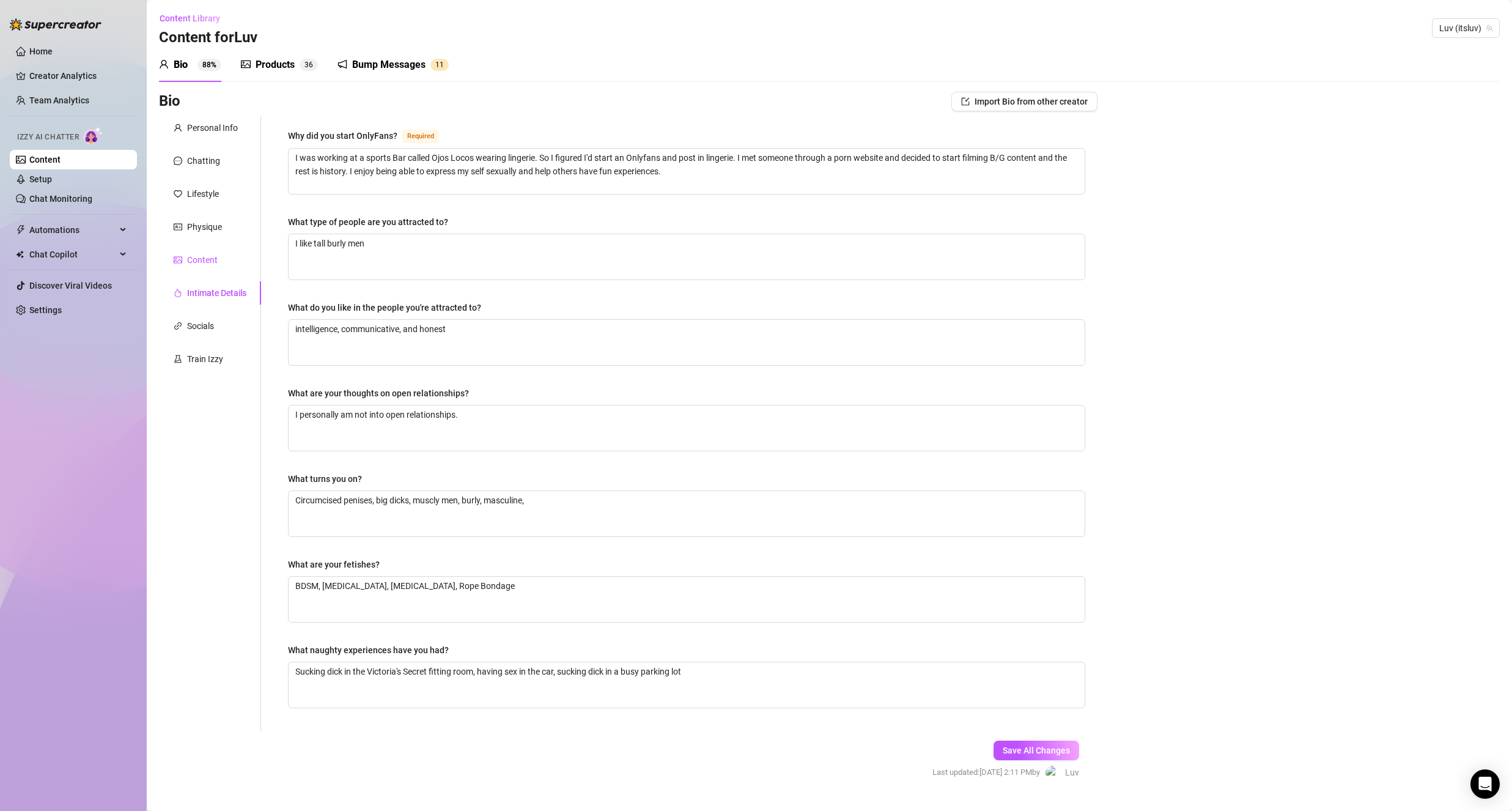
click at [193, 257] on div "Content" at bounding box center [202, 260] width 31 height 14
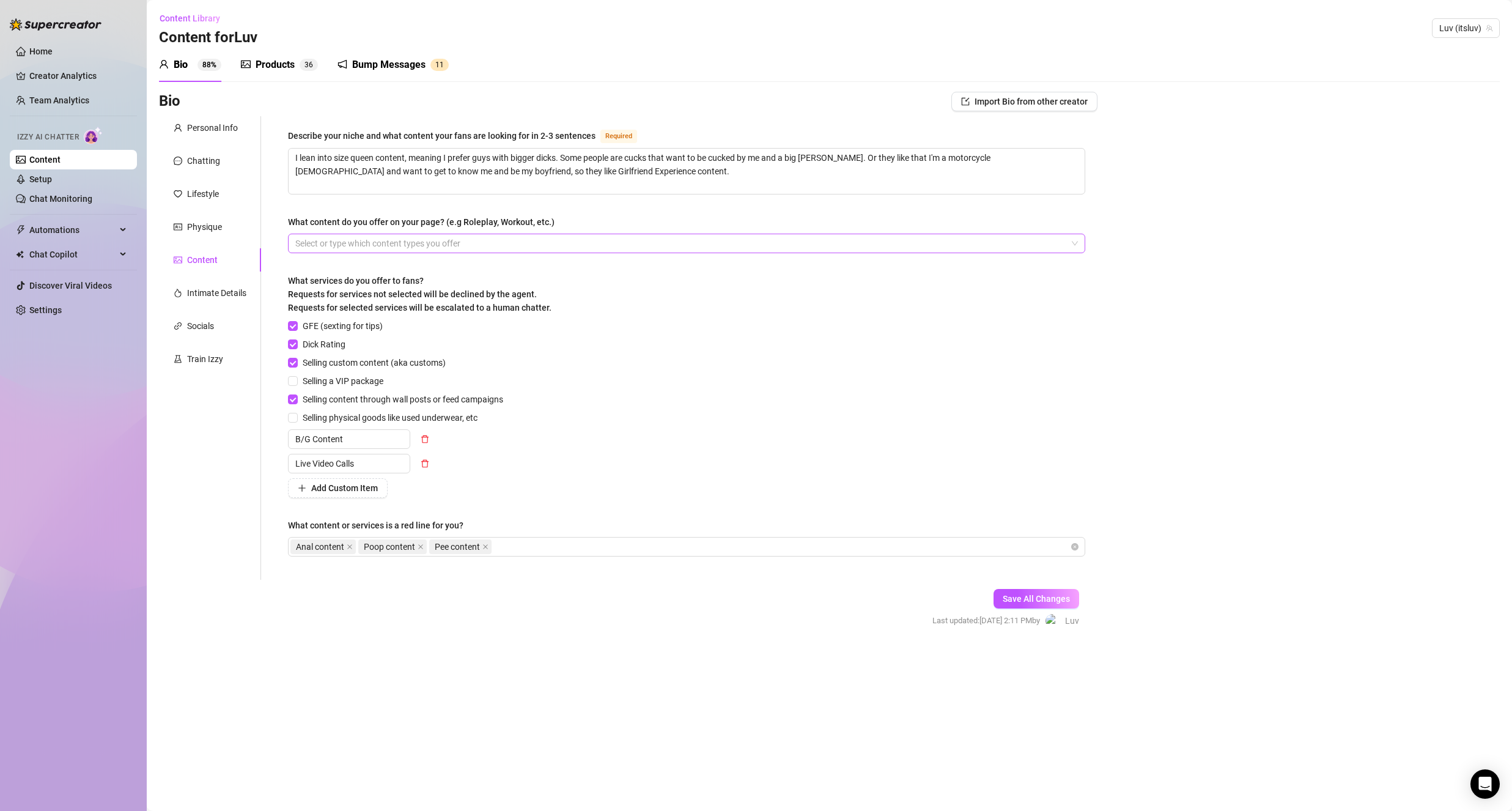
click at [486, 245] on div at bounding box center [680, 243] width 780 height 17
click at [446, 276] on div "What services do you offer to fans? Requests for services not selected will be …" at bounding box center [420, 294] width 264 height 40
click at [436, 487] on div "Add Custom Item" at bounding box center [398, 488] width 220 height 19
click at [216, 233] on div "Physique" at bounding box center [204, 227] width 35 height 14
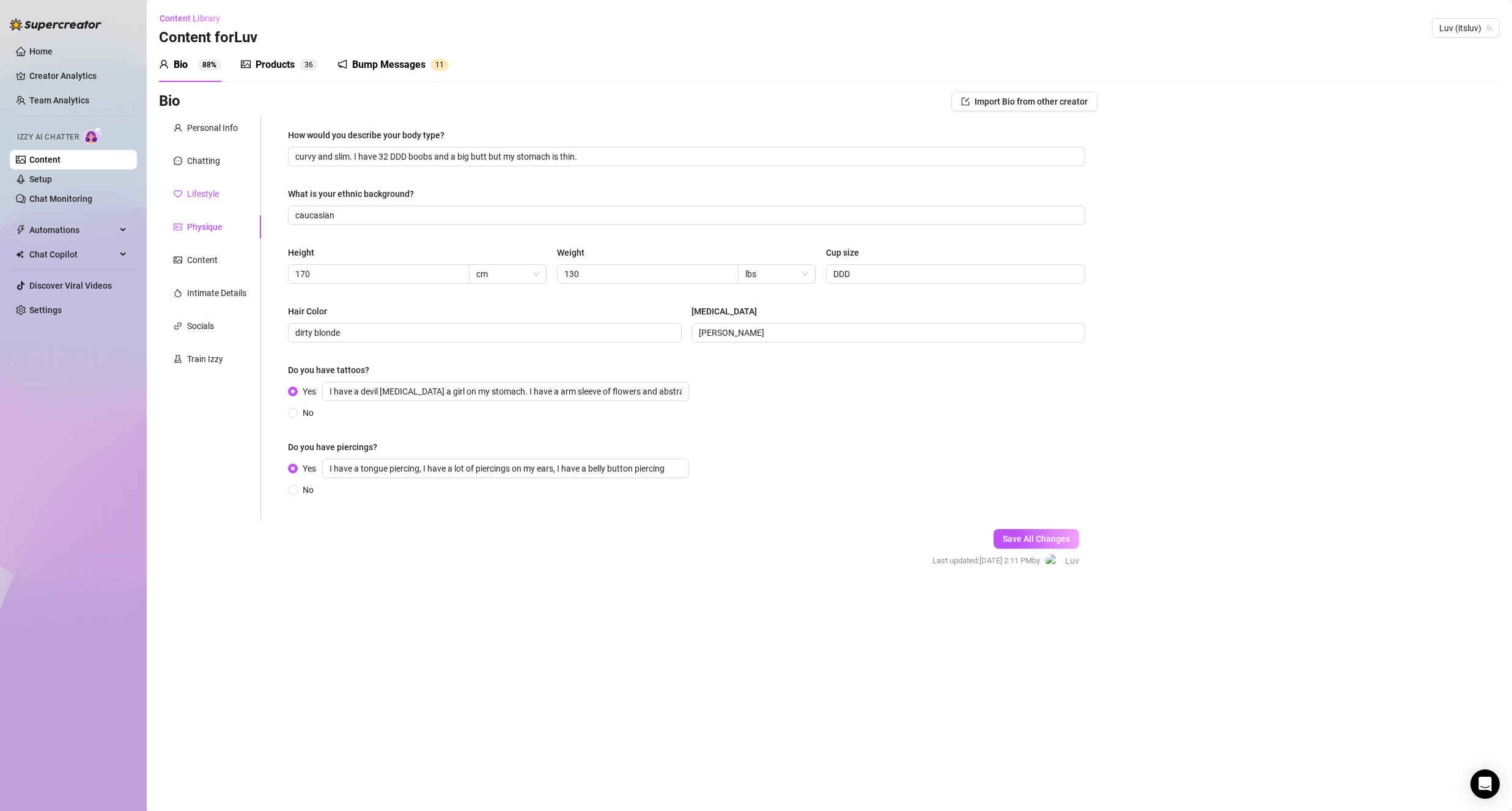
click at [184, 194] on div "Lifestyle" at bounding box center [196, 193] width 45 height 14
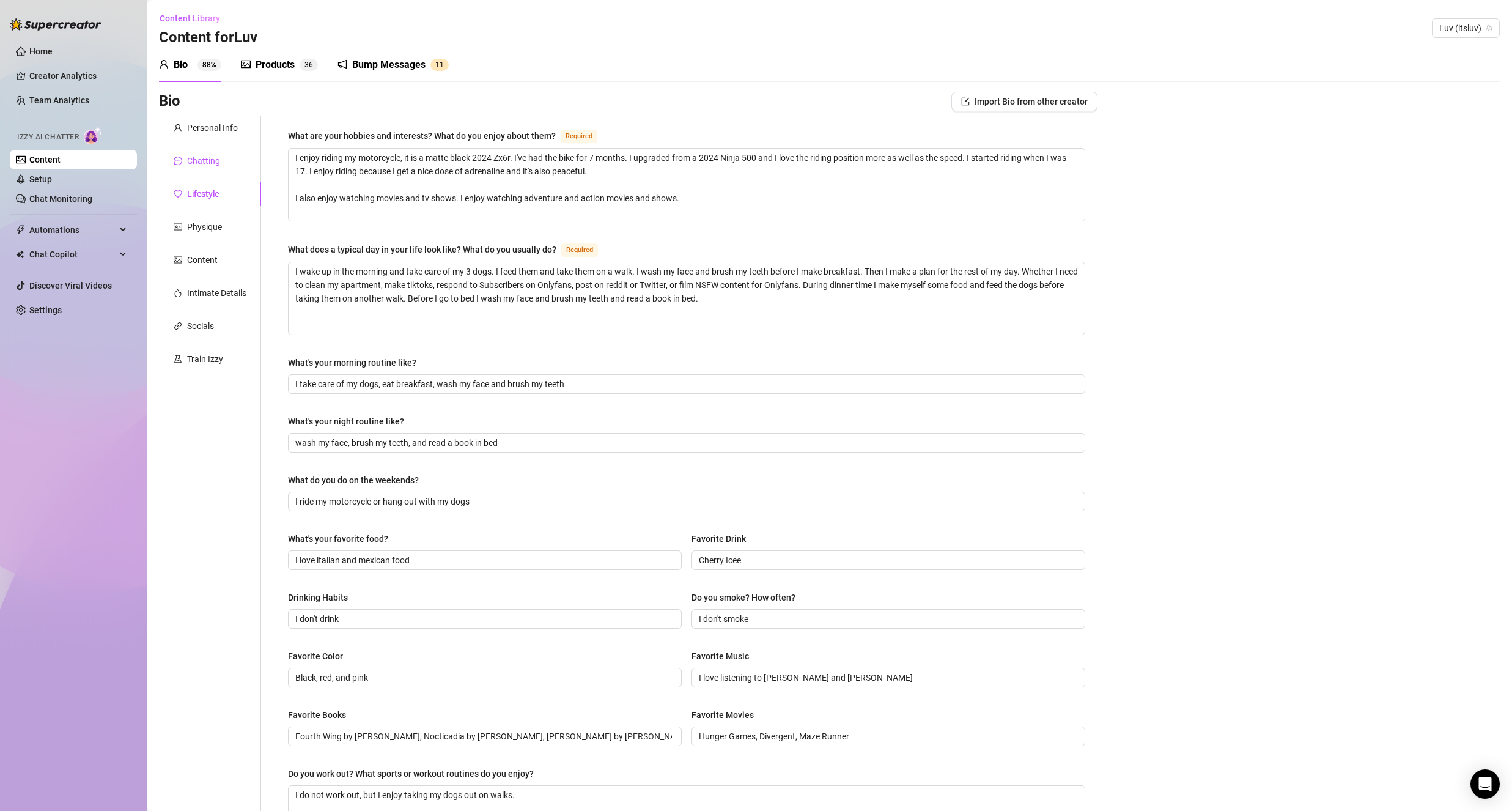
click at [207, 164] on div "Chatting" at bounding box center [203, 160] width 33 height 14
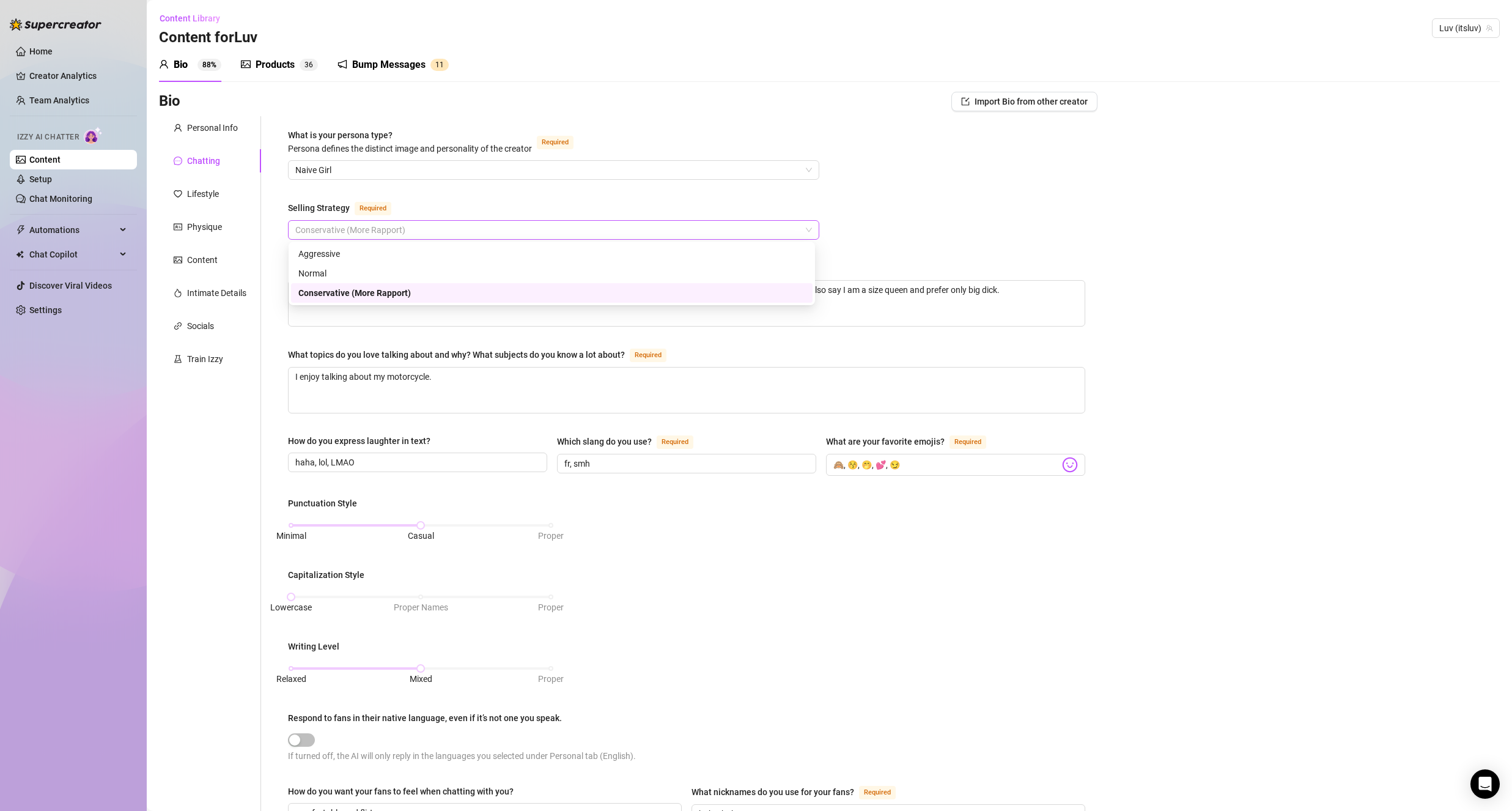
click at [377, 236] on span "Conservative (More Rapport)" at bounding box center [554, 230] width 517 height 18
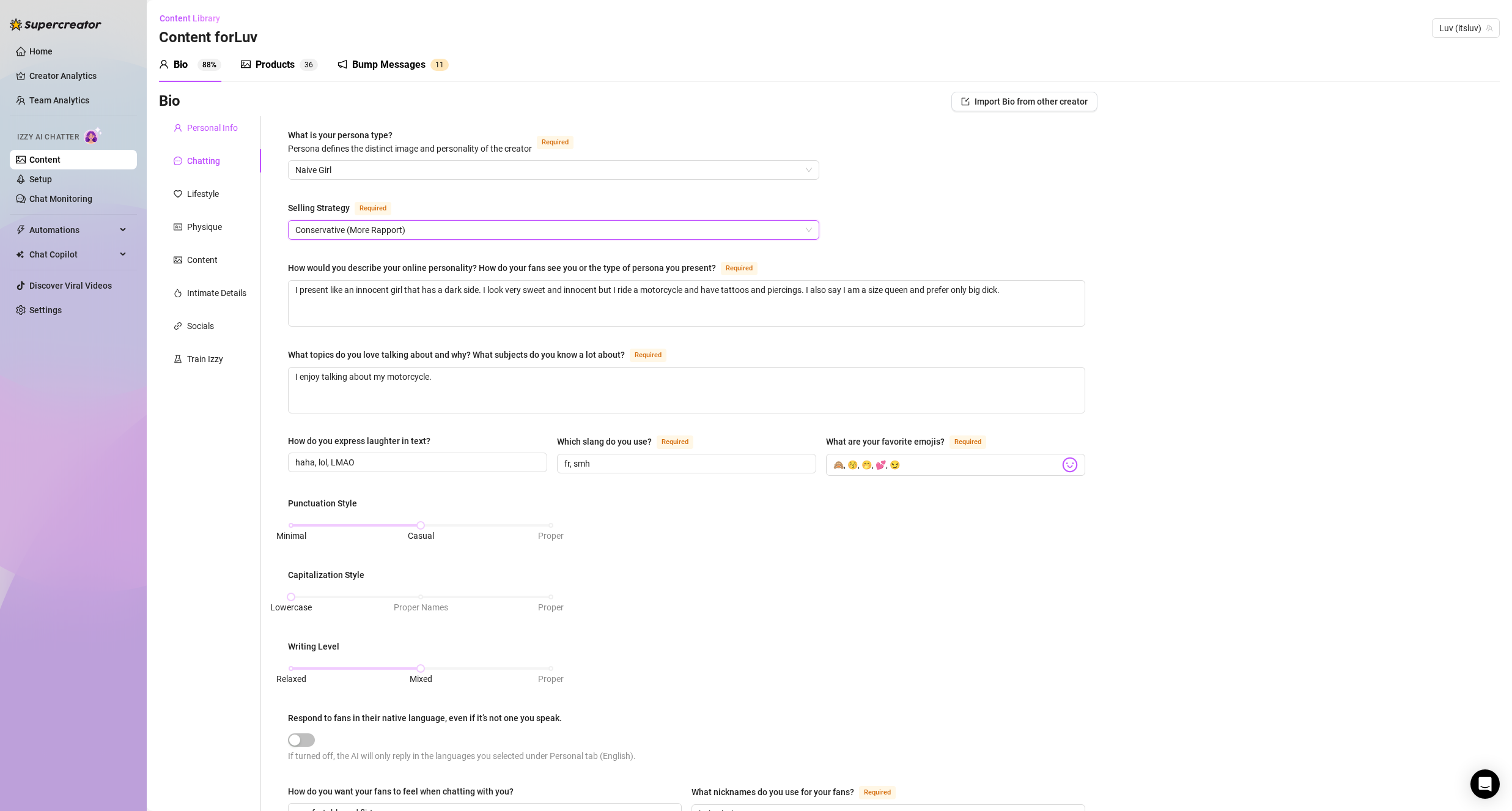
click at [213, 131] on div "Personal Info" at bounding box center [212, 127] width 51 height 14
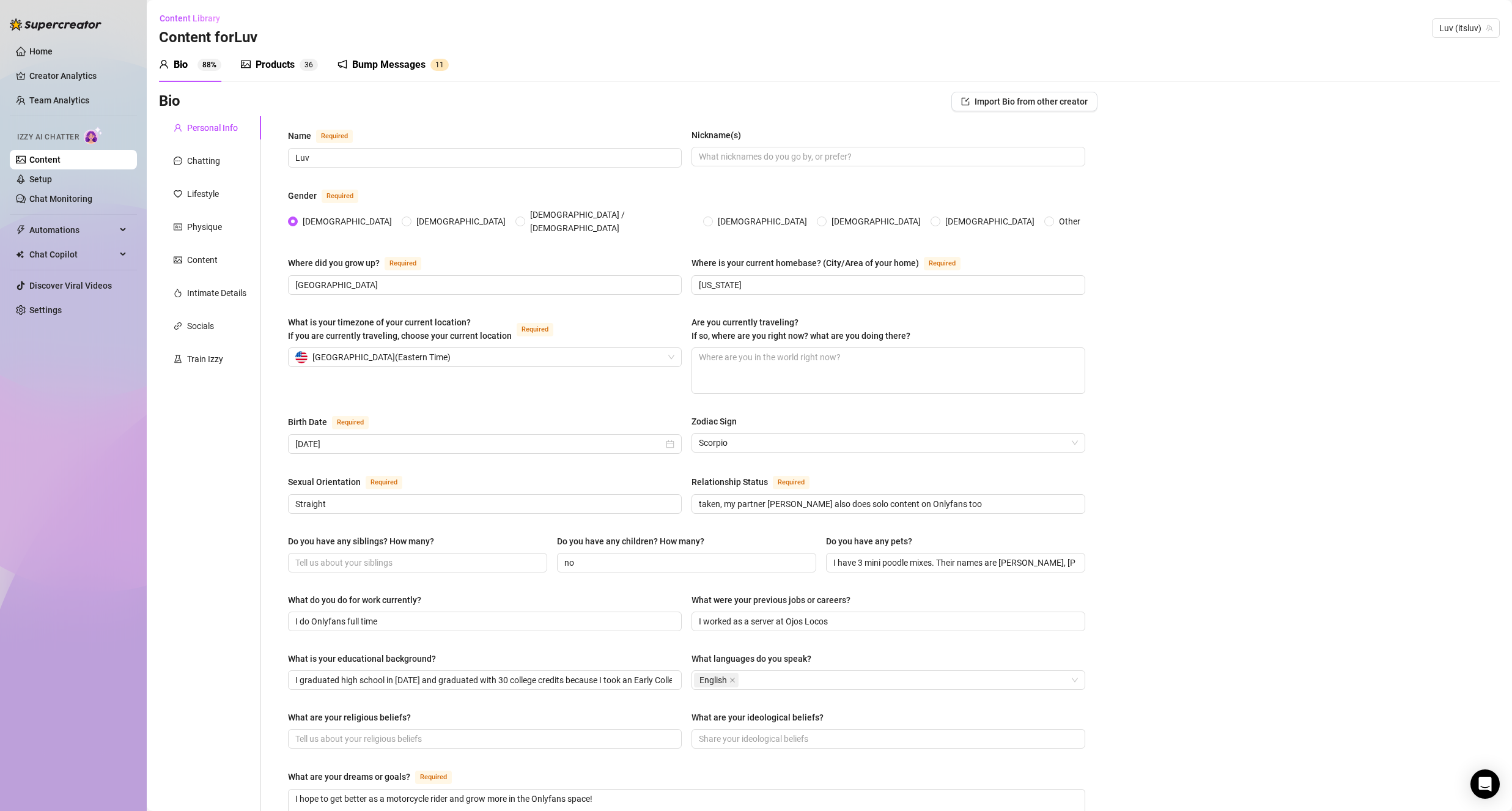
click at [784, 514] on div "Sexual Orientation Required Straight Relationship Status Required taken, my par…" at bounding box center [687, 499] width 797 height 50
click at [314, 71] on div "Products 3 6" at bounding box center [279, 65] width 77 height 15
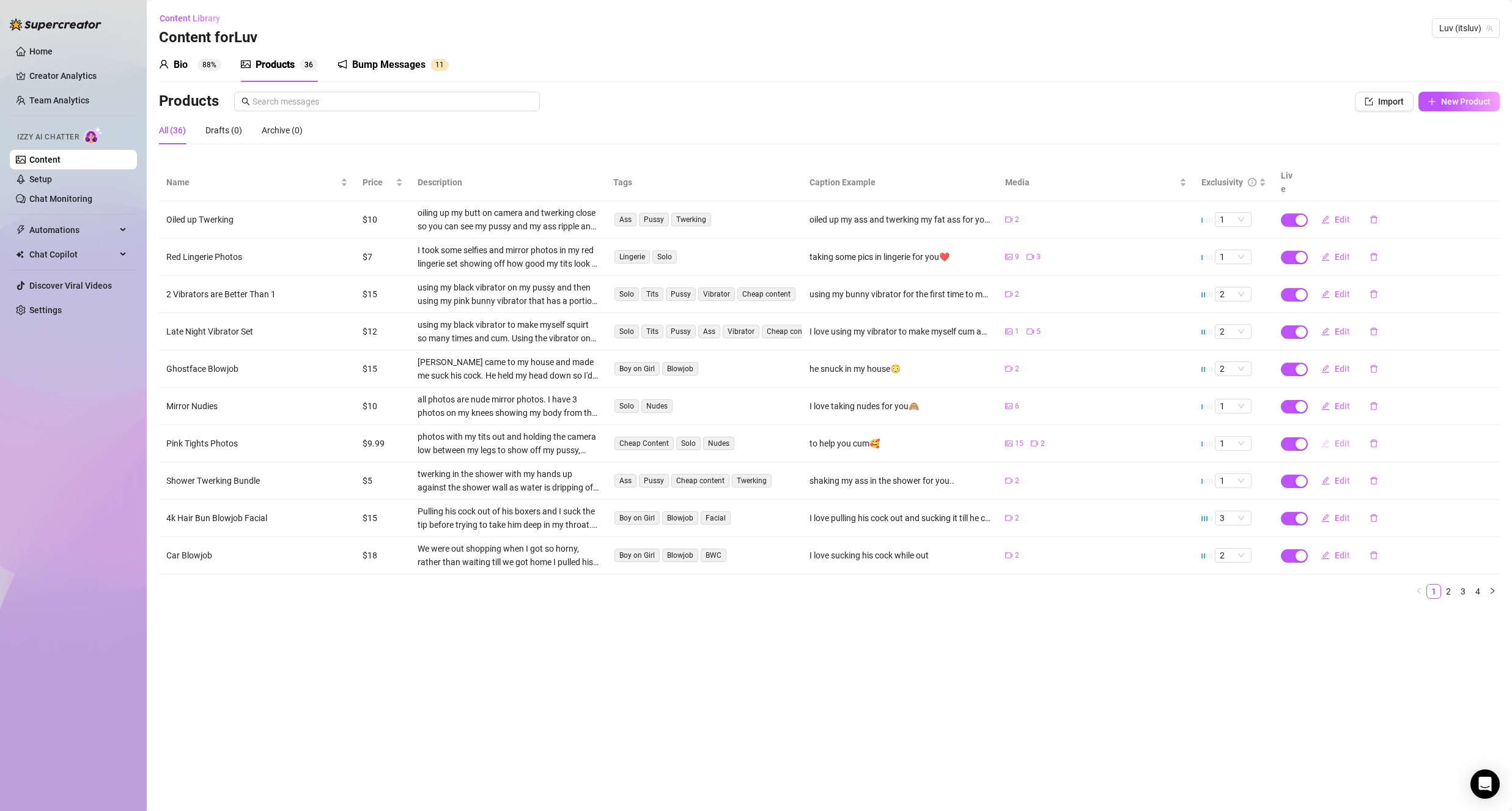
click at [1336, 438] on span "Edit" at bounding box center [1343, 443] width 16 height 10
type textarea "to help you cum🥰"
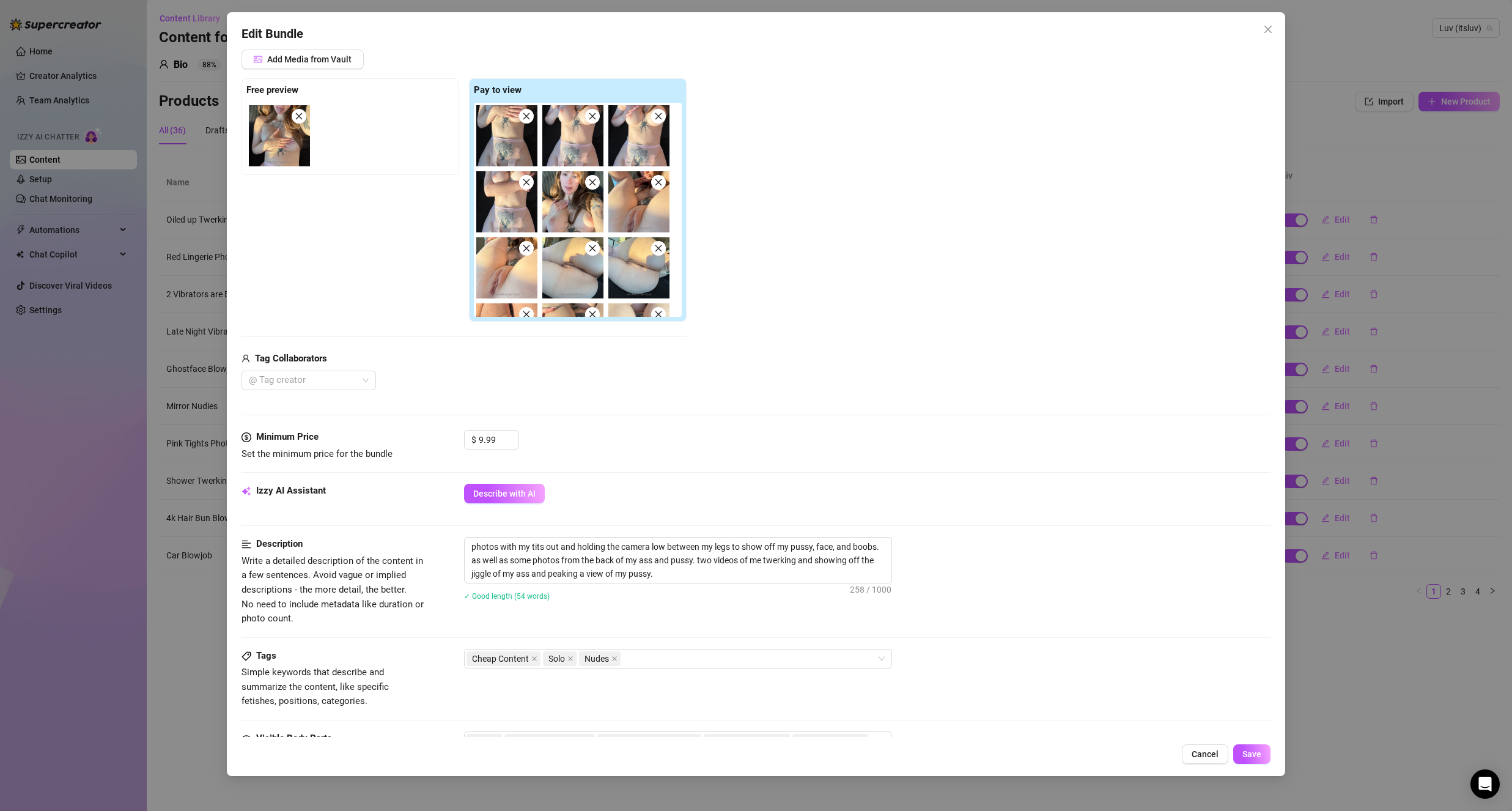
scroll to position [184, 0]
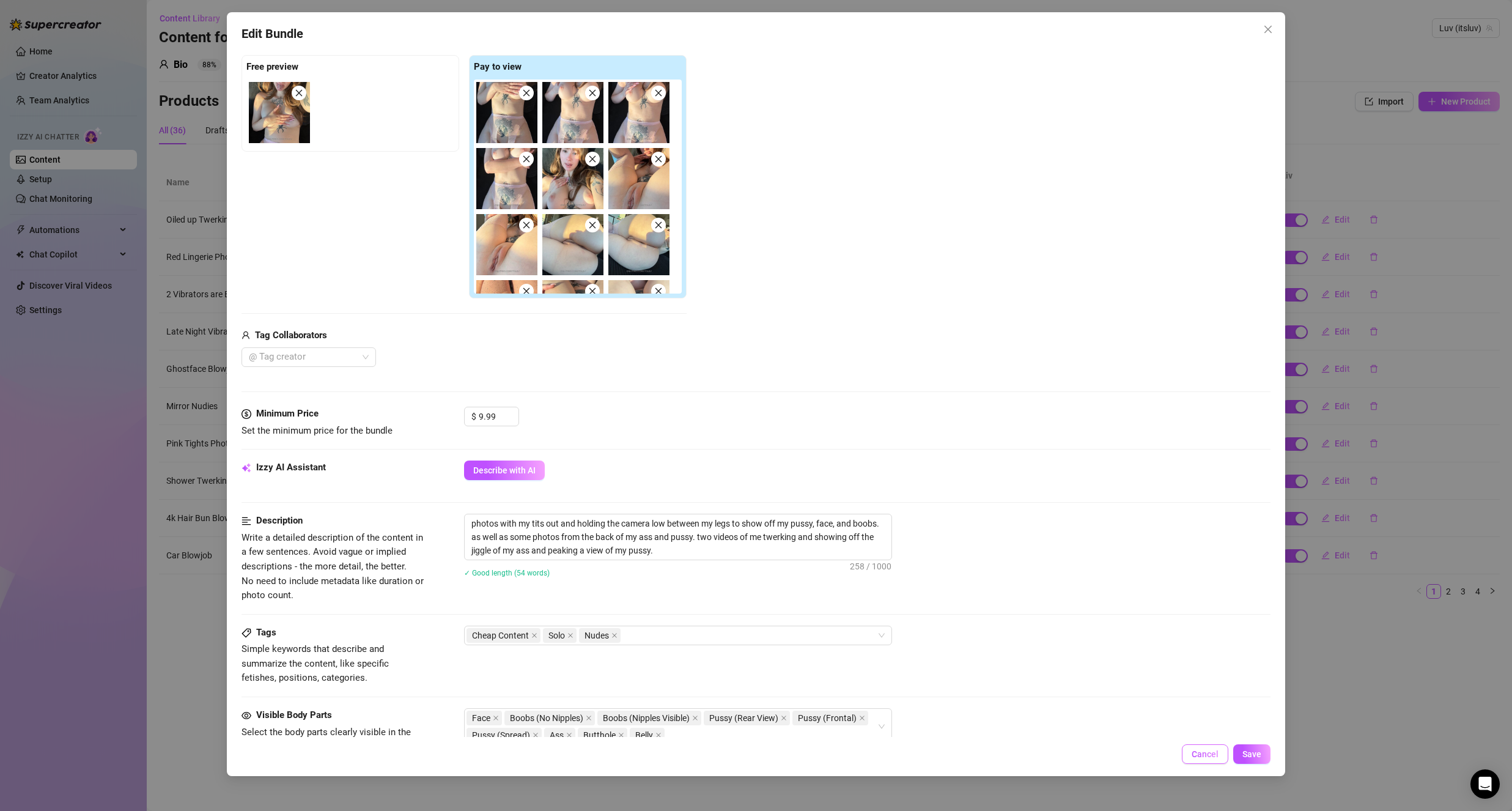
click at [1185, 753] on button "Cancel" at bounding box center [1205, 754] width 47 height 19
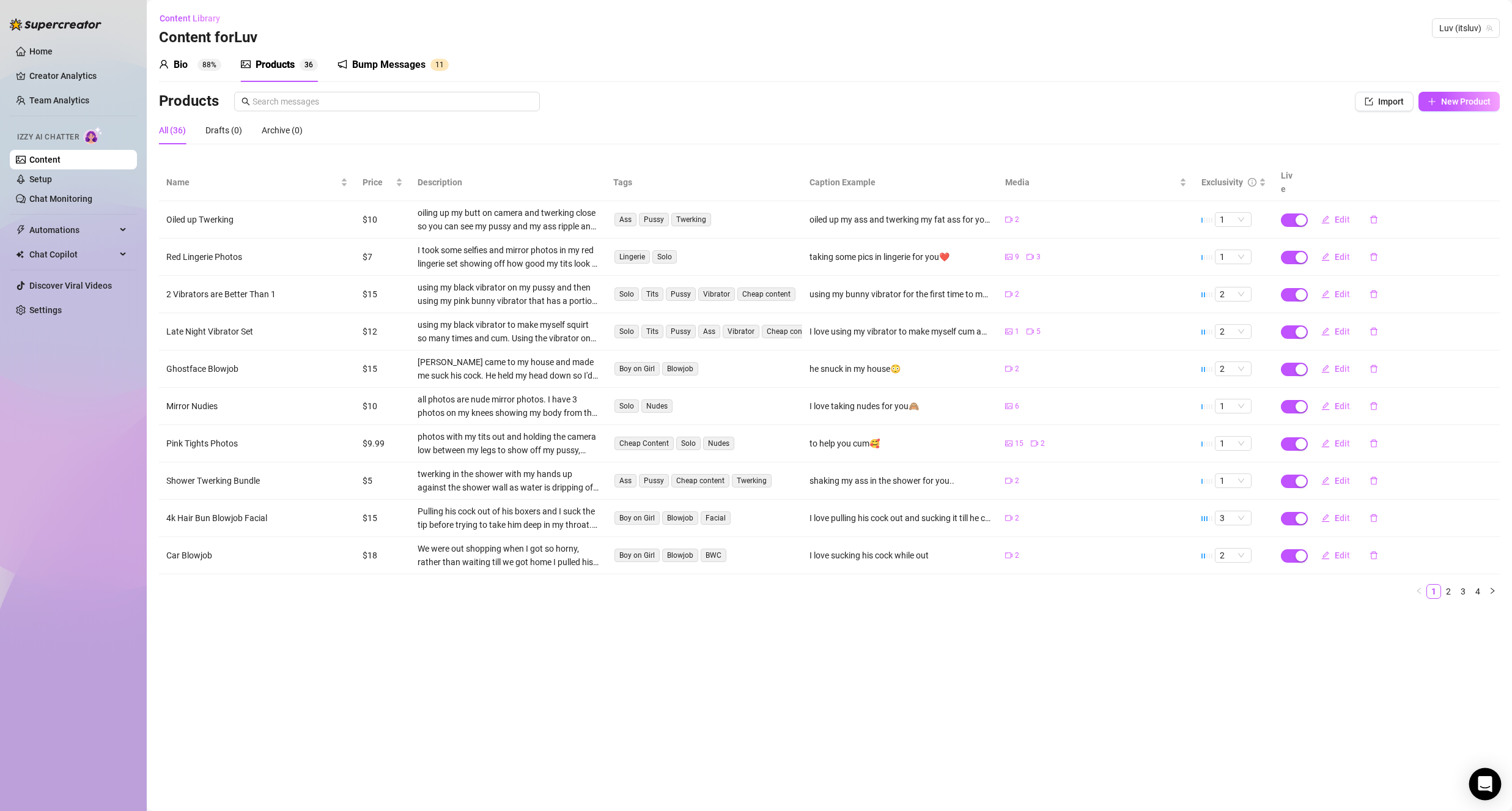
click at [1480, 789] on icon "Open Intercom Messenger" at bounding box center [1485, 784] width 14 height 16
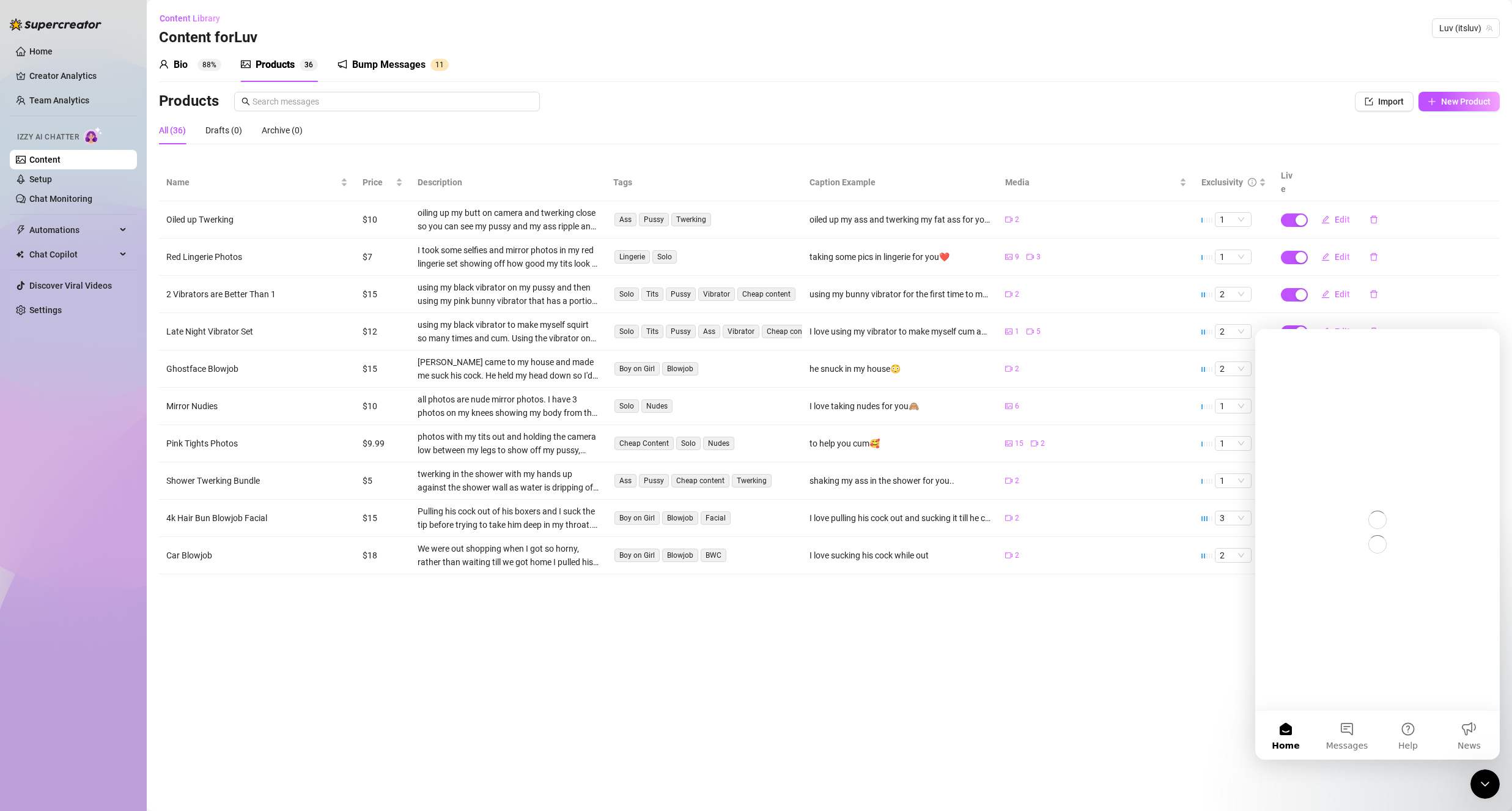
scroll to position [0, 0]
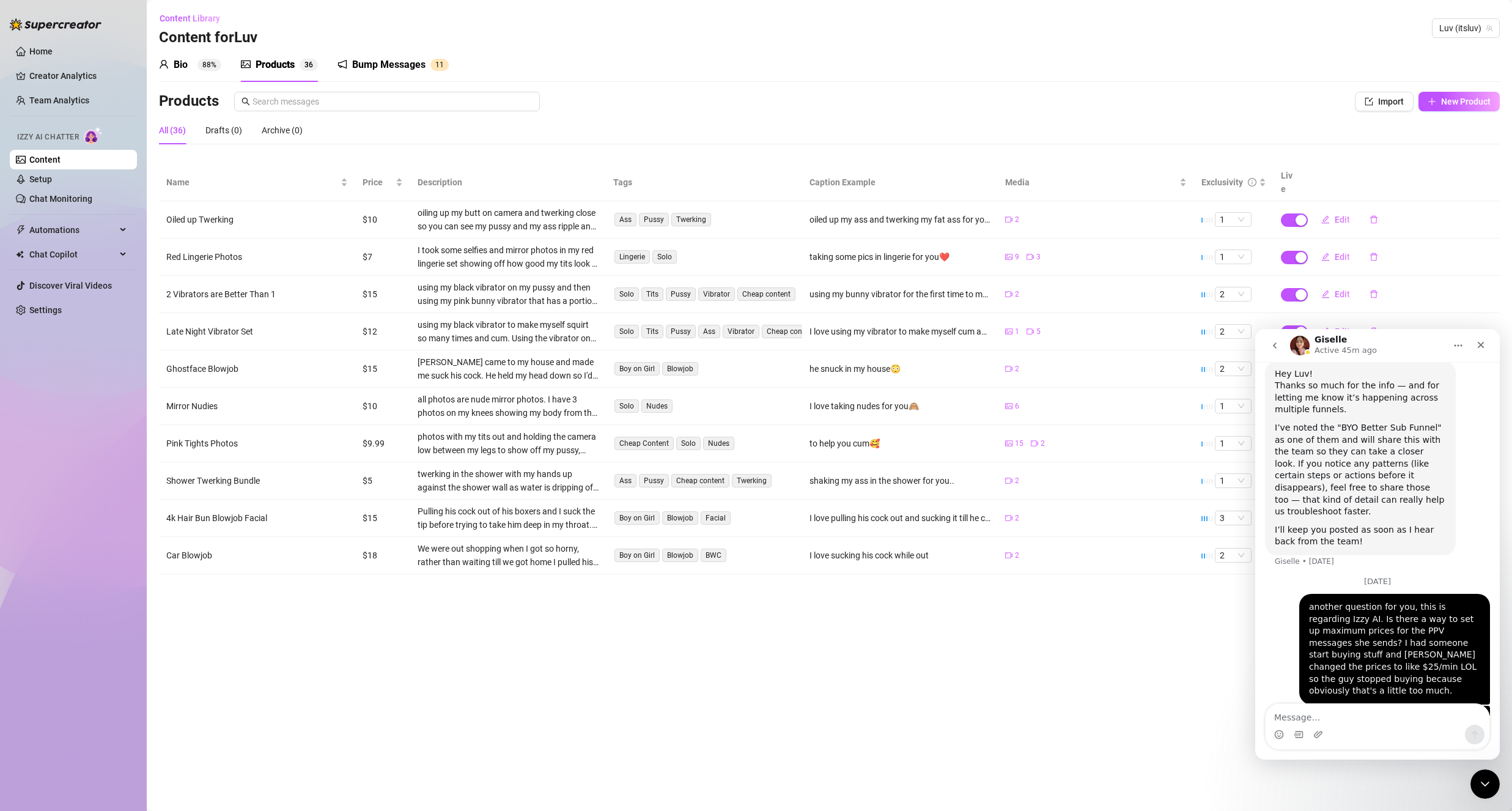
scroll to position [1391, 0]
click at [1326, 714] on textarea "Message…" at bounding box center [1377, 714] width 224 height 21
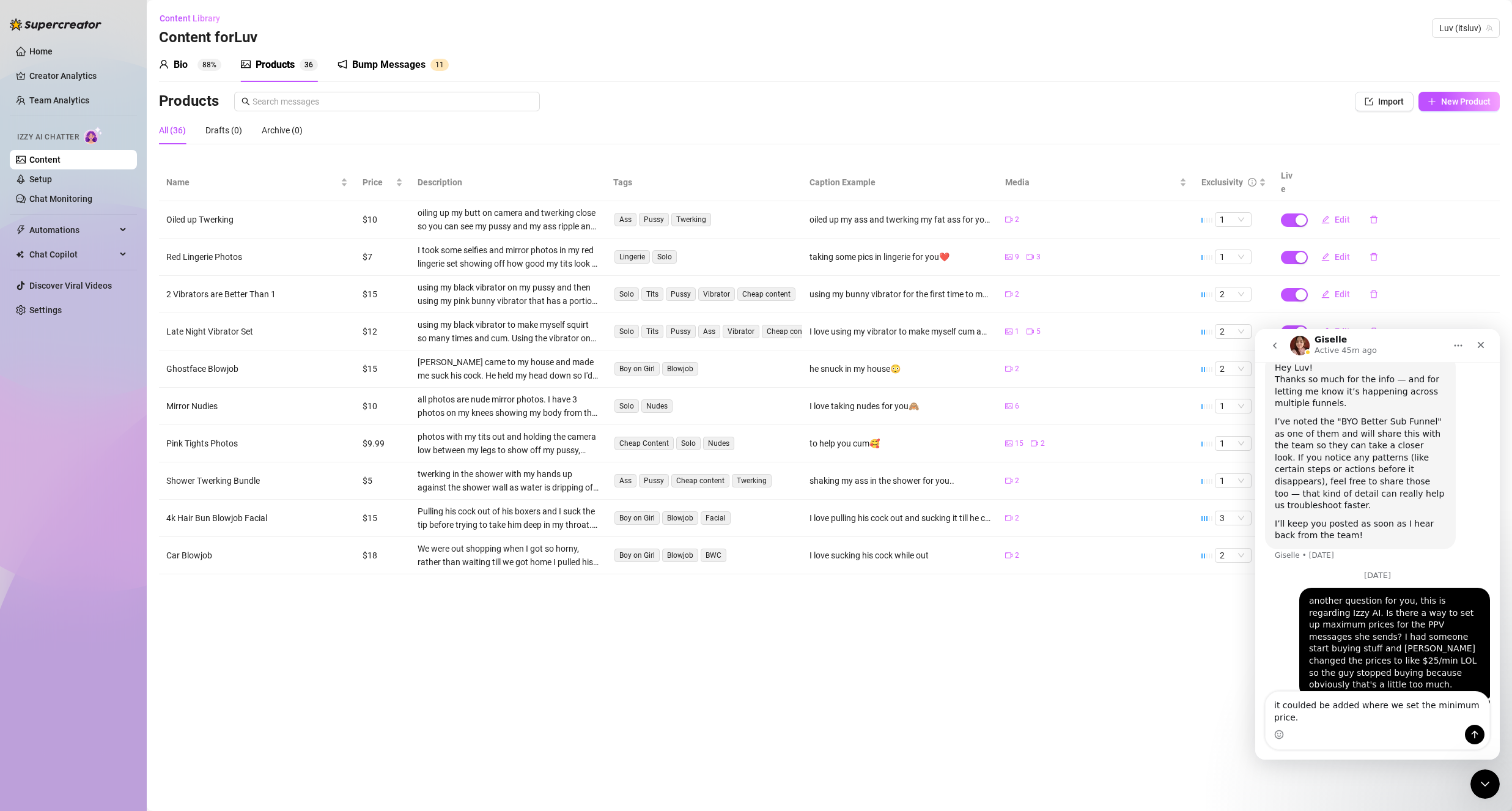
drag, startPoint x: 1319, startPoint y: 710, endPoint x: 1303, endPoint y: 719, distance: 18.4
drag, startPoint x: 1303, startPoint y: 719, endPoint x: 1309, endPoint y: 682, distance: 37.5
click at [1311, 719] on textarea "it coulded be added where we set the minimum price." at bounding box center [1377, 708] width 224 height 33
click at [1291, 715] on textarea "it coulded be added where we set the minimum price." at bounding box center [1377, 708] width 224 height 33
click at [1313, 719] on textarea "it coulded be added where we set the minimum price." at bounding box center [1377, 708] width 224 height 33
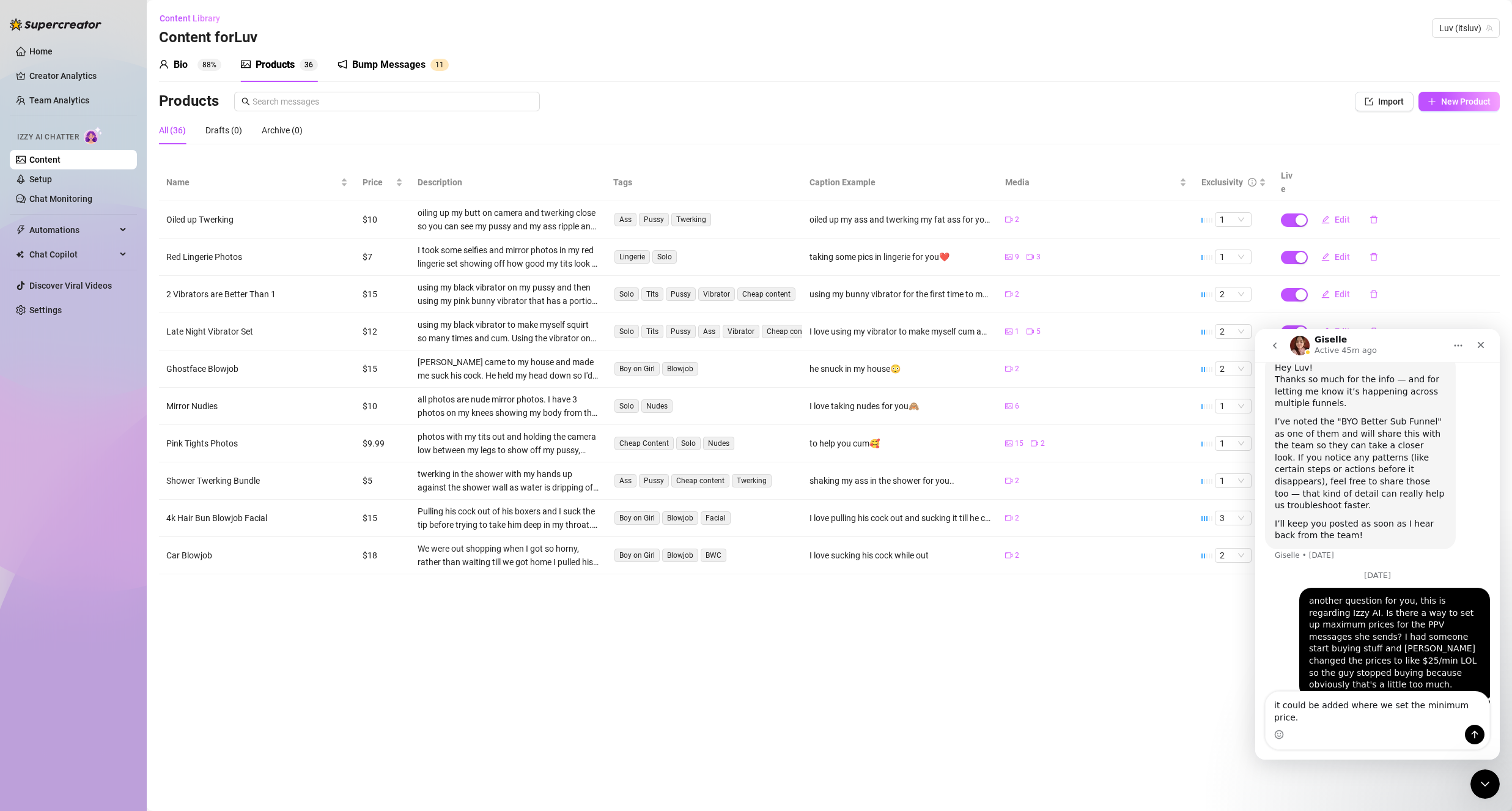
click at [1481, 718] on textarea "it could be added where we set the minimum price." at bounding box center [1377, 708] width 224 height 33
click at [1466, 719] on textarea "it could be added where we set the minimum price." at bounding box center [1377, 708] width 224 height 33
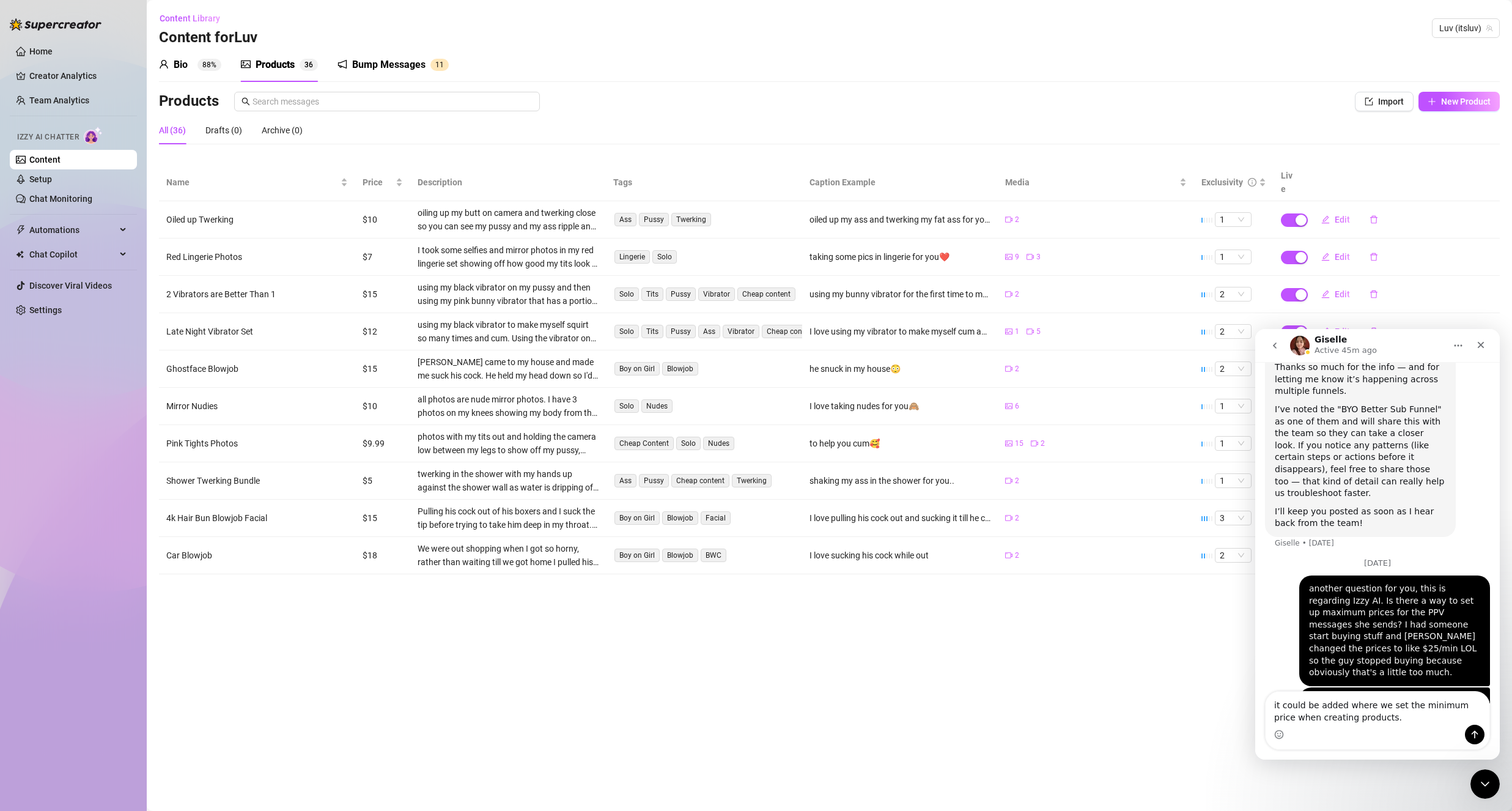
click at [1411, 716] on textarea "it could be added where we set the minimum price when creating products." at bounding box center [1377, 708] width 224 height 33
type textarea "it could be added where we set the minimum price when creating products."
click at [1476, 731] on icon "Send a message…" at bounding box center [1474, 734] width 10 height 10
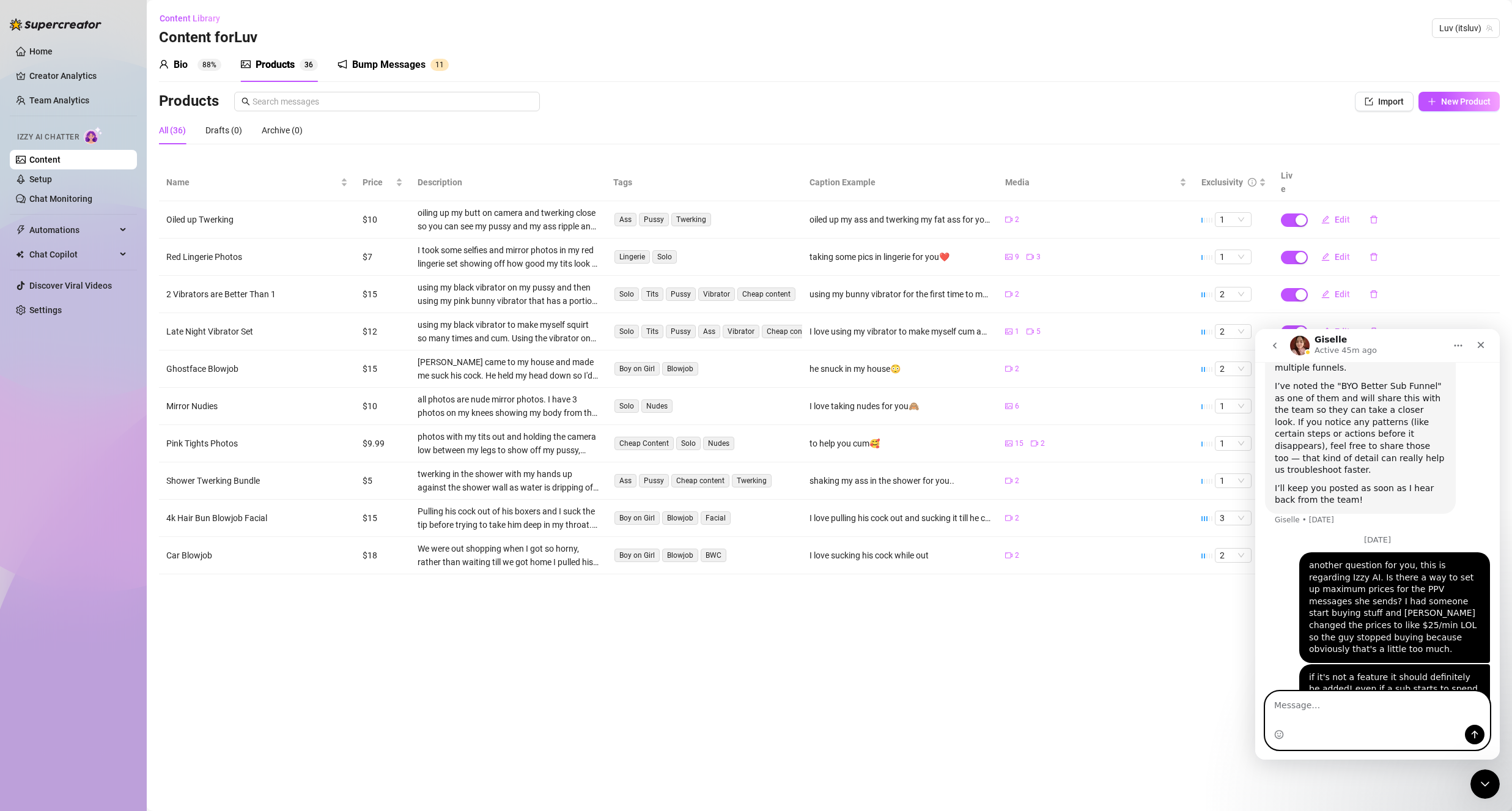
scroll to position [1431, 0]
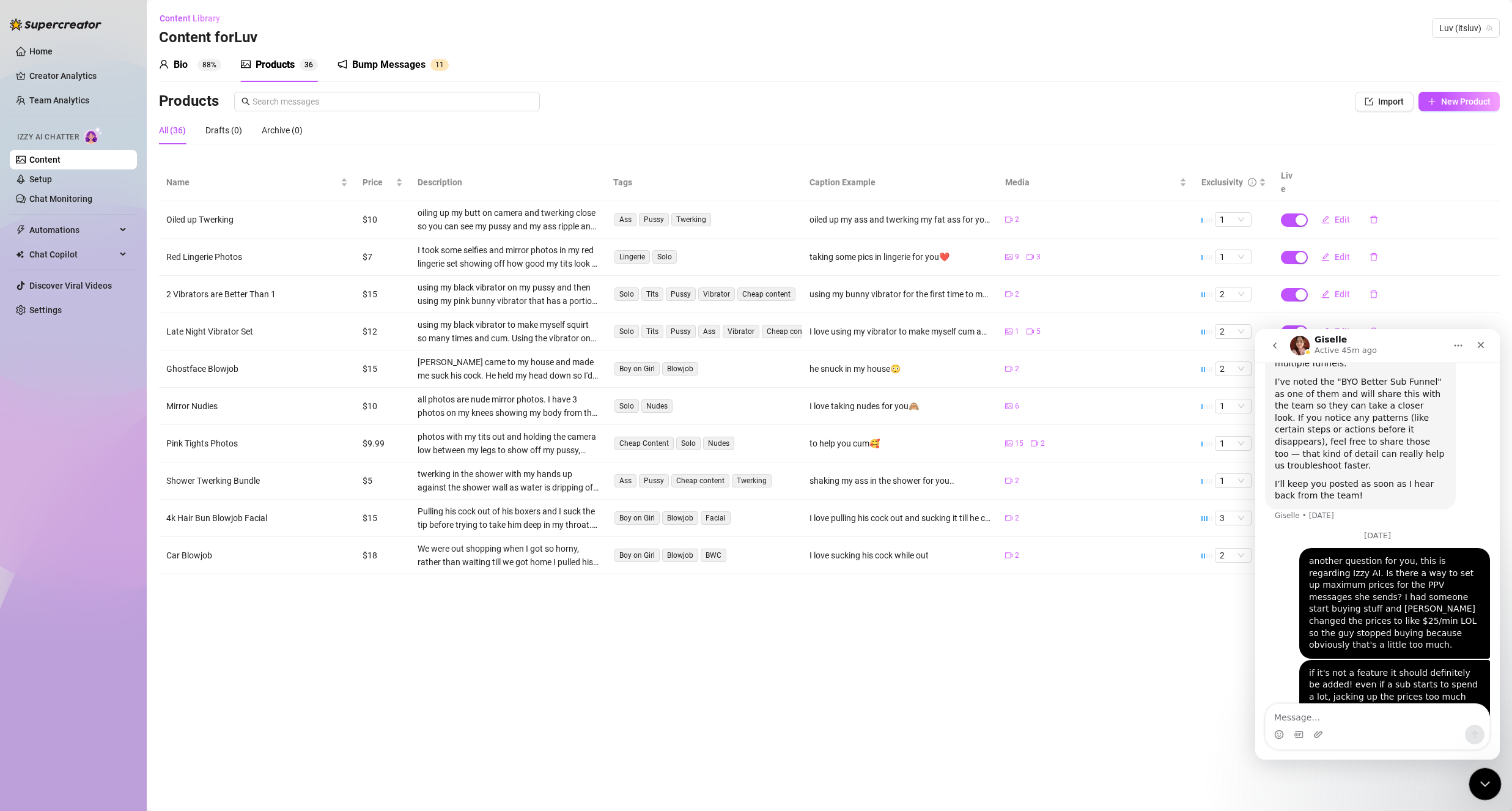
click at [1485, 783] on icon "Close Intercom Messenger" at bounding box center [1483, 782] width 15 height 15
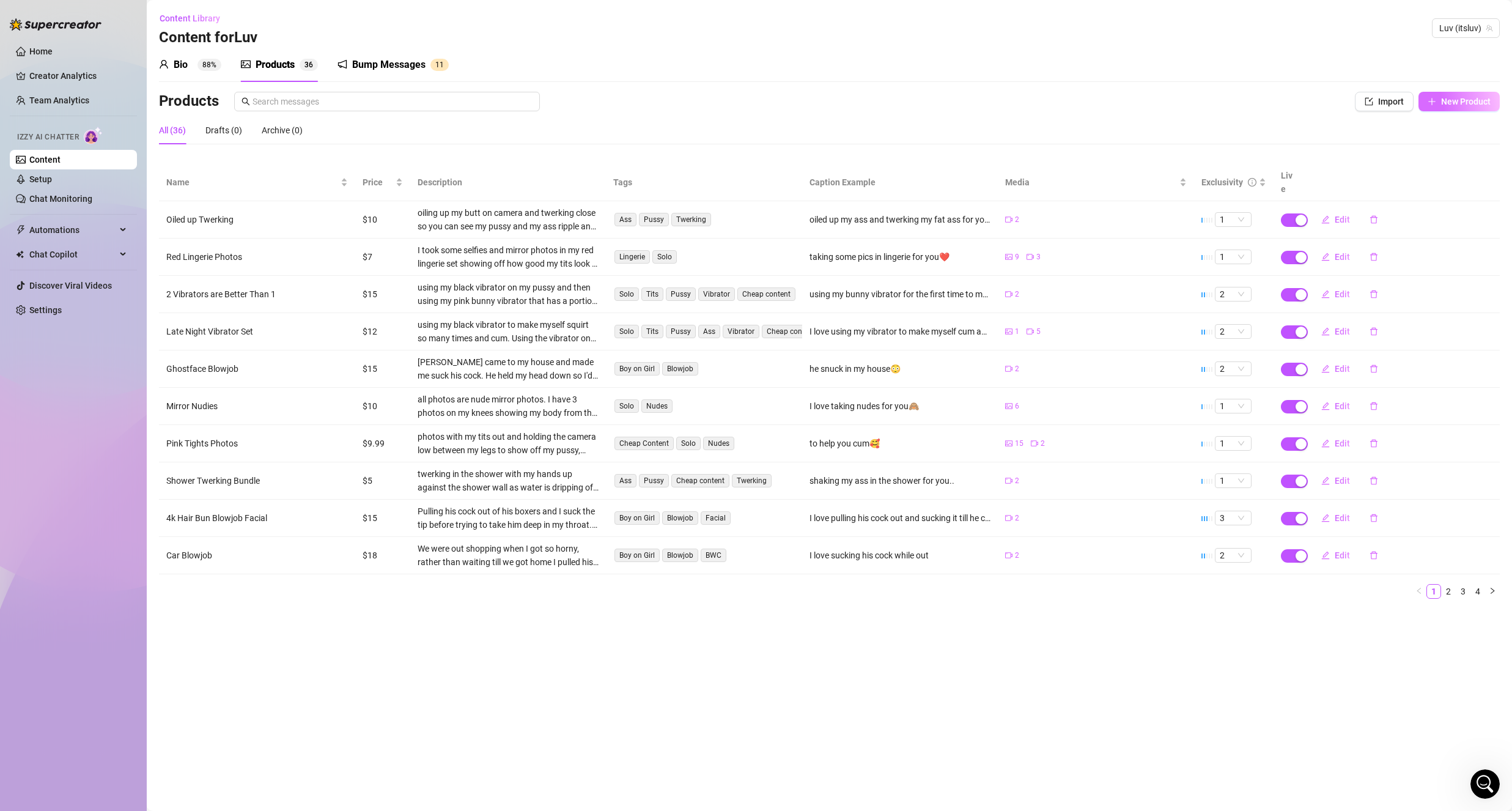
click at [1498, 99] on main "Content Library Content for Luv Luv (itsluv) Bio 88% Products 3 6 Bump Messages…" at bounding box center [829, 405] width 1365 height 811
click at [1467, 103] on span "New Product" at bounding box center [1466, 101] width 49 height 10
type textarea "Type your message here..."
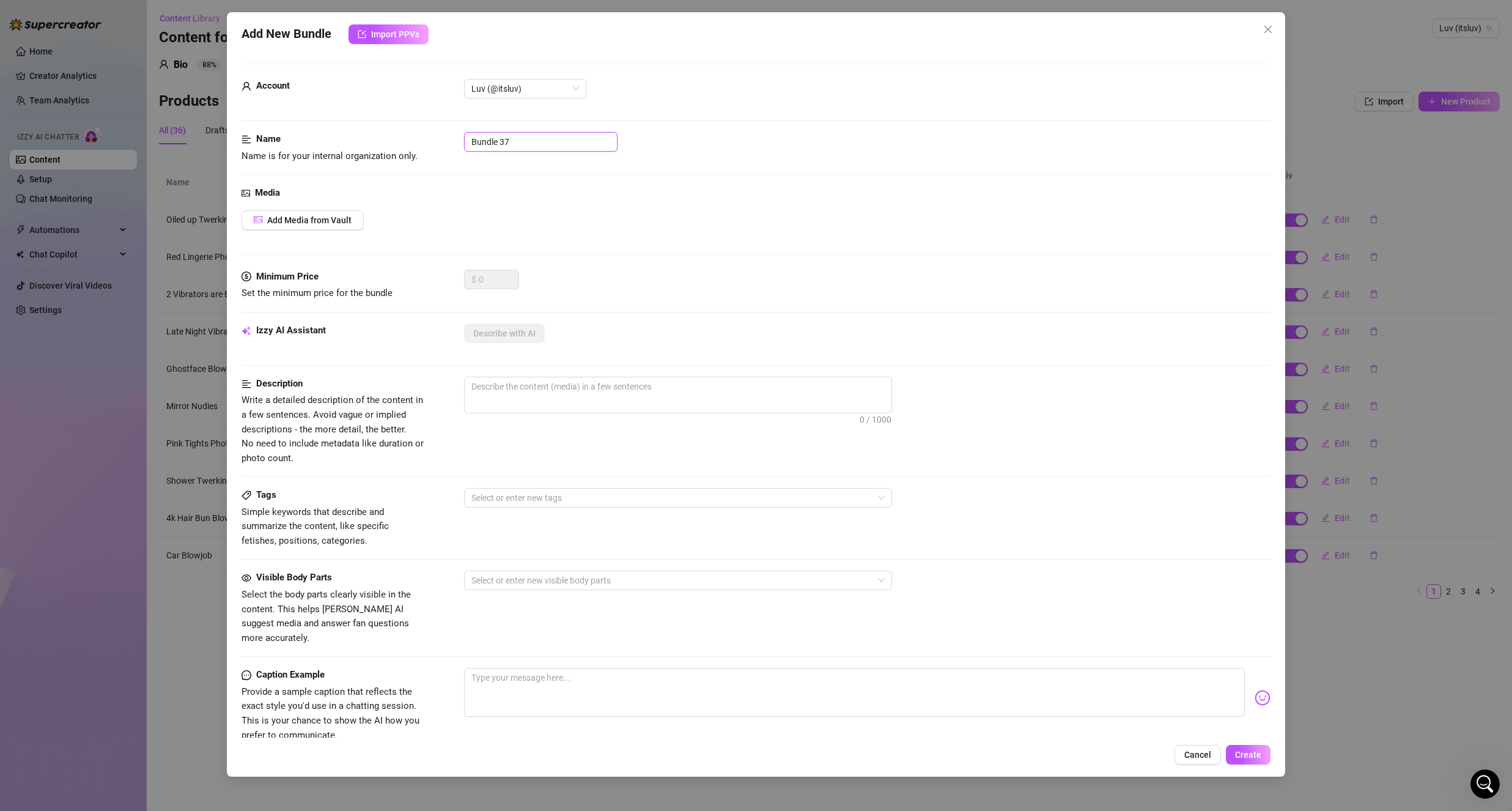
click at [547, 136] on input "Bundle 37" at bounding box center [541, 142] width 153 height 19
click at [1271, 28] on icon "close" at bounding box center [1268, 29] width 10 height 10
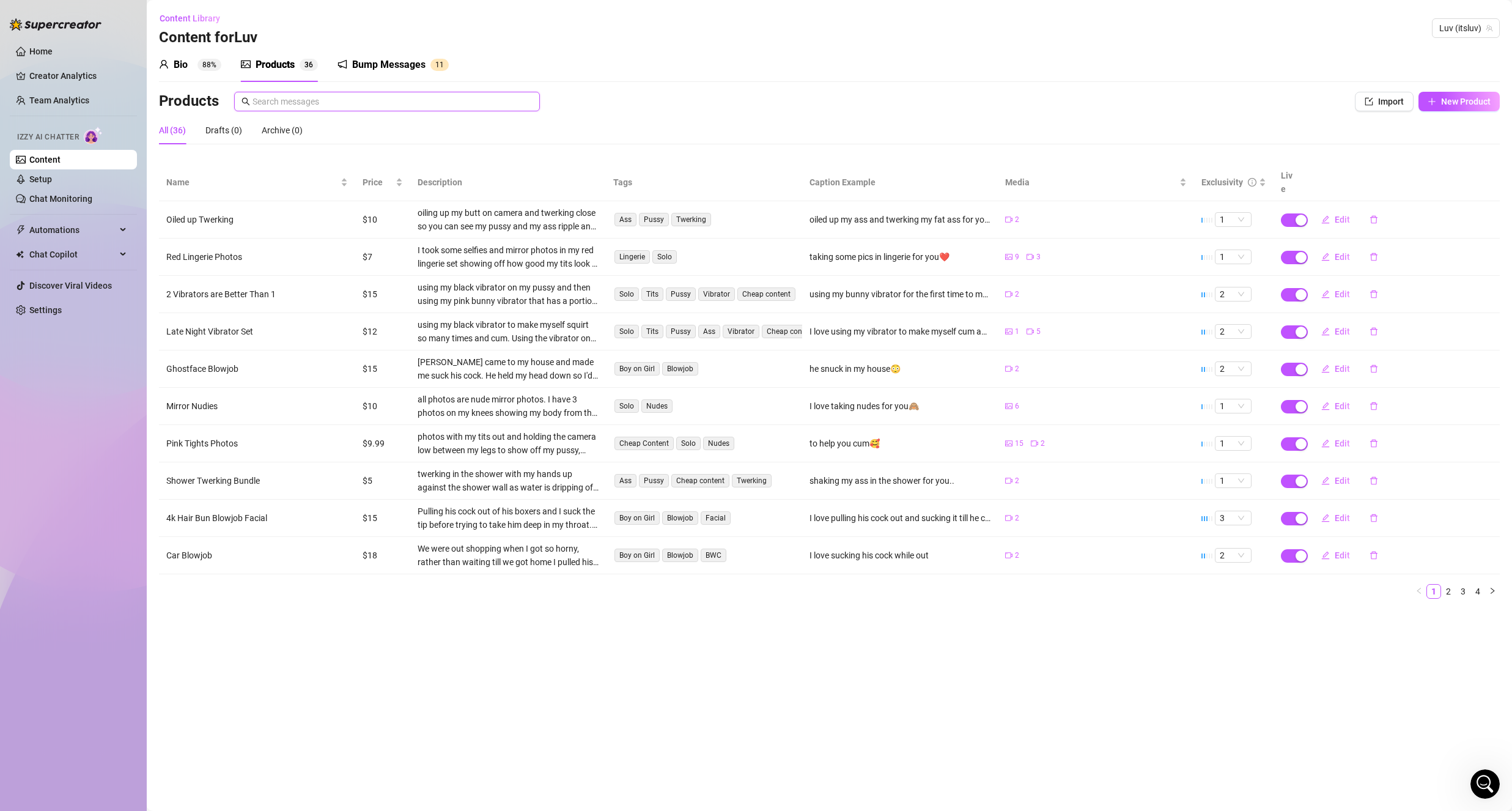
click at [456, 101] on input "text" at bounding box center [392, 101] width 280 height 14
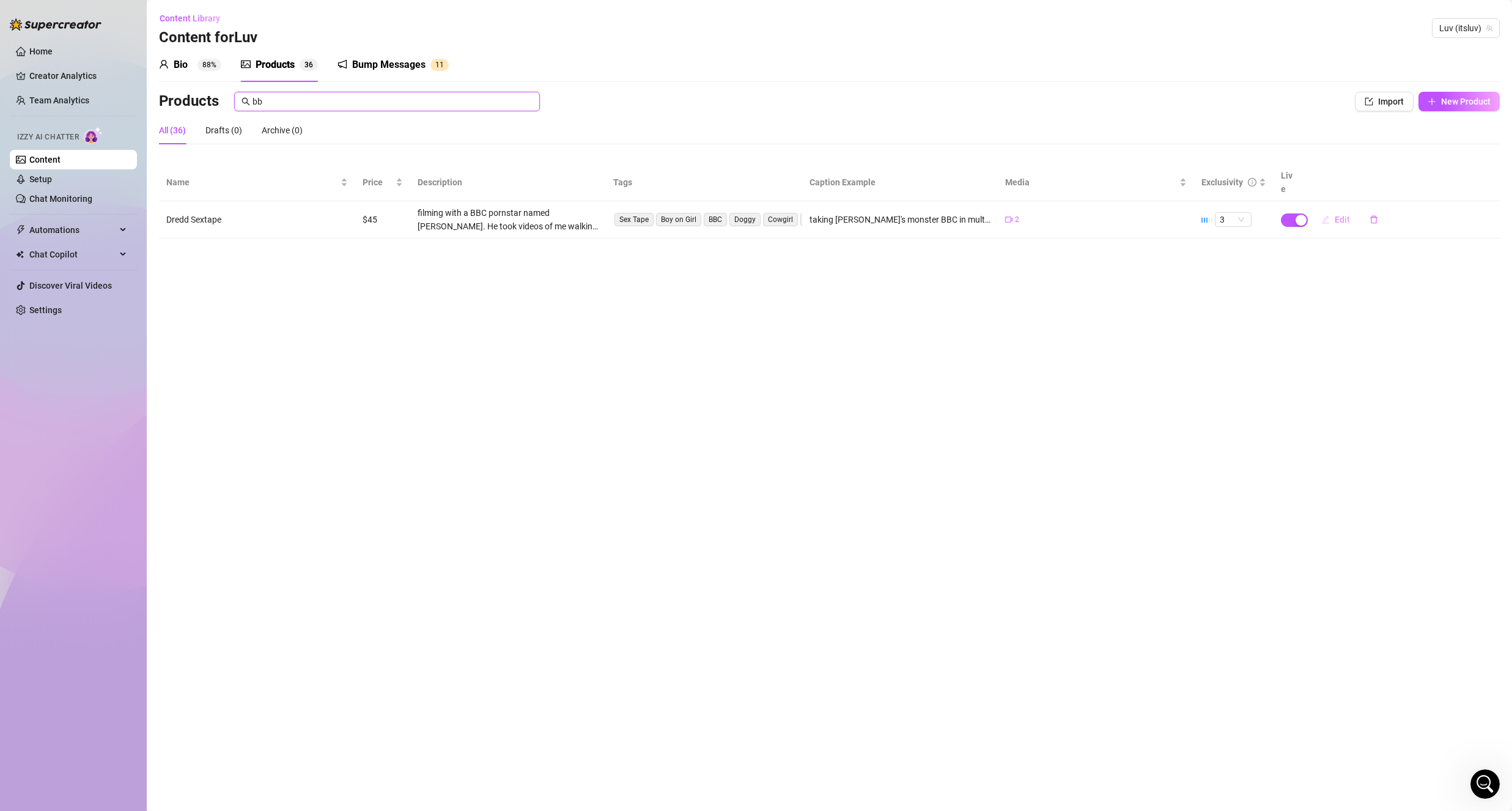
type input "bb"
click at [1326, 215] on icon "edit" at bounding box center [1325, 219] width 8 height 8
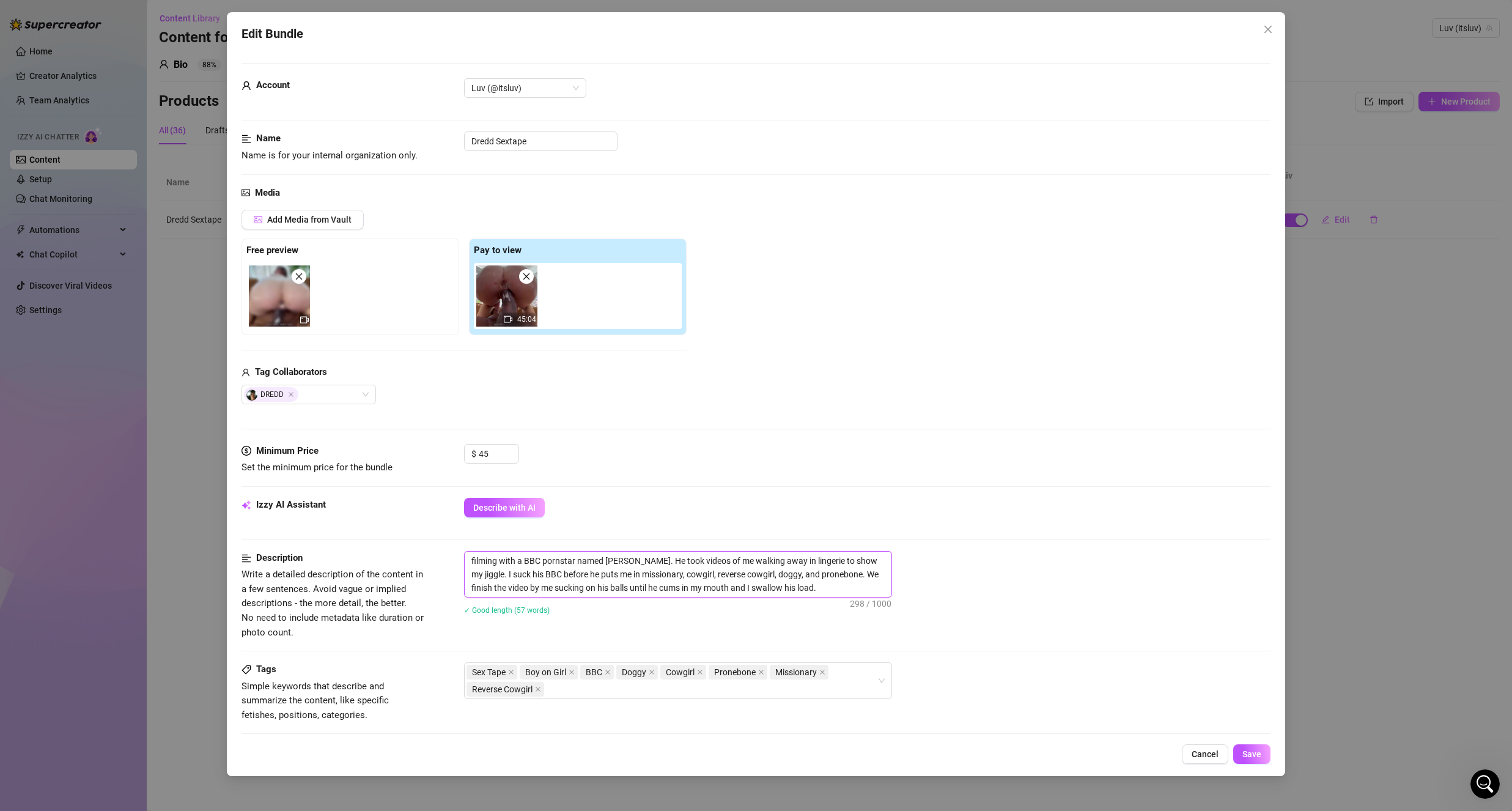
click at [803, 593] on textarea "filming with a BBC pornstar named [PERSON_NAME]. He took videos of me walking a…" at bounding box center [678, 574] width 427 height 45
type textarea "filming with a BBC pornstar named [PERSON_NAME]. He took videos of me walking a…"
type textarea "filming with a BBC pornstar named Dredd. He took videos of me walking away in l…"
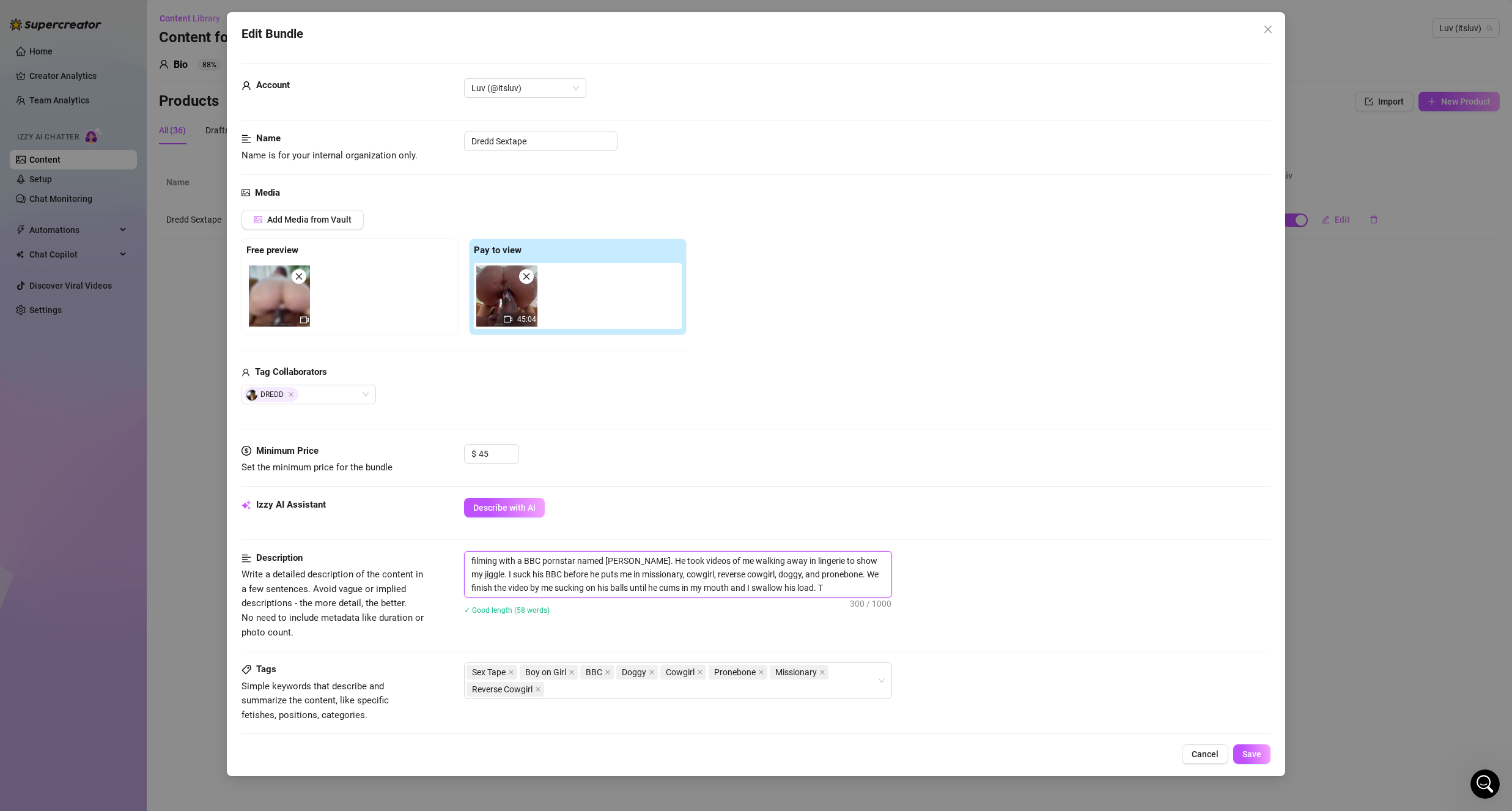
type textarea "filming with a BBC pornstar named Dredd. He took videos of me walking away in l…"
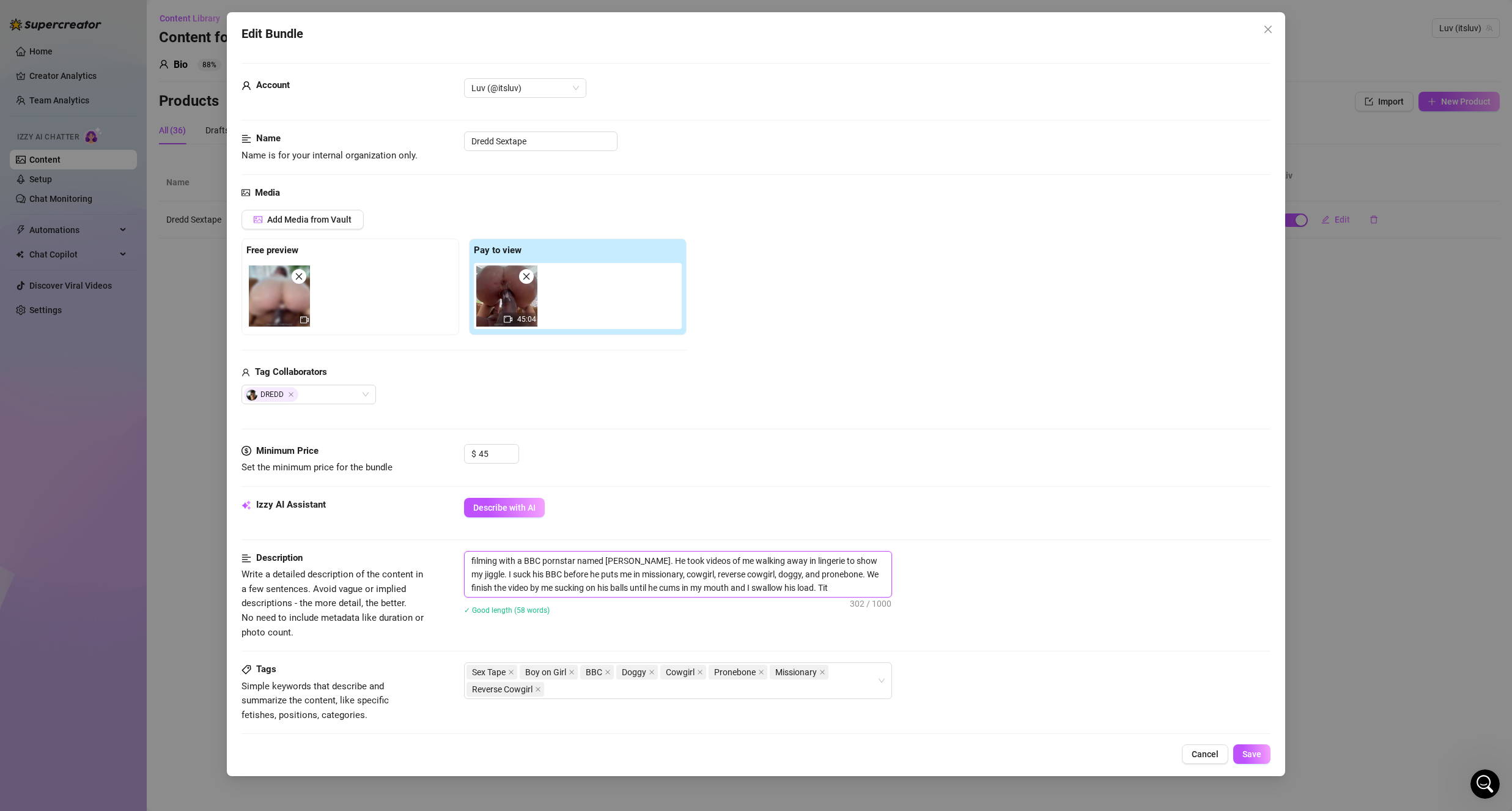
type textarea "filming with a BBC pornstar named Dredd. He took videos of me walking away in l…"
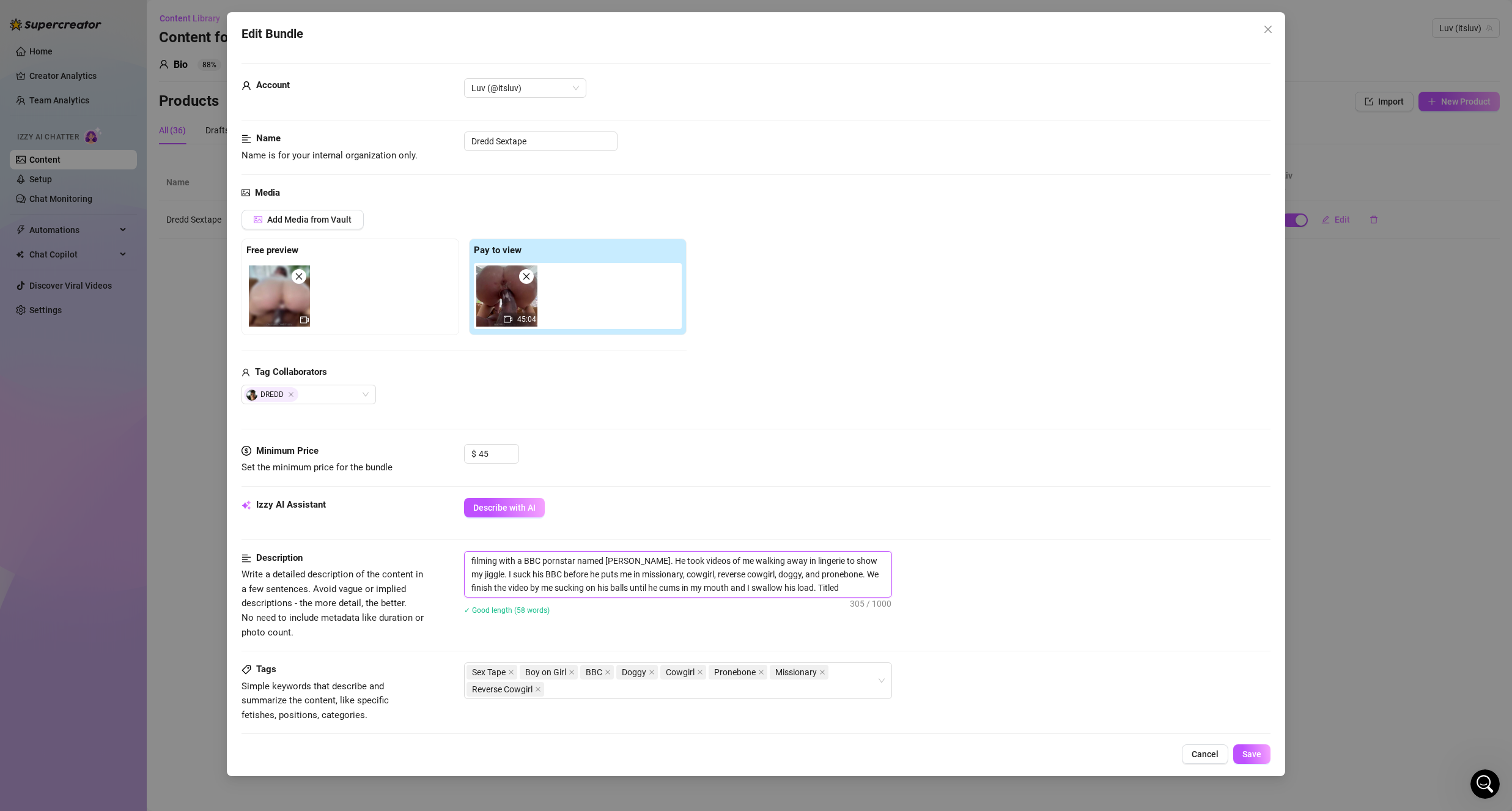
type textarea "filming with a BBC pornstar named Dredd. He took videos of me walking away in l…"
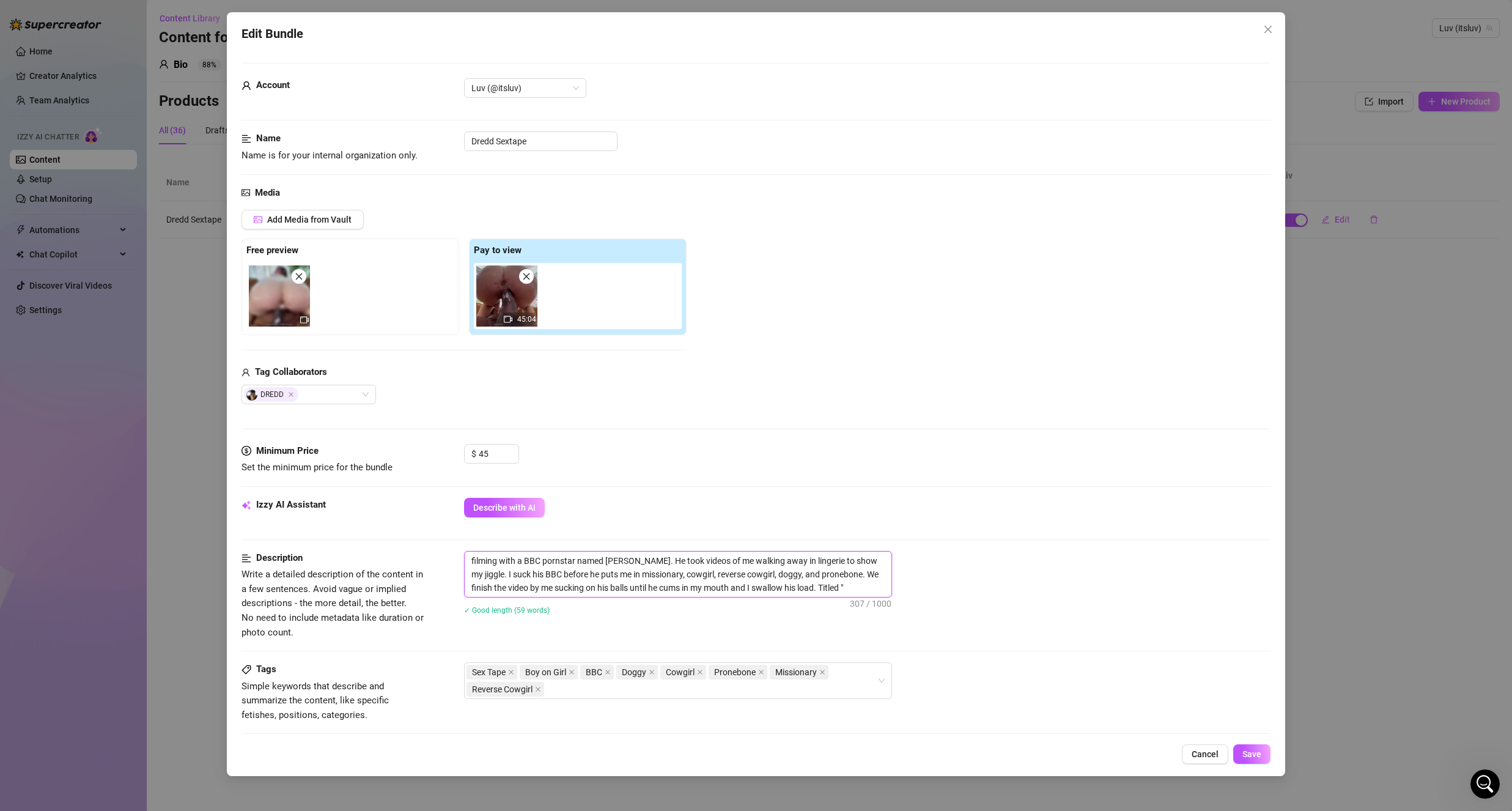
type textarea "filming with a BBC pornstar named Dredd. He took videos of me walking away in l…"
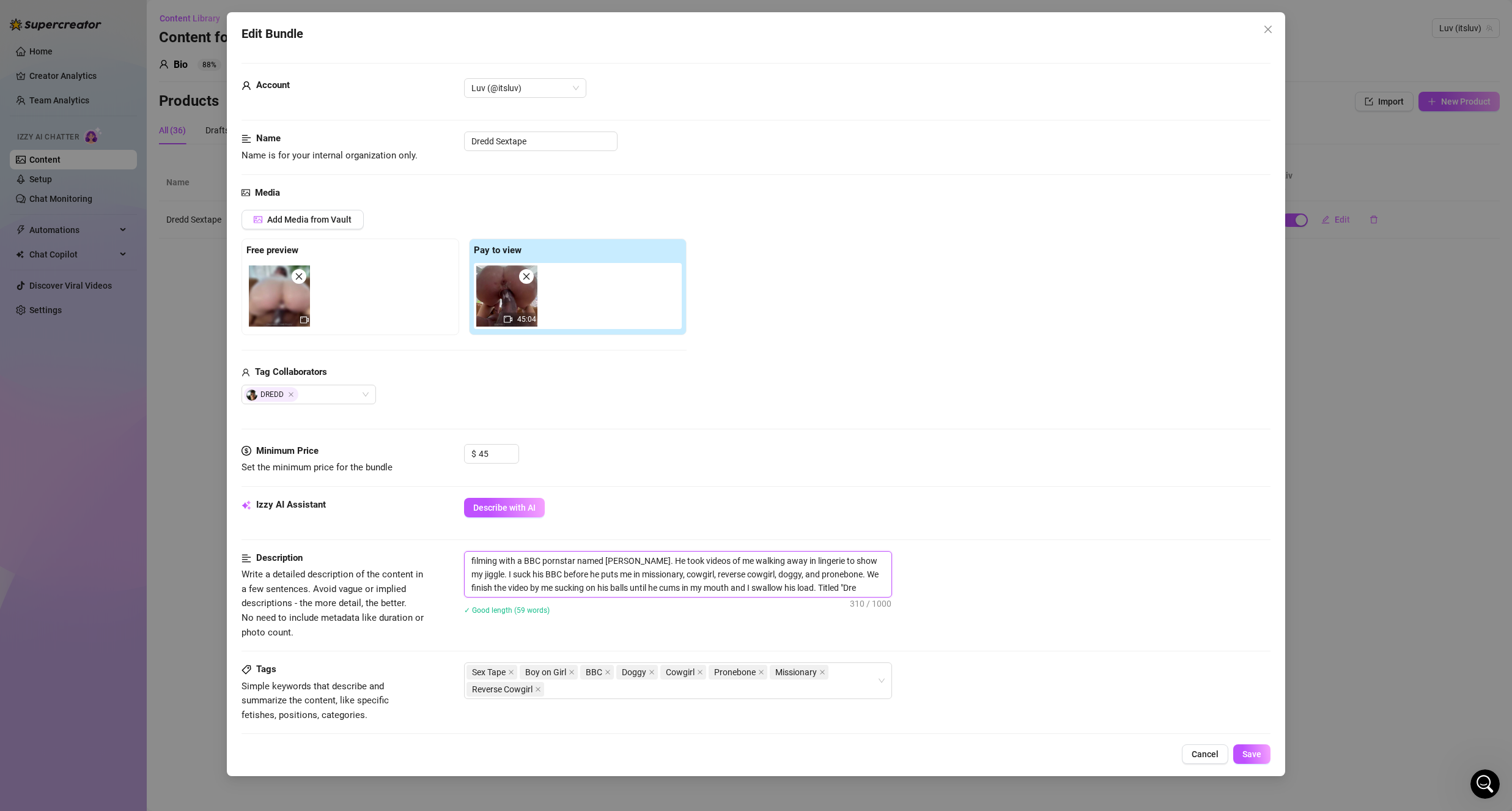
type textarea "filming with a BBC pornstar named Dredd. He took videos of me walking away in l…"
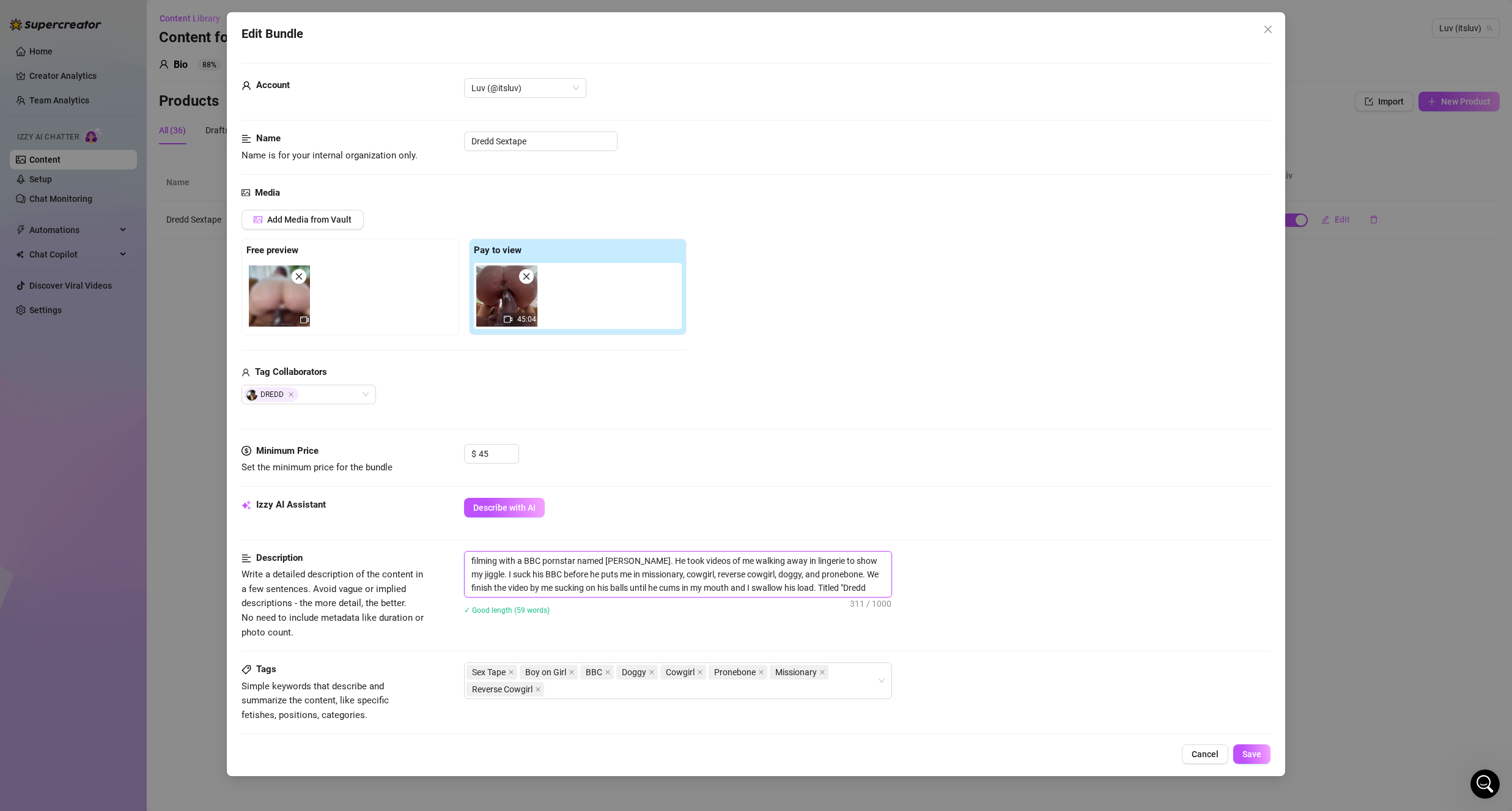
type textarea "filming with a BBC pornstar named Dredd. He took videos of me walking away in l…"
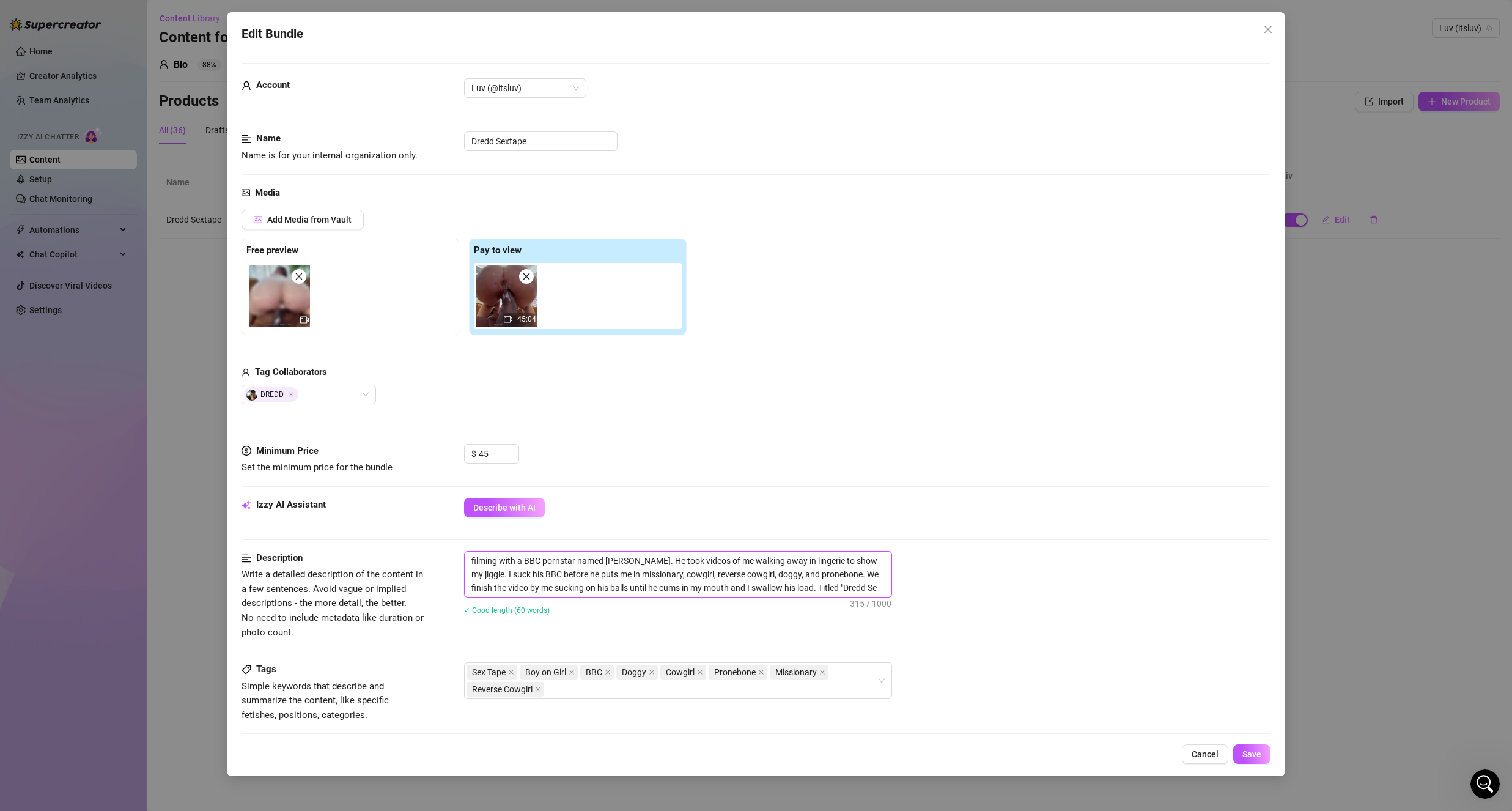
type textarea "filming with a BBC pornstar named Dredd. He took videos of me walking away in l…"
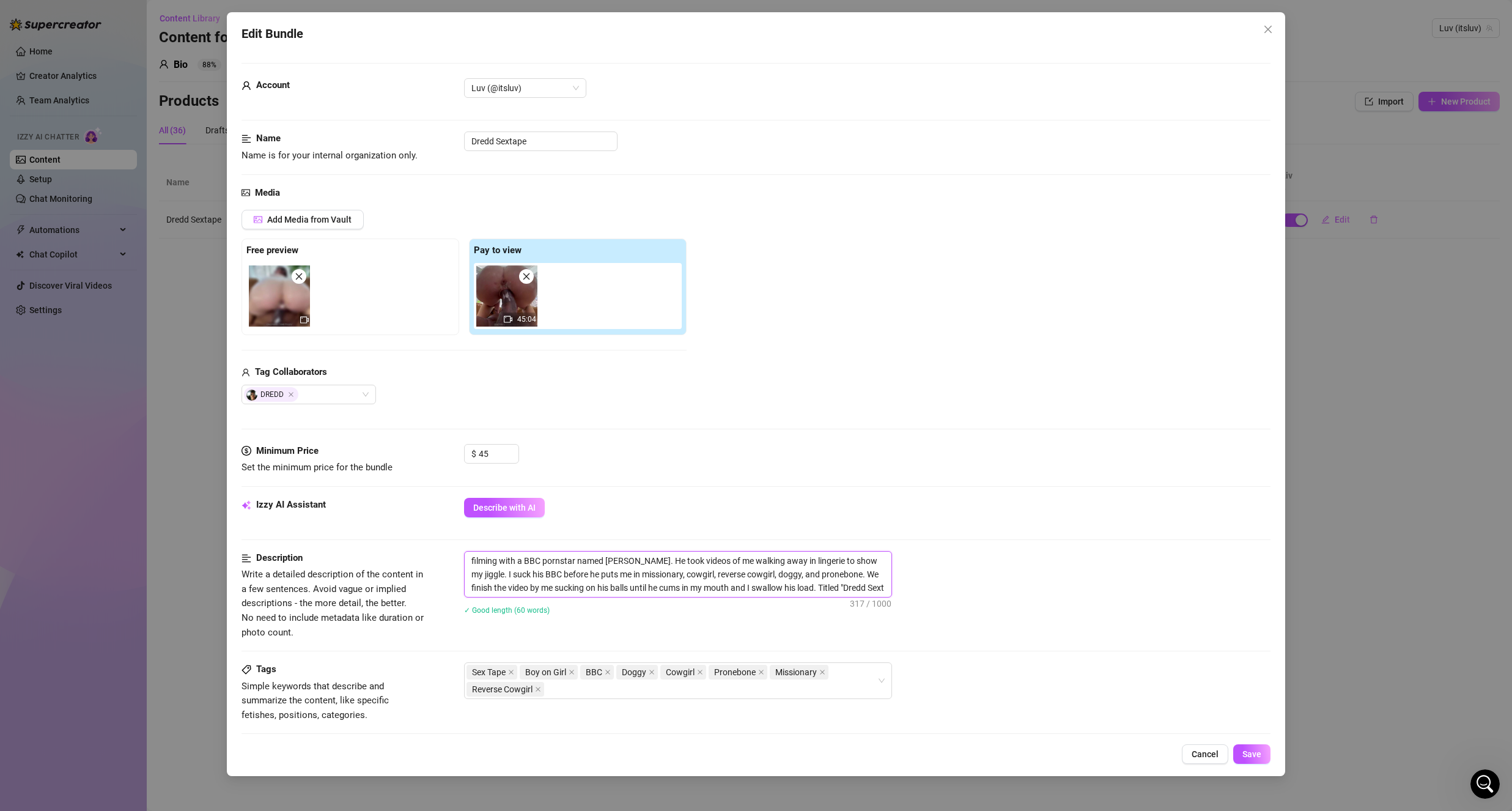
type textarea "filming with a BBC pornstar named Dredd. He took videos of me walking away in l…"
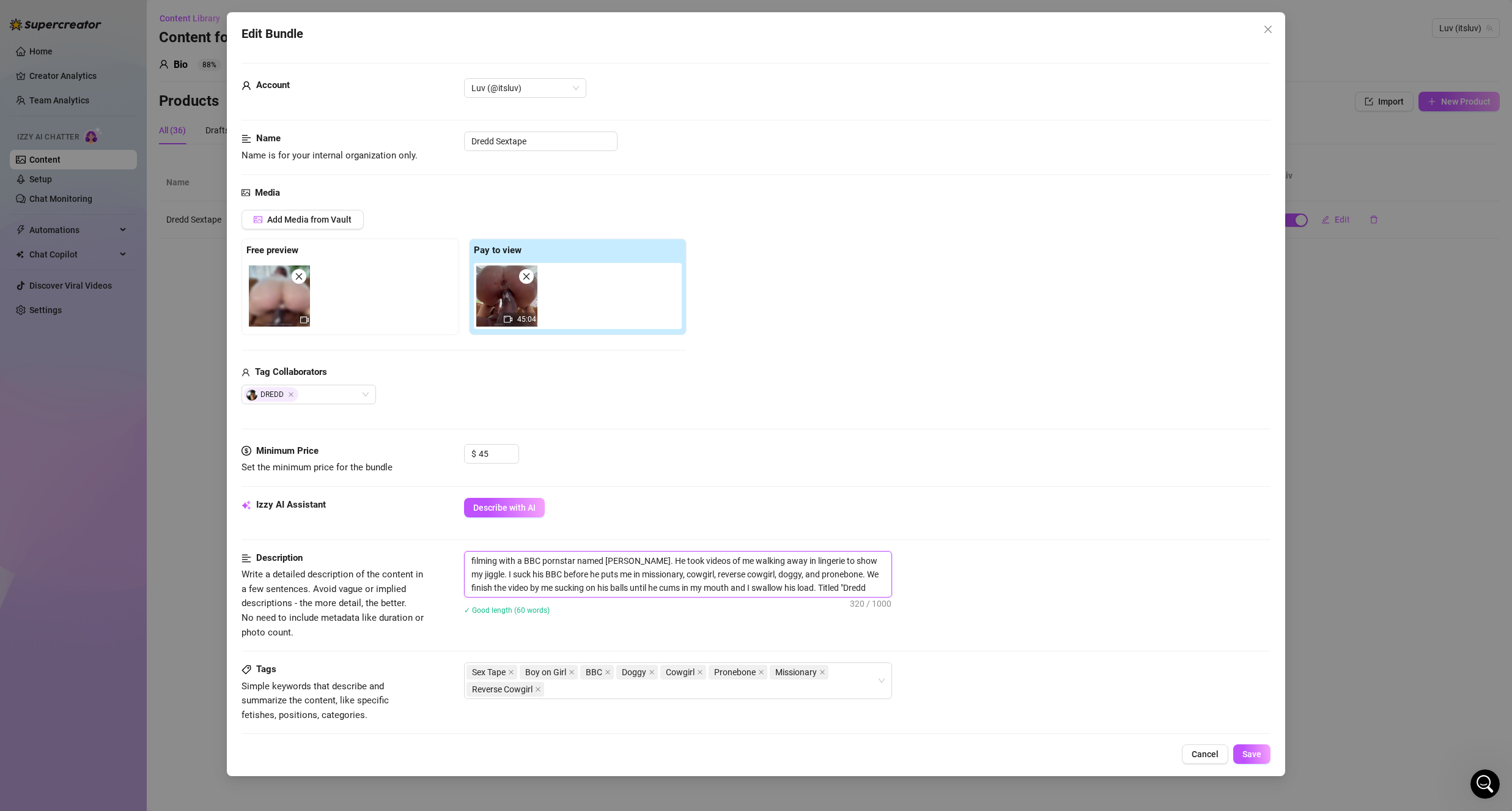
type textarea "filming with a BBC pornstar named Dredd. He took videos of me walking away in l…"
click at [761, 500] on div "Describe with AI" at bounding box center [867, 508] width 806 height 19
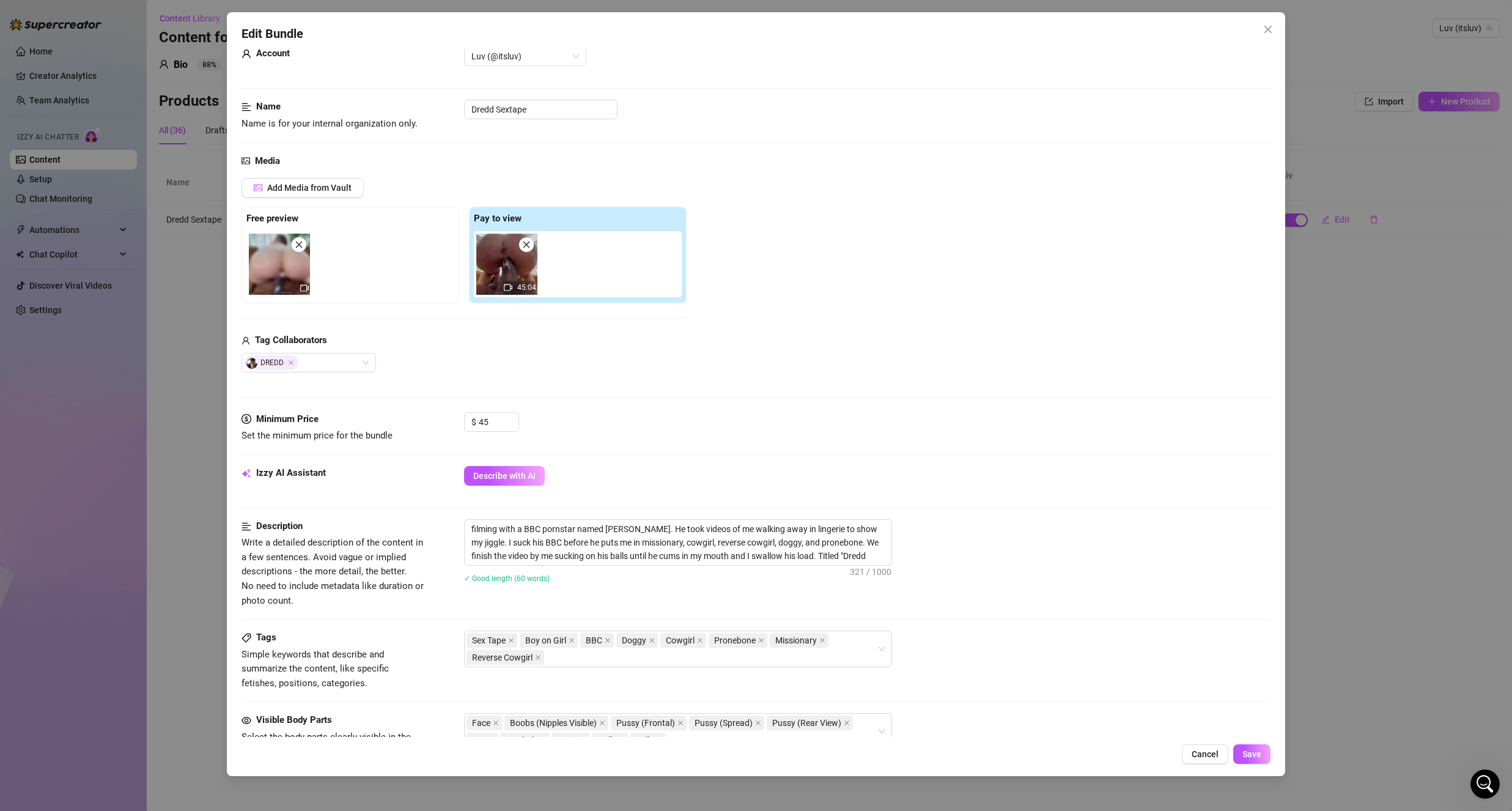
scroll to position [0, 0]
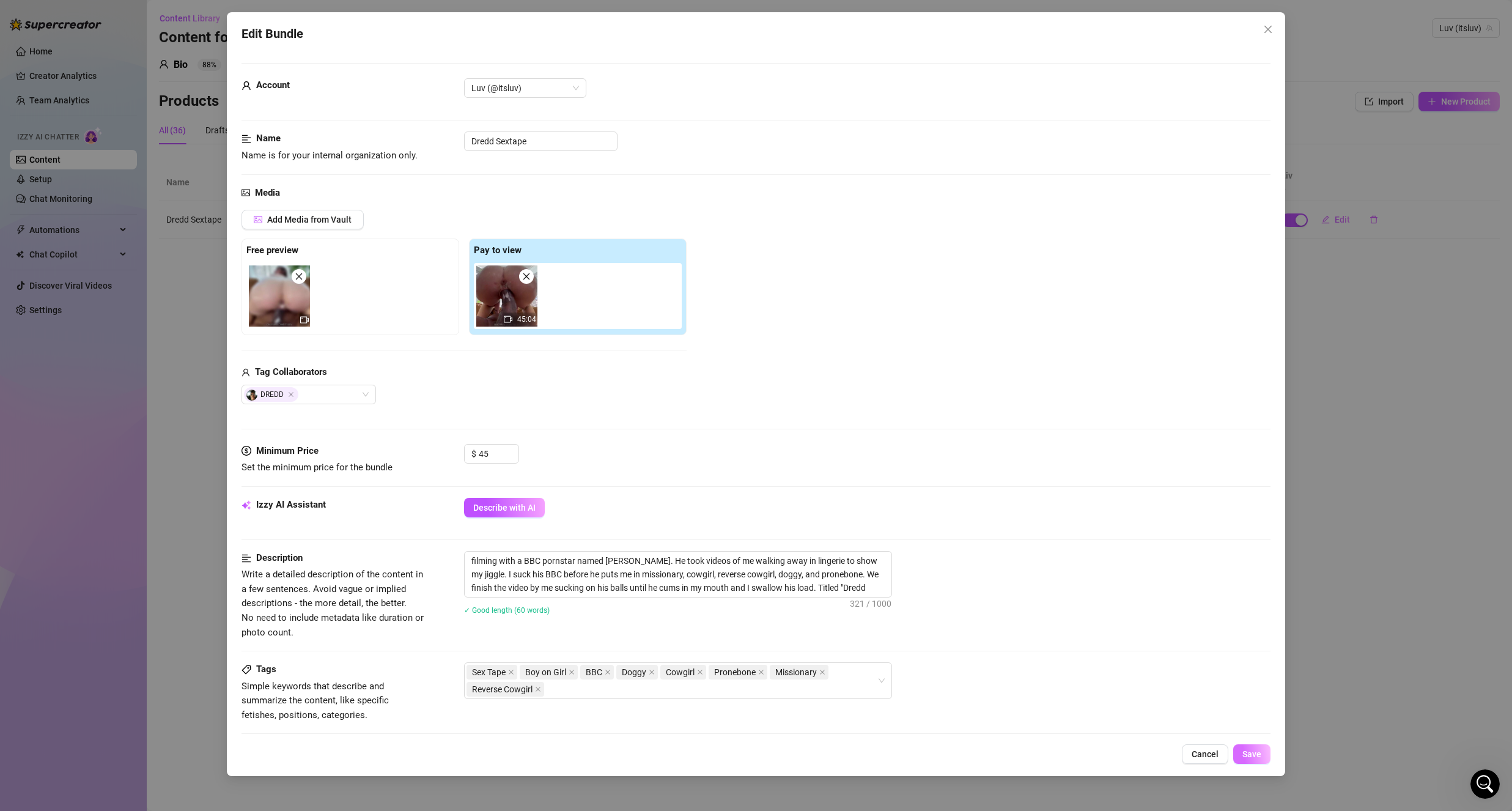
click at [1260, 757] on span "Save" at bounding box center [1252, 754] width 19 height 10
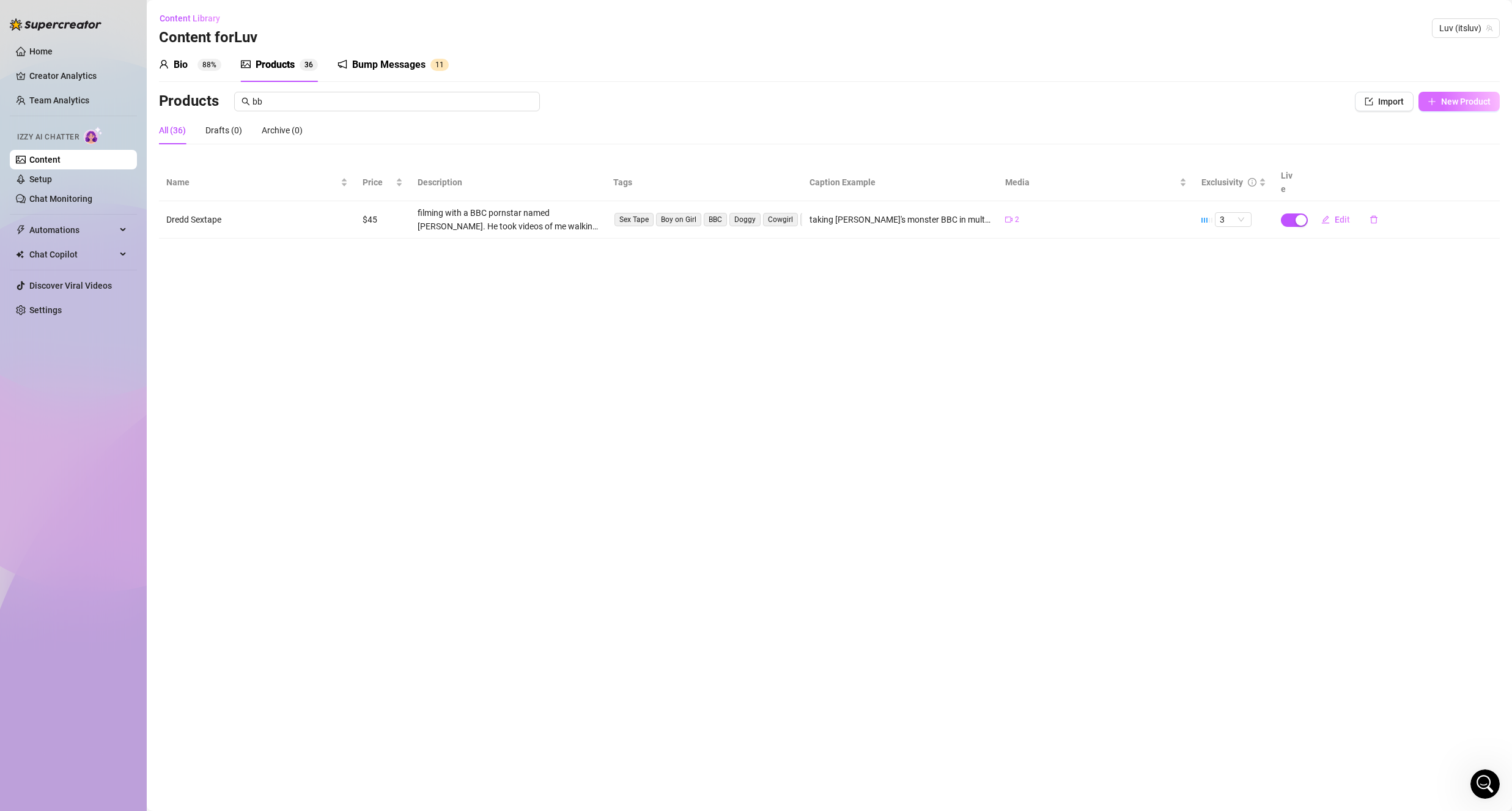
click at [1454, 94] on button "New Product" at bounding box center [1459, 101] width 81 height 19
type textarea "Type your message here..."
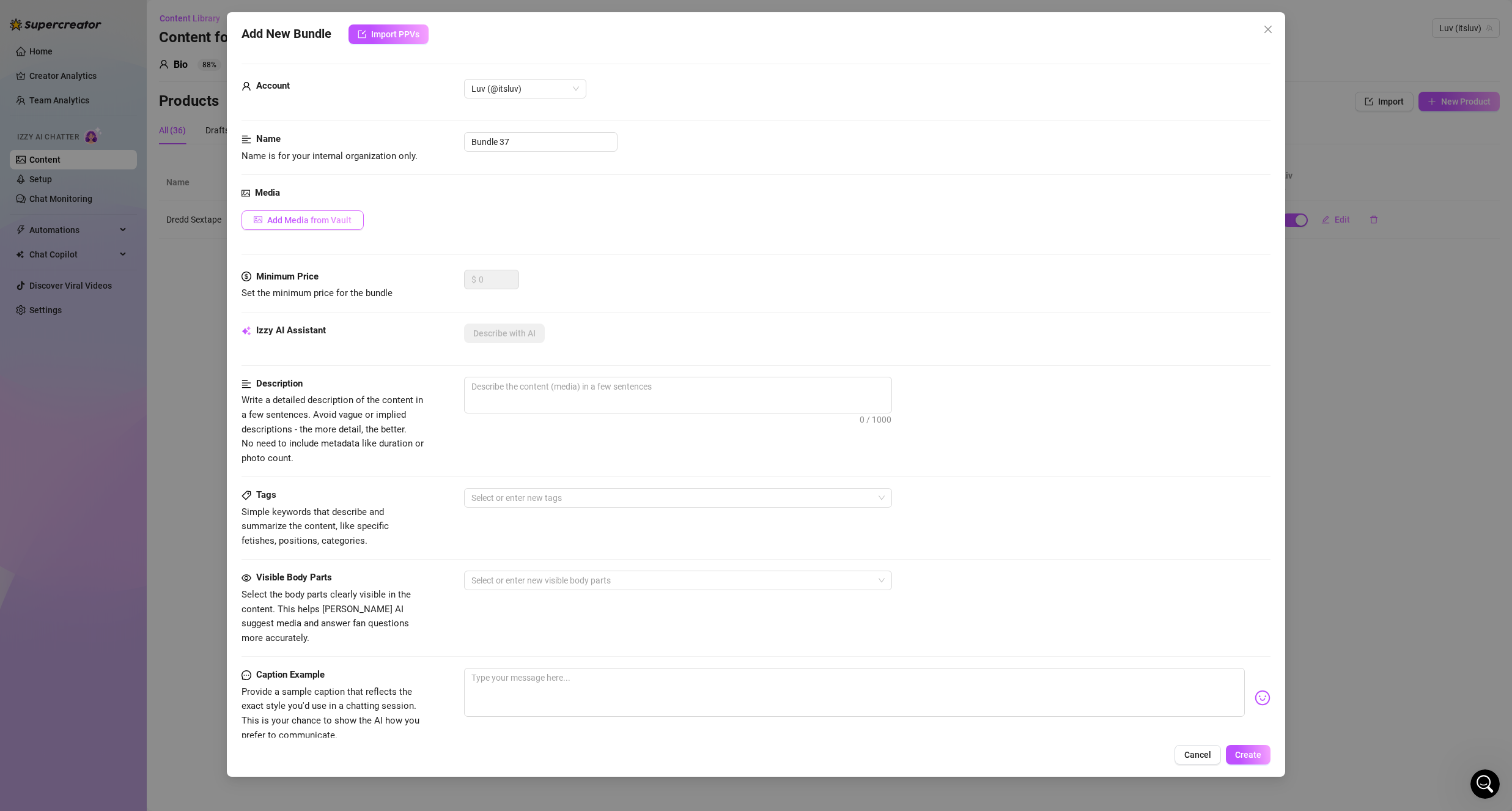
click at [293, 213] on button "Add Media from Vault" at bounding box center [303, 220] width 122 height 19
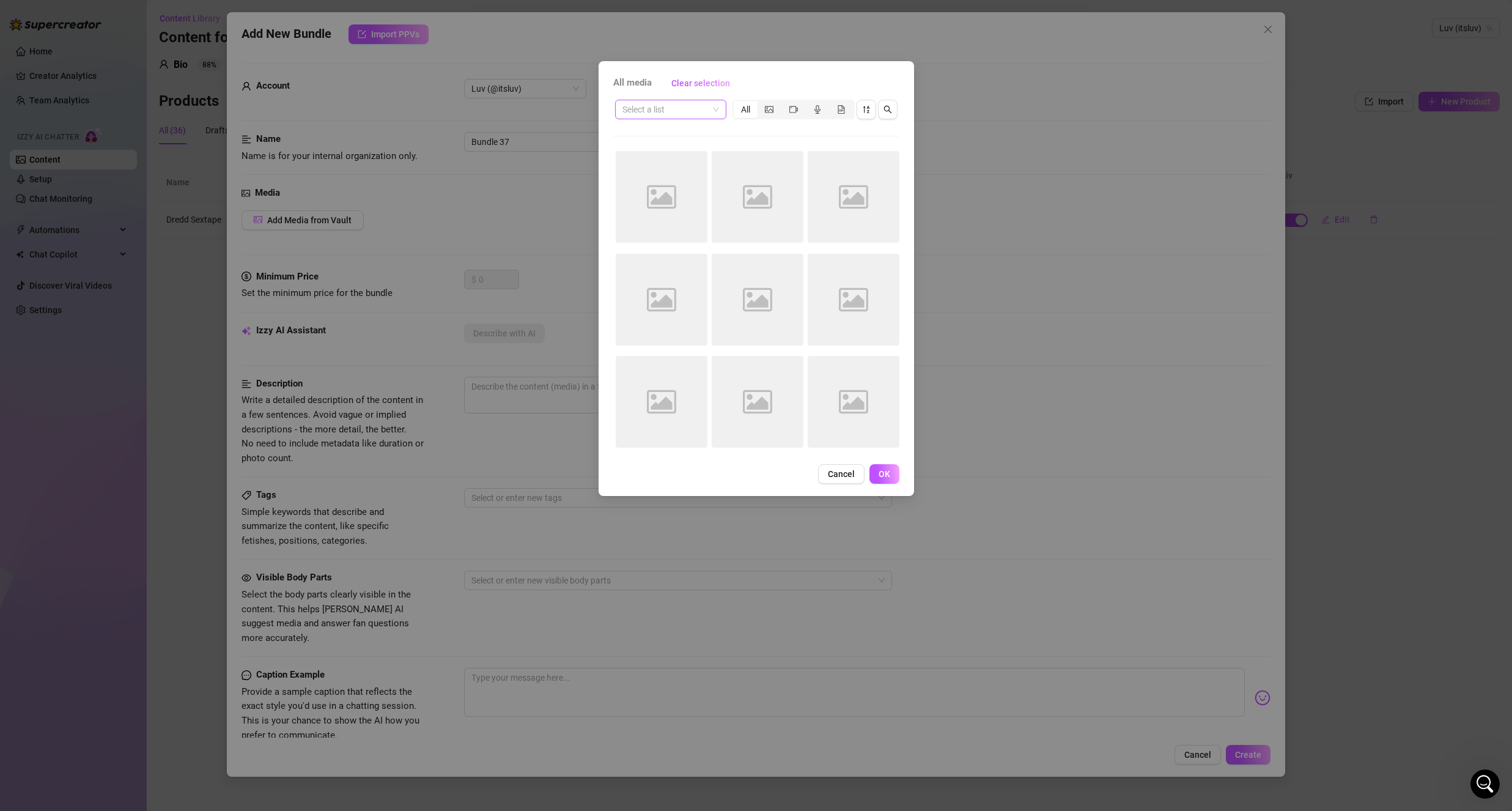
click at [658, 109] on input "search" at bounding box center [665, 109] width 86 height 18
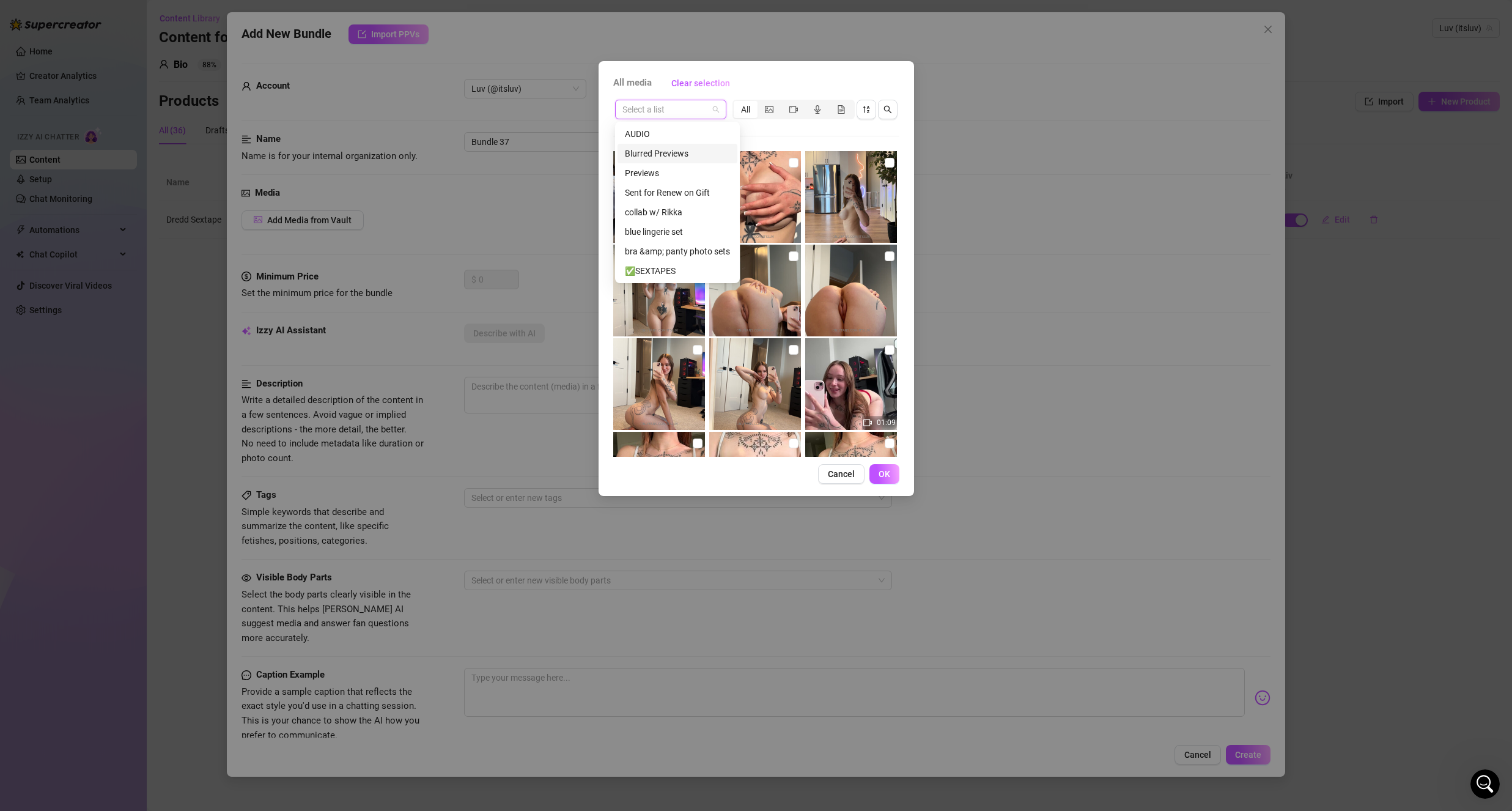
click at [685, 151] on div "Blurred Previews" at bounding box center [677, 153] width 105 height 14
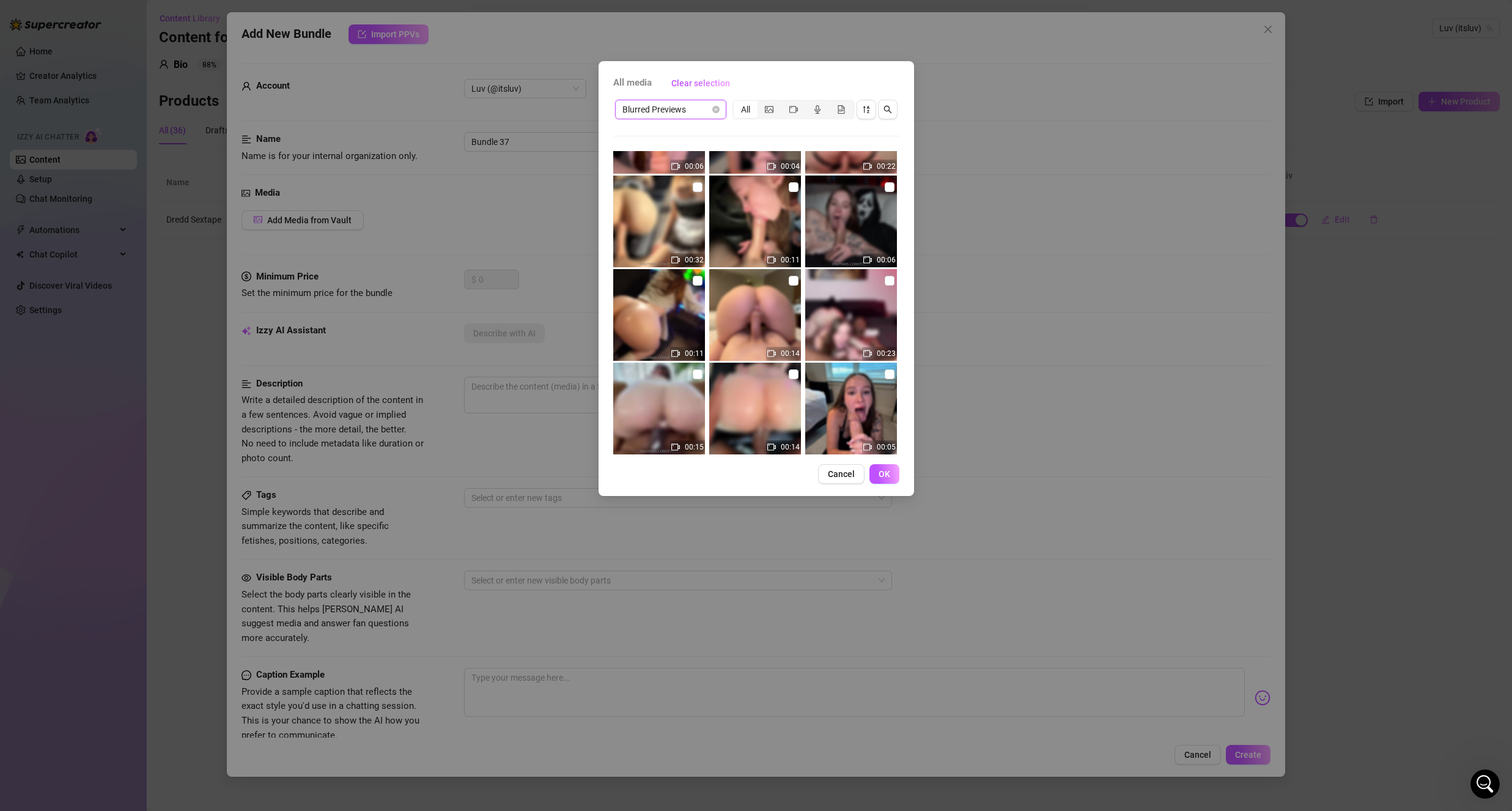
scroll to position [461, 0]
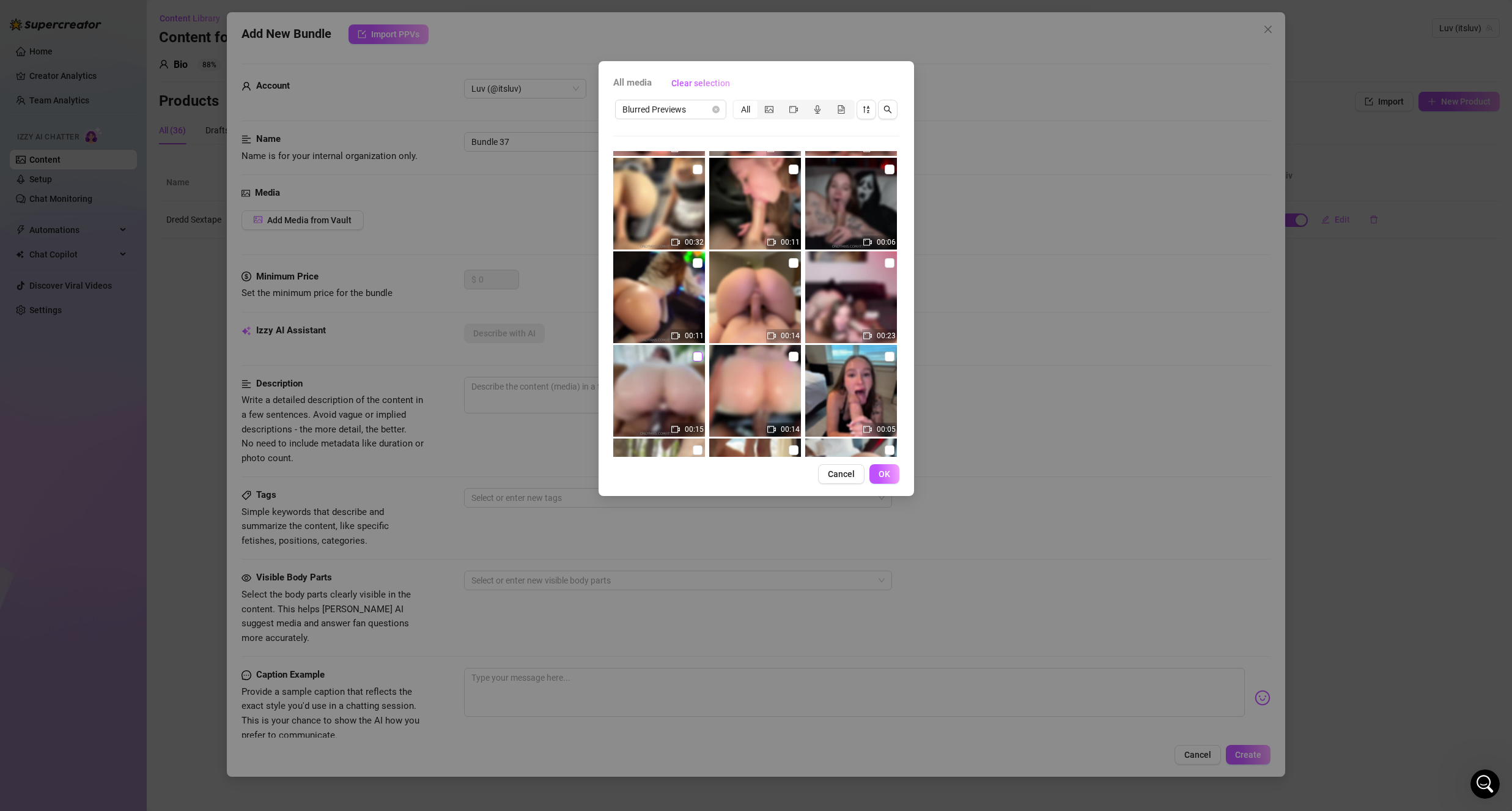
click at [699, 355] on input "checkbox" at bounding box center [697, 356] width 10 height 10
checkbox input "true"
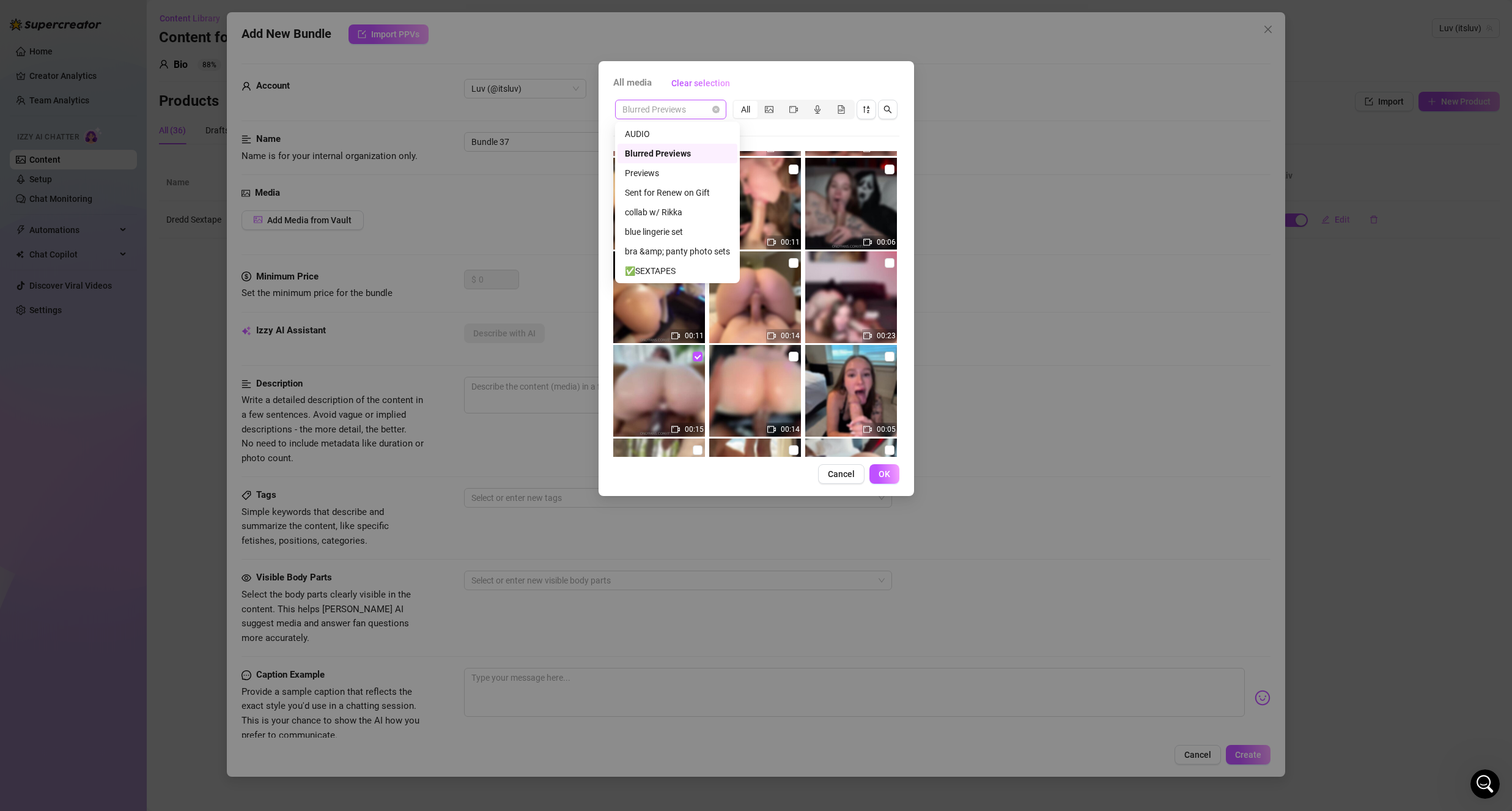
click at [674, 111] on span "Blurred Previews" at bounding box center [671, 109] width 97 height 18
click at [691, 227] on div "✅SEXTAPES" at bounding box center [688, 232] width 126 height 14
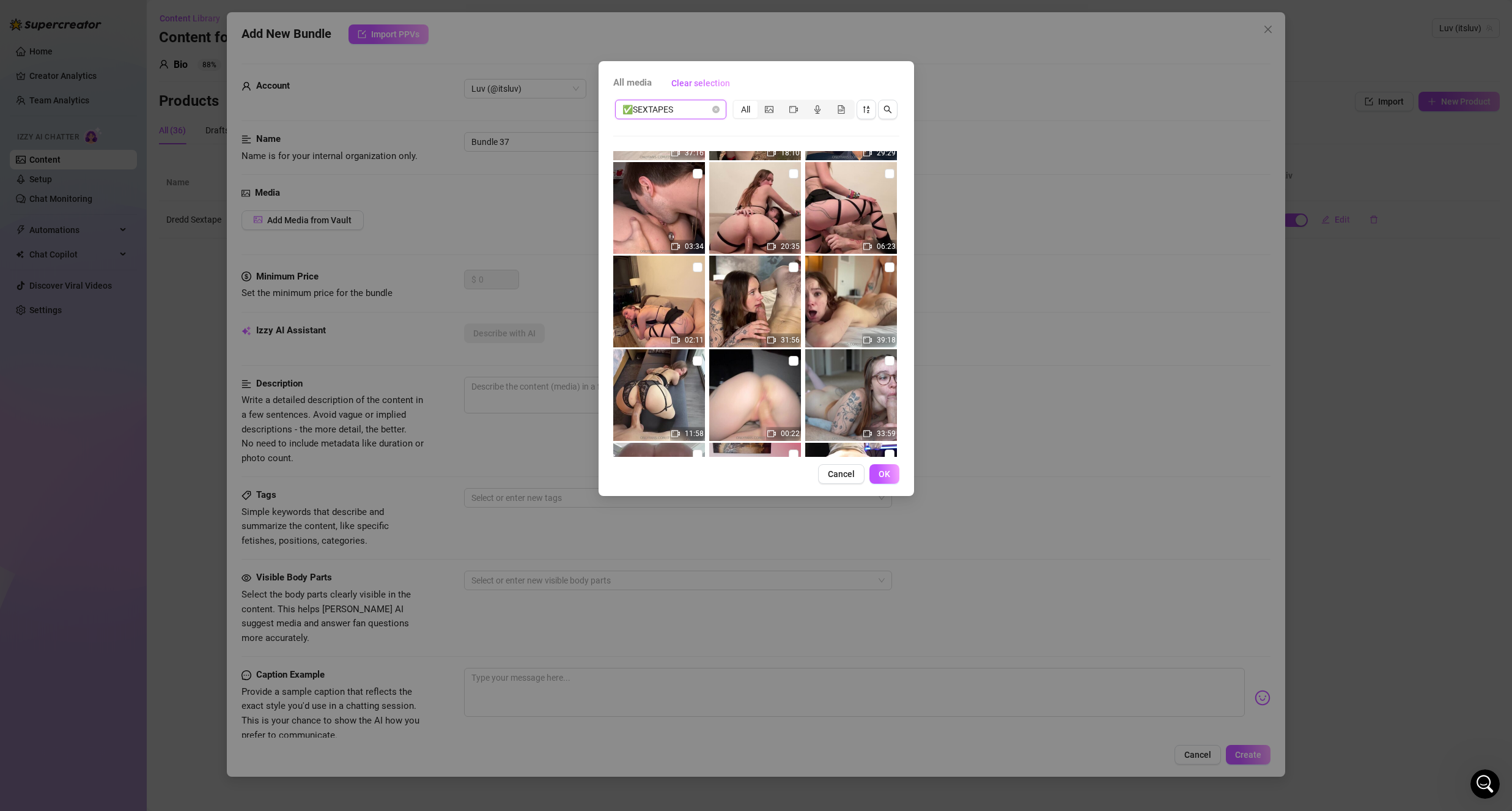
scroll to position [673, 0]
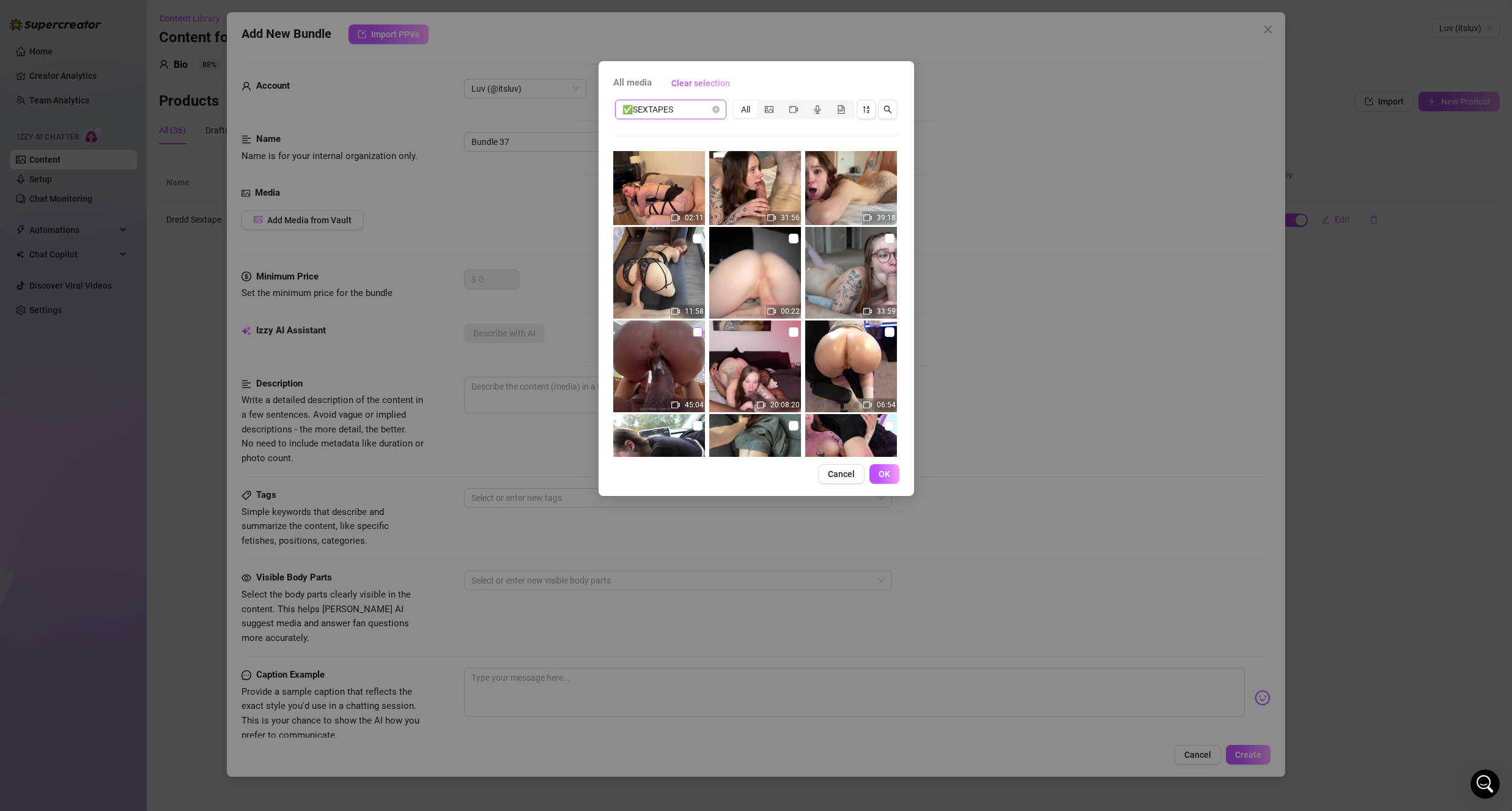
drag, startPoint x: 697, startPoint y: 331, endPoint x: 710, endPoint y: 334, distance: 13.3
click at [697, 331] on input "checkbox" at bounding box center [697, 332] width 10 height 10
checkbox input "true"
click at [879, 482] on button "OK" at bounding box center [884, 474] width 30 height 19
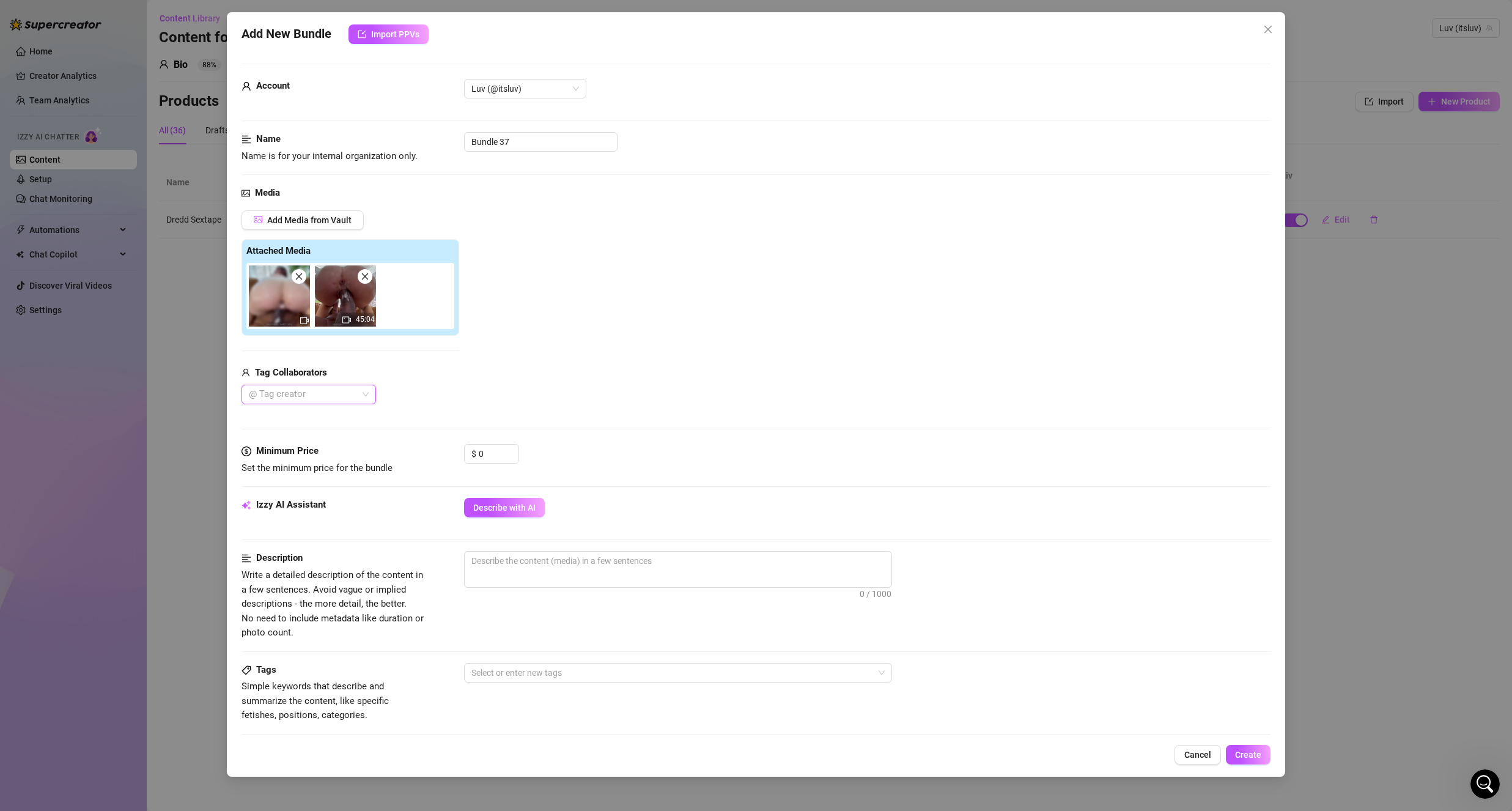
click at [315, 397] on div at bounding box center [303, 394] width 117 height 17
click at [331, 418] on div "DREDD" at bounding box center [308, 419] width 115 height 14
click at [452, 371] on div "Tag Collaborators" at bounding box center [350, 373] width 217 height 15
click at [295, 282] on span at bounding box center [299, 276] width 15 height 15
click at [296, 282] on span at bounding box center [299, 276] width 15 height 15
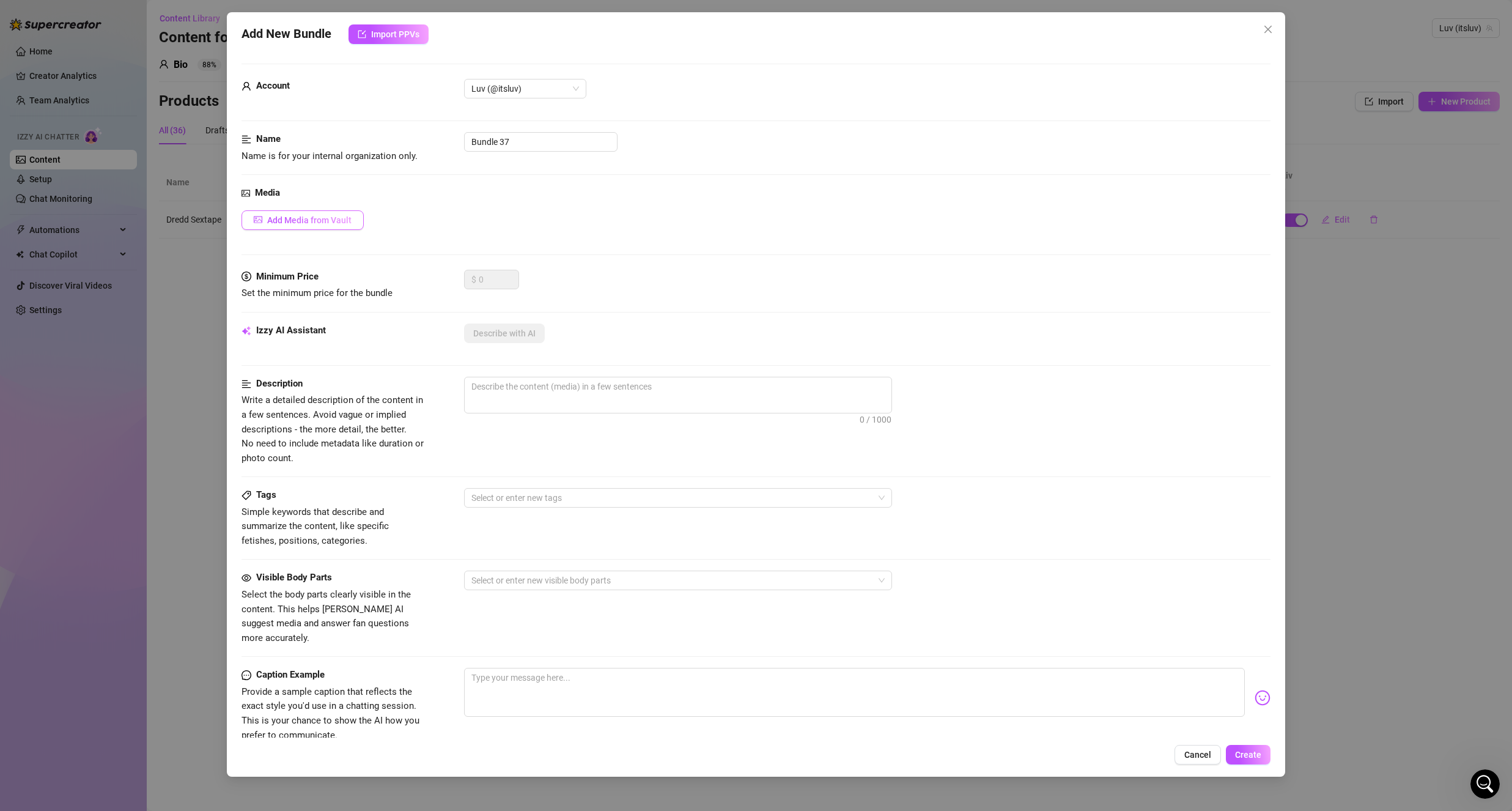
click at [330, 218] on span "Add Media from Vault" at bounding box center [310, 219] width 84 height 10
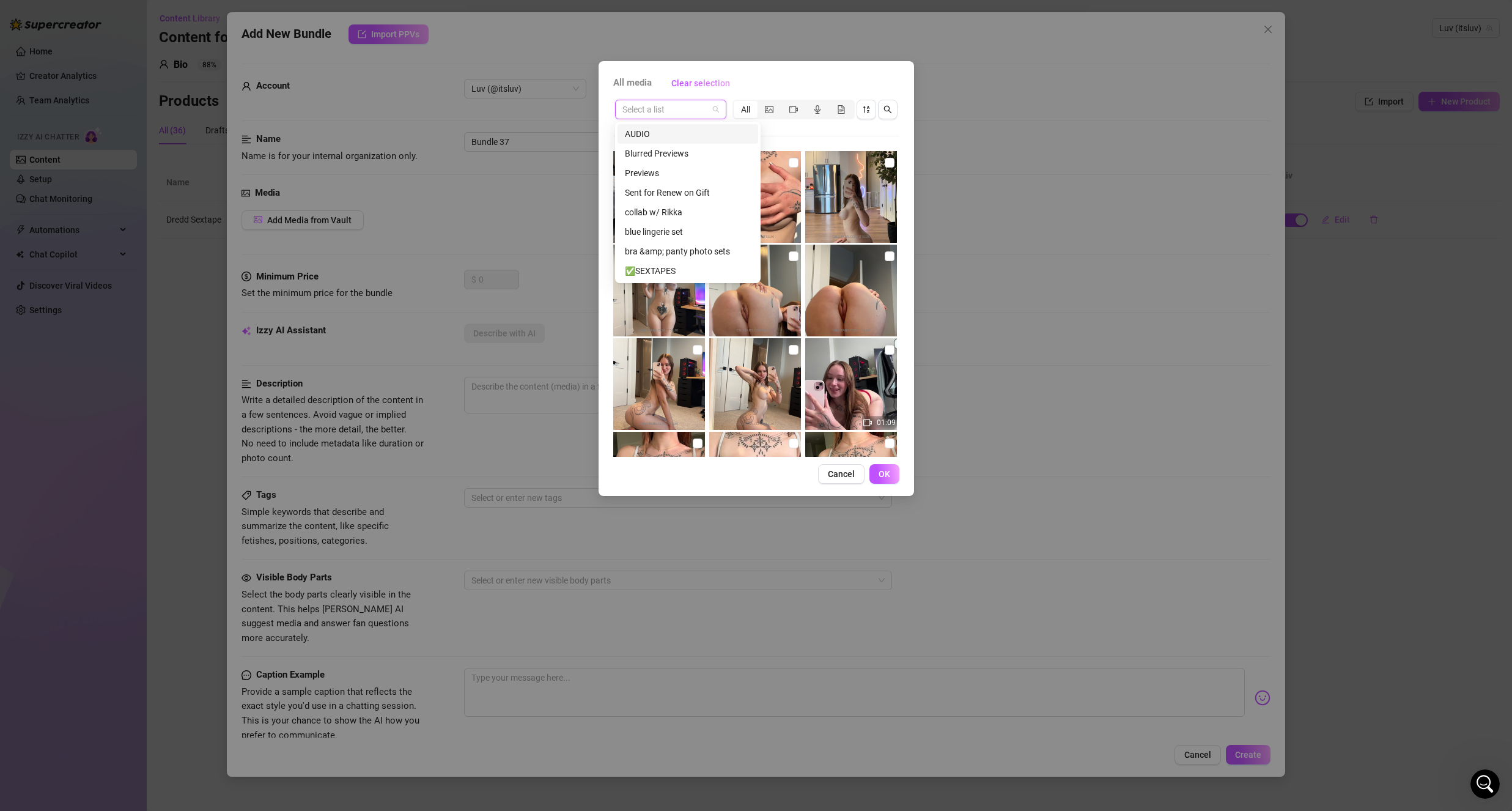
click at [689, 101] on input "search" at bounding box center [665, 109] width 86 height 18
click at [647, 270] on div "✅SEXTAPES" at bounding box center [688, 271] width 126 height 14
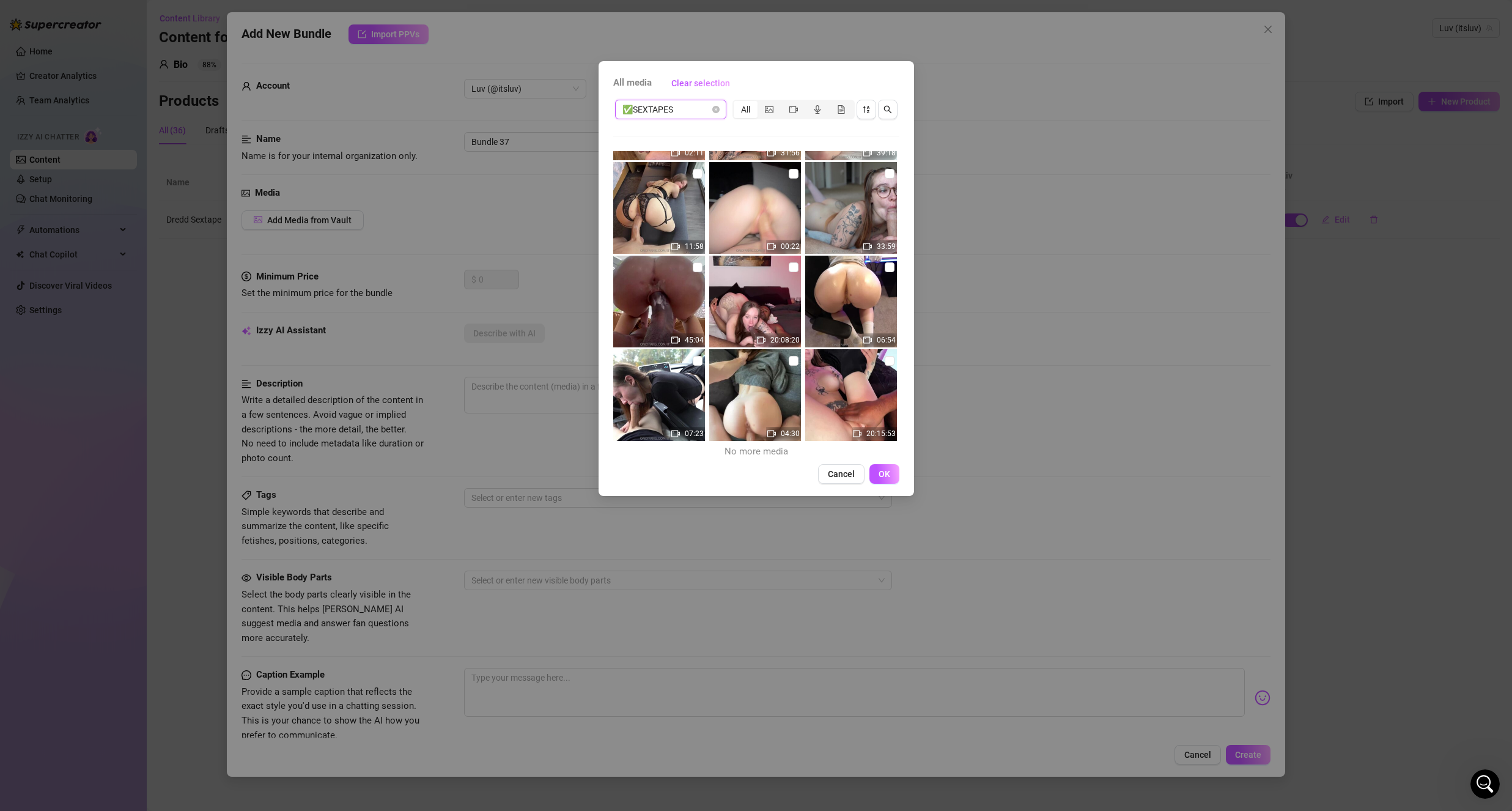
scroll to position [742, 0]
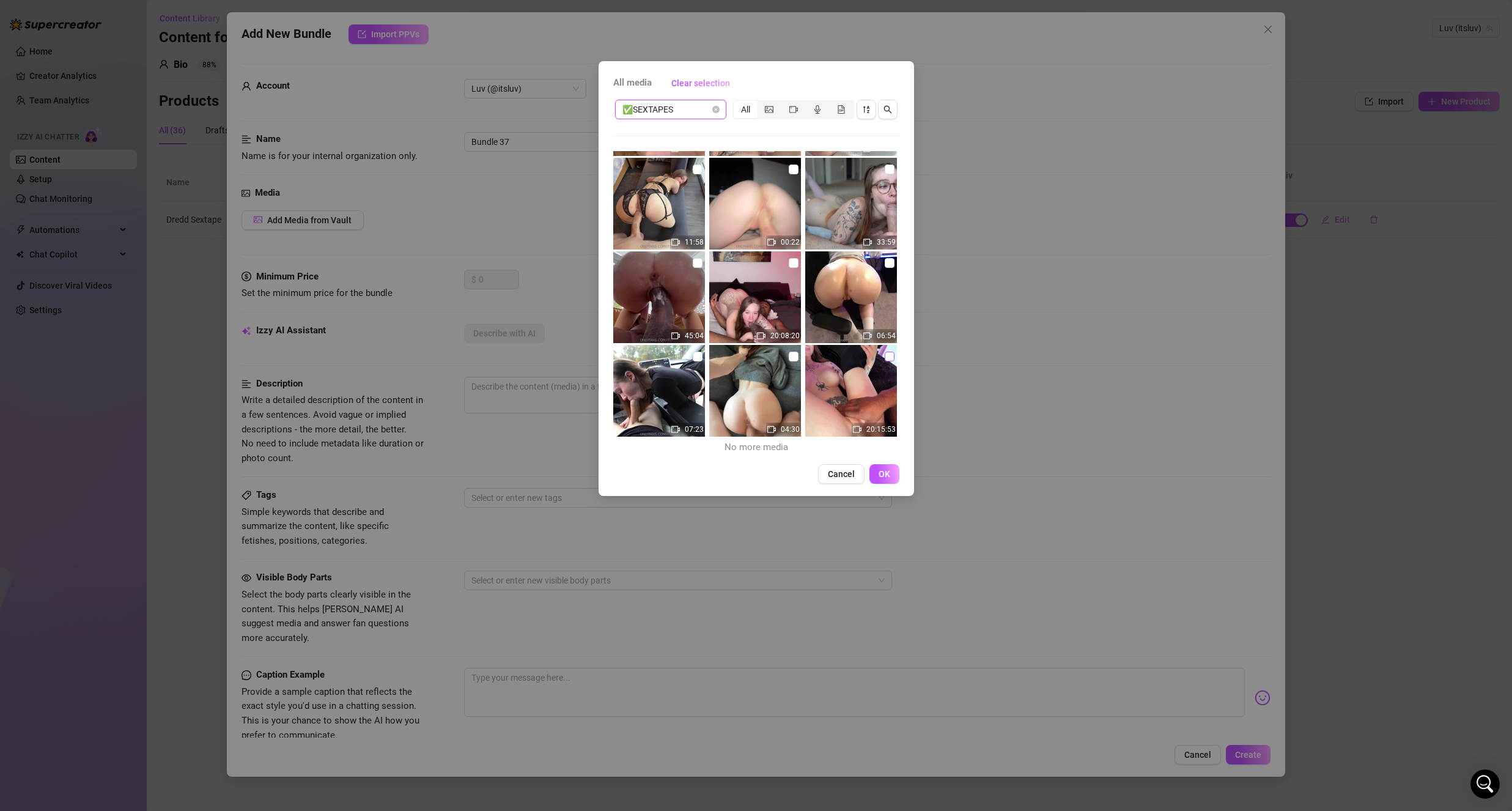
click at [885, 357] on input "checkbox" at bounding box center [889, 356] width 10 height 10
checkbox input "true"
click at [661, 115] on span "✅SEXTAPES" at bounding box center [671, 109] width 97 height 18
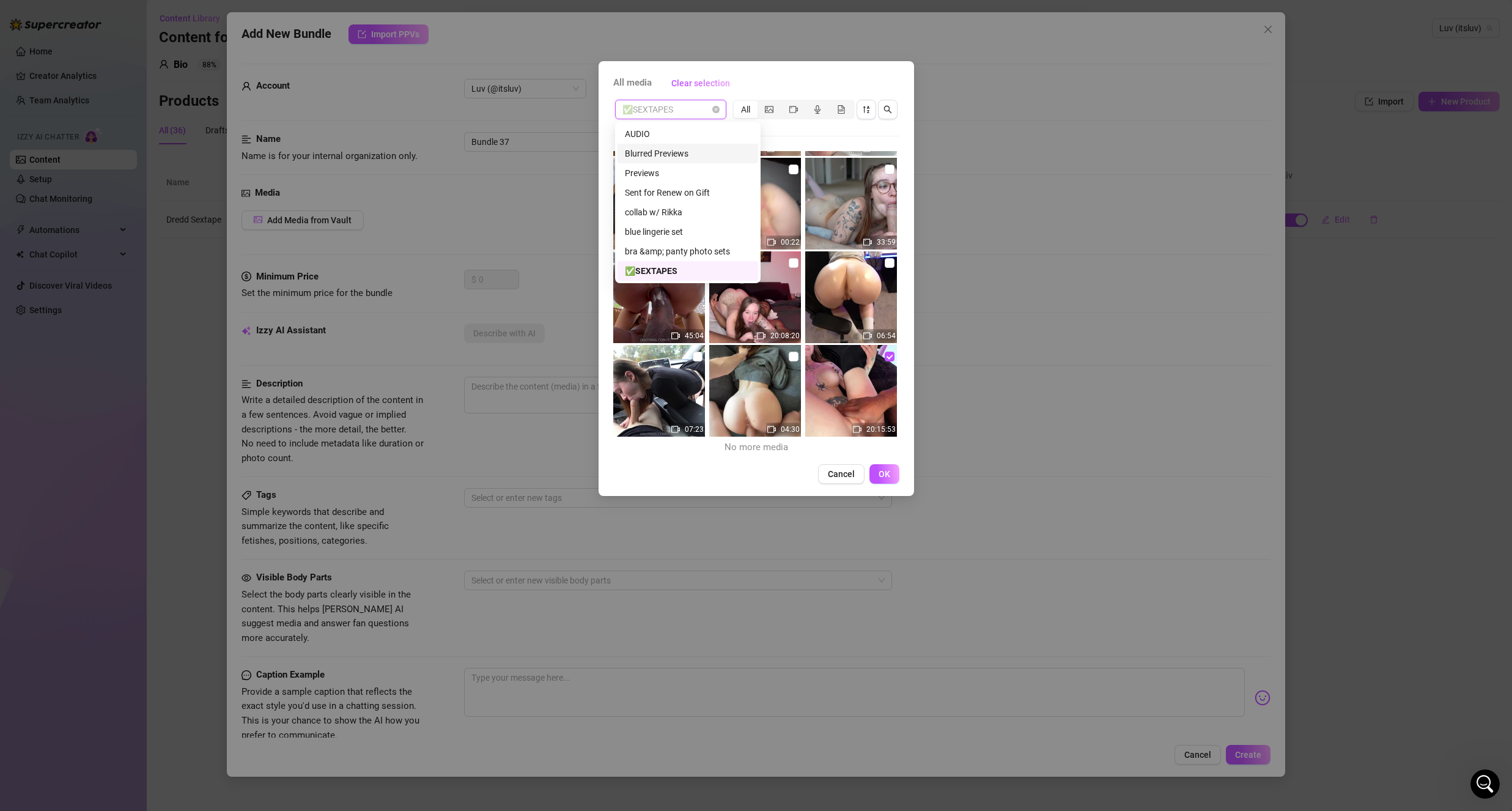
click at [665, 153] on div "Blurred Previews" at bounding box center [688, 153] width 126 height 14
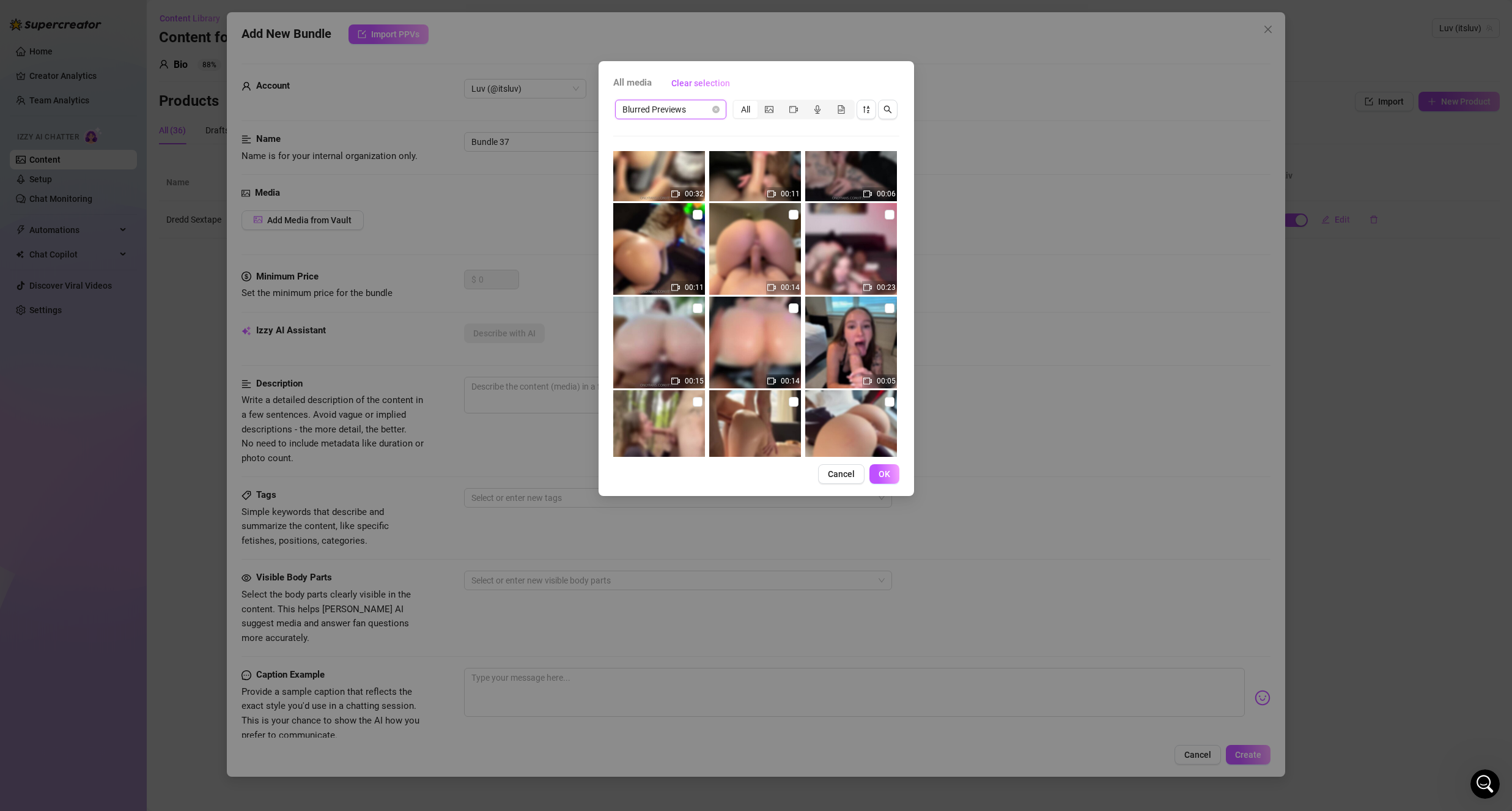
scroll to position [508, 0]
click at [792, 310] on input "checkbox" at bounding box center [793, 309] width 10 height 10
checkbox input "true"
click at [884, 473] on span "OK" at bounding box center [884, 473] width 12 height 10
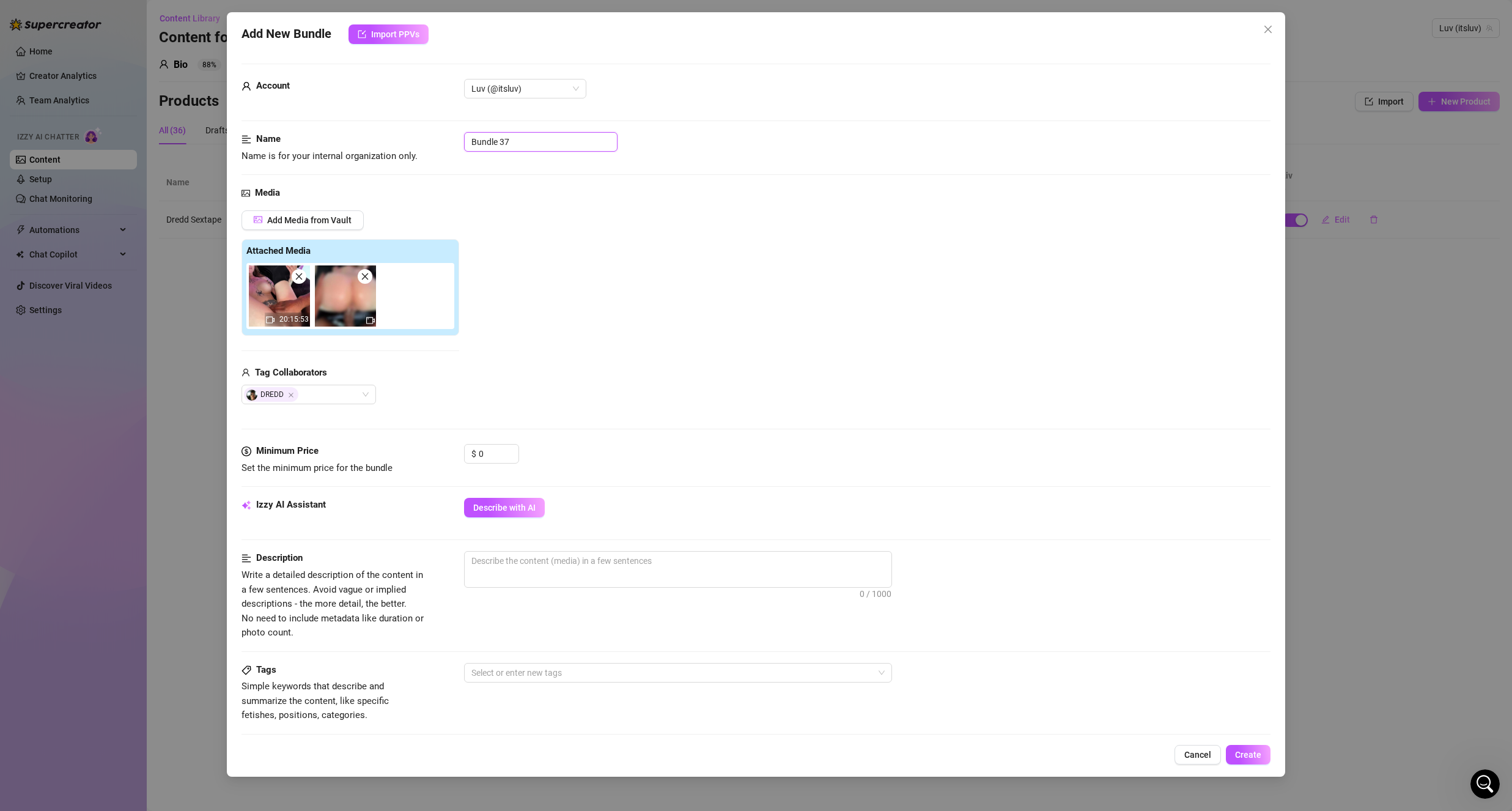
drag, startPoint x: 532, startPoint y: 142, endPoint x: 460, endPoint y: 151, distance: 72.6
click at [460, 151] on div "Name Name is for your internal organization only. Bundle 37" at bounding box center [756, 147] width 1029 height 31
type input "First BBC Collab"
click at [491, 205] on div "Media Add Media from Vault Attached Media 20:15:53 Tag Collaborators DREDD" at bounding box center [756, 314] width 1029 height 258
click at [486, 463] on input "0" at bounding box center [498, 454] width 40 height 18
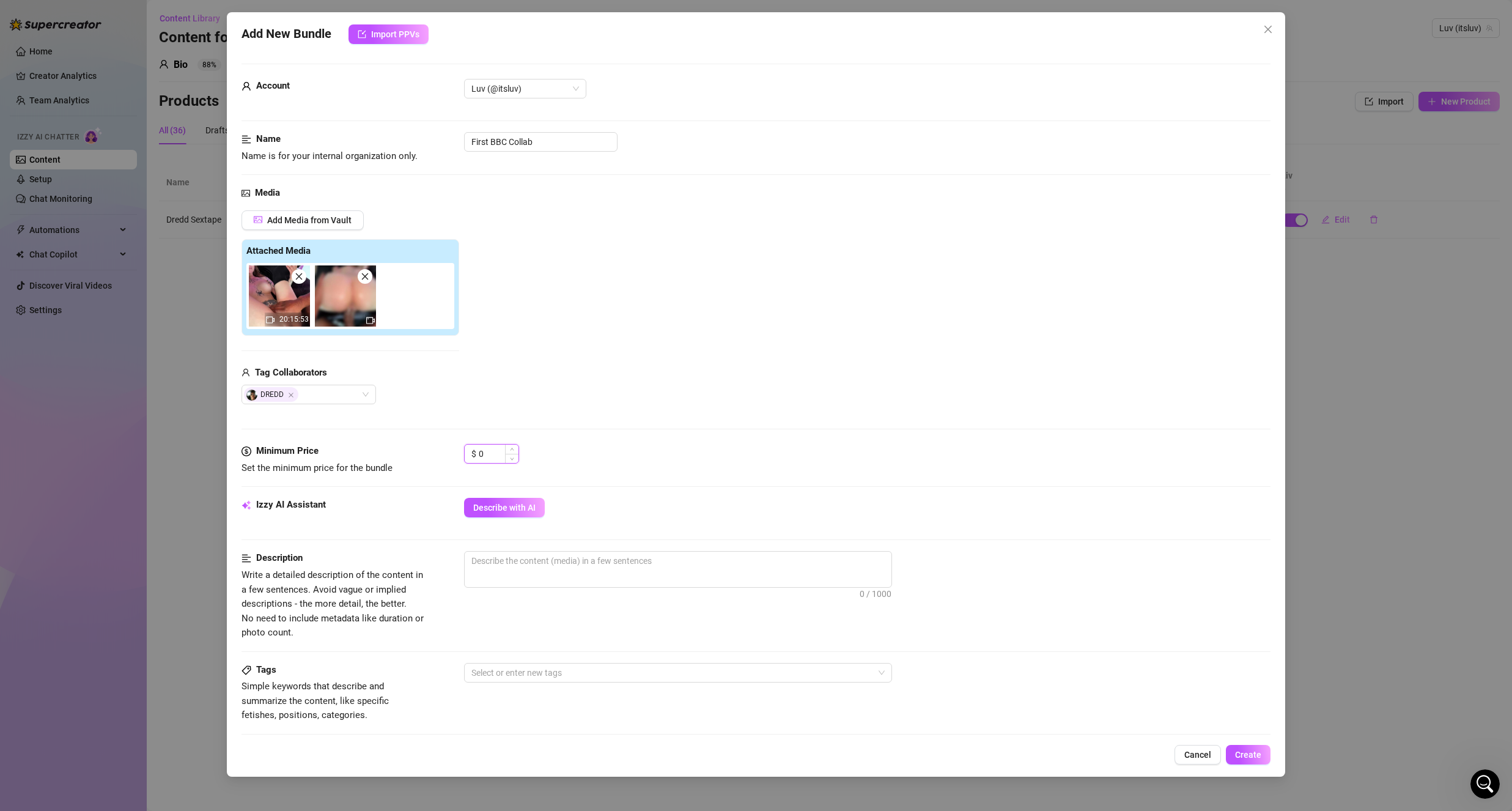
click at [486, 463] on input "0" at bounding box center [498, 454] width 40 height 18
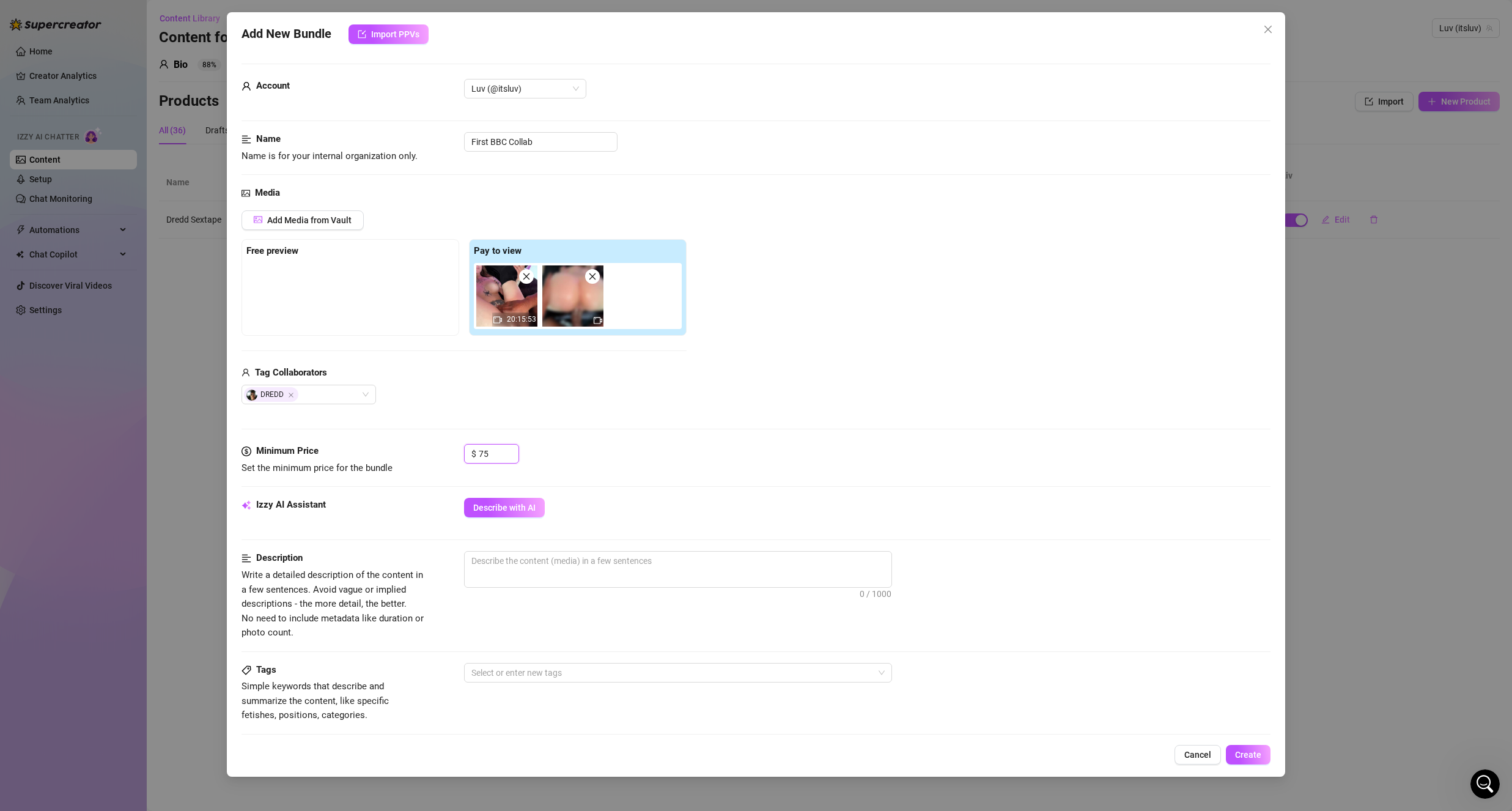
type input "75"
drag, startPoint x: 599, startPoint y: 416, endPoint x: 581, endPoint y: 360, distance: 58.8
click at [592, 416] on div "Media Add Media from Vault Free preview Pay to view 20:15:53 Tag Collaborators …" at bounding box center [756, 314] width 1029 height 258
drag, startPoint x: 571, startPoint y: 302, endPoint x: 328, endPoint y: 300, distance: 243.0
click at [328, 300] on div "Free preview Pay to view 20:15:53" at bounding box center [464, 287] width 445 height 97
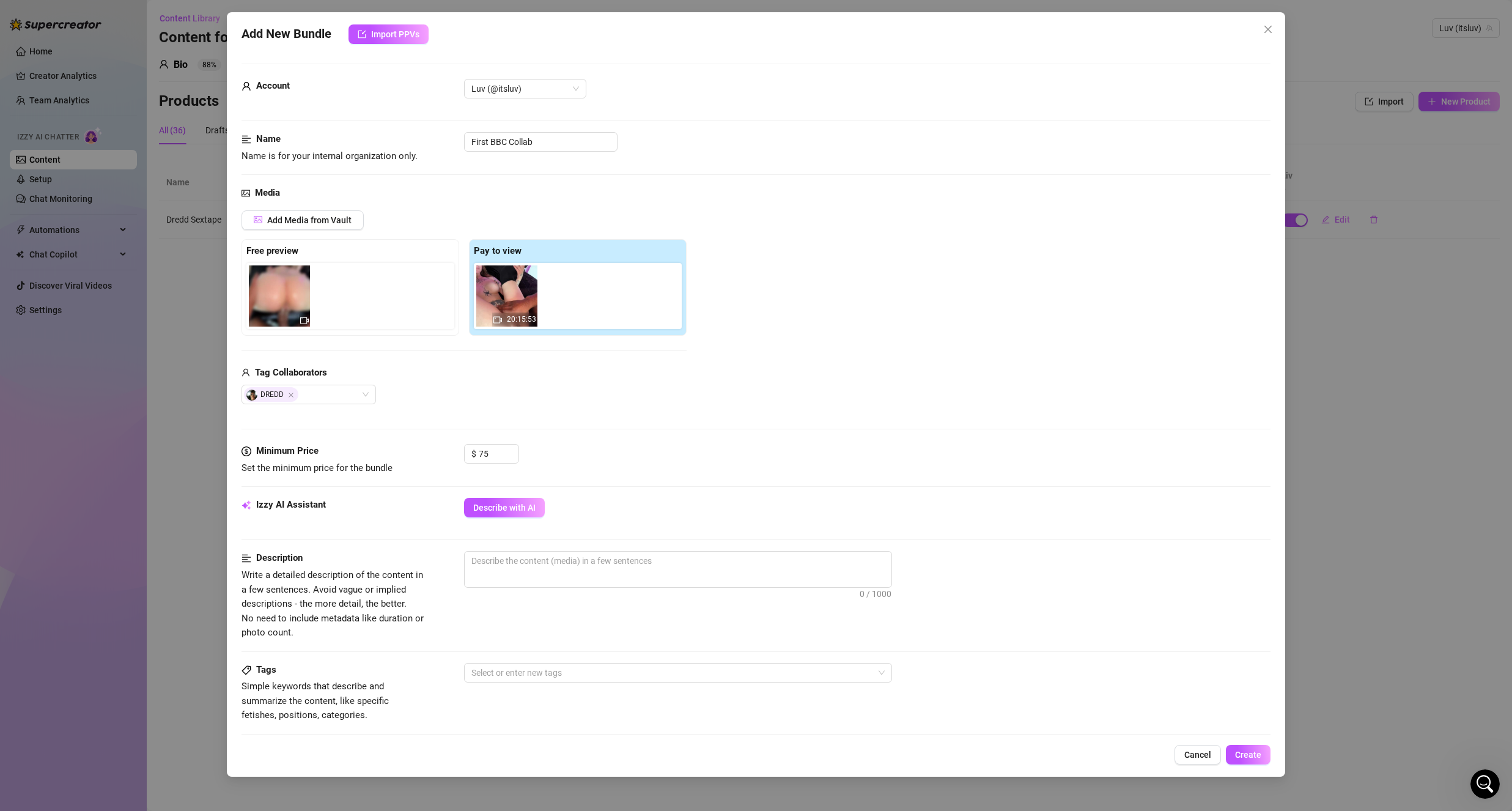
click at [573, 414] on div "Media Add Media from Vault Free preview Pay to view 20:15:53 Tag Collaborators …" at bounding box center [756, 314] width 1029 height 258
click at [293, 395] on icon "Close" at bounding box center [291, 395] width 6 height 6
click at [293, 395] on div at bounding box center [303, 394] width 117 height 17
click at [319, 436] on div "[PERSON_NAME]" at bounding box center [308, 438] width 115 height 14
click at [488, 415] on div "Media Add Media from Vault Free preview Pay to view 20:15:53 Tag Collaborators …" at bounding box center [756, 314] width 1029 height 258
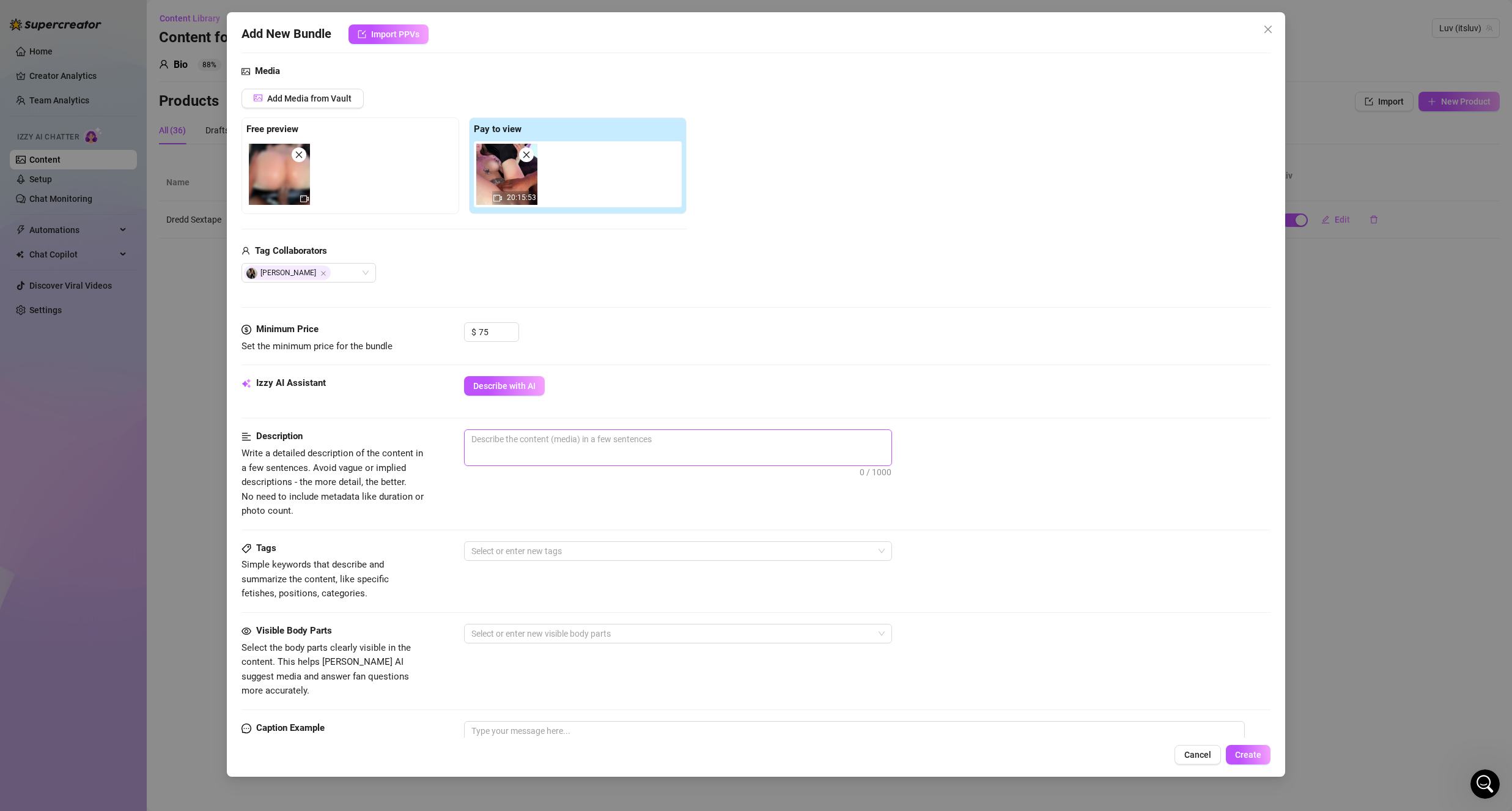
scroll to position [122, 0]
click at [504, 552] on div at bounding box center [672, 550] width 410 height 17
click at [521, 628] on div "Boy on Girl" at bounding box center [678, 633] width 408 height 14
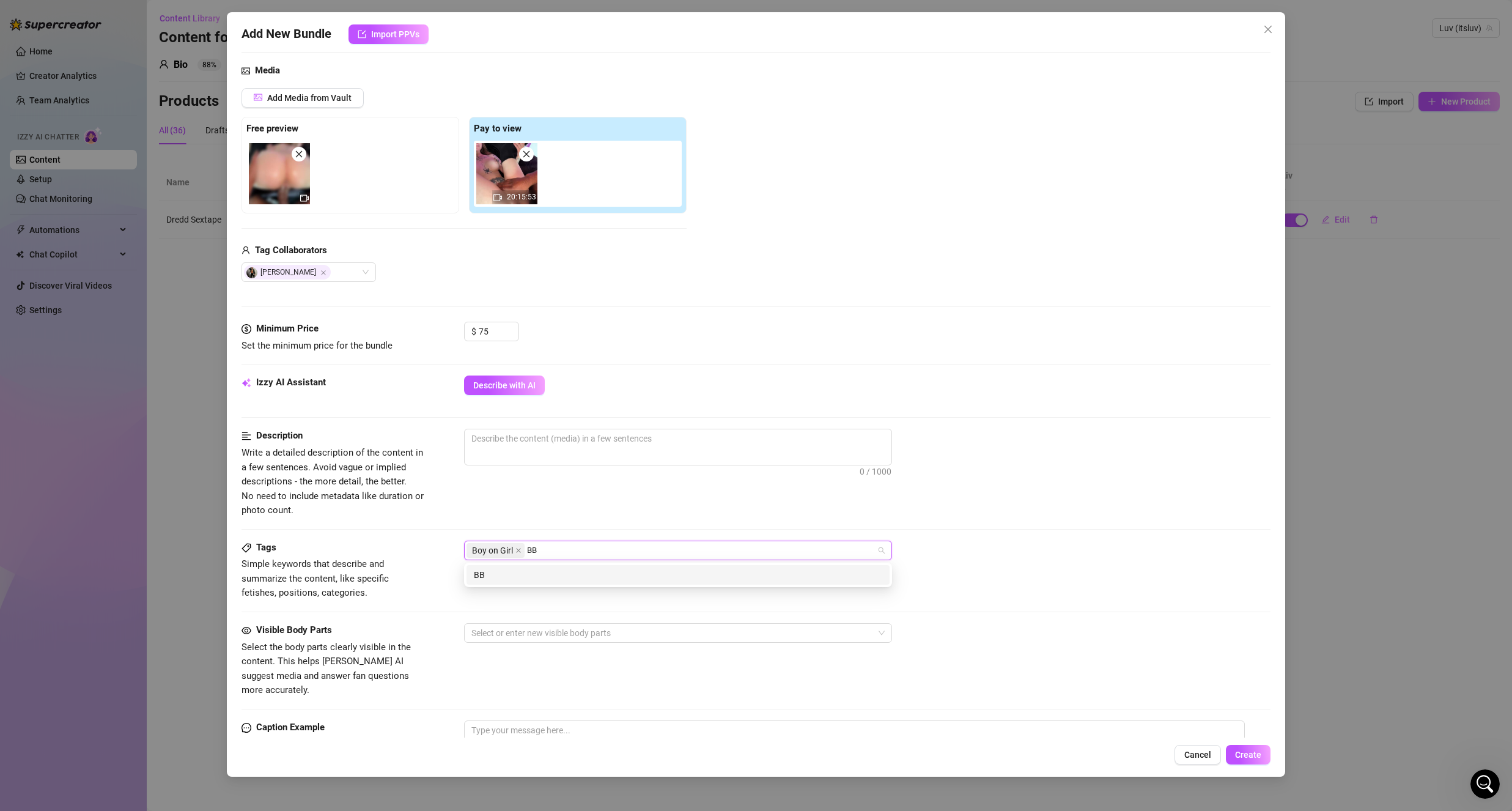
type input "BBC"
click at [525, 571] on div "BBC" at bounding box center [678, 575] width 408 height 14
click at [626, 577] on div "Sex Tape" at bounding box center [678, 575] width 408 height 14
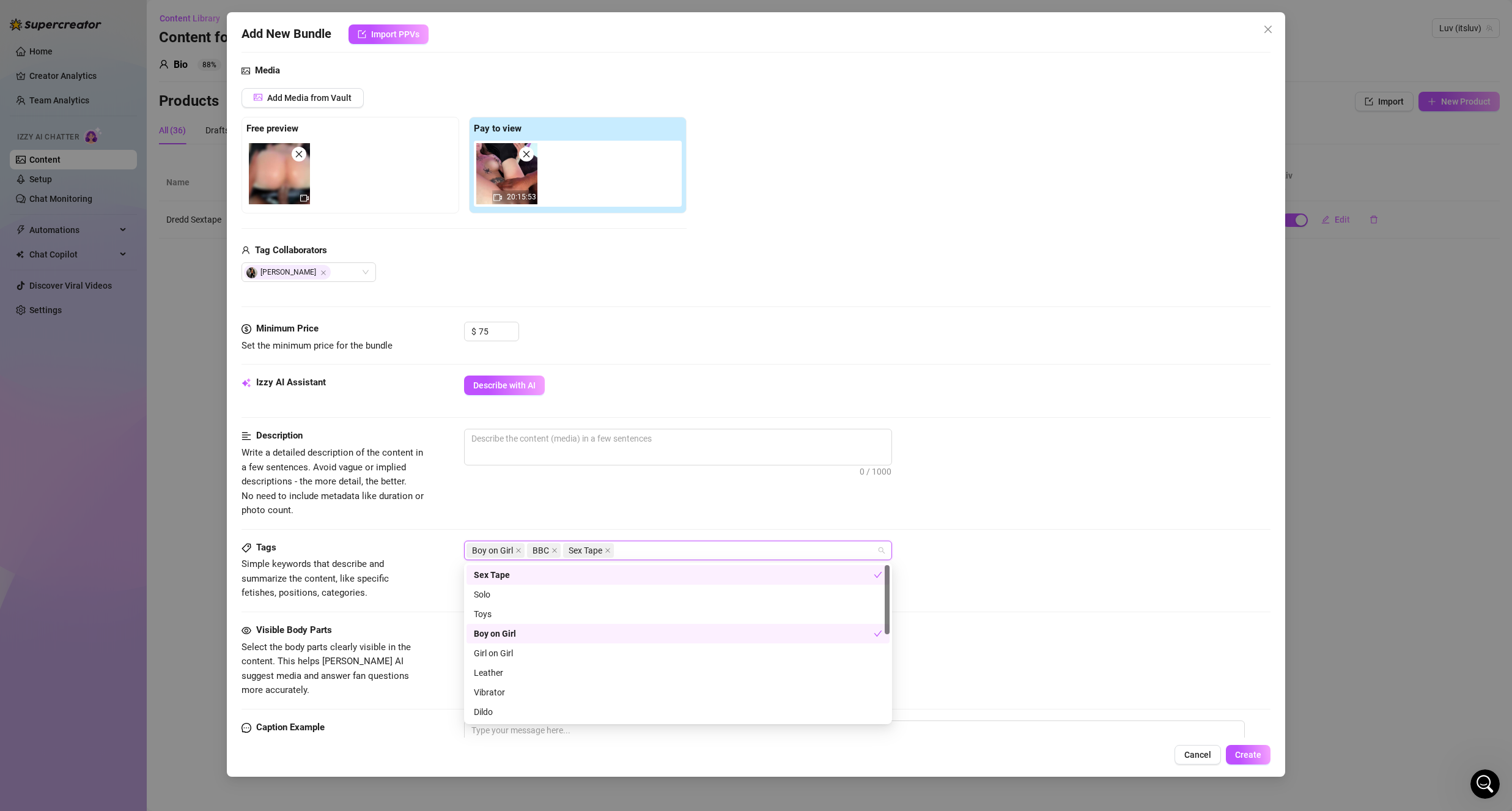
click at [954, 508] on div "Description Write a detailed description of the content in a few sentences. Avo…" at bounding box center [756, 473] width 1029 height 89
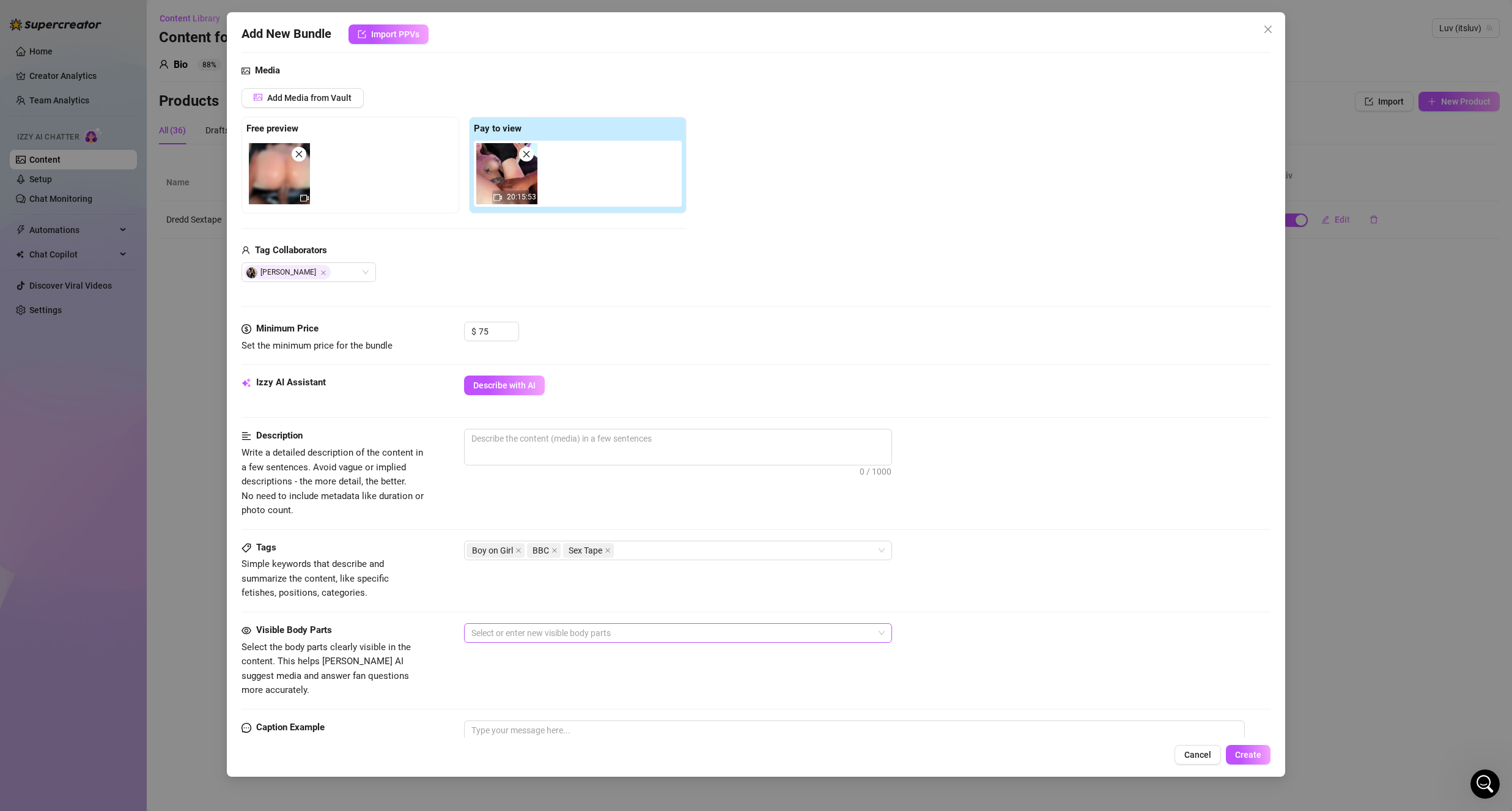
click at [538, 632] on div at bounding box center [672, 633] width 410 height 17
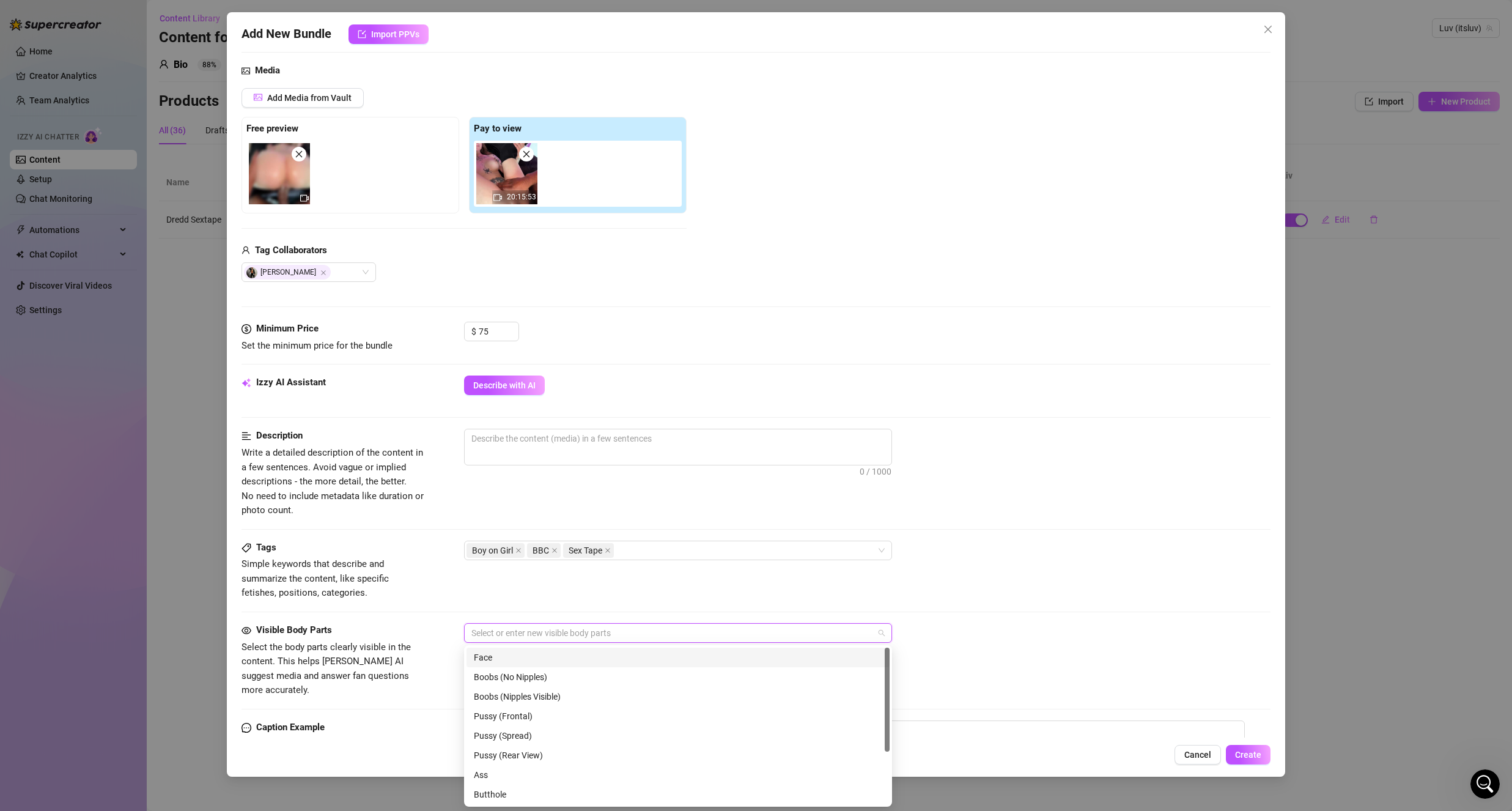
click at [510, 658] on div "Face" at bounding box center [678, 657] width 408 height 14
click at [531, 697] on div "Boobs (Nipples Visible)" at bounding box center [678, 696] width 408 height 14
click at [536, 716] on div "Pussy (Frontal)" at bounding box center [678, 716] width 408 height 14
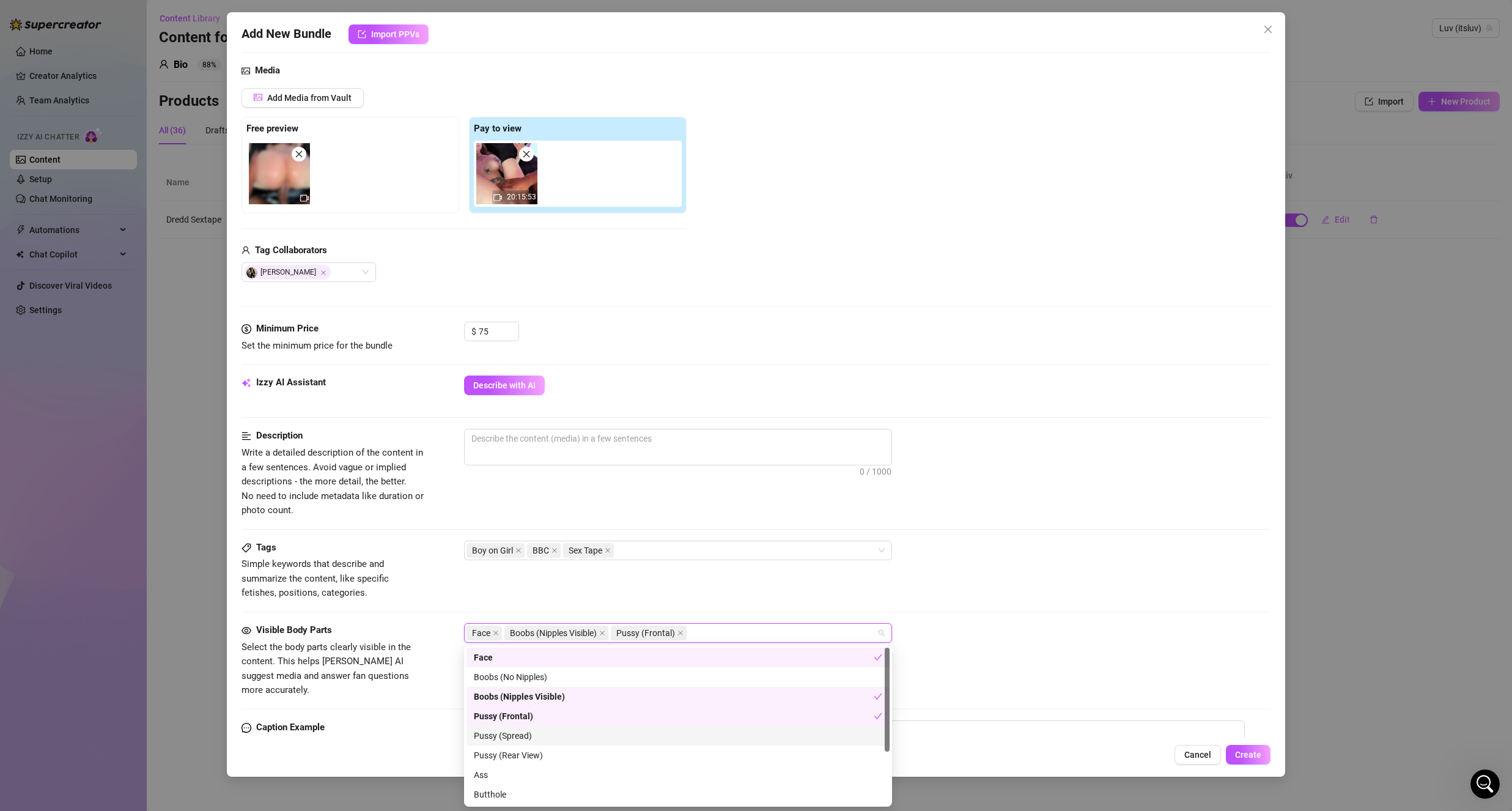
click at [534, 734] on div "Pussy (Spread)" at bounding box center [678, 736] width 408 height 14
click at [538, 755] on div "Pussy (Rear View)" at bounding box center [678, 755] width 408 height 14
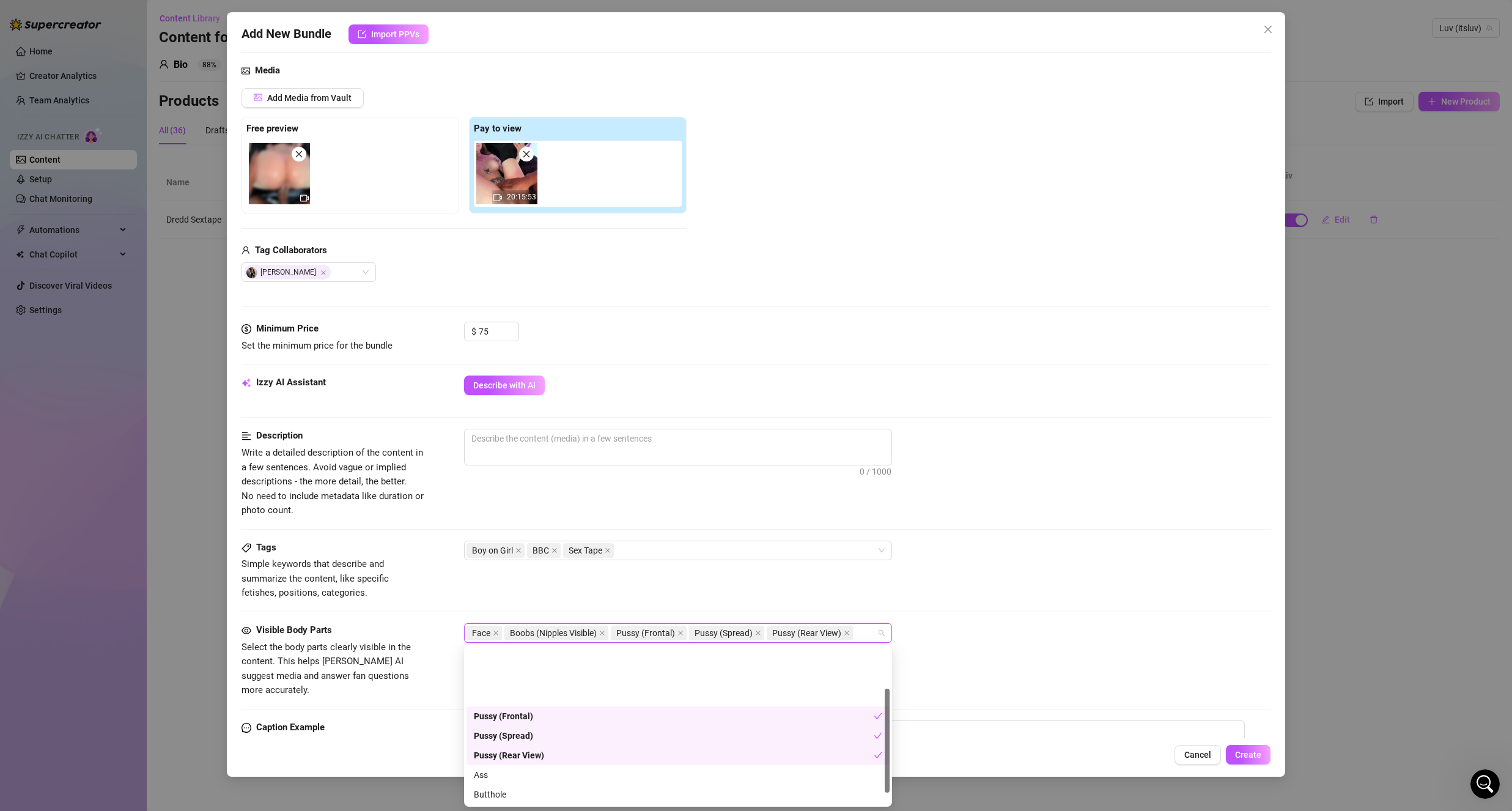
scroll to position [61, 0]
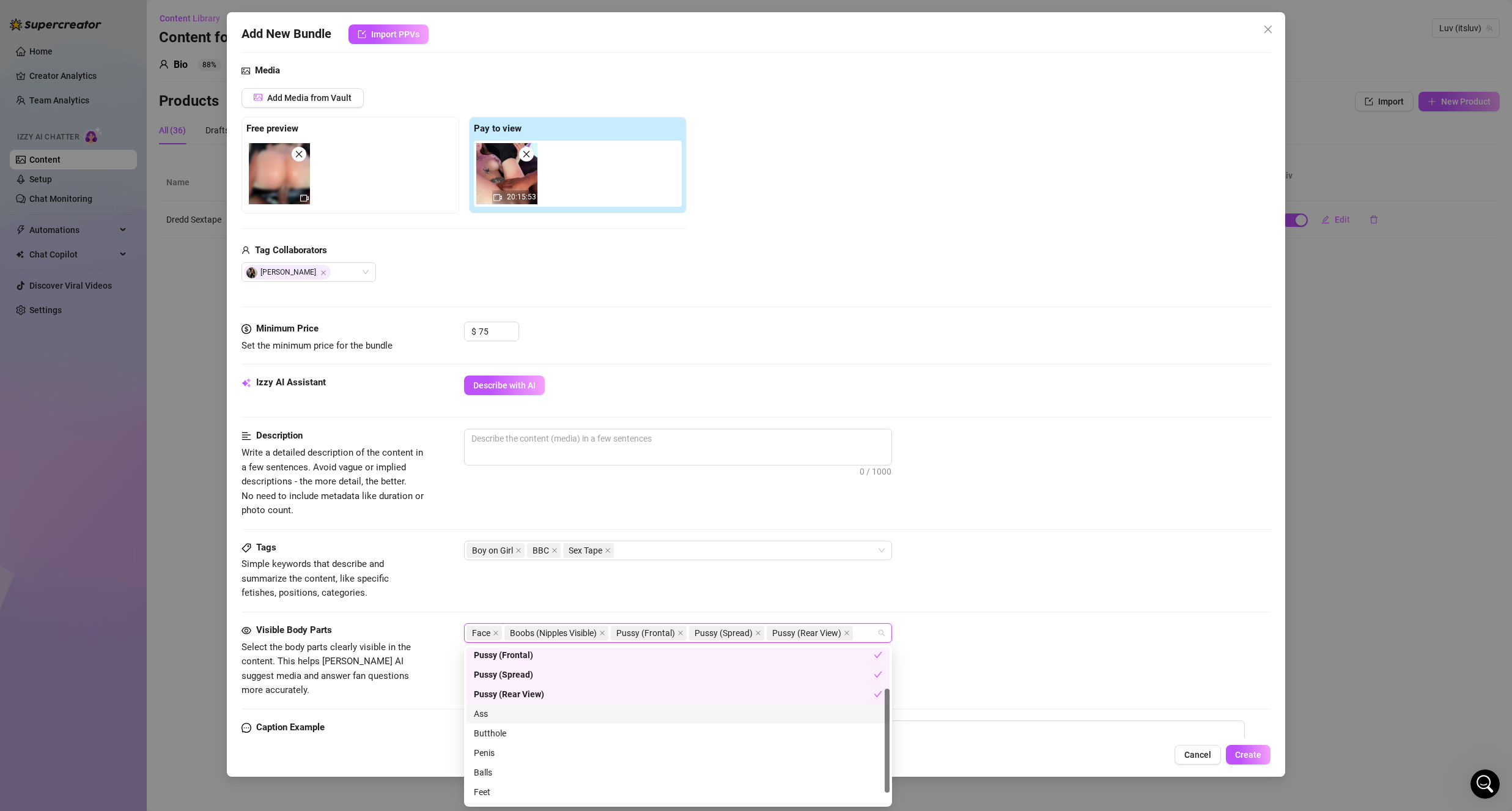
drag, startPoint x: 549, startPoint y: 711, endPoint x: 535, endPoint y: 728, distance: 22.0
click at [549, 712] on div "Ass" at bounding box center [678, 714] width 408 height 14
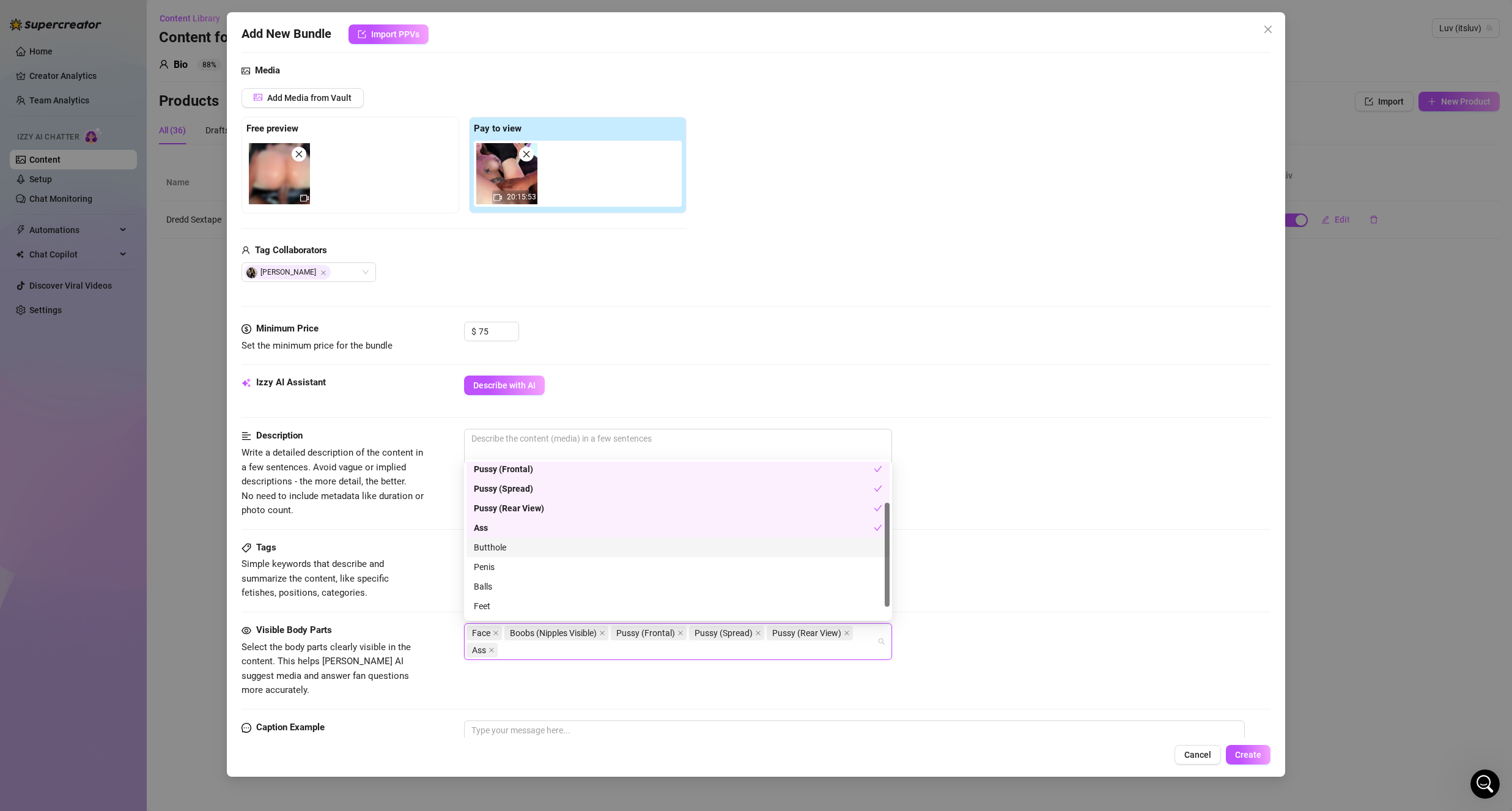
drag, startPoint x: 517, startPoint y: 550, endPoint x: 508, endPoint y: 579, distance: 30.4
click at [517, 551] on div "Butthole" at bounding box center [678, 547] width 408 height 14
drag, startPoint x: 515, startPoint y: 564, endPoint x: 507, endPoint y: 584, distance: 21.5
click at [515, 565] on div "Penis" at bounding box center [678, 567] width 408 height 14
drag, startPoint x: 507, startPoint y: 584, endPoint x: 455, endPoint y: 601, distance: 54.7
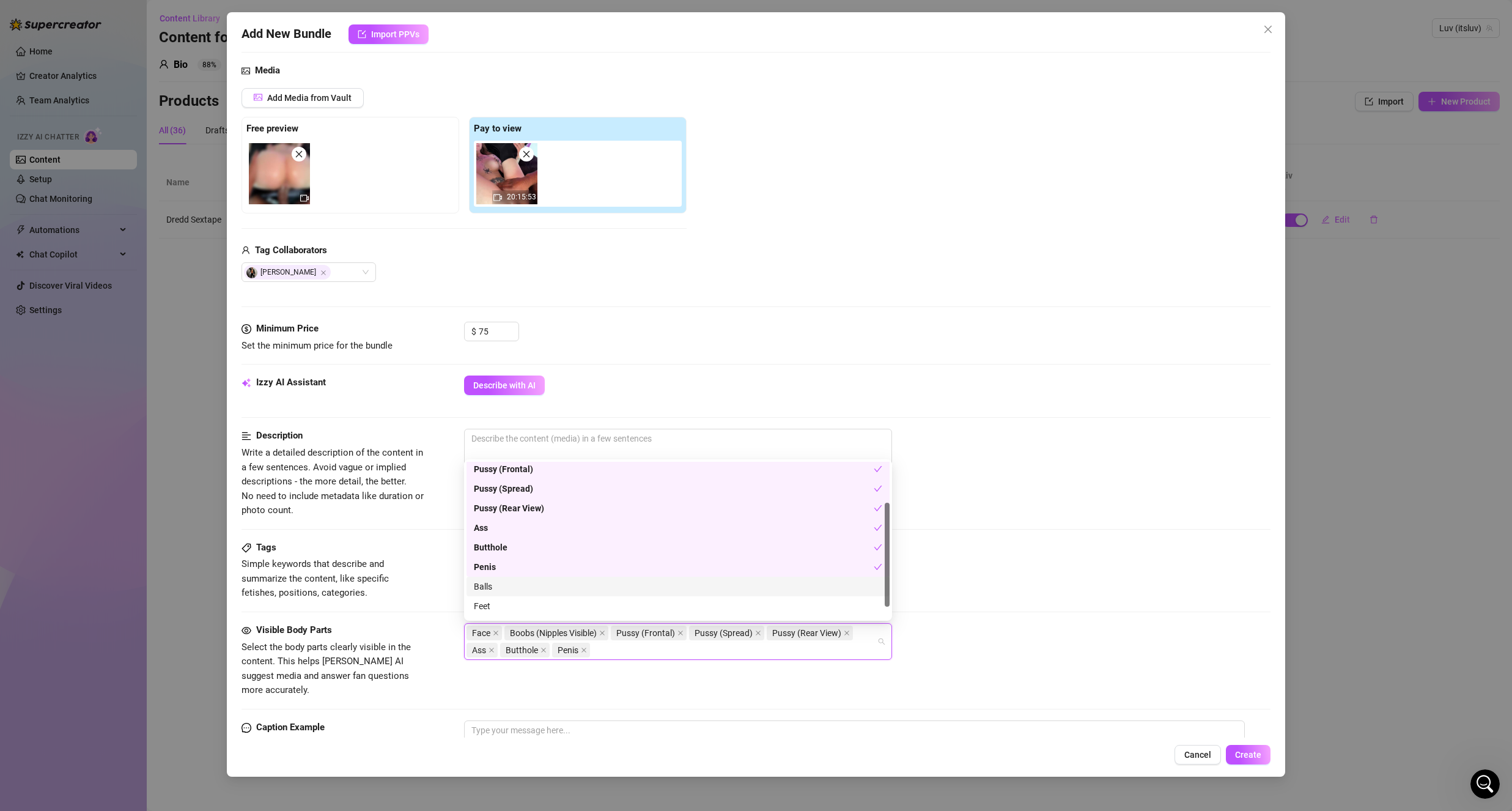
click at [507, 585] on div "Balls" at bounding box center [678, 586] width 408 height 14
click at [492, 614] on div "Belly" at bounding box center [678, 608] width 408 height 14
click at [382, 597] on span "Simple keywords that describe and summarize the content, like specific fetishes…" at bounding box center [333, 579] width 184 height 44
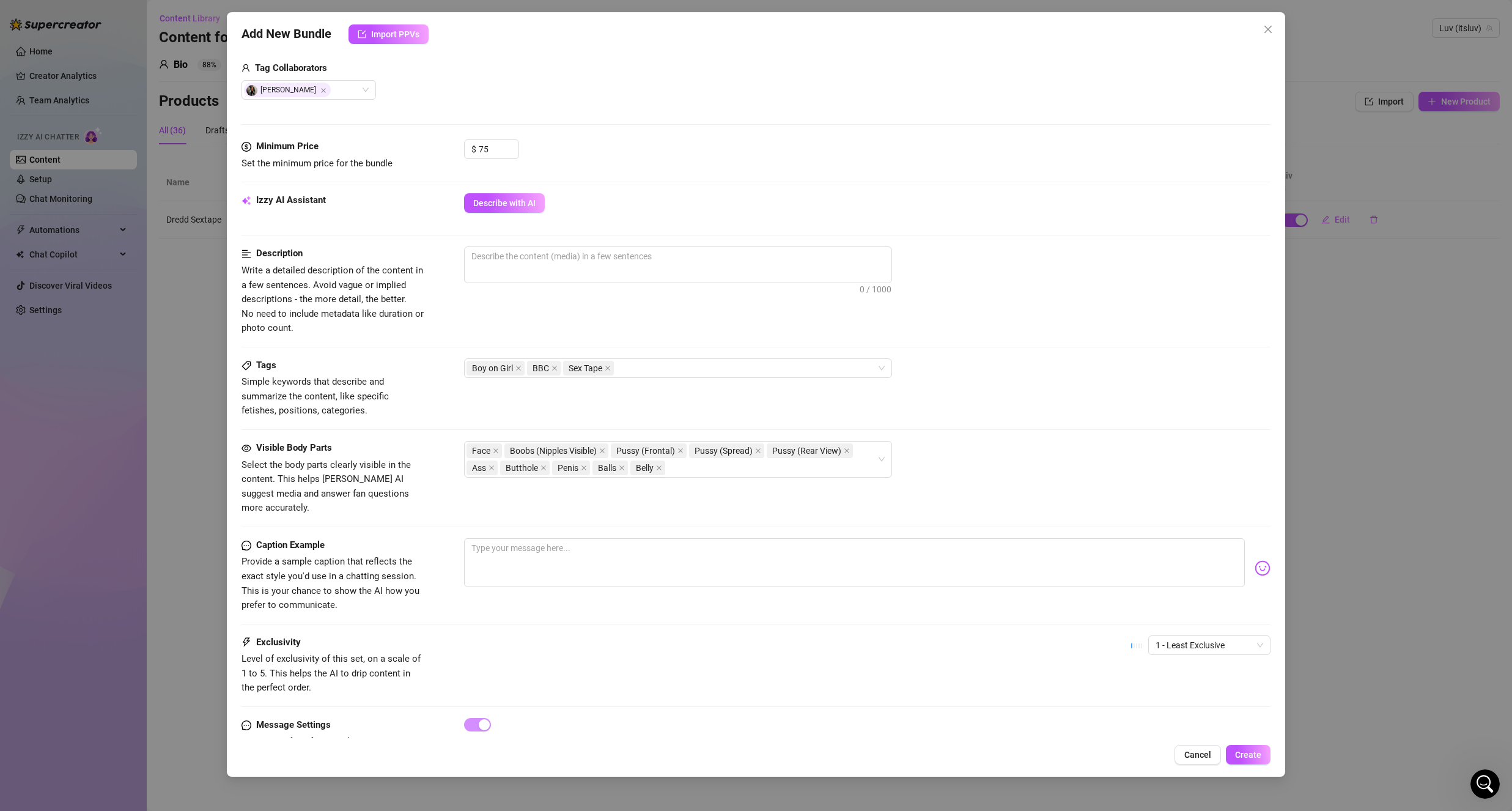
scroll to position [306, 0]
click at [1181, 635] on span "1 - Least Exclusive" at bounding box center [1209, 644] width 108 height 18
drag, startPoint x: 1150, startPoint y: 692, endPoint x: 1060, endPoint y: 686, distance: 90.2
click at [1150, 693] on div "3" at bounding box center [1199, 693] width 103 height 14
click at [1041, 678] on div "Exclusivity Level of exclusivity of this set, on a scale of 1 to 5. This helps …" at bounding box center [756, 664] width 1029 height 60
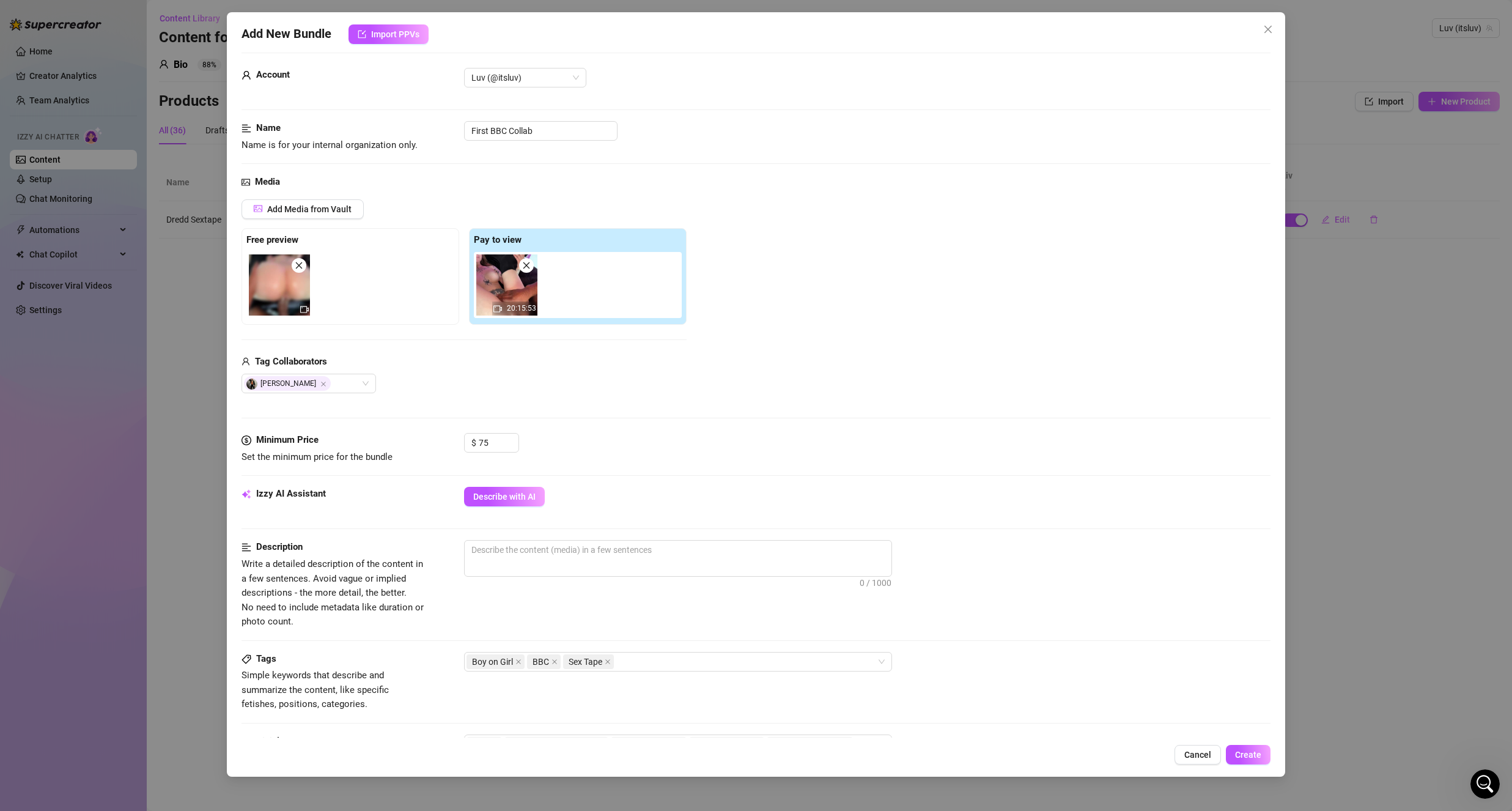
scroll to position [0, 0]
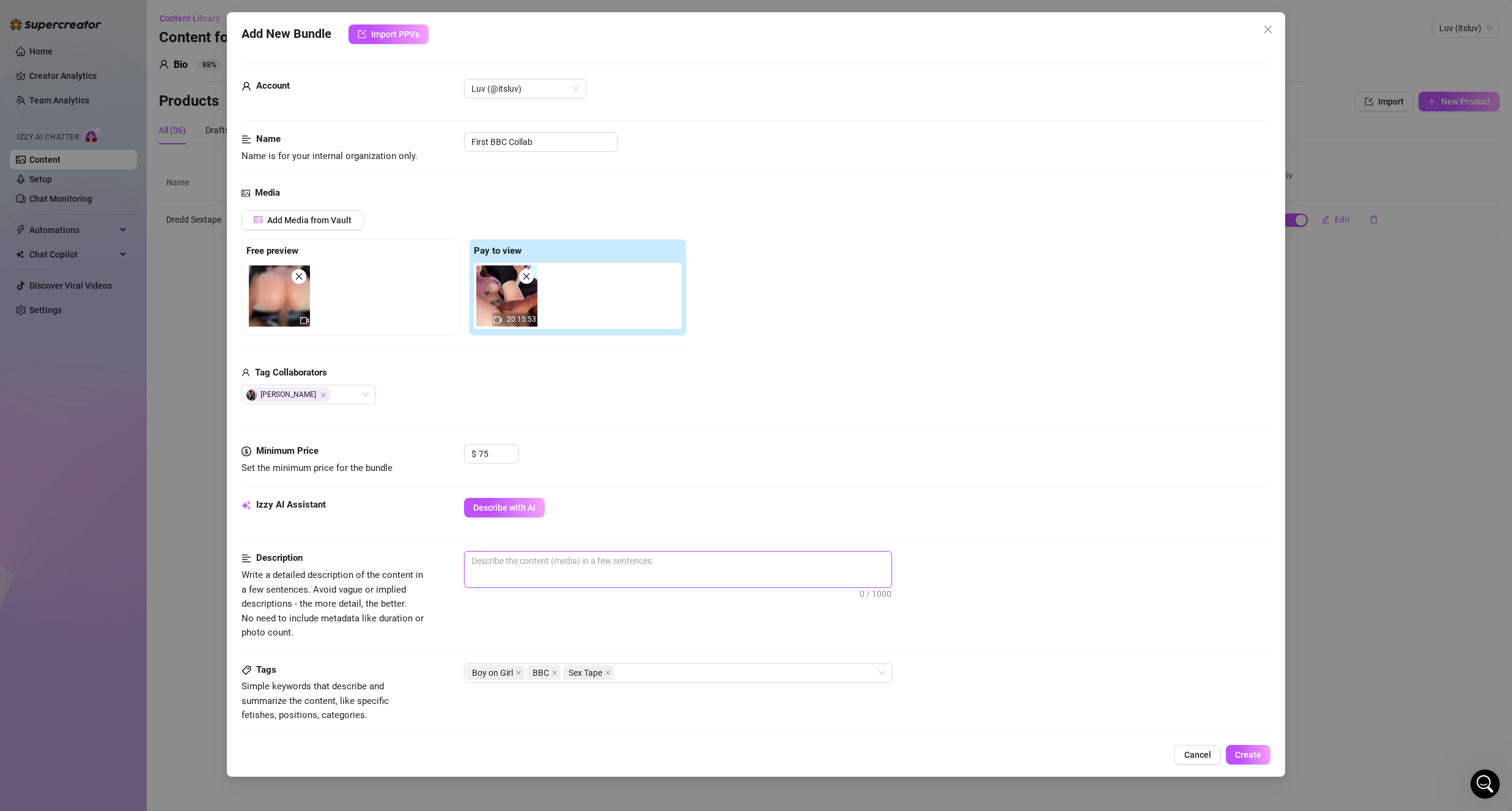
click at [707, 565] on textarea at bounding box center [678, 560] width 427 height 18
click at [555, 576] on span "0 / 1000" at bounding box center [678, 569] width 428 height 37
click at [575, 556] on textarea at bounding box center [678, 560] width 427 height 18
type textarea "A"
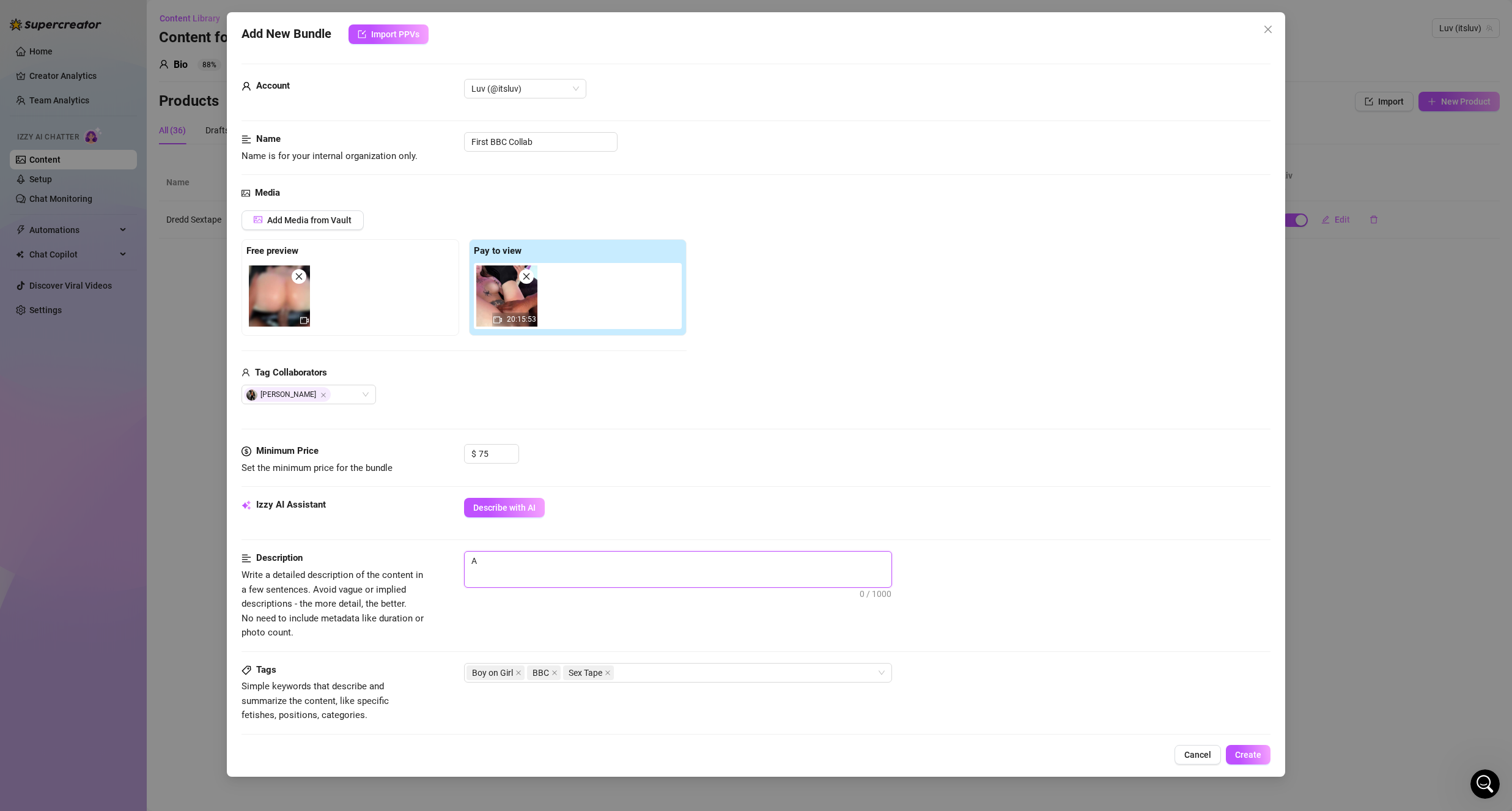
type textarea "A"
type textarea "A B"
type textarea "A BB"
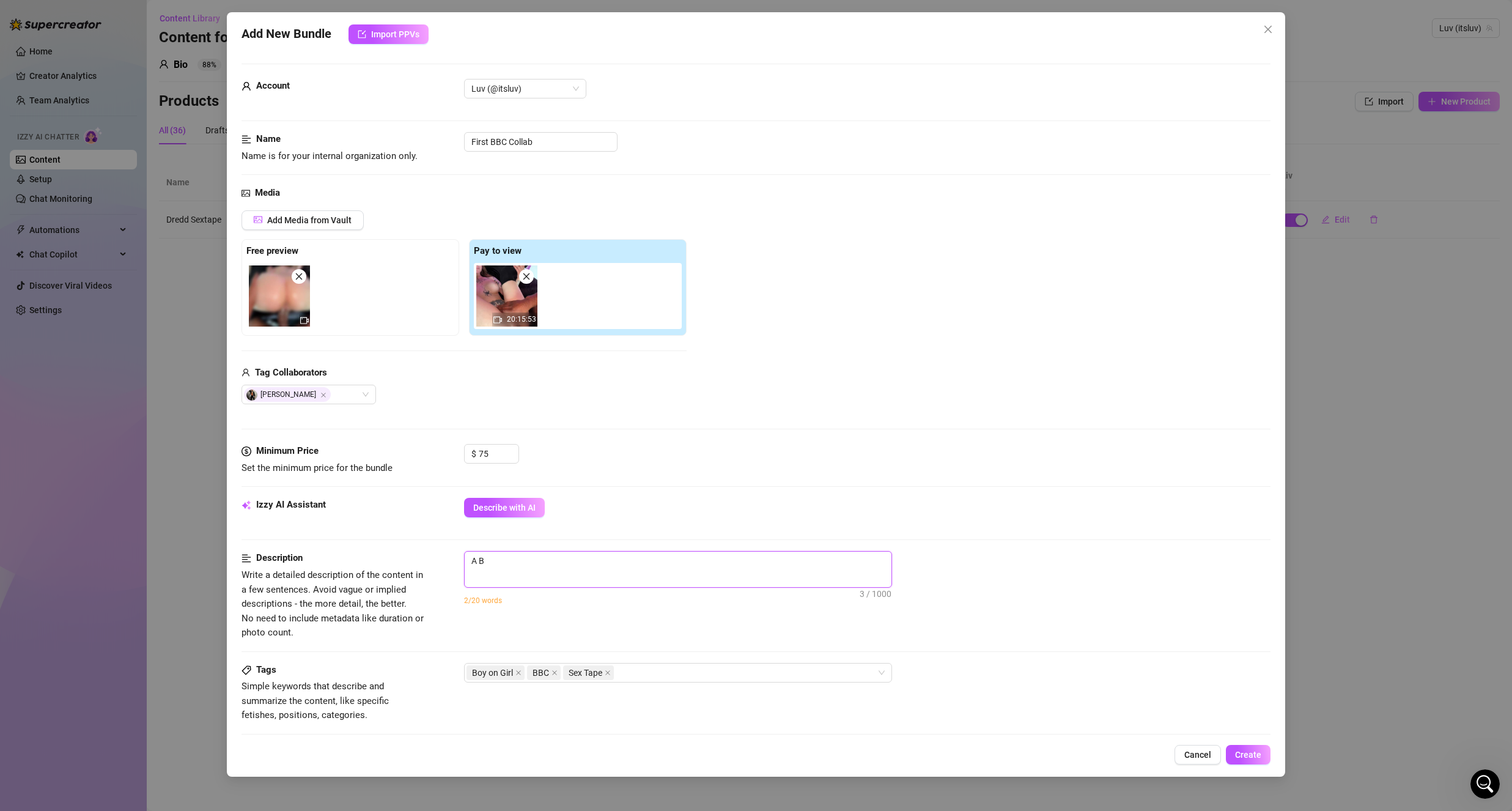
type textarea "A BB"
type textarea "A BBC"
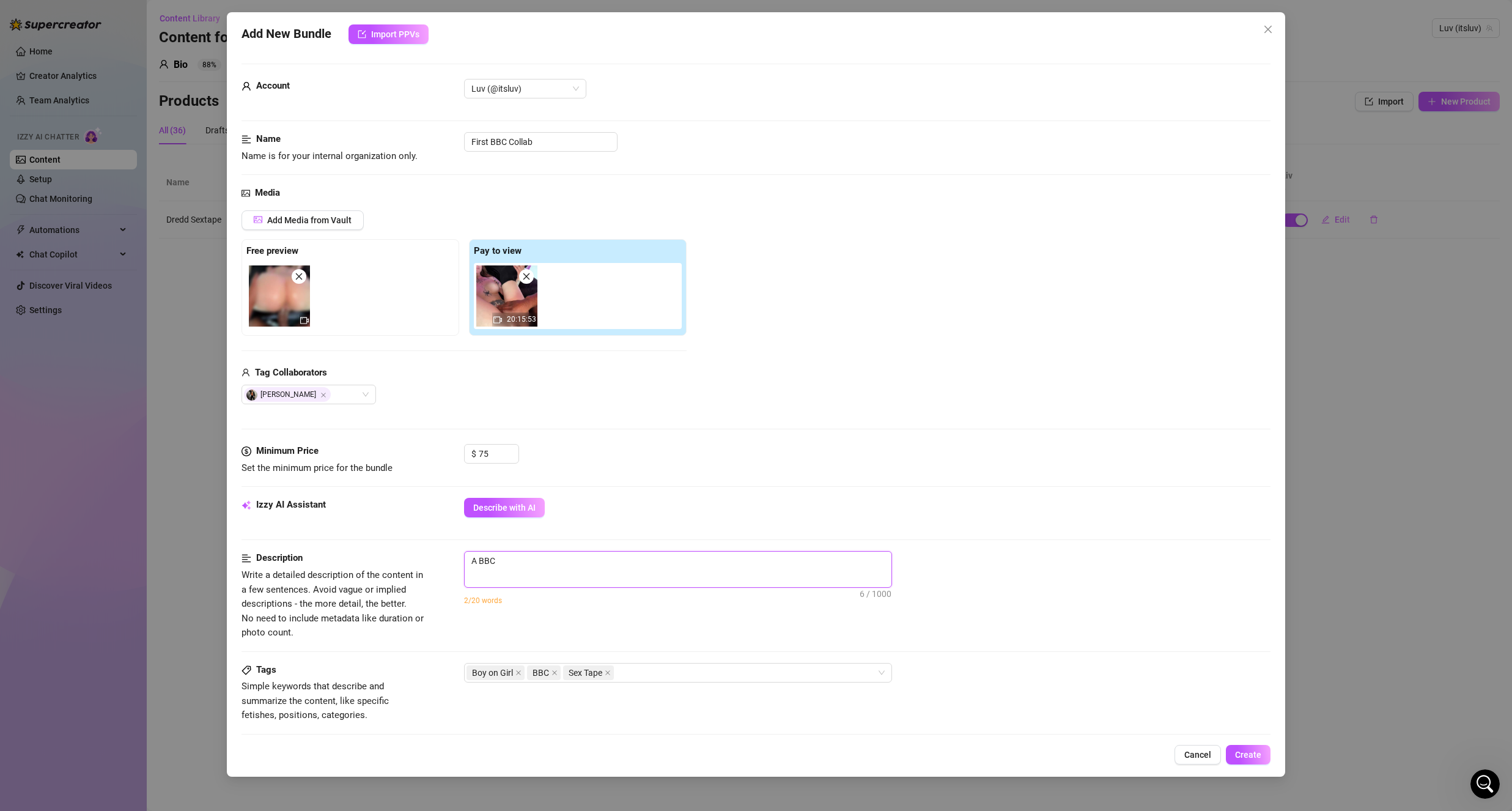
type textarea "A BBC c"
type textarea "A BBC co"
type textarea "A BBC col"
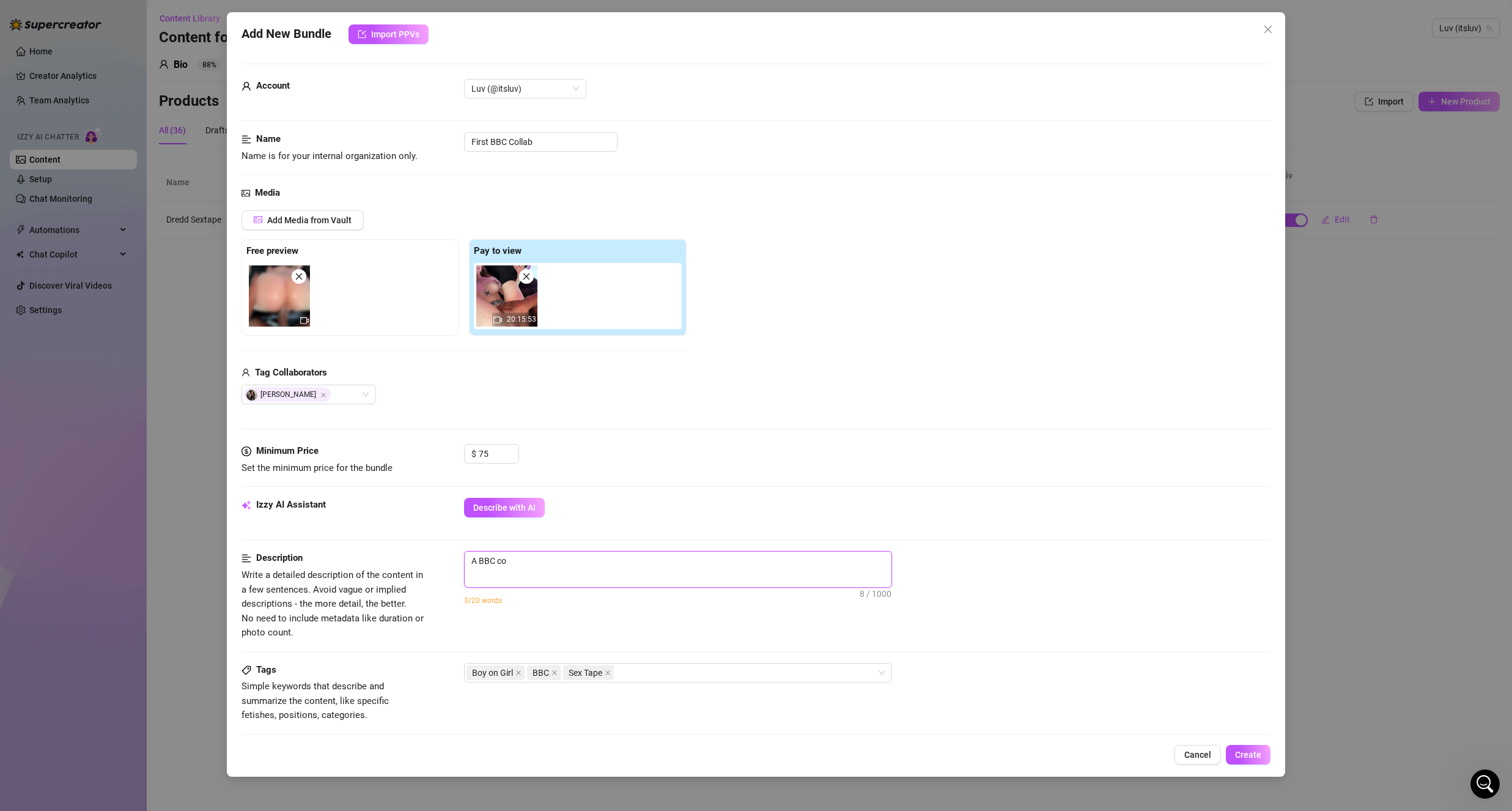
type textarea "A BBC col"
type textarea "A BBC coll"
type textarea "A BBC colla"
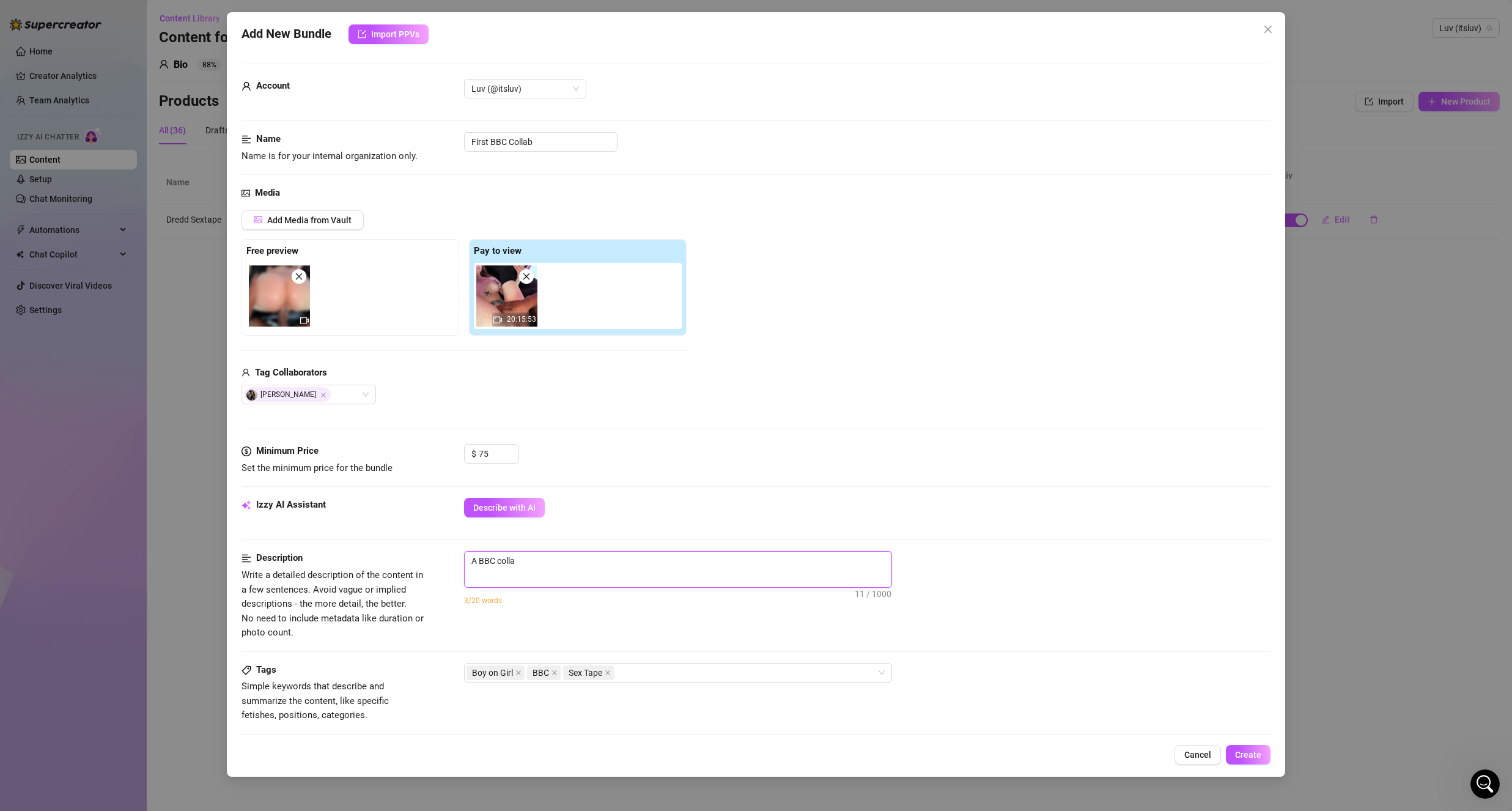
type textarea "A BBC collab"
type textarea "A BBC collab I"
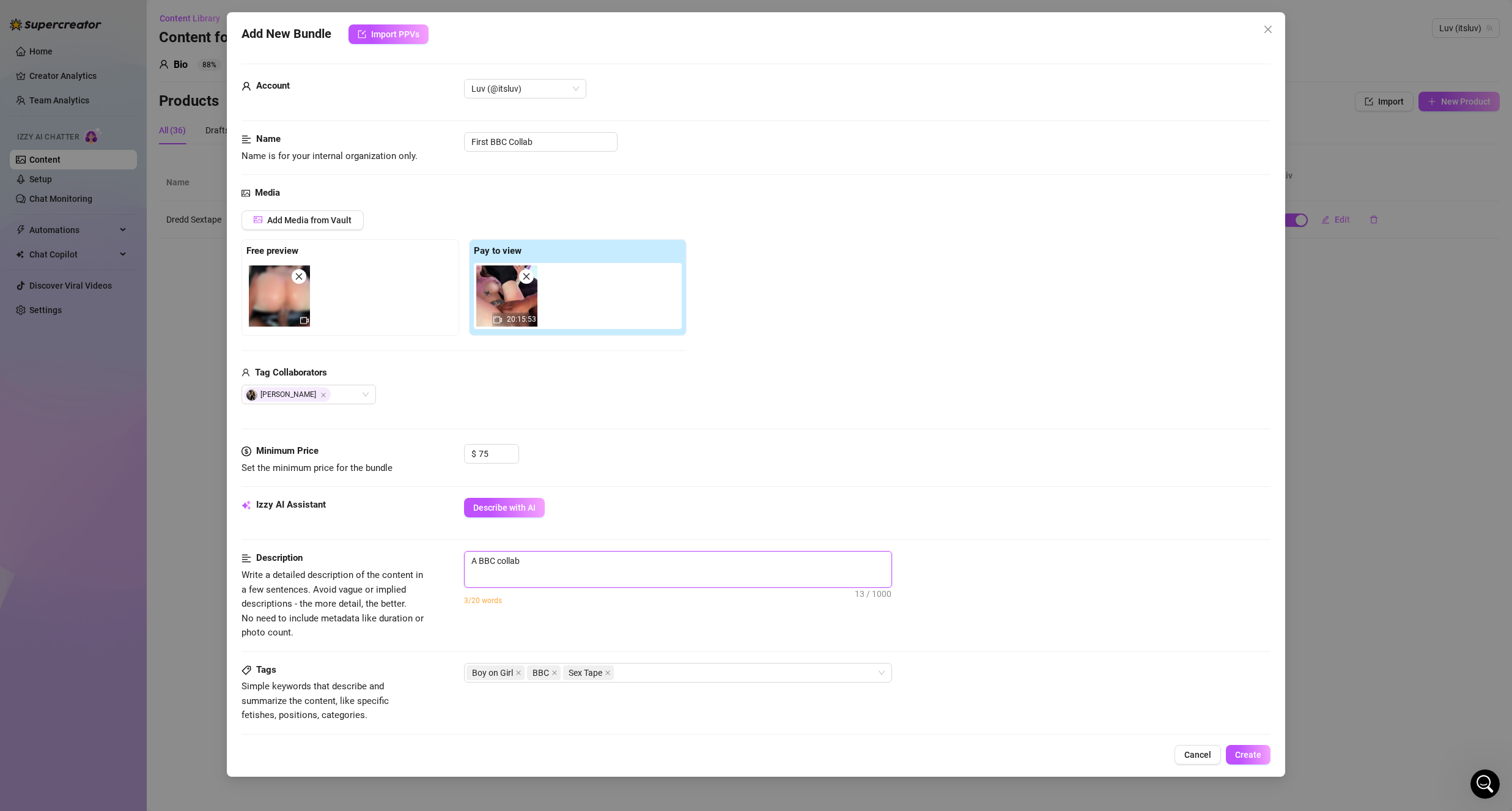
type textarea "A BBC collab I"
type textarea "A BBC collab I d"
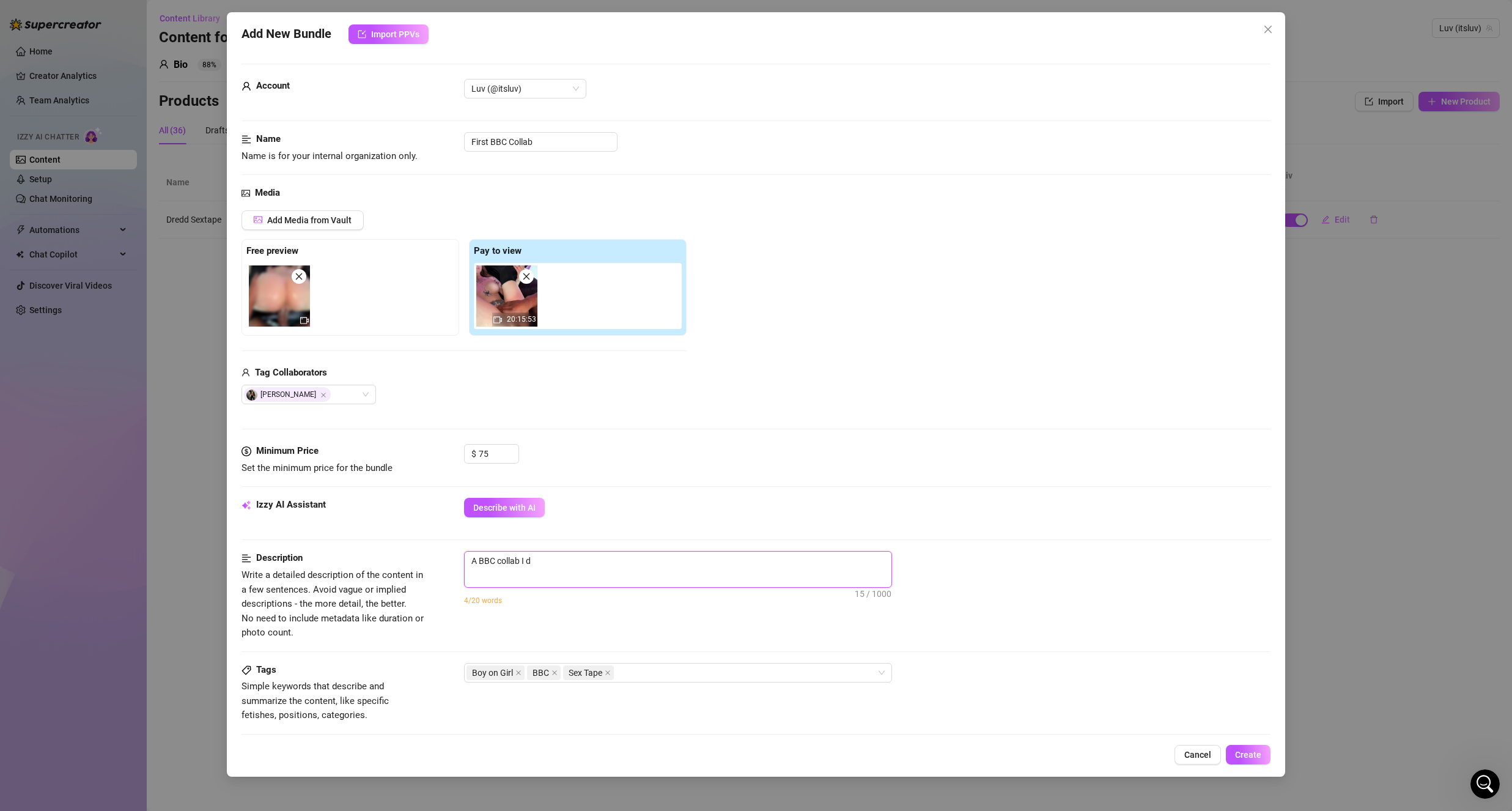
type textarea "A BBC collab I di"
type textarea "A BBC collab I did"
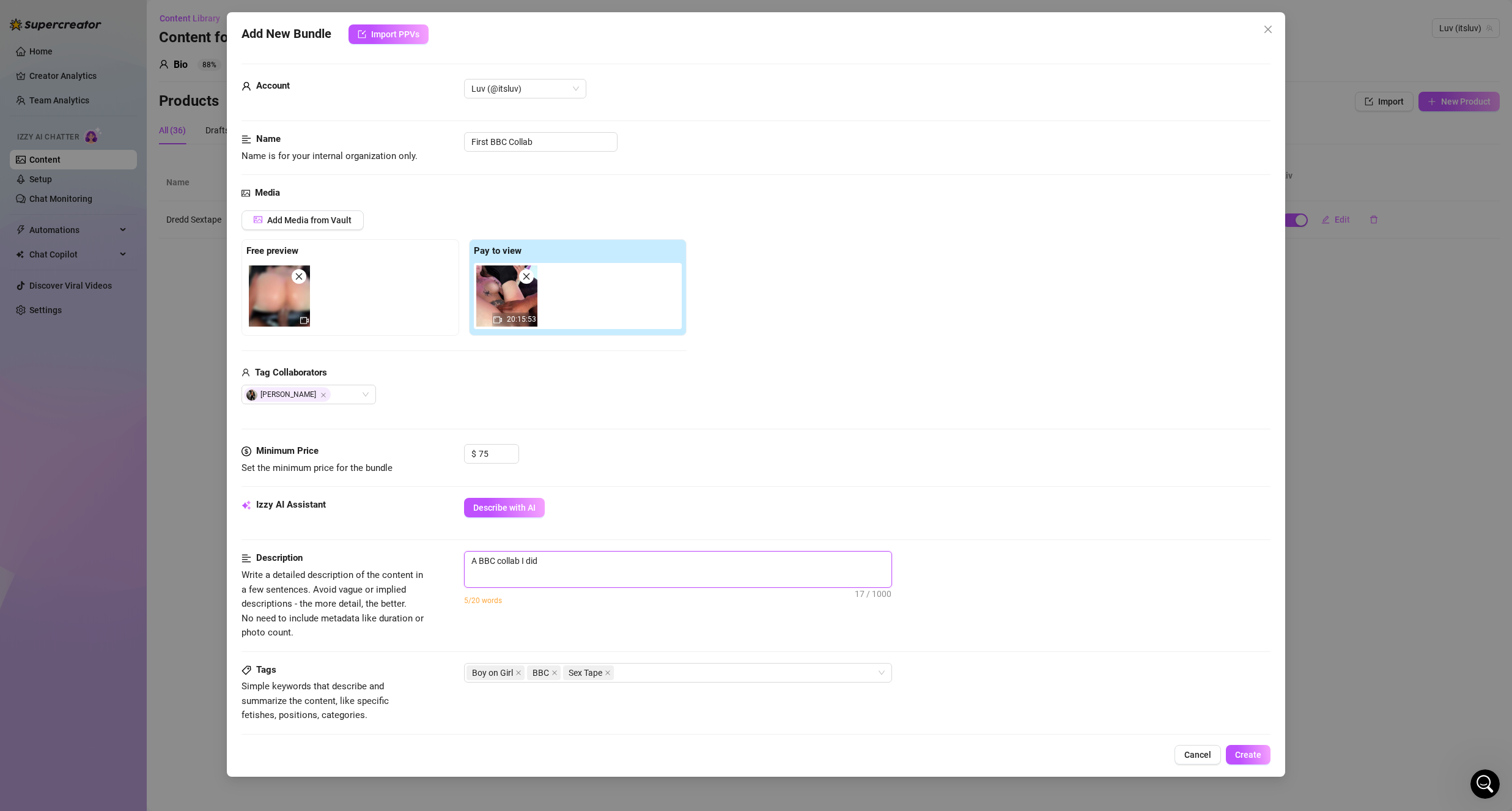
type textarea "A BBC collab I did"
type textarea "A BBC collab I did w"
type textarea "A BBC collab I did wi"
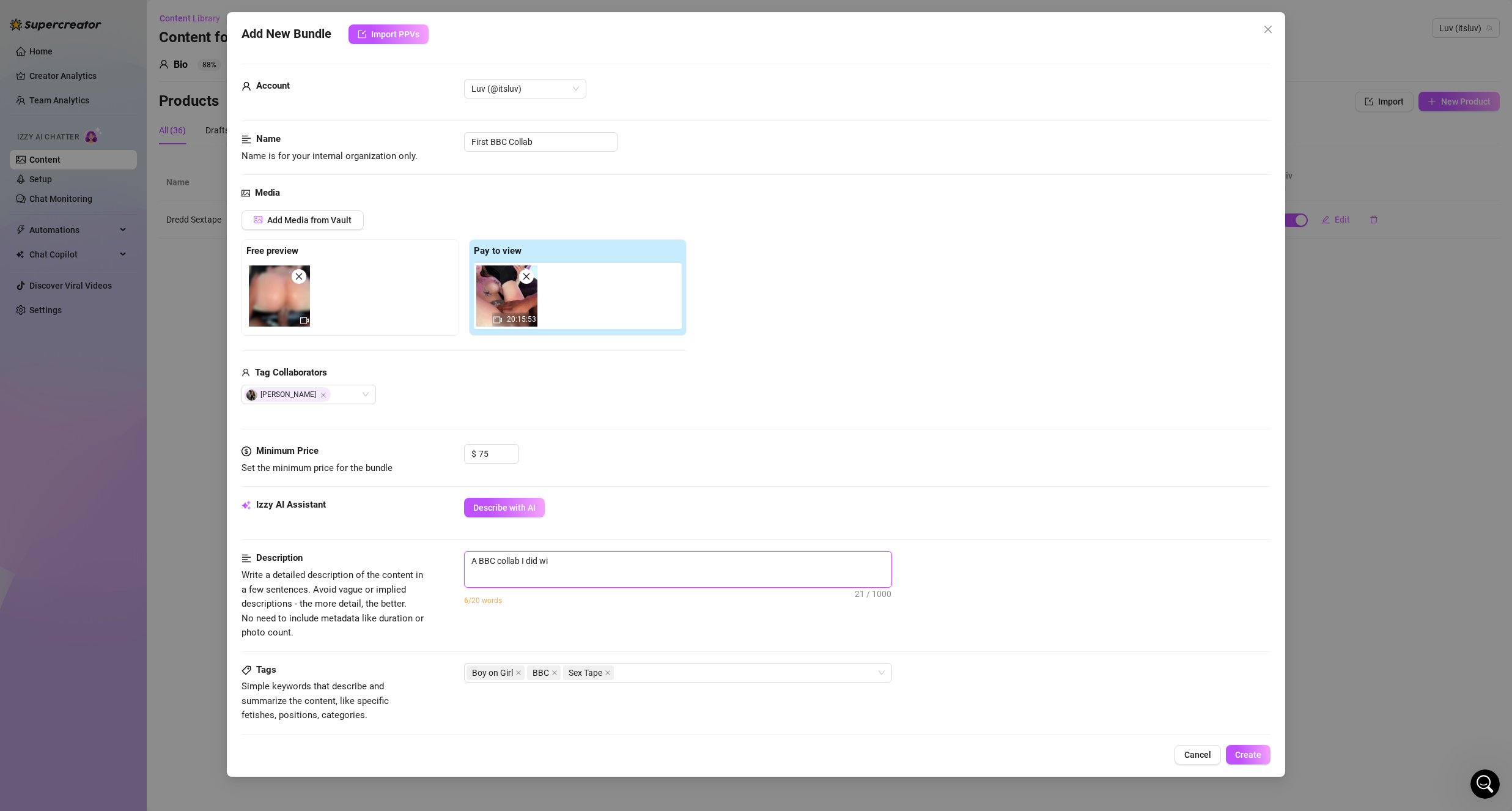
type textarea "A BBC collab I did wit"
type textarea "A BBC collab I did with"
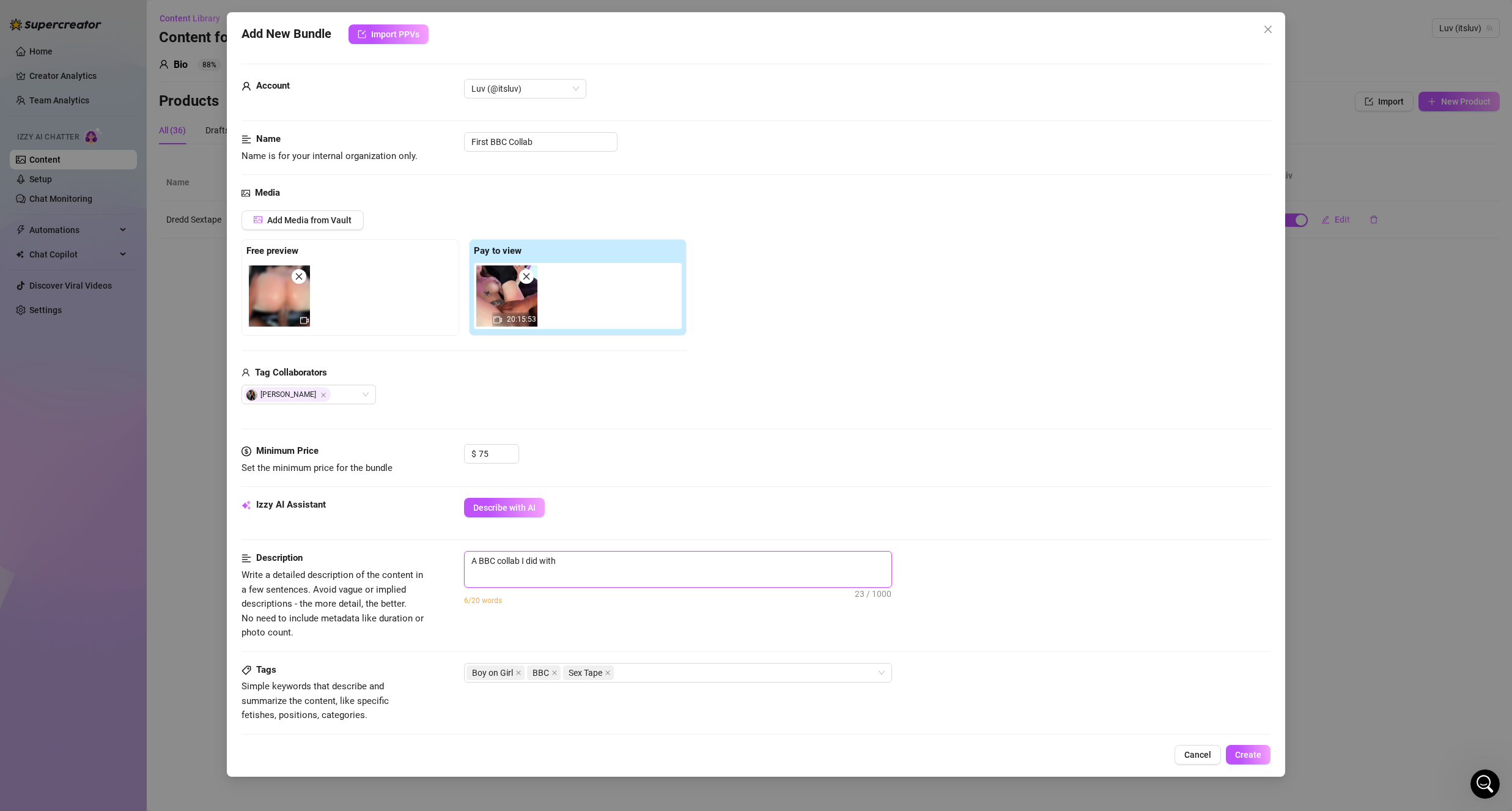
type textarea "A BBC collab I did with"
type textarea "A BBC collab I did with a"
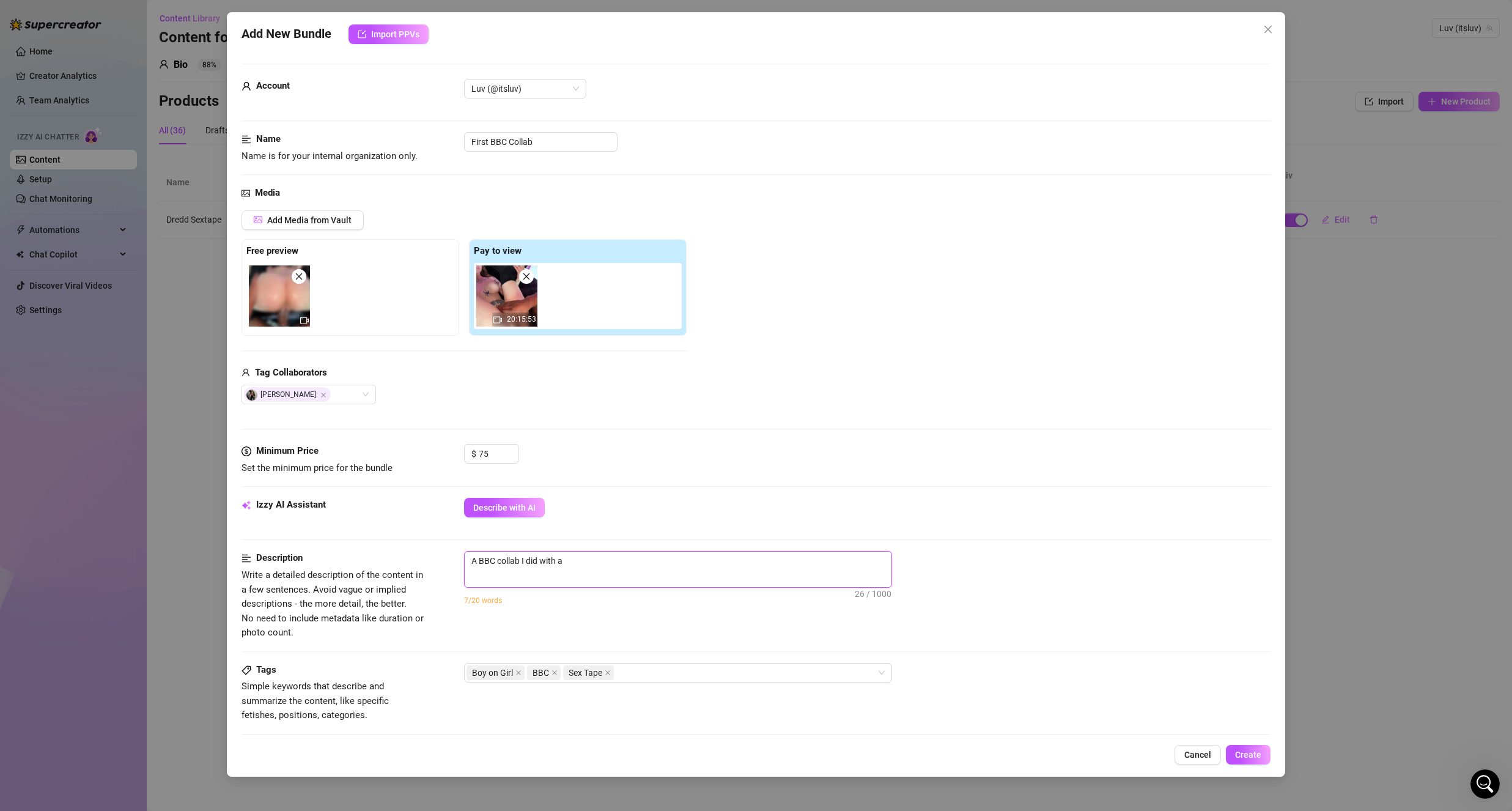
type textarea "A BBC collab I did with a p"
type textarea "A BBC collab I did with a po"
type textarea "A BBC collab I did with a por"
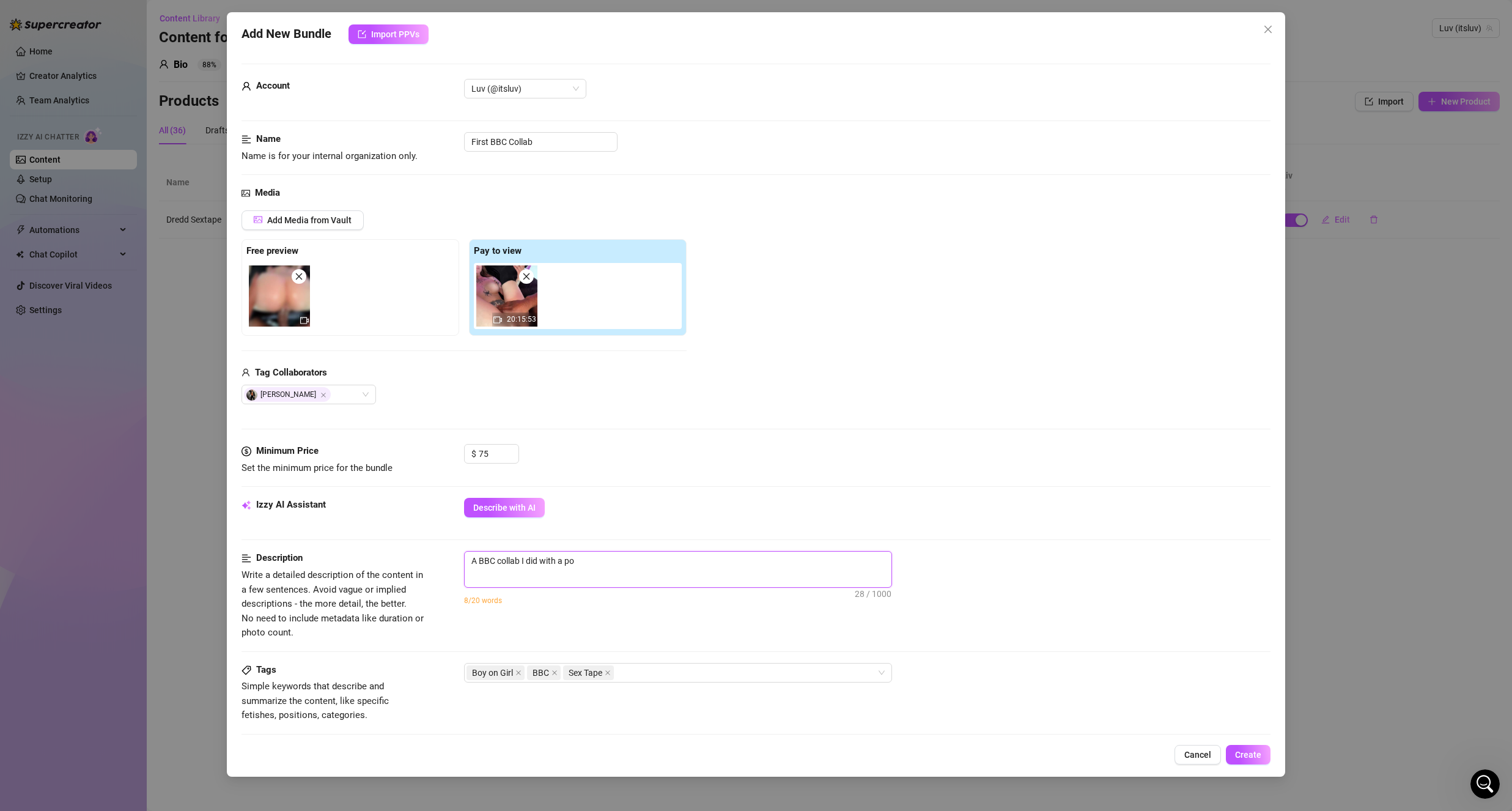
type textarea "A BBC collab I did with a por"
type textarea "A BBC collab I did with a porn"
type textarea "A BBC collab I did with a porns"
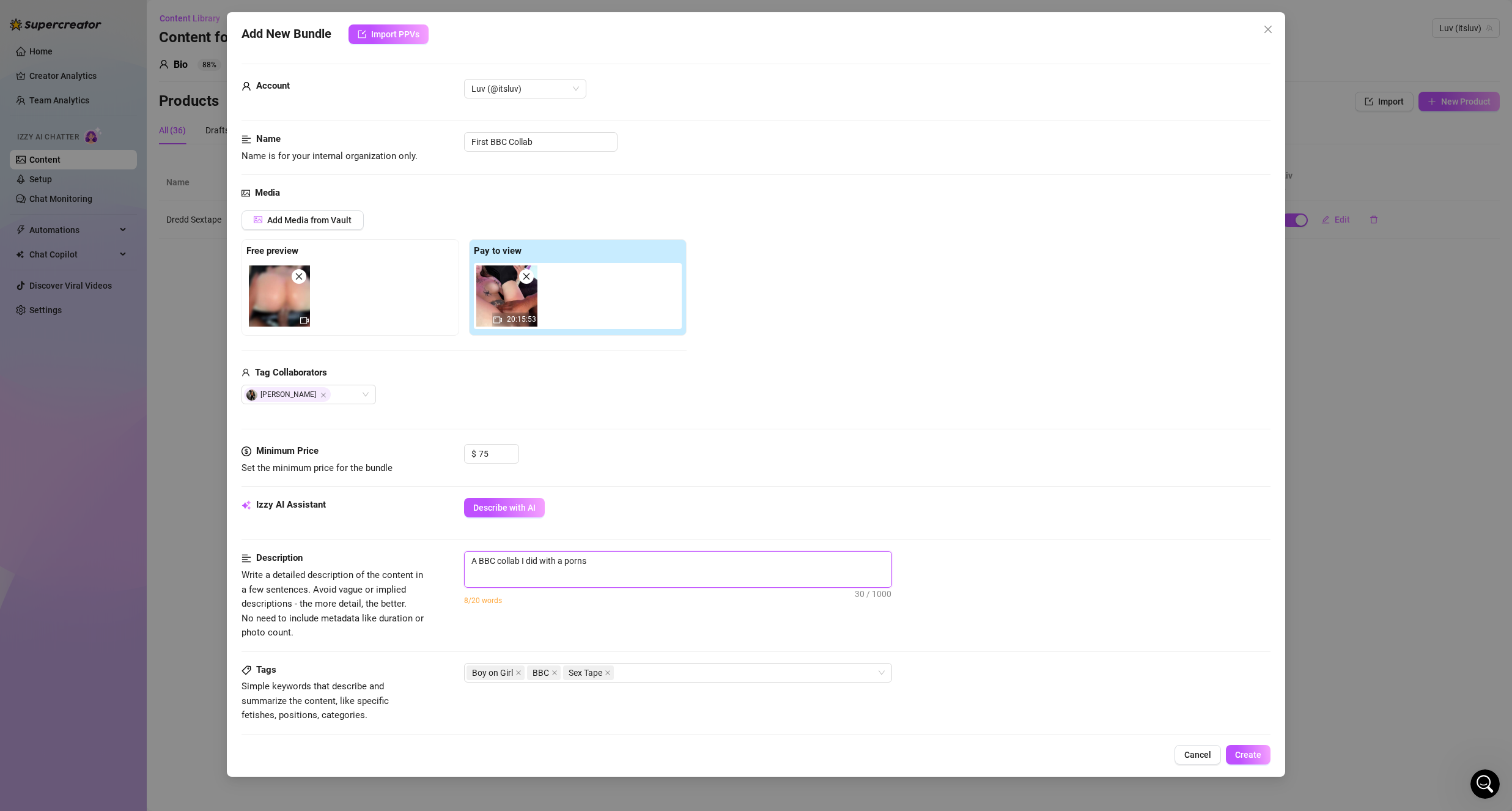
type textarea "A BBC collab I did with a pornst"
type textarea "A BBC collab I did with a pornsta"
type textarea "A BBC collab I did with a pornstar"
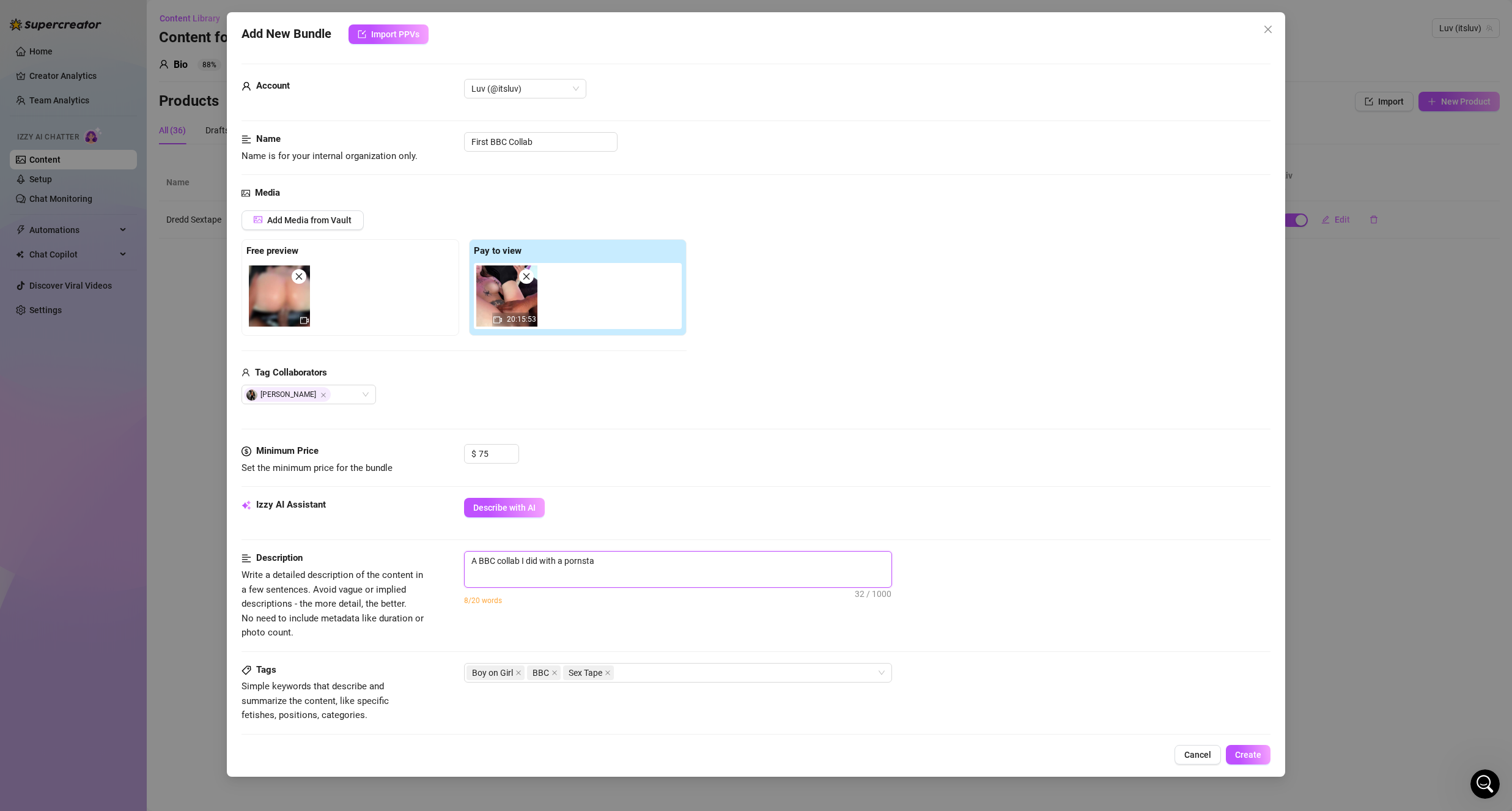
type textarea "A BBC collab I did with a pornstar"
type textarea "A BBC collab I did with a pornstar n"
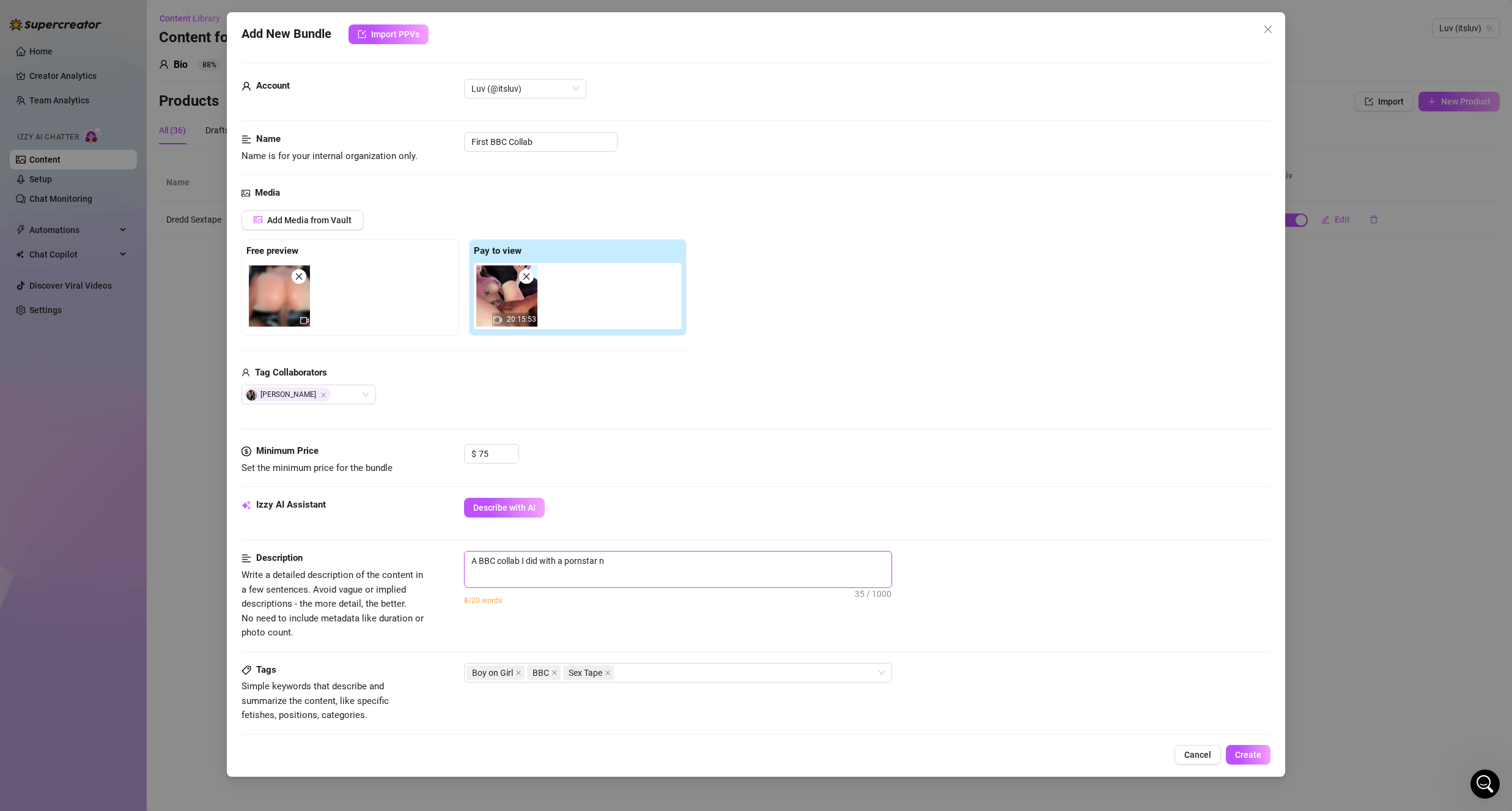
type textarea "A BBC collab I did with a pornstar na"
type textarea "A BBC collab I did with a pornstar nam"
type textarea "A BBC collab I did with a pornstar name"
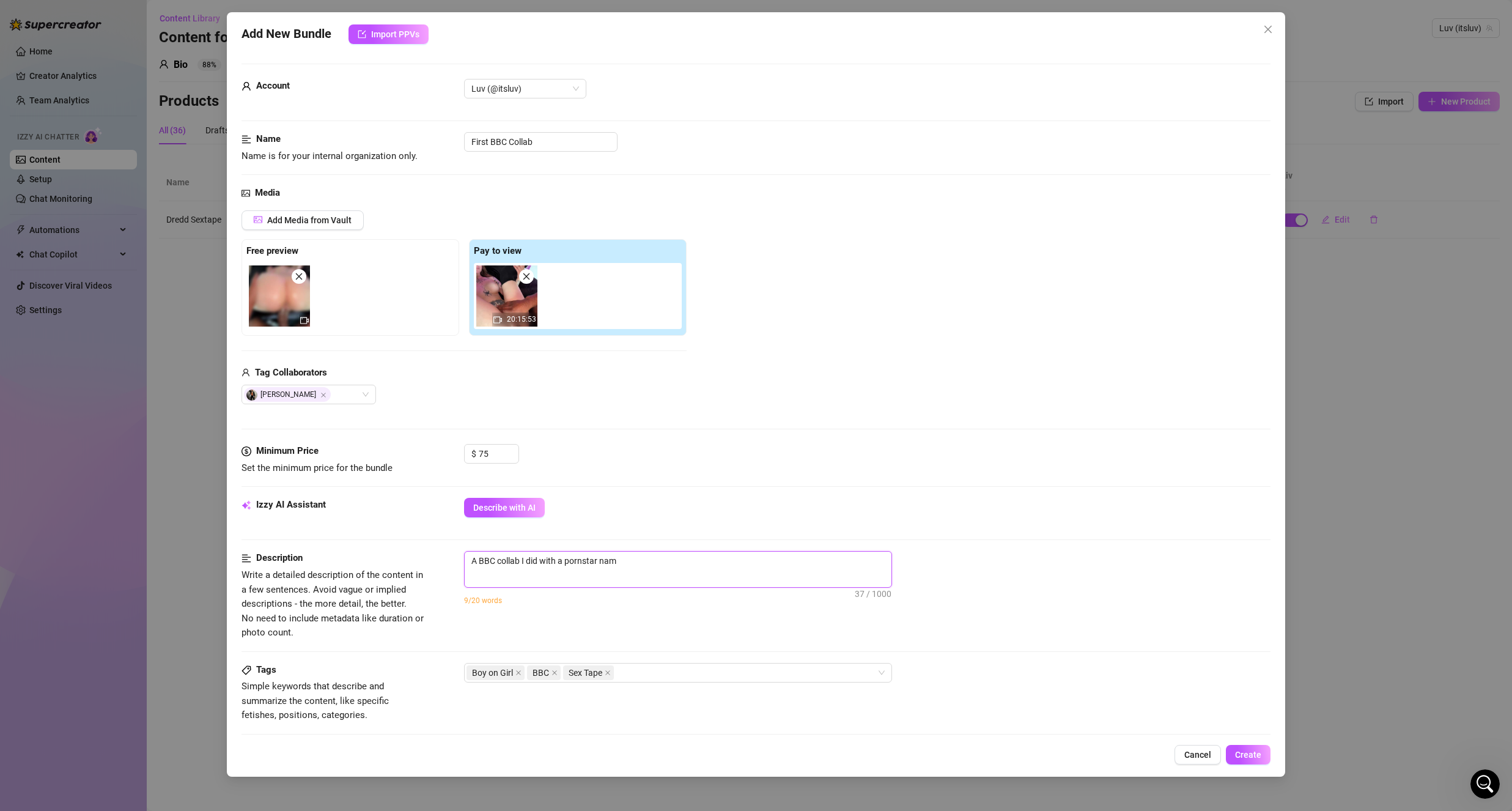
type textarea "A BBC collab I did with a pornstar name"
type textarea "A BBC collab I did with a pornstar named"
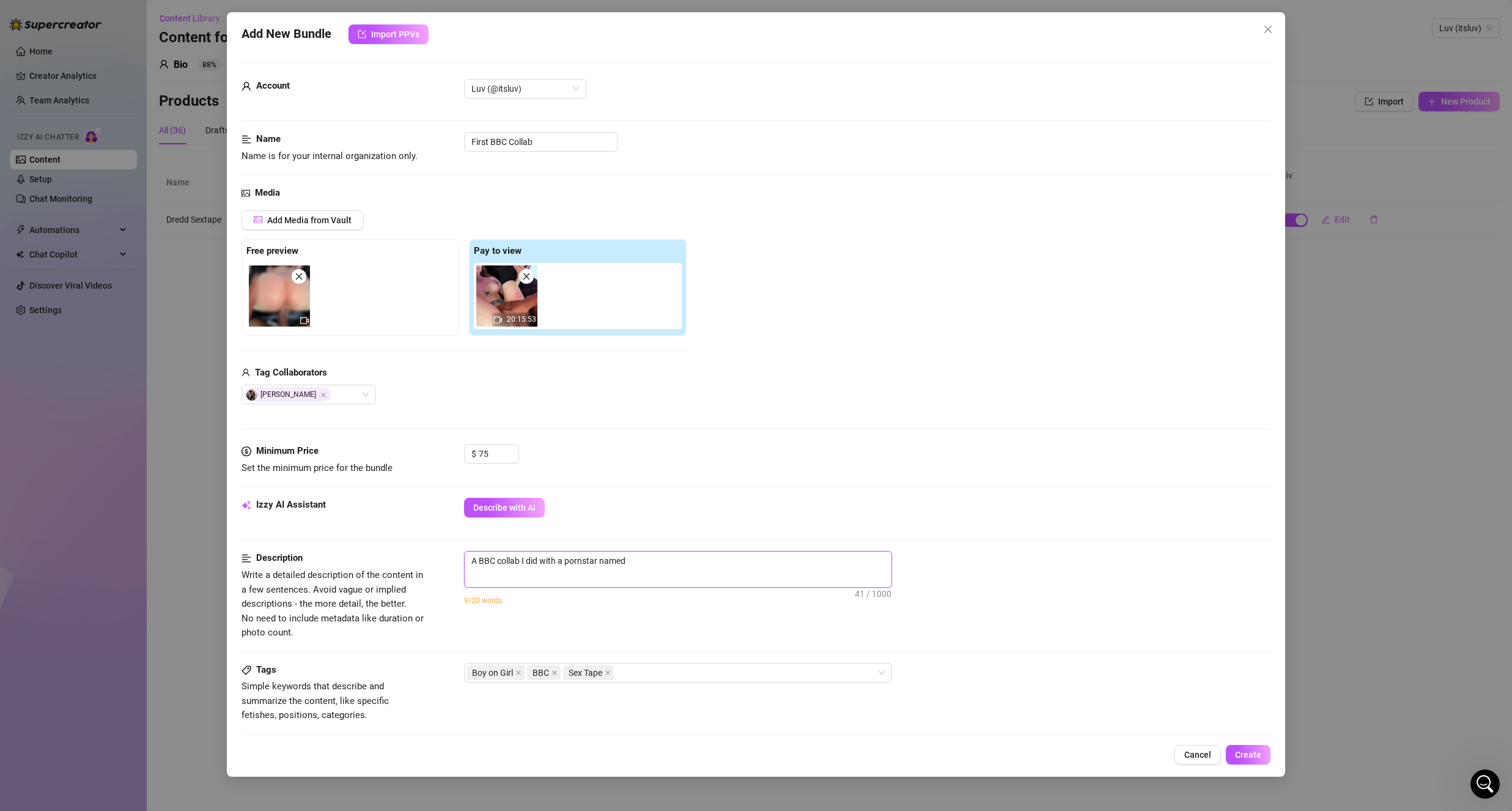
type textarea "A BBC collab I did with a pornstar named T"
type textarea "A BBC collab I did with a pornstar named Tr"
type textarea "A BBC collab I did with a pornstar named Tro"
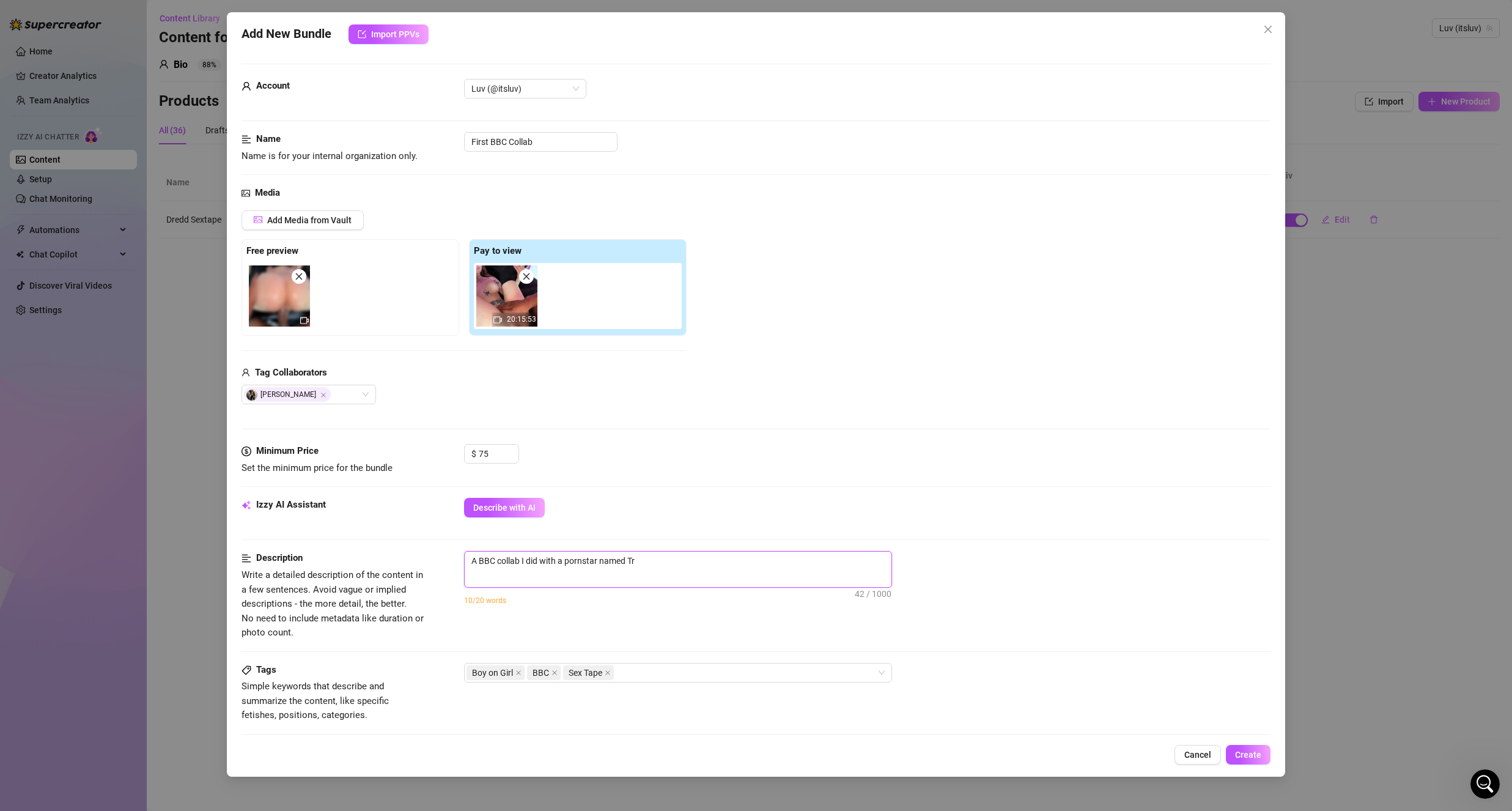
type textarea "A BBC collab I did with a pornstar named Tro"
type textarea "A BBC collab I did with a pornstar named Troy"
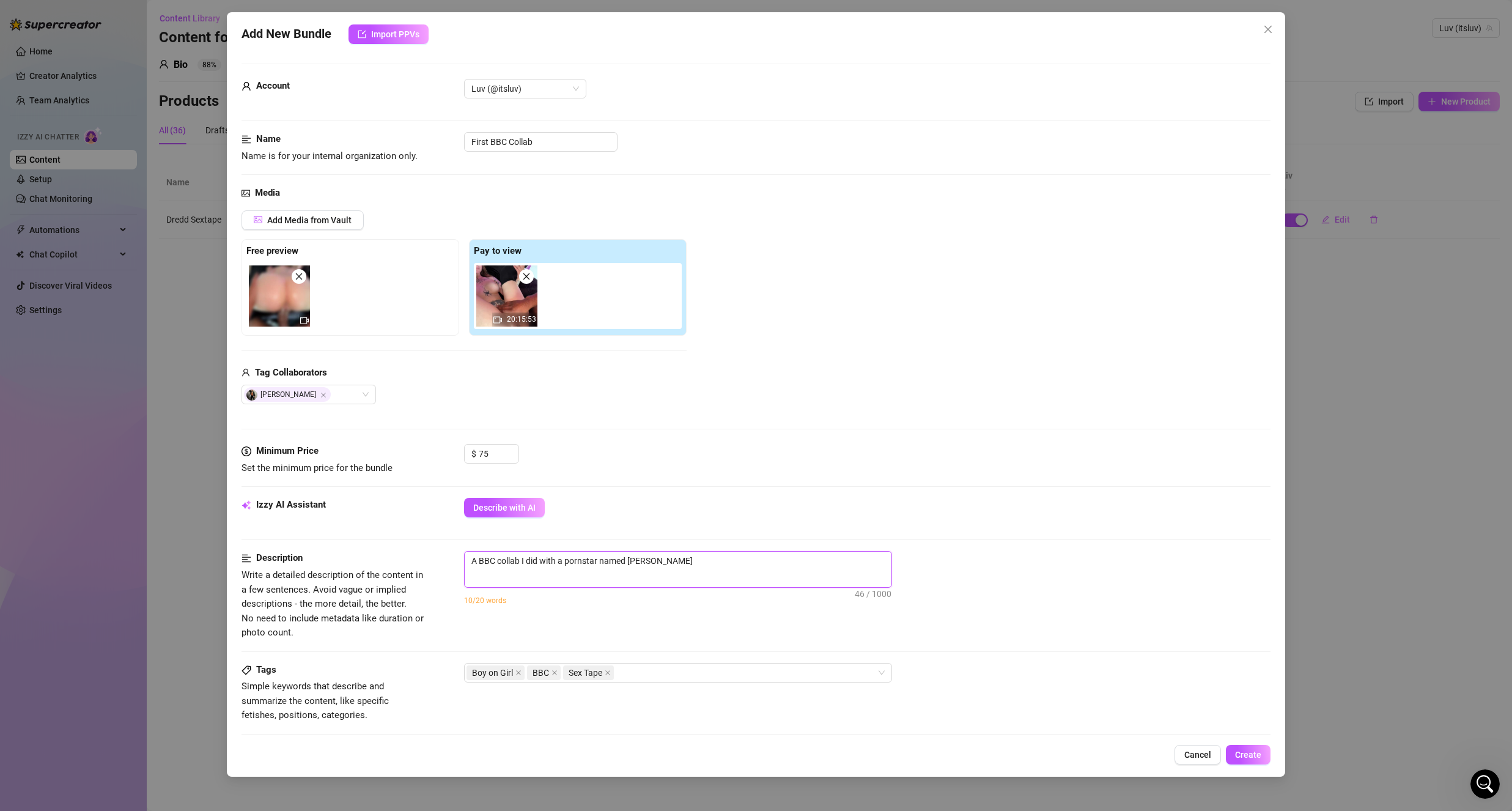
type textarea "A BBC collab I did with a pornstar named Troy F"
type textarea "A BBC collab I did with a pornstar named Troy Fr"
type textarea "A BBC collab I did with a pornstar named Troy Fra"
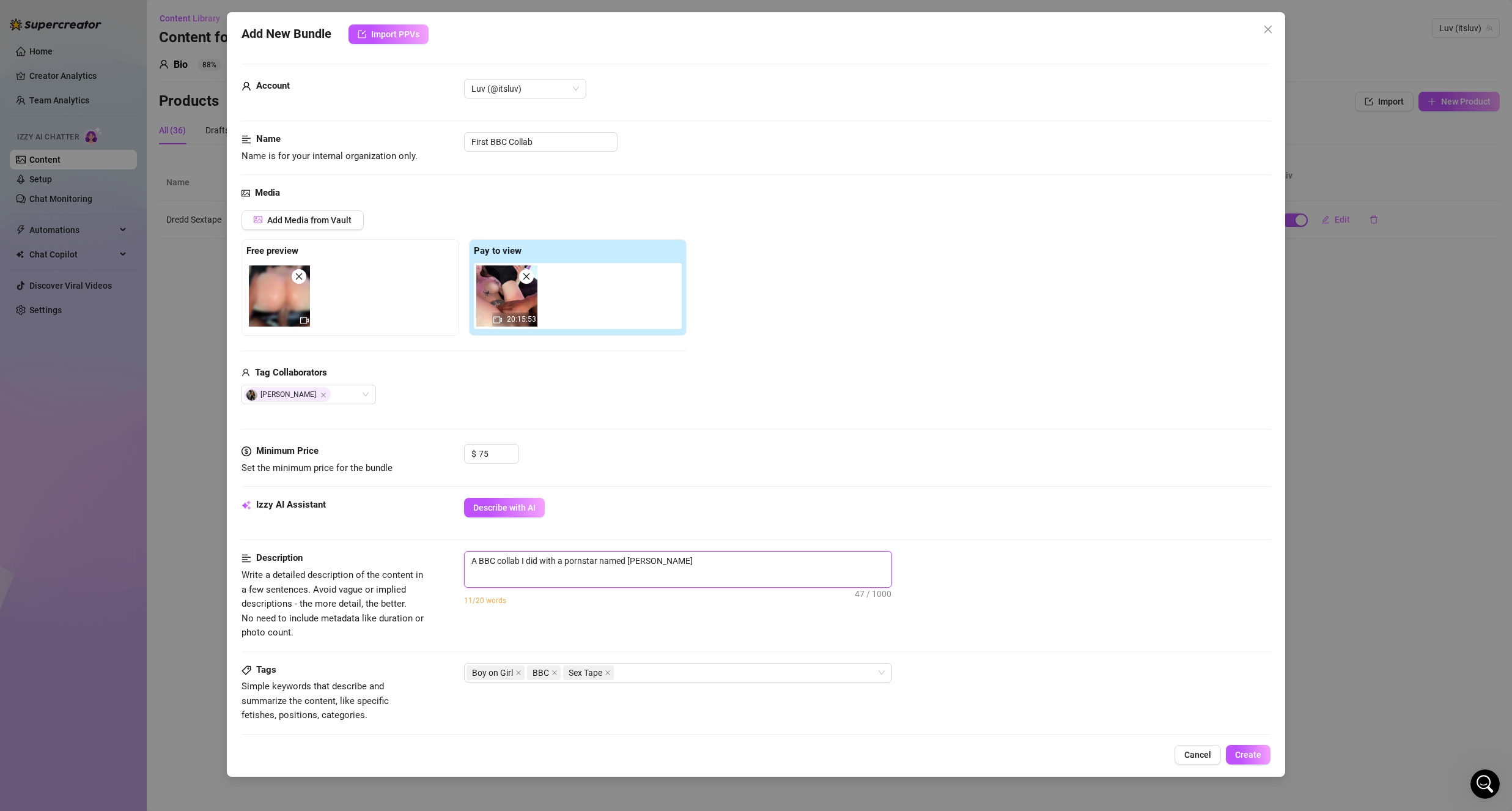
type textarea "A BBC collab I did with a pornstar named Troy Fra"
type textarea "A BBC collab I did with a pornstar named Troy Fran"
type textarea "A BBC collab I did with a pornstar named Troy Franc"
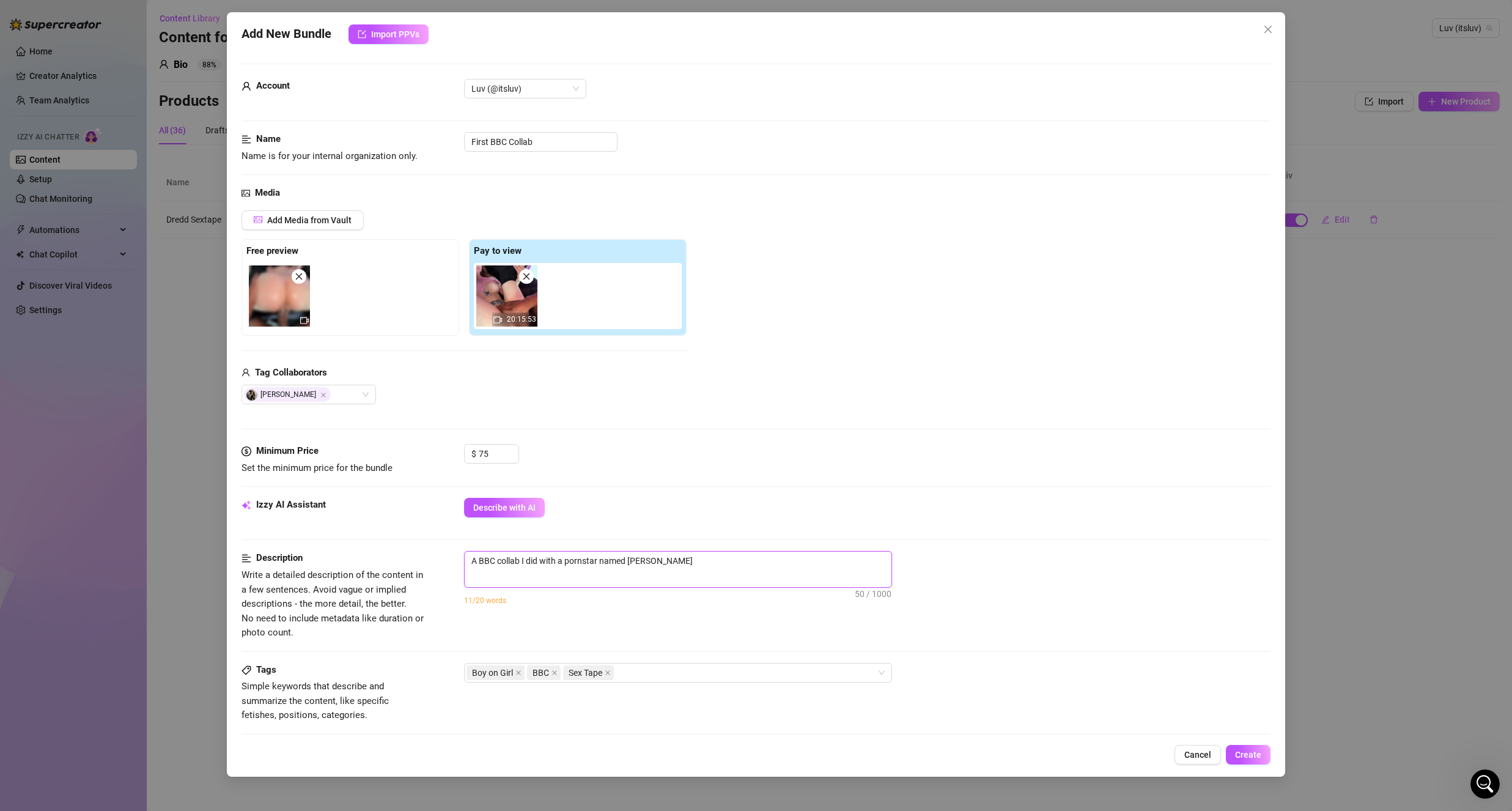
type textarea "A BBC collab I did with a pornstar named Troy Franci"
type textarea "A BBC collab I did with a pornstar named Troy Francis"
type textarea "A BBC collab I did with a pornstar named Troy Francisc"
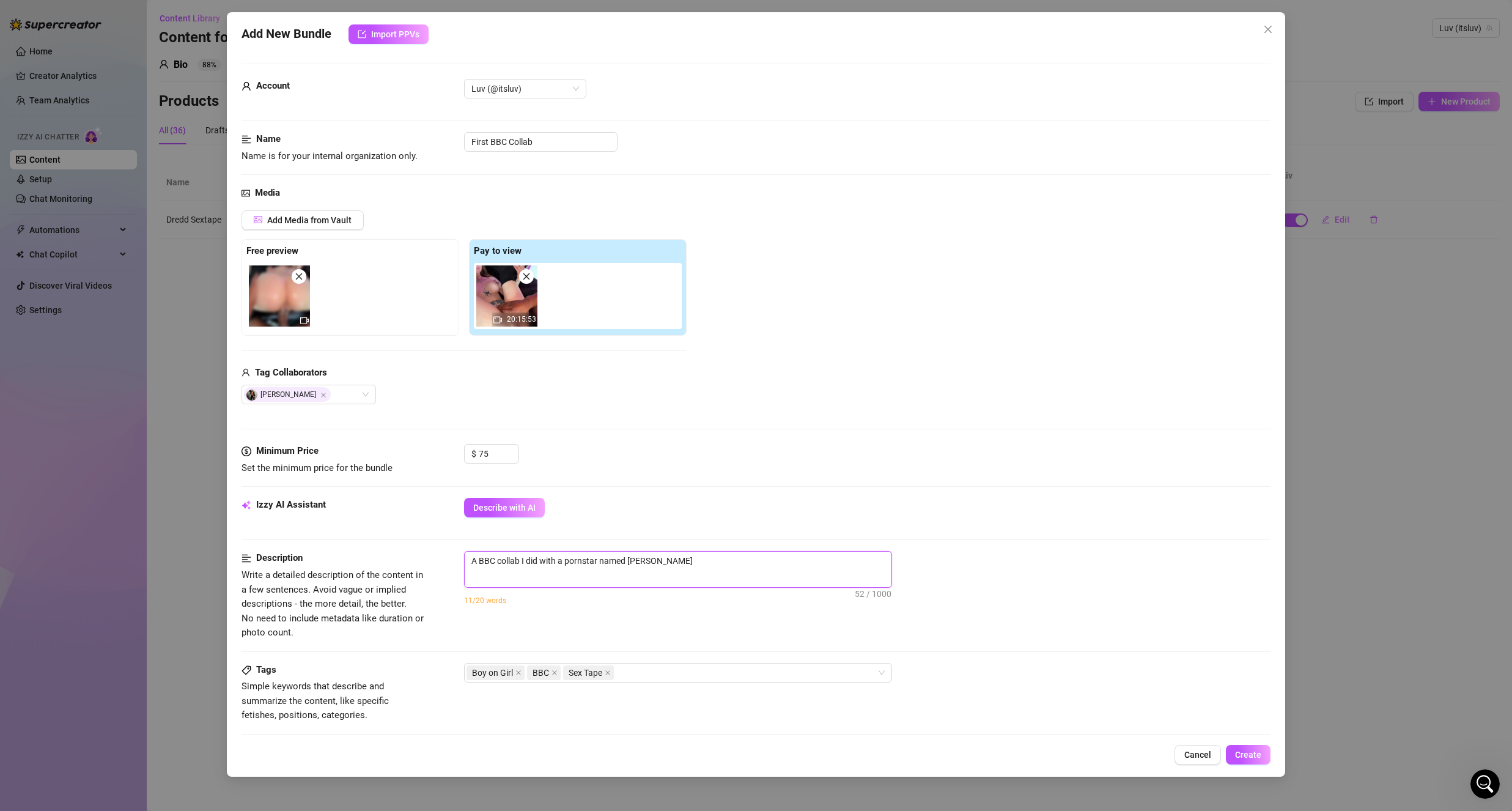
type textarea "A BBC collab I did with a pornstar named Troy Francisc"
type textarea "A BBC collab I did with a pornstar named Troy Francisco"
type textarea "A BBC collab I did with a pornstar named Troy Francisco."
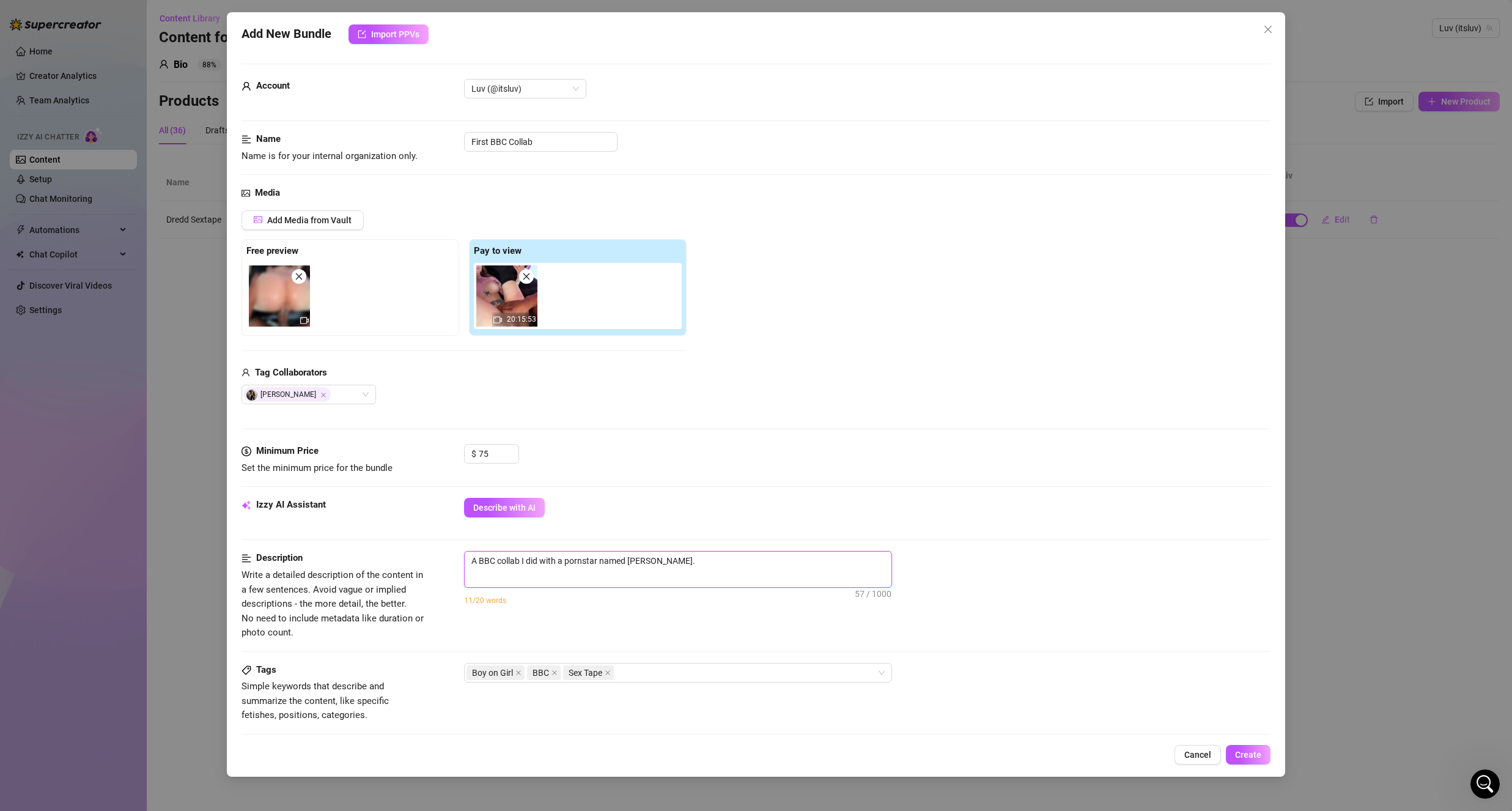
click at [761, 566] on textarea "A BBC collab I did with a pornstar named Troy Francisco." at bounding box center [678, 560] width 427 height 18
type textarea "A BBC collab I did with a pornstar named Troy Francisco. W"
type textarea "A BBC collab I did with a pornstar named Troy Francisco. We"
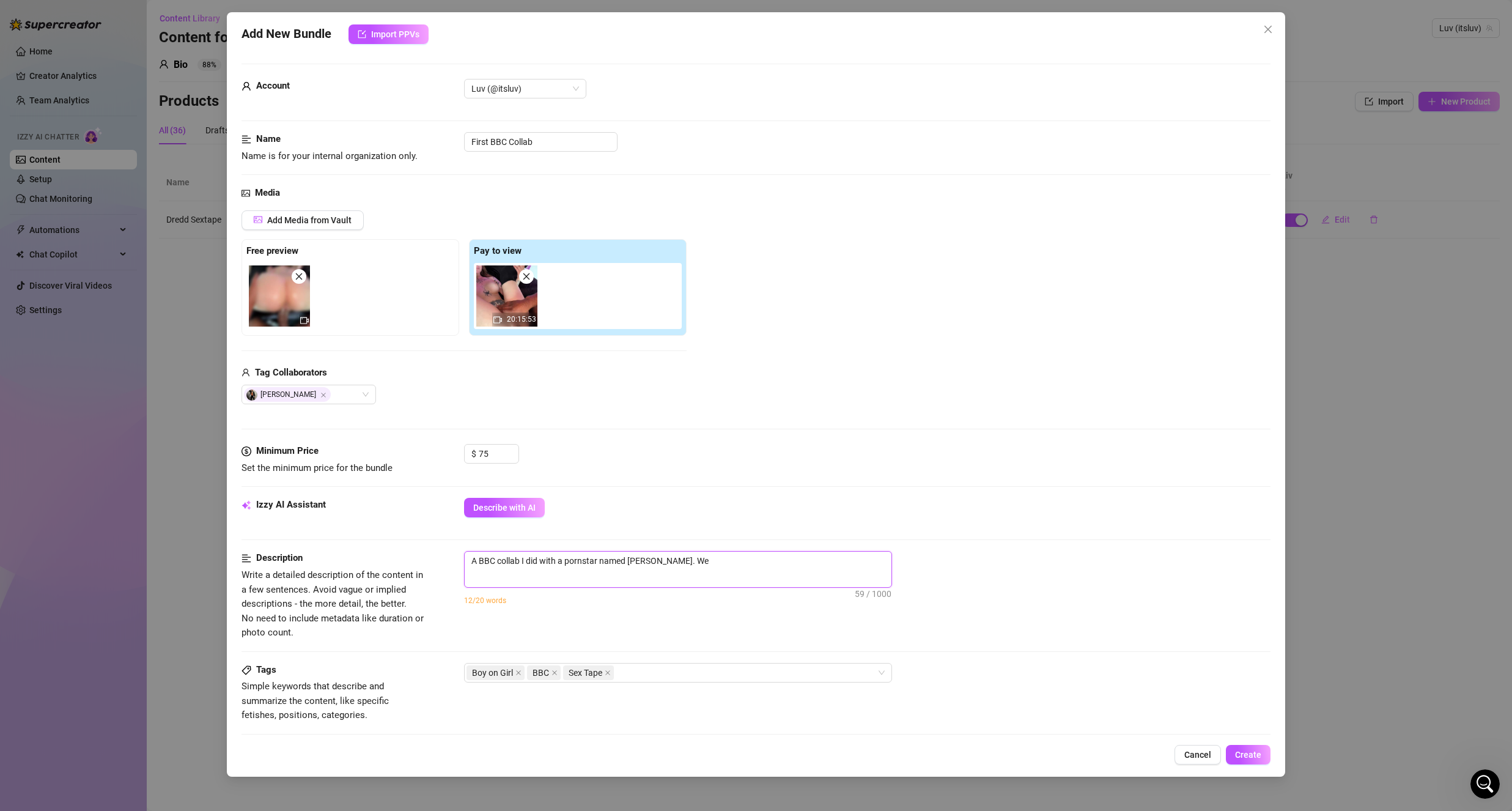
type textarea "A BBC collab I did with a pornstar named Troy Francisco. We"
type textarea "A BBC collab I did with a pornstar named Troy Francisco. We s"
type textarea "A BBC collab I did with a pornstar named Troy Francisco. We sg"
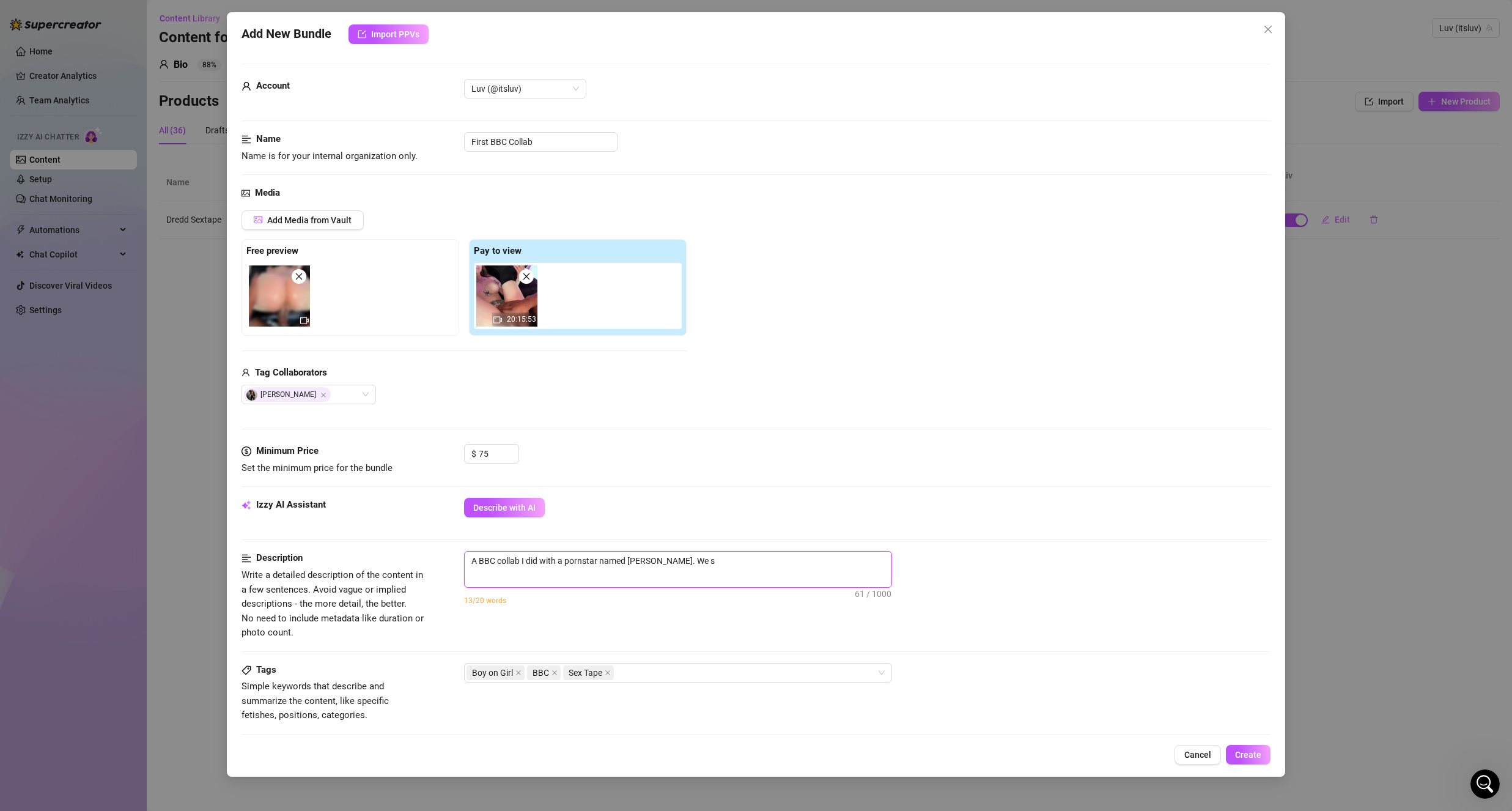
type textarea "A BBC collab I did with a pornstar named Troy Francisco. We sg"
type textarea "A BBC collab I did with a pornstar named Troy Francisco. We sga"
type textarea "A BBC collab I did with a pornstar named Troy Francisco. We sg"
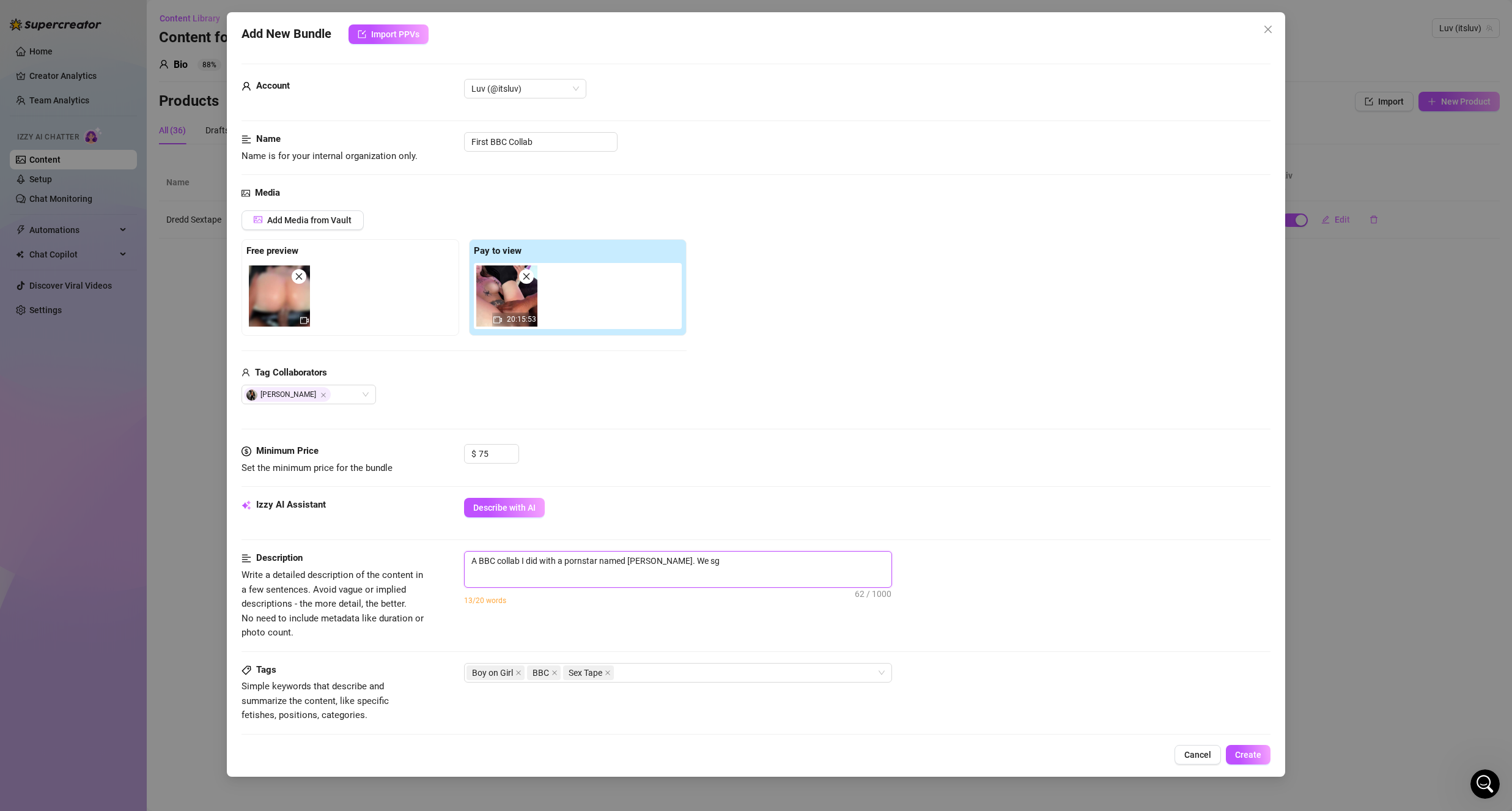
type textarea "A BBC collab I did with a pornstar named Troy Francisco. We s"
type textarea "A BBC collab I did with a pornstar named Troy Francisco. We st"
type textarea "A BBC collab I did with a pornstar named Troy Francisco. We s"
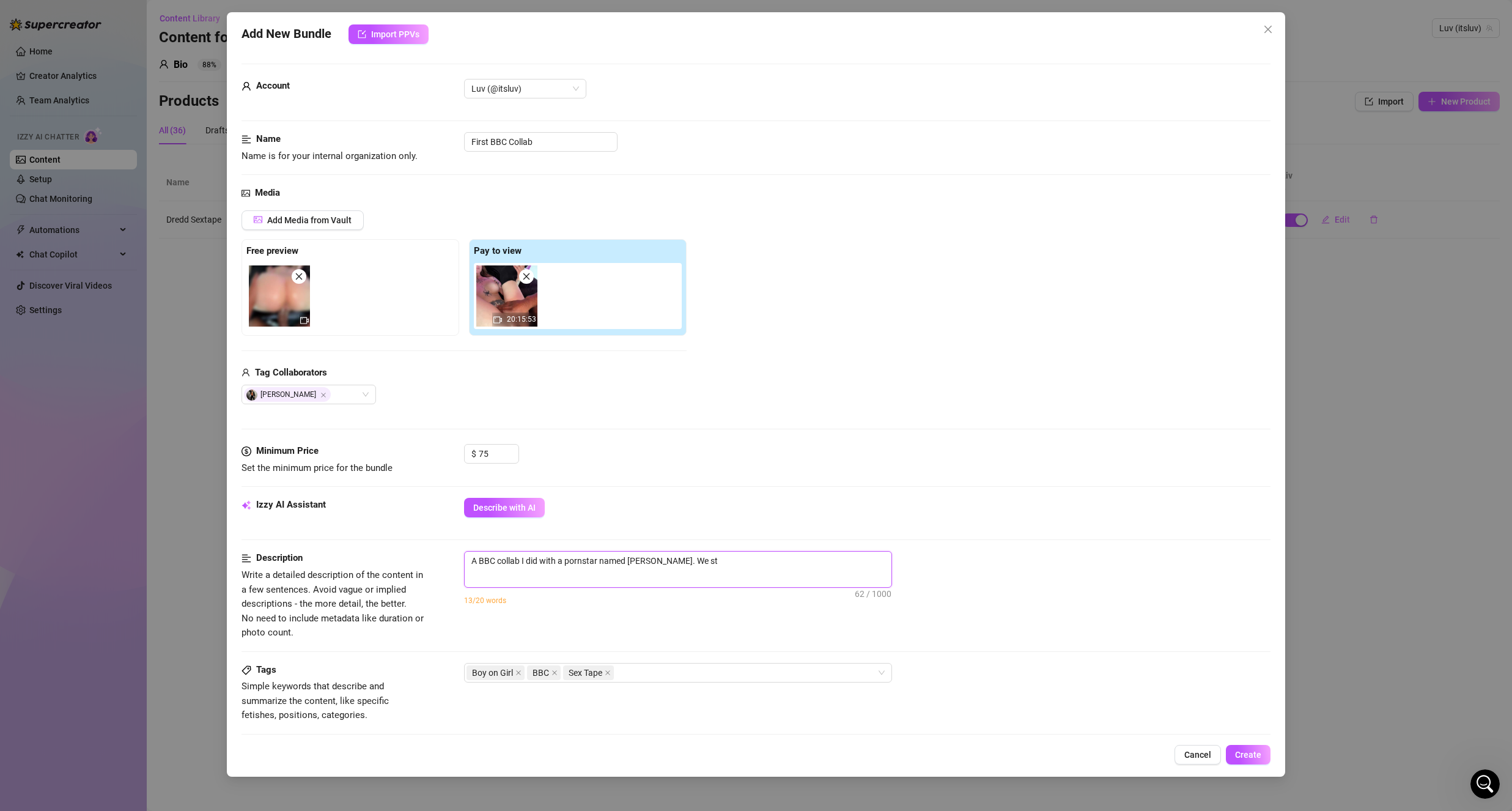
type textarea "A BBC collab I did with a pornstar named Troy Francisco. We s"
type textarea "A BBC collab I did with a pornstar named Troy Francisco. We"
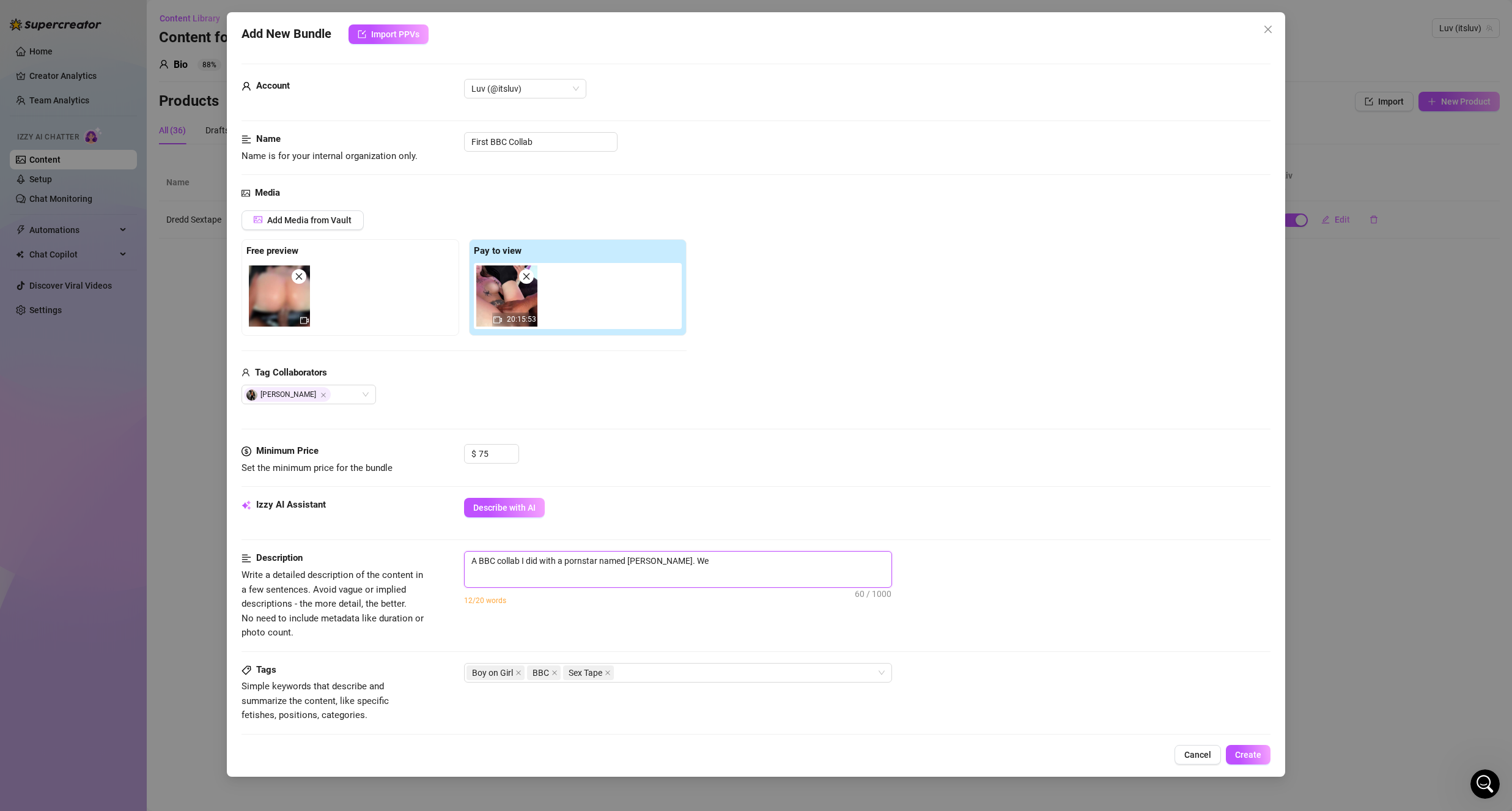
type textarea "A BBC collab I did with a pornstar named Troy Francisco. W"
click at [765, 574] on textarea "A BBC collab I did with a pornstar named Troy Francisco. He started off by taki…" at bounding box center [678, 574] width 427 height 45
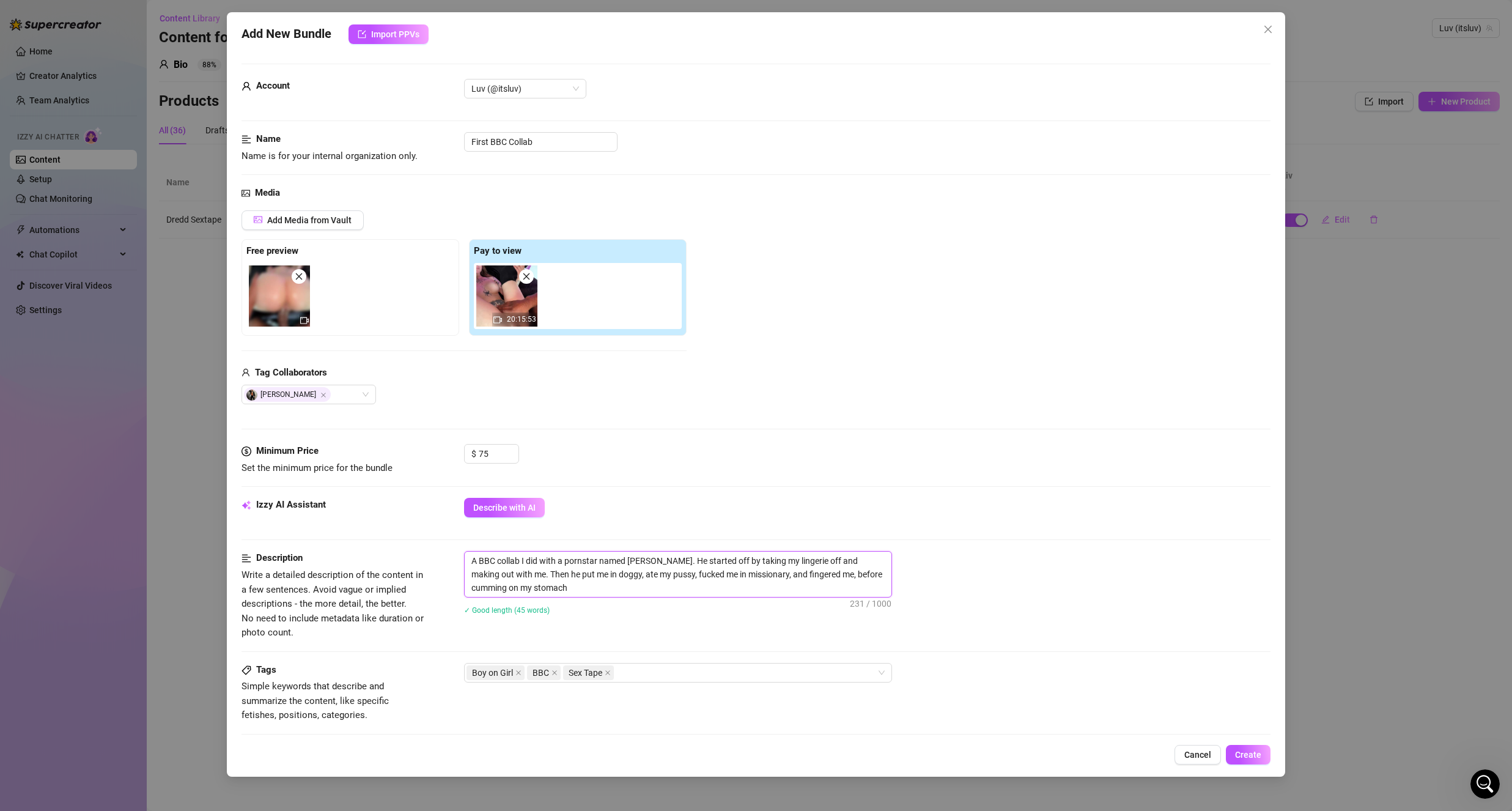
click at [736, 585] on textarea "A BBC collab I did with a pornstar named Troy Francisco. He started off by taki…" at bounding box center [678, 574] width 427 height 45
click at [631, 627] on div "A BBC collab I did with a pornstar named Troy Francisco. He started off by taki…" at bounding box center [867, 591] width 806 height 79
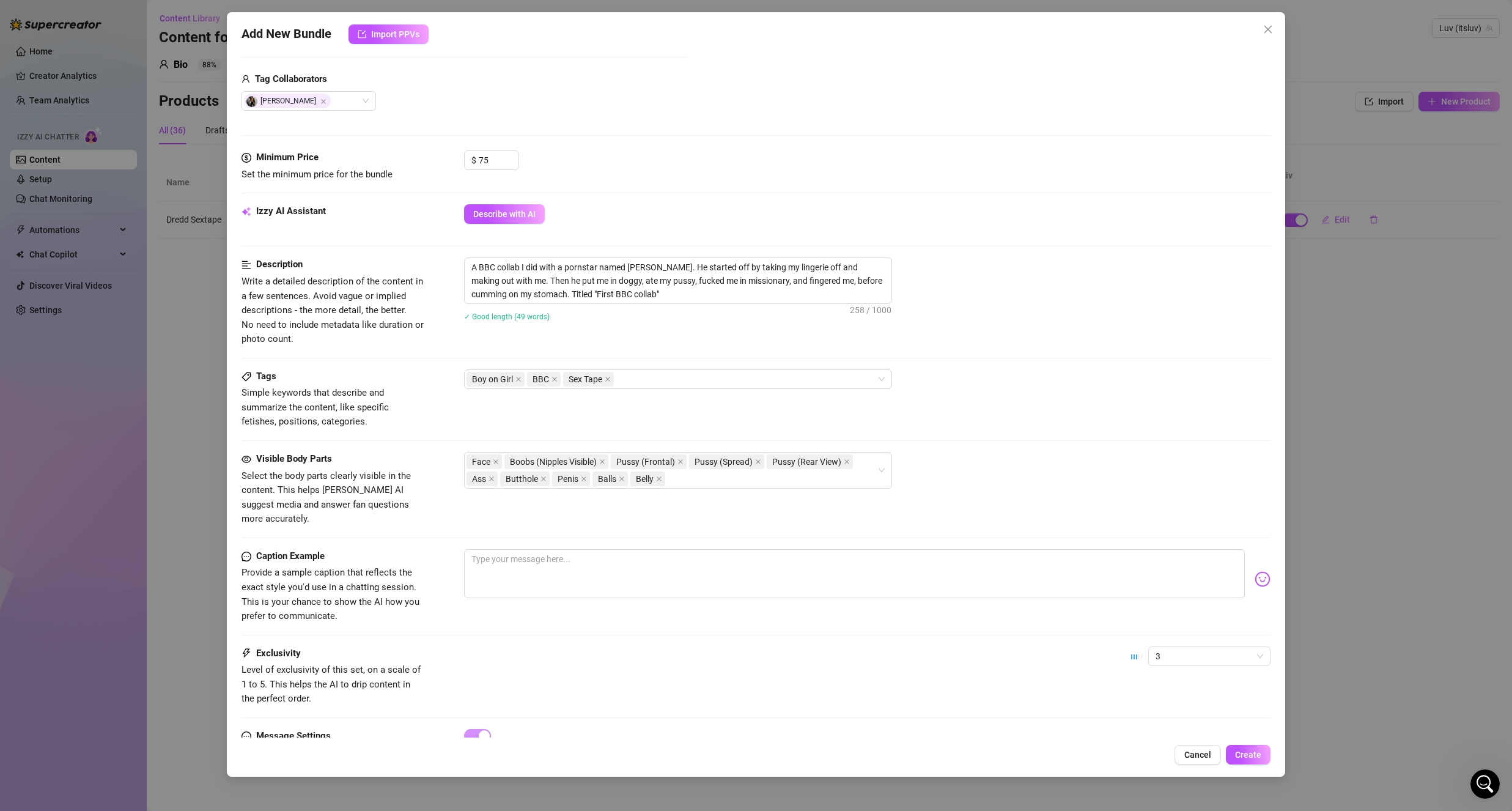
scroll to position [306, 0]
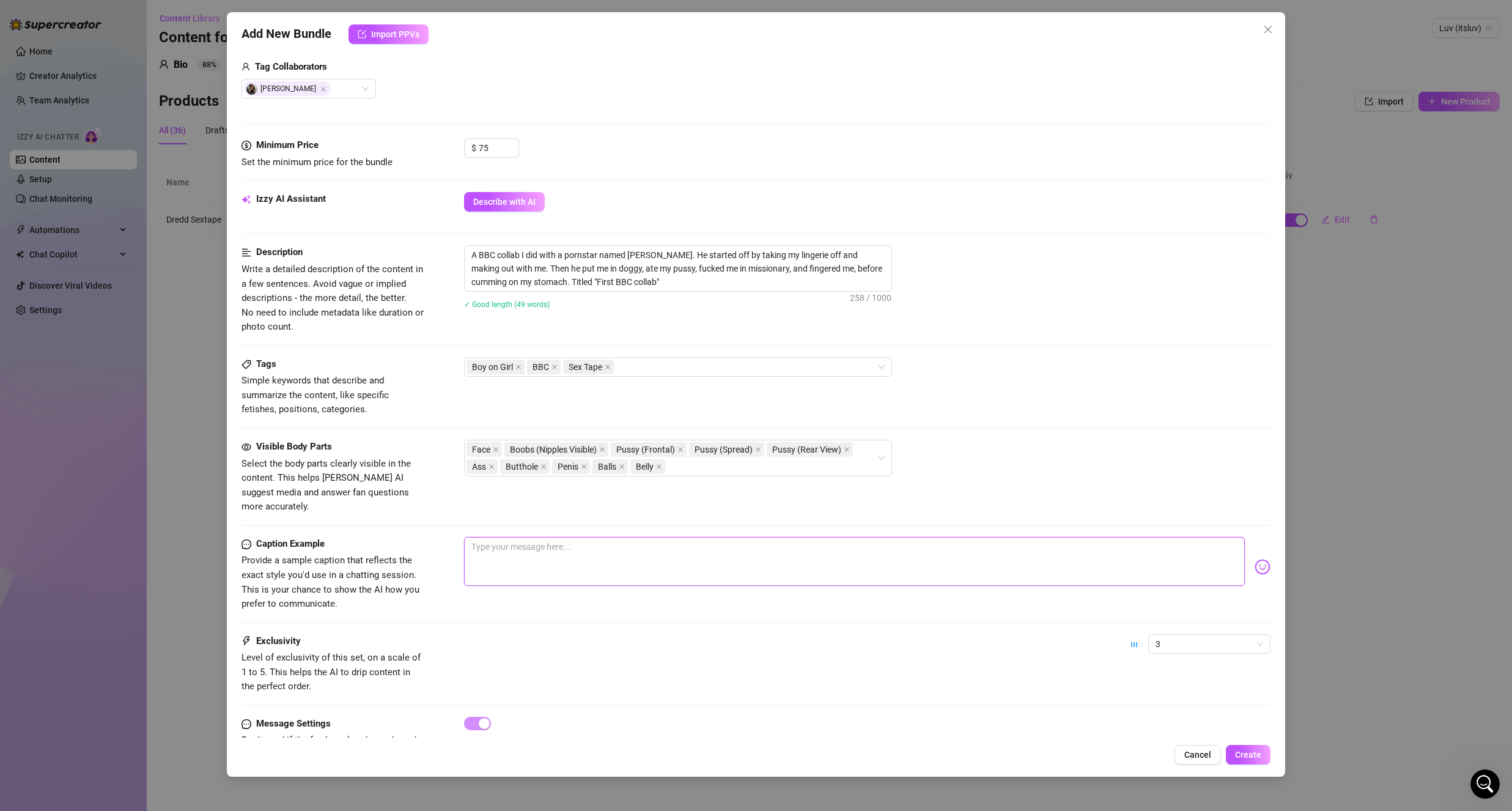
click at [541, 553] on textarea at bounding box center [854, 561] width 781 height 49
click at [582, 674] on div "Exclusivity Level of exclusivity of this set, on a scale of 1 to 5. This helps …" at bounding box center [756, 664] width 1029 height 60
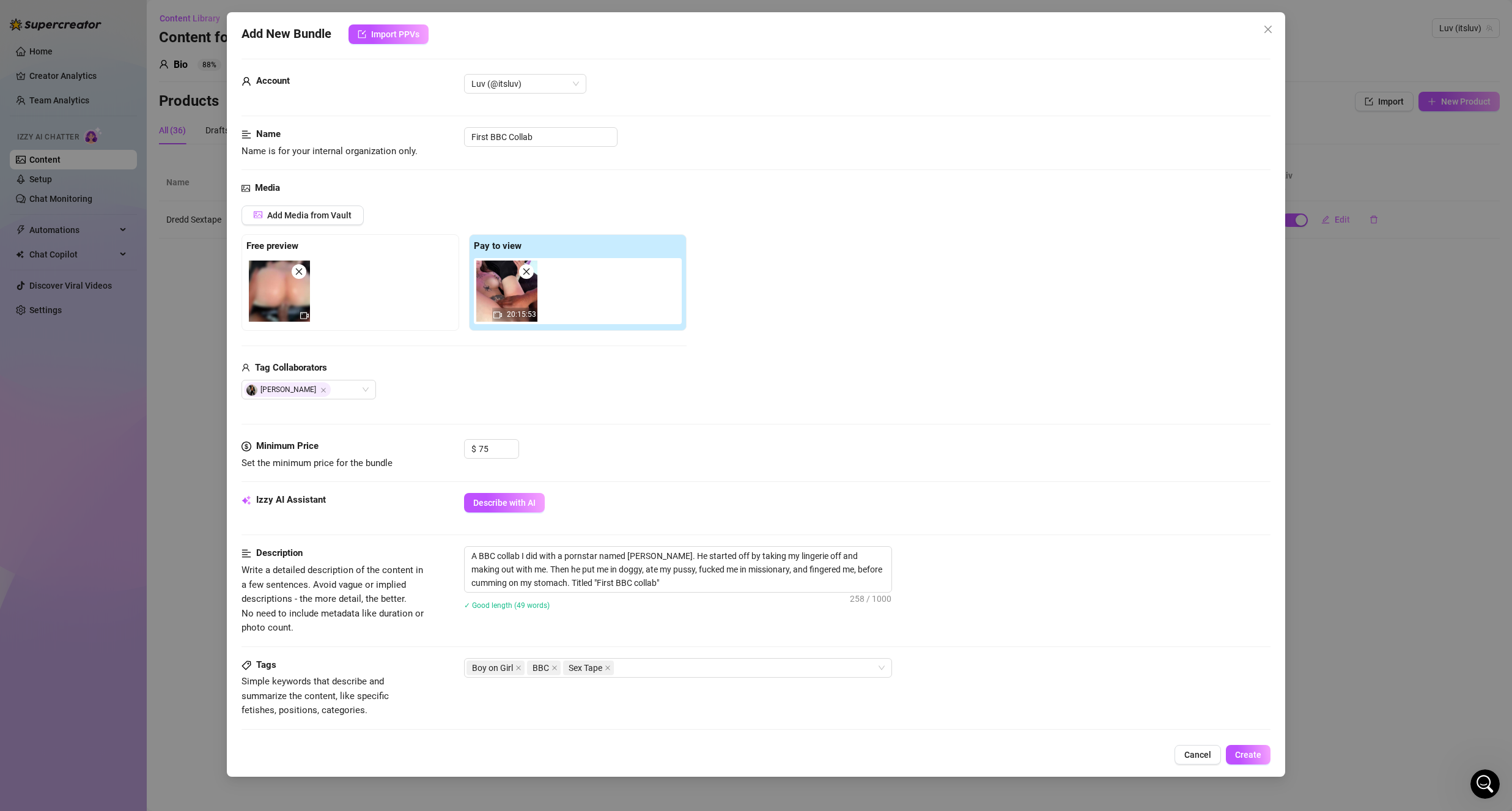
scroll to position [0, 0]
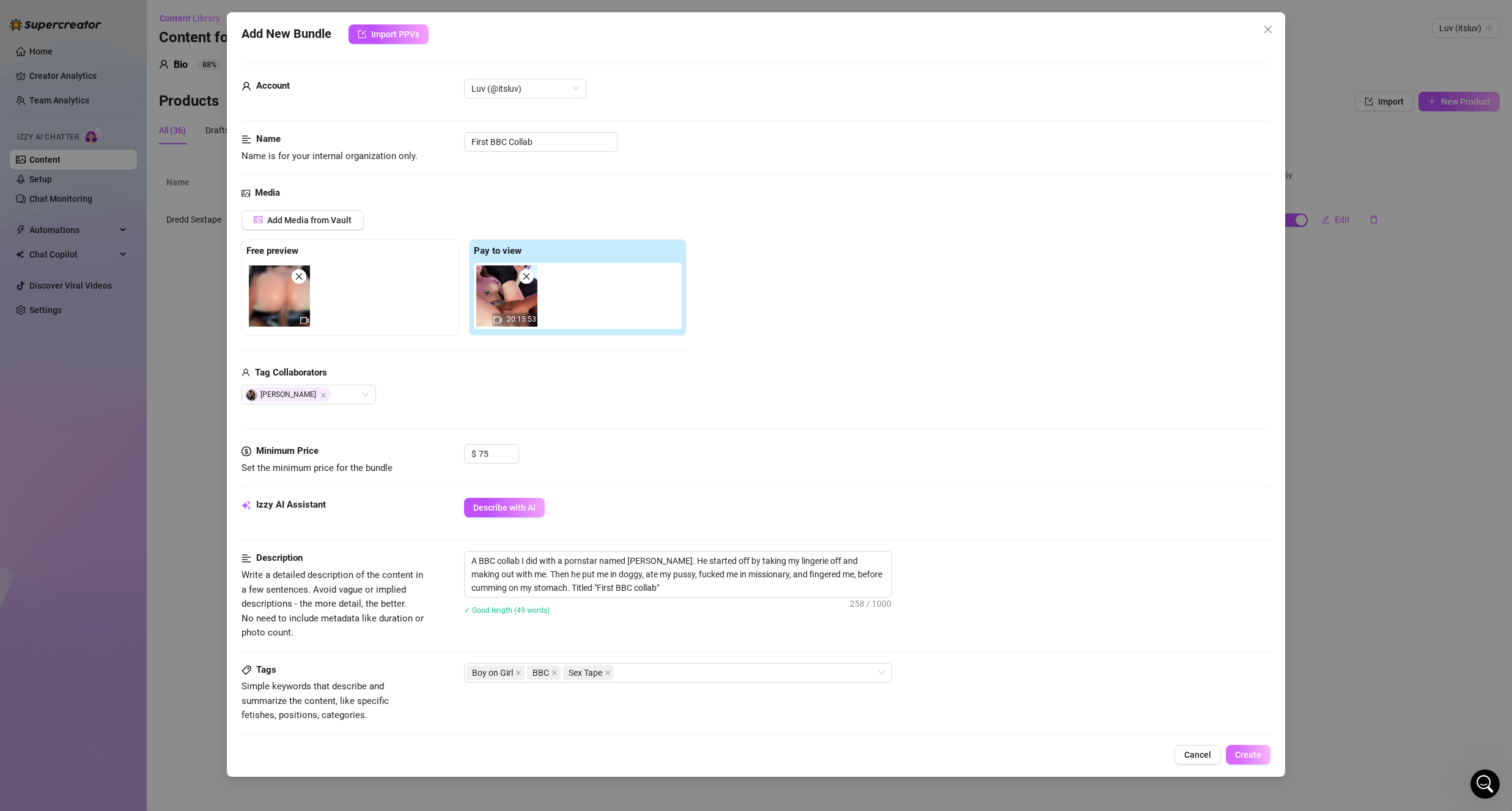
click at [1249, 757] on span "Create" at bounding box center [1248, 755] width 26 height 10
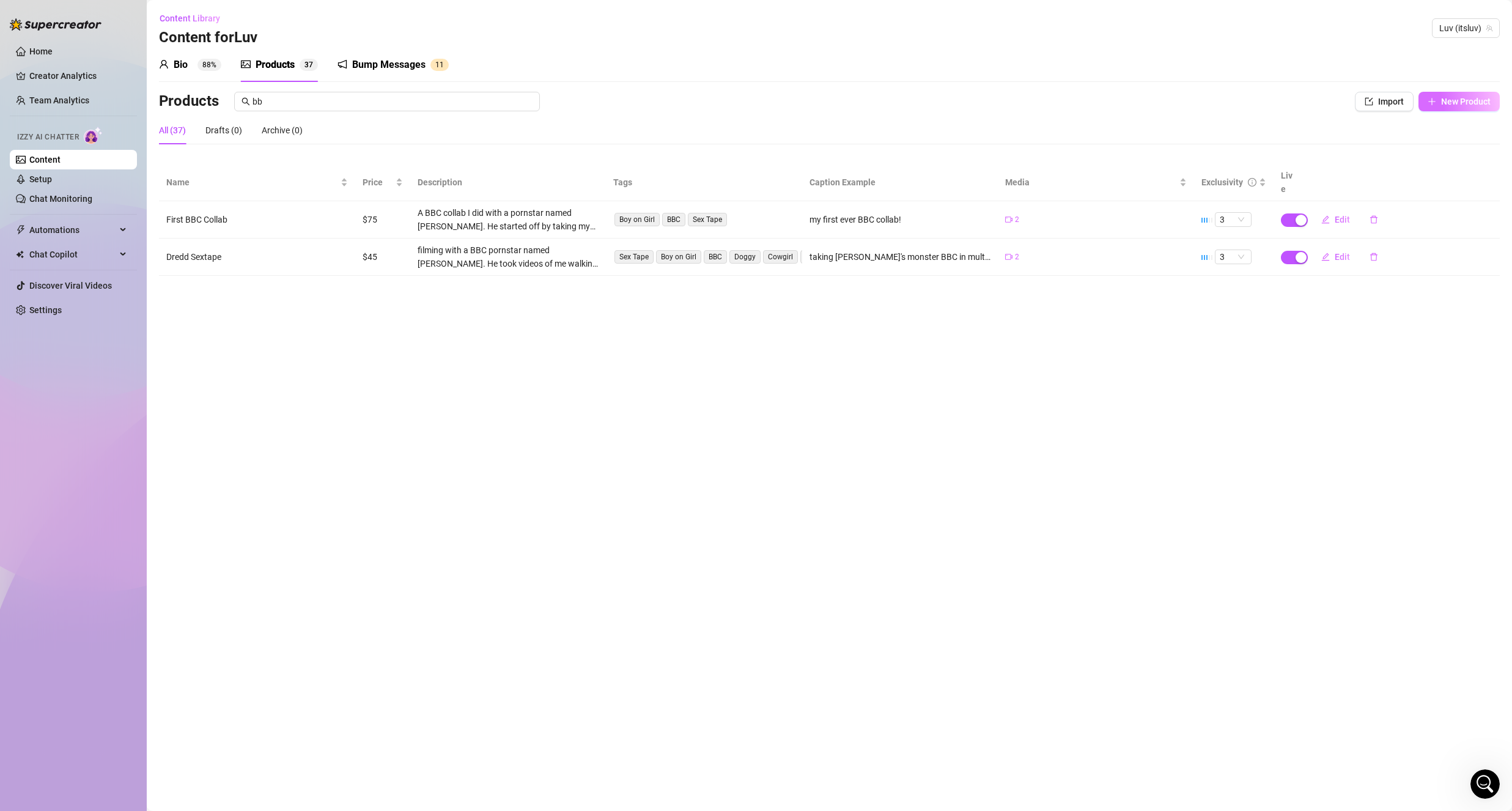
click at [1424, 103] on button "New Product" at bounding box center [1459, 101] width 81 height 19
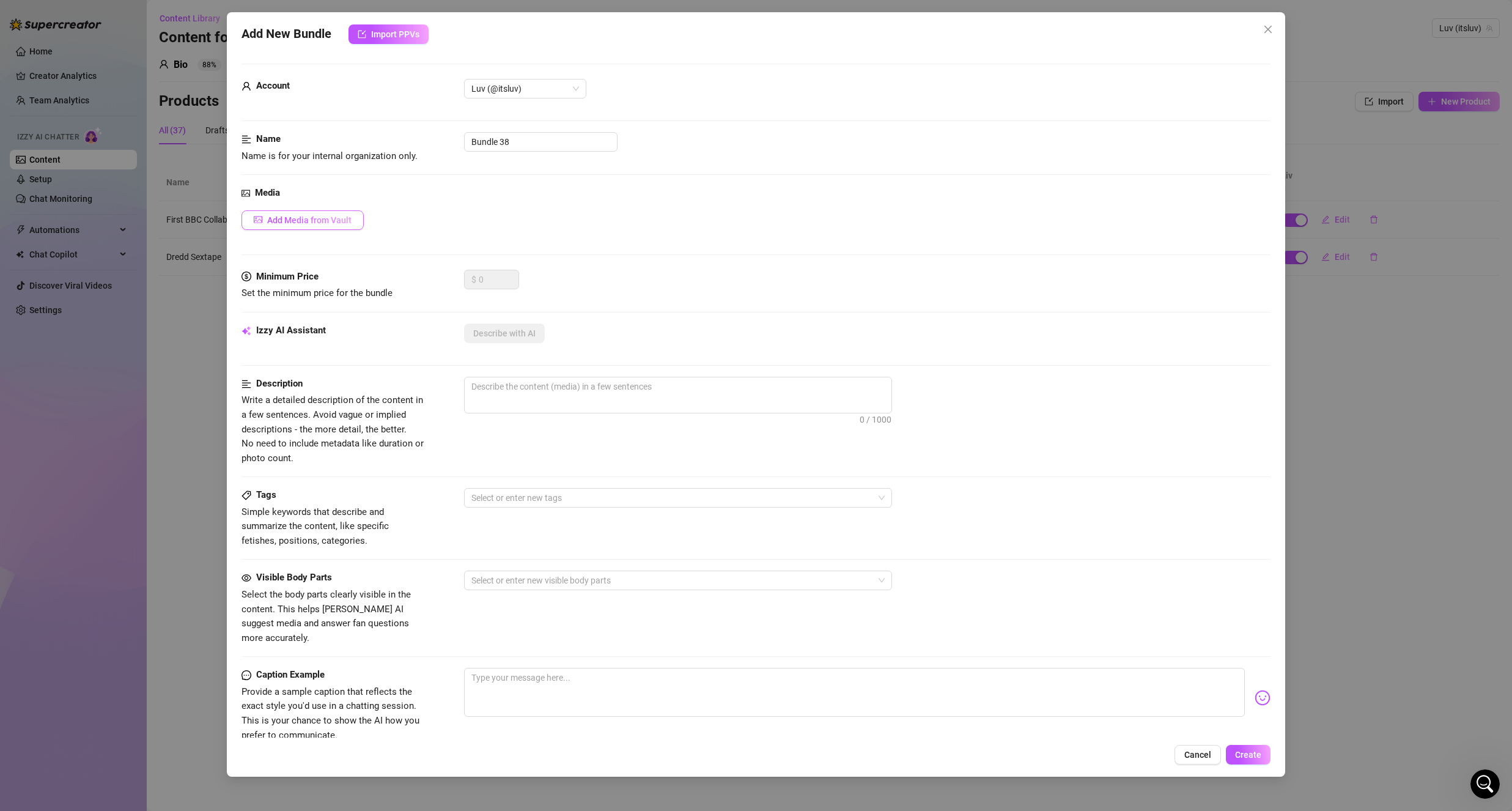
click at [304, 210] on button "Add Media from Vault" at bounding box center [303, 220] width 122 height 19
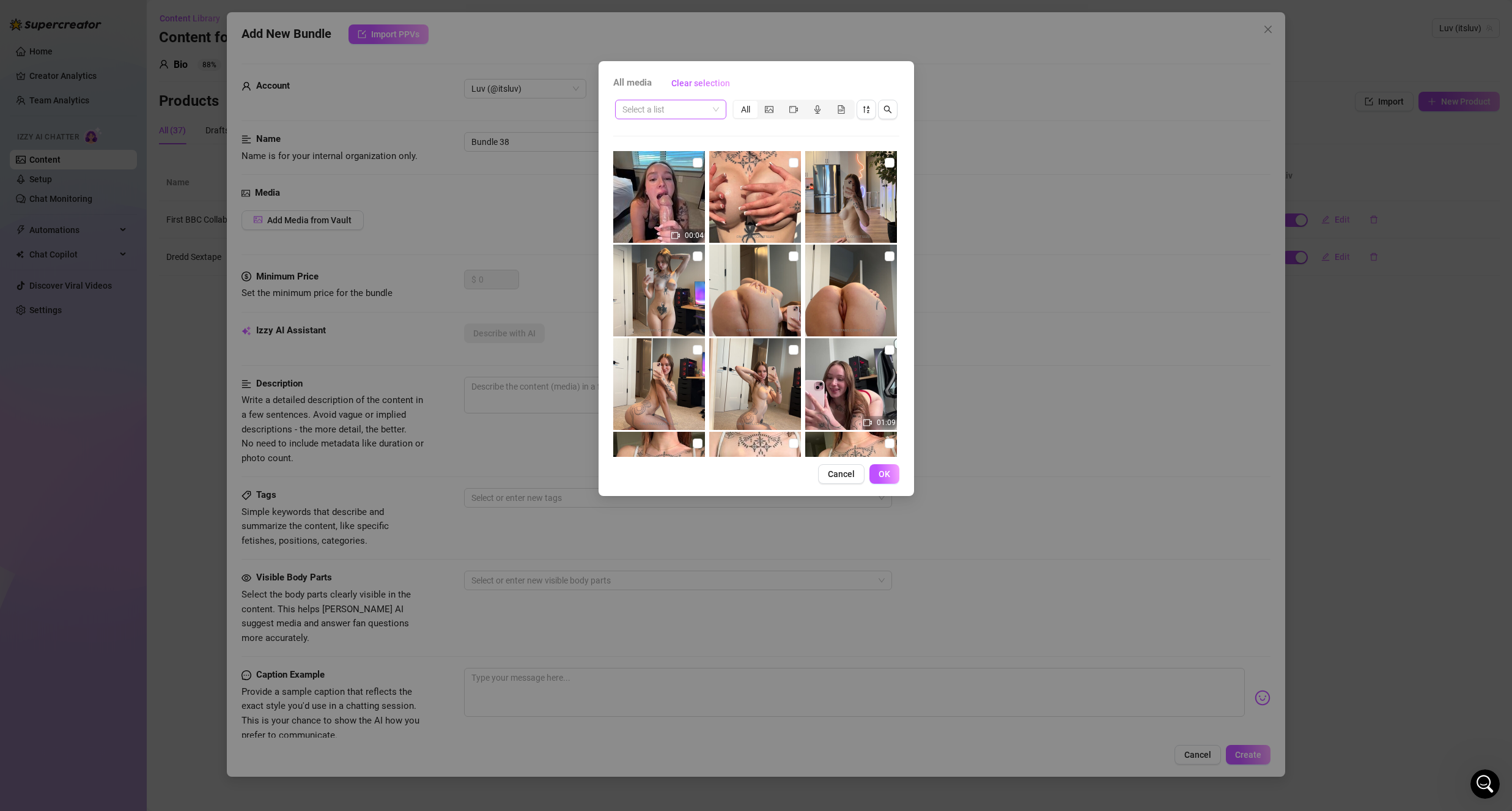
click at [673, 105] on input "search" at bounding box center [665, 109] width 86 height 18
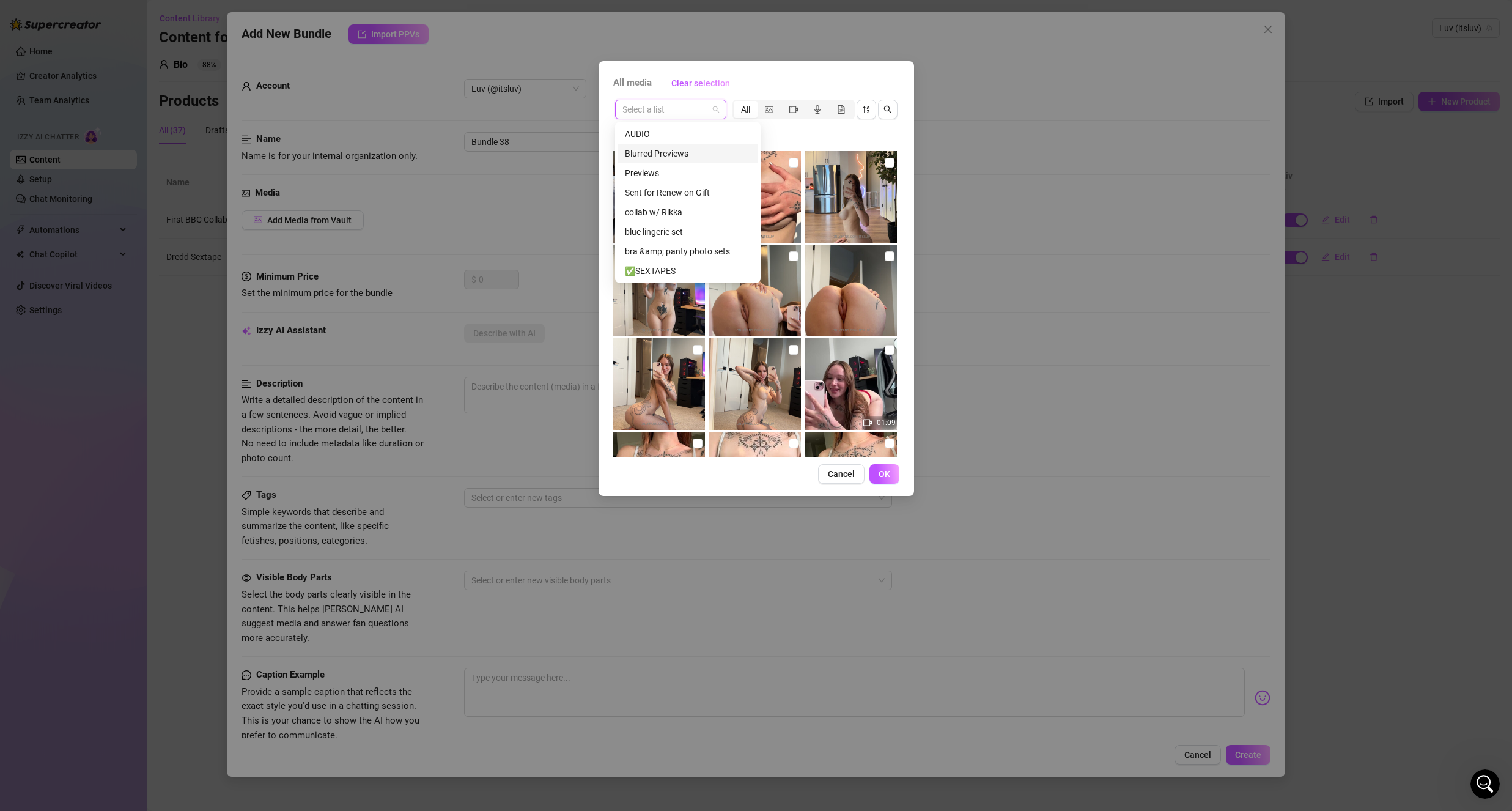
click at [667, 160] on div "Blurred Previews" at bounding box center [688, 153] width 141 height 19
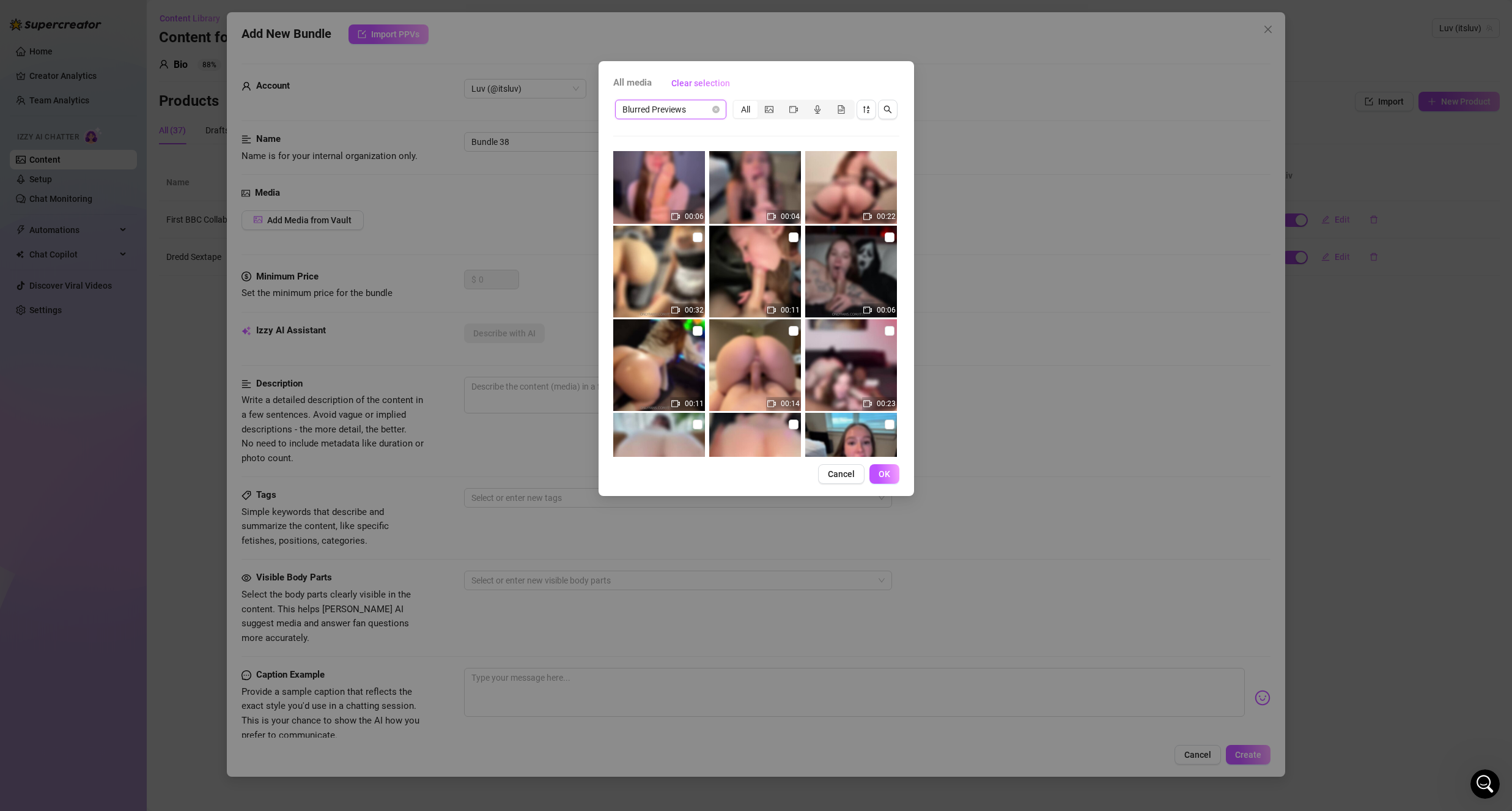
scroll to position [489, 0]
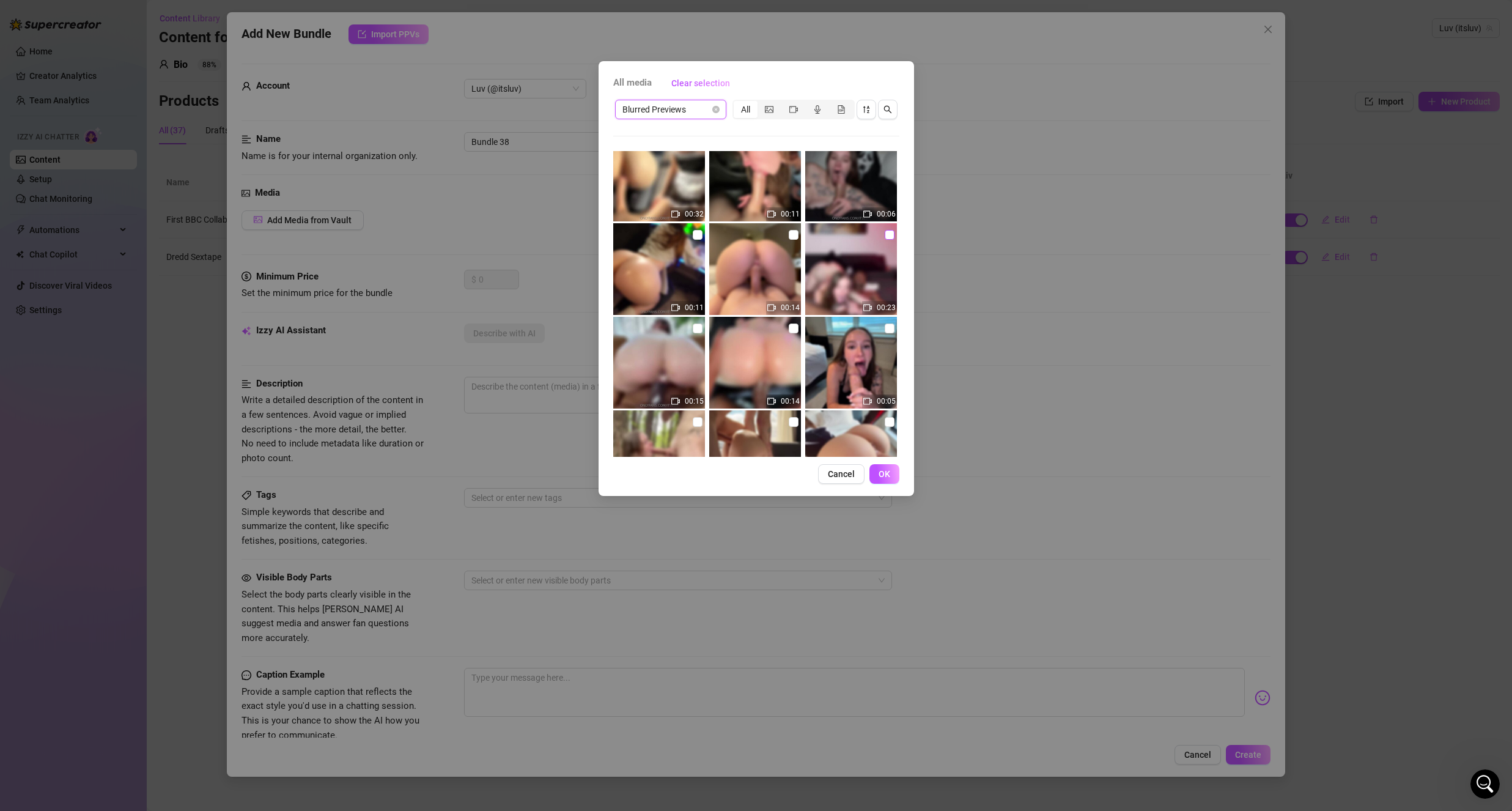
click at [885, 231] on input "checkbox" at bounding box center [889, 234] width 10 height 10
click at [634, 108] on span "Blurred Previews" at bounding box center [671, 109] width 97 height 18
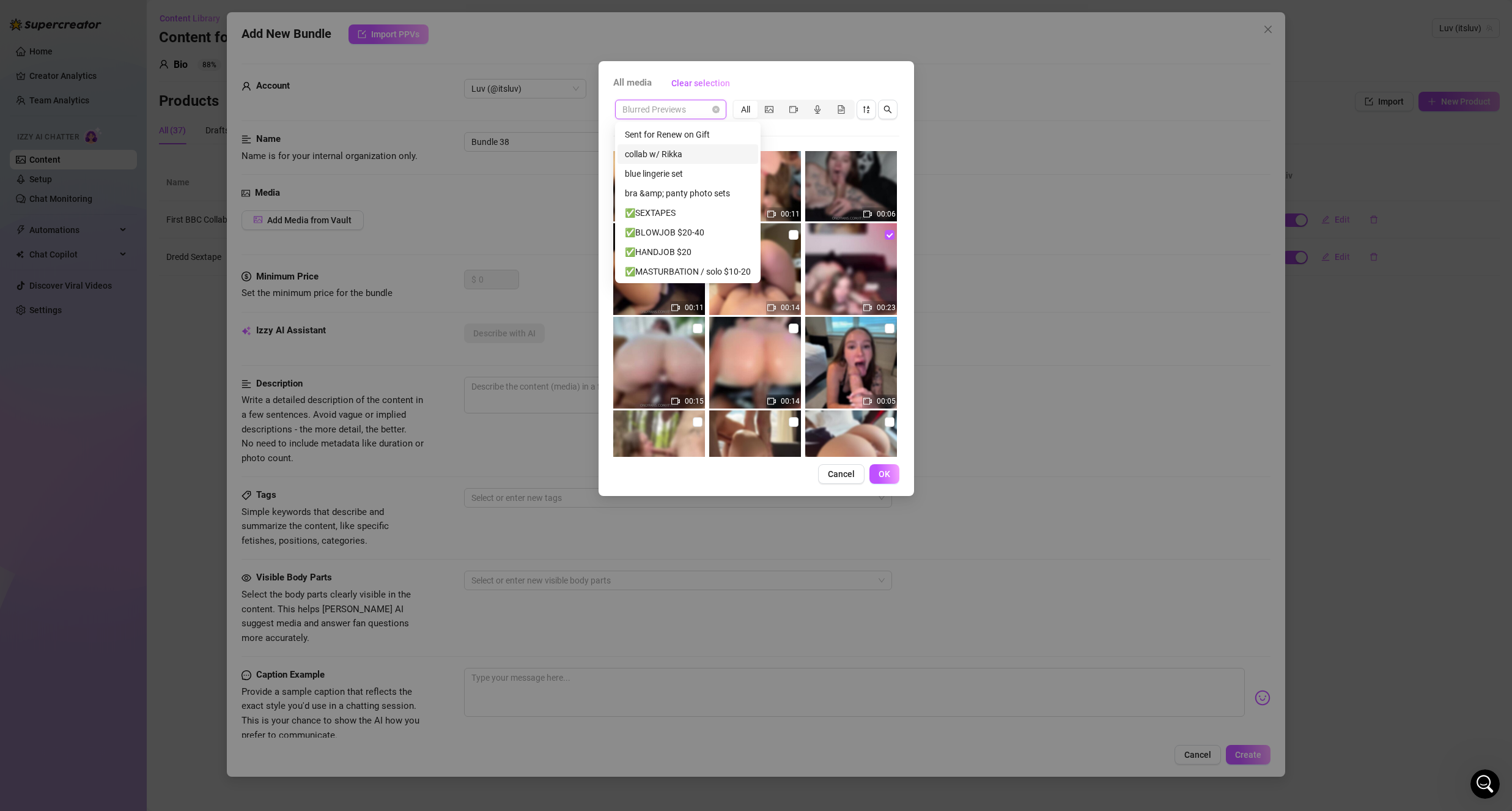
scroll to position [61, 0]
click at [674, 206] on div "✅SEXTAPES" at bounding box center [688, 210] width 126 height 14
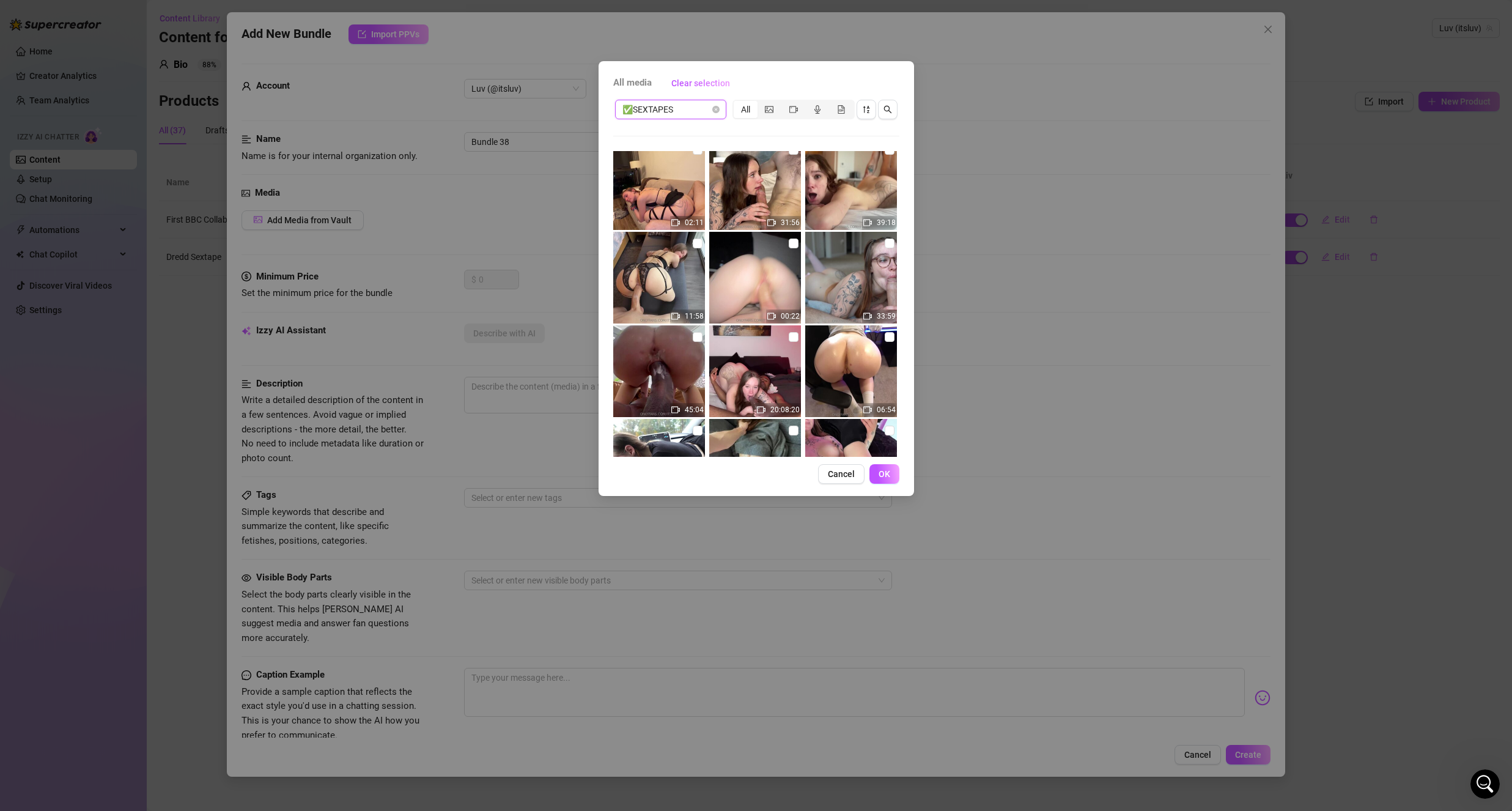
scroll to position [673, 0]
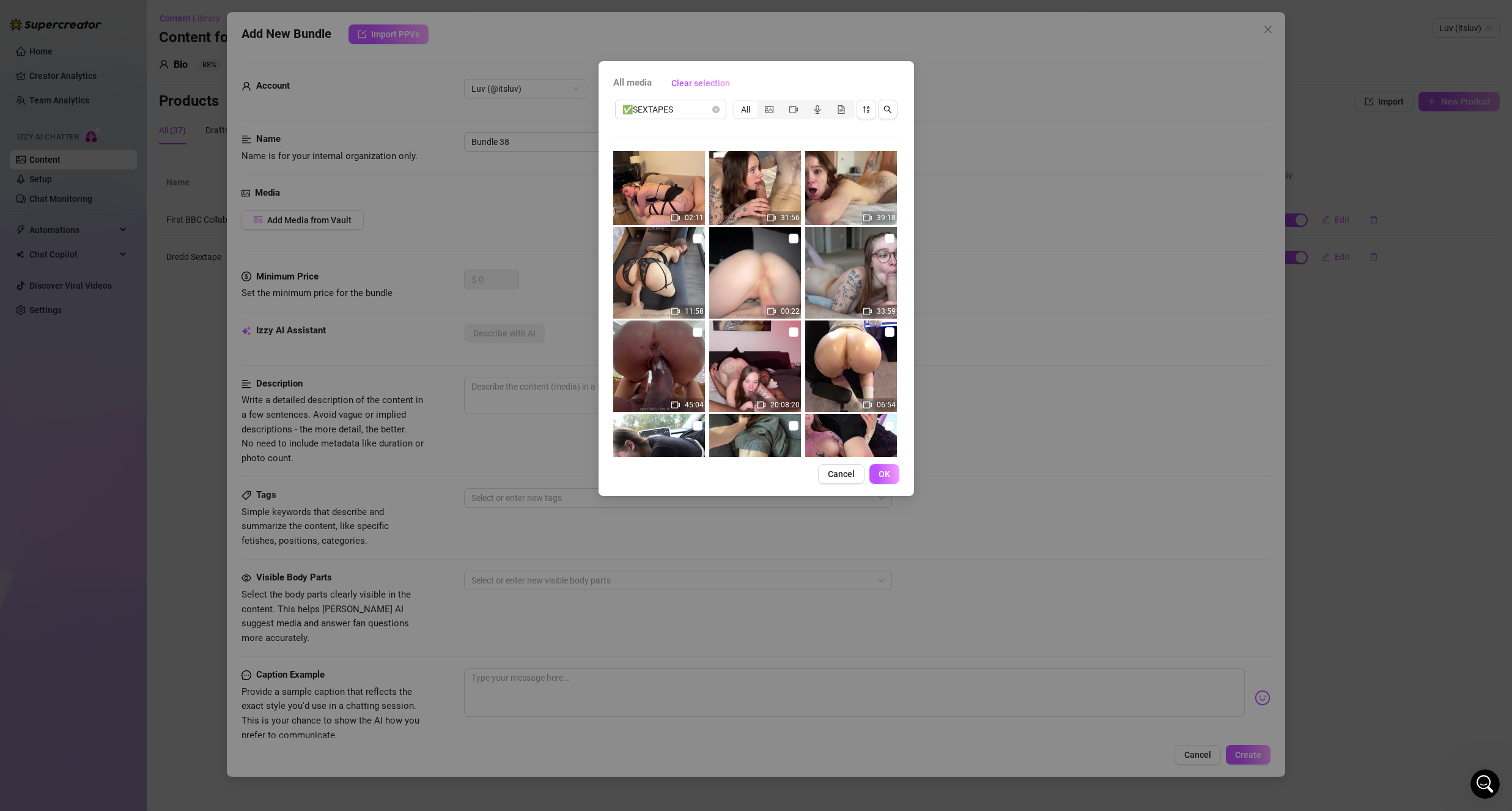
drag, startPoint x: 787, startPoint y: 333, endPoint x: 821, endPoint y: 375, distance: 54.0
click at [789, 334] on input "checkbox" at bounding box center [793, 332] width 10 height 10
click at [884, 474] on span "OK" at bounding box center [884, 473] width 12 height 10
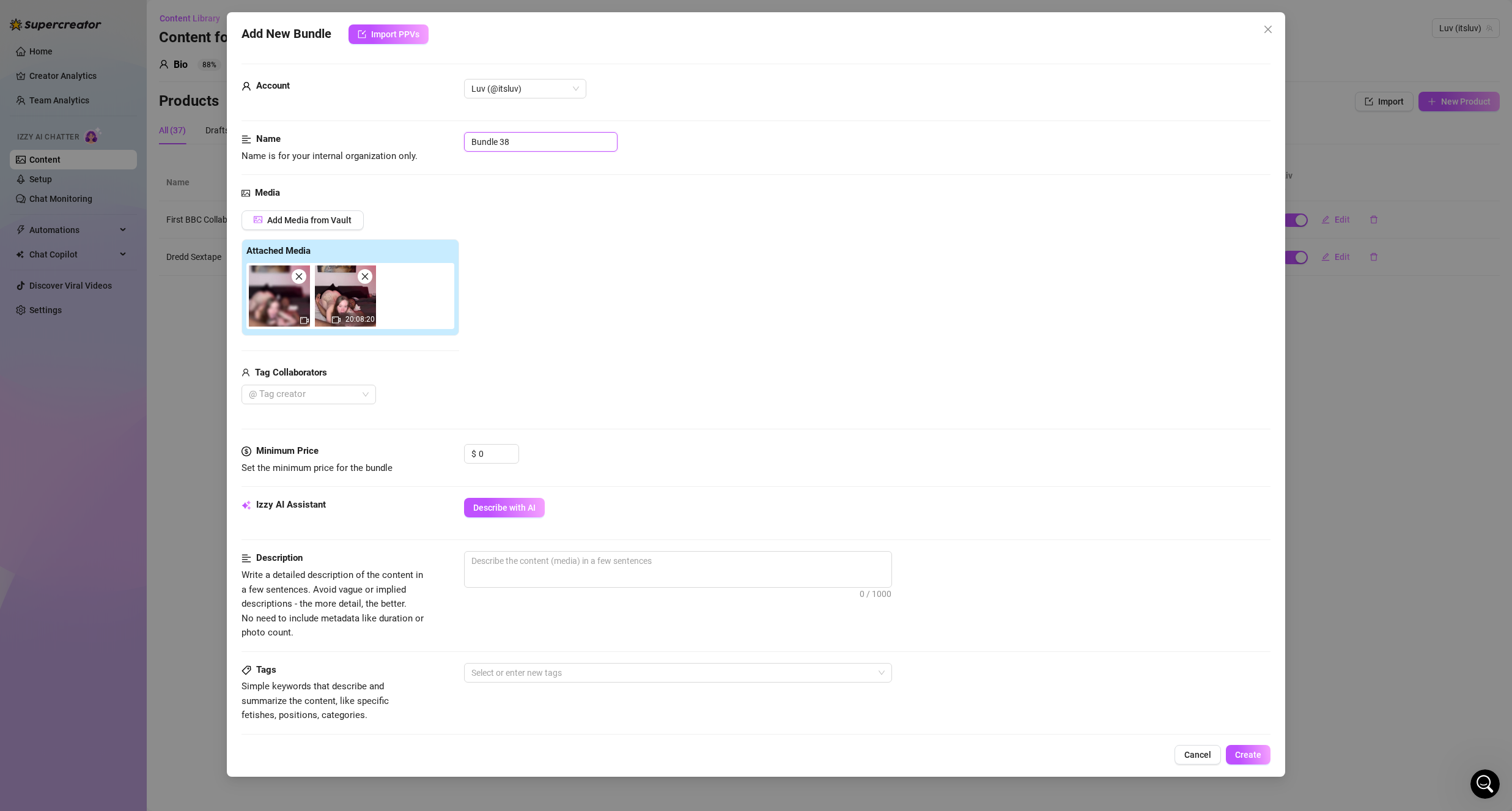
drag, startPoint x: 551, startPoint y: 142, endPoint x: 411, endPoint y: 161, distance: 141.3
click at [411, 161] on div "Name Name is for your internal organization only. Bundle 38" at bounding box center [756, 147] width 1029 height 31
drag, startPoint x: 593, startPoint y: 279, endPoint x: 439, endPoint y: 508, distance: 276.0
click at [589, 279] on div "Add Media from Vault Attached Media 20:08:20 Tag Collaborators @ Tag creator" at bounding box center [756, 307] width 1029 height 194
click at [498, 448] on input "0" at bounding box center [498, 454] width 40 height 18
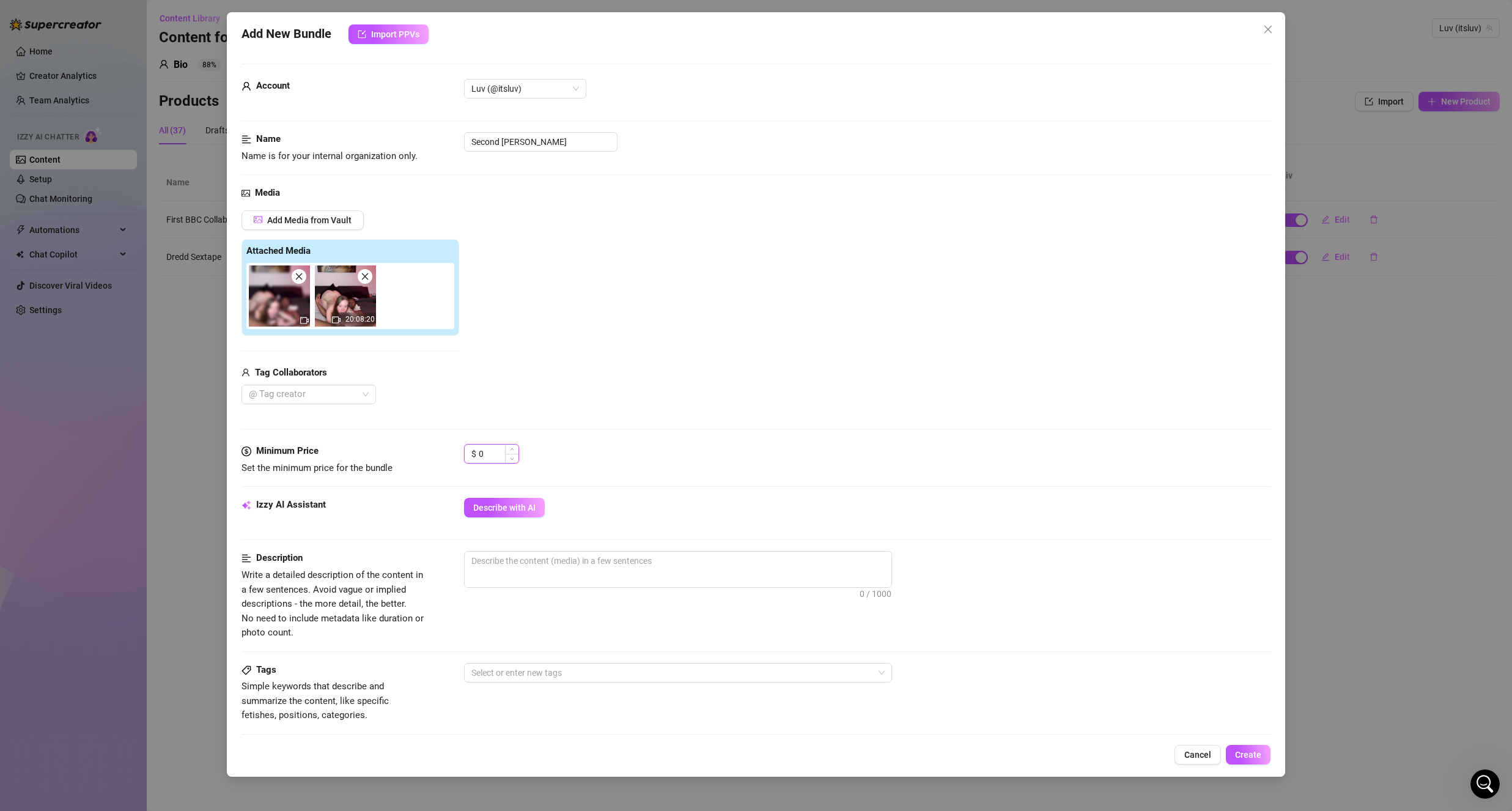
click at [498, 448] on input "0" at bounding box center [498, 454] width 40 height 18
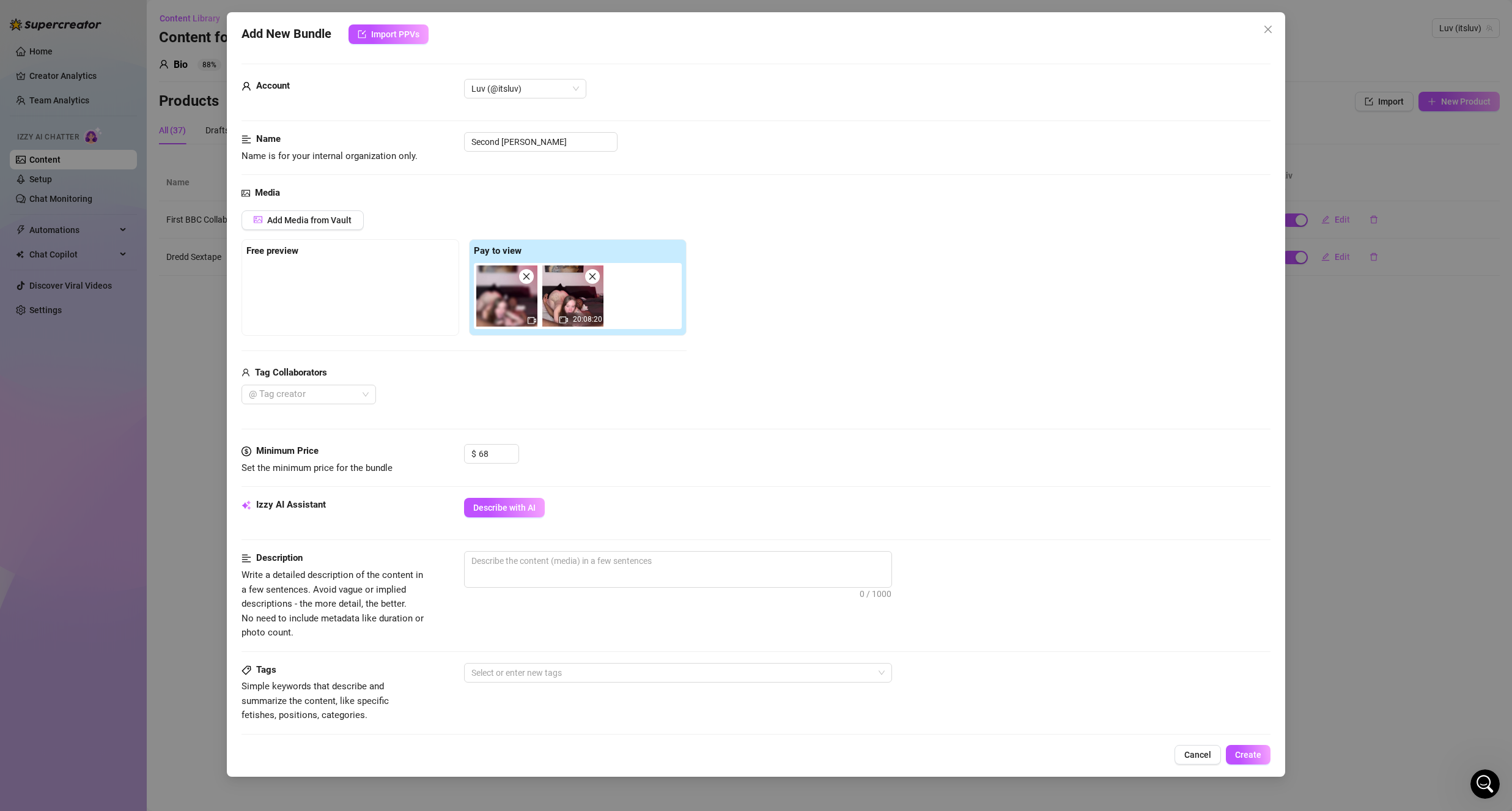
drag, startPoint x: 550, startPoint y: 440, endPoint x: 479, endPoint y: 368, distance: 101.1
click at [550, 439] on div "Media Add Media from Vault Free preview Pay to view 20:08:20 Tag Collaborators …" at bounding box center [756, 314] width 1029 height 258
drag, startPoint x: 467, startPoint y: 317, endPoint x: 335, endPoint y: 318, distance: 132.0
click at [337, 320] on div "Free preview Pay to view 20:08:20" at bounding box center [464, 287] width 445 height 97
drag, startPoint x: 523, startPoint y: 310, endPoint x: 314, endPoint y: 308, distance: 209.0
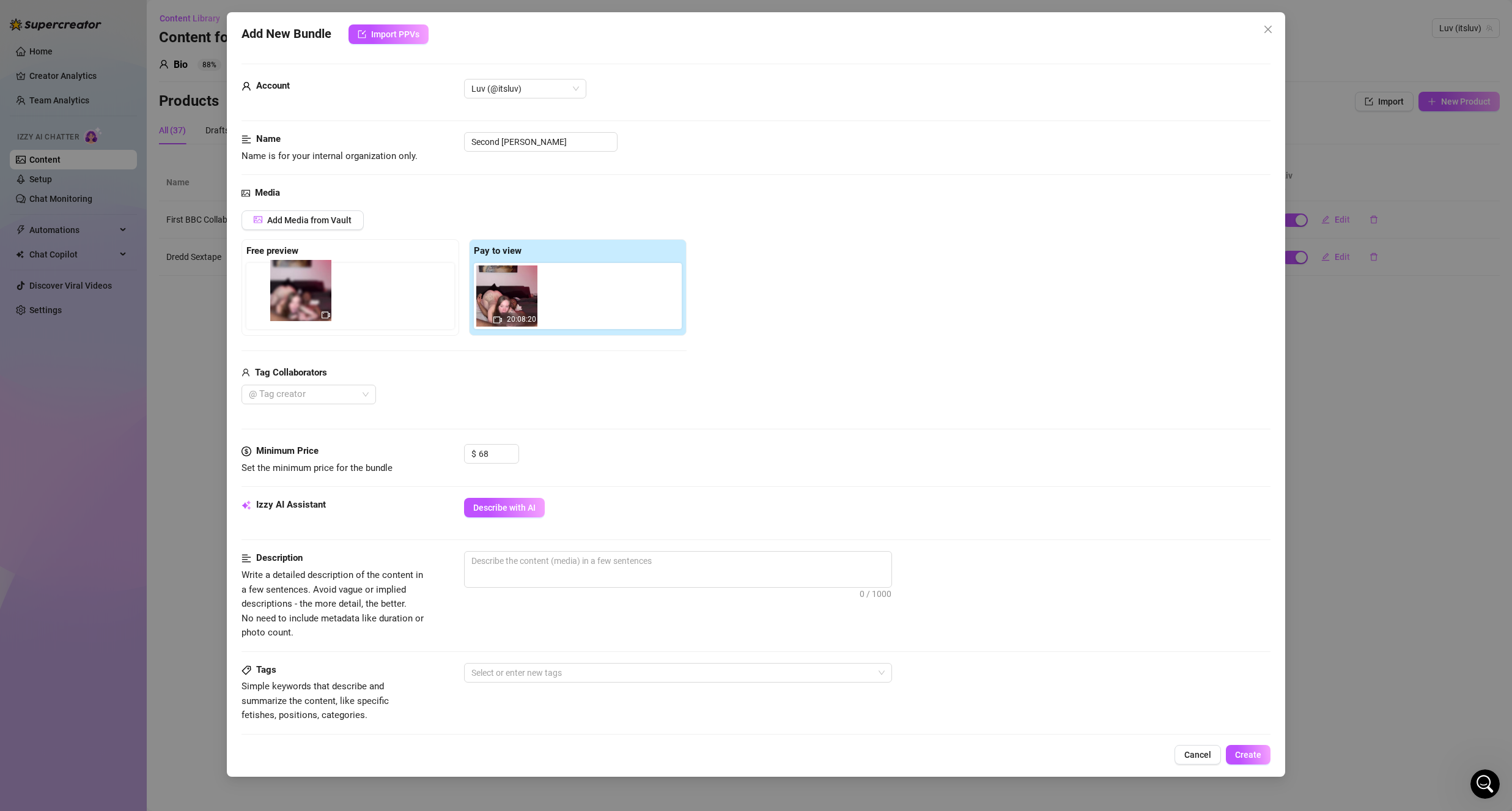
click at [314, 306] on div "Free preview Pay to view 20:08:20" at bounding box center [464, 287] width 445 height 97
click at [518, 378] on div "Tag Collaborators" at bounding box center [464, 373] width 445 height 15
click at [337, 397] on div at bounding box center [303, 394] width 117 height 17
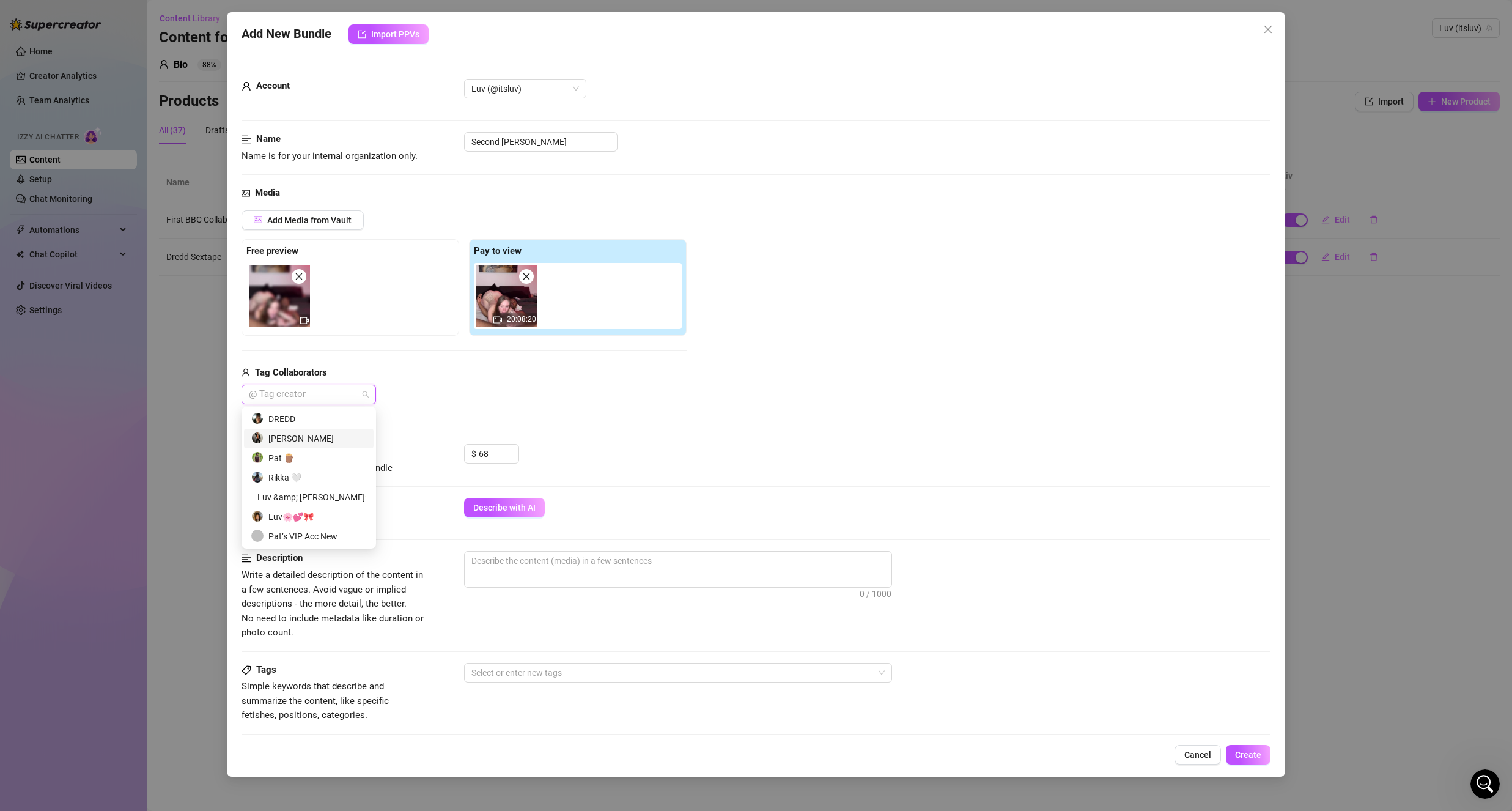
click at [334, 435] on div "[PERSON_NAME]" at bounding box center [308, 438] width 115 height 14
click at [543, 386] on div "Tag Collaborators Troy Francisco" at bounding box center [464, 385] width 445 height 39
click at [502, 572] on span "0 / 1000" at bounding box center [678, 569] width 428 height 37
click at [502, 568] on textarea at bounding box center [678, 560] width 427 height 18
click at [713, 556] on textarea "A BBC collab I did with the pornstar Troy Francisco." at bounding box center [678, 560] width 427 height 18
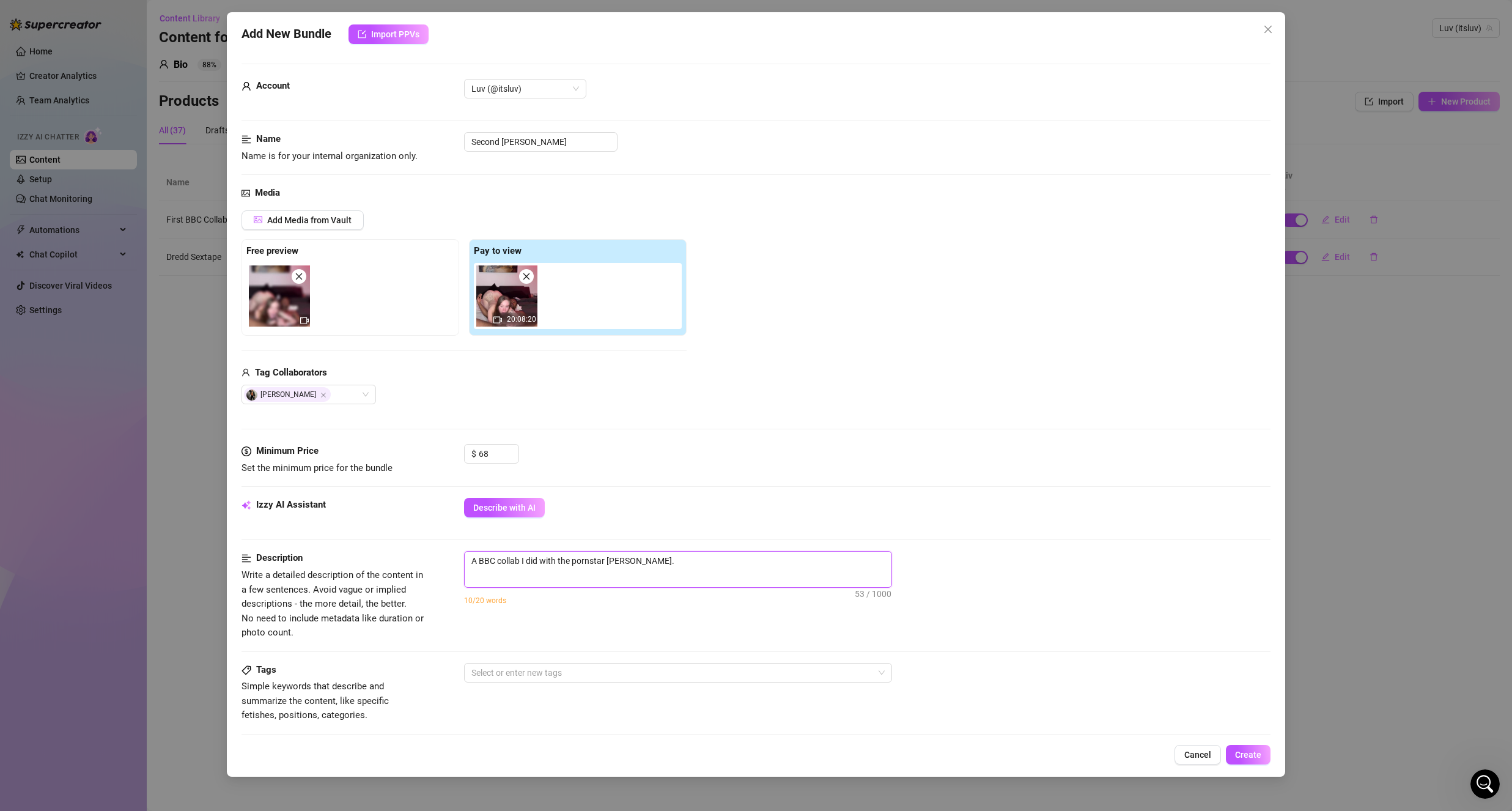
drag, startPoint x: 530, startPoint y: 667, endPoint x: 565, endPoint y: 685, distance: 39.4
click at [530, 668] on div at bounding box center [672, 673] width 410 height 17
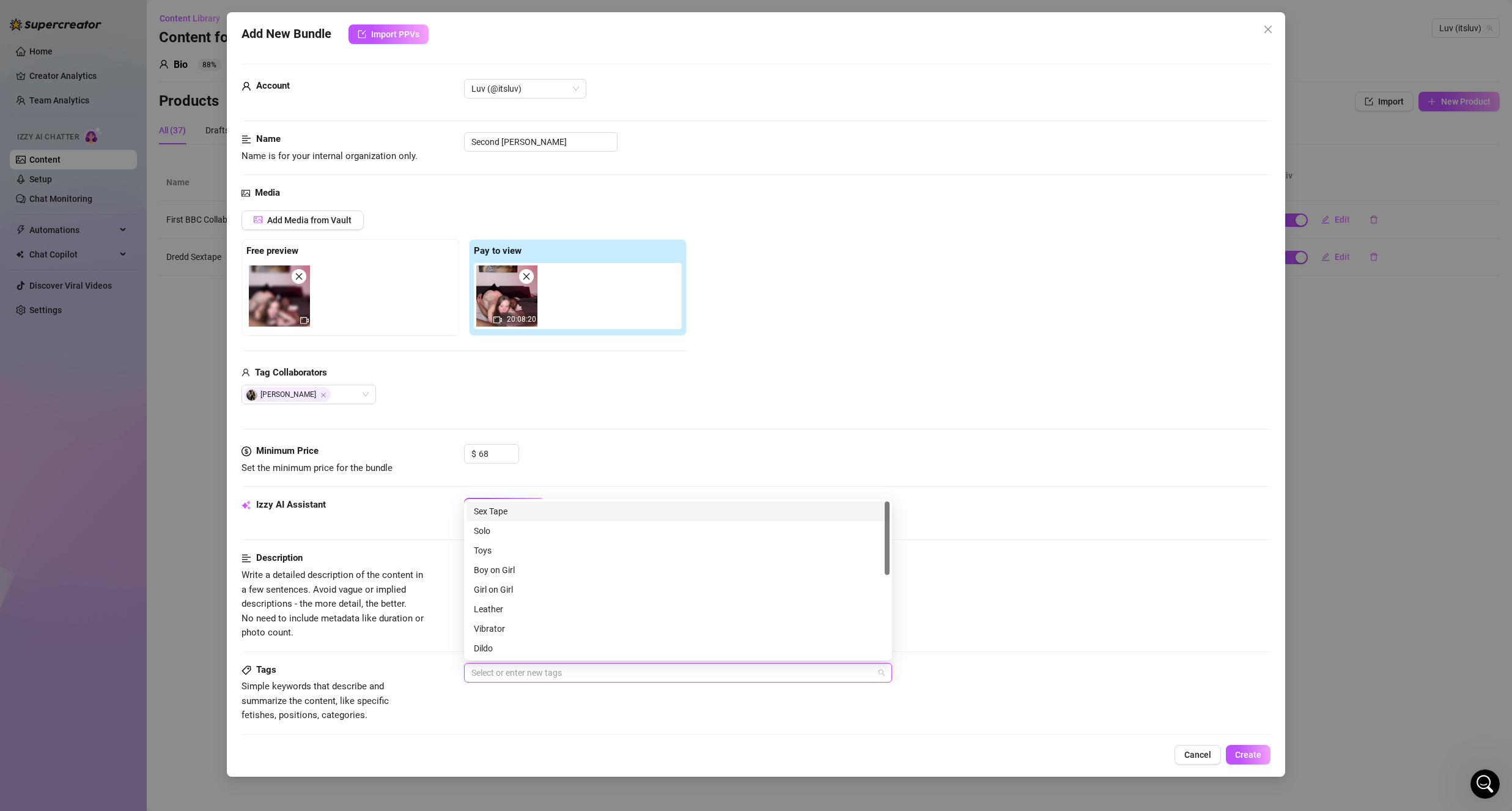
click at [521, 514] on div "Sex Tape" at bounding box center [678, 511] width 408 height 14
click at [521, 572] on div "Boy on Girl" at bounding box center [678, 569] width 408 height 14
click at [593, 674] on div "Sex Tape Boy on Girl" at bounding box center [672, 673] width 410 height 17
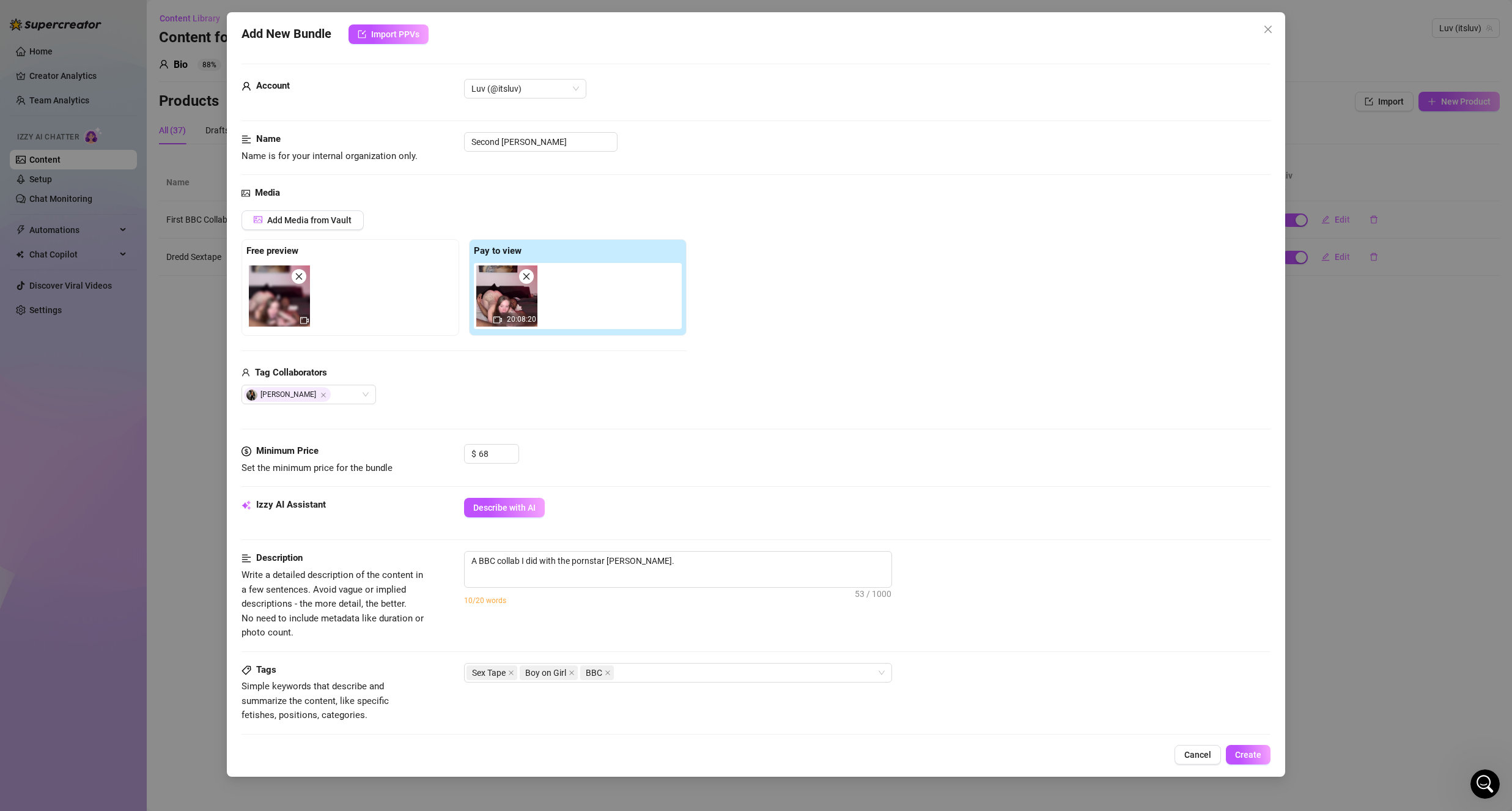
click at [593, 708] on div "Tags Simple keywords that describe and summarize the content, like specific fet…" at bounding box center [756, 693] width 1029 height 60
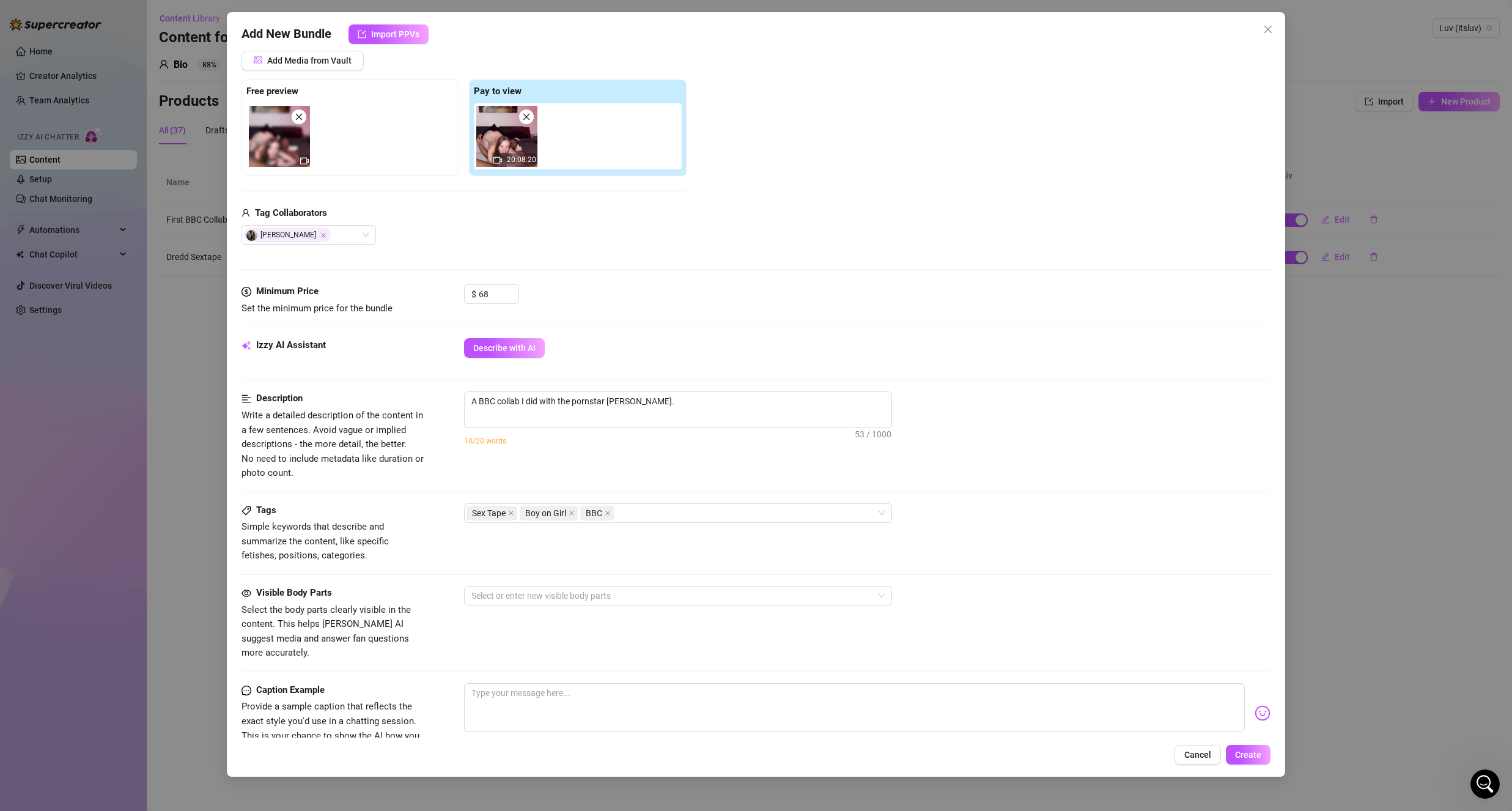
scroll to position [184, 0]
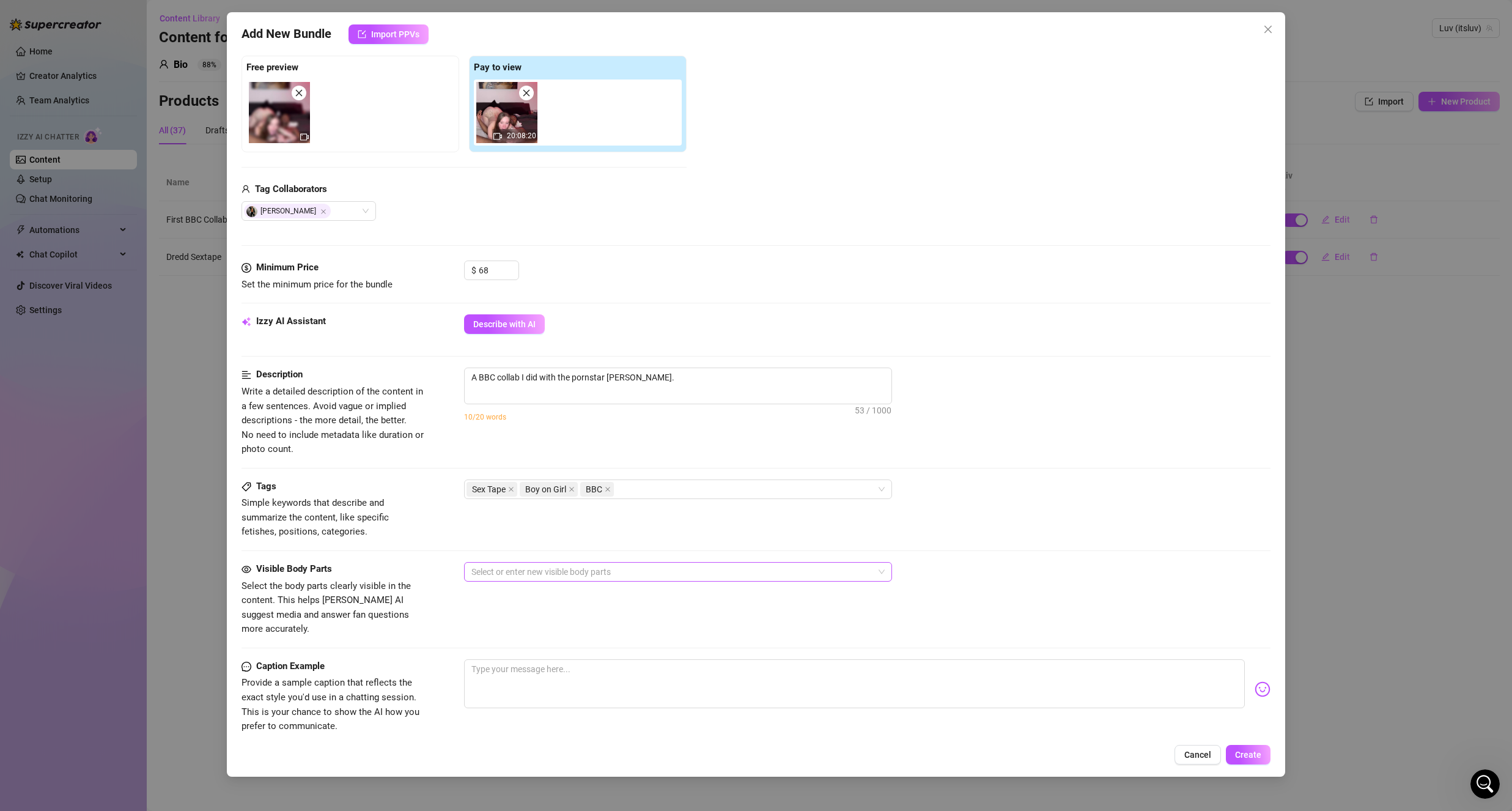
drag, startPoint x: 537, startPoint y: 585, endPoint x: 540, endPoint y: 575, distance: 10.4
click at [537, 584] on div "Visible Body Parts Select the body parts clearly visible in the content. This h…" at bounding box center [756, 599] width 1029 height 75
click at [545, 568] on div at bounding box center [672, 571] width 410 height 17
click at [530, 596] on div "Face" at bounding box center [678, 596] width 408 height 14
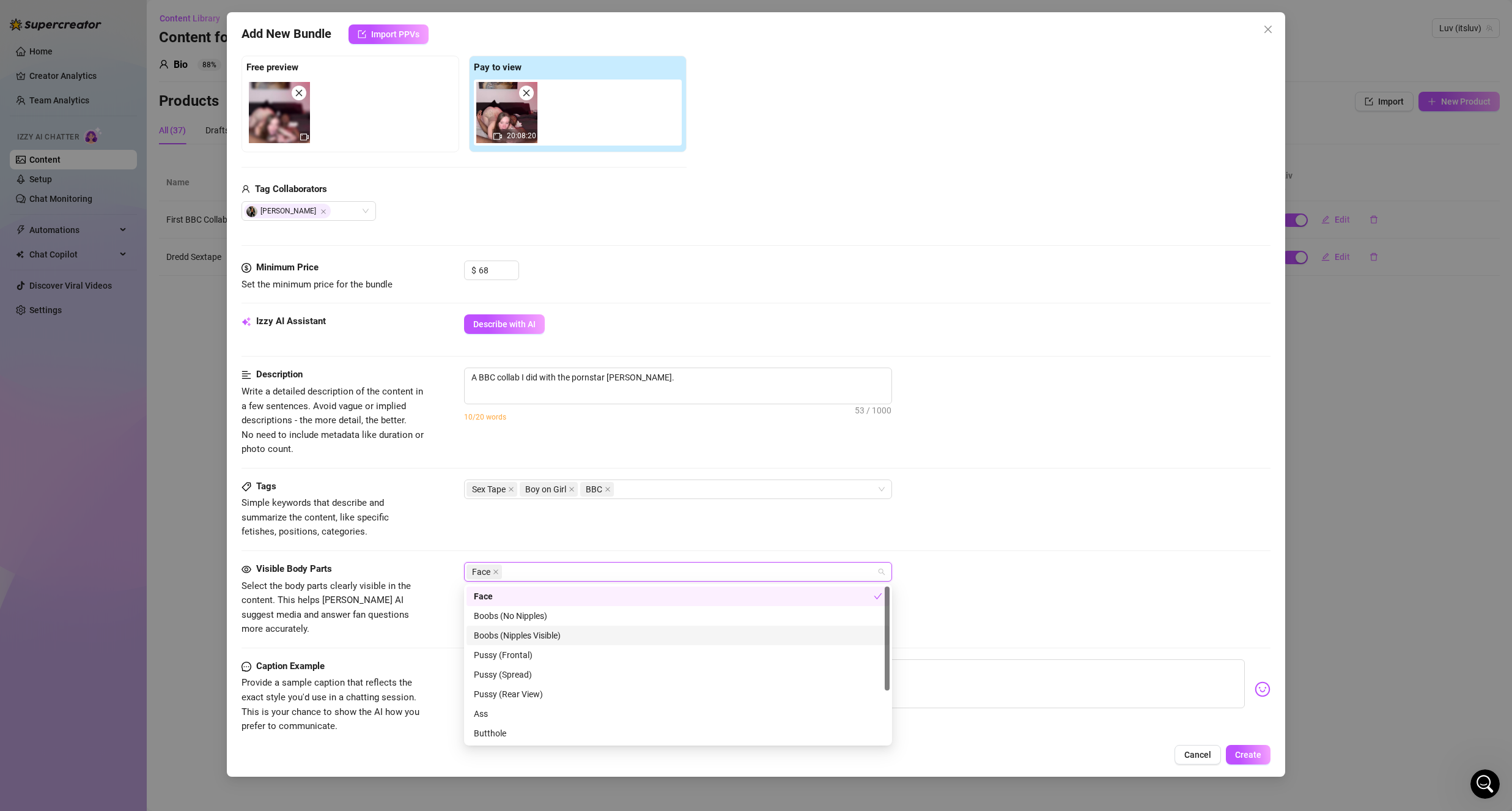
click at [560, 634] on div "Boobs (Nipples Visible)" at bounding box center [678, 635] width 408 height 14
drag, startPoint x: 552, startPoint y: 653, endPoint x: 530, endPoint y: 677, distance: 32.6
click at [551, 654] on div "Pussy (Frontal)" at bounding box center [678, 655] width 408 height 14
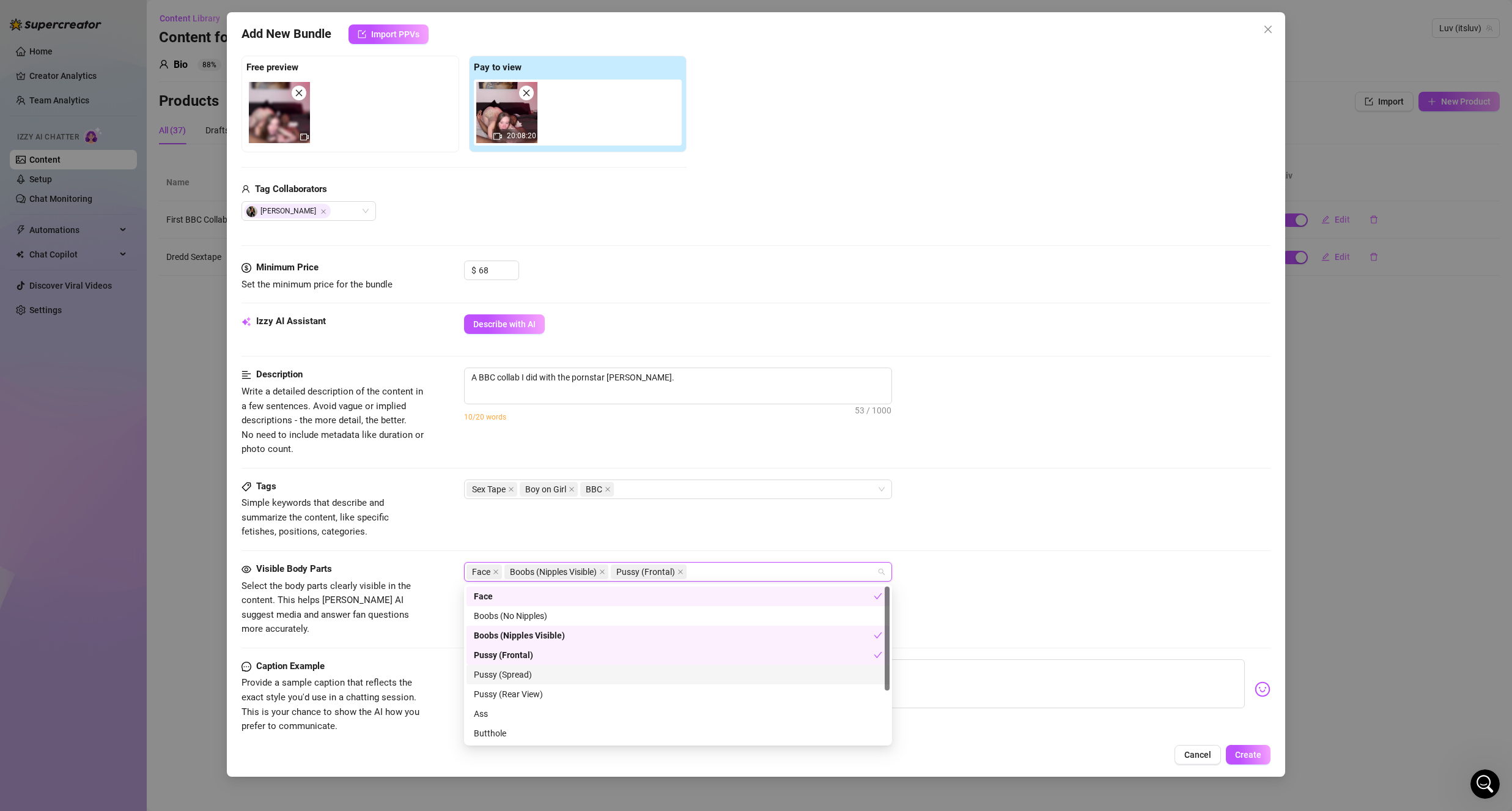
click at [518, 677] on div "Pussy (Spread)" at bounding box center [678, 674] width 408 height 14
click at [525, 692] on div "Pussy (Rear View)" at bounding box center [678, 694] width 408 height 14
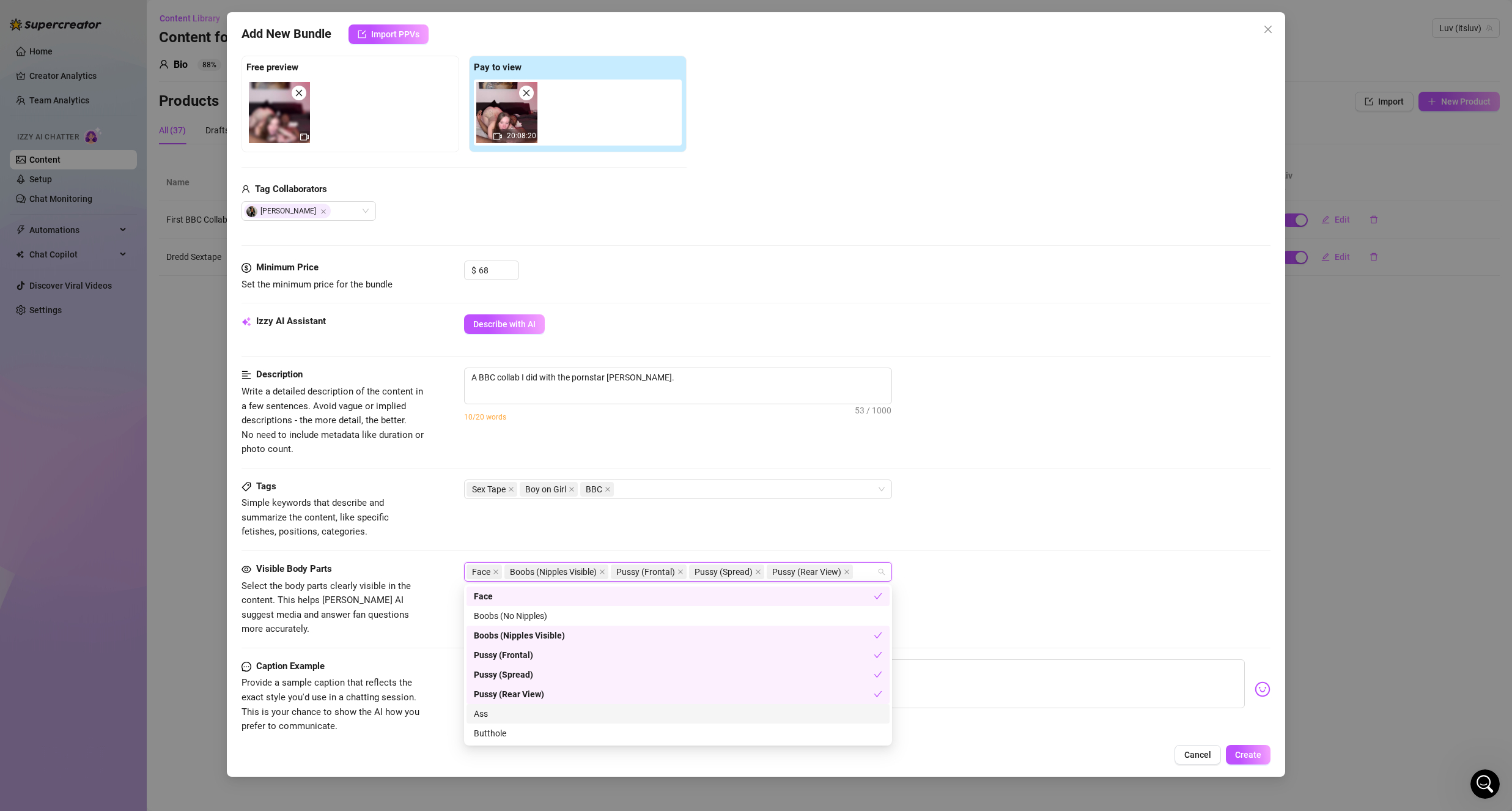
click at [515, 718] on div "Ass" at bounding box center [678, 714] width 408 height 14
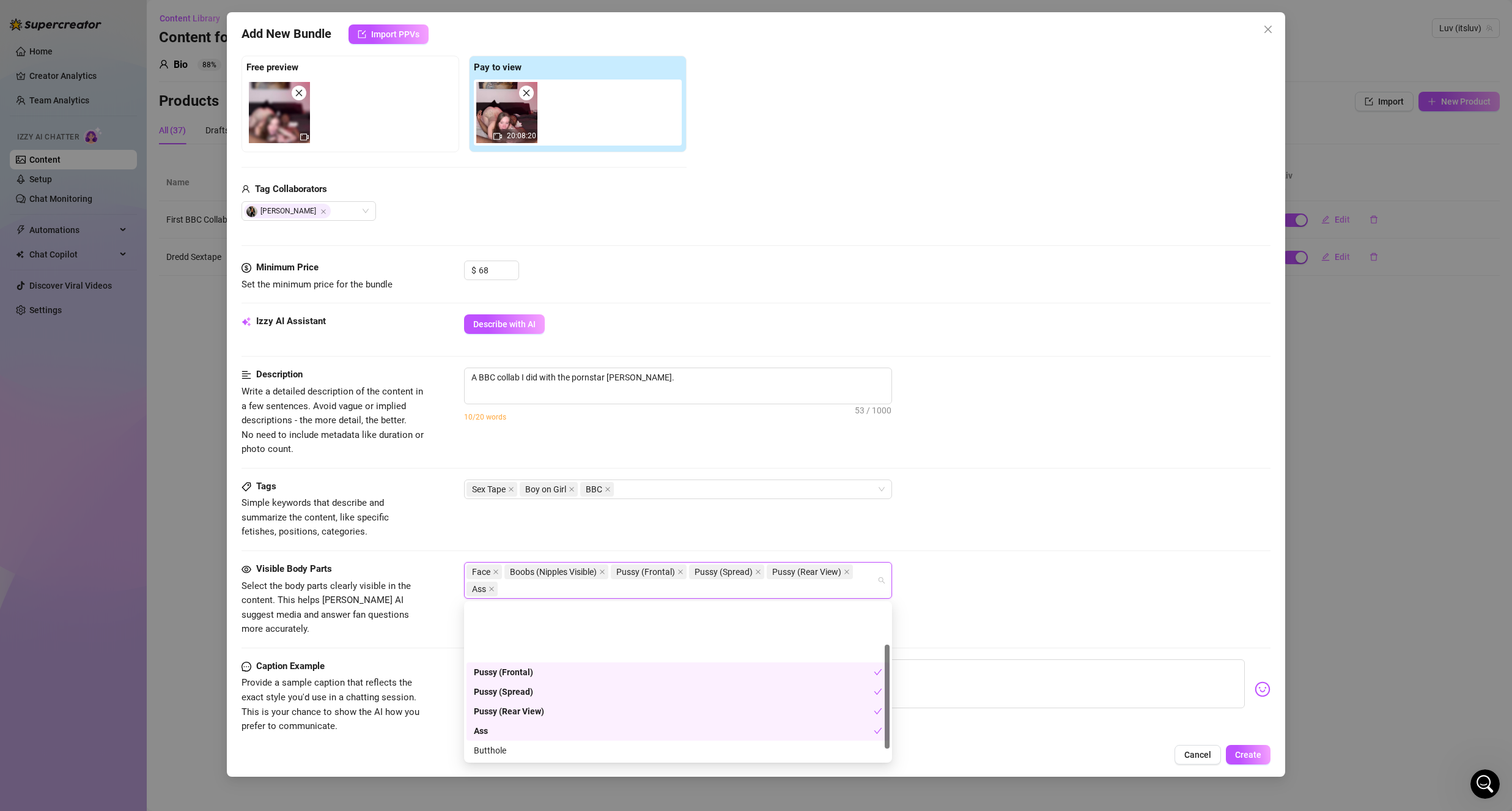
scroll to position [61, 0]
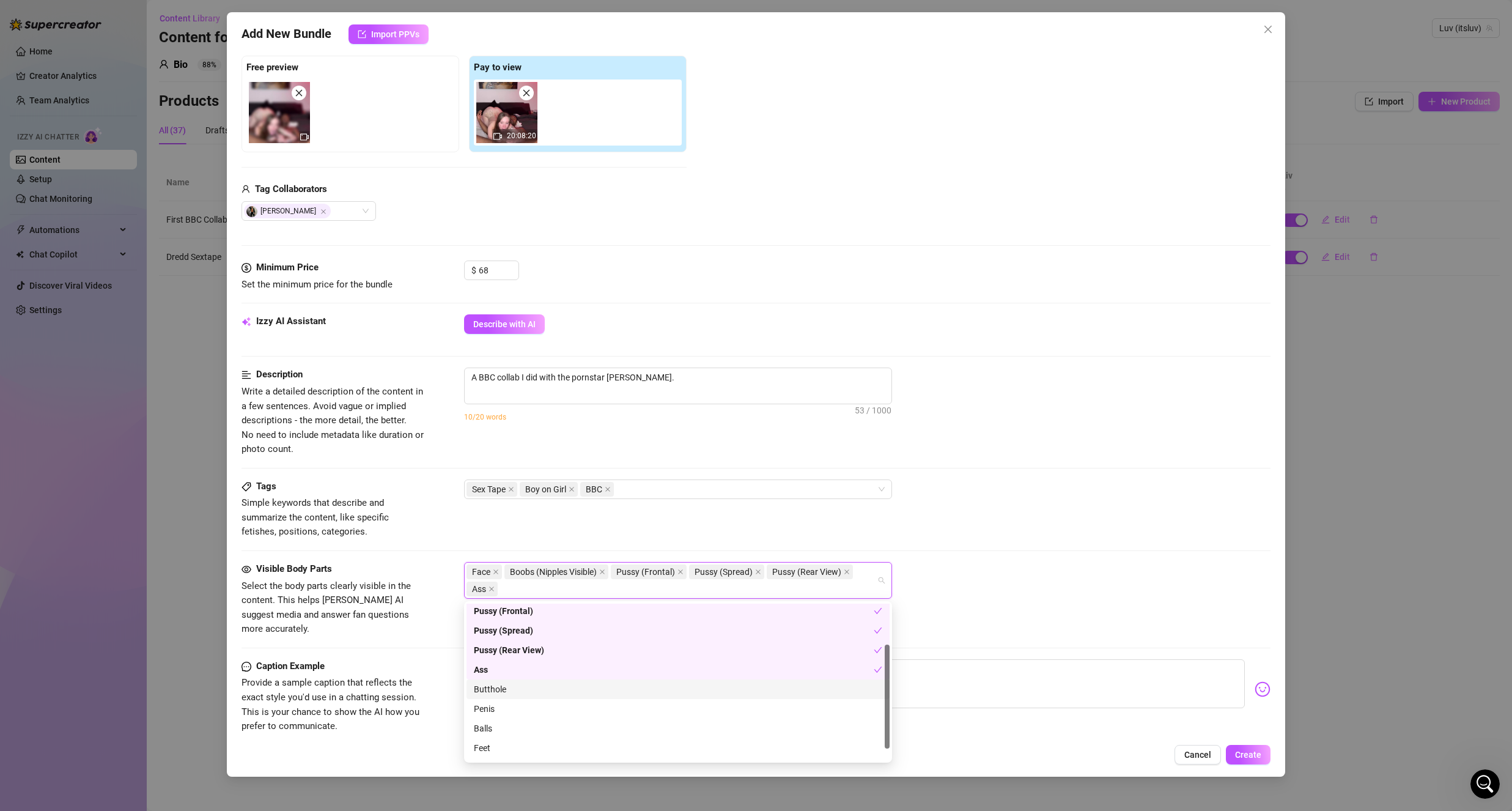
click at [515, 688] on div "Butthole" at bounding box center [678, 689] width 408 height 14
drag, startPoint x: 510, startPoint y: 706, endPoint x: 507, endPoint y: 734, distance: 28.2
click at [510, 708] on div "Penis" at bounding box center [678, 708] width 408 height 14
click at [507, 734] on div "Balls" at bounding box center [678, 728] width 408 height 14
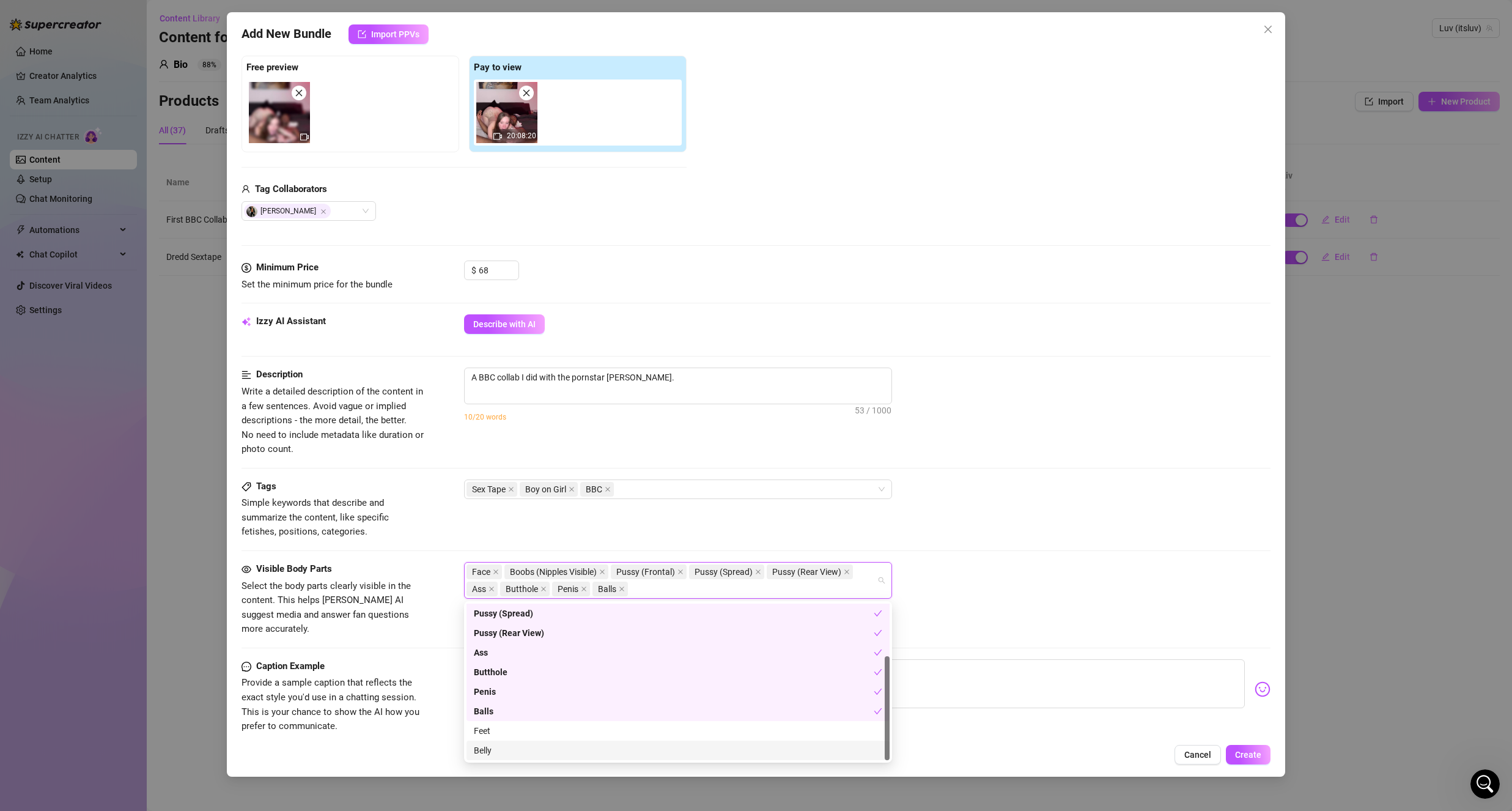
click at [478, 752] on div "Belly" at bounding box center [678, 750] width 408 height 14
click at [434, 710] on div "Caption Example Provide a sample caption that reflects the exact style you'd us…" at bounding box center [756, 696] width 1029 height 75
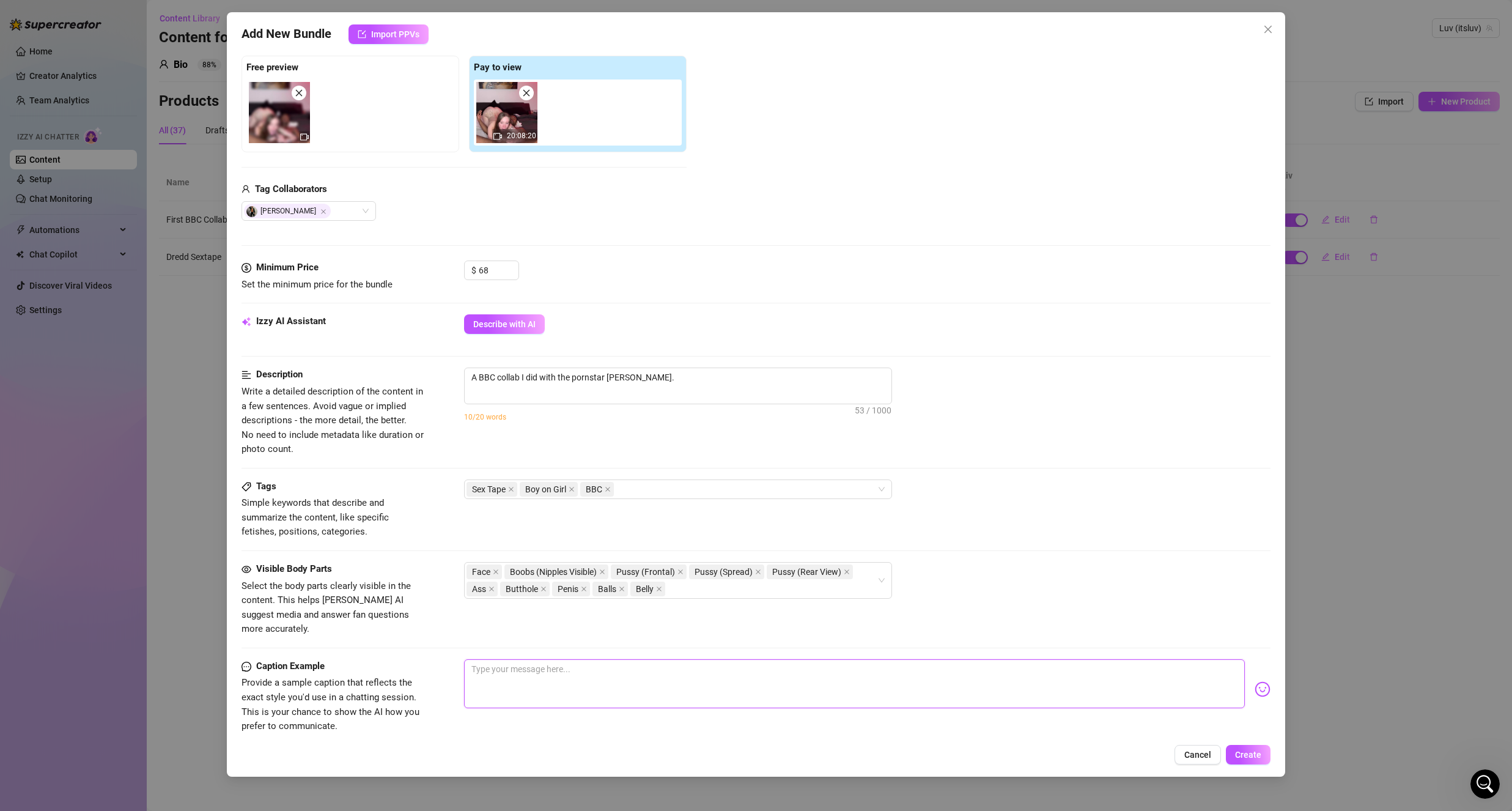
click at [512, 659] on textarea at bounding box center [854, 683] width 781 height 49
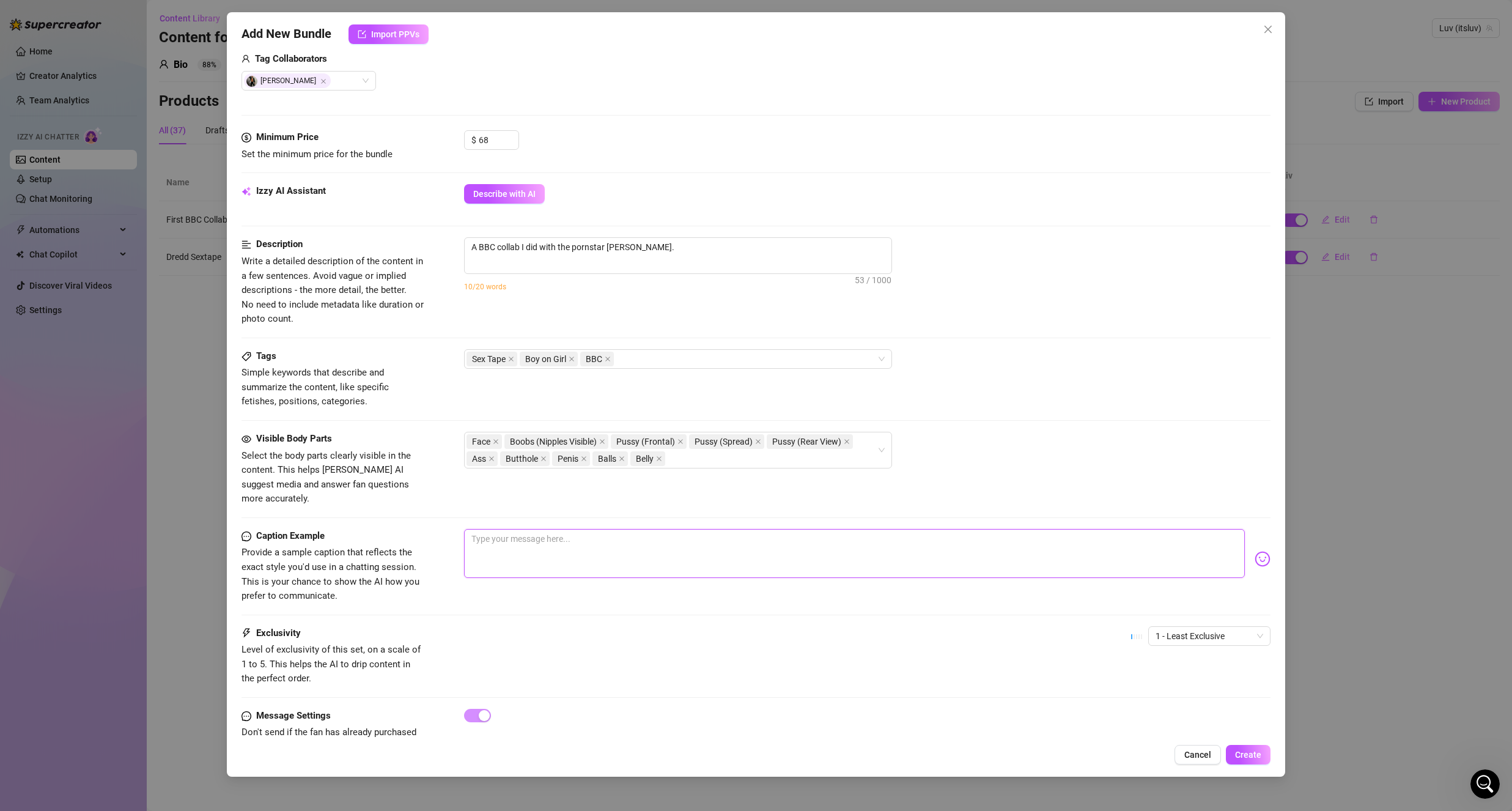
scroll to position [339, 0]
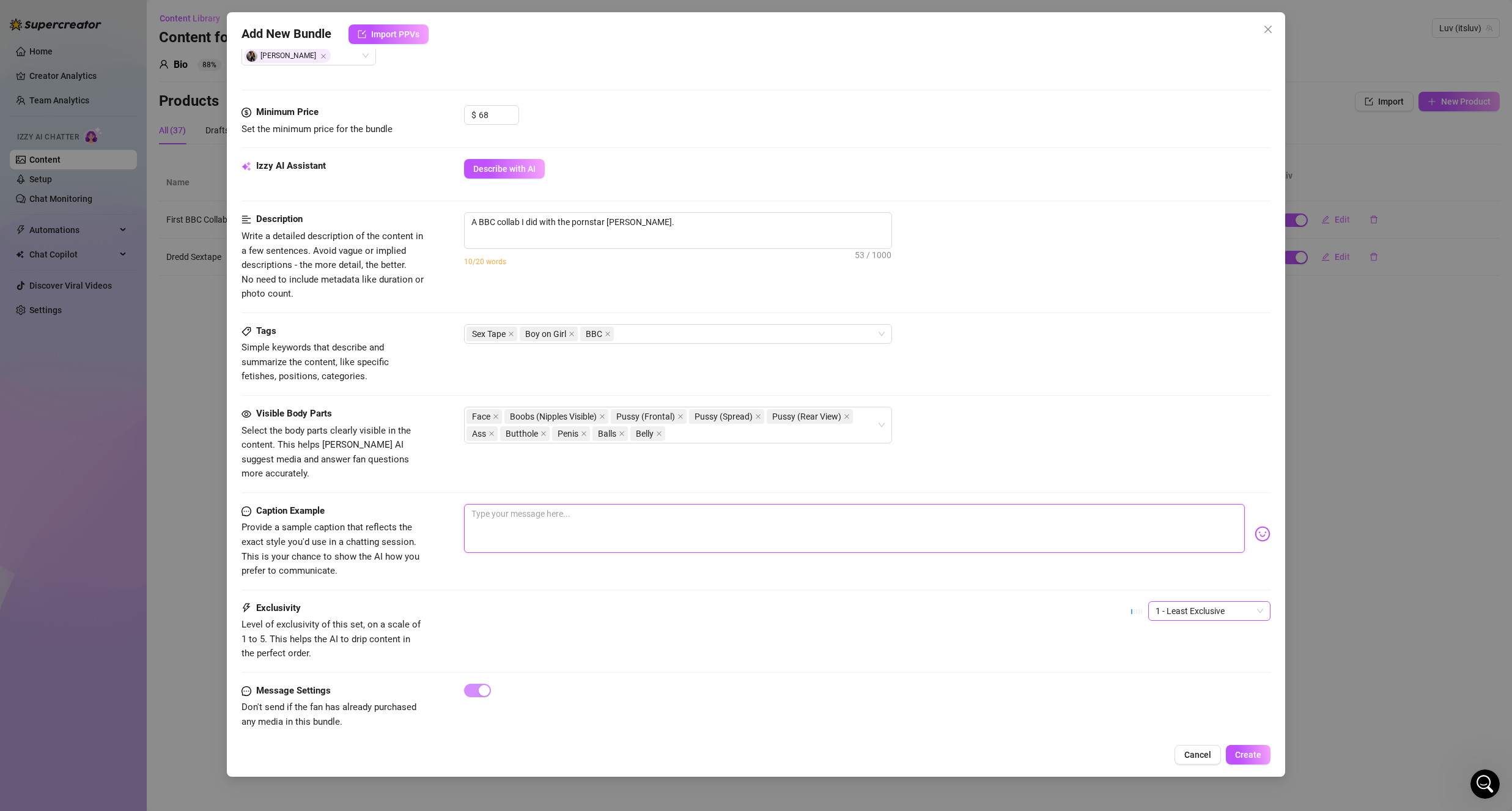
click at [1160, 602] on span "1 - Least Exclusive" at bounding box center [1209, 611] width 108 height 18
click at [1172, 662] on div "3" at bounding box center [1199, 660] width 103 height 14
click at [987, 653] on div "Exclusivity Level of exclusivity of this set, on a scale of 1 to 5. This helps …" at bounding box center [756, 642] width 1029 height 82
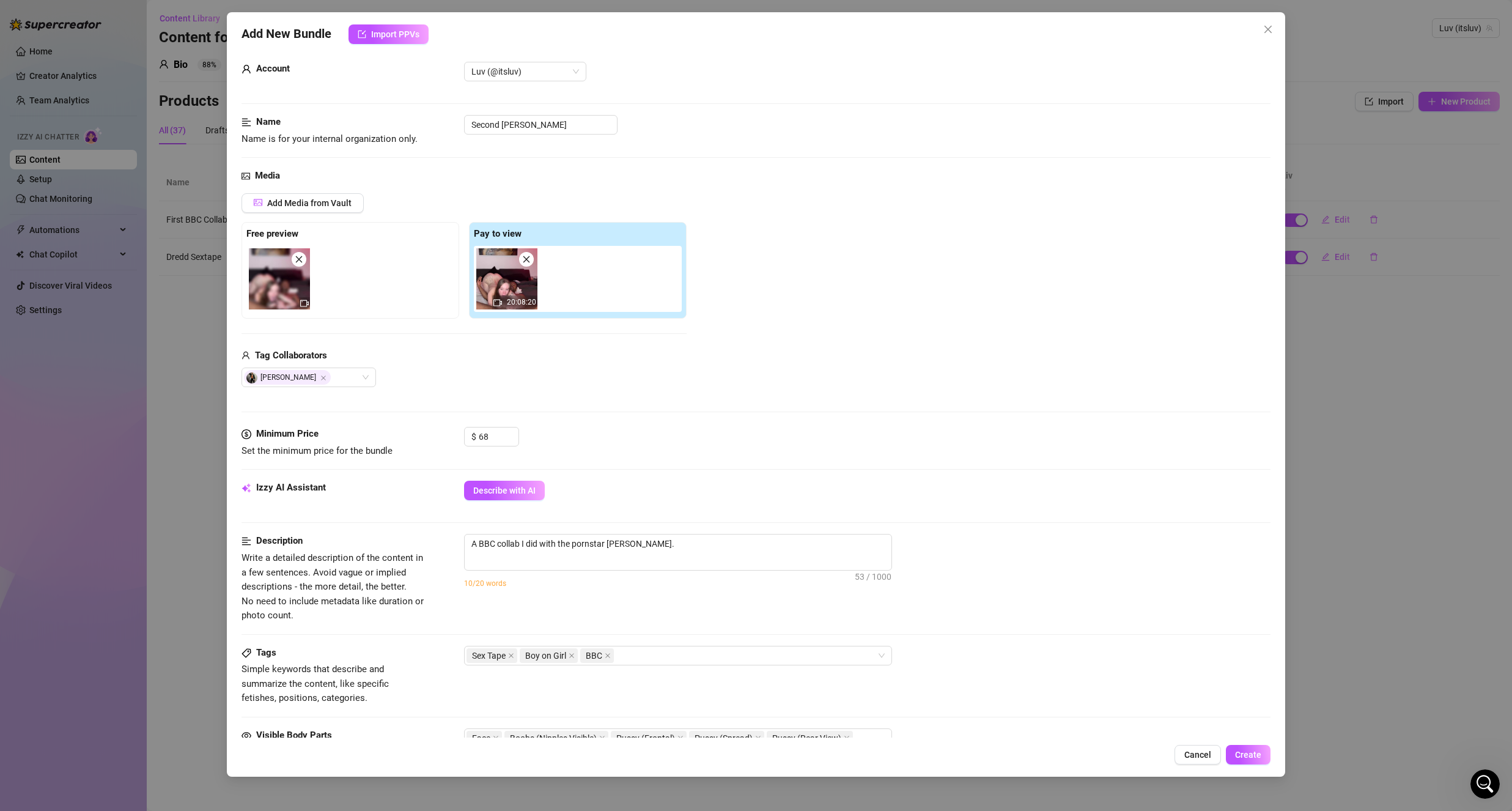
scroll to position [0, 0]
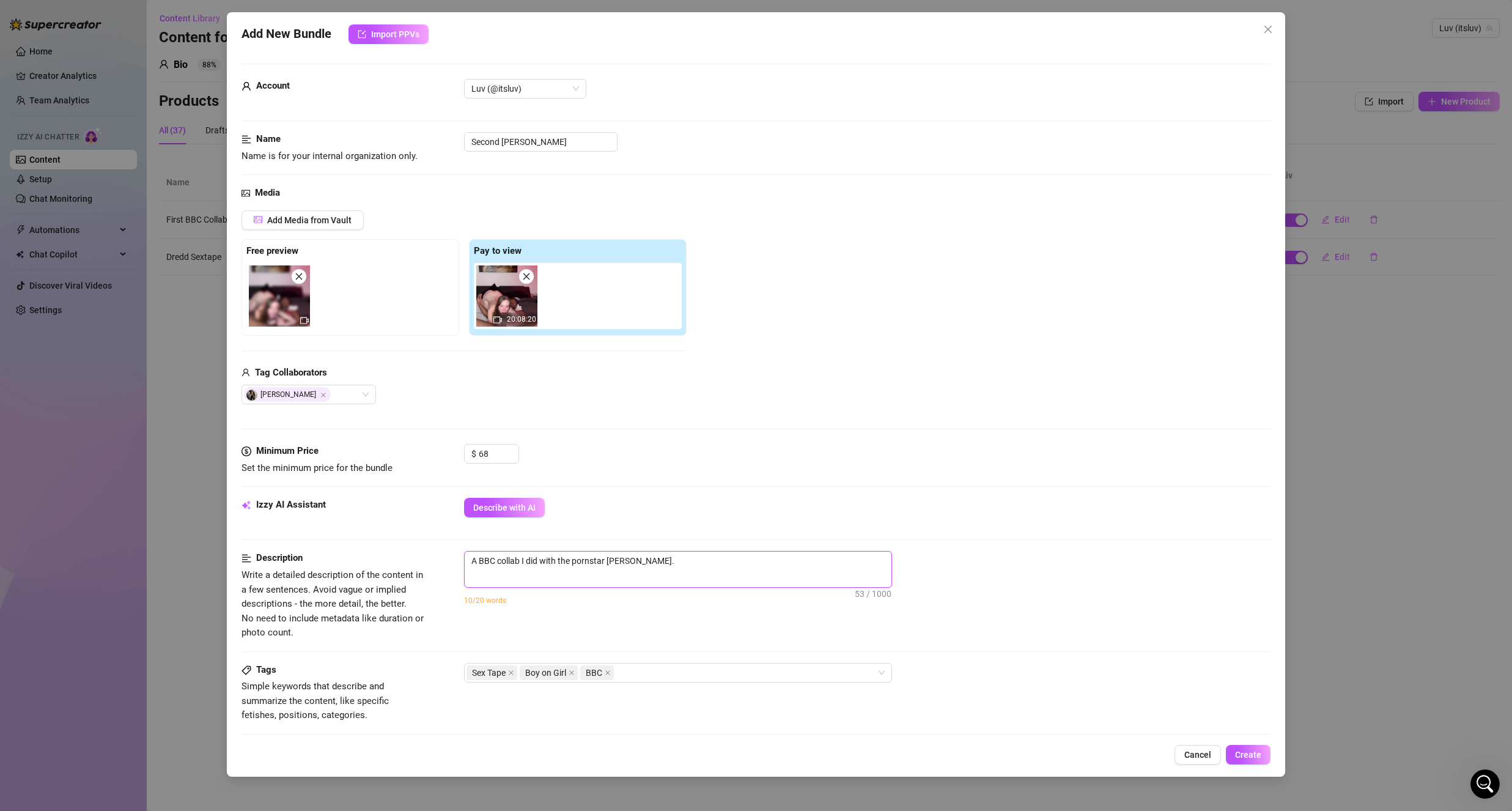
click at [706, 566] on textarea "A BBC collab I did with the pornstar Troy Francisco." at bounding box center [678, 560] width 427 height 18
click at [598, 571] on textarea "A BBC collab I did with the pornstar Troy Francisco. He started off the sextape…" at bounding box center [678, 567] width 427 height 32
click at [597, 572] on textarea "A BBC collab I did with the pornstar Troy Francisco. He started off the sextape…" at bounding box center [678, 567] width 427 height 32
click at [584, 572] on textarea "A BBC collab I did with the pornstar Troy Francisco. He started off the sextape…" at bounding box center [678, 567] width 427 height 32
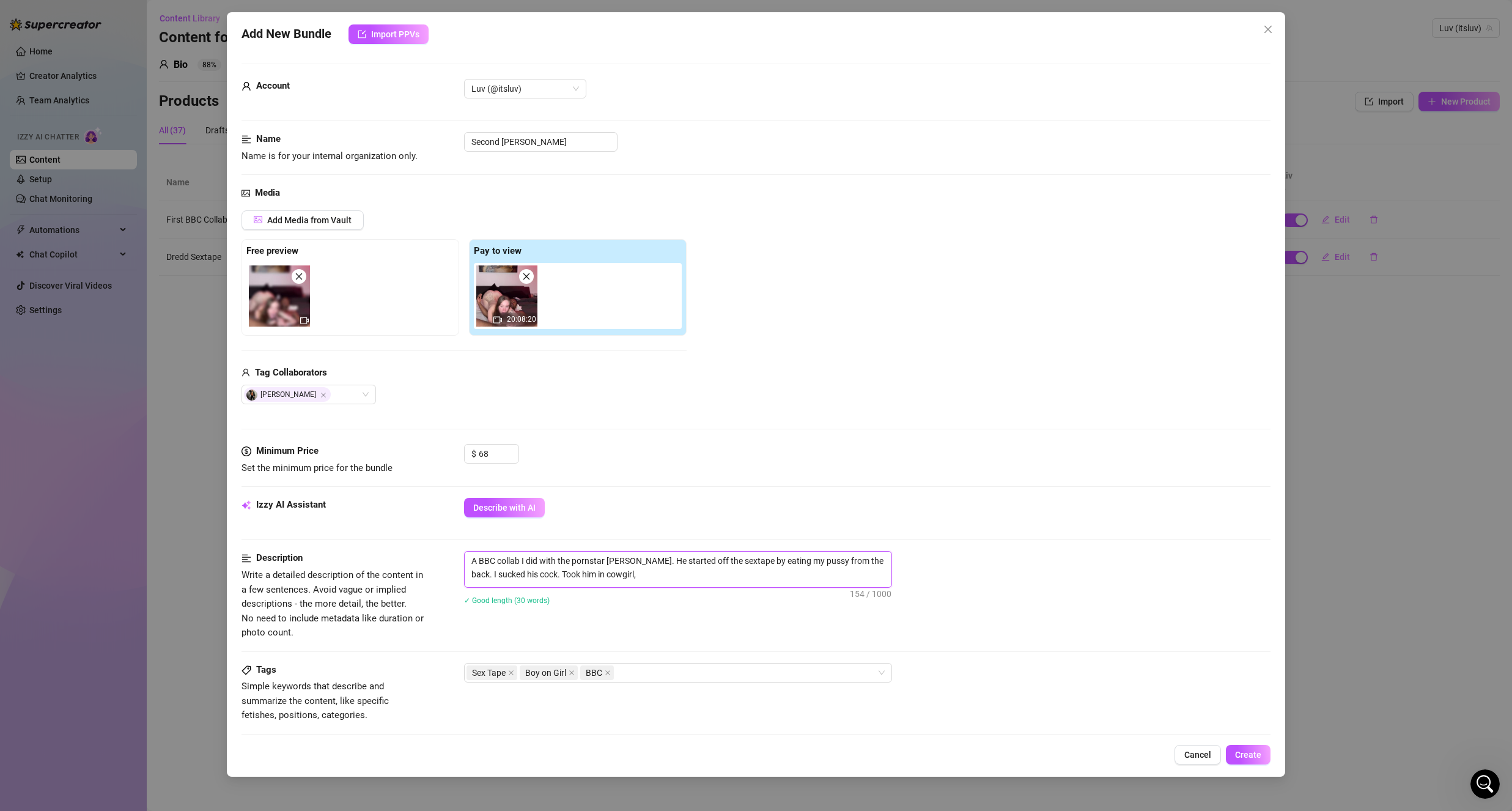
click at [585, 572] on textarea "A BBC collab I did with the pornstar Troy Francisco. He started off the sextape…" at bounding box center [678, 567] width 427 height 32
click at [824, 562] on textarea "A BBC collab I did with the pornstar Troy Francisco. He started off the sextape…" at bounding box center [678, 567] width 427 height 32
click at [788, 575] on textarea "A BBC collab I did with the pornstar Troy Francisco. He started off the sextape…" at bounding box center [678, 567] width 427 height 32
click at [662, 568] on textarea "A BBC collab I did with the pornstar Troy Francisco. He started off the sextape…" at bounding box center [678, 567] width 427 height 32
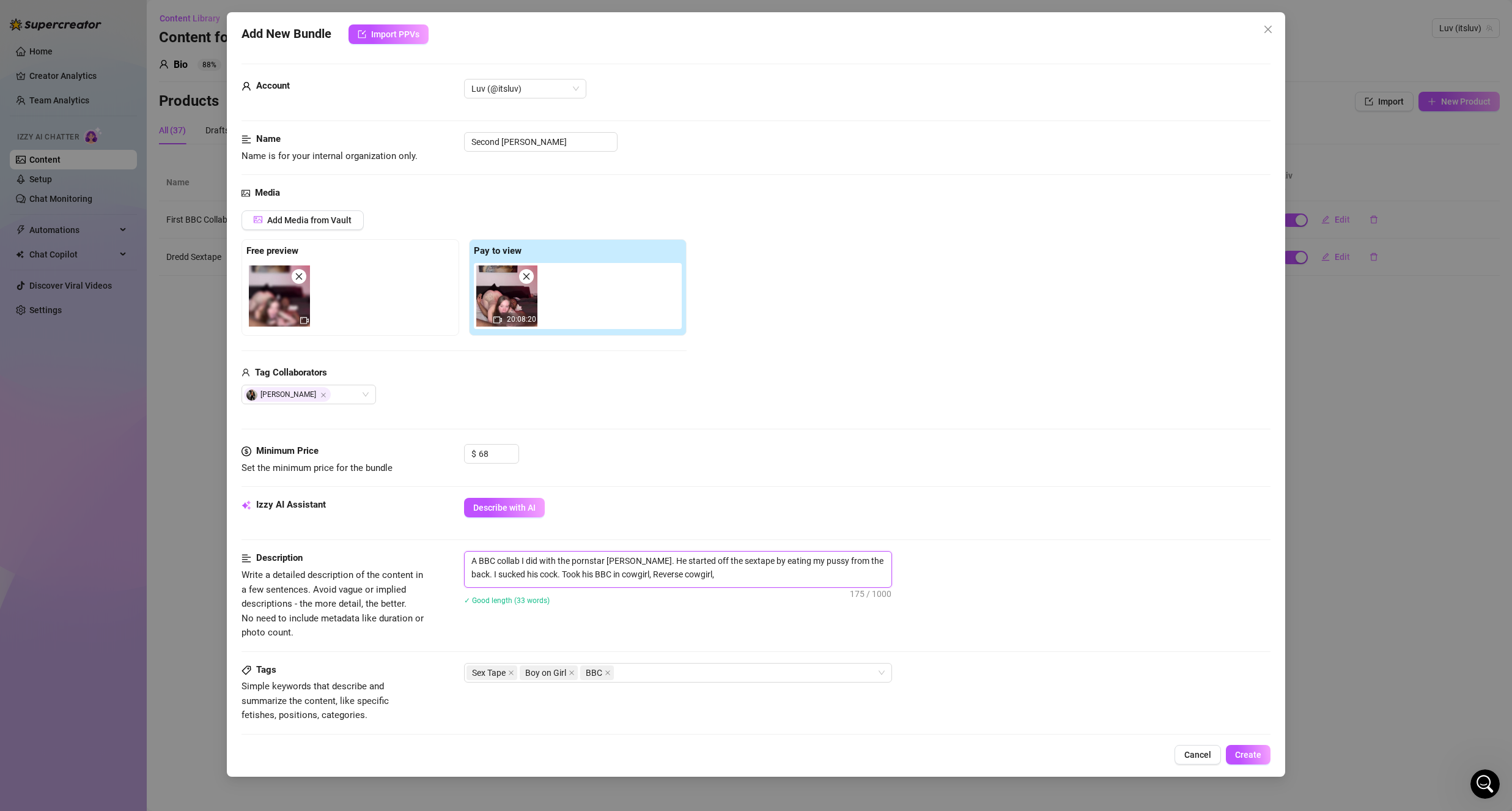
click at [665, 571] on textarea "A BBC collab I did with the pornstar Troy Francisco. He started off the sextape…" at bounding box center [678, 567] width 427 height 32
click at [663, 571] on textarea "A BBC collab I did with the pornstar Troy Francisco. He started off the sextape…" at bounding box center [678, 567] width 427 height 32
click at [752, 573] on textarea "A BBC collab I did with the pornstar Troy Francisco. He started off the sextape…" at bounding box center [678, 567] width 427 height 32
click at [623, 606] on div "✓ Good length (49 words)" at bounding box center [867, 610] width 806 height 14
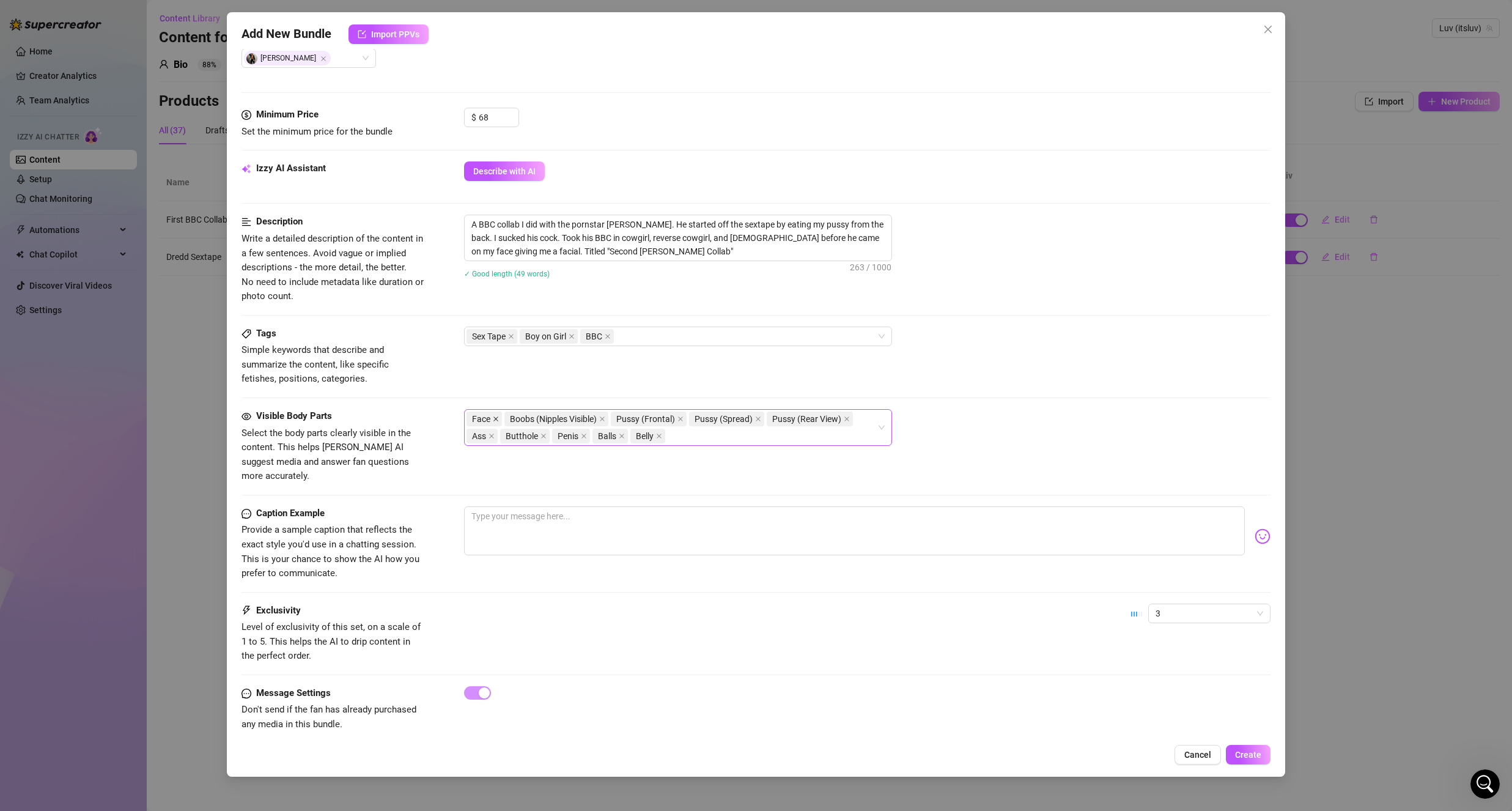
scroll to position [339, 0]
click at [530, 504] on textarea at bounding box center [854, 528] width 781 height 49
click at [536, 519] on textarea at bounding box center [854, 528] width 781 height 49
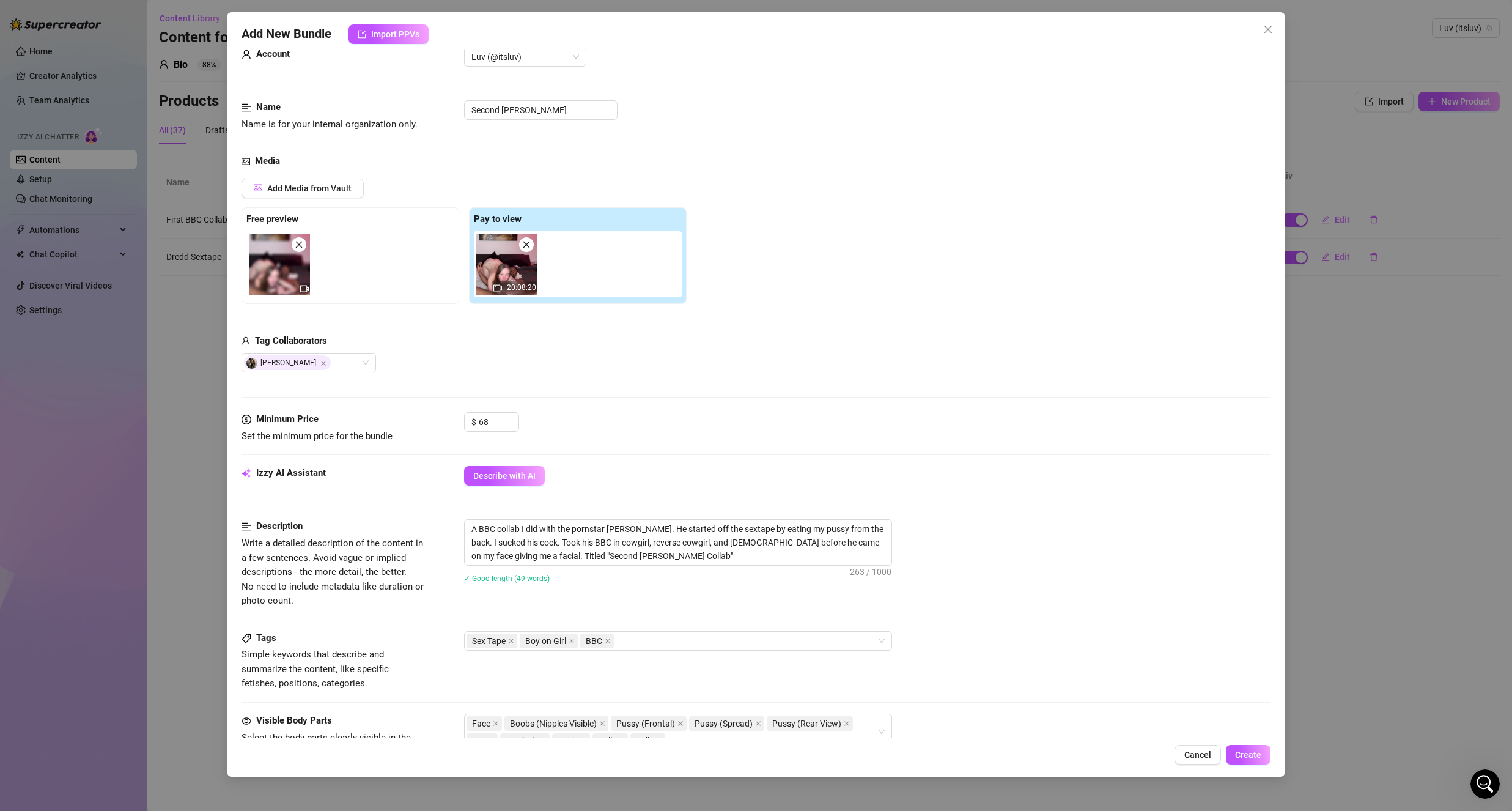
scroll to position [0, 0]
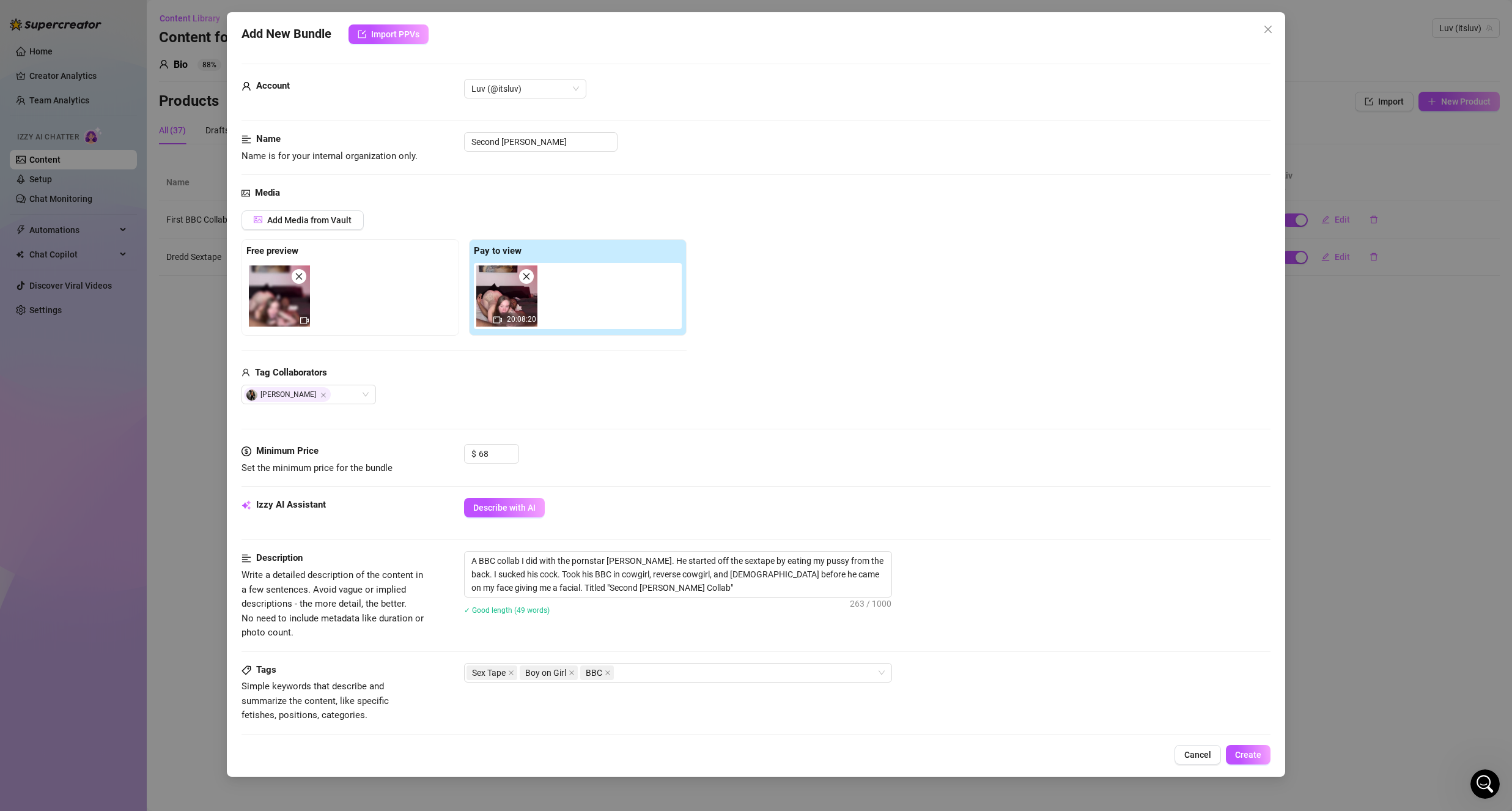
click at [614, 529] on div "Izzy AI Assistant Describe with AI" at bounding box center [756, 525] width 1029 height 53
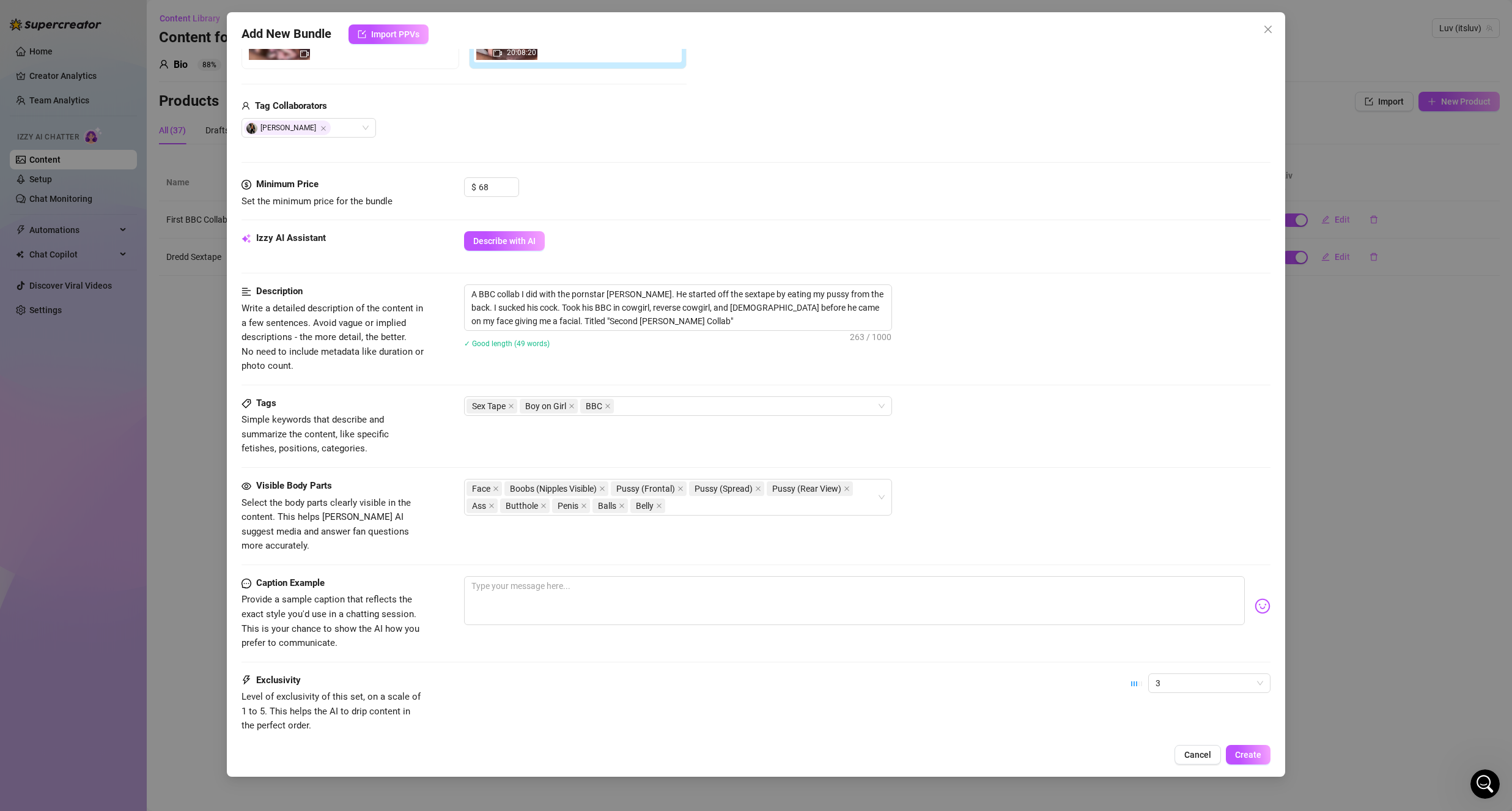
scroll to position [339, 0]
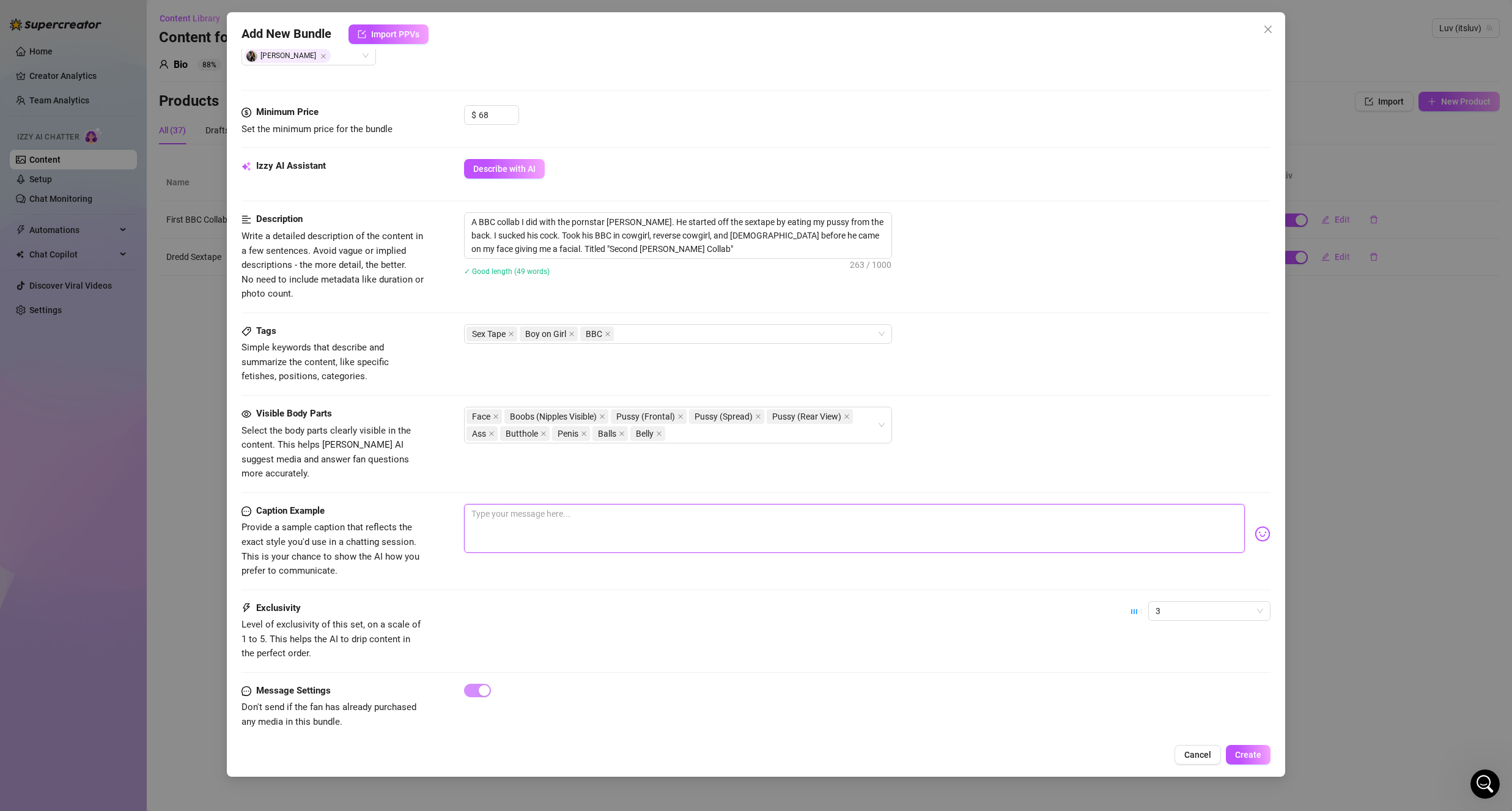
click at [607, 520] on textarea at bounding box center [854, 528] width 781 height 49
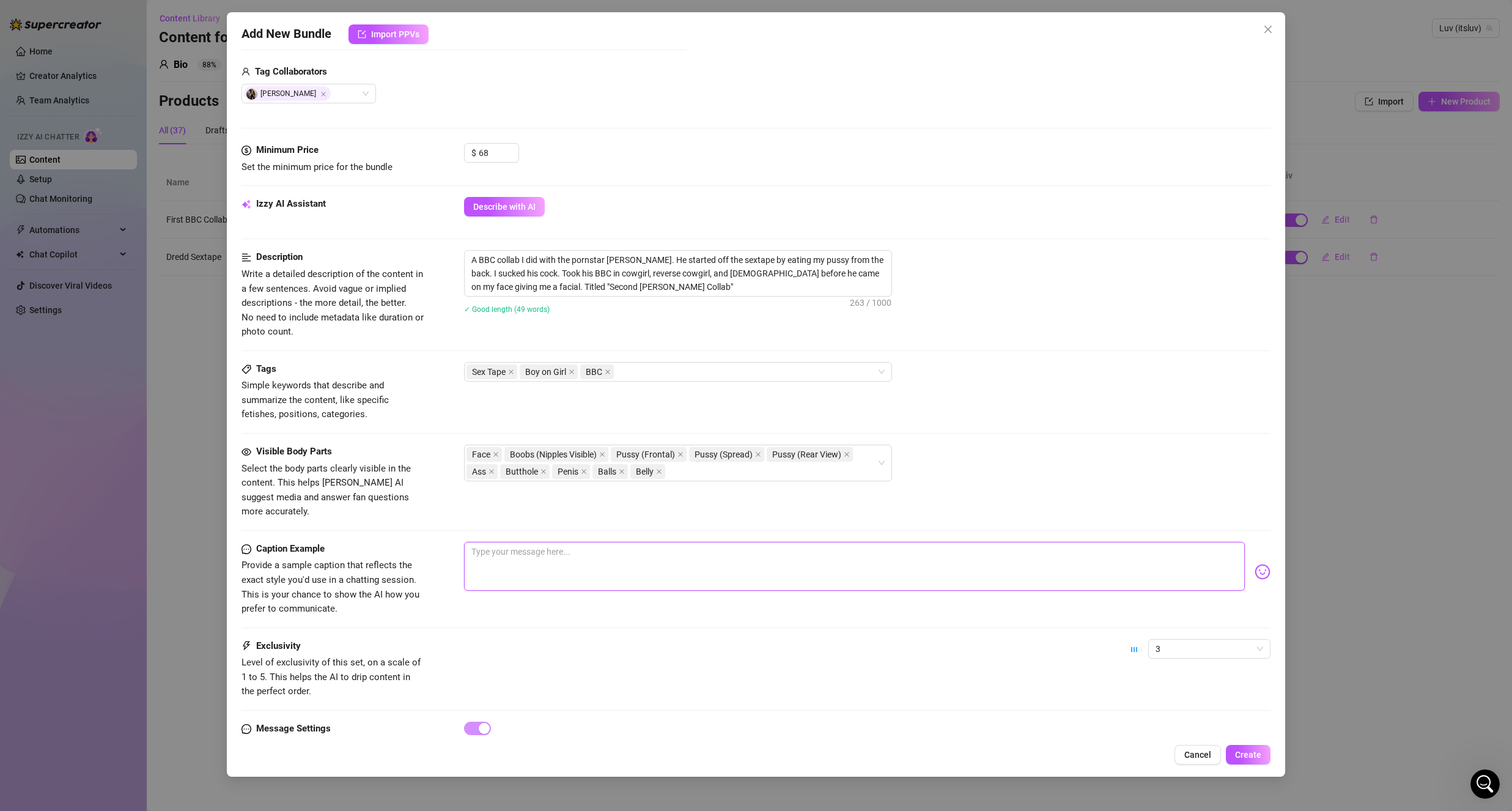
scroll to position [306, 0]
click at [551, 540] on textarea at bounding box center [854, 561] width 781 height 49
click at [650, 604] on div "Caption Example Provide a sample caption that reflects the exact style you'd us…" at bounding box center [756, 586] width 1029 height 97
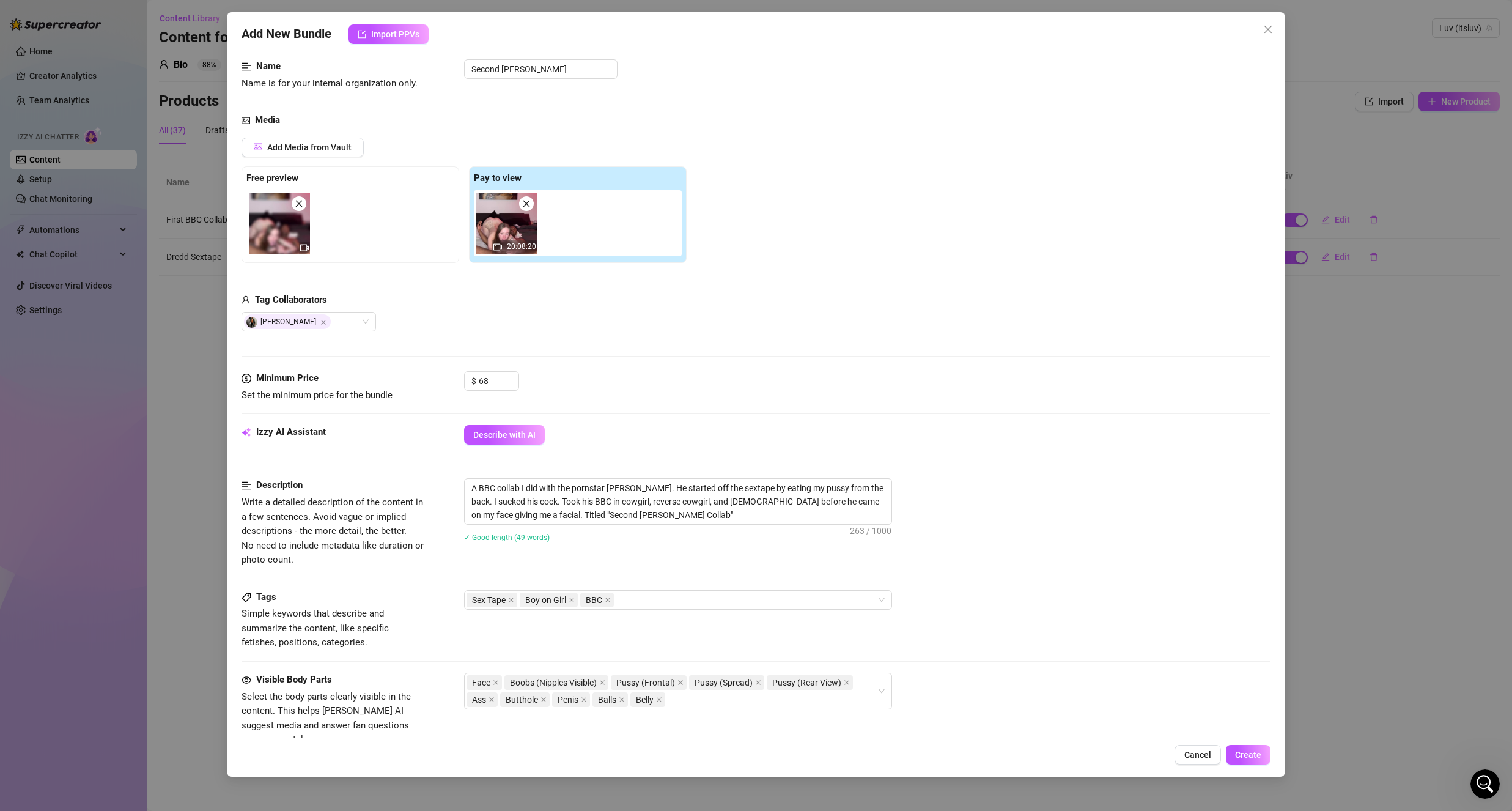
scroll to position [0, 0]
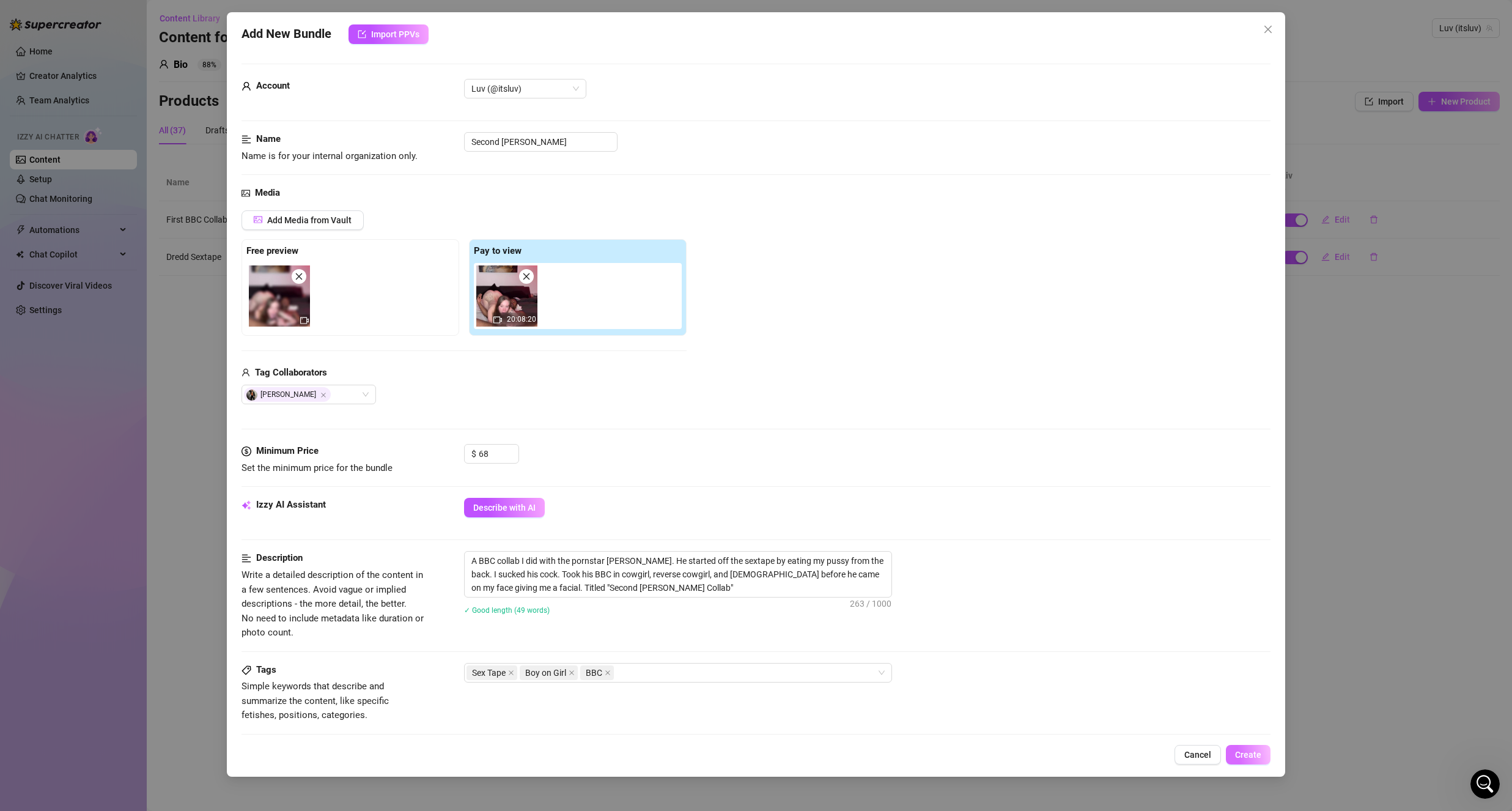
click at [1247, 756] on span "Create" at bounding box center [1248, 755] width 26 height 10
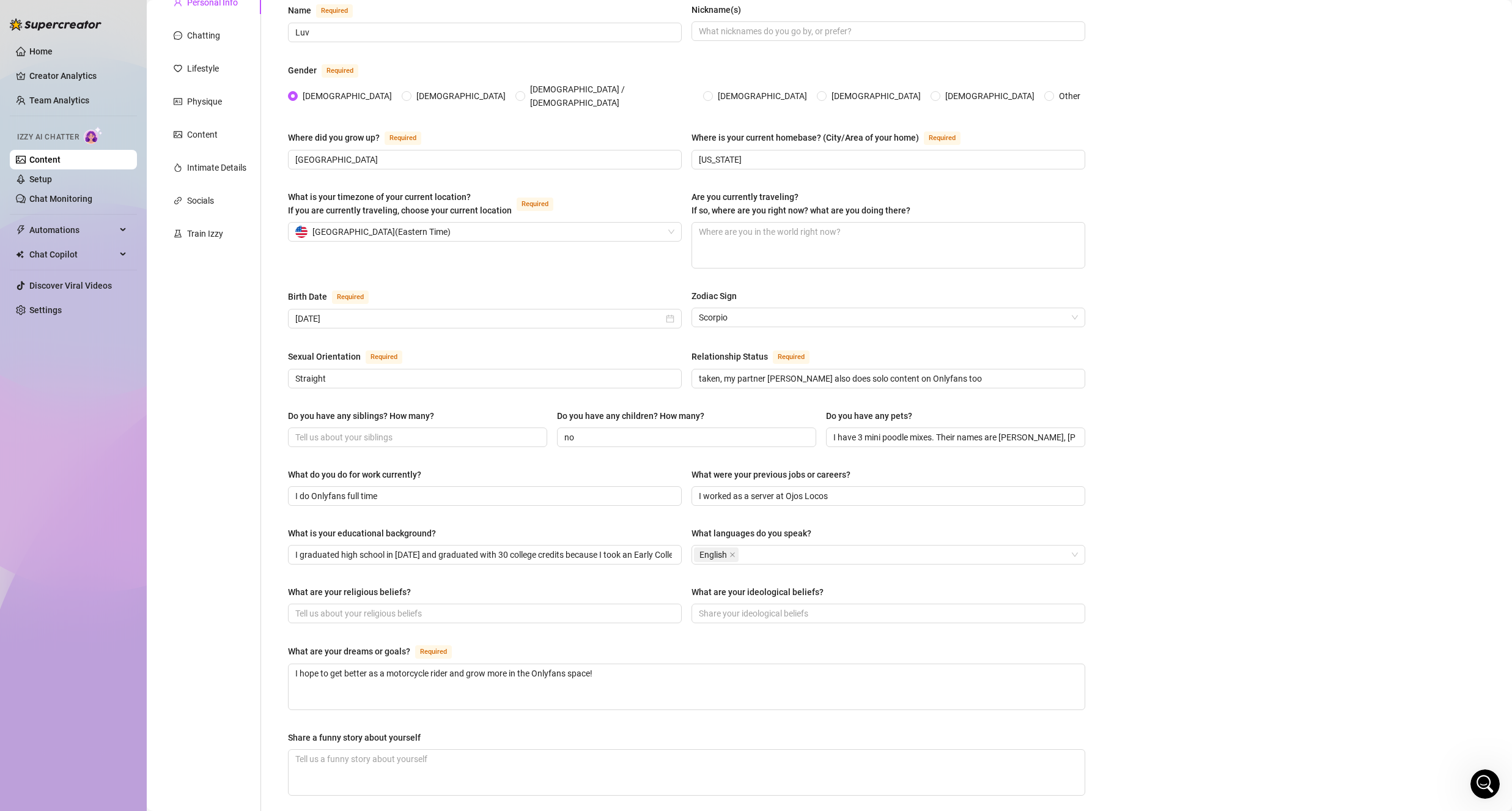
scroll to position [122, 0]
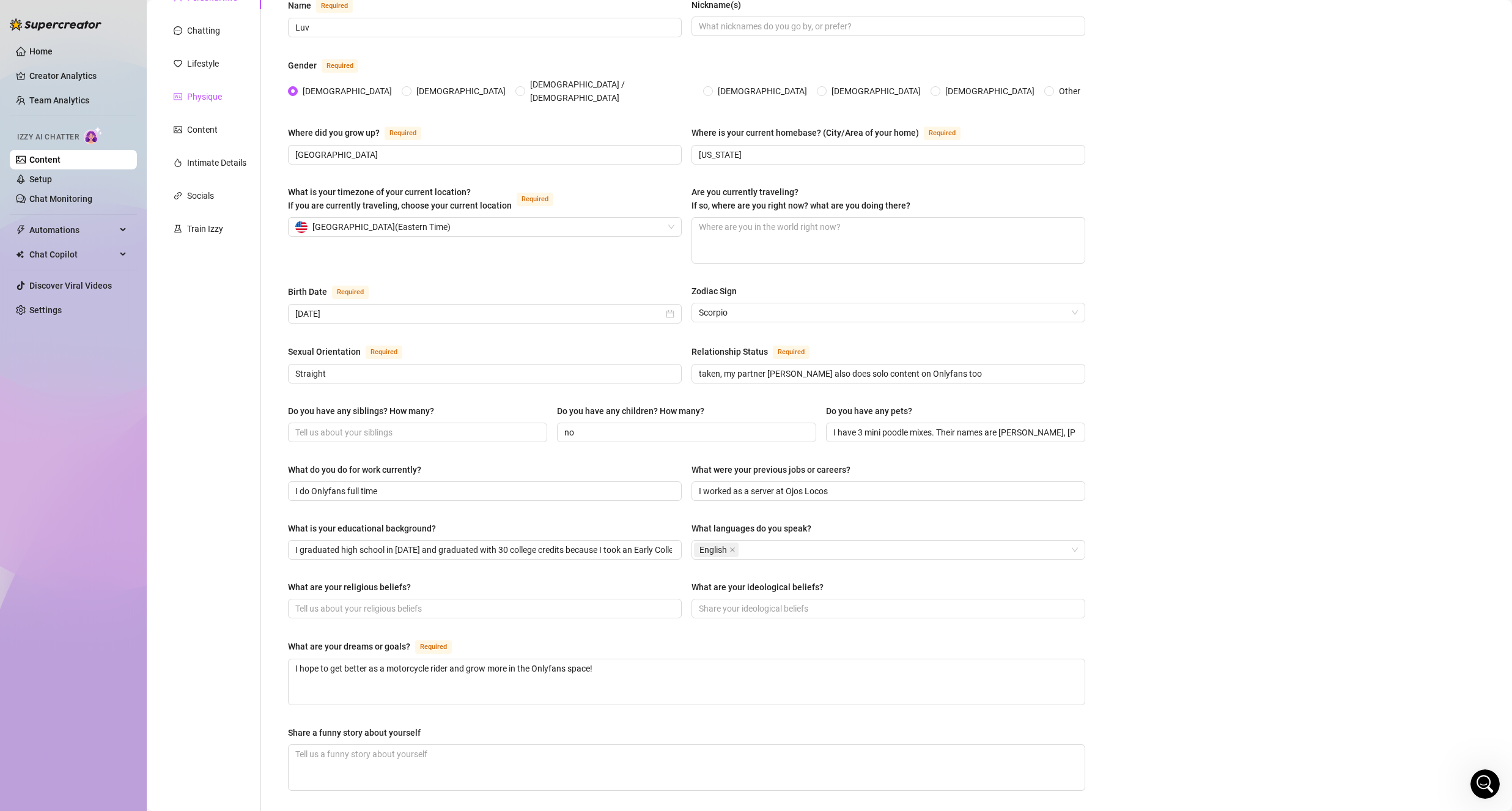
click at [220, 93] on div "Physique" at bounding box center [204, 96] width 35 height 14
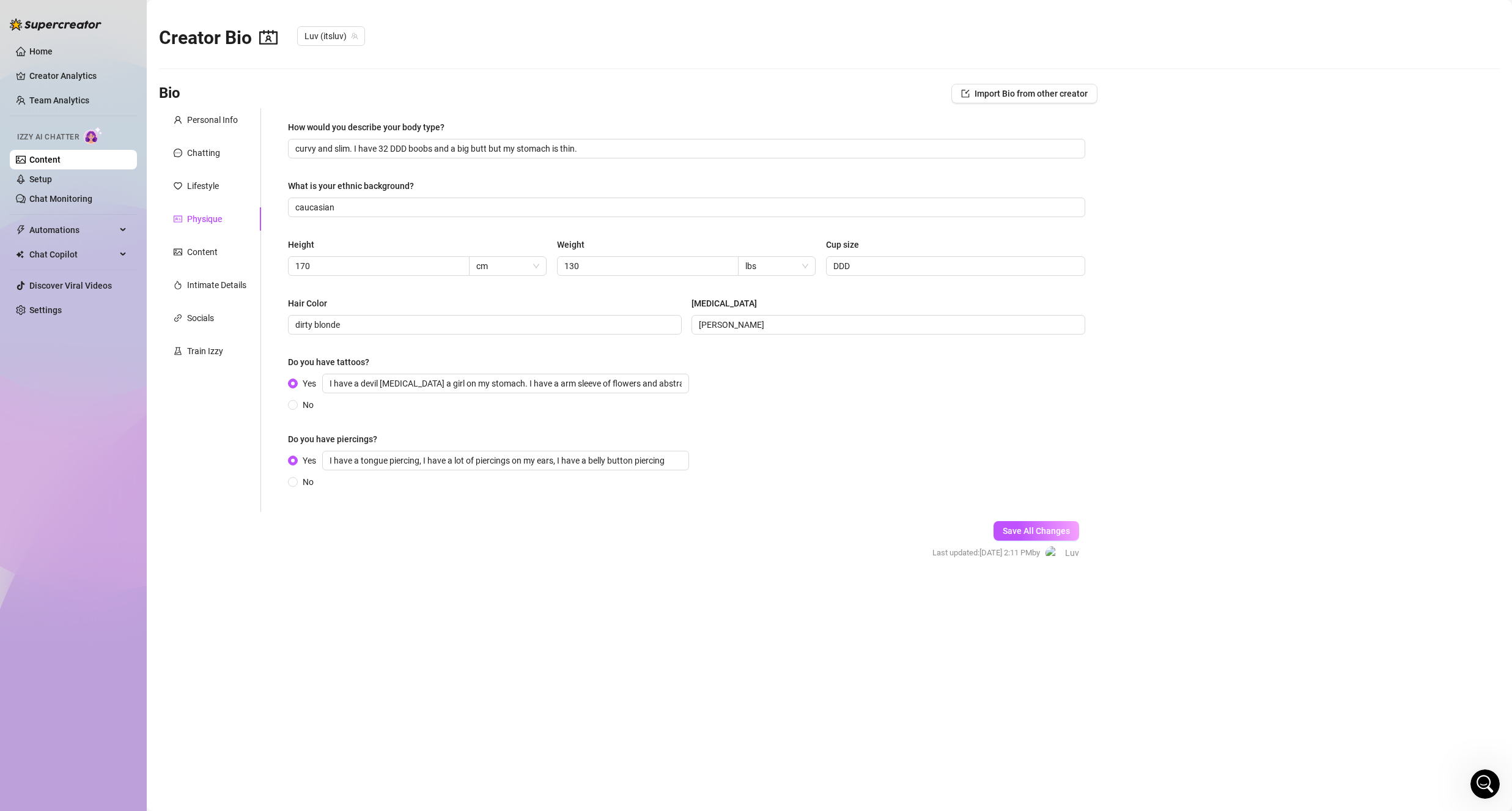
scroll to position [0, 0]
click at [193, 147] on div "Chatting" at bounding box center [210, 153] width 102 height 23
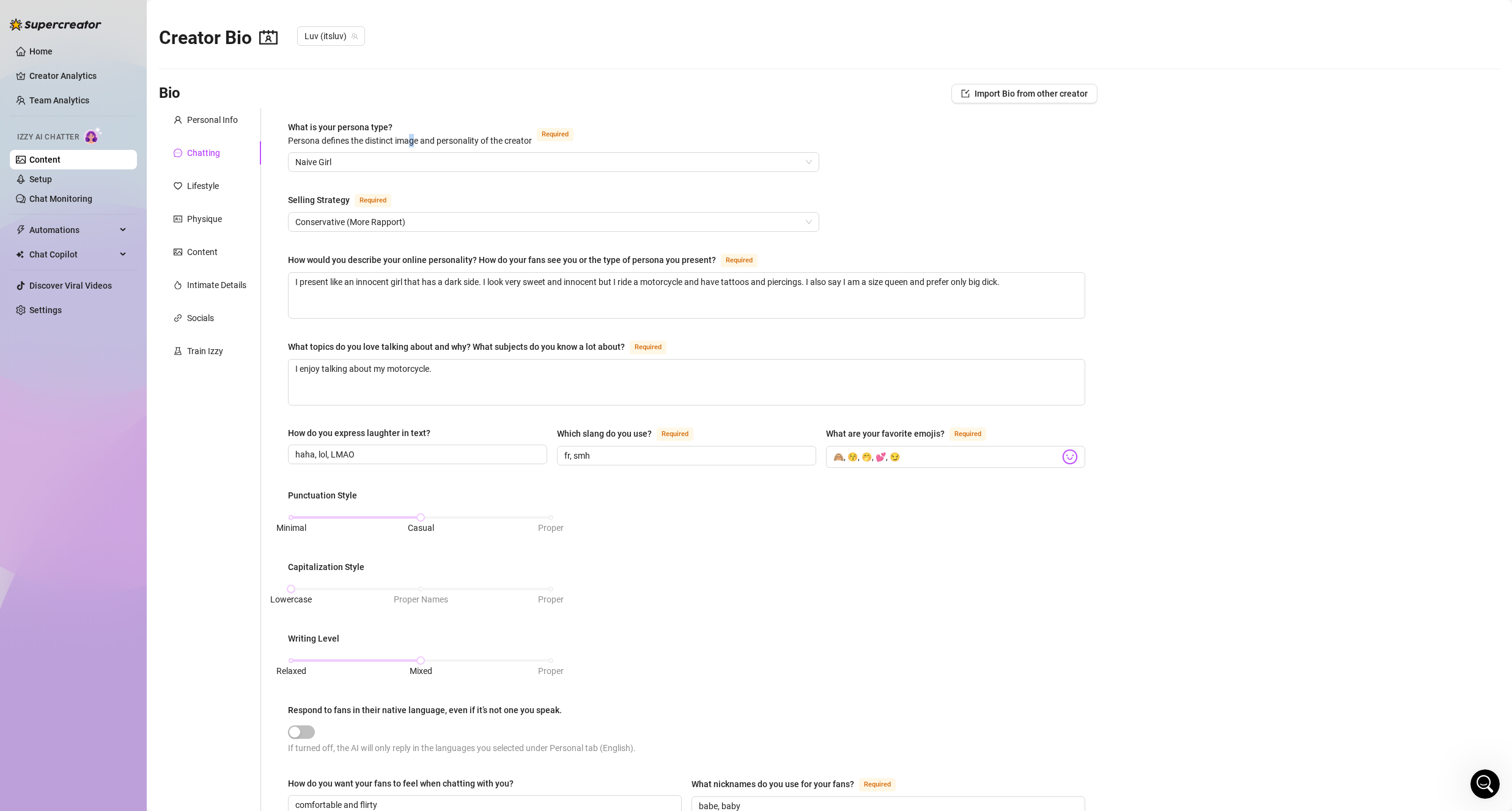
click at [414, 134] on div "What is your persona type? Persona defines the distinct image and personality o…" at bounding box center [410, 134] width 244 height 27
click at [388, 163] on span "Naive Girl" at bounding box center [554, 162] width 517 height 18
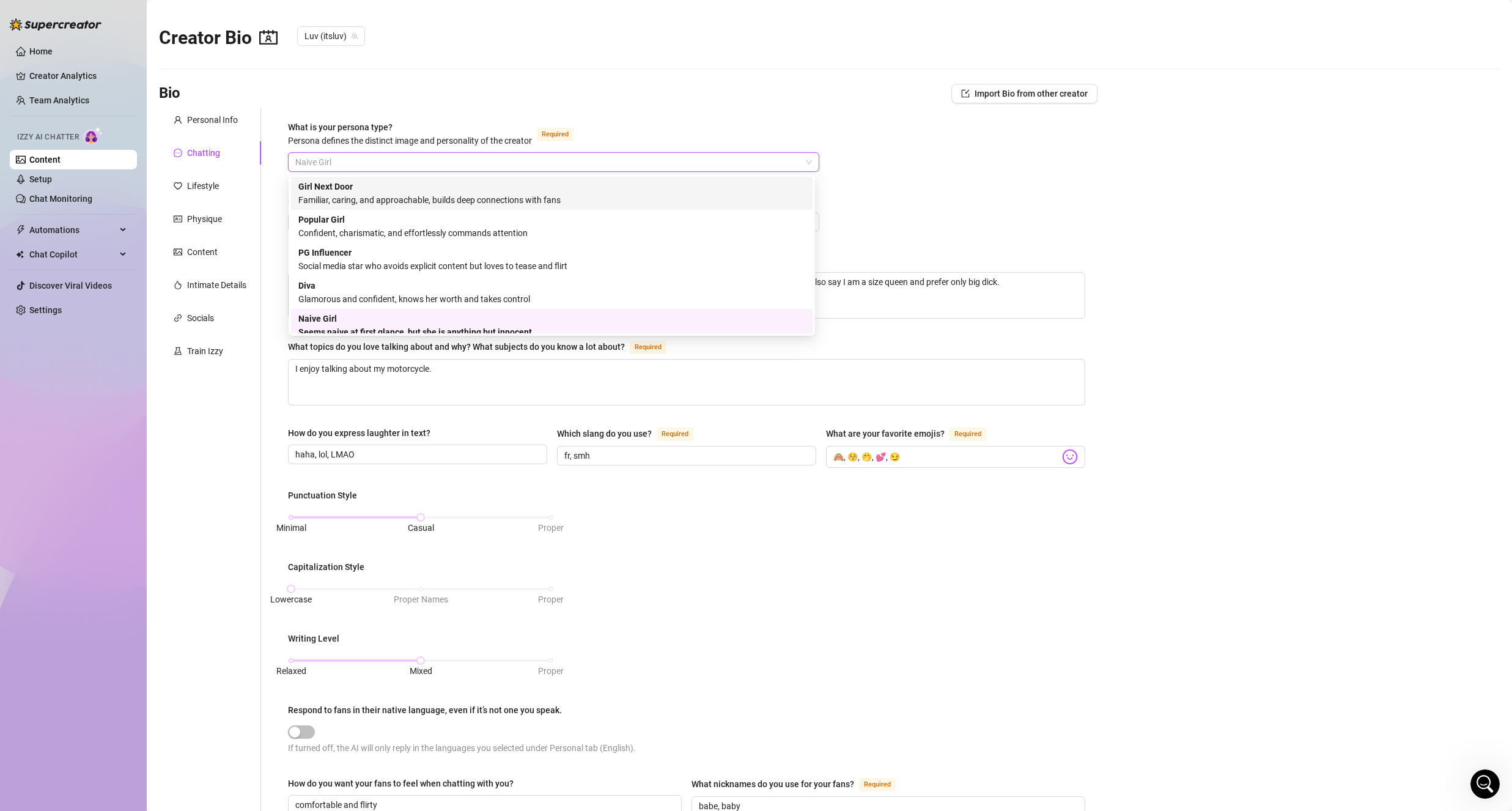
click at [410, 181] on div "Girl Next Door Familiar, caring, and approachable, builds deep connections with…" at bounding box center [552, 193] width 507 height 27
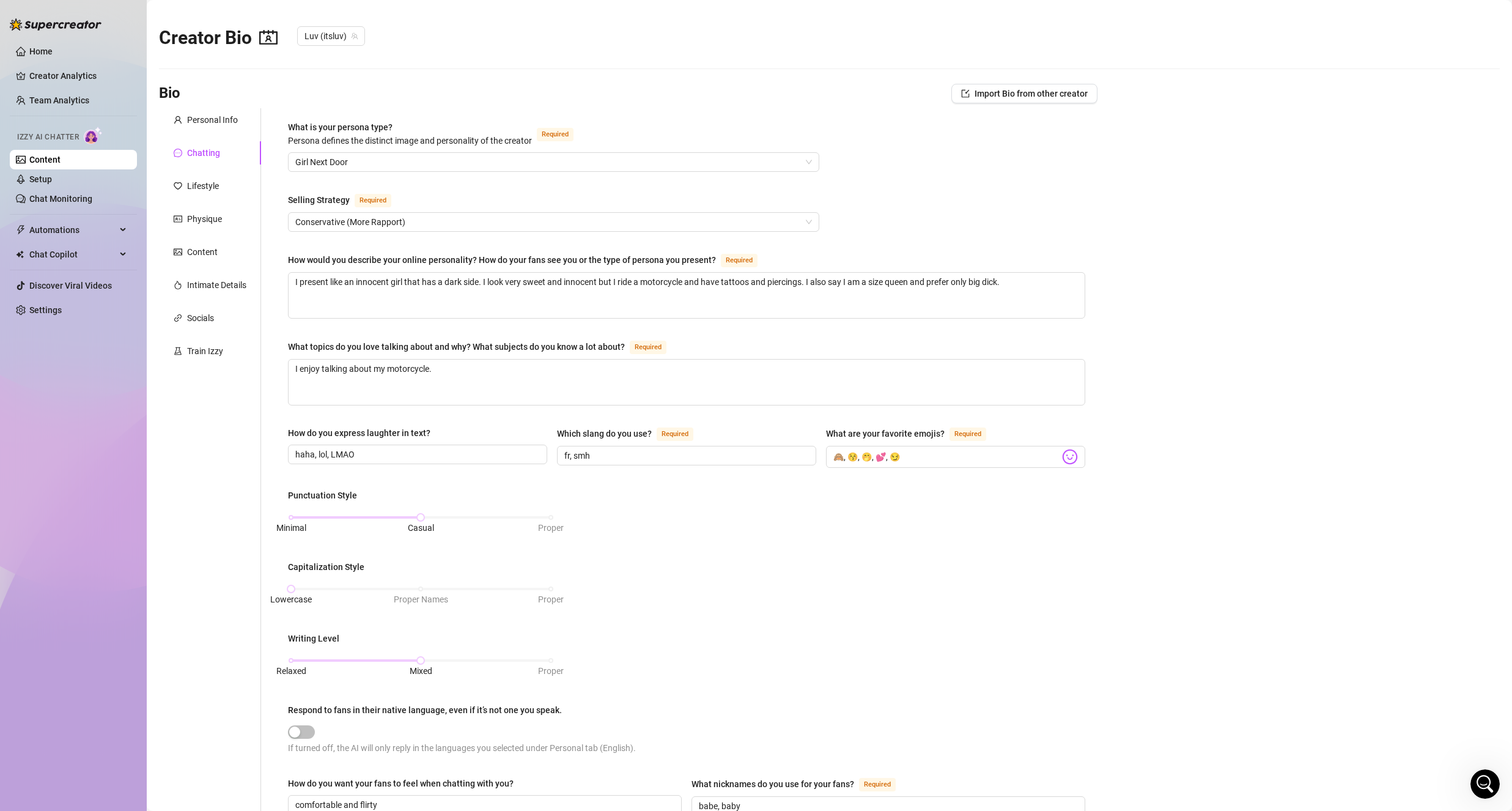
click at [482, 119] on div "What is your persona type? Persona defines the distinct image and personality o…" at bounding box center [687, 546] width 822 height 875
click at [778, 297] on textarea "I present like an innocent girl that has a dark side. I look very sweet and inn…" at bounding box center [687, 295] width 796 height 45
click at [940, 299] on textarea "I present like an innocent girl that has a dark side. I look very sweet and inn…" at bounding box center [687, 295] width 796 height 45
click at [1041, 297] on textarea "I present like an innocent girl that has a dark side. I look very sweet and inn…" at bounding box center [687, 295] width 796 height 45
click at [1226, 356] on main "Creator Bio Luv (itsluv) Bio Import Bio from other creator Personal Info Chatti…" at bounding box center [829, 545] width 1365 height 1090
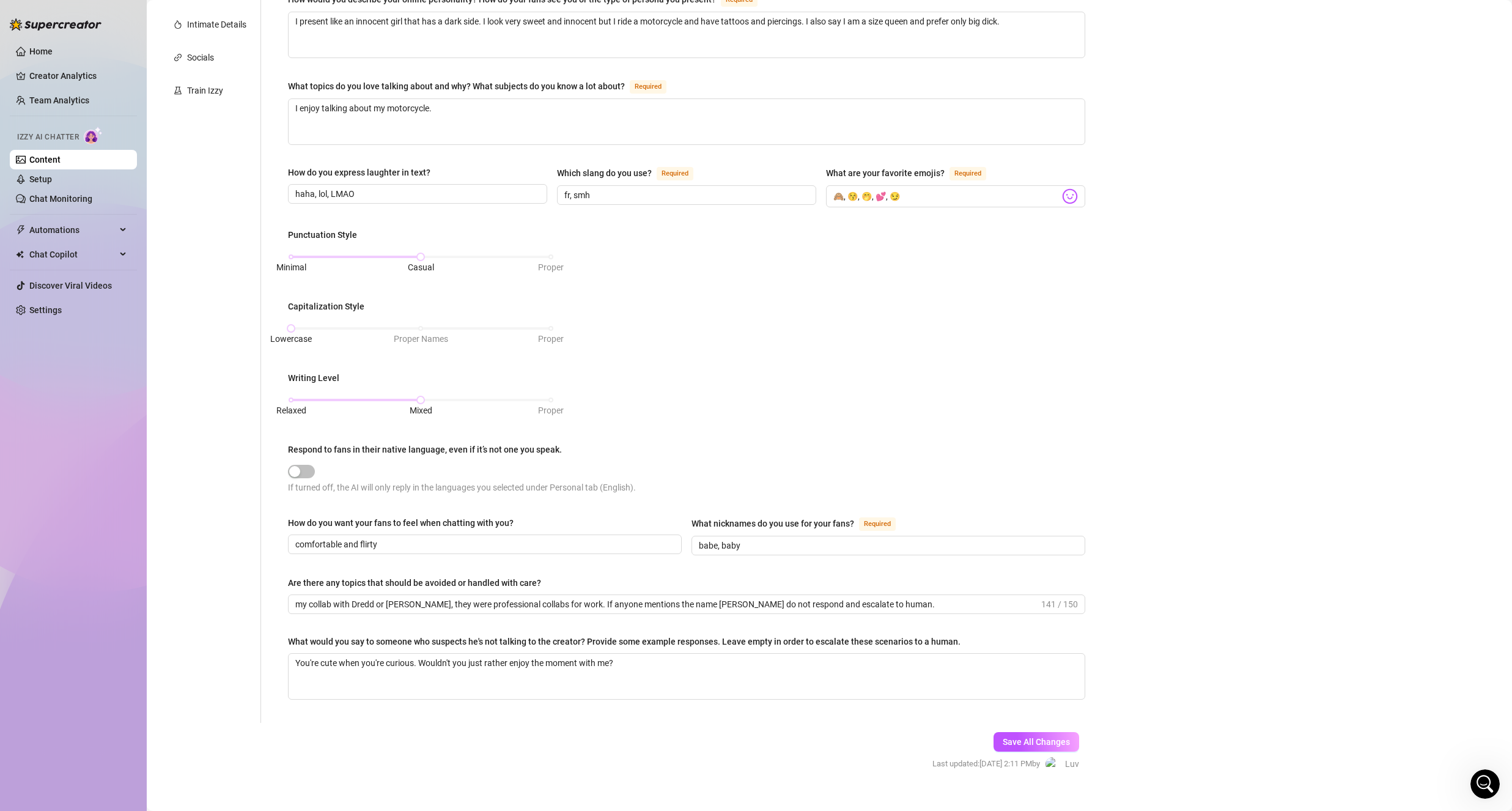
scroll to position [277, 0]
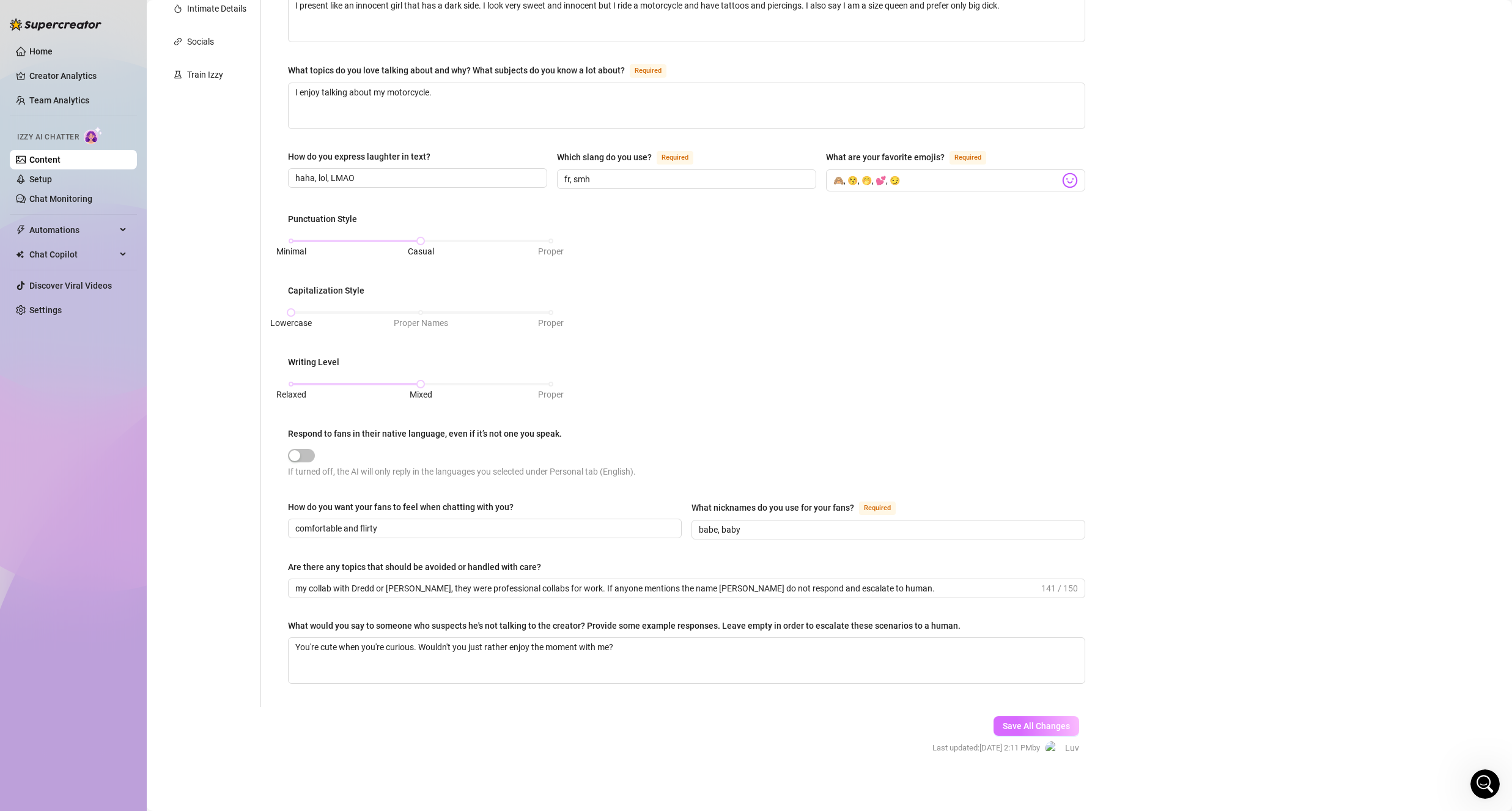
click at [1017, 716] on button "Save All Changes" at bounding box center [1036, 726] width 86 height 19
click at [1026, 723] on span "Save All Changes" at bounding box center [1036, 725] width 68 height 10
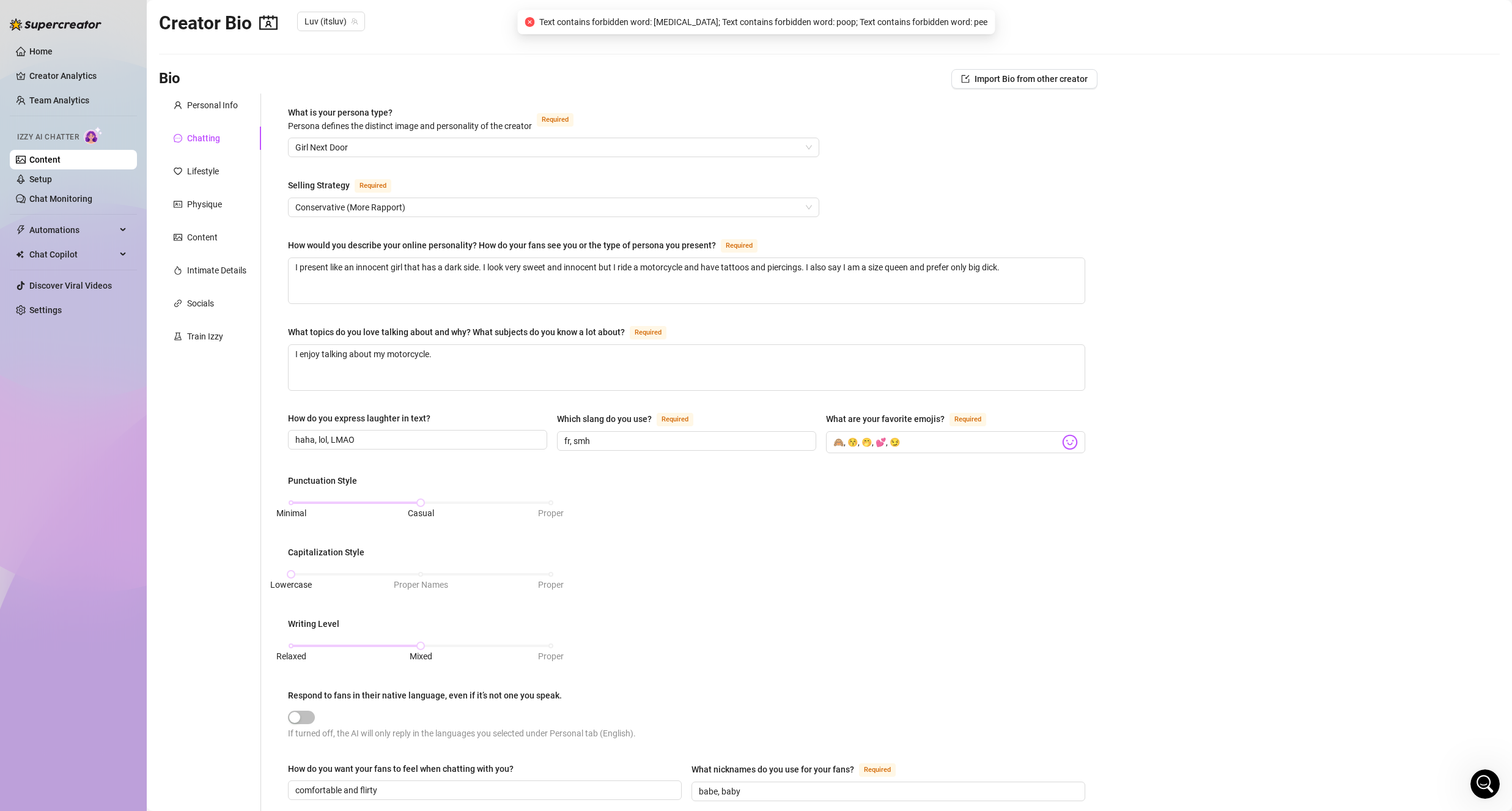
scroll to position [0, 0]
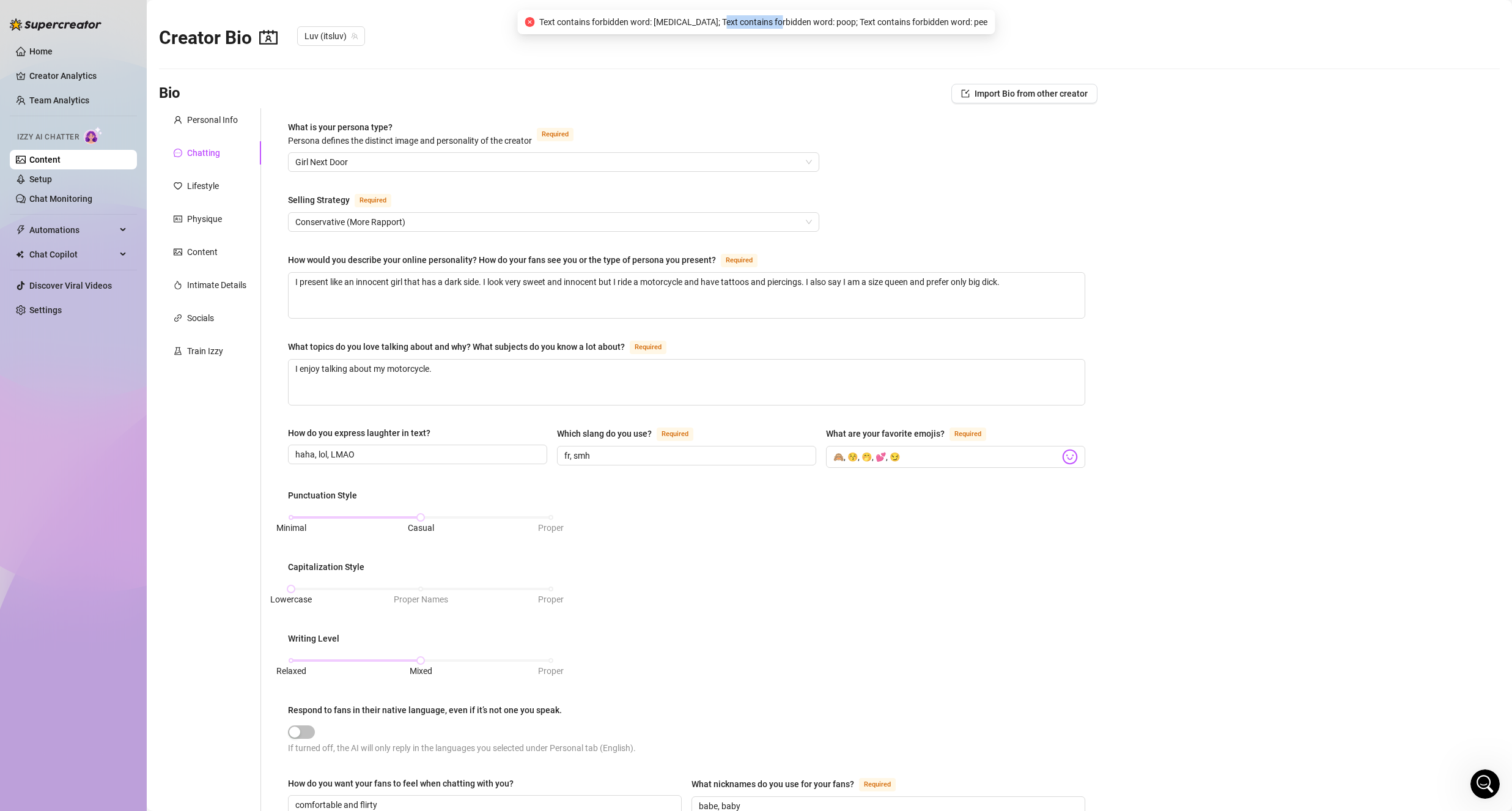
drag, startPoint x: 737, startPoint y: 21, endPoint x: 791, endPoint y: 22, distance: 54.0
click at [791, 22] on span "Text contains forbidden word: choking; Text contains forbidden word: poop; Text…" at bounding box center [763, 22] width 448 height 14
click at [936, 159] on div "What is your persona type? Persona defines the distinct image and personality o…" at bounding box center [687, 546] width 797 height 851
click at [210, 251] on div "Content" at bounding box center [202, 252] width 31 height 14
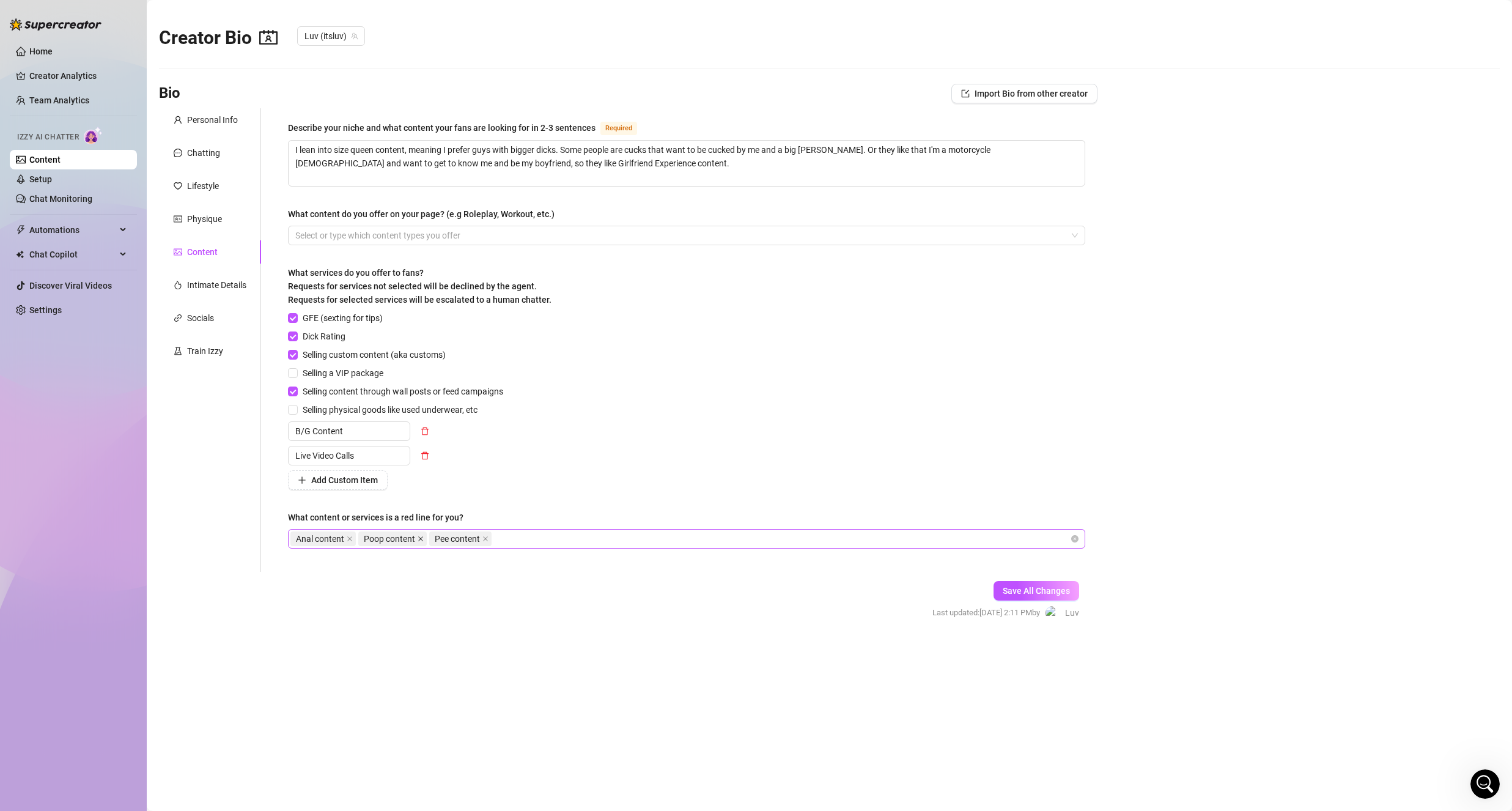
click at [417, 536] on icon "close" at bounding box center [420, 538] width 6 height 6
click at [417, 536] on icon "close" at bounding box center [415, 539] width 5 height 5
click at [1034, 594] on span "Save All Changes" at bounding box center [1036, 590] width 68 height 10
click at [213, 287] on div "Intimate Details" at bounding box center [216, 284] width 59 height 14
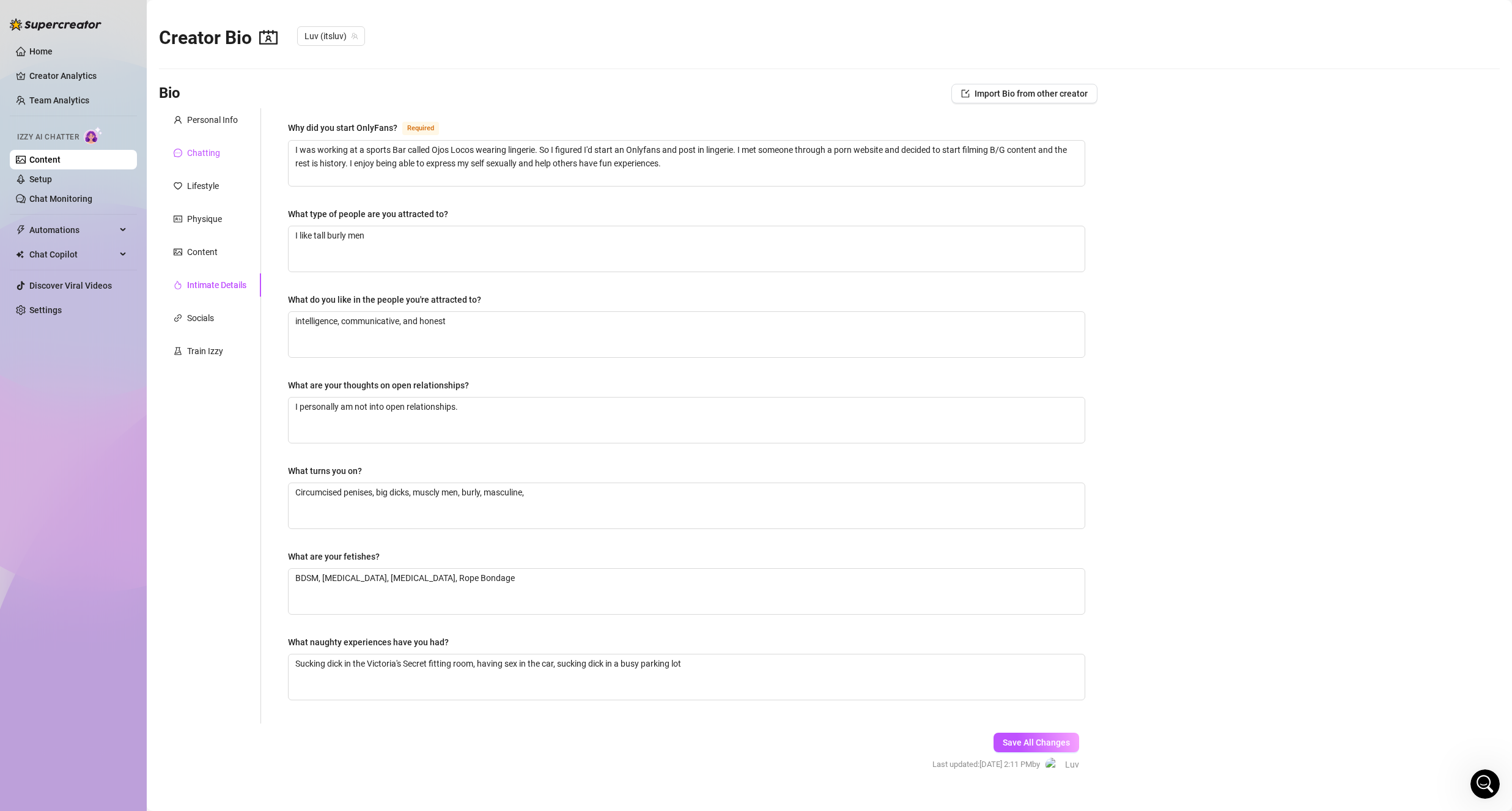
click at [195, 155] on div "Chatting" at bounding box center [203, 153] width 33 height 14
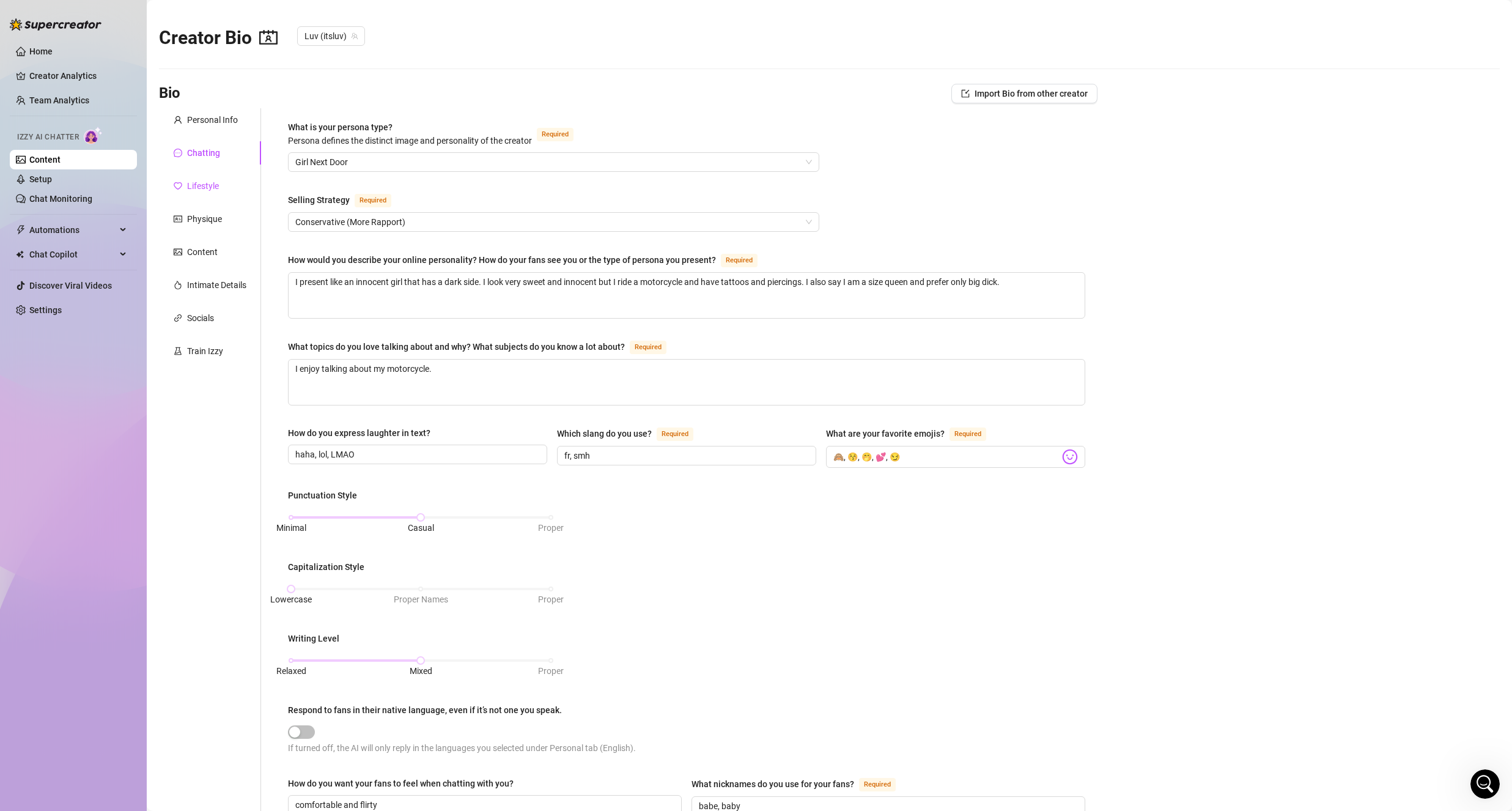
click at [181, 184] on icon "heart" at bounding box center [177, 186] width 8 height 8
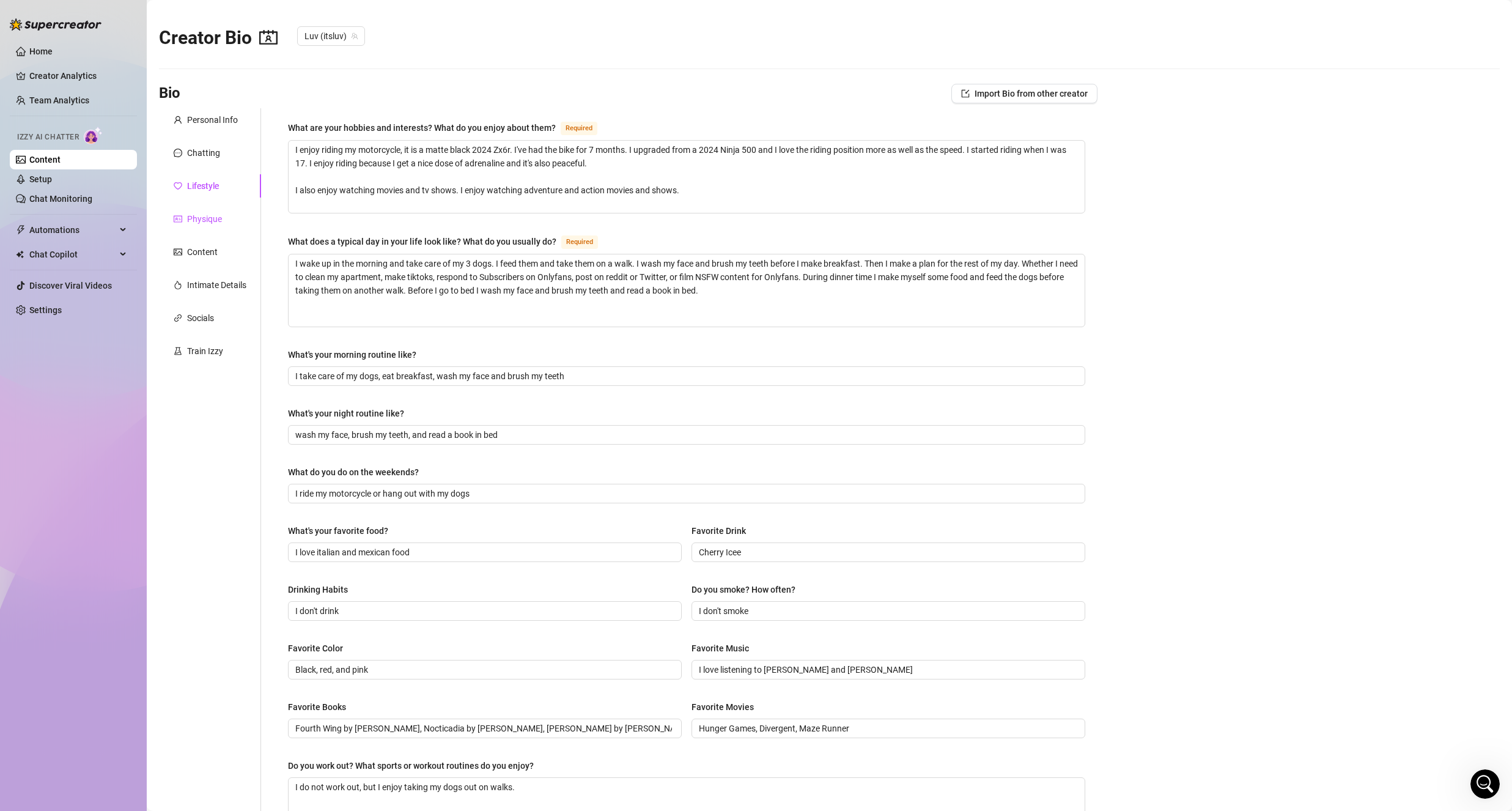
click at [204, 221] on div "Physique" at bounding box center [204, 219] width 35 height 14
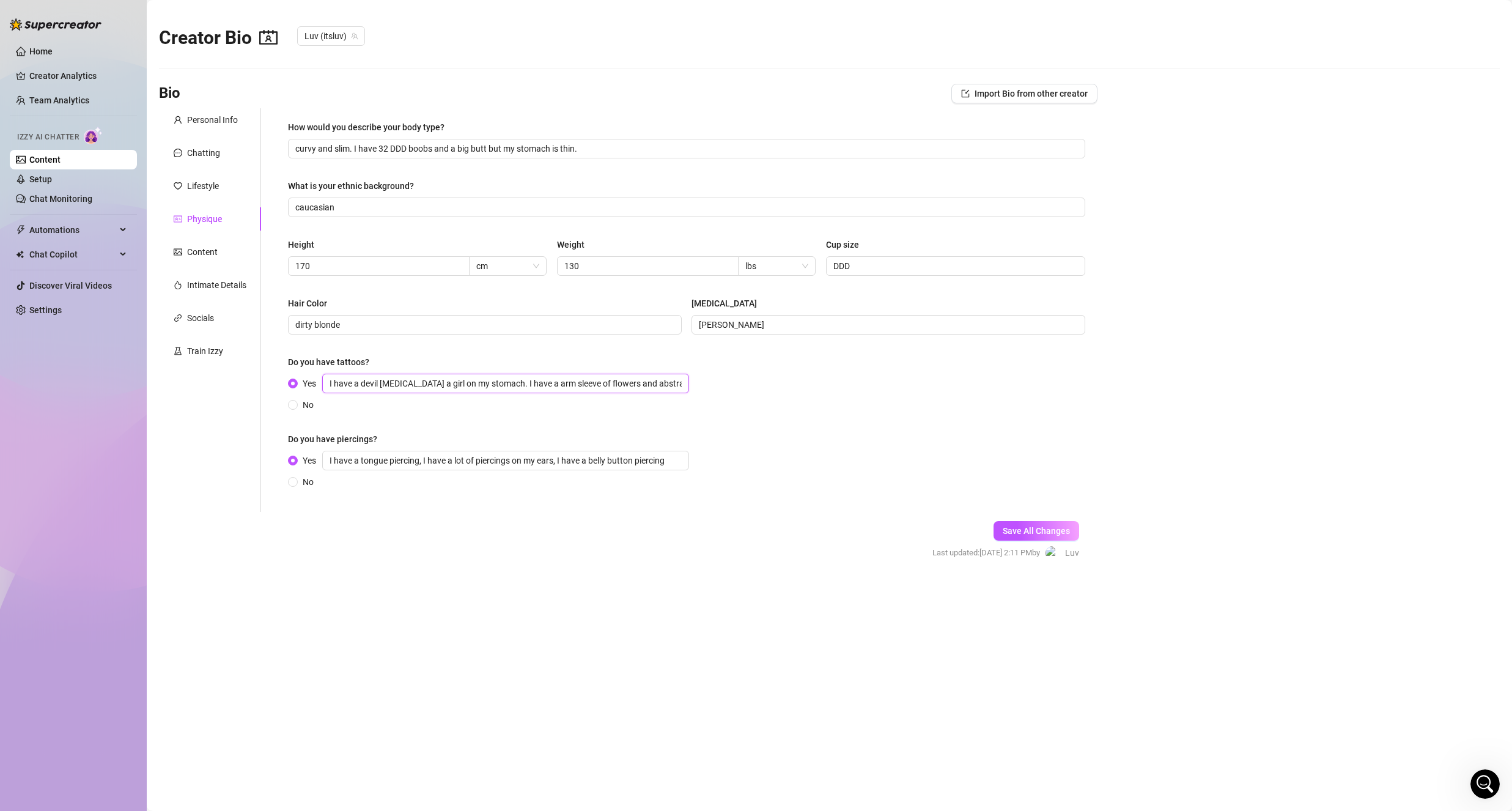
click at [410, 385] on input "I have a devil [MEDICAL_DATA] a girl on my stomach. I have a arm sleeve of flow…" at bounding box center [505, 383] width 367 height 19
drag, startPoint x: 465, startPoint y: 381, endPoint x: 487, endPoint y: 384, distance: 22.2
click at [487, 384] on input "I have a devil covering a girls throat a girl on my stomach. I have a arm sleev…" at bounding box center [505, 383] width 367 height 19
click at [612, 425] on div "How would you describe your body type? curvy and slim. I have 32 DDD boobs and …" at bounding box center [687, 310] width 797 height 379
drag, startPoint x: 1001, startPoint y: 530, endPoint x: 1015, endPoint y: 538, distance: 16.1
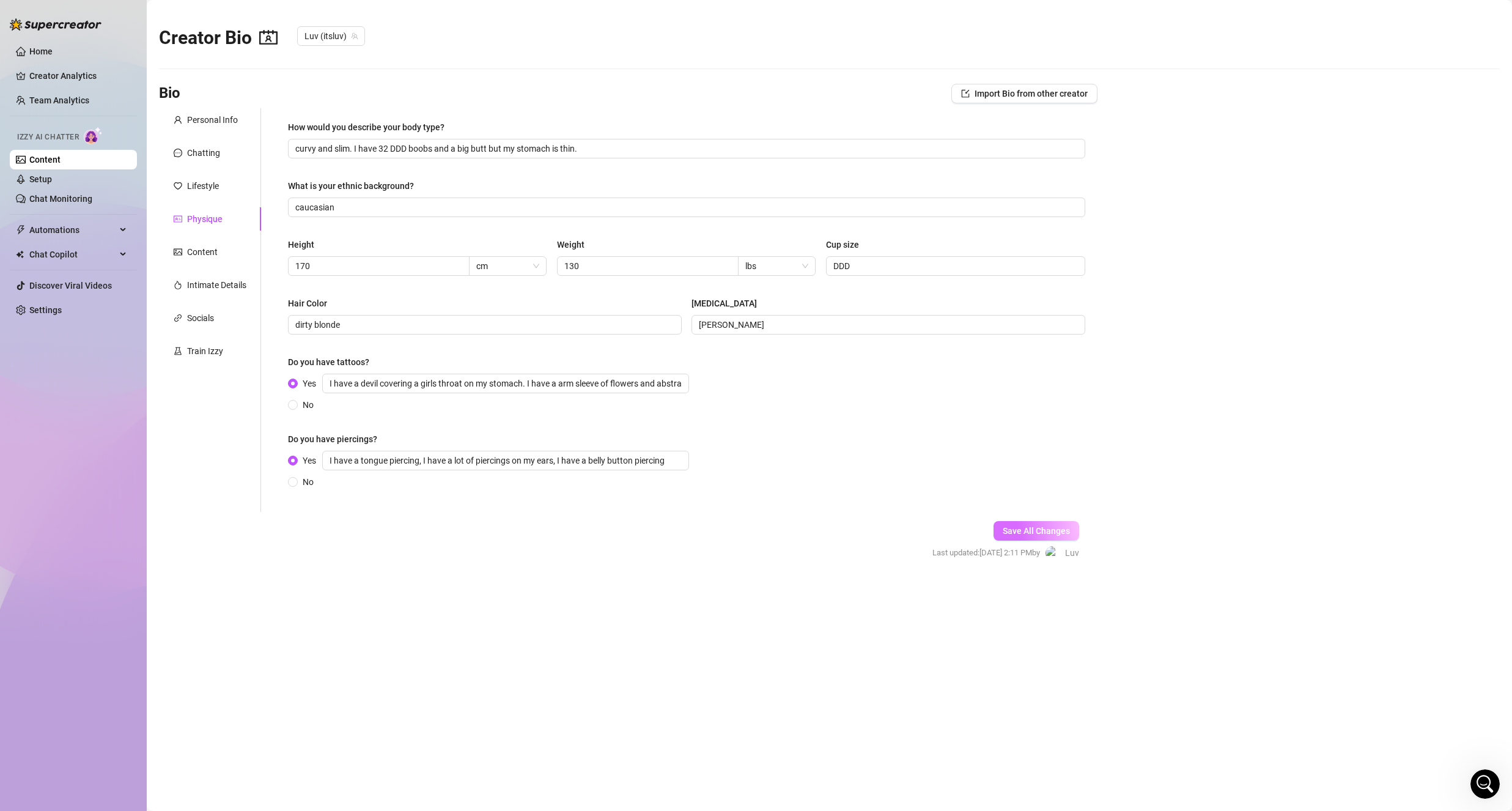
click at [1003, 532] on button "Save All Changes" at bounding box center [1036, 530] width 86 height 19
click at [40, 49] on link "Home" at bounding box center [41, 51] width 23 height 10
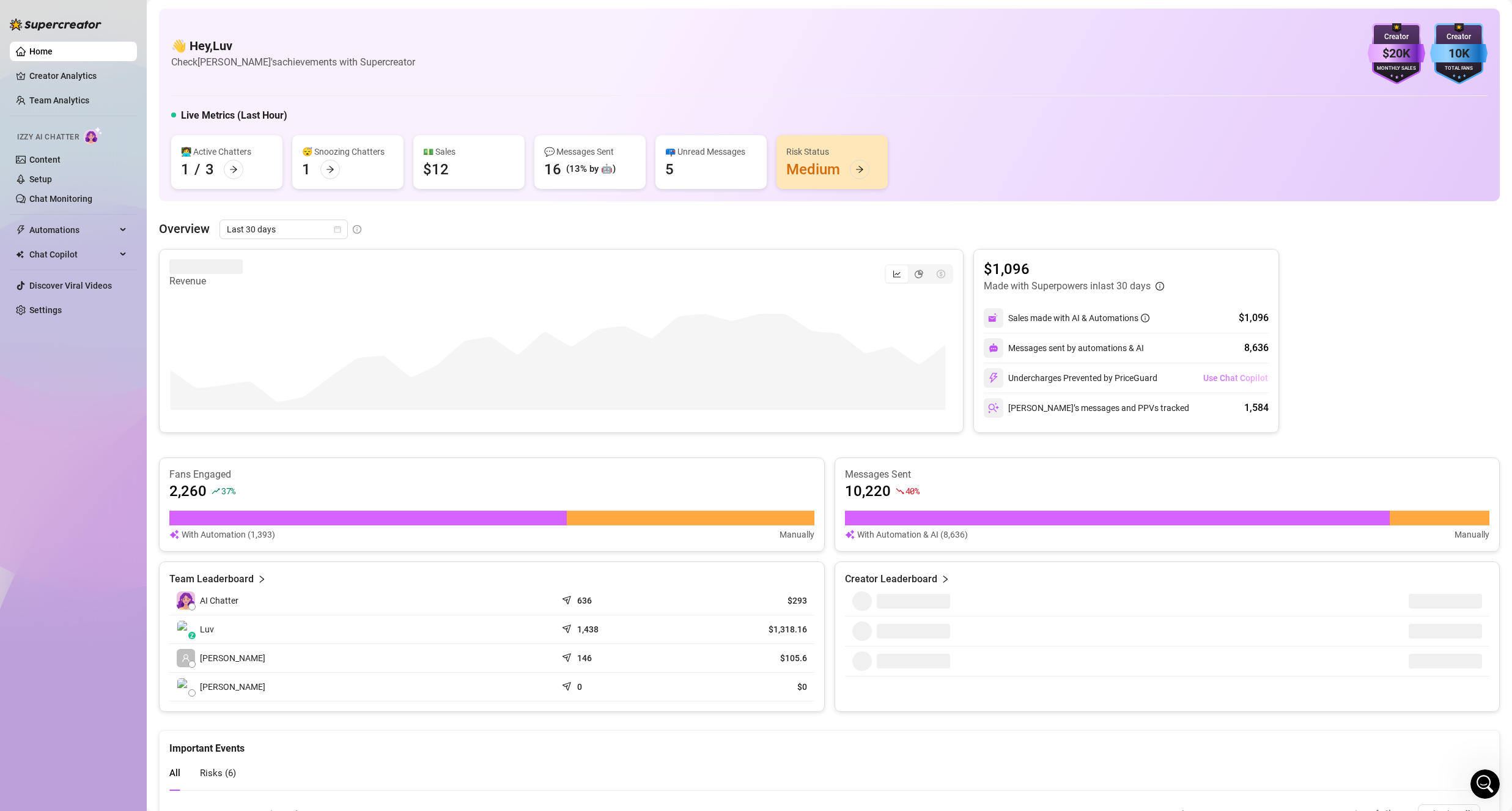
click at [1227, 381] on span "Use Chat Copilot" at bounding box center [1235, 377] width 65 height 10
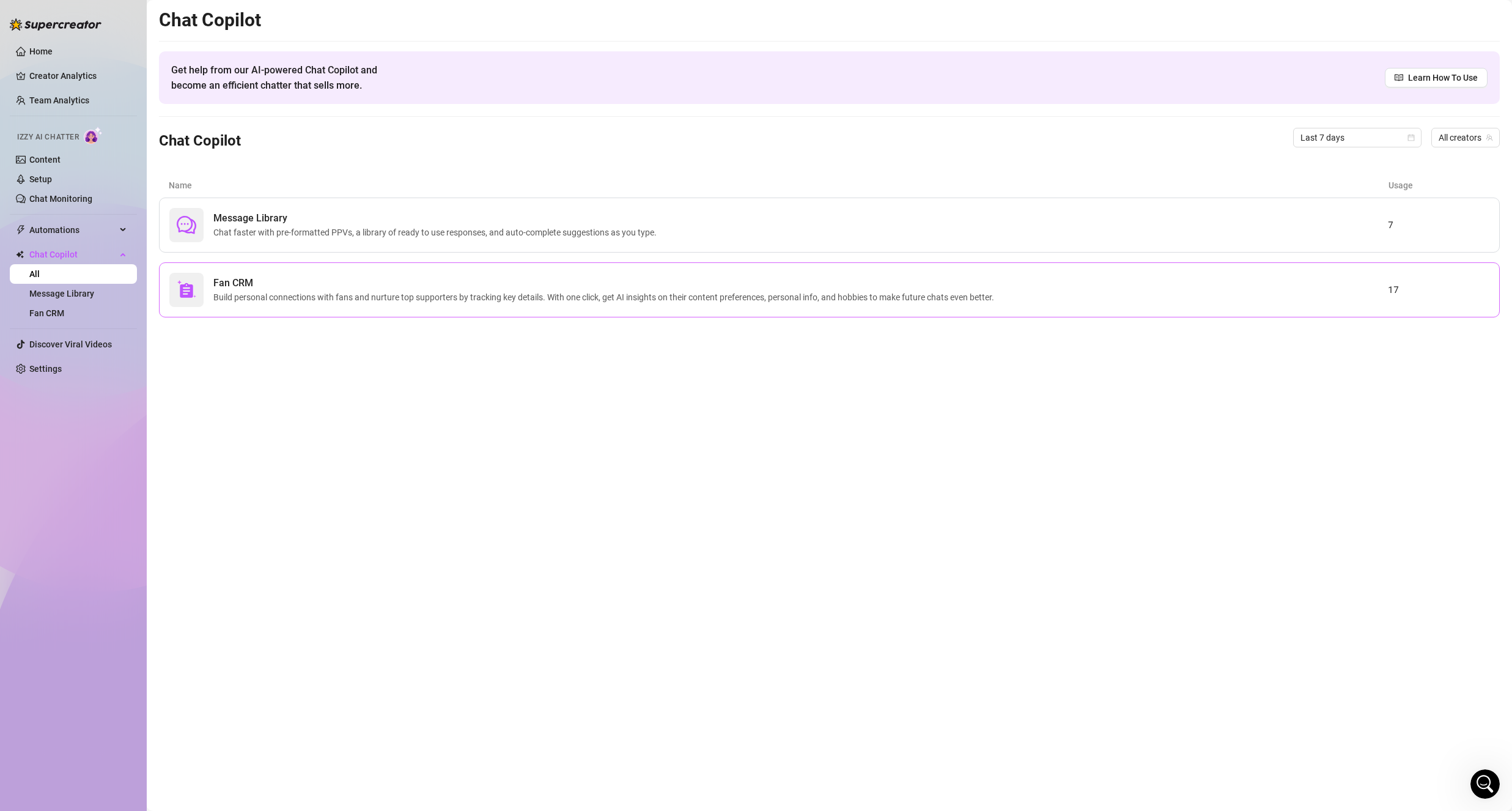
click at [302, 280] on span "Fan CRM" at bounding box center [606, 283] width 786 height 15
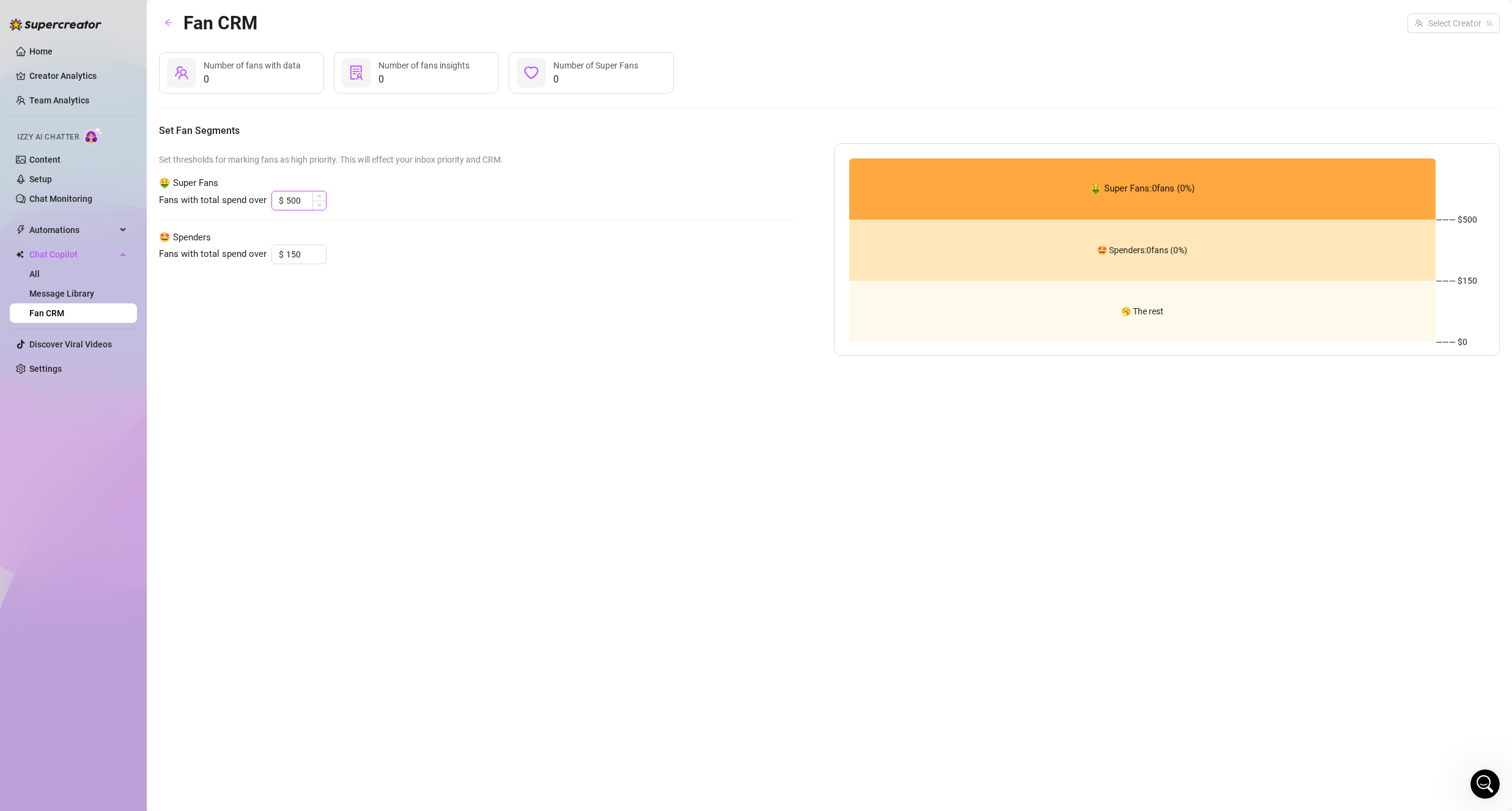
click at [306, 208] on input "500" at bounding box center [306, 201] width 40 height 18
click at [304, 260] on input "150" at bounding box center [306, 255] width 40 height 18
click at [350, 343] on div "Set thresholds for marking fans as high priority. This will effect your inbox p…" at bounding box center [477, 249] width 636 height 213
click at [307, 248] on input "150" at bounding box center [306, 255] width 40 height 18
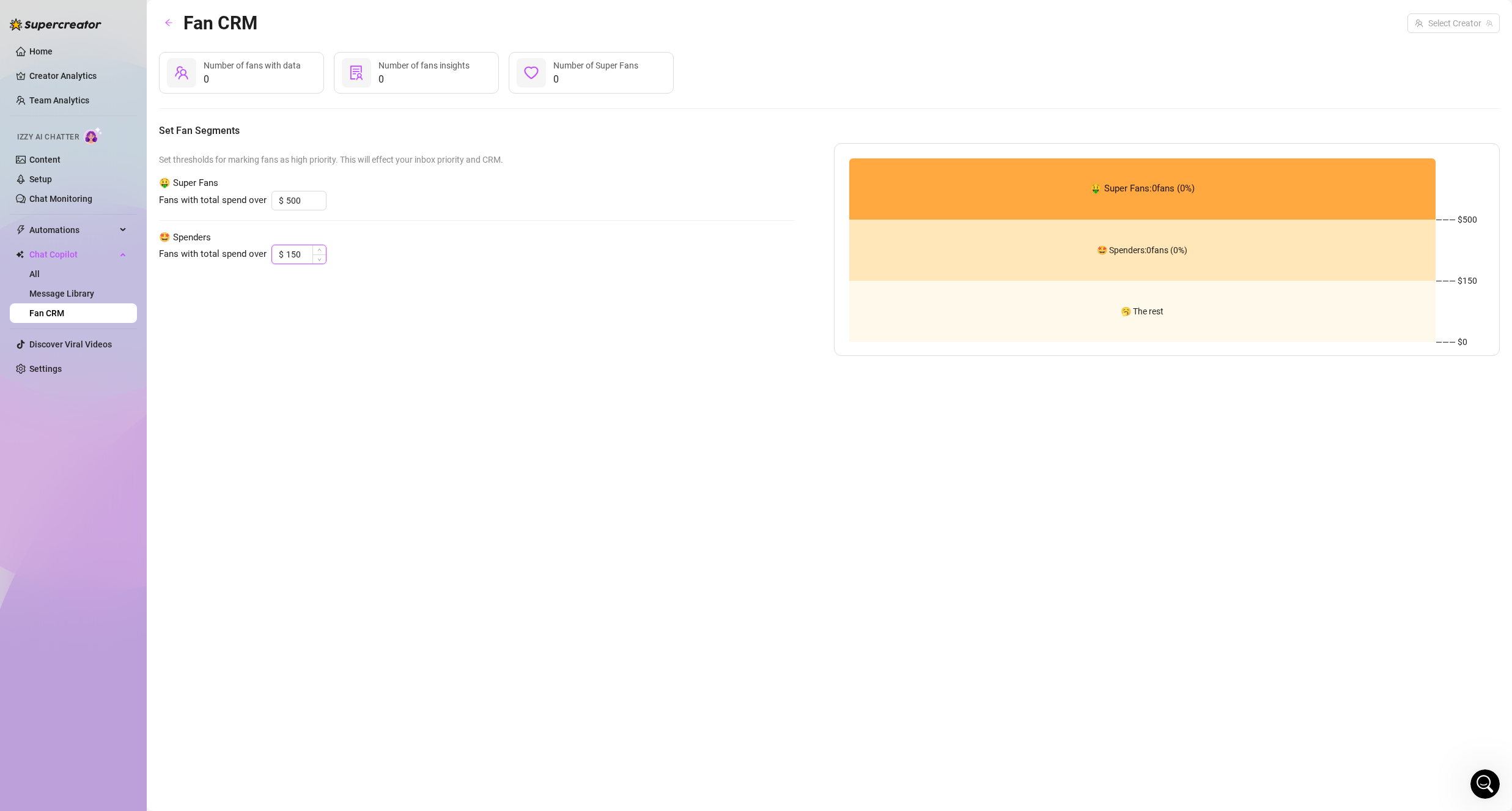
click at [308, 248] on input "150" at bounding box center [306, 255] width 40 height 18
click at [423, 338] on div "Set thresholds for marking fans as high priority. This will effect your inbox p…" at bounding box center [477, 249] width 636 height 213
click at [1463, 26] on input "search" at bounding box center [1448, 23] width 67 height 18
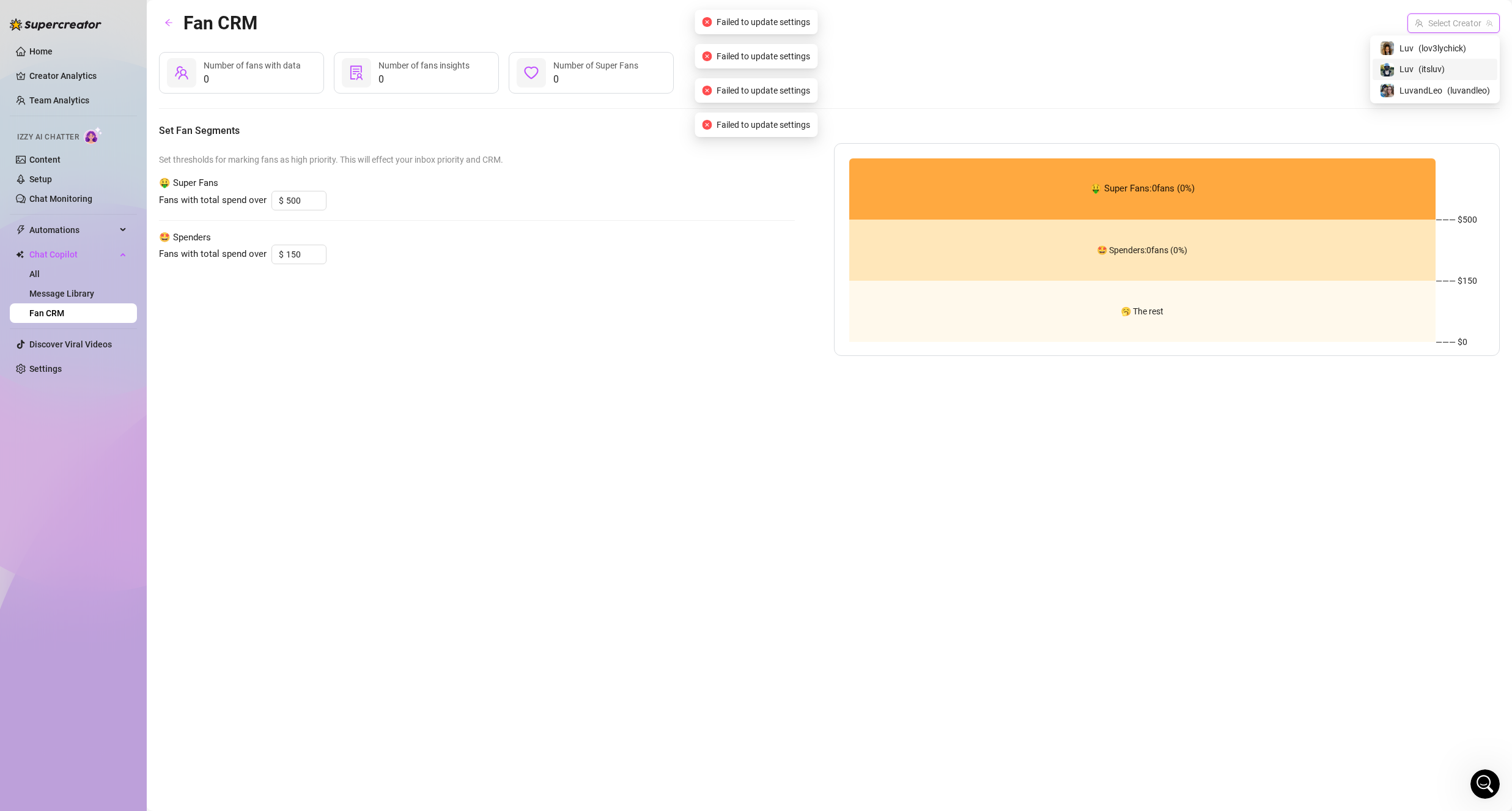
drag, startPoint x: 1451, startPoint y: 73, endPoint x: 1301, endPoint y: 100, distance: 152.4
click at [1449, 75] on div "Luv ( itsluv )" at bounding box center [1435, 69] width 110 height 15
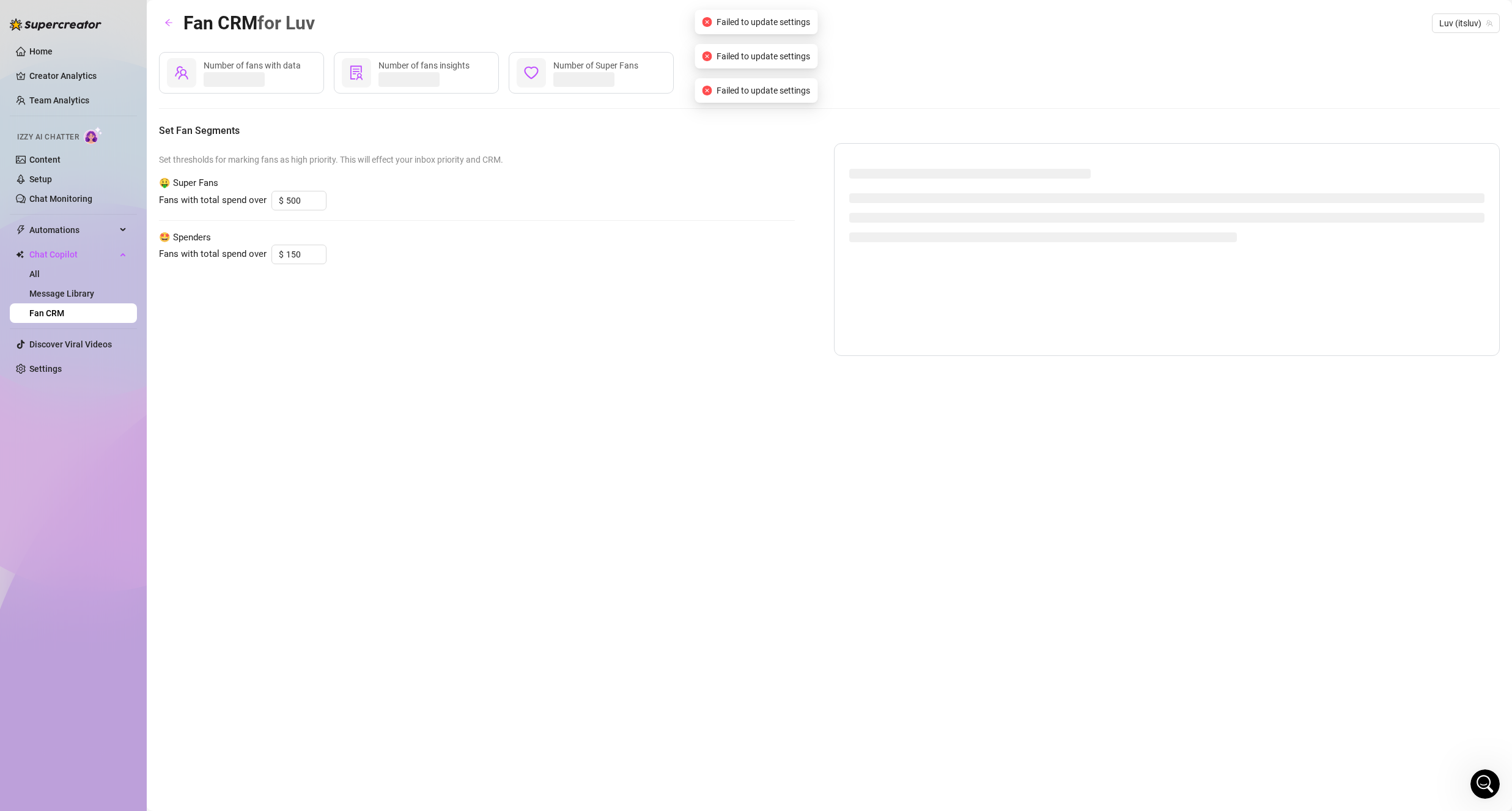
click at [1146, 69] on div "Number of fans with data Number of fans insights Number of Super Fans" at bounding box center [829, 73] width 1341 height 42
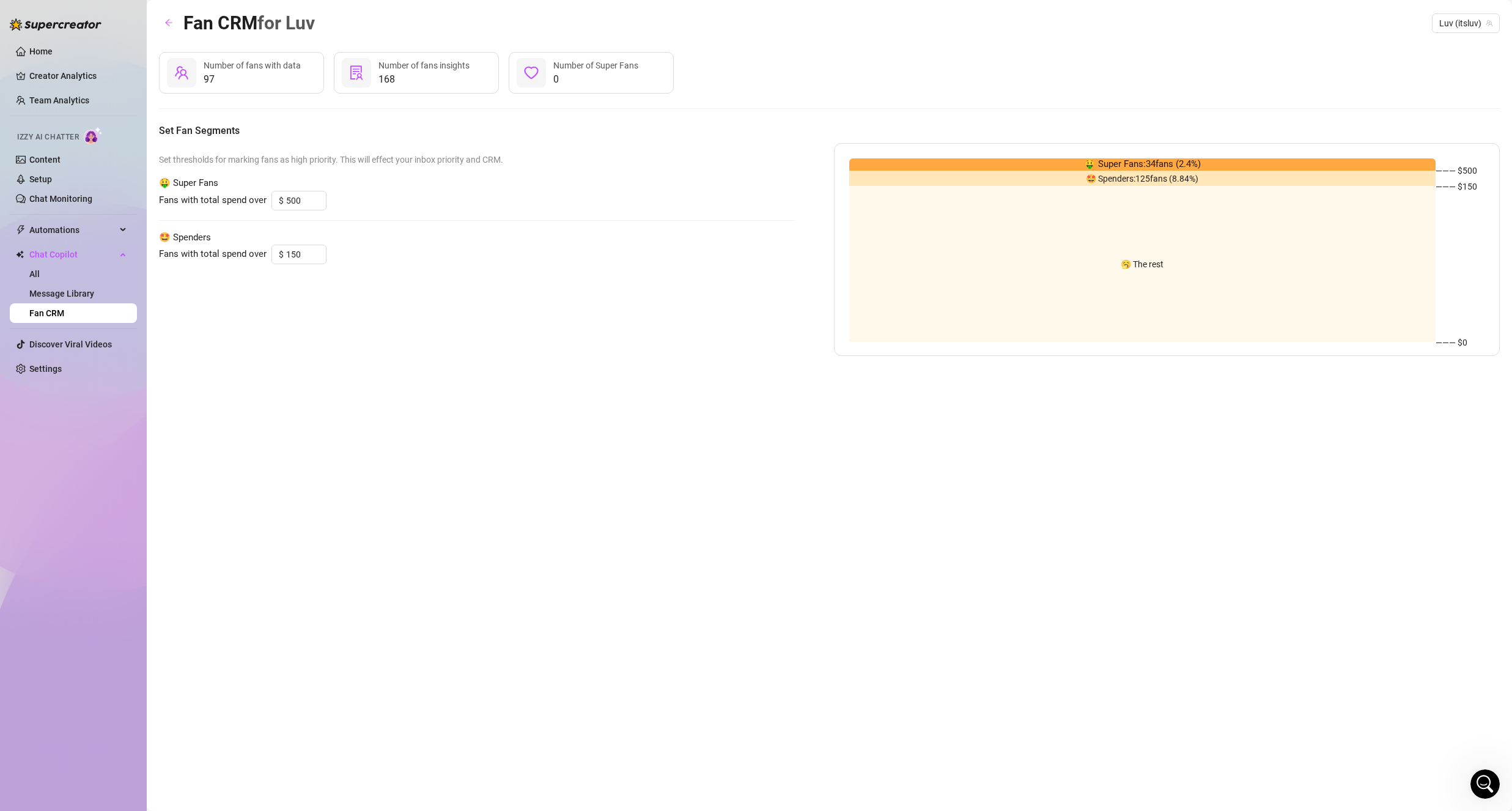
click at [1156, 162] on span "🤑 Super Fans: 34 fans ( 2.4 %)" at bounding box center [1143, 164] width 117 height 15
drag, startPoint x: 482, startPoint y: 198, endPoint x: 469, endPoint y: 197, distance: 13.0
click at [481, 198] on div "Fans with total spend over $ 500" at bounding box center [477, 201] width 636 height 19
click at [31, 155] on link "Content" at bounding box center [45, 159] width 31 height 10
